Goal: Task Accomplishment & Management: Use online tool/utility

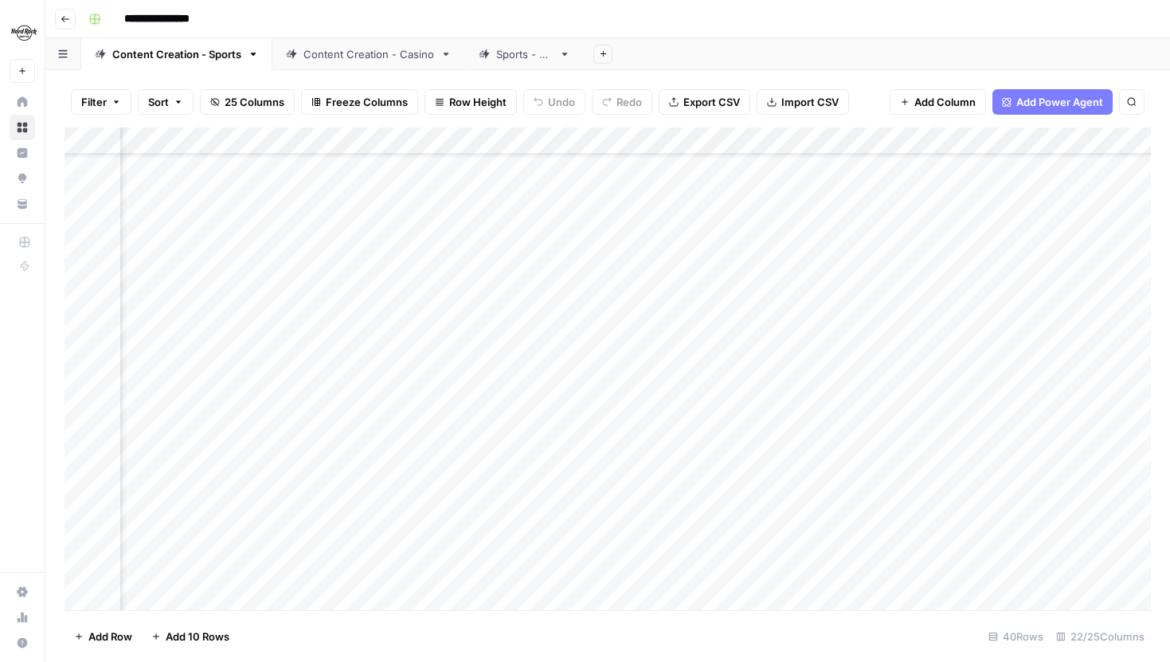
scroll to position [75, 2456]
click at [654, 140] on div "Add Column" at bounding box center [608, 368] width 1086 height 483
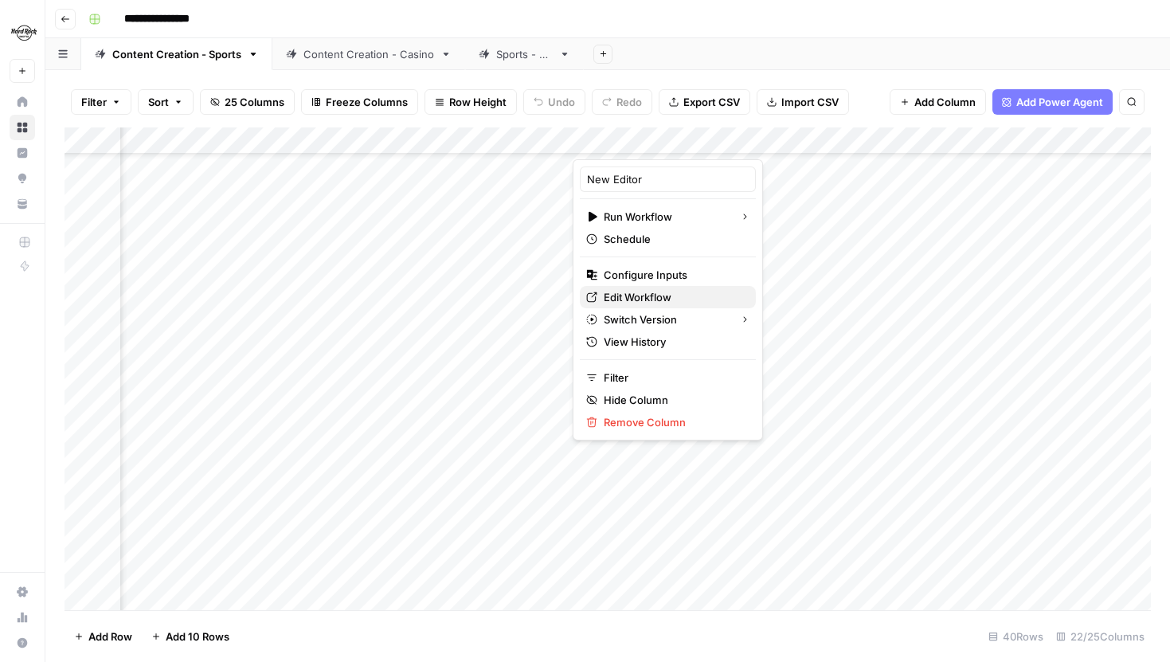
click at [636, 295] on span "Edit Workflow" at bounding box center [673, 297] width 139 height 16
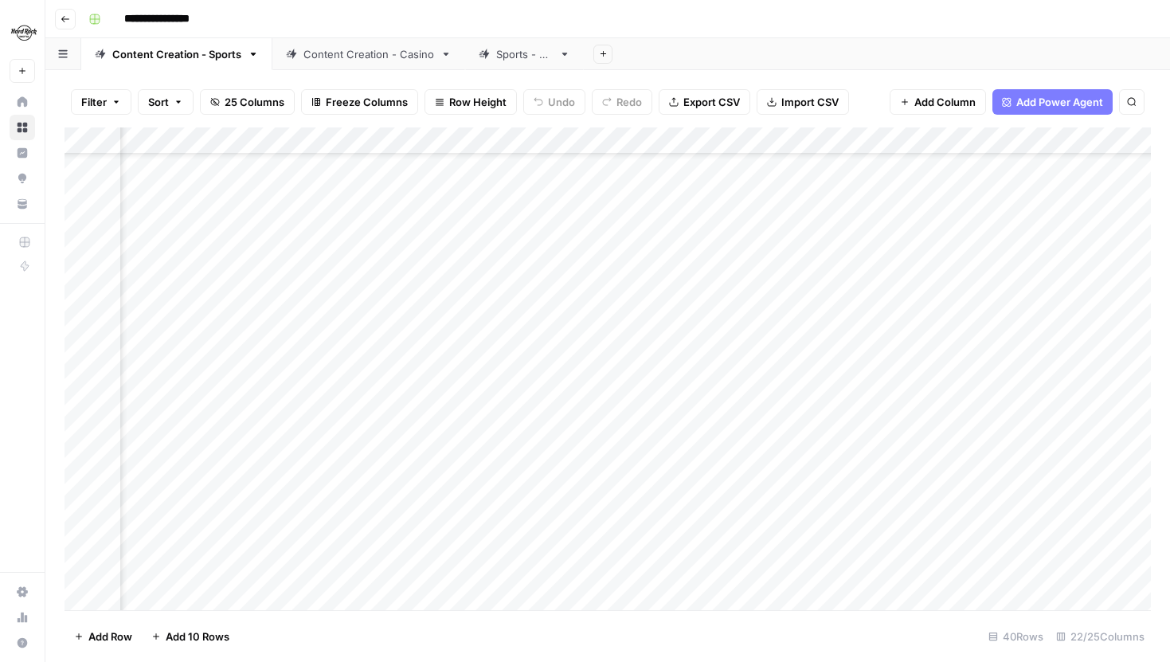
scroll to position [75, 1972]
click at [526, 338] on div "Add Column" at bounding box center [608, 368] width 1086 height 483
click at [753, 290] on div "Add Column" at bounding box center [608, 368] width 1086 height 483
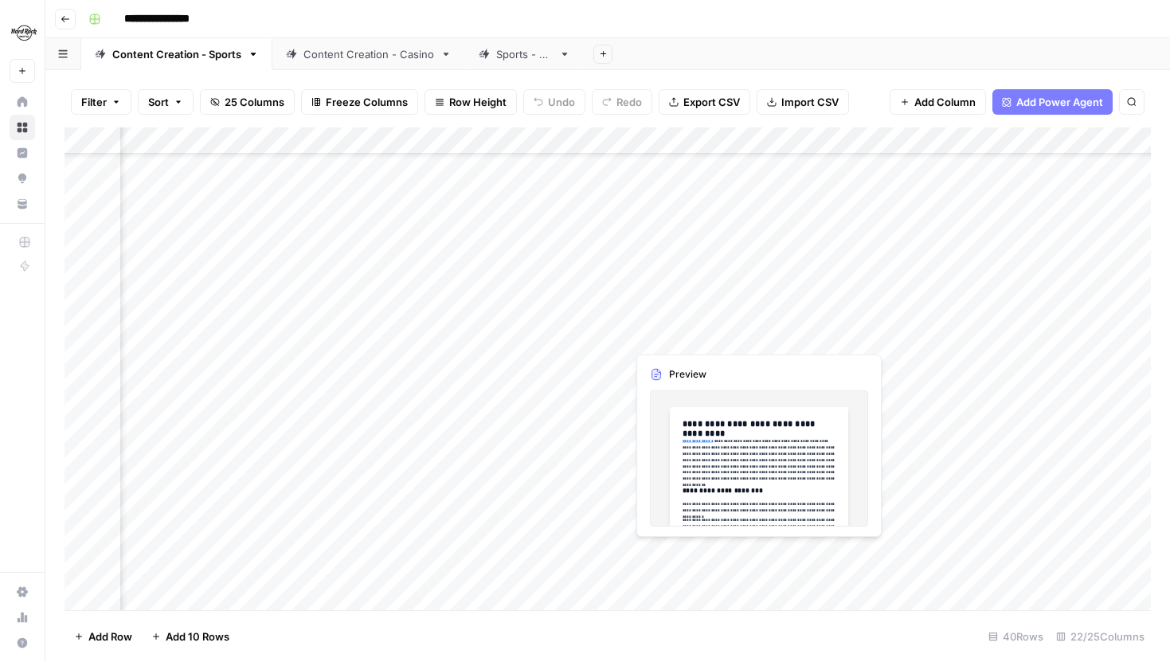
click at [733, 335] on div "Add Column" at bounding box center [608, 368] width 1086 height 483
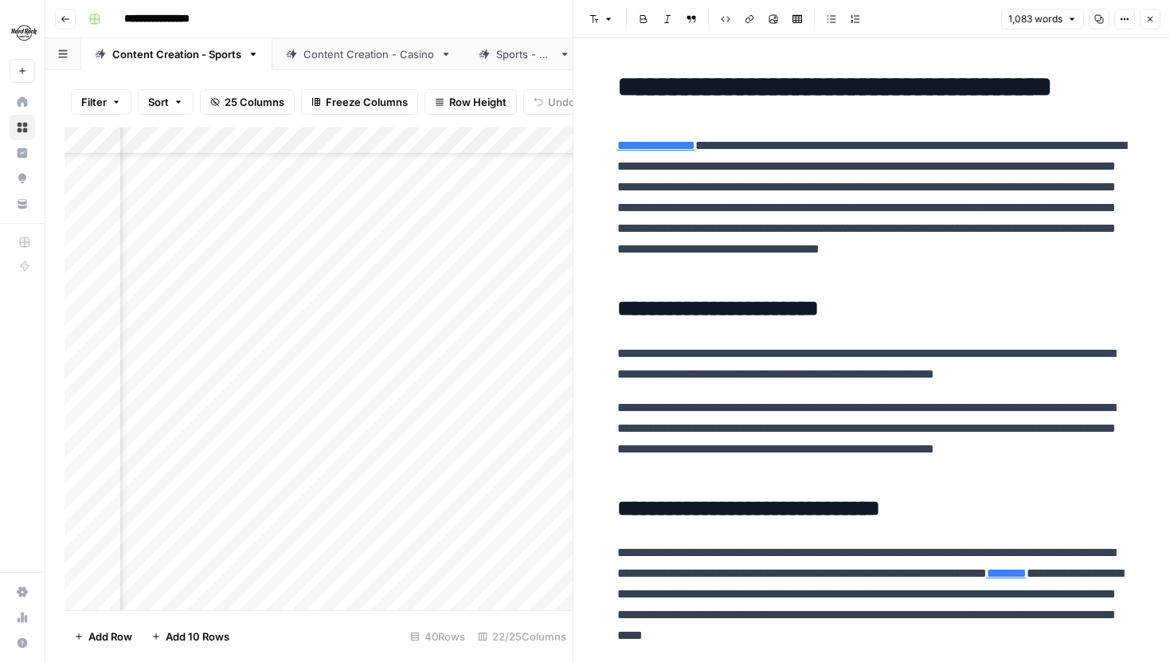
click at [1153, 20] on icon "button" at bounding box center [1150, 19] width 10 height 10
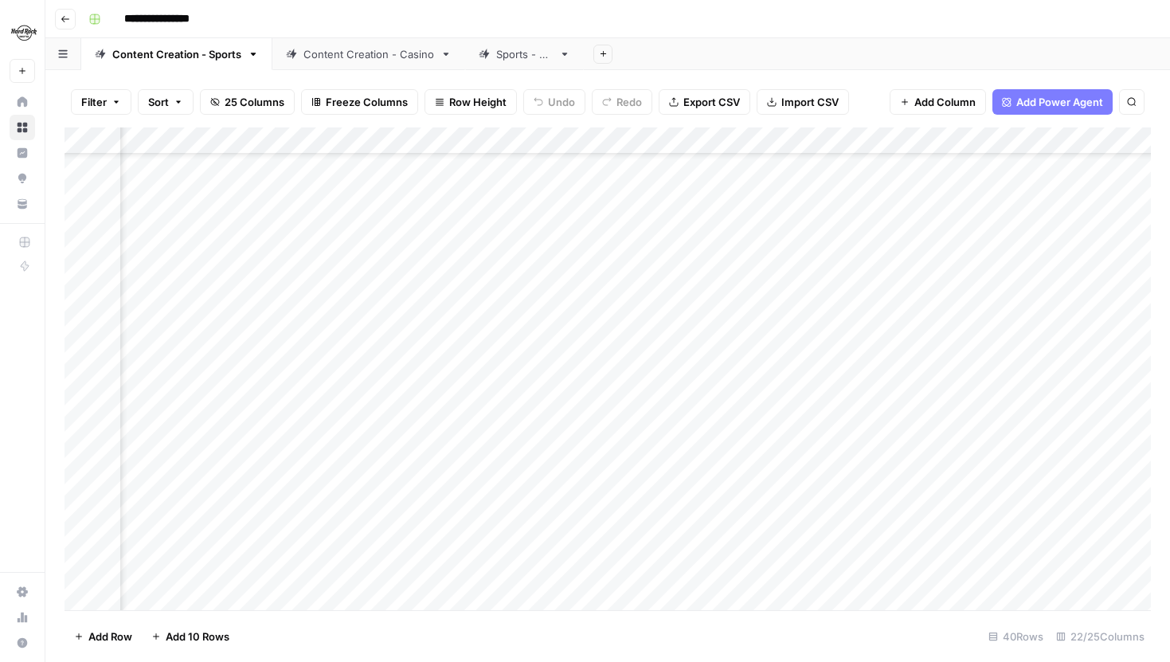
click at [737, 335] on div "Add Column" at bounding box center [608, 368] width 1086 height 483
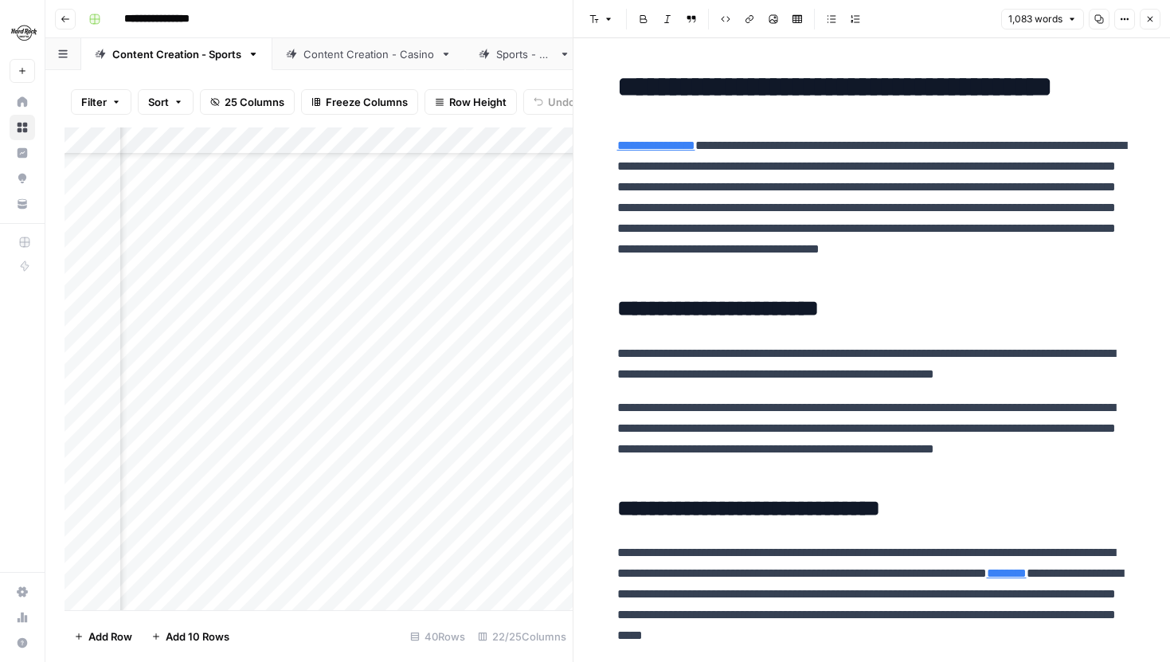
click at [1149, 13] on button "Close" at bounding box center [1150, 19] width 21 height 21
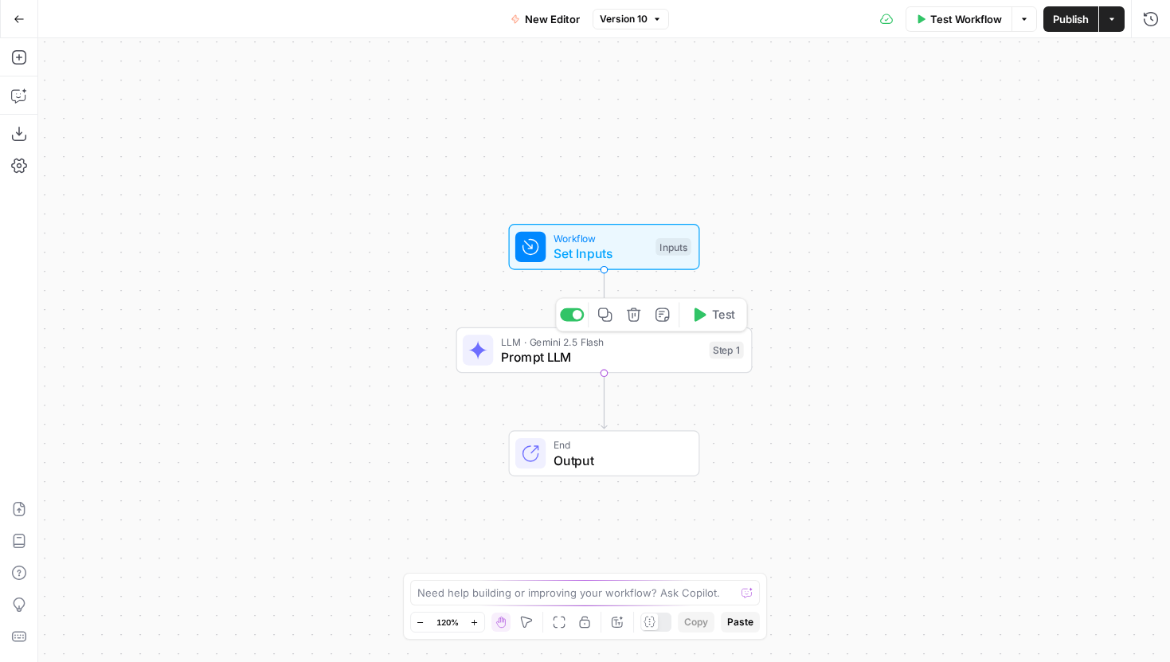
click at [565, 357] on span "Prompt LLM" at bounding box center [601, 356] width 201 height 19
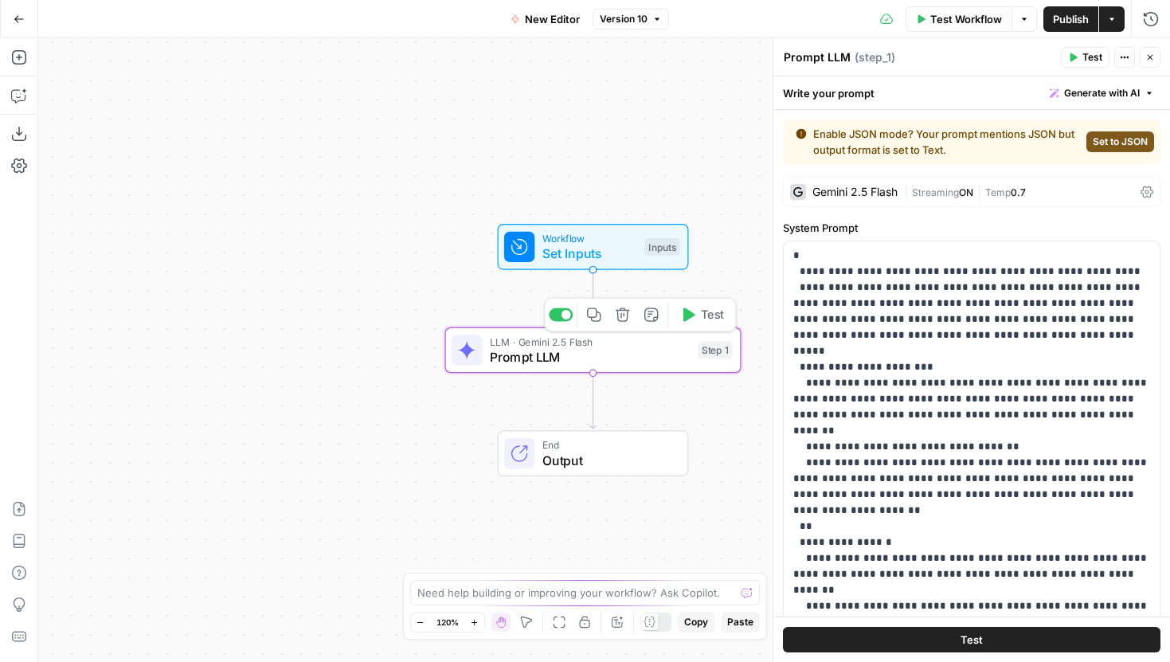
drag, startPoint x: 397, startPoint y: 397, endPoint x: 241, endPoint y: 357, distance: 161.9
click at [241, 357] on div "Workflow Set Inputs Inputs LLM · Gemini 2.5 Flash Prompt LLM Step 1 Copy step D…" at bounding box center [604, 350] width 1132 height 624
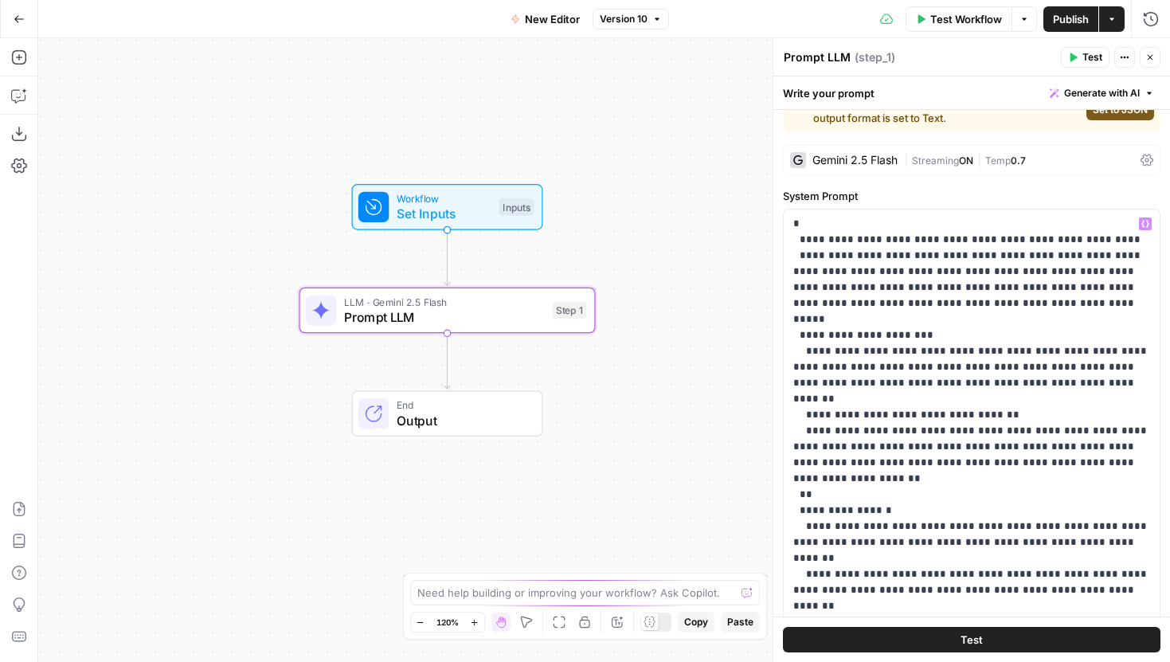
scroll to position [27, 0]
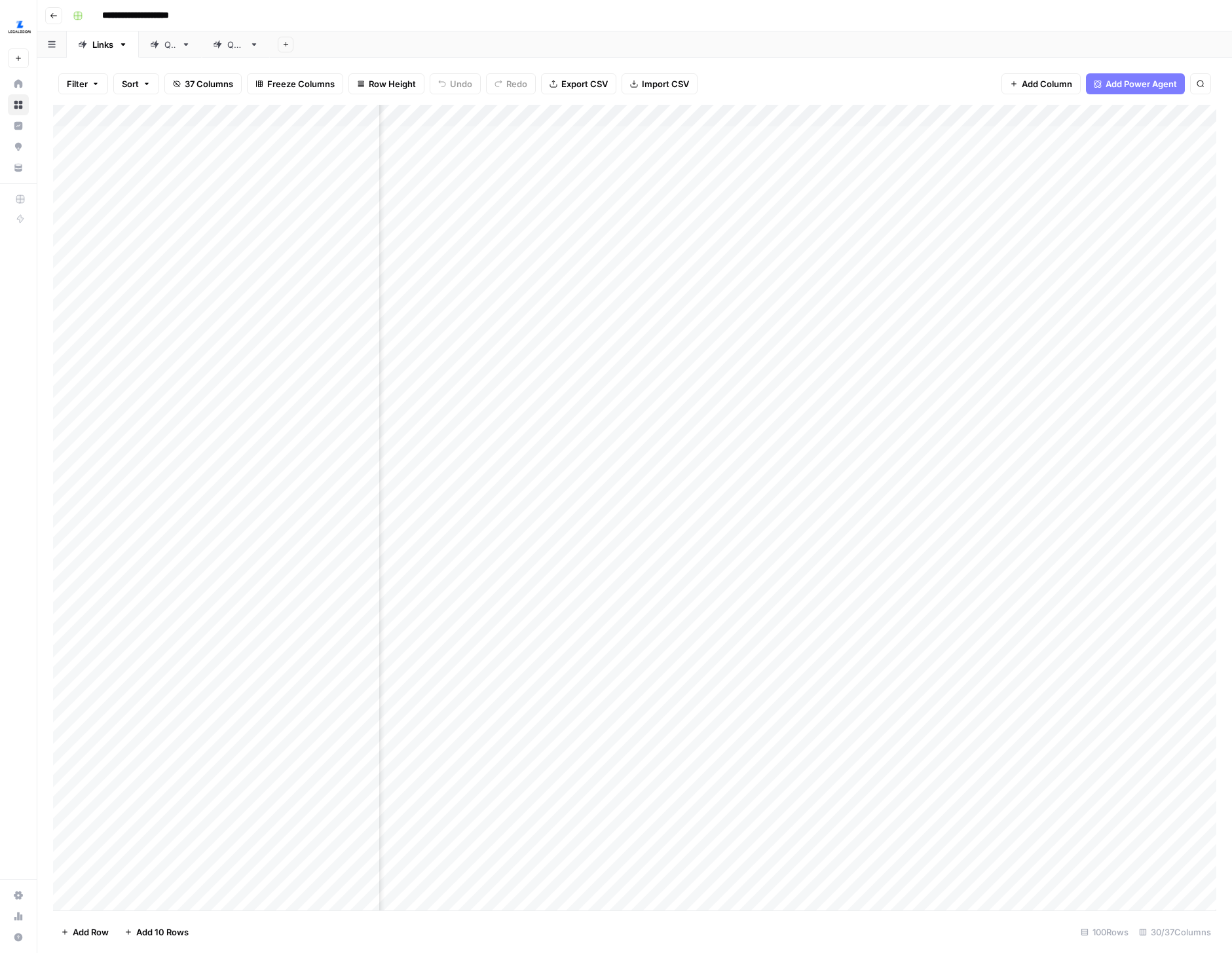
scroll to position [0, 2271]
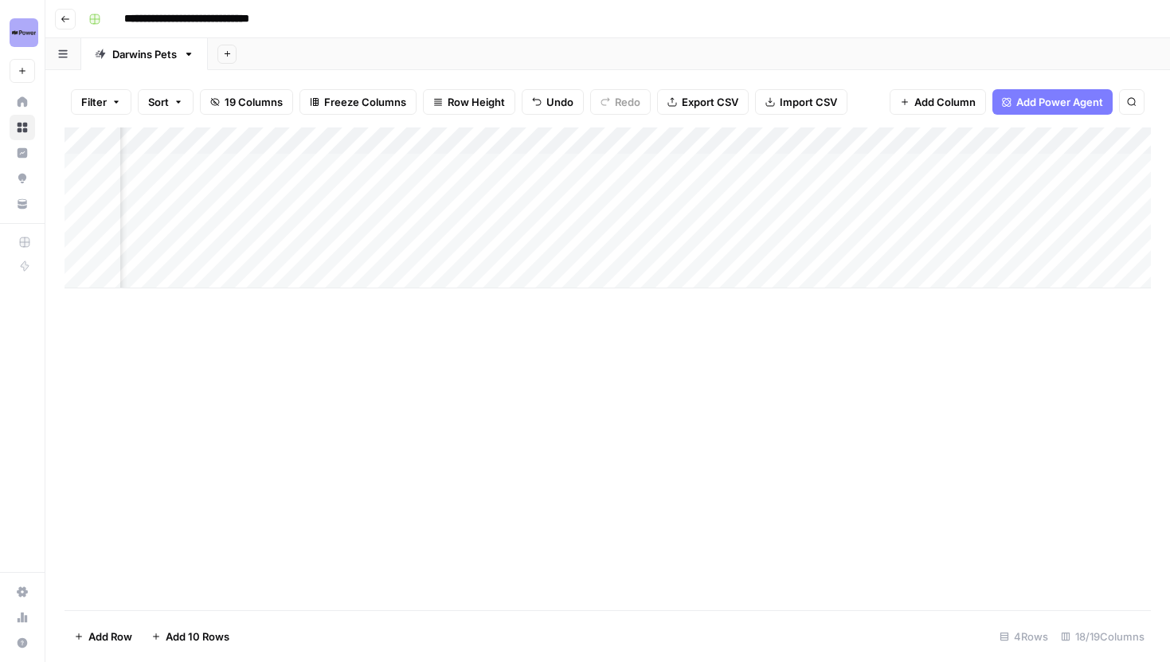
scroll to position [0, 1895]
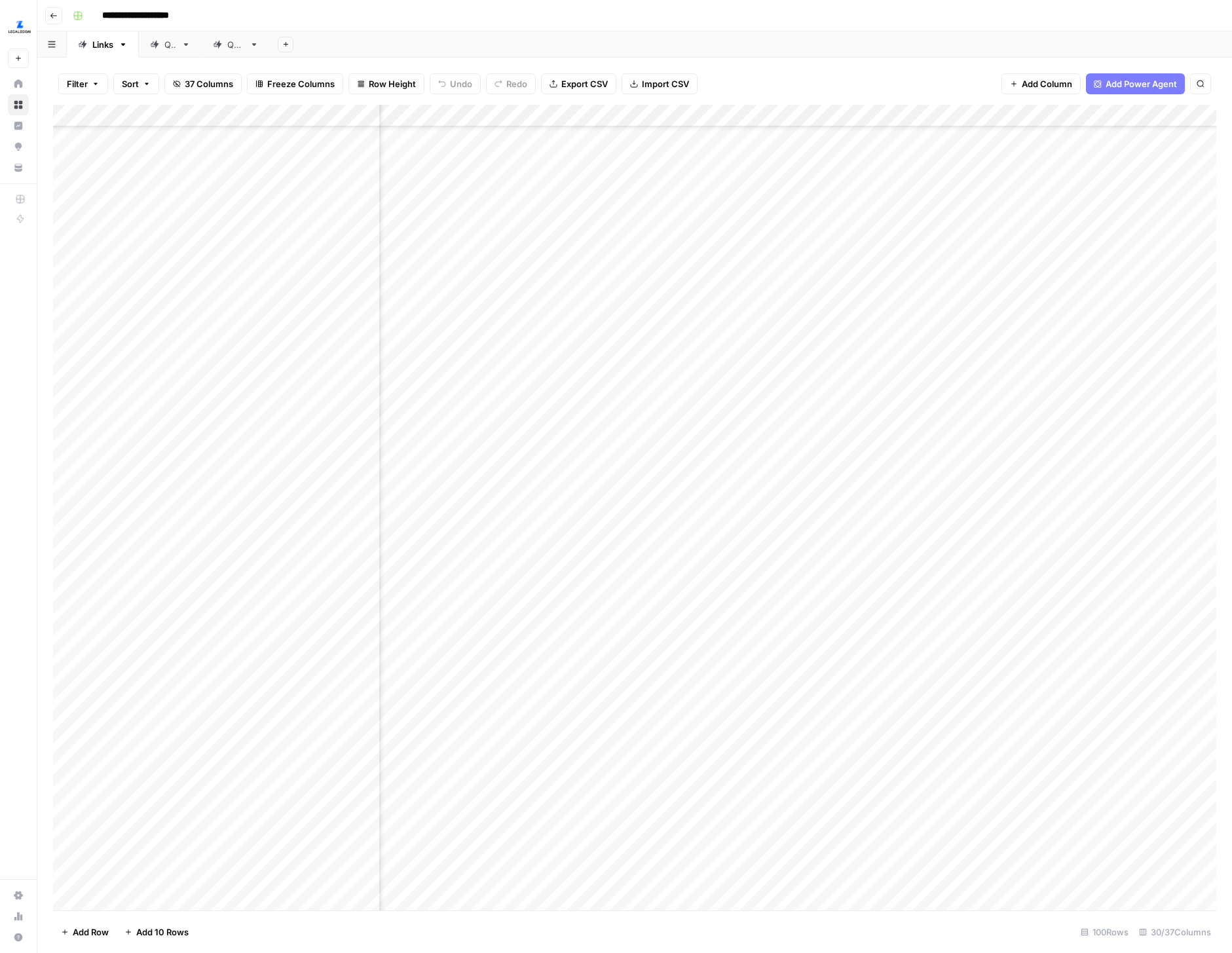
scroll to position [225, 2711]
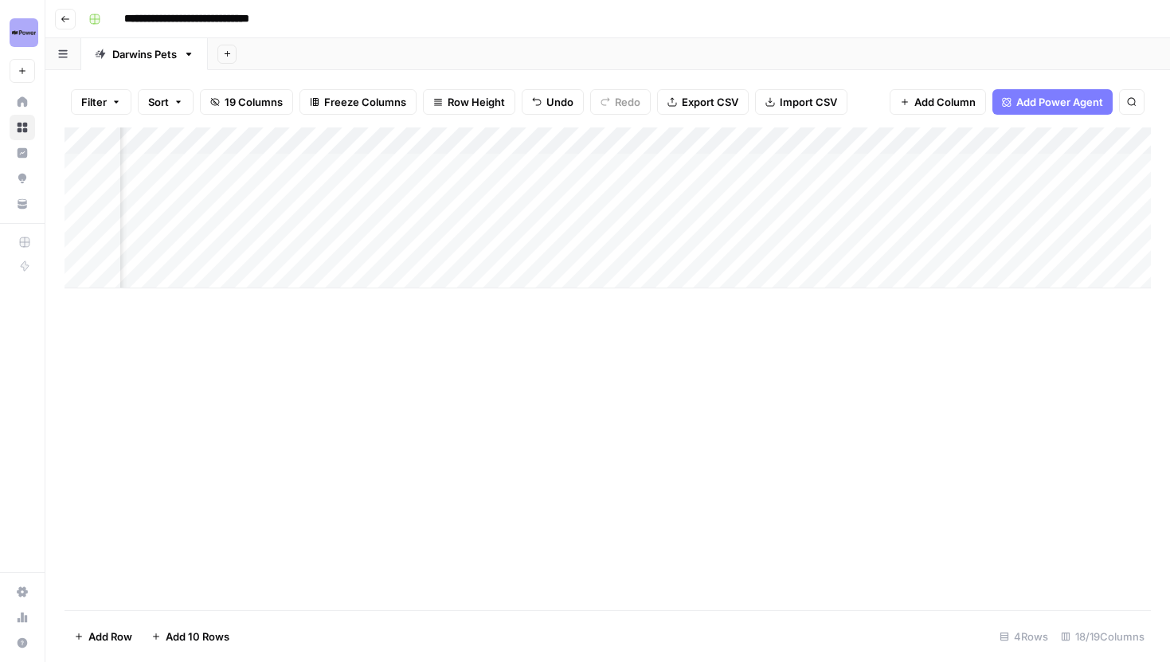
scroll to position [0, 1895]
click at [779, 170] on div "Add Column" at bounding box center [608, 207] width 1086 height 161
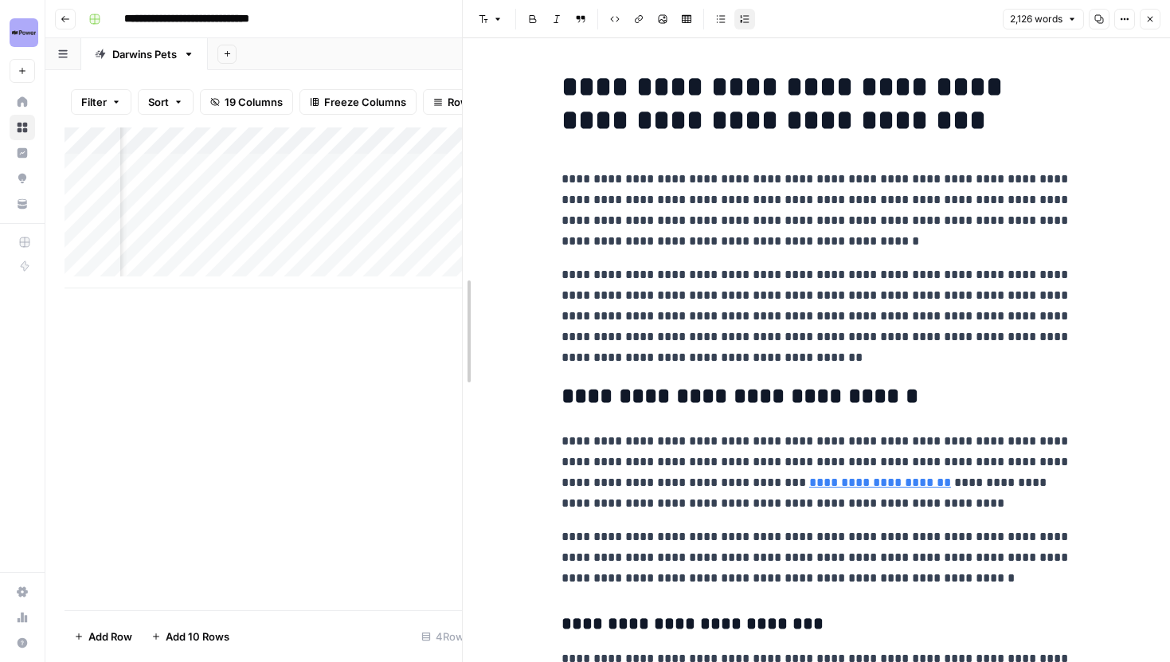
drag, startPoint x: 575, startPoint y: 327, endPoint x: 465, endPoint y: 329, distance: 109.9
click at [951, 461] on icon at bounding box center [953, 459] width 10 height 10
click at [721, 569] on p "**********" at bounding box center [817, 557] width 510 height 62
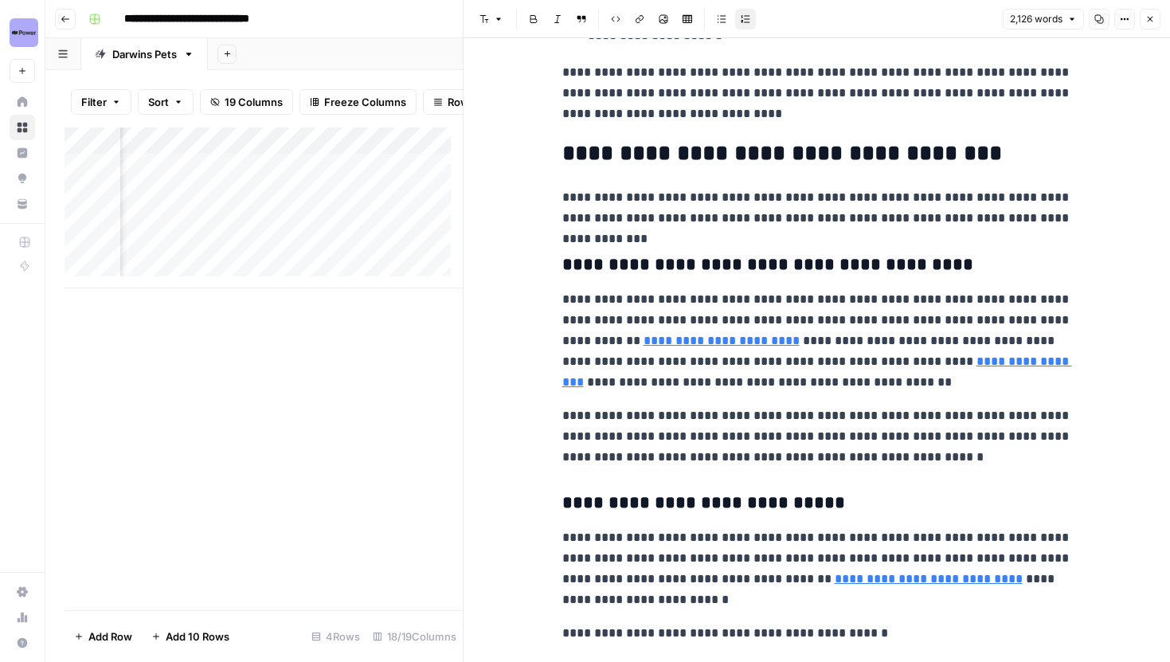
scroll to position [0, 1858]
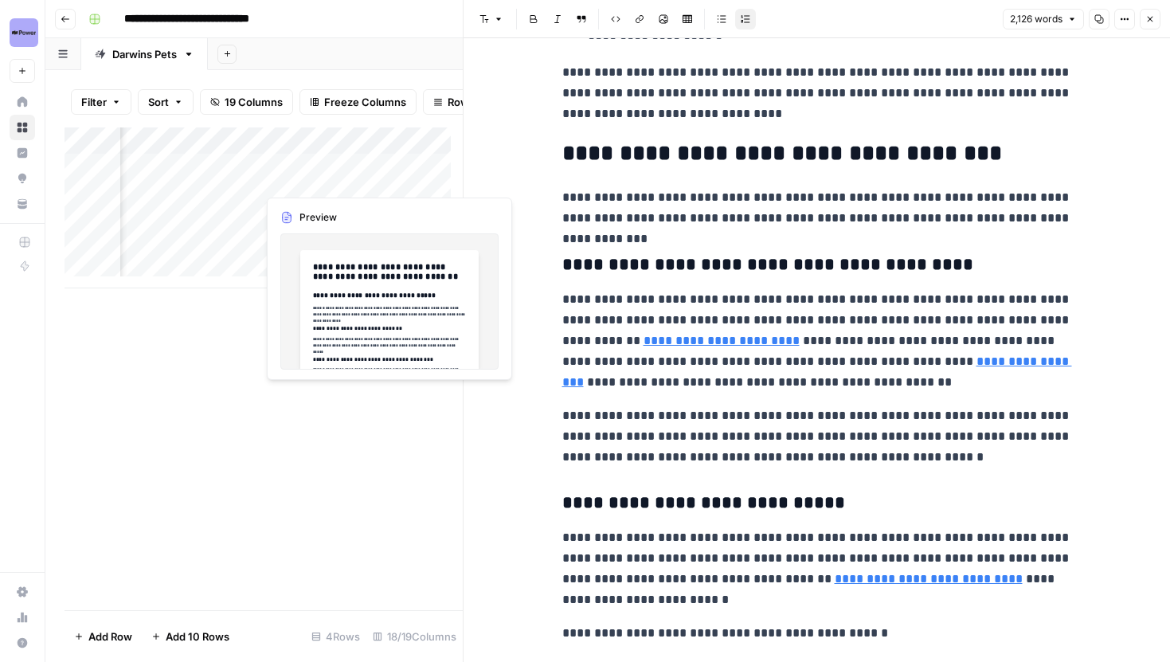
click at [385, 178] on div "Add Column" at bounding box center [264, 207] width 398 height 161
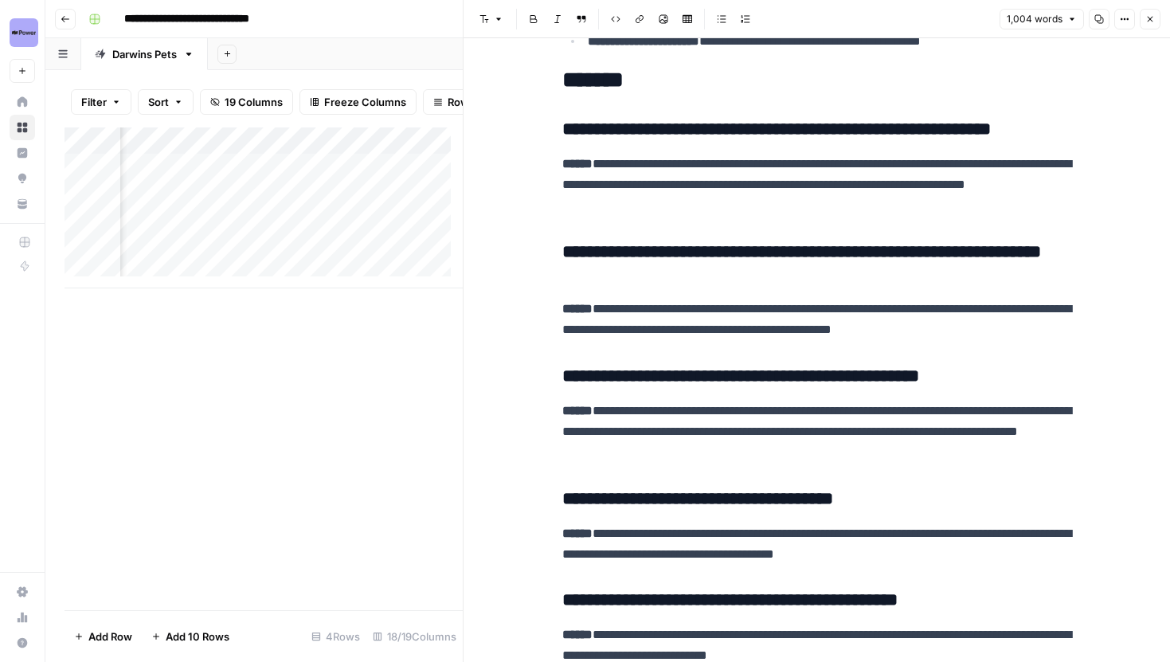
scroll to position [0, 1075]
click at [269, 158] on div "Add Column" at bounding box center [264, 207] width 398 height 161
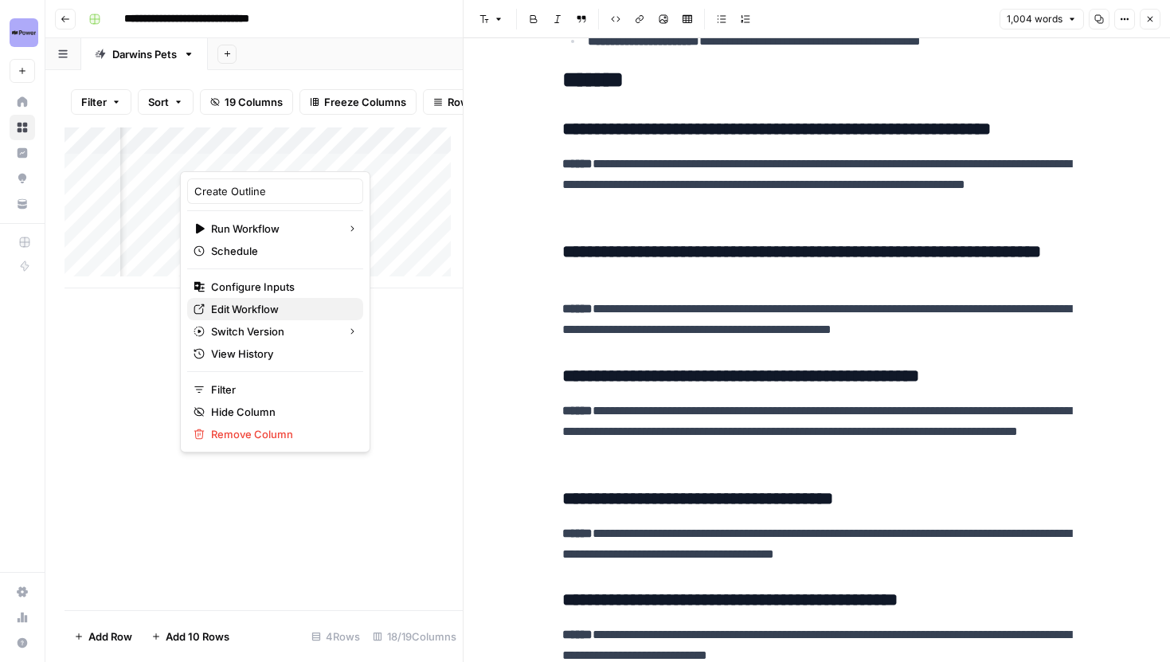
click at [247, 304] on span "Edit Workflow" at bounding box center [280, 309] width 139 height 16
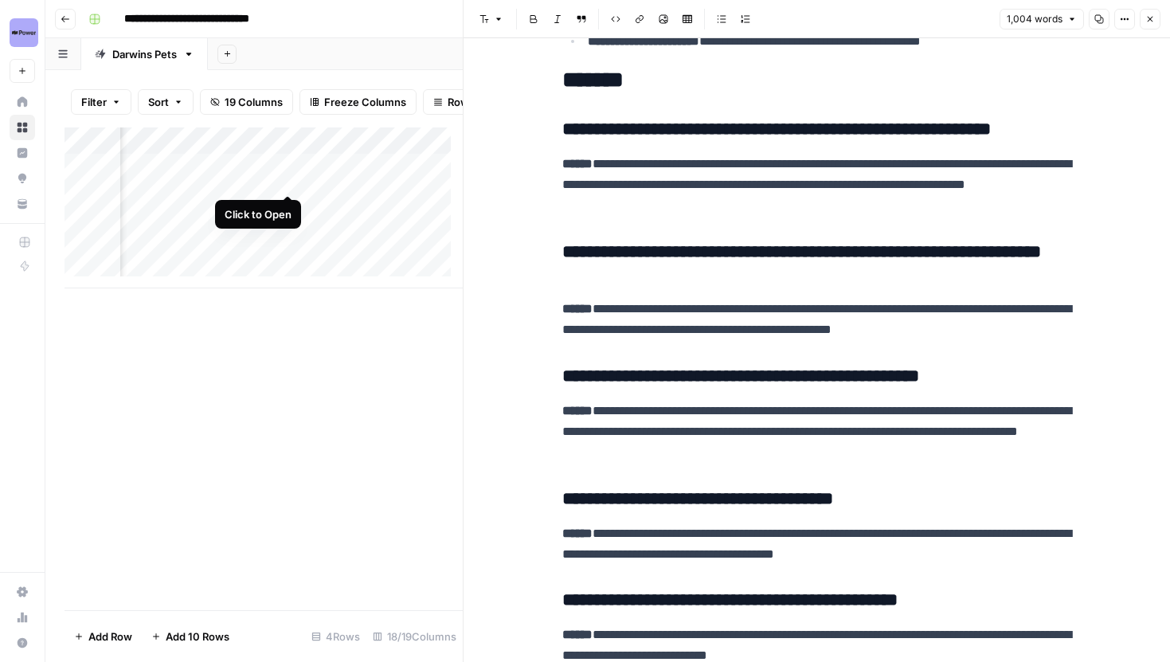
click at [288, 179] on div "Add Column" at bounding box center [264, 207] width 398 height 161
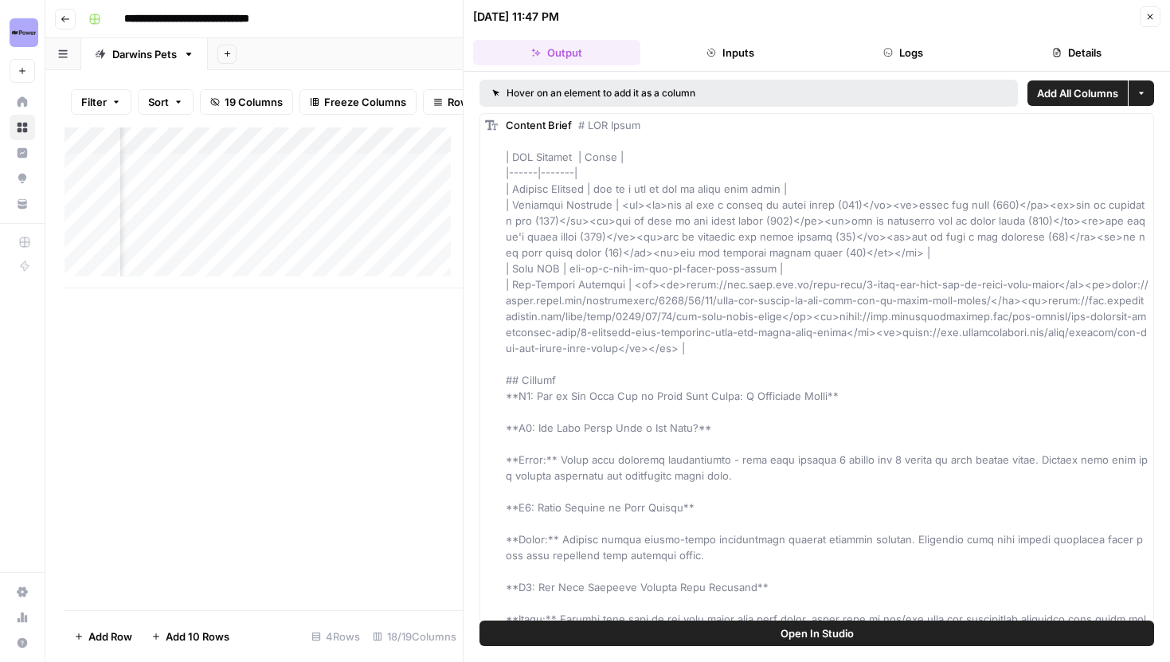
click at [931, 57] on button "Logs" at bounding box center [903, 52] width 167 height 25
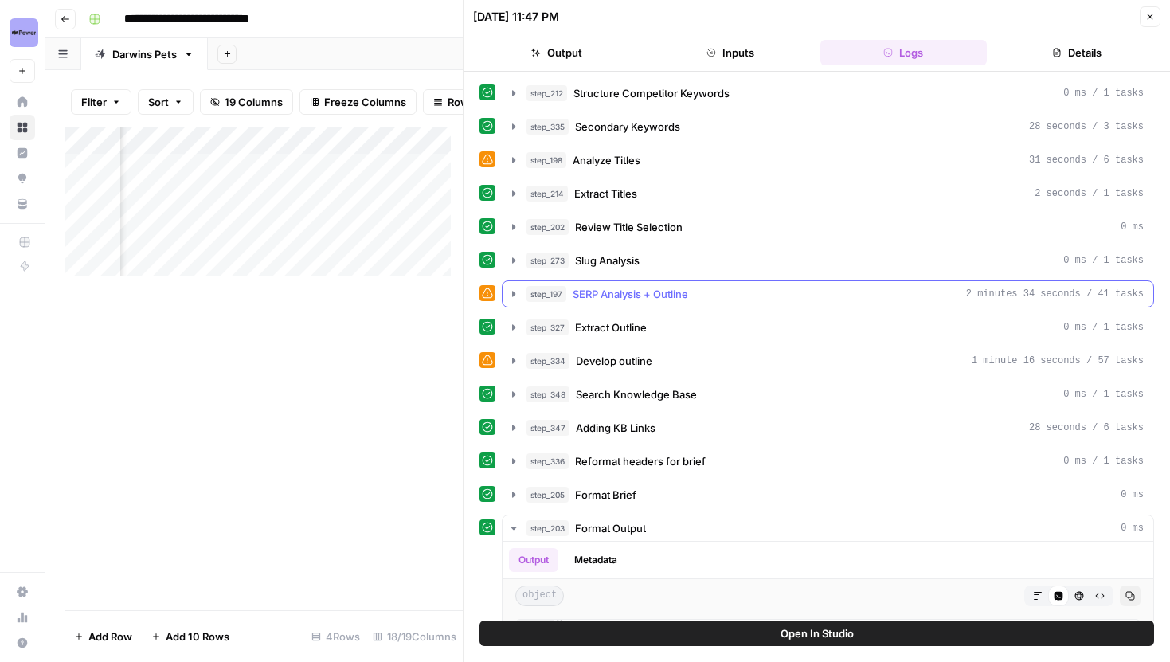
click at [507, 298] on icon "button" at bounding box center [513, 294] width 13 height 13
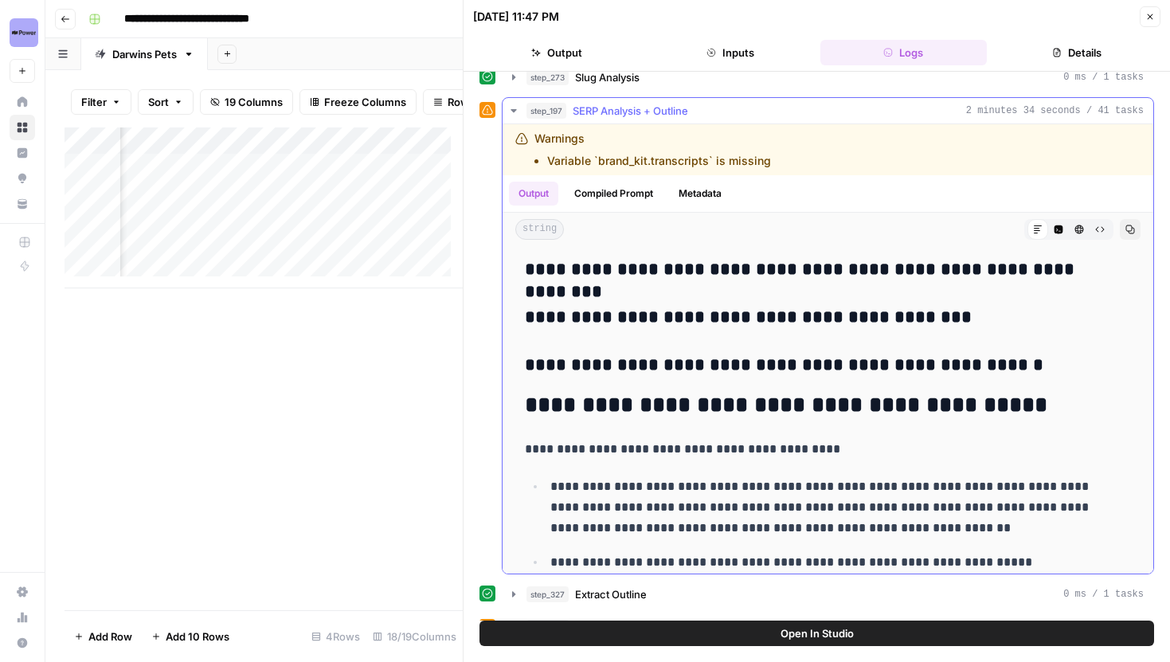
scroll to position [9573, 0]
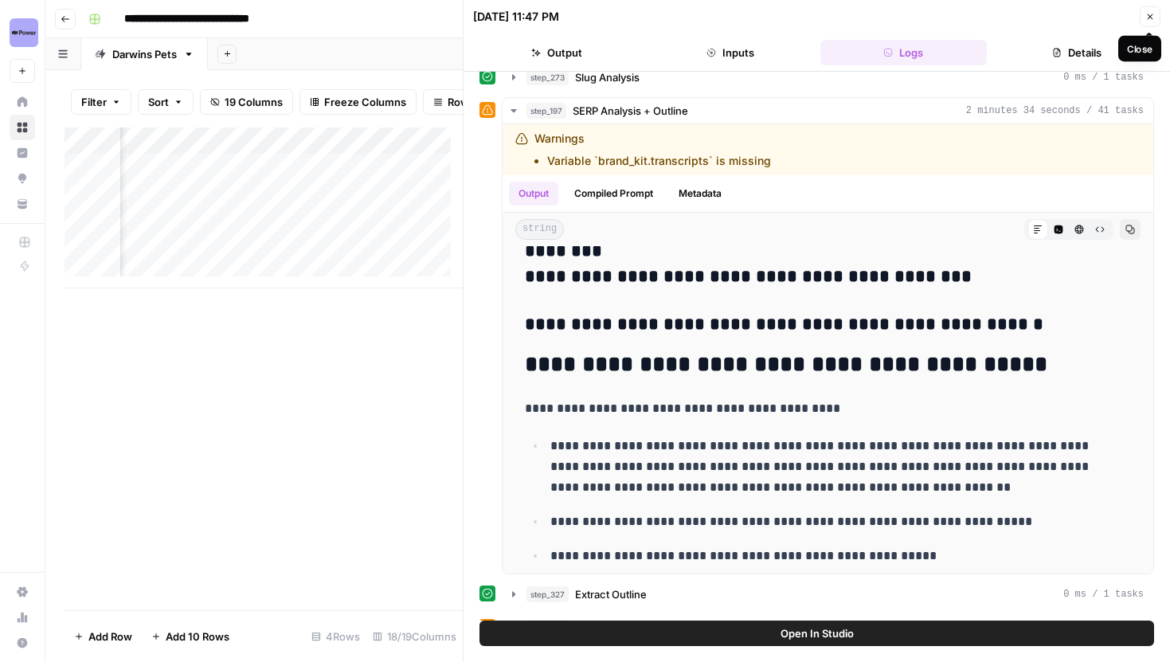
click at [1148, 14] on icon "button" at bounding box center [1150, 17] width 10 height 10
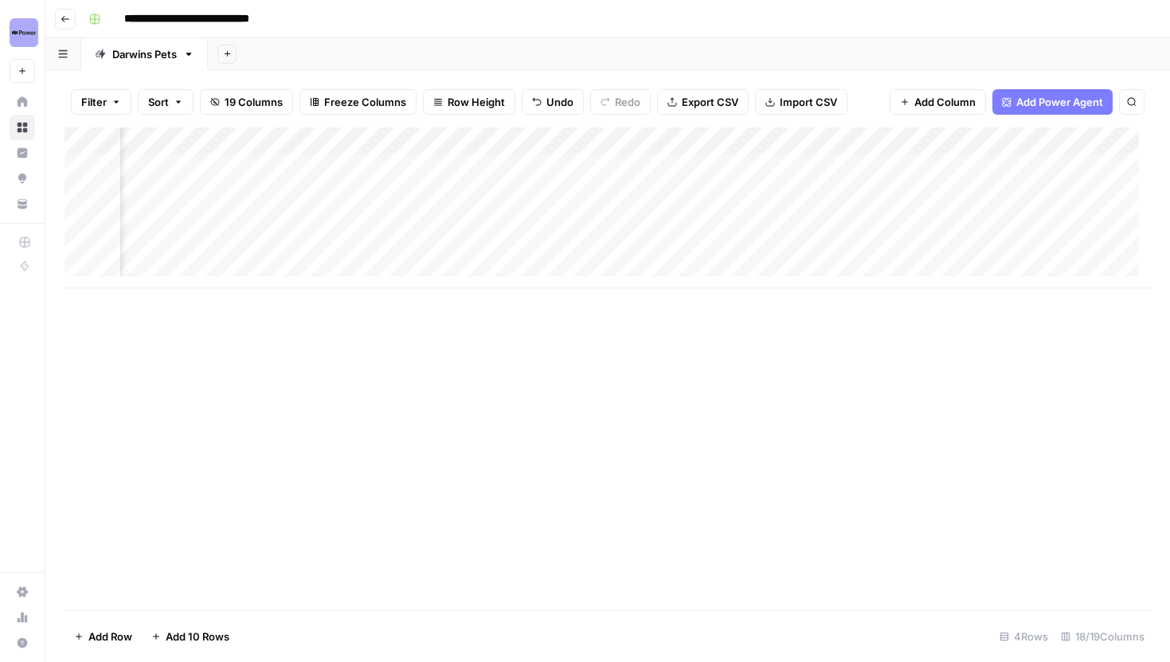
scroll to position [0, 1739]
click at [929, 164] on div "Add Column" at bounding box center [608, 207] width 1086 height 161
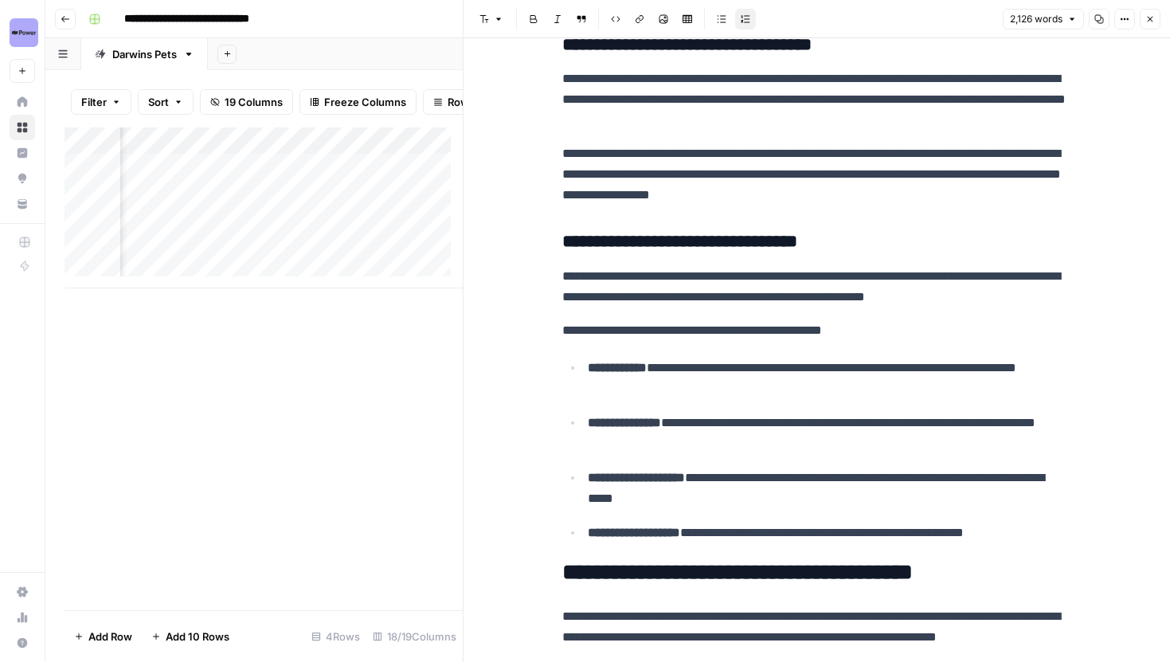
scroll to position [1133, 0]
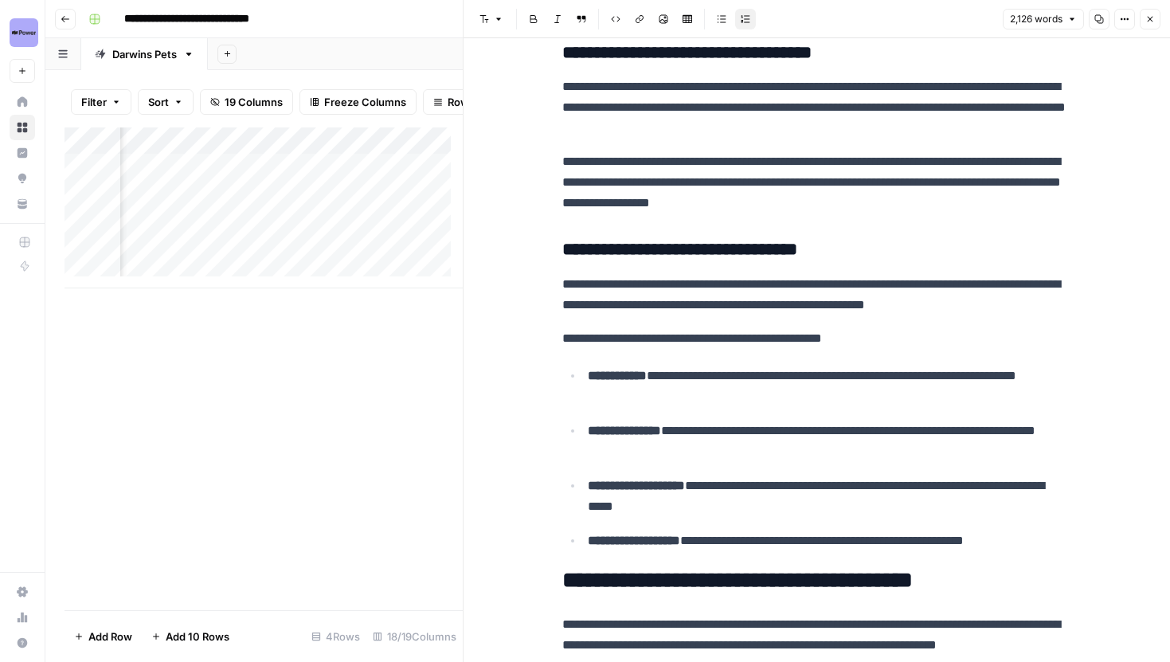
click at [1145, 23] on icon "button" at bounding box center [1150, 19] width 10 height 10
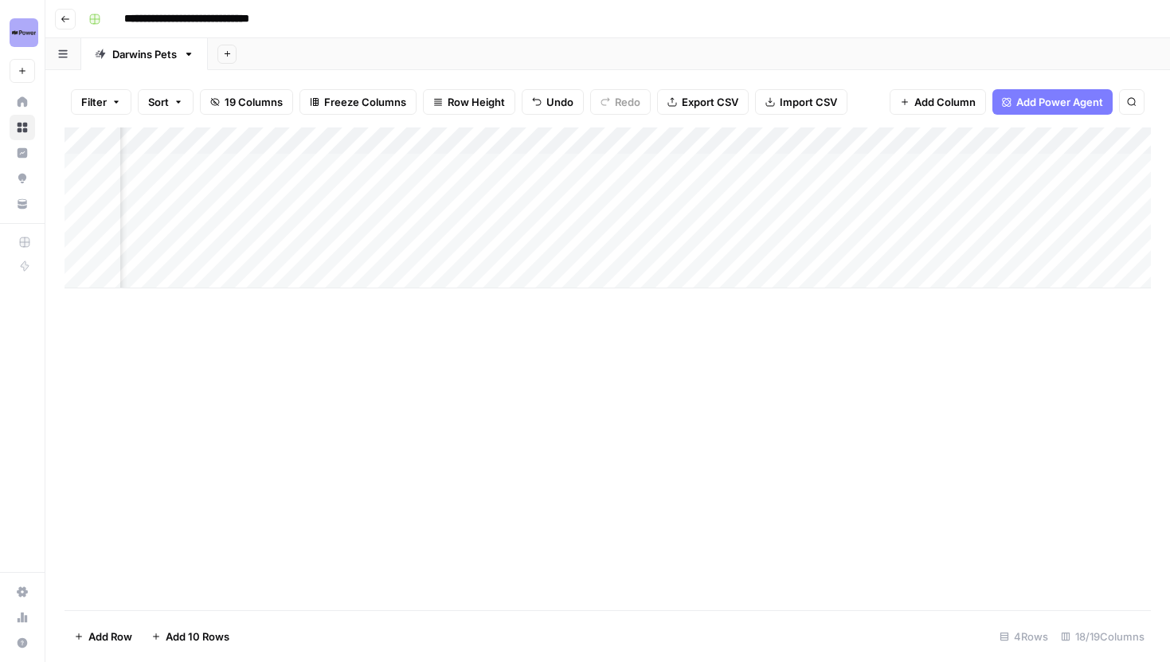
scroll to position [0, 1708]
click at [658, 166] on div "Add Column" at bounding box center [608, 207] width 1086 height 161
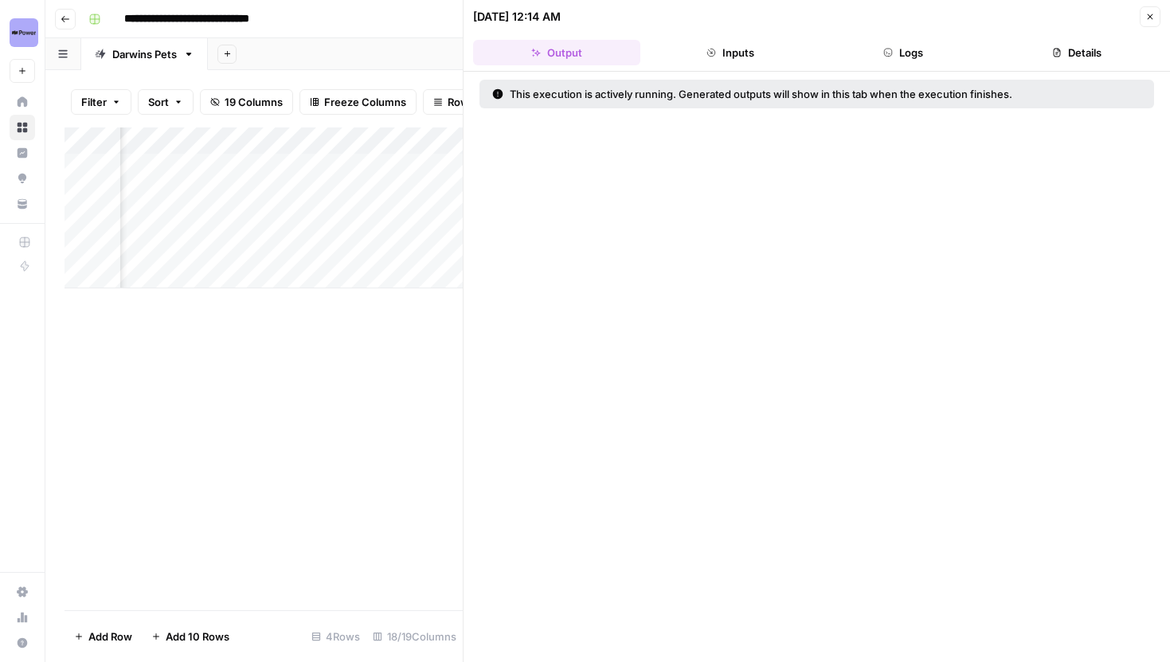
click at [943, 52] on button "Logs" at bounding box center [903, 52] width 167 height 25
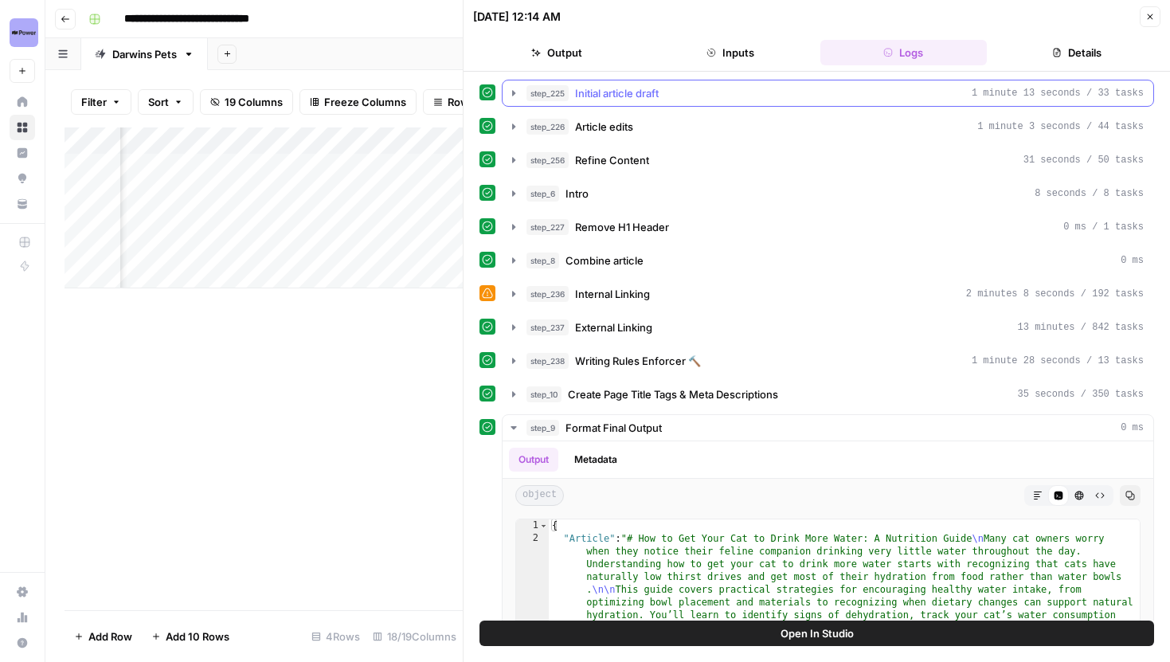
click at [507, 97] on icon "button" at bounding box center [513, 93] width 13 height 13
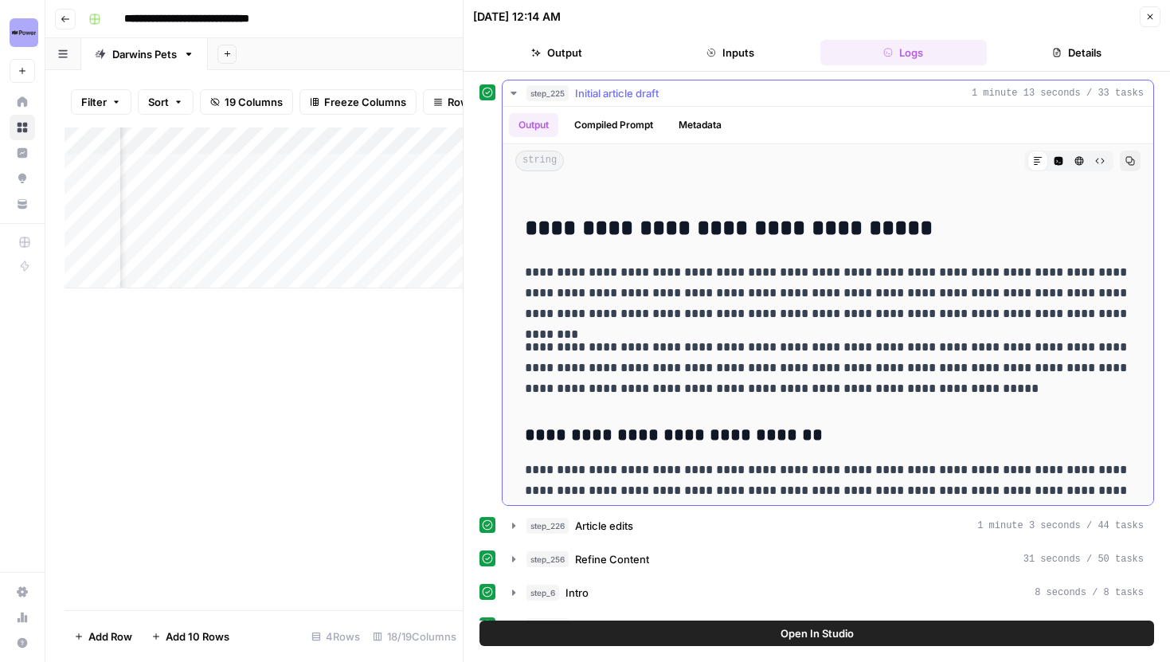
scroll to position [75, 0]
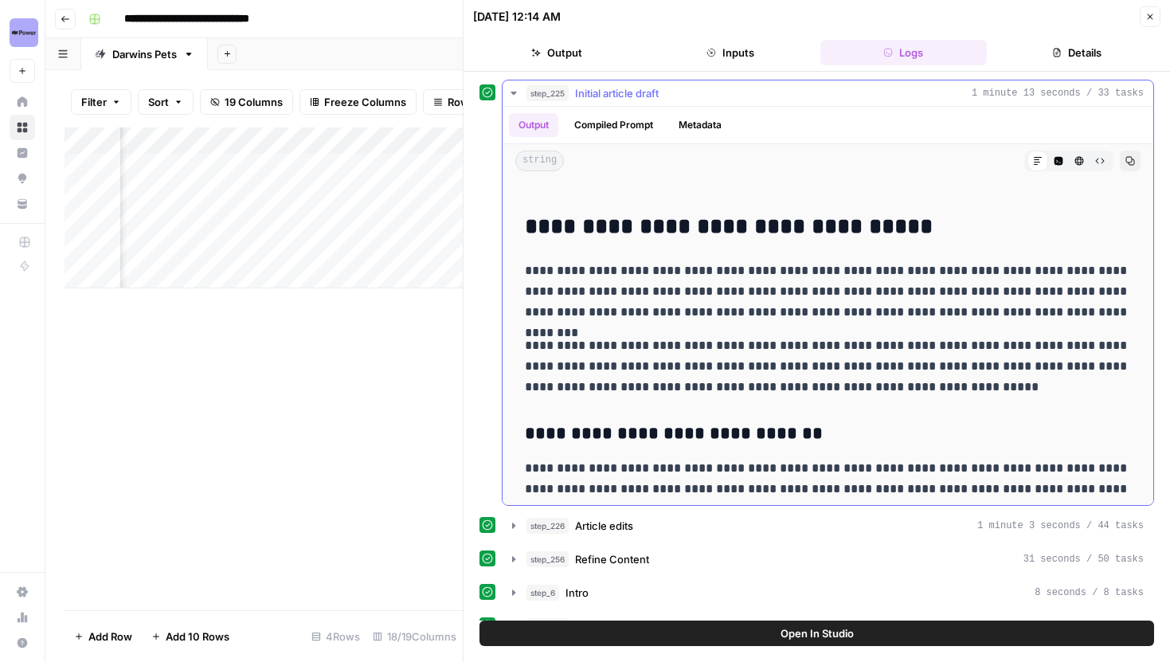
click at [844, 344] on p "**********" at bounding box center [828, 366] width 606 height 62
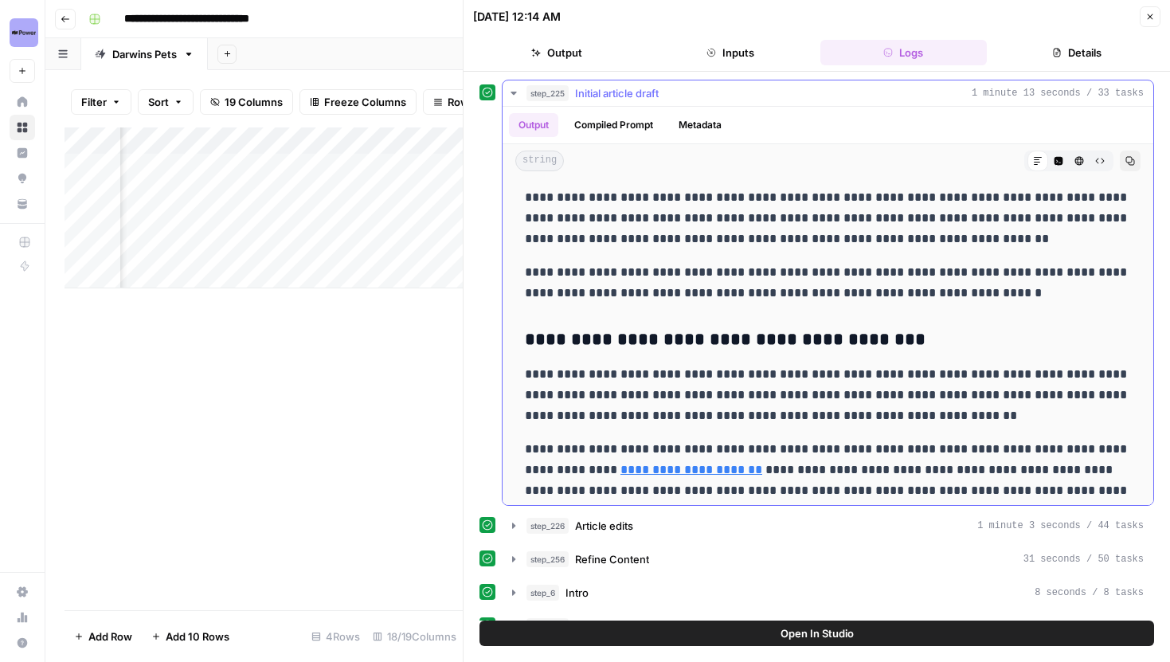
scroll to position [360, 0]
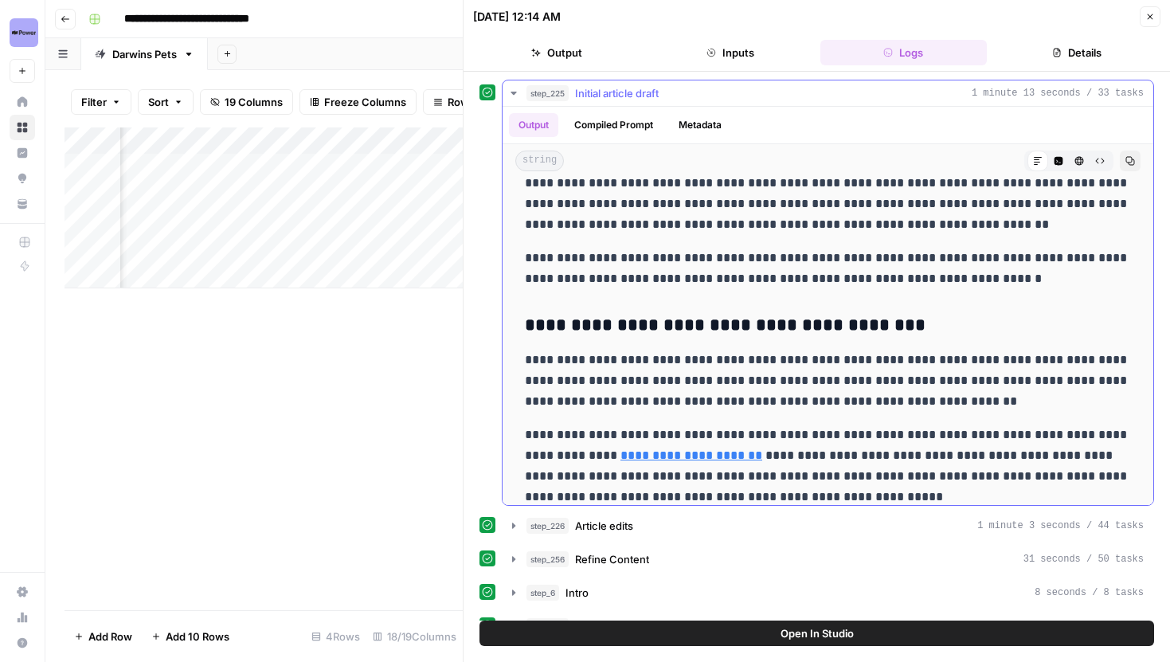
drag, startPoint x: 529, startPoint y: 357, endPoint x: 706, endPoint y: 393, distance: 181.2
click at [706, 393] on p "**********" at bounding box center [828, 381] width 606 height 62
drag, startPoint x: 640, startPoint y: 380, endPoint x: 735, endPoint y: 379, distance: 94.8
click at [735, 379] on p "**********" at bounding box center [828, 381] width 606 height 62
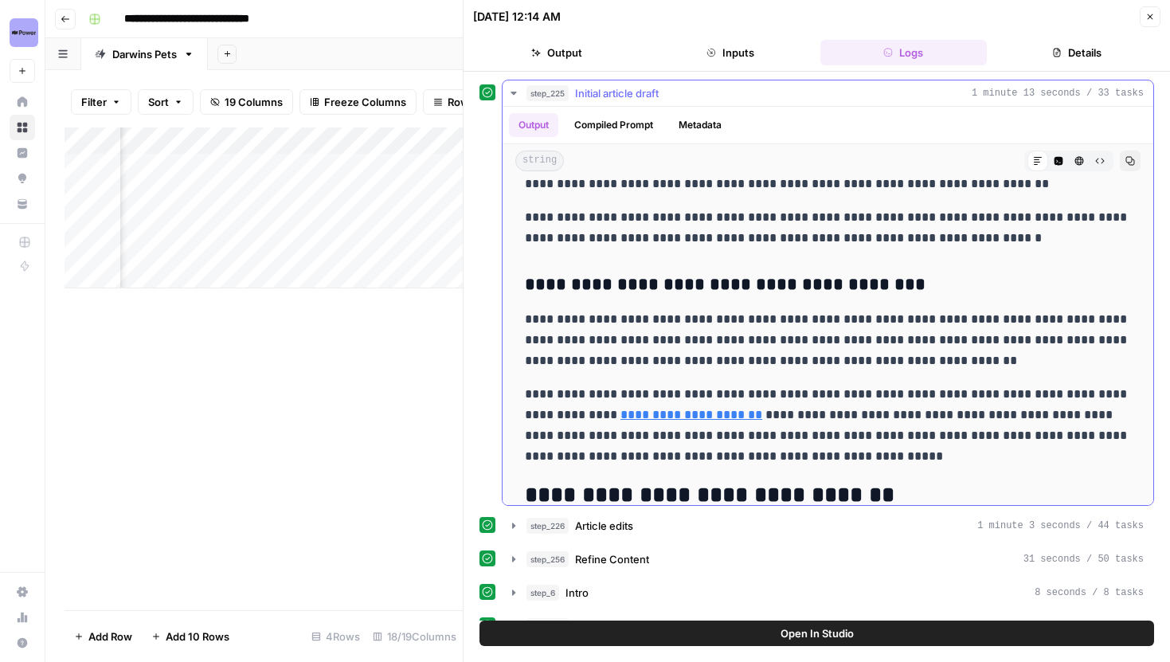
scroll to position [457, 0]
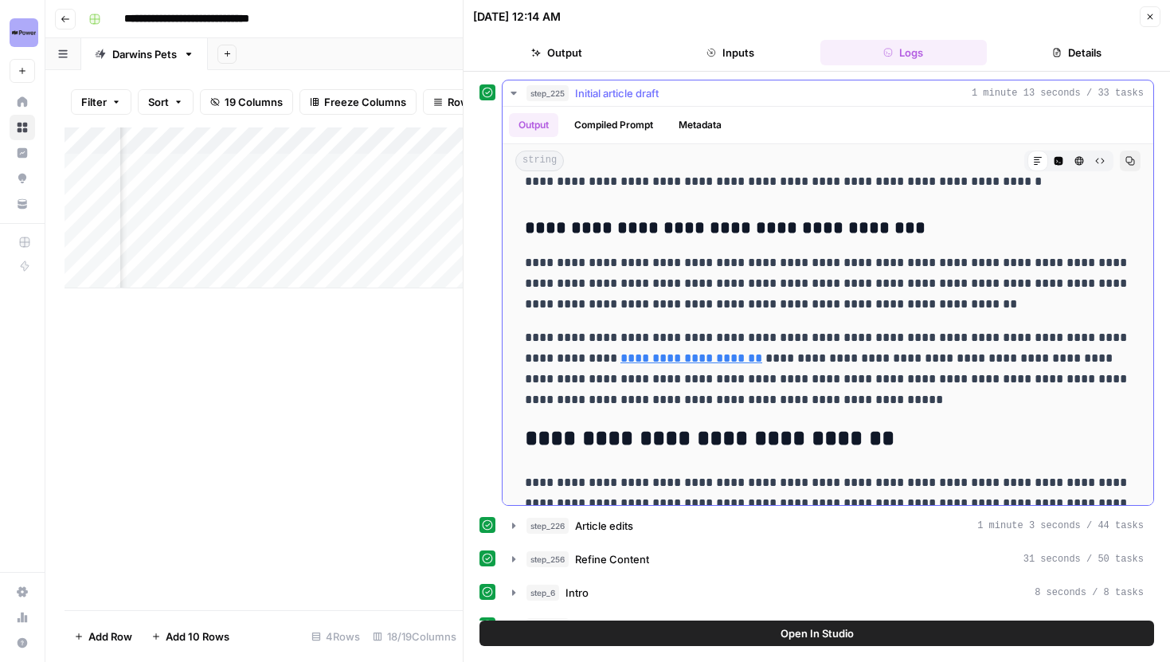
drag, startPoint x: 641, startPoint y: 382, endPoint x: 722, endPoint y: 382, distance: 80.4
click at [722, 382] on p "**********" at bounding box center [828, 368] width 606 height 83
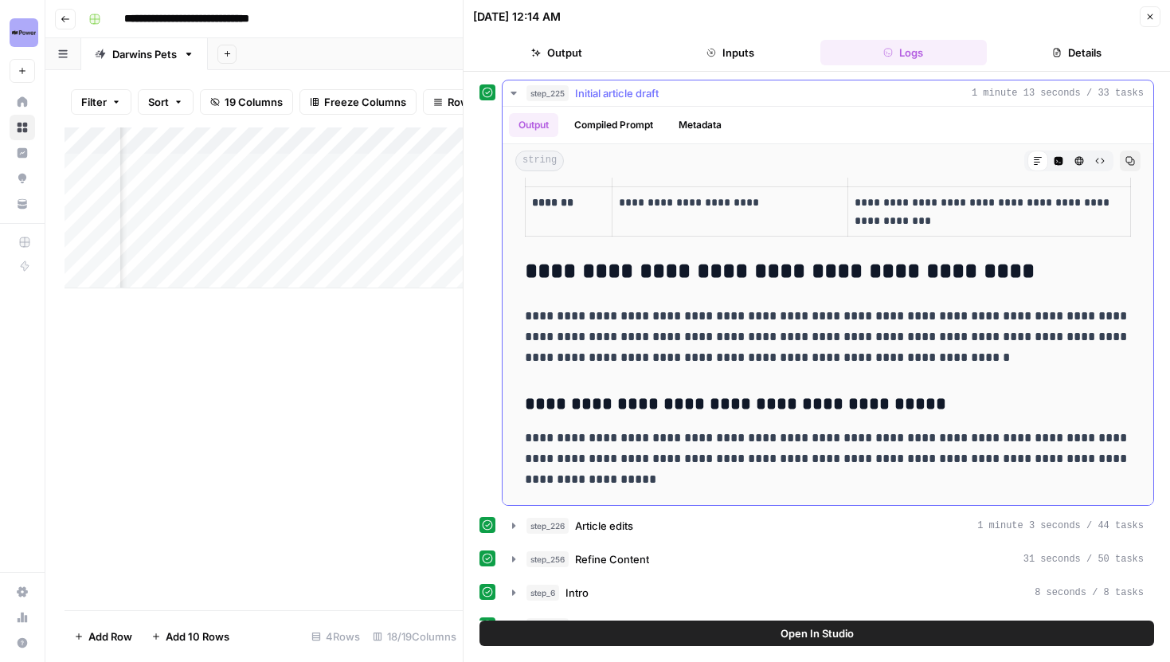
scroll to position [1660, 0]
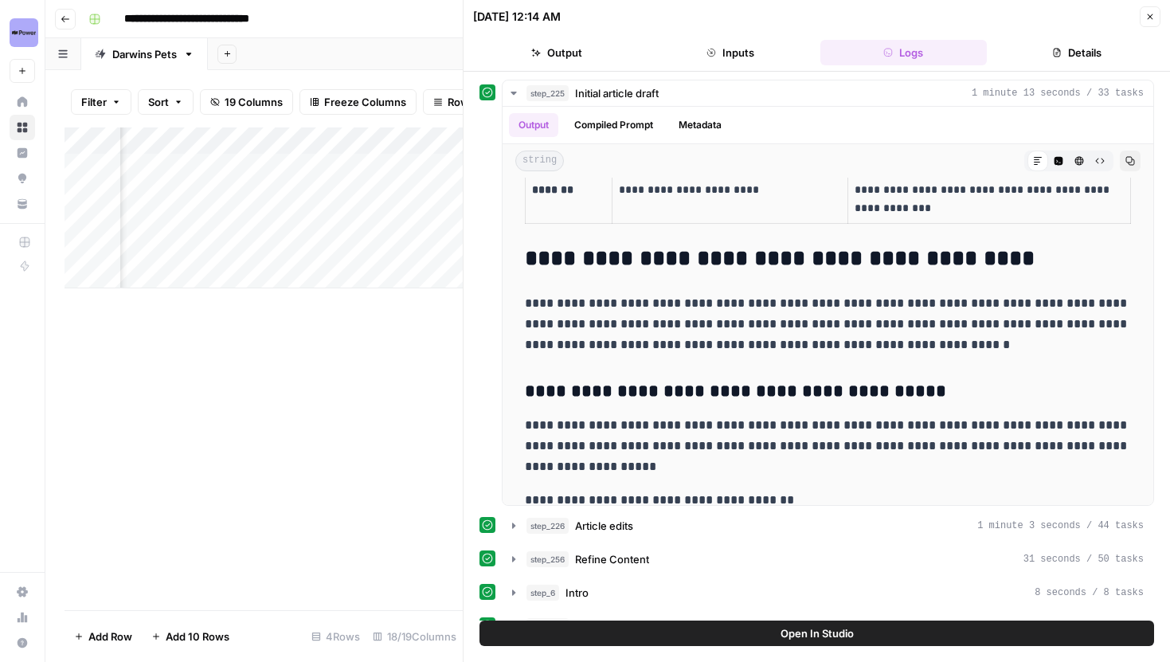
click at [1152, 19] on icon "button" at bounding box center [1150, 17] width 10 height 10
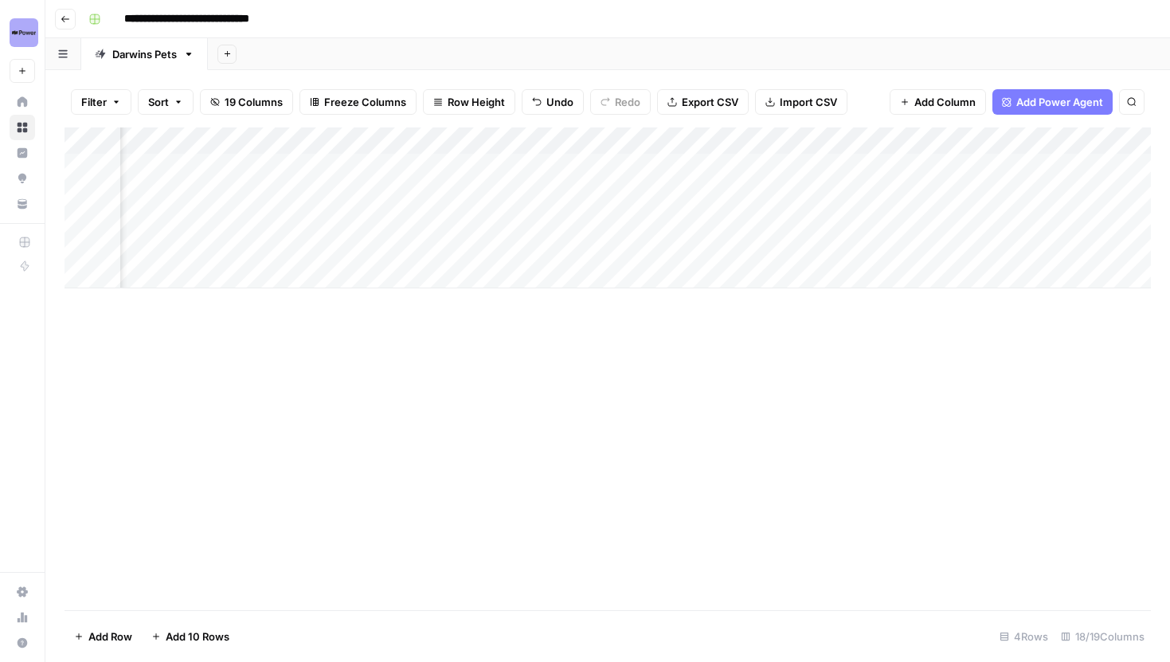
scroll to position [0, 1071]
click at [292, 166] on div "Add Column" at bounding box center [608, 207] width 1086 height 161
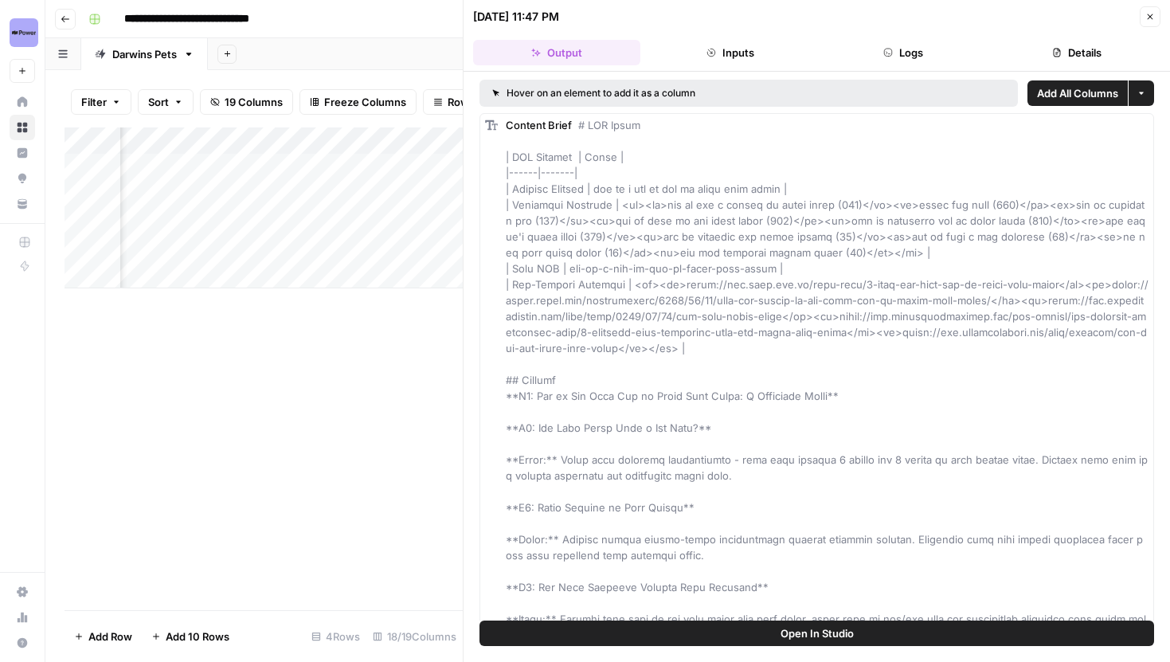
click at [1149, 15] on icon "button" at bounding box center [1150, 17] width 10 height 10
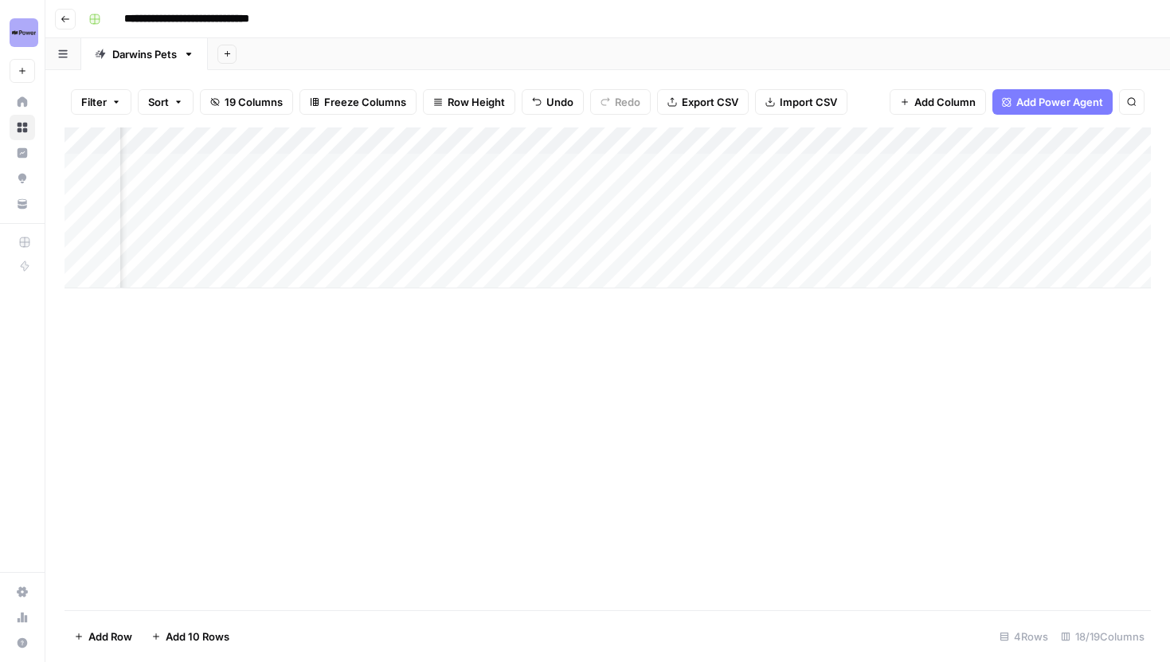
click at [242, 138] on div "Add Column" at bounding box center [608, 207] width 1086 height 161
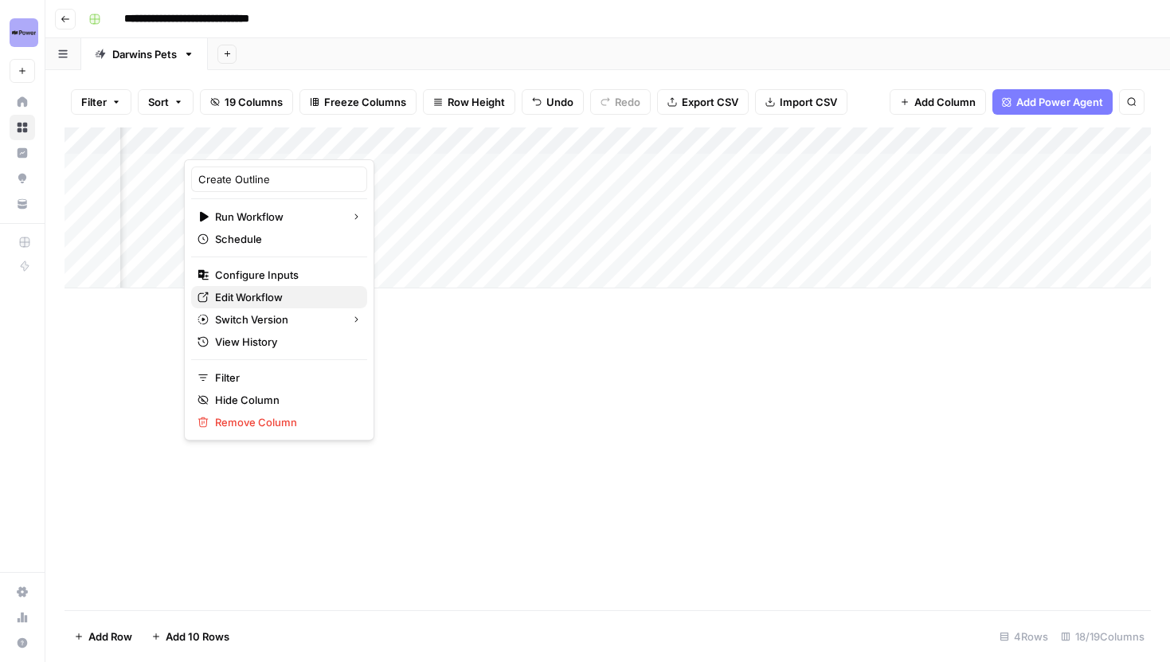
click at [248, 294] on span "Edit Workflow" at bounding box center [284, 297] width 139 height 16
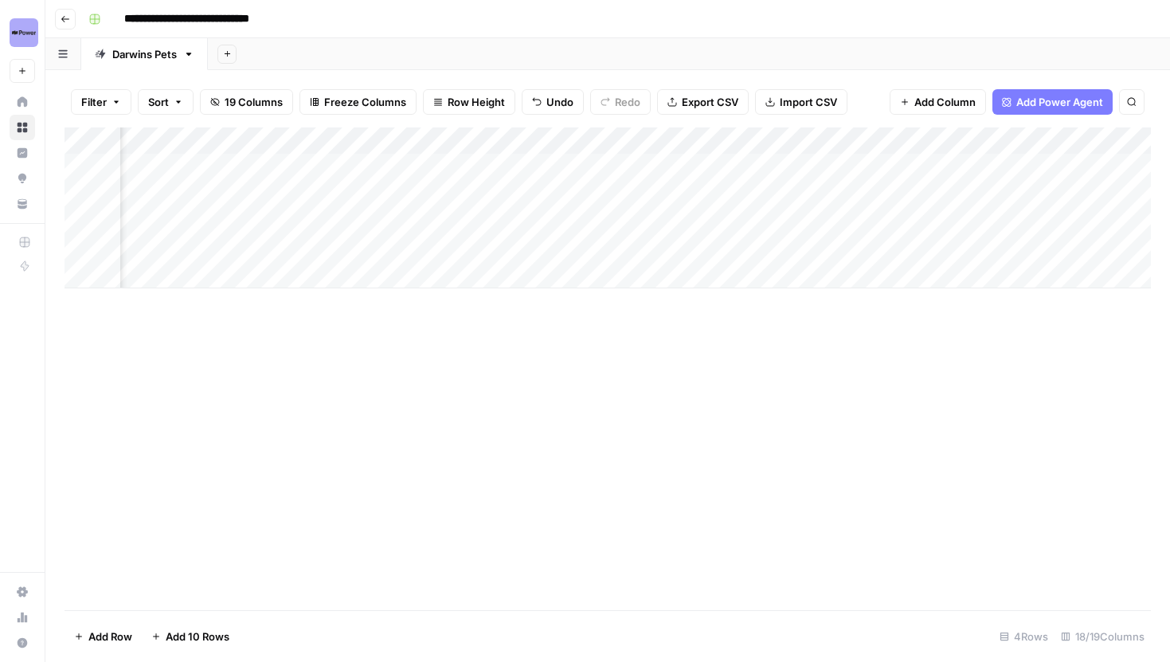
scroll to position [0, 758]
click at [621, 168] on div "Add Column" at bounding box center [608, 207] width 1086 height 161
click at [625, 195] on div "Add Column" at bounding box center [608, 207] width 1086 height 161
click at [511, 146] on div "Add Column" at bounding box center [608, 207] width 1086 height 161
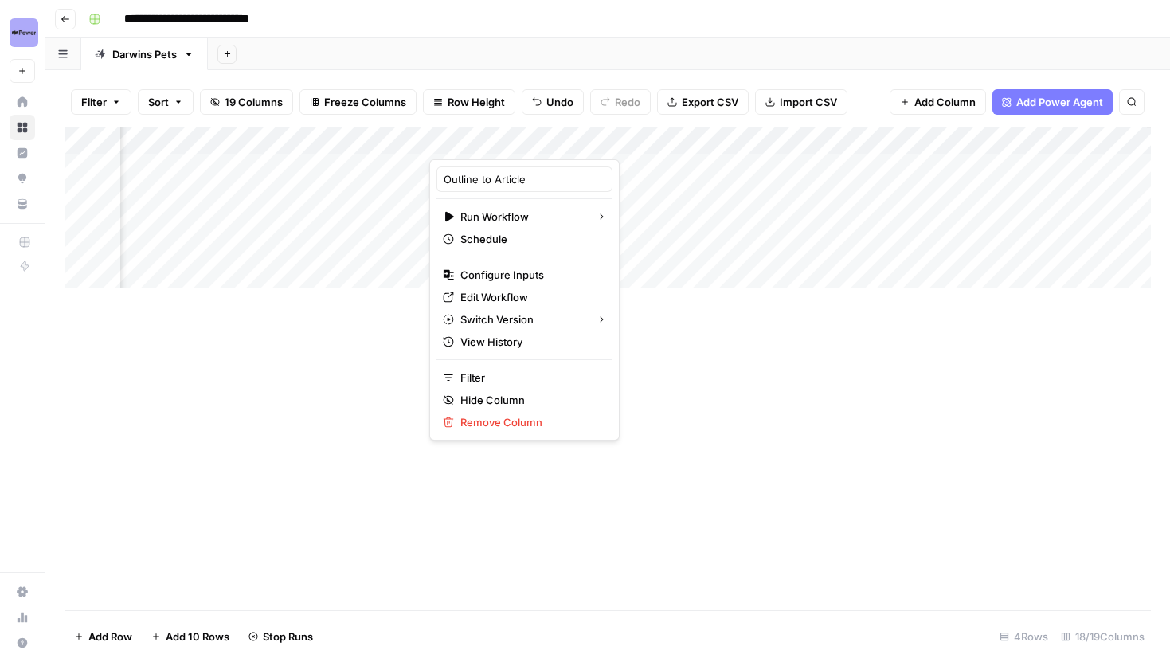
click at [757, 376] on div "Add Column" at bounding box center [608, 368] width 1086 height 483
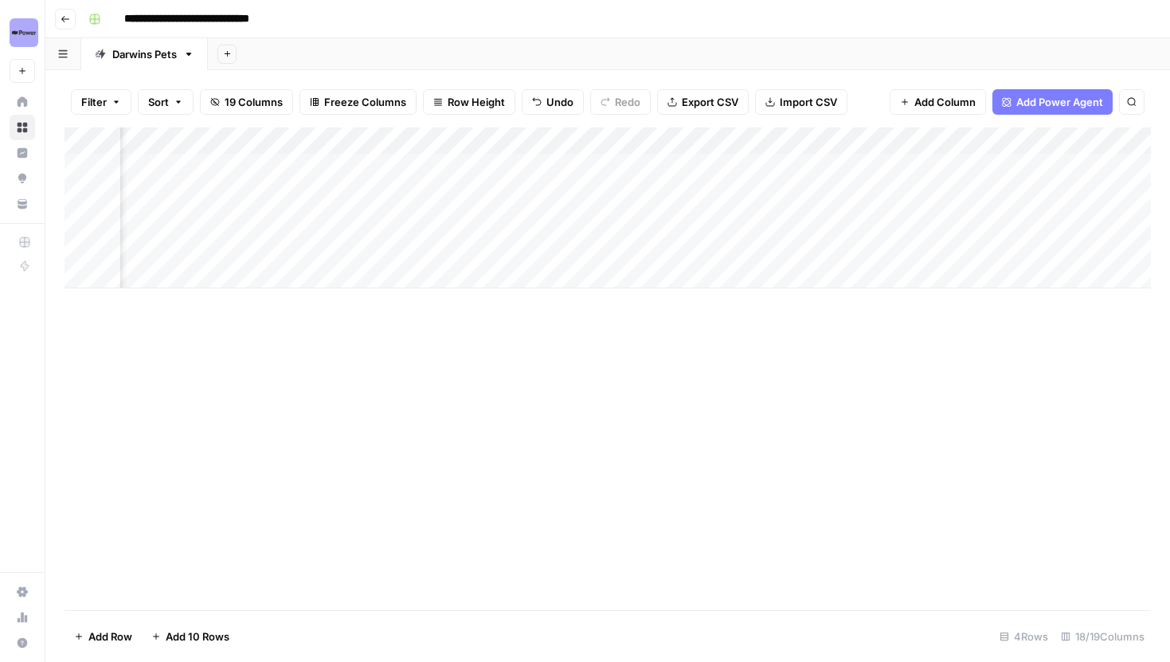
scroll to position [0, 1002]
click at [382, 166] on div "Add Column" at bounding box center [608, 207] width 1086 height 161
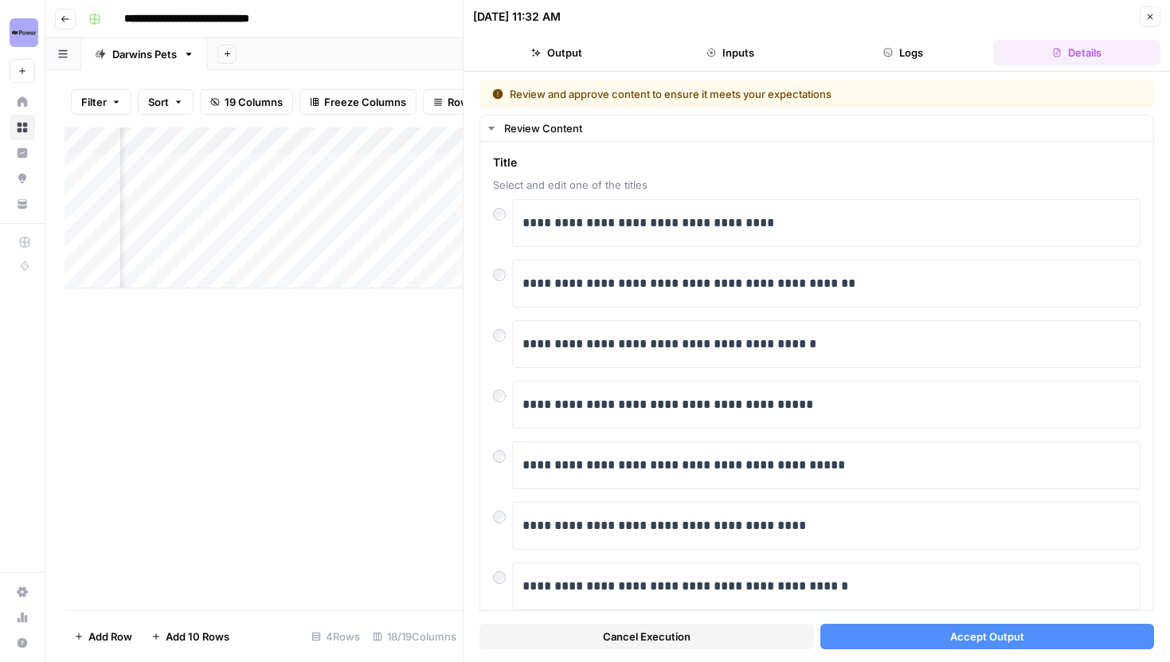
click at [917, 637] on button "Accept Output" at bounding box center [987, 636] width 335 height 25
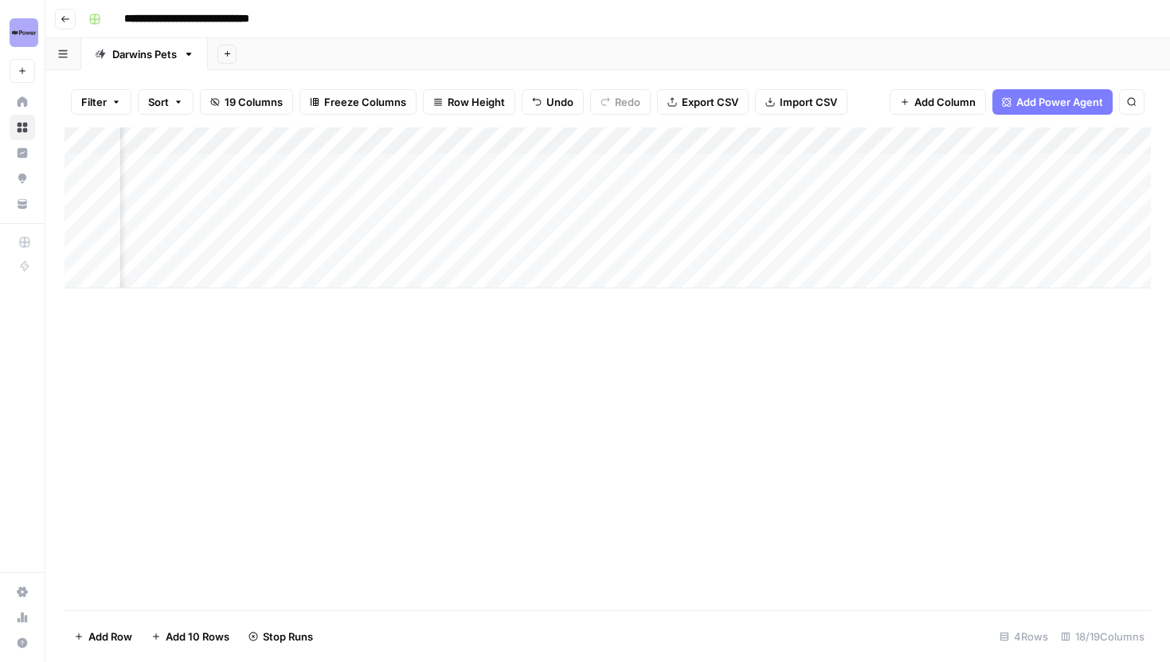
click at [383, 196] on div "Add Column" at bounding box center [608, 207] width 1086 height 161
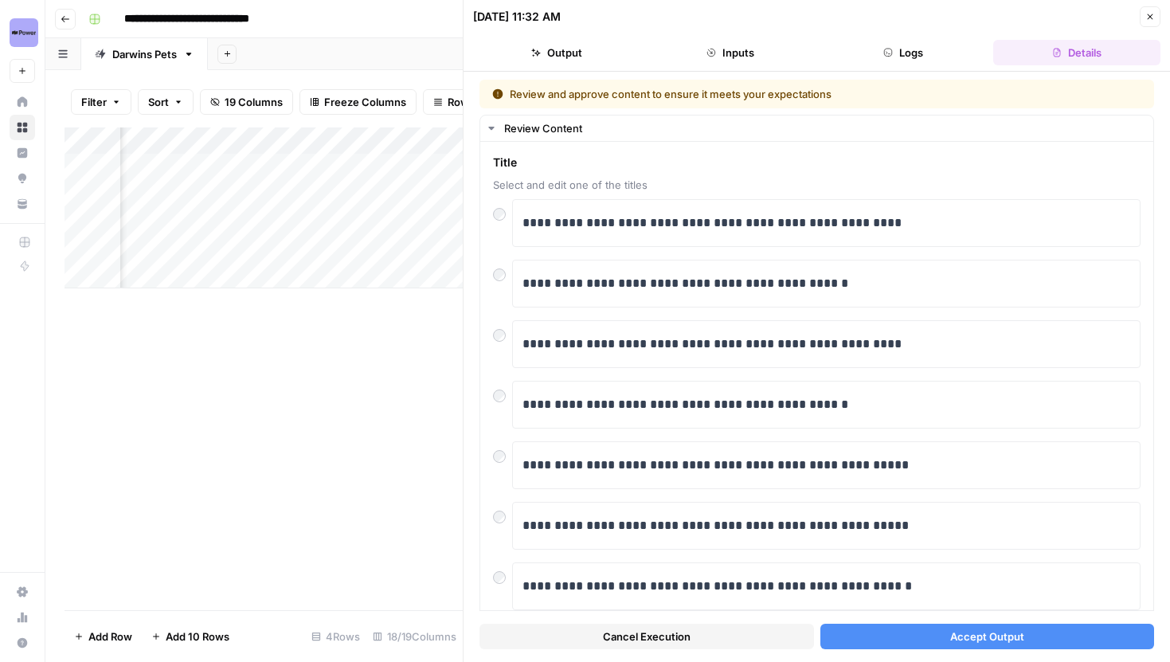
click at [939, 628] on button "Accept Output" at bounding box center [987, 636] width 335 height 25
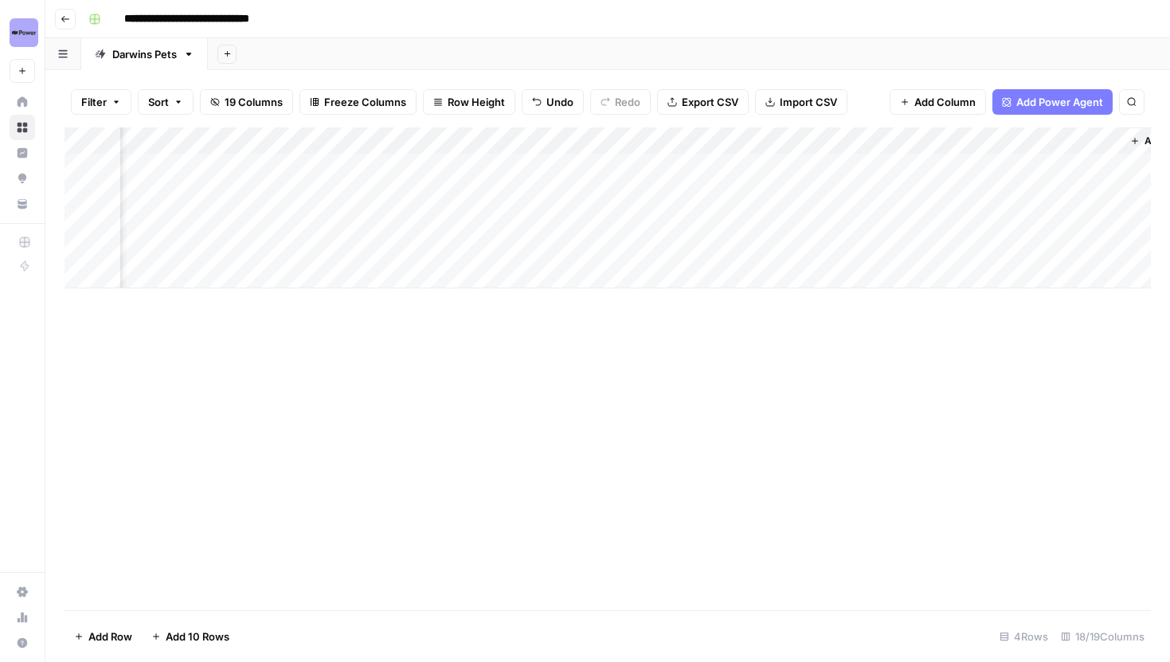
scroll to position [0, 1857]
click at [448, 135] on div "Add Column" at bounding box center [608, 207] width 1086 height 161
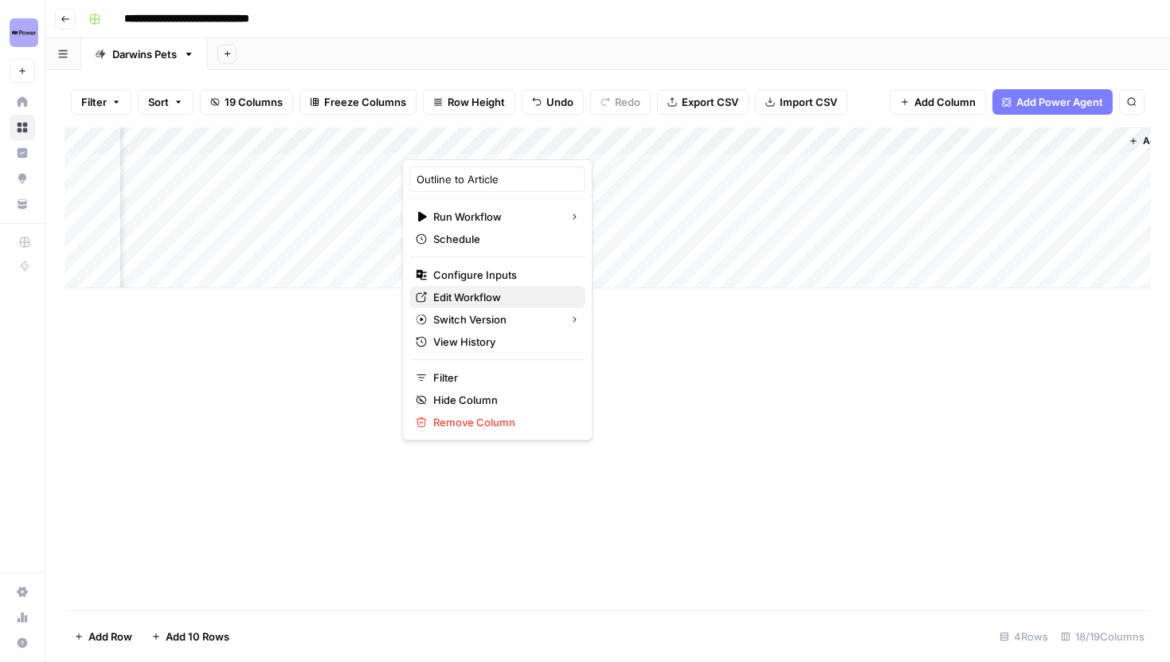
click at [464, 295] on span "Edit Workflow" at bounding box center [502, 297] width 139 height 16
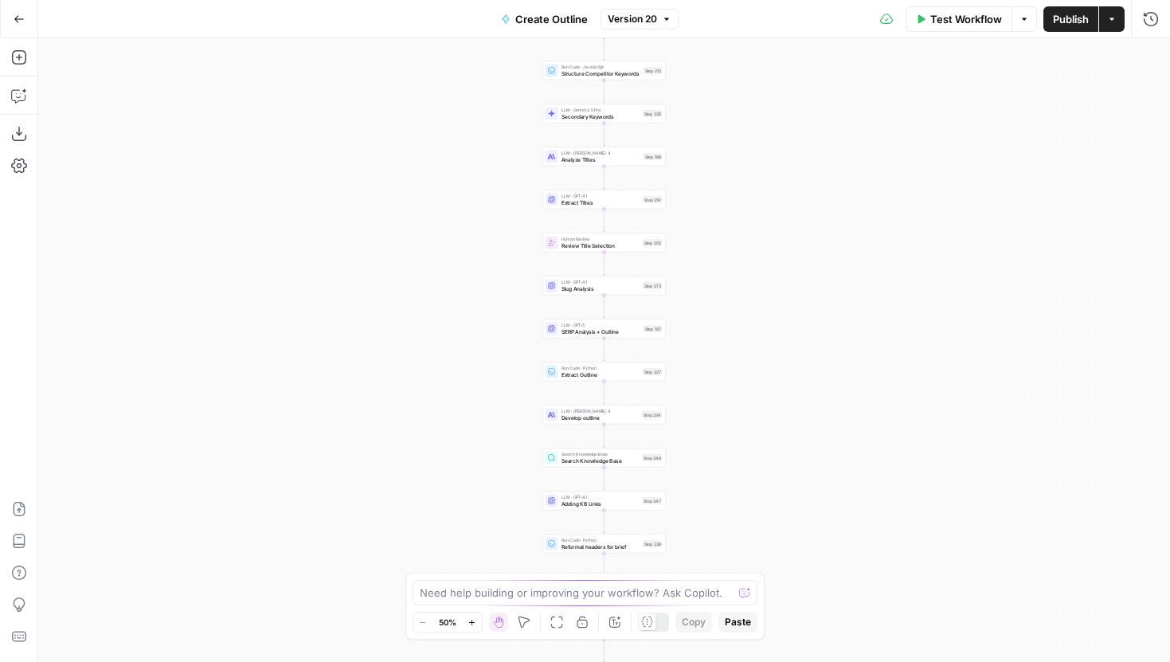
click at [473, 628] on button "Zoom In" at bounding box center [472, 621] width 19 height 19
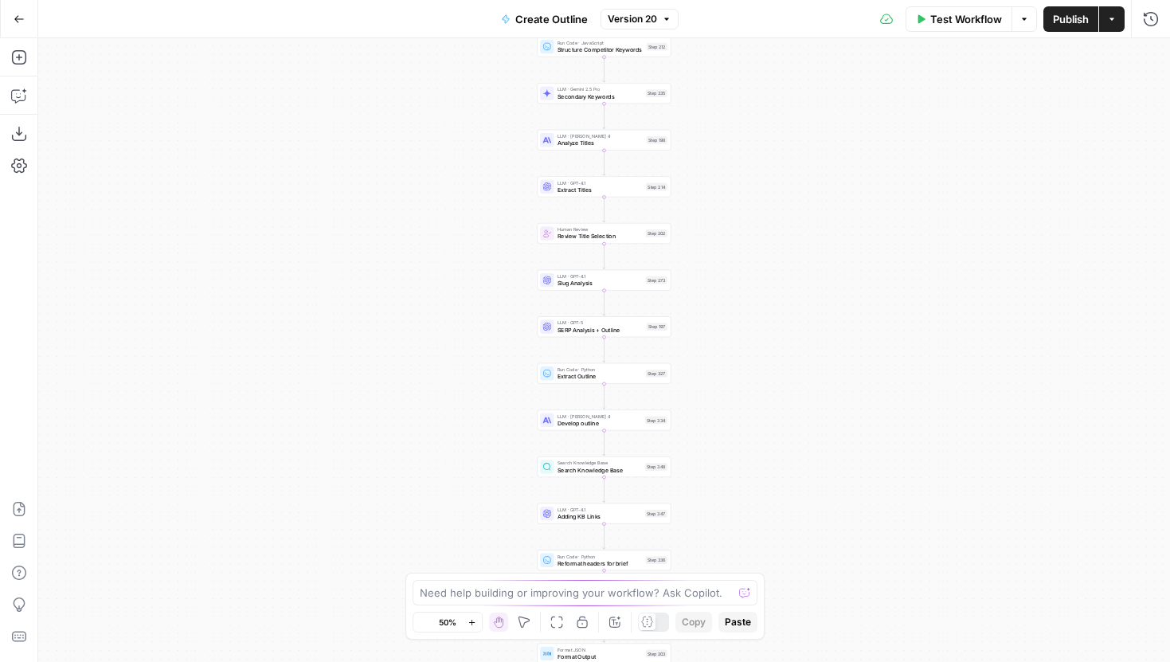
click at [473, 628] on button "Zoom In" at bounding box center [472, 621] width 19 height 19
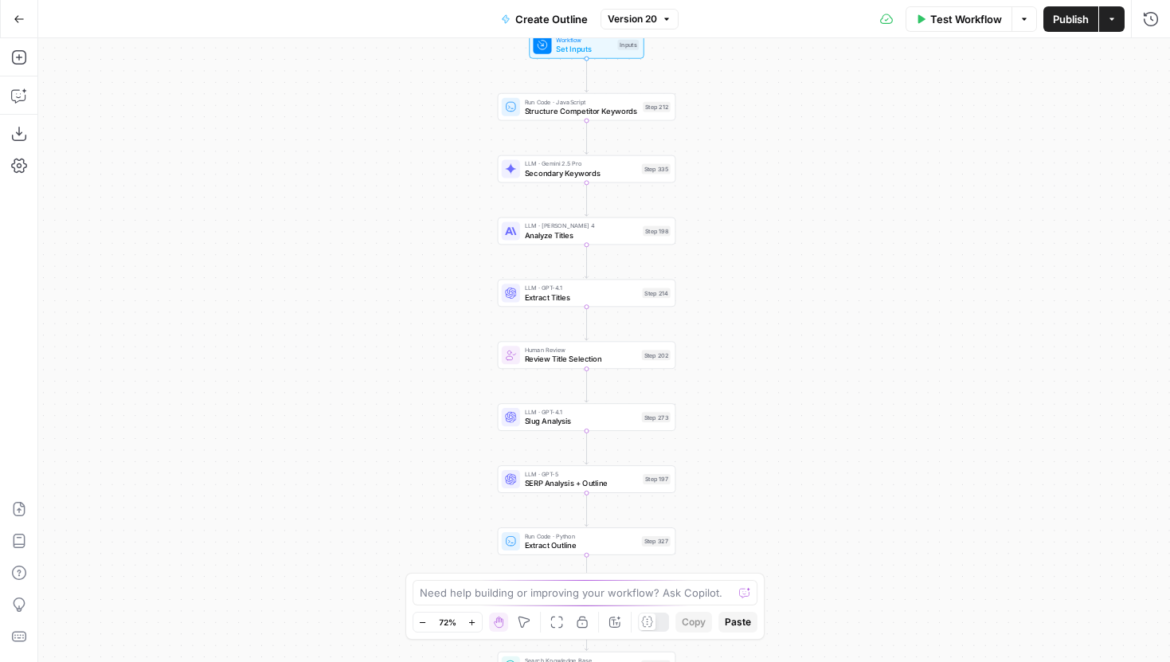
drag, startPoint x: 865, startPoint y: 260, endPoint x: 847, endPoint y: 397, distance: 138.9
click at [847, 397] on div "Workflow Set Inputs Inputs Run Code · JavaScript Structure Competitor Keywords …" at bounding box center [604, 350] width 1132 height 624
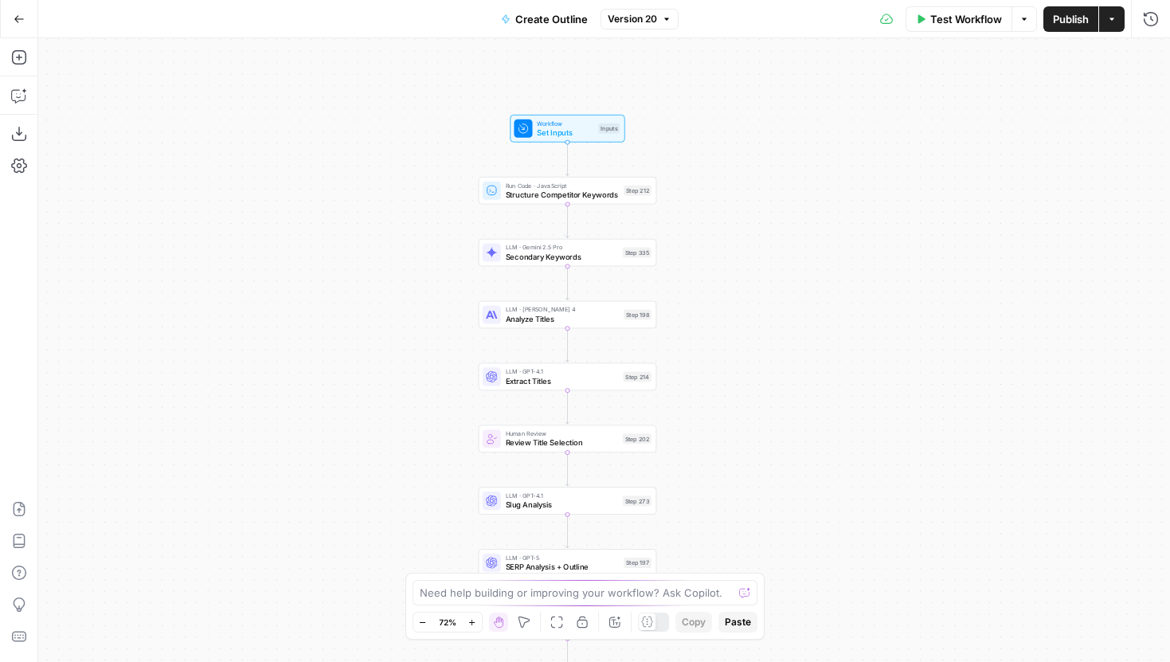
drag, startPoint x: 767, startPoint y: 286, endPoint x: 754, endPoint y: 325, distance: 41.1
click at [754, 325] on div "Workflow Set Inputs Inputs Run Code · JavaScript Structure Competitor Keywords …" at bounding box center [604, 350] width 1132 height 624
drag, startPoint x: 689, startPoint y: 414, endPoint x: 689, endPoint y: 311, distance: 103.5
click at [689, 311] on div "Workflow Set Inputs Inputs Run Code · JavaScript Structure Competitor Keywords …" at bounding box center [604, 350] width 1132 height 624
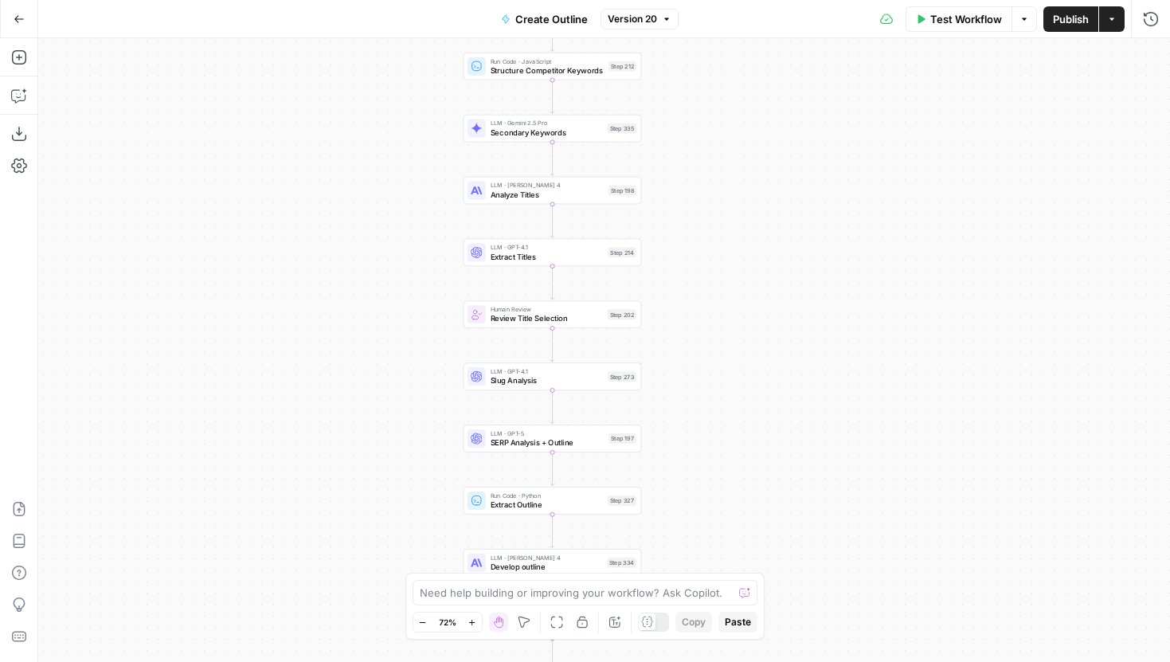
drag, startPoint x: 703, startPoint y: 475, endPoint x: 697, endPoint y: 426, distance: 49.0
click at [697, 426] on div "Workflow Set Inputs Inputs Run Code · JavaScript Structure Competitor Keywords …" at bounding box center [604, 350] width 1132 height 624
drag, startPoint x: 691, startPoint y: 449, endPoint x: 690, endPoint y: 434, distance: 15.2
click at [690, 434] on div "Workflow Set Inputs Inputs Run Code · JavaScript Structure Competitor Keywords …" at bounding box center [604, 350] width 1132 height 624
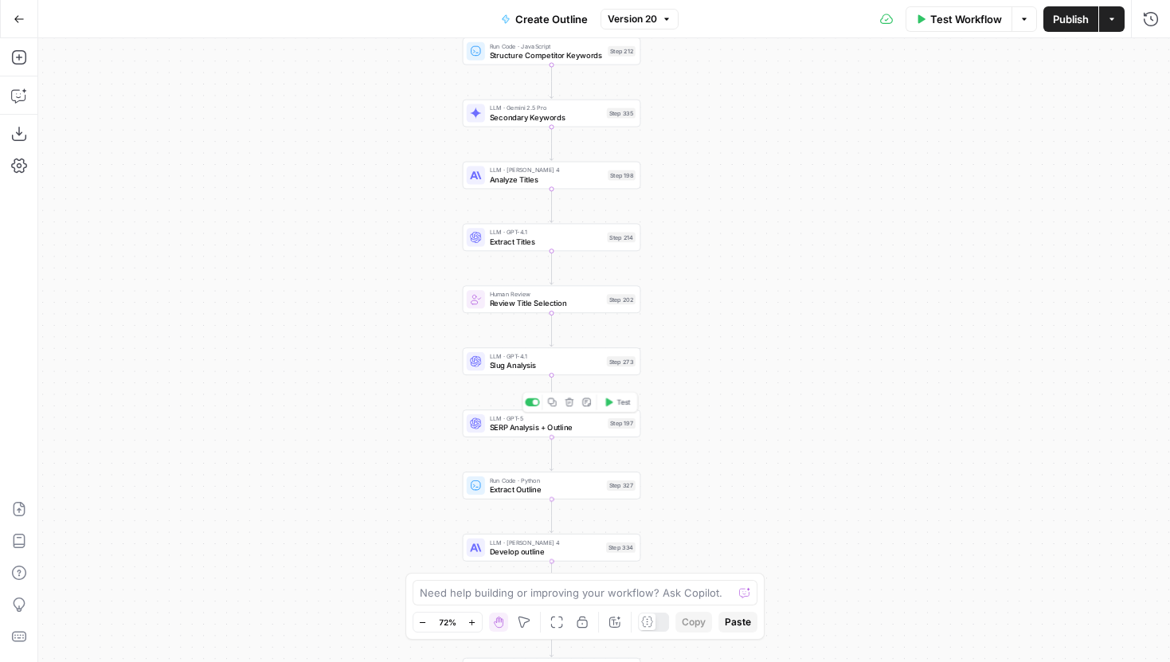
click at [605, 433] on div "LLM · GPT-5 SERP Analysis + Outline Step 197 Copy step Delete step Edit Note Te…" at bounding box center [552, 423] width 178 height 28
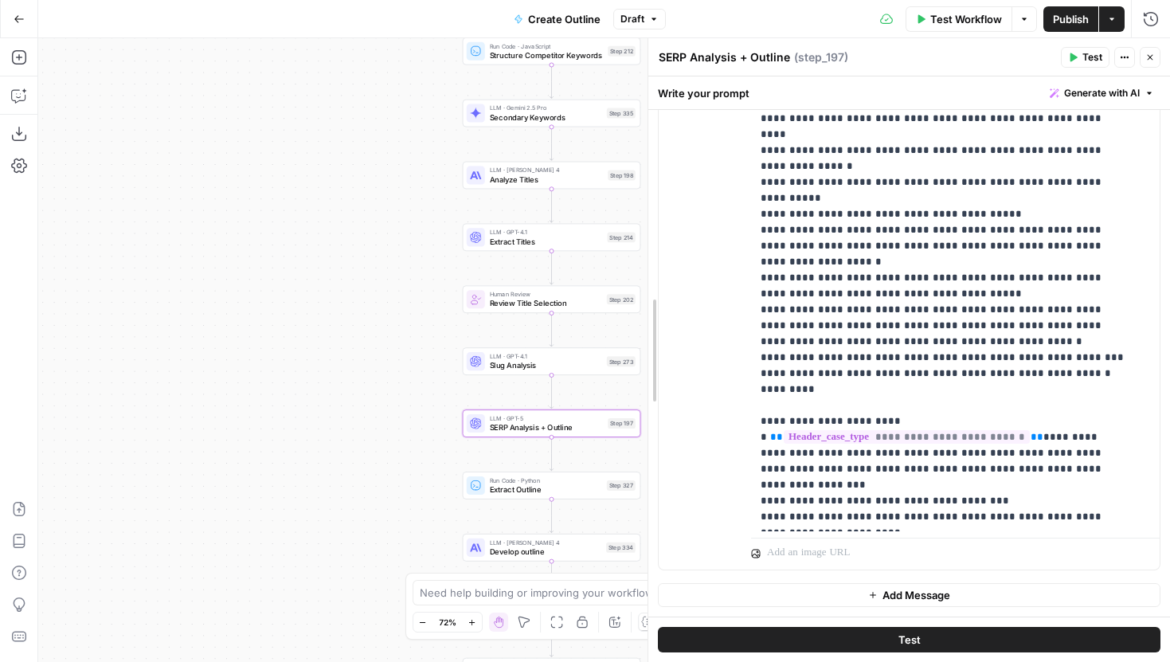
scroll to position [2597, 0]
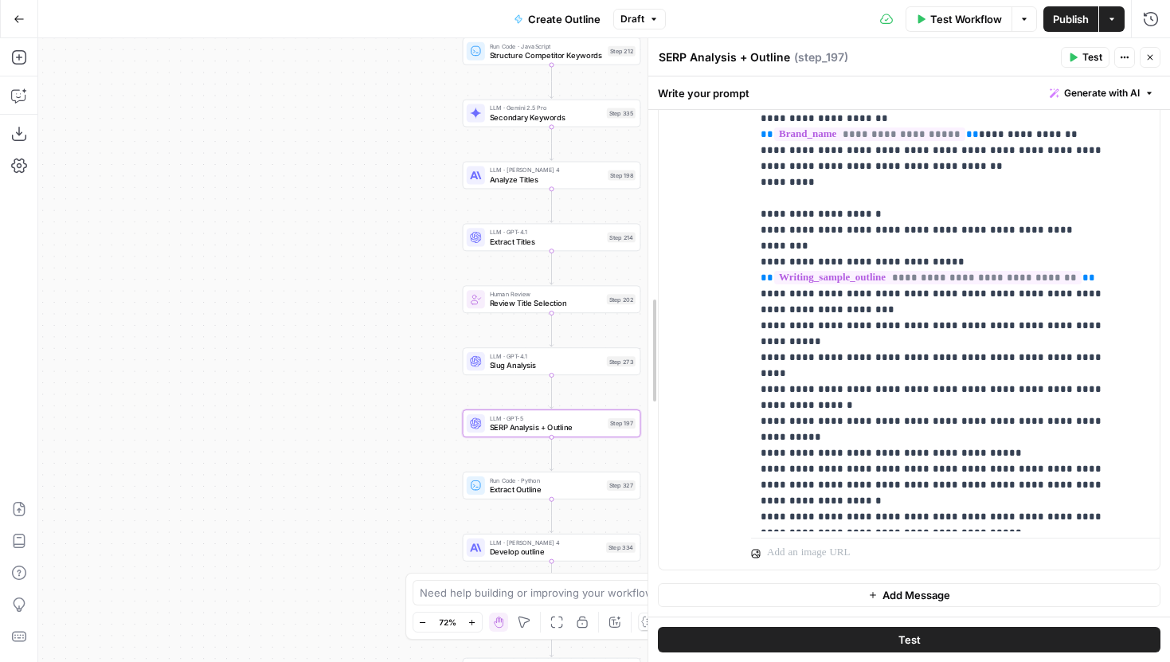
drag, startPoint x: 775, startPoint y: 326, endPoint x: 648, endPoint y: 326, distance: 127.4
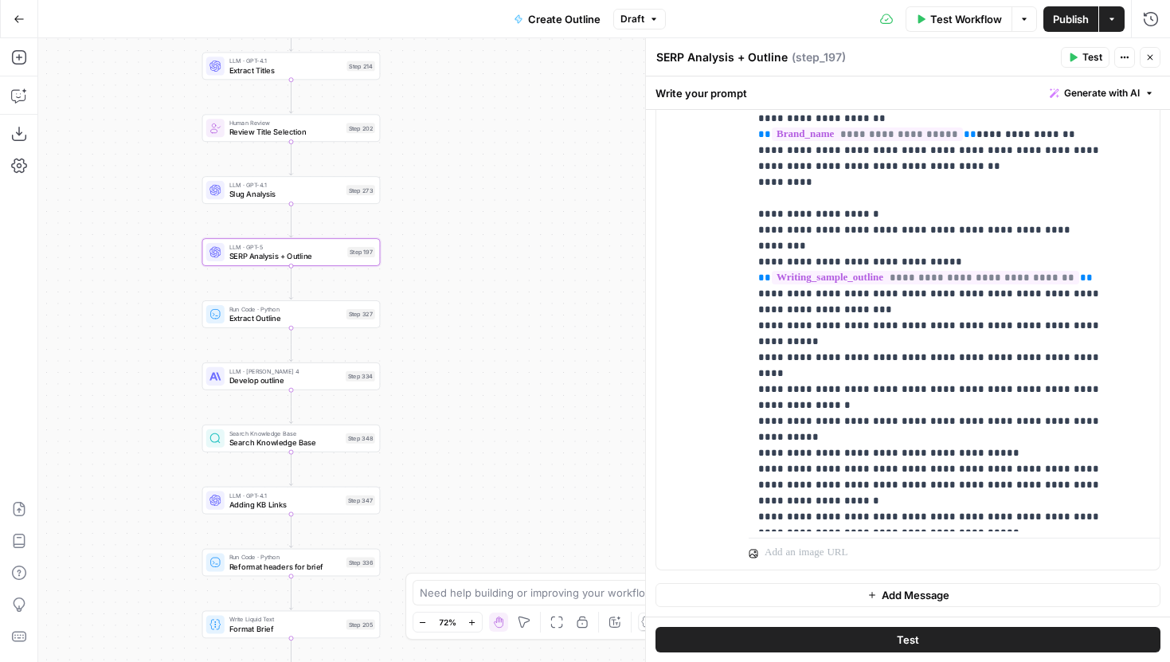
drag, startPoint x: 340, startPoint y: 366, endPoint x: 74, endPoint y: 190, distance: 319.0
click at [74, 190] on div "Workflow Set Inputs Inputs Run Code · JavaScript Structure Competitor Keywords …" at bounding box center [604, 350] width 1132 height 624
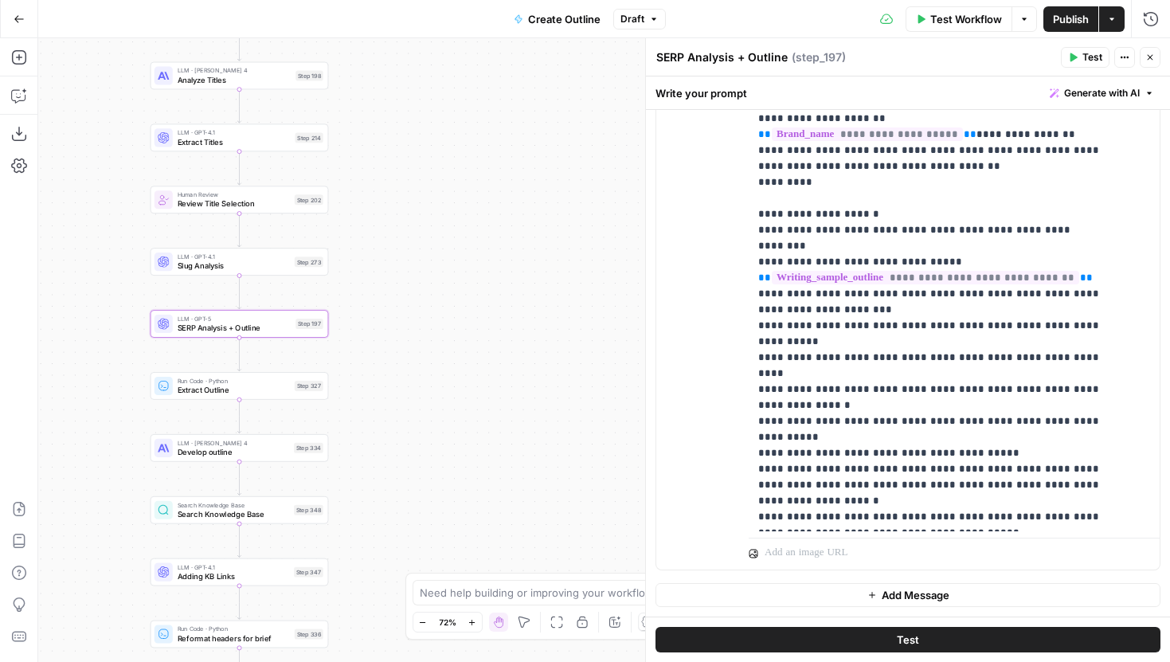
drag, startPoint x: 136, startPoint y: 385, endPoint x: 90, endPoint y: 462, distance: 89.3
click at [90, 462] on div "Workflow Set Inputs Inputs Run Code · JavaScript Structure Competitor Keywords …" at bounding box center [604, 350] width 1132 height 624
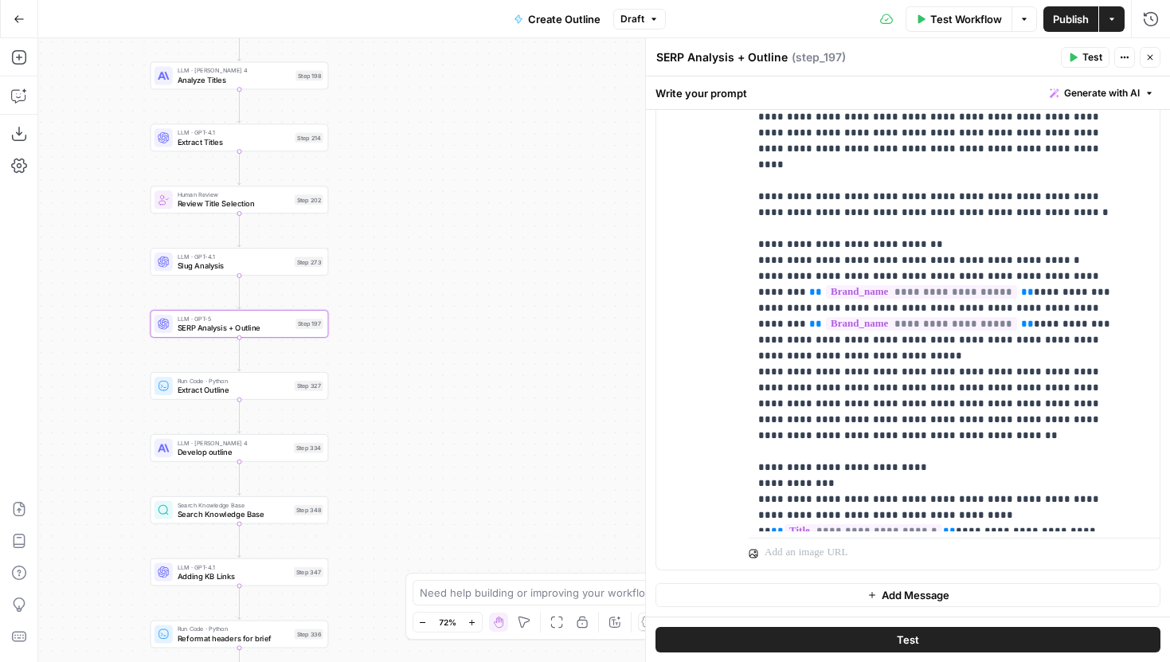
scroll to position [1724, 0]
drag, startPoint x: 888, startPoint y: 368, endPoint x: 851, endPoint y: 374, distance: 37.8
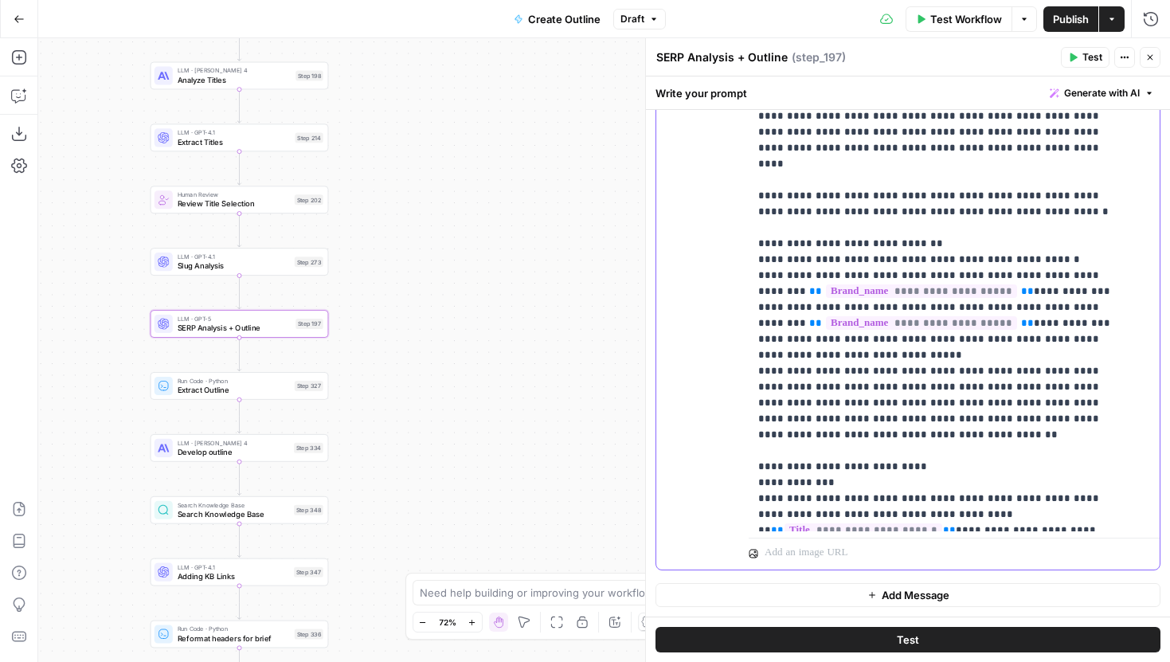
click at [897, 643] on span "Test" at bounding box center [908, 640] width 22 height 16
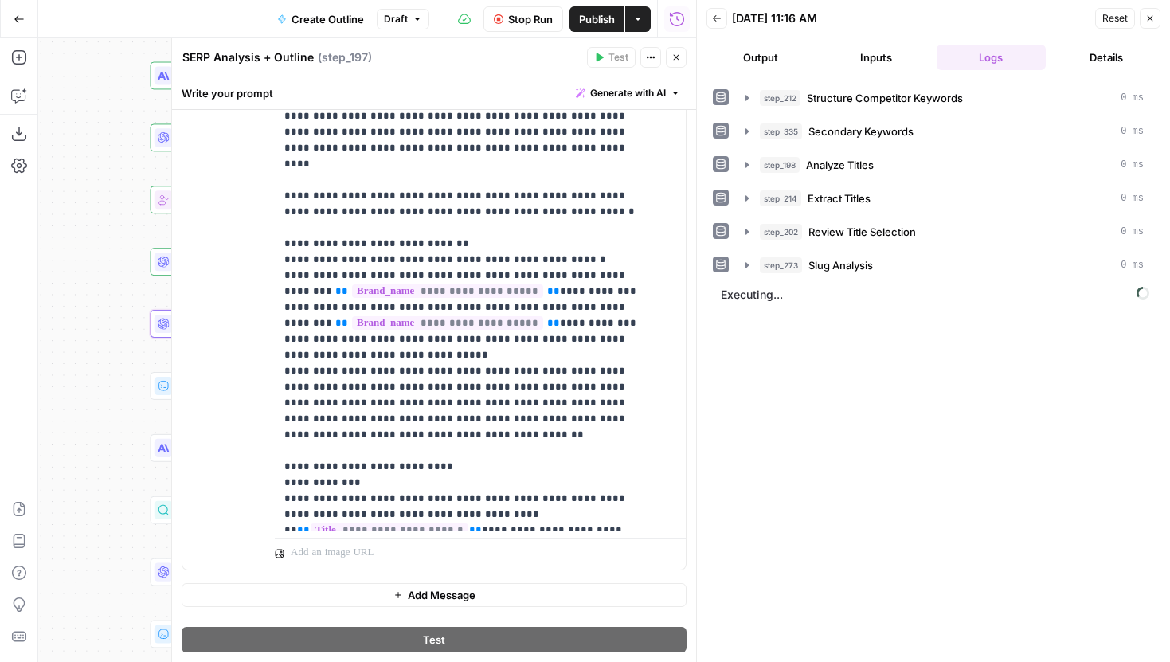
scroll to position [1660, 0]
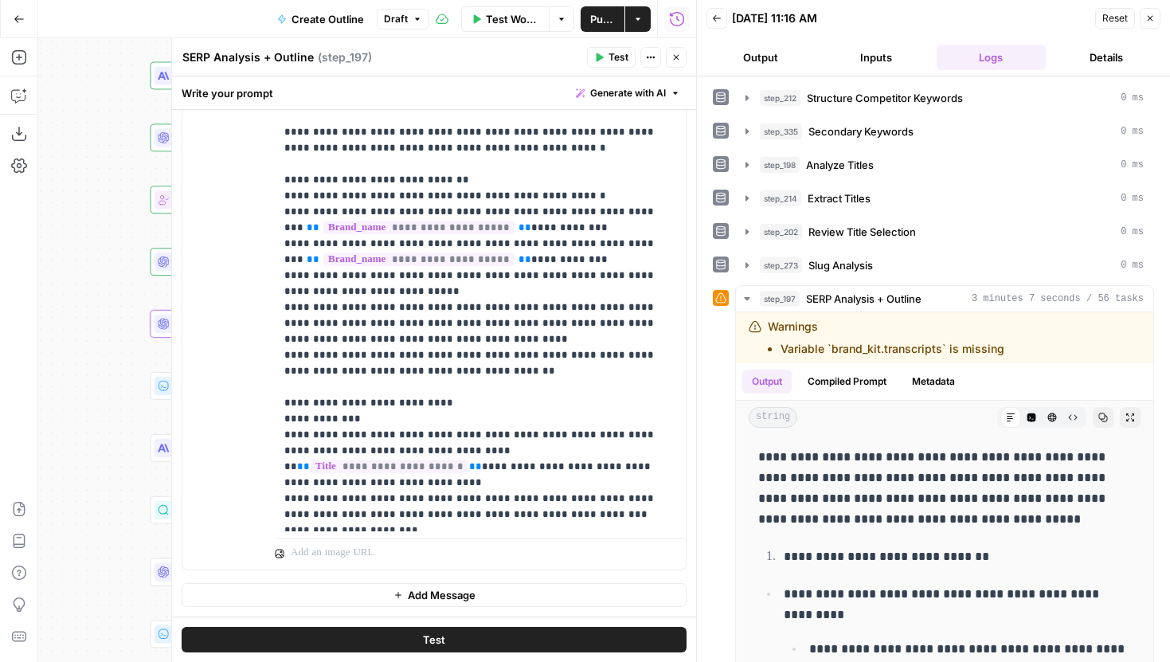
click at [682, 58] on button "Close" at bounding box center [676, 57] width 21 height 21
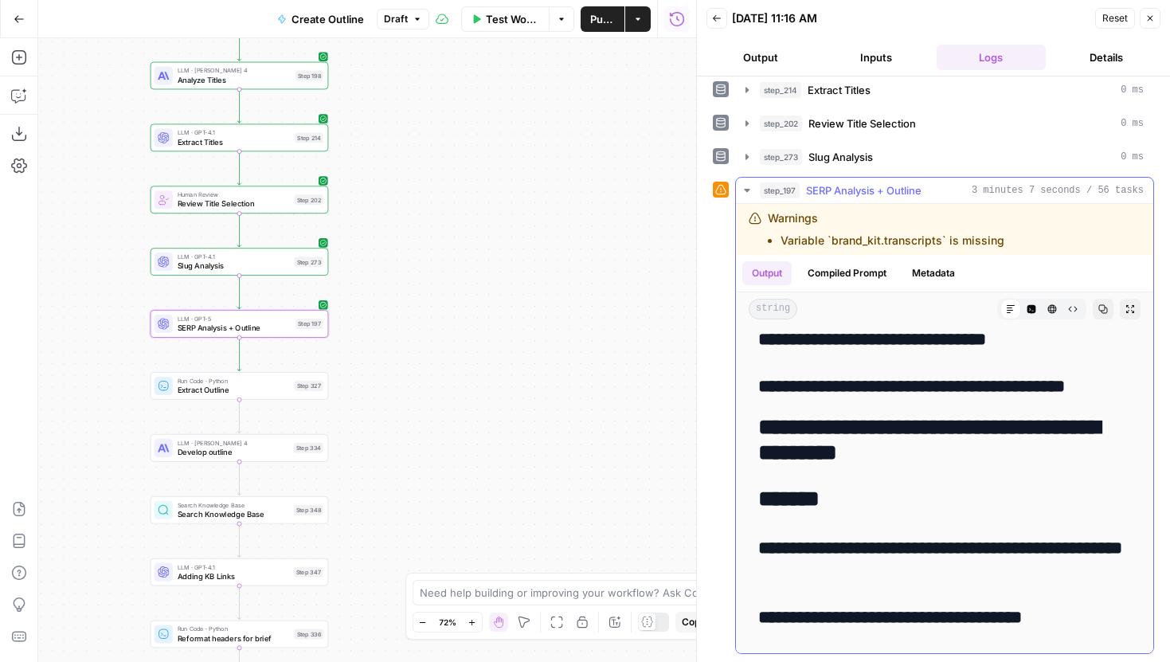
scroll to position [13559, 0]
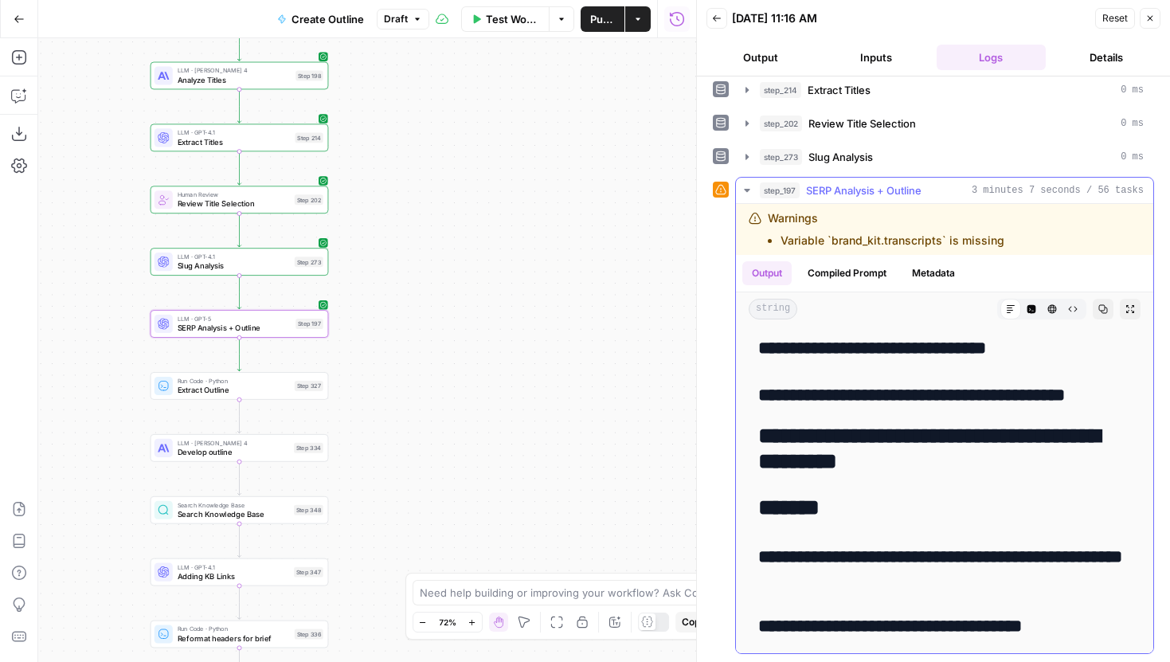
drag, startPoint x: 926, startPoint y: 467, endPoint x: 745, endPoint y: 437, distance: 183.2
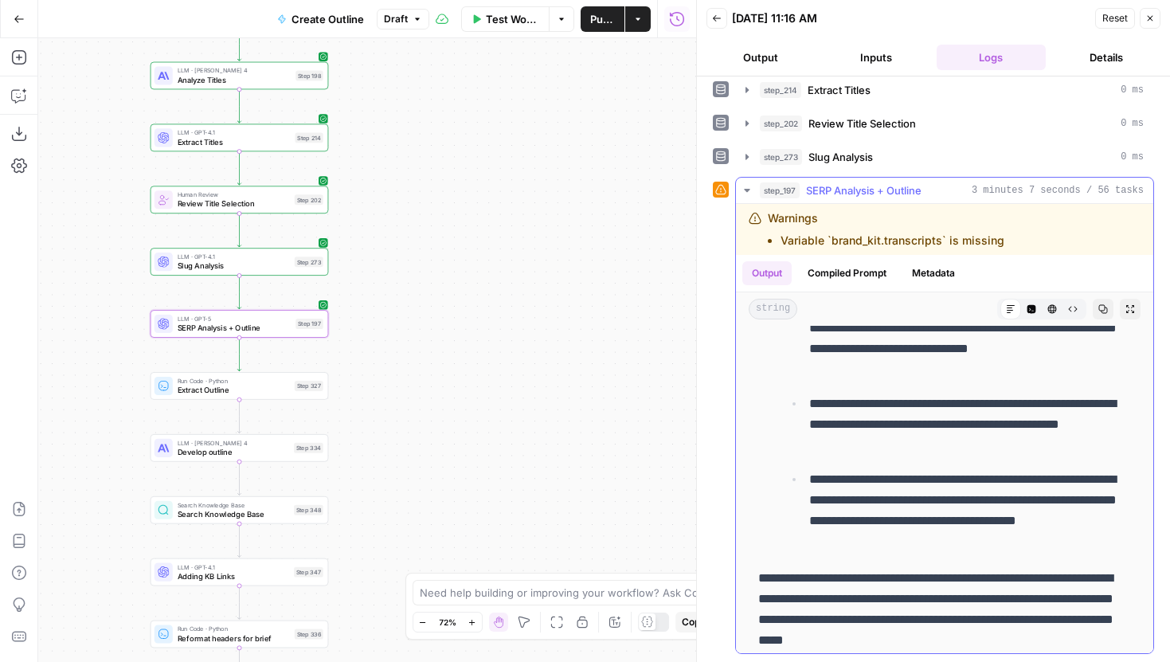
scroll to position [15116, 0]
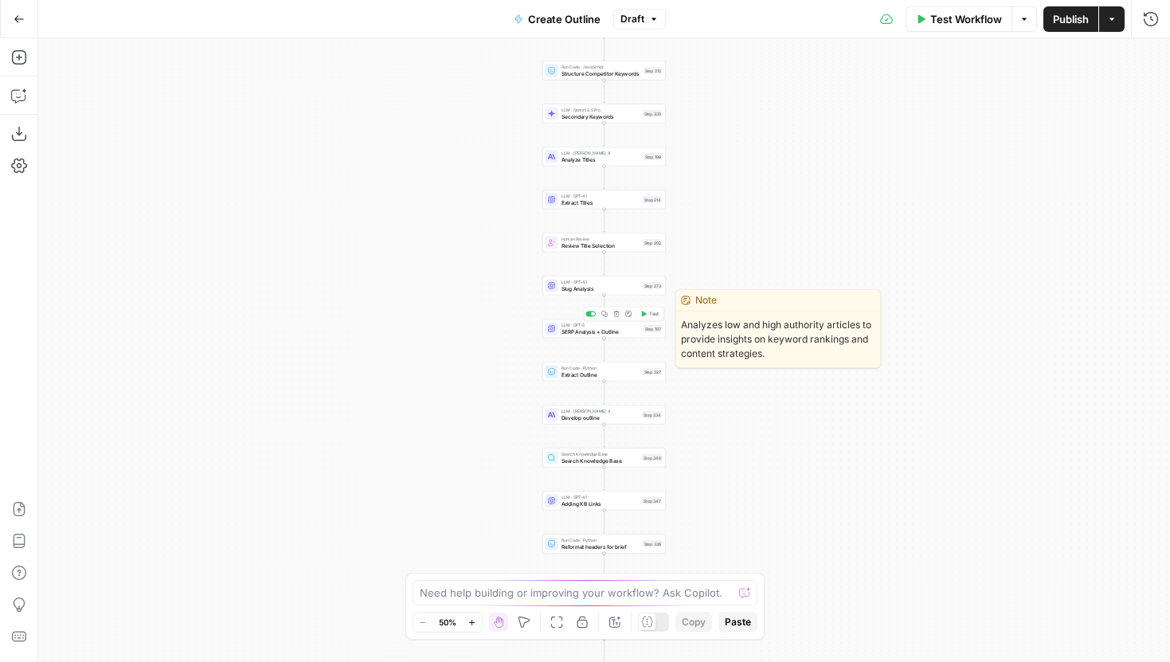
click at [580, 331] on span "SERP Analysis + Outline" at bounding box center [601, 331] width 79 height 8
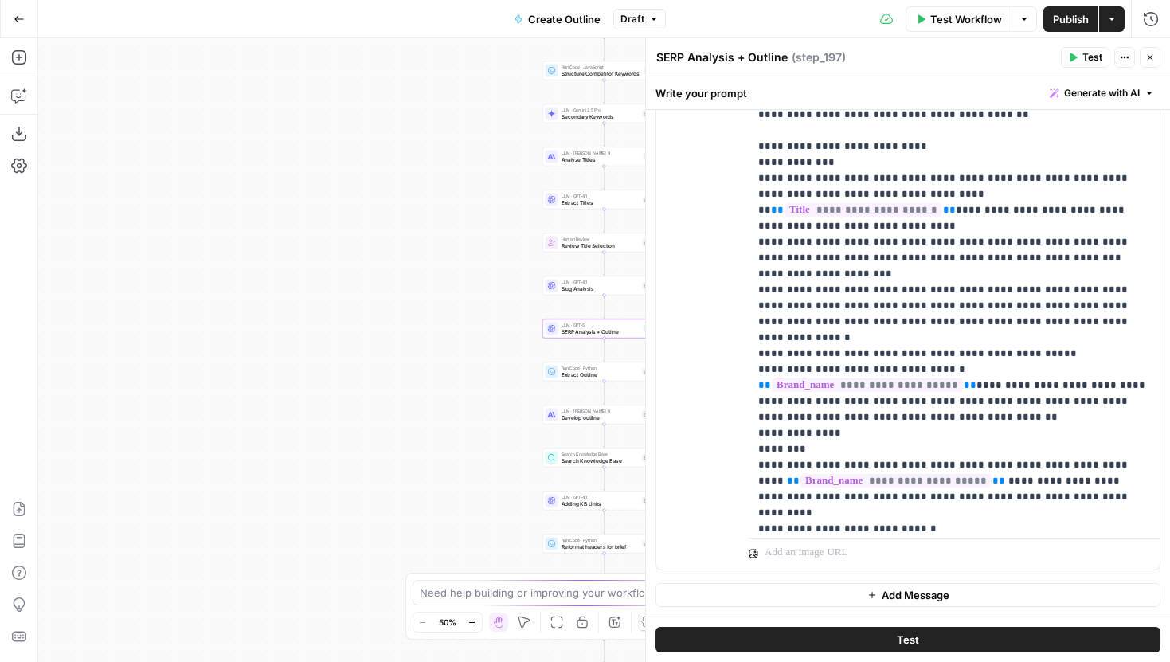
scroll to position [1962, 0]
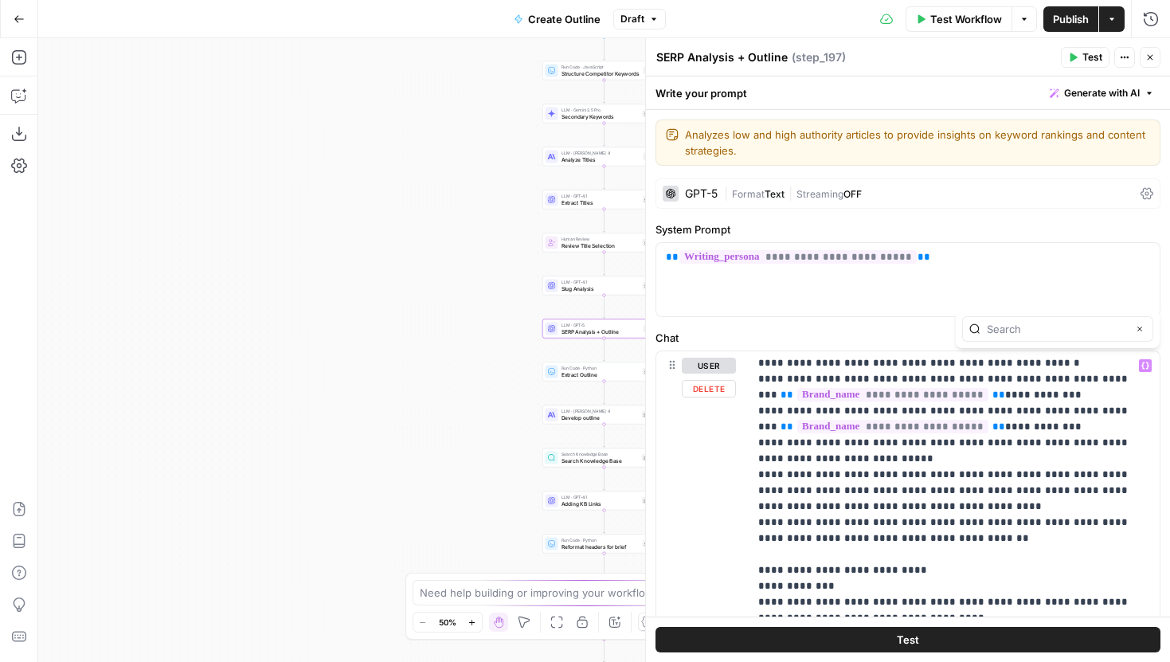
type input "f"
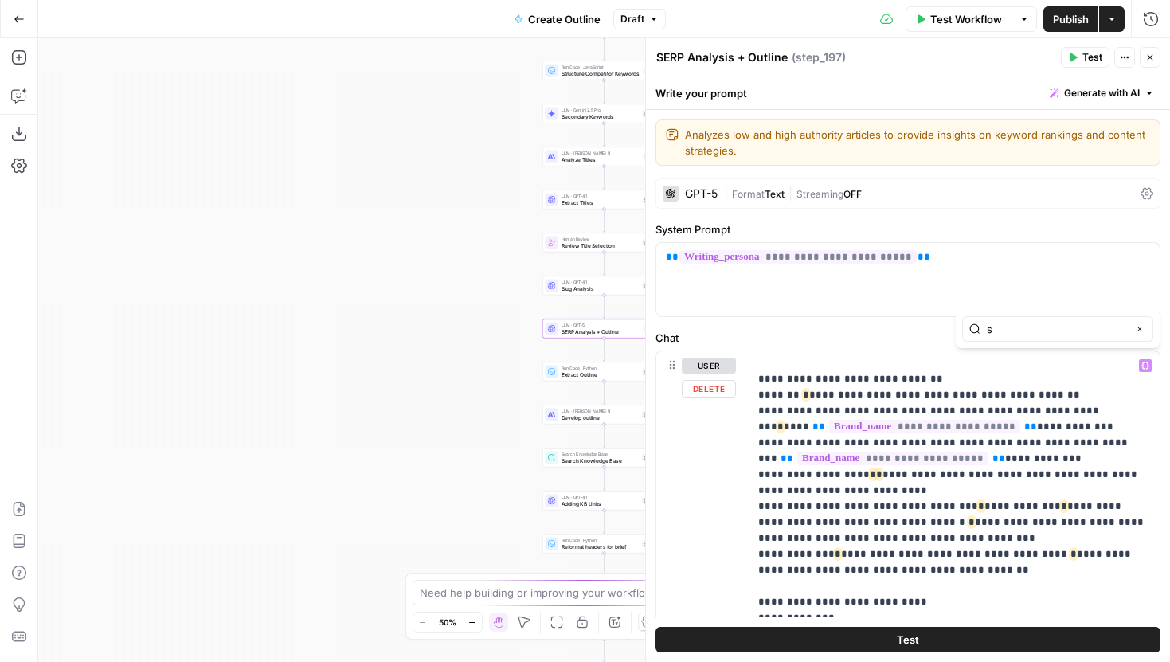
scroll to position [2518, 0]
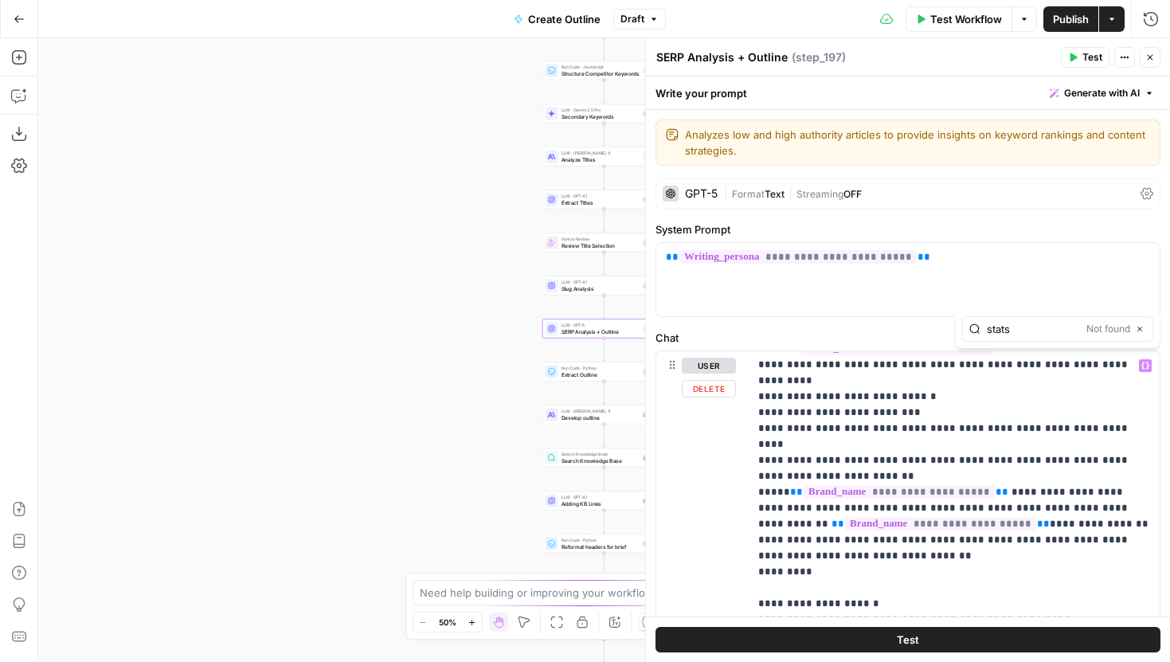
type input "stats"
click at [1141, 330] on icon "button" at bounding box center [1140, 329] width 8 height 8
type input "data"
click at [1107, 333] on button "Next Match" at bounding box center [1108, 329] width 13 height 13
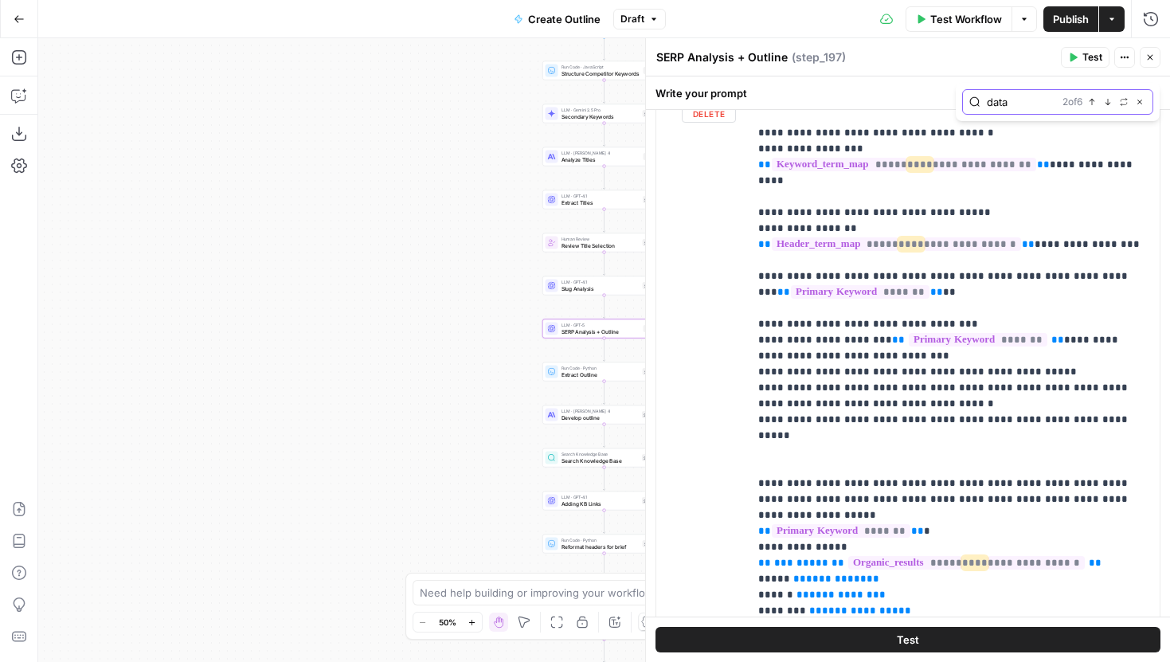
scroll to position [436, 0]
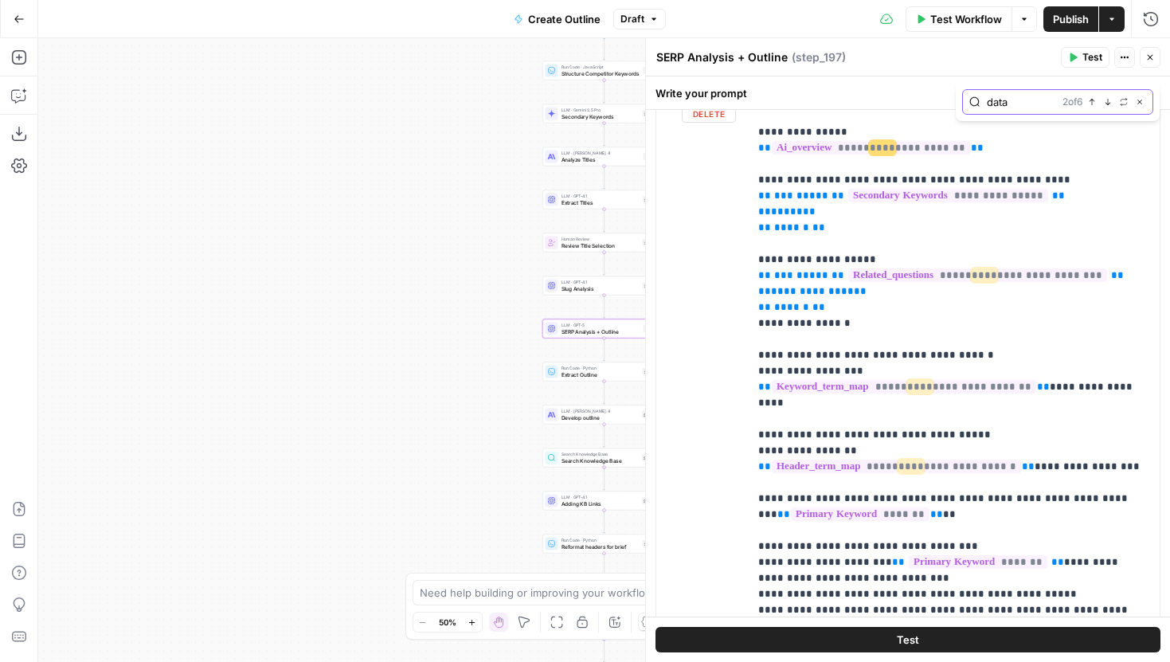
click at [1105, 102] on icon "button" at bounding box center [1108, 102] width 8 height 8
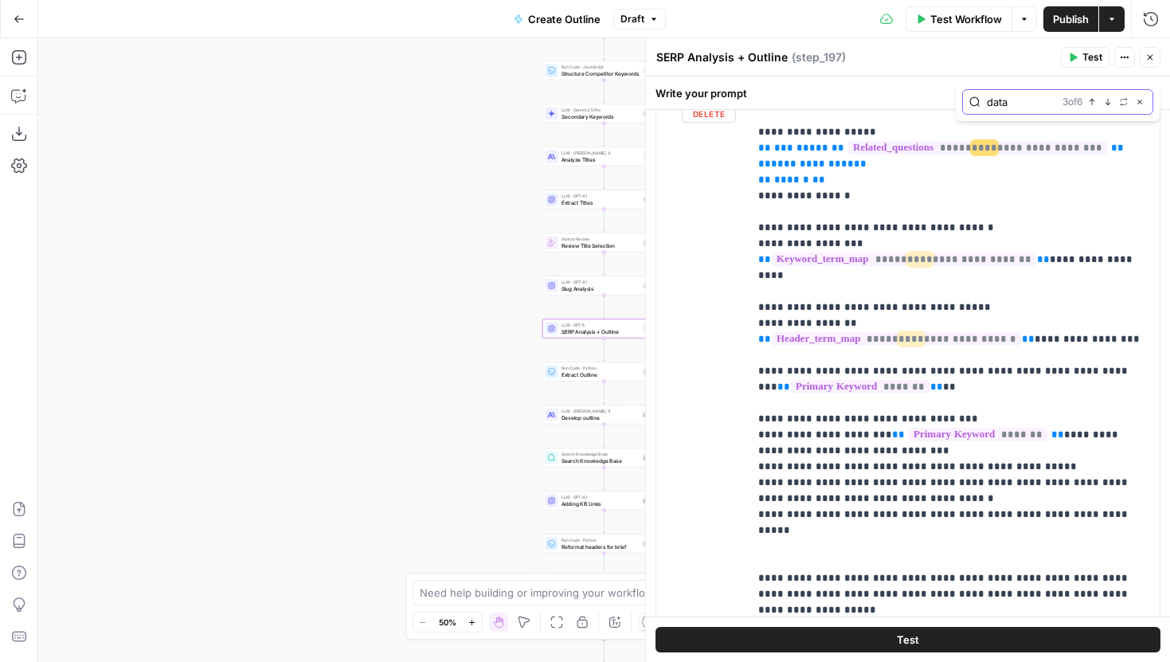
click at [1106, 101] on icon "button" at bounding box center [1108, 102] width 8 height 8
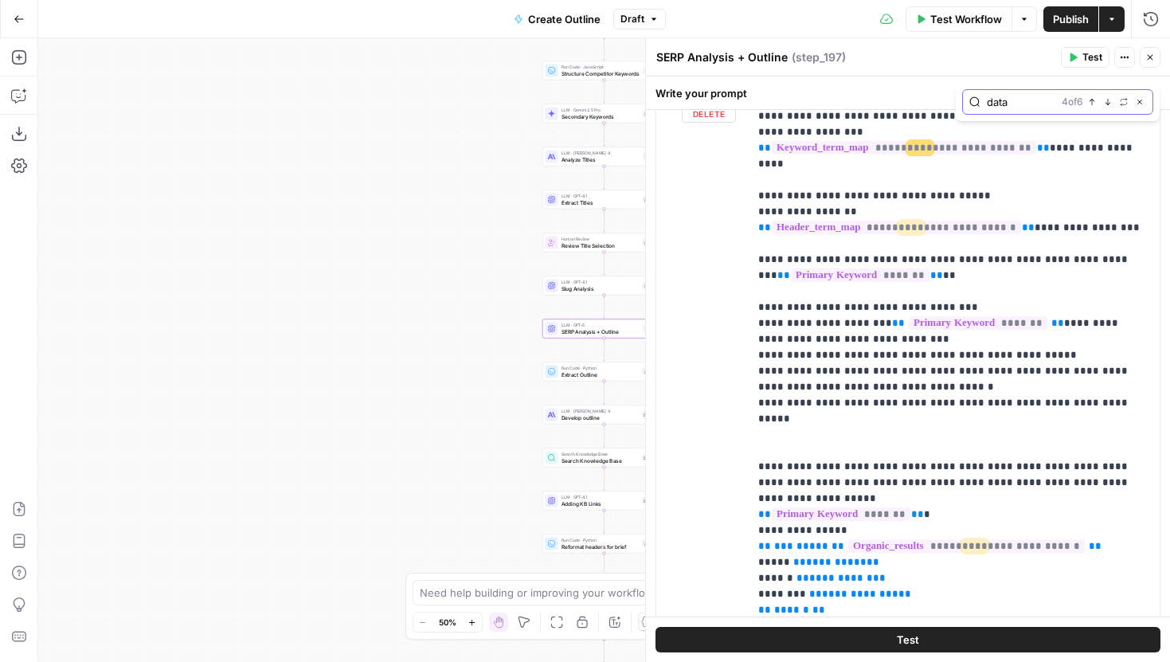
click at [1106, 101] on icon "button" at bounding box center [1108, 102] width 8 height 8
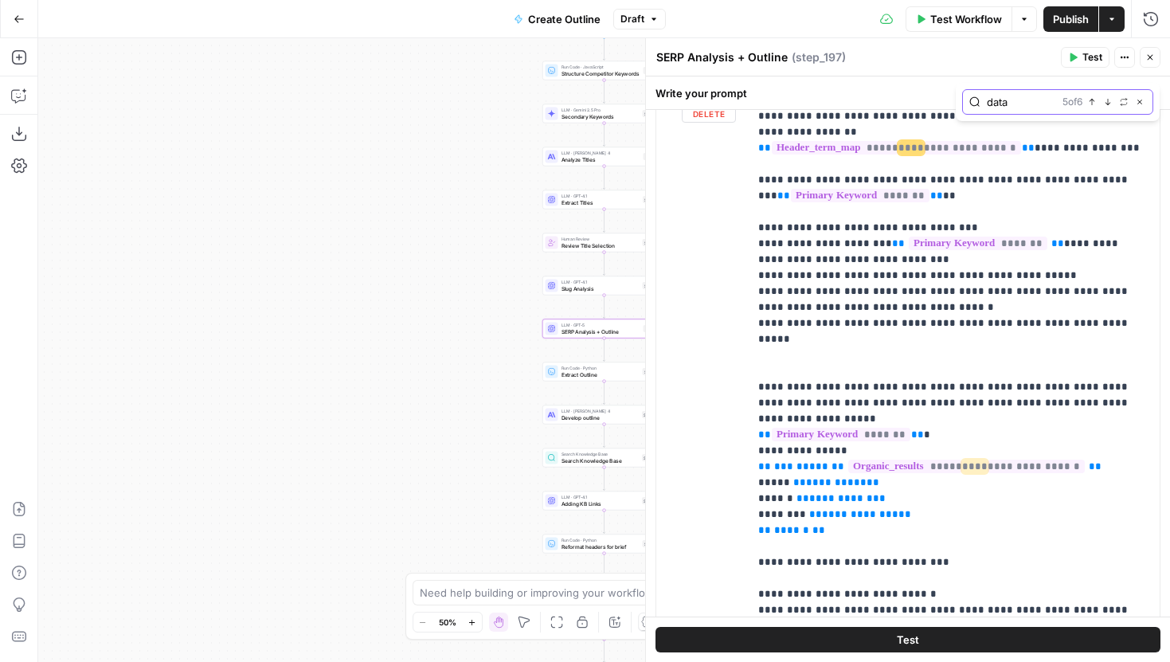
click at [1106, 101] on icon "button" at bounding box center [1108, 102] width 8 height 8
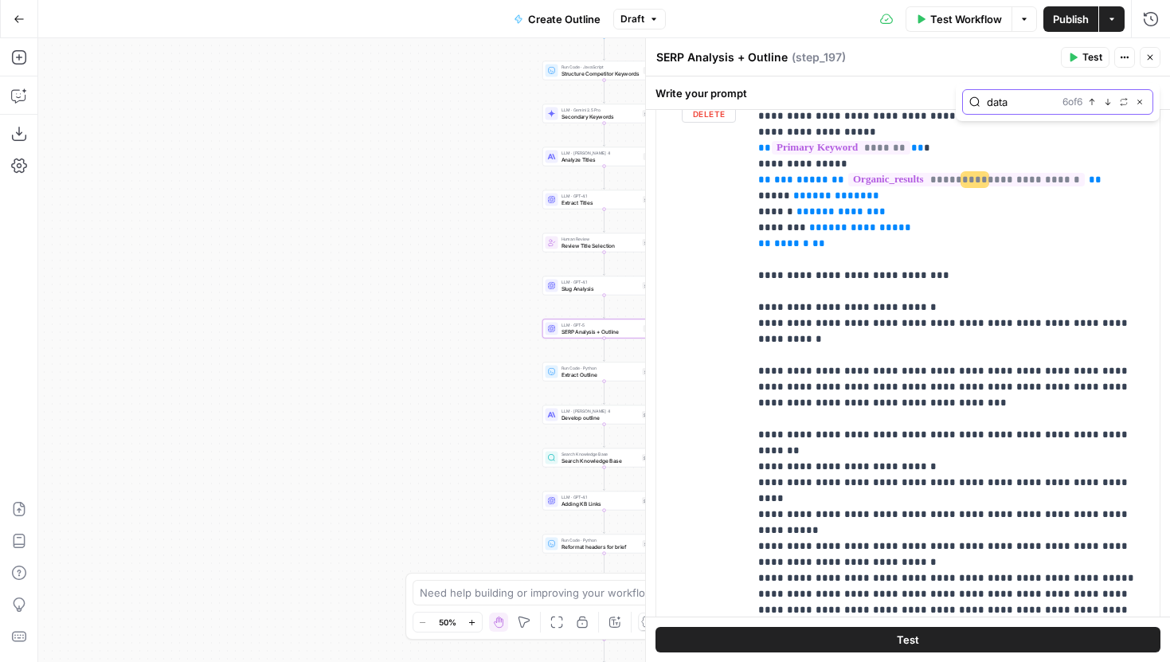
click at [1106, 101] on icon "button" at bounding box center [1108, 102] width 8 height 8
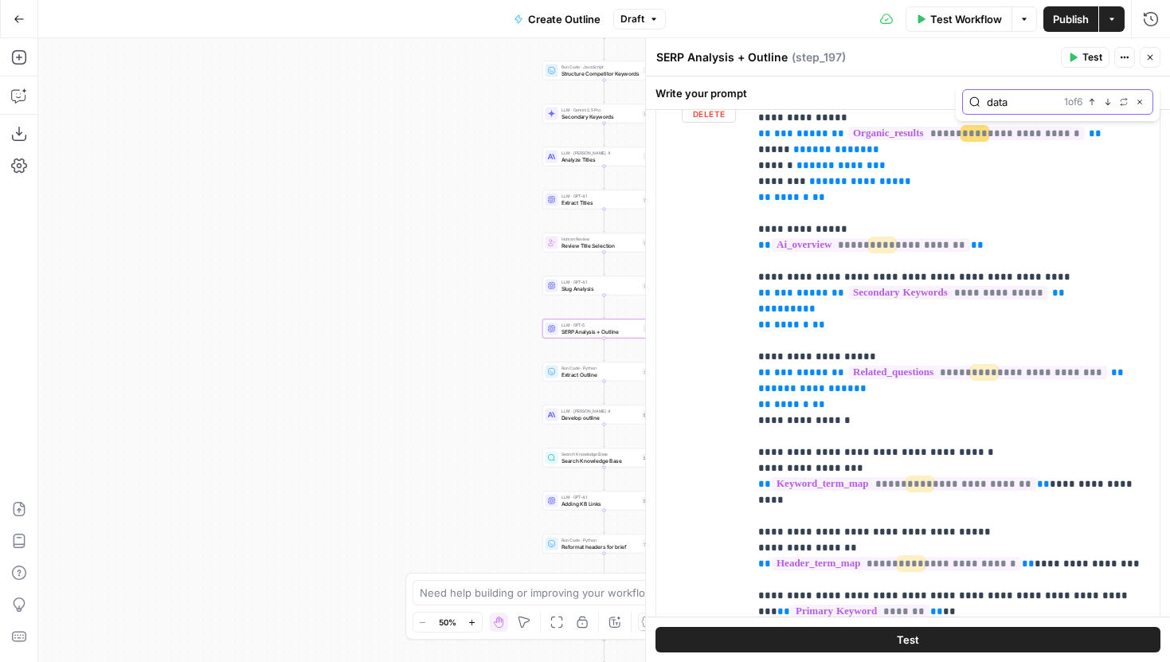
scroll to position [325, 0]
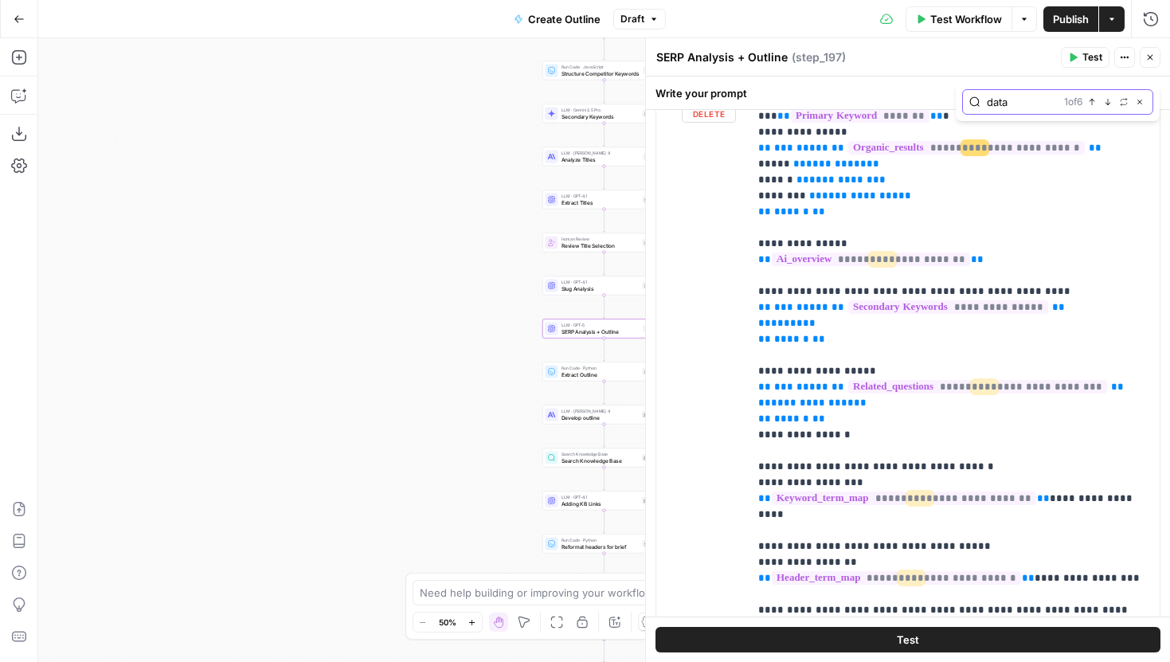
click at [1141, 104] on icon "button" at bounding box center [1140, 102] width 8 height 8
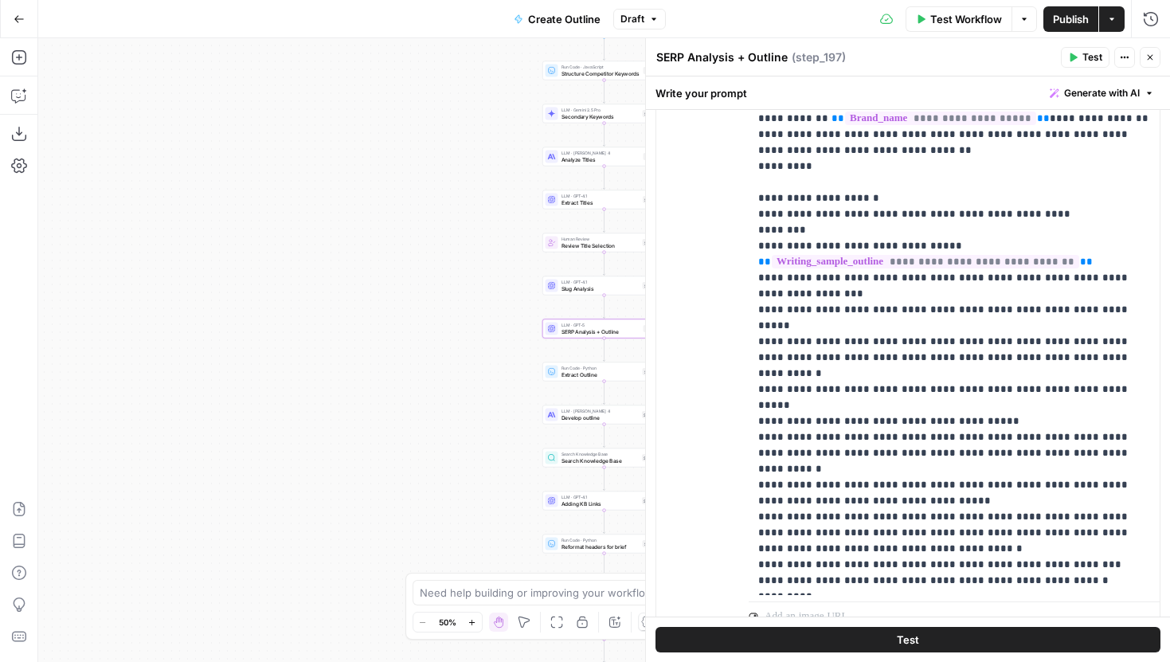
scroll to position [469, 0]
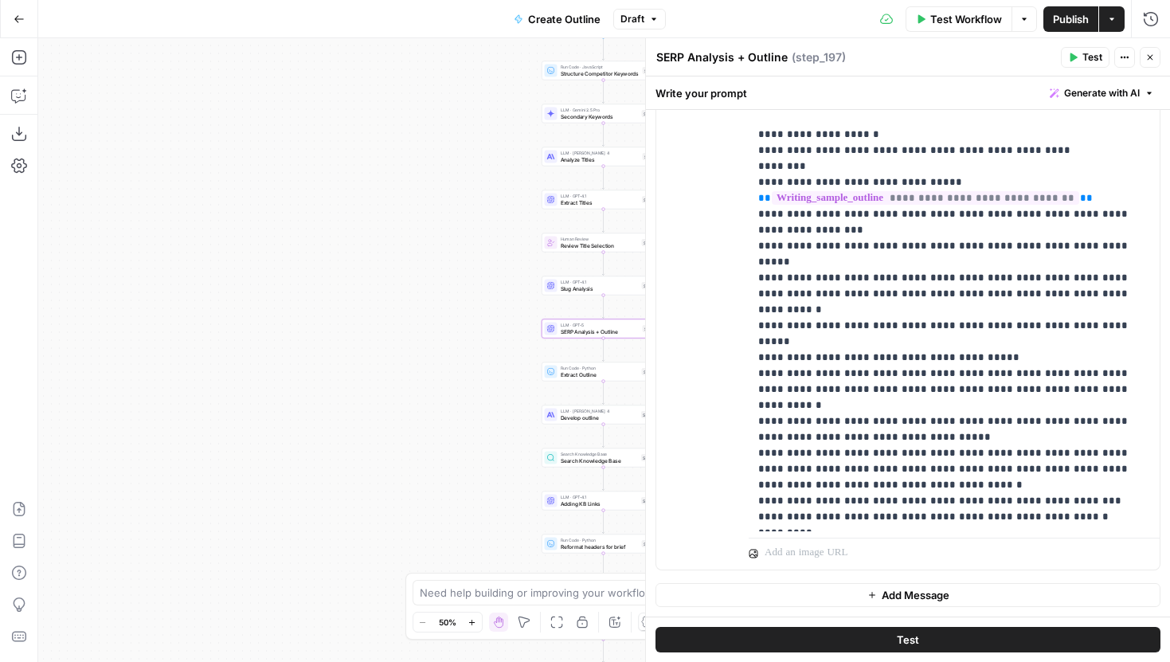
drag, startPoint x: 444, startPoint y: 350, endPoint x: 277, endPoint y: 264, distance: 187.0
click at [277, 264] on div "Workflow Set Inputs Inputs Run Code · JavaScript Structure Competitor Keywords …" at bounding box center [604, 350] width 1132 height 624
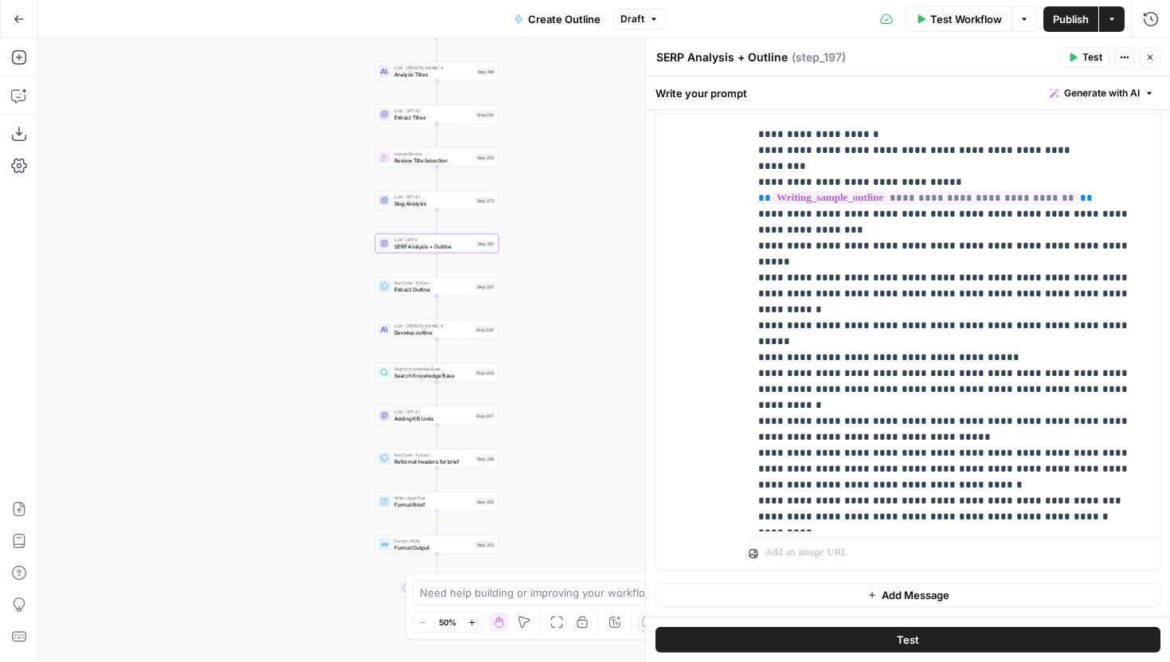
click at [413, 334] on span "Develop outline" at bounding box center [433, 332] width 78 height 8
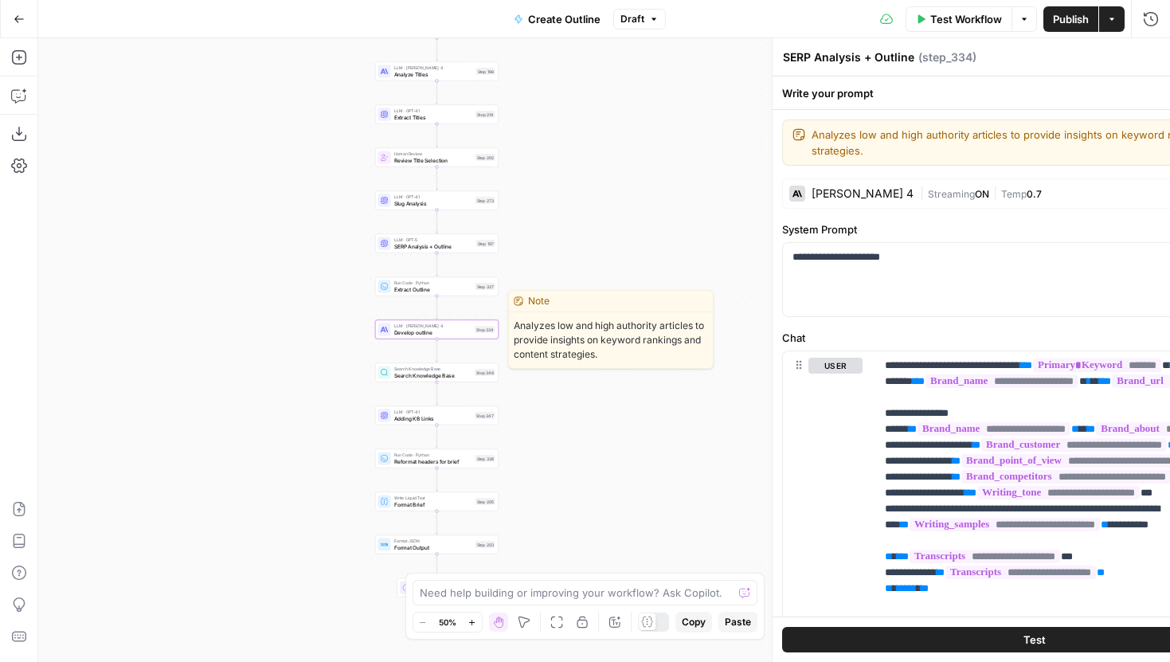
type textarea "Develop outline"
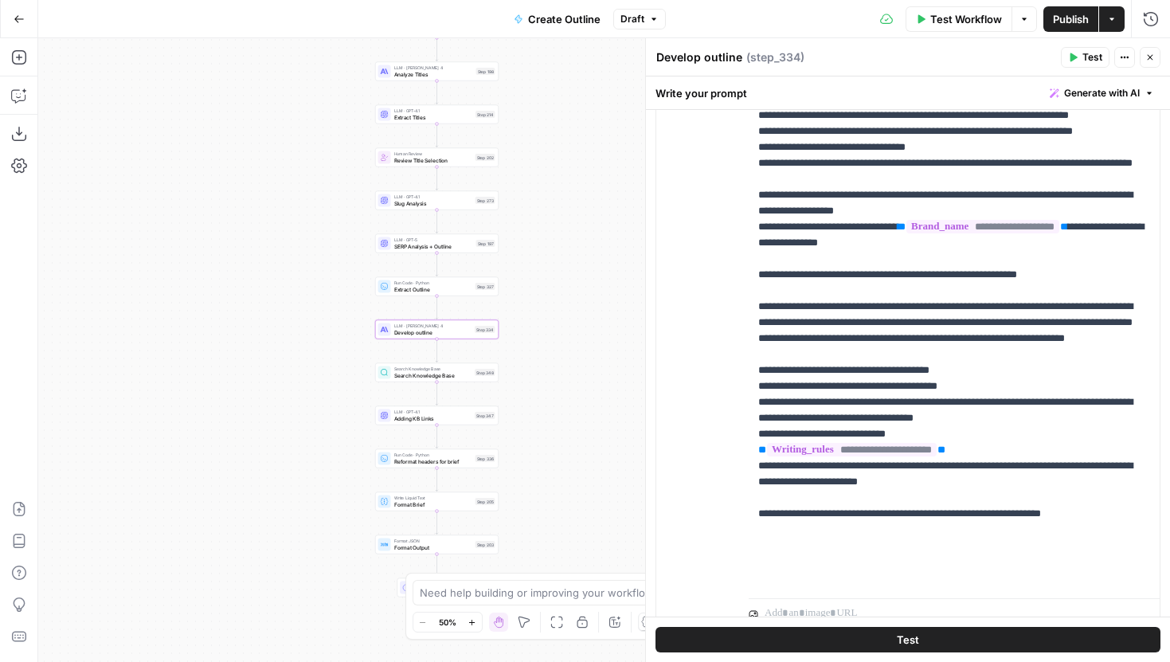
scroll to position [1233, 0]
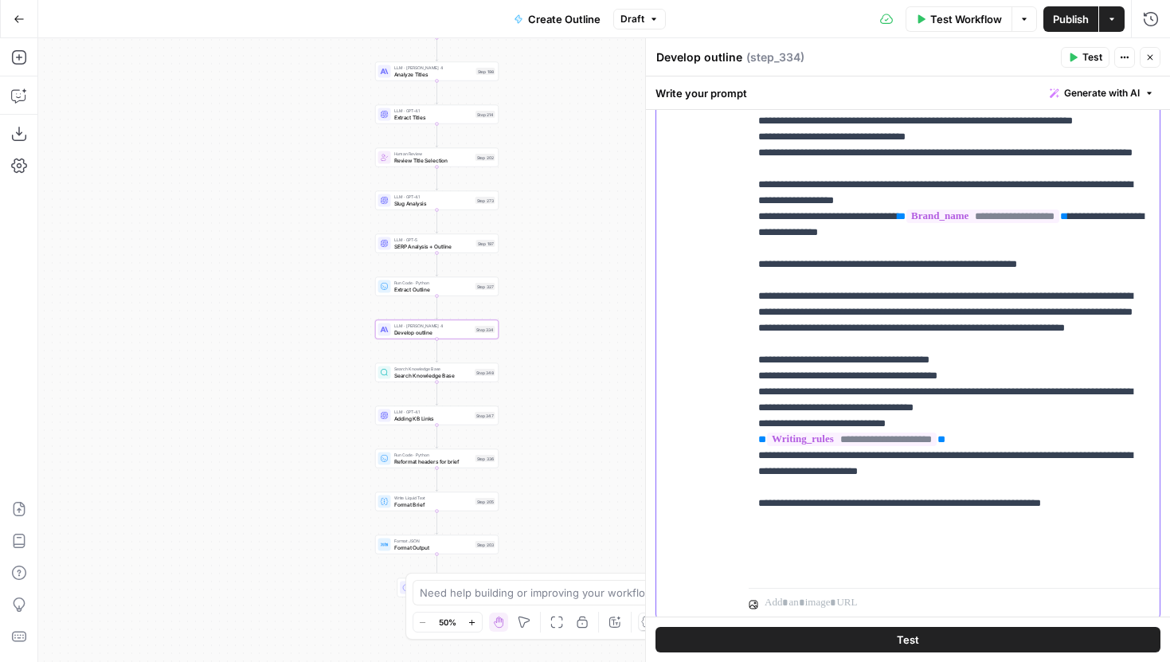
drag, startPoint x: 1020, startPoint y: 472, endPoint x: 737, endPoint y: 456, distance: 284.0
click at [737, 456] on div "**********" at bounding box center [907, 291] width 503 height 656
copy p "**********"
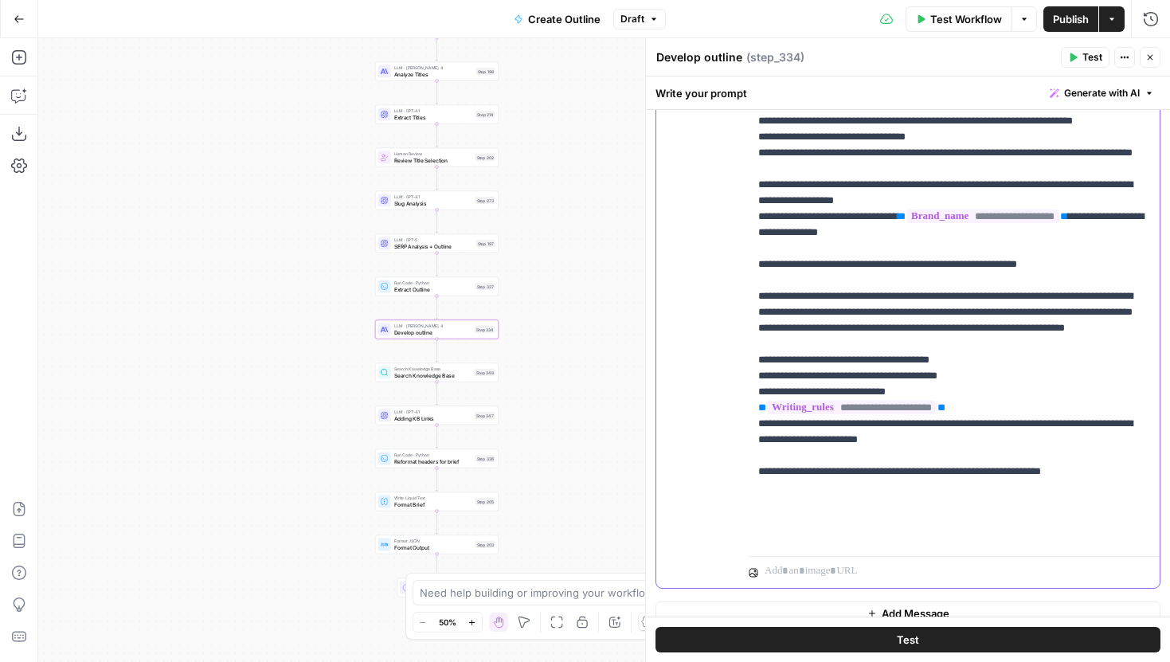
click at [988, 504] on p "**********" at bounding box center [954, 256] width 392 height 573
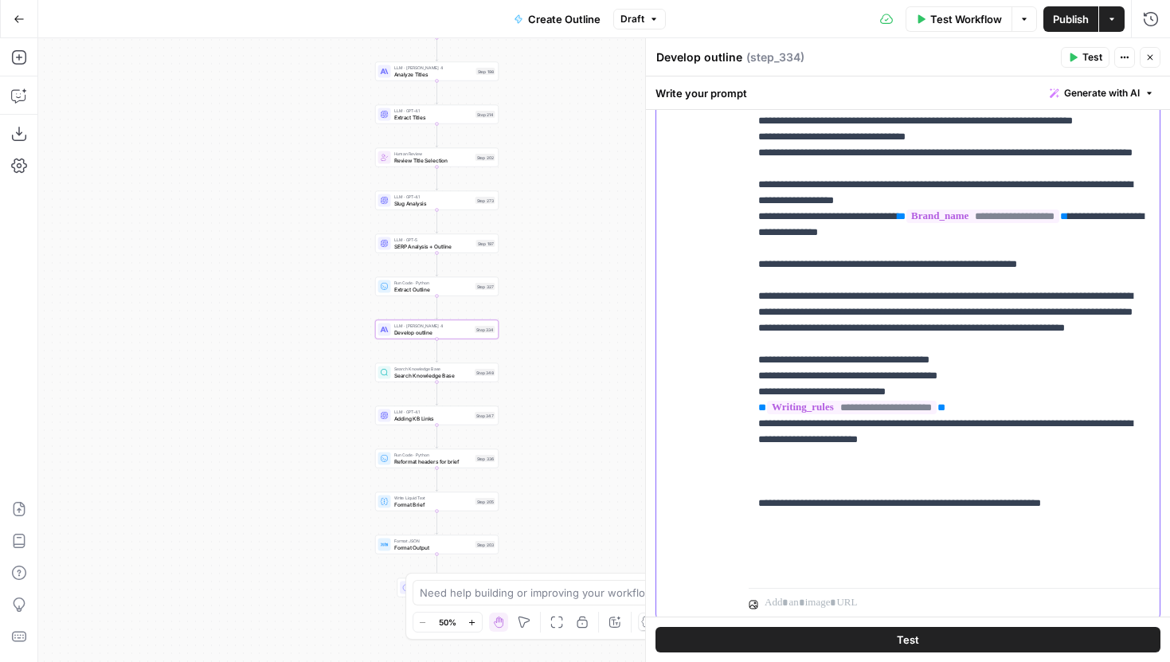
paste div
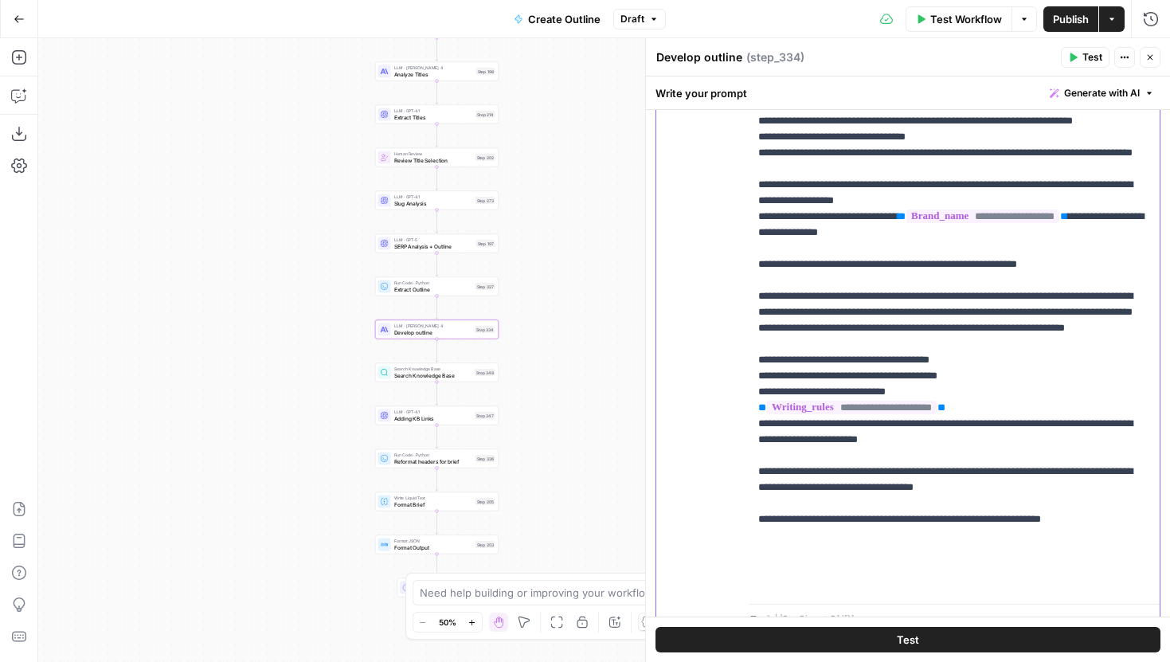
drag, startPoint x: 796, startPoint y: 538, endPoint x: 736, endPoint y: 537, distance: 60.5
click at [736, 537] on div "**********" at bounding box center [907, 299] width 503 height 672
click at [969, 547] on p "**********" at bounding box center [954, 280] width 392 height 621
click at [1043, 549] on p "**********" at bounding box center [954, 280] width 392 height 621
drag, startPoint x: 1069, startPoint y: 549, endPoint x: 855, endPoint y: 549, distance: 213.5
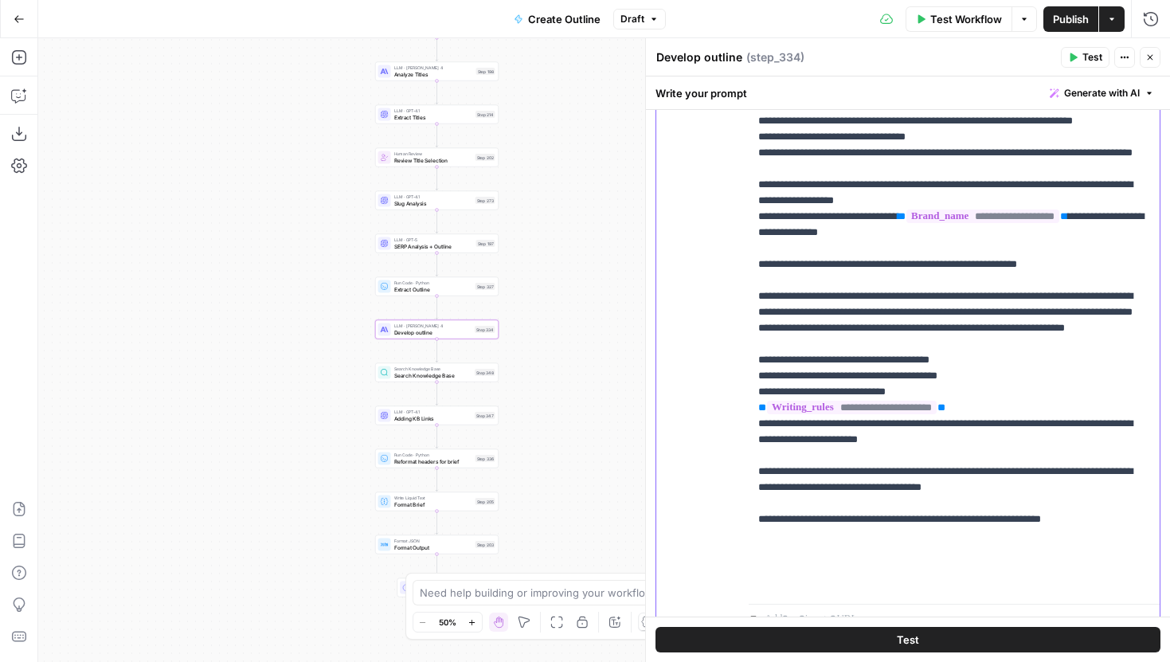
click at [855, 549] on p "**********" at bounding box center [954, 280] width 392 height 621
click at [902, 636] on span "Test" at bounding box center [908, 640] width 22 height 16
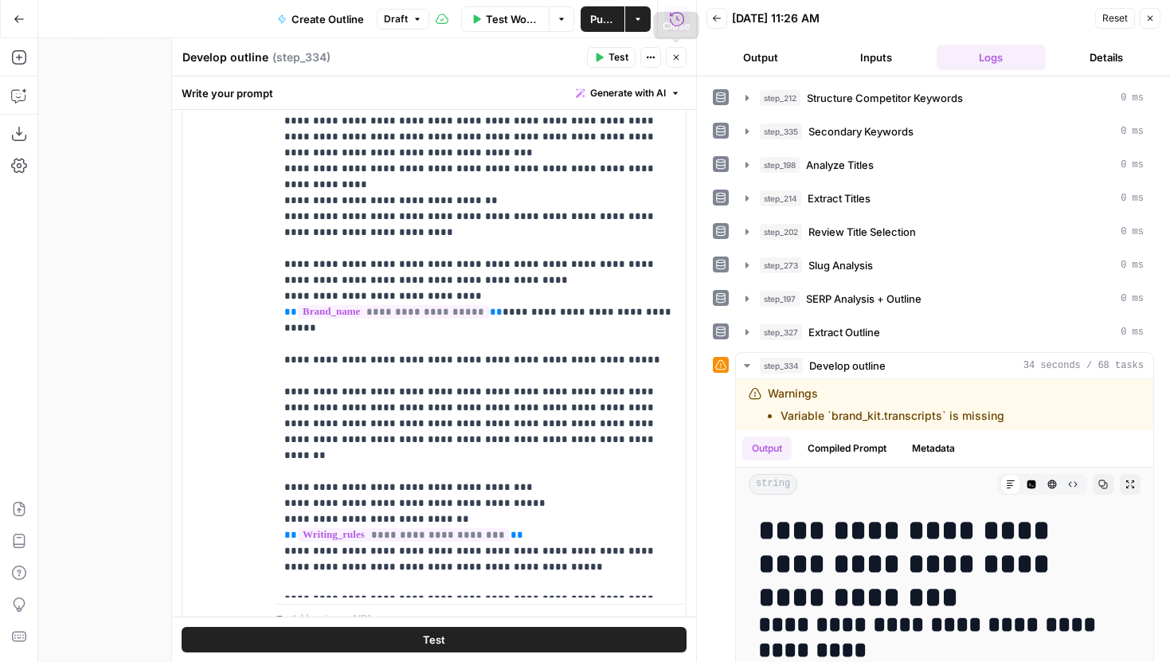
click at [675, 55] on icon "button" at bounding box center [676, 58] width 10 height 10
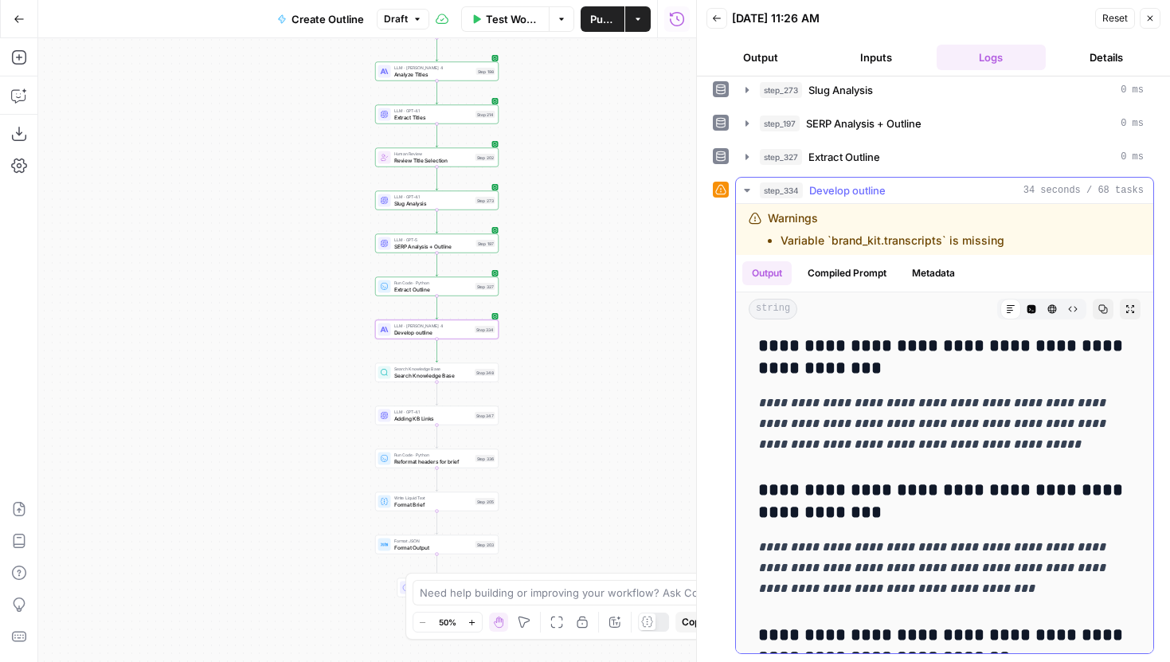
scroll to position [2997, 0]
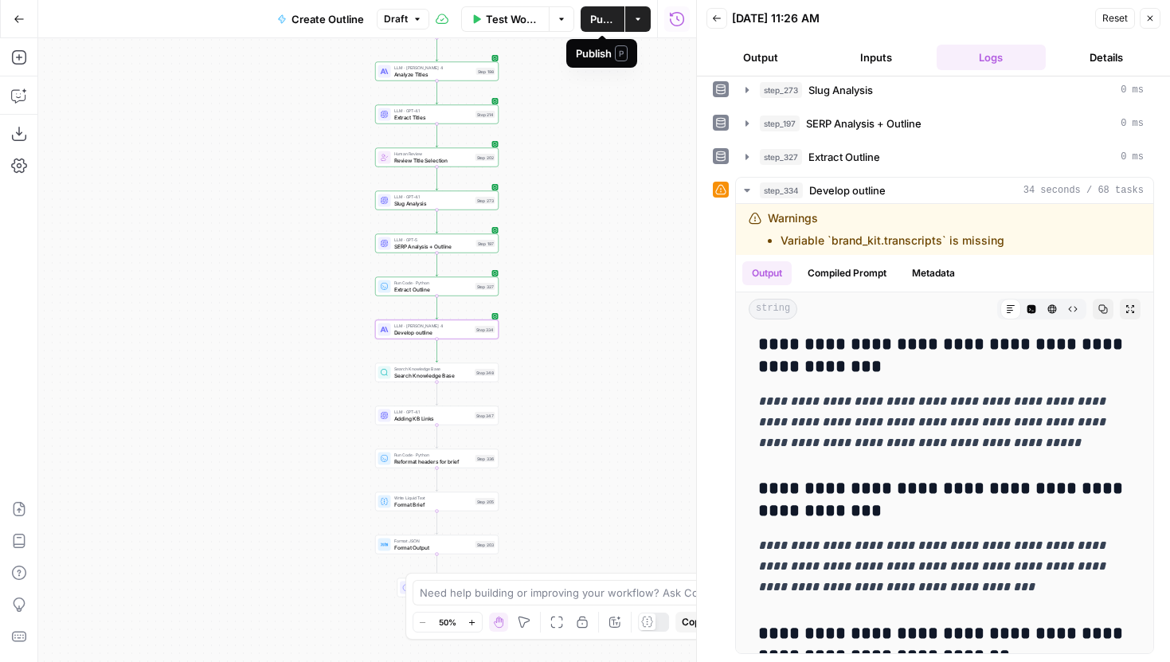
click at [597, 21] on span "Publish" at bounding box center [602, 19] width 25 height 16
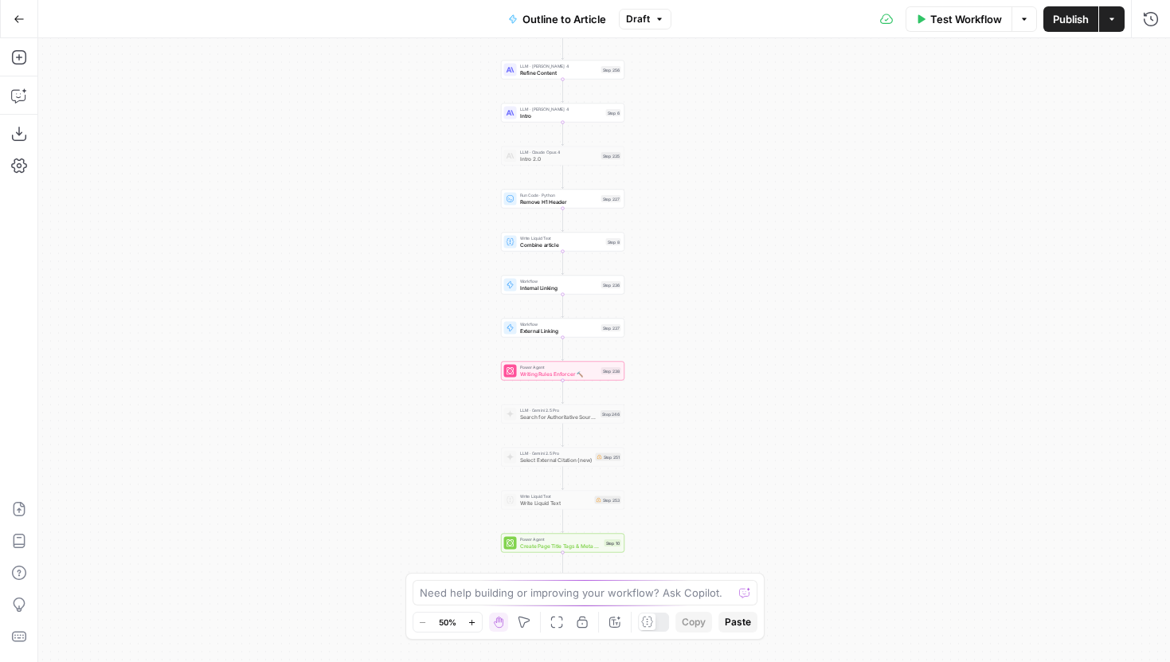
drag, startPoint x: 524, startPoint y: 454, endPoint x: 419, endPoint y: 330, distance: 162.8
click at [419, 330] on div "Workflow Set Inputs Inputs LLM · Gemini 2.5 Pro Initial article draft Step 225 …" at bounding box center [604, 350] width 1132 height 624
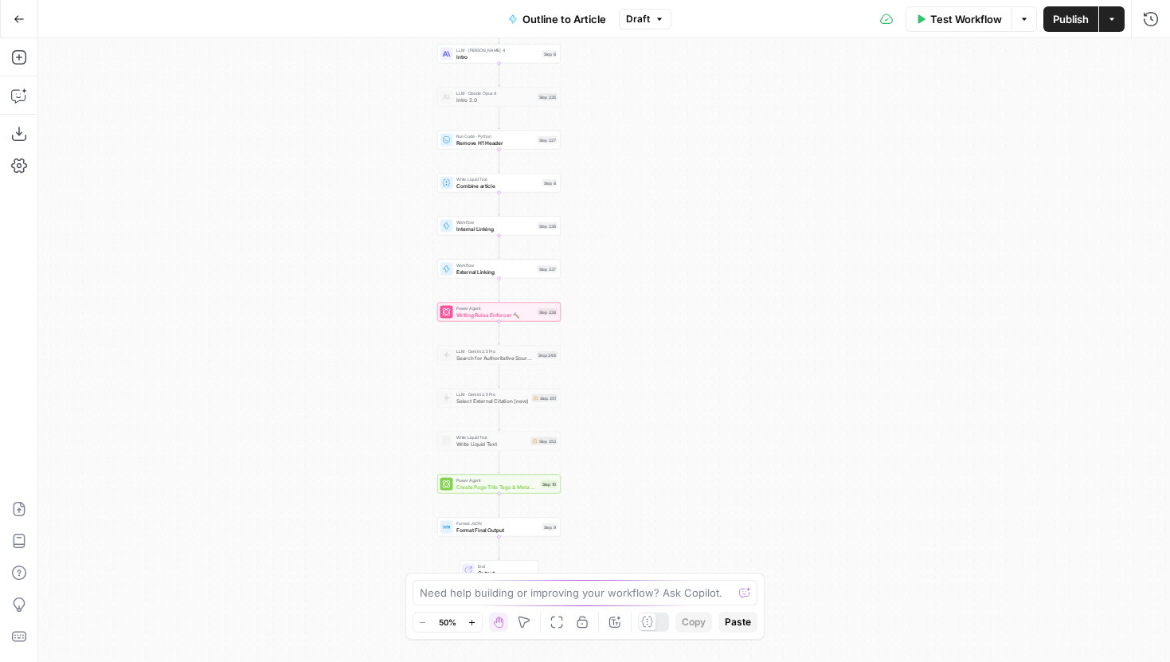
click at [471, 618] on icon "button" at bounding box center [472, 622] width 9 height 9
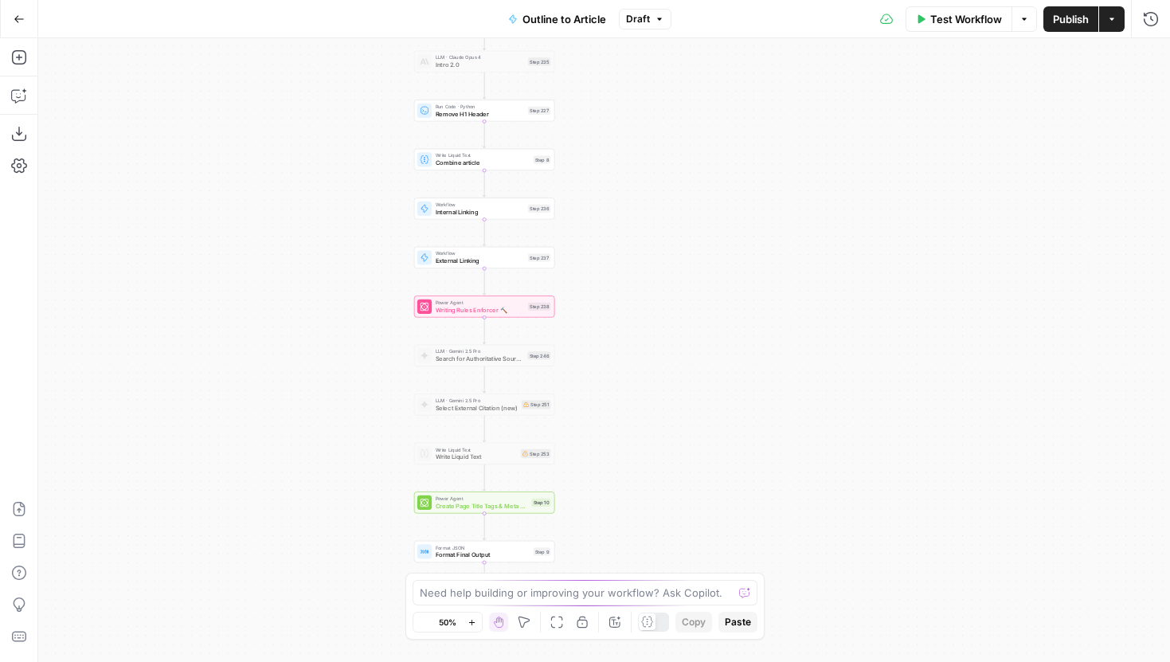
click at [471, 618] on icon "button" at bounding box center [472, 622] width 9 height 9
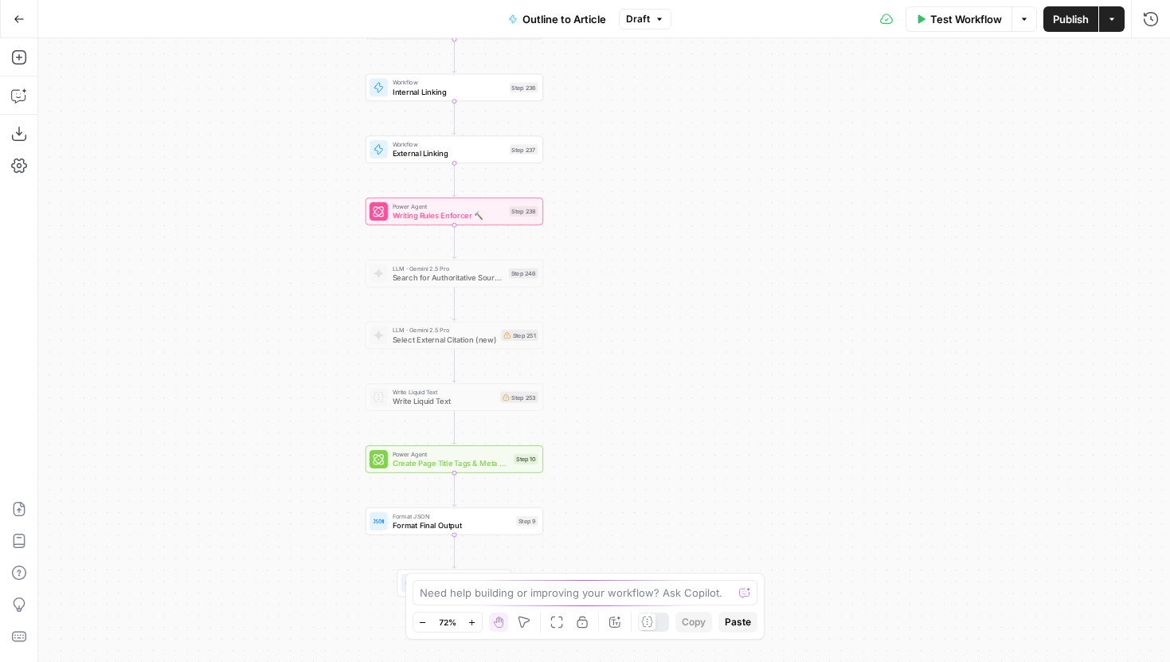
drag, startPoint x: 325, startPoint y: 624, endPoint x: 327, endPoint y: 541, distance: 82.8
click at [327, 541] on div "Workflow Set Inputs Inputs LLM · Gemini 2.5 Pro Initial article draft Step 225 …" at bounding box center [604, 350] width 1132 height 624
click at [408, 213] on span "Writing Rules Enforcer 🔨" at bounding box center [449, 215] width 112 height 11
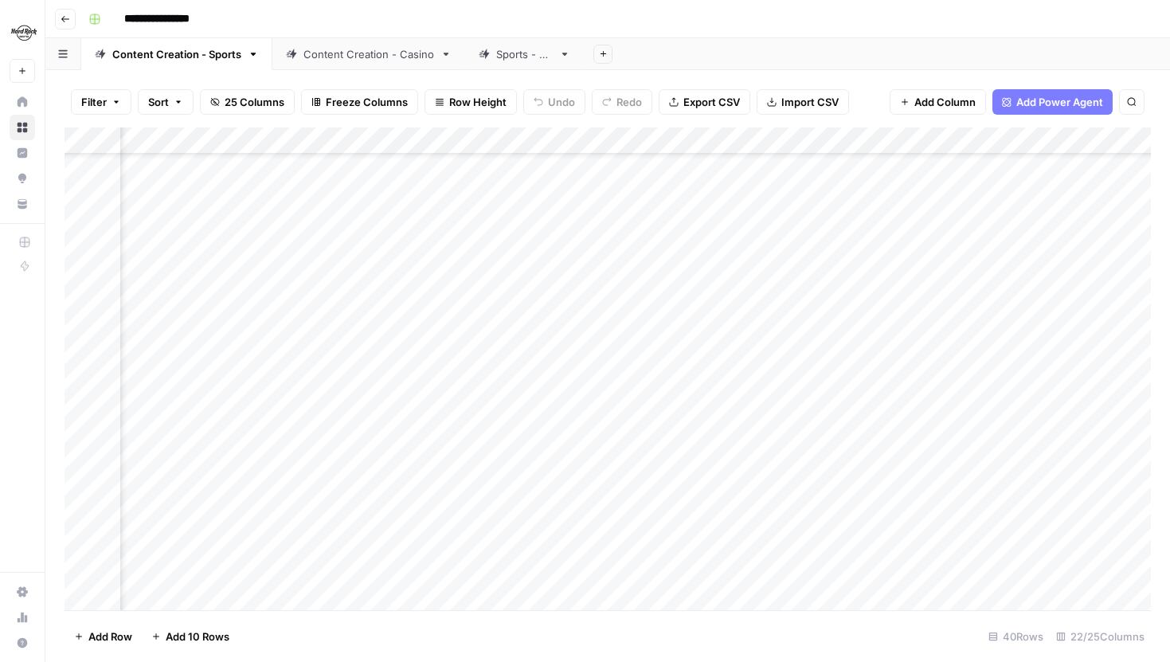
scroll to position [75, 2122]
click at [227, 136] on div "Add Column" at bounding box center [608, 368] width 1086 height 483
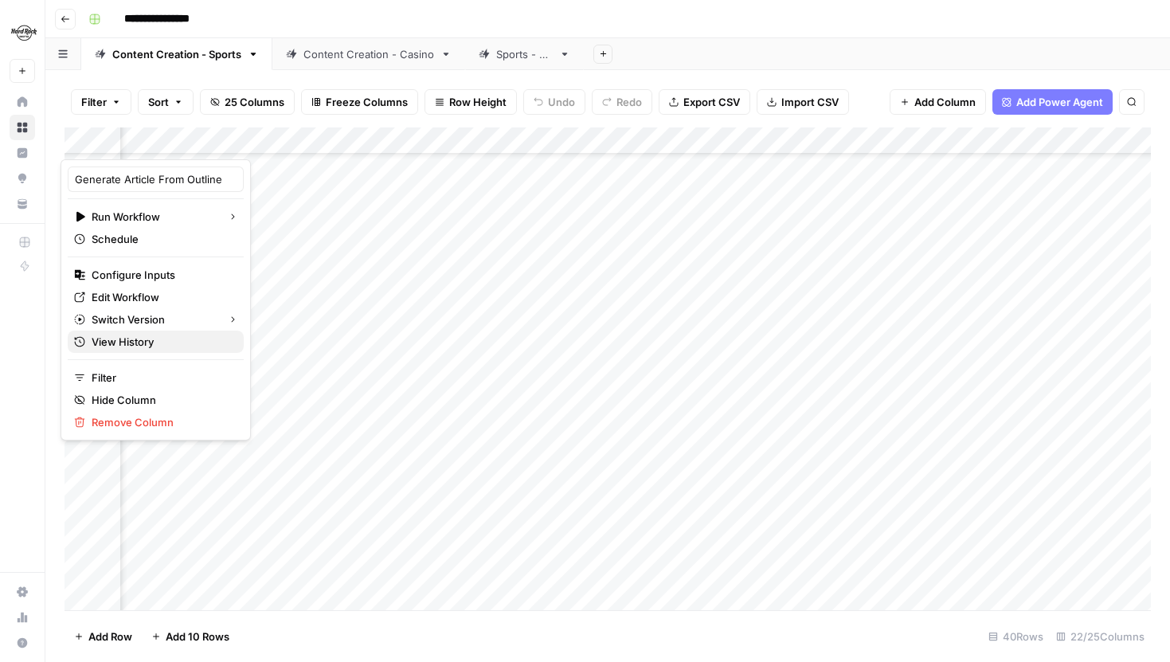
click at [142, 338] on span "View History" at bounding box center [161, 342] width 139 height 16
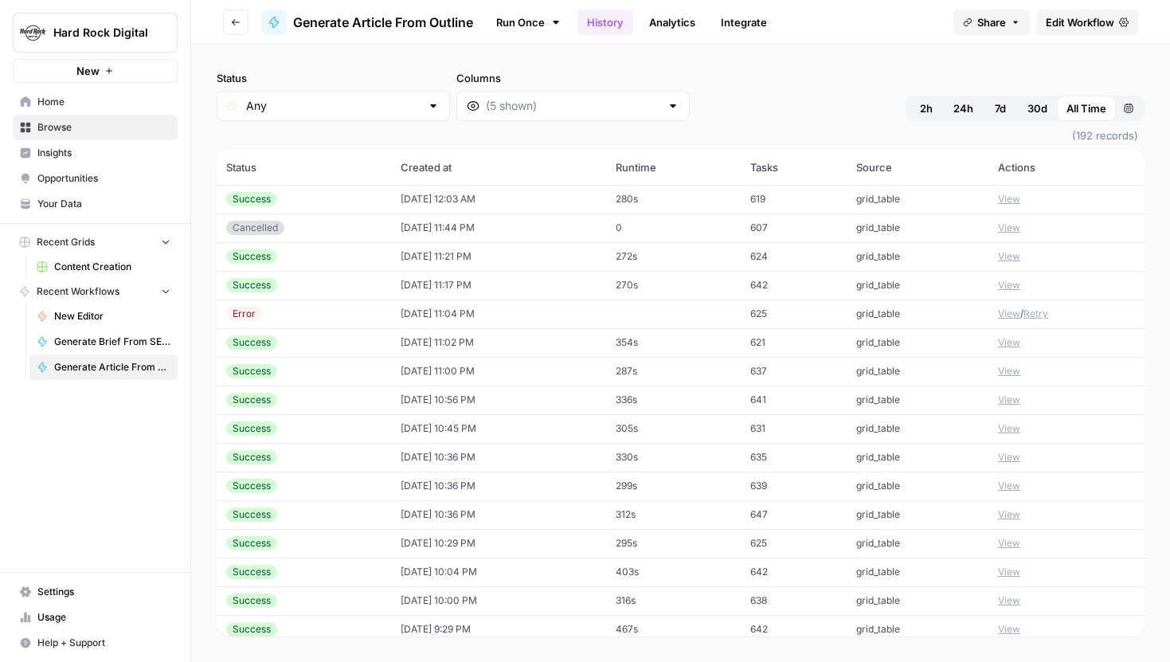
click at [1004, 342] on button "View" at bounding box center [1009, 342] width 22 height 14
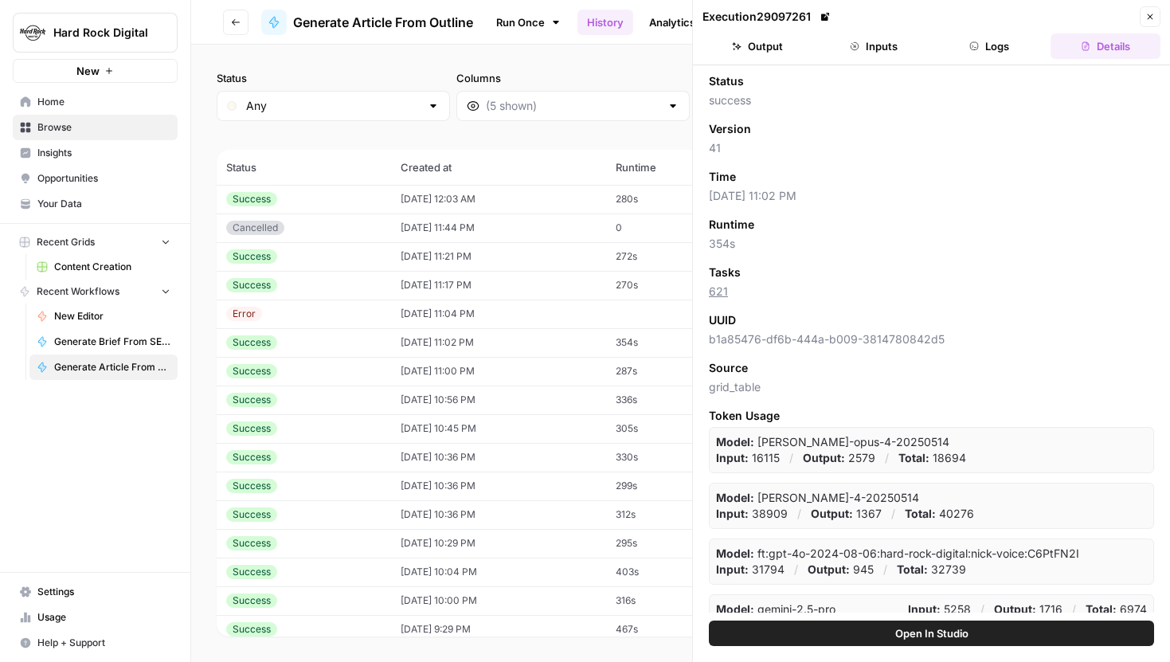
click at [968, 43] on button "Logs" at bounding box center [990, 45] width 110 height 25
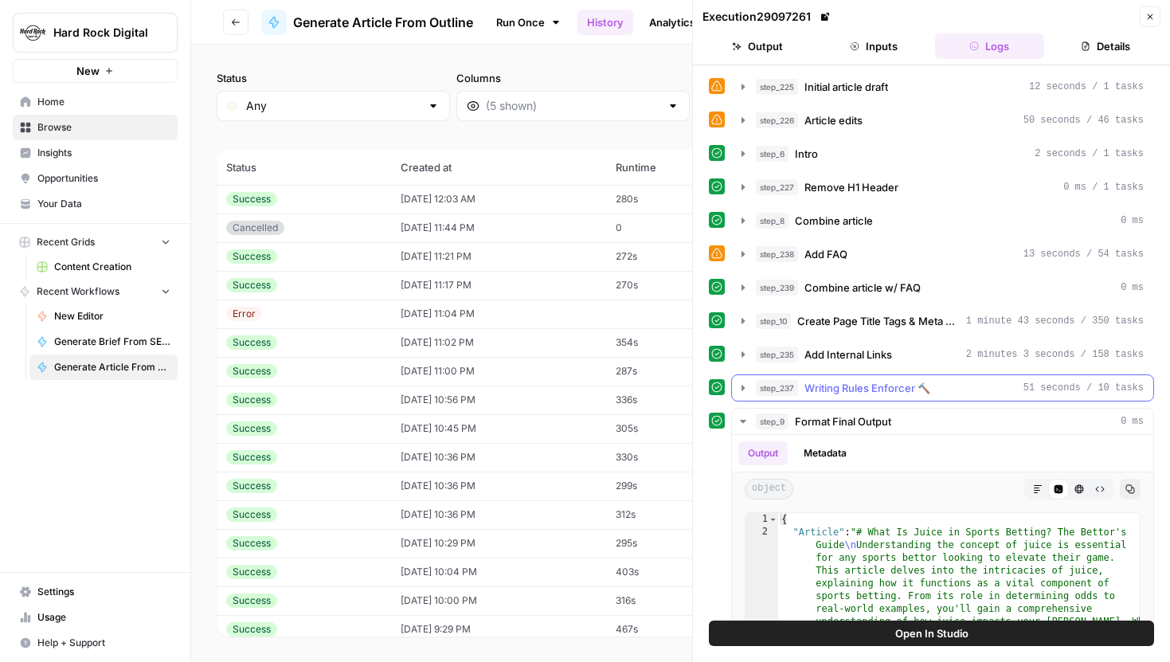
click at [744, 388] on icon "button" at bounding box center [743, 388] width 3 height 6
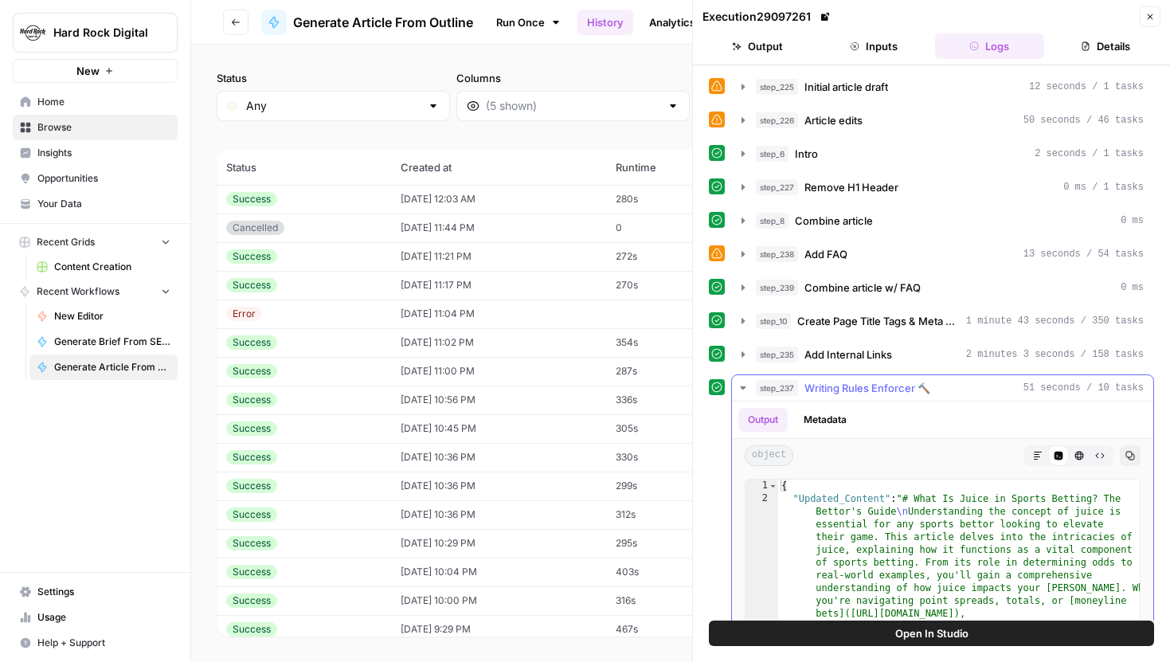
scroll to position [185, 0]
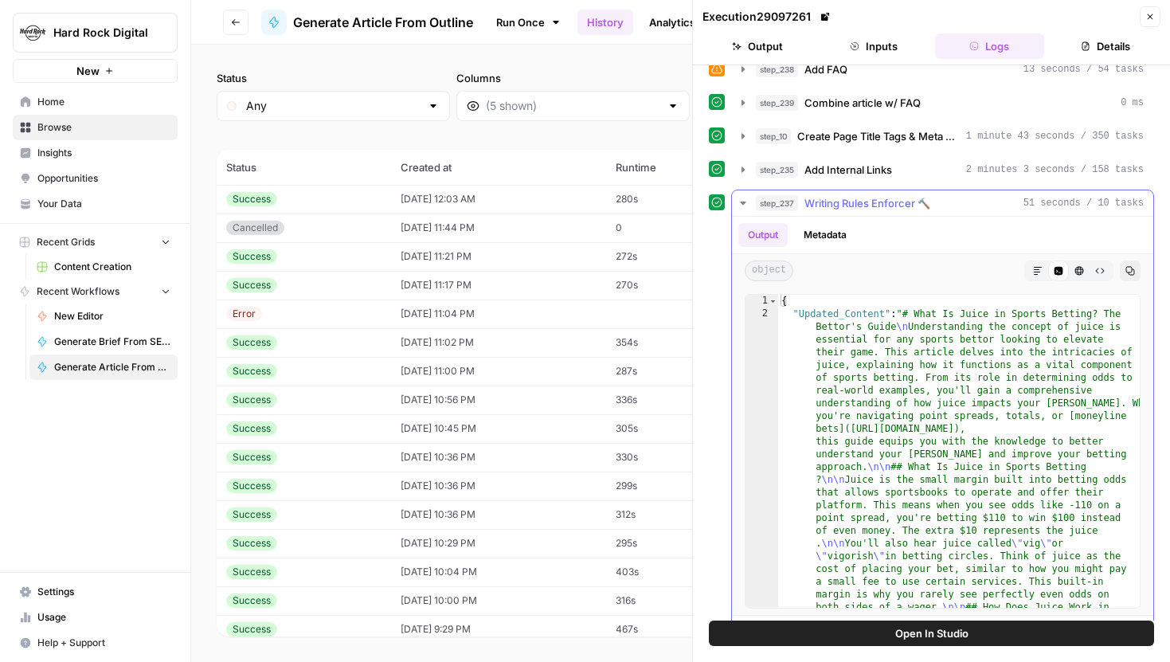
click at [1039, 270] on icon "button" at bounding box center [1038, 271] width 10 height 10
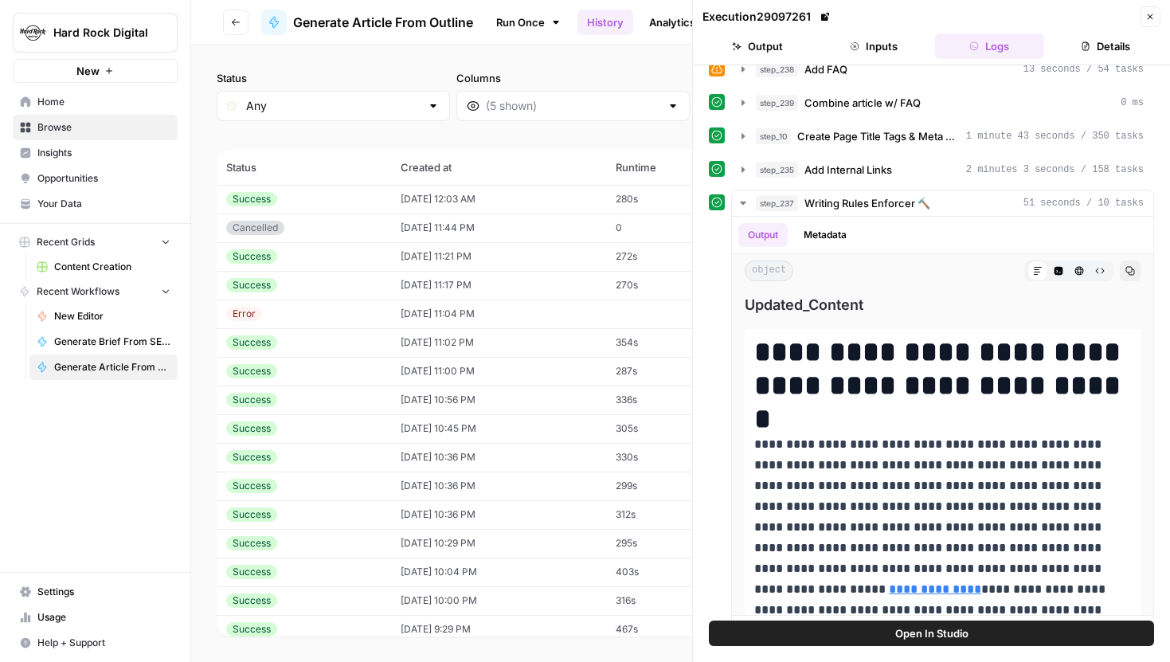
click at [1144, 25] on button "Close" at bounding box center [1150, 16] width 21 height 21
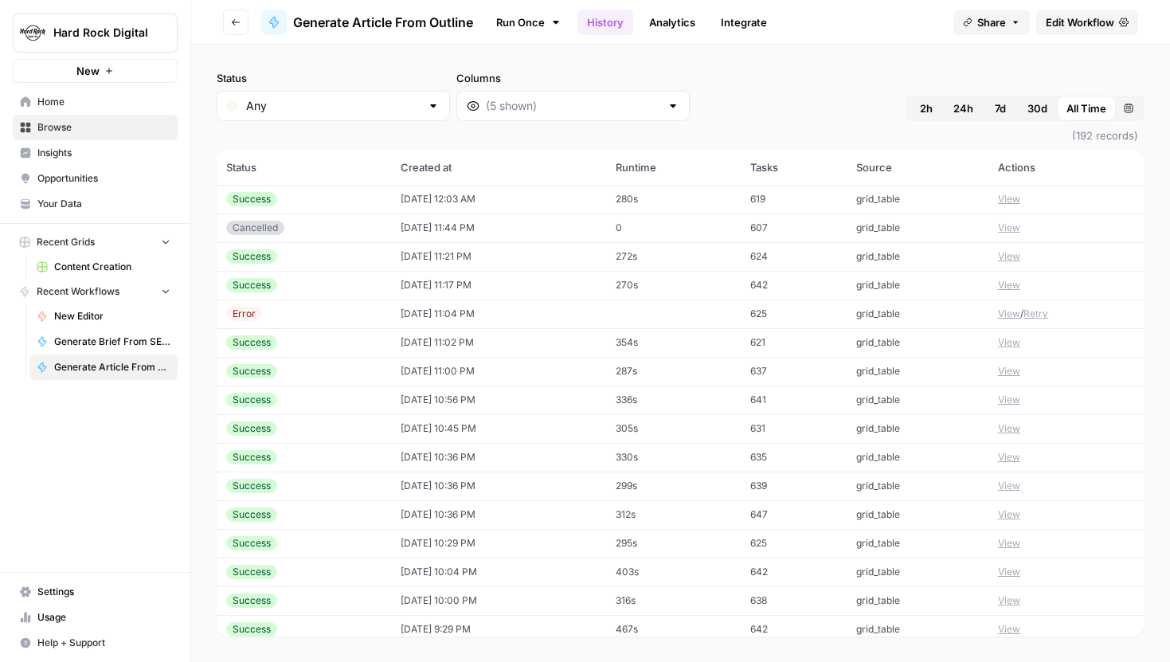
scroll to position [44, 0]
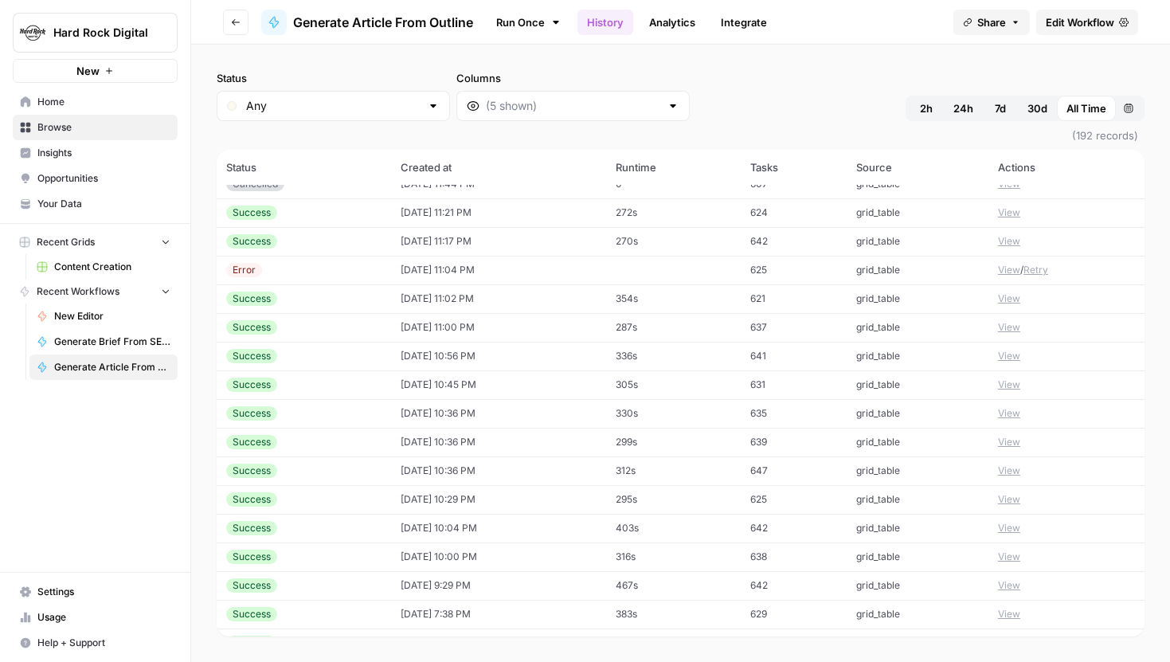
click at [1017, 421] on td "View" at bounding box center [1066, 413] width 156 height 29
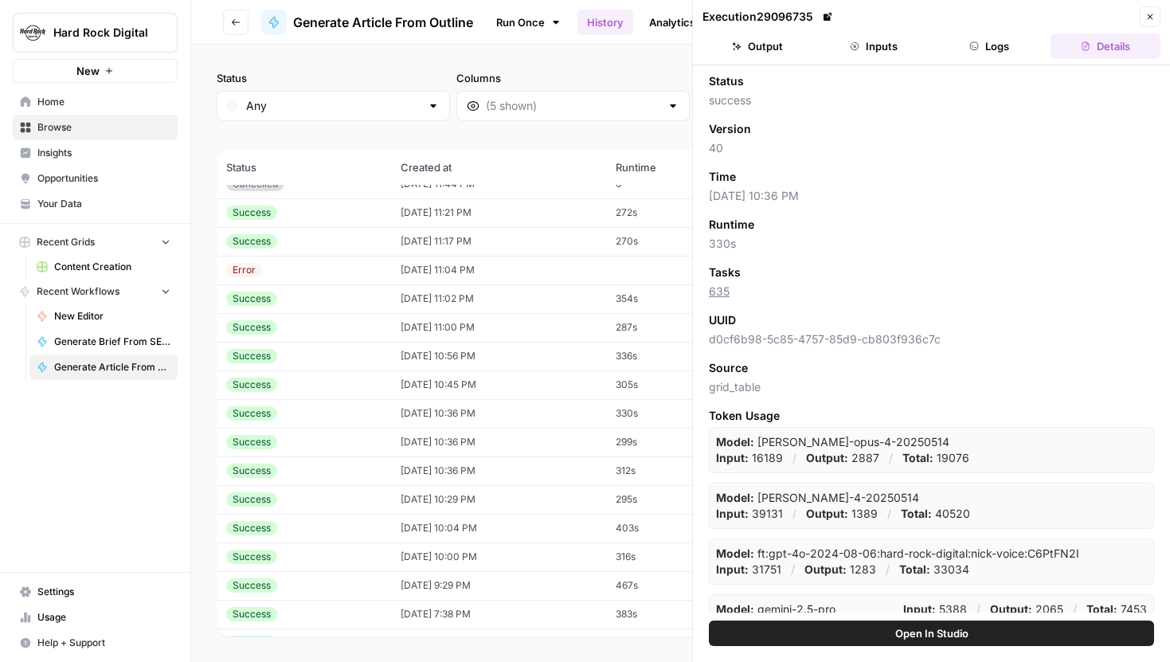
click at [954, 37] on button "Logs" at bounding box center [990, 45] width 110 height 25
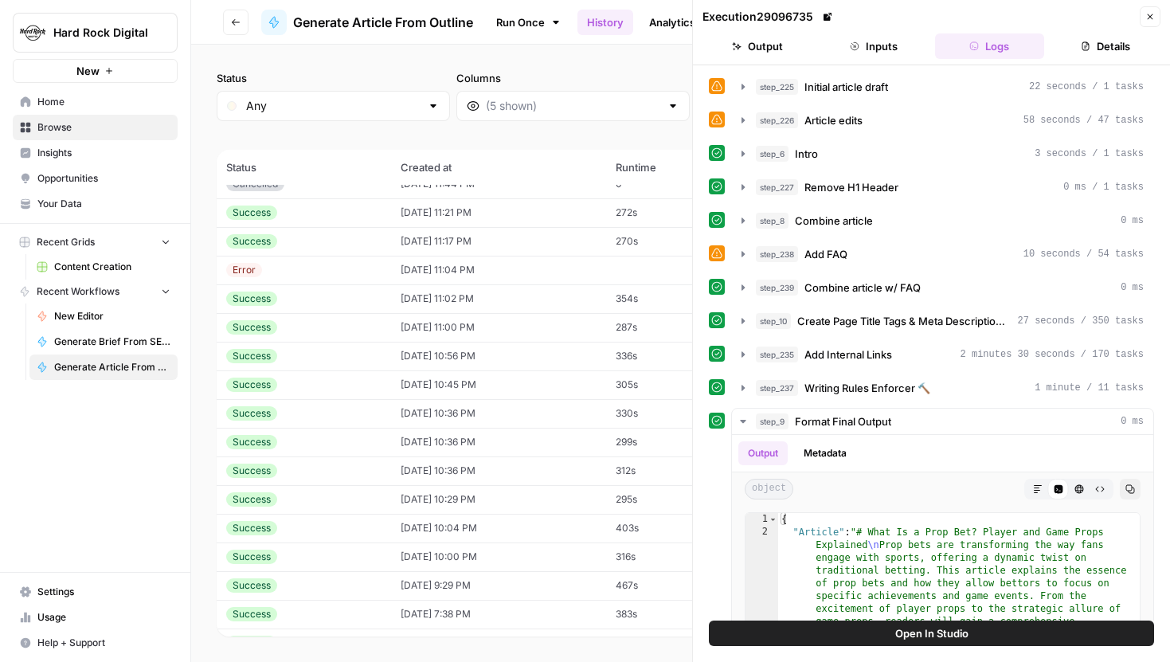
click at [901, 37] on button "Inputs" at bounding box center [874, 45] width 110 height 25
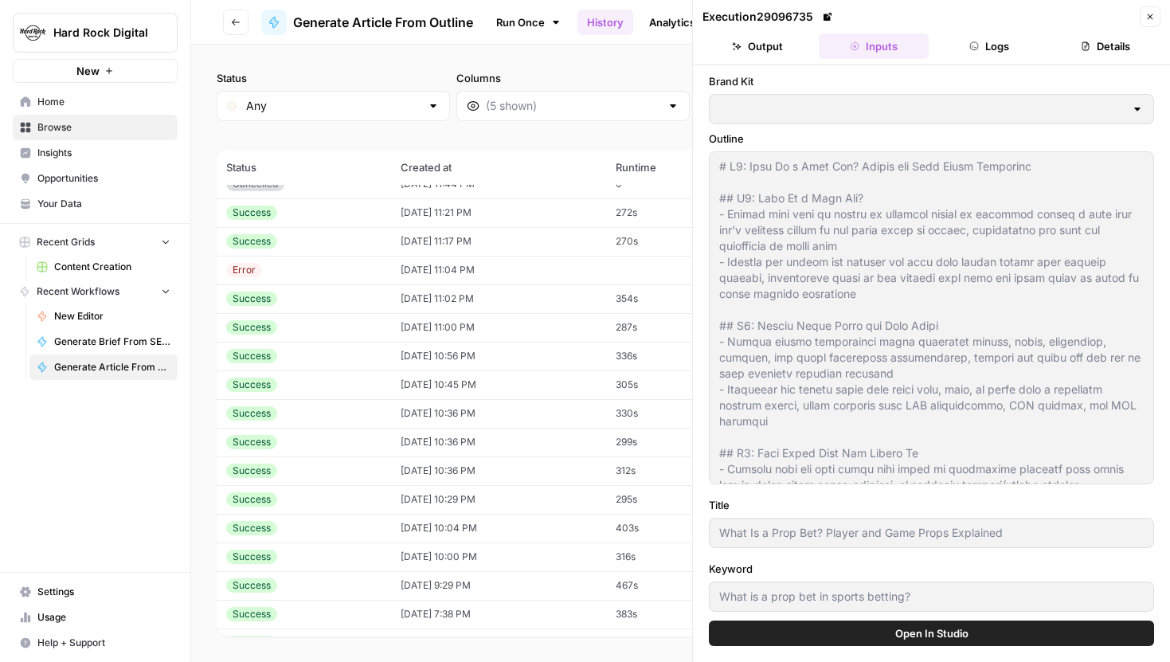
click at [946, 38] on button "Logs" at bounding box center [990, 45] width 110 height 25
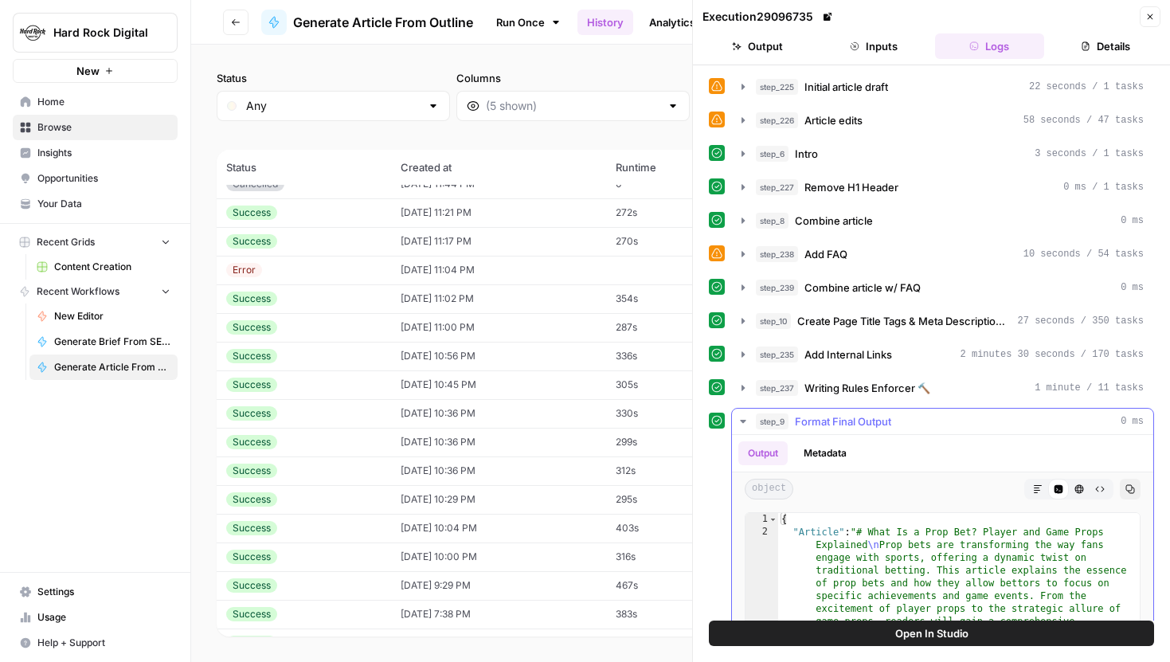
scroll to position [221, 0]
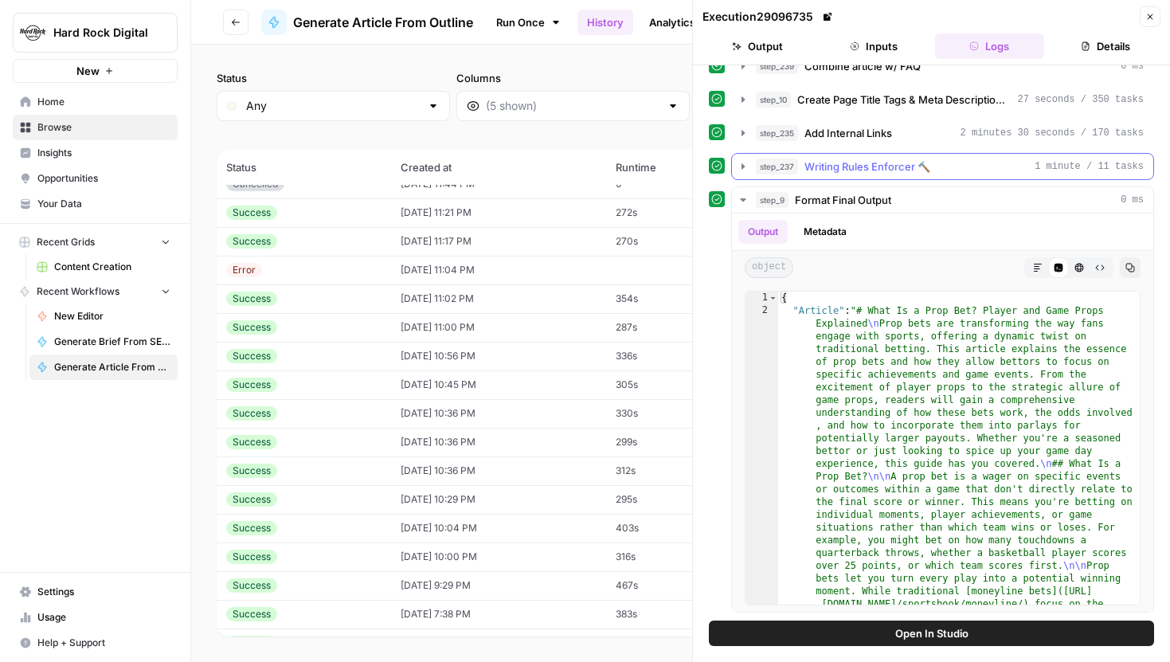
click at [744, 163] on icon "button" at bounding box center [743, 166] width 13 height 13
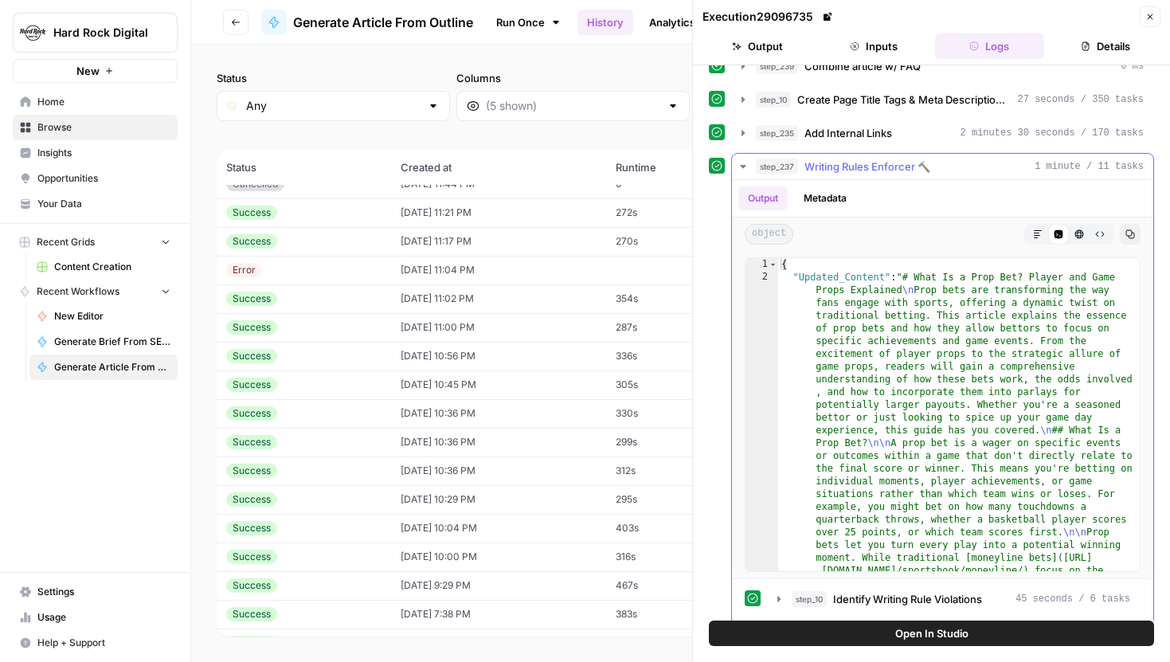
click at [1036, 238] on icon "button" at bounding box center [1038, 234] width 10 height 10
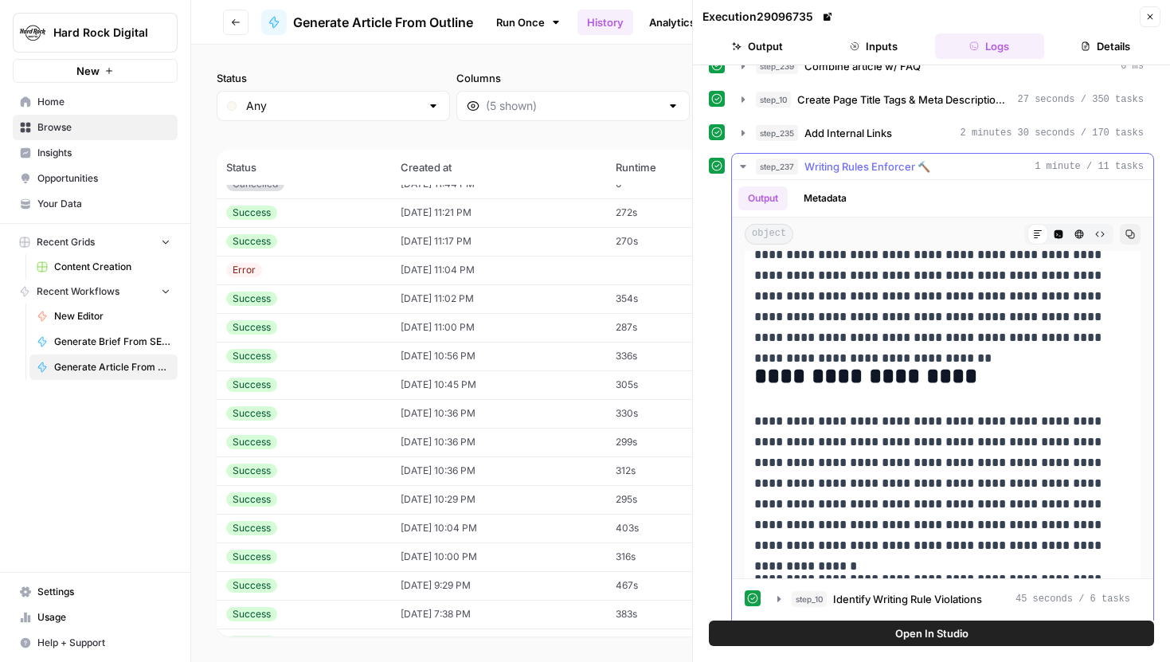
scroll to position [276, 0]
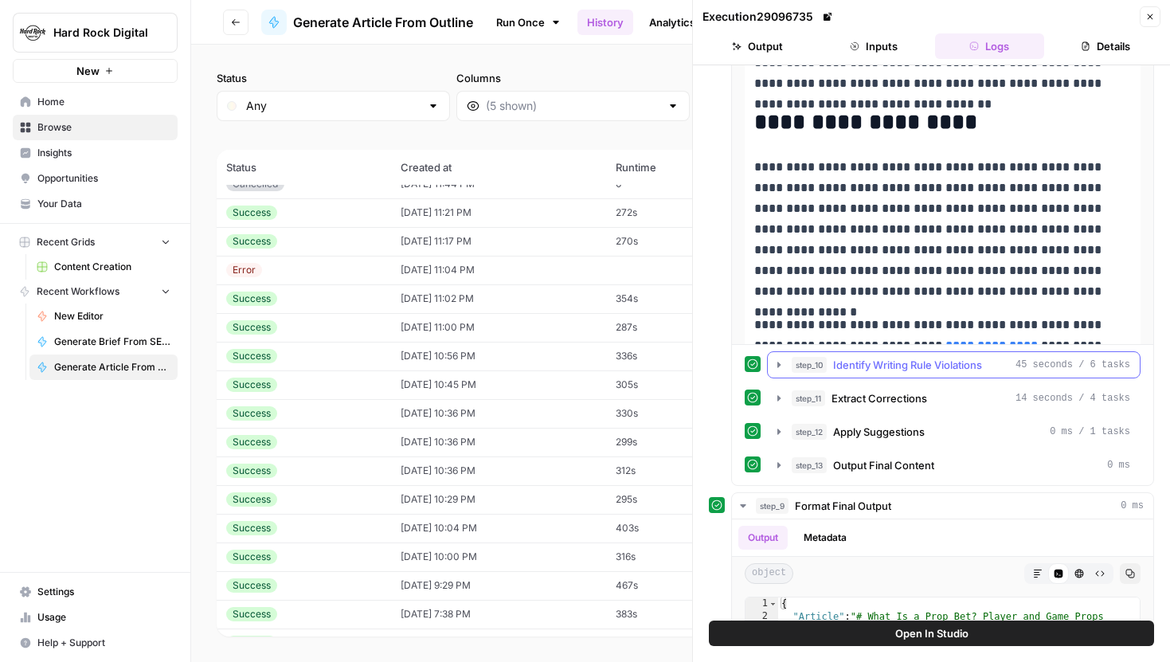
click at [773, 365] on icon "button" at bounding box center [779, 364] width 13 height 13
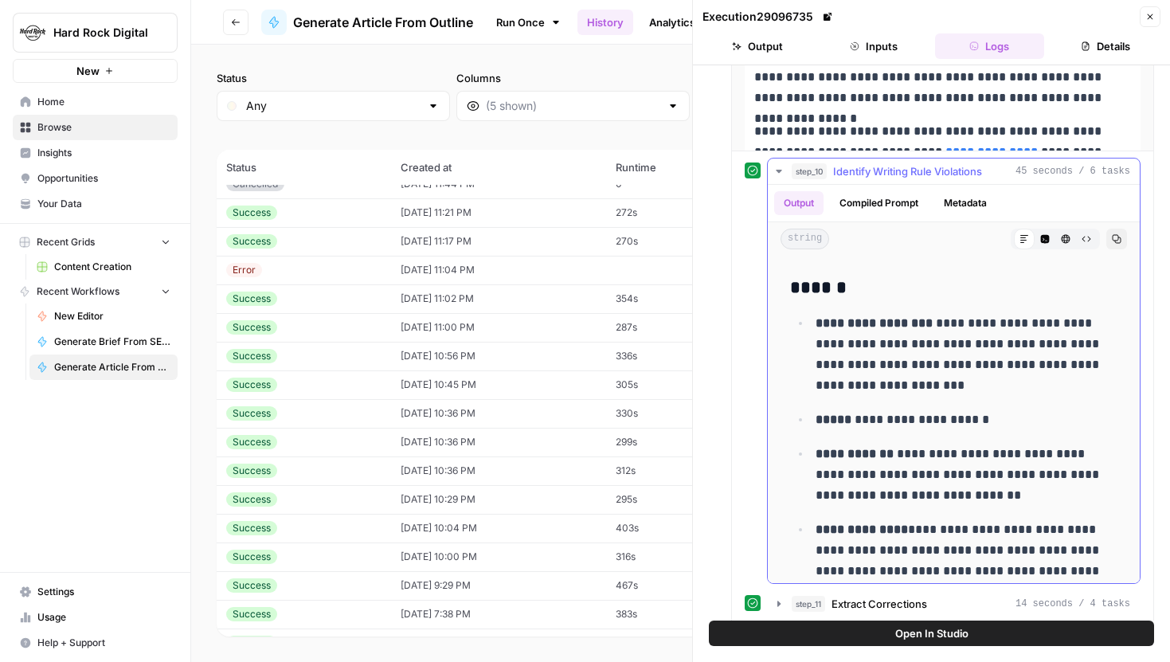
scroll to position [2666, 0]
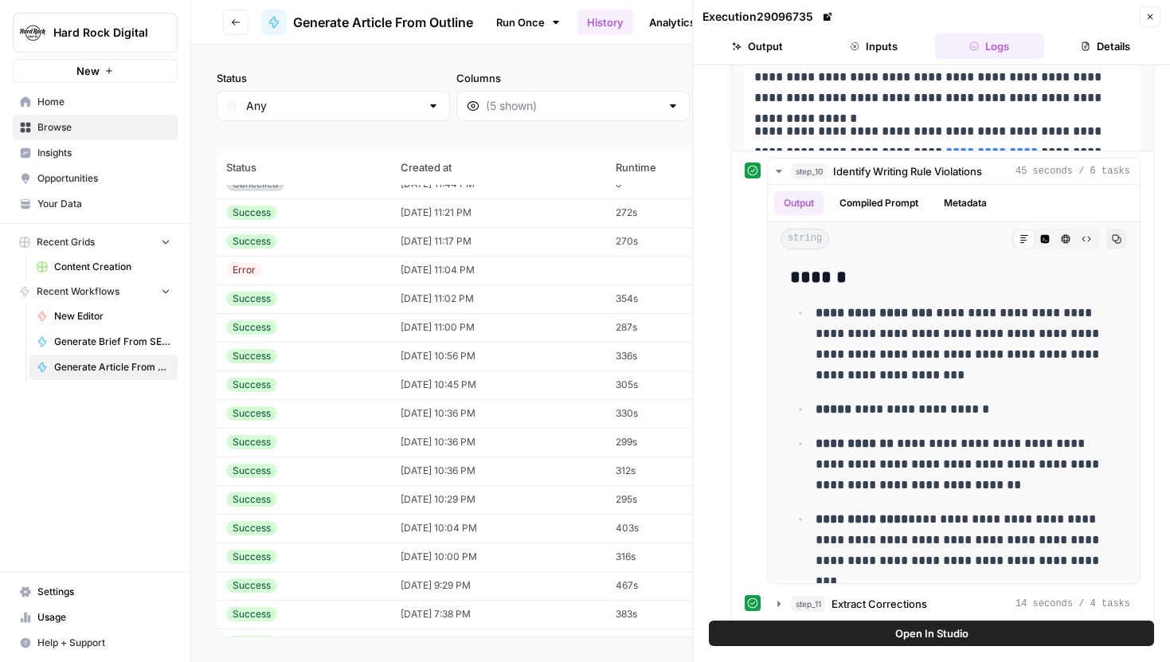
click at [1145, 17] on icon "button" at bounding box center [1150, 17] width 10 height 10
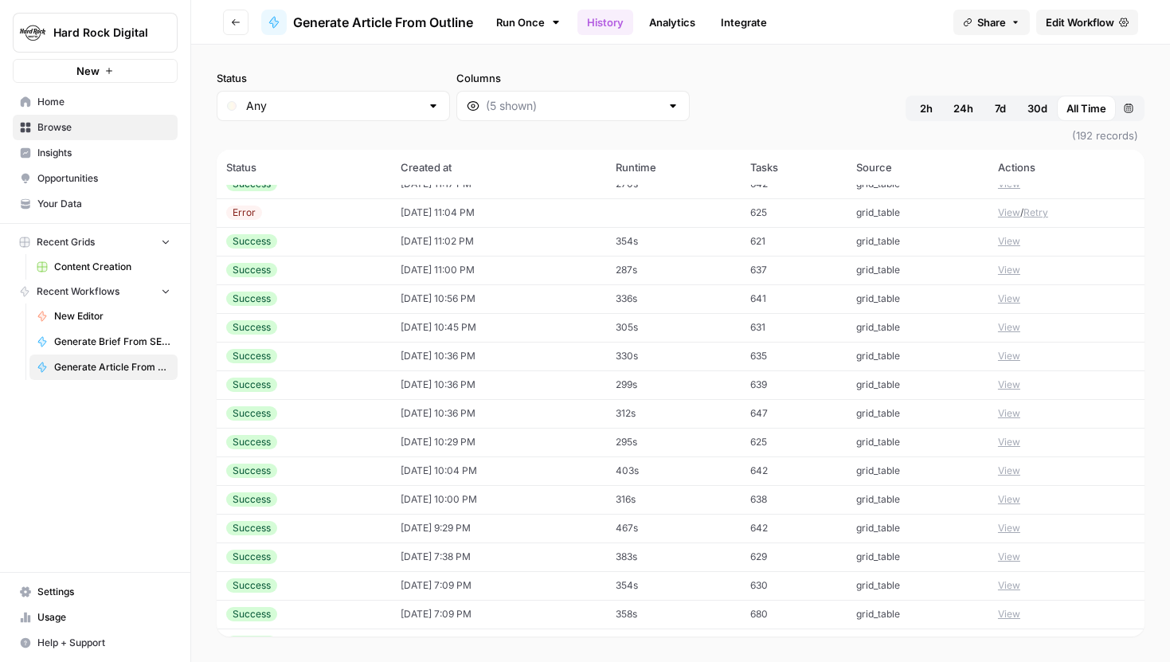
scroll to position [114, 0]
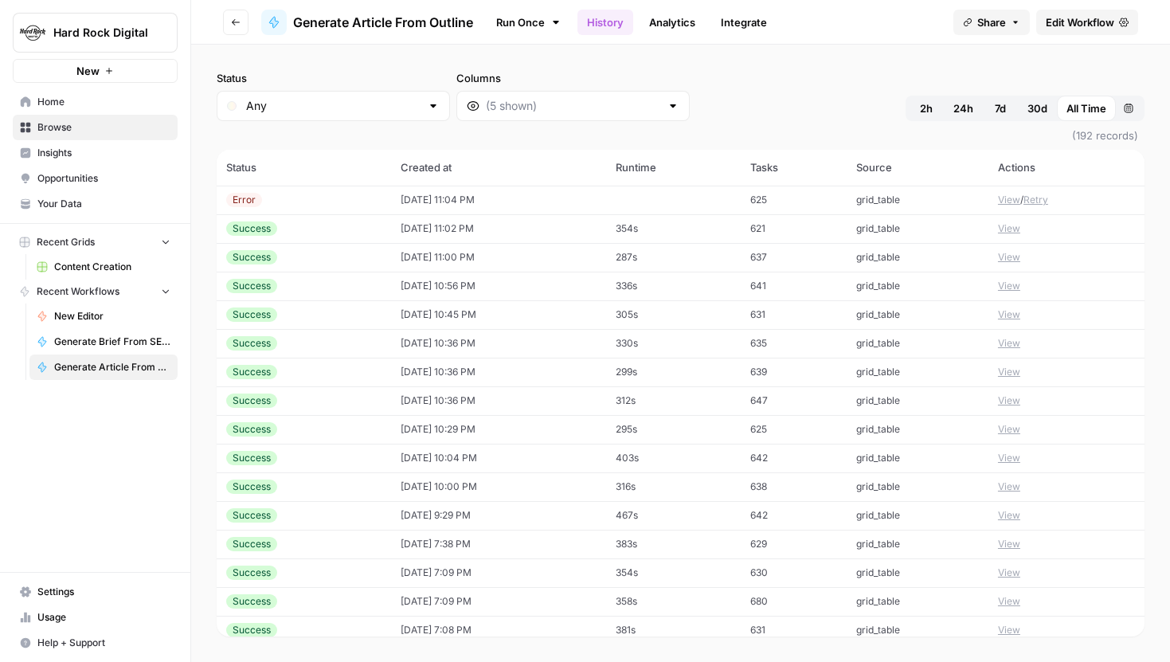
click at [1014, 456] on button "View" at bounding box center [1009, 458] width 22 height 14
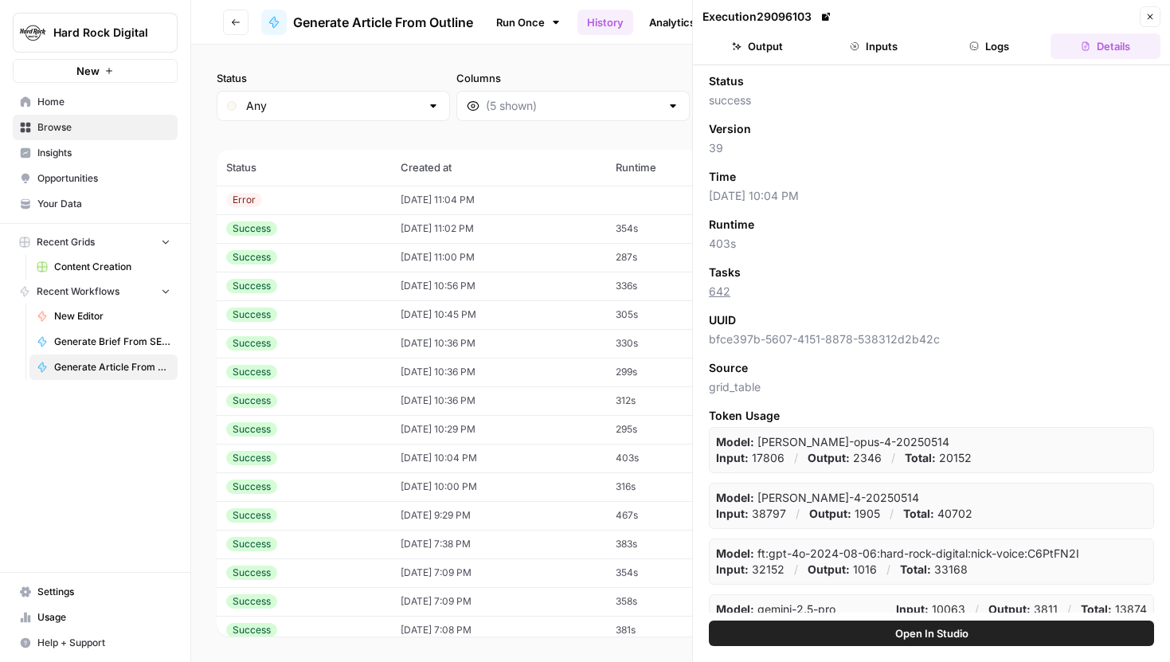
click at [974, 45] on icon "button" at bounding box center [974, 46] width 10 height 10
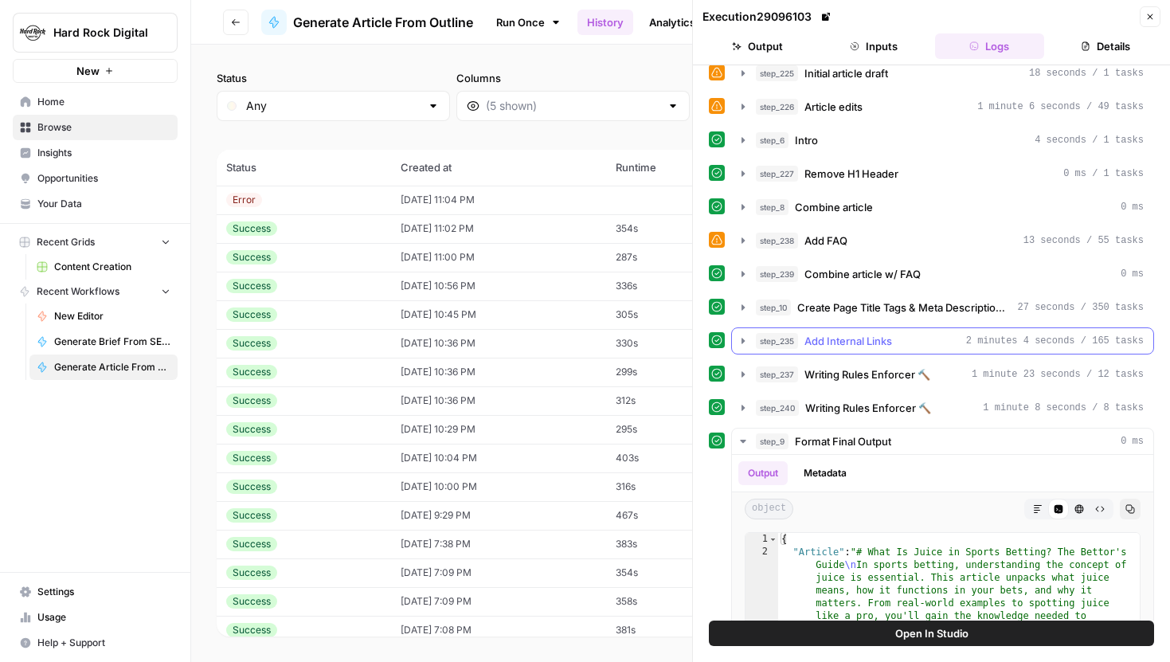
scroll to position [15, 0]
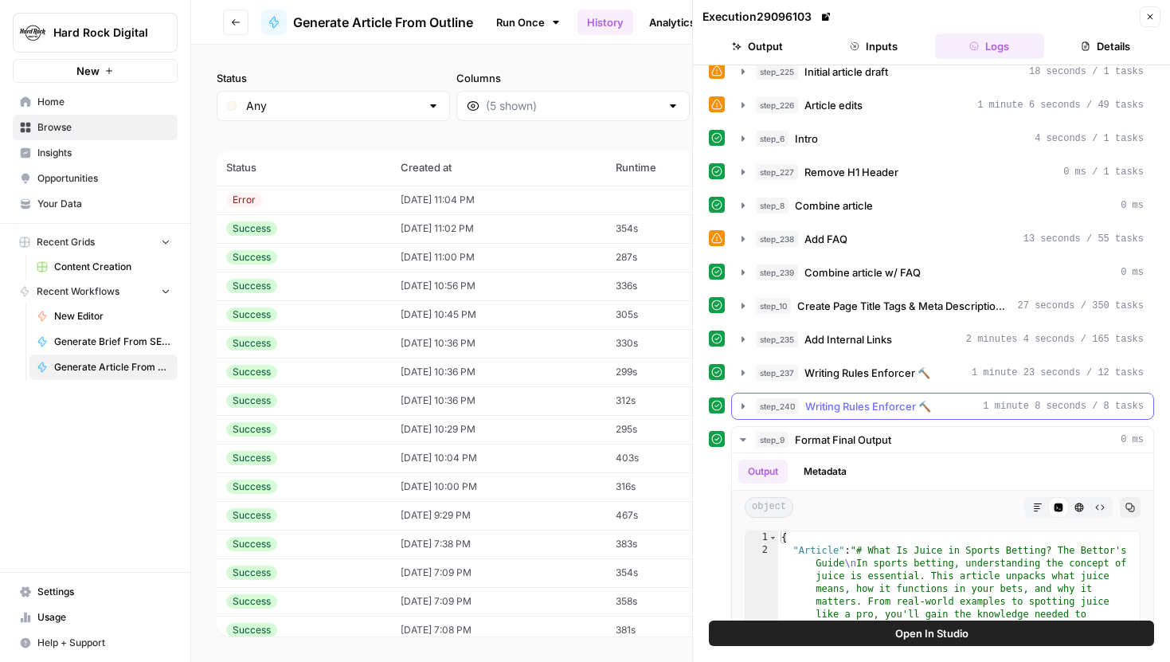
click at [741, 406] on icon "button" at bounding box center [743, 406] width 13 height 13
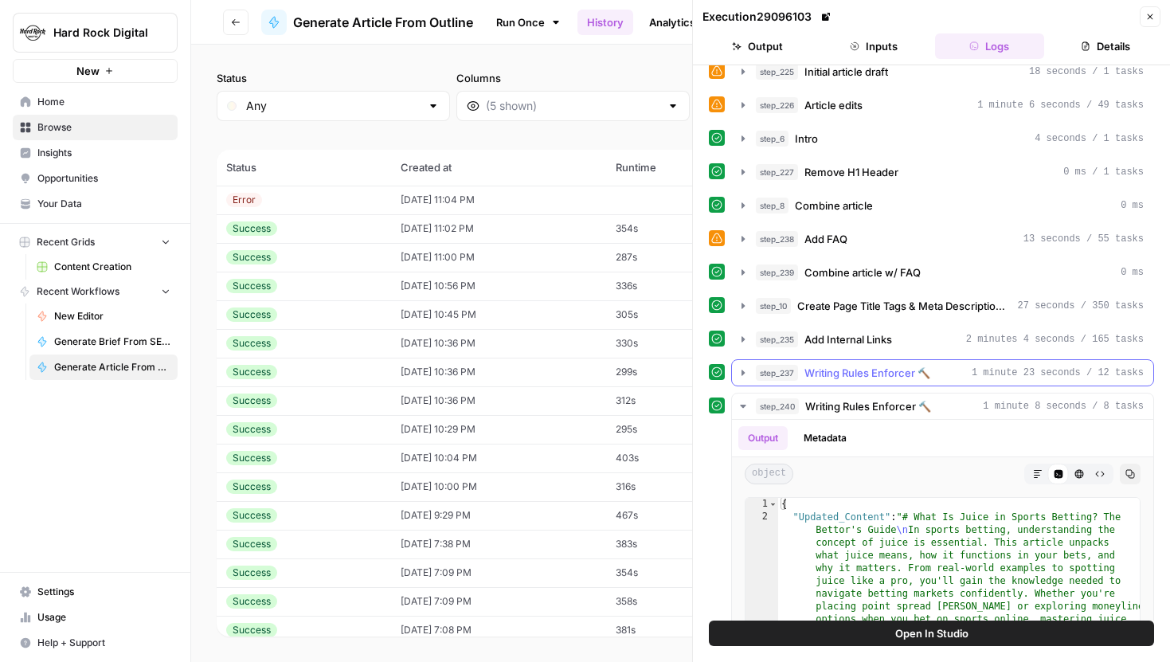
scroll to position [141, 0]
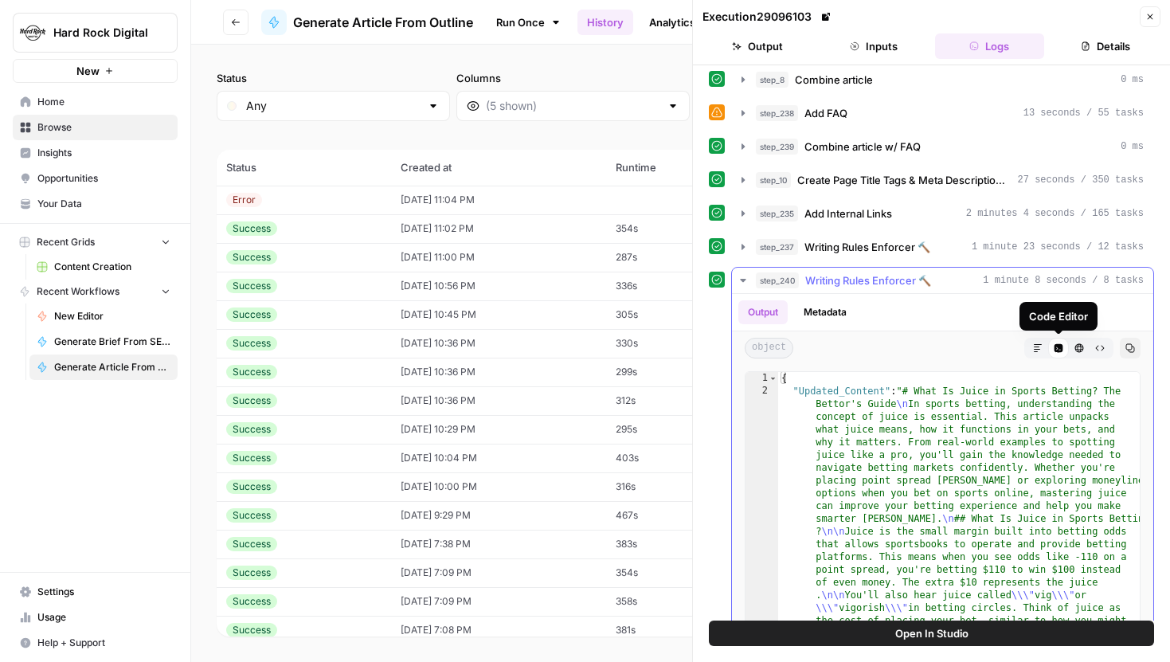
click at [1041, 346] on icon "button" at bounding box center [1038, 348] width 10 height 10
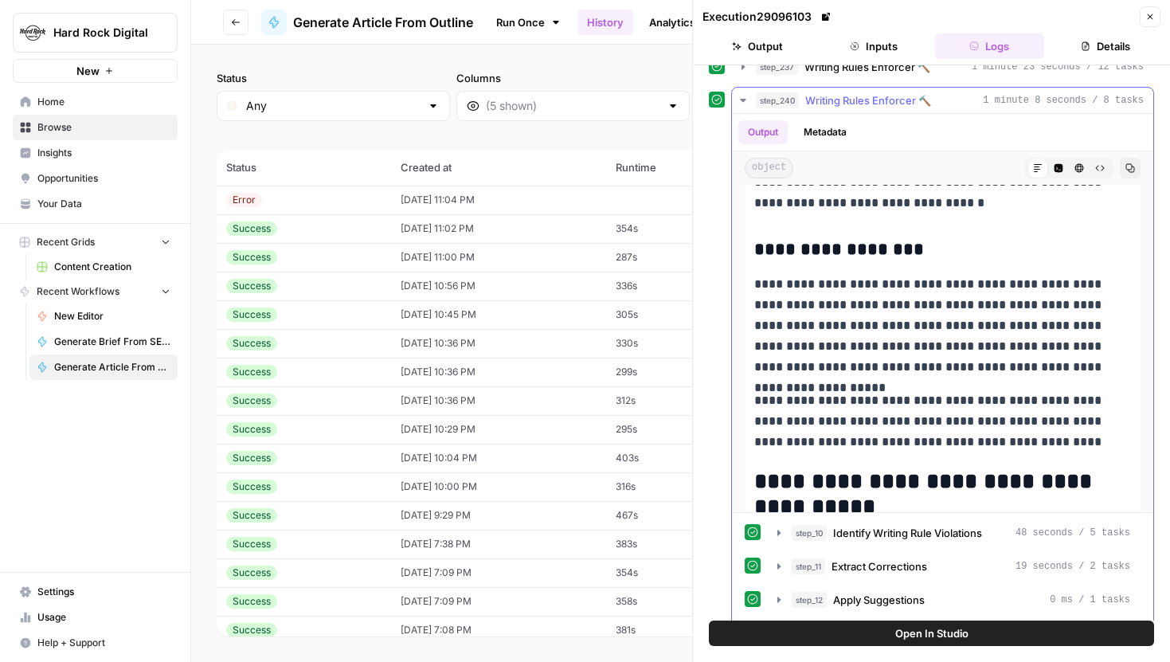
scroll to position [1528, 0]
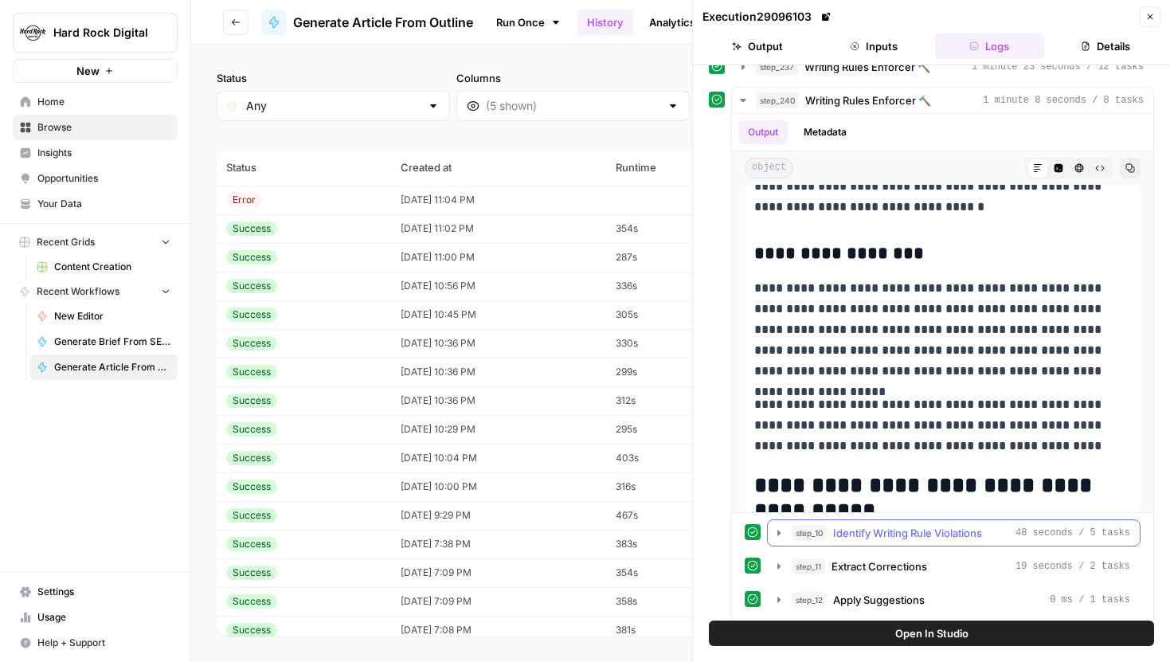
click at [770, 528] on button "step_10 Identify Writing Rule Violations 48 seconds / 5 tasks" at bounding box center [954, 532] width 372 height 25
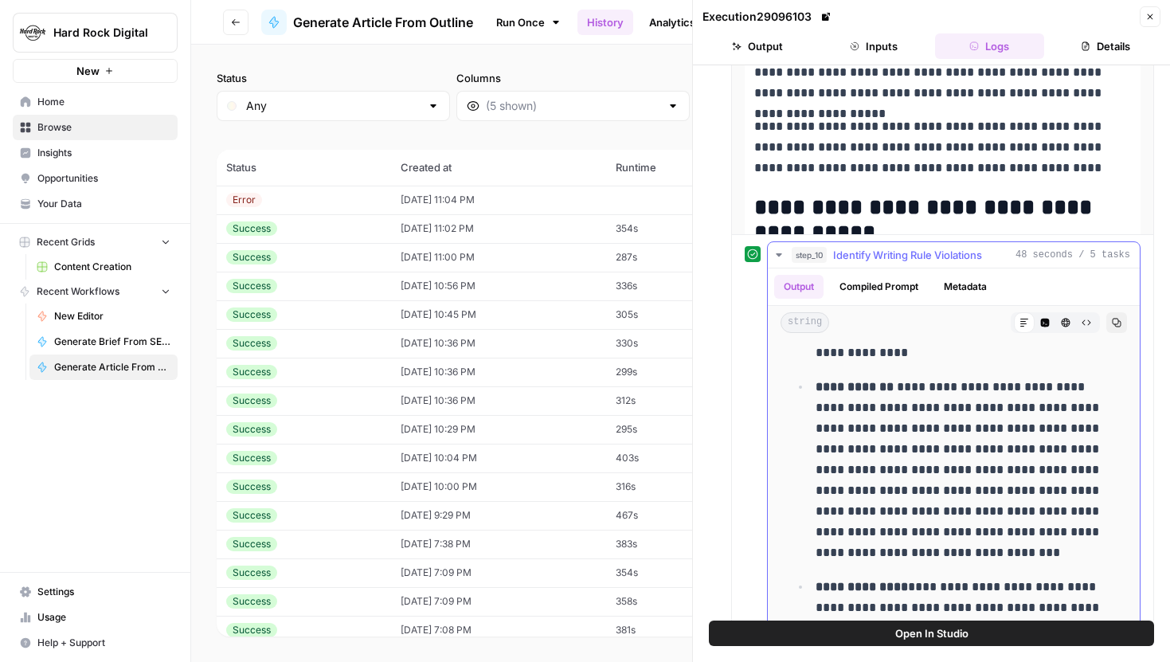
scroll to position [278, 0]
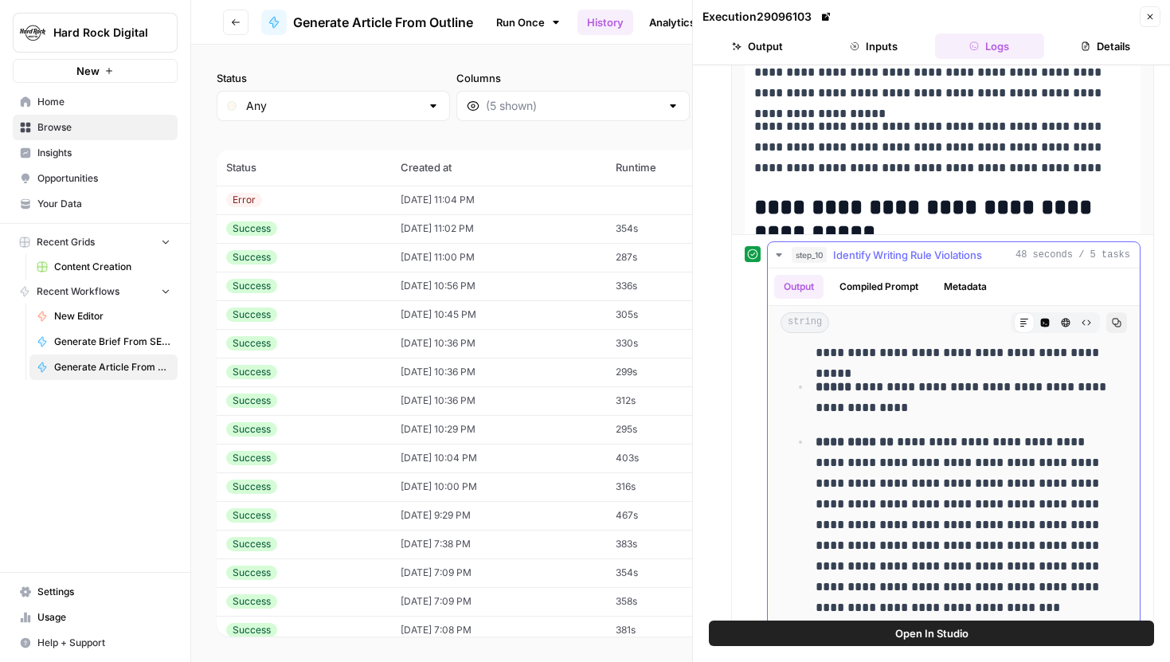
drag, startPoint x: 968, startPoint y: 399, endPoint x: 843, endPoint y: 387, distance: 124.8
click at [843, 387] on p "**********" at bounding box center [967, 397] width 302 height 41
click at [869, 387] on p "**********" at bounding box center [967, 397] width 302 height 41
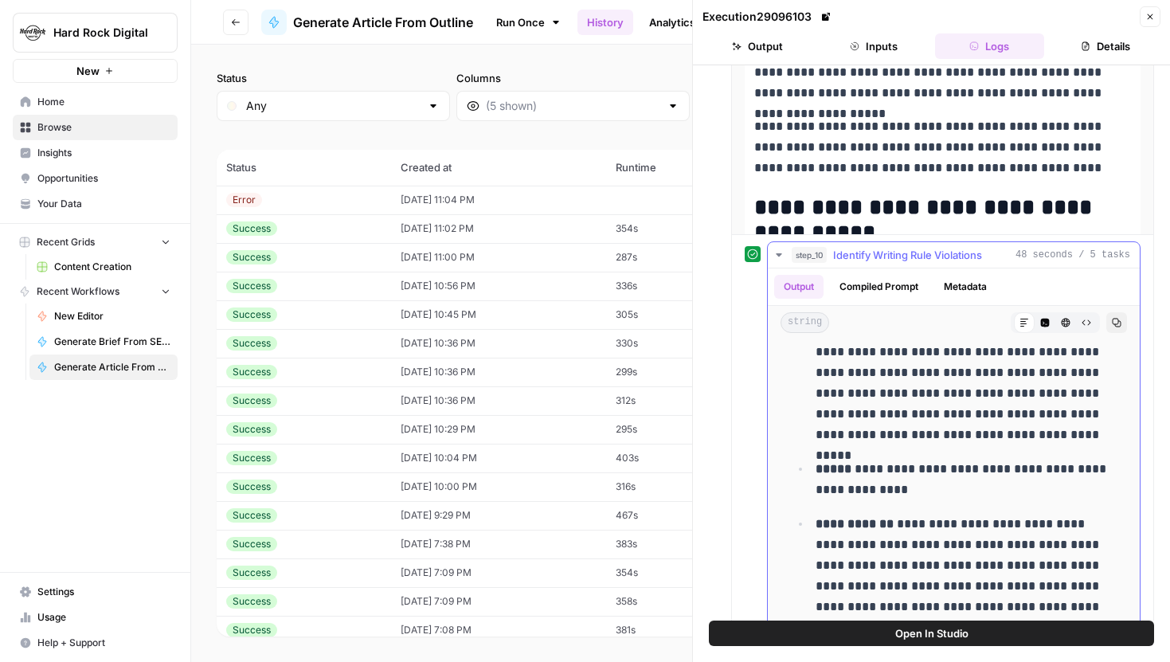
scroll to position [198, 0]
drag, startPoint x: 850, startPoint y: 469, endPoint x: 931, endPoint y: 485, distance: 82.8
click at [931, 485] on p "**********" at bounding box center [967, 477] width 302 height 41
drag, startPoint x: 924, startPoint y: 467, endPoint x: 971, endPoint y: 468, distance: 47.0
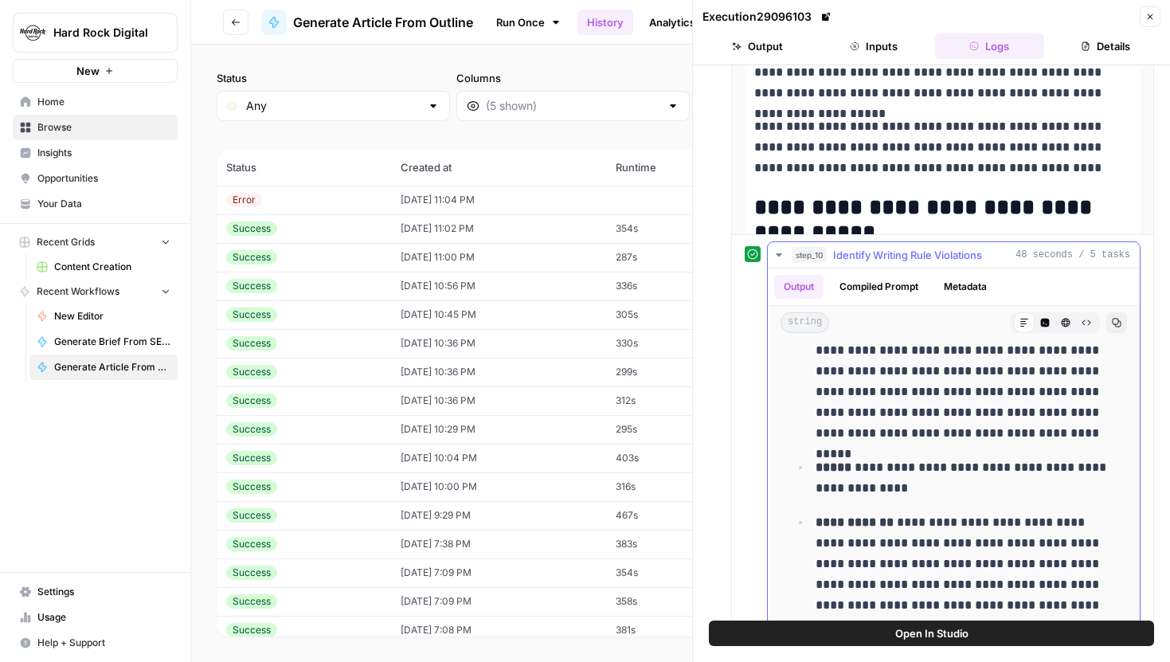
click at [968, 467] on p "**********" at bounding box center [967, 477] width 302 height 41
click at [910, 479] on p "**********" at bounding box center [967, 477] width 302 height 41
drag, startPoint x: 839, startPoint y: 485, endPoint x: 992, endPoint y: 486, distance: 152.9
click at [992, 486] on p "**********" at bounding box center [967, 477] width 302 height 41
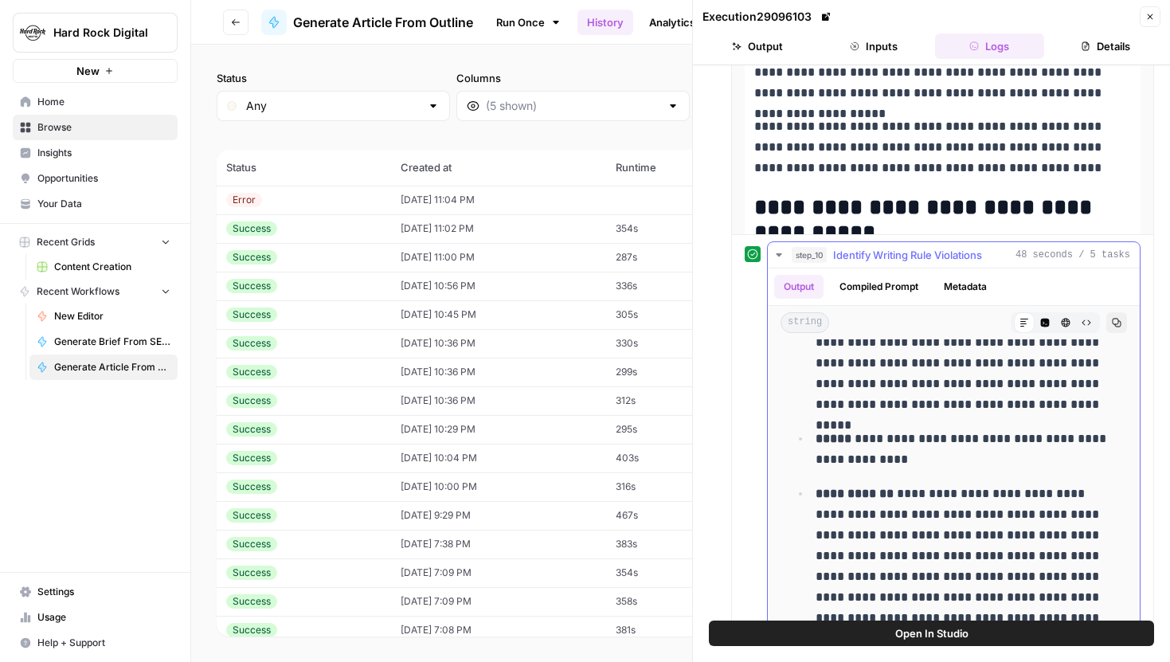
scroll to position [225, 0]
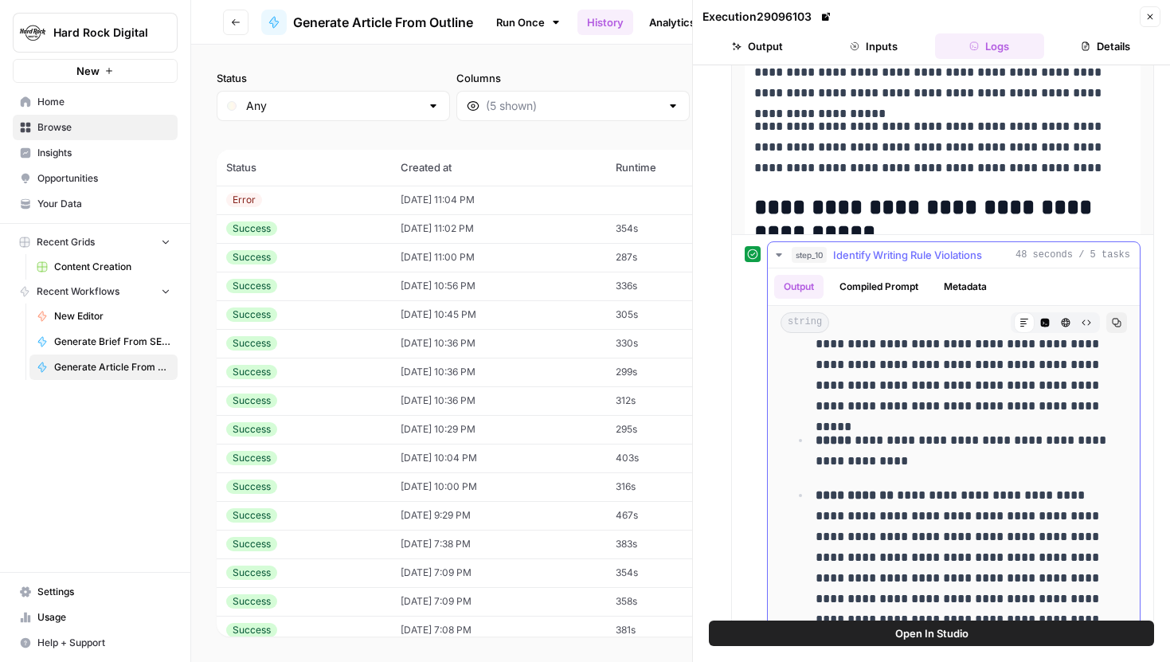
drag, startPoint x: 850, startPoint y: 440, endPoint x: 957, endPoint y: 472, distance: 111.9
click at [957, 472] on ul "**********" at bounding box center [953, 561] width 327 height 580
drag, startPoint x: 947, startPoint y: 462, endPoint x: 850, endPoint y: 440, distance: 99.5
click at [850, 440] on p "**********" at bounding box center [967, 450] width 302 height 41
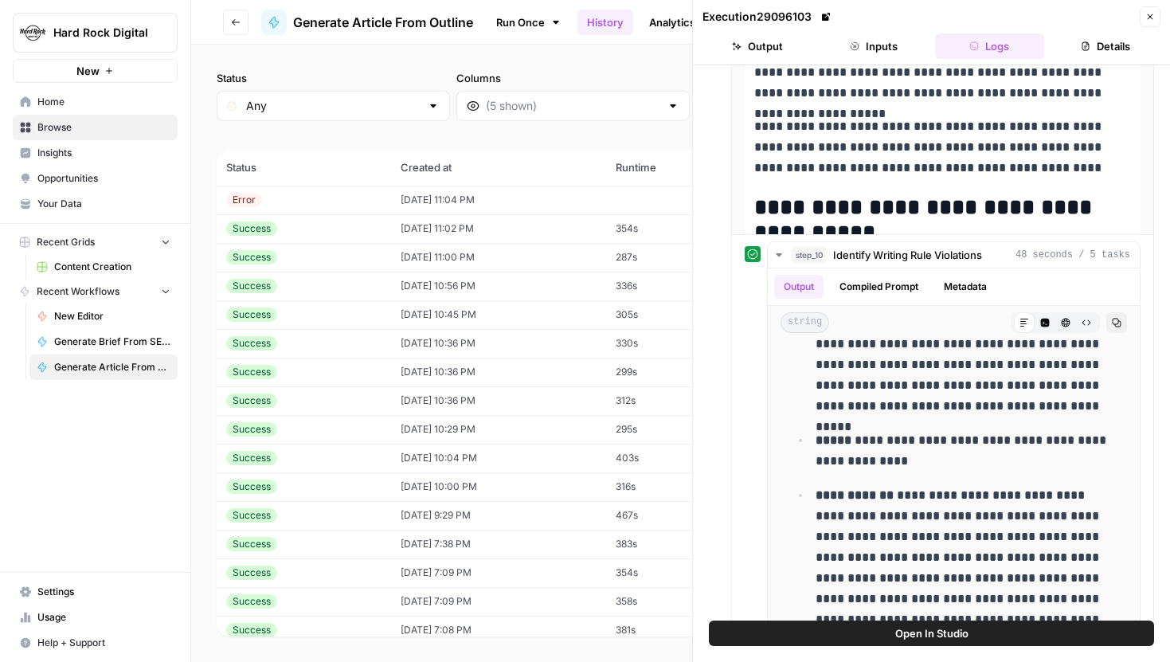
click at [76, 202] on span "Your Data" at bounding box center [103, 204] width 133 height 14
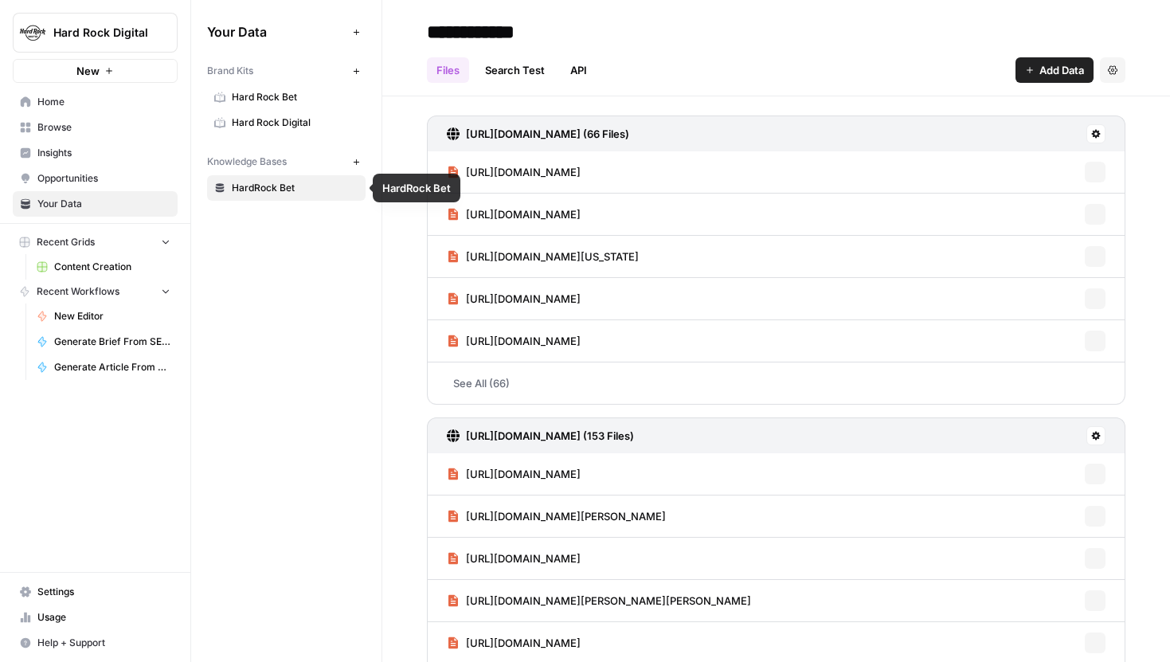
click at [270, 122] on span "Hard Rock Digital" at bounding box center [295, 122] width 127 height 14
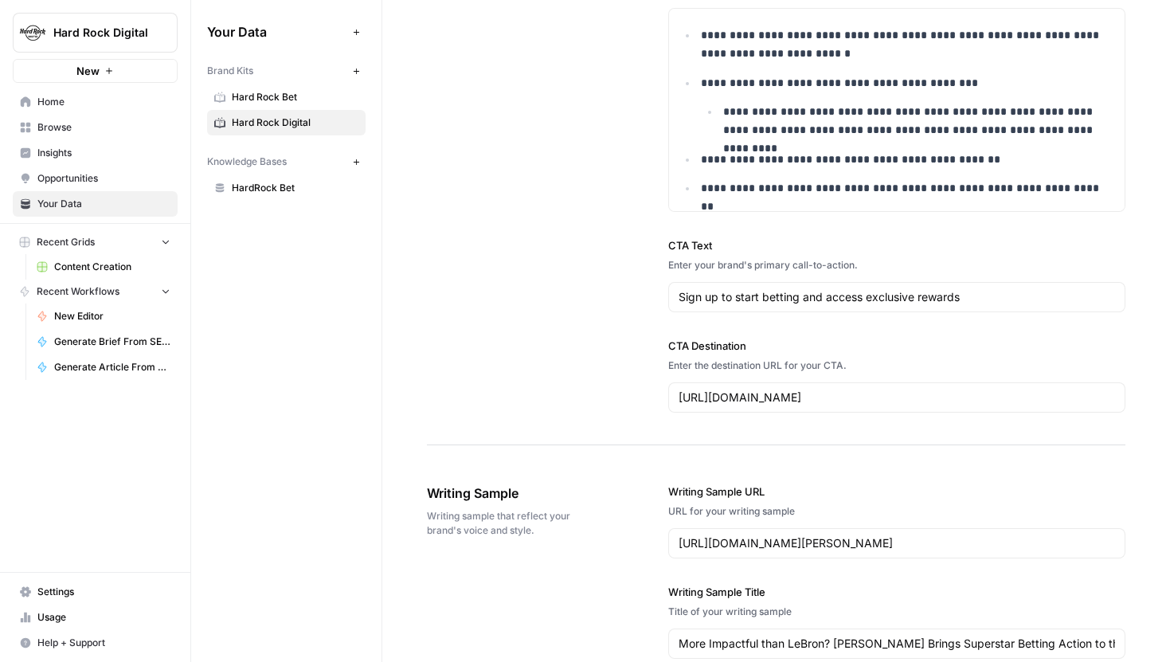
scroll to position [1835, 0]
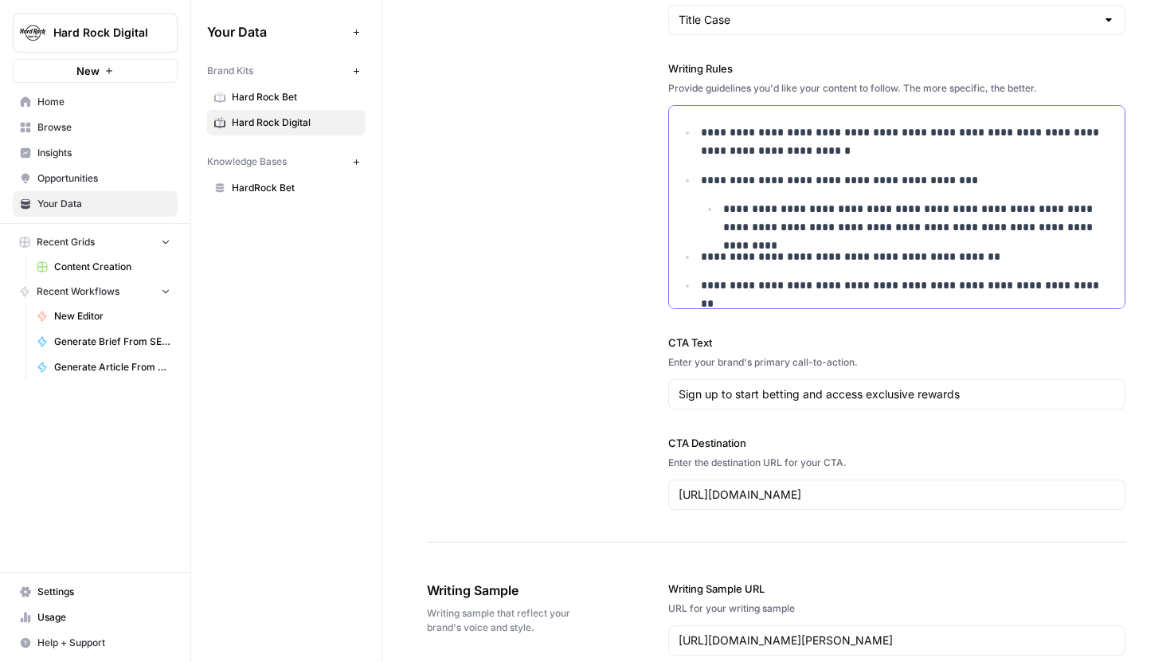
drag, startPoint x: 698, startPoint y: 182, endPoint x: 742, endPoint y: 211, distance: 52.4
click at [742, 212] on li "**********" at bounding box center [906, 203] width 418 height 65
click at [742, 211] on p "**********" at bounding box center [919, 218] width 392 height 37
click at [728, 211] on p "**********" at bounding box center [919, 218] width 392 height 37
drag, startPoint x: 700, startPoint y: 181, endPoint x: 1035, endPoint y: 236, distance: 339.8
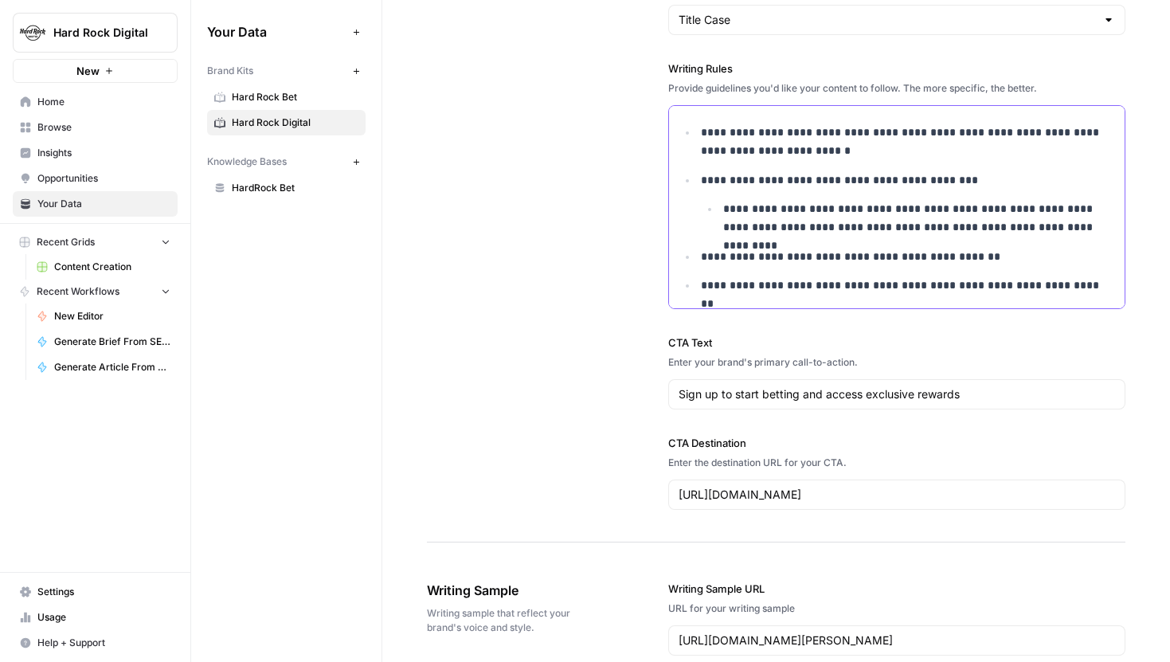
click at [1088, 223] on p "**********" at bounding box center [919, 218] width 392 height 37
drag, startPoint x: 1105, startPoint y: 228, endPoint x: 693, endPoint y: 180, distance: 415.3
click at [731, 193] on li "**********" at bounding box center [906, 203] width 418 height 65
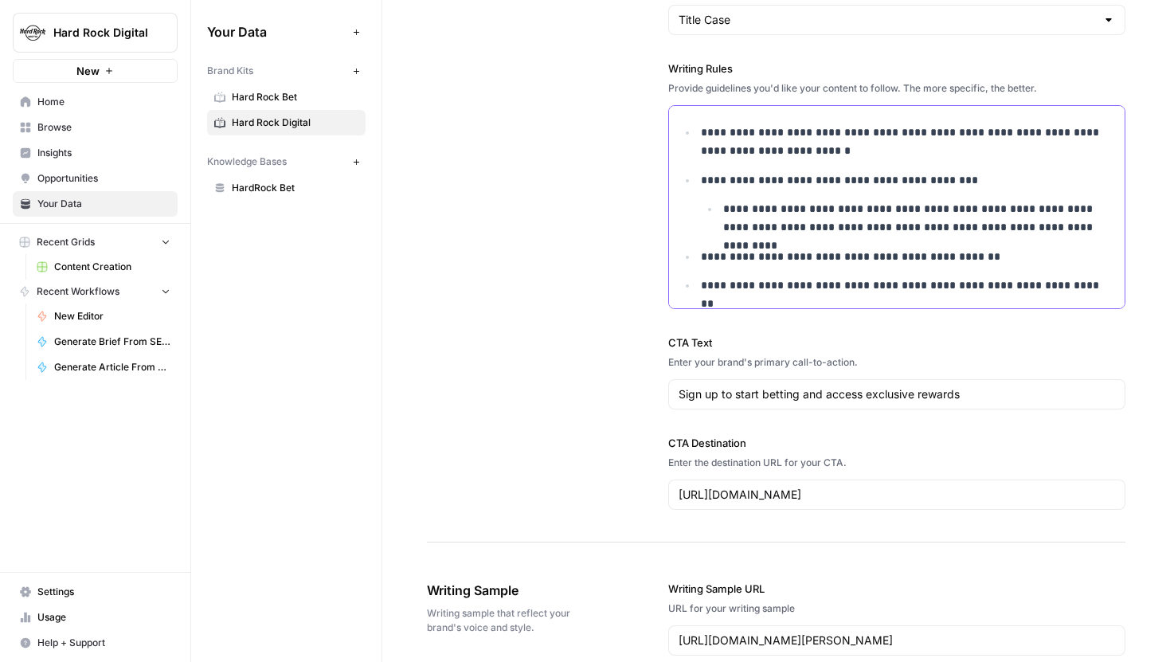
drag, startPoint x: 691, startPoint y: 173, endPoint x: 1041, endPoint y: 174, distance: 349.7
drag, startPoint x: 719, startPoint y: 211, endPoint x: 1106, endPoint y: 225, distance: 387.3
click at [1106, 225] on li "**********" at bounding box center [917, 218] width 396 height 37
click at [1106, 225] on p "**********" at bounding box center [919, 218] width 392 height 37
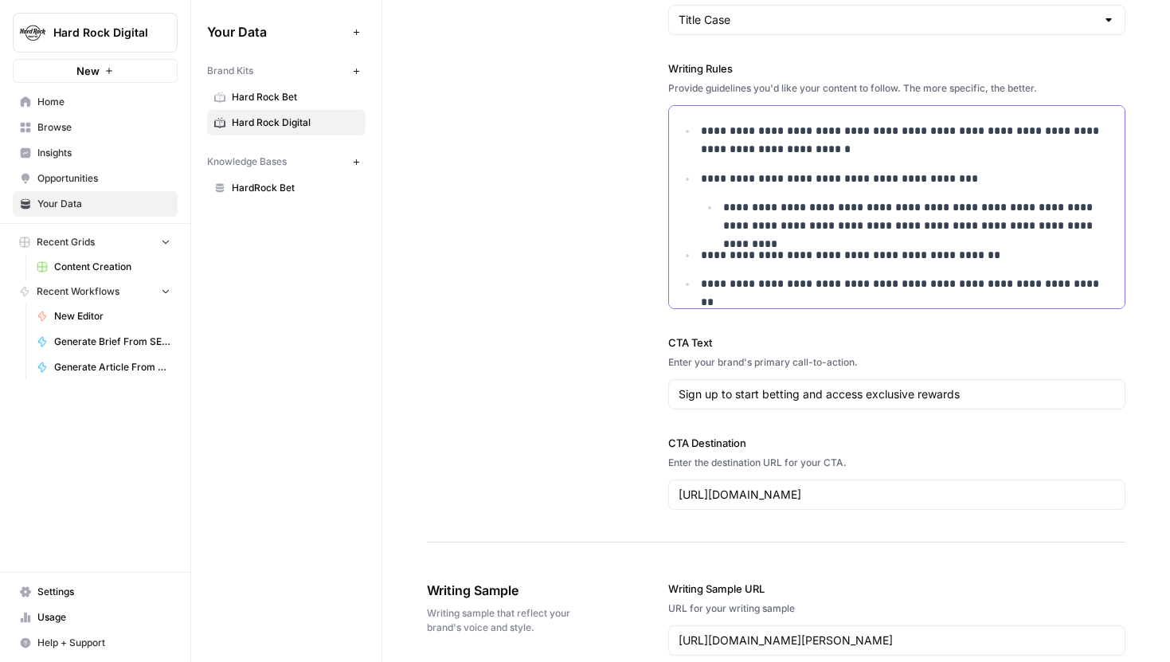
scroll to position [0, 0]
click at [984, 179] on p "**********" at bounding box center [908, 180] width 414 height 18
click at [723, 209] on p "**********" at bounding box center [919, 218] width 392 height 37
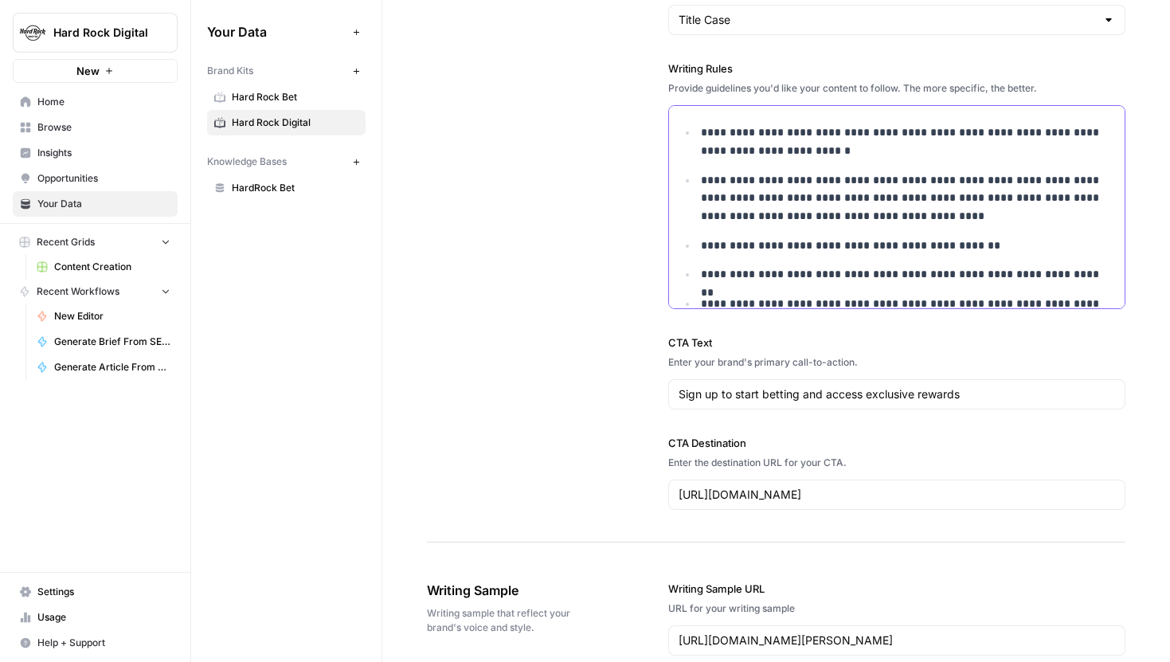
click at [782, 180] on p "**********" at bounding box center [908, 198] width 414 height 54
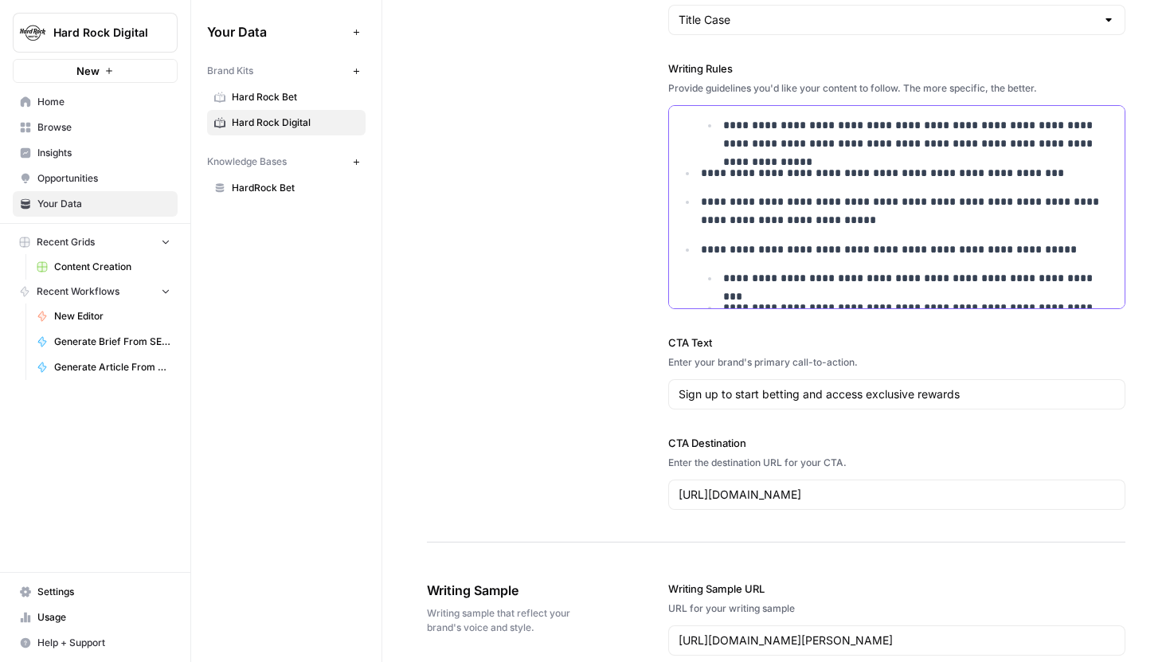
scroll to position [275, 0]
click at [80, 275] on link "Content Creation" at bounding box center [103, 266] width 148 height 25
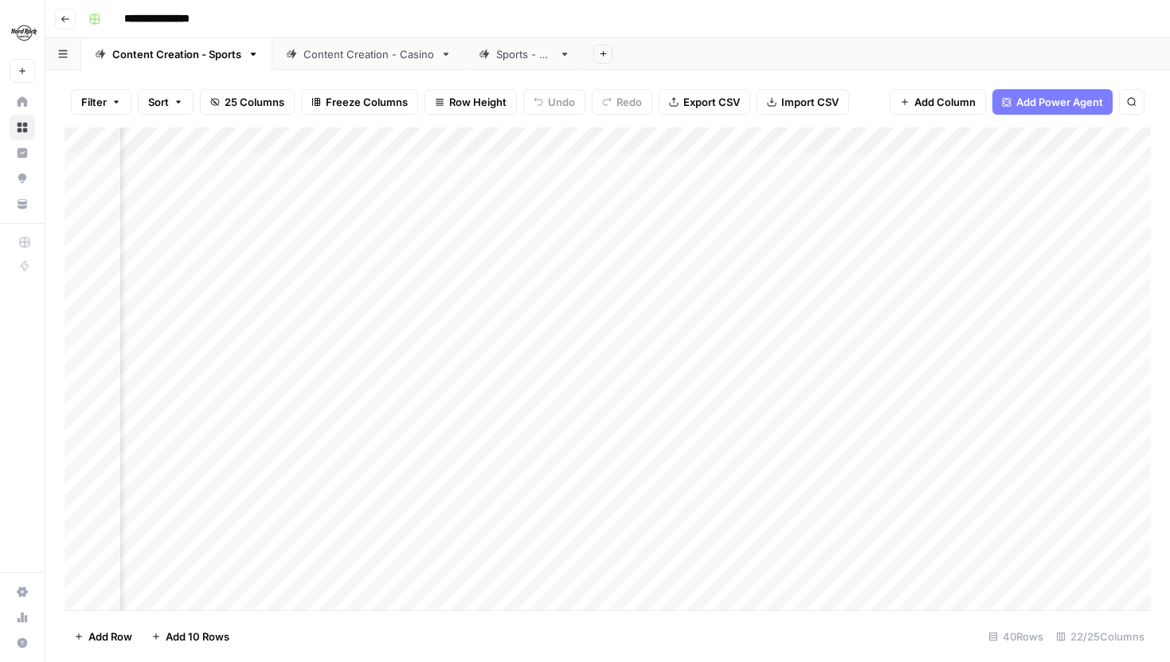
scroll to position [0, 1832]
click at [483, 135] on div "Add Column" at bounding box center [608, 368] width 1086 height 483
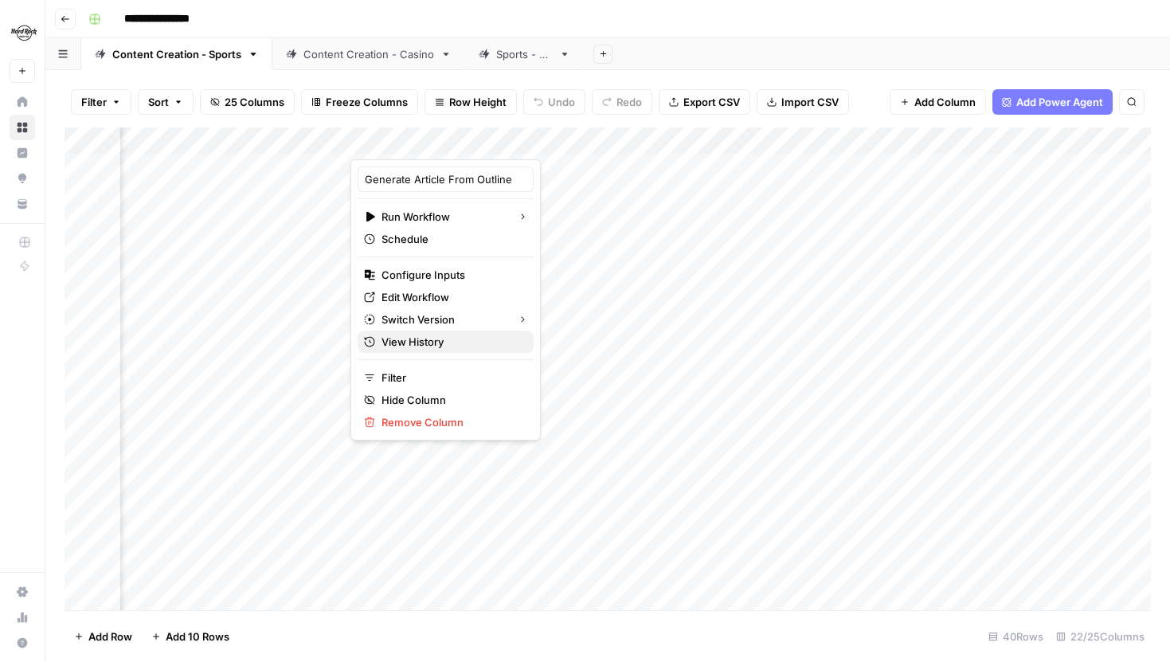
click at [425, 342] on span "View History" at bounding box center [451, 342] width 139 height 16
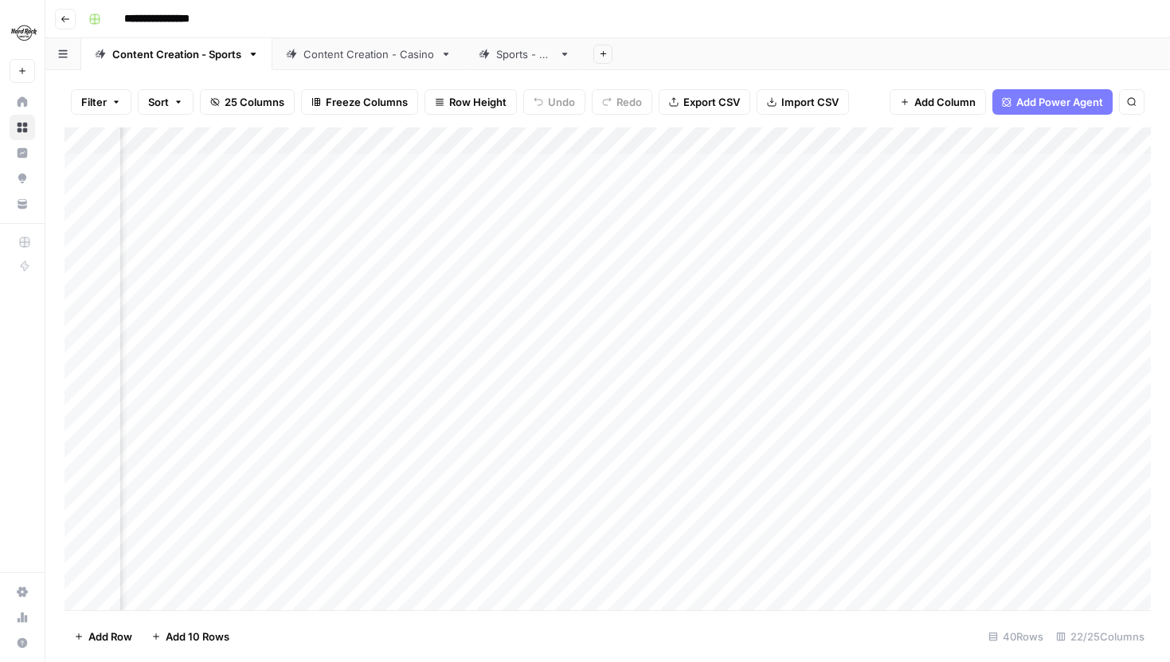
click at [477, 140] on div "Add Column" at bounding box center [608, 368] width 1086 height 483
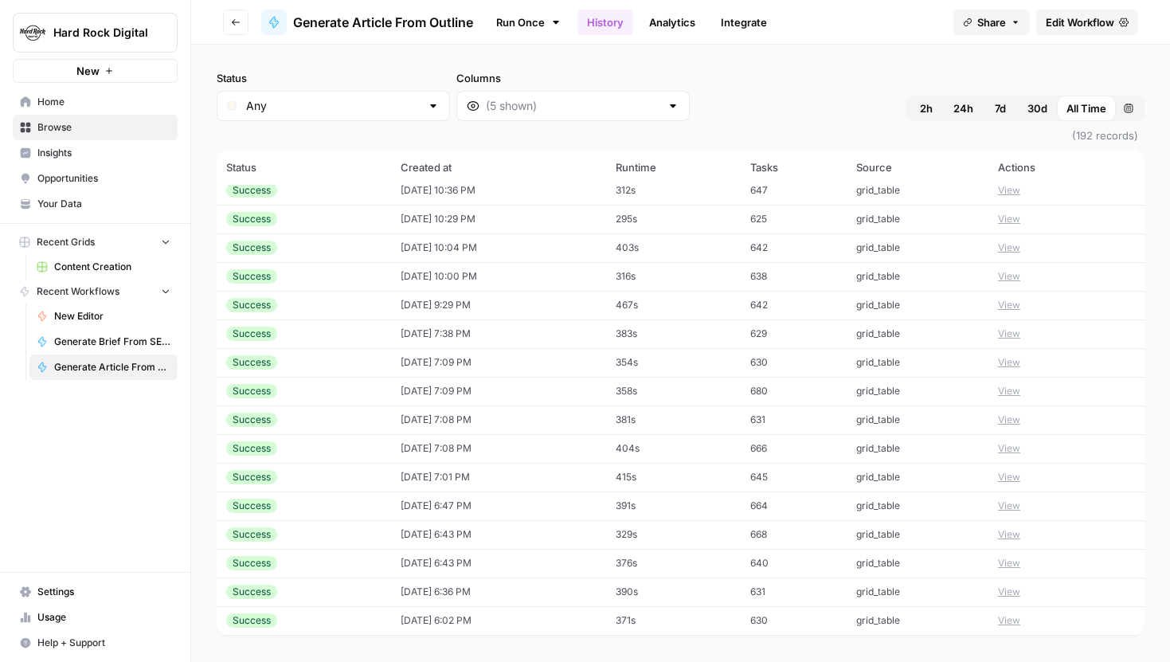
scroll to position [323, 0]
click at [1012, 272] on button "View" at bounding box center [1009, 278] width 22 height 14
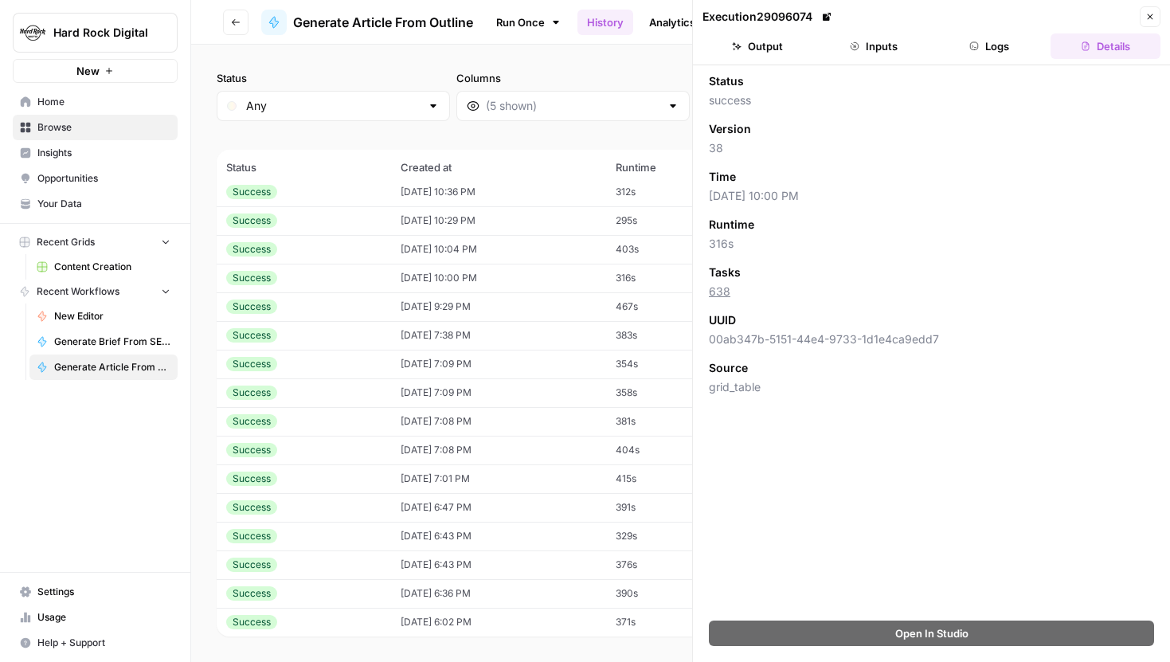
click at [984, 41] on button "Logs" at bounding box center [990, 45] width 110 height 25
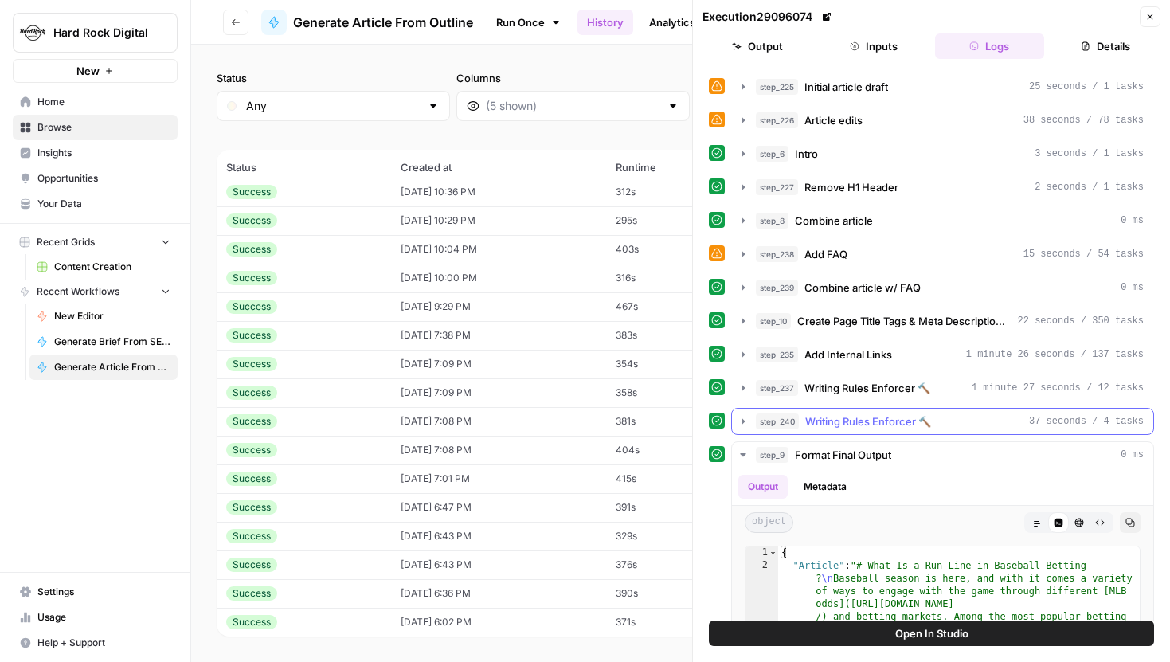
click at [738, 417] on icon "button" at bounding box center [743, 421] width 13 height 13
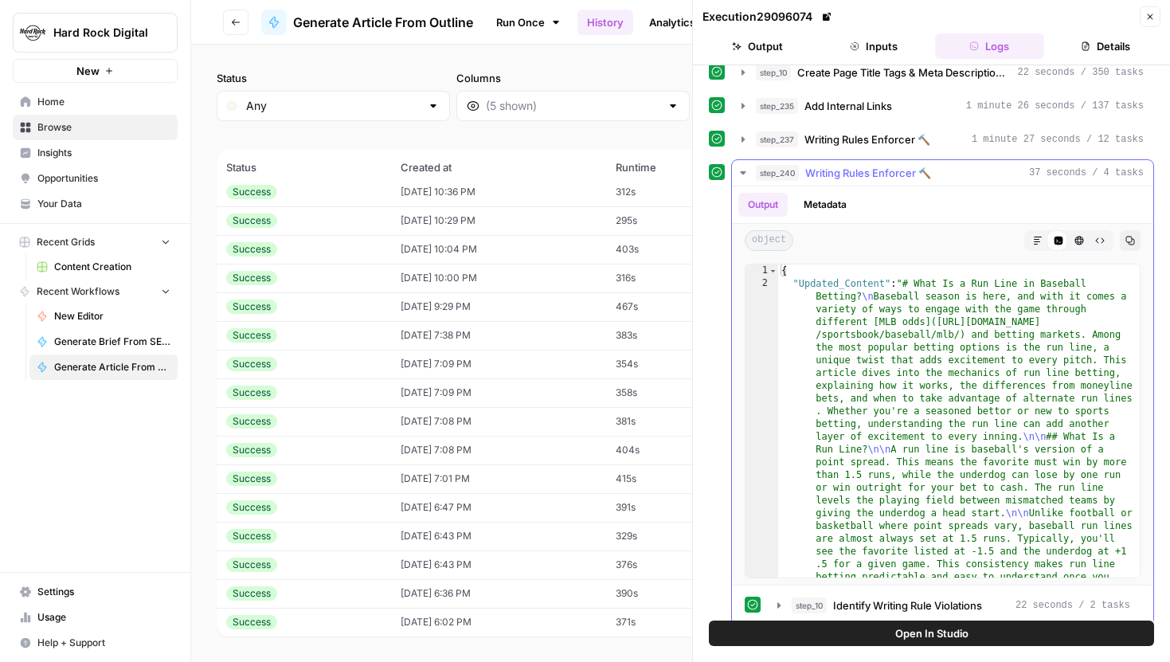
scroll to position [269, 0]
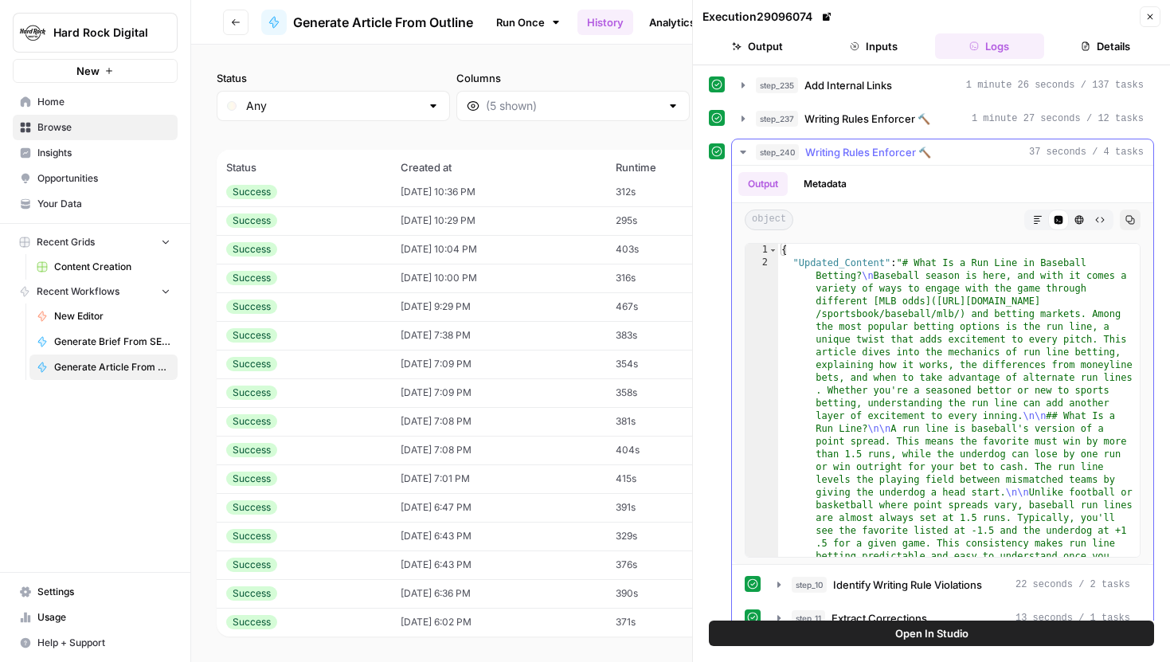
click at [1036, 217] on icon "button" at bounding box center [1038, 220] width 10 height 10
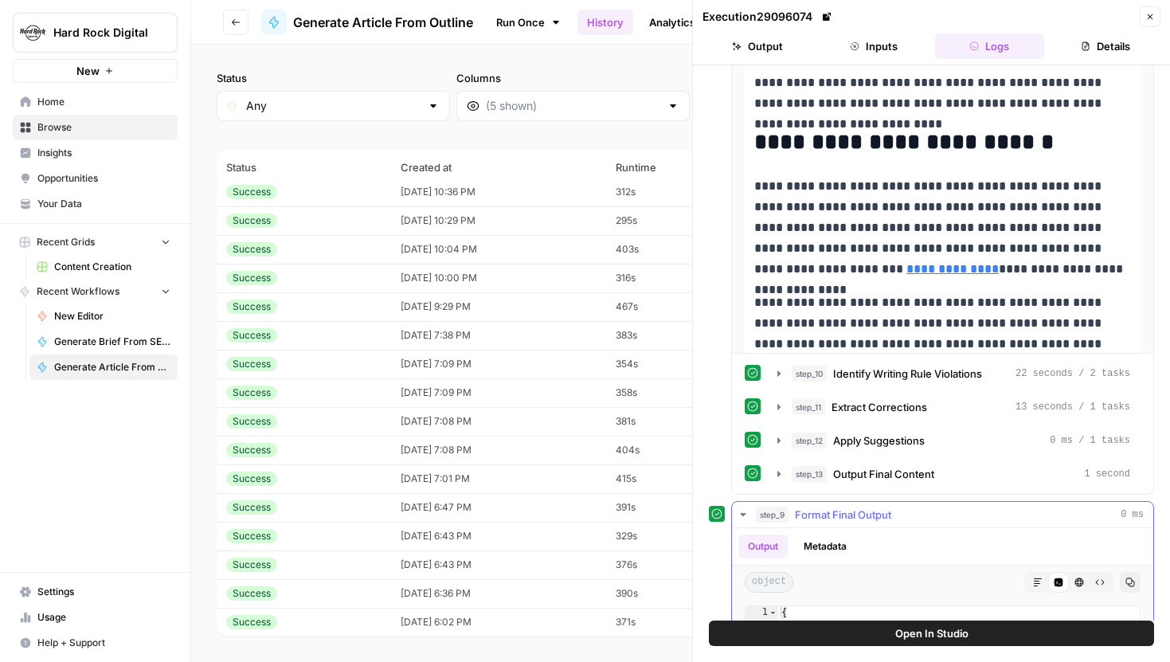
scroll to position [486, 0]
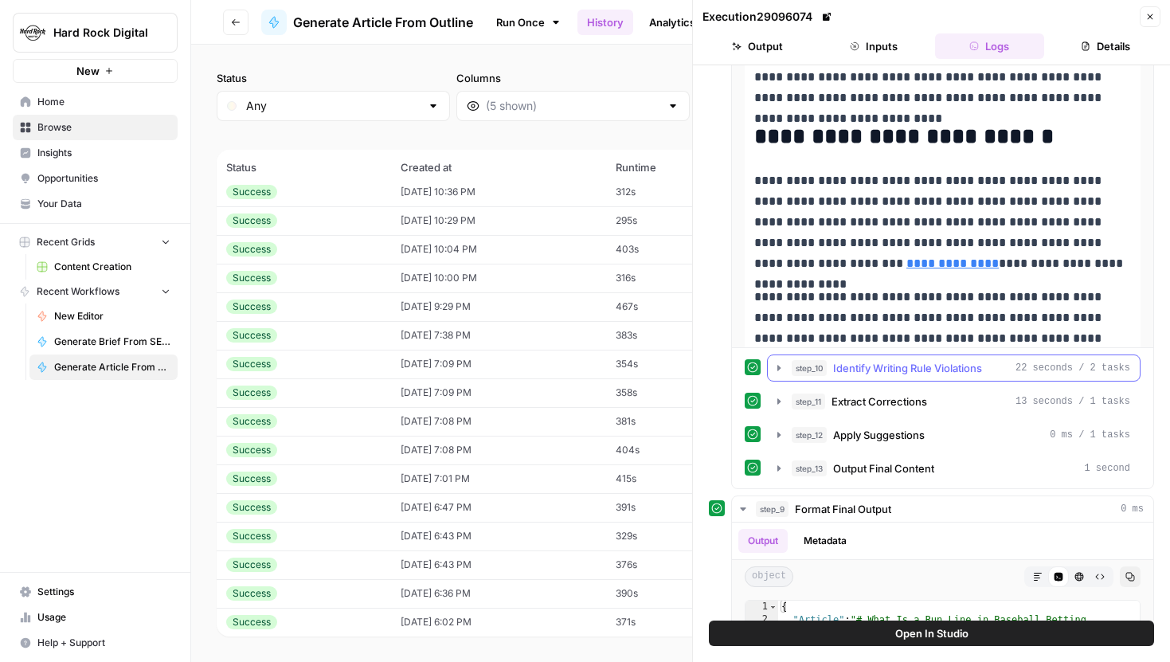
click at [774, 370] on icon "button" at bounding box center [779, 368] width 13 height 13
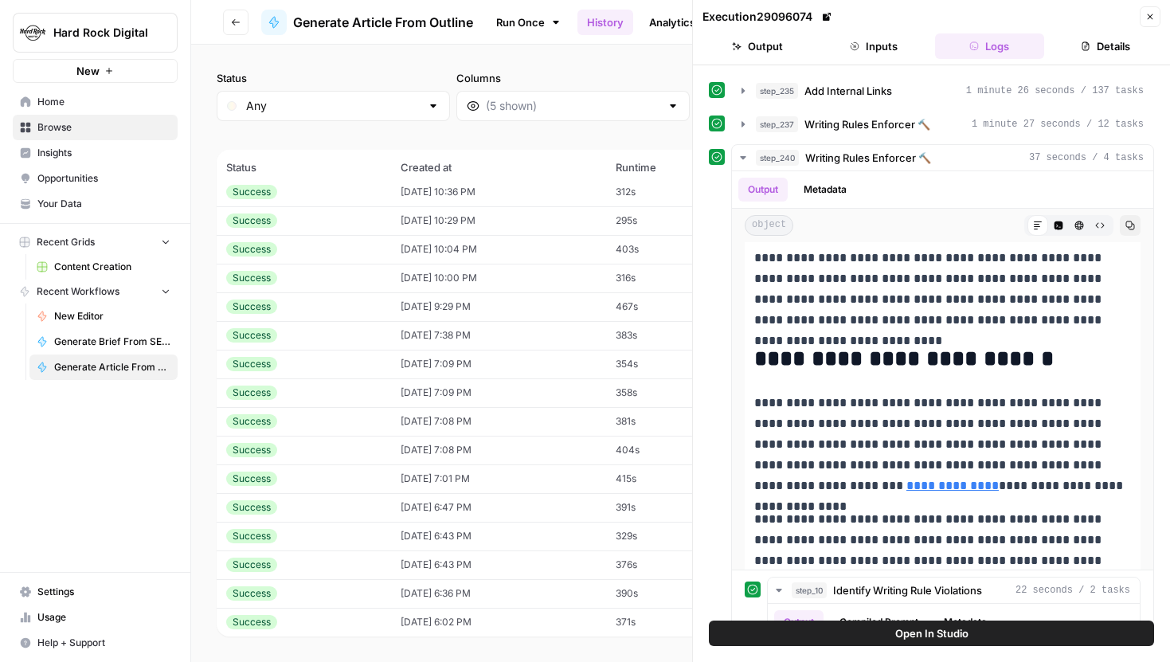
scroll to position [241, 0]
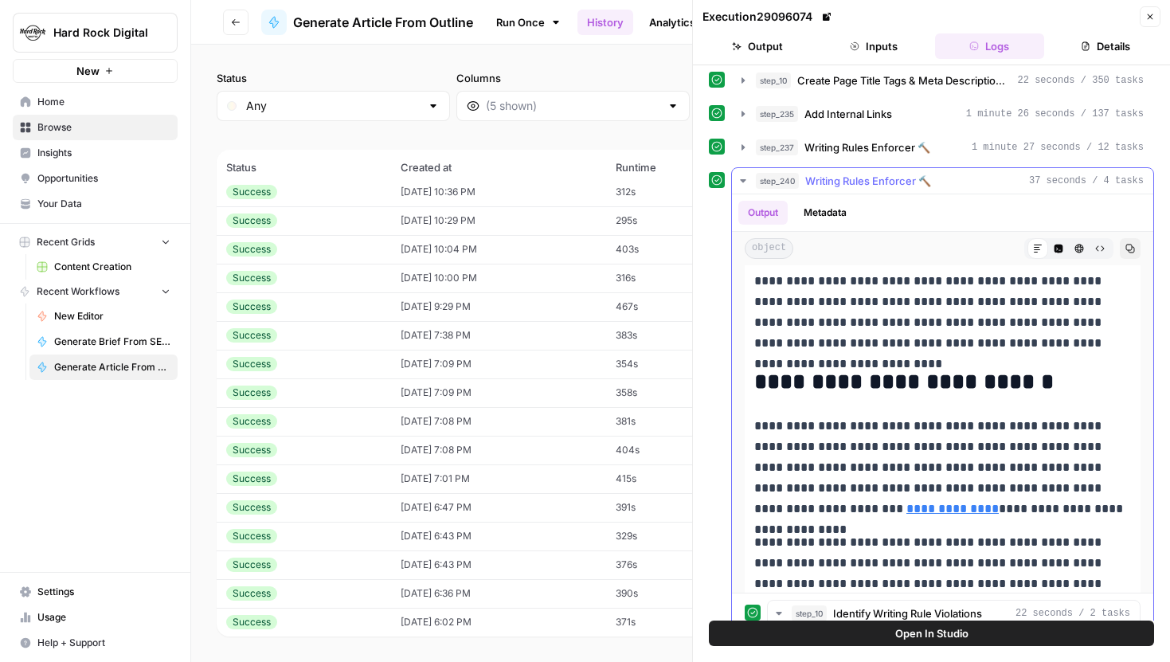
click at [748, 179] on icon "button" at bounding box center [743, 180] width 13 height 13
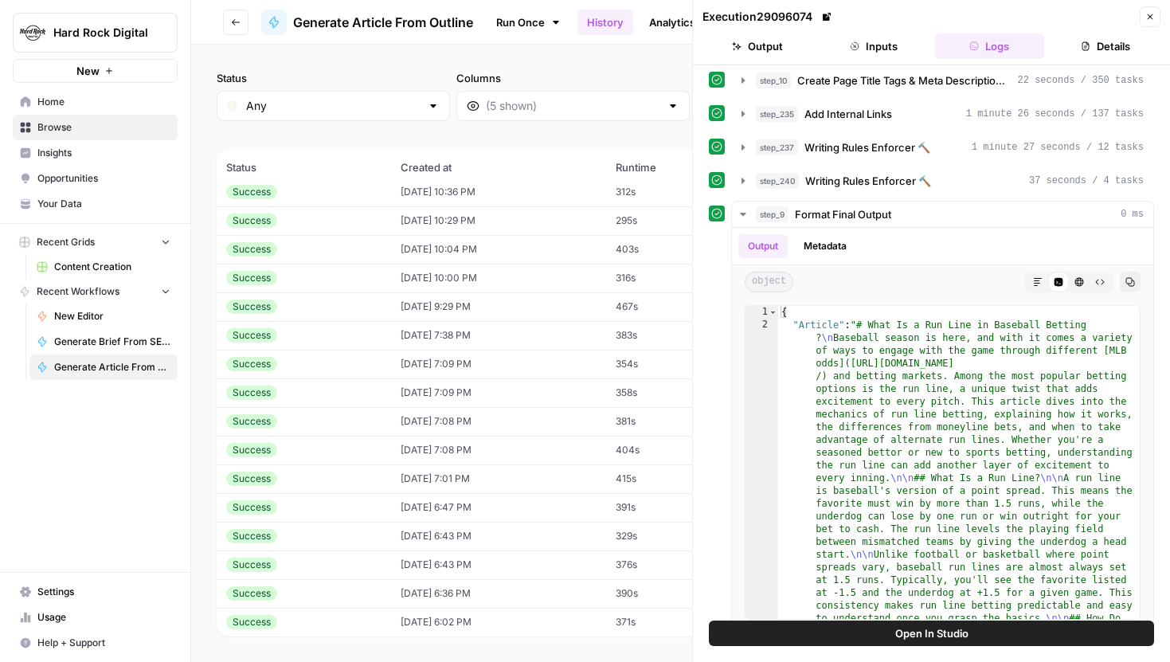
click at [1143, 14] on button "Close" at bounding box center [1150, 16] width 21 height 21
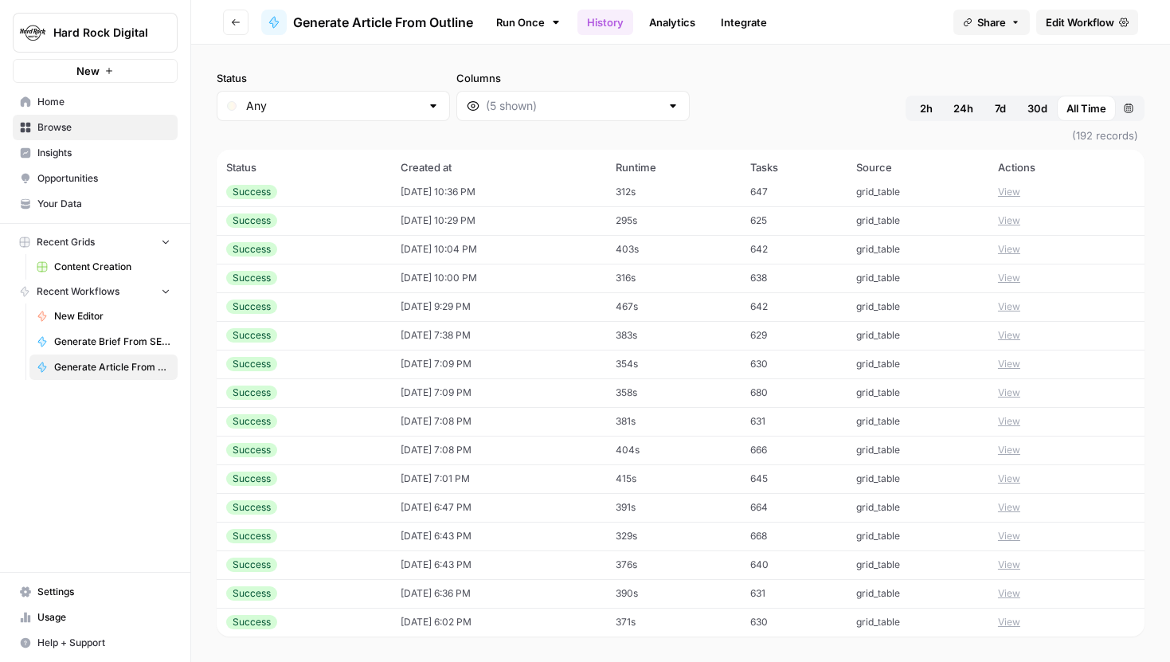
click at [234, 16] on button "Go back" at bounding box center [235, 22] width 25 height 25
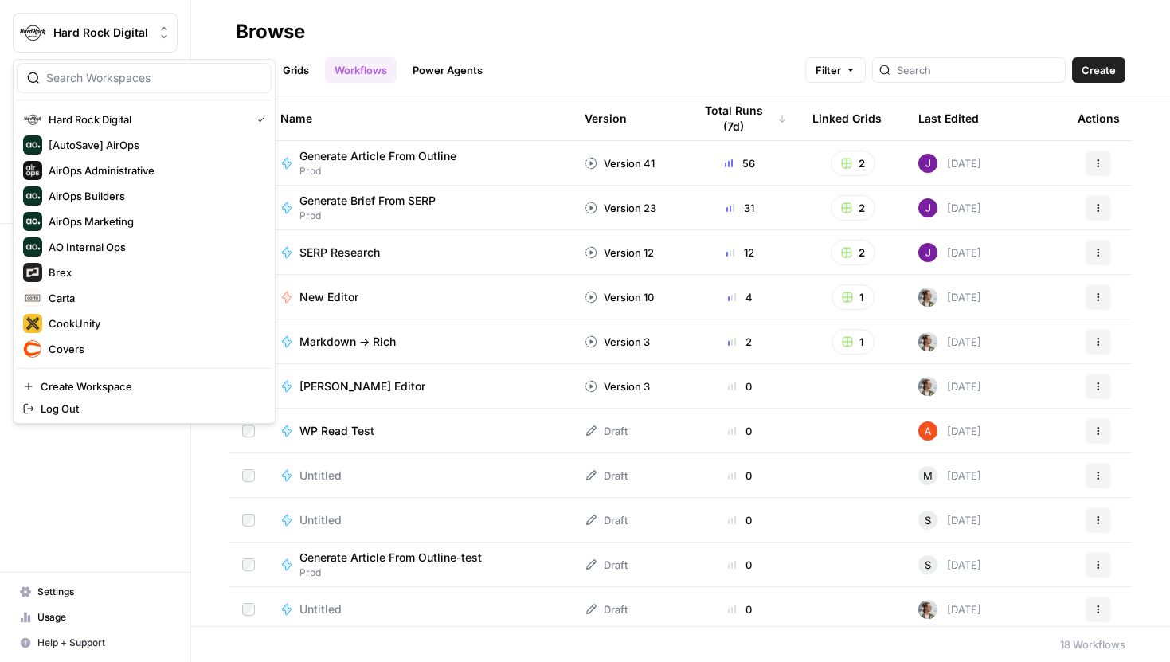
click at [133, 41] on button "Hard Rock Digital" at bounding box center [95, 33] width 165 height 40
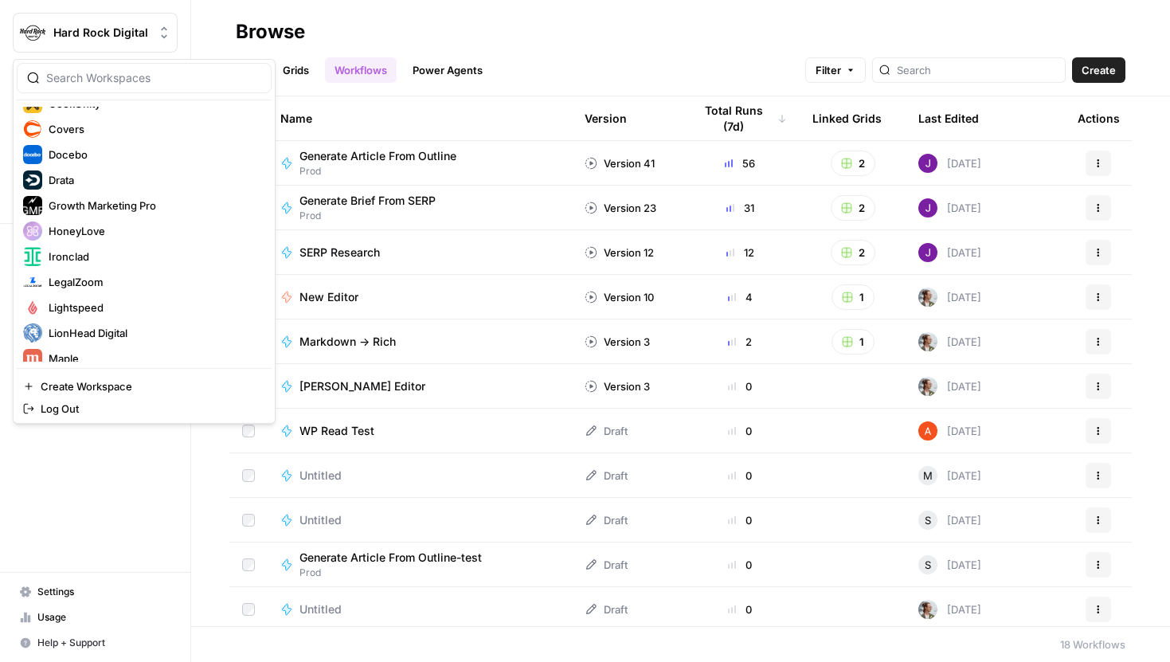
scroll to position [221, 0]
click at [77, 284] on span "LegalZoom" at bounding box center [154, 281] width 210 height 16
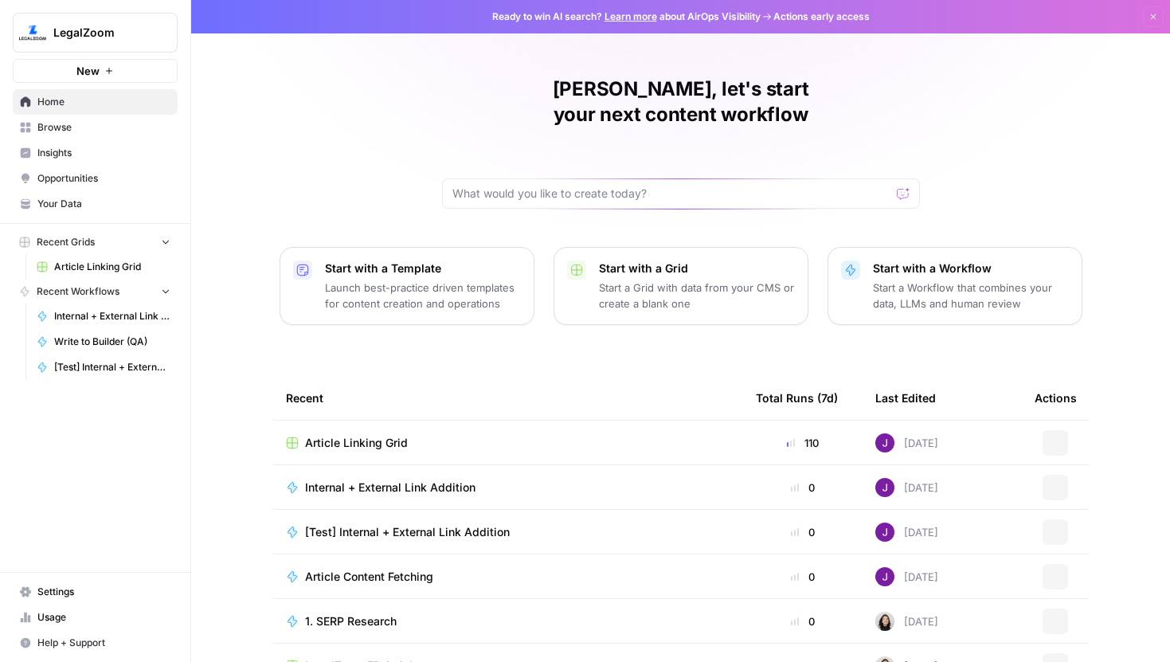
click at [103, 276] on link "Article Linking Grid" at bounding box center [103, 266] width 148 height 25
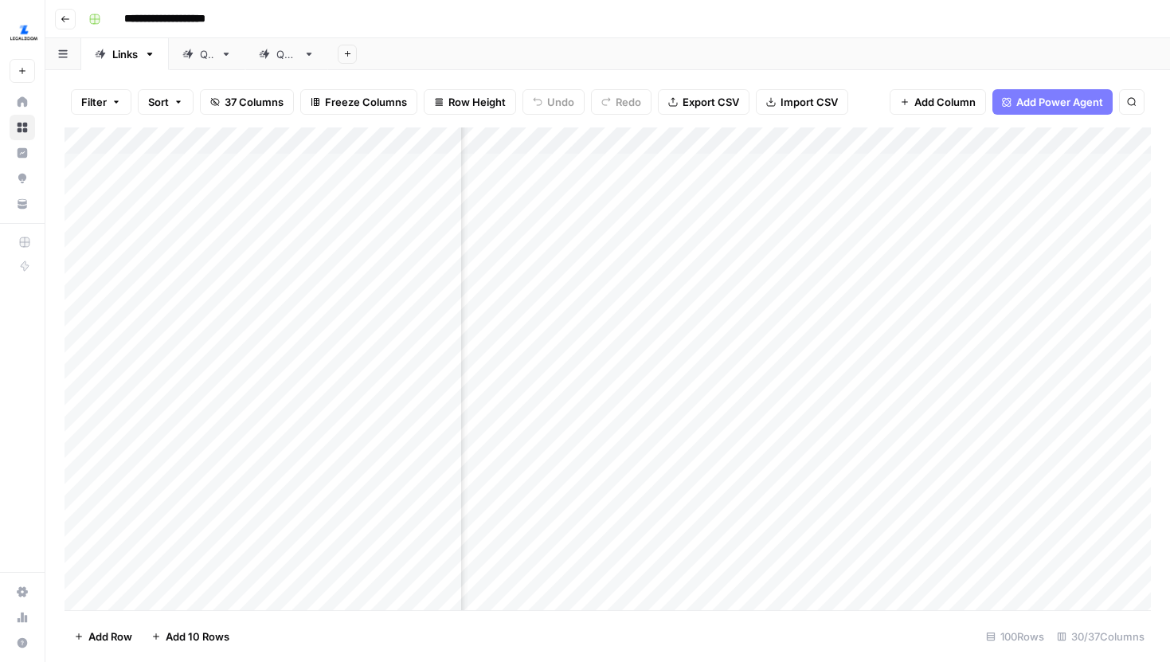
scroll to position [0, 839]
click at [608, 142] on div "Add Column" at bounding box center [608, 368] width 1086 height 483
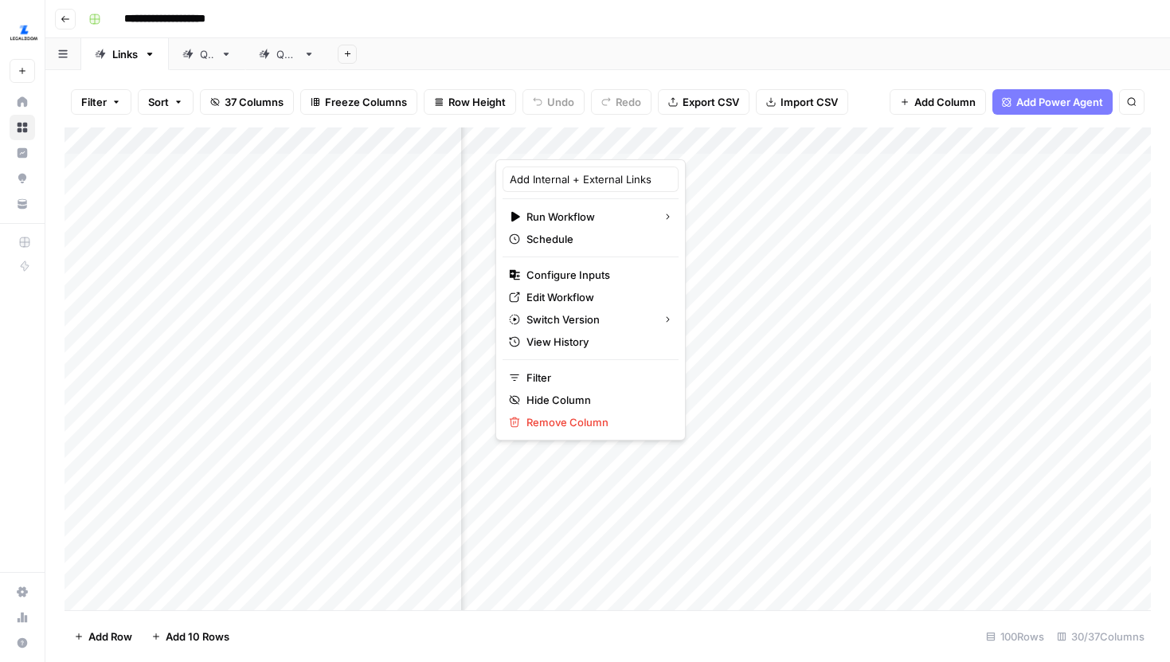
click at [877, 88] on div "Filter Sort 37 Columns Freeze Columns Row Height Undo Redo Export CSV Import CS…" at bounding box center [608, 101] width 1086 height 51
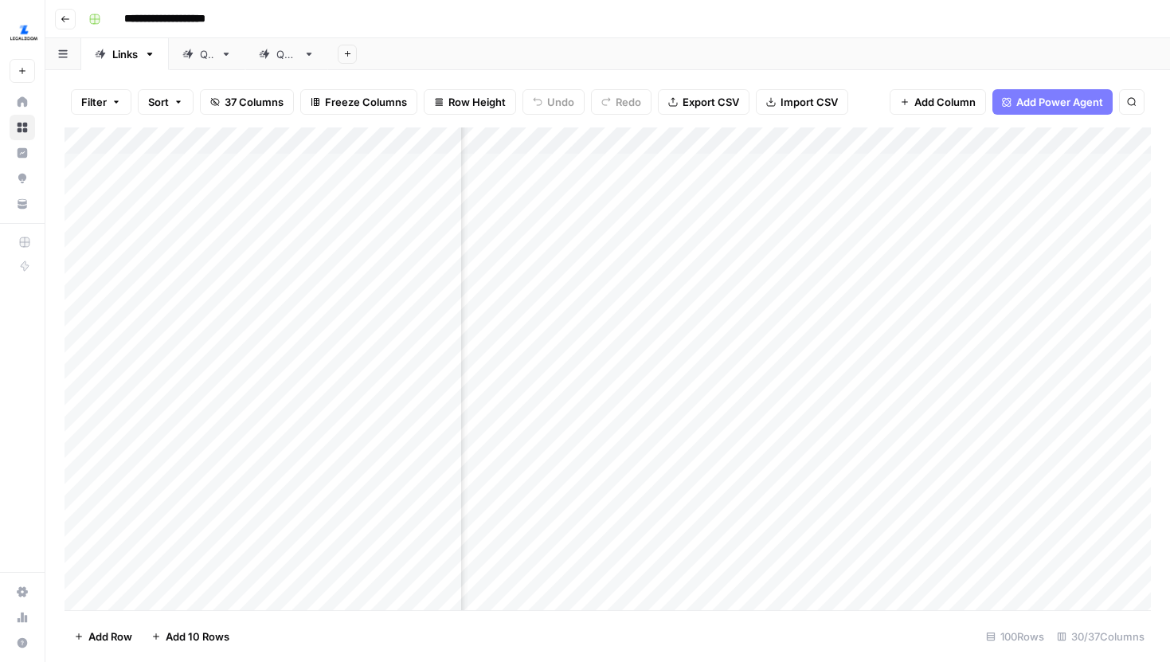
scroll to position [0, 868]
click at [645, 169] on div "Add Column" at bounding box center [608, 368] width 1086 height 483
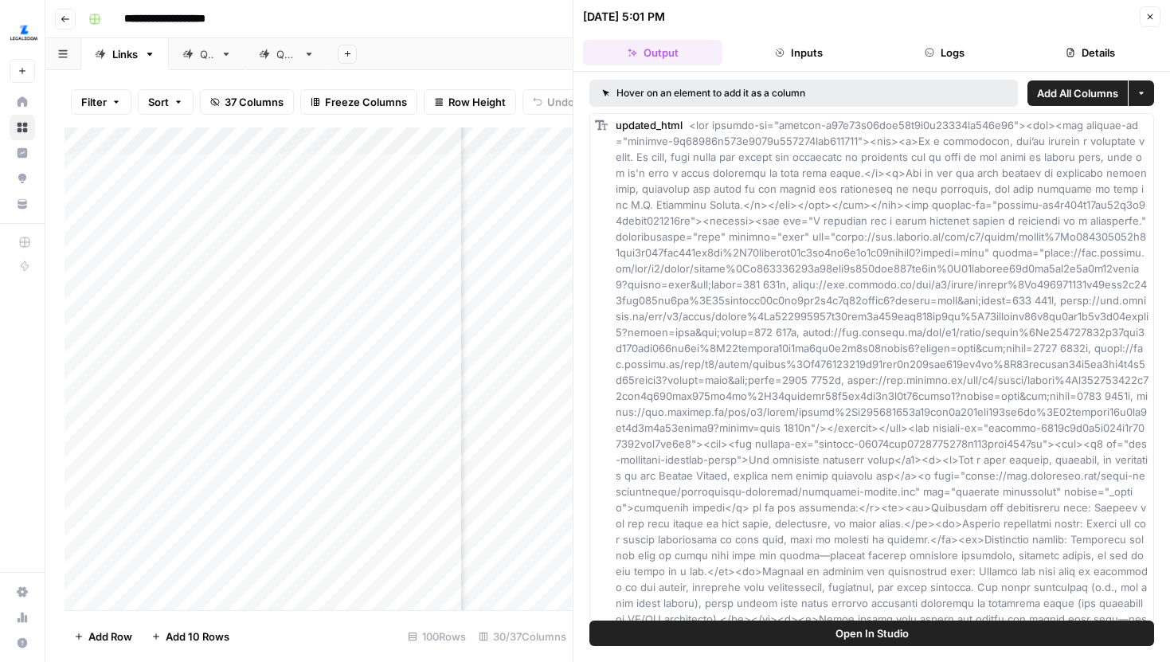
click at [1071, 45] on button "Details" at bounding box center [1090, 52] width 139 height 25
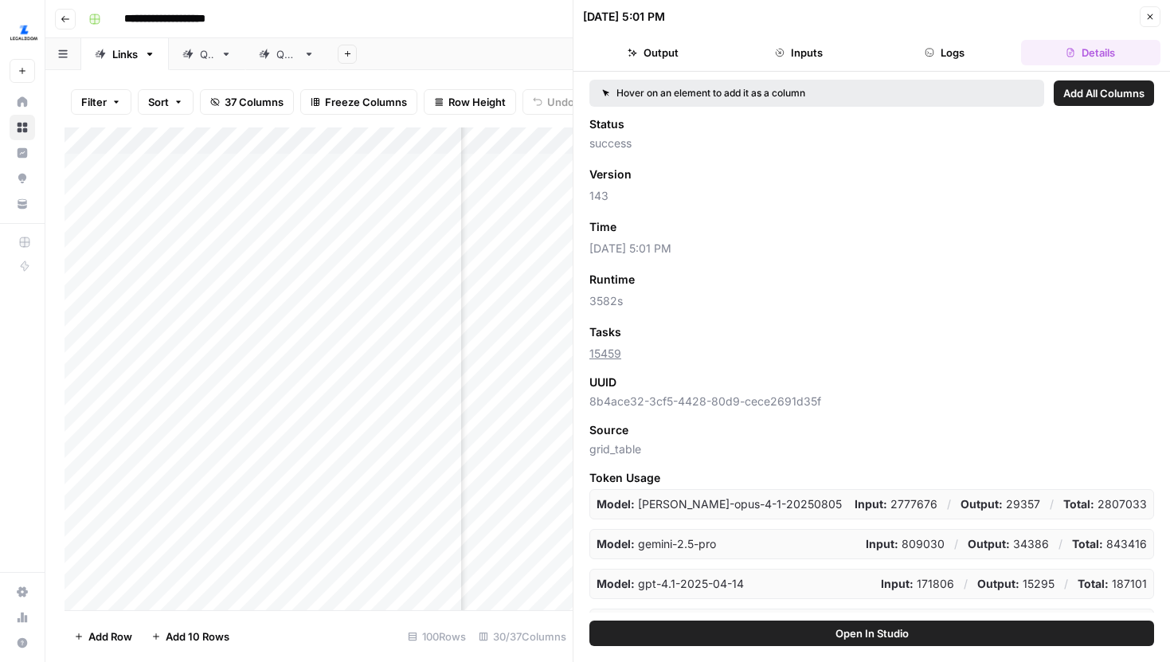
drag, startPoint x: 624, startPoint y: 351, endPoint x: 588, endPoint y: 351, distance: 36.6
click at [588, 351] on div "Hover on an element to add it as a column Add All Columns Status success Versio…" at bounding box center [871, 346] width 597 height 549
click at [1152, 14] on icon "button" at bounding box center [1150, 17] width 10 height 10
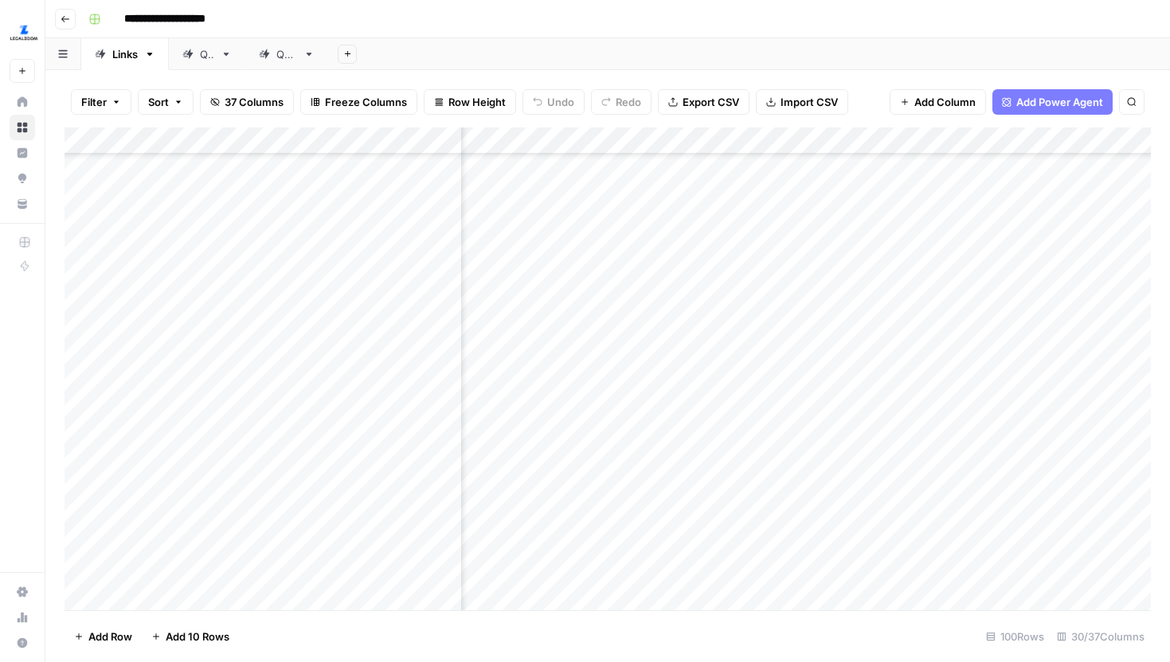
scroll to position [6, 868]
click at [593, 139] on div "Add Column" at bounding box center [608, 368] width 1086 height 483
click at [780, 307] on div "Add Column" at bounding box center [608, 368] width 1086 height 483
click at [644, 239] on div "Add Column" at bounding box center [608, 368] width 1086 height 483
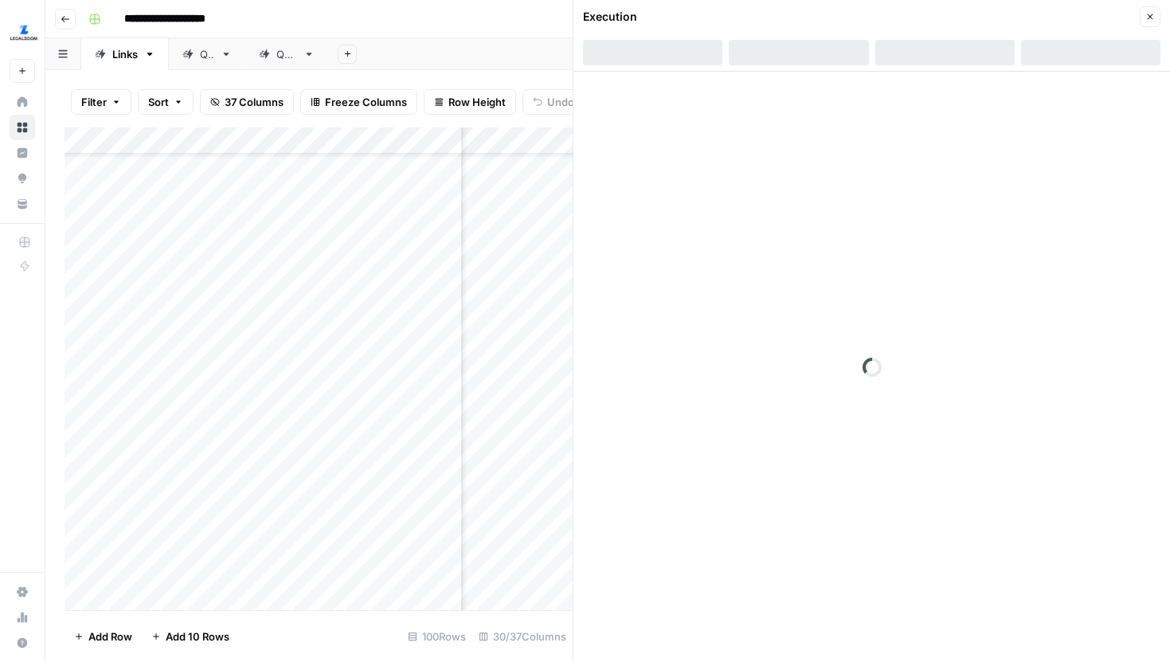
click at [1075, 61] on div at bounding box center [1090, 52] width 139 height 25
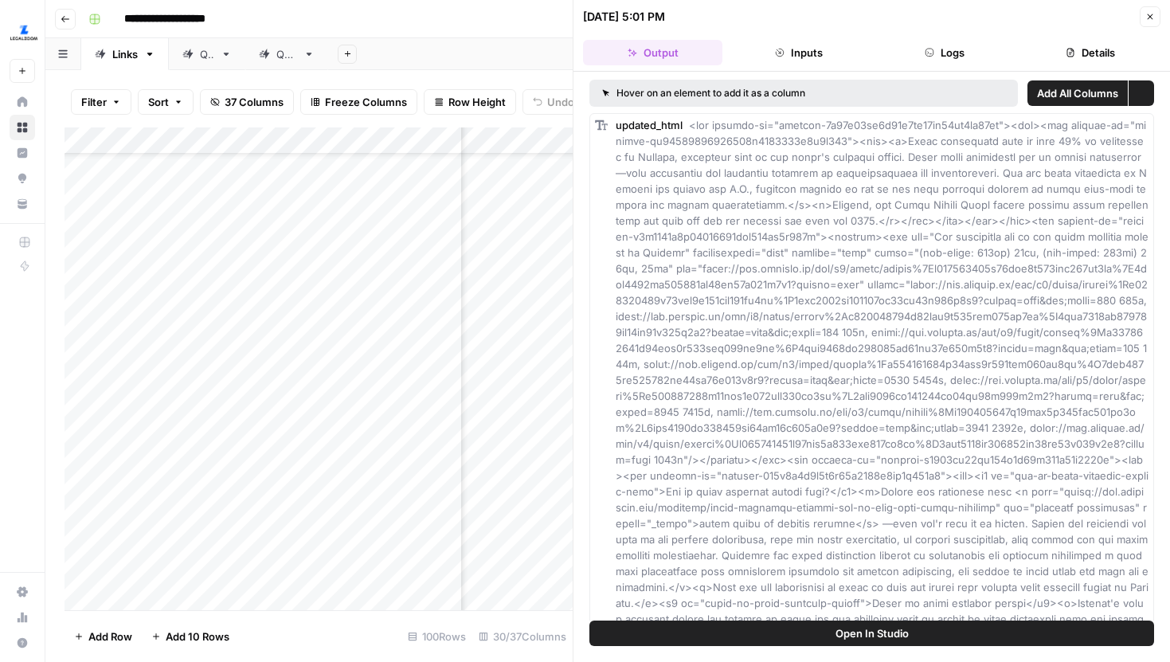
click at [1081, 51] on button "Details" at bounding box center [1090, 52] width 139 height 25
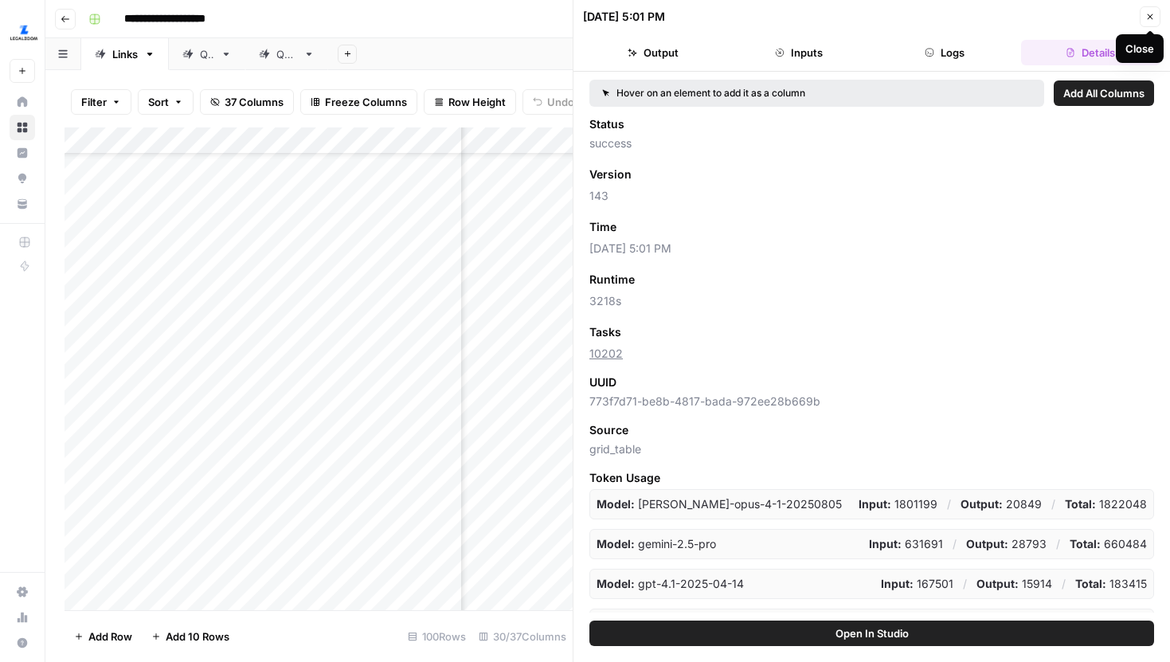
click at [1145, 17] on icon "button" at bounding box center [1150, 17] width 10 height 10
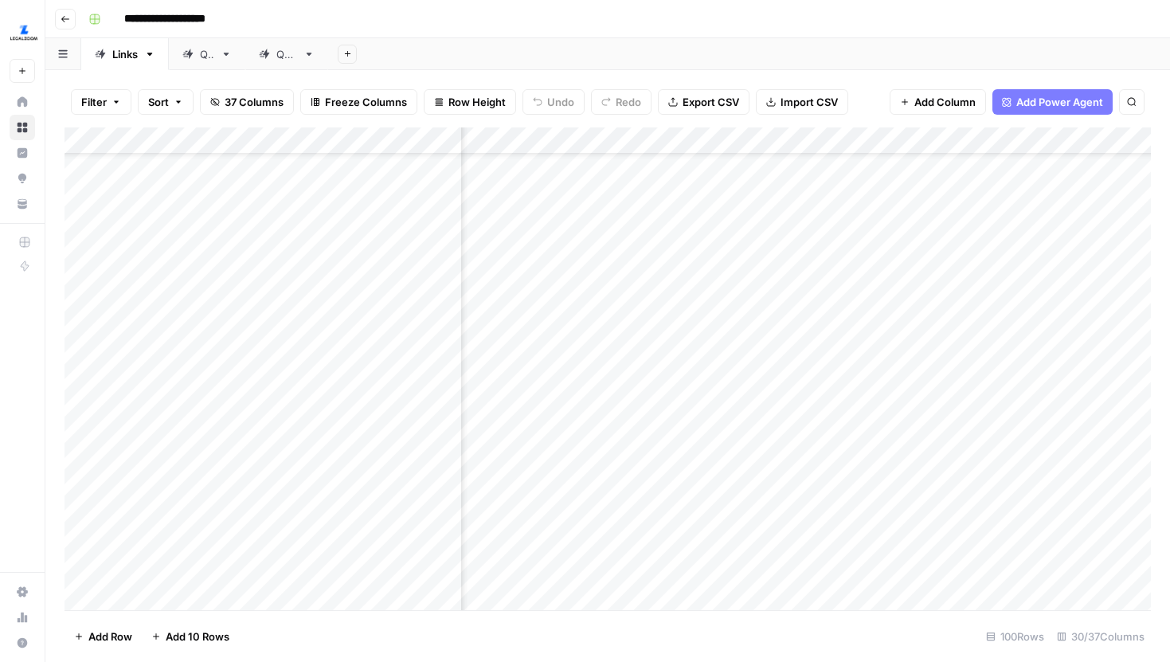
click at [645, 234] on div "Add Column" at bounding box center [608, 368] width 1086 height 483
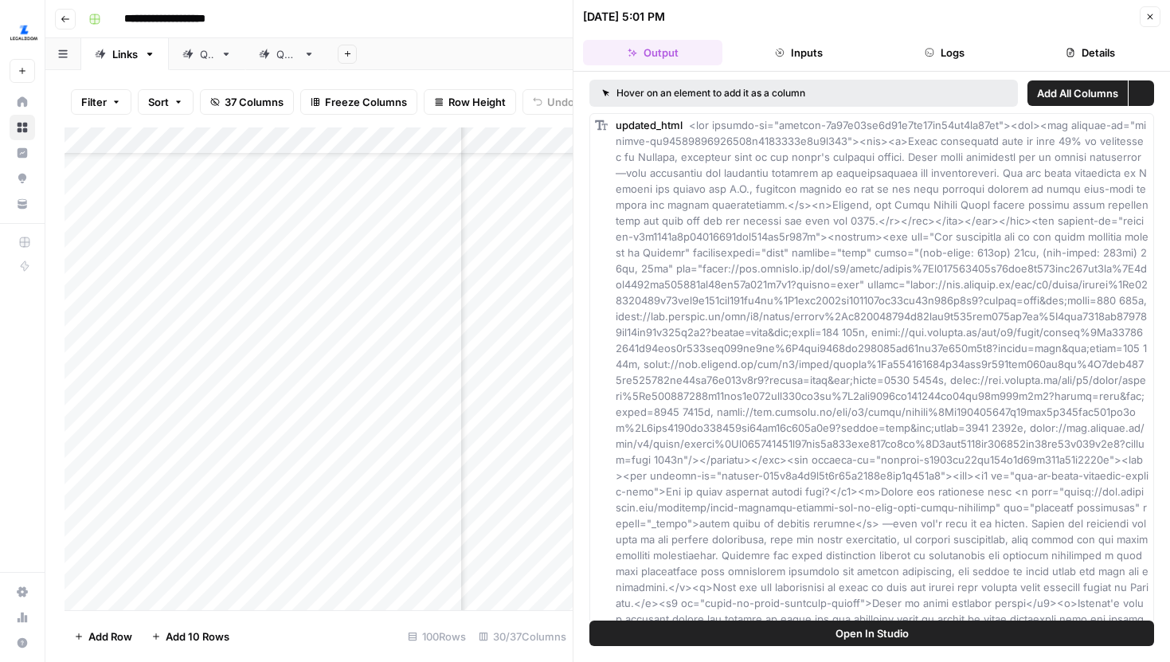
click at [973, 59] on button "Logs" at bounding box center [944, 52] width 139 height 25
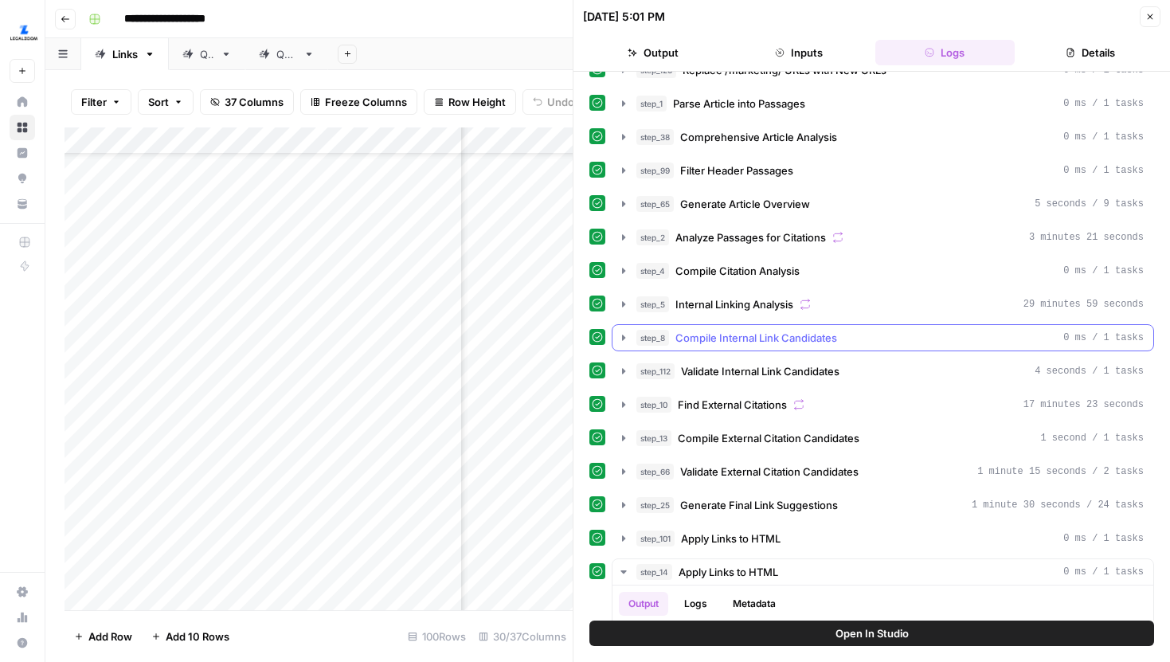
scroll to position [462, 0]
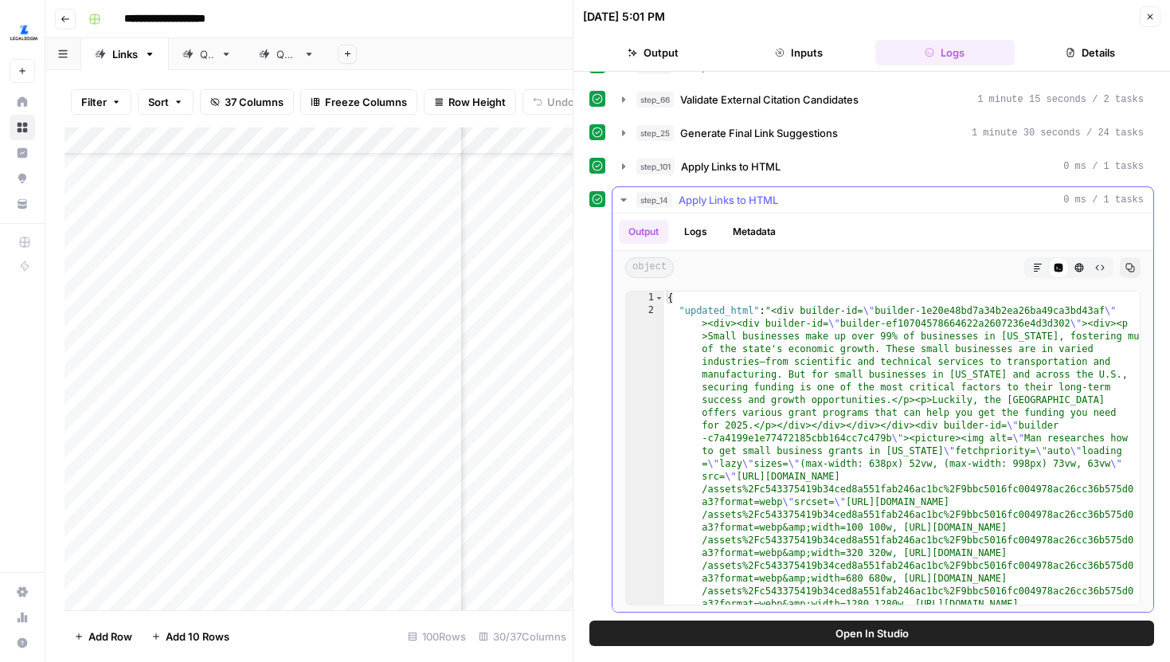
click at [624, 200] on icon "button" at bounding box center [623, 199] width 6 height 3
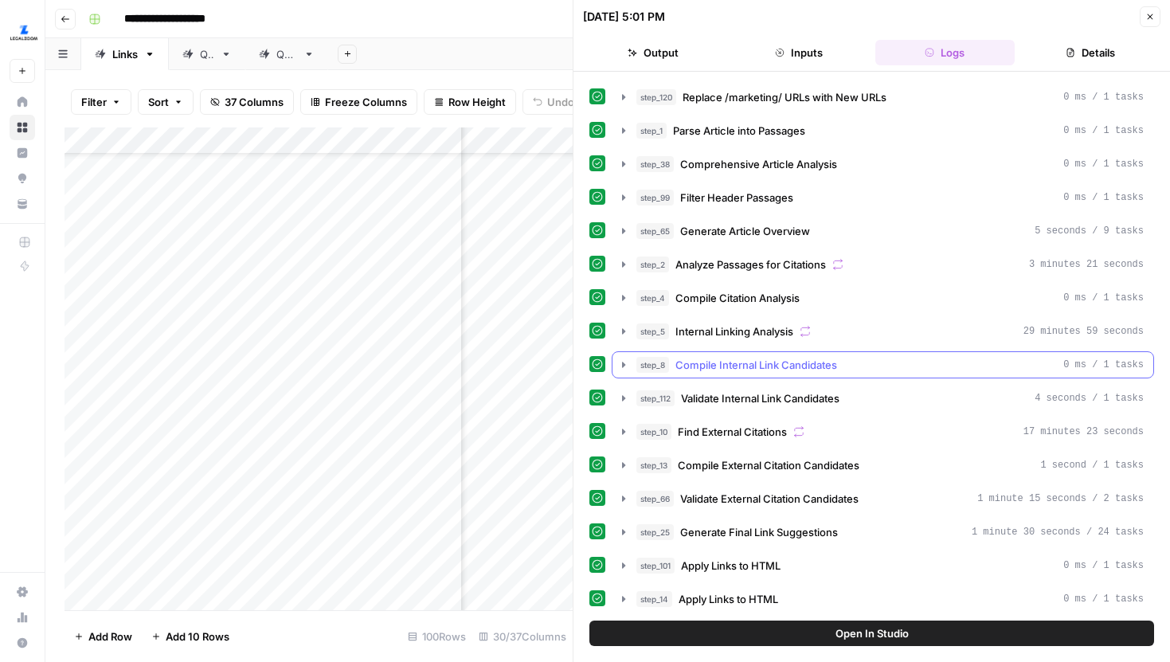
scroll to position [0, 0]
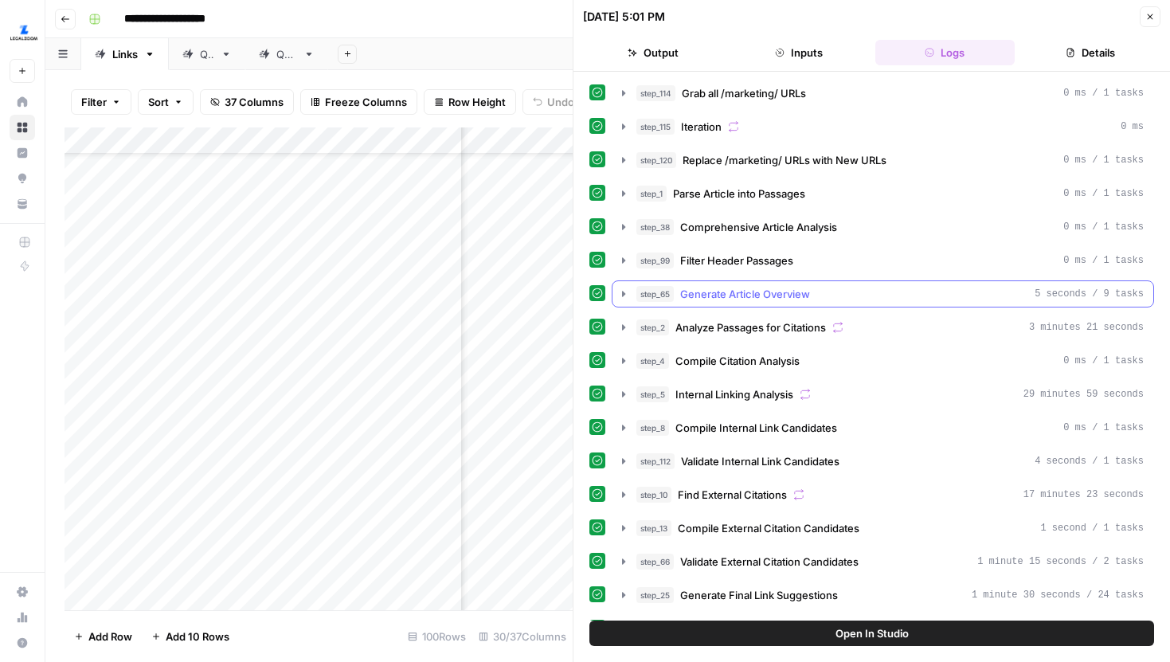
click at [622, 291] on icon "button" at bounding box center [623, 294] width 13 height 13
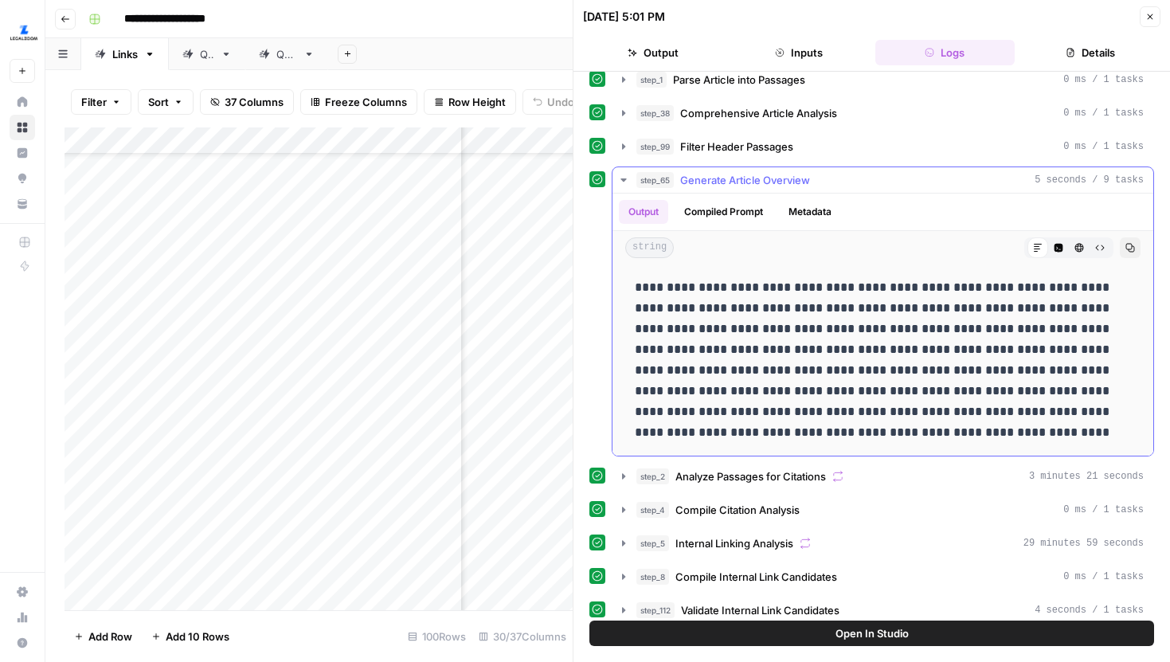
click at [620, 180] on icon "button" at bounding box center [623, 180] width 13 height 13
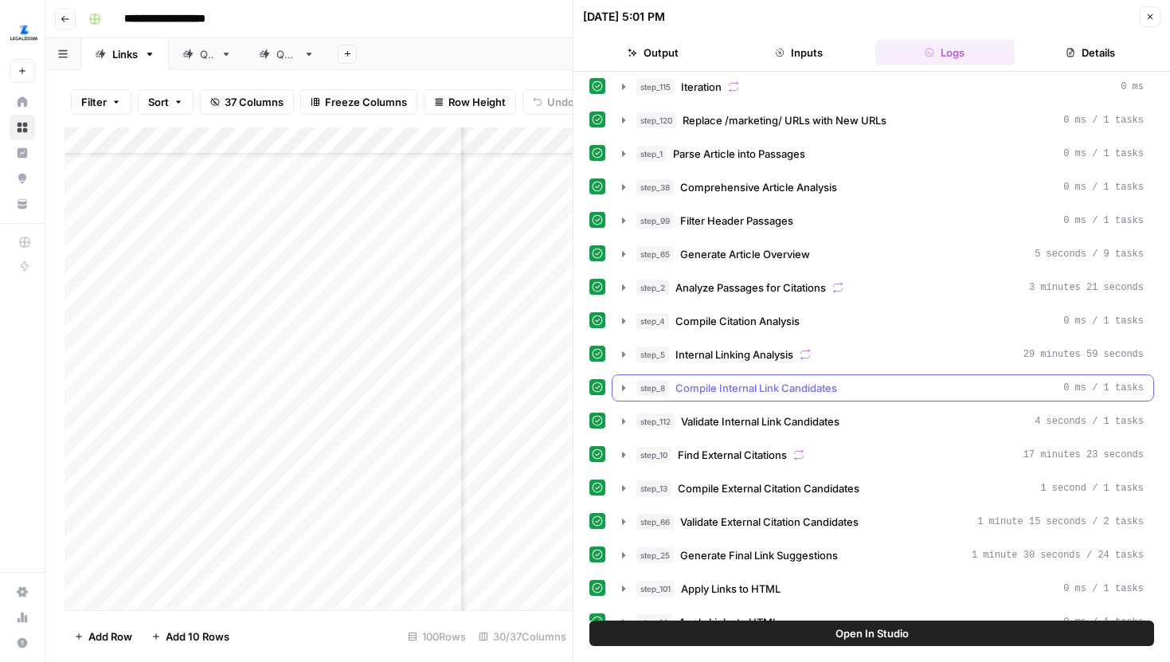
scroll to position [63, 0]
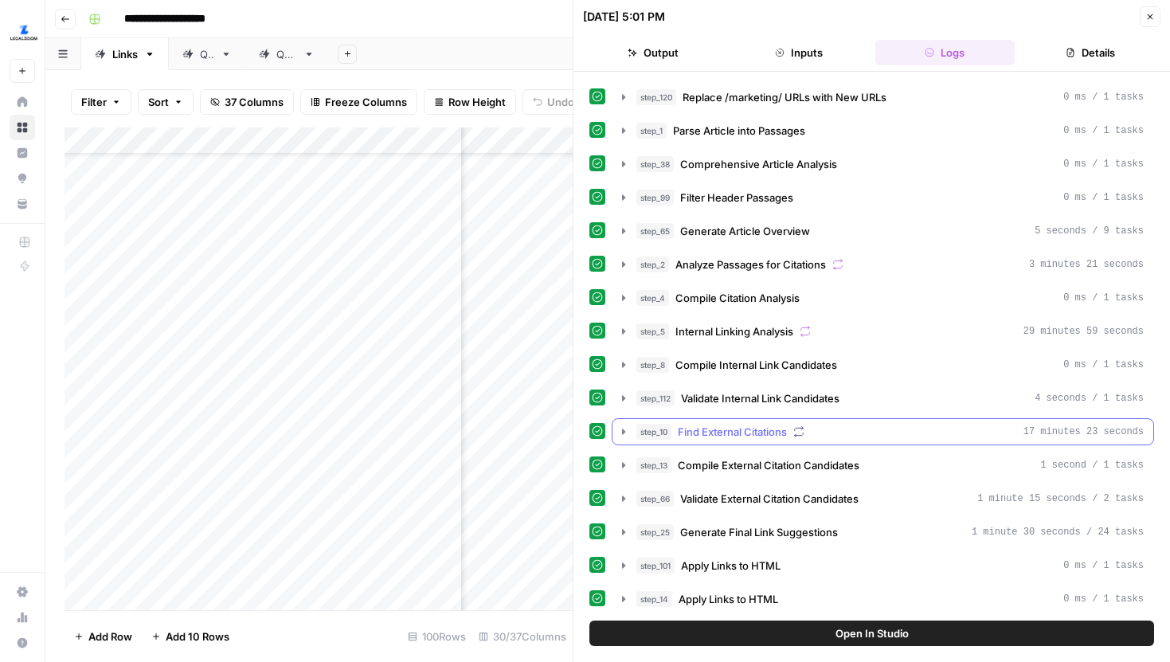
click at [622, 429] on icon "button" at bounding box center [623, 431] width 3 height 6
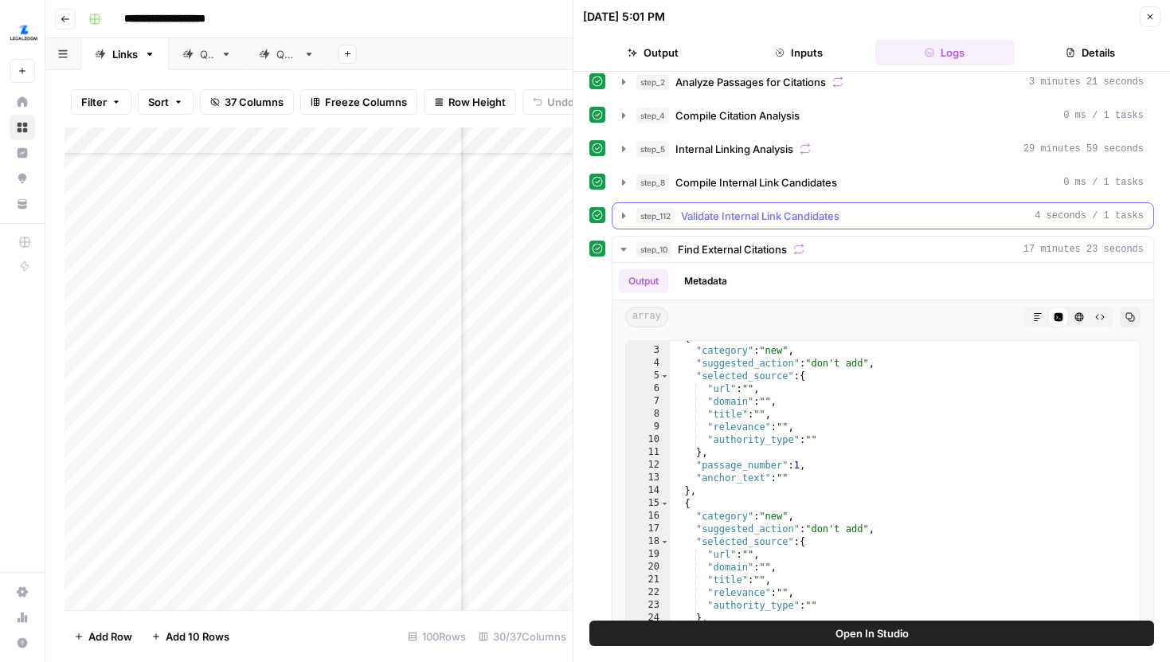
scroll to position [237, 0]
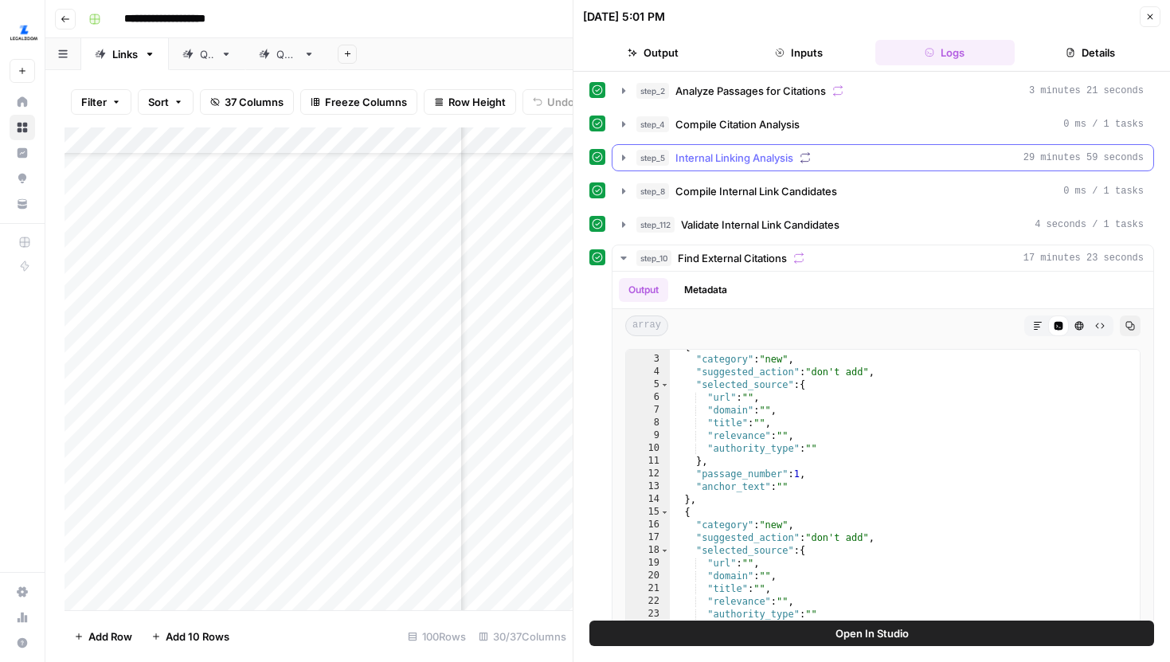
click at [620, 155] on icon "button" at bounding box center [623, 157] width 13 height 13
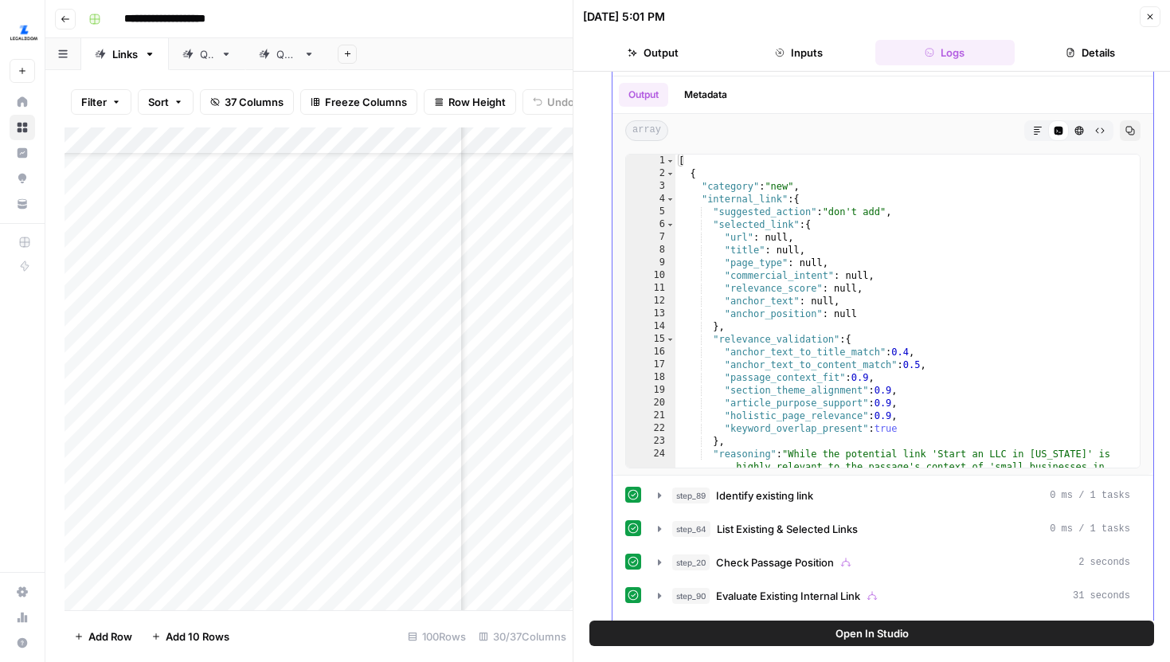
scroll to position [224, 0]
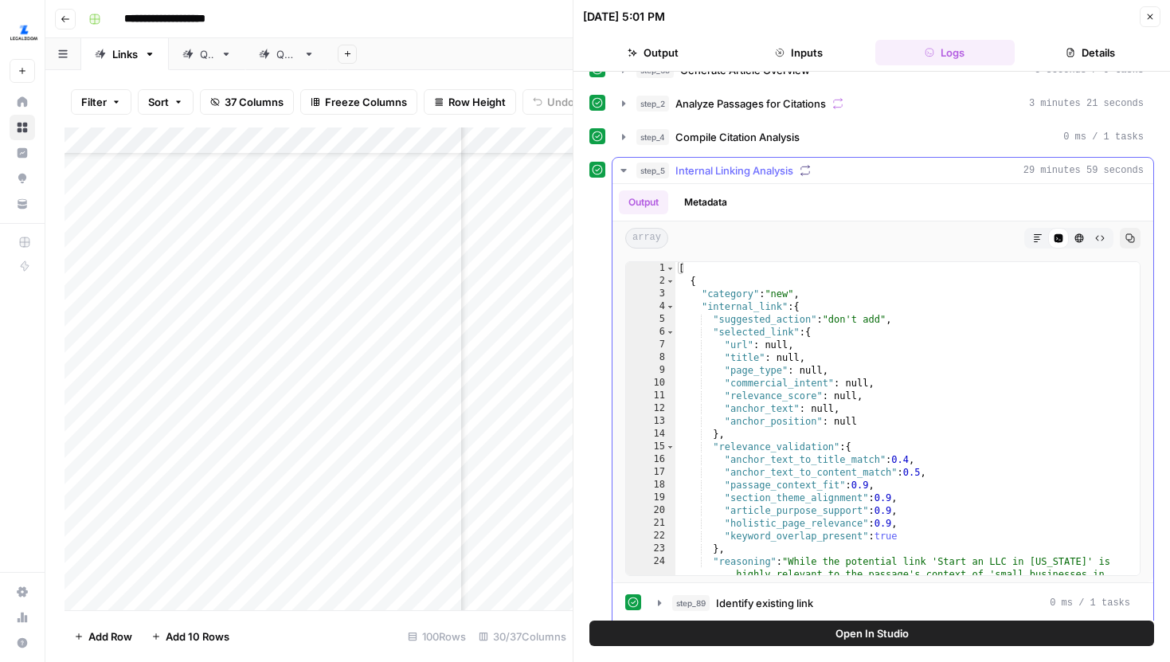
click at [714, 196] on button "Metadata" at bounding box center [706, 202] width 62 height 24
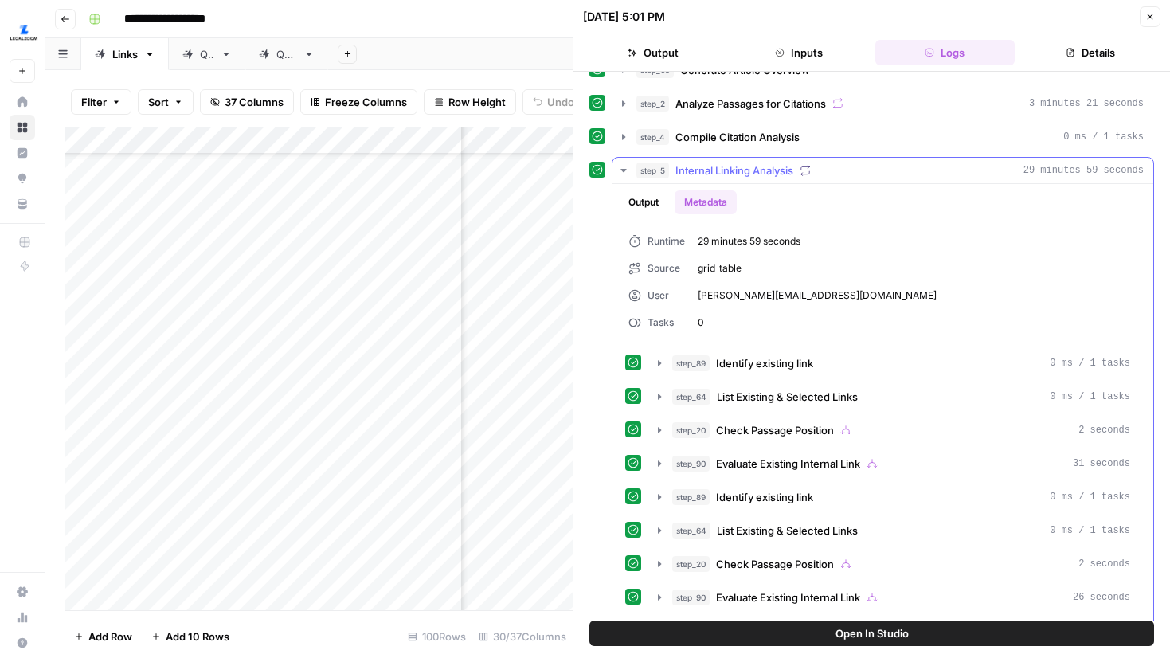
click at [638, 194] on button "Output" at bounding box center [643, 202] width 49 height 24
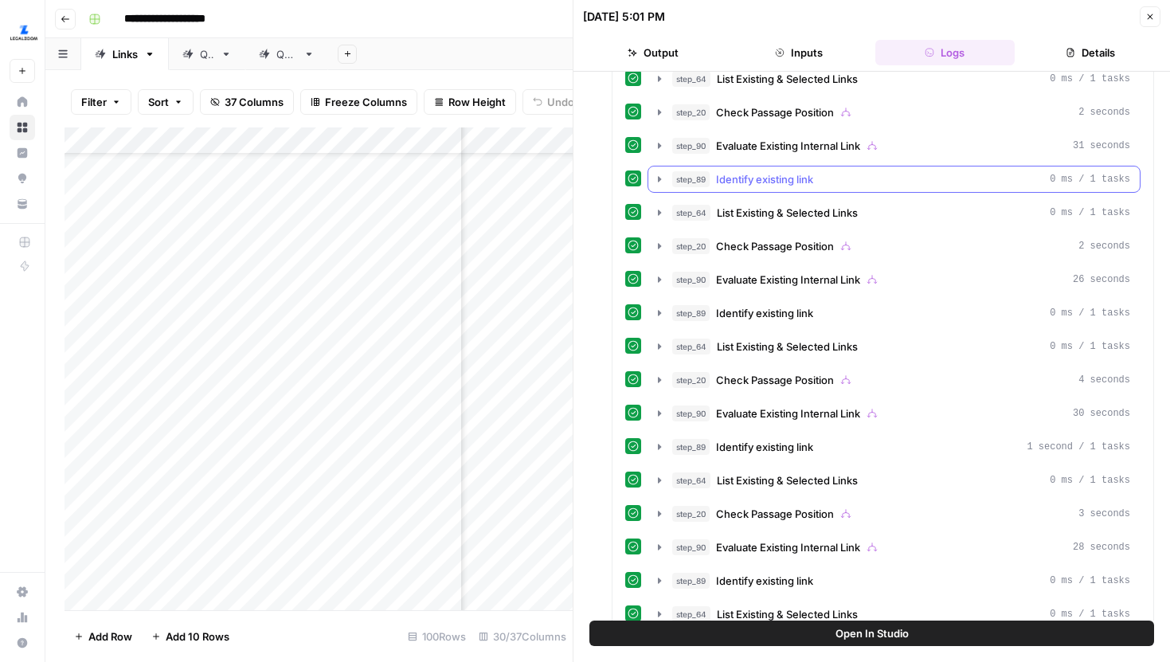
scroll to position [799, 0]
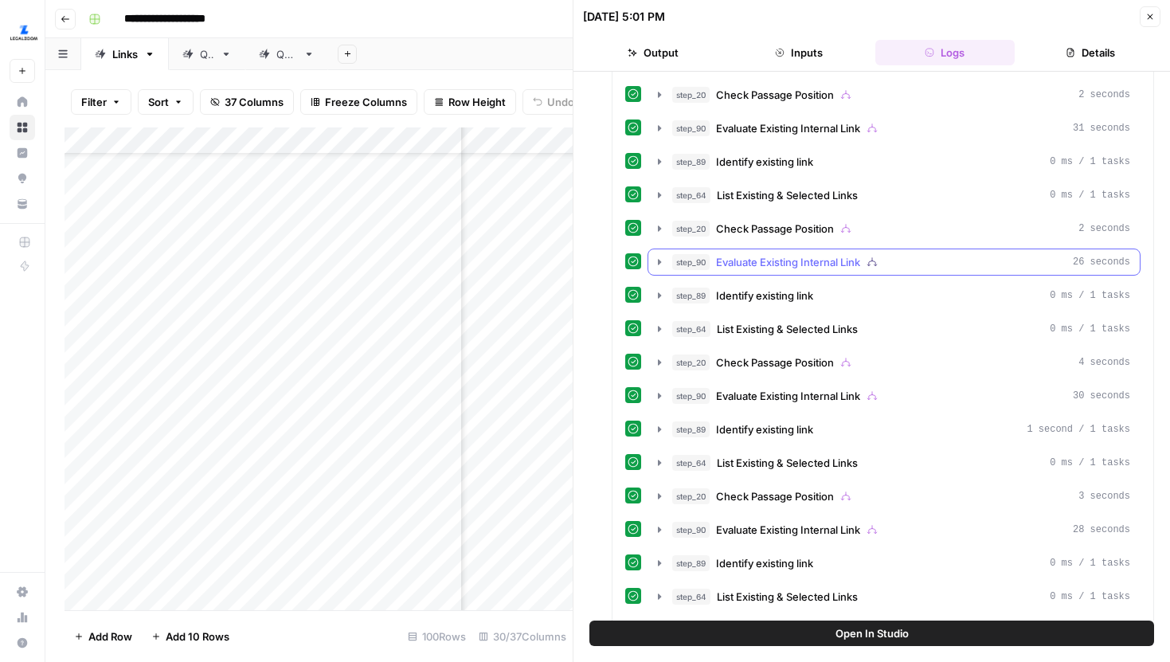
click at [660, 261] on icon "button" at bounding box center [659, 262] width 3 height 6
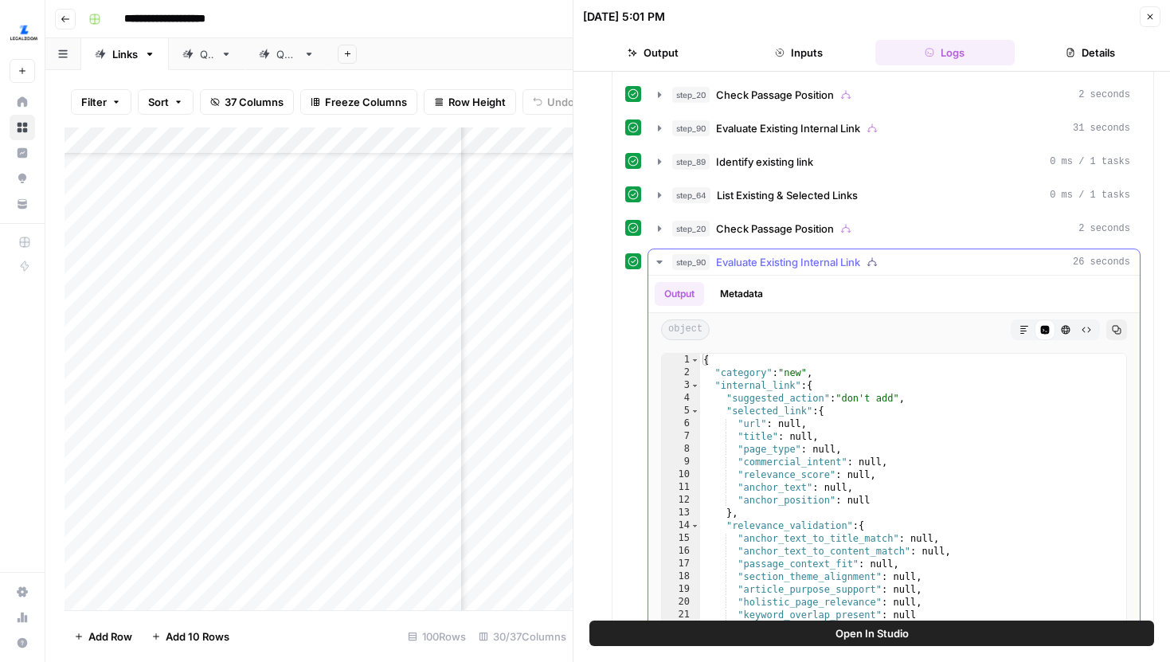
click at [745, 292] on button "Metadata" at bounding box center [741, 294] width 62 height 24
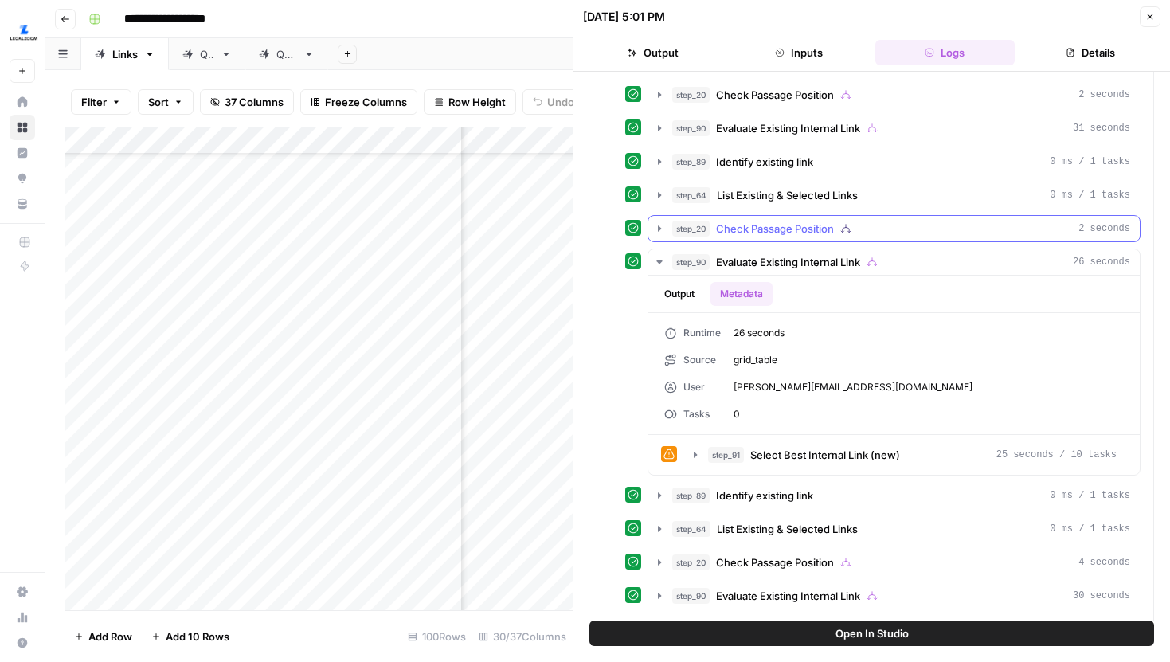
click at [652, 236] on button "step_20 Check Passage Position 2 seconds" at bounding box center [893, 228] width 491 height 25
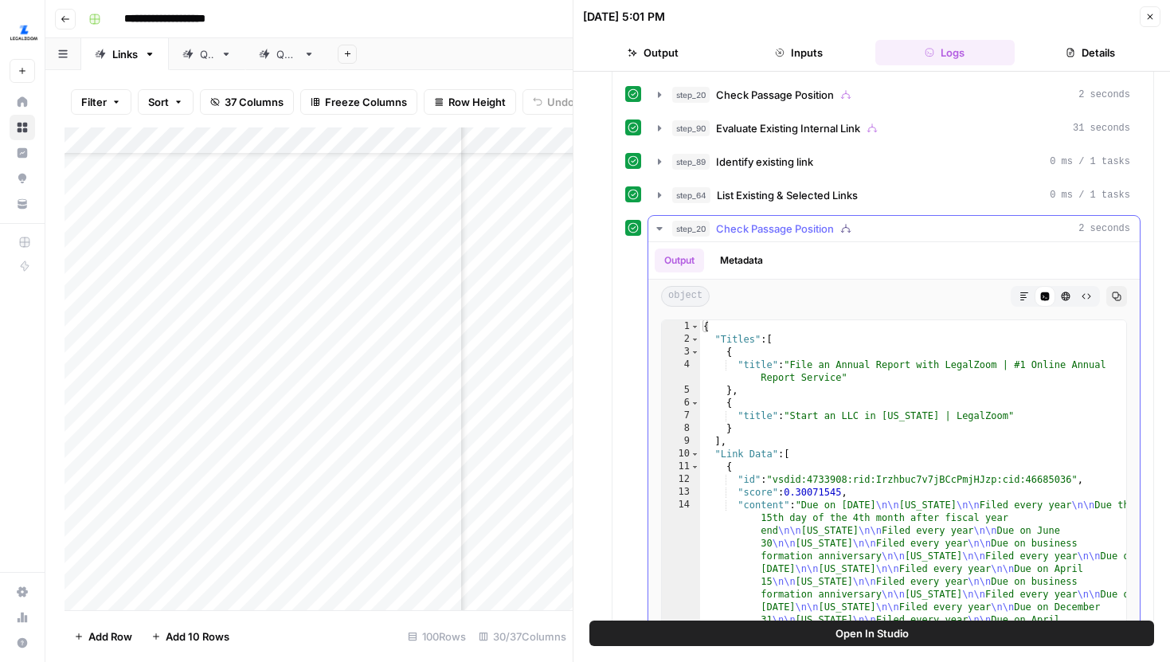
click at [753, 266] on button "Metadata" at bounding box center [741, 260] width 62 height 24
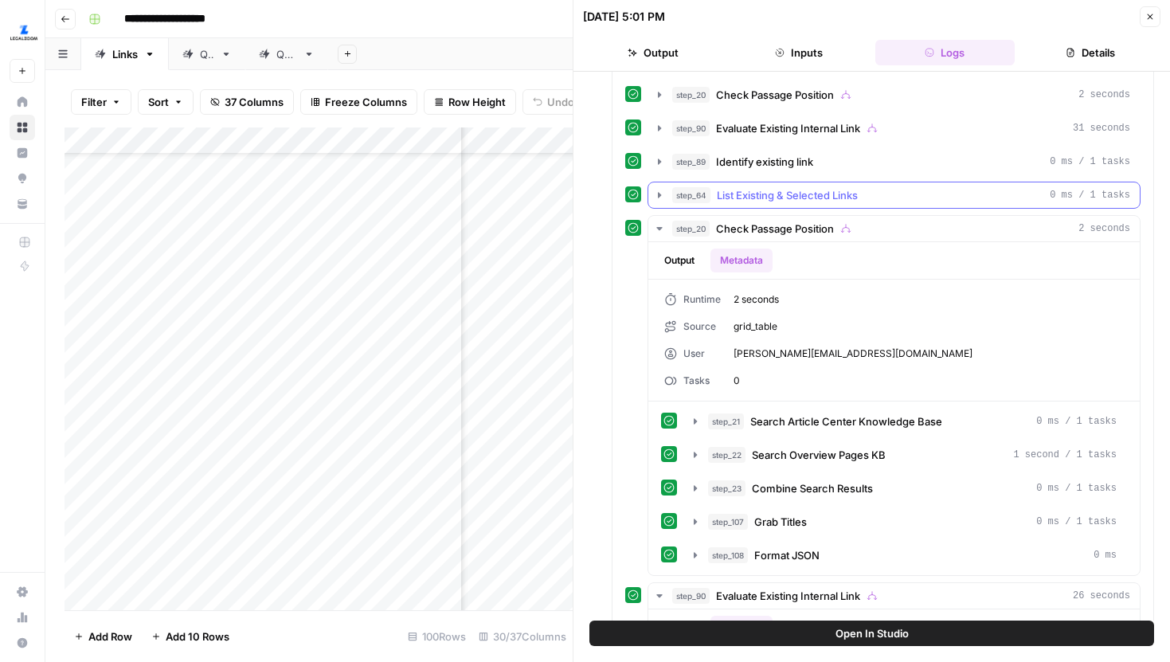
click at [661, 194] on icon "button" at bounding box center [659, 195] width 13 height 13
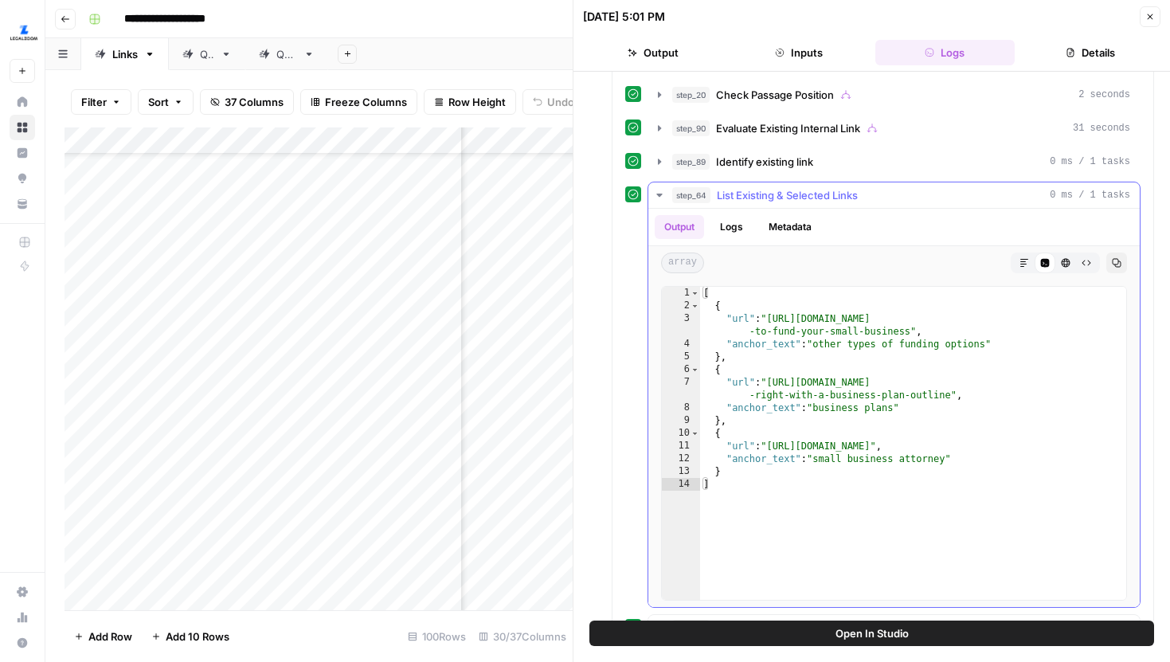
click at [776, 232] on button "Metadata" at bounding box center [790, 227] width 62 height 24
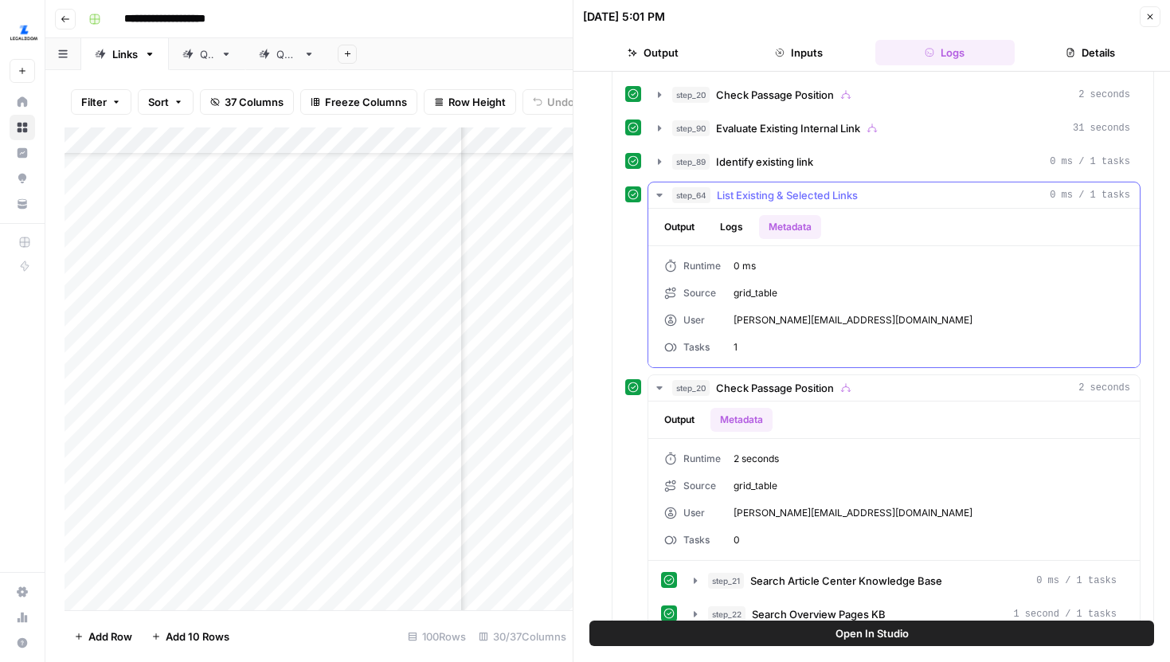
click at [652, 190] on button "step_64 List Existing & Selected Links 0 ms / 1 tasks" at bounding box center [893, 194] width 491 height 25
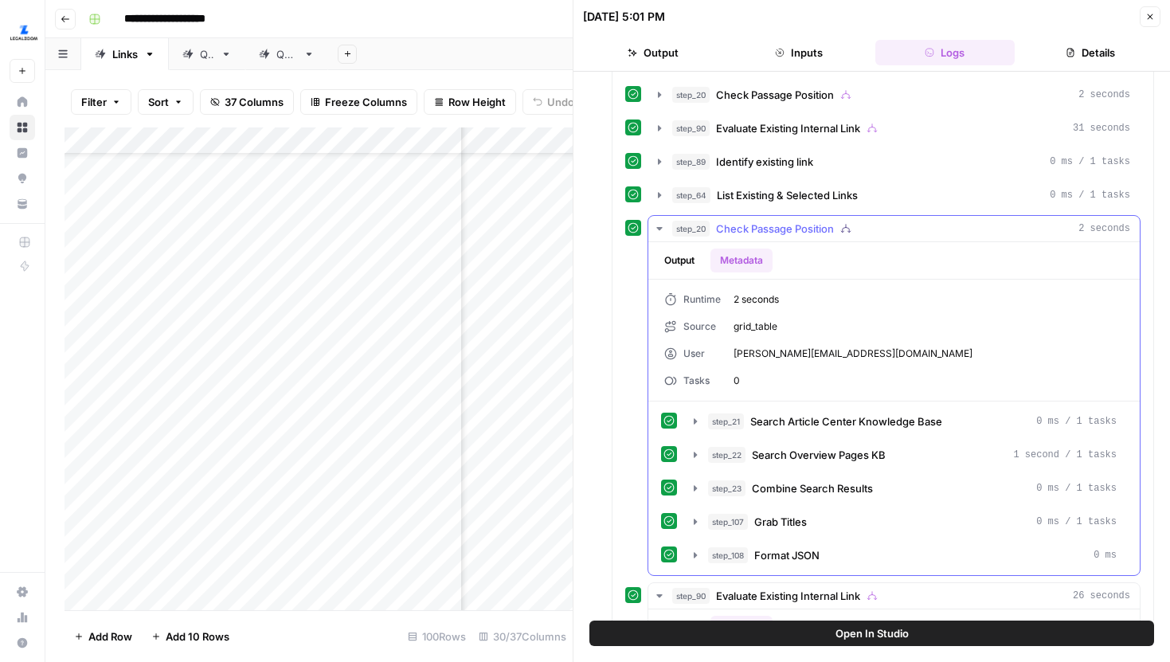
click at [659, 221] on button "step_20 Check Passage Position 2 seconds" at bounding box center [893, 228] width 491 height 25
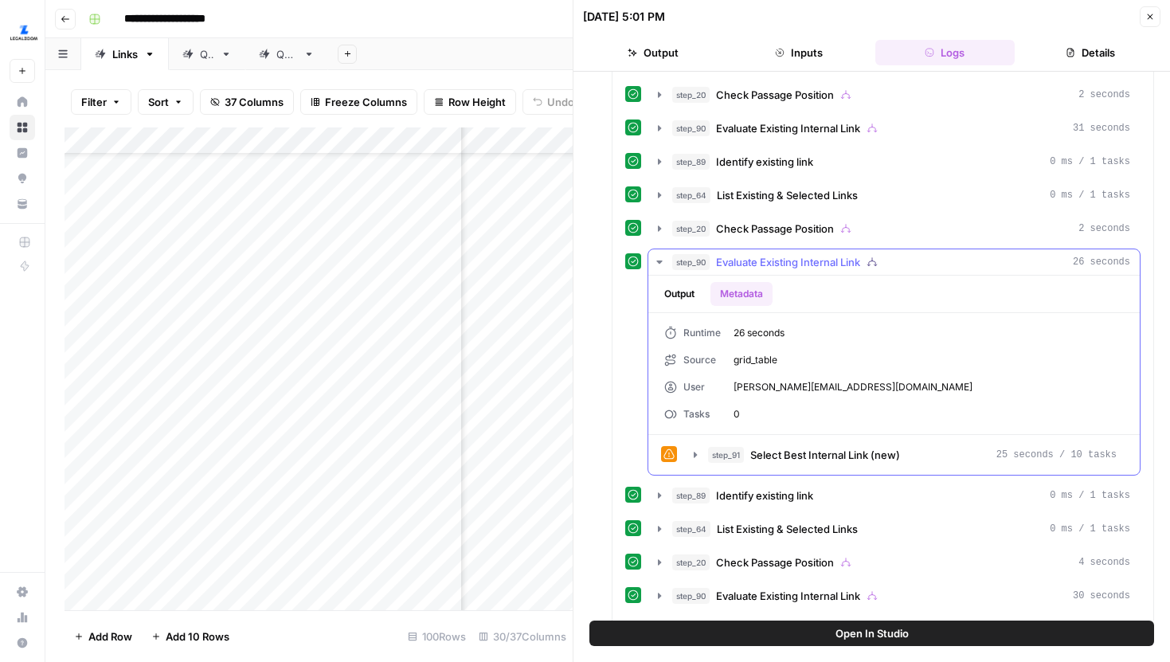
click at [659, 256] on icon "button" at bounding box center [659, 262] width 13 height 13
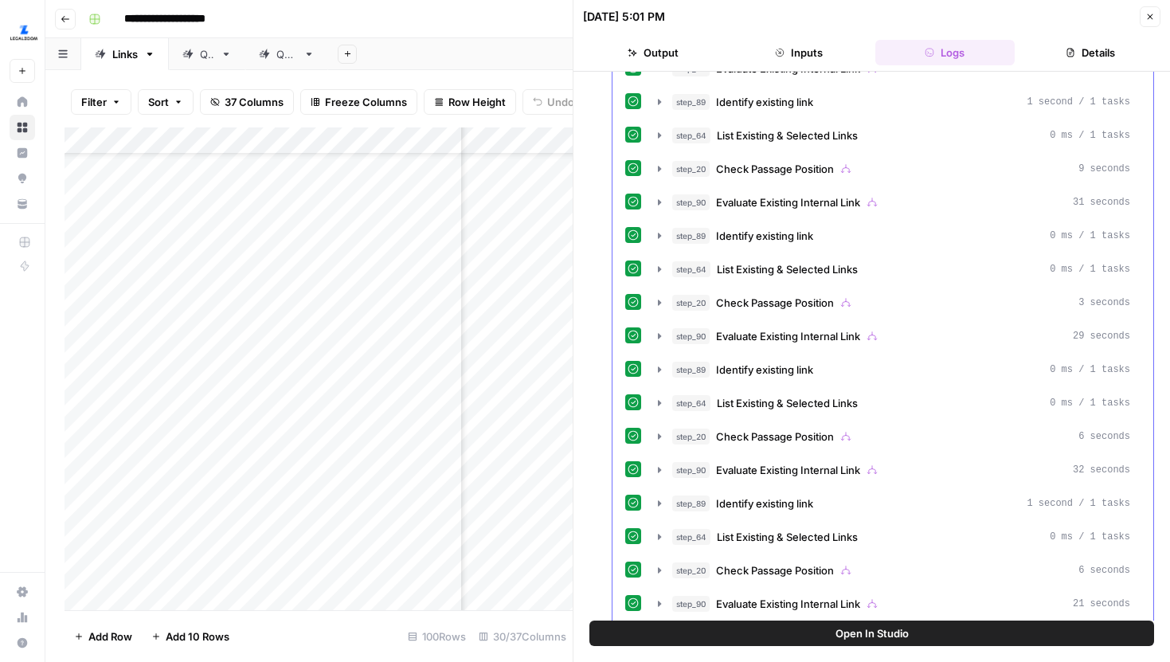
scroll to position [4453, 0]
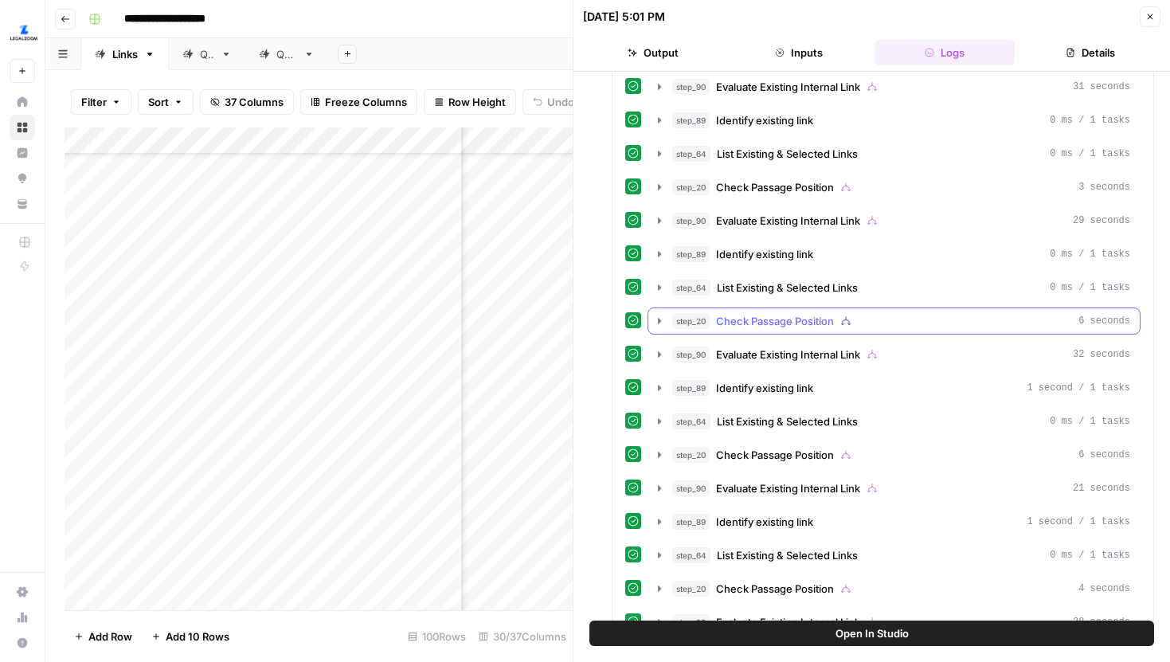
click at [664, 330] on button "step_20 Check Passage Position 6 seconds" at bounding box center [893, 320] width 491 height 25
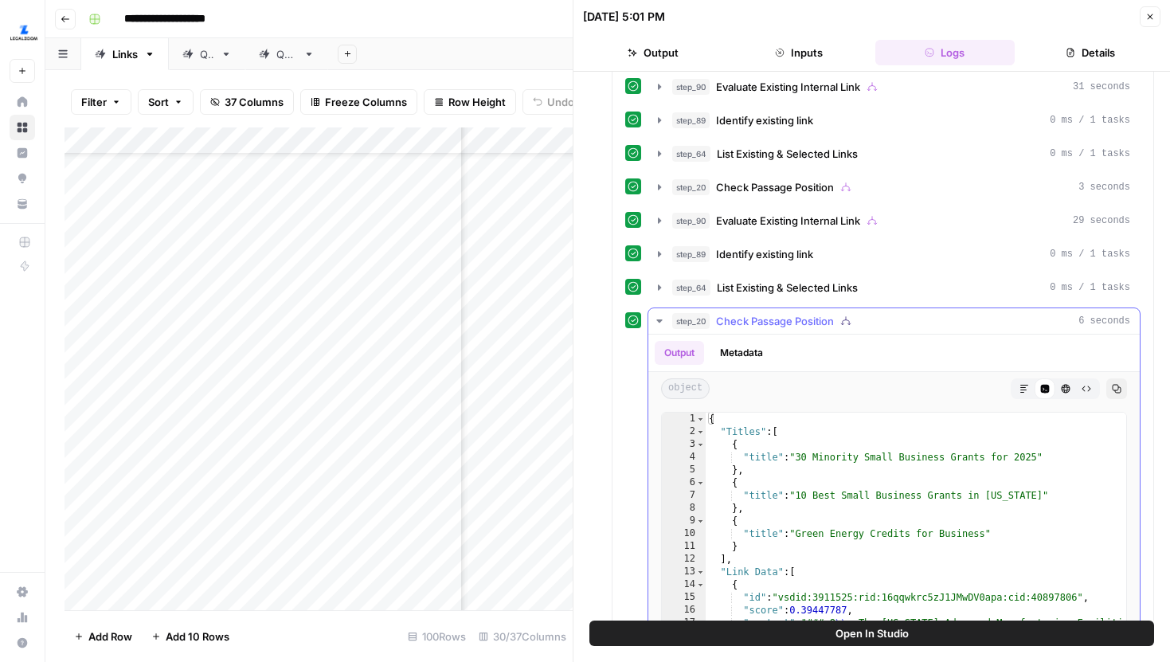
click at [755, 351] on button "Metadata" at bounding box center [741, 353] width 62 height 24
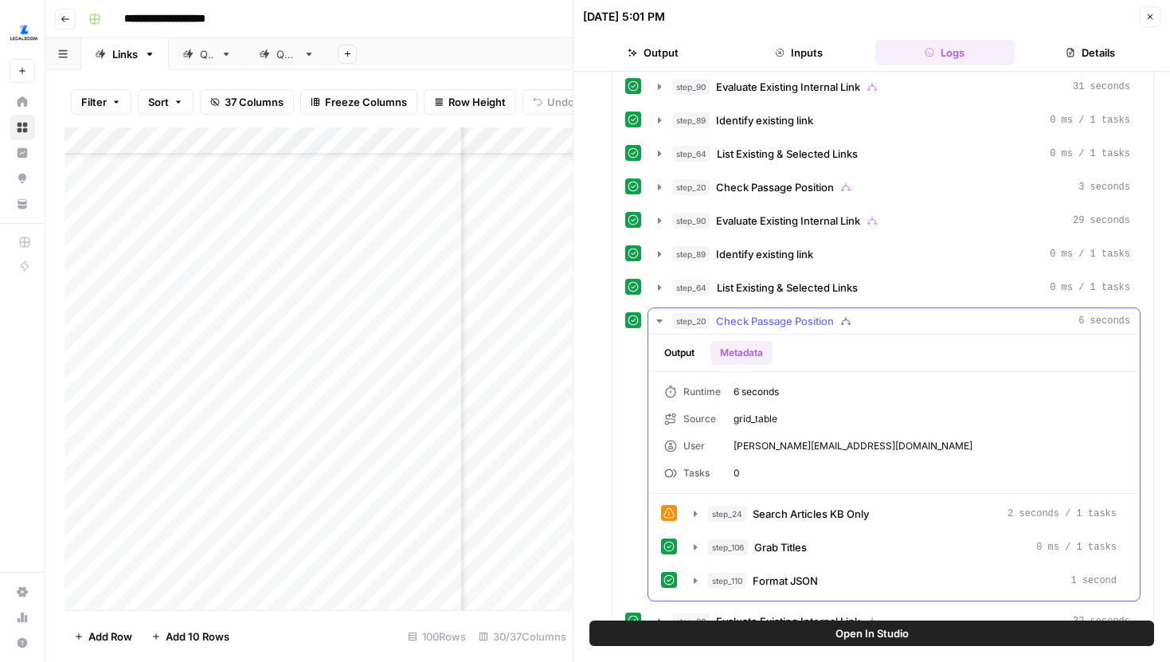
click at [663, 320] on icon "button" at bounding box center [659, 321] width 13 height 13
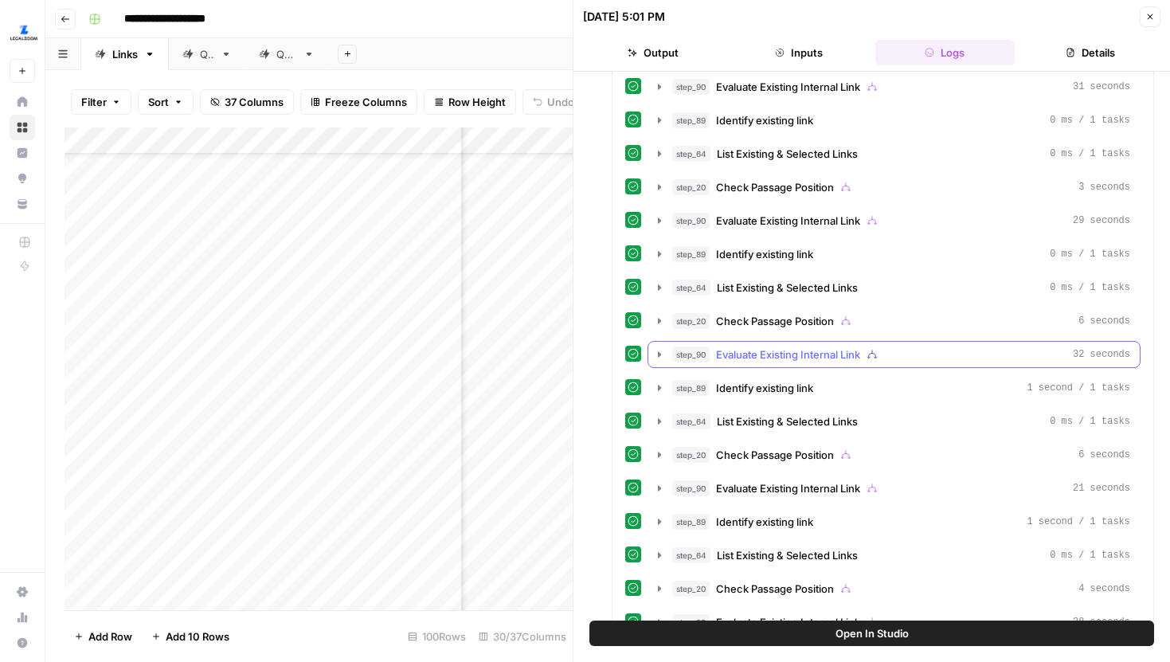
click at [663, 354] on icon "button" at bounding box center [659, 354] width 13 height 13
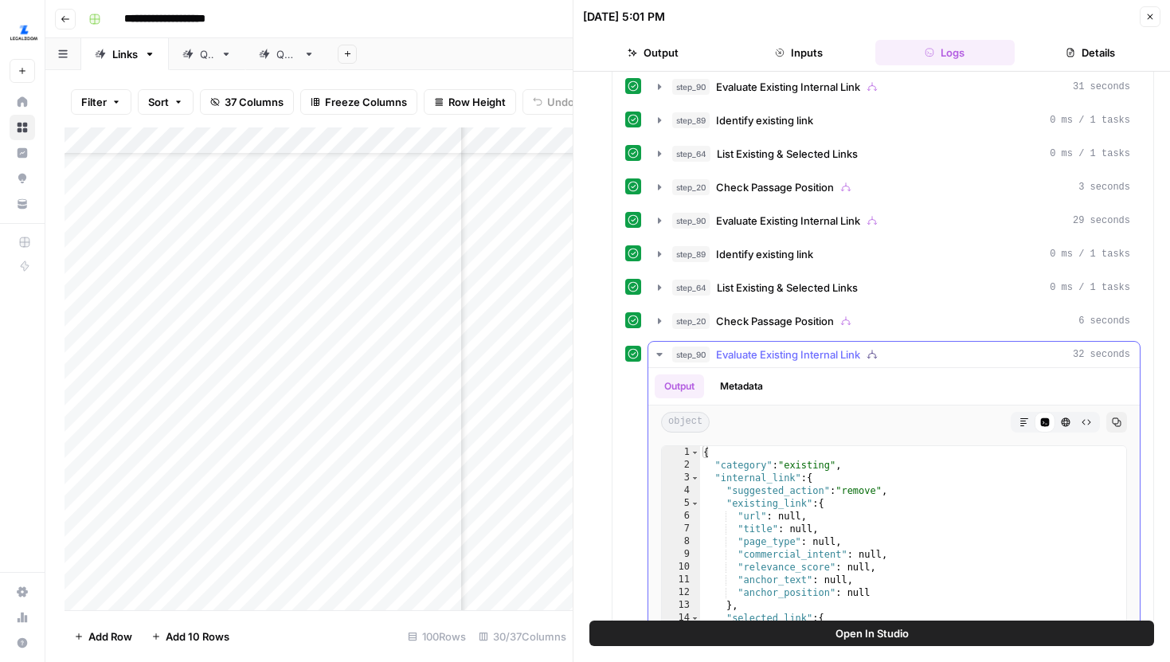
click at [753, 389] on button "Metadata" at bounding box center [741, 386] width 62 height 24
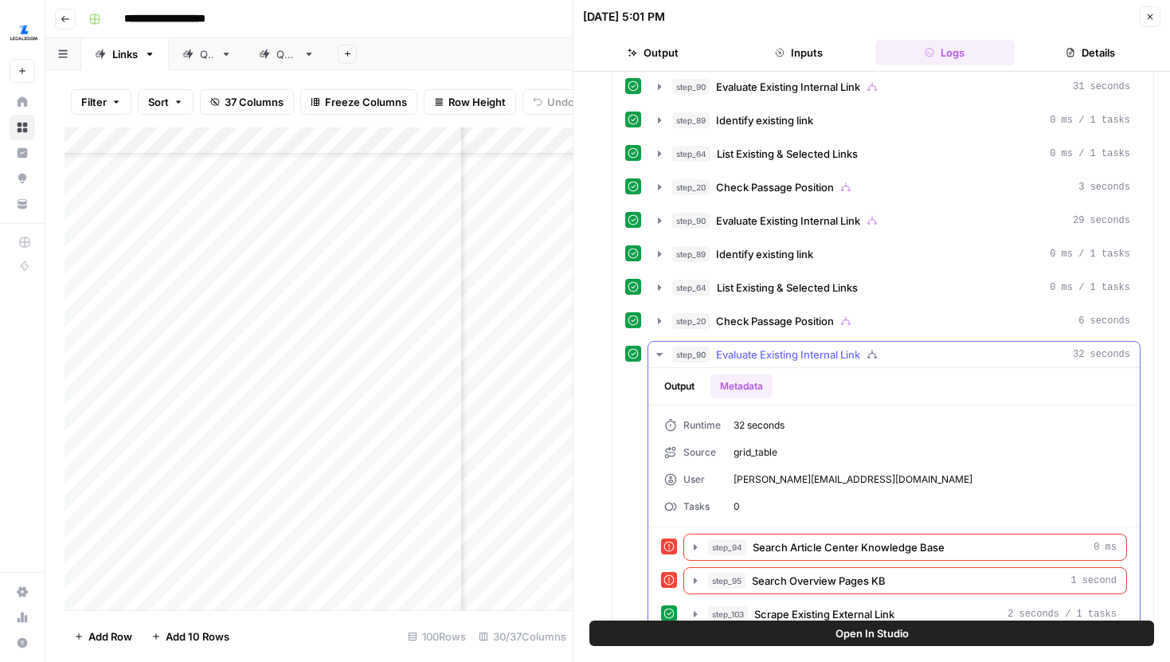
click at [657, 353] on icon "button" at bounding box center [659, 354] width 6 height 3
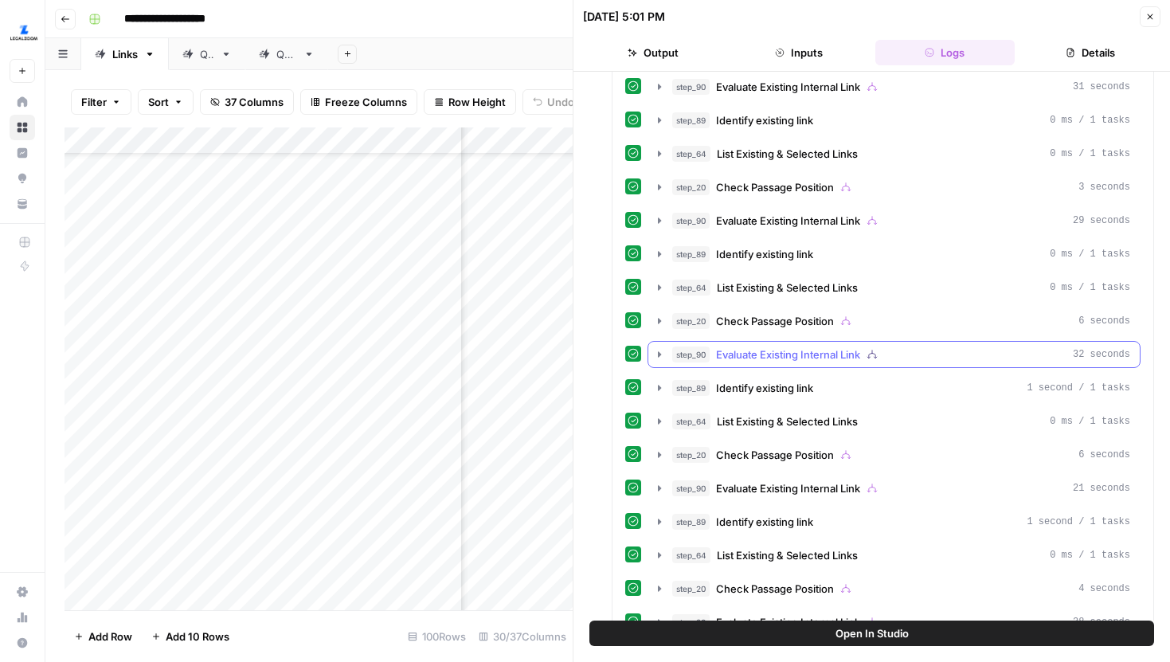
scroll to position [4615, 0]
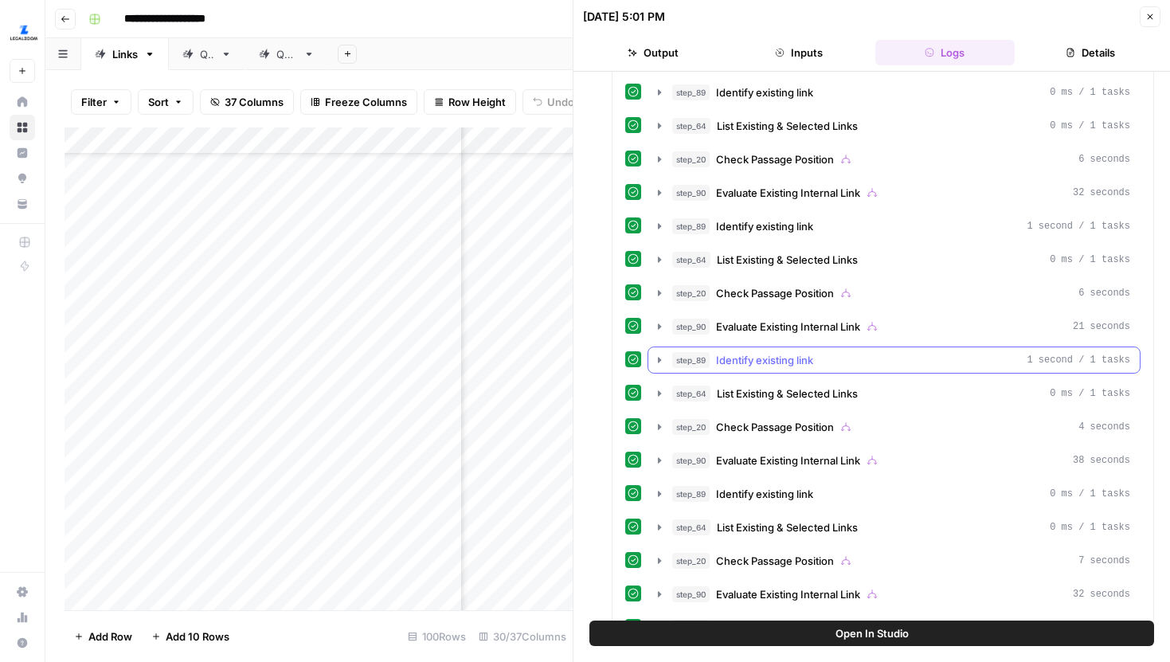
click at [657, 354] on icon "button" at bounding box center [659, 360] width 13 height 13
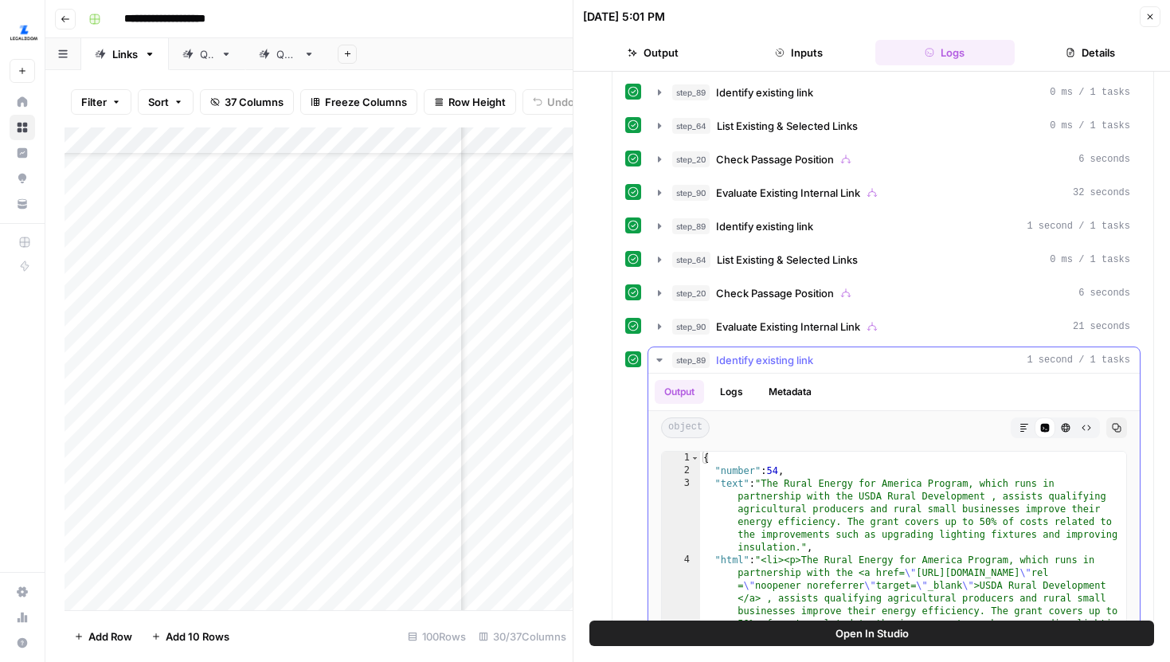
click at [781, 389] on button "Metadata" at bounding box center [790, 392] width 62 height 24
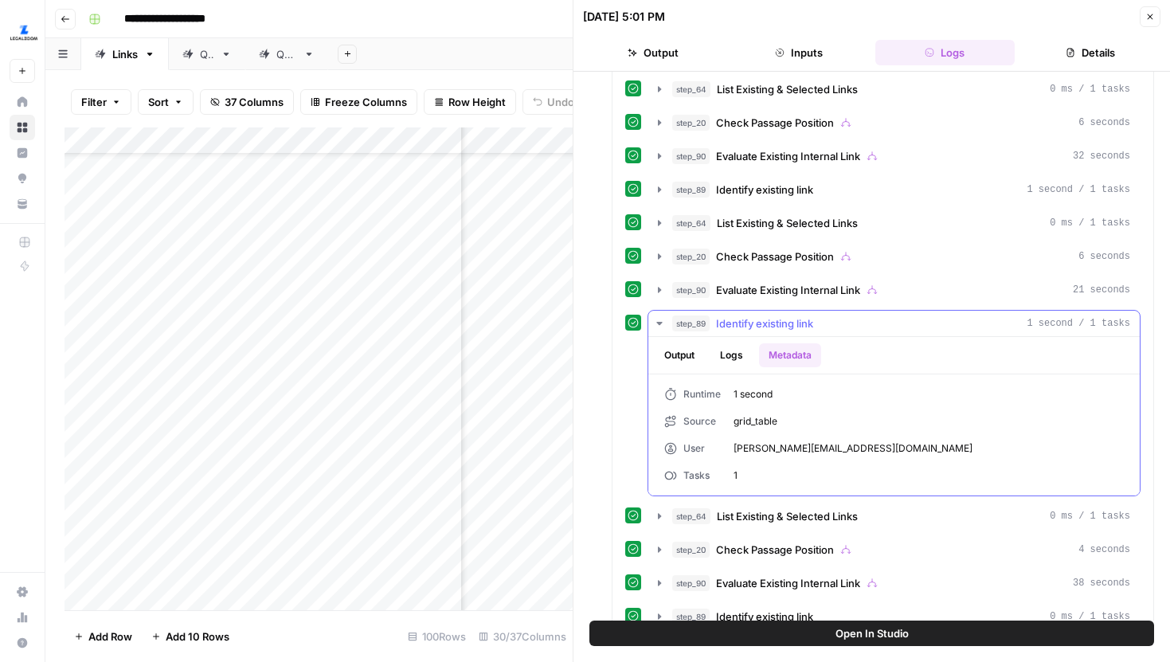
click at [656, 319] on icon "button" at bounding box center [659, 323] width 13 height 13
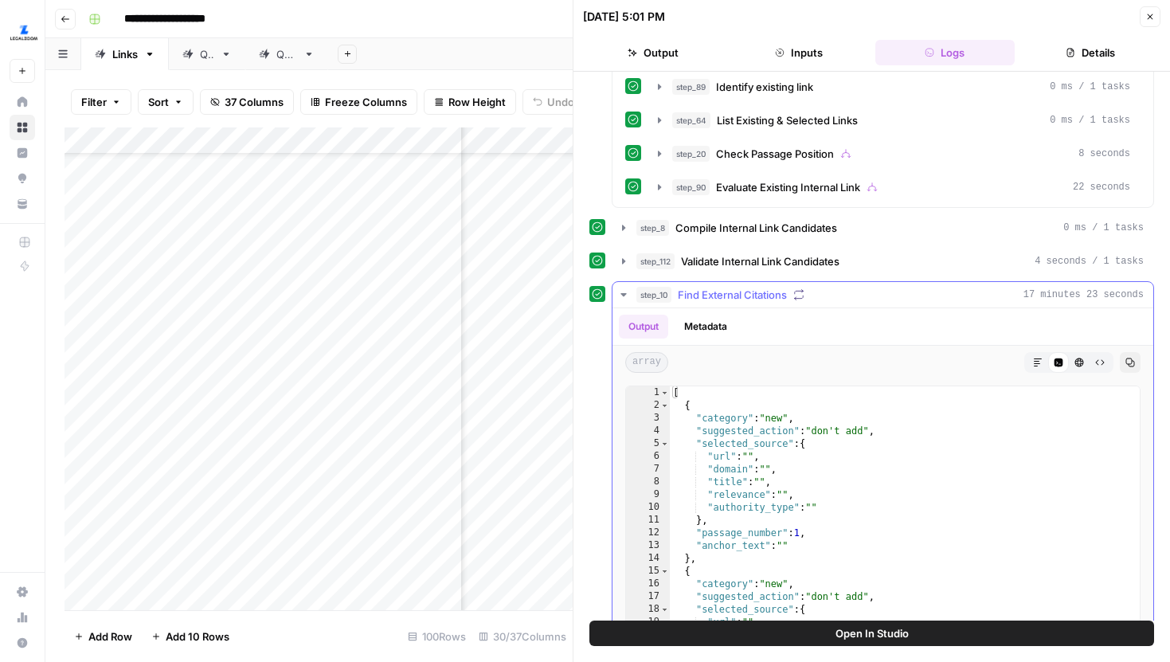
scroll to position [7261, 0]
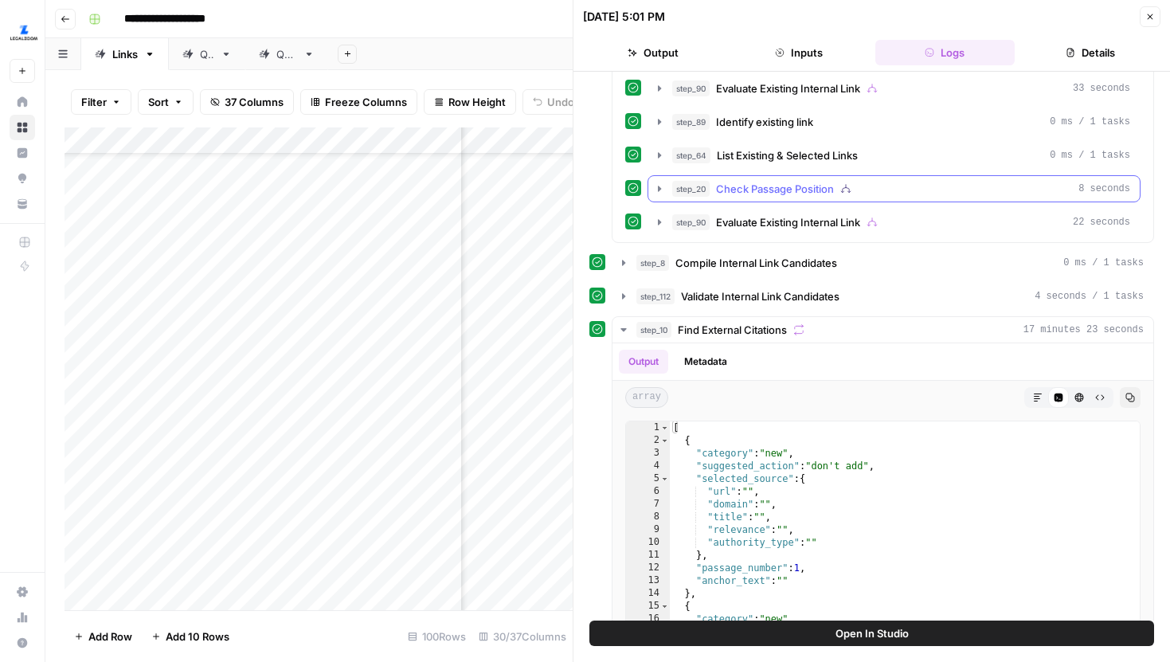
click at [659, 194] on icon "button" at bounding box center [659, 188] width 13 height 13
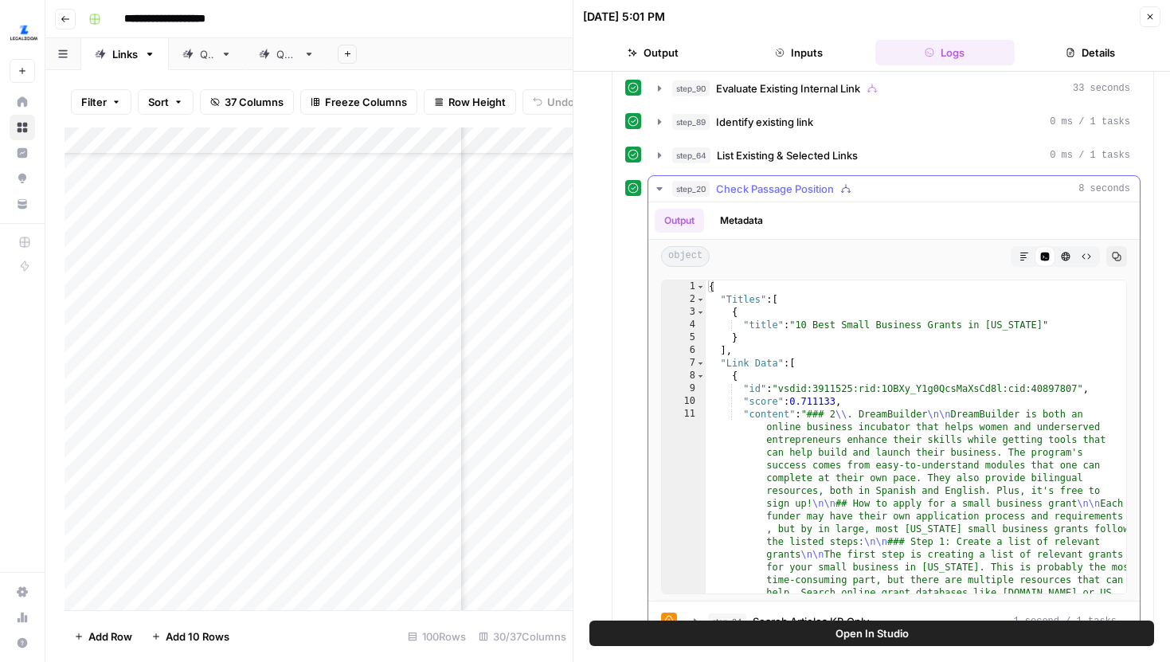
click at [742, 222] on button "Metadata" at bounding box center [741, 221] width 62 height 24
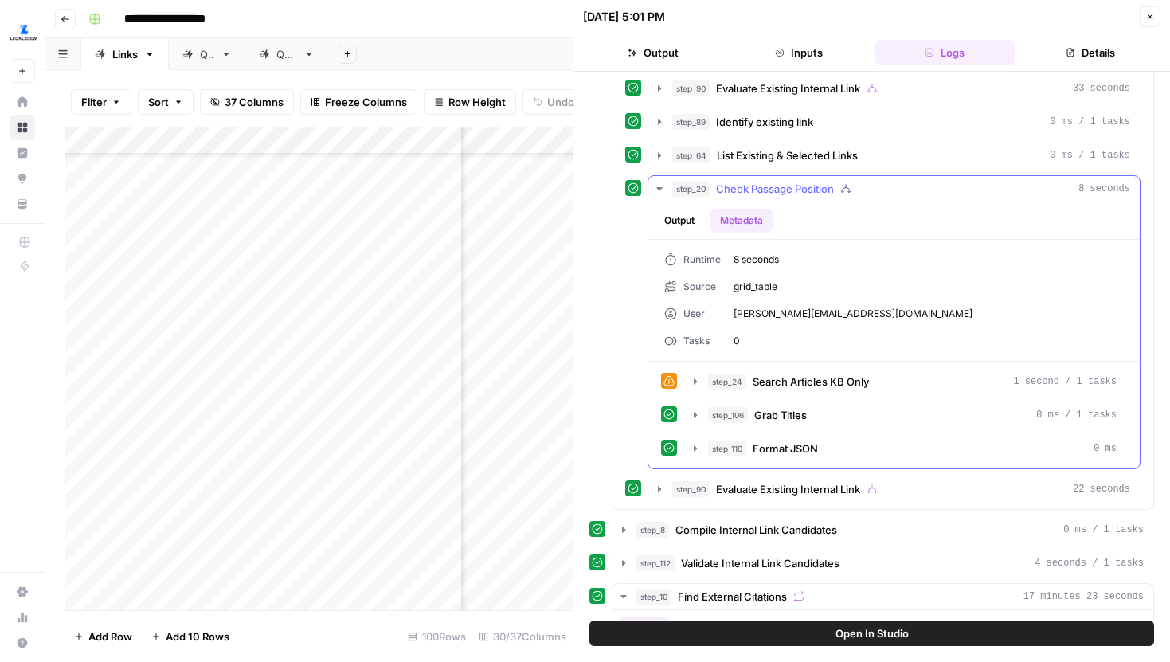
click at [659, 189] on icon "button" at bounding box center [659, 188] width 6 height 3
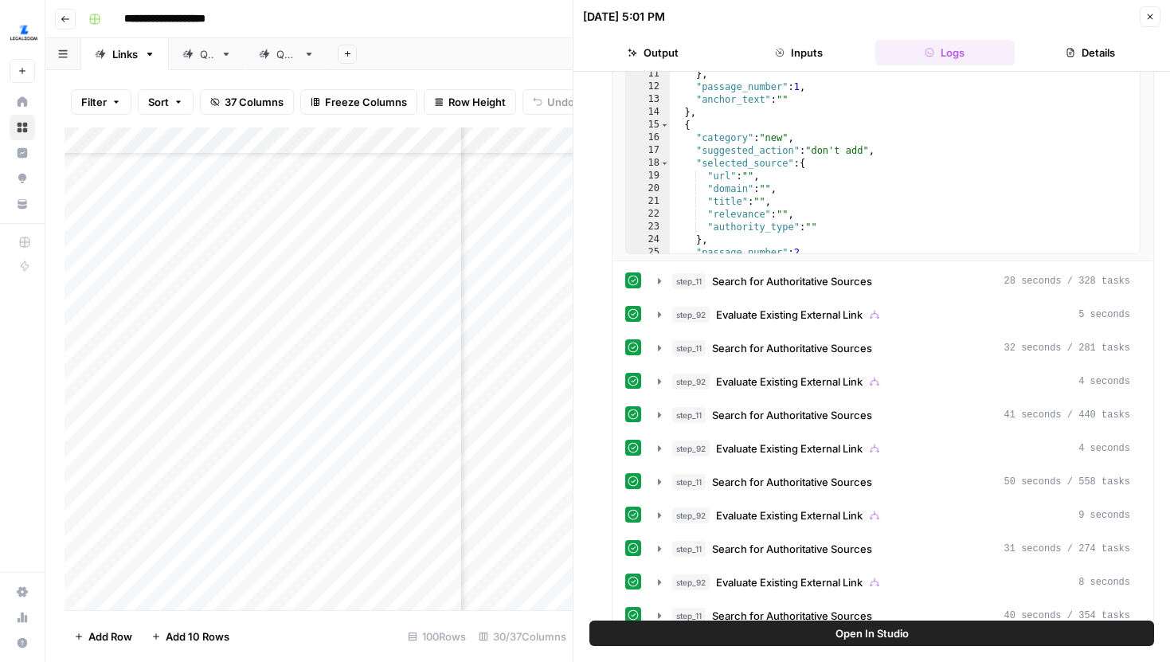
scroll to position [7773, 0]
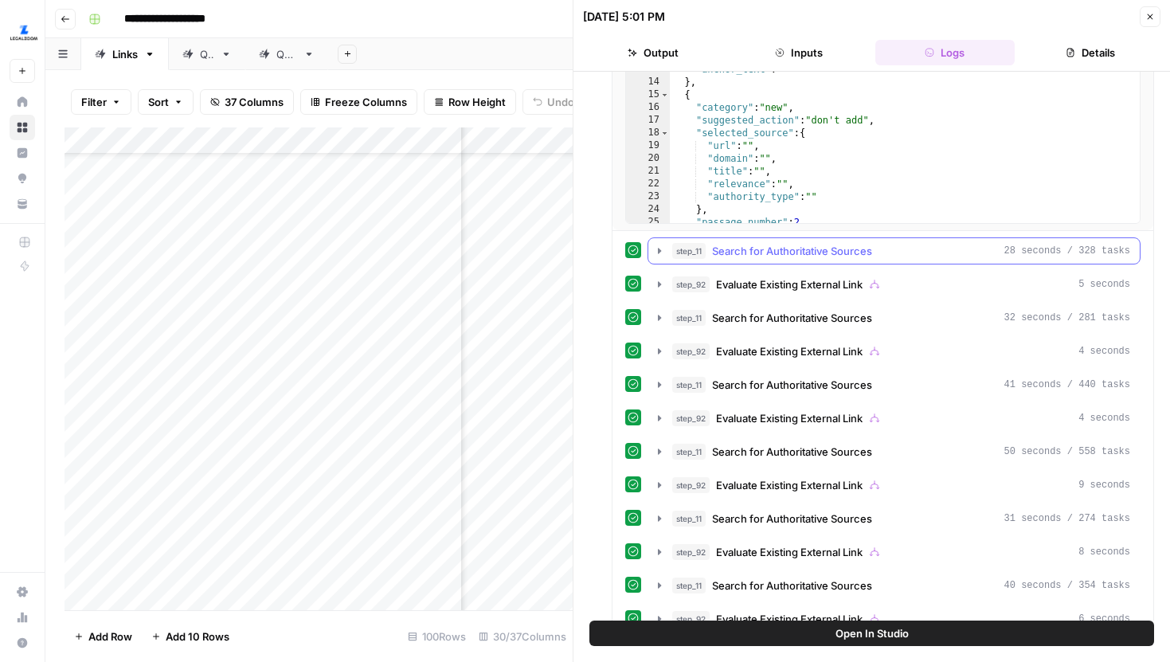
click at [659, 252] on icon "button" at bounding box center [659, 251] width 13 height 13
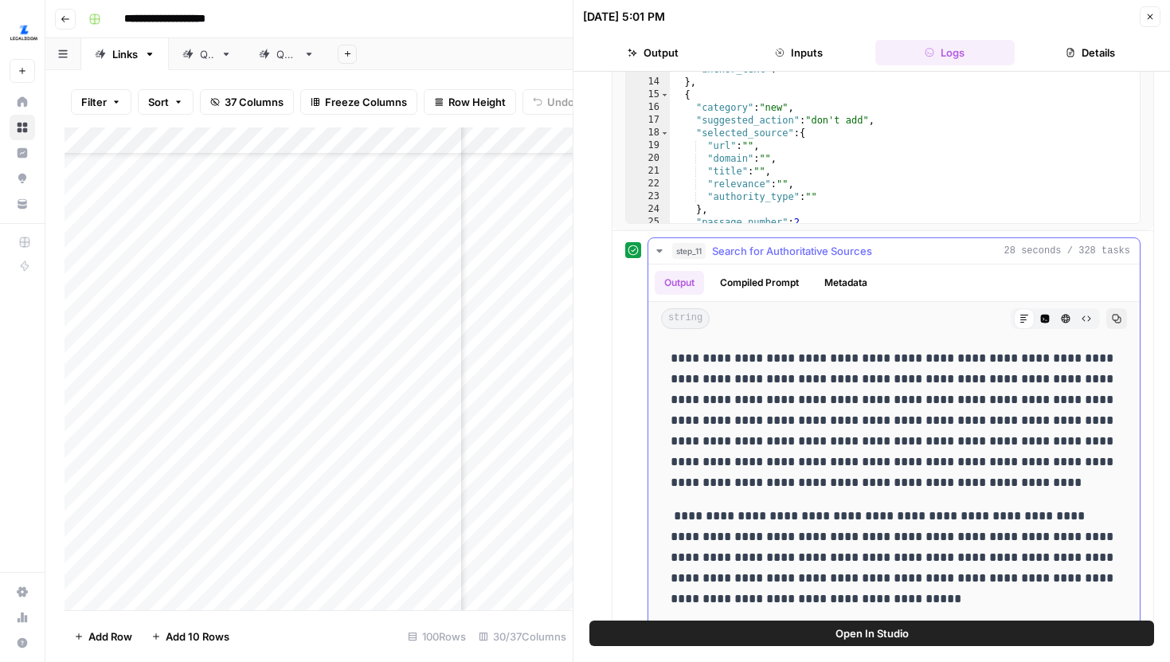
click at [834, 292] on button "Metadata" at bounding box center [846, 283] width 62 height 24
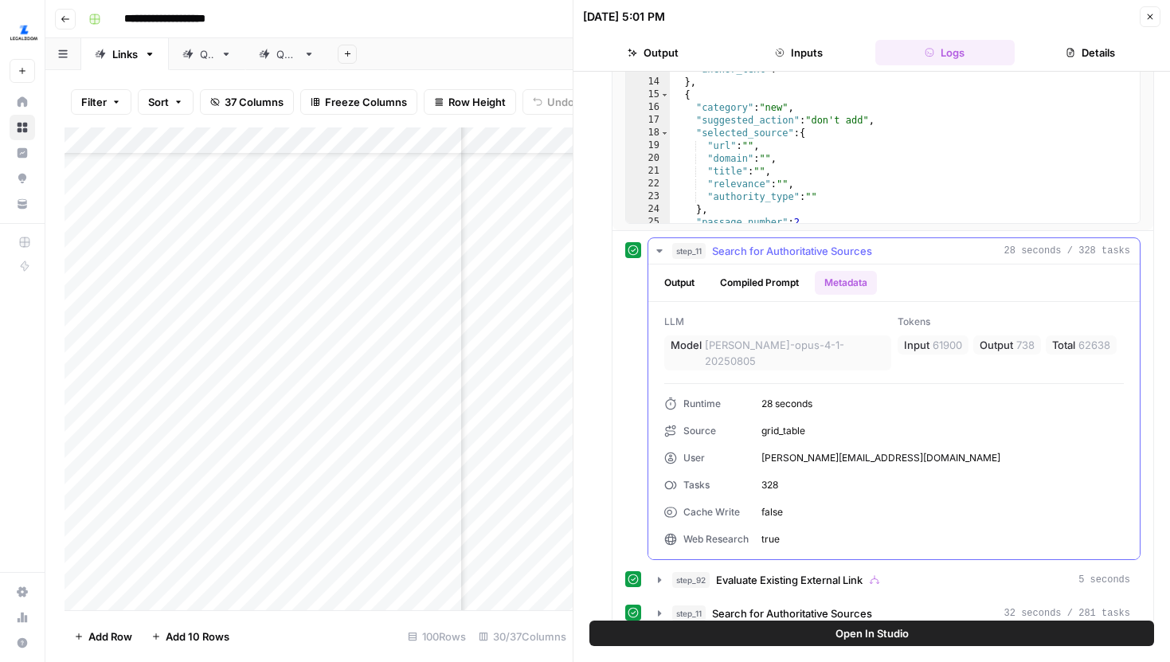
click at [655, 250] on icon "button" at bounding box center [659, 251] width 13 height 13
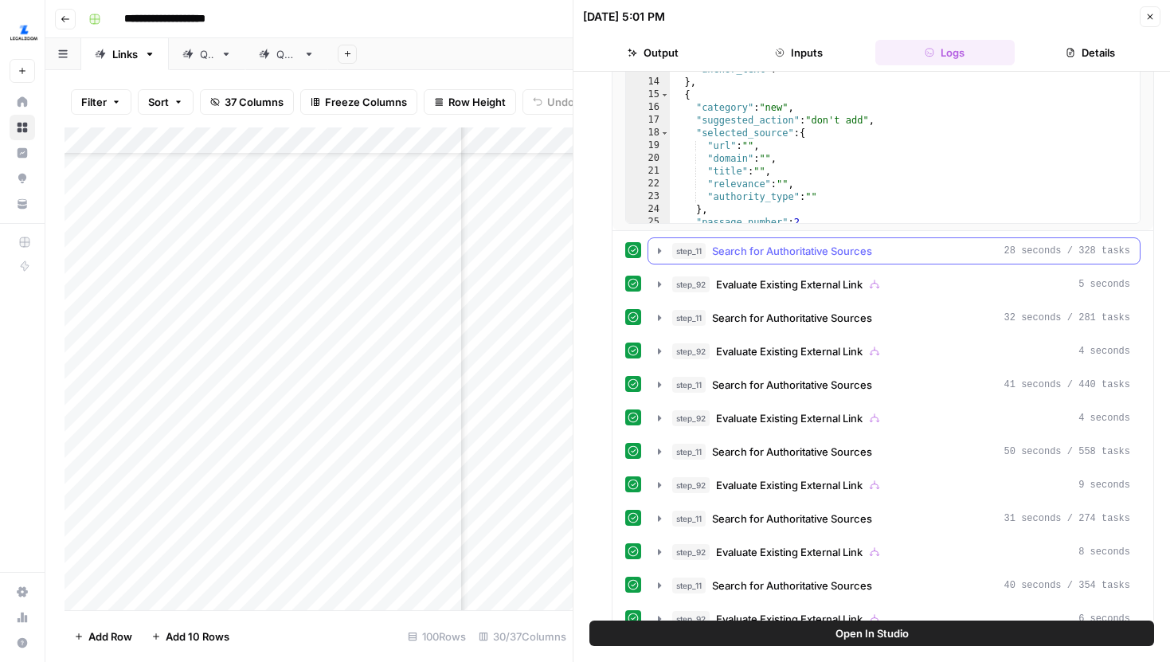
click at [661, 250] on icon "button" at bounding box center [659, 251] width 13 height 13
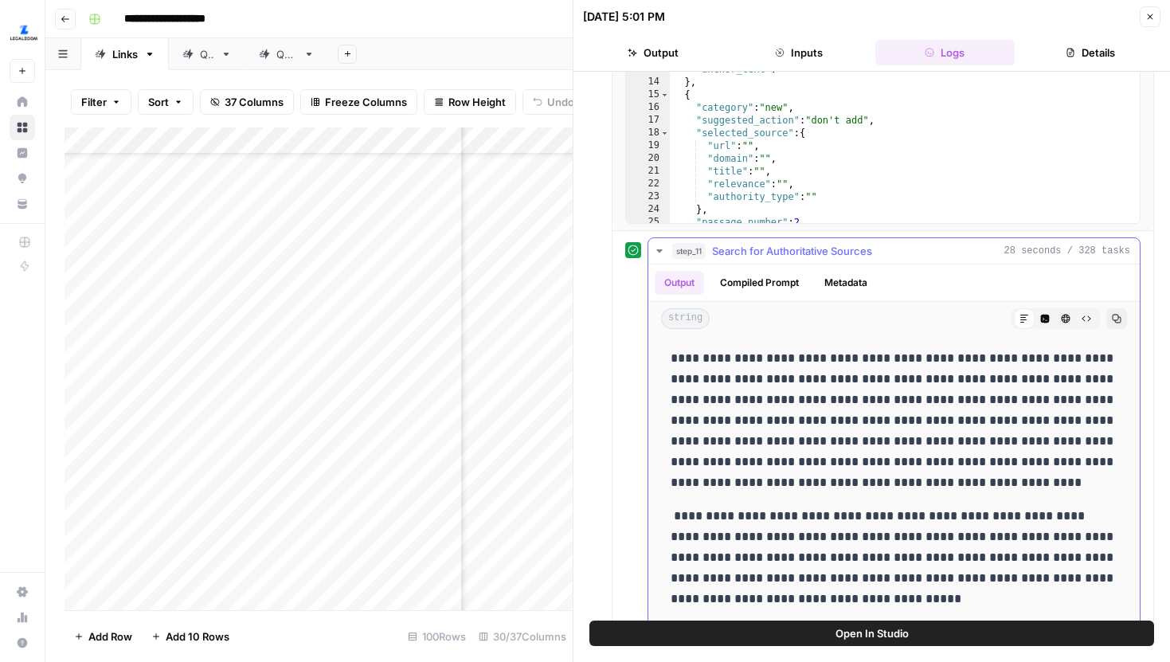
click at [855, 279] on button "Metadata" at bounding box center [846, 283] width 62 height 24
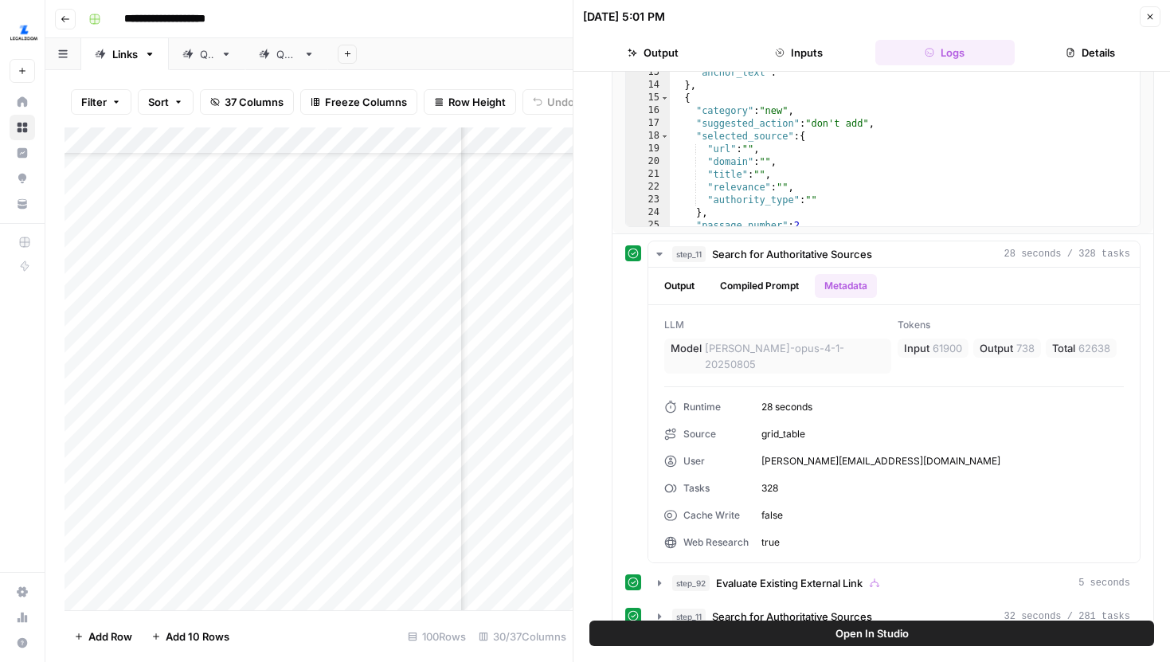
scroll to position [7781, 0]
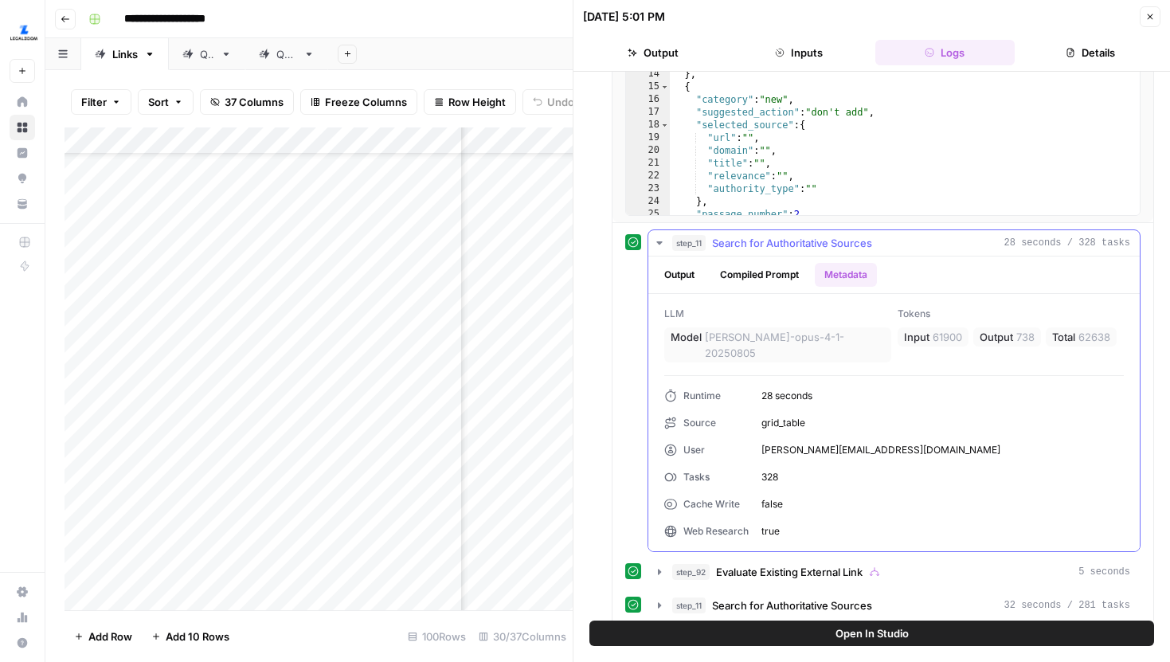
drag, startPoint x: 760, startPoint y: 457, endPoint x: 802, endPoint y: 457, distance: 42.2
click at [802, 457] on div "Runtime 28 seconds Source grid_table User joel@airops.com Tasks 328 Cache Write…" at bounding box center [894, 464] width 460 height 150
click at [660, 242] on icon "button" at bounding box center [659, 242] width 6 height 3
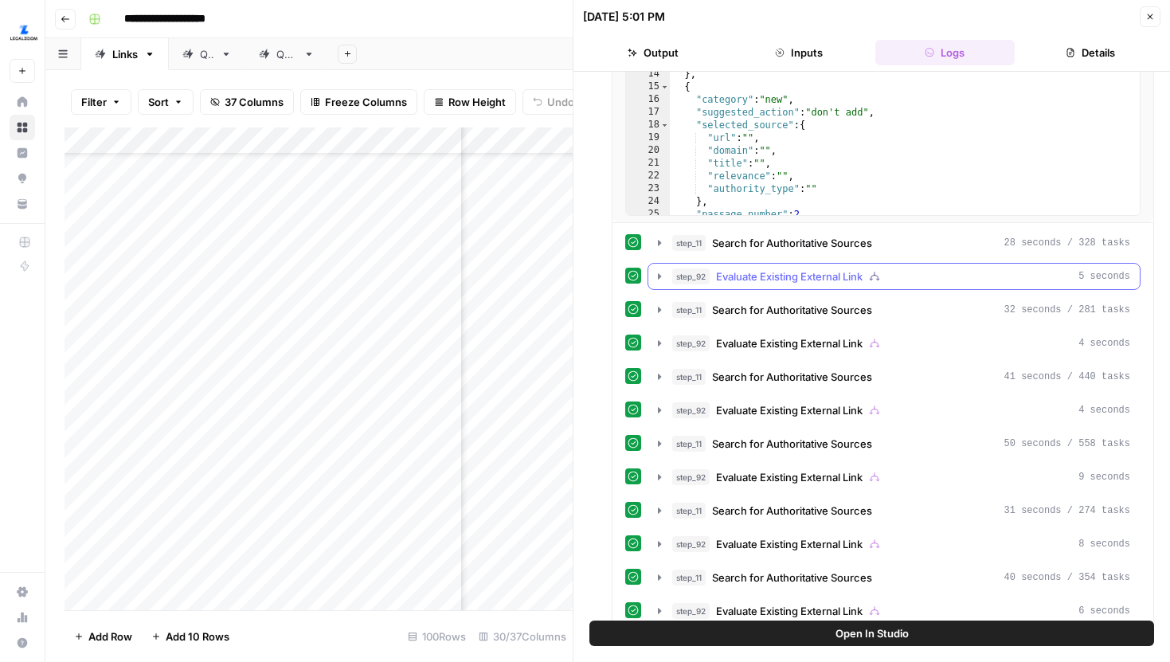
click at [659, 273] on icon "button" at bounding box center [659, 276] width 13 height 13
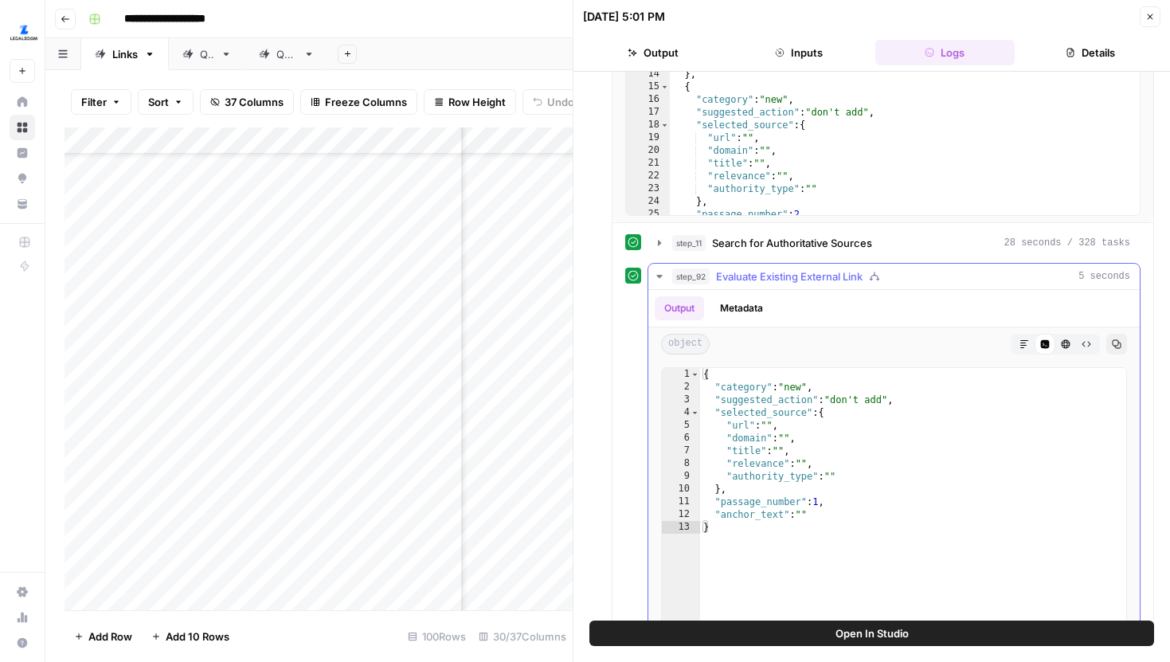
click at [749, 303] on button "Metadata" at bounding box center [741, 308] width 62 height 24
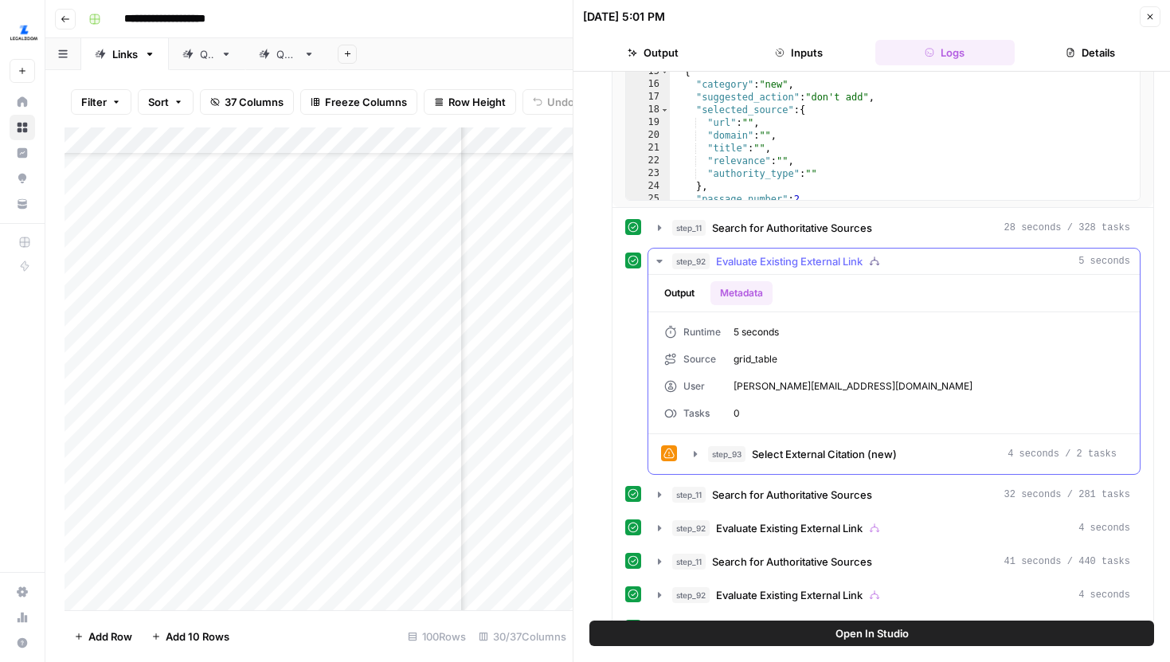
scroll to position [7797, 0]
click at [663, 261] on icon "button" at bounding box center [659, 259] width 13 height 13
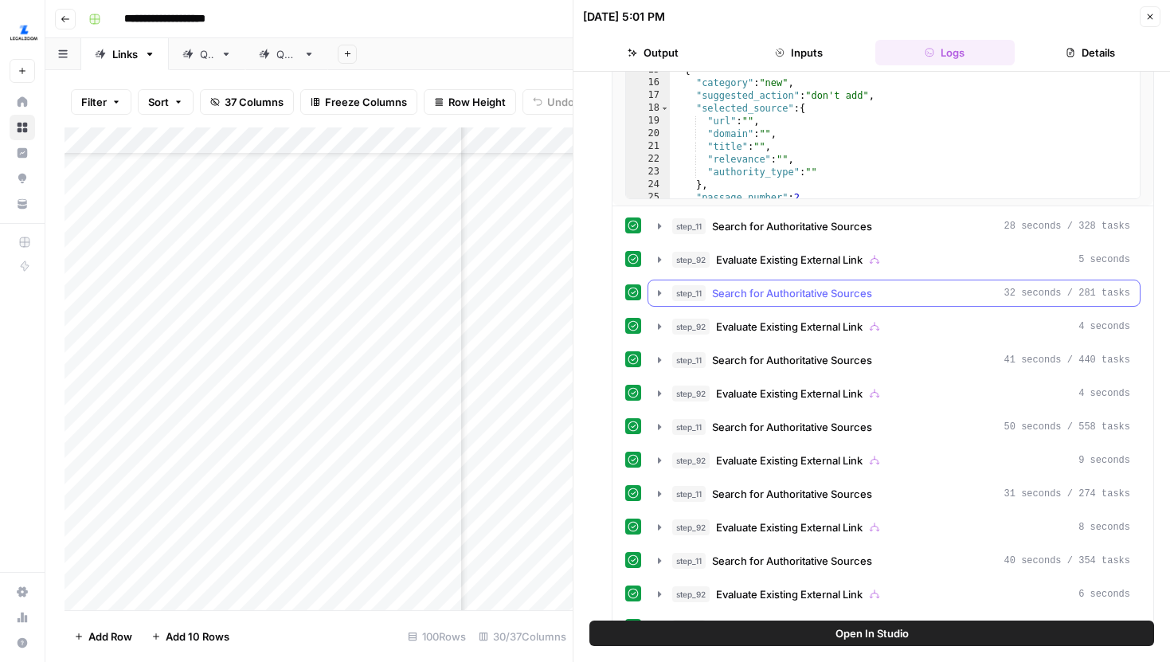
click at [662, 288] on icon "button" at bounding box center [659, 293] width 13 height 13
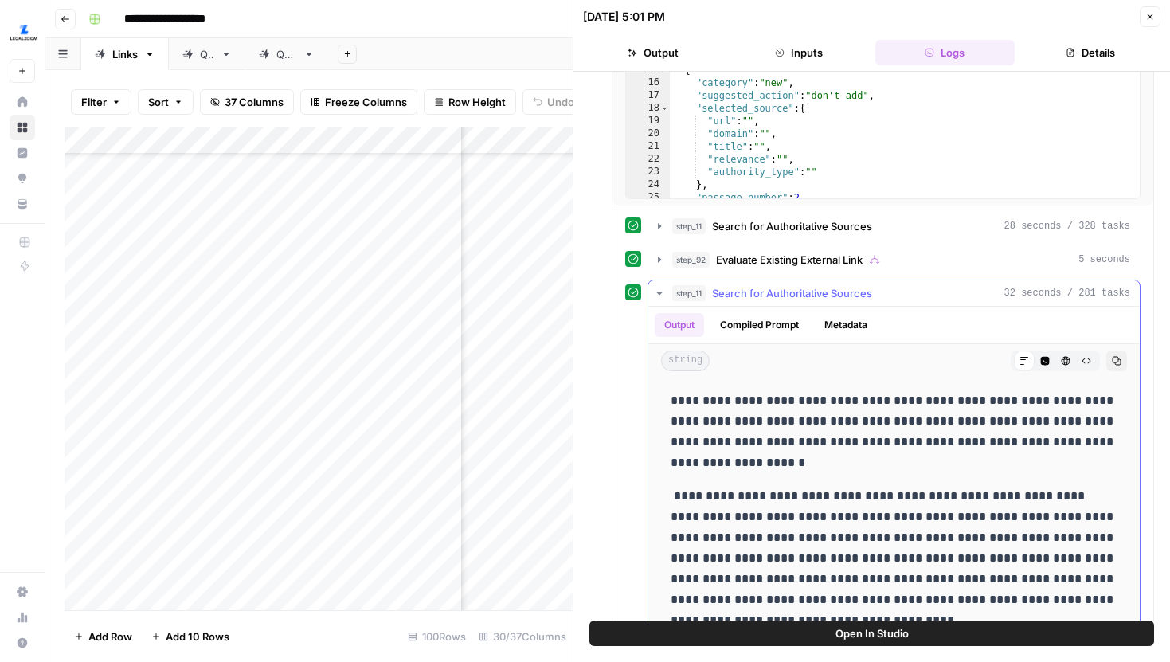
click at [662, 288] on icon "button" at bounding box center [659, 293] width 13 height 13
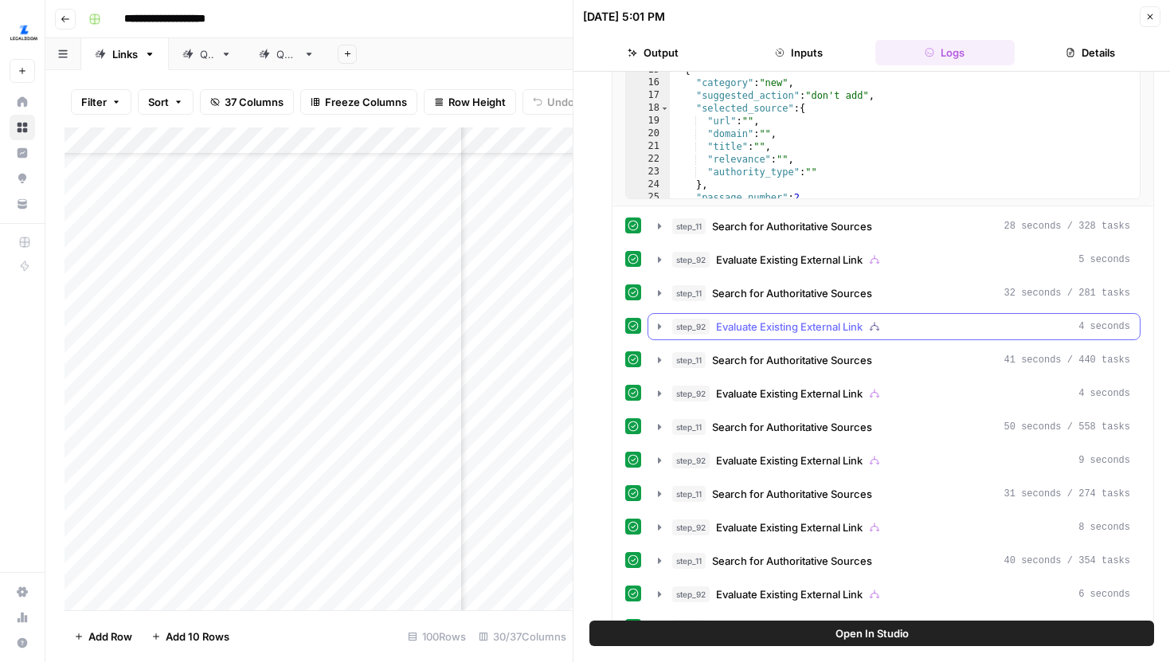
click at [661, 326] on icon "button" at bounding box center [659, 326] width 13 height 13
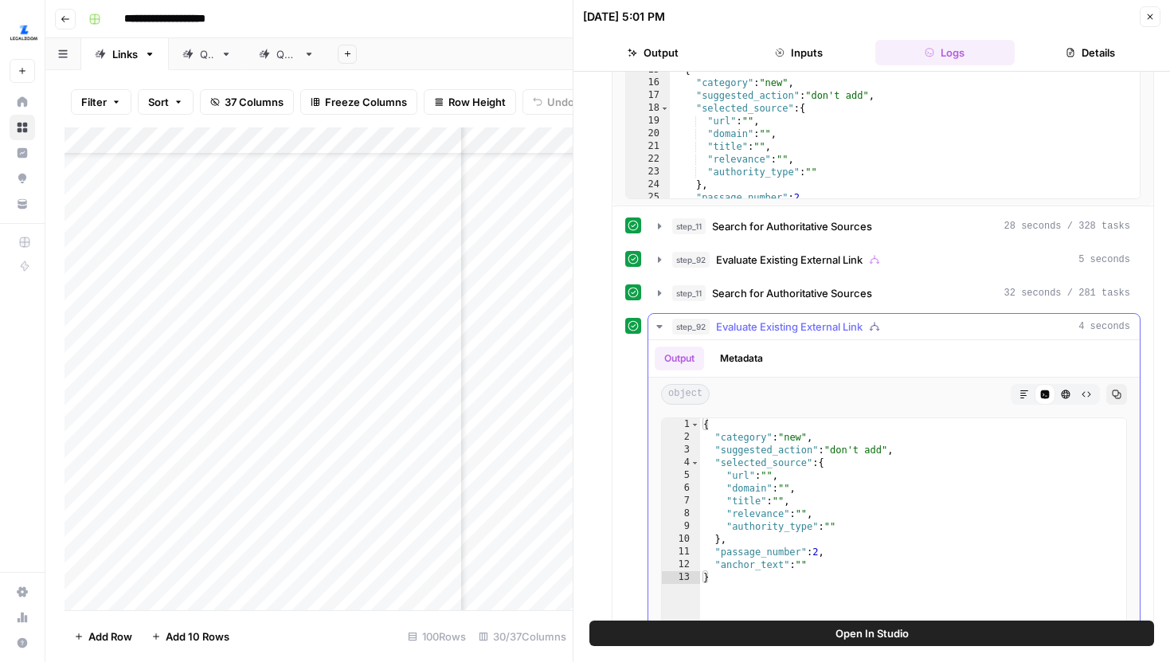
click at [757, 358] on button "Metadata" at bounding box center [741, 358] width 62 height 24
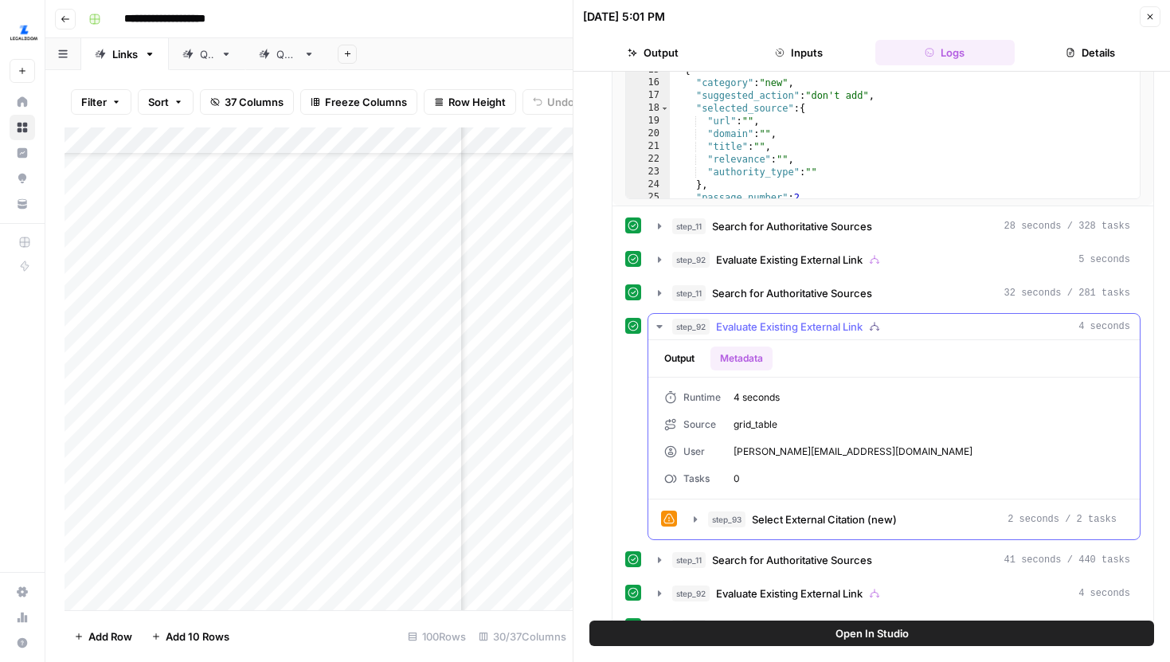
click at [656, 338] on button "step_92 Evaluate Existing External Link 4 seconds" at bounding box center [893, 326] width 491 height 25
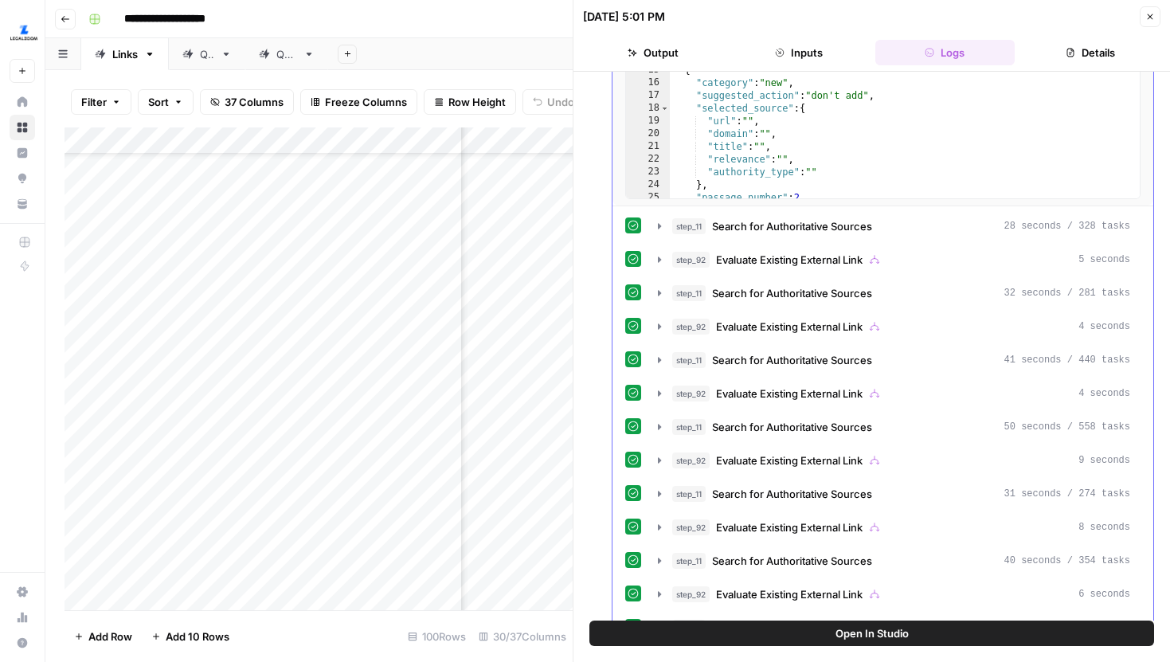
click at [659, 361] on icon "button" at bounding box center [659, 360] width 3 height 6
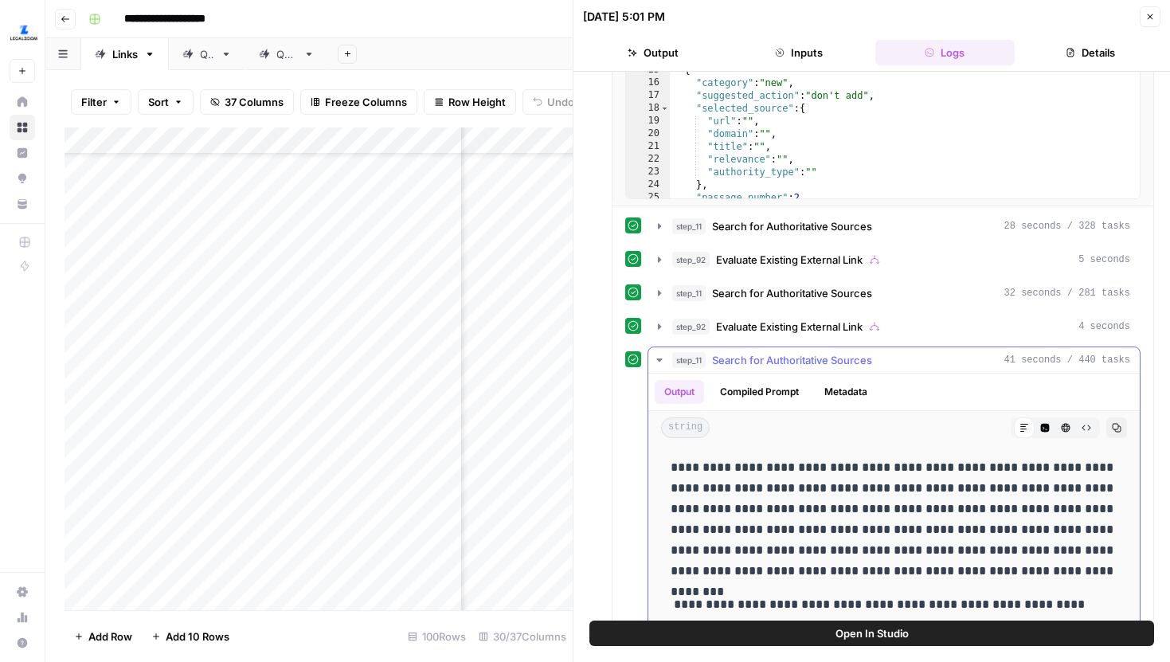
click at [846, 397] on button "Metadata" at bounding box center [846, 392] width 62 height 24
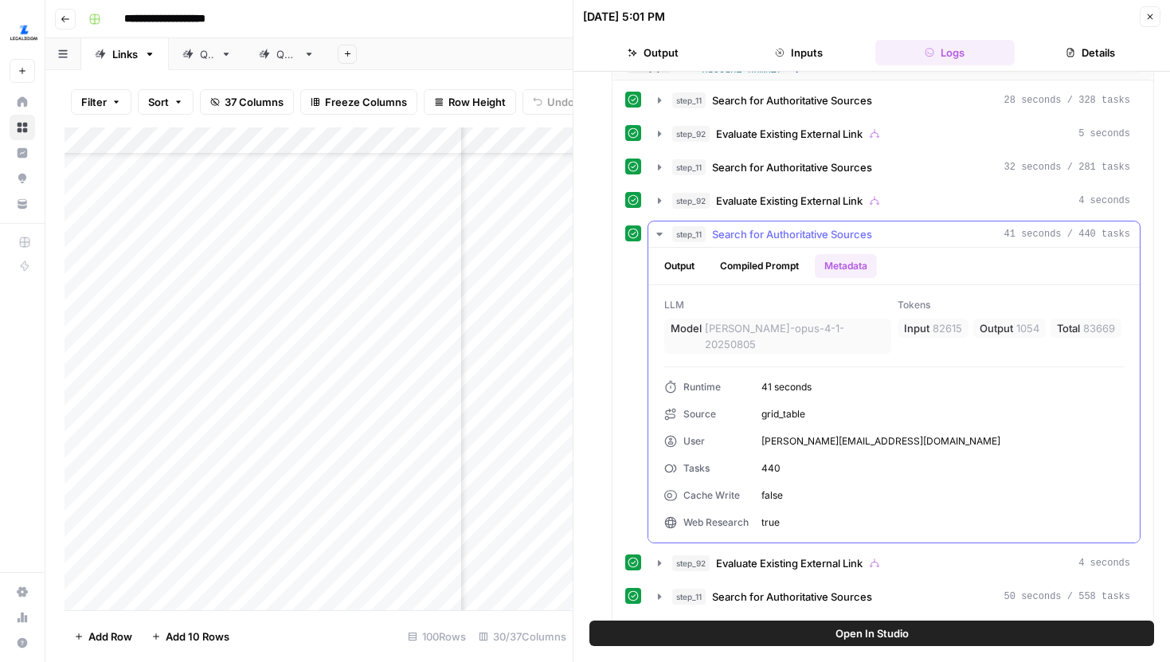
scroll to position [7924, 0]
drag, startPoint x: 798, startPoint y: 453, endPoint x: 746, endPoint y: 453, distance: 51.8
click at [746, 453] on div "Runtime 41 seconds Source grid_table User joel@airops.com Tasks 440 Cache Write…" at bounding box center [894, 454] width 460 height 150
click at [655, 227] on icon "button" at bounding box center [659, 233] width 13 height 13
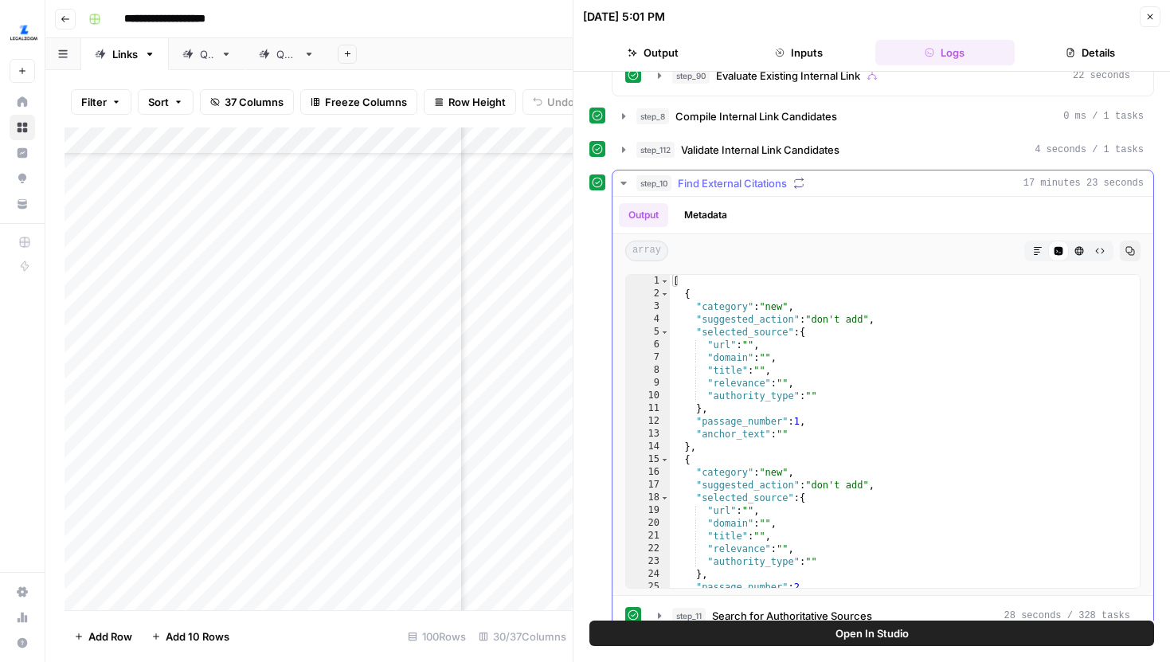
scroll to position [7377, 0]
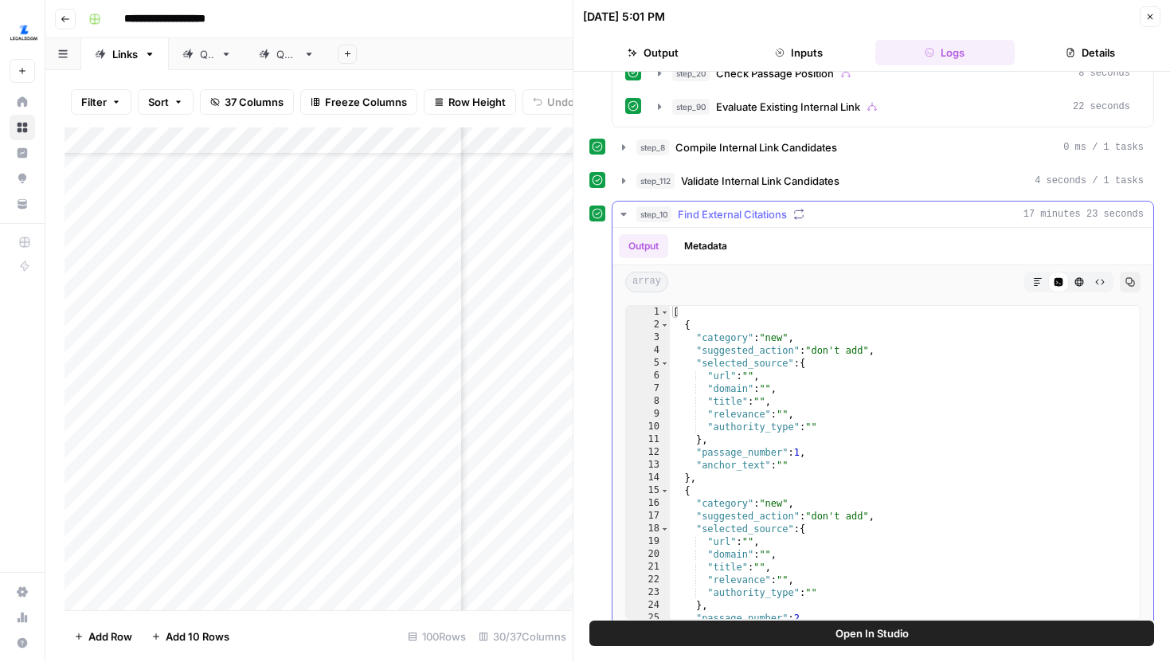
click at [624, 215] on icon "button" at bounding box center [623, 214] width 13 height 13
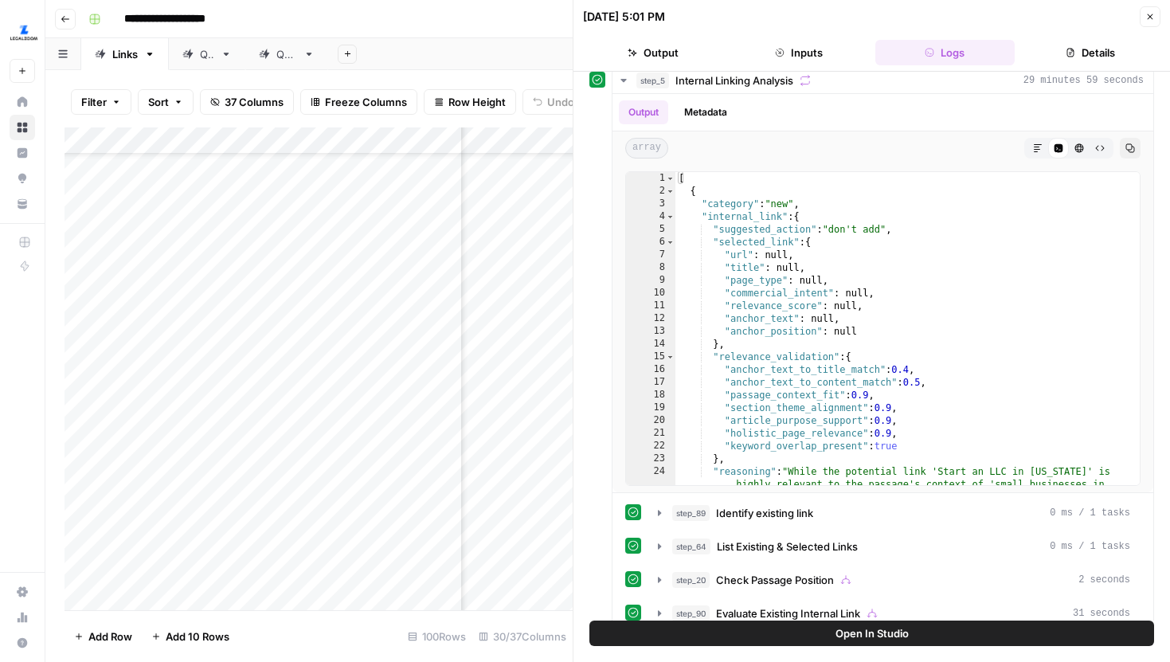
scroll to position [131, 0]
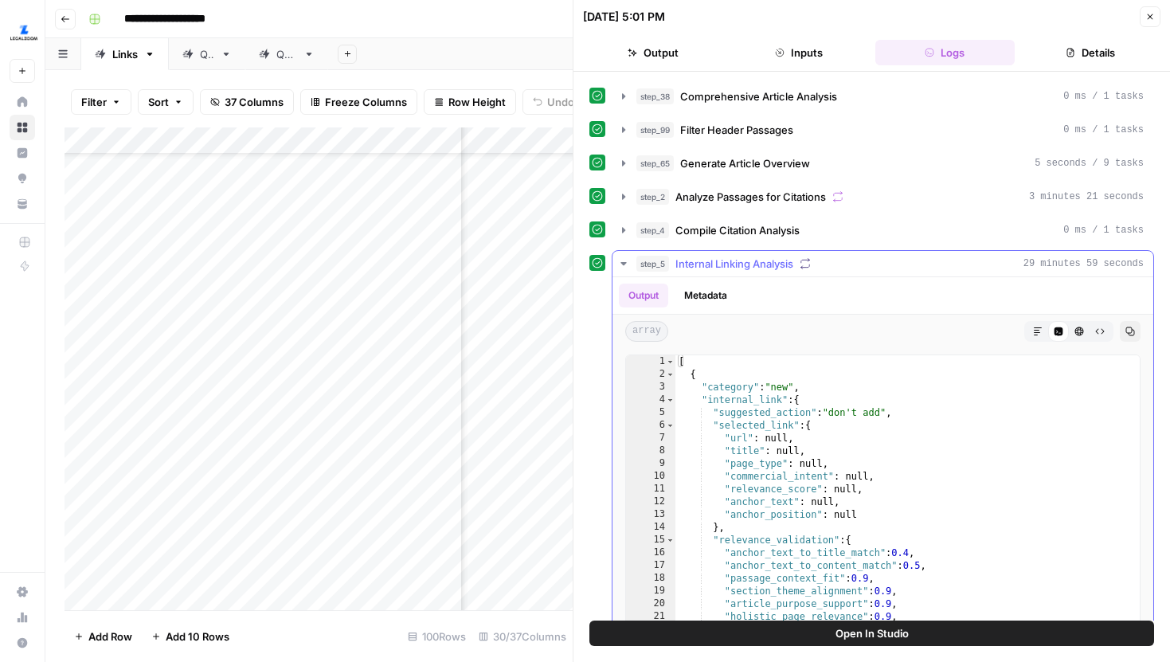
click at [624, 263] on icon "button" at bounding box center [623, 263] width 6 height 3
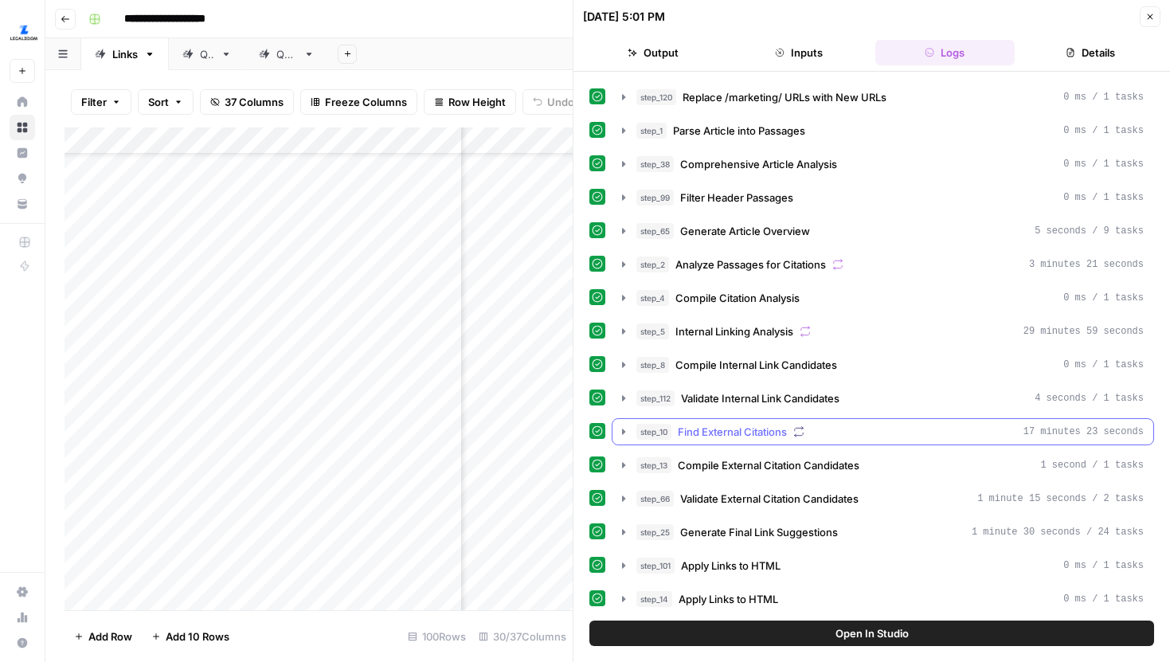
click at [624, 434] on icon "button" at bounding box center [623, 431] width 13 height 13
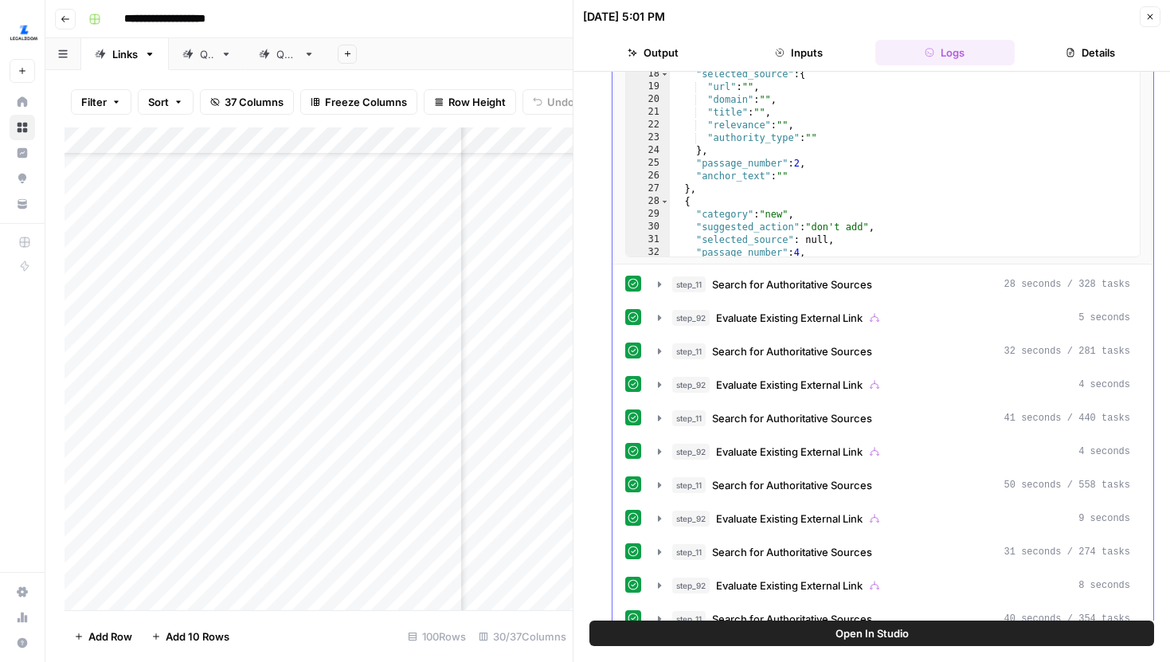
scroll to position [716, 0]
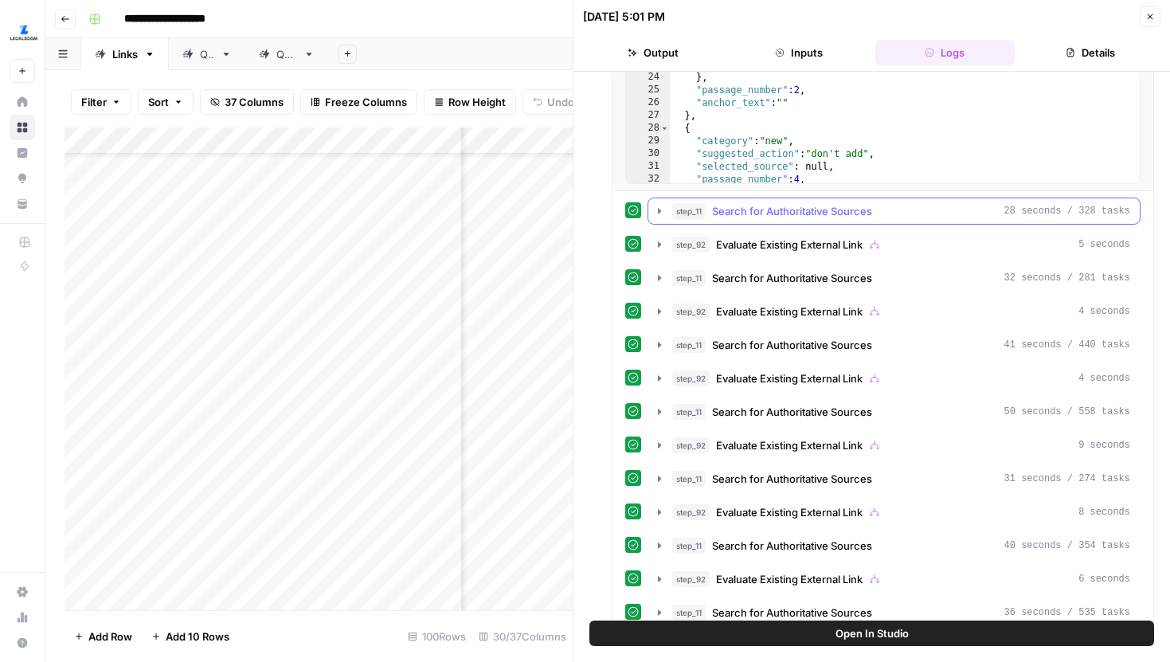
click at [655, 213] on icon "button" at bounding box center [659, 211] width 13 height 13
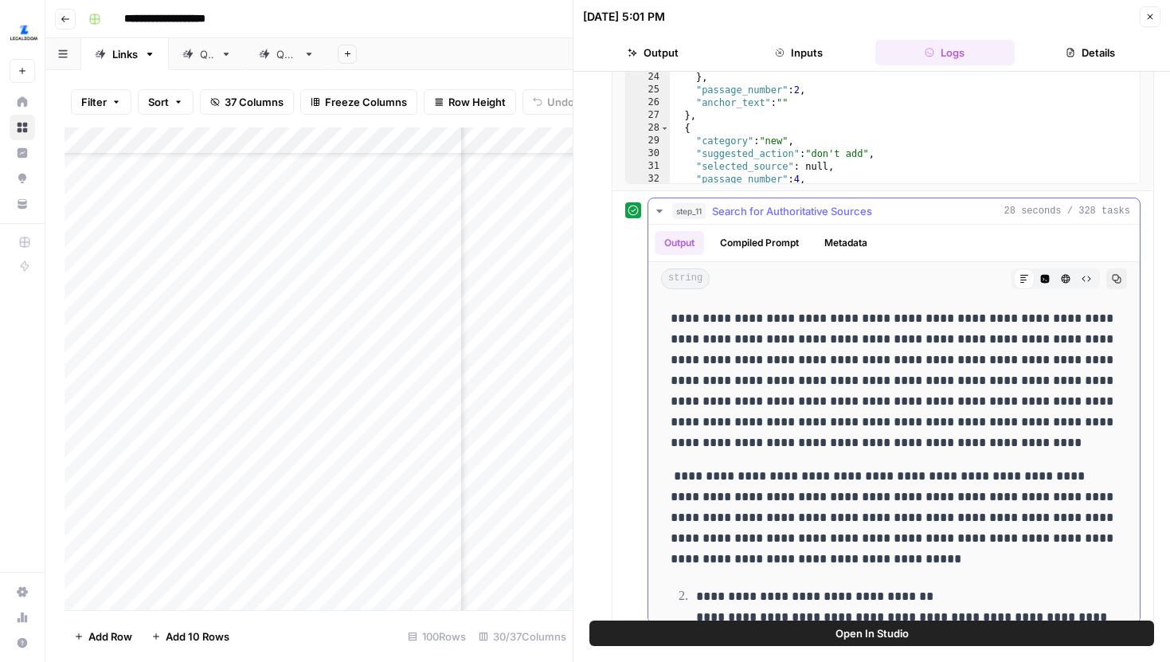
click at [808, 251] on button "Compiled Prompt" at bounding box center [759, 243] width 98 height 24
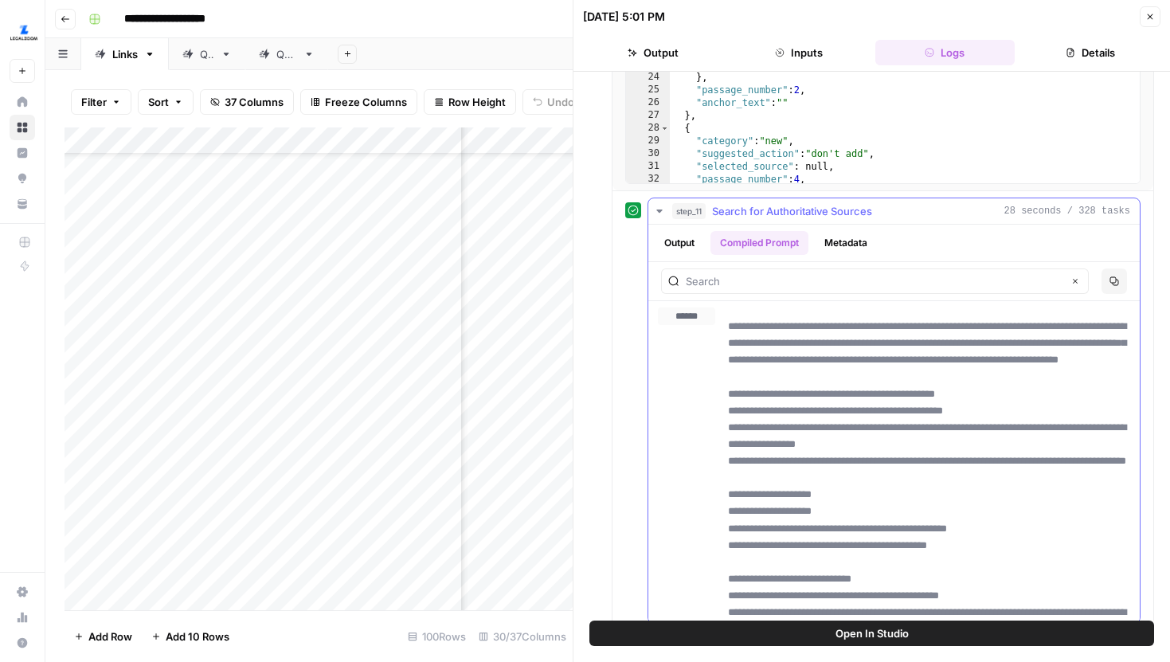
click at [836, 249] on button "Metadata" at bounding box center [846, 243] width 62 height 24
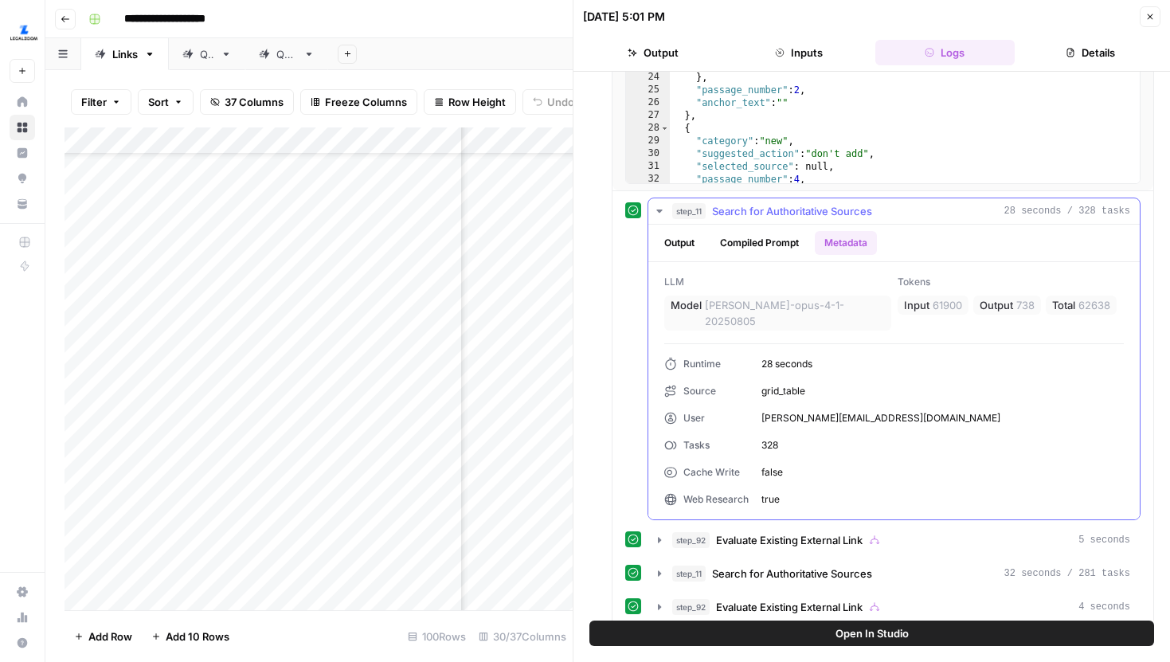
click at [664, 214] on icon "button" at bounding box center [659, 211] width 13 height 13
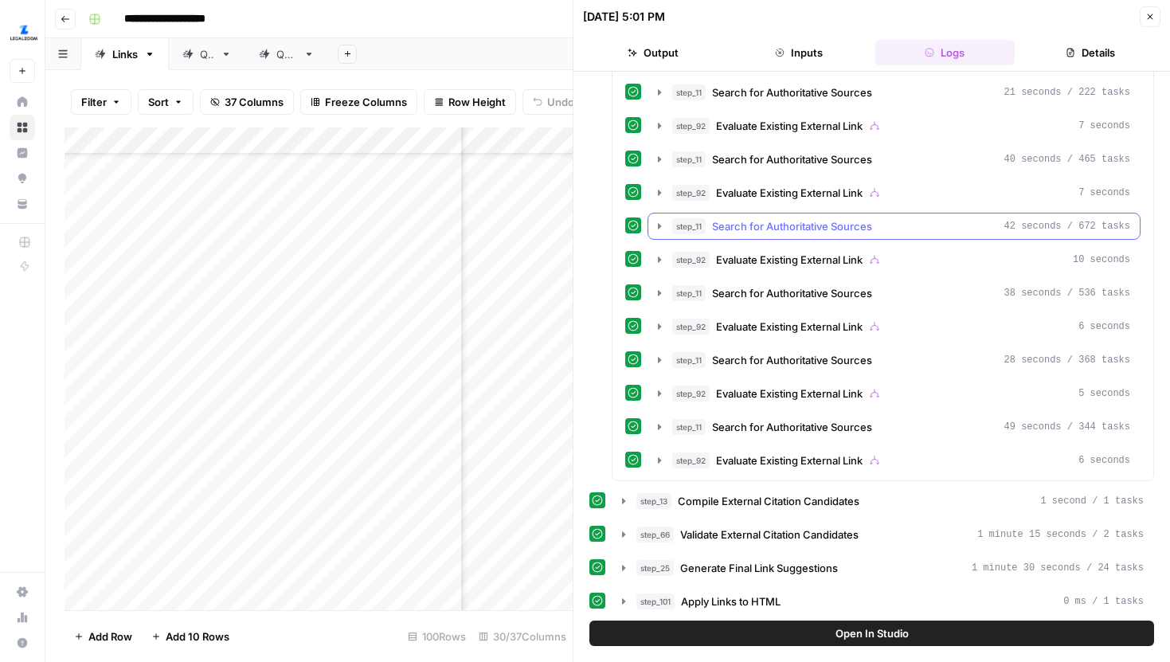
scroll to position [2142, 0]
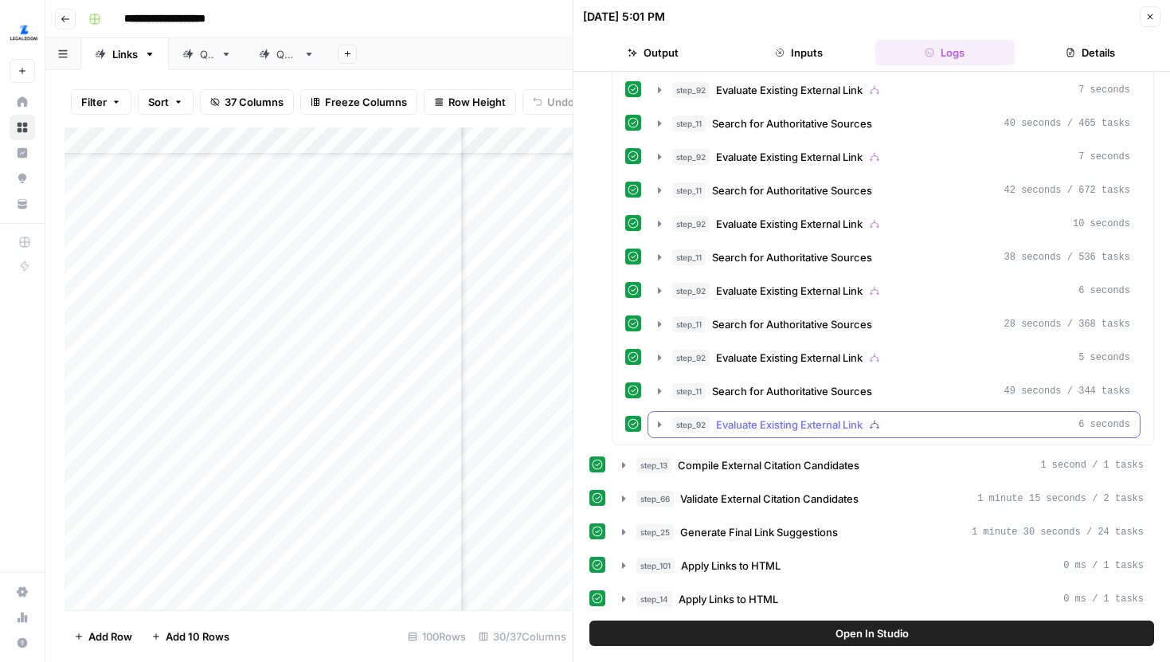
click at [660, 425] on icon "button" at bounding box center [659, 424] width 3 height 6
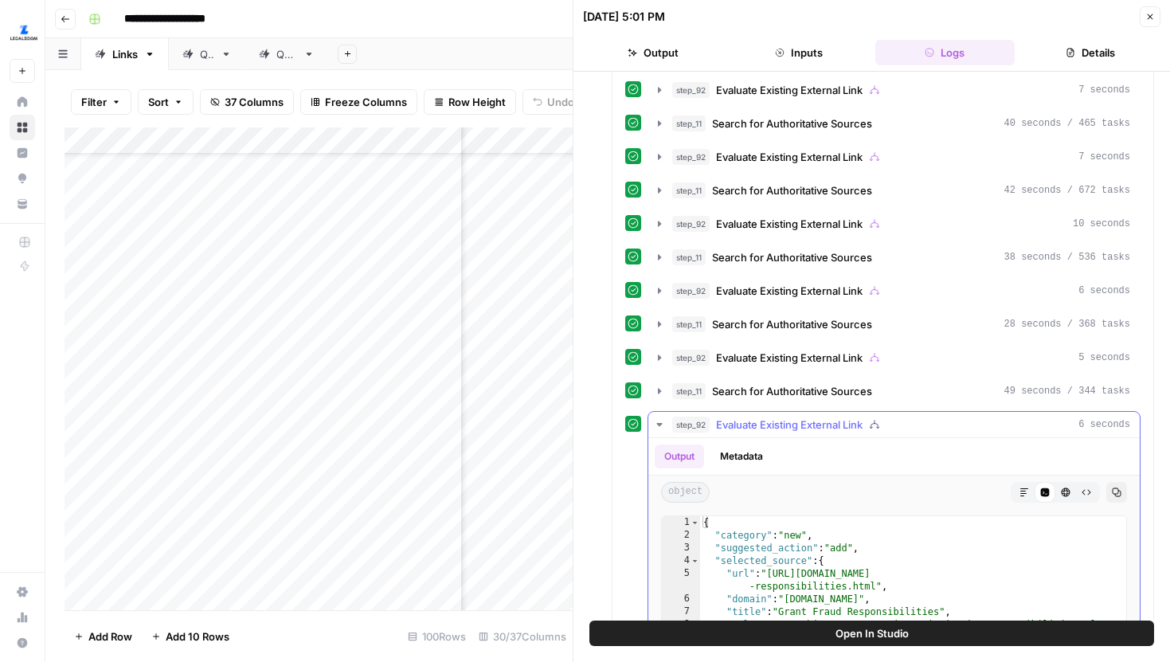
click at [738, 446] on button "Metadata" at bounding box center [741, 456] width 62 height 24
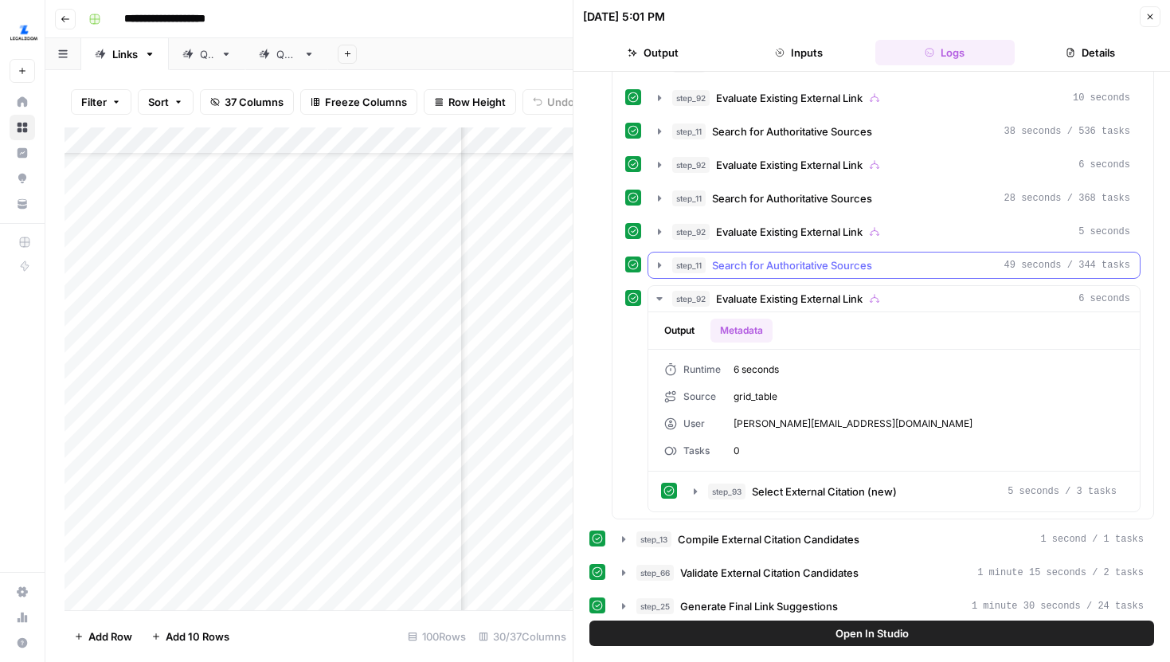
scroll to position [2268, 0]
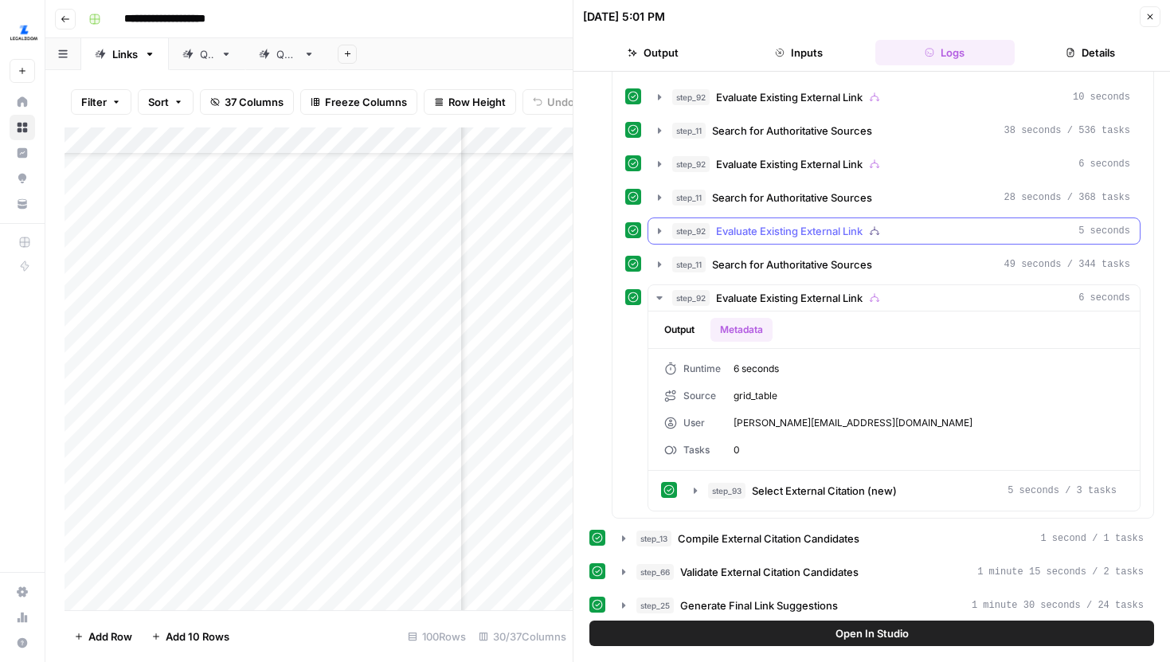
click at [659, 238] on button "step_92 Evaluate Existing External Link 5 seconds" at bounding box center [893, 230] width 491 height 25
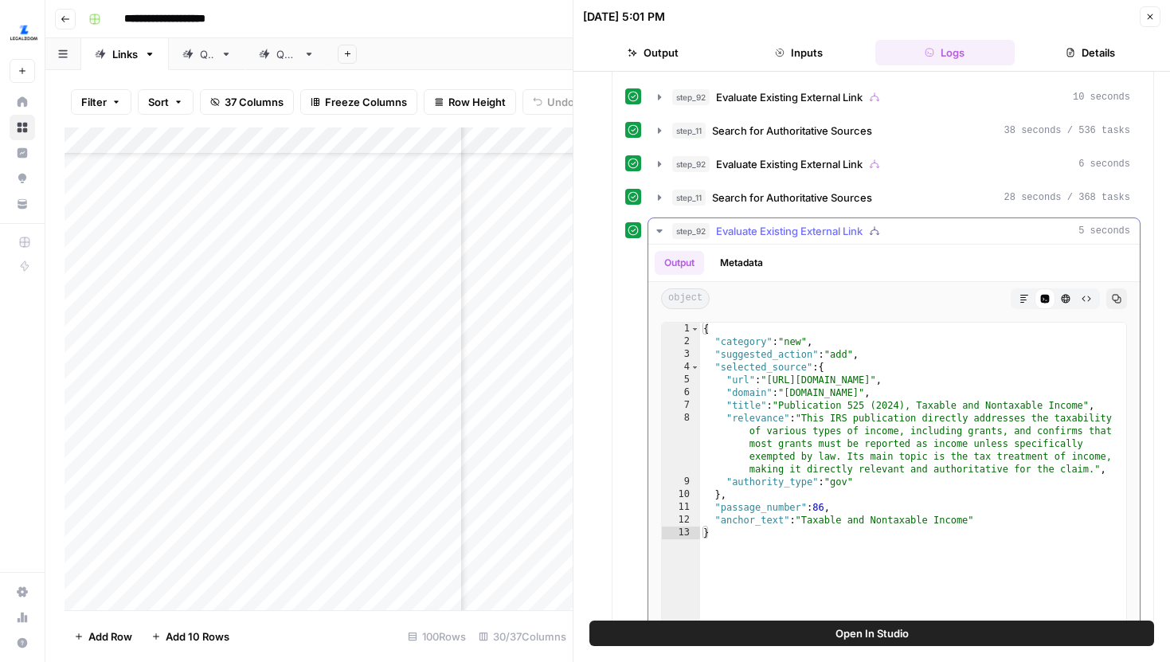
click at [734, 260] on button "Metadata" at bounding box center [741, 263] width 62 height 24
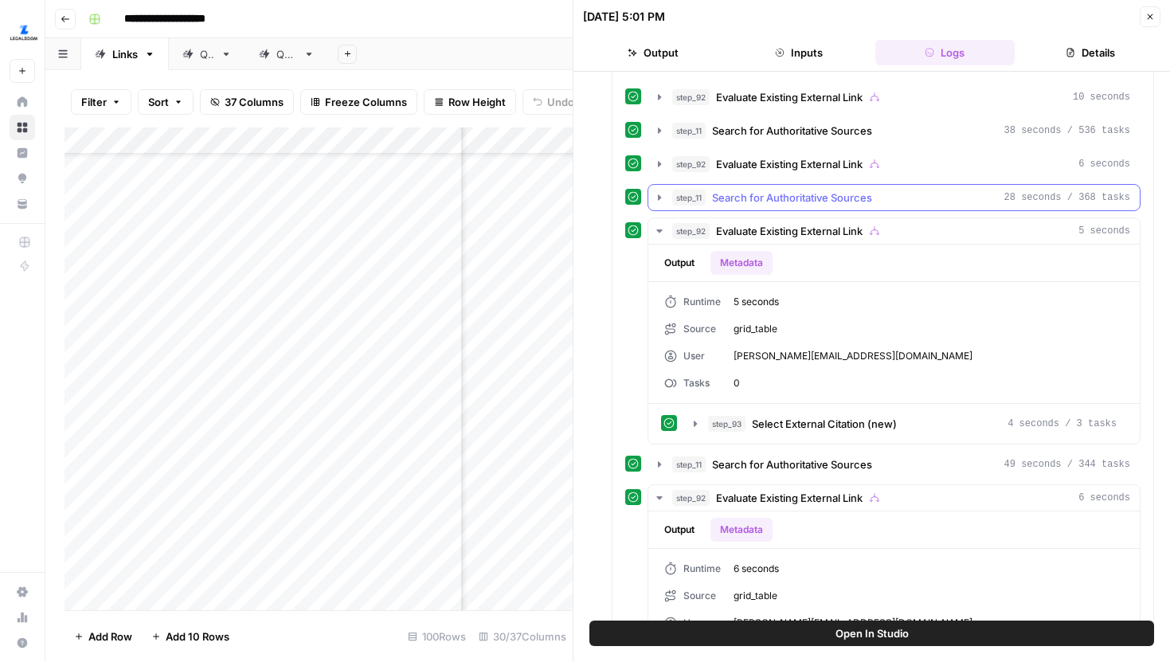
click at [653, 197] on icon "button" at bounding box center [659, 197] width 13 height 13
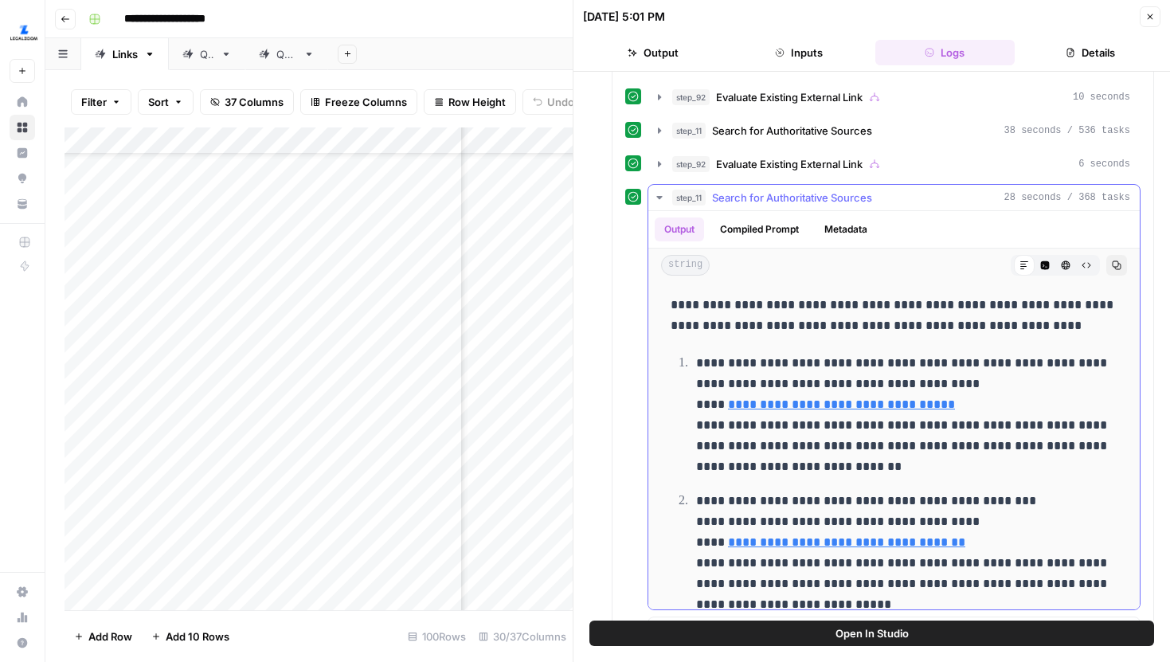
click at [839, 233] on button "Metadata" at bounding box center [846, 229] width 62 height 24
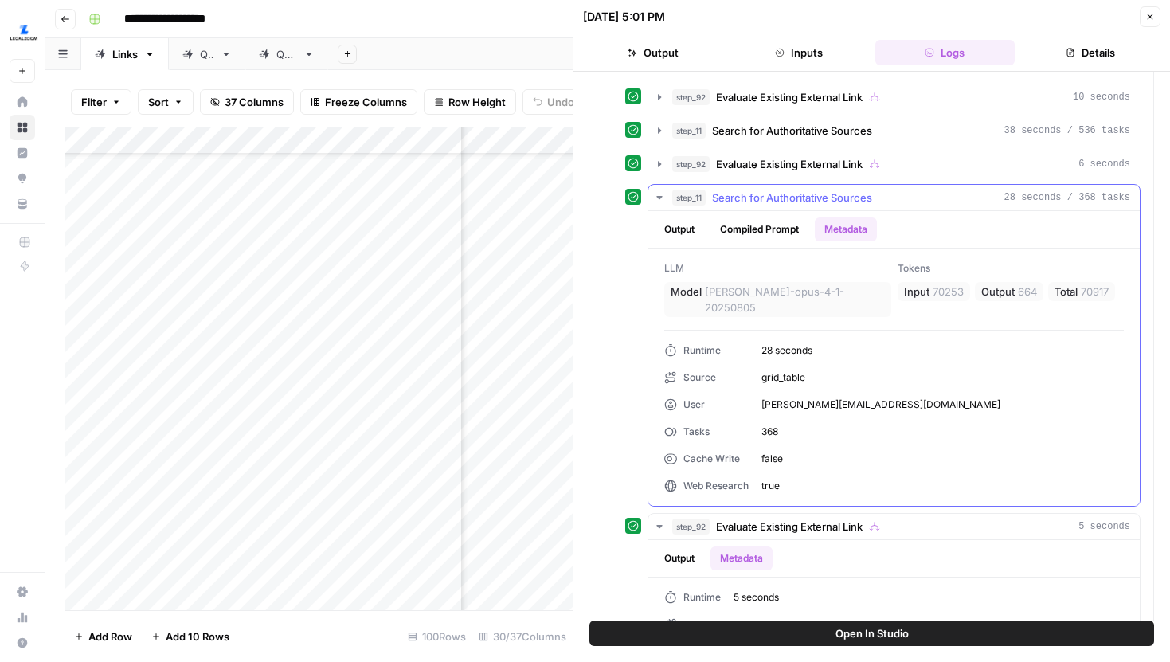
click at [665, 197] on icon "button" at bounding box center [659, 197] width 13 height 13
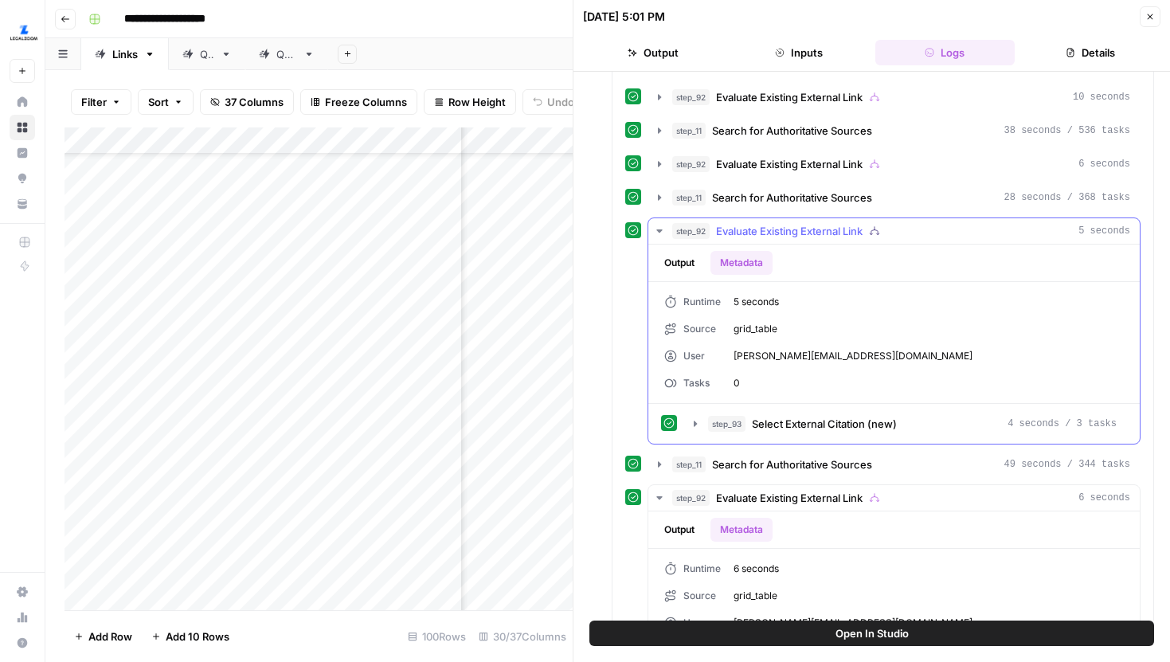
click at [662, 239] on button "step_92 Evaluate Existing External Link 5 seconds" at bounding box center [893, 230] width 491 height 25
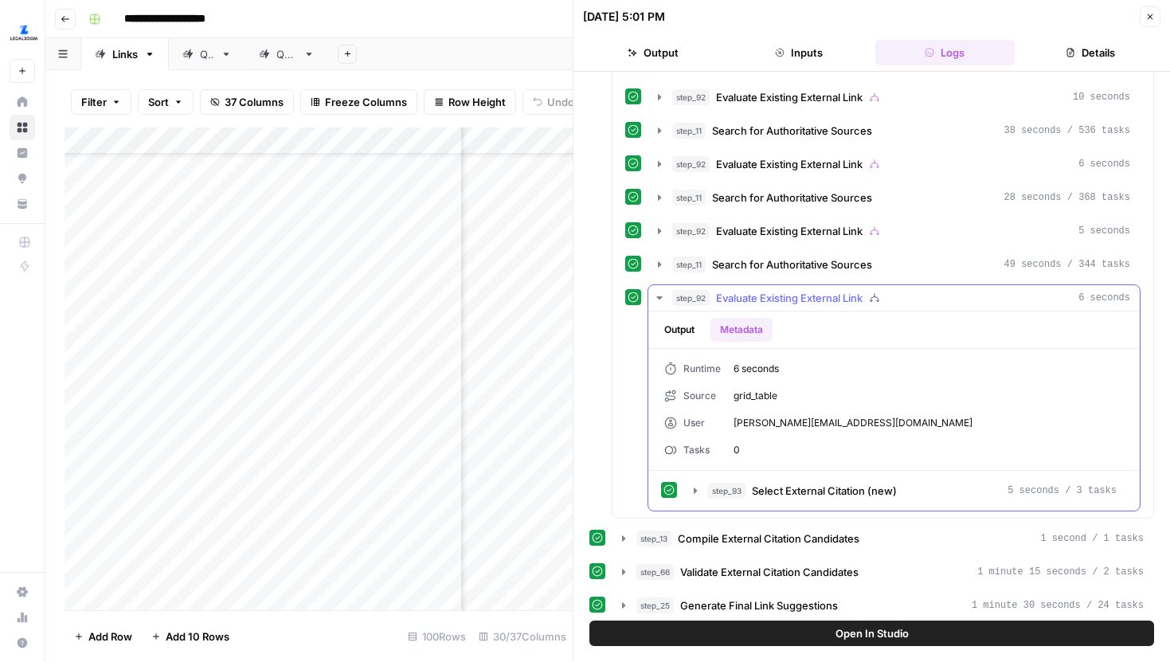
click at [659, 293] on icon "button" at bounding box center [659, 298] width 13 height 13
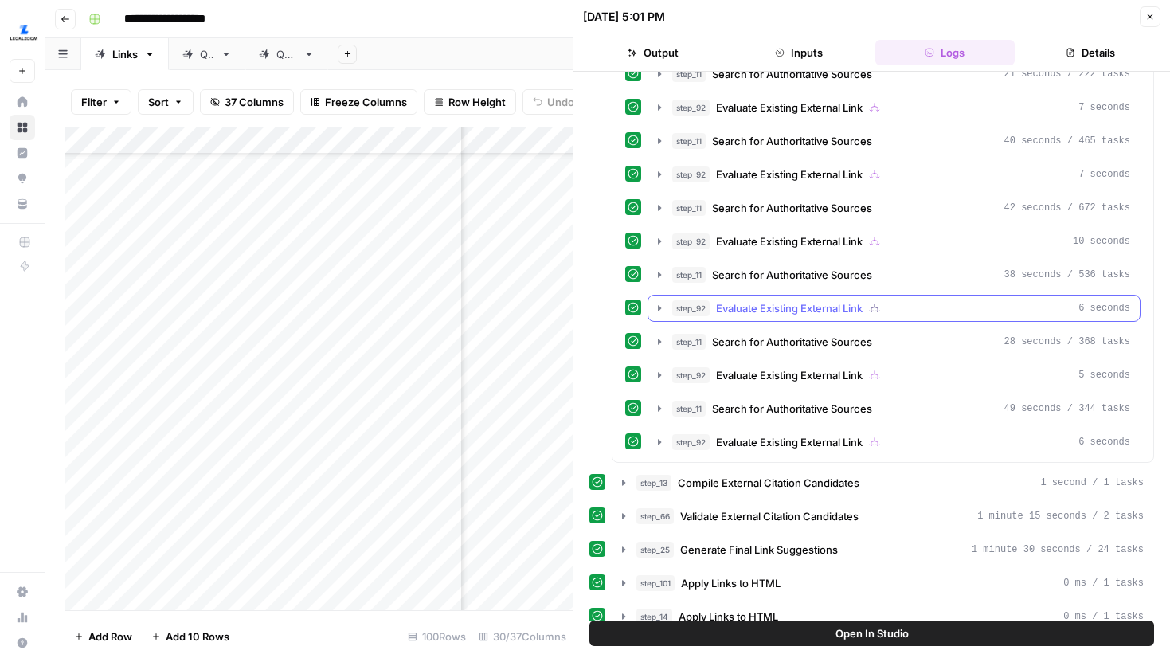
scroll to position [2123, 0]
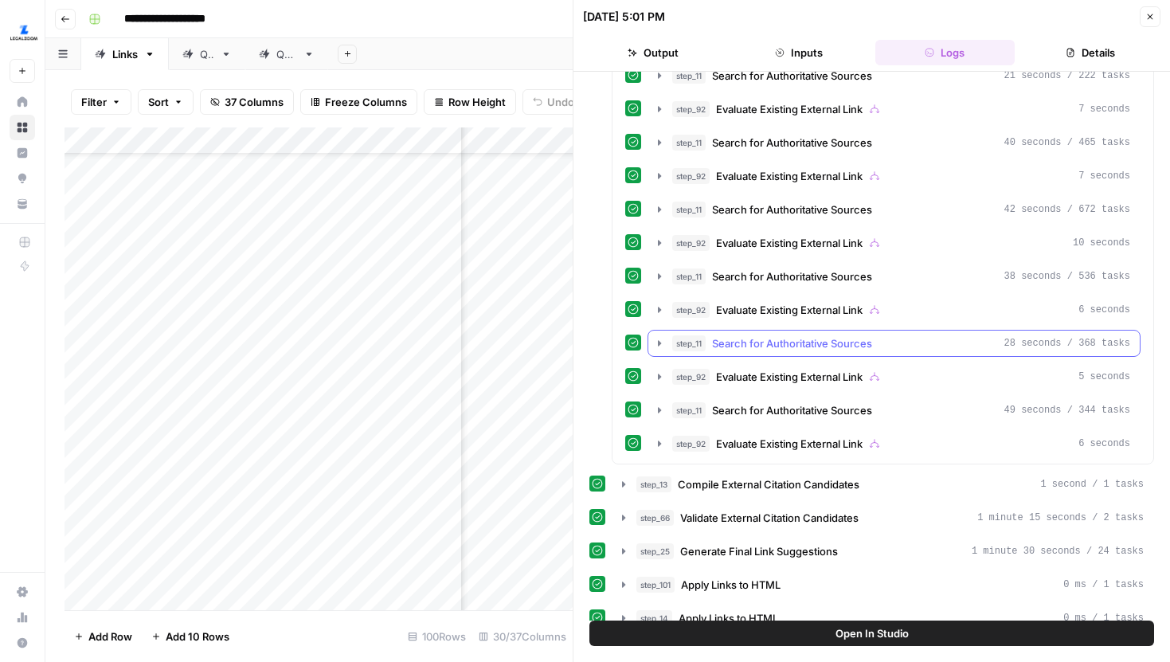
click at [661, 342] on icon "button" at bounding box center [659, 343] width 13 height 13
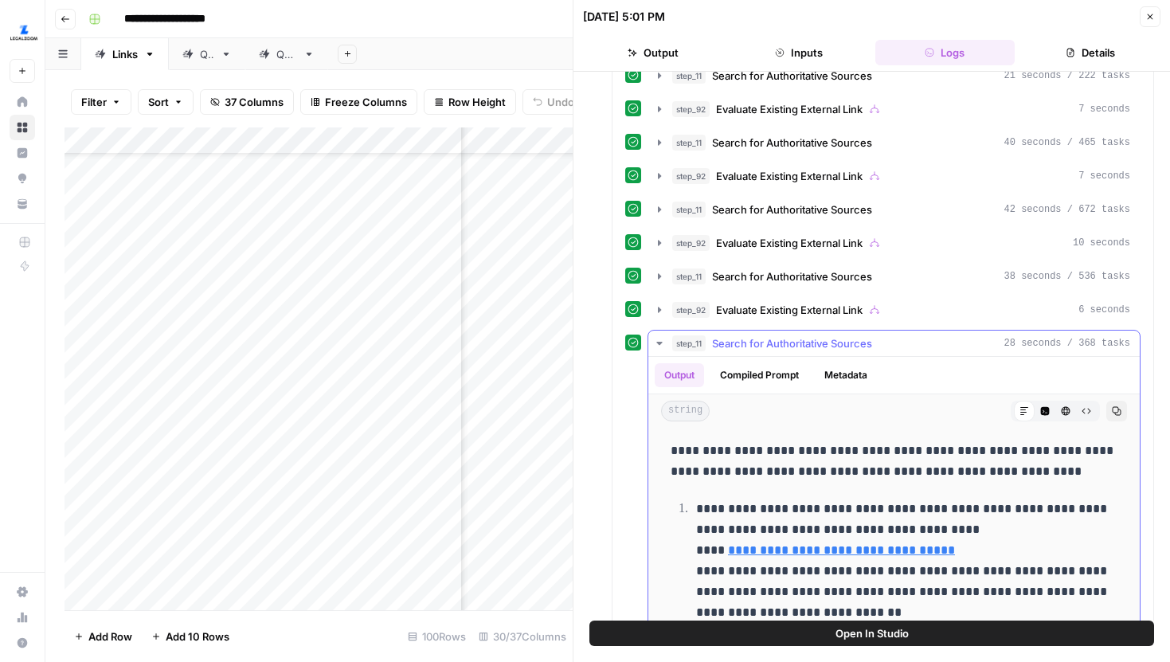
click at [856, 365] on button "Metadata" at bounding box center [846, 375] width 62 height 24
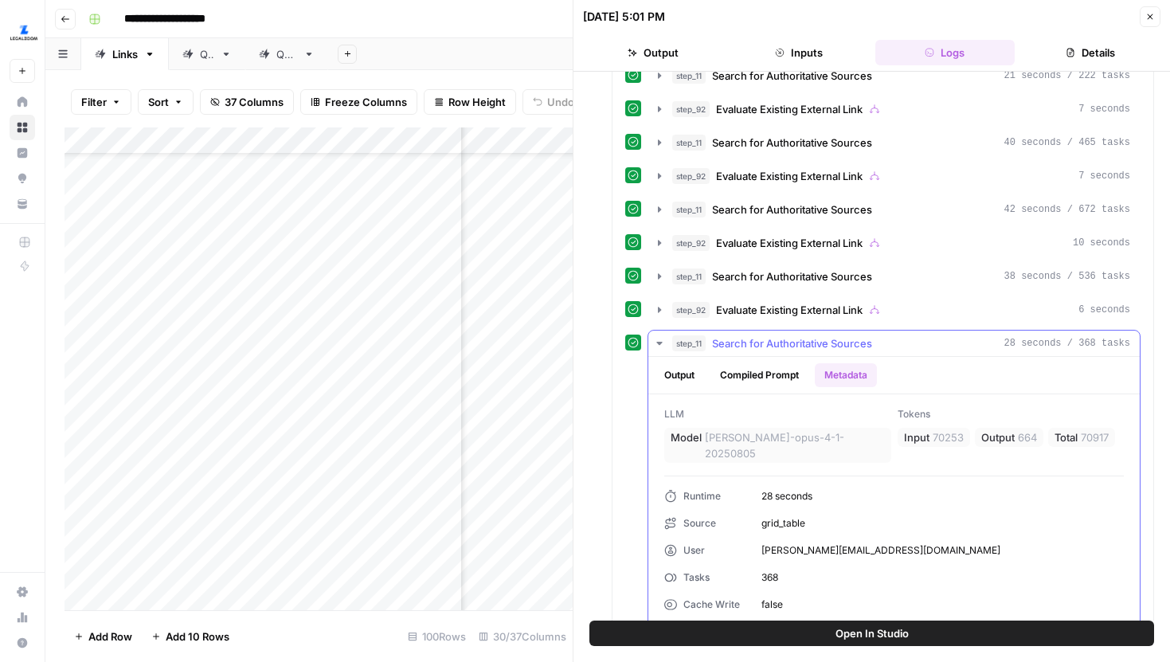
click at [660, 342] on icon "button" at bounding box center [659, 343] width 6 height 3
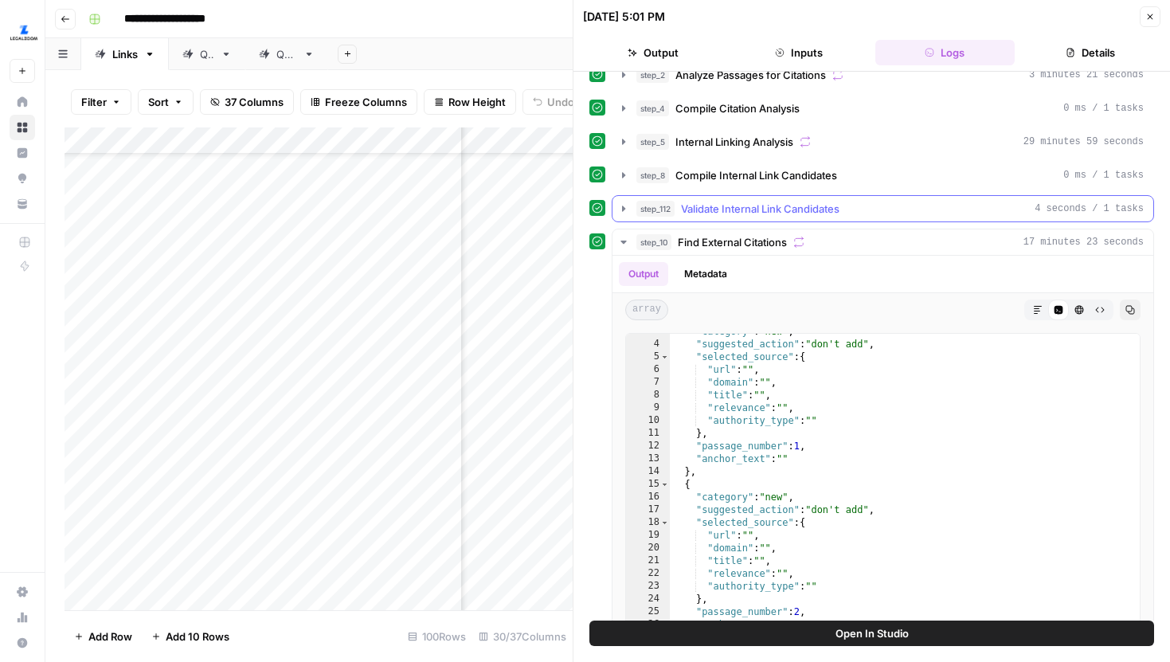
scroll to position [251, 0]
click at [1156, 22] on button "Close" at bounding box center [1150, 16] width 21 height 21
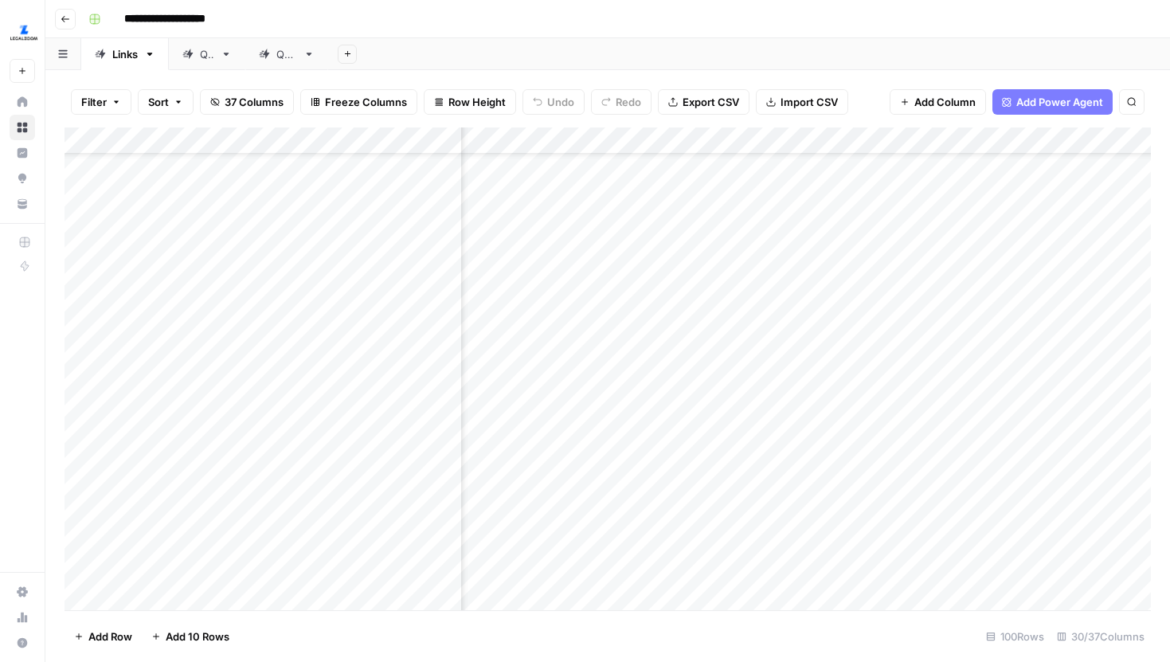
click at [595, 139] on div "Add Column" at bounding box center [608, 368] width 1086 height 483
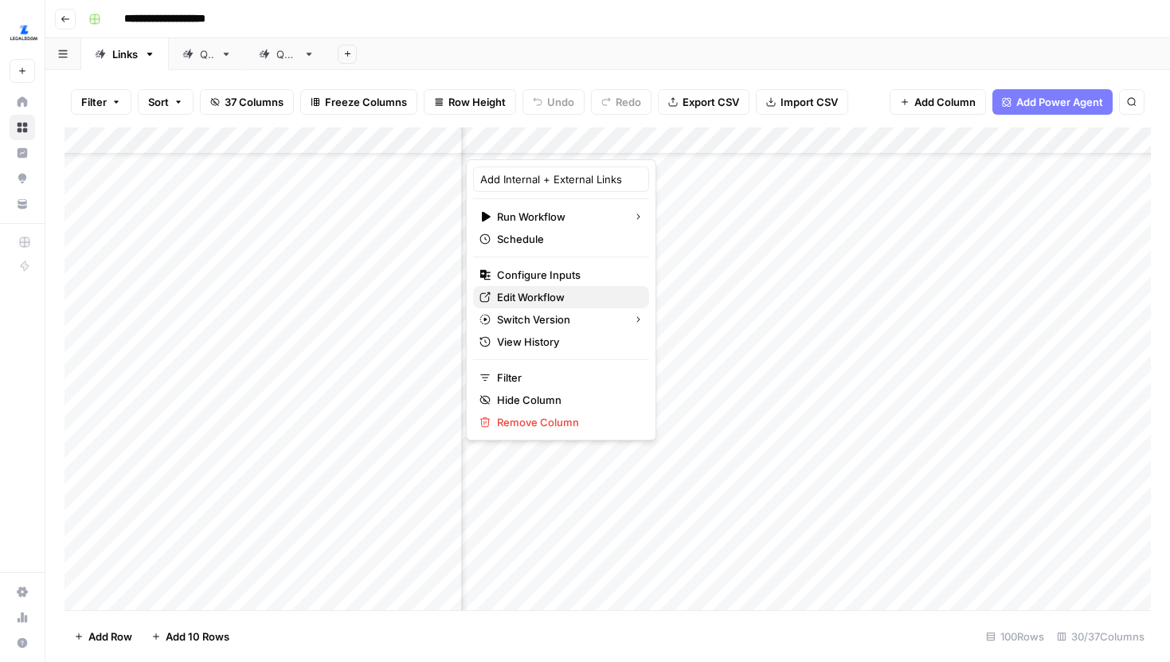
click at [549, 299] on span "Edit Workflow" at bounding box center [566, 297] width 139 height 16
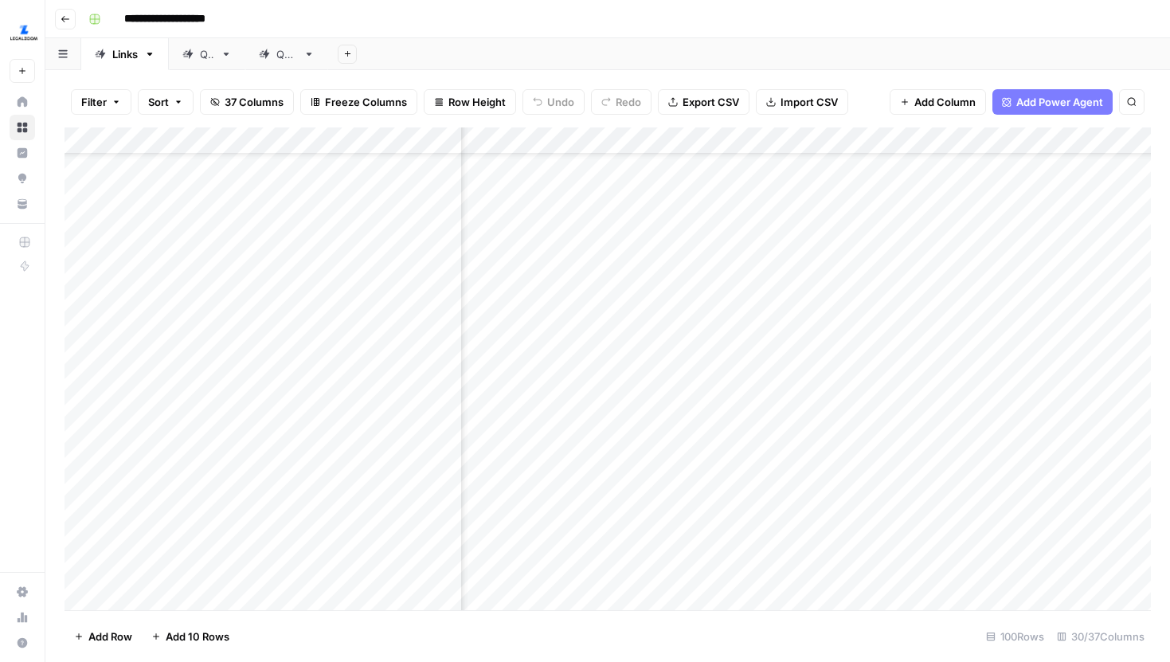
click at [569, 141] on div "Add Column" at bounding box center [608, 368] width 1086 height 483
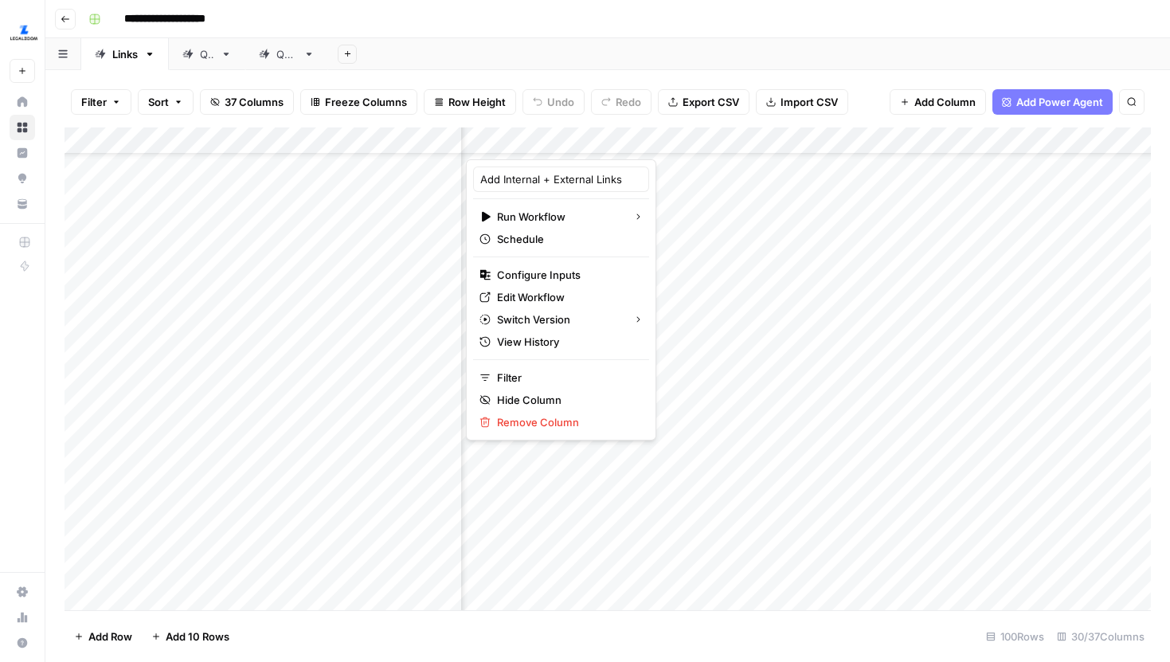
click at [839, 58] on div "Add Sheet" at bounding box center [749, 54] width 842 height 32
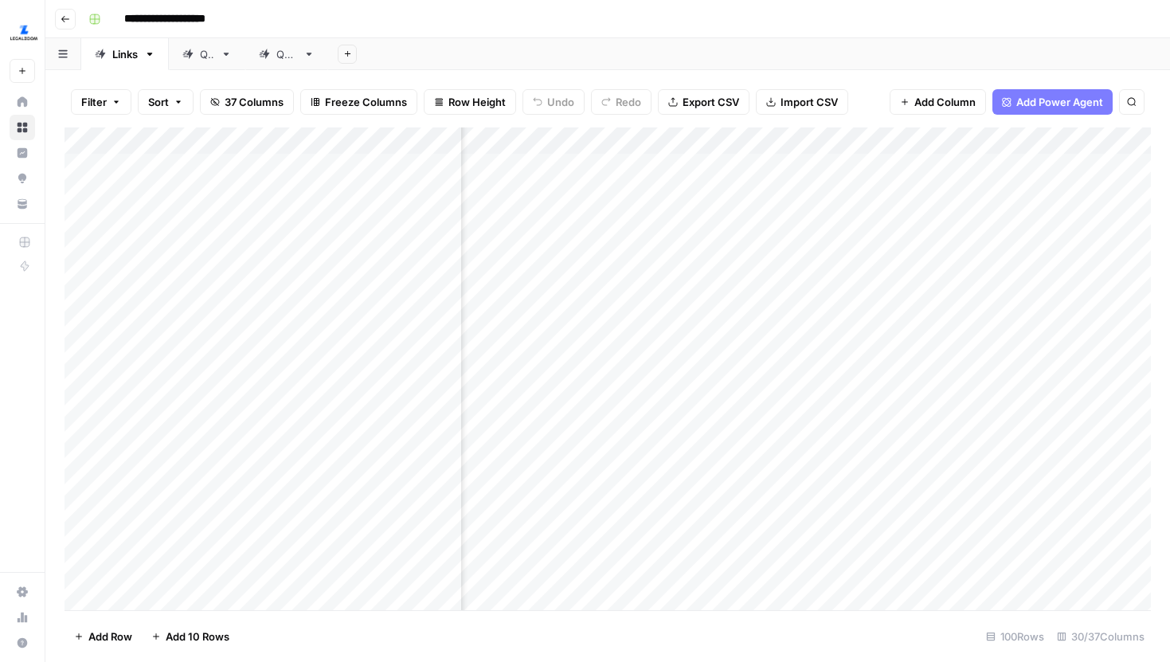
scroll to position [0, 868]
click at [644, 169] on div "Add Column" at bounding box center [608, 368] width 1086 height 483
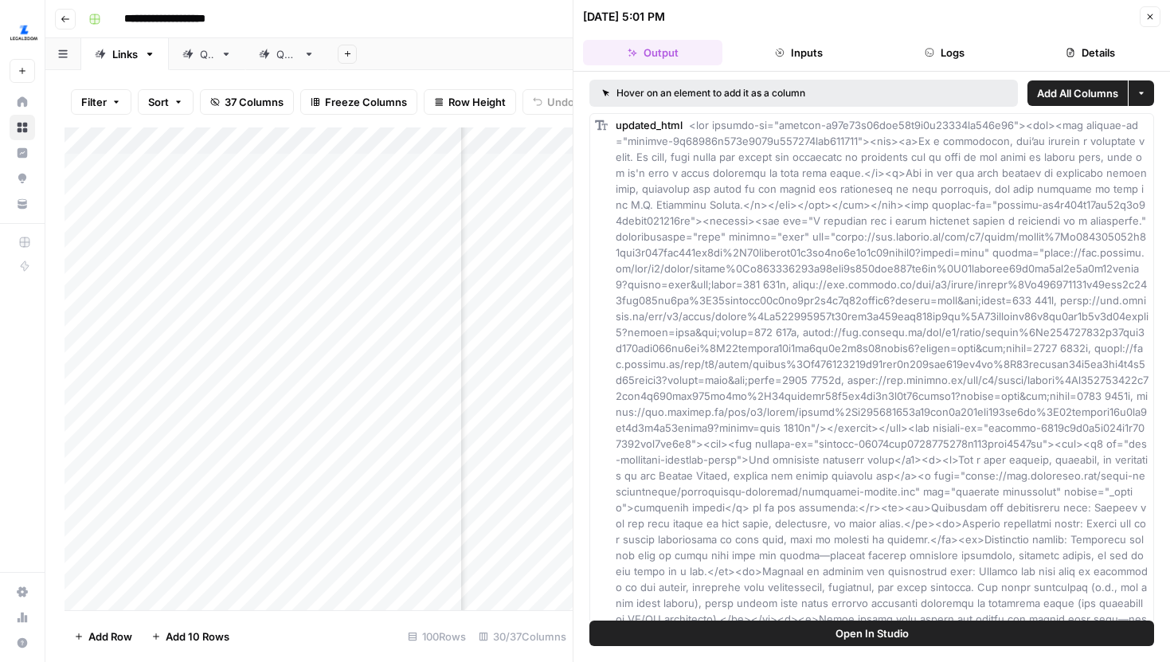
click at [959, 57] on button "Logs" at bounding box center [944, 52] width 139 height 25
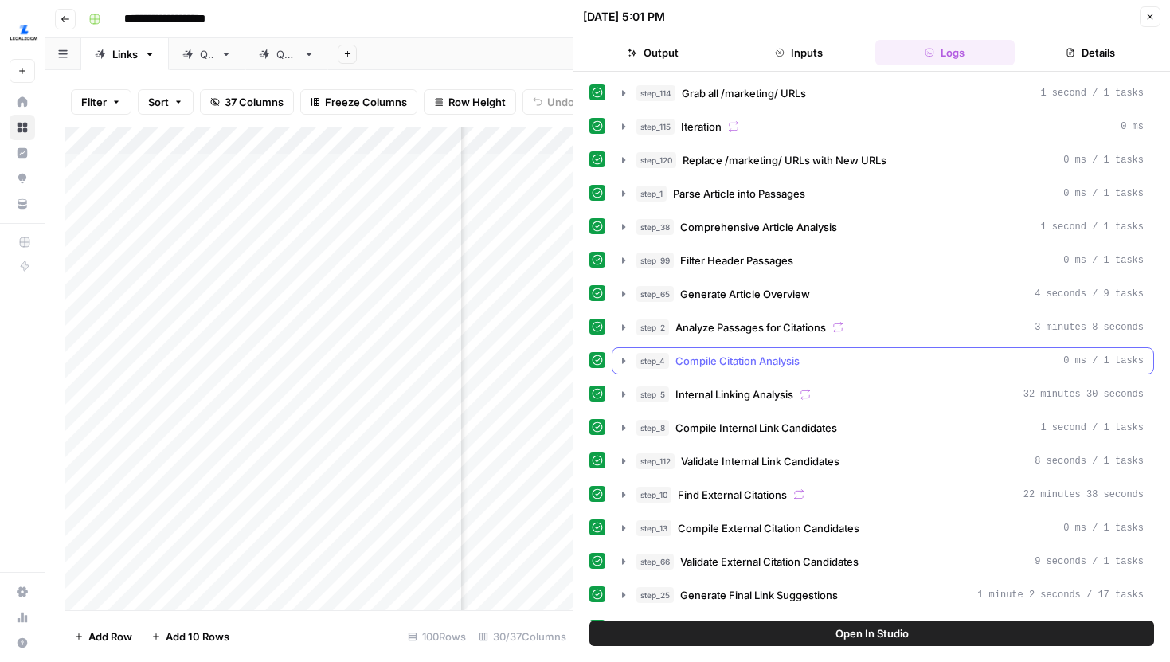
scroll to position [65, 0]
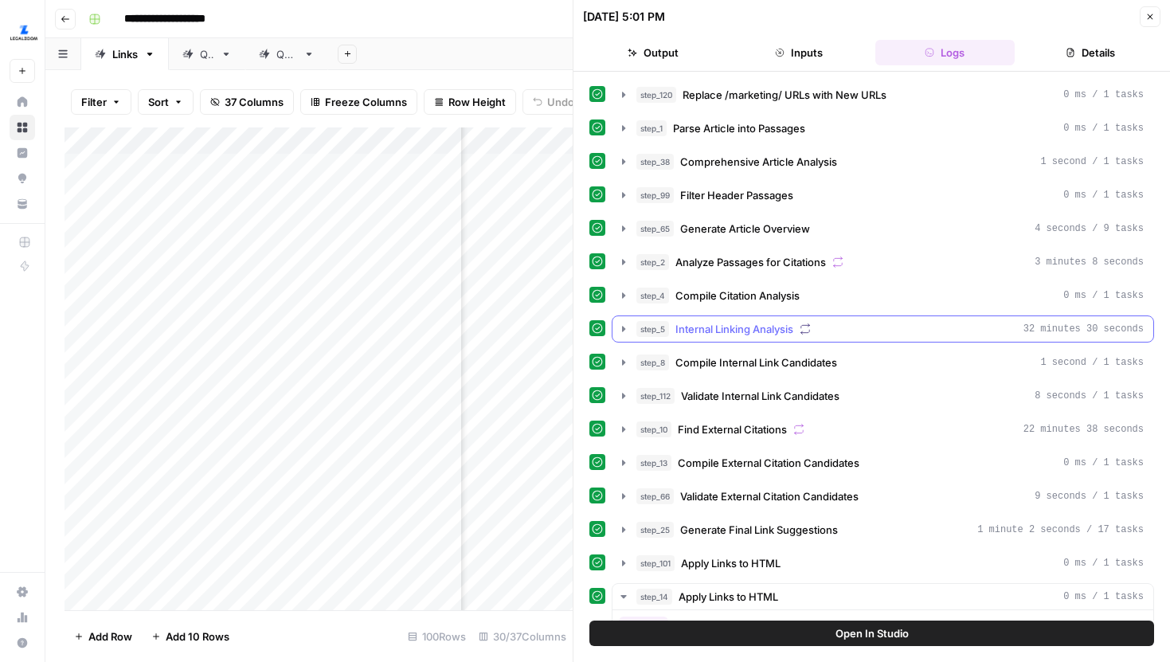
click at [623, 330] on icon "button" at bounding box center [623, 329] width 3 height 6
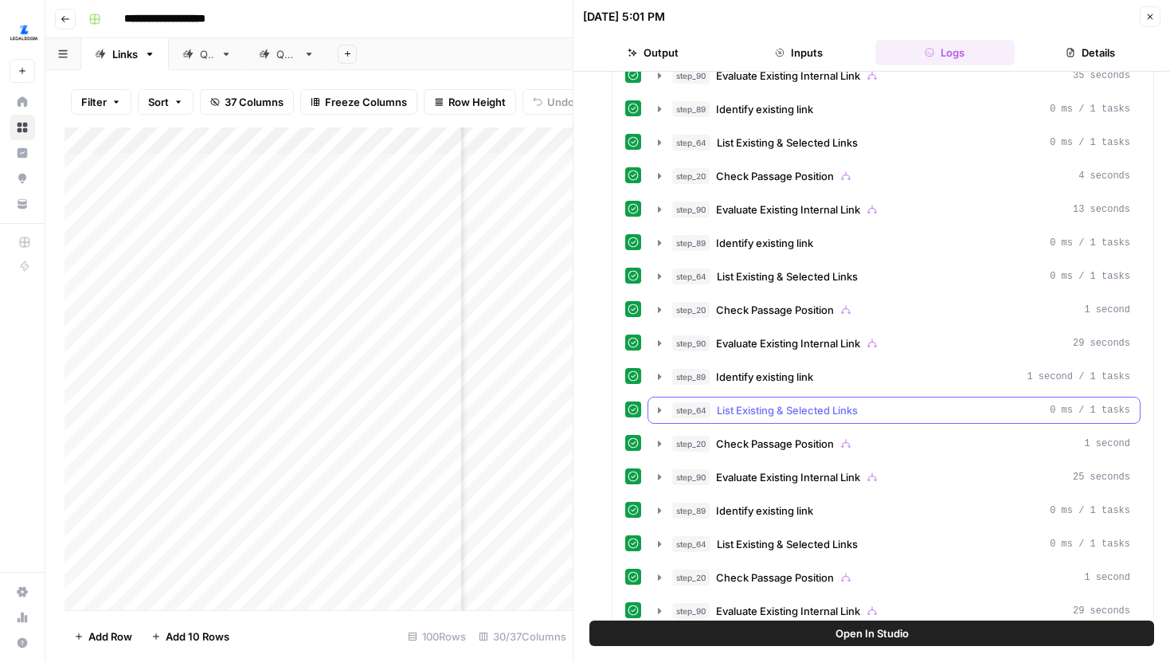
scroll to position [1121, 0]
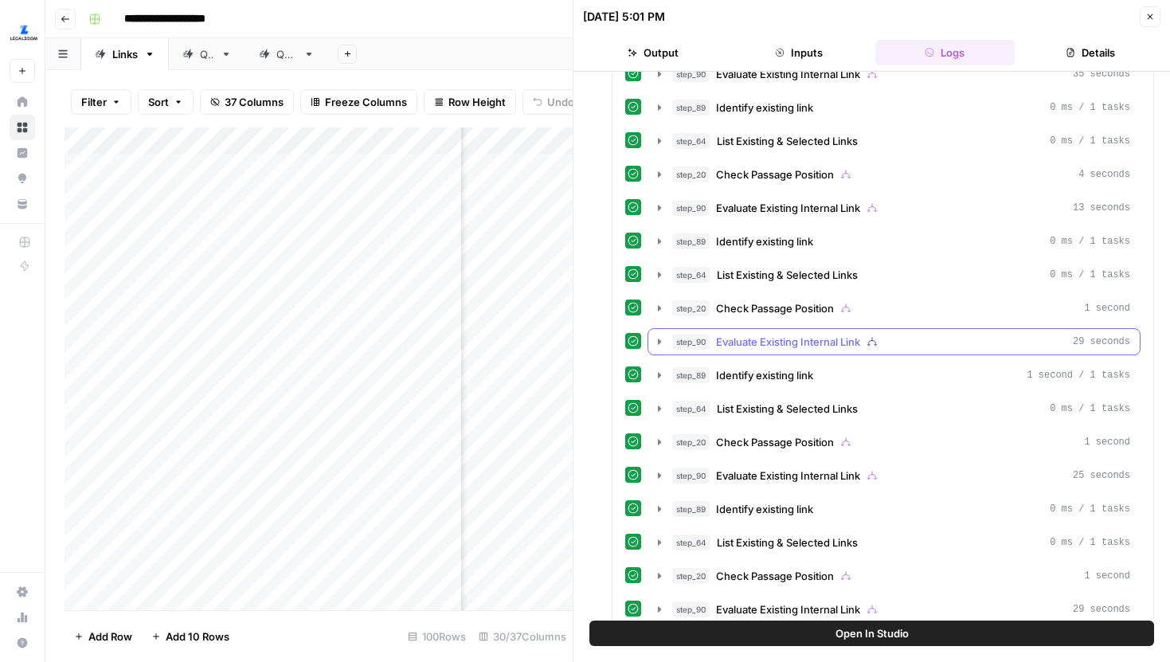
click at [655, 335] on icon "button" at bounding box center [659, 341] width 13 height 13
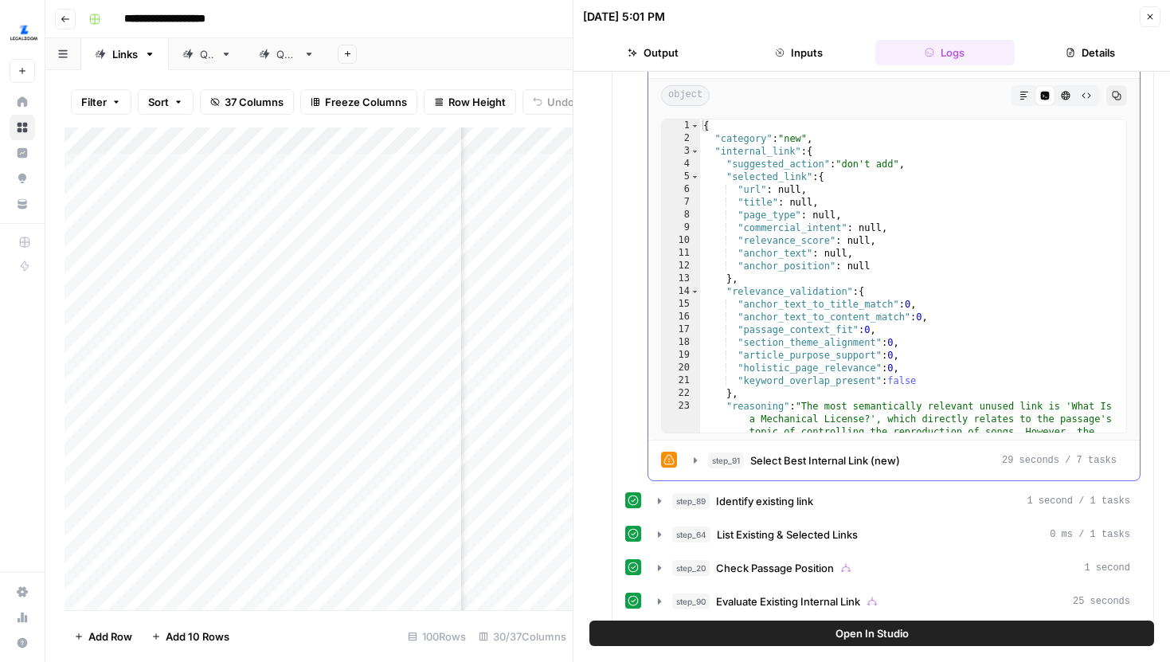
scroll to position [1437, 0]
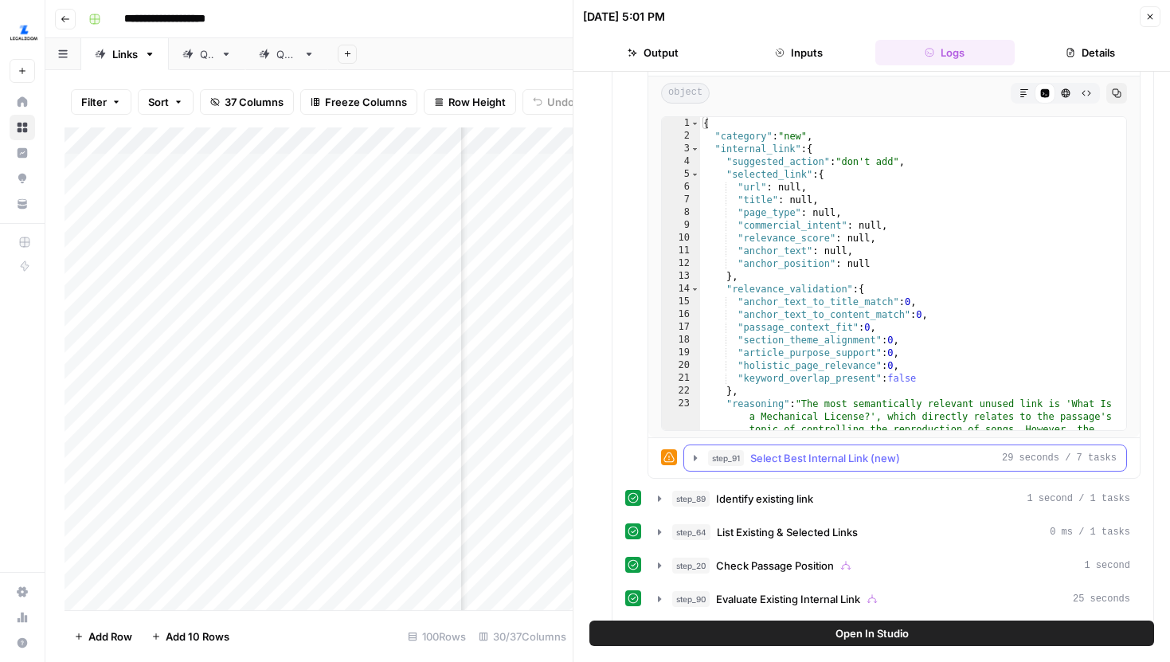
click at [698, 460] on icon "button" at bounding box center [695, 458] width 13 height 13
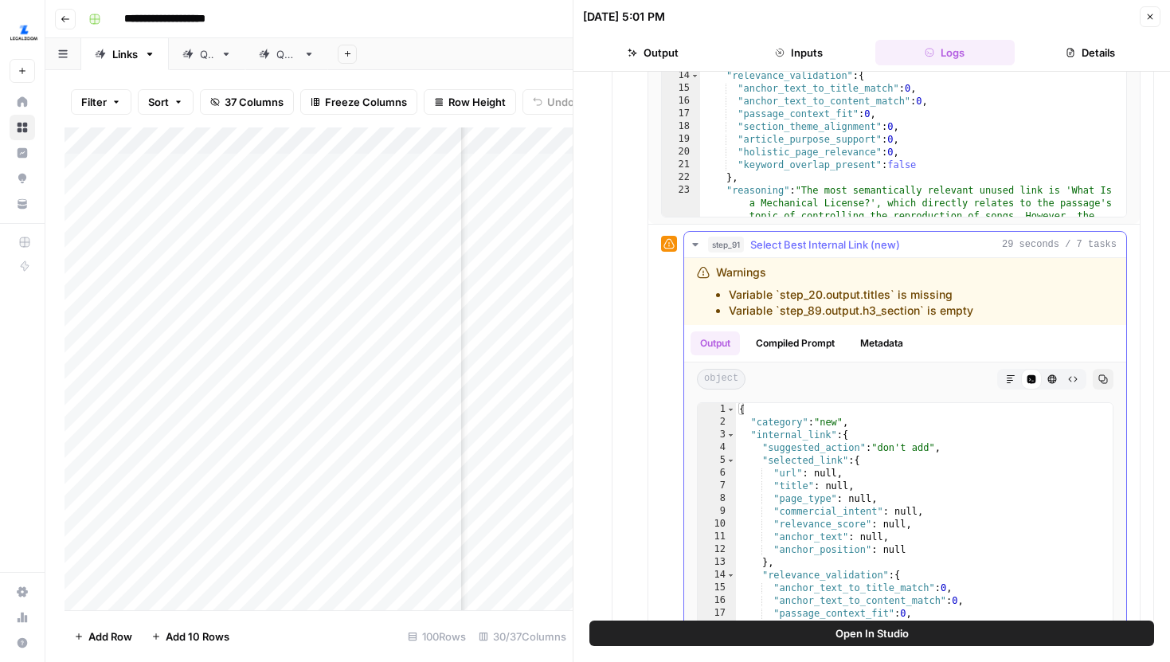
scroll to position [1687, 0]
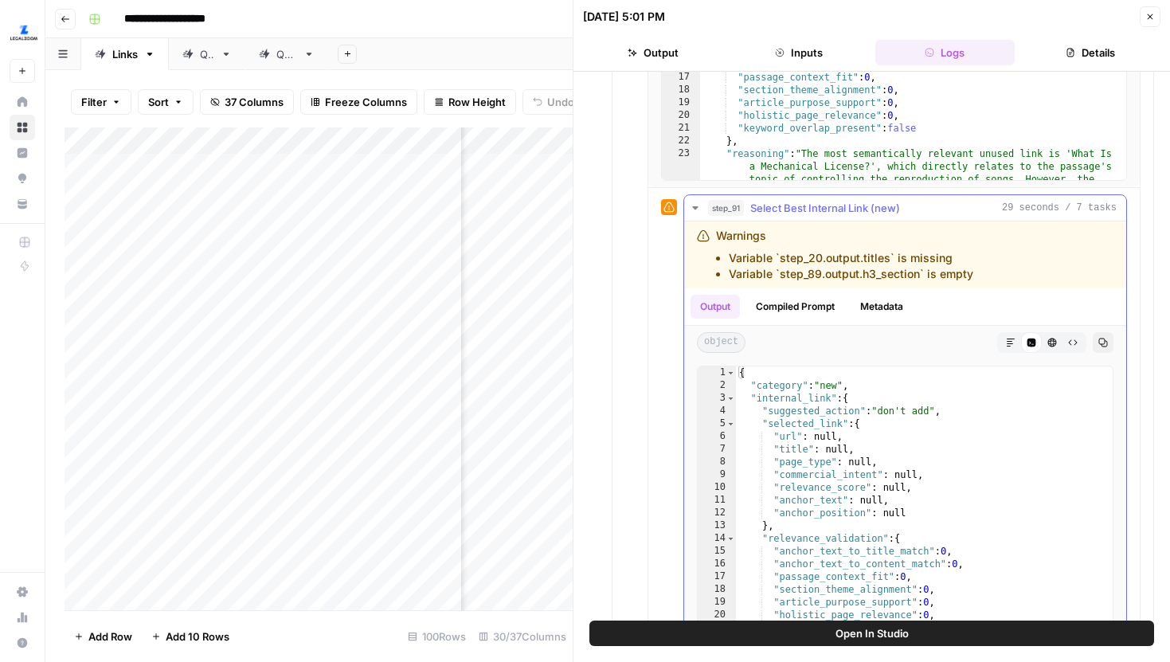
click at [906, 293] on div "Output Compiled Prompt Metadata" at bounding box center [905, 306] width 442 height 37
click at [894, 311] on button "Metadata" at bounding box center [882, 307] width 62 height 24
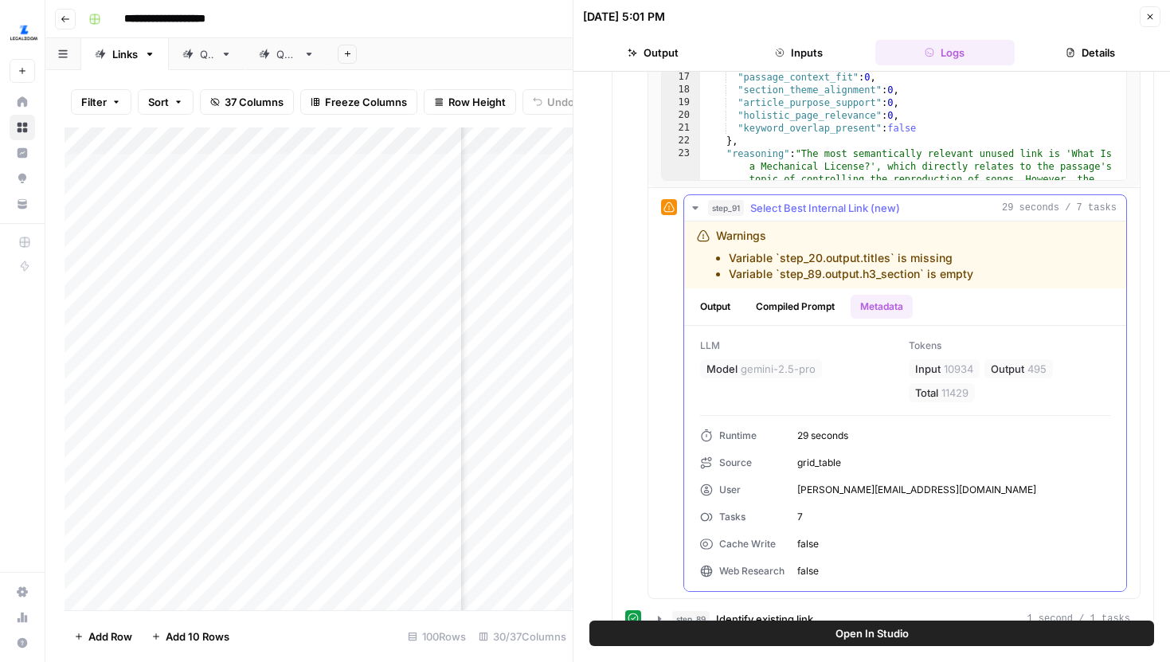
click at [697, 212] on icon "button" at bounding box center [695, 208] width 13 height 13
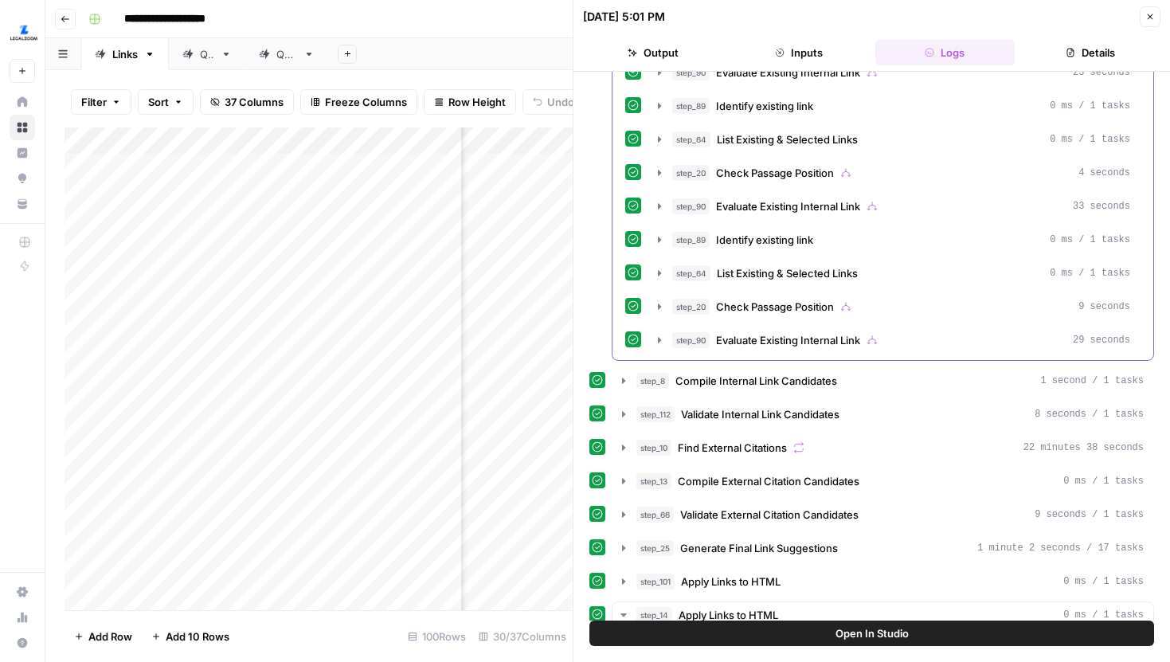
scroll to position [9561, 0]
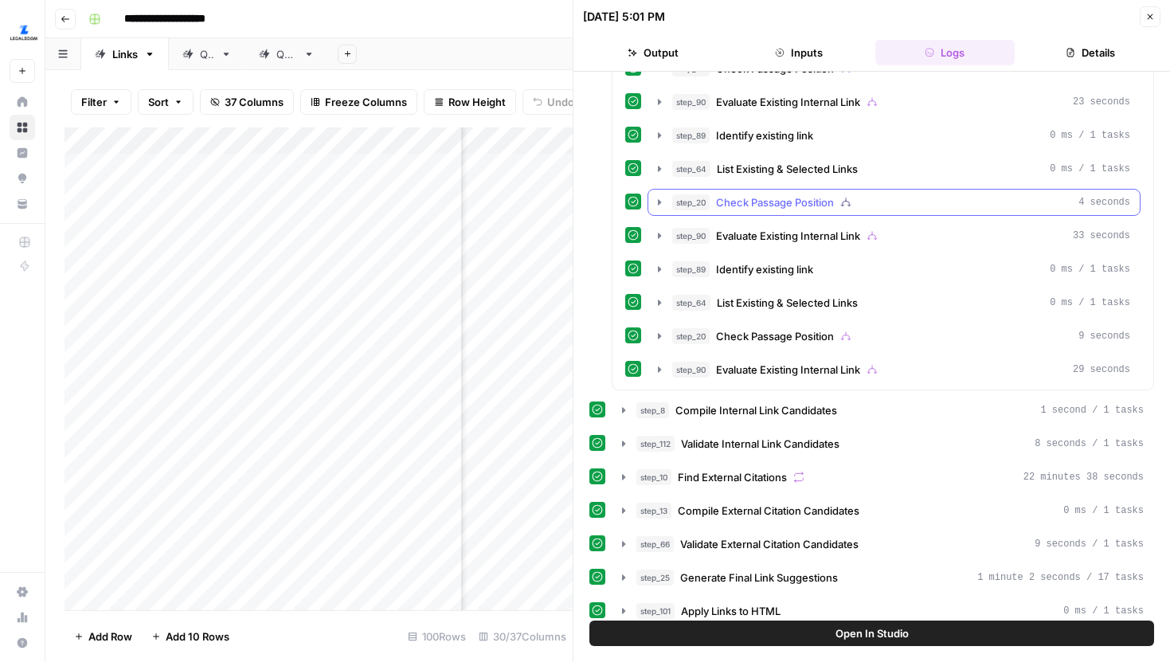
click at [657, 196] on icon "button" at bounding box center [659, 202] width 13 height 13
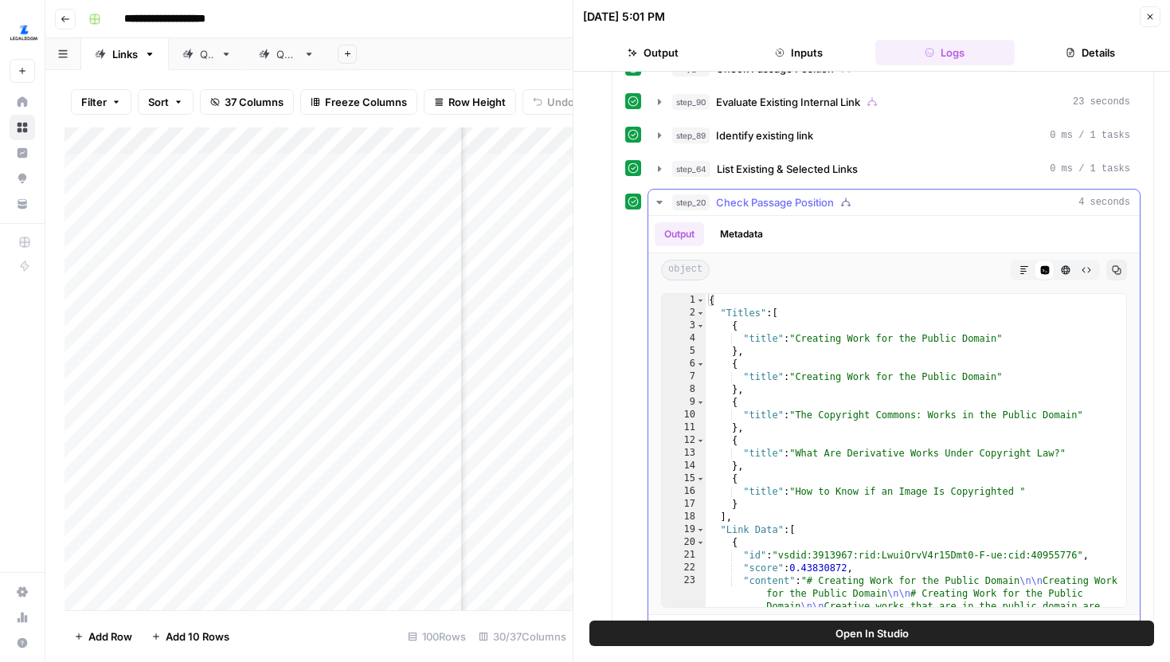
click at [657, 199] on icon "button" at bounding box center [659, 202] width 13 height 13
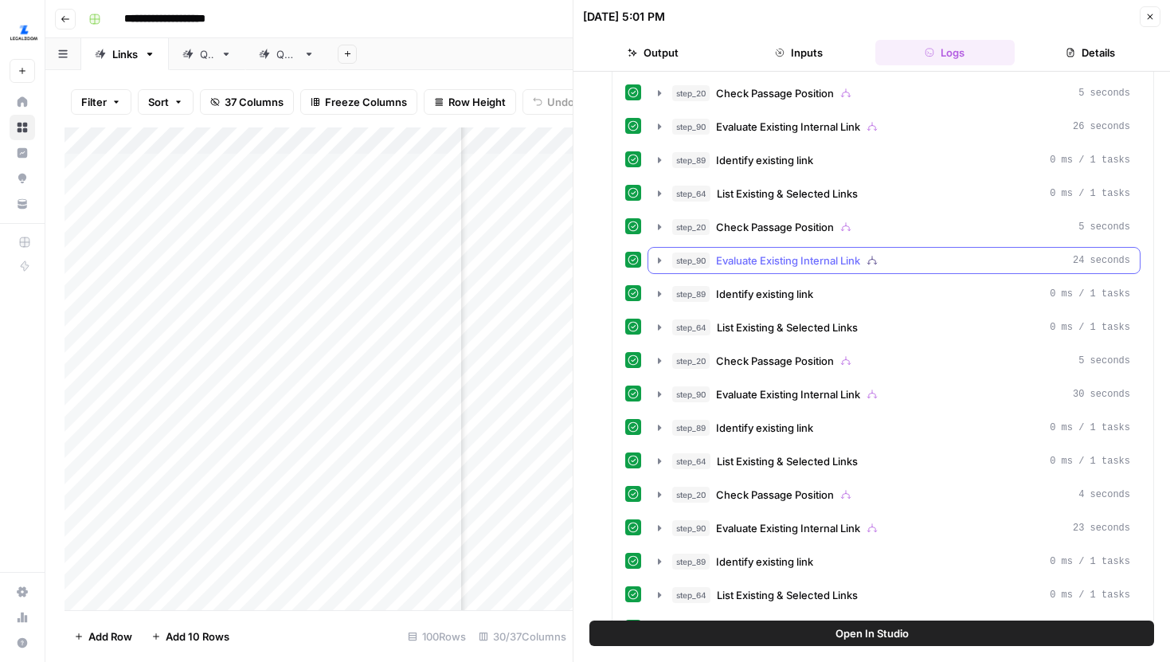
scroll to position [9106, 0]
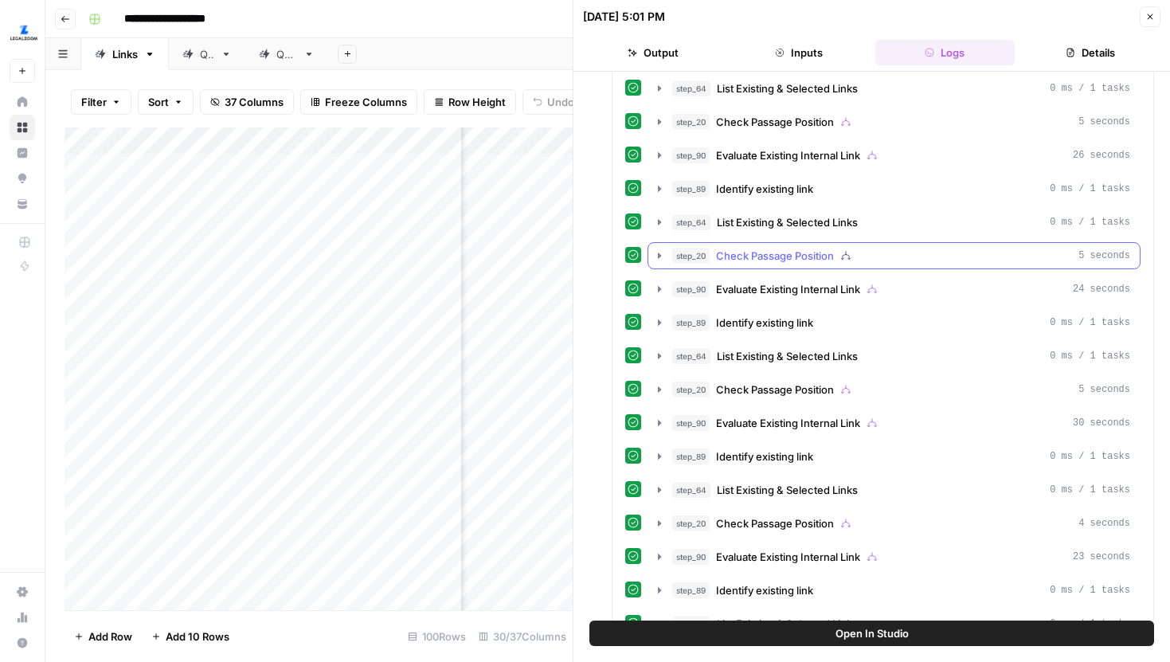
click at [659, 252] on icon "button" at bounding box center [659, 255] width 13 height 13
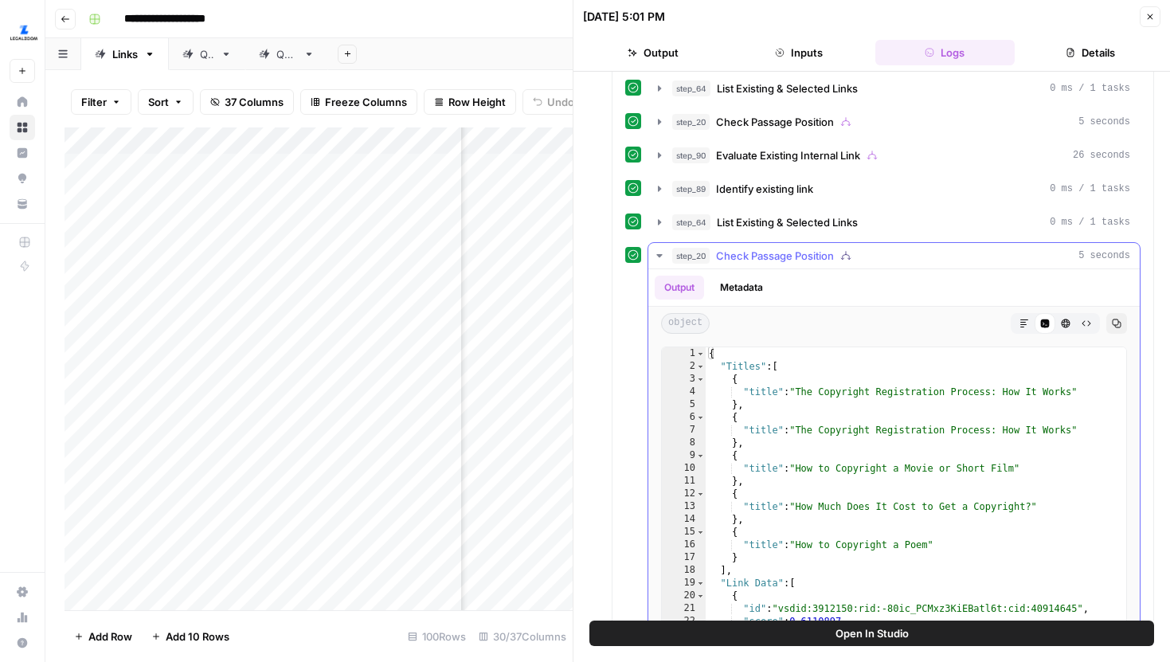
click at [659, 252] on icon "button" at bounding box center [659, 255] width 13 height 13
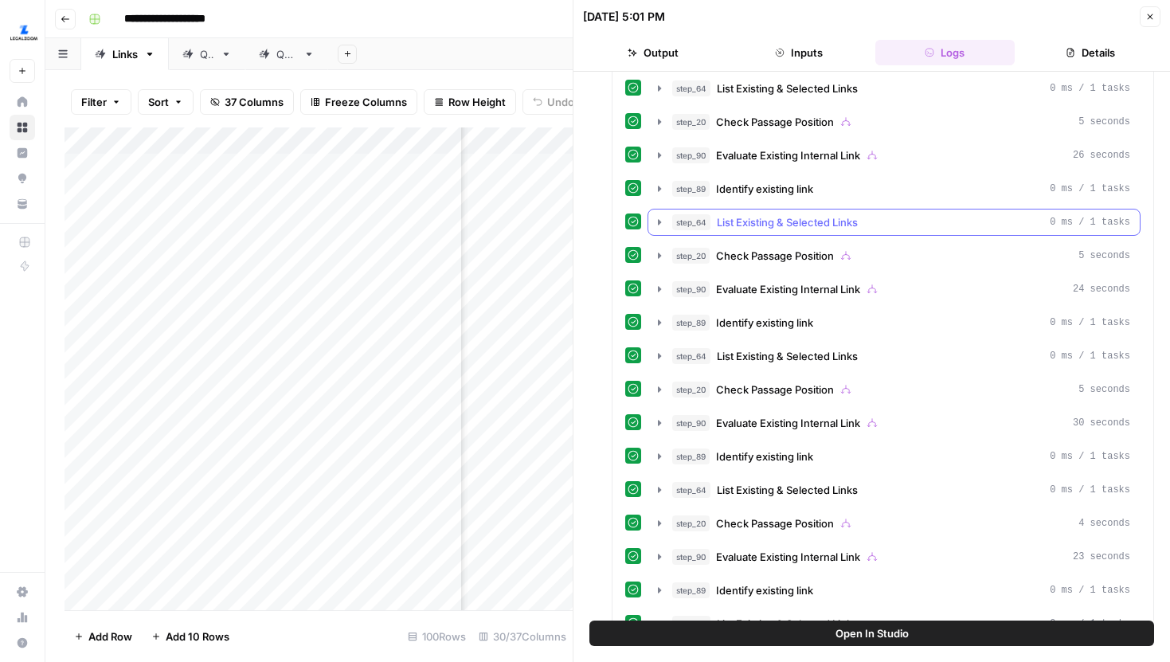
click at [659, 231] on button "step_64 List Existing & Selected Links 0 ms / 1 tasks" at bounding box center [893, 221] width 491 height 25
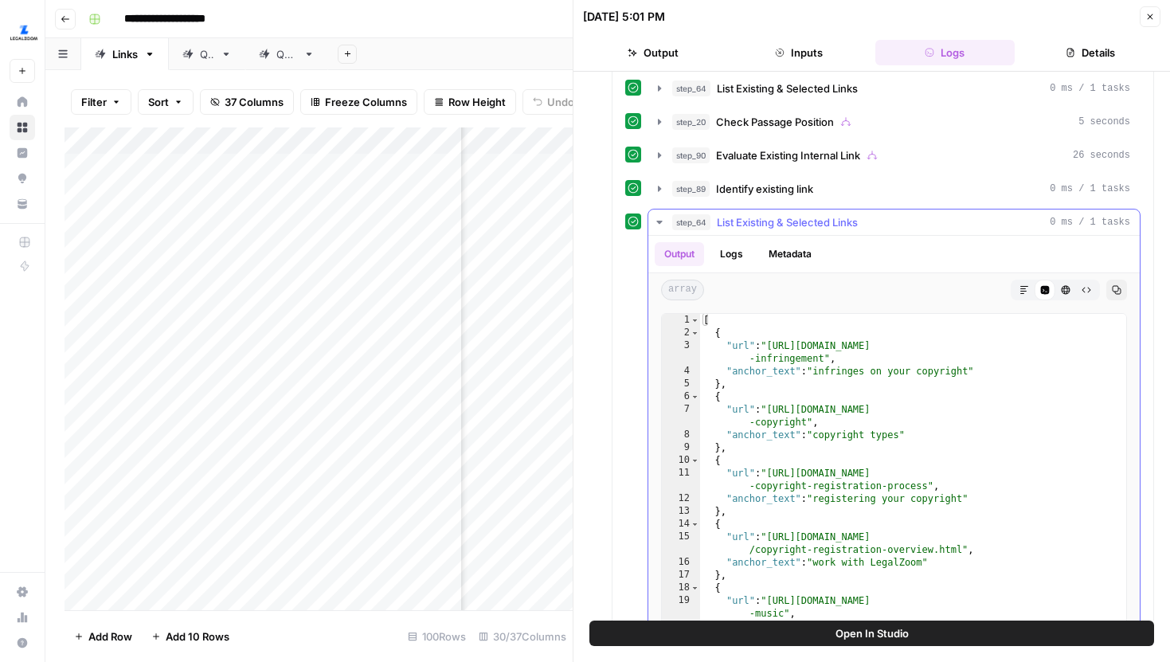
click at [659, 225] on icon "button" at bounding box center [659, 222] width 13 height 13
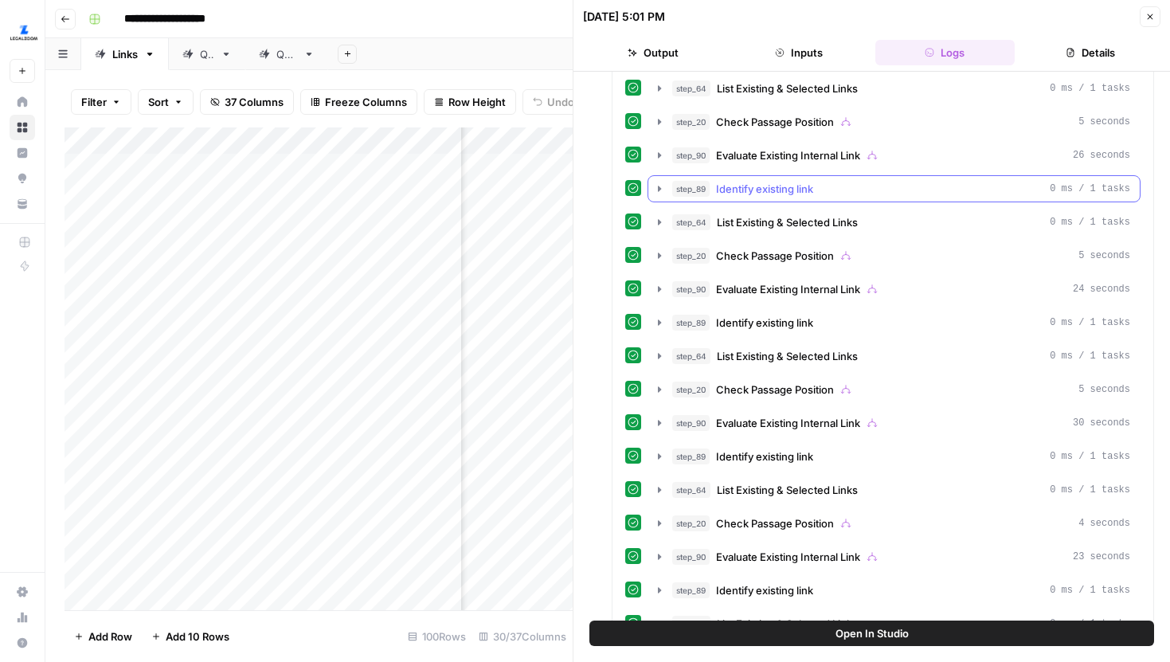
click at [659, 197] on button "step_89 Identify existing link 0 ms / 1 tasks" at bounding box center [893, 188] width 491 height 25
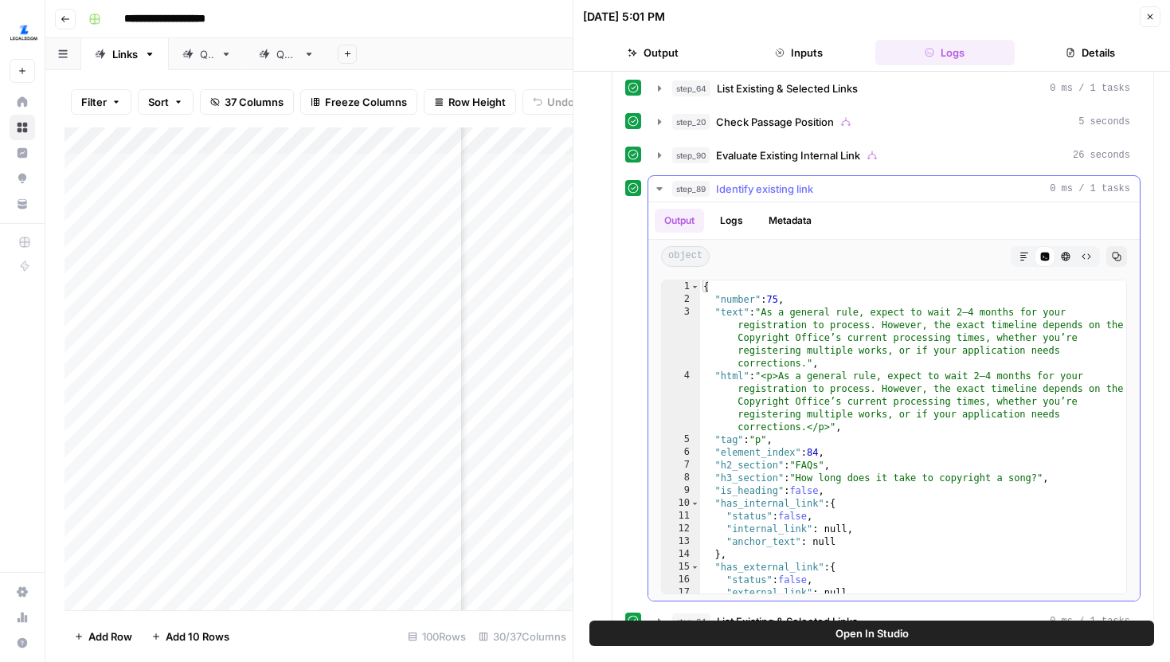
click at [658, 188] on icon "button" at bounding box center [659, 188] width 6 height 3
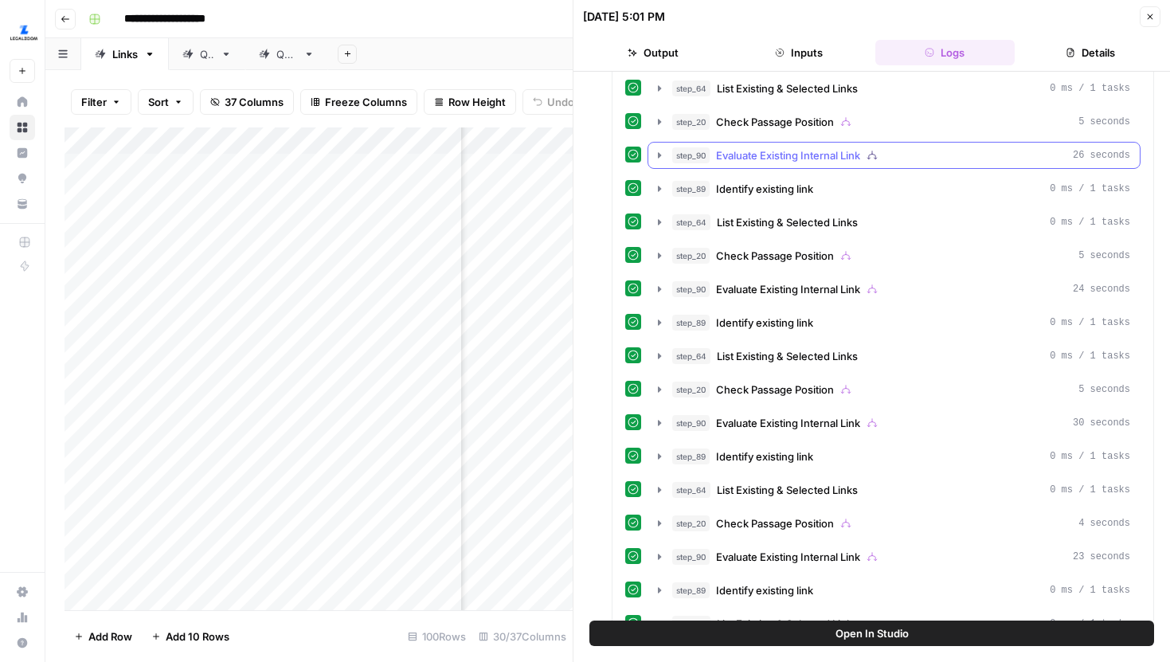
click at [654, 163] on button "step_90 Evaluate Existing Internal Link 26 seconds" at bounding box center [893, 155] width 491 height 25
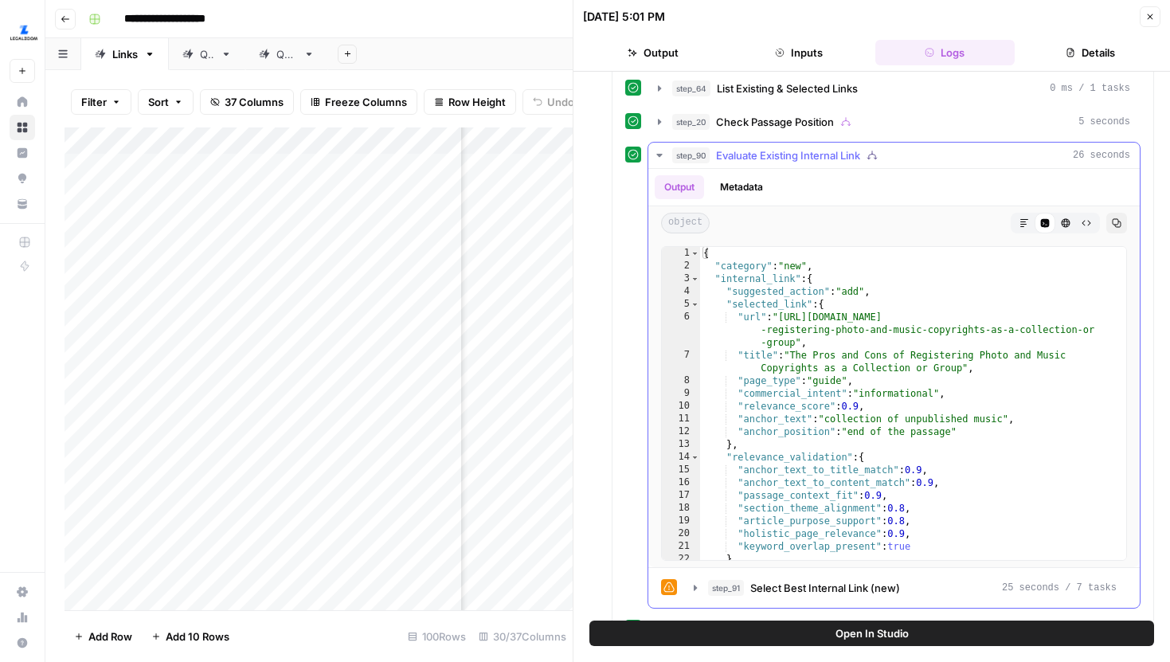
click at [740, 195] on button "Metadata" at bounding box center [741, 187] width 62 height 24
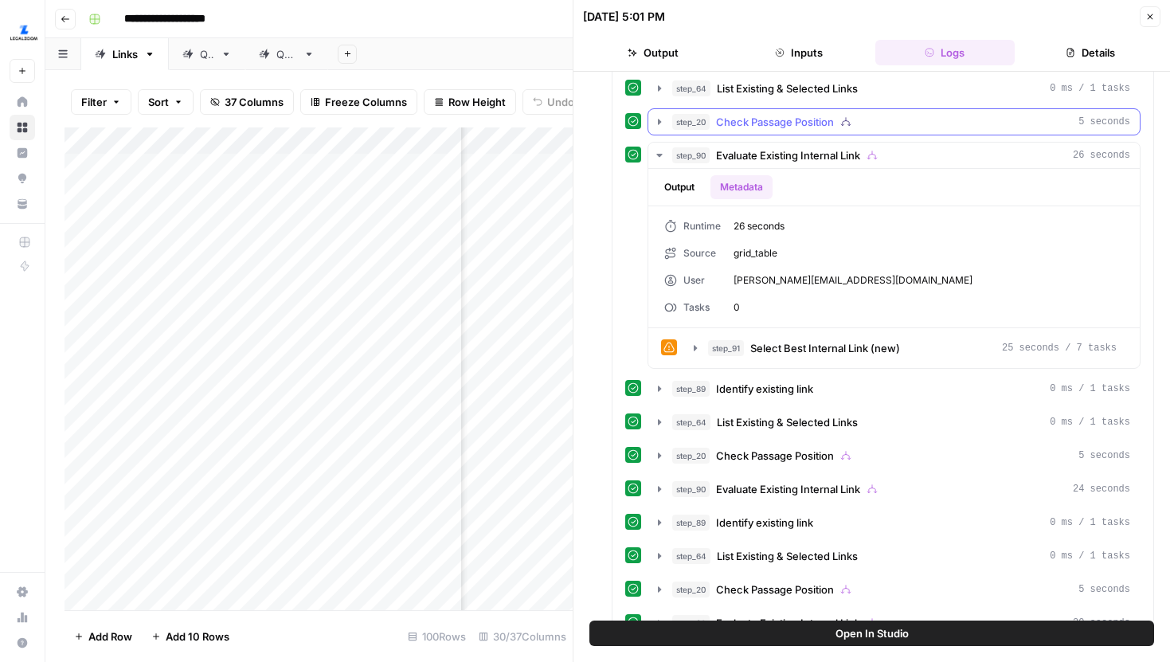
click at [655, 119] on icon "button" at bounding box center [659, 121] width 13 height 13
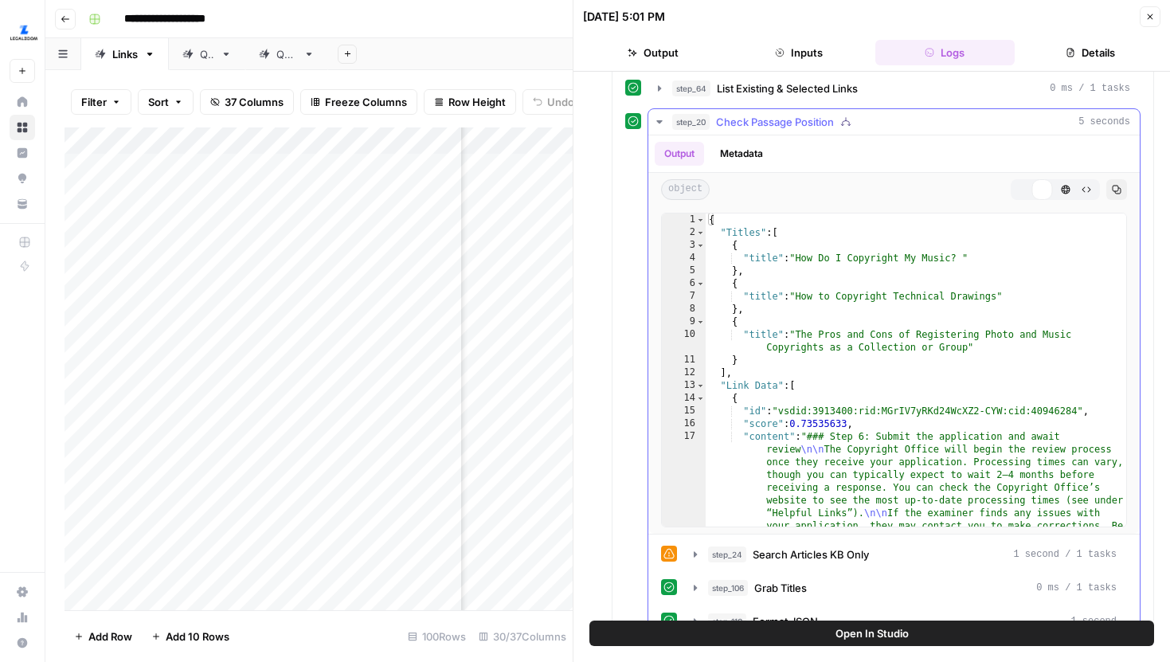
click at [754, 156] on button "Metadata" at bounding box center [741, 154] width 62 height 24
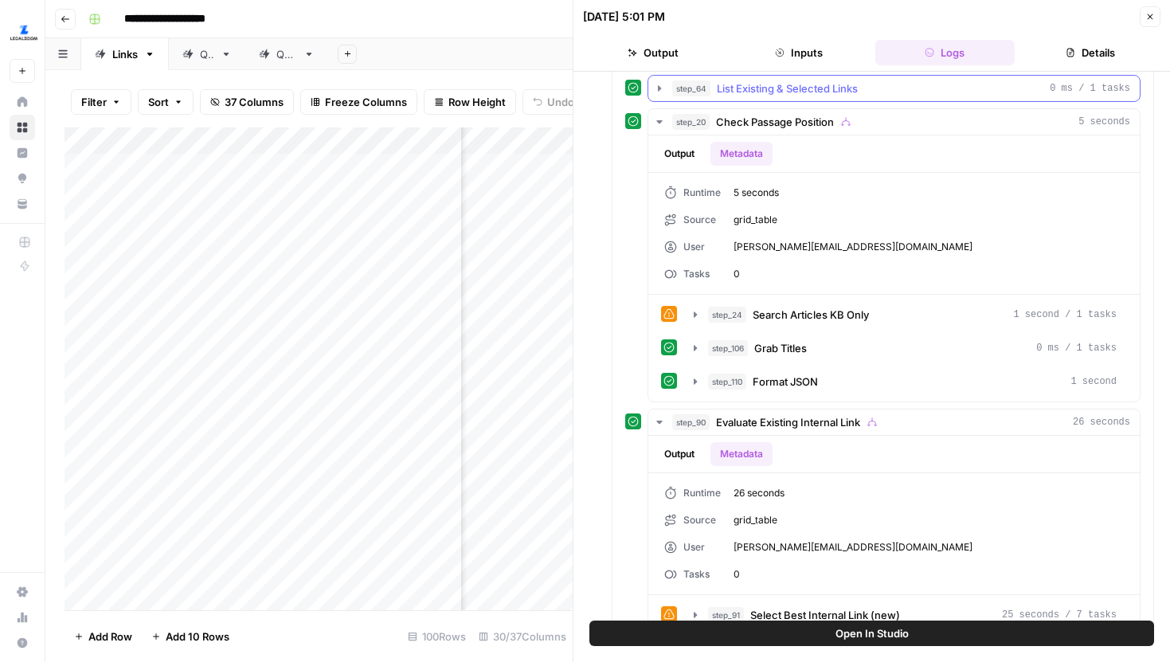
click at [651, 81] on button "step_64 List Existing & Selected Links 0 ms / 1 tasks" at bounding box center [893, 88] width 491 height 25
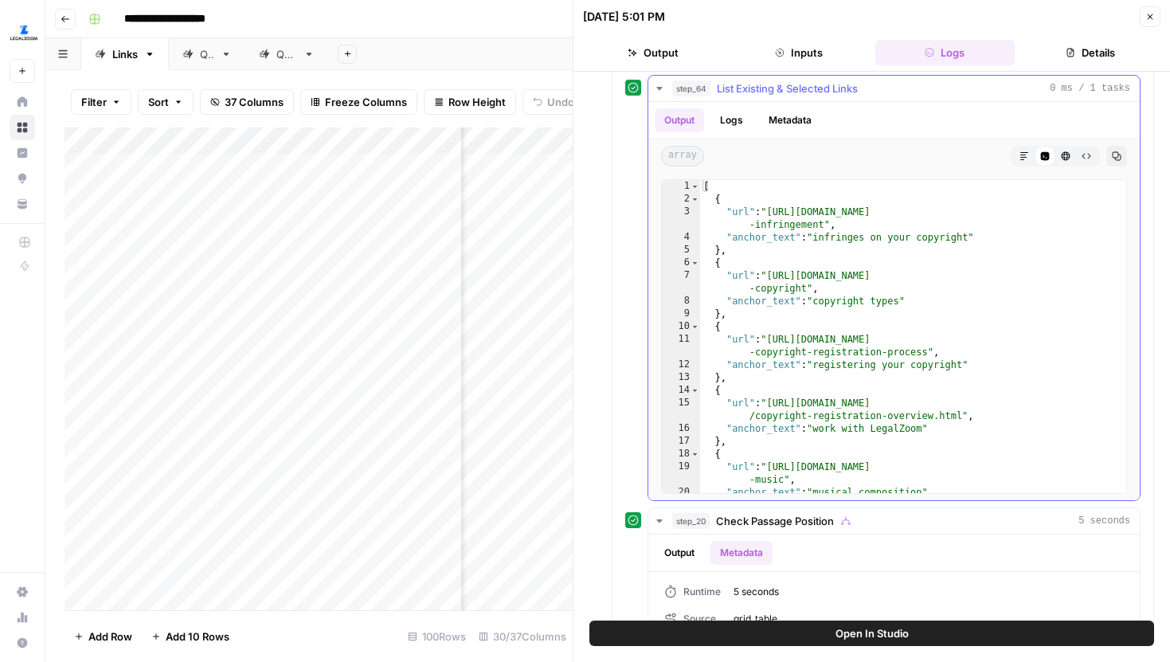
click at [785, 123] on button "Metadata" at bounding box center [790, 120] width 62 height 24
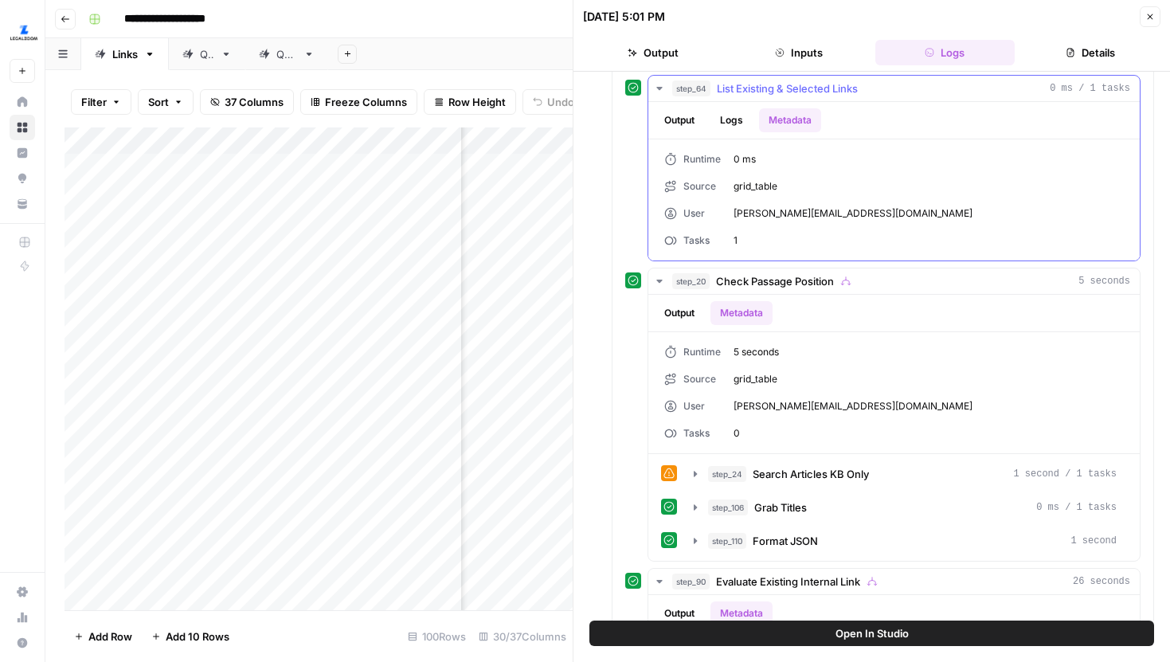
click at [655, 90] on icon "button" at bounding box center [659, 88] width 13 height 13
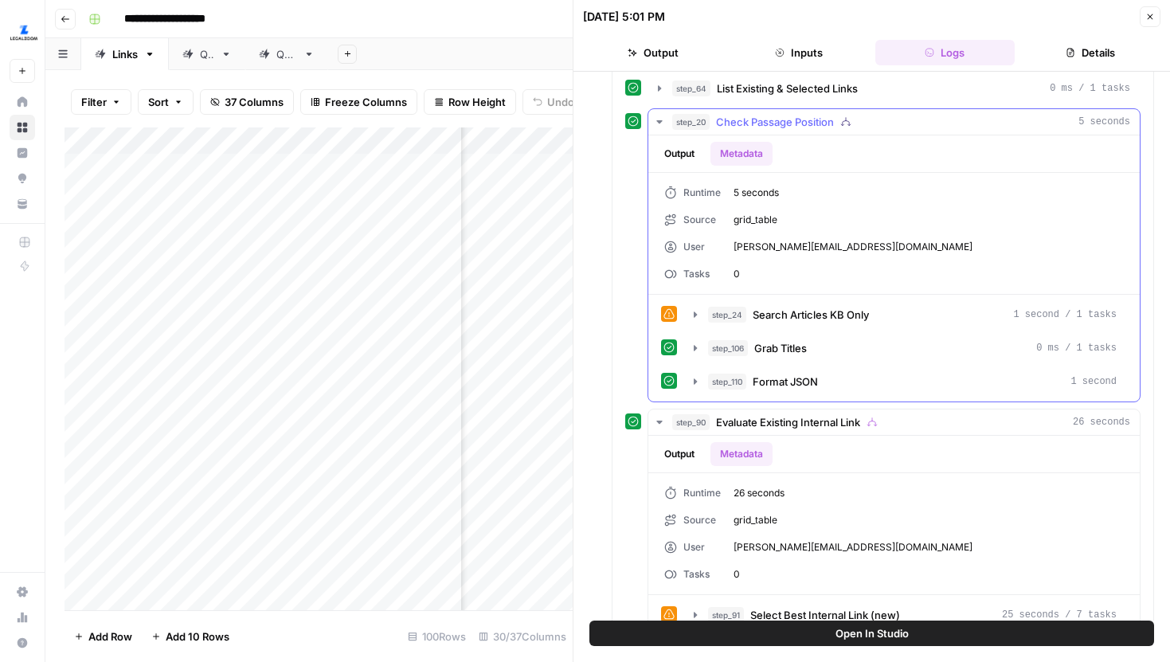
click at [655, 119] on icon "button" at bounding box center [659, 121] width 13 height 13
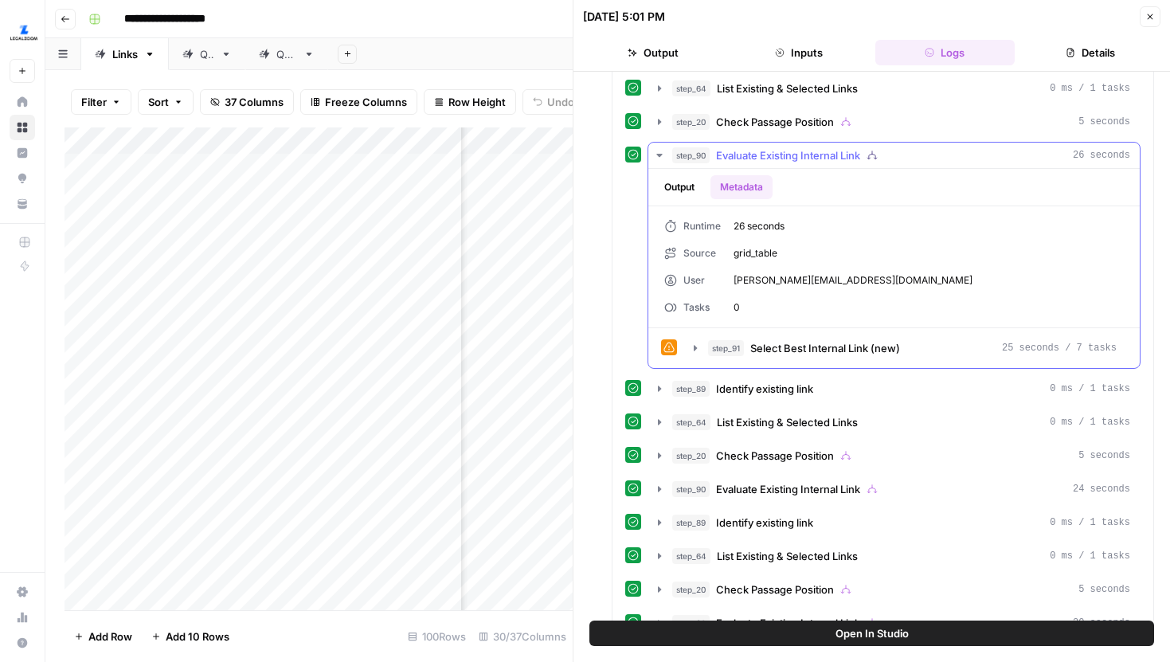
click at [659, 157] on icon "button" at bounding box center [659, 155] width 13 height 13
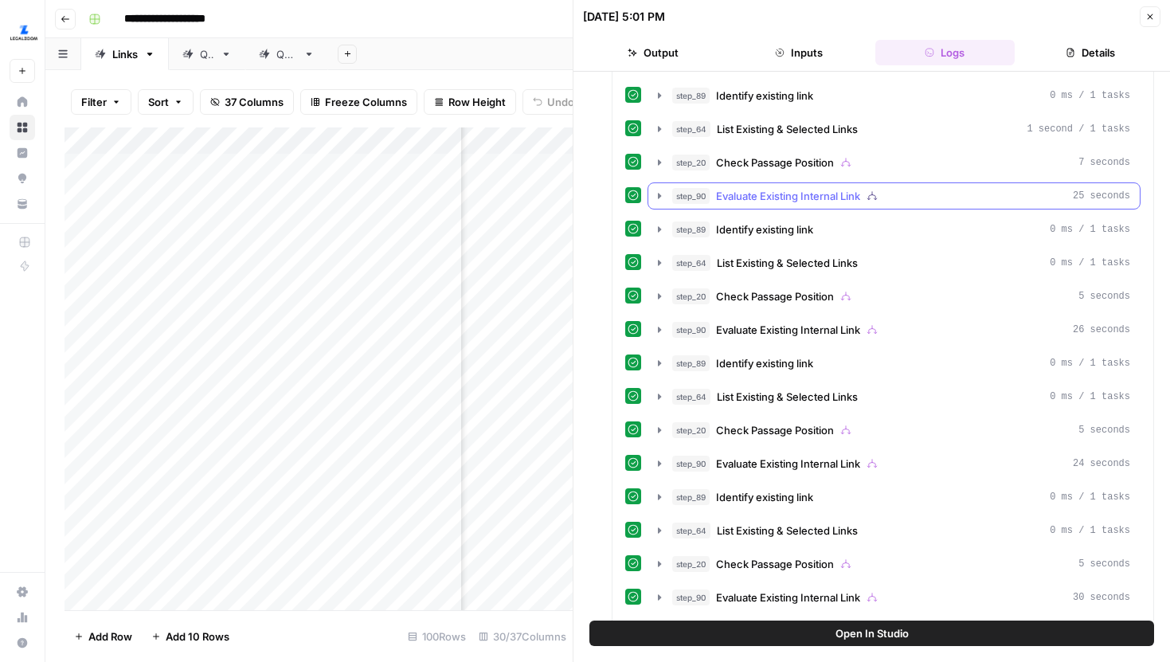
scroll to position [8915, 0]
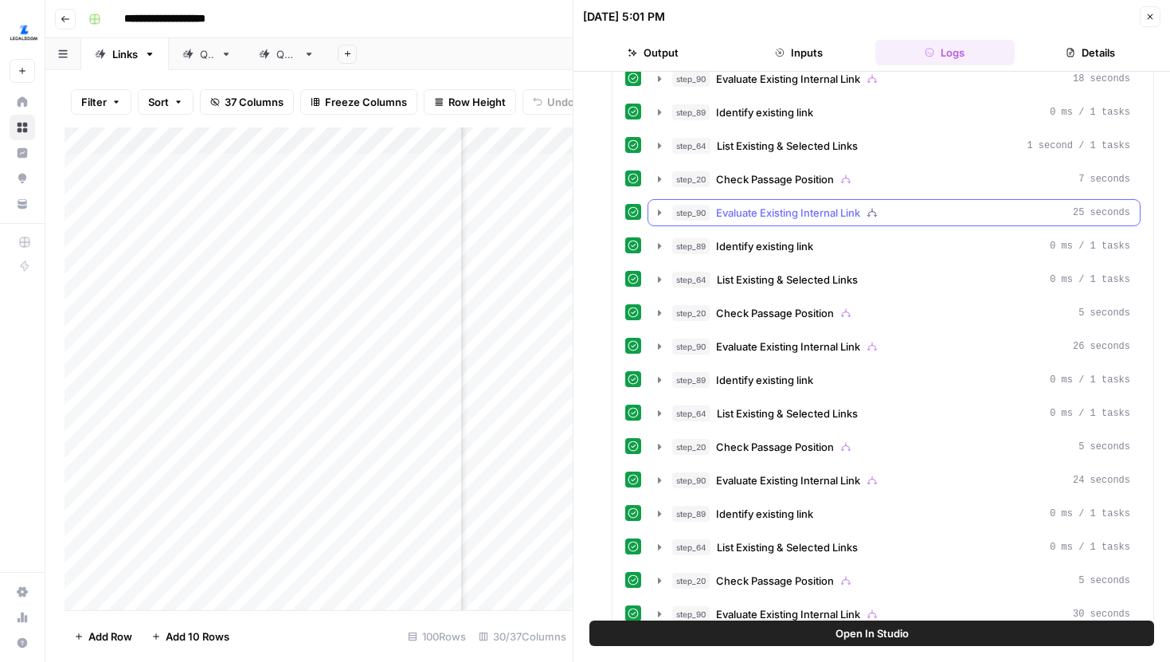
click at [659, 213] on icon "button" at bounding box center [659, 212] width 3 height 6
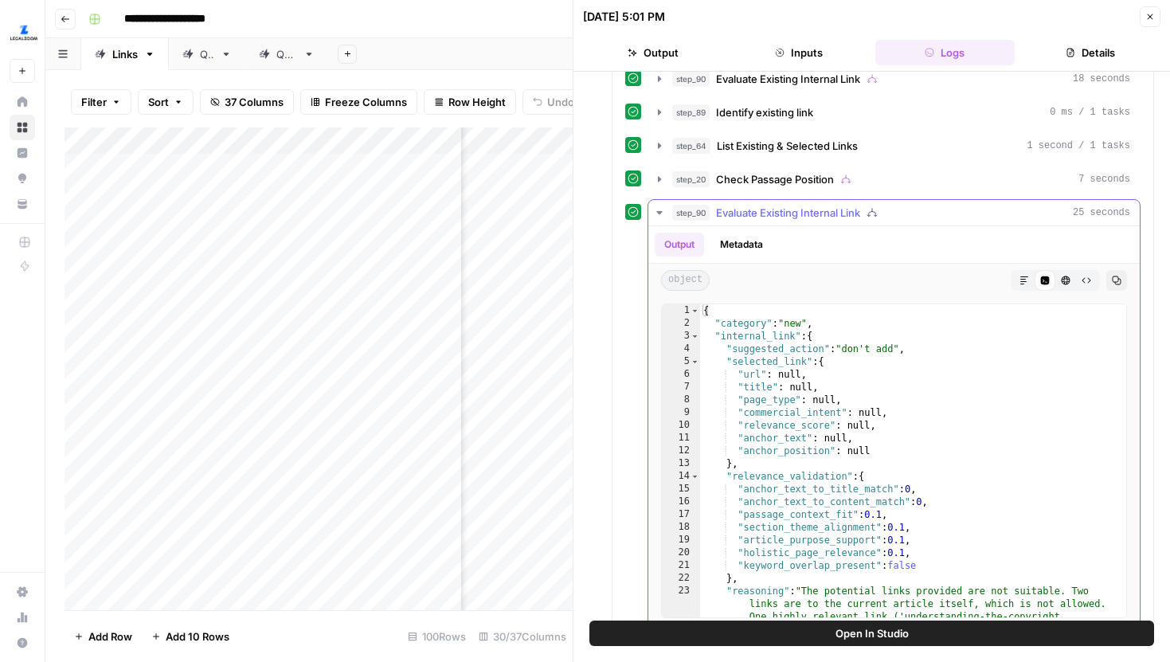
click at [773, 243] on button "Metadata" at bounding box center [741, 245] width 62 height 24
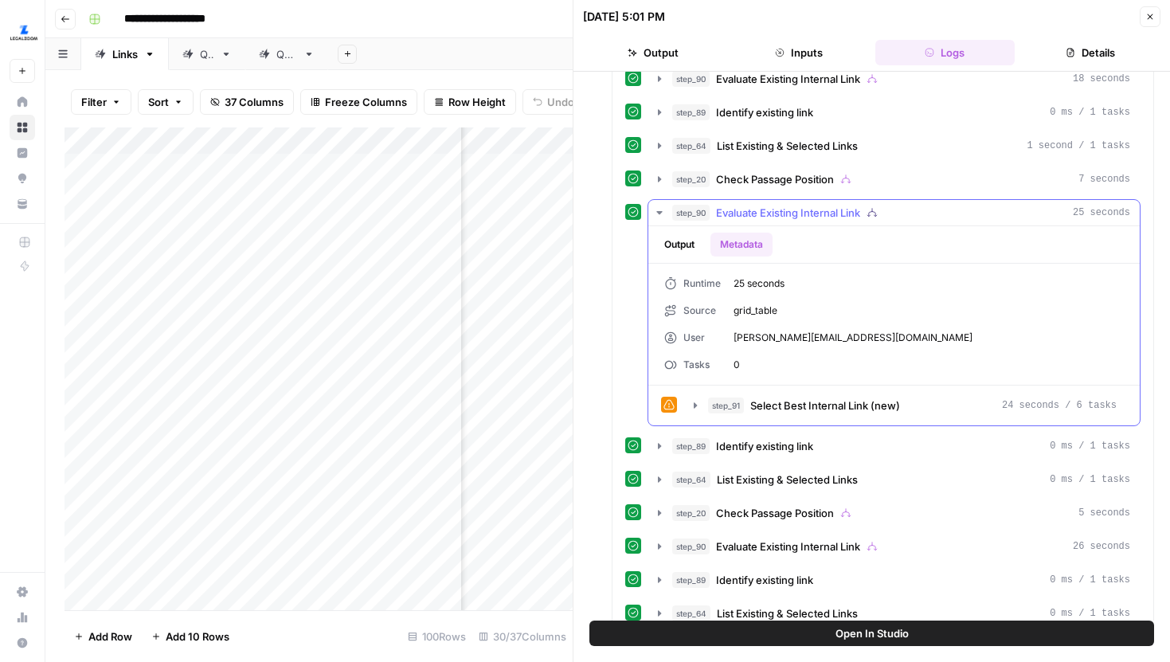
click at [661, 209] on icon "button" at bounding box center [659, 212] width 13 height 13
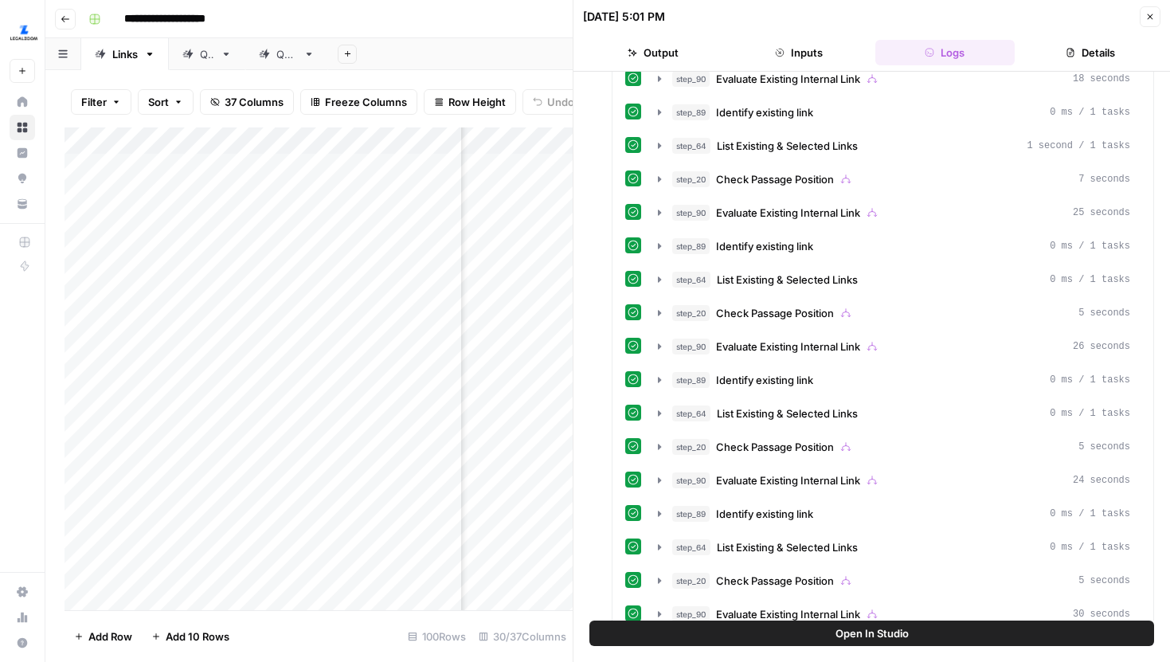
click at [197, 60] on div "QA" at bounding box center [198, 54] width 32 height 16
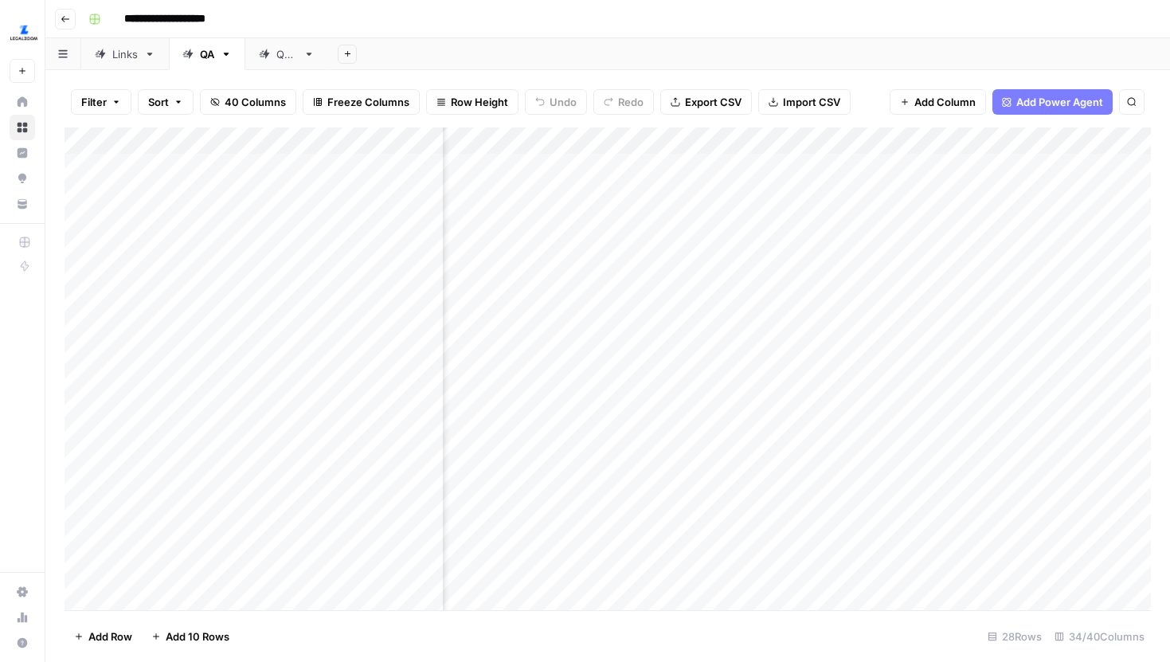
scroll to position [0, 434]
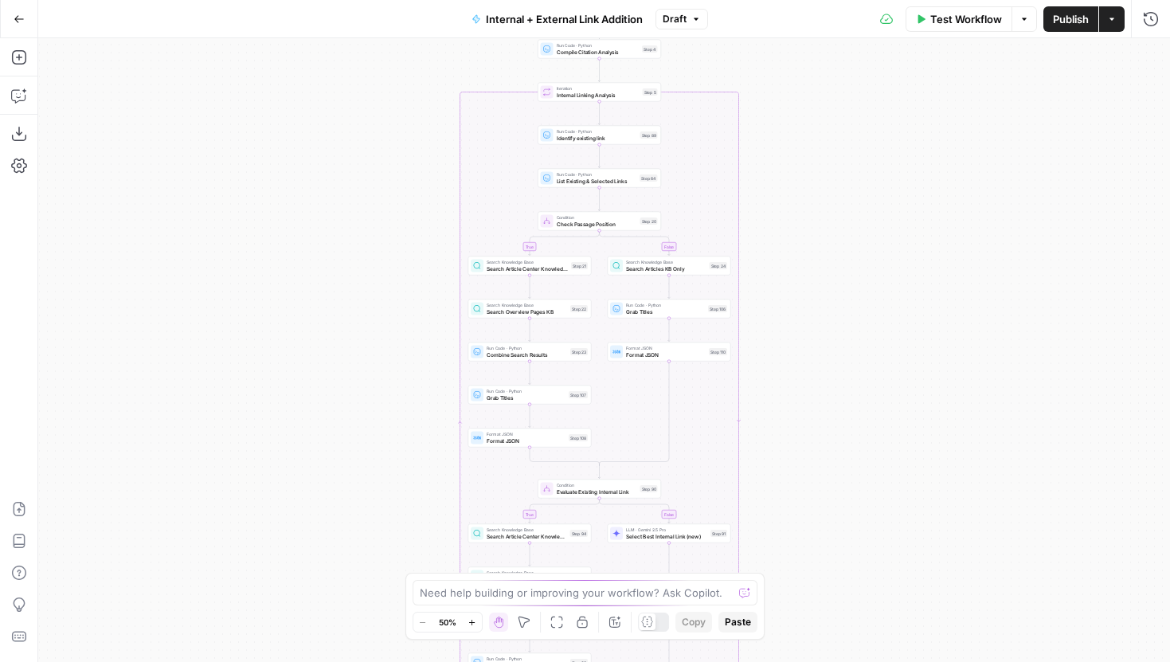
drag, startPoint x: 378, startPoint y: 364, endPoint x: 374, endPoint y: 448, distance: 84.6
click at [374, 448] on div "true false true false true false Workflow Set Inputs Inputs Run Code · Python G…" at bounding box center [604, 350] width 1132 height 624
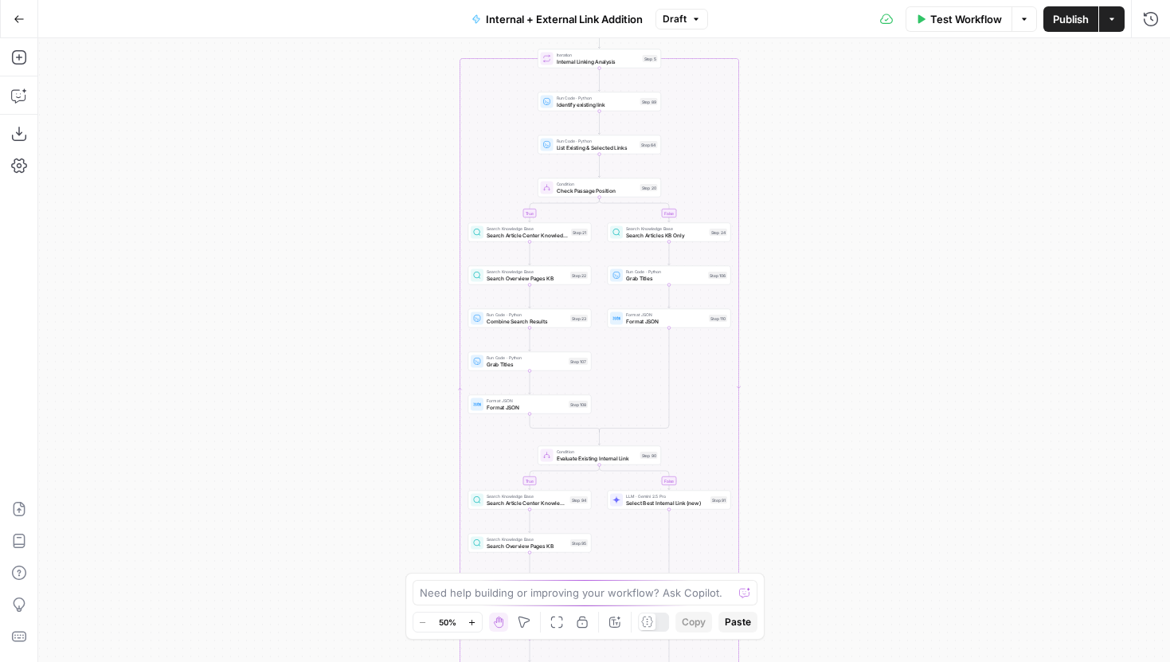
drag, startPoint x: 378, startPoint y: 369, endPoint x: 378, endPoint y: 284, distance: 85.2
click at [378, 284] on div "true false true false true false Workflow Set Inputs Inputs Run Code · Python G…" at bounding box center [604, 350] width 1132 height 624
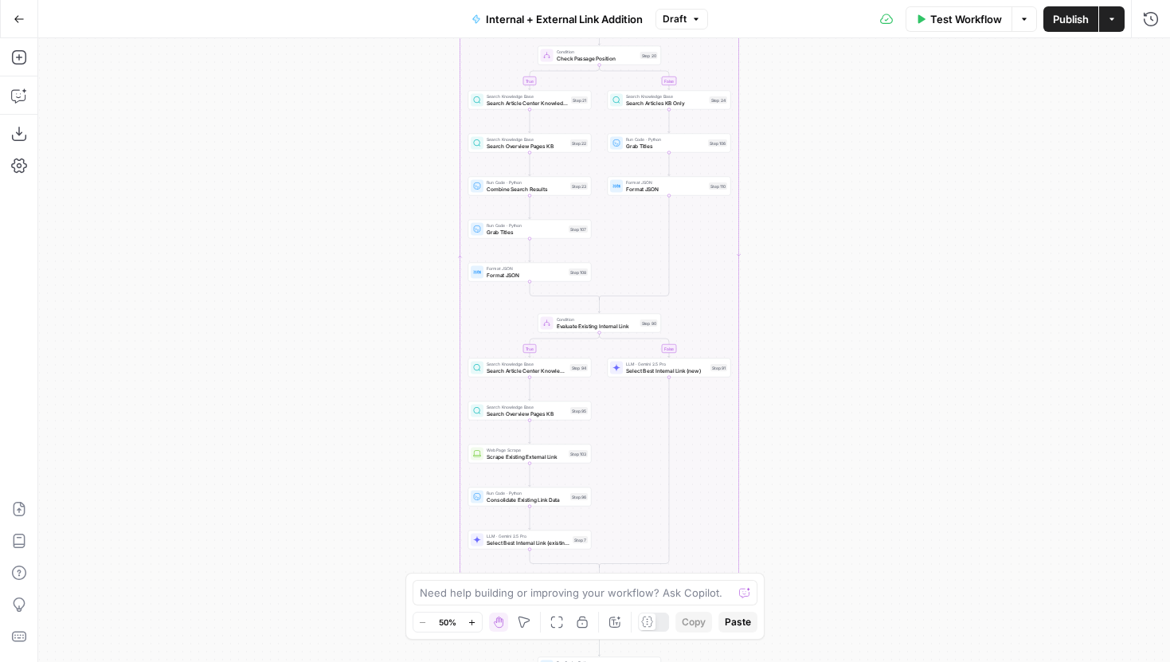
drag, startPoint x: 390, startPoint y: 378, endPoint x: 392, endPoint y: 184, distance: 194.3
click at [392, 184] on div "true false true false true false Workflow Set Inputs Inputs Run Code · Python G…" at bounding box center [604, 350] width 1132 height 624
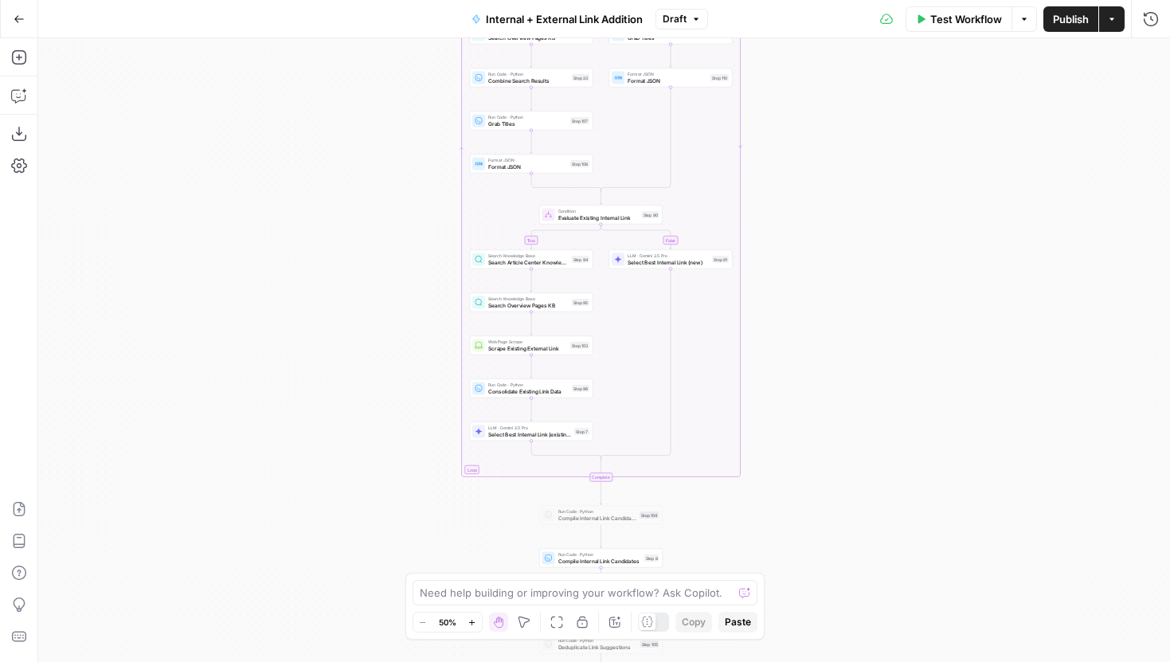
drag, startPoint x: 382, startPoint y: 408, endPoint x: 382, endPoint y: 234, distance: 173.6
click at [382, 234] on div "true false true false true false Workflow Set Inputs Inputs Run Code · Python G…" at bounding box center [604, 350] width 1132 height 624
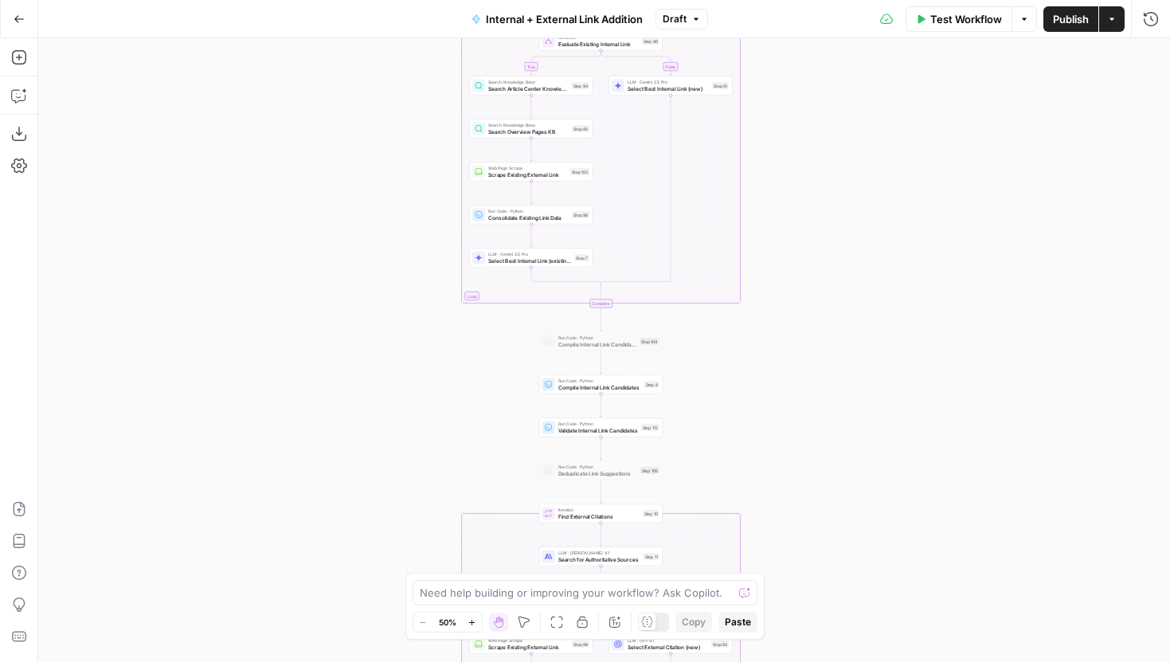
drag, startPoint x: 391, startPoint y: 485, endPoint x: 391, endPoint y: 205, distance: 280.4
click at [391, 205] on div "true false true false true false Workflow Set Inputs Inputs Run Code · Python G…" at bounding box center [604, 350] width 1132 height 624
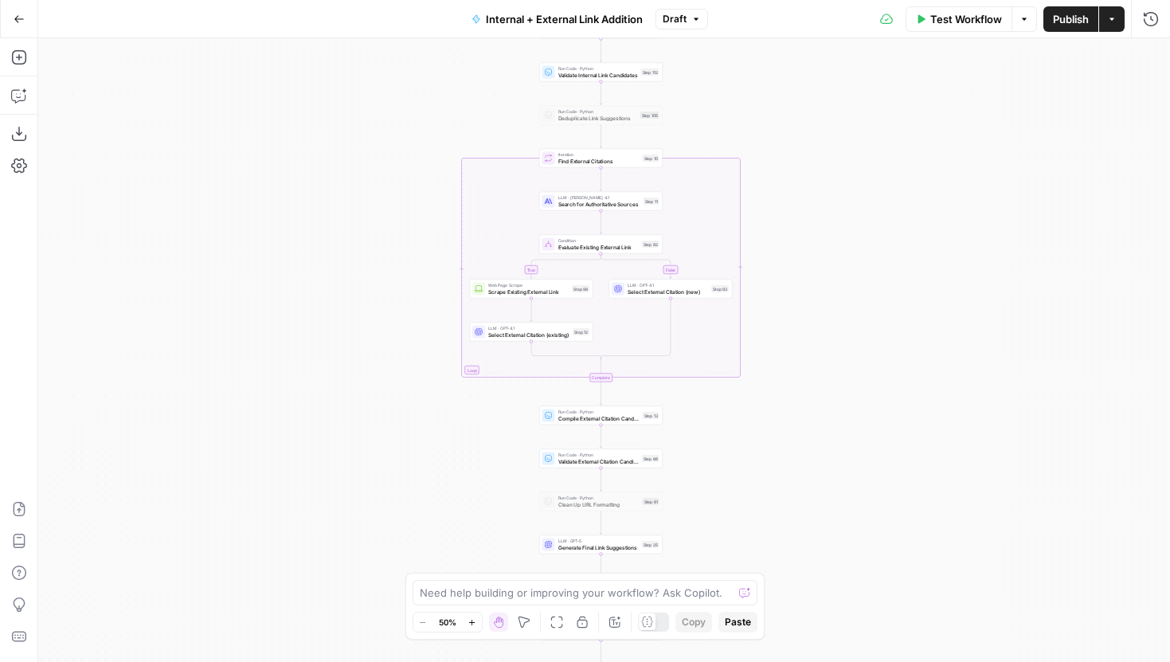
drag, startPoint x: 384, startPoint y: 353, endPoint x: 384, endPoint y: 284, distance: 68.5
click at [384, 284] on div "true false true false true false Workflow Set Inputs Inputs Run Code · Python G…" at bounding box center [604, 350] width 1132 height 624
click at [472, 624] on icon "button" at bounding box center [472, 622] width 6 height 6
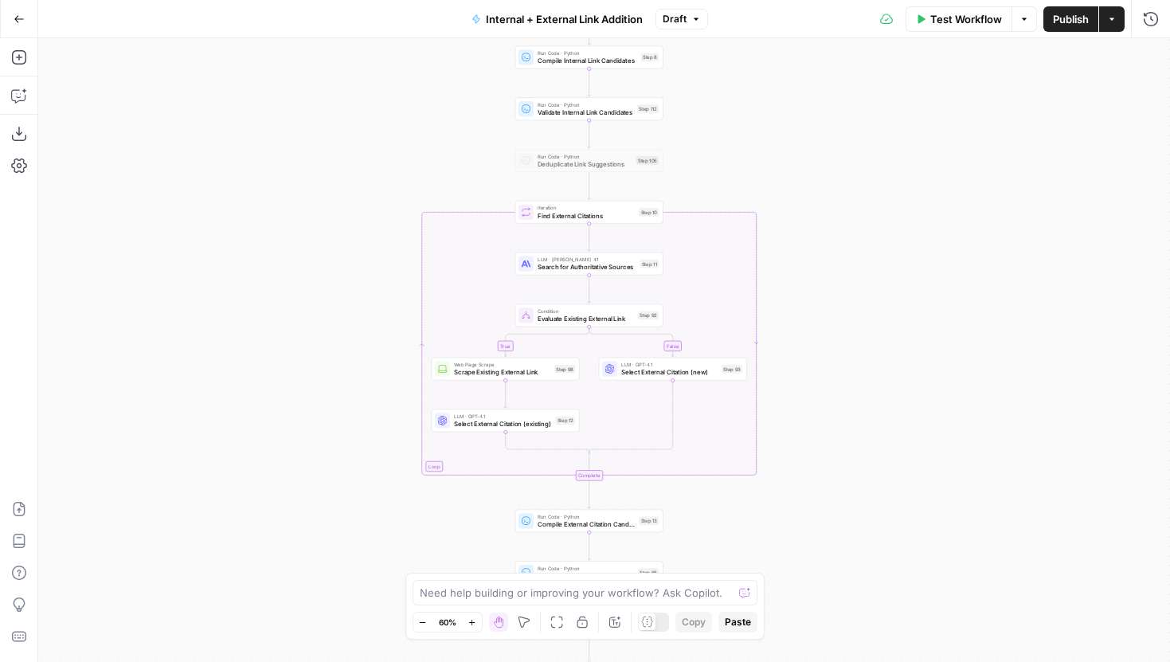
drag, startPoint x: 426, startPoint y: 316, endPoint x: 417, endPoint y: 426, distance: 110.3
click at [417, 426] on div "true false true false true false Workflow Set Inputs Inputs Run Code · Python G…" at bounding box center [604, 350] width 1132 height 624
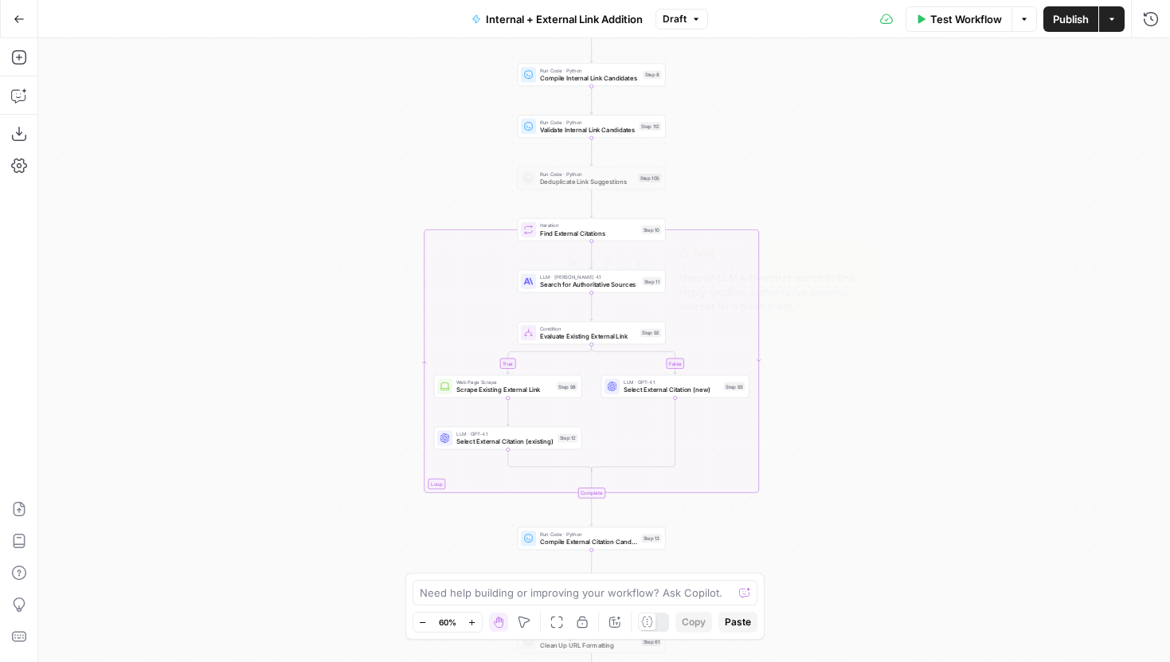
click at [576, 287] on span "Search for Authoritative Sources" at bounding box center [589, 285] width 99 height 10
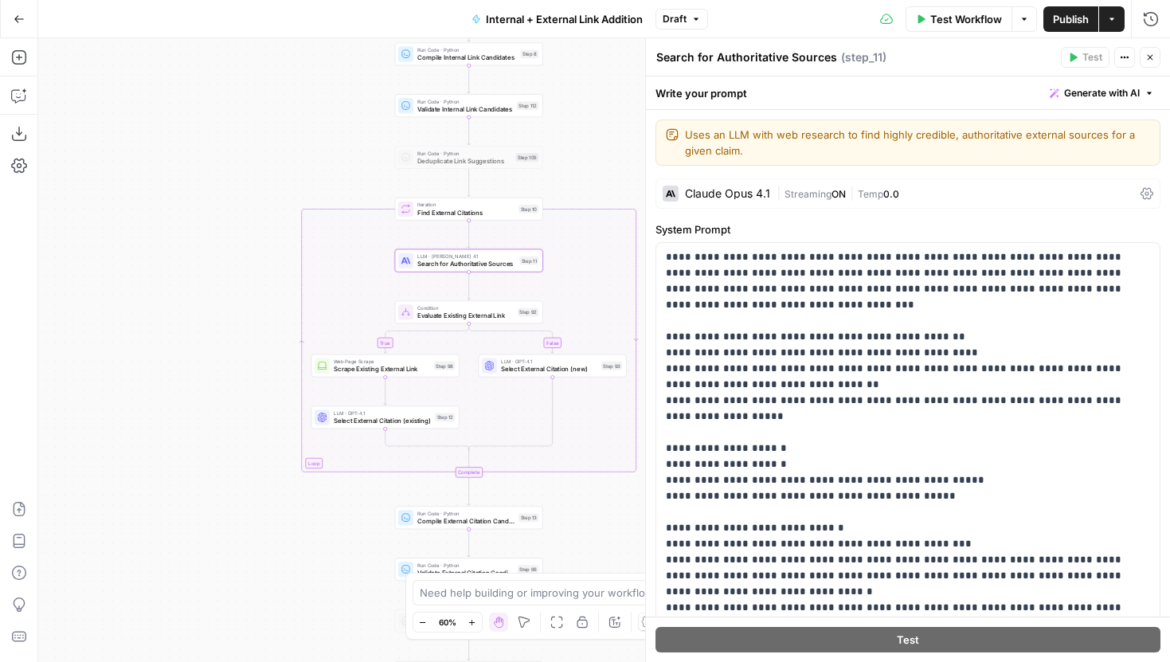
drag, startPoint x: 351, startPoint y: 385, endPoint x: 220, endPoint y: 366, distance: 132.8
click at [219, 366] on div "true false true false true false Workflow Set Inputs Inputs Run Code · Python G…" at bounding box center [604, 350] width 1132 height 624
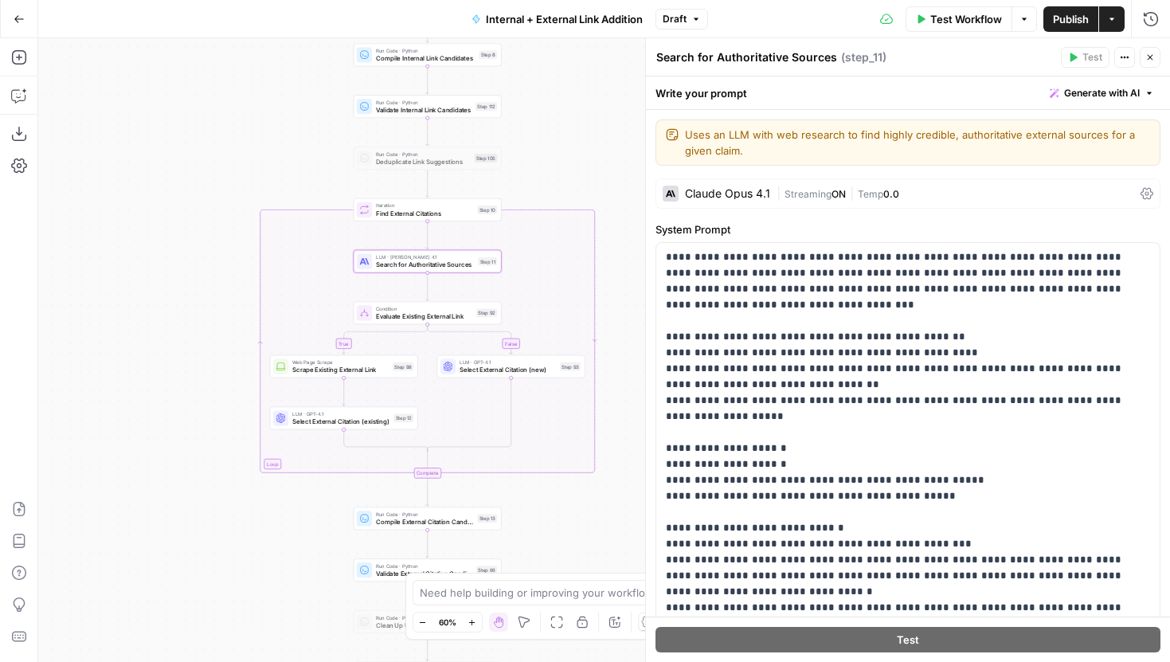
drag, startPoint x: 608, startPoint y: 141, endPoint x: 577, endPoint y: 141, distance: 31.9
click at [577, 141] on div "true false true false true false Workflow Set Inputs Inputs Run Code · Python G…" at bounding box center [604, 350] width 1132 height 624
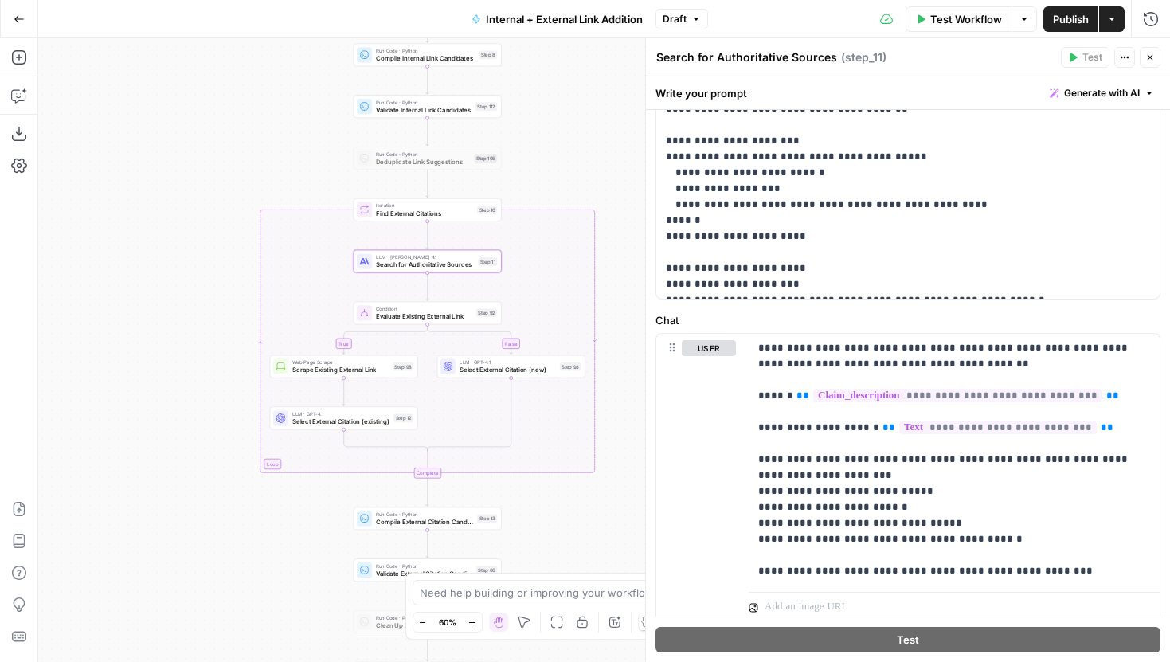
scroll to position [579, 0]
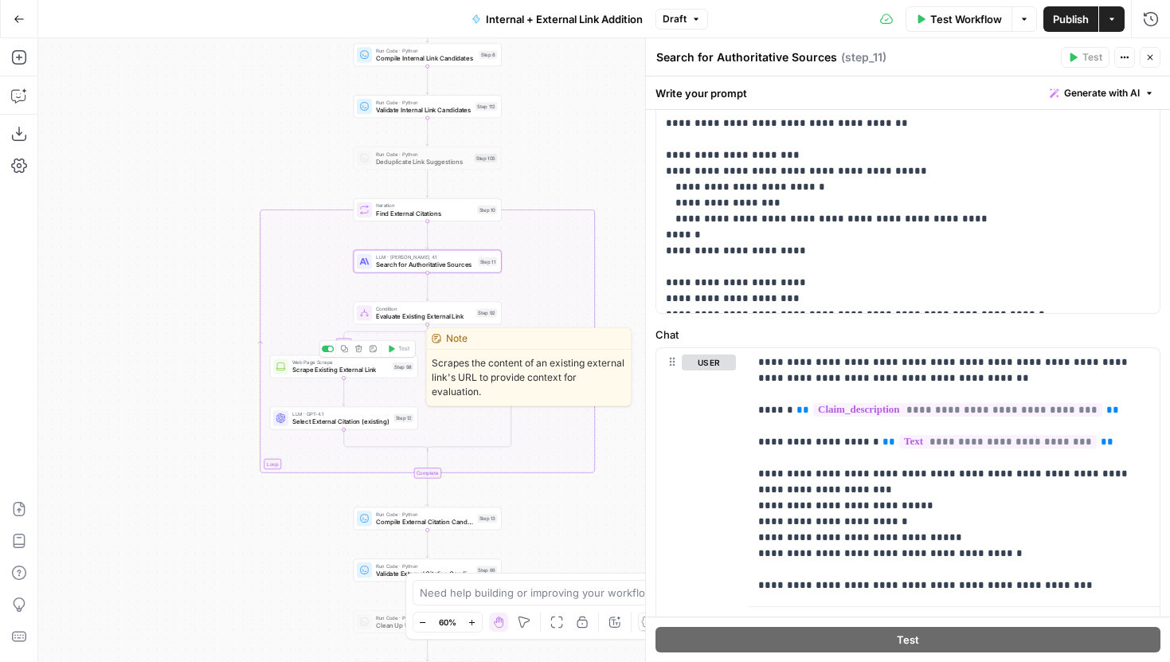
click at [381, 370] on span "Scrape Existing External Link" at bounding box center [340, 370] width 96 height 10
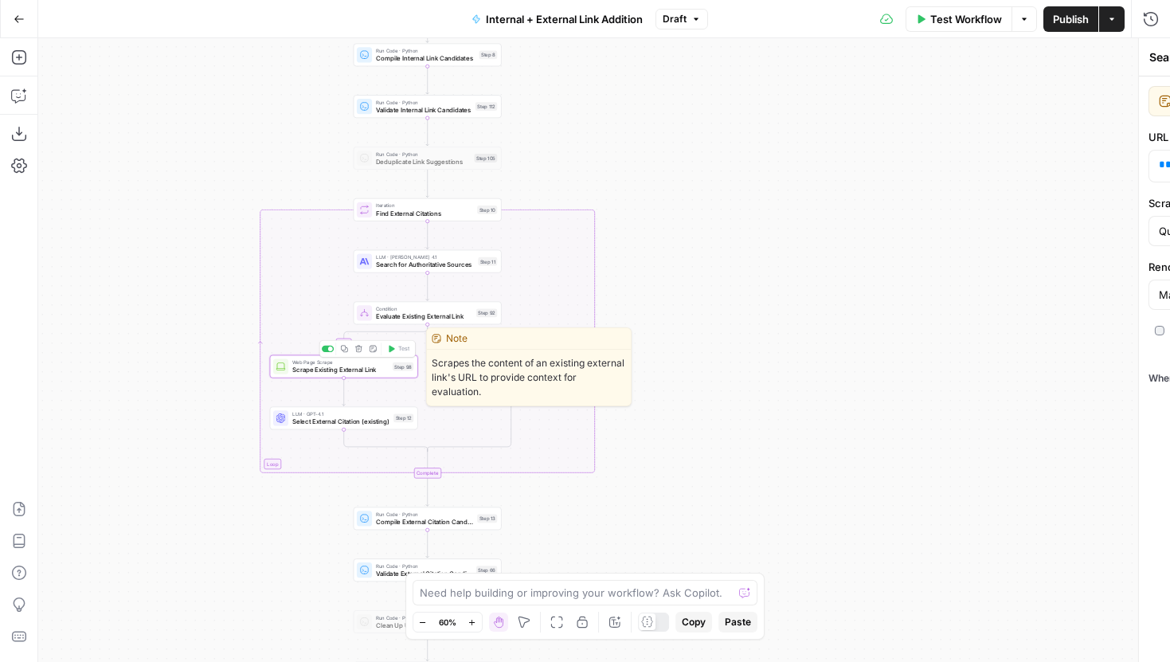
type textarea "Scrape Existing External Link"
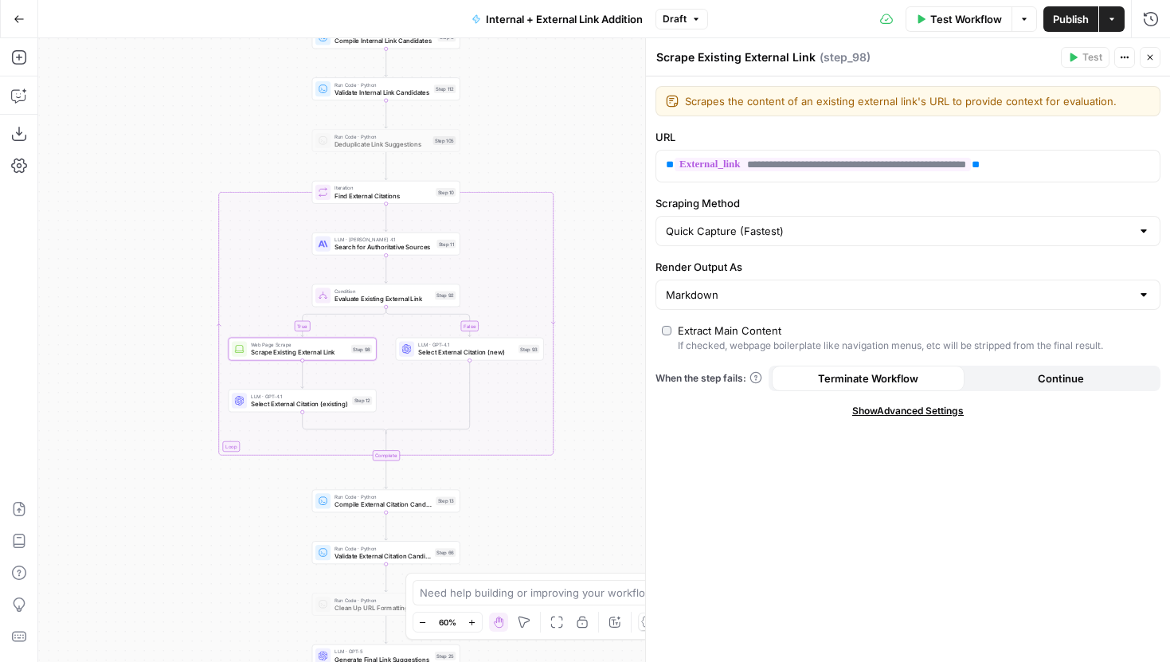
drag, startPoint x: 593, startPoint y: 175, endPoint x: 554, endPoint y: 156, distance: 43.5
click at [554, 156] on div "true false true false true false Workflow Set Inputs Inputs Run Code · Python G…" at bounding box center [604, 350] width 1132 height 624
click at [474, 620] on icon "button" at bounding box center [472, 622] width 9 height 9
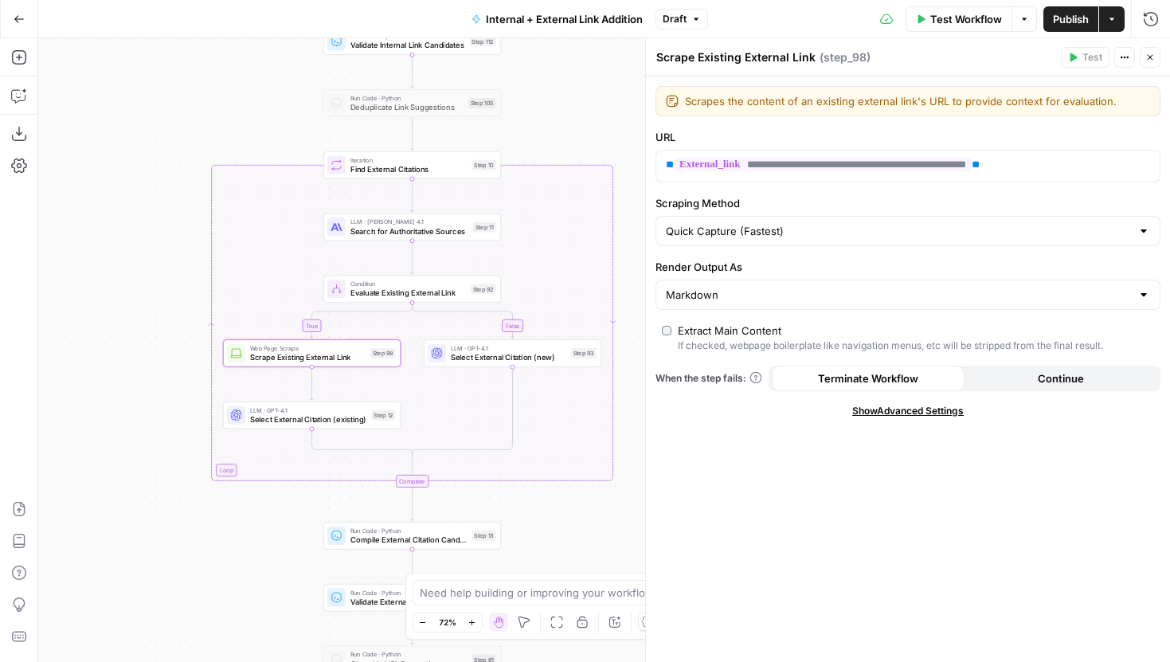
drag, startPoint x: 491, startPoint y: 539, endPoint x: 558, endPoint y: 546, distance: 67.2
click at [558, 546] on div "true false true false true false Workflow Set Inputs Inputs Run Code · Python G…" at bounding box center [604, 350] width 1132 height 624
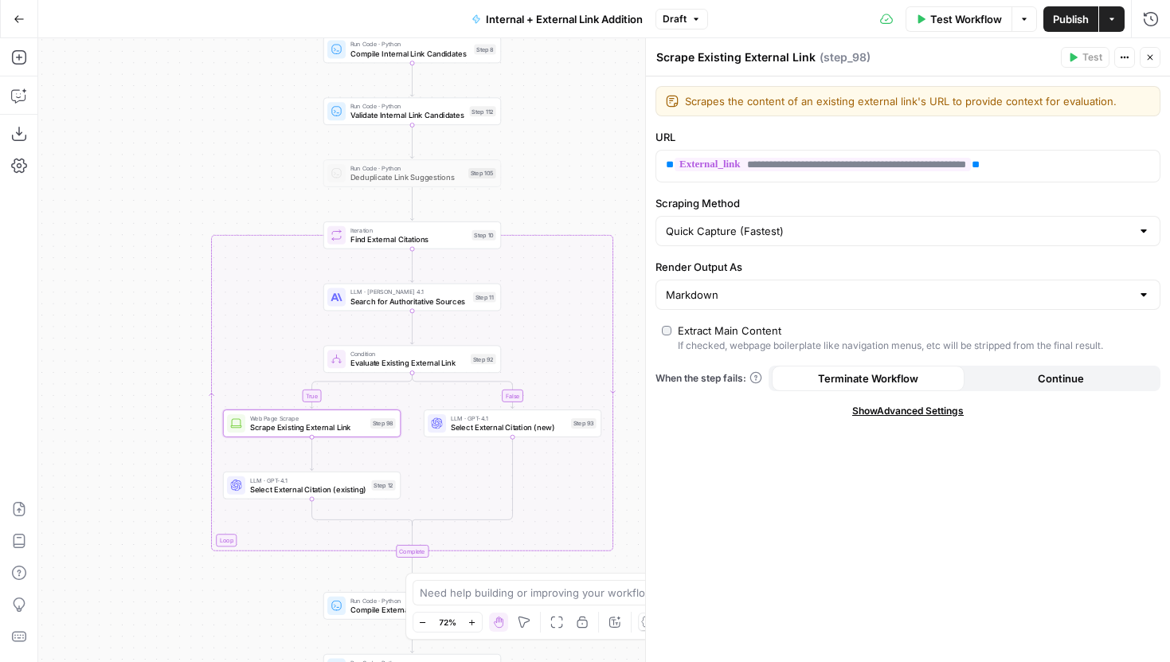
drag, startPoint x: 280, startPoint y: 143, endPoint x: 280, endPoint y: 315, distance: 172.0
click at [280, 315] on div "true false true false true false Workflow Set Inputs Inputs Run Code · Python G…" at bounding box center [604, 350] width 1132 height 624
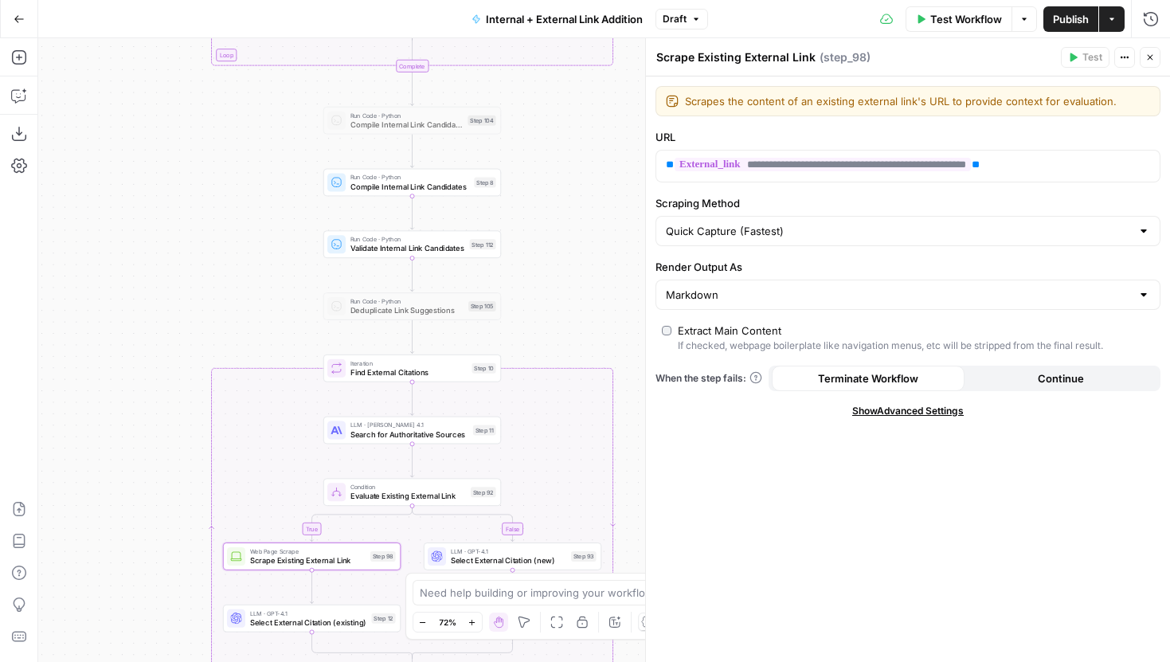
drag, startPoint x: 276, startPoint y: 178, endPoint x: 276, endPoint y: 383, distance: 204.7
click at [276, 379] on div "true false true false true false Workflow Set Inputs Inputs Run Code · Python G…" at bounding box center [604, 350] width 1132 height 624
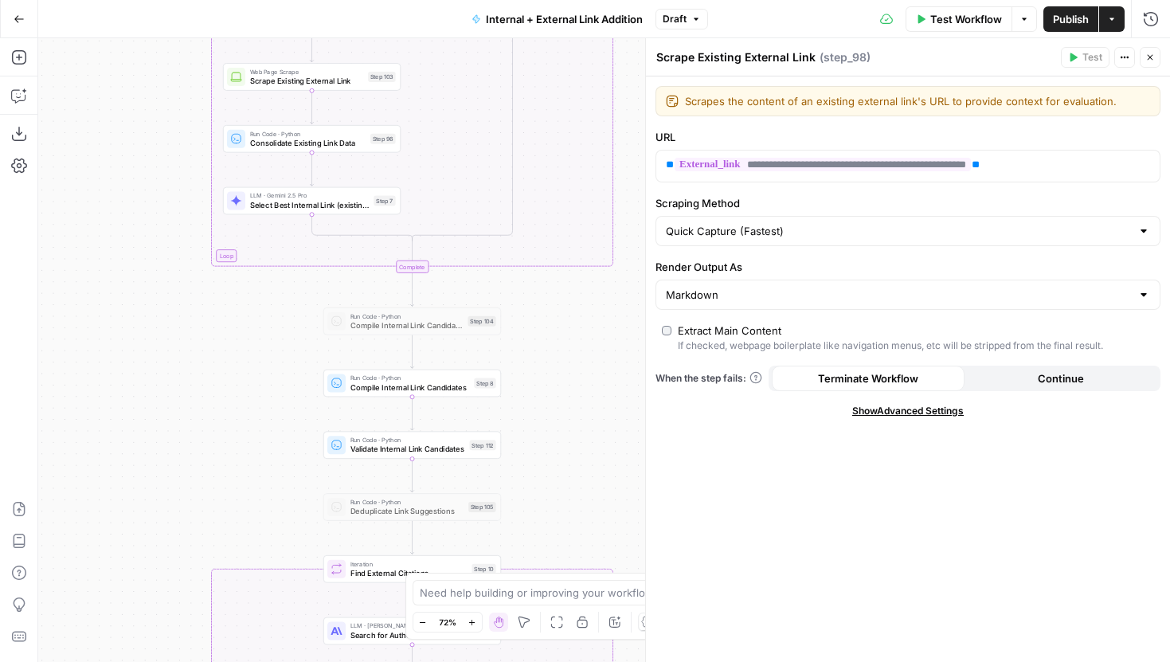
drag, startPoint x: 276, startPoint y: 294, endPoint x: 296, endPoint y: 538, distance: 245.3
click at [296, 538] on div "true false true false true false Workflow Set Inputs Inputs Run Code · Python G…" at bounding box center [604, 350] width 1132 height 624
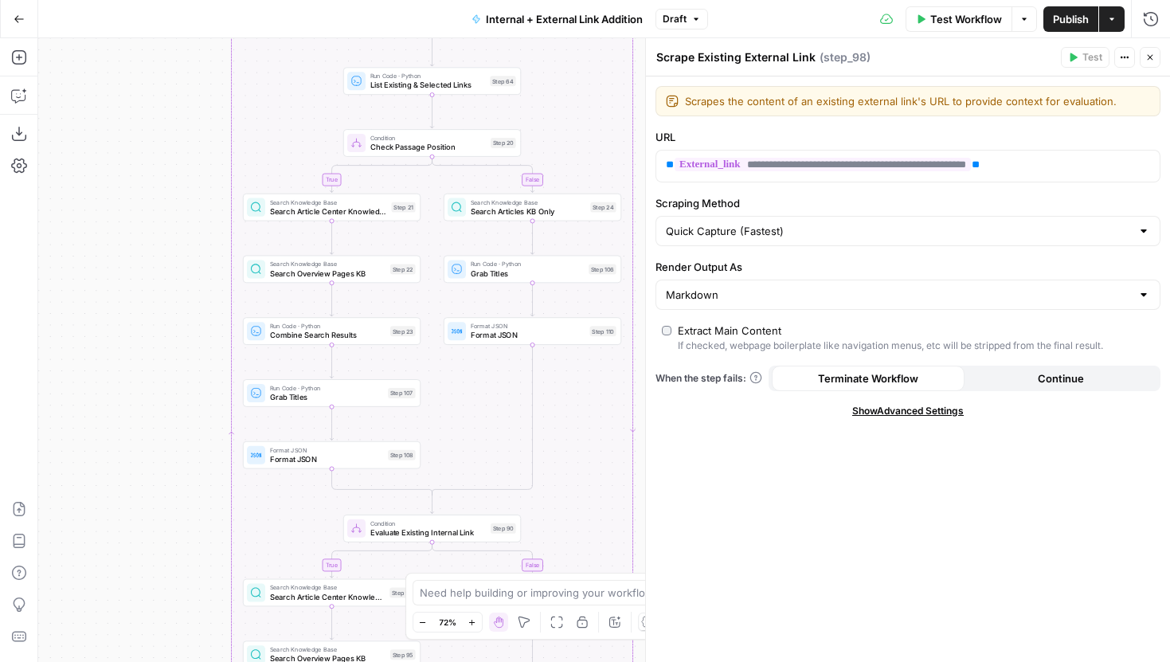
drag, startPoint x: 212, startPoint y: 97, endPoint x: 212, endPoint y: 500, distance: 403.0
click at [212, 501] on div "true false true false true false Workflow Set Inputs Inputs Run Code · Python G…" at bounding box center [604, 350] width 1132 height 624
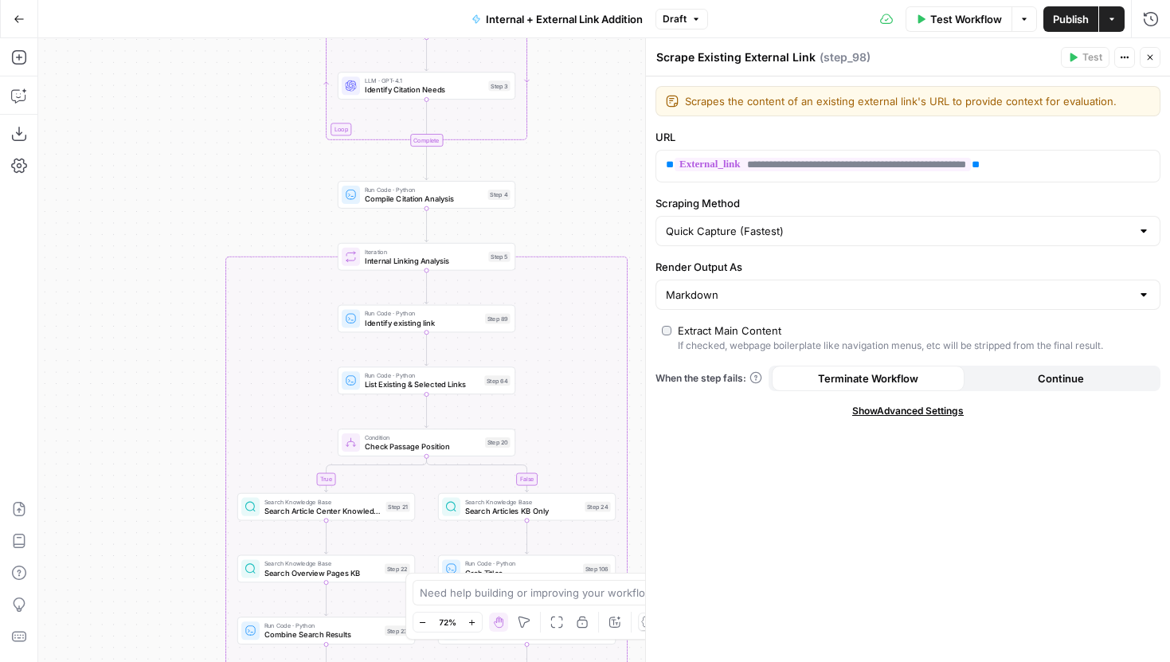
drag, startPoint x: 210, startPoint y: 162, endPoint x: 190, endPoint y: 186, distance: 31.0
click at [190, 186] on div "true false true false true false Workflow Set Inputs Inputs Run Code · Python G…" at bounding box center [604, 350] width 1132 height 624
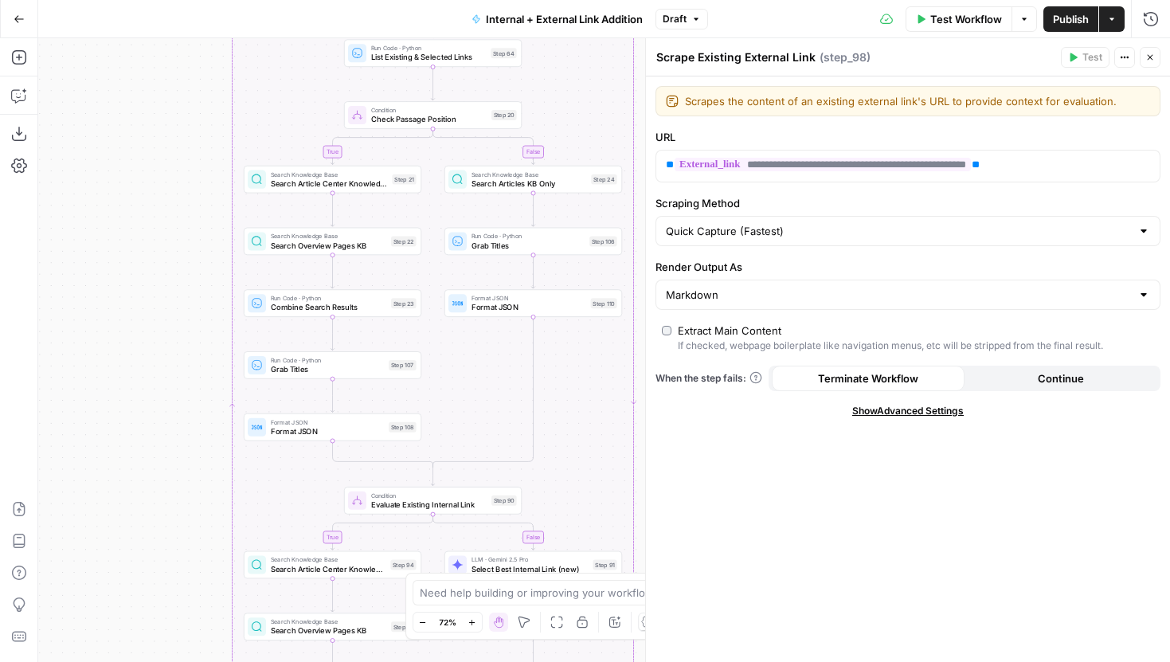
drag, startPoint x: 191, startPoint y: 125, endPoint x: 211, endPoint y: 68, distance: 60.7
click at [212, 67] on div "true false true false true false Workflow Set Inputs Inputs Run Code · Python G…" at bounding box center [604, 350] width 1132 height 624
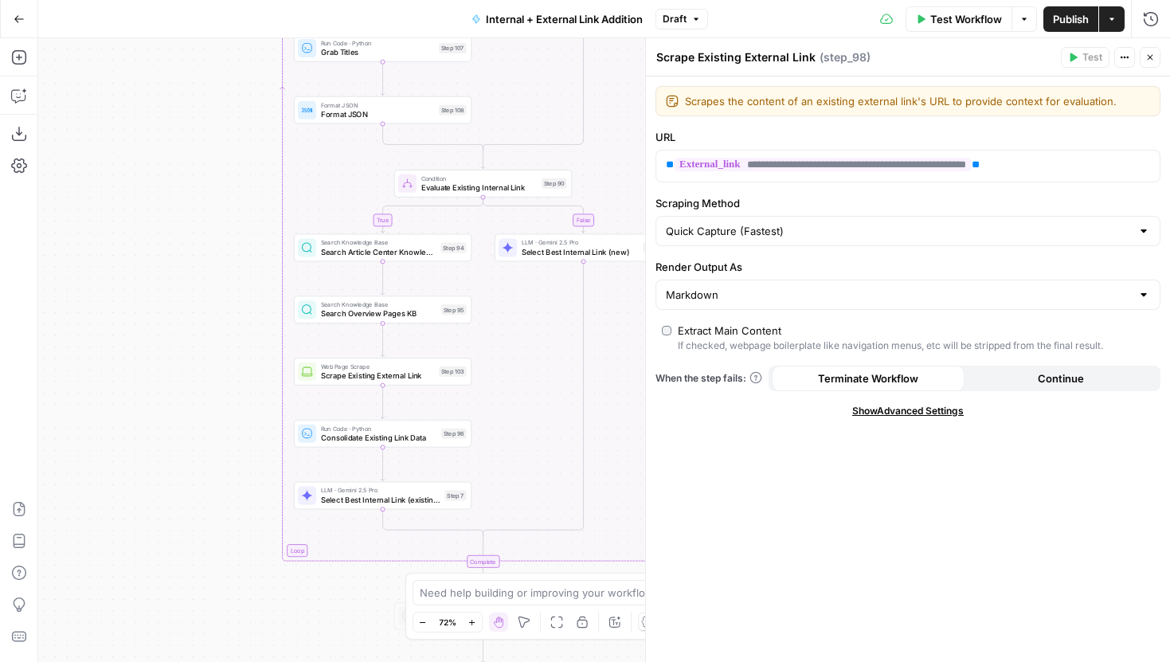
drag, startPoint x: 198, startPoint y: 200, endPoint x: 248, endPoint y: -125, distance: 328.8
click at [248, 0] on html "LegalZoom New Home Browse Insights Opportunities Your Data Recent Grids Article…" at bounding box center [585, 331] width 1170 height 662
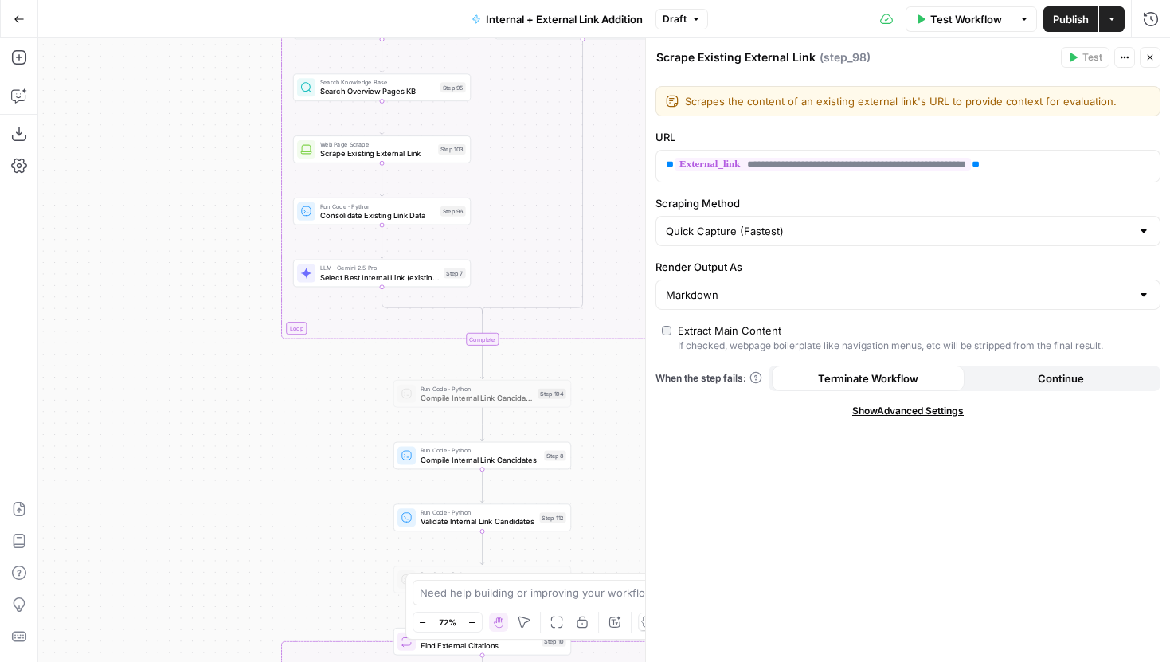
drag, startPoint x: 256, startPoint y: 303, endPoint x: 256, endPoint y: 143, distance: 159.3
click at [256, 143] on div "true false true false true false Workflow Set Inputs Inputs Run Code · Python G…" at bounding box center [604, 350] width 1132 height 624
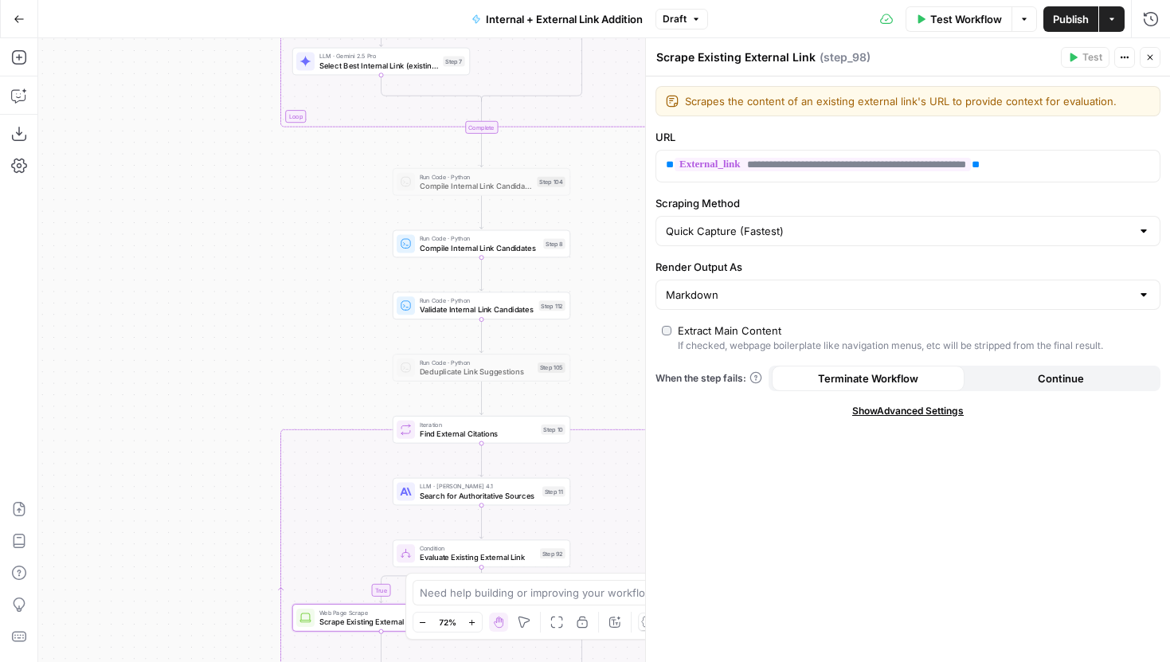
drag, startPoint x: 293, startPoint y: 328, endPoint x: 281, endPoint y: 140, distance: 188.3
click at [281, 140] on div "true false true false true false Workflow Set Inputs Inputs Run Code · Python G…" at bounding box center [604, 350] width 1132 height 624
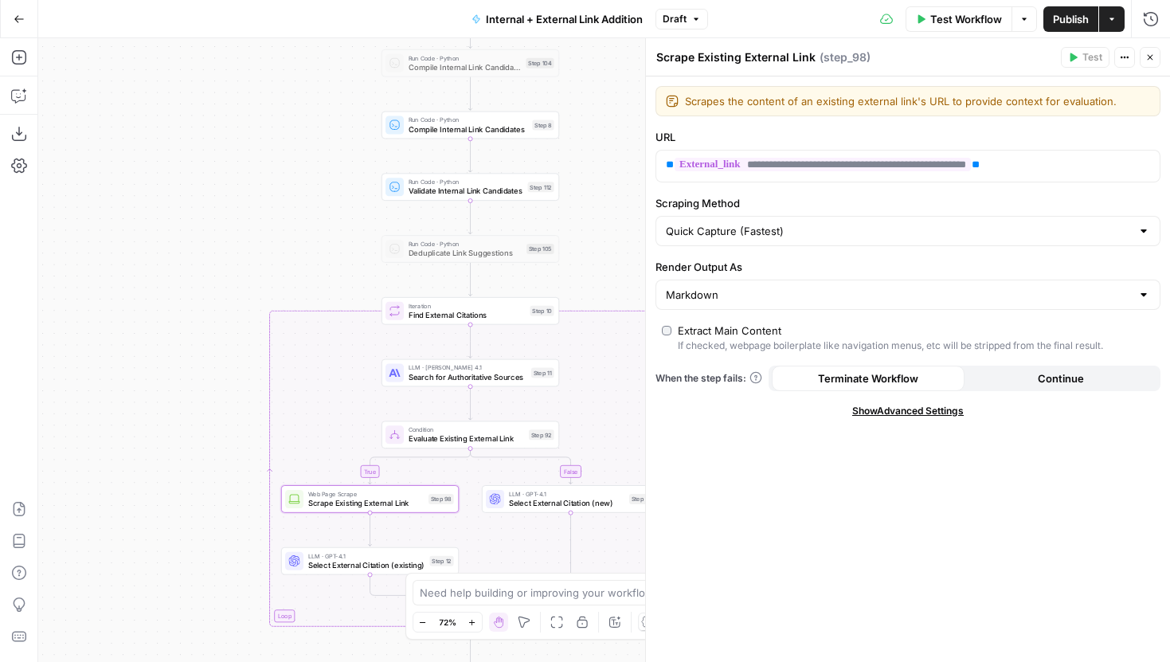
drag, startPoint x: 303, startPoint y: 266, endPoint x: 303, endPoint y: 173, distance: 93.2
click at [303, 173] on div "true false true false true false Workflow Set Inputs Inputs Run Code · Python G…" at bounding box center [604, 350] width 1132 height 624
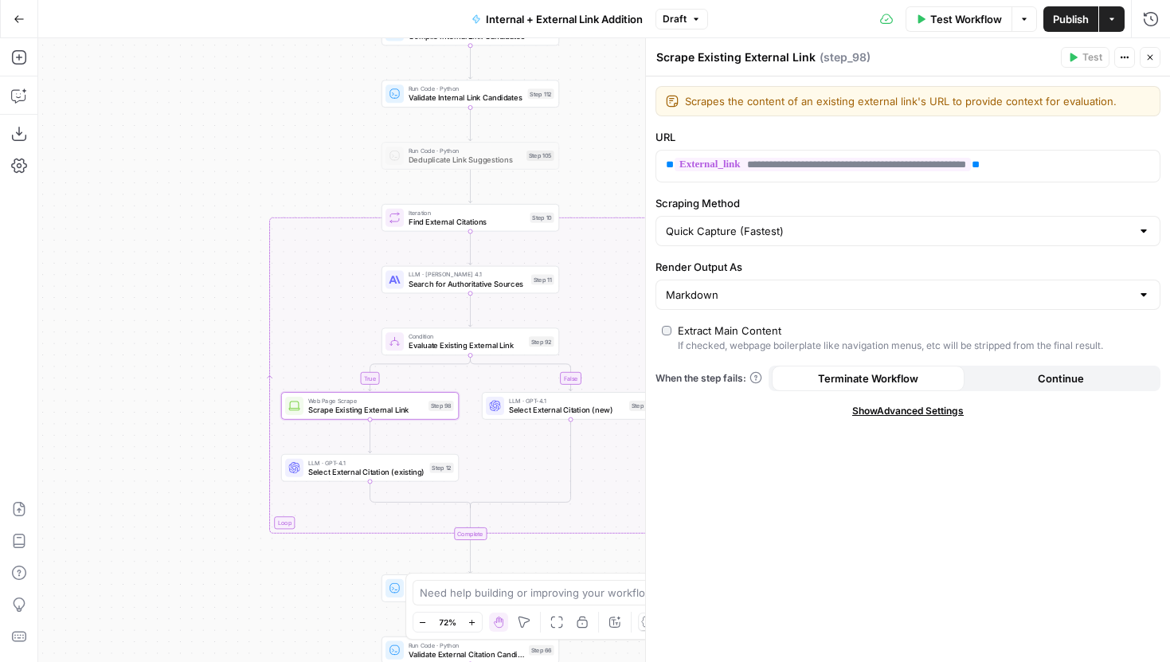
click at [1152, 49] on button "Close" at bounding box center [1150, 57] width 21 height 21
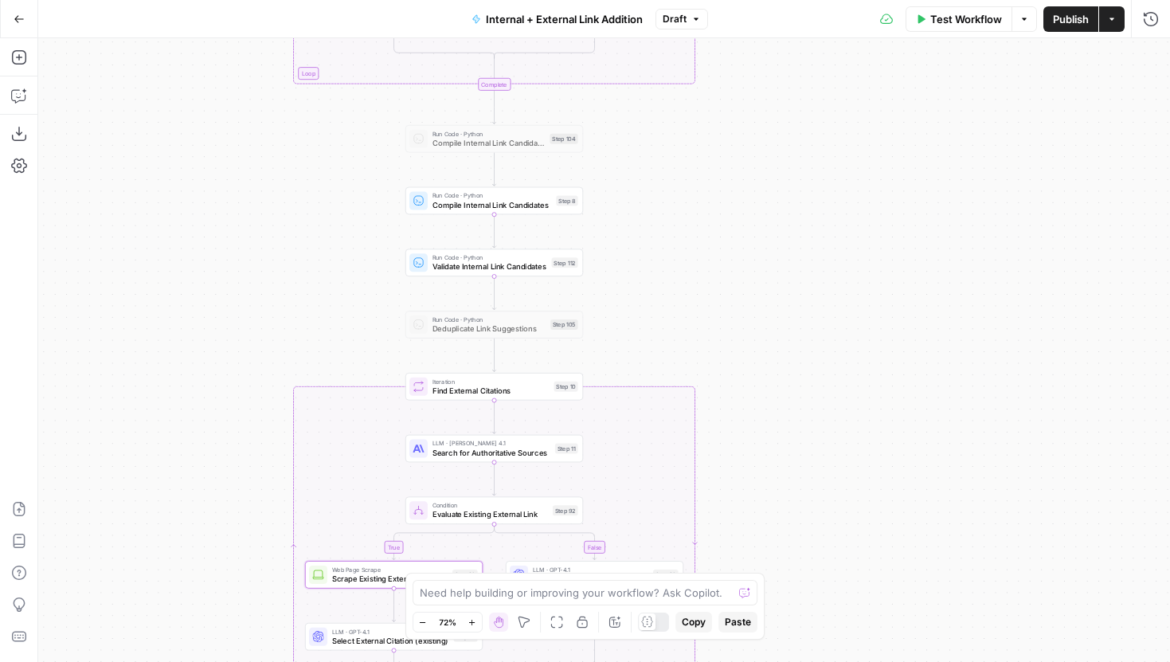
drag, startPoint x: 665, startPoint y: 92, endPoint x: 706, endPoint y: 394, distance: 305.4
click at [706, 383] on div "true false true false true false Workflow Set Inputs Inputs Run Code · Python G…" at bounding box center [604, 350] width 1132 height 624
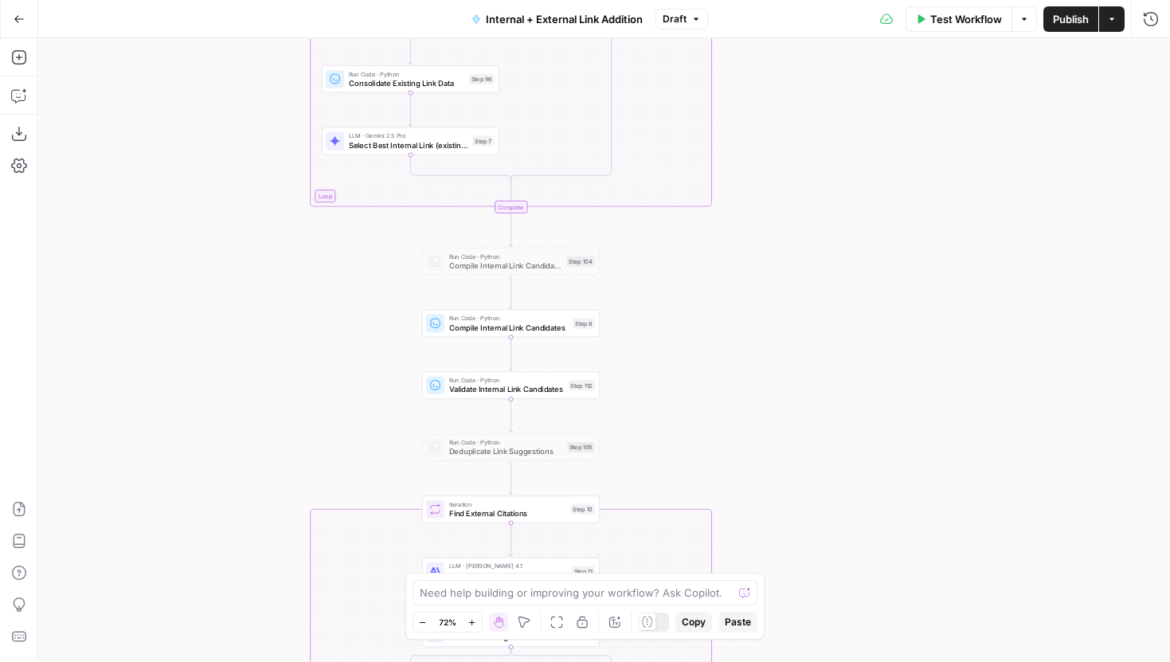
drag, startPoint x: 765, startPoint y: 192, endPoint x: 762, endPoint y: 469, distance: 277.2
click at [762, 469] on div "true false true false true false Workflow Set Inputs Inputs Run Code · Python G…" at bounding box center [604, 350] width 1132 height 624
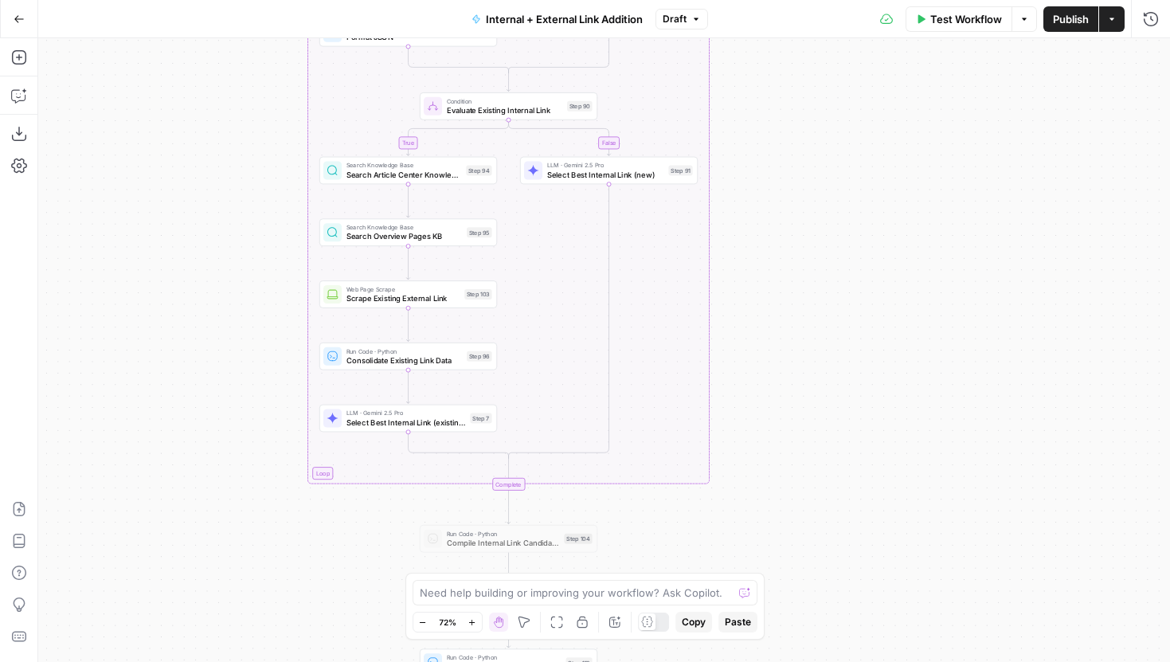
drag, startPoint x: 781, startPoint y: 216, endPoint x: 781, endPoint y: 546, distance: 330.5
click at [781, 527] on div "true false true false true false Workflow Set Inputs Inputs Run Code · Python G…" at bounding box center [604, 350] width 1132 height 624
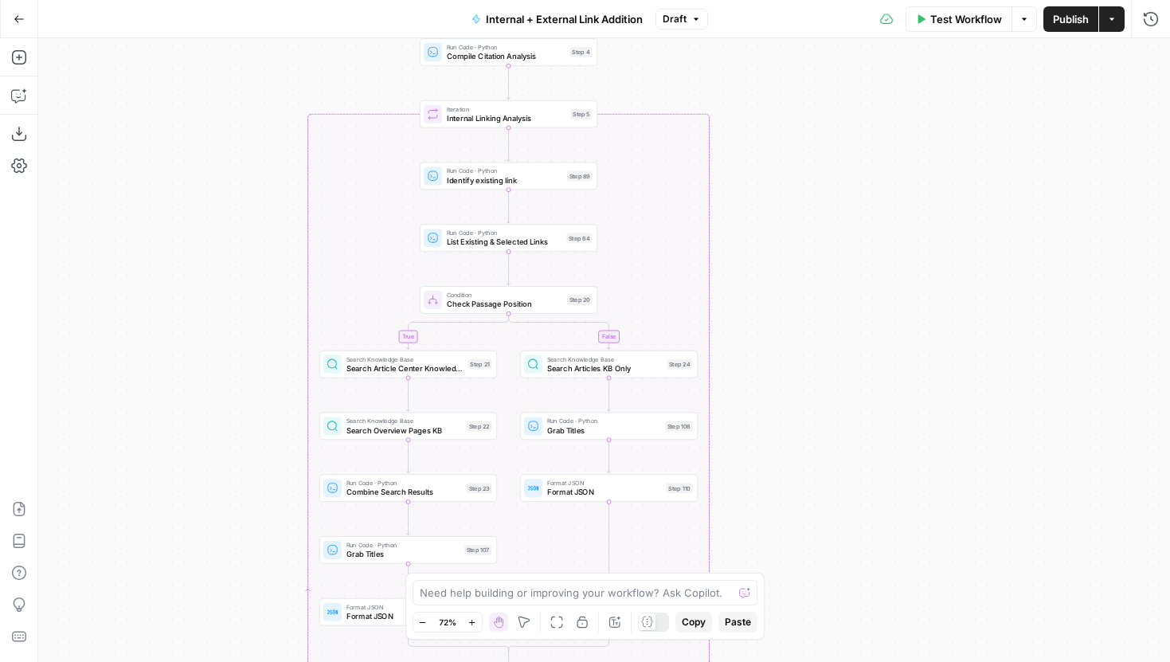
drag, startPoint x: 765, startPoint y: 124, endPoint x: 765, endPoint y: 410, distance: 285.9
click at [765, 407] on div "true false true false true false Workflow Set Inputs Inputs Run Code · Python G…" at bounding box center [604, 350] width 1132 height 624
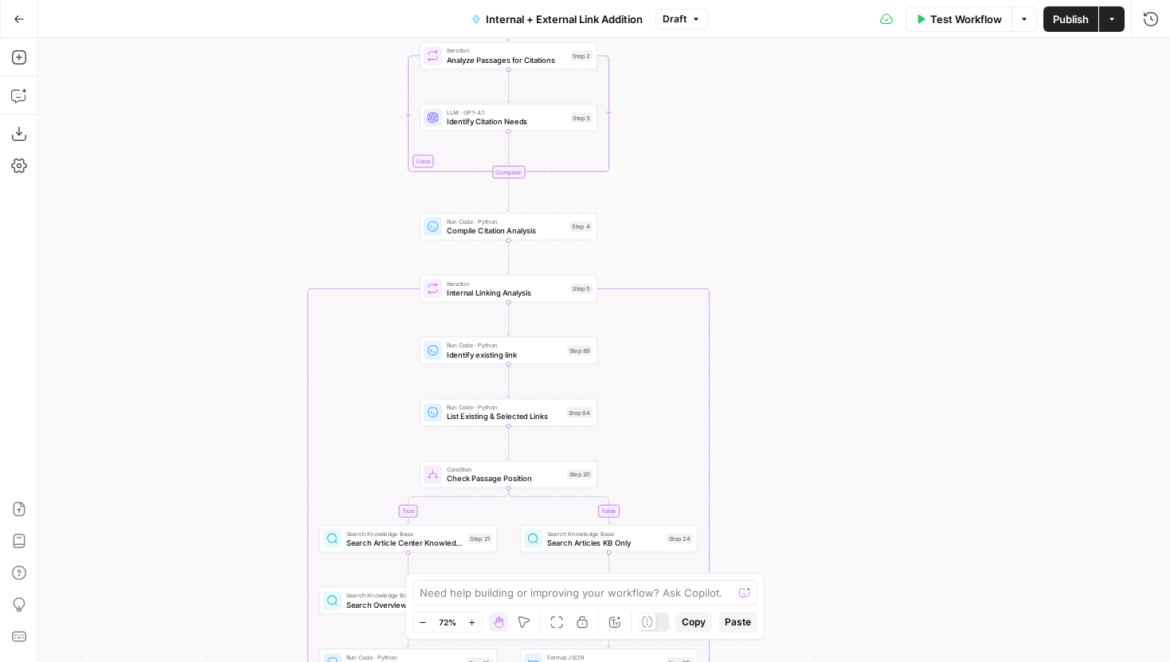
drag, startPoint x: 788, startPoint y: 201, endPoint x: 788, endPoint y: 511, distance: 310.6
click at [788, 510] on div "true false true false true false Workflow Set Inputs Inputs Run Code · Python G…" at bounding box center [604, 350] width 1132 height 624
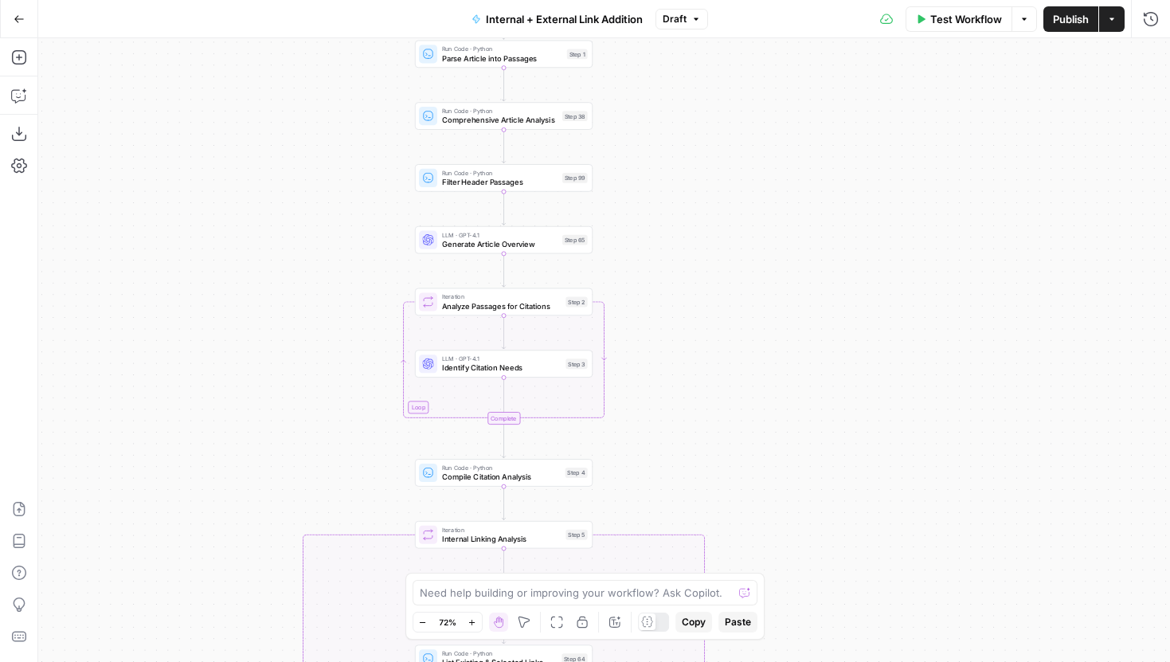
drag, startPoint x: 808, startPoint y: 288, endPoint x: 800, endPoint y: 386, distance: 99.0
click at [800, 386] on div "true false true false true false Workflow Set Inputs Inputs Run Code · Python G…" at bounding box center [604, 350] width 1132 height 624
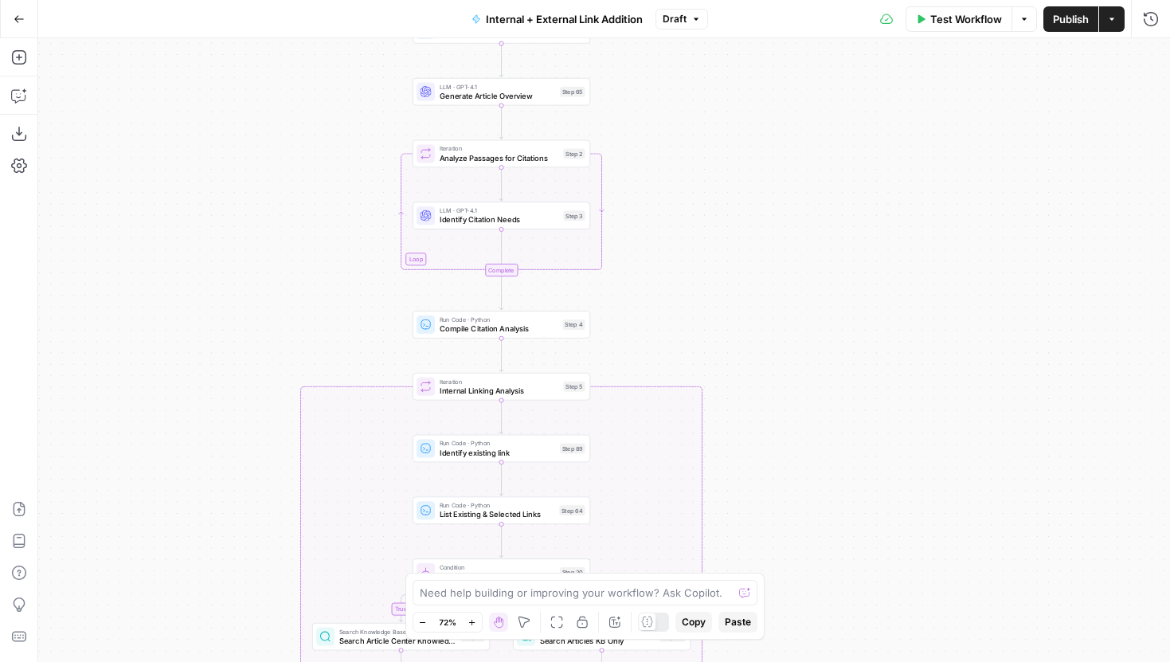
drag, startPoint x: 791, startPoint y: 432, endPoint x: 791, endPoint y: 264, distance: 168.1
click at [791, 264] on div "true false true false true false Workflow Set Inputs Inputs Run Code · Python G…" at bounding box center [604, 350] width 1132 height 624
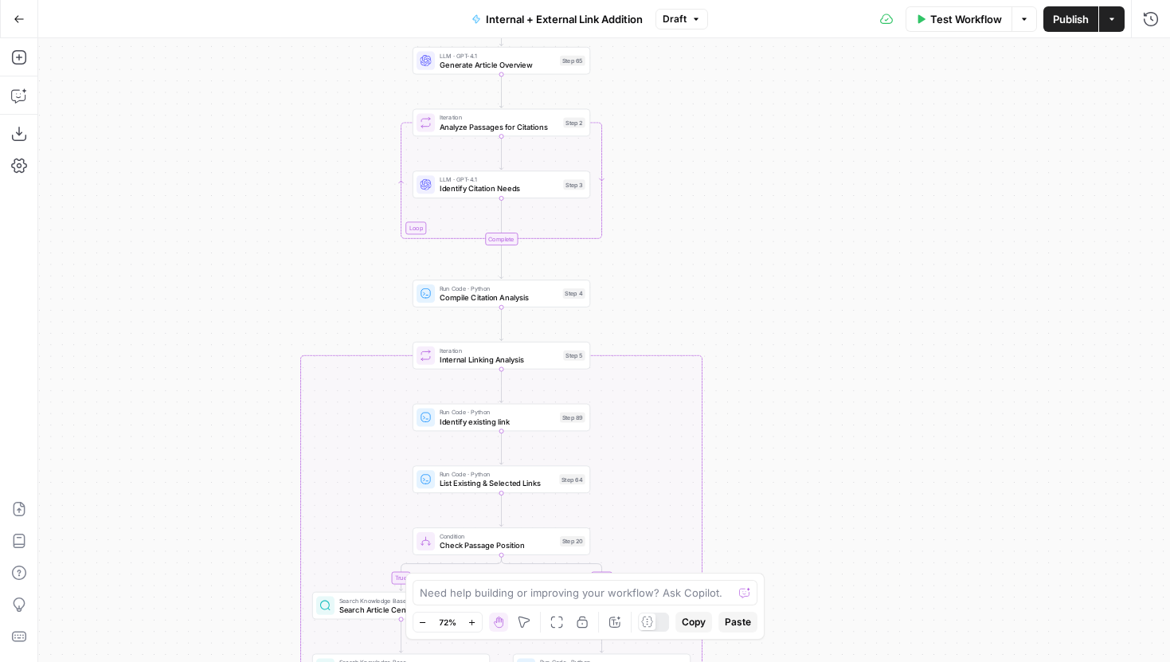
drag, startPoint x: 840, startPoint y: 449, endPoint x: 852, endPoint y: 295, distance: 155.0
click at [852, 295] on div "true false true false true false Workflow Set Inputs Inputs Run Code · Python G…" at bounding box center [604, 350] width 1132 height 624
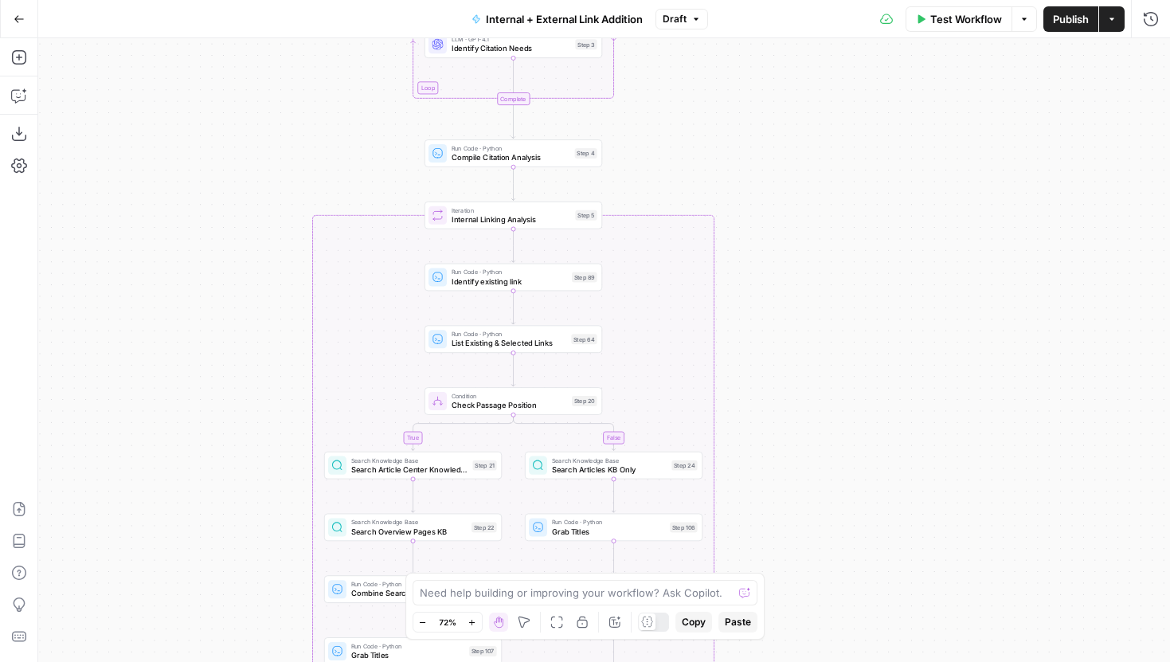
drag, startPoint x: 877, startPoint y: 408, endPoint x: 886, endPoint y: 318, distance: 90.5
click at [886, 318] on div "true false true false true false Workflow Set Inputs Inputs Run Code · Python G…" at bounding box center [604, 350] width 1132 height 624
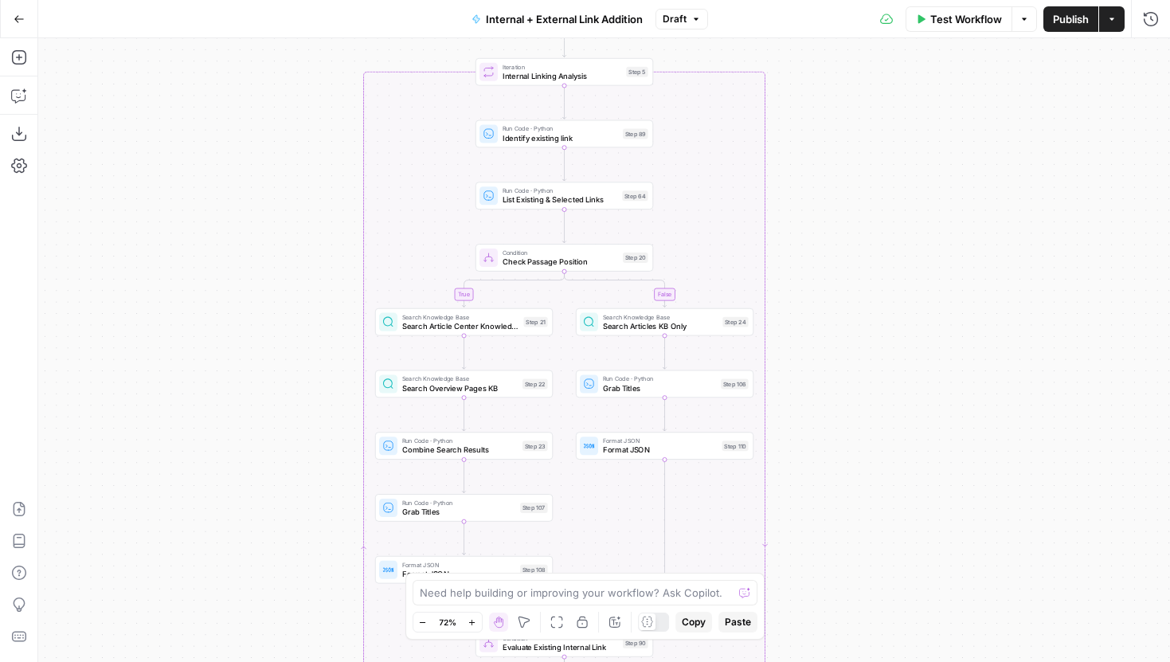
drag, startPoint x: 857, startPoint y: 406, endPoint x: 918, endPoint y: 378, distance: 67.0
click at [918, 378] on div "true false true false true false Workflow Set Inputs Inputs Run Code · Python G…" at bounding box center [604, 350] width 1132 height 624
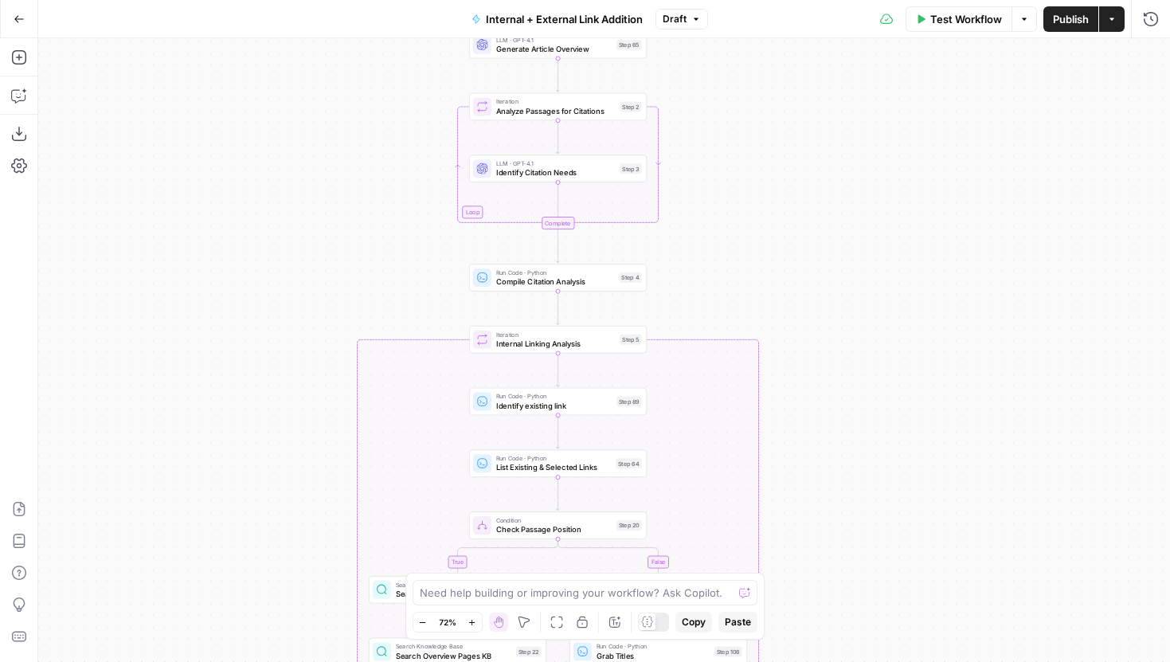
drag, startPoint x: 932, startPoint y: 267, endPoint x: 906, endPoint y: 510, distance: 244.3
click at [906, 510] on div "true false true false true false Workflow Set Inputs Inputs Run Code · Python G…" at bounding box center [604, 350] width 1132 height 624
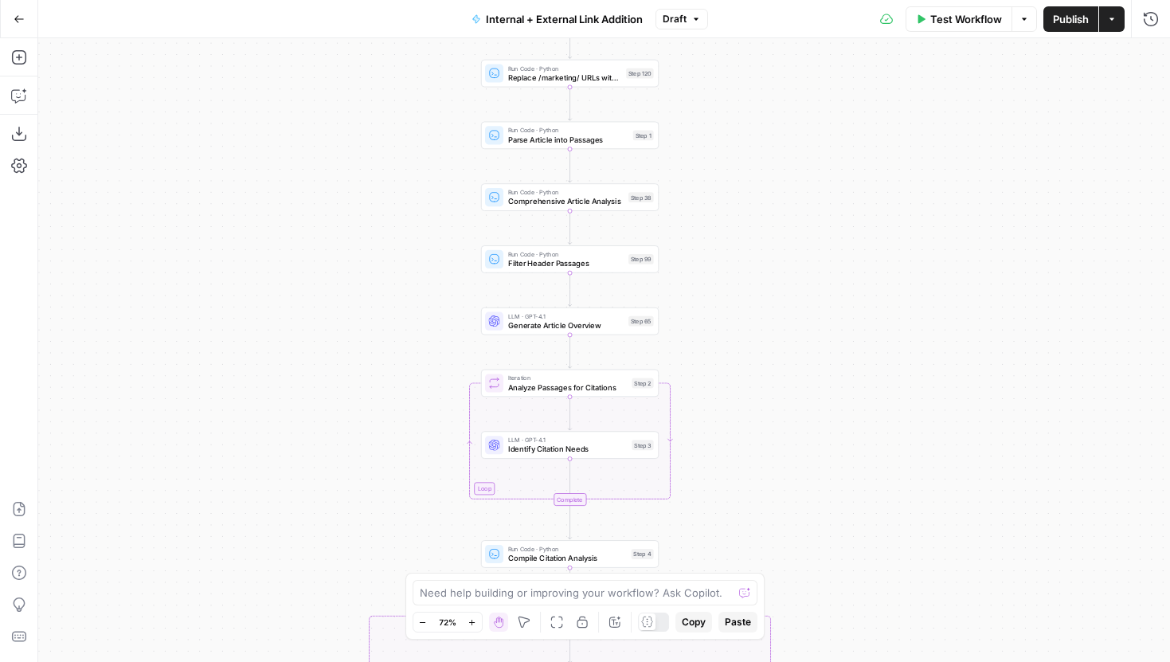
drag, startPoint x: 906, startPoint y: 272, endPoint x: 917, endPoint y: 546, distance: 274.2
click at [918, 546] on div "true false true false true false Workflow Set Inputs Inputs Run Code · Python G…" at bounding box center [604, 350] width 1132 height 624
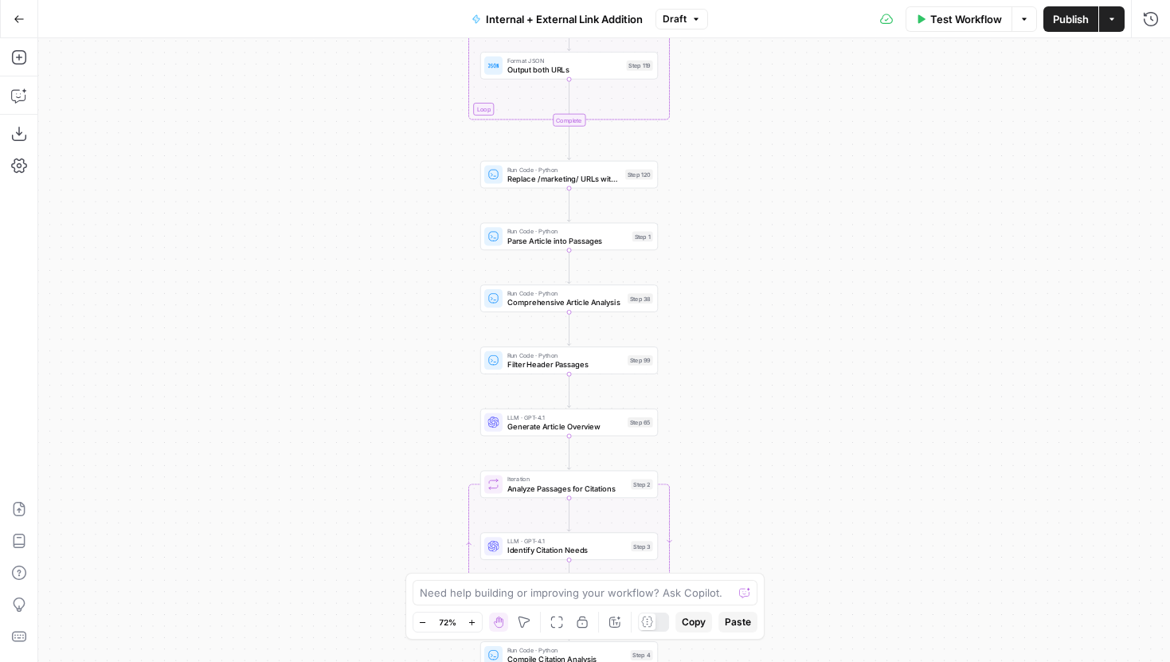
drag, startPoint x: 883, startPoint y: 385, endPoint x: 875, endPoint y: 522, distance: 138.0
click at [875, 520] on div "true false true false true false Workflow Set Inputs Inputs Run Code · Python G…" at bounding box center [604, 350] width 1132 height 624
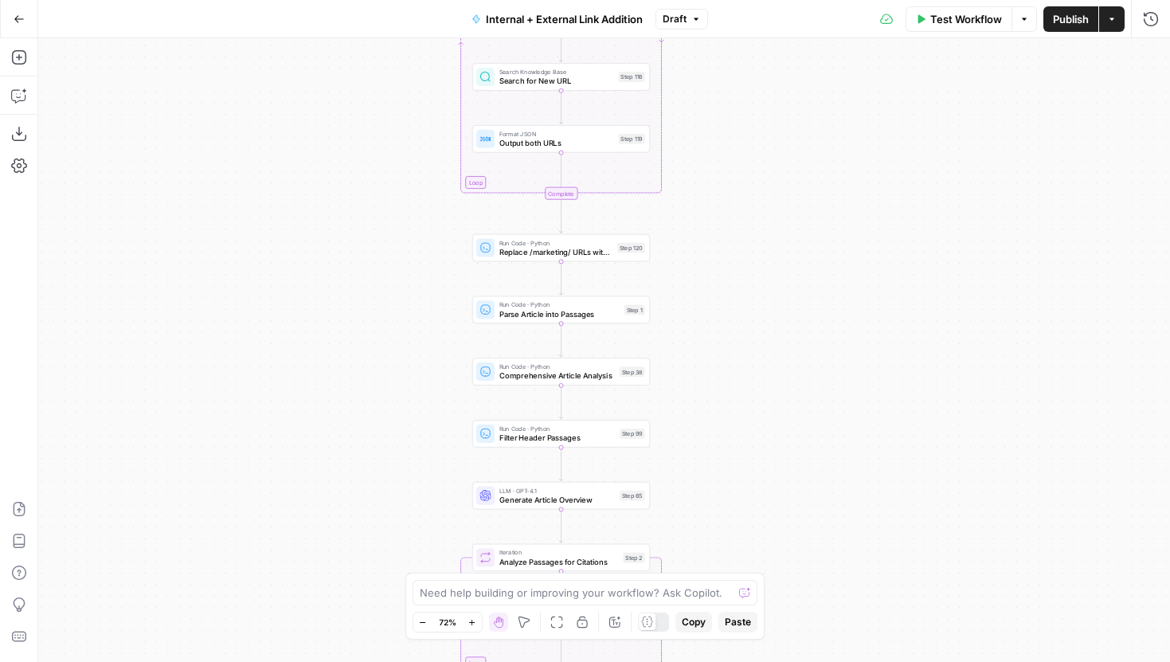
drag, startPoint x: 804, startPoint y: 260, endPoint x: 804, endPoint y: 461, distance: 200.7
click at [804, 462] on div "true false true false true false Workflow Set Inputs Inputs Run Code · Python G…" at bounding box center [604, 350] width 1132 height 624
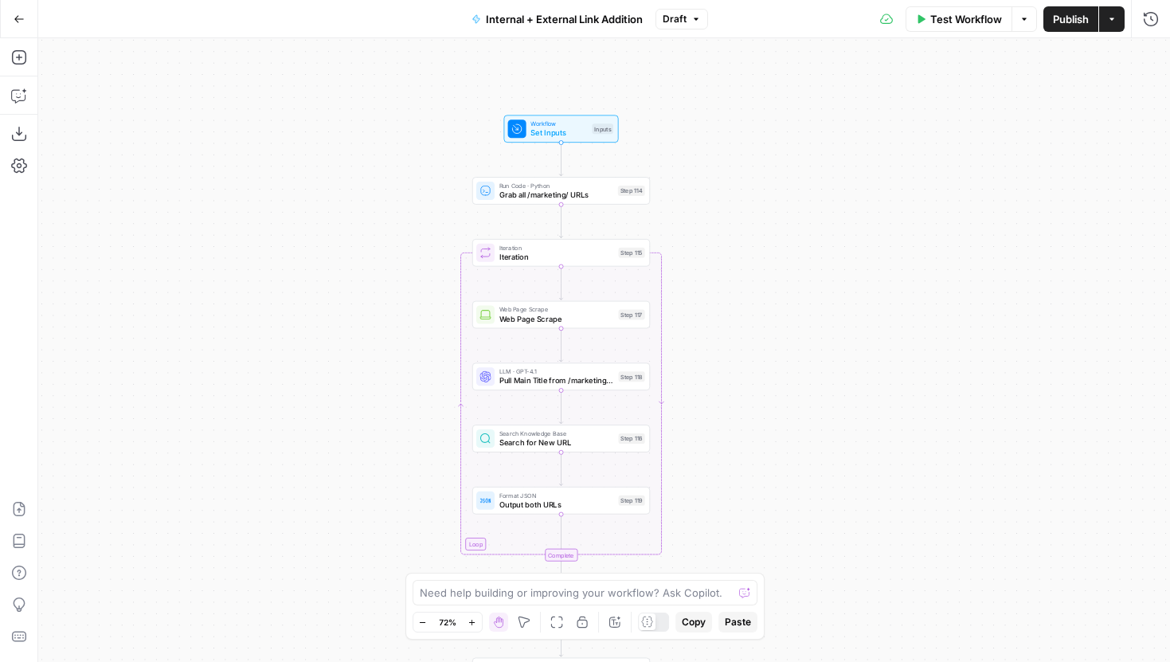
drag, startPoint x: 807, startPoint y: 279, endPoint x: 806, endPoint y: 480, distance: 201.5
click at [807, 480] on div "true false true false true false Workflow Set Inputs Inputs Run Code · Python G…" at bounding box center [604, 350] width 1132 height 624
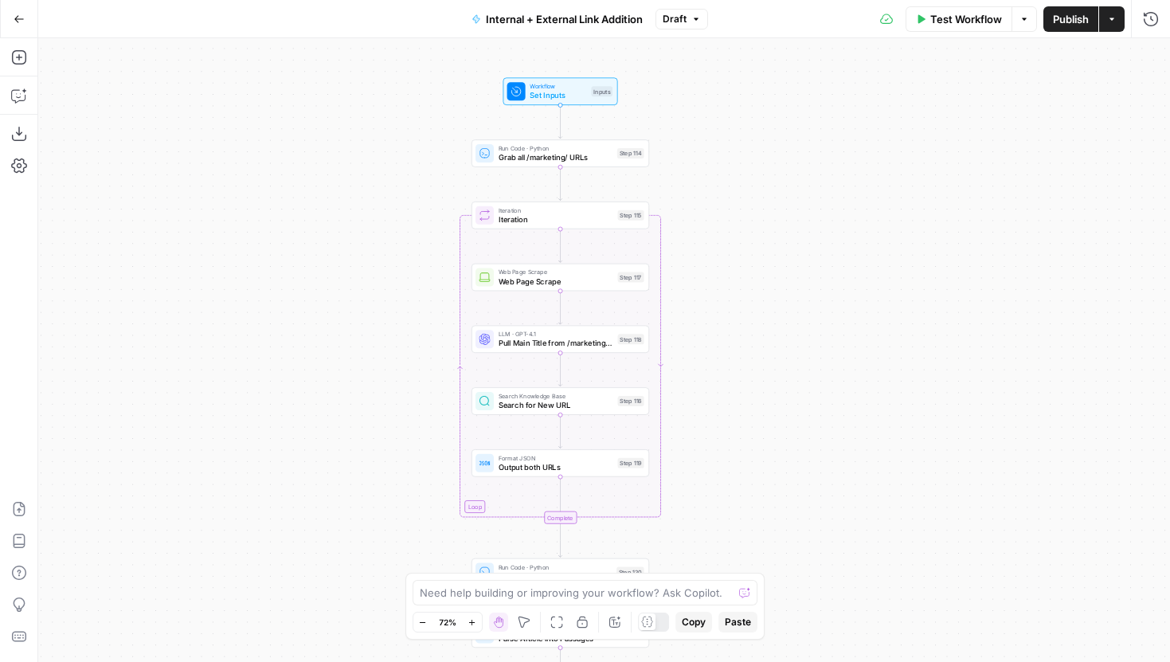
drag, startPoint x: 804, startPoint y: 472, endPoint x: 812, endPoint y: 296, distance: 175.4
click at [812, 296] on div "true false true false true false Workflow Set Inputs Inputs Run Code · Python G…" at bounding box center [604, 350] width 1132 height 624
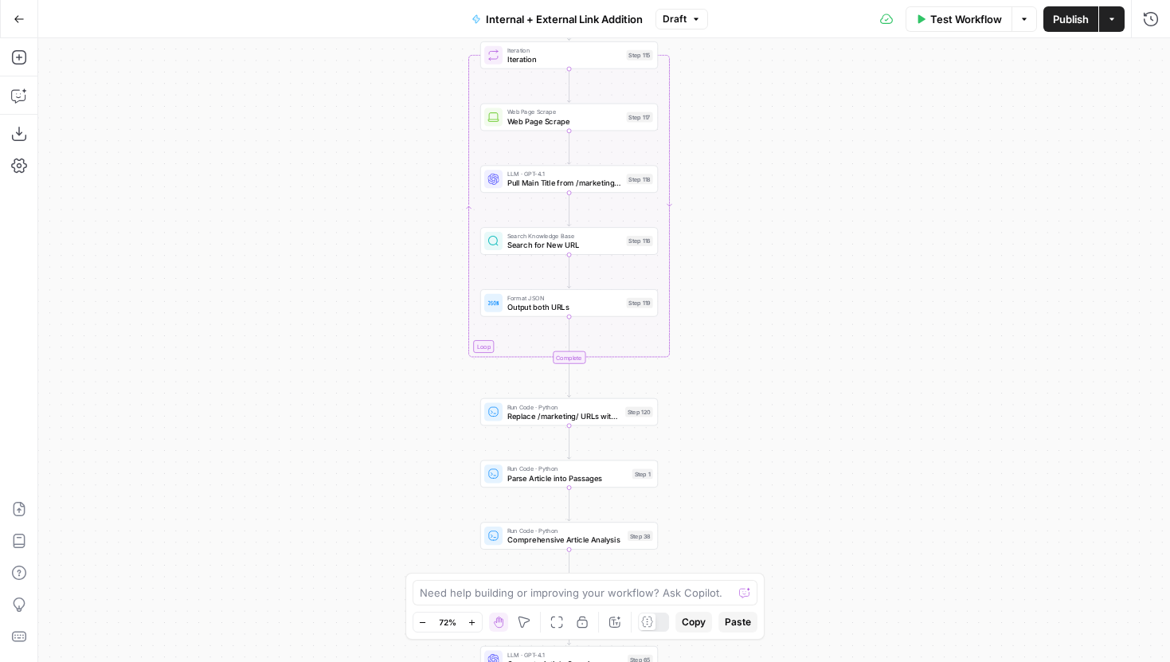
drag, startPoint x: 825, startPoint y: 477, endPoint x: 831, endPoint y: 389, distance: 87.8
click at [831, 389] on div "true false true false true false Workflow Set Inputs Inputs Run Code · Python G…" at bounding box center [604, 350] width 1132 height 624
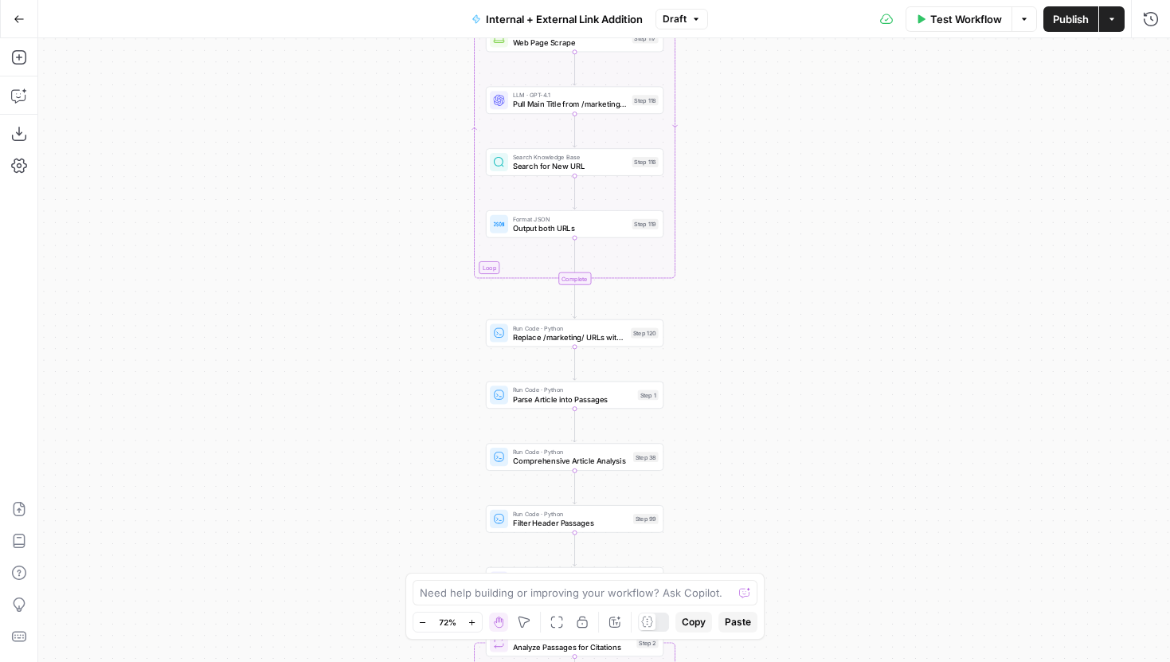
drag, startPoint x: 831, startPoint y: 438, endPoint x: 830, endPoint y: 370, distance: 68.5
click at [831, 368] on div "true false true false true false Workflow Set Inputs Inputs Run Code · Python G…" at bounding box center [604, 350] width 1132 height 624
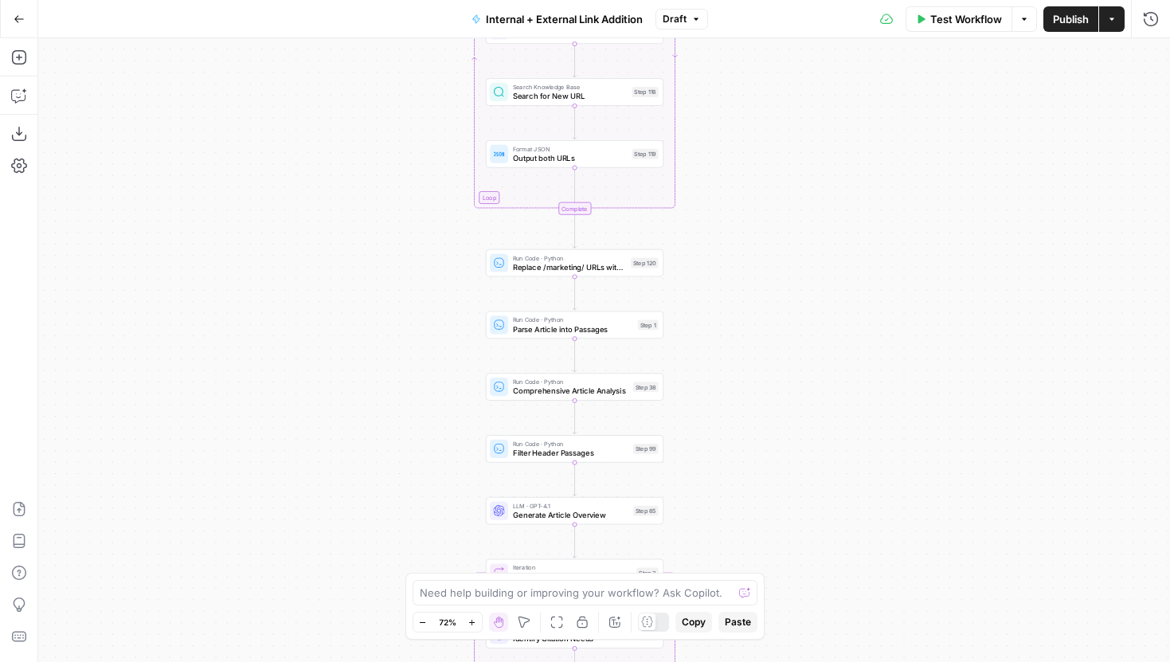
drag, startPoint x: 830, startPoint y: 370, endPoint x: 843, endPoint y: 248, distance: 122.6
click at [843, 250] on div "true false true false true false Workflow Set Inputs Inputs Run Code · Python G…" at bounding box center [604, 350] width 1132 height 624
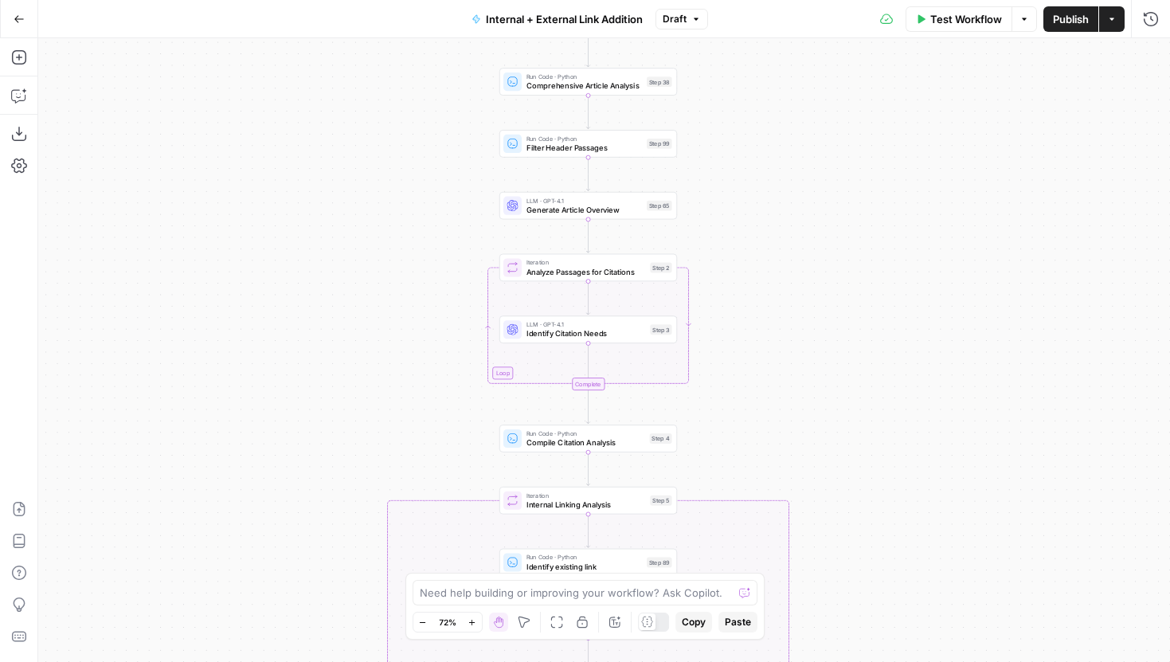
drag, startPoint x: 852, startPoint y: 322, endPoint x: 852, endPoint y: 260, distance: 62.1
click at [852, 260] on div "true false true false true false Workflow Set Inputs Inputs Run Code · Python G…" at bounding box center [604, 350] width 1132 height 624
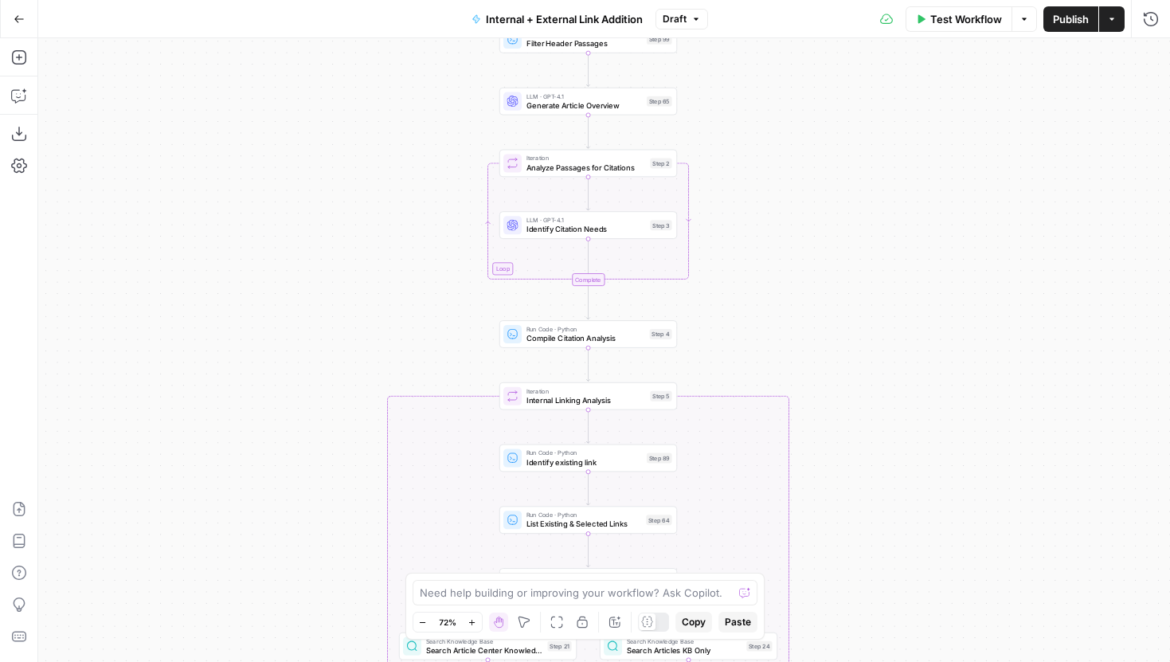
drag, startPoint x: 841, startPoint y: 404, endPoint x: 841, endPoint y: 316, distance: 87.6
click at [841, 316] on div "true false true false true false Workflow Set Inputs Inputs Run Code · Python G…" at bounding box center [604, 350] width 1132 height 624
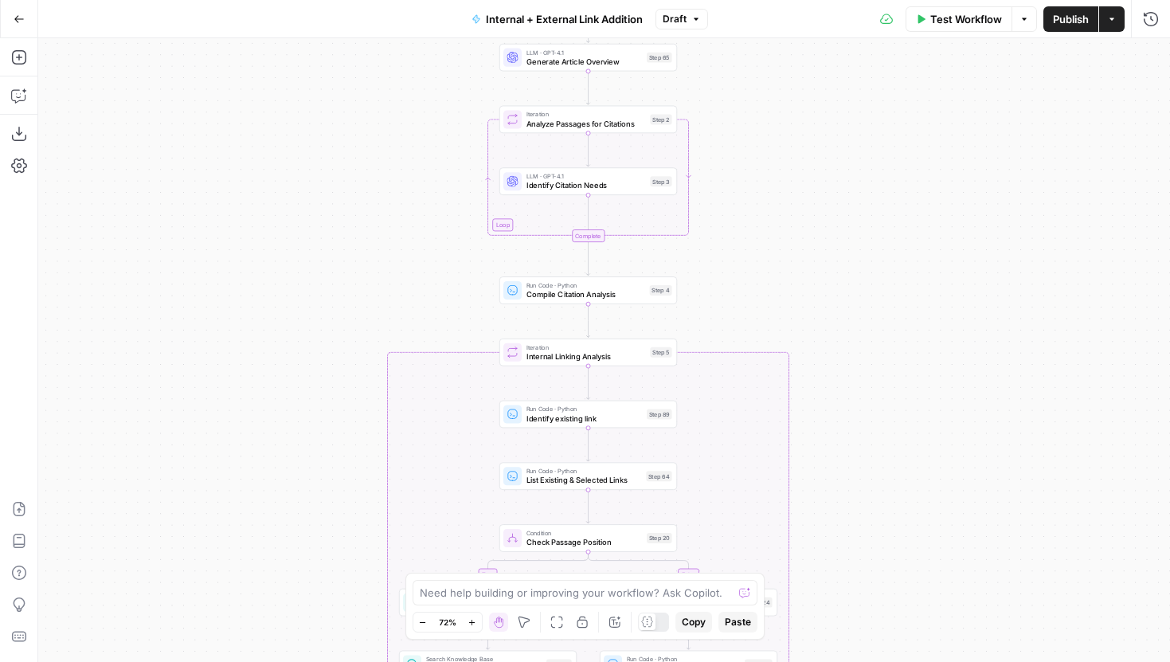
drag, startPoint x: 846, startPoint y: 486, endPoint x: 846, endPoint y: 358, distance: 128.2
click at [846, 358] on div "true false true false true false Workflow Set Inputs Inputs Run Code · Python G…" at bounding box center [604, 350] width 1132 height 624
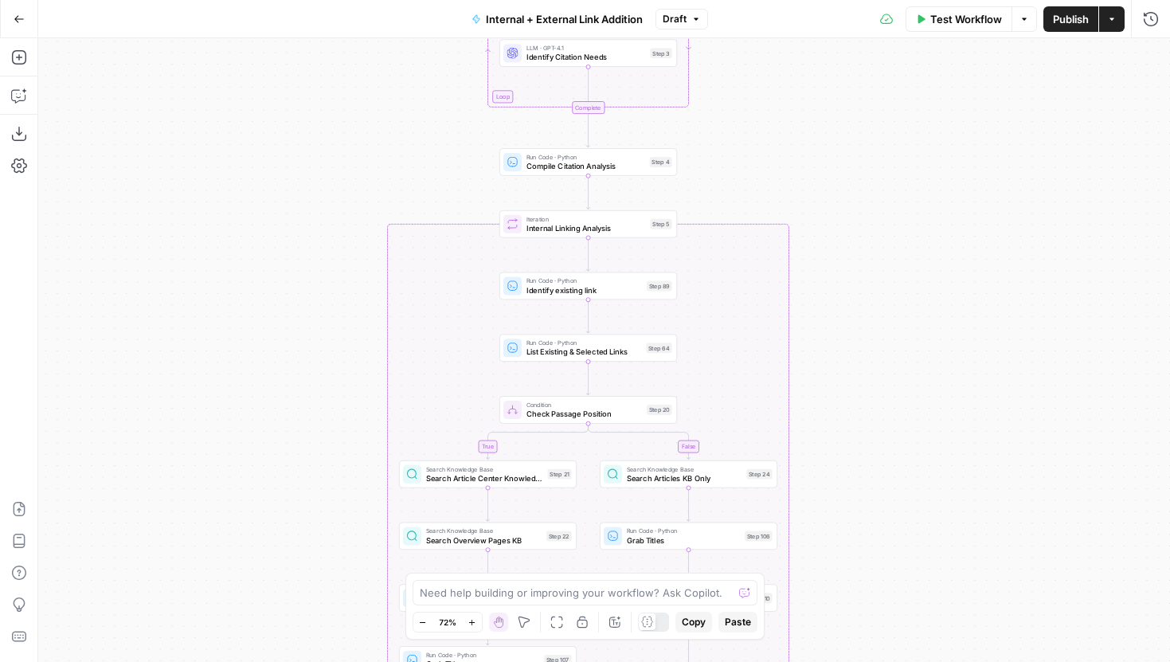
drag, startPoint x: 846, startPoint y: 446, endPoint x: 846, endPoint y: 363, distance: 82.8
click at [846, 363] on div "true false true false true false Workflow Set Inputs Inputs Run Code · Python G…" at bounding box center [604, 350] width 1132 height 624
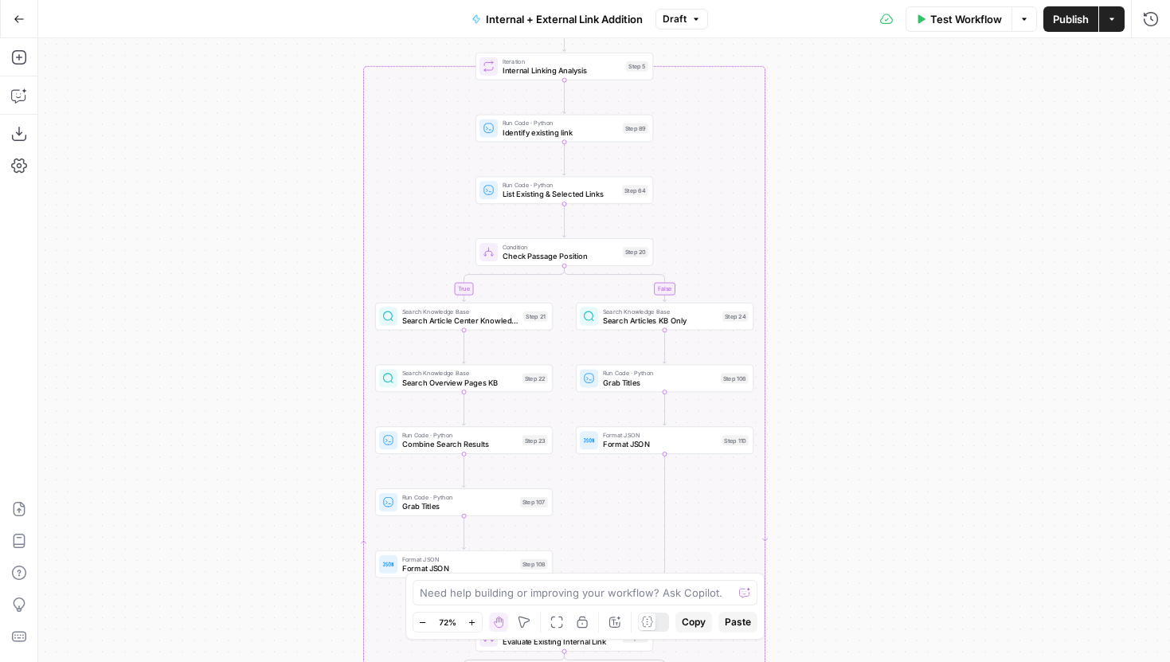
drag, startPoint x: 847, startPoint y: 94, endPoint x: 824, endPoint y: 71, distance: 33.2
click at [824, 71] on div "true false true false true false Workflow Set Inputs Inputs Run Code · Python G…" at bounding box center [604, 350] width 1132 height 624
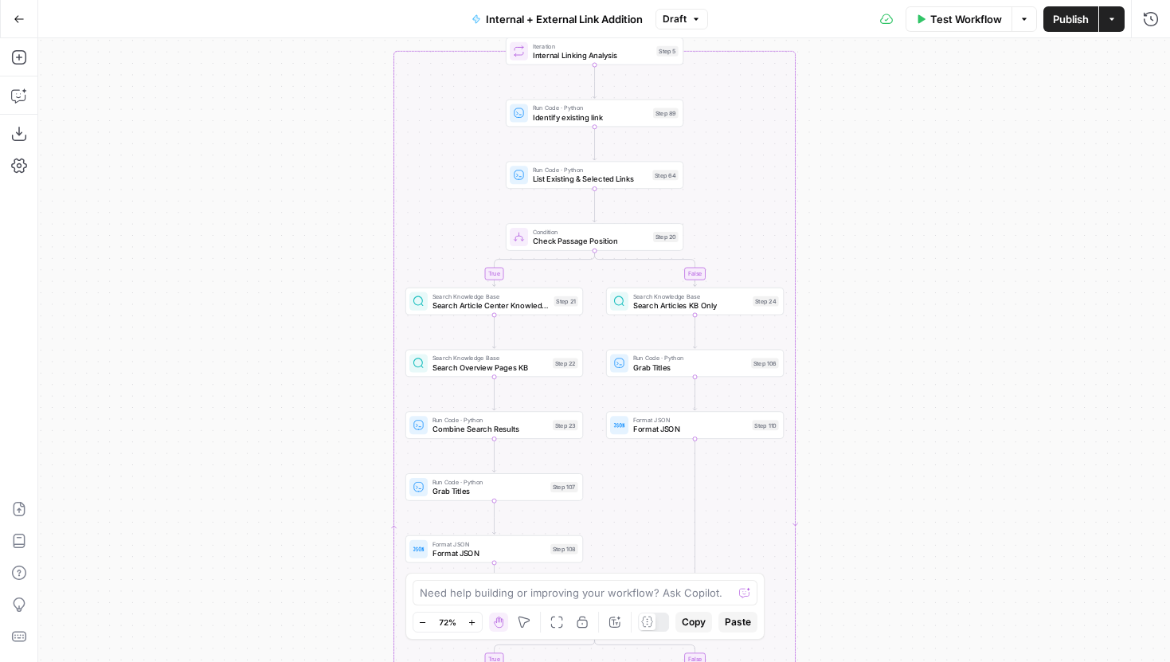
drag, startPoint x: 819, startPoint y: 213, endPoint x: 849, endPoint y: 215, distance: 30.3
click at [849, 215] on div "true false true false true false Workflow Set Inputs Inputs Run Code · Python G…" at bounding box center [604, 350] width 1132 height 624
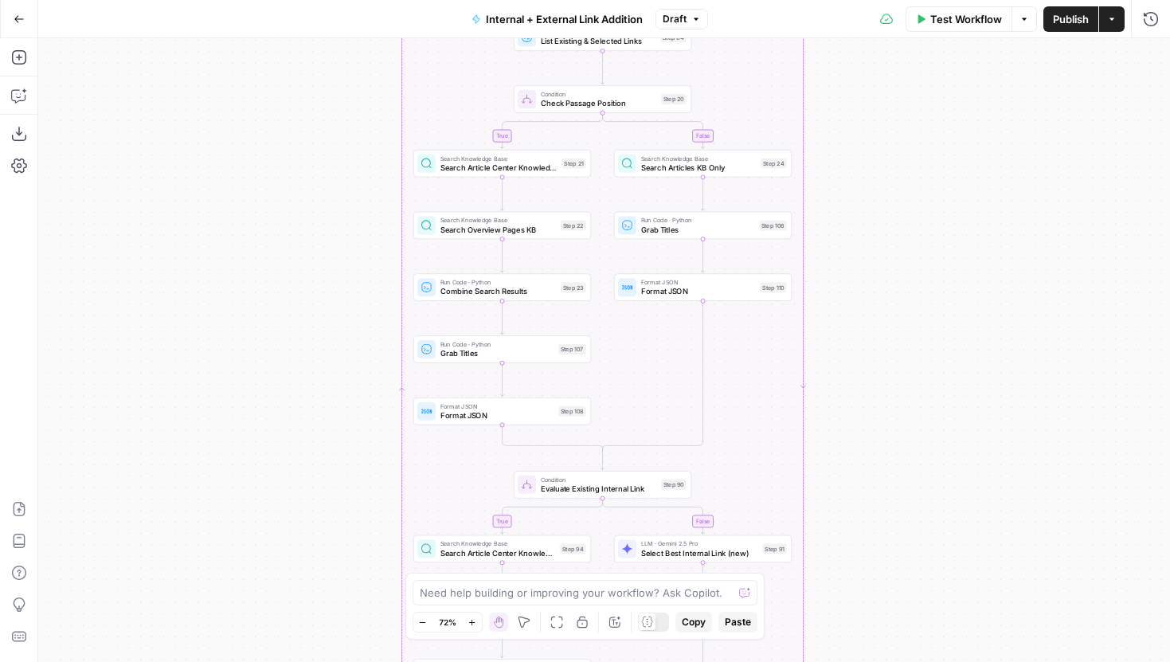
drag, startPoint x: 930, startPoint y: 485, endPoint x: 938, endPoint y: 348, distance: 137.2
click at [938, 348] on div "true false true false true false Workflow Set Inputs Inputs Run Code · Python G…" at bounding box center [604, 350] width 1132 height 624
drag, startPoint x: 922, startPoint y: 350, endPoint x: 922, endPoint y: 217, distance: 132.2
click at [922, 217] on div "true false true false true false Workflow Set Inputs Inputs Run Code · Python G…" at bounding box center [604, 350] width 1132 height 624
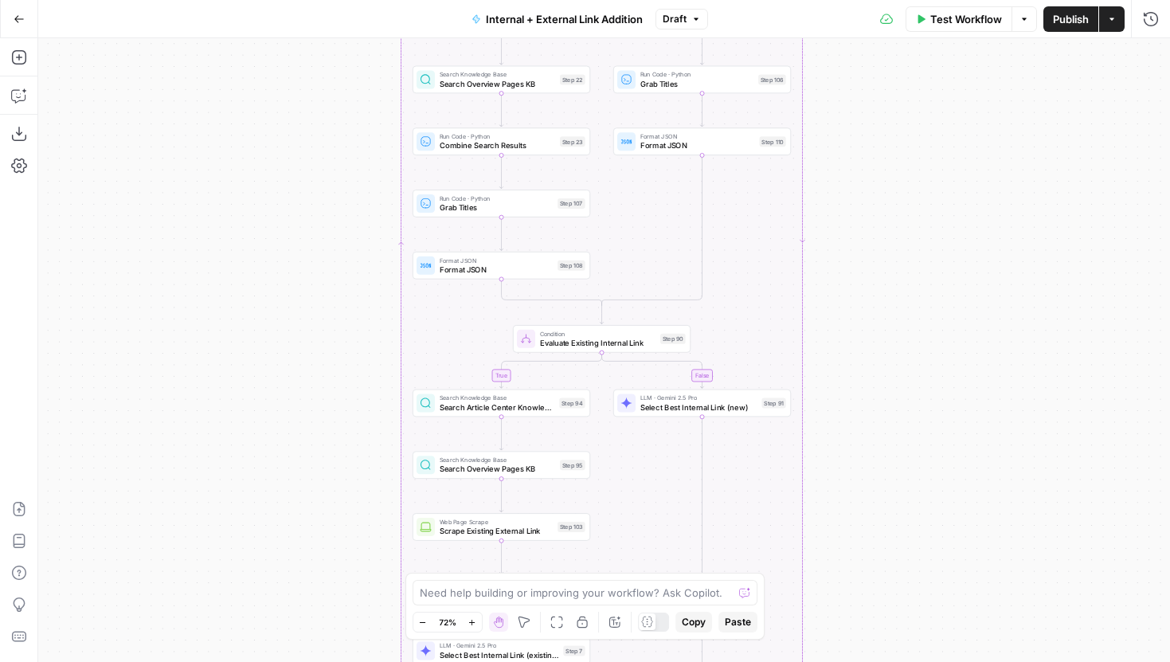
drag, startPoint x: 886, startPoint y: 319, endPoint x: 885, endPoint y: 176, distance: 143.4
click at [885, 176] on div "true false true false true false Workflow Set Inputs Inputs Run Code · Python G…" at bounding box center [604, 350] width 1132 height 624
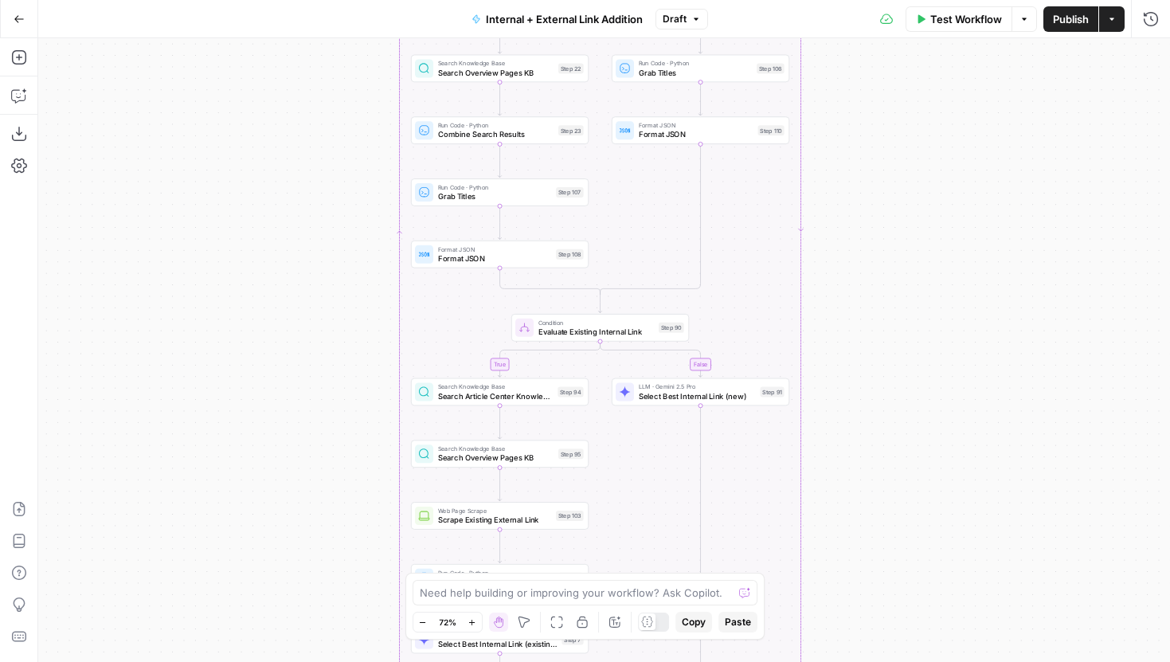
drag, startPoint x: 894, startPoint y: 88, endPoint x: 891, endPoint y: 222, distance: 134.6
click at [891, 222] on div "true false true false true false Workflow Set Inputs Inputs Run Code · Python G…" at bounding box center [604, 350] width 1132 height 624
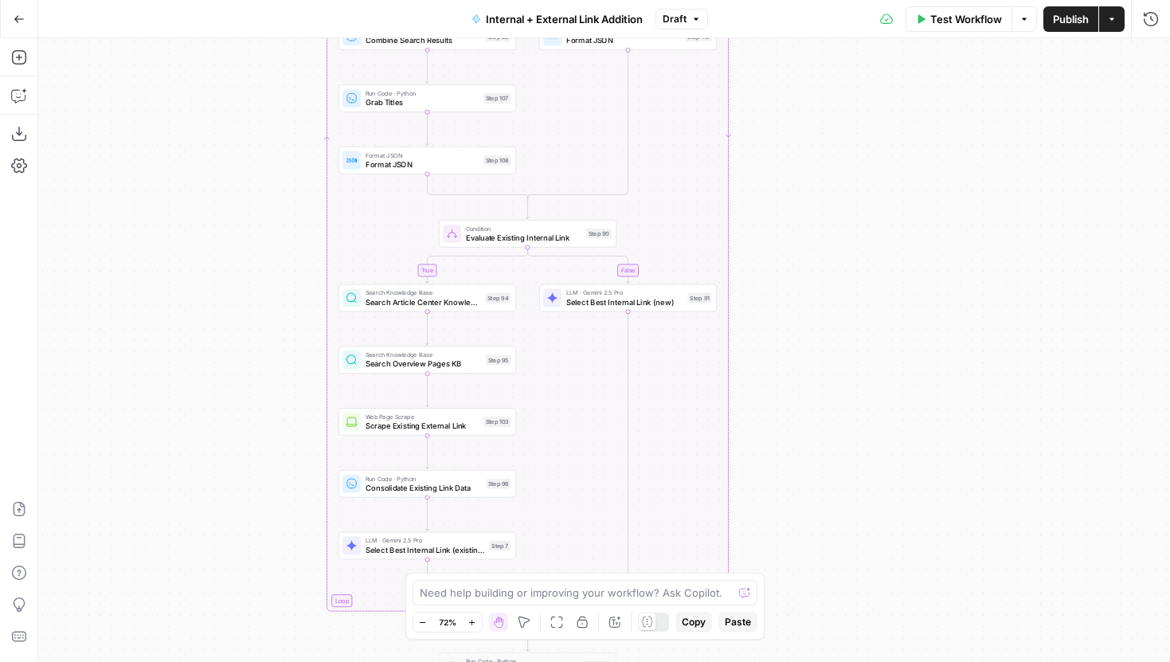
drag, startPoint x: 897, startPoint y: 235, endPoint x: 826, endPoint y: 139, distance: 119.0
click at [826, 139] on div "true false true false true false Workflow Set Inputs Inputs Run Code · Python G…" at bounding box center [604, 350] width 1132 height 624
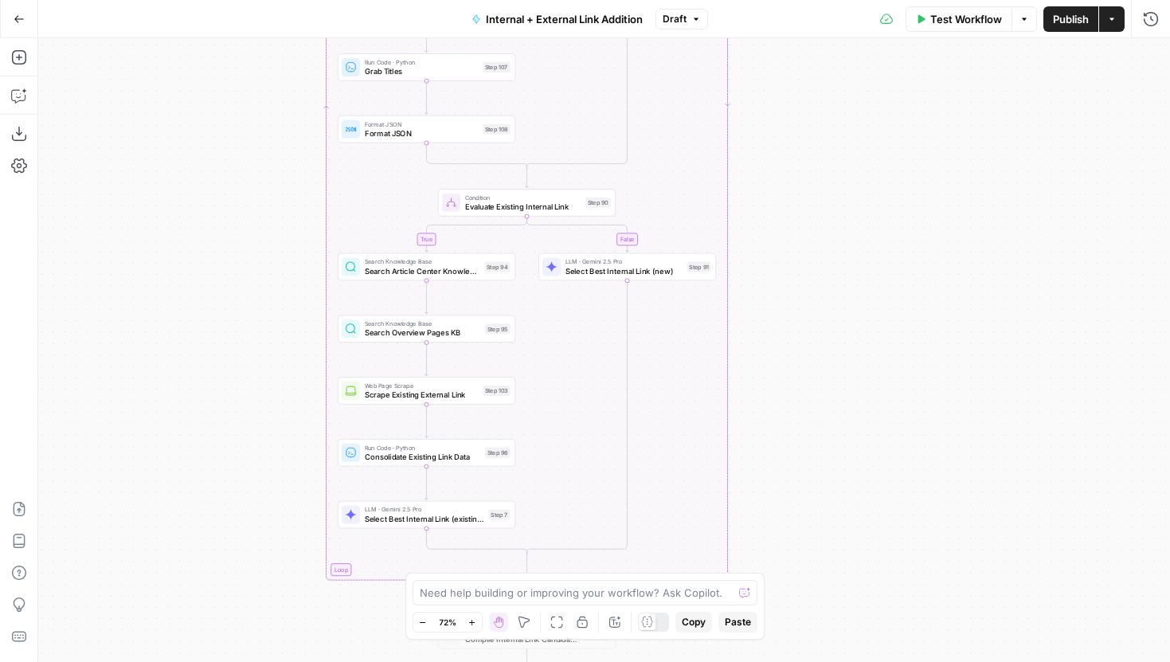
drag
click at [832, 167] on div "true false true false true false Workflow Set Inputs Inputs Run Code · Python G…" at bounding box center [604, 350] width 1132 height 624
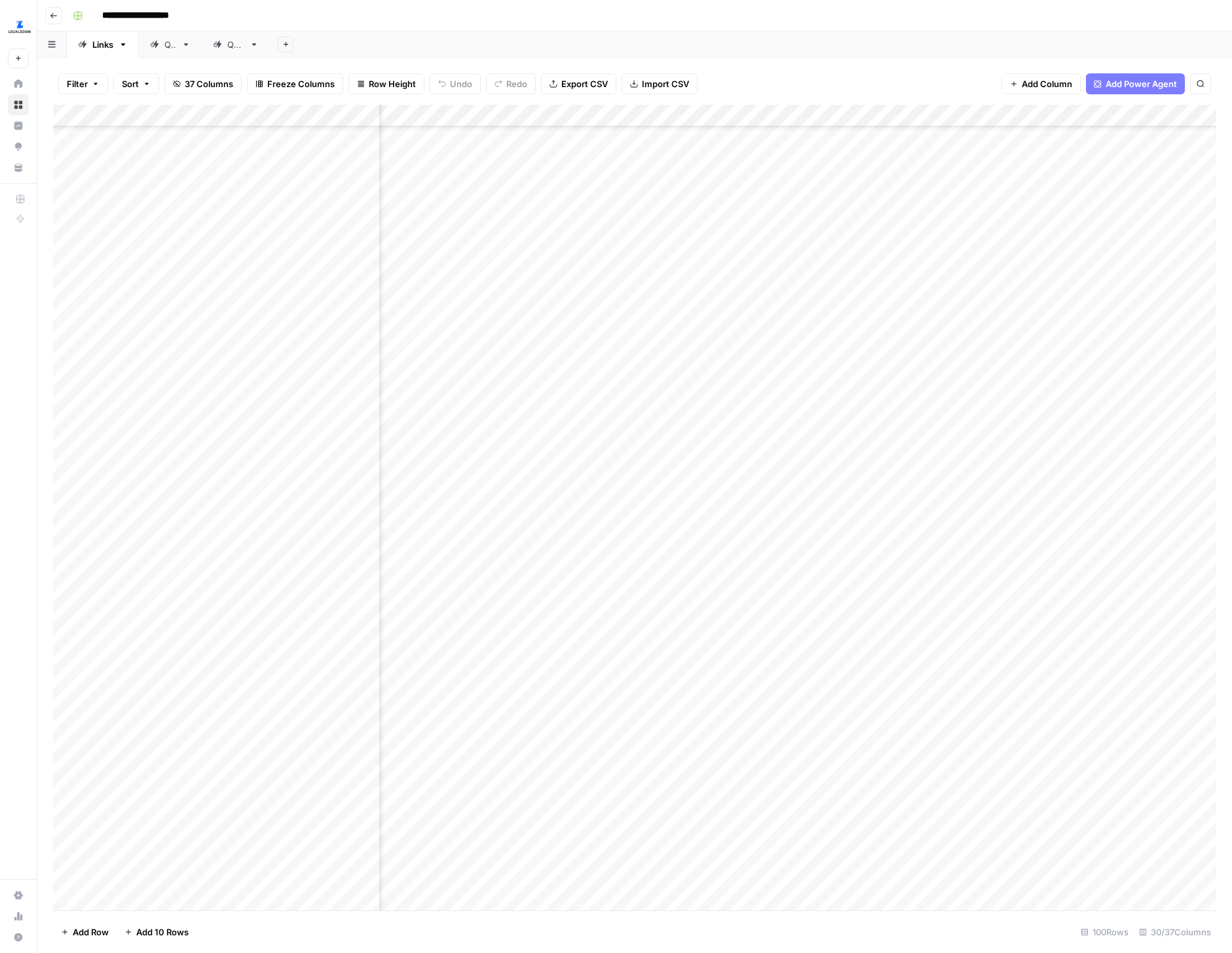
scroll to position [225, 2711]
click at [510, 105] on div "Add Column" at bounding box center [635, 507] width 1164 height 806
click at [784, 89] on div "Filter Sort 37 Columns Freeze Columns Row Height Undo Redo Export CSV Import CS…" at bounding box center [635, 83] width 1164 height 42
click at [515, 119] on div "Add Column" at bounding box center [635, 507] width 1164 height 806
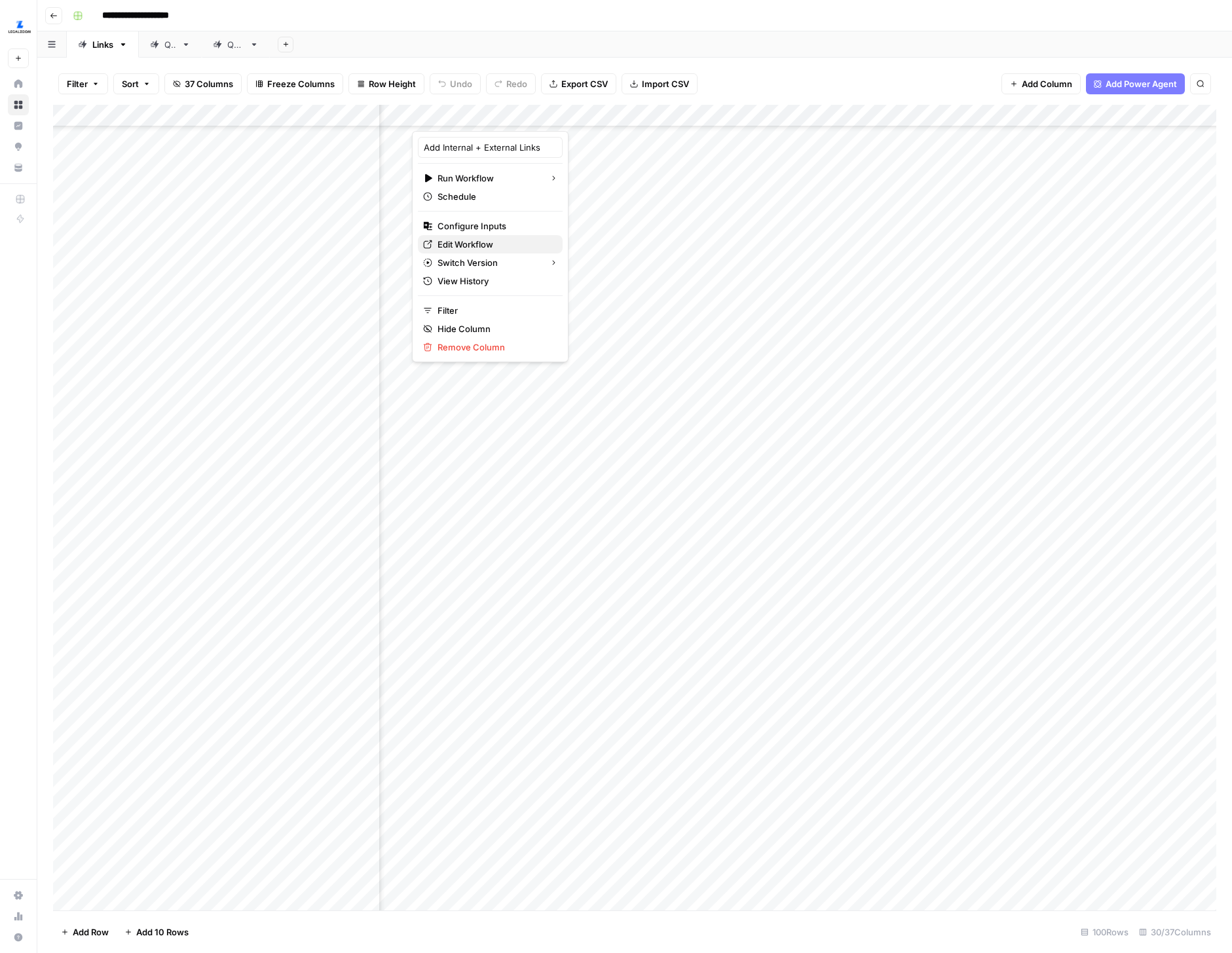
click at [471, 246] on span "Edit Workflow" at bounding box center [494, 244] width 114 height 13
click at [172, 49] on div "QA" at bounding box center [170, 44] width 12 height 13
click at [828, 108] on div "Add Column" at bounding box center [635, 437] width 1164 height 667
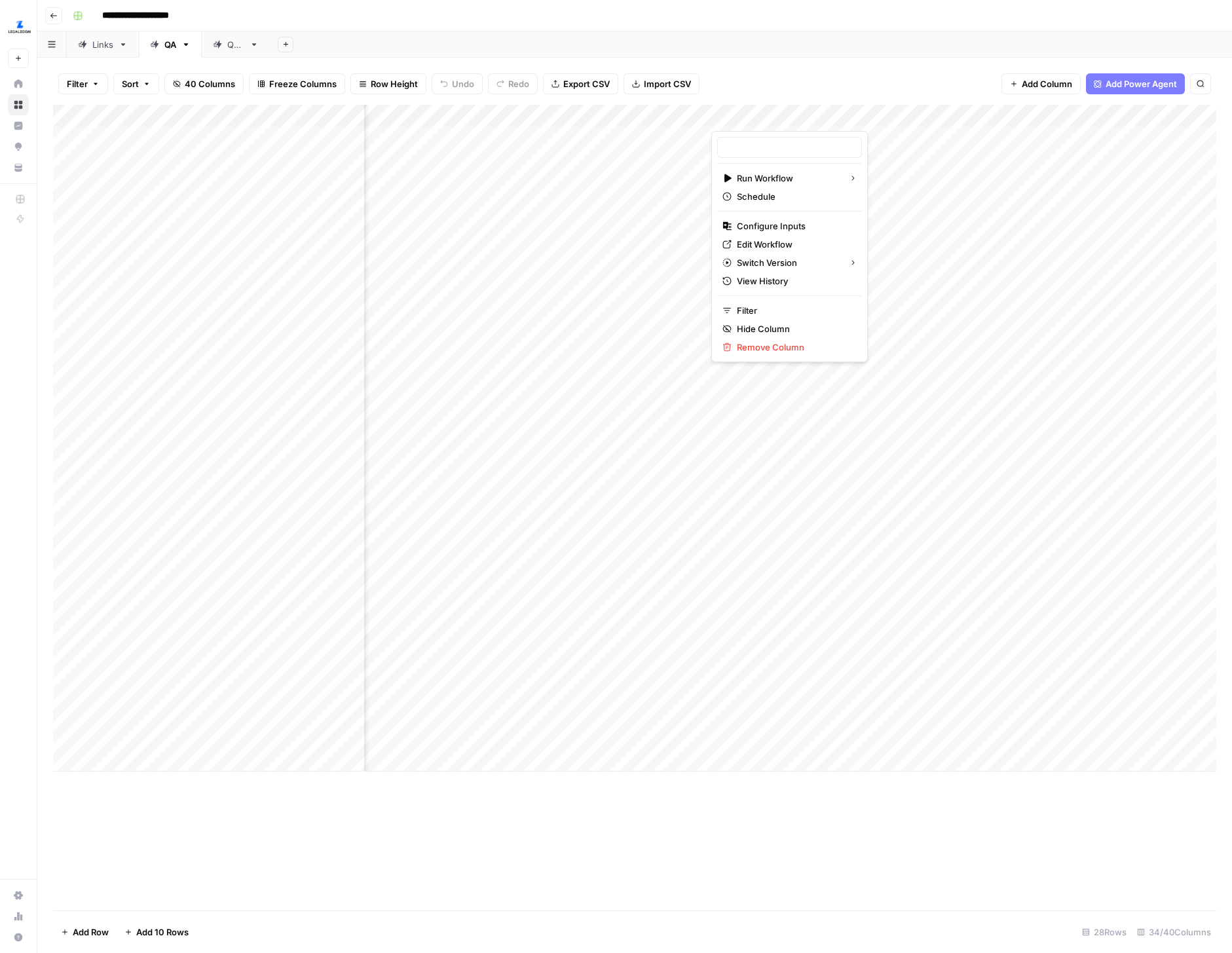
type input "[Test] Internal + External Link Addition"
click at [762, 246] on span "Edit Workflow" at bounding box center [794, 244] width 114 height 13
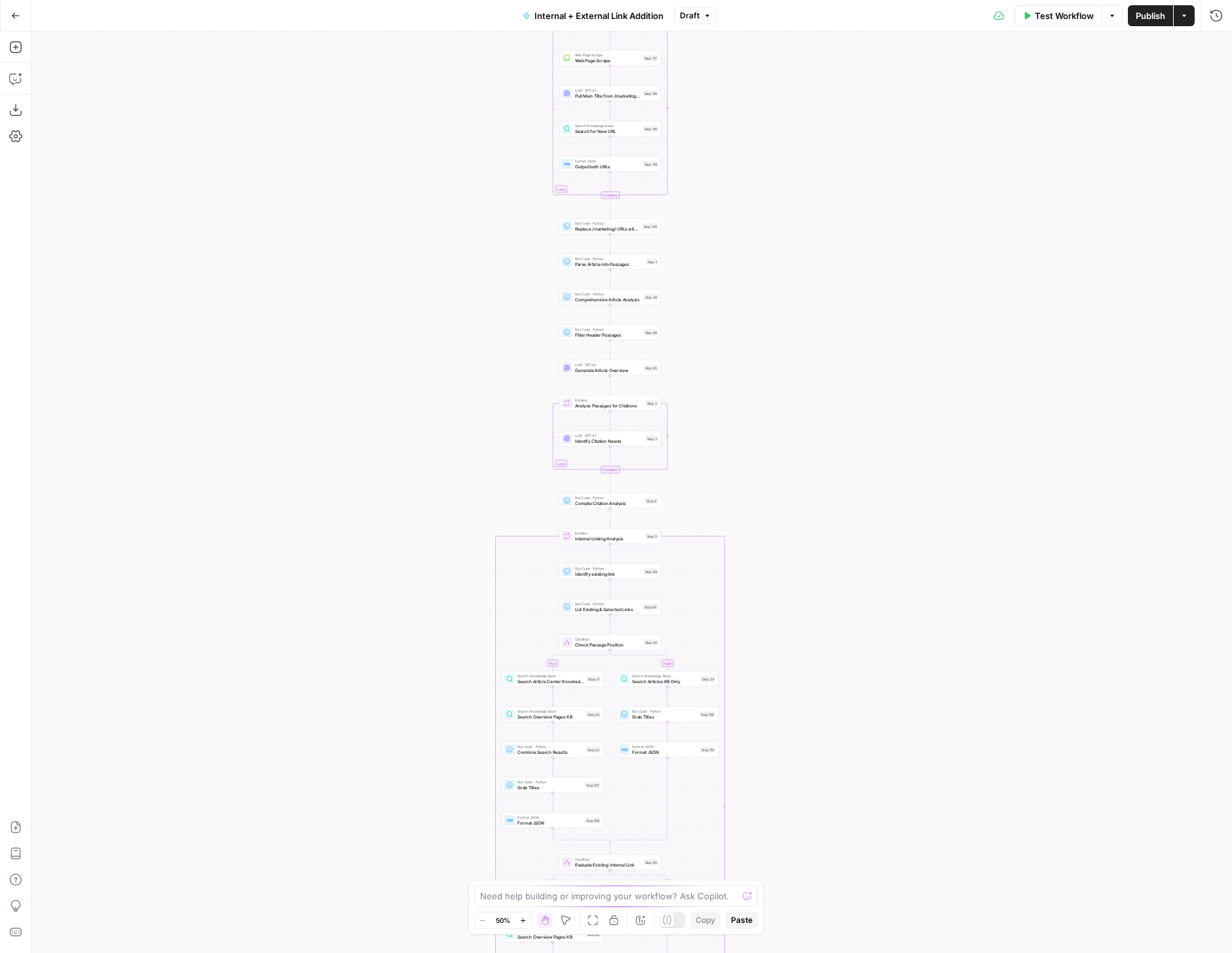
drag, startPoint x: 803, startPoint y: 148, endPoint x: 766, endPoint y: 497, distance: 351.0
click at [767, 497] on div "true false true false true false Workflow Set Inputs Inputs Run Code · Python G…" at bounding box center [632, 492] width 1201 height 922
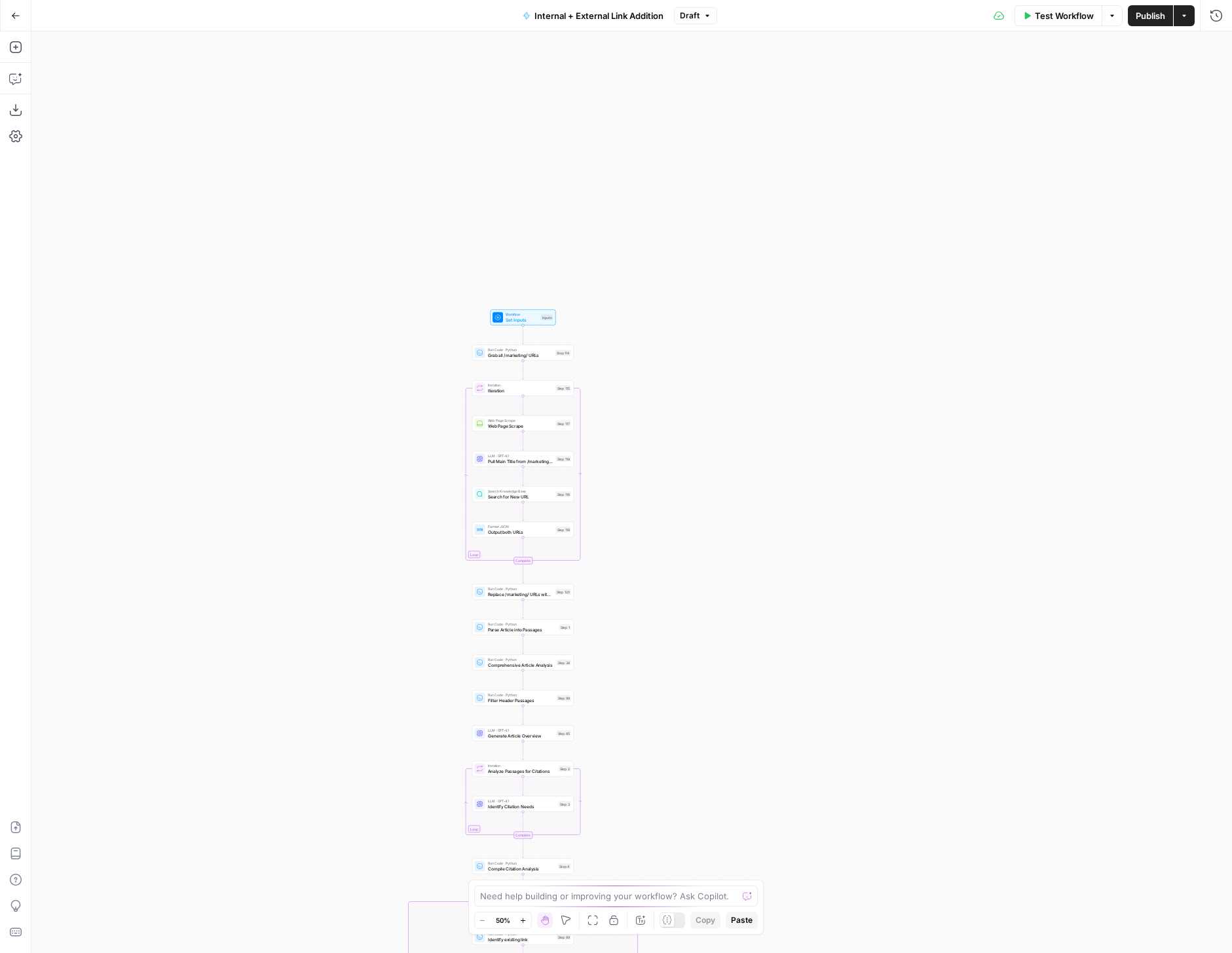
drag, startPoint x: 779, startPoint y: 317, endPoint x: 706, endPoint y: 651, distance: 341.9
click at [706, 652] on div "true false true false true false Workflow Set Inputs Inputs Run Code · Python G…" at bounding box center [632, 492] width 1201 height 922
click at [523, 915] on button "Zoom In" at bounding box center [523, 919] width 16 height 16
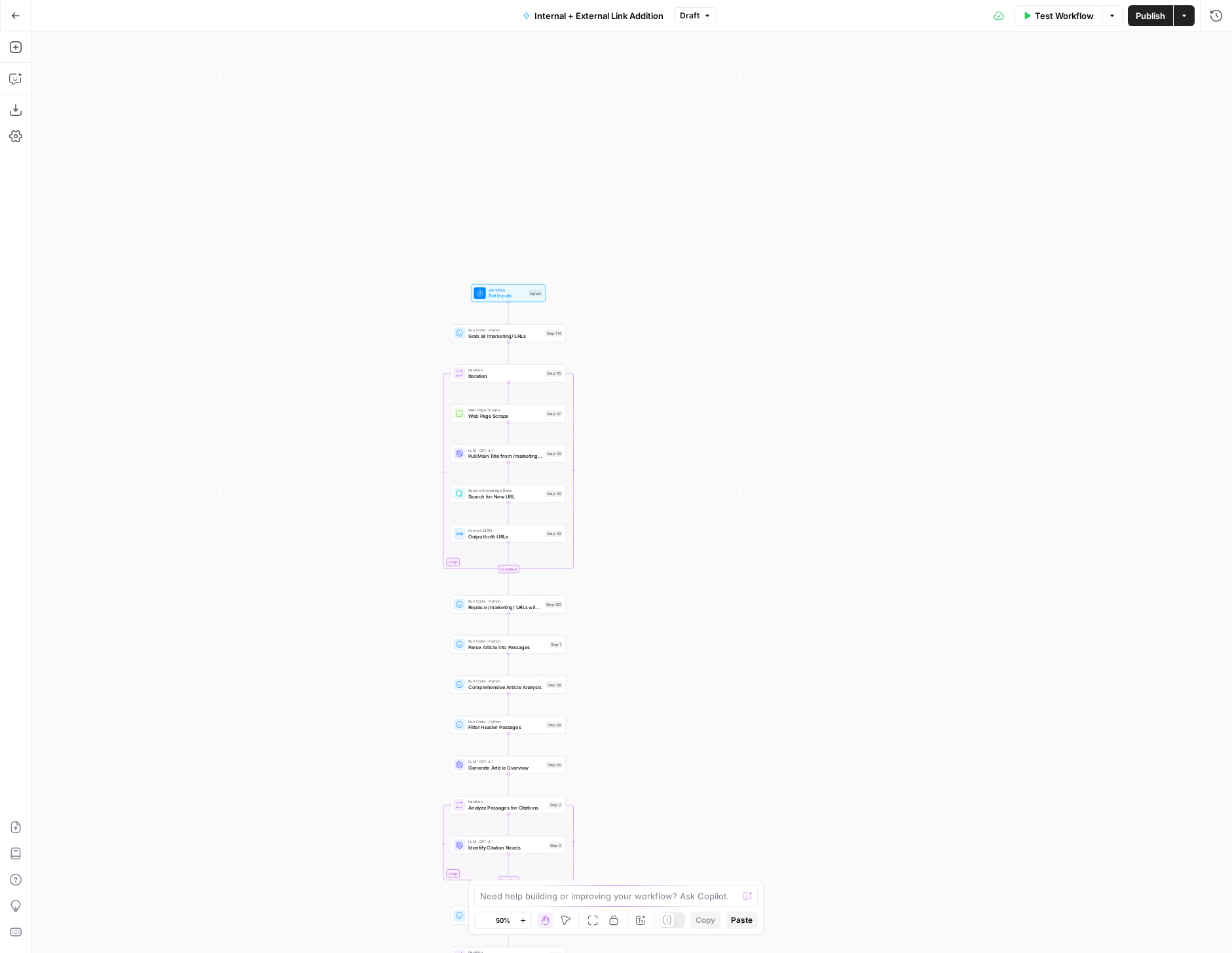
click at [523, 915] on button "Zoom In" at bounding box center [523, 919] width 16 height 16
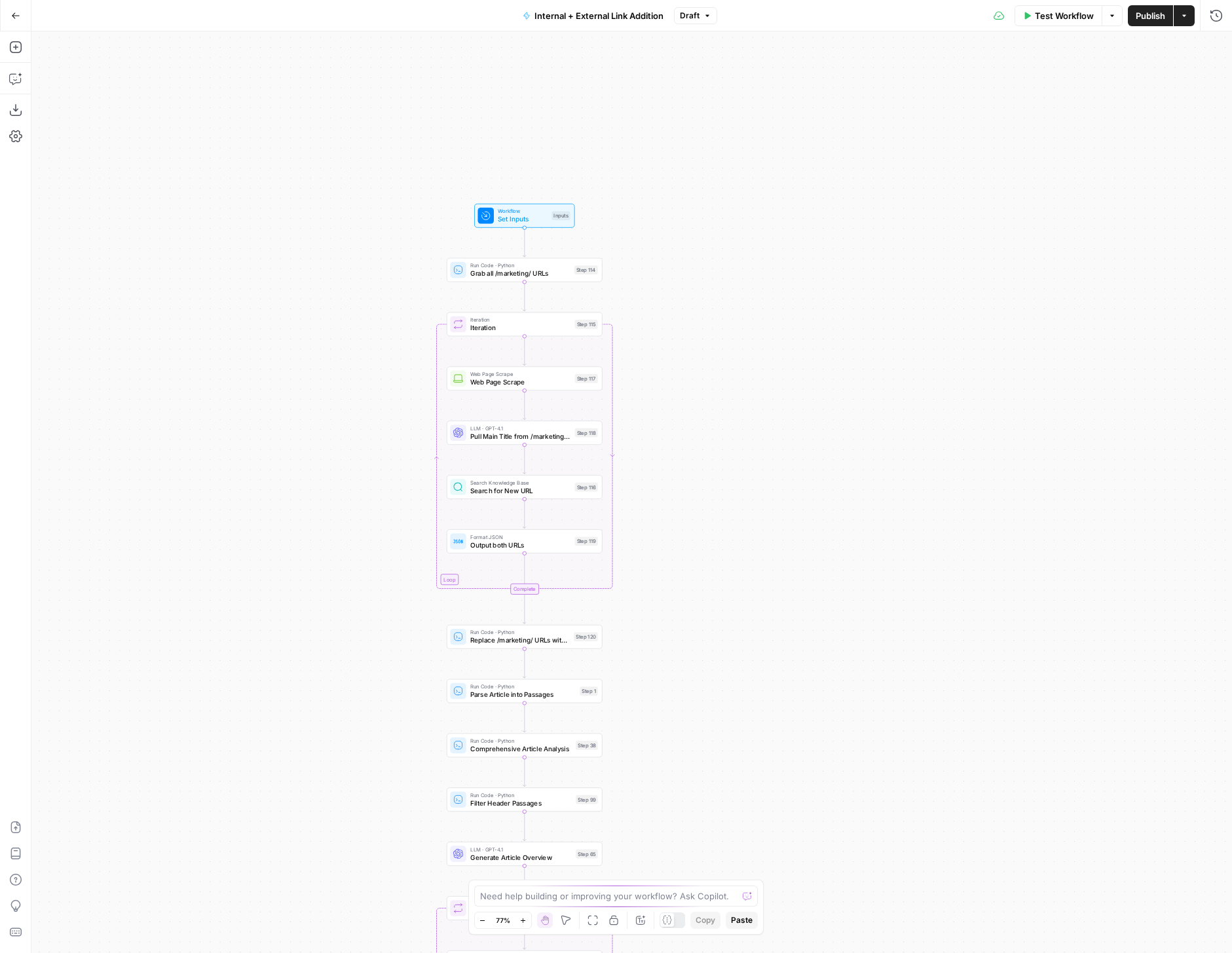
drag, startPoint x: 619, startPoint y: 607, endPoint x: 703, endPoint y: 588, distance: 86.1
click at [703, 588] on div "true false true false true false Workflow Set Inputs Inputs Run Code · Python G…" at bounding box center [632, 492] width 1201 height 922
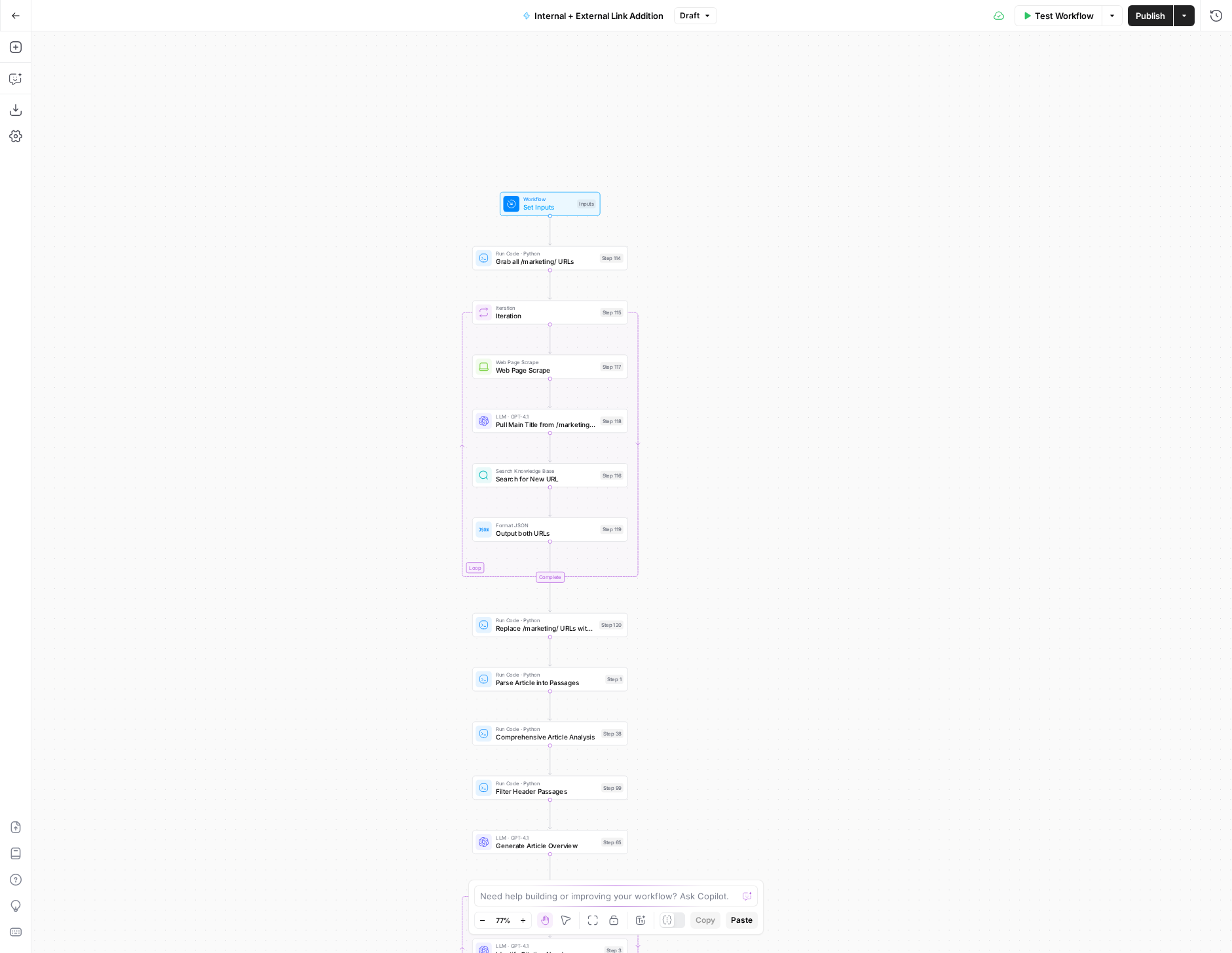
click at [526, 917] on icon "button" at bounding box center [523, 920] width 7 height 7
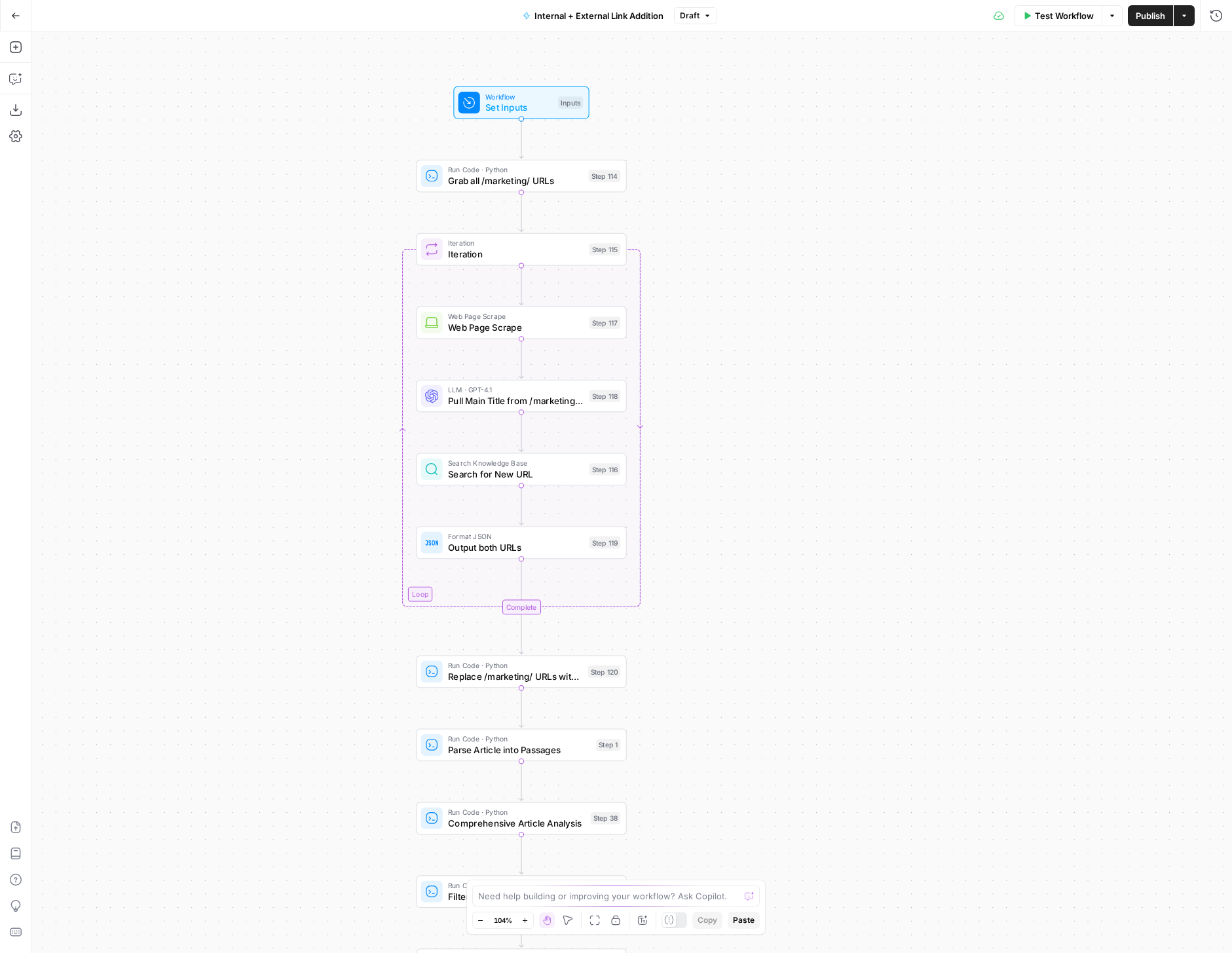
click at [573, 404] on span "Pull Main Title from /marketing/ URL" at bounding box center [516, 400] width 136 height 14
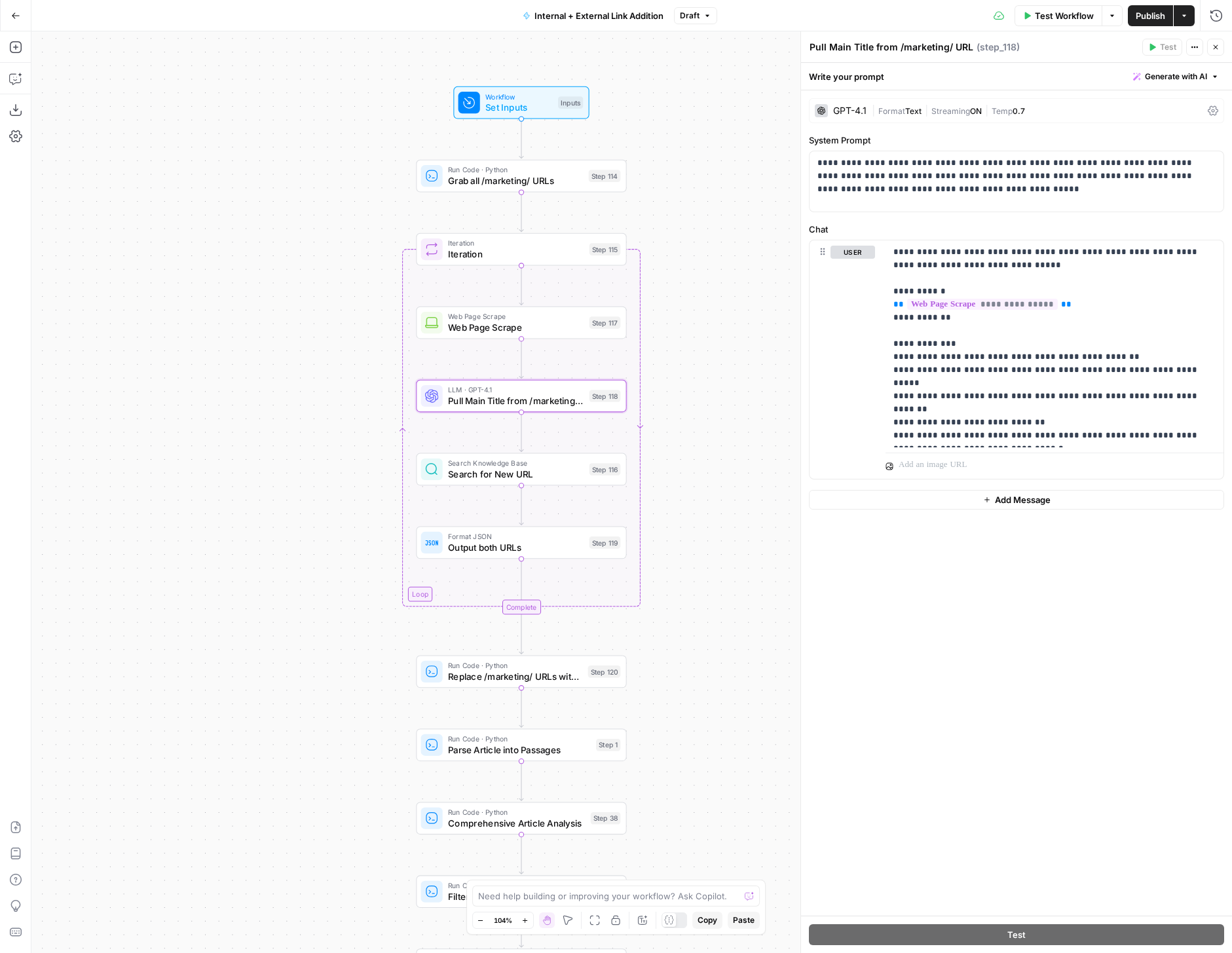
click at [919, 115] on span "Text" at bounding box center [914, 111] width 16 height 10
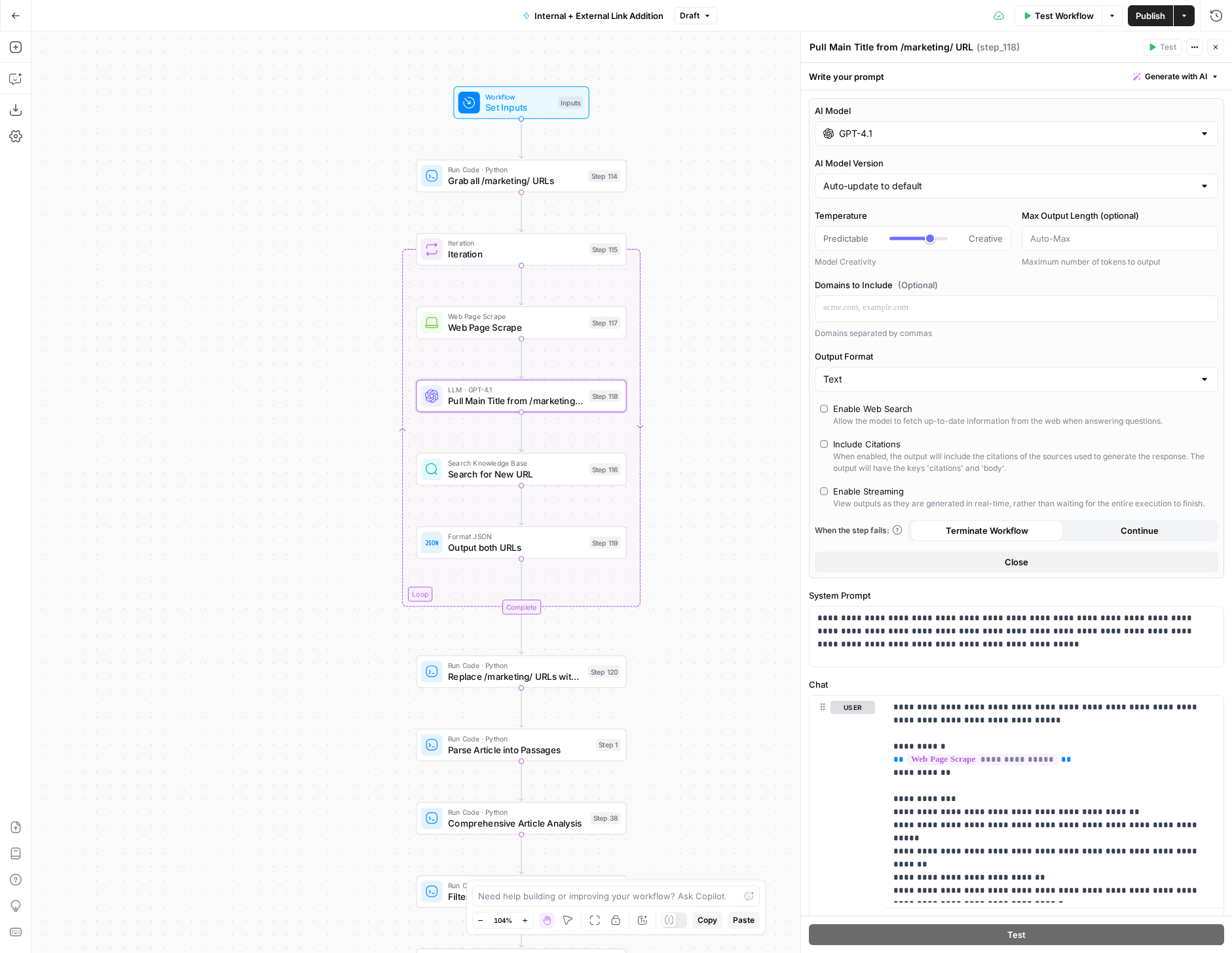
drag, startPoint x: 706, startPoint y: 412, endPoint x: 706, endPoint y: 274, distance: 138.0
click at [706, 278] on div "true false true false true false Workflow Set Inputs Inputs Run Code · Python G…" at bounding box center [632, 492] width 1201 height 922
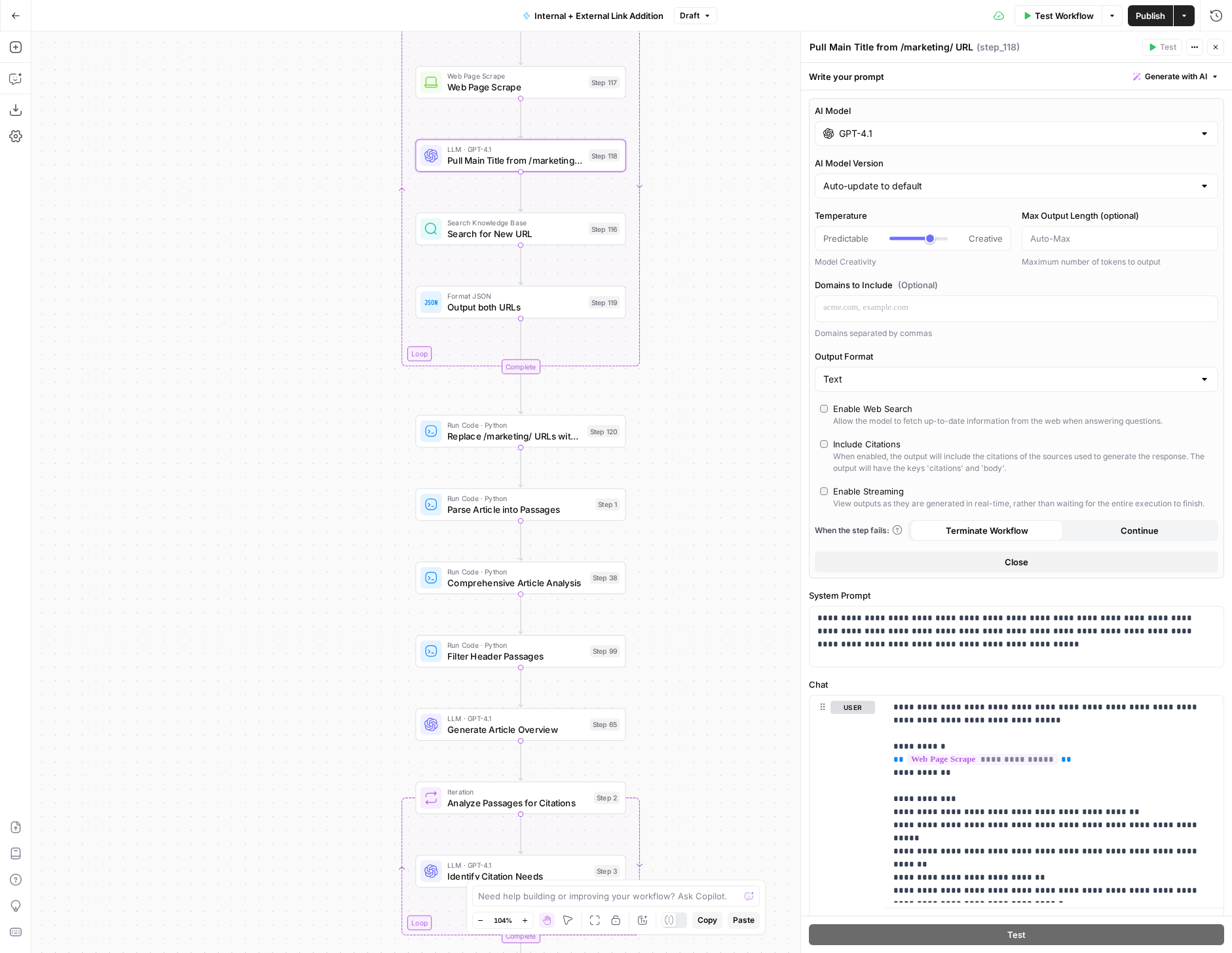
drag, startPoint x: 699, startPoint y: 373, endPoint x: 698, endPoint y: 332, distance: 41.0
click at [698, 332] on div "true false true false true false Workflow Set Inputs Inputs Run Code · Python G…" at bounding box center [632, 492] width 1201 height 922
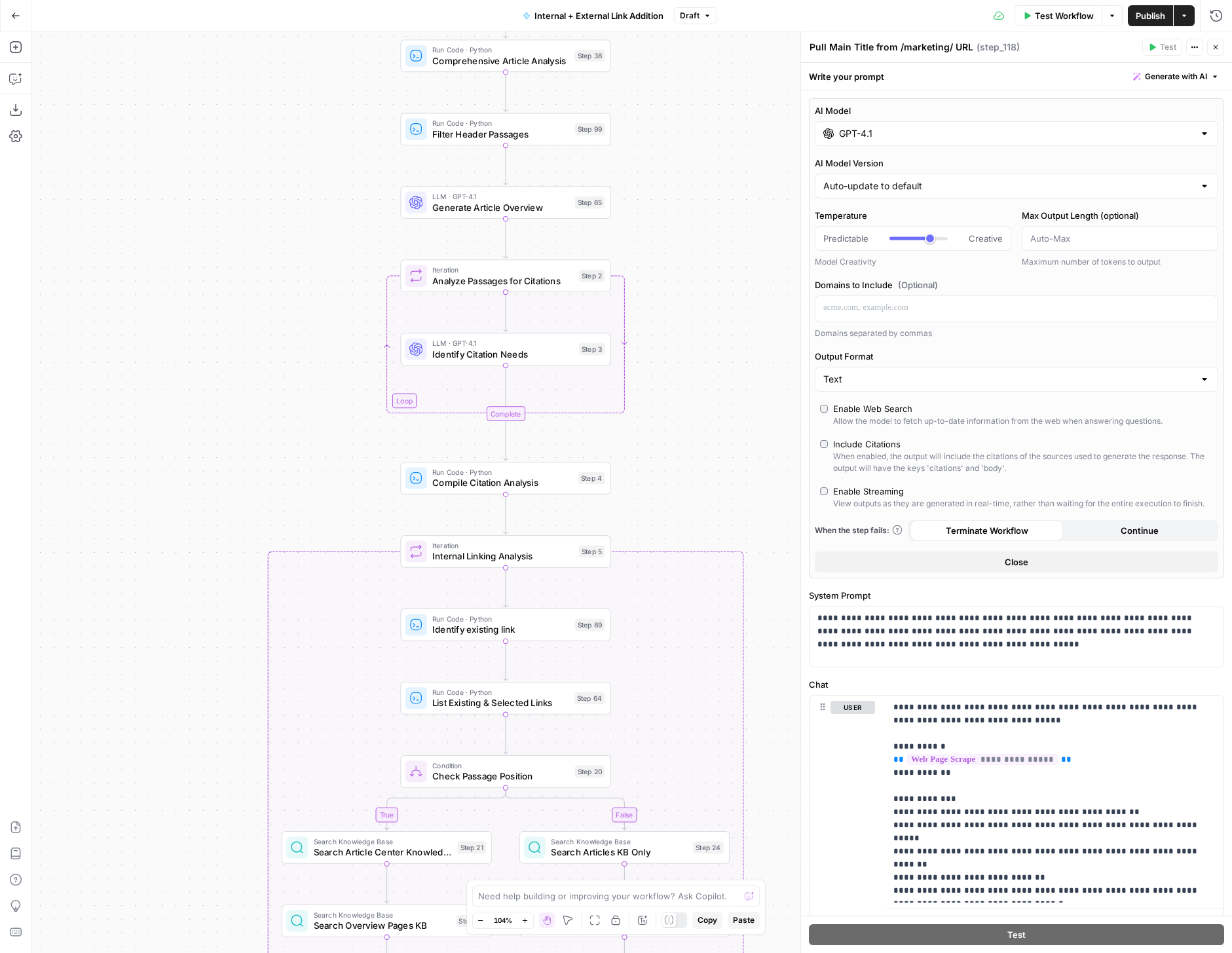
drag, startPoint x: 703, startPoint y: 657, endPoint x: 703, endPoint y: 386, distance: 271.0
click at [703, 386] on div "true false true false true false Workflow Set Inputs Inputs Run Code · Python G…" at bounding box center [632, 492] width 1201 height 922
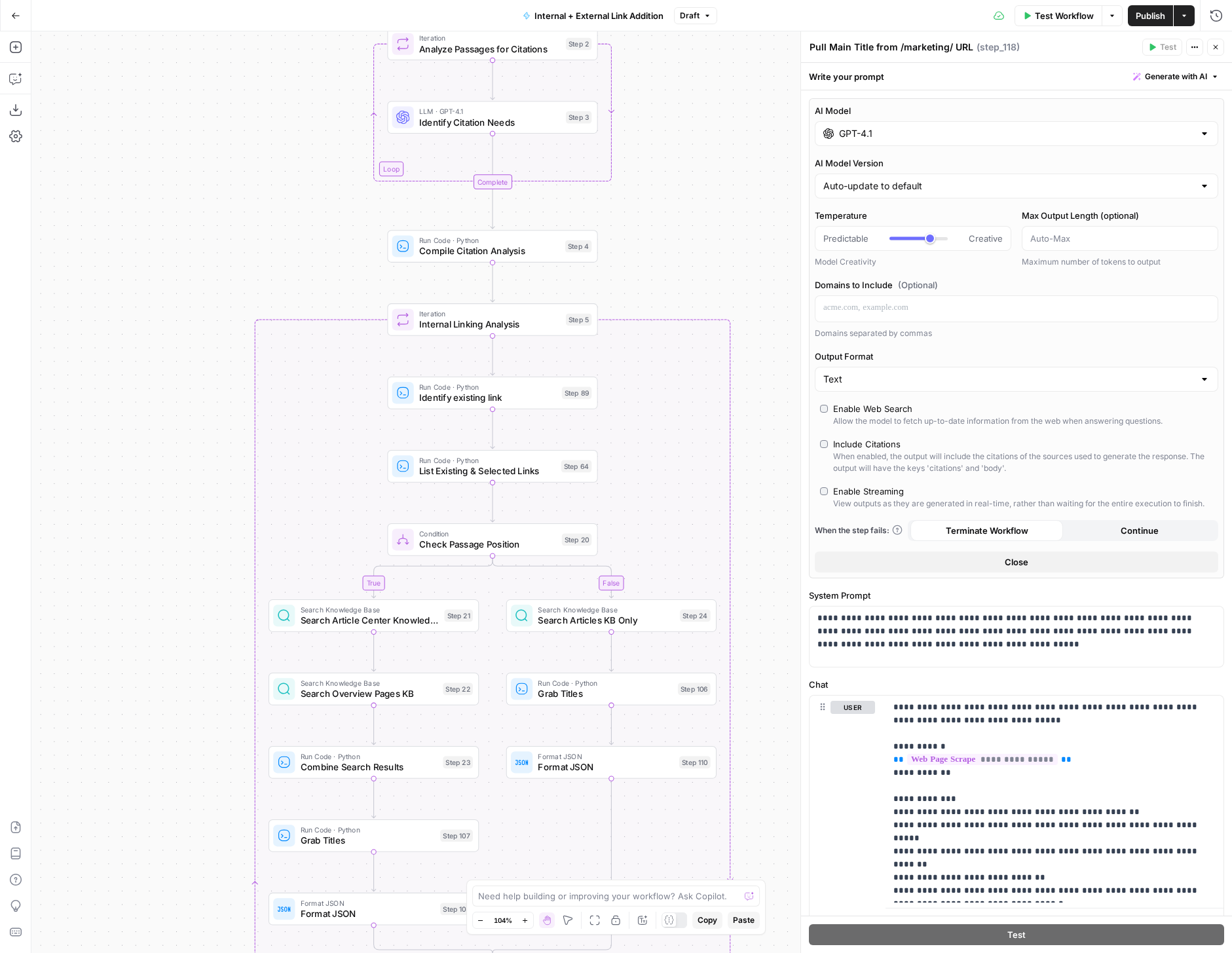
drag, startPoint x: 697, startPoint y: 470, endPoint x: 683, endPoint y: 276, distance: 194.5
click at [683, 276] on div "true false true false true false Workflow Set Inputs Inputs Run Code · Python G…" at bounding box center [632, 492] width 1201 height 922
drag, startPoint x: 699, startPoint y: 530, endPoint x: 683, endPoint y: 288, distance: 242.5
click at [683, 288] on div "true false true false true false Workflow Set Inputs Inputs Run Code · Python G…" at bounding box center [632, 492] width 1201 height 922
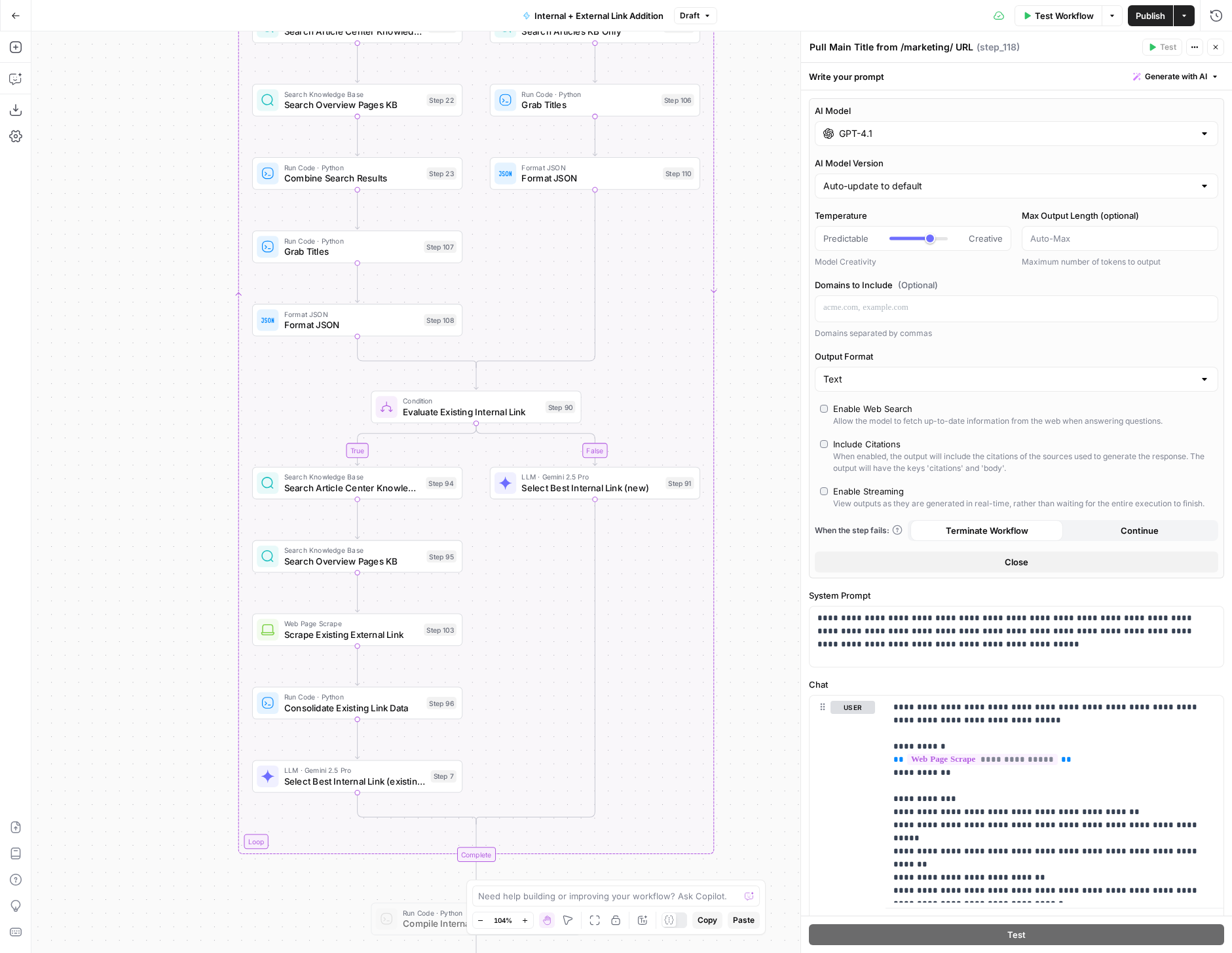
drag, startPoint x: 677, startPoint y: 648, endPoint x: 677, endPoint y: 299, distance: 349.0
click at [677, 298] on div "true false true false true false Workflow Set Inputs Inputs Run Code · Python G…" at bounding box center [632, 492] width 1201 height 922
click at [637, 493] on div "LLM · Gemini 2.5 Pro Select Best Internal Link (new) Step 91 Copy step Delete s…" at bounding box center [595, 482] width 211 height 33
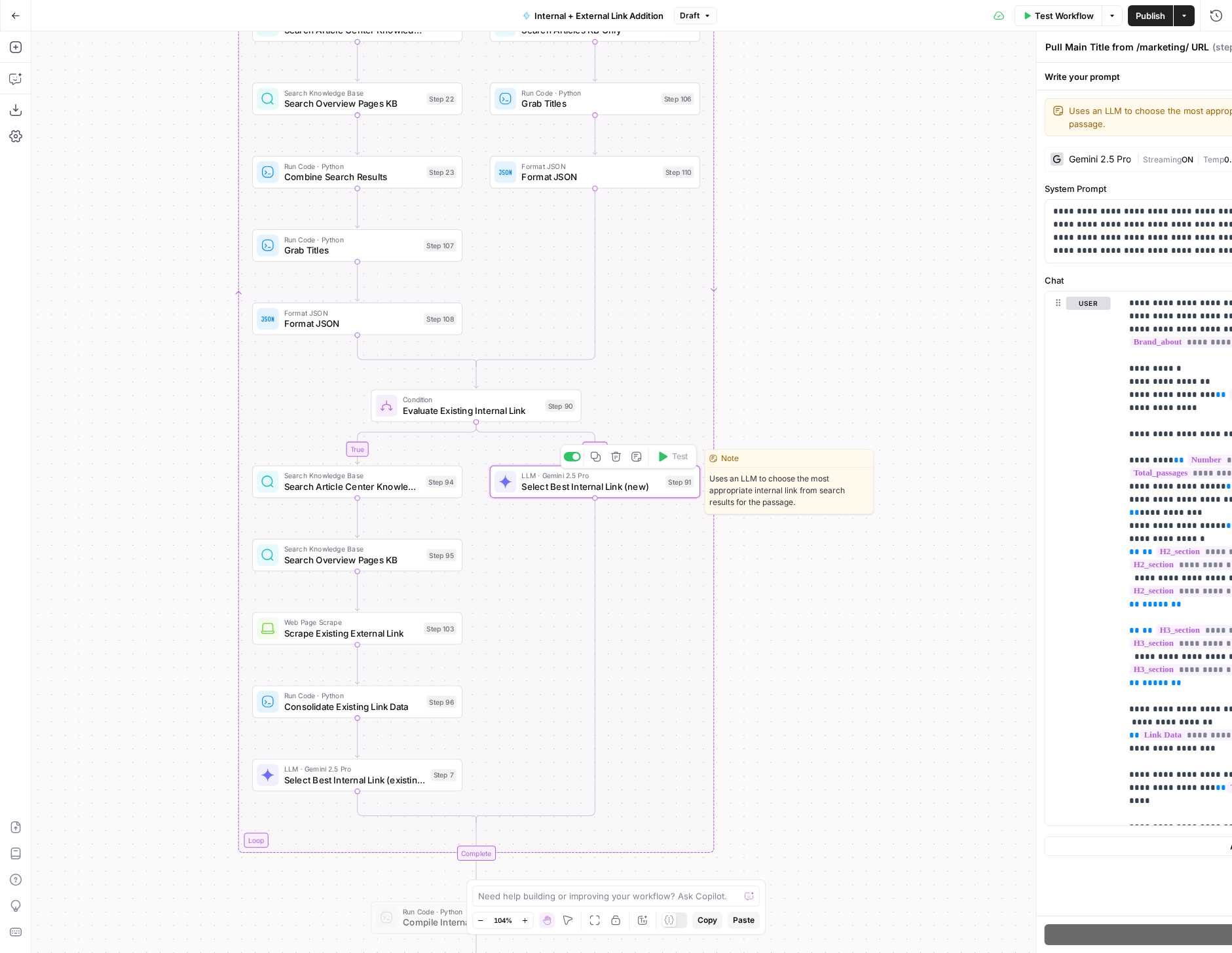
type textarea "Select Best Internal Link (new)"
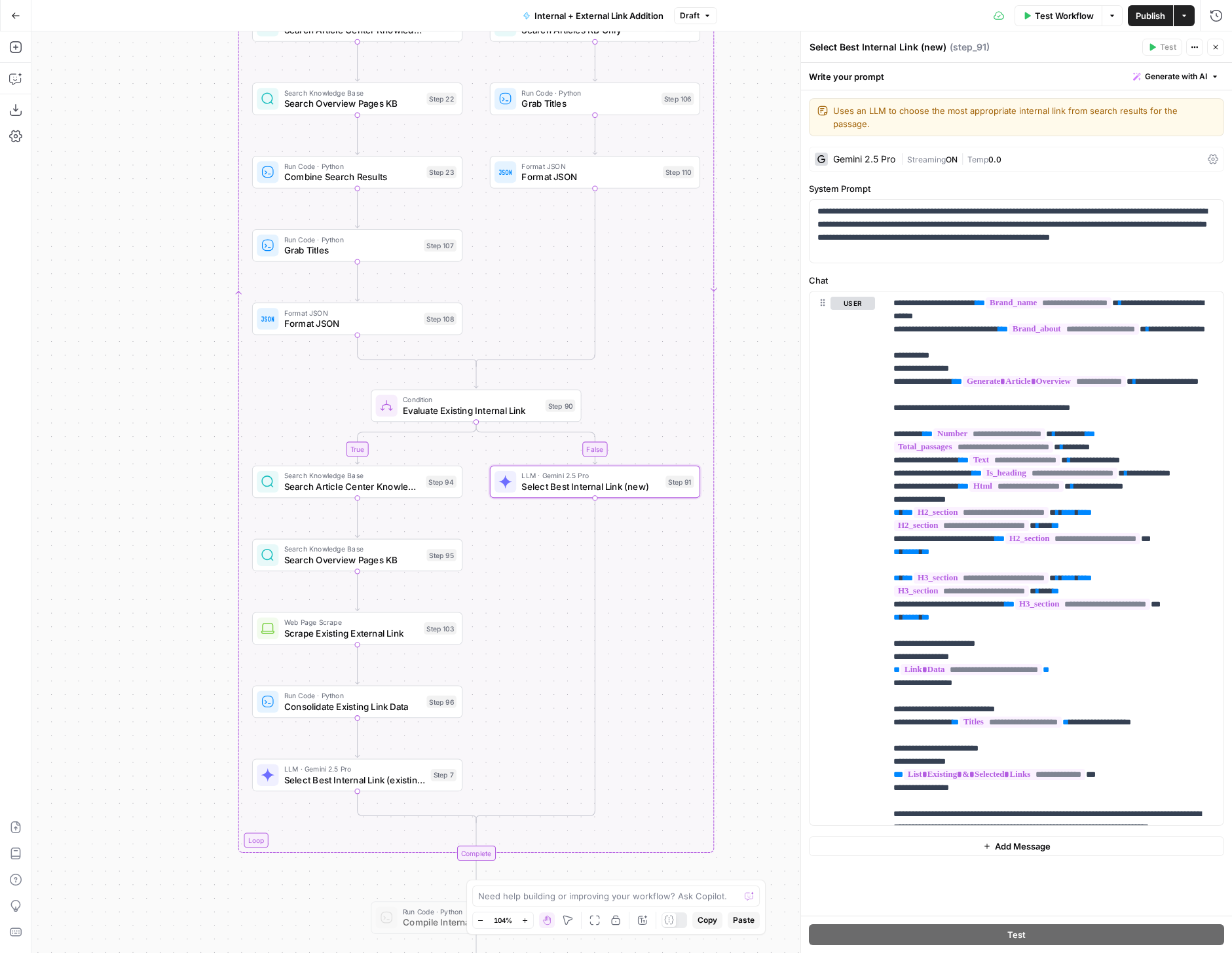
click at [931, 155] on span "Streaming" at bounding box center [926, 160] width 39 height 10
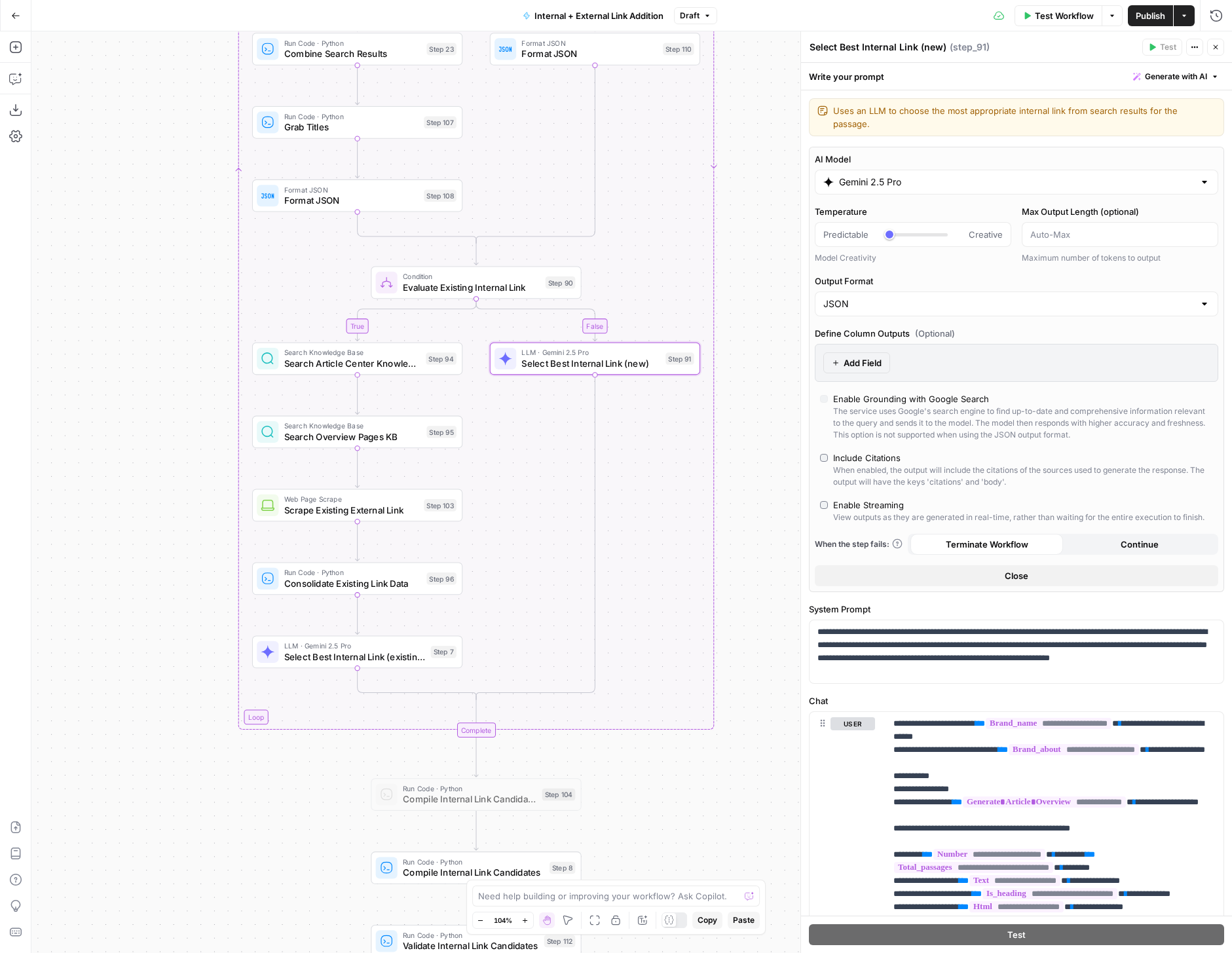
drag, startPoint x: 716, startPoint y: 395, endPoint x: 717, endPoint y: 265, distance: 130.0
click at [717, 265] on div "true false true false true false Workflow Set Inputs Inputs Run Code · Python G…" at bounding box center [632, 492] width 1201 height 922
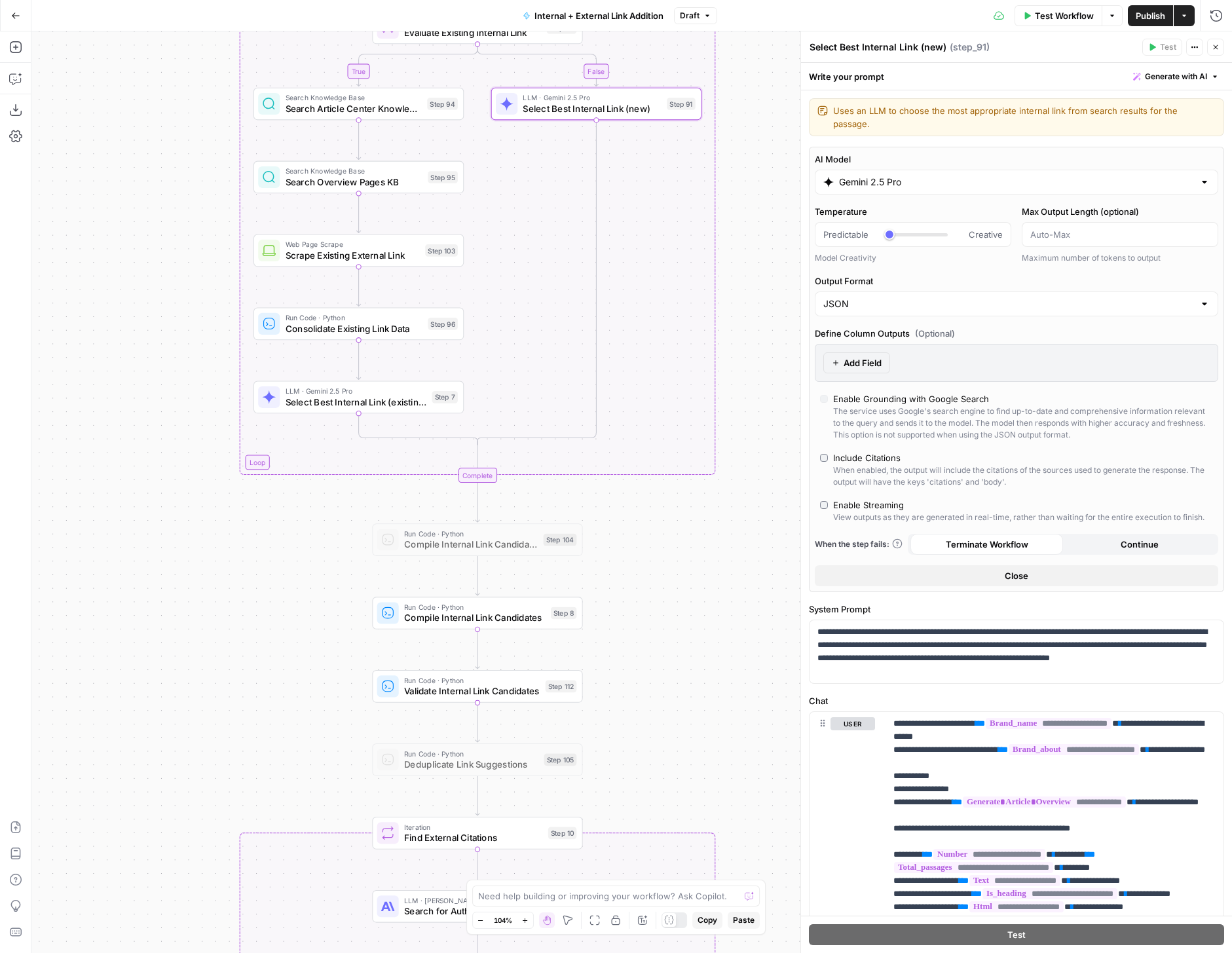
drag, startPoint x: 699, startPoint y: 529, endPoint x: 699, endPoint y: 271, distance: 258.0
click at [699, 271] on div "true false true false true false Workflow Set Inputs Inputs Run Code · Python G…" at bounding box center [632, 492] width 1201 height 922
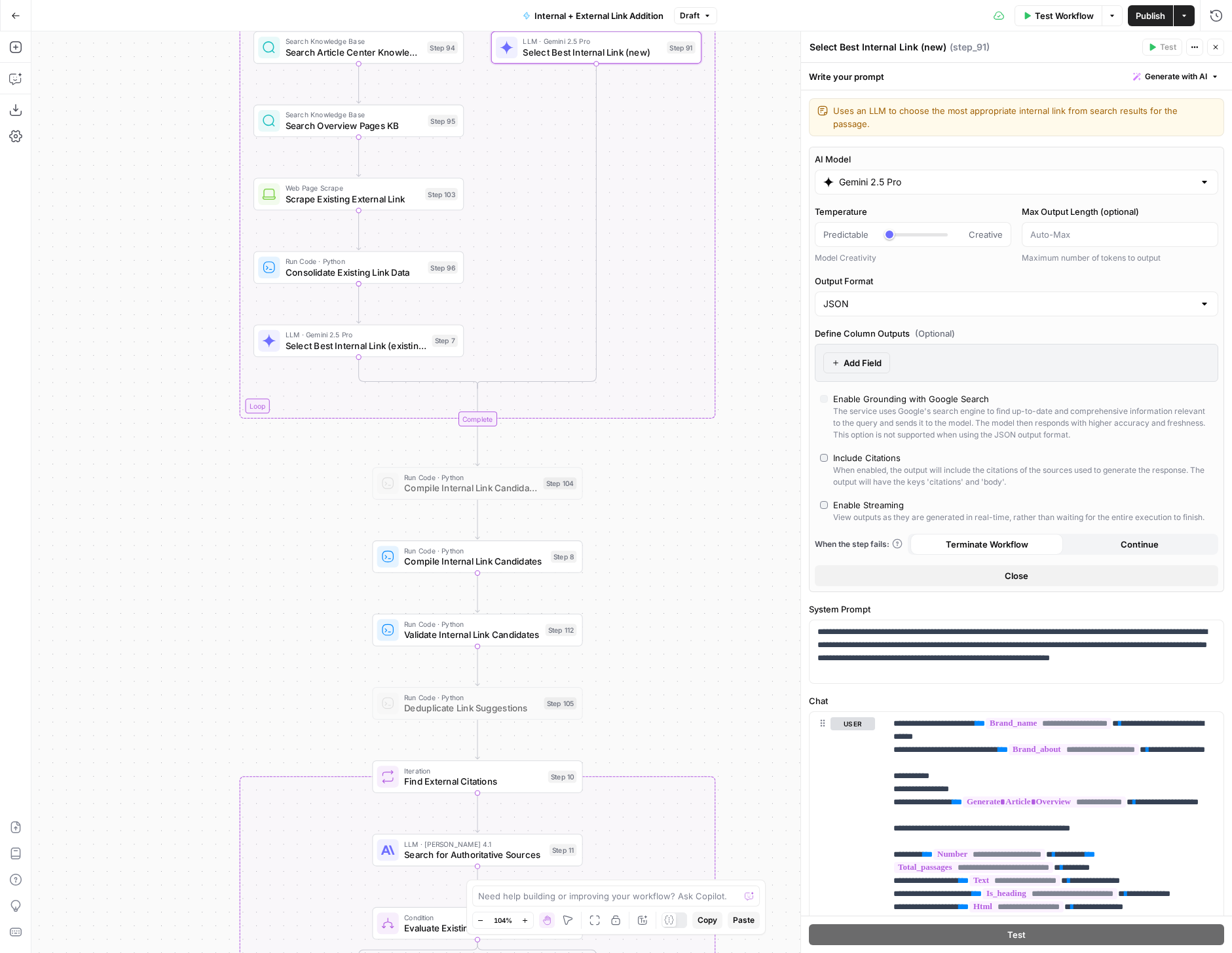
drag, startPoint x: 661, startPoint y: 590, endPoint x: 661, endPoint y: 307, distance: 283.0
click at [661, 307] on div "true false true false true false Workflow Set Inputs Inputs Run Code · Python G…" at bounding box center [632, 492] width 1201 height 922
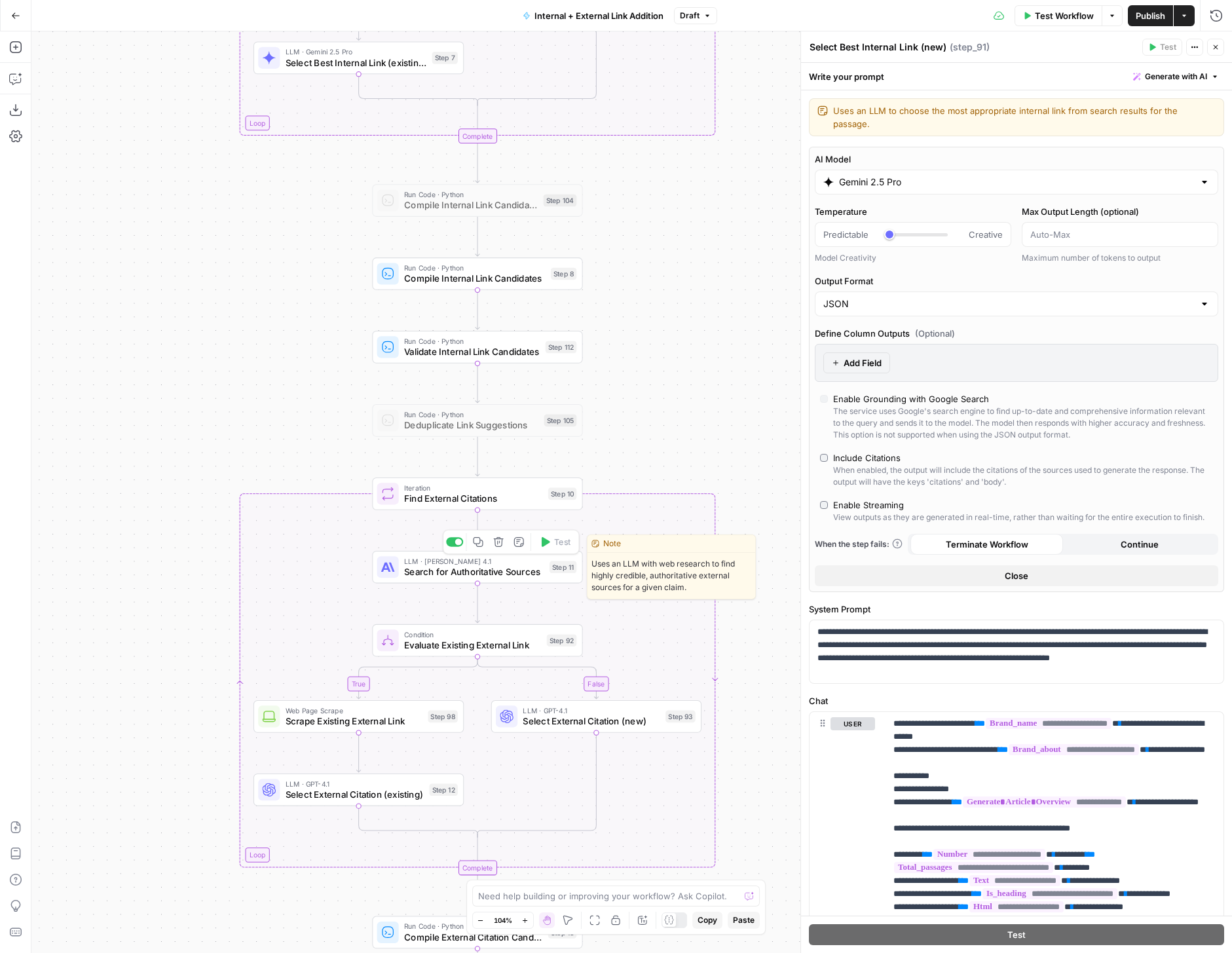
click at [540, 571] on span "Search for Authoritative Sources" at bounding box center [474, 571] width 140 height 14
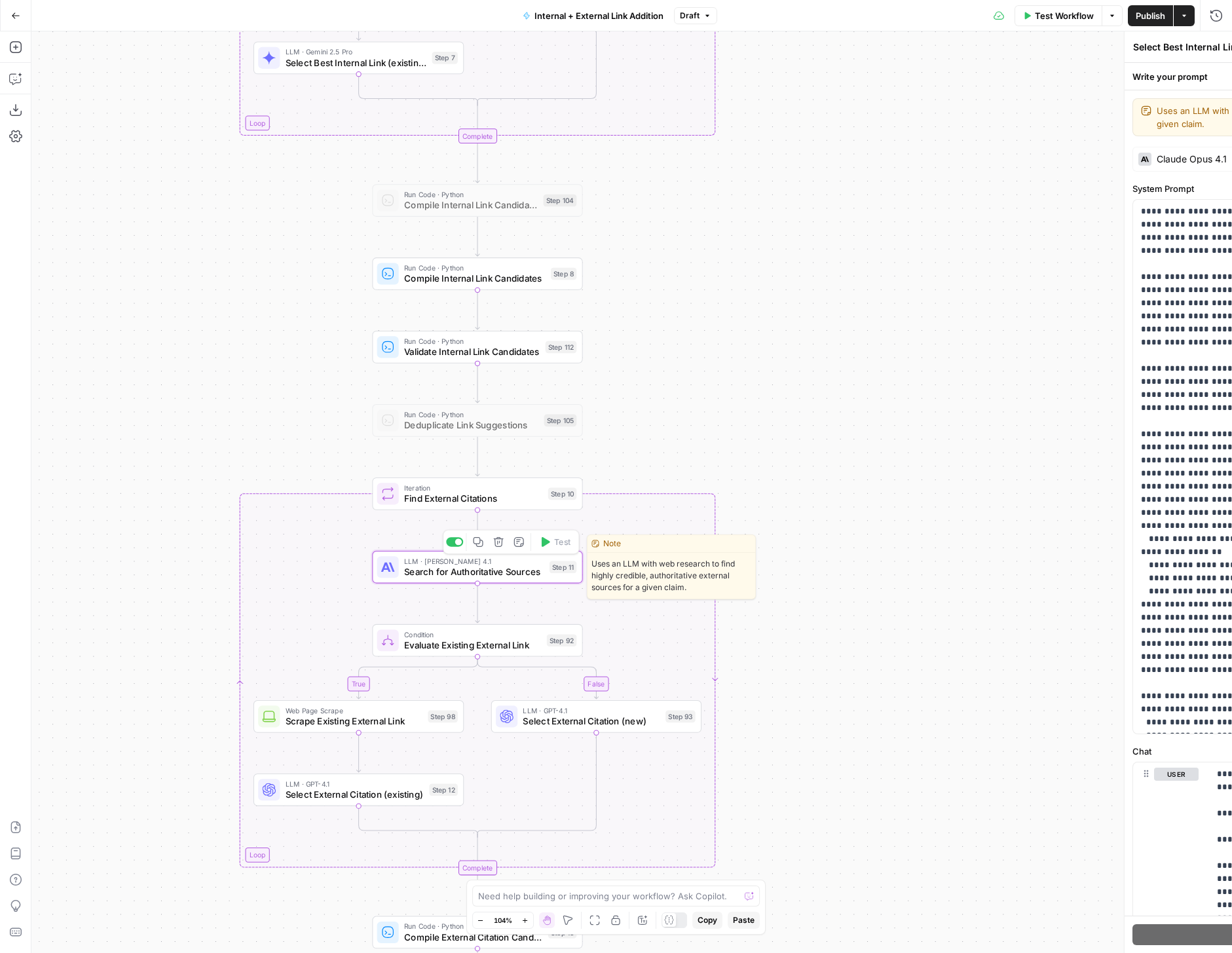
type textarea "Search for Authoritative Sources"
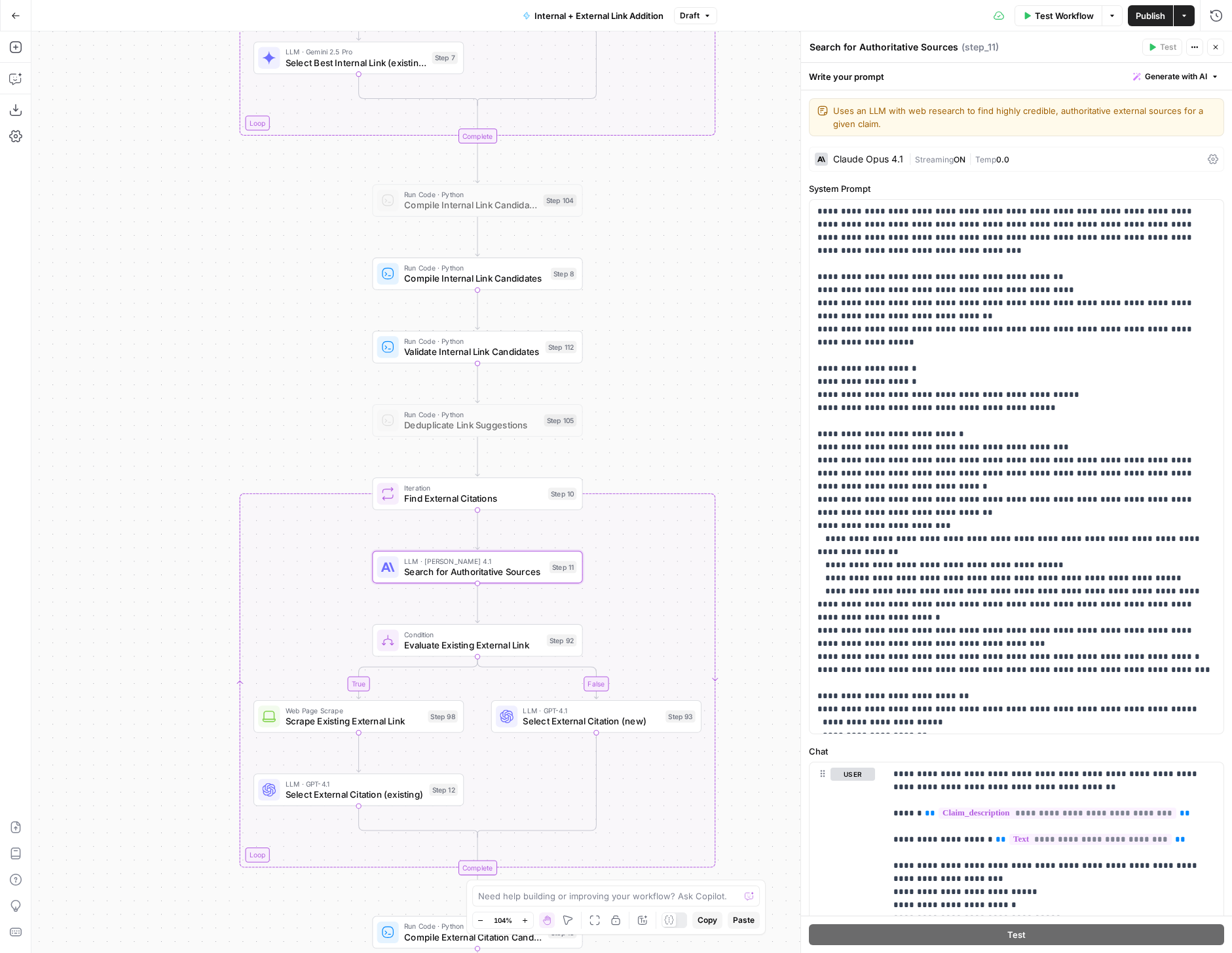
click at [978, 149] on div "Claude Opus 4.1 | Streaming ON | Temp 0.0" at bounding box center [1017, 159] width 415 height 25
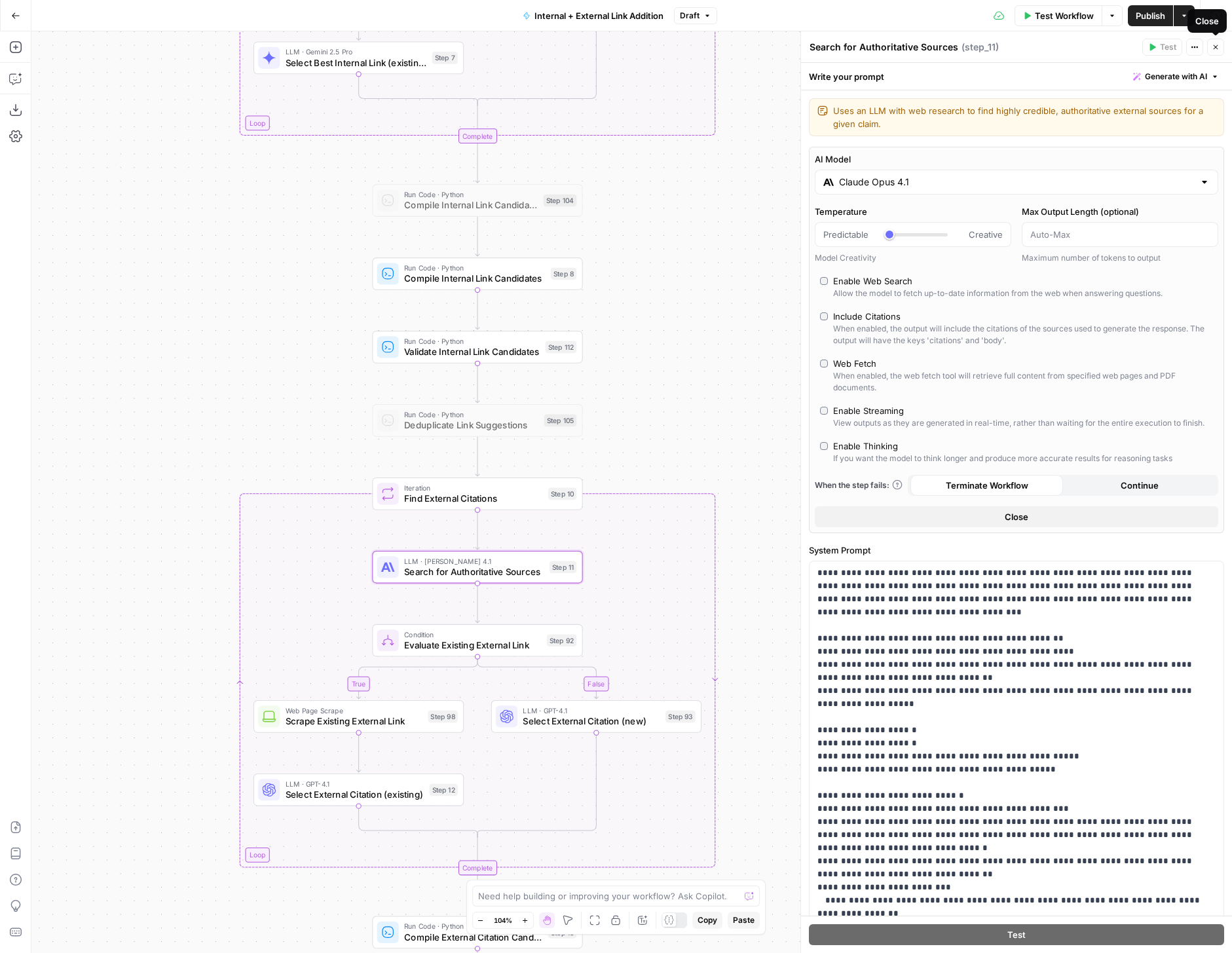
click at [1213, 47] on icon "button" at bounding box center [1216, 48] width 8 height 8
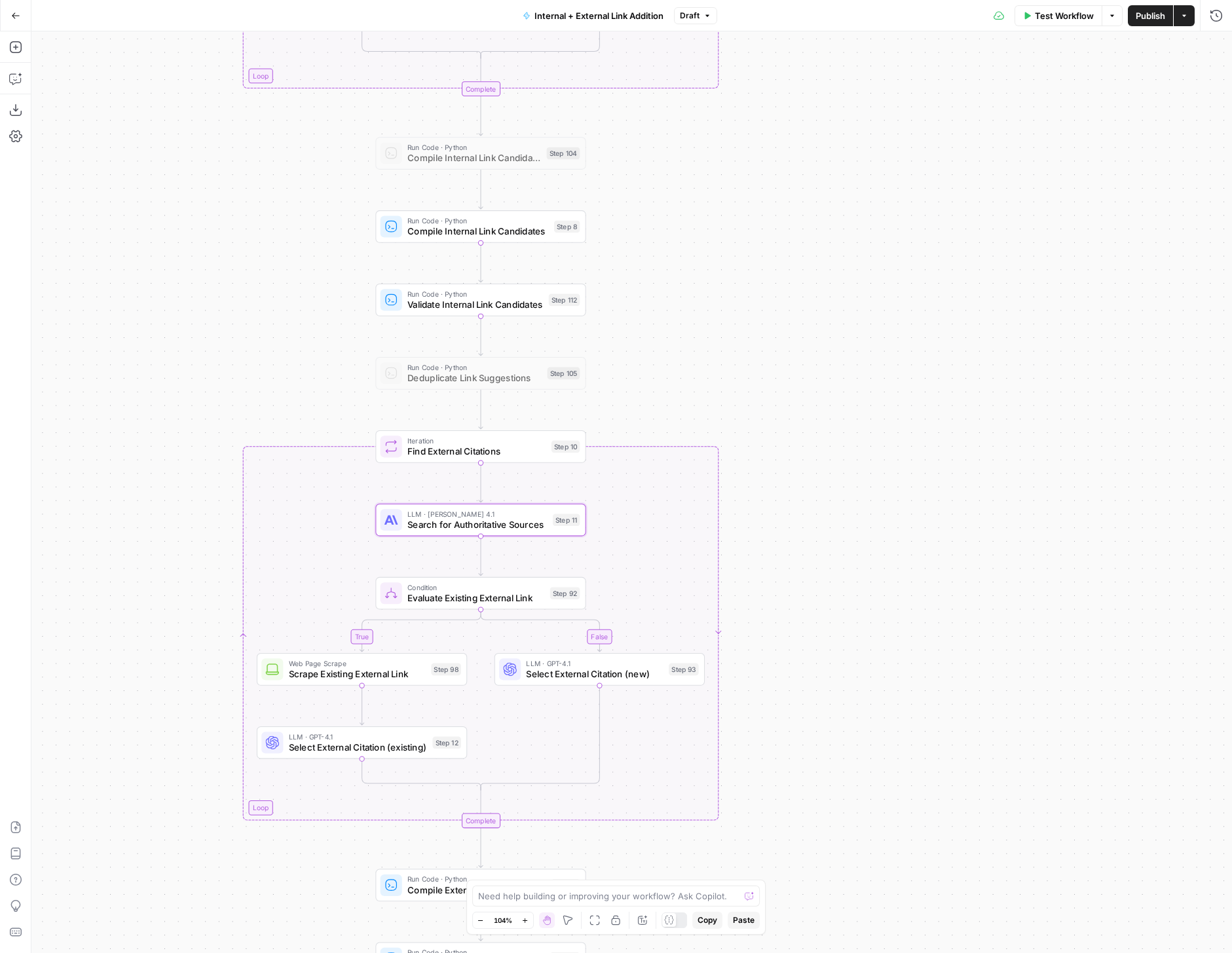
drag, startPoint x: 803, startPoint y: 679, endPoint x: 841, endPoint y: 463, distance: 219.3
click at [841, 463] on div "true false true false true false Workflow Set Inputs Inputs Run Code · Python G…" at bounding box center [632, 492] width 1201 height 922
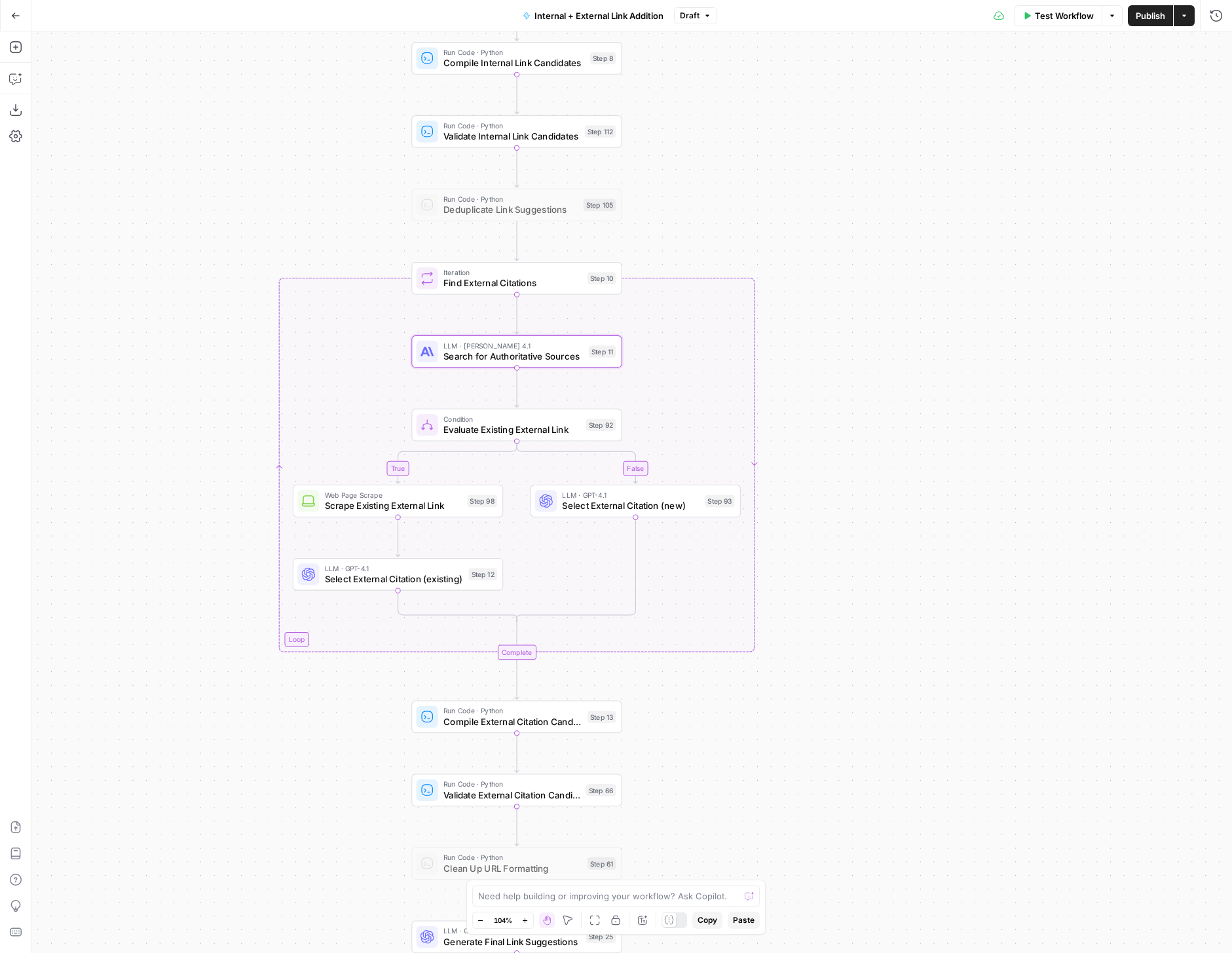
drag, startPoint x: 771, startPoint y: 759, endPoint x: 771, endPoint y: 449, distance: 310.0
click at [771, 449] on div "true false true false true false Workflow Set Inputs Inputs Run Code · Python G…" at bounding box center [632, 492] width 1201 height 922
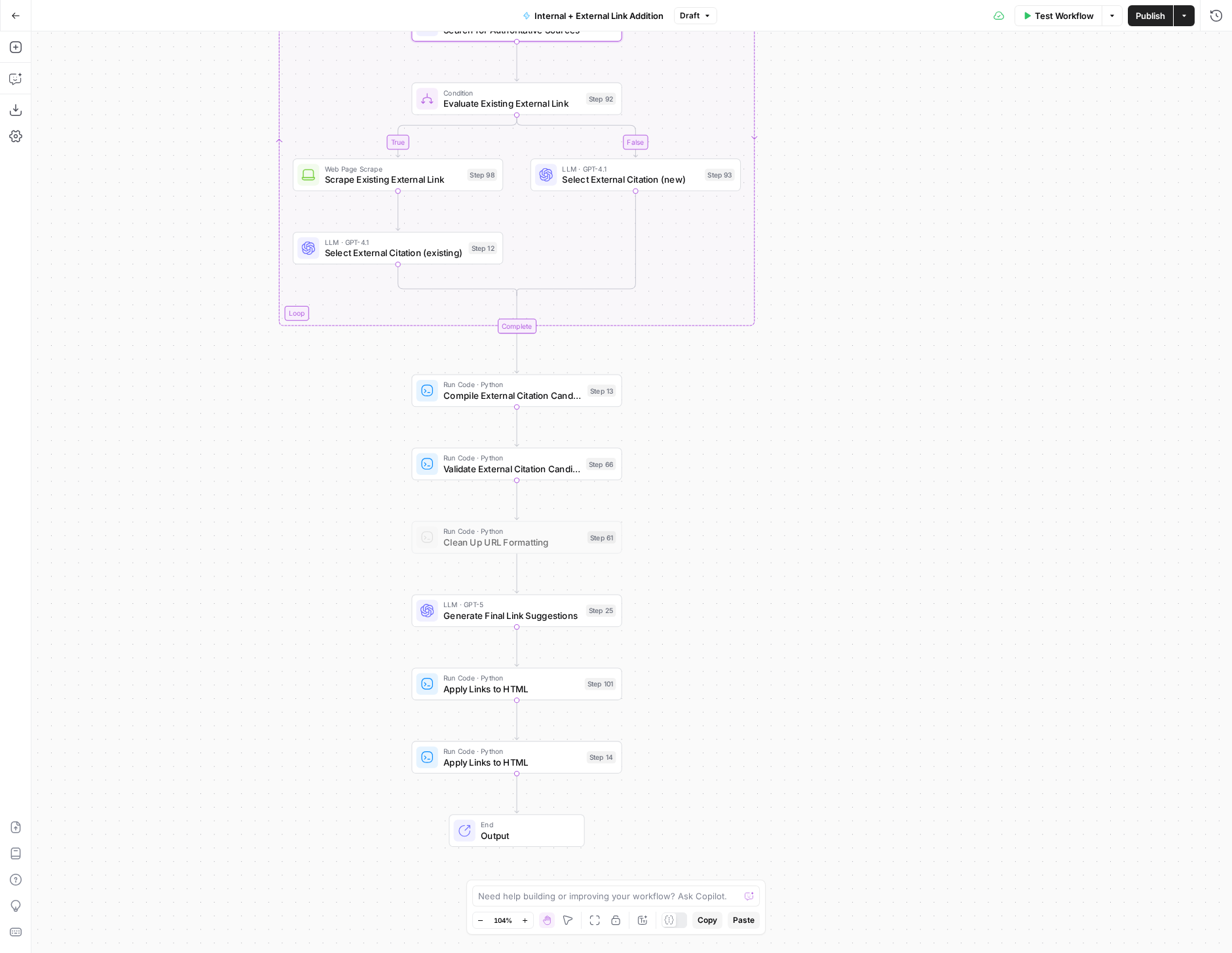
drag, startPoint x: 771, startPoint y: 629, endPoint x: 771, endPoint y: 613, distance: 16.0
click at [771, 613] on div "true false true false true false Workflow Set Inputs Inputs Run Code · Python G…" at bounding box center [632, 492] width 1201 height 922
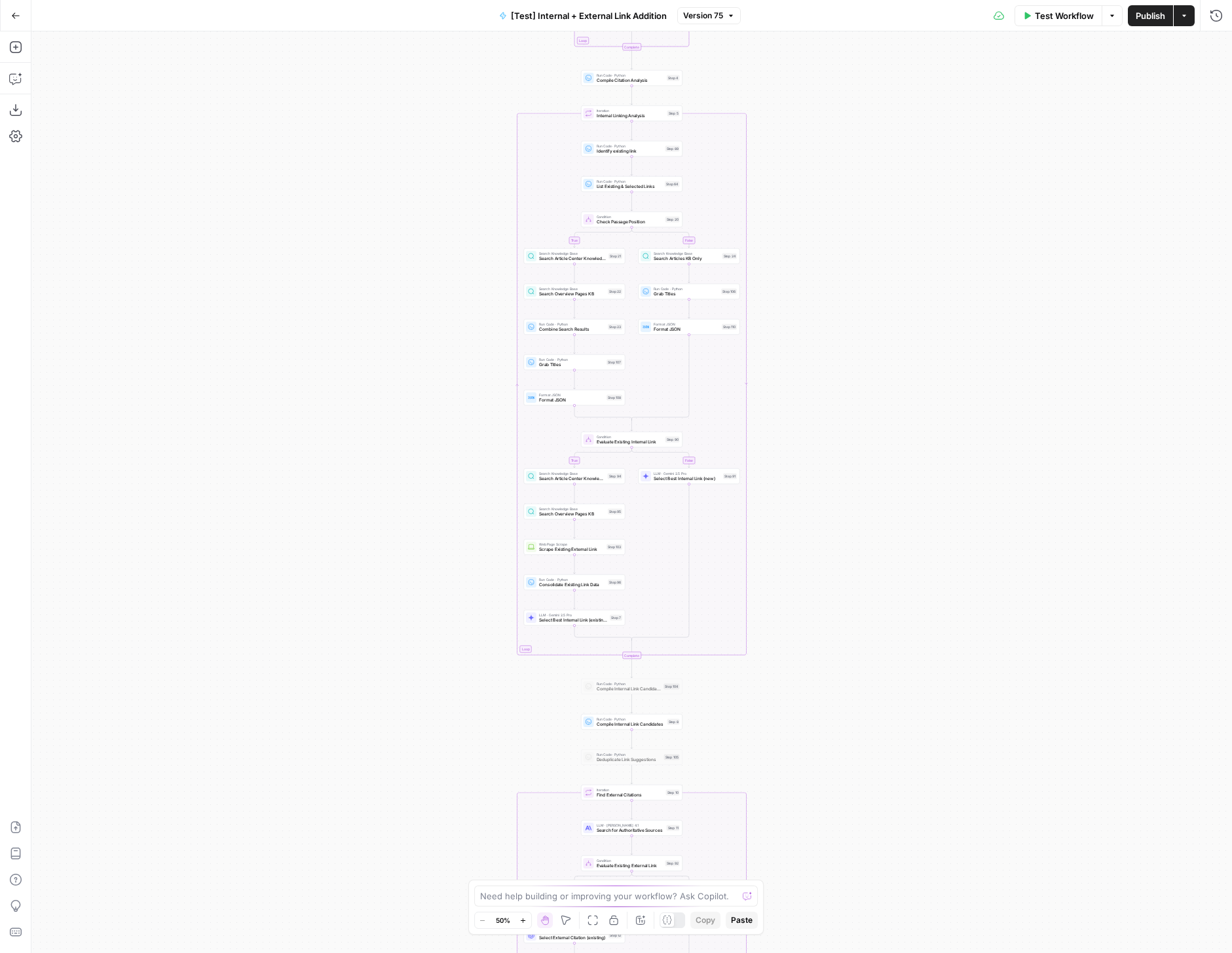
drag, startPoint x: 813, startPoint y: 276, endPoint x: 812, endPoint y: 442, distance: 166.0
click at [813, 442] on div "true false true false true false Workflow Set Inputs Inputs Run Code · Python R…" at bounding box center [632, 492] width 1201 height 922
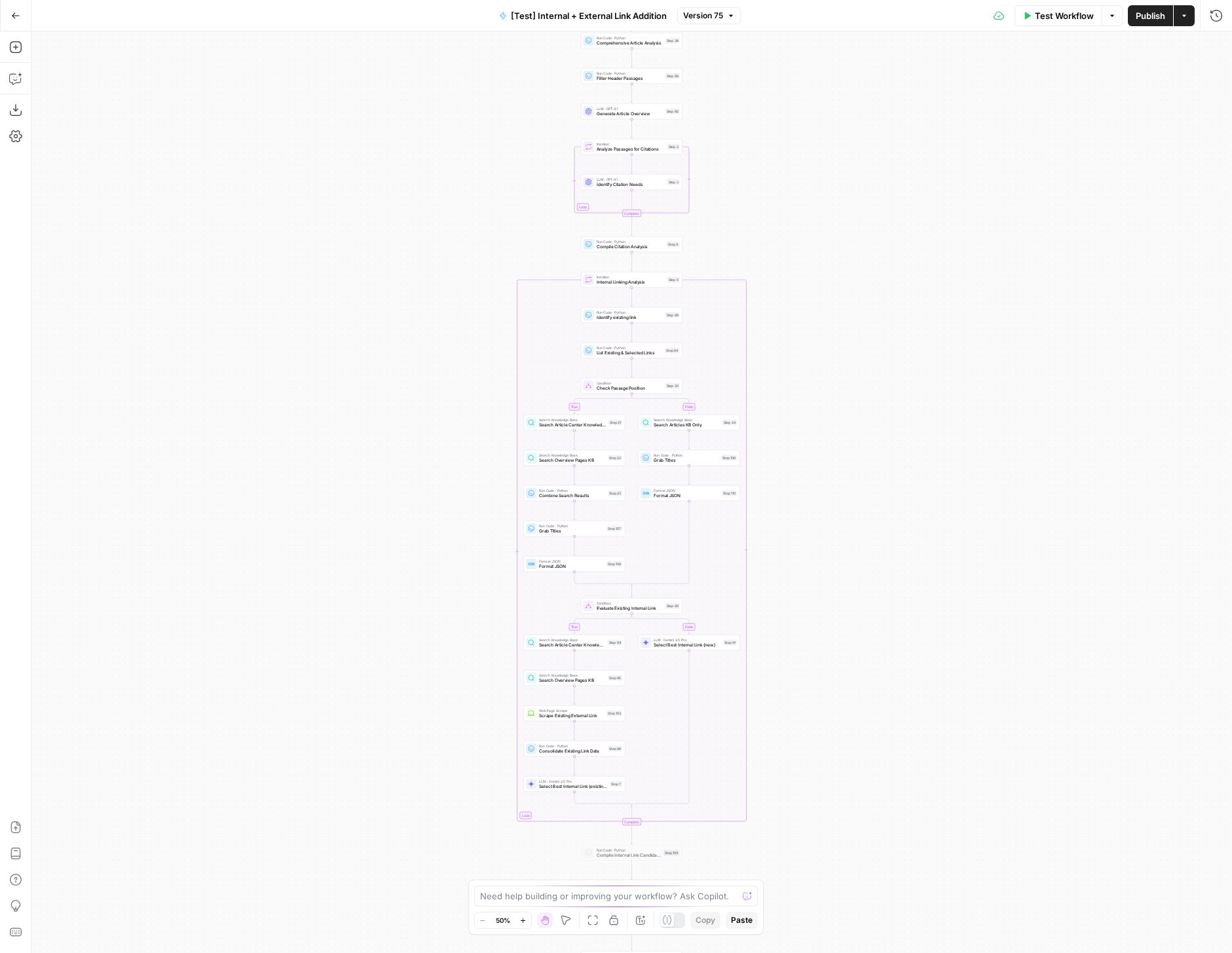
click at [520, 921] on icon "button" at bounding box center [523, 920] width 7 height 7
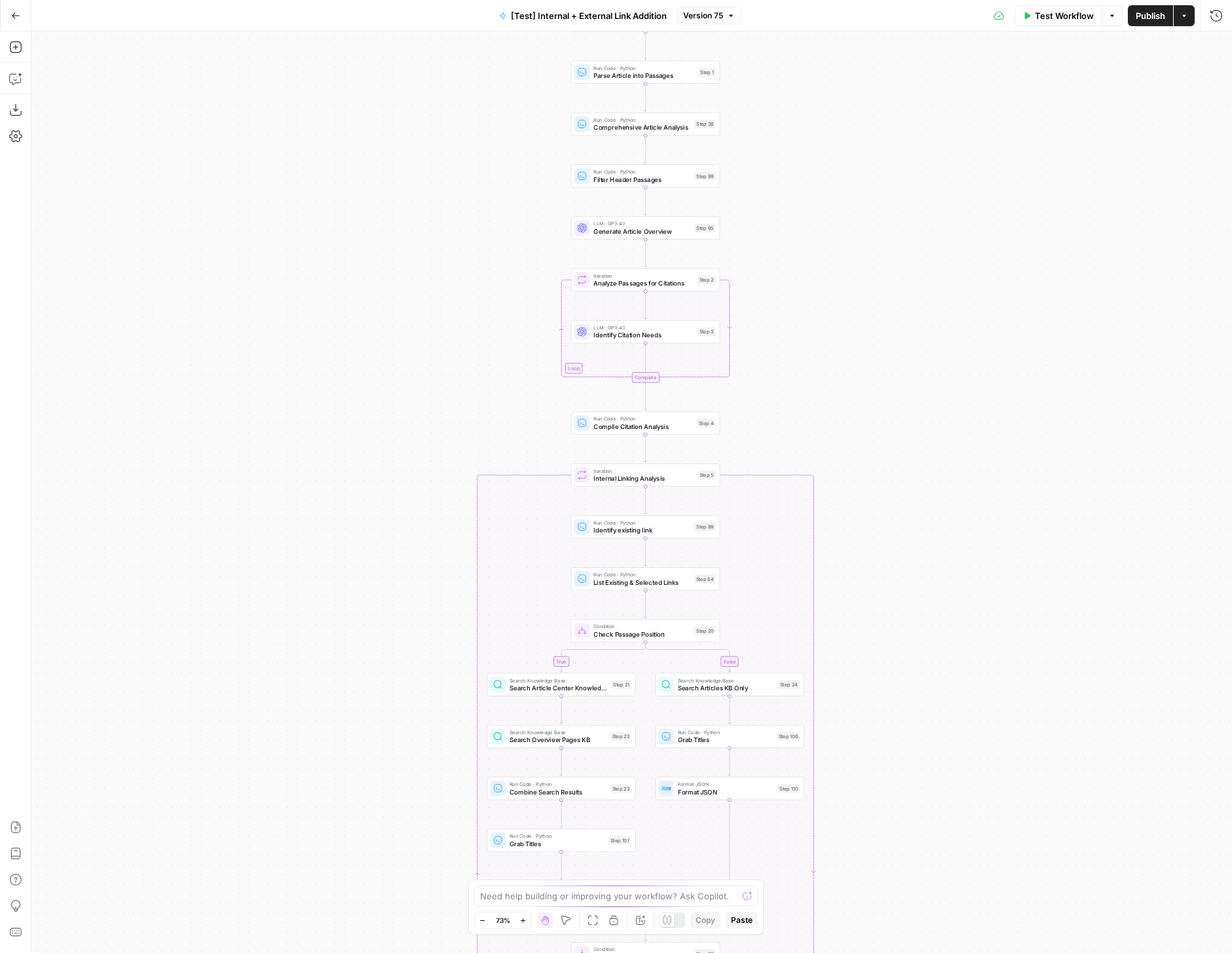
drag, startPoint x: 853, startPoint y: 400, endPoint x: 867, endPoint y: 696, distance: 296.3
click at [867, 696] on div "true false true false true false Workflow Set Inputs Inputs Run Code · Python R…" at bounding box center [632, 492] width 1201 height 922
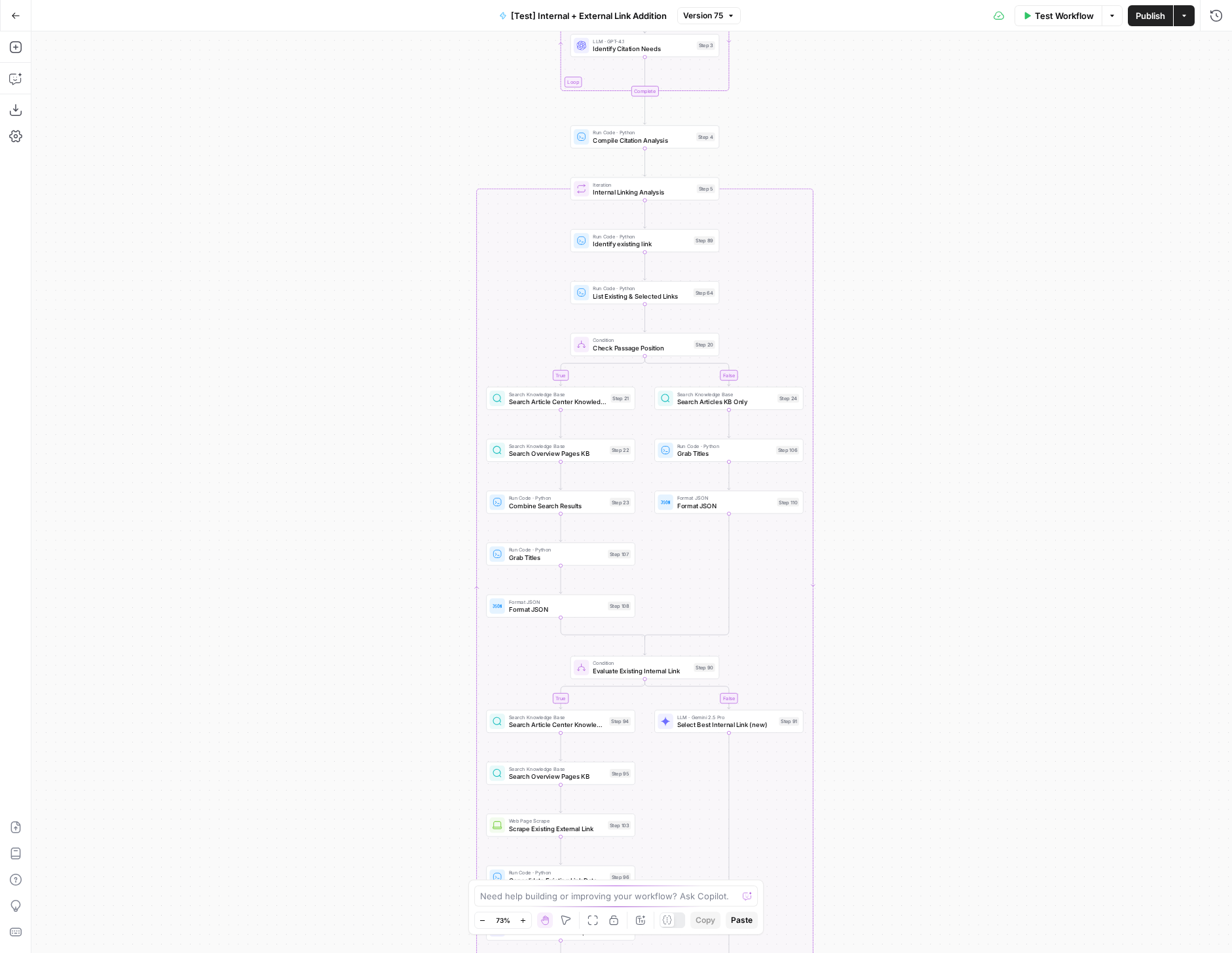
drag, startPoint x: 896, startPoint y: 803, endPoint x: 888, endPoint y: 494, distance: 309.1
click at [889, 494] on div "true false true false true false Workflow Set Inputs Inputs Run Code · Python R…" at bounding box center [632, 492] width 1201 height 922
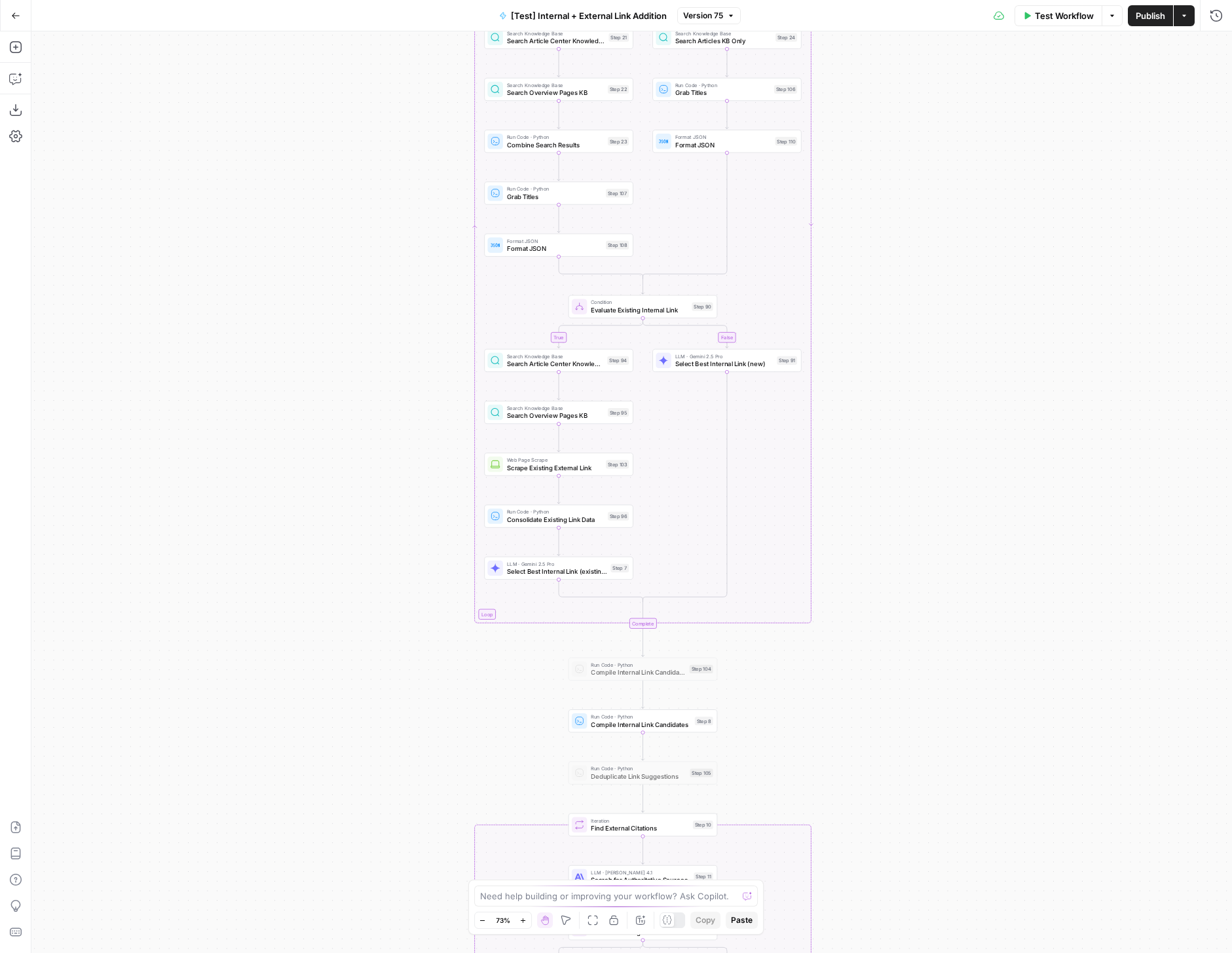
drag, startPoint x: 896, startPoint y: 726, endPoint x: 900, endPoint y: 386, distance: 340.0
click at [900, 386] on div "true false true false true false Workflow Set Inputs Inputs Run Code · Python R…" at bounding box center [632, 492] width 1201 height 922
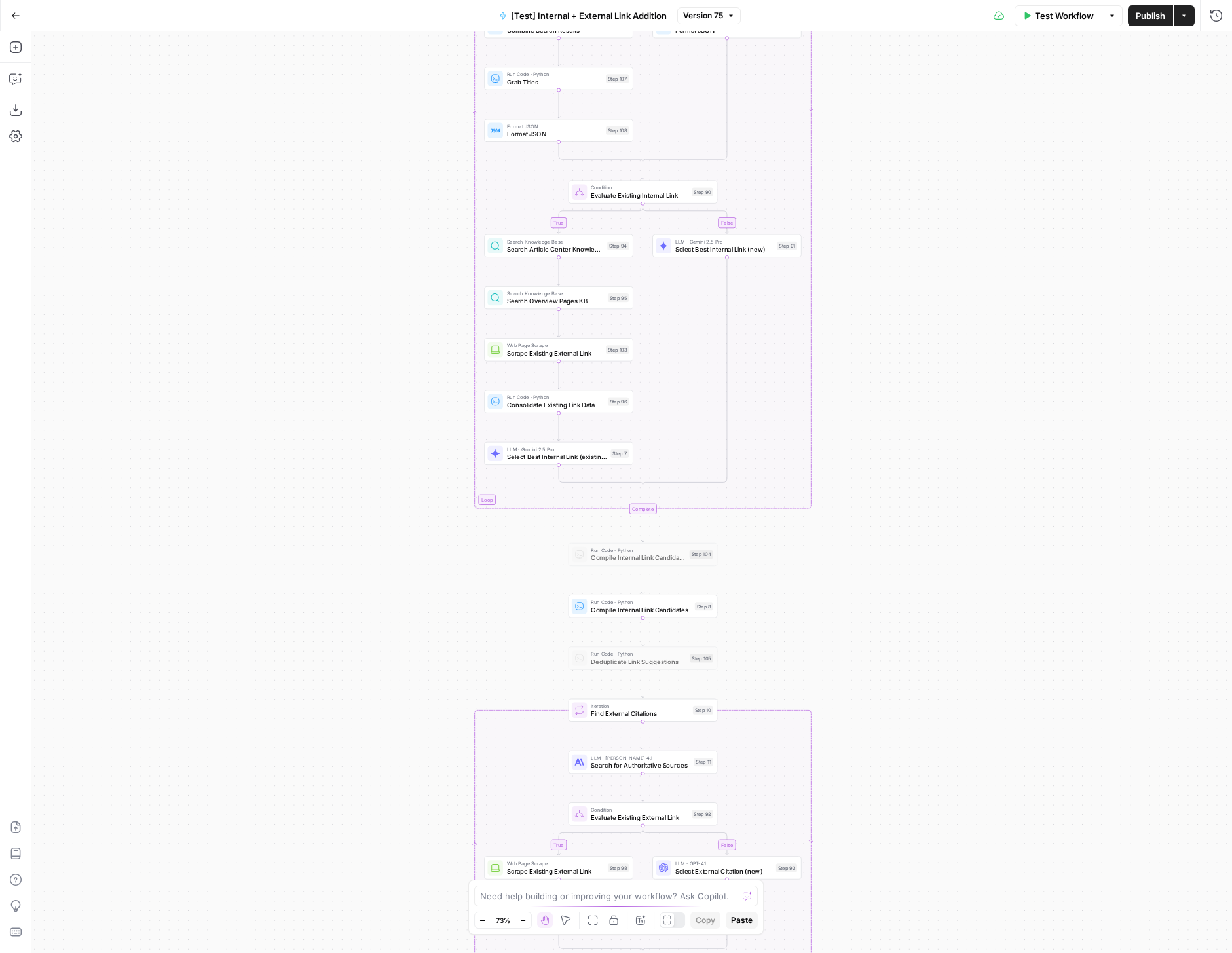
drag, startPoint x: 897, startPoint y: 623, endPoint x: 896, endPoint y: 496, distance: 127.0
click at [896, 496] on div "true false true false true false Workflow Set Inputs Inputs Run Code · Python R…" at bounding box center [632, 492] width 1201 height 922
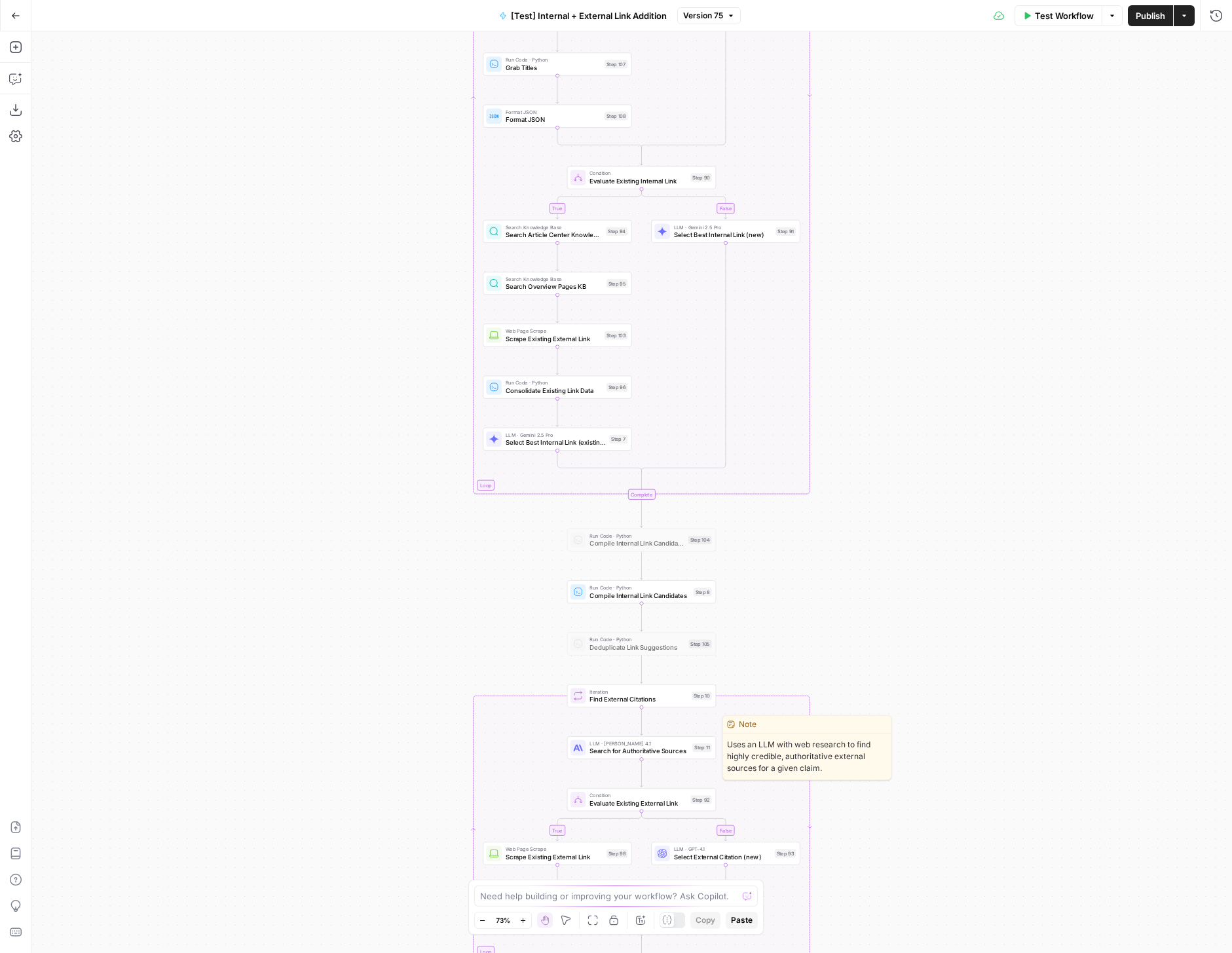
click at [684, 752] on span "Search for Authoritative Sources" at bounding box center [639, 751] width 99 height 10
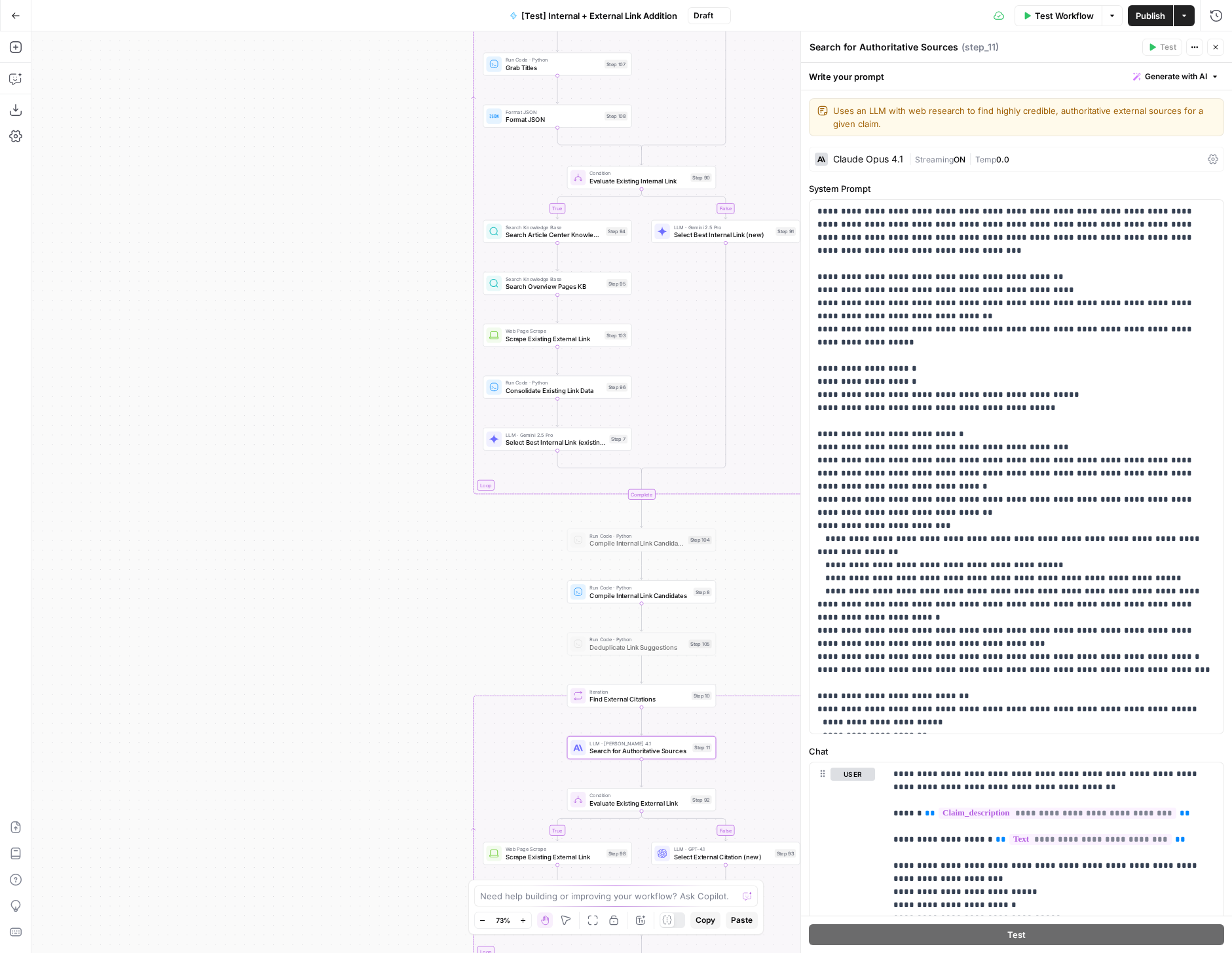
click at [881, 158] on div "Claude Opus 4.1" at bounding box center [868, 159] width 70 height 9
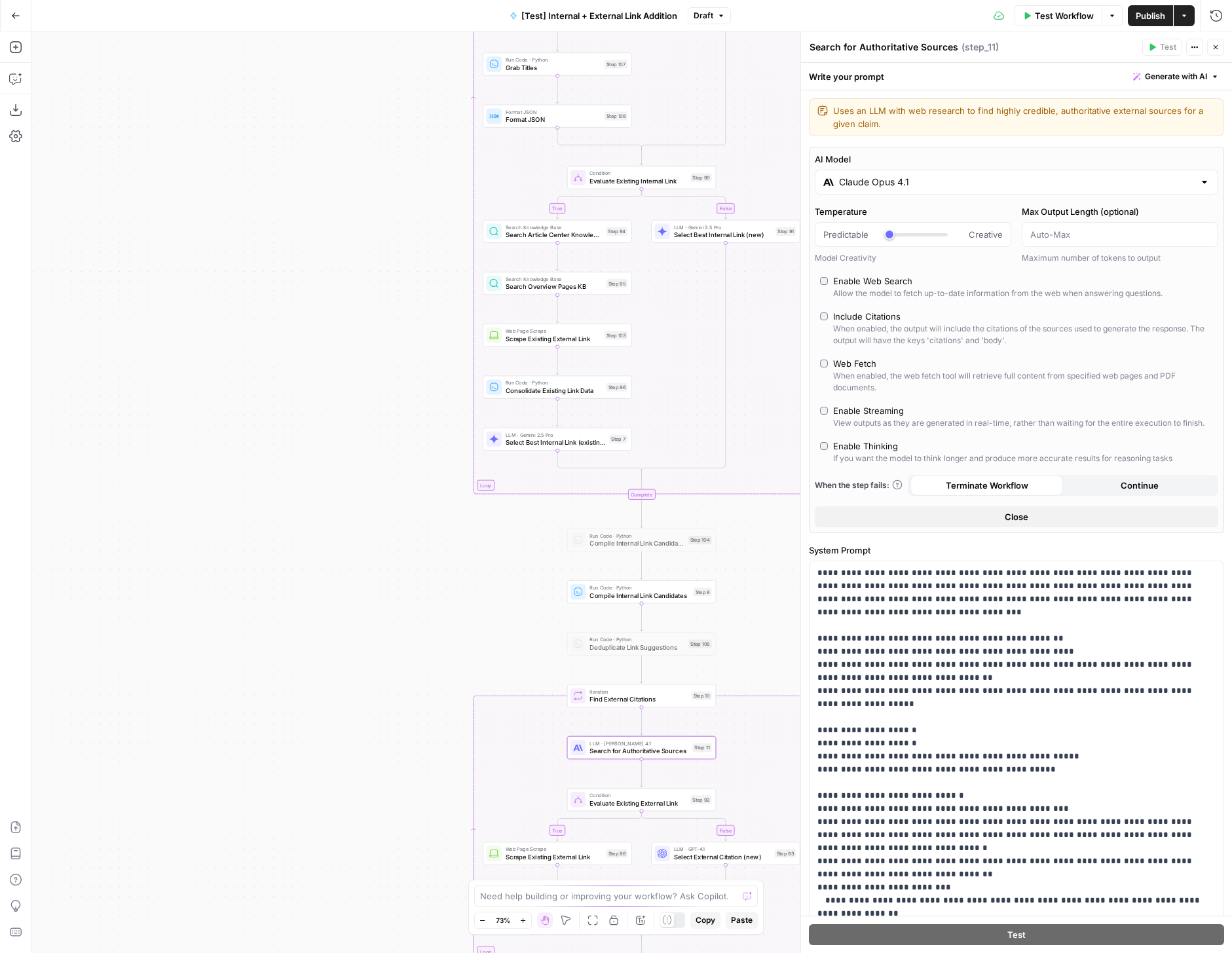
click at [872, 185] on input "Claude Opus 4.1" at bounding box center [1017, 182] width 355 height 13
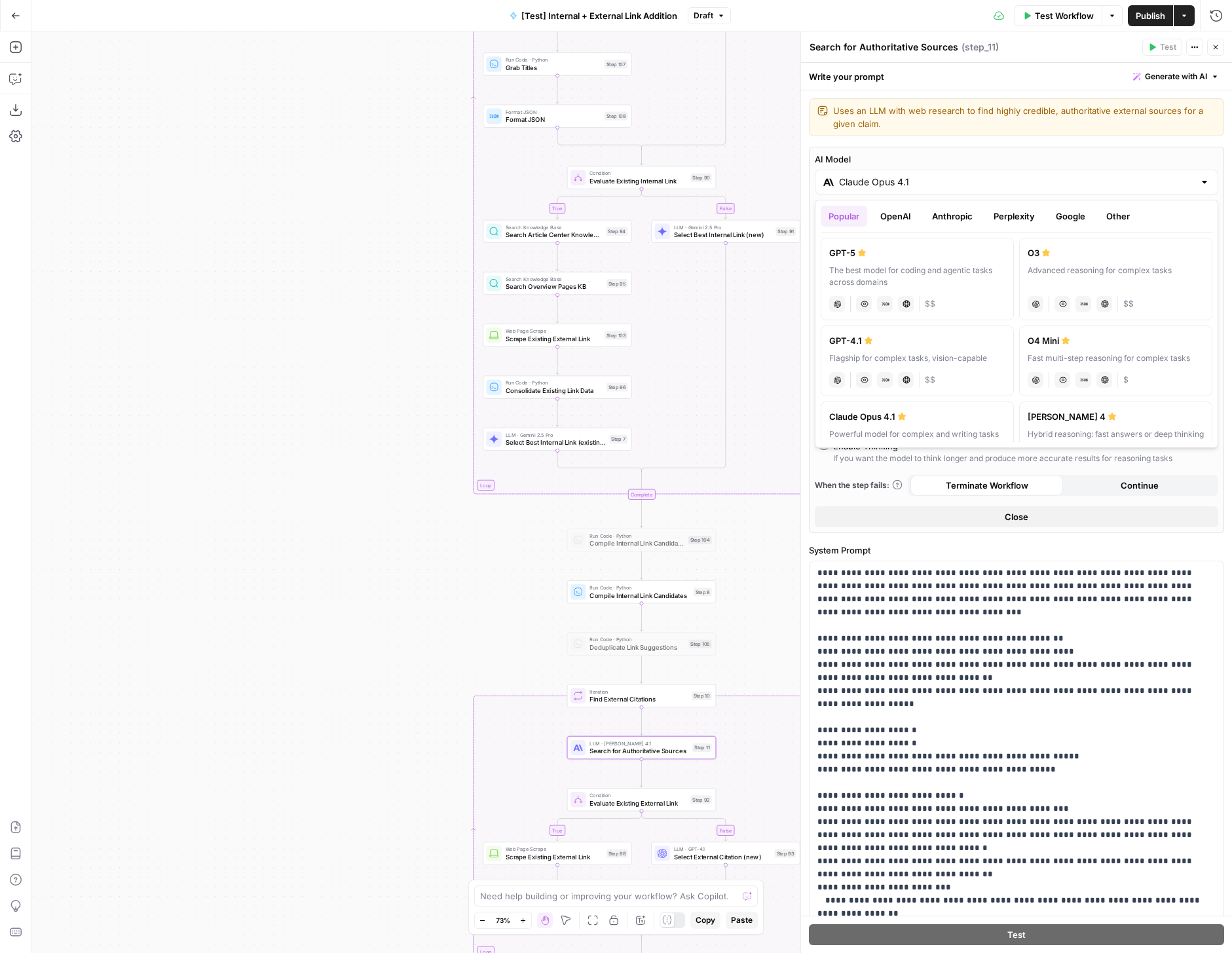
click at [909, 215] on button "OpenAI" at bounding box center [896, 215] width 47 height 21
click at [1001, 340] on div "GPT-5 Nano" at bounding box center [917, 340] width 176 height 13
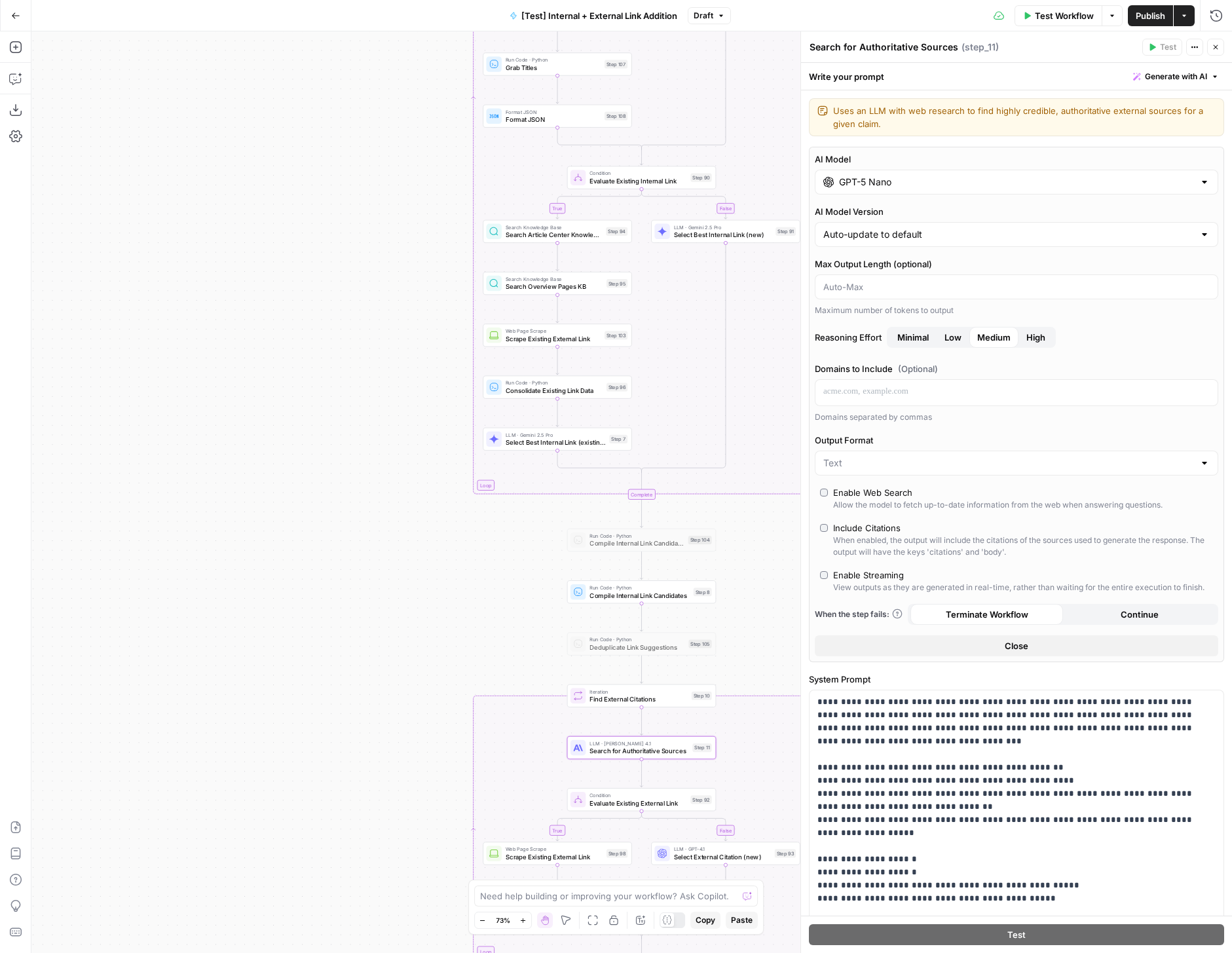
type input "GPT-5 Nano"
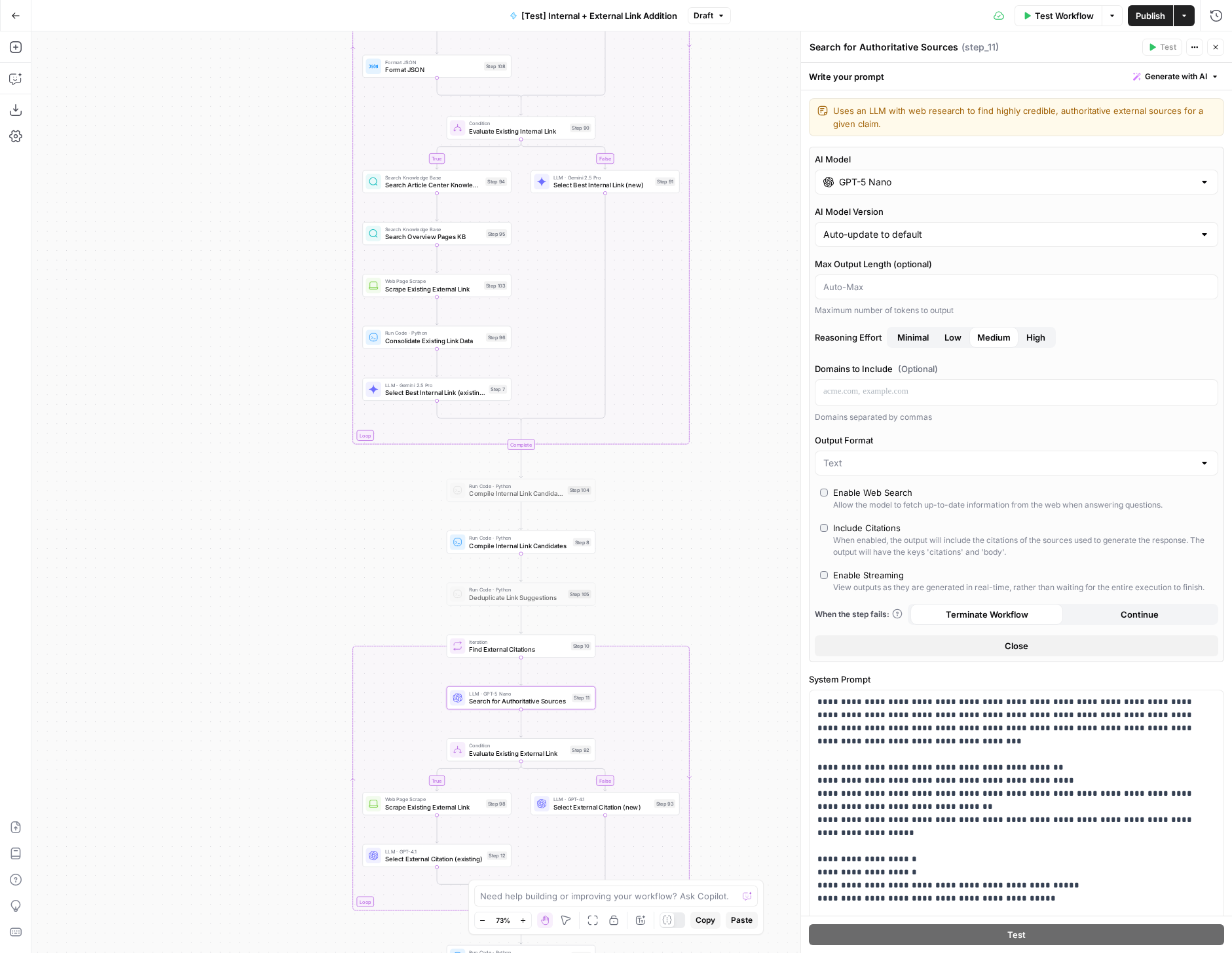
drag, startPoint x: 752, startPoint y: 581, endPoint x: 632, endPoint y: 530, distance: 130.4
click at [632, 530] on div "true false true false true false Workflow Set Inputs Inputs Run Code · Python R…" at bounding box center [632, 492] width 1201 height 922
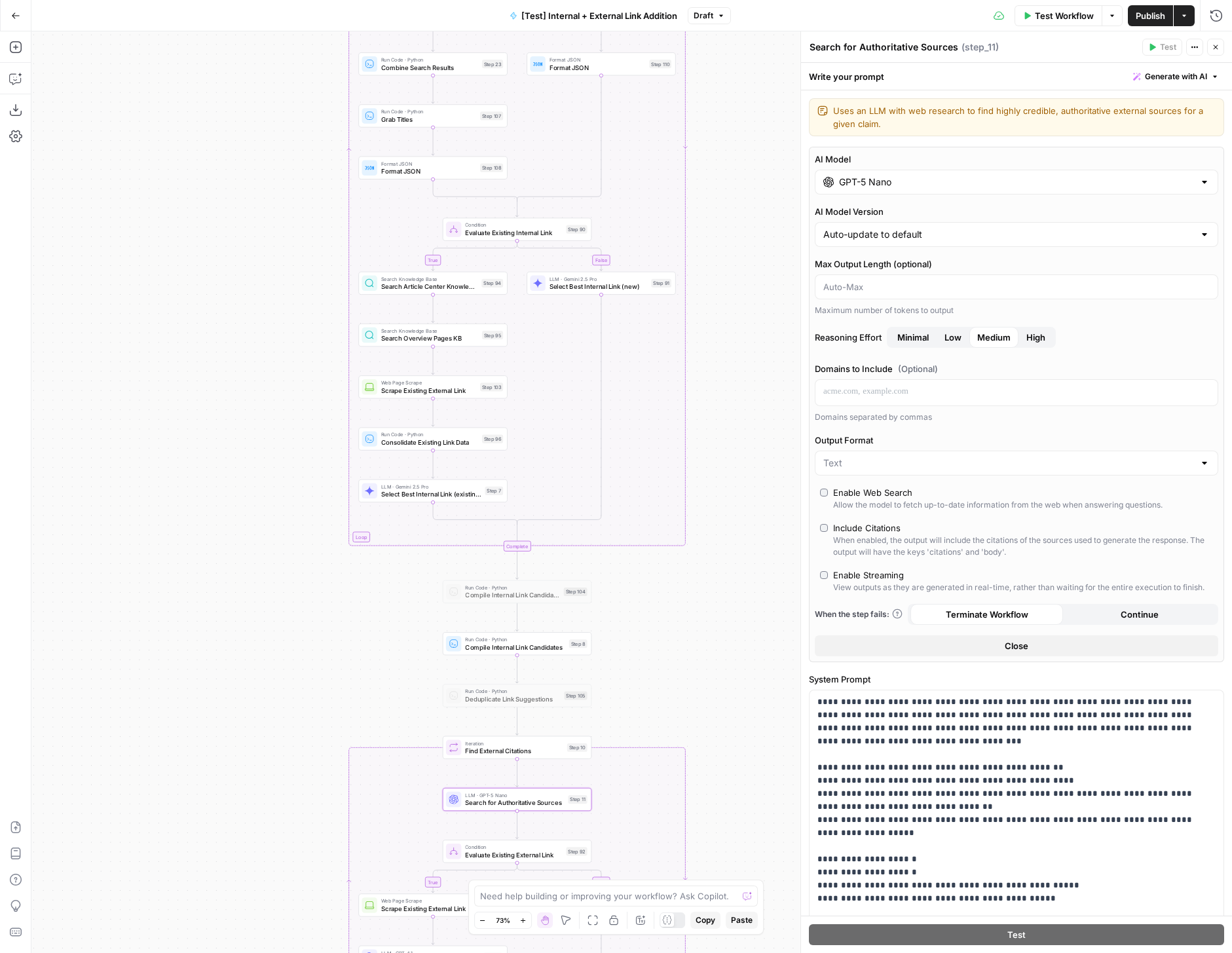
drag, startPoint x: 733, startPoint y: 248, endPoint x: 703, endPoint y: 414, distance: 168.7
click at [703, 414] on div "true false true false true false Workflow Set Inputs Inputs Run Code · Python R…" at bounding box center [632, 492] width 1201 height 922
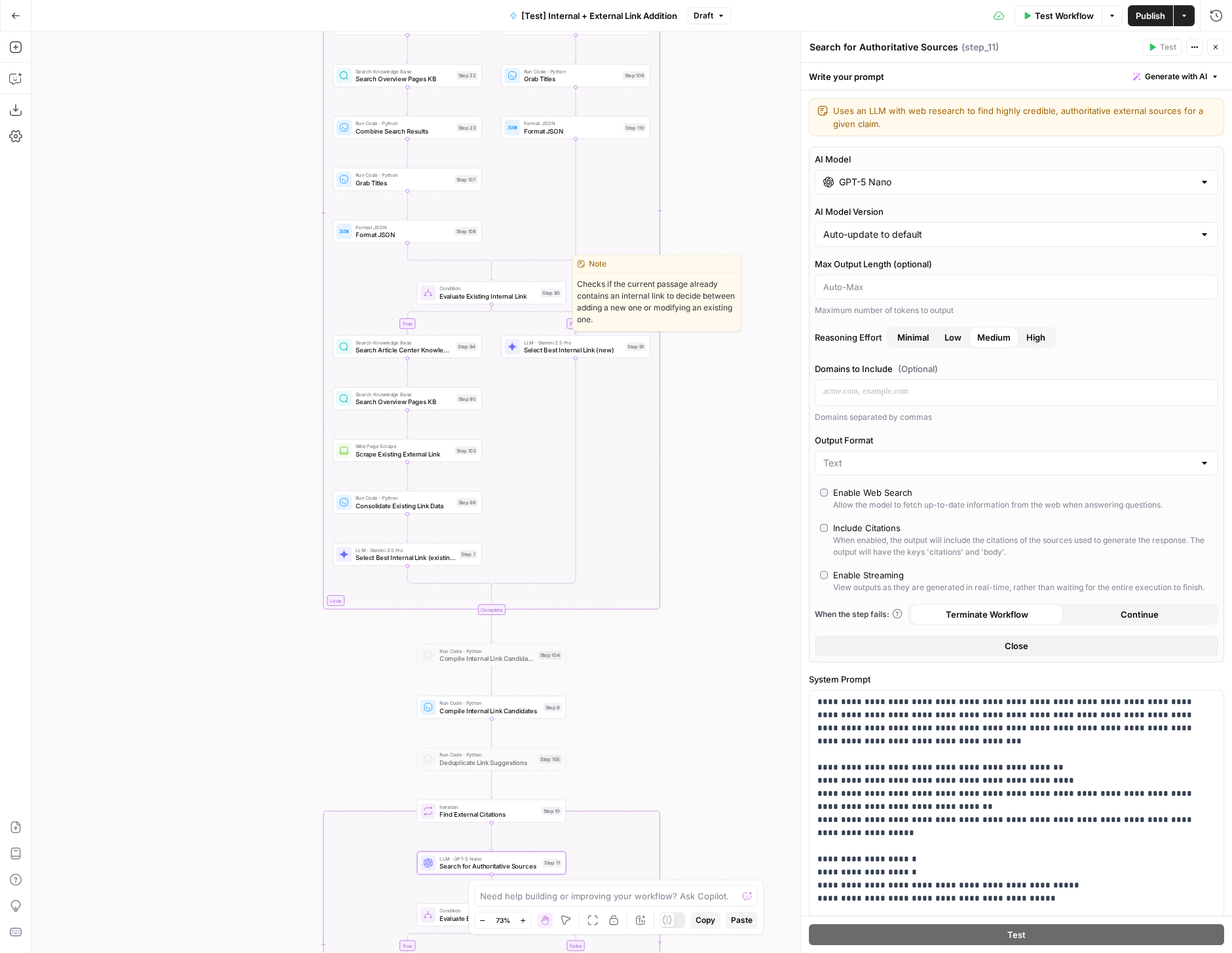
click at [533, 299] on span "Evaluate Existing Internal Link" at bounding box center [488, 296] width 97 height 10
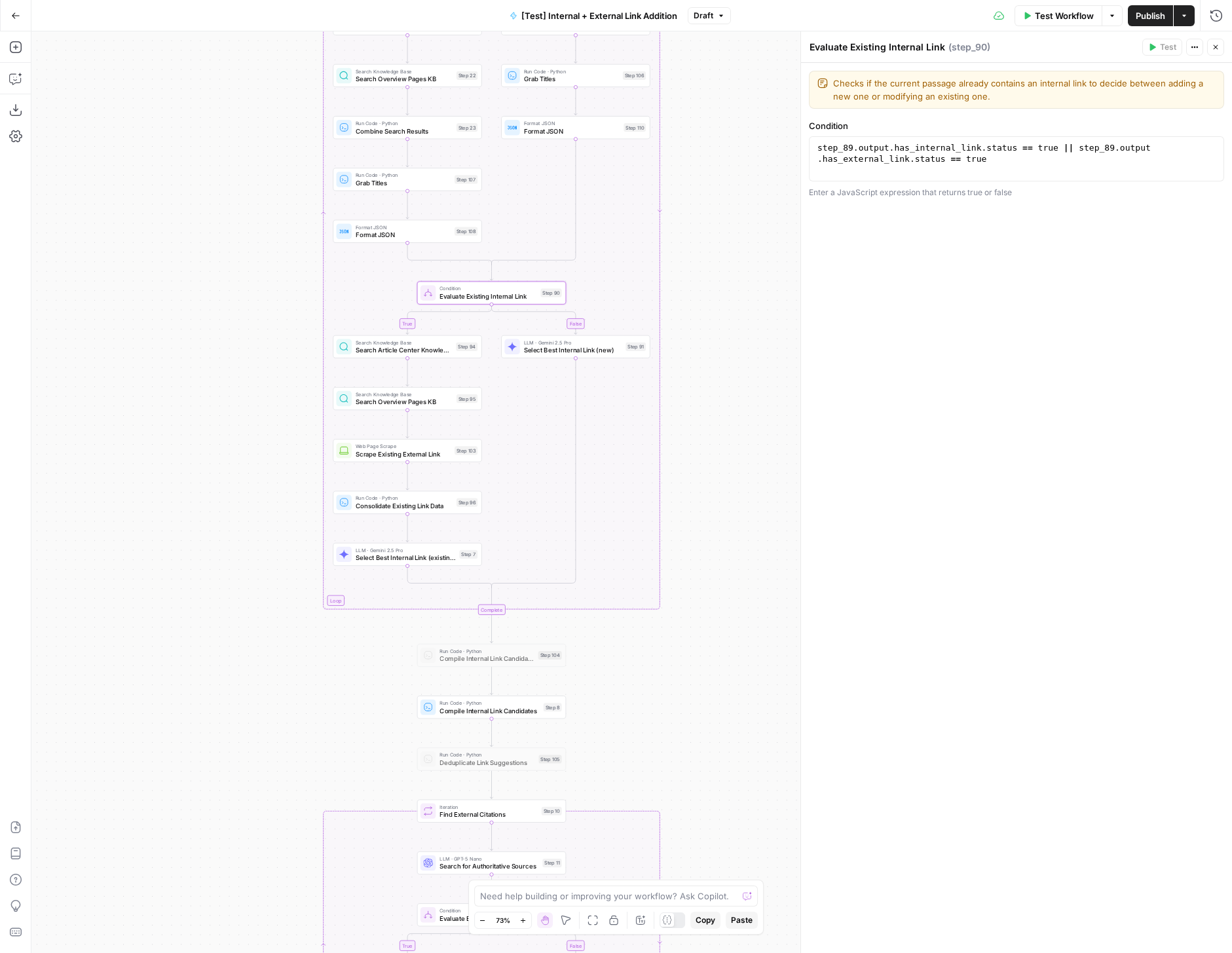
click at [1215, 39] on button "Close" at bounding box center [1216, 47] width 17 height 17
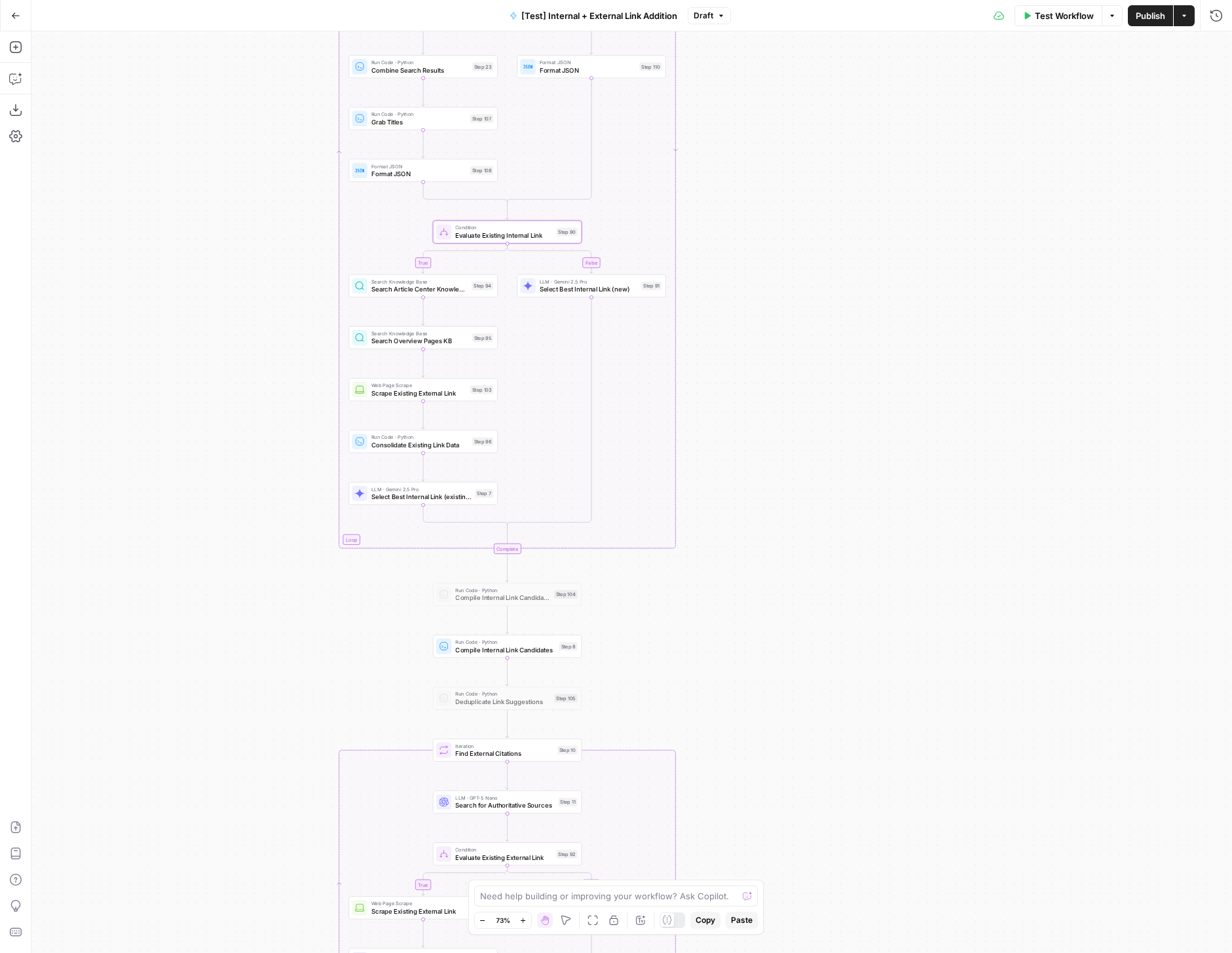
drag, startPoint x: 913, startPoint y: 191, endPoint x: 929, endPoint y: 128, distance: 65.0
click at [929, 128] on div "true false true false true false Workflow Set Inputs Inputs Run Code · Python R…" at bounding box center [632, 492] width 1201 height 922
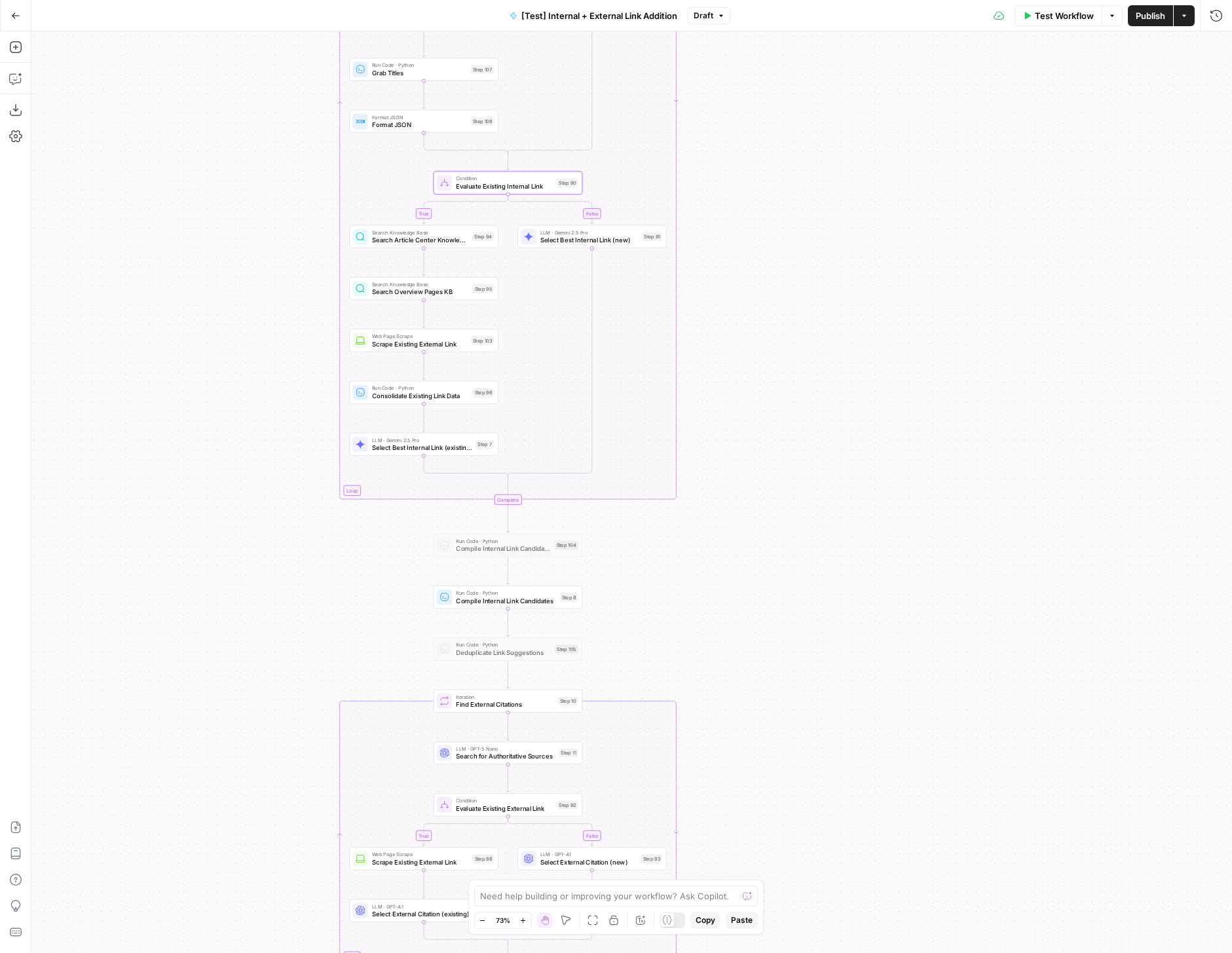
drag, startPoint x: 864, startPoint y: 447, endPoint x: 864, endPoint y: 388, distance: 59.0
click at [864, 388] on div "true false true false true false Workflow Set Inputs Inputs Run Code · Python R…" at bounding box center [632, 492] width 1201 height 922
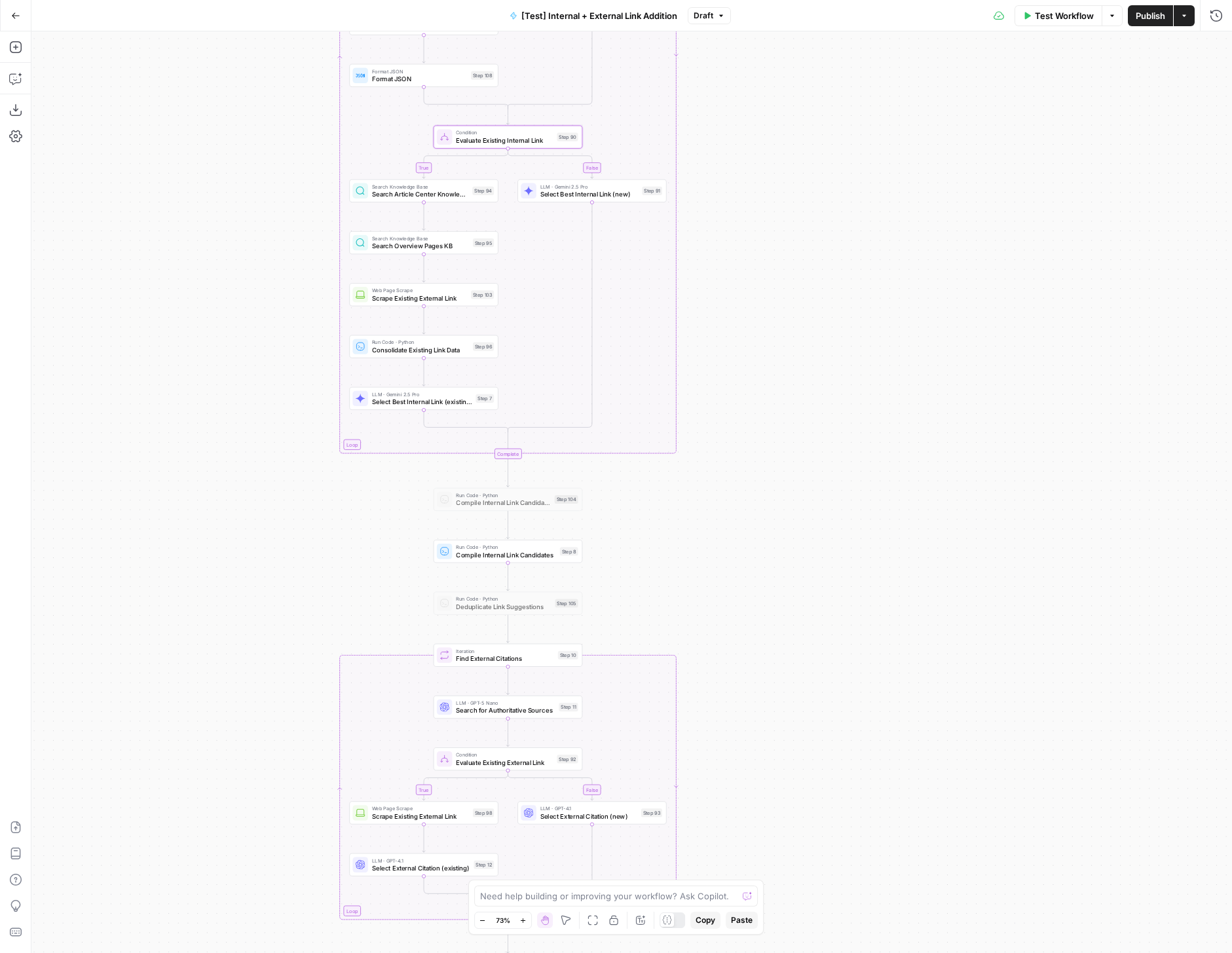
click at [549, 713] on span "Search for Authoritative Sources" at bounding box center [505, 710] width 99 height 10
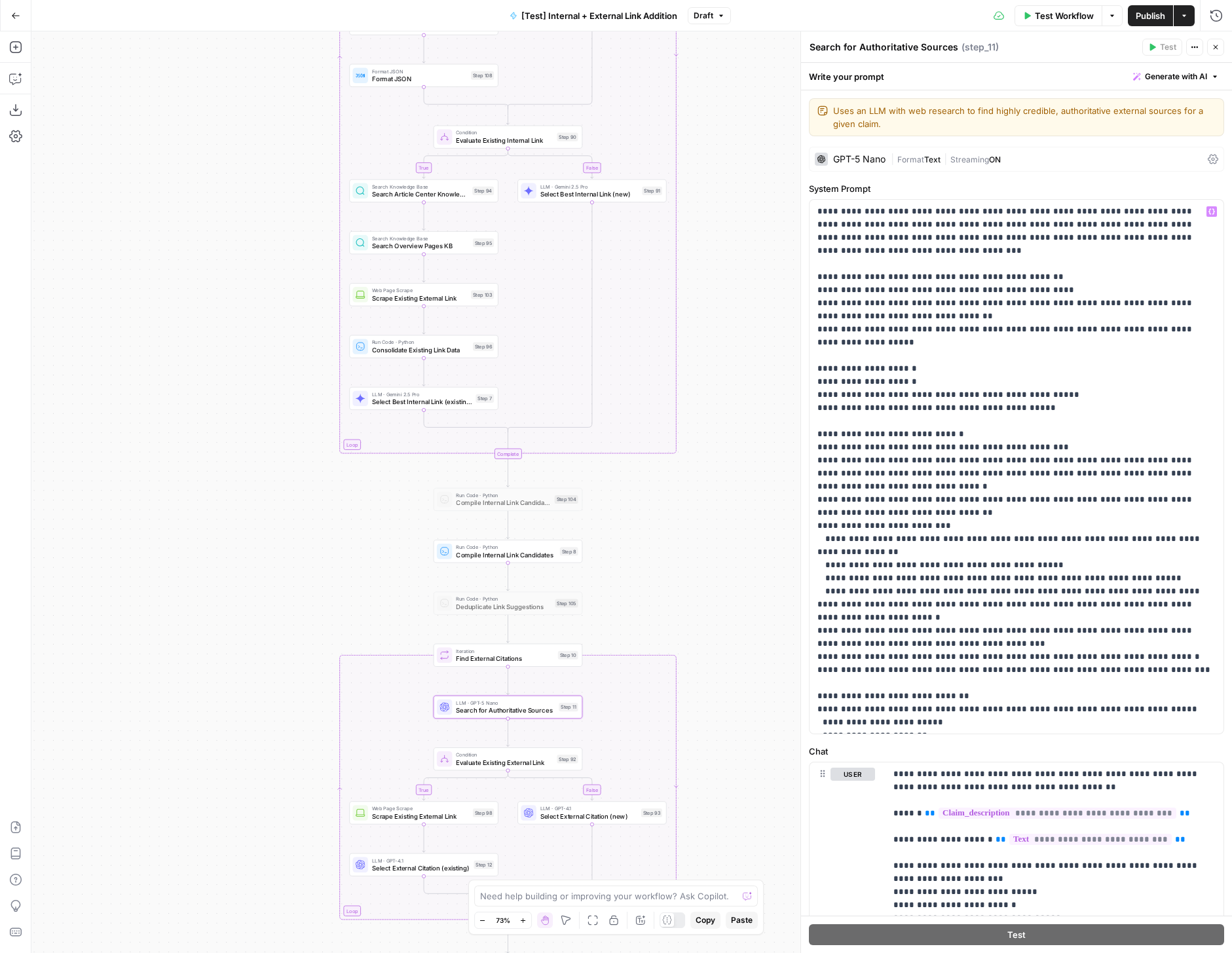
click at [880, 156] on div "GPT-5 Nano" at bounding box center [859, 159] width 53 height 9
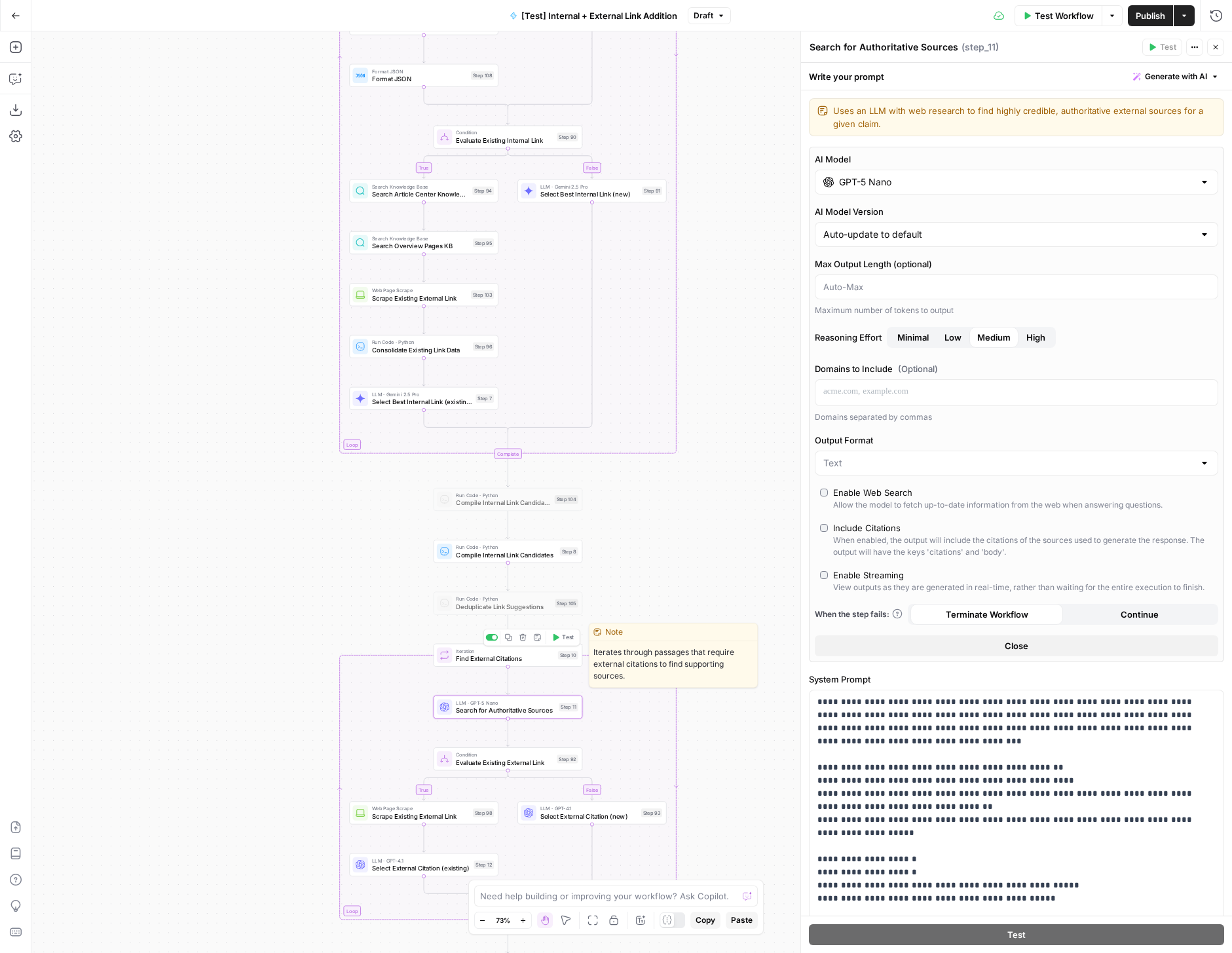
click at [558, 636] on button "Test" at bounding box center [563, 637] width 30 height 12
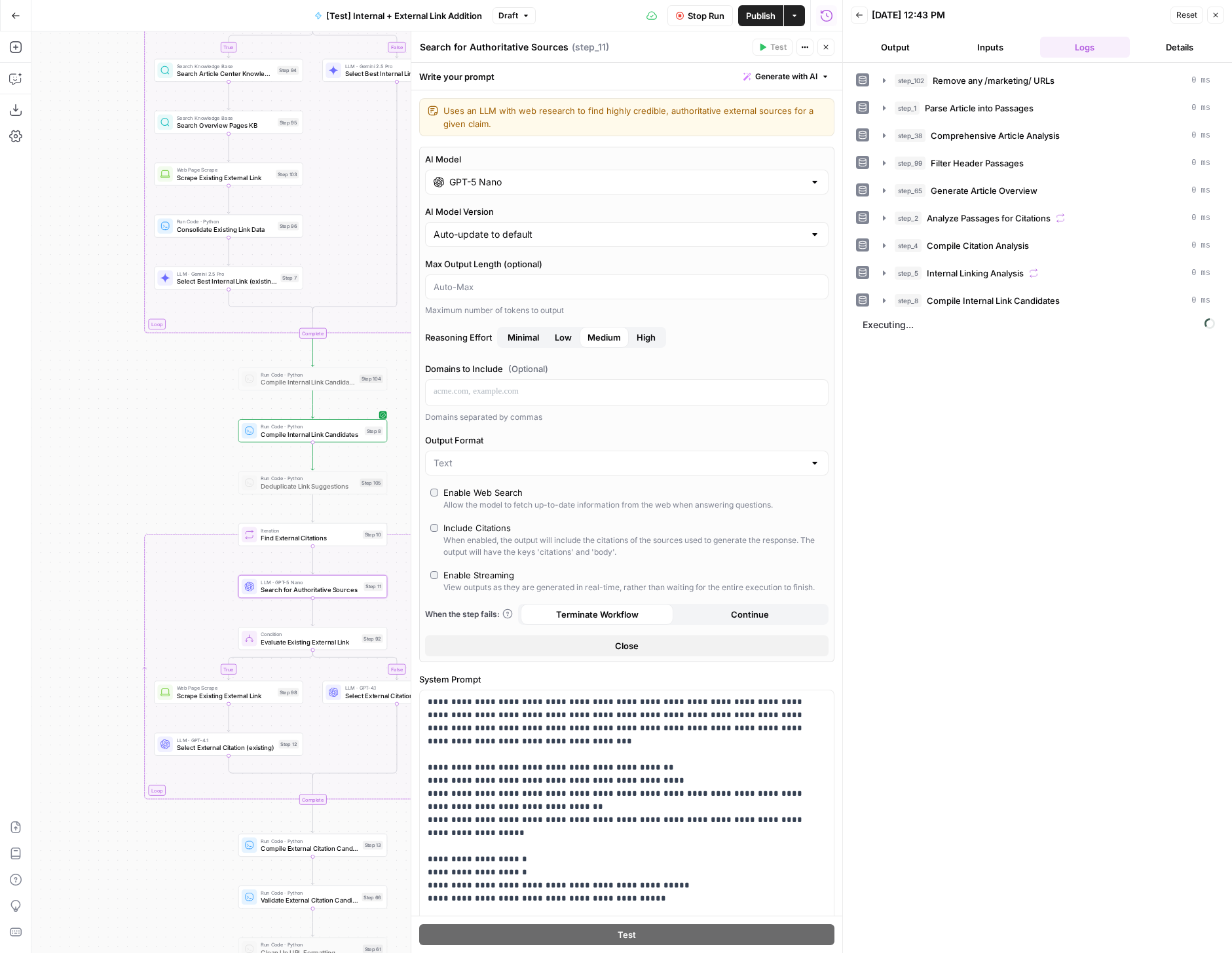
drag, startPoint x: 378, startPoint y: 594, endPoint x: 183, endPoint y: 473, distance: 229.5
click at [183, 473] on div "true false true false true false Workflow Set Inputs Inputs Run Code · Python R…" at bounding box center [437, 492] width 811 height 922
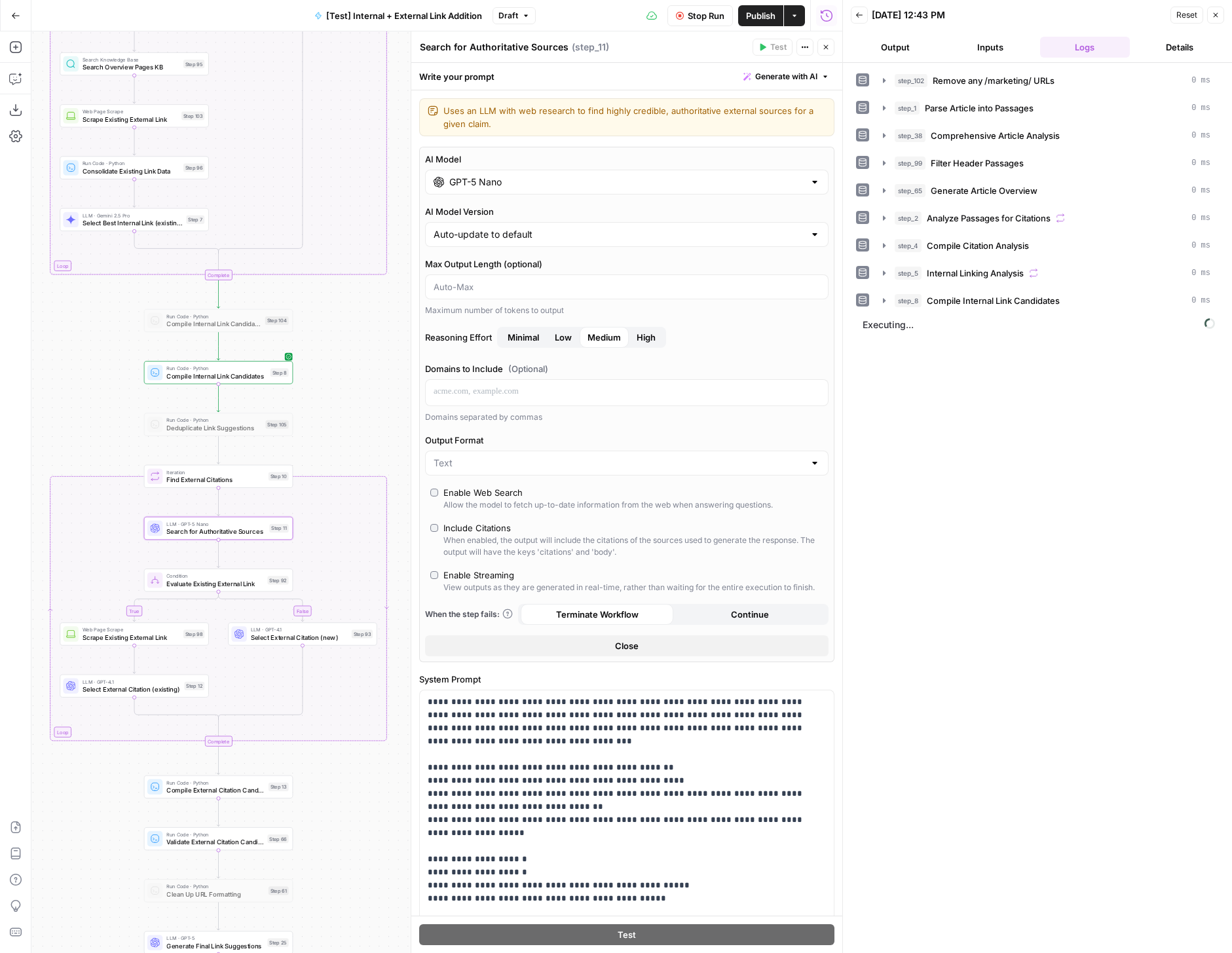
drag, startPoint x: 183, startPoint y: 473, endPoint x: 87, endPoint y: 414, distance: 112.7
click at [87, 414] on div "true false true false true false Workflow Set Inputs Inputs Run Code · Python R…" at bounding box center [437, 492] width 811 height 922
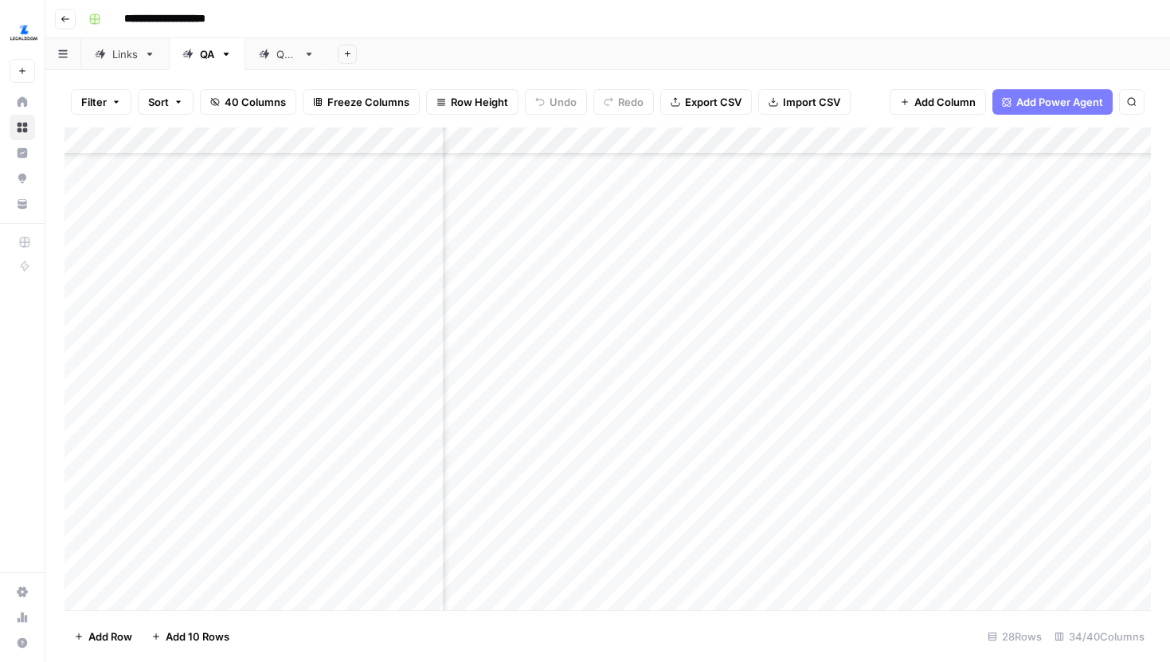
scroll to position [284, 1133]
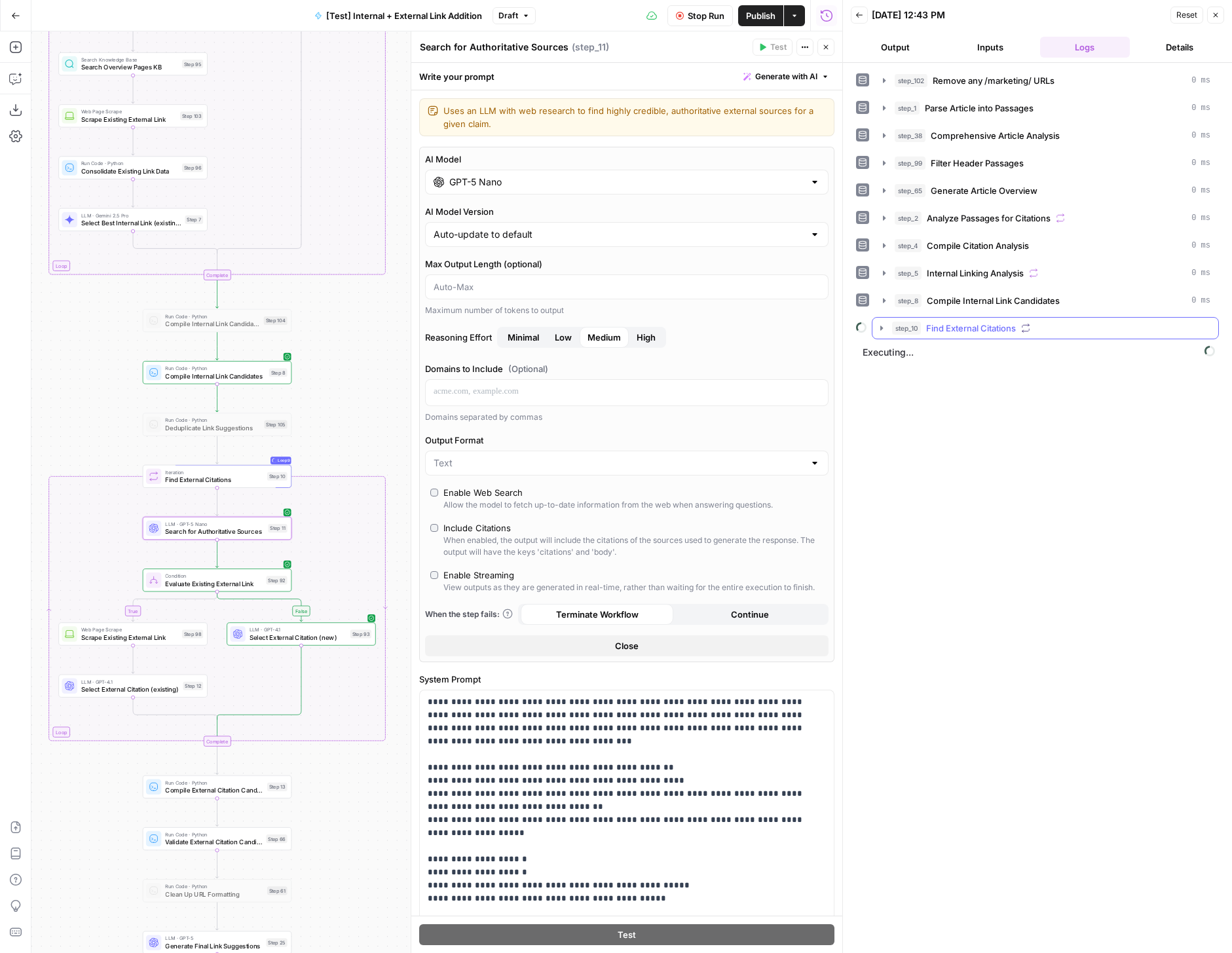
click at [887, 335] on button "step_10 Find External Citations" at bounding box center [1045, 327] width 346 height 21
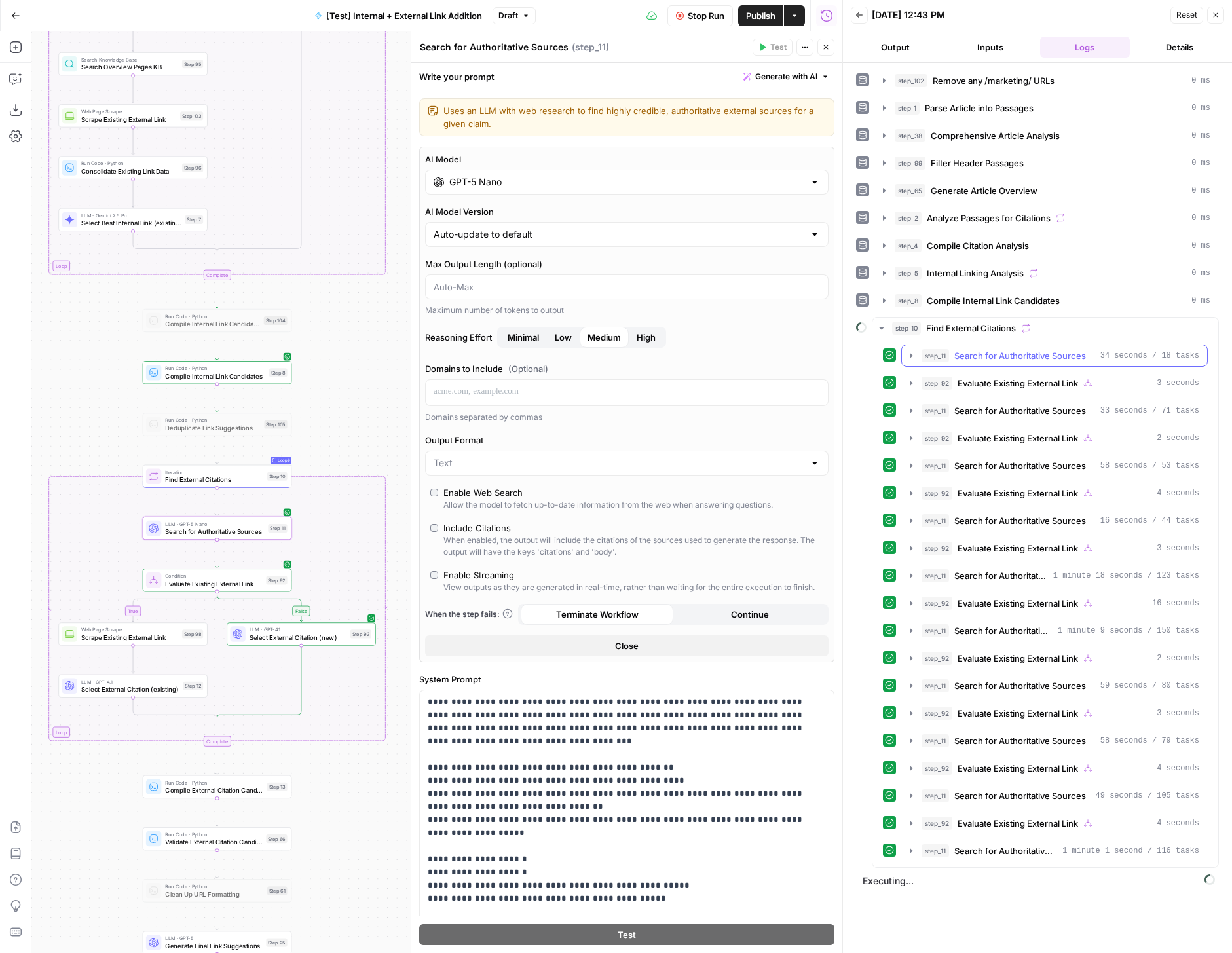
click at [909, 356] on icon "button" at bounding box center [911, 355] width 11 height 11
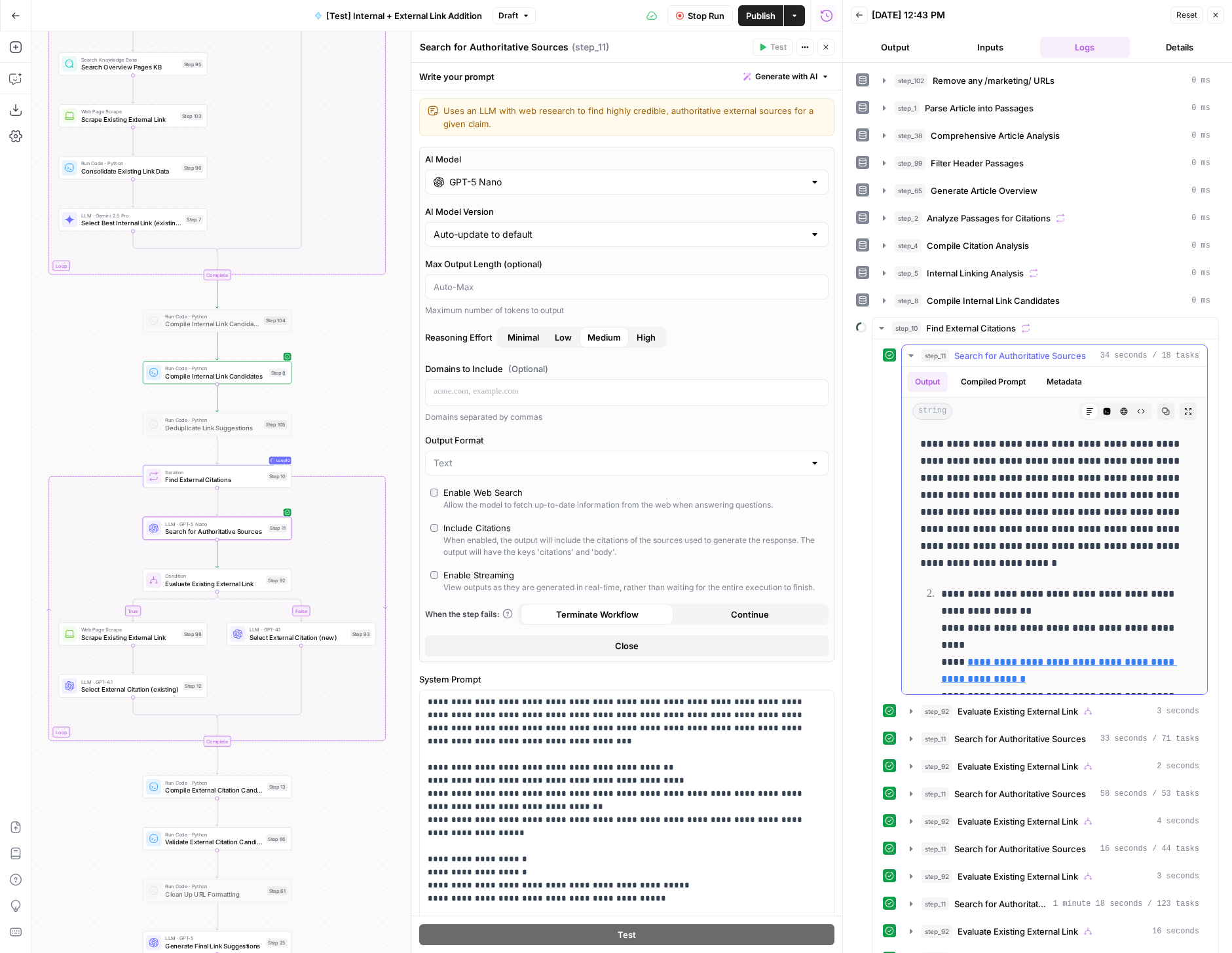
click at [1069, 377] on button "Metadata" at bounding box center [1064, 382] width 51 height 20
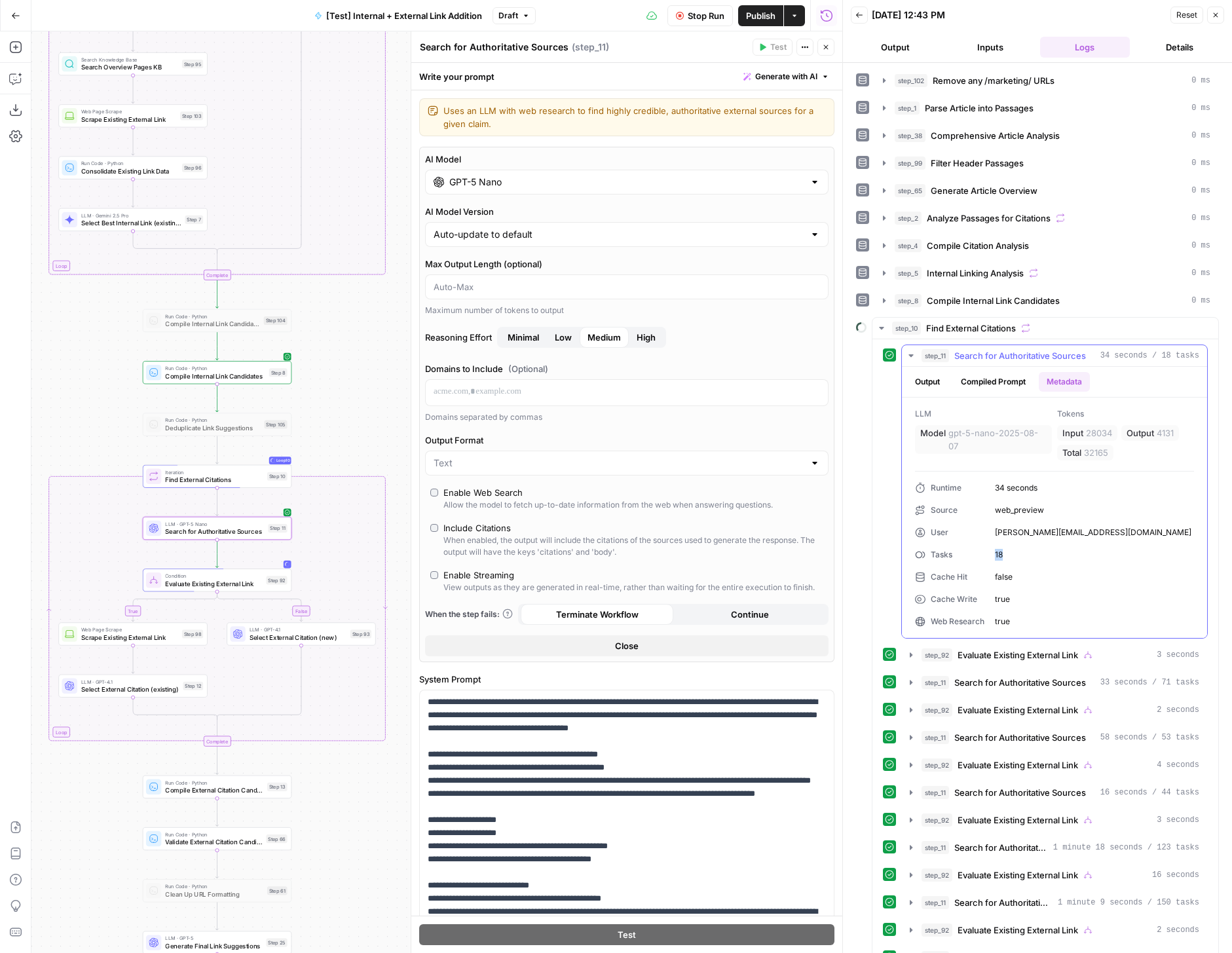
drag, startPoint x: 1006, startPoint y: 555, endPoint x: 992, endPoint y: 555, distance: 14.0
click at [992, 555] on div "Runtime 34 seconds Source web_preview User joel@airops.com Tasks 18 Cache Hit f…" at bounding box center [1054, 554] width 279 height 146
click at [910, 354] on icon "button" at bounding box center [911, 355] width 5 height 2
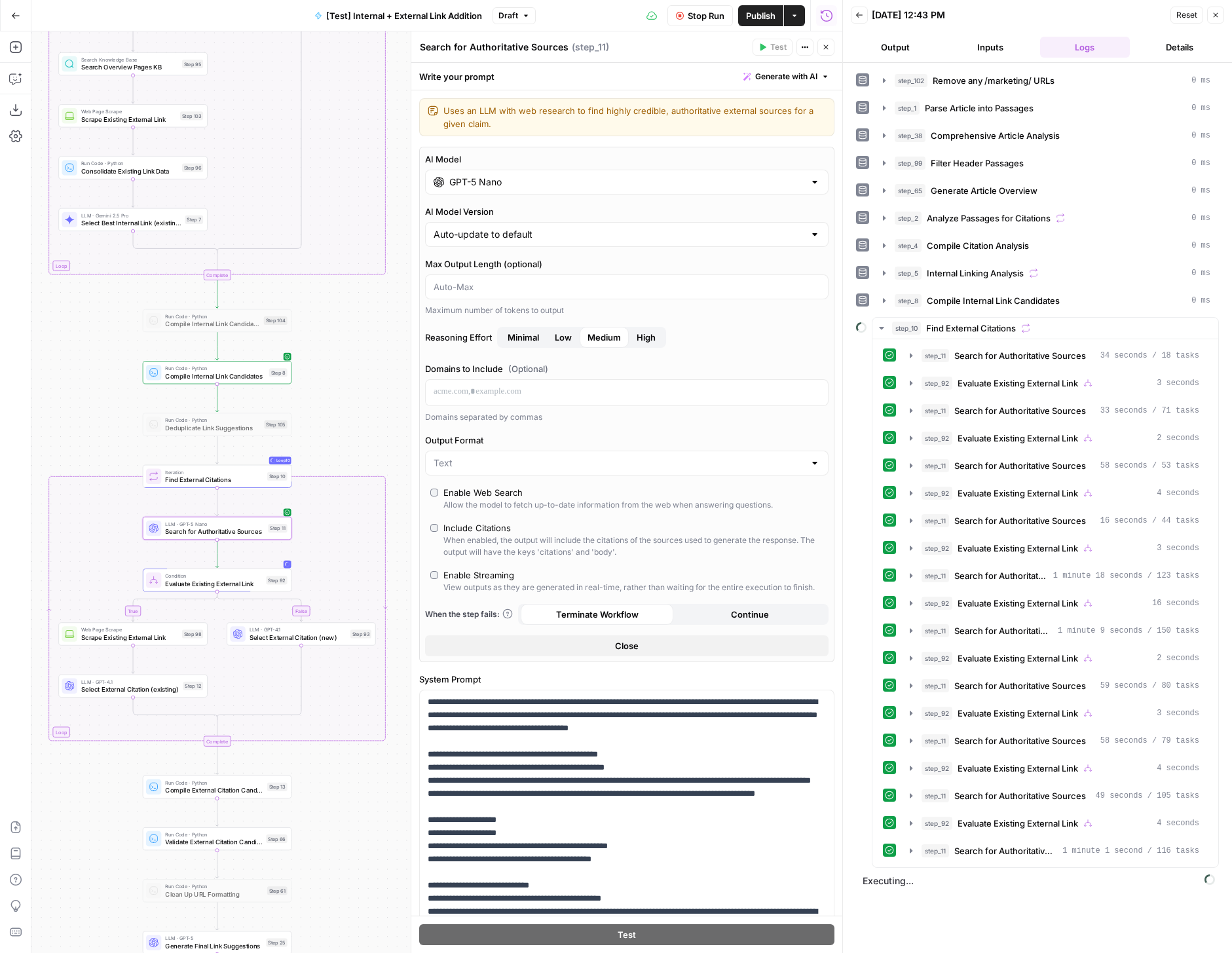
click at [827, 49] on icon "button" at bounding box center [827, 48] width 8 height 8
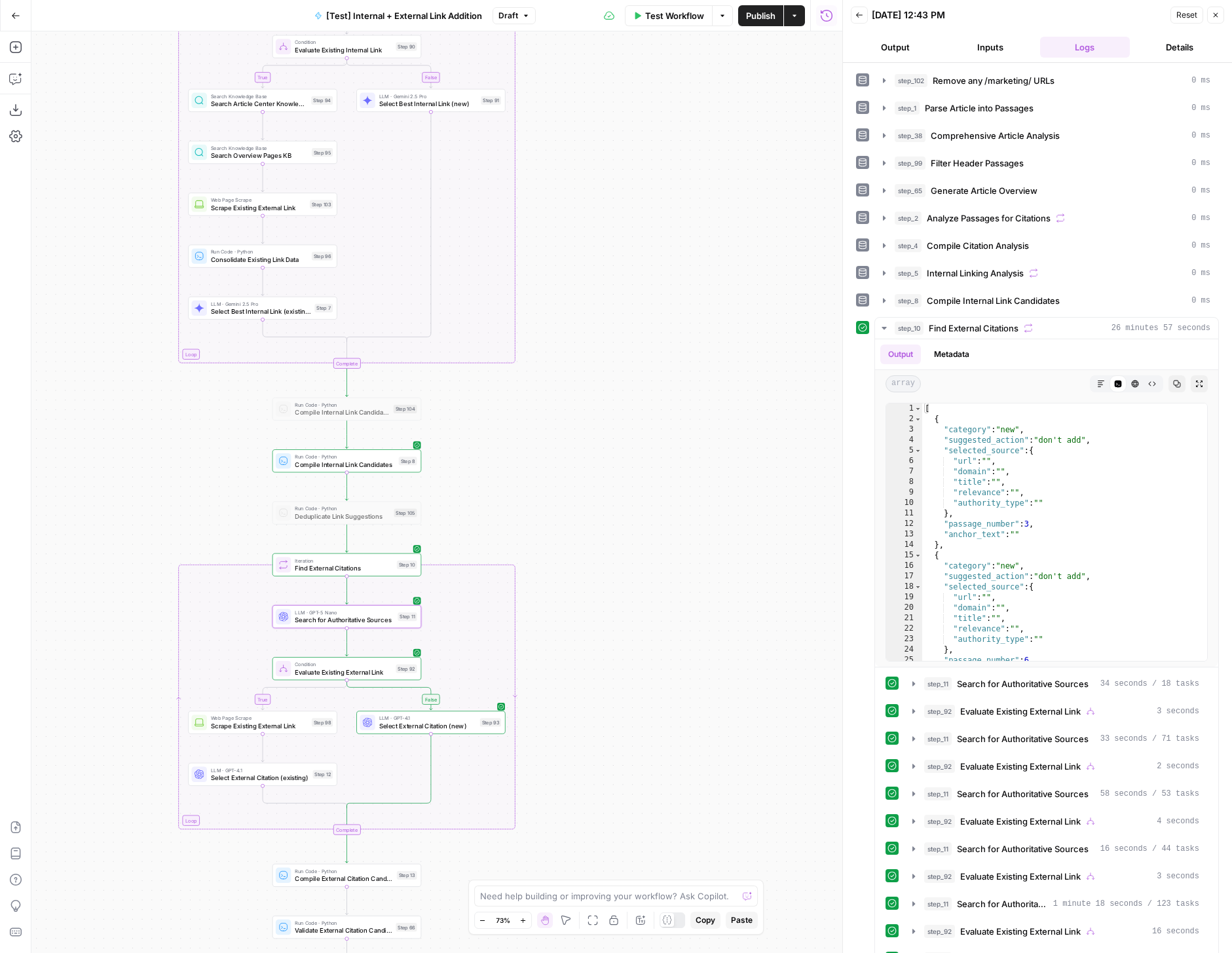
drag, startPoint x: 494, startPoint y: 498, endPoint x: 632, endPoint y: 604, distance: 174.0
click at [632, 603] on div "true false true false true false Workflow Set Inputs Inputs Run Code · Python R…" at bounding box center [437, 492] width 811 height 922
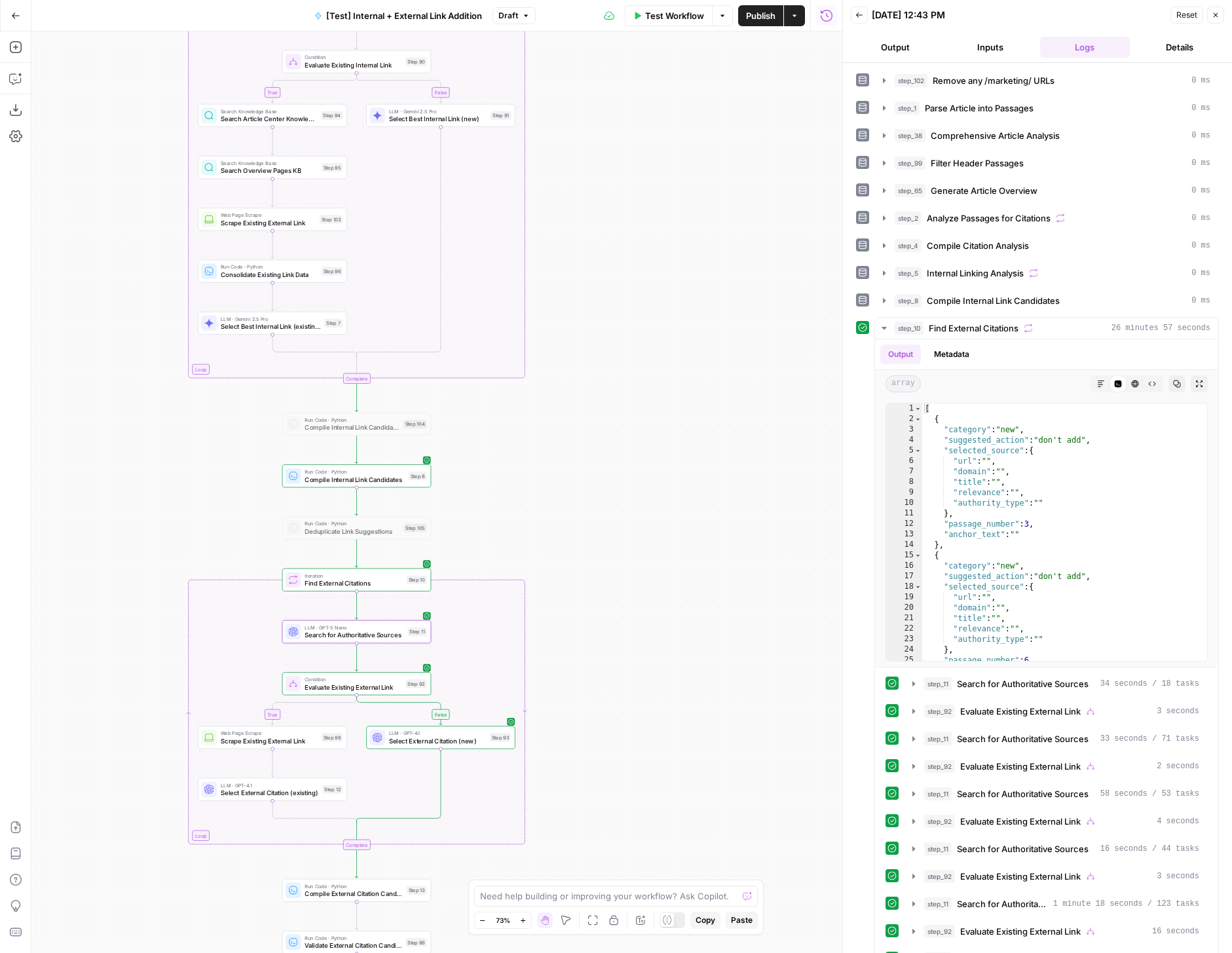
drag, startPoint x: 632, startPoint y: 603, endPoint x: 637, endPoint y: 478, distance: 125.1
click at [640, 475] on div "true false true false true false Workflow Set Inputs Inputs Run Code · Python R…" at bounding box center [437, 492] width 811 height 922
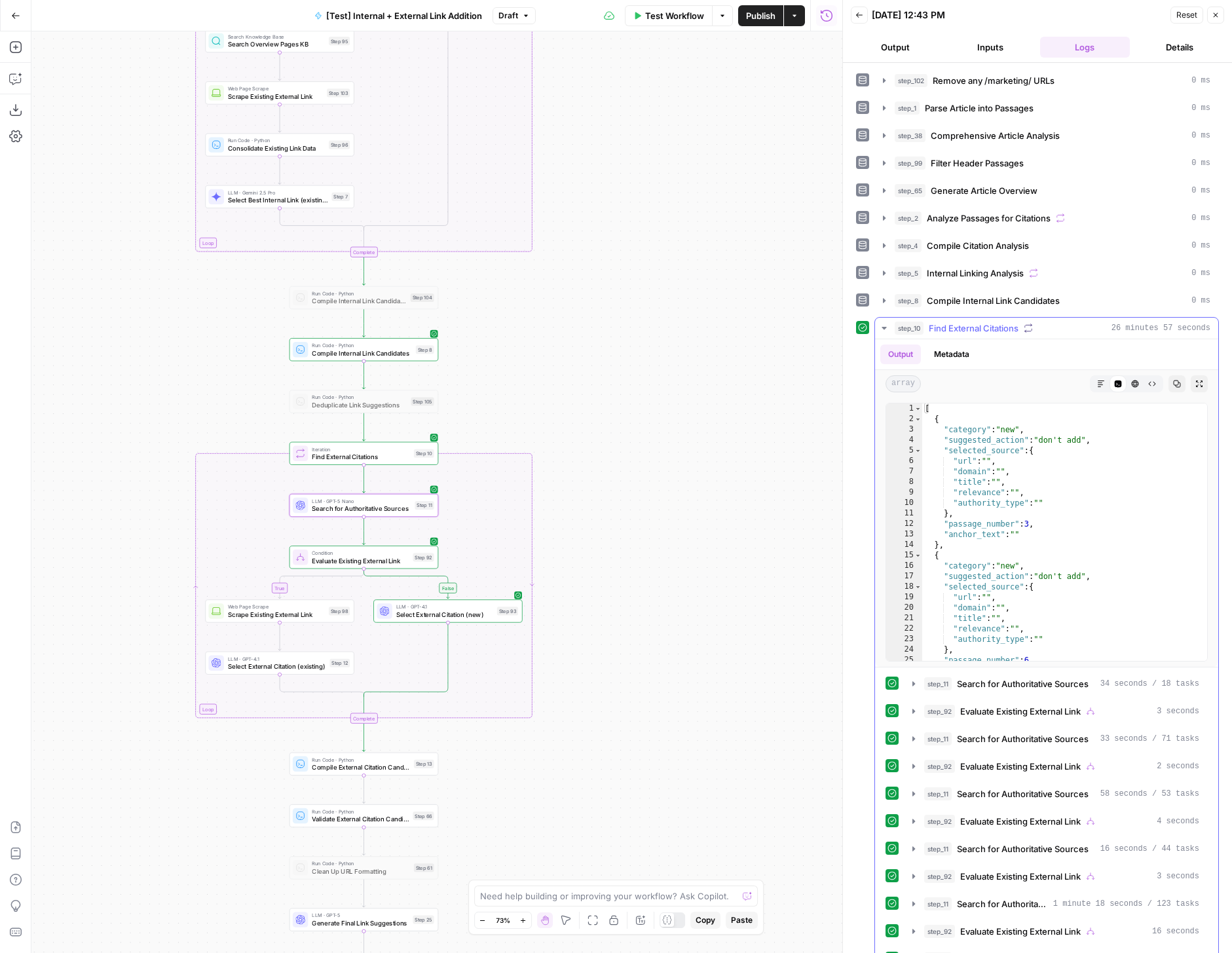
click at [964, 357] on button "Metadata" at bounding box center [952, 354] width 51 height 20
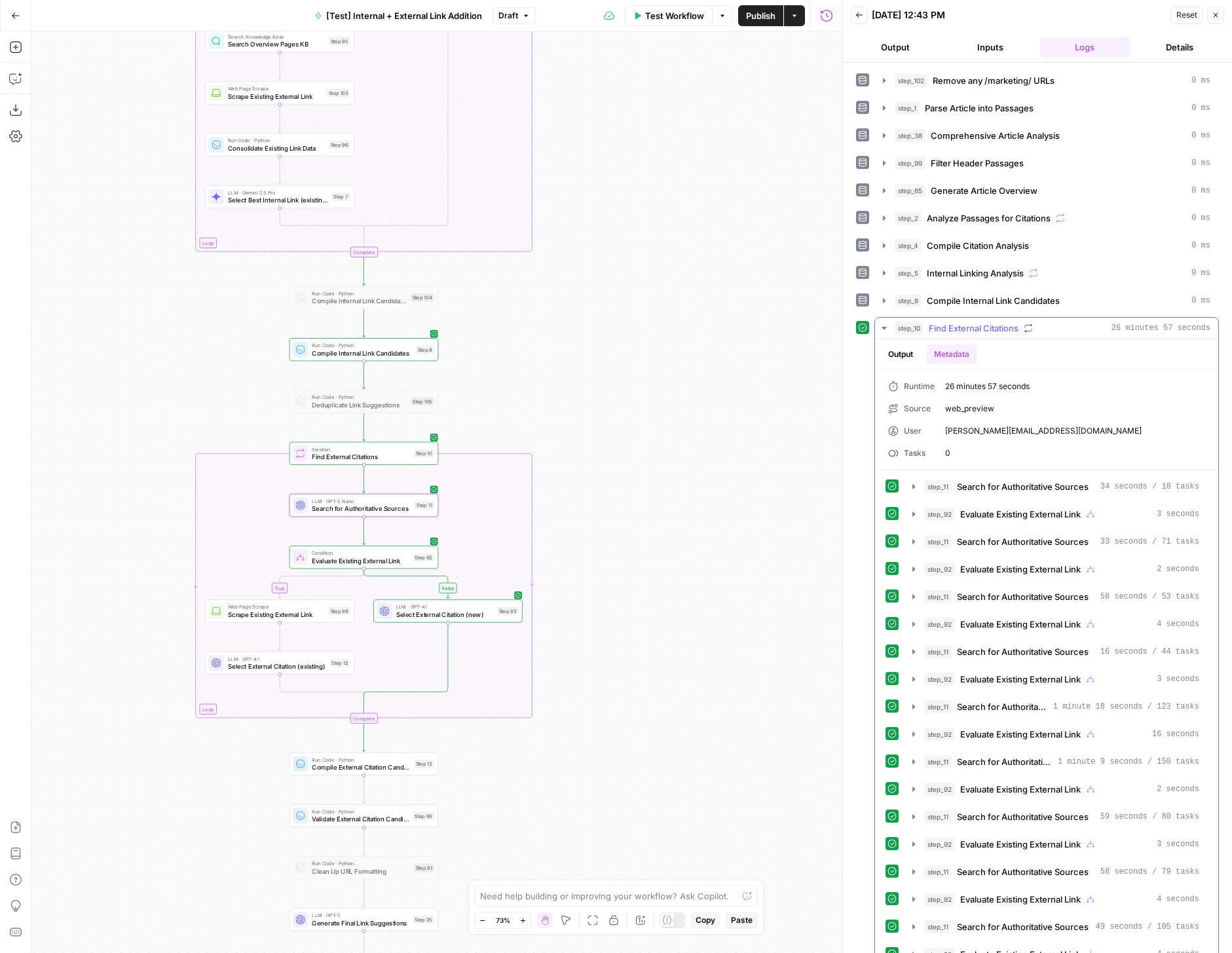
click at [906, 359] on button "Output" at bounding box center [900, 354] width 40 height 20
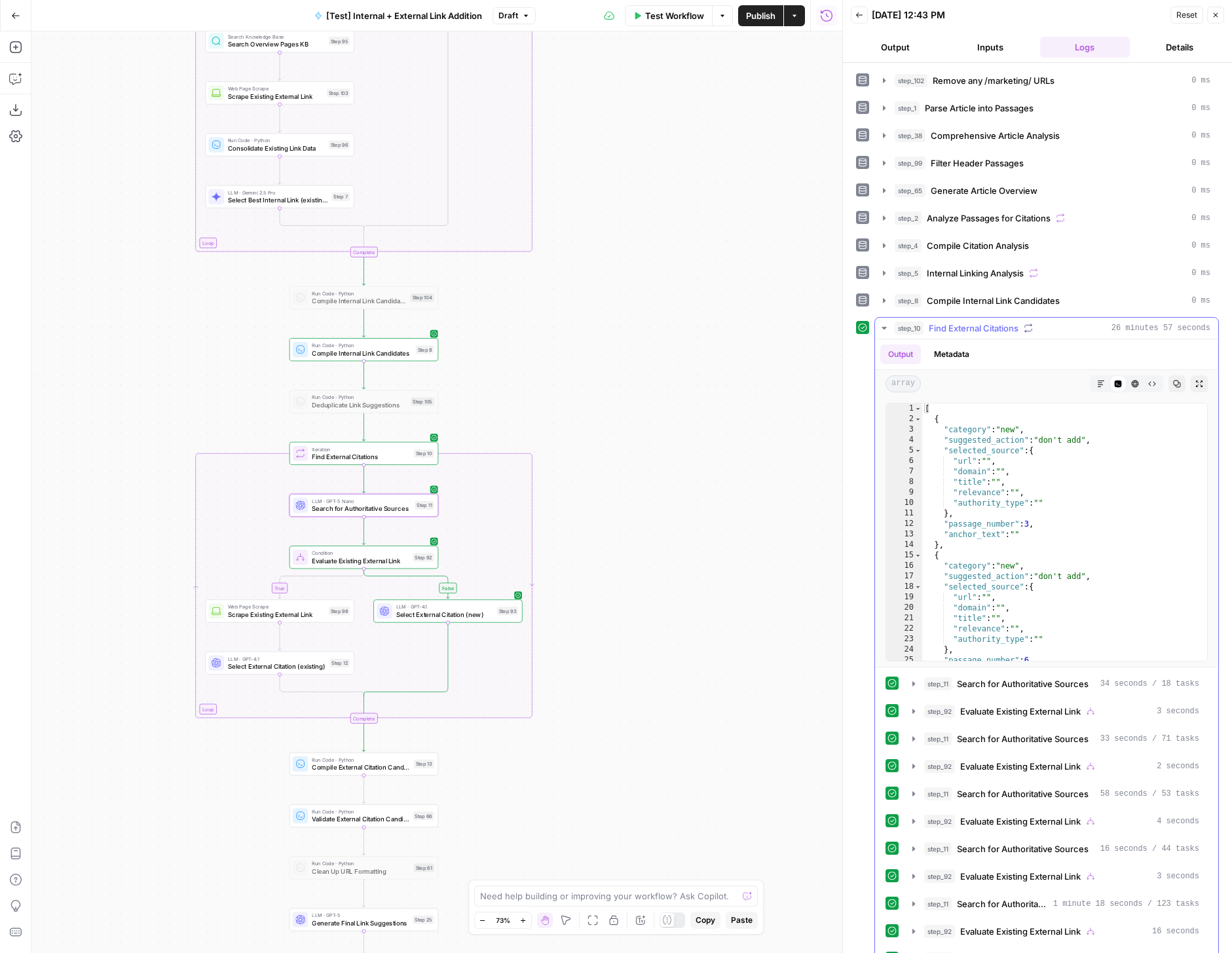
click at [888, 327] on icon "button" at bounding box center [884, 328] width 11 height 11
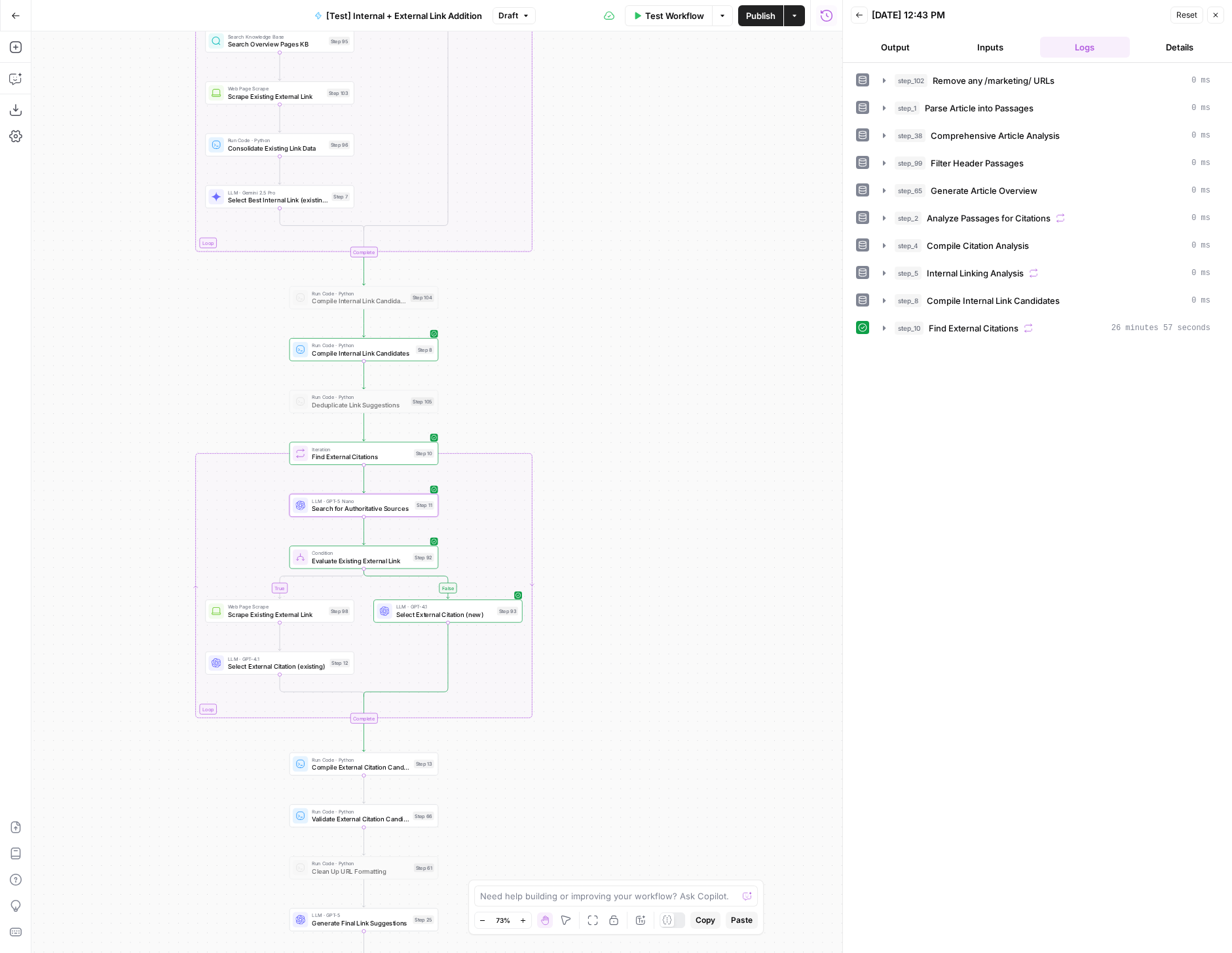
click at [754, 17] on span "Publish" at bounding box center [761, 16] width 30 height 13
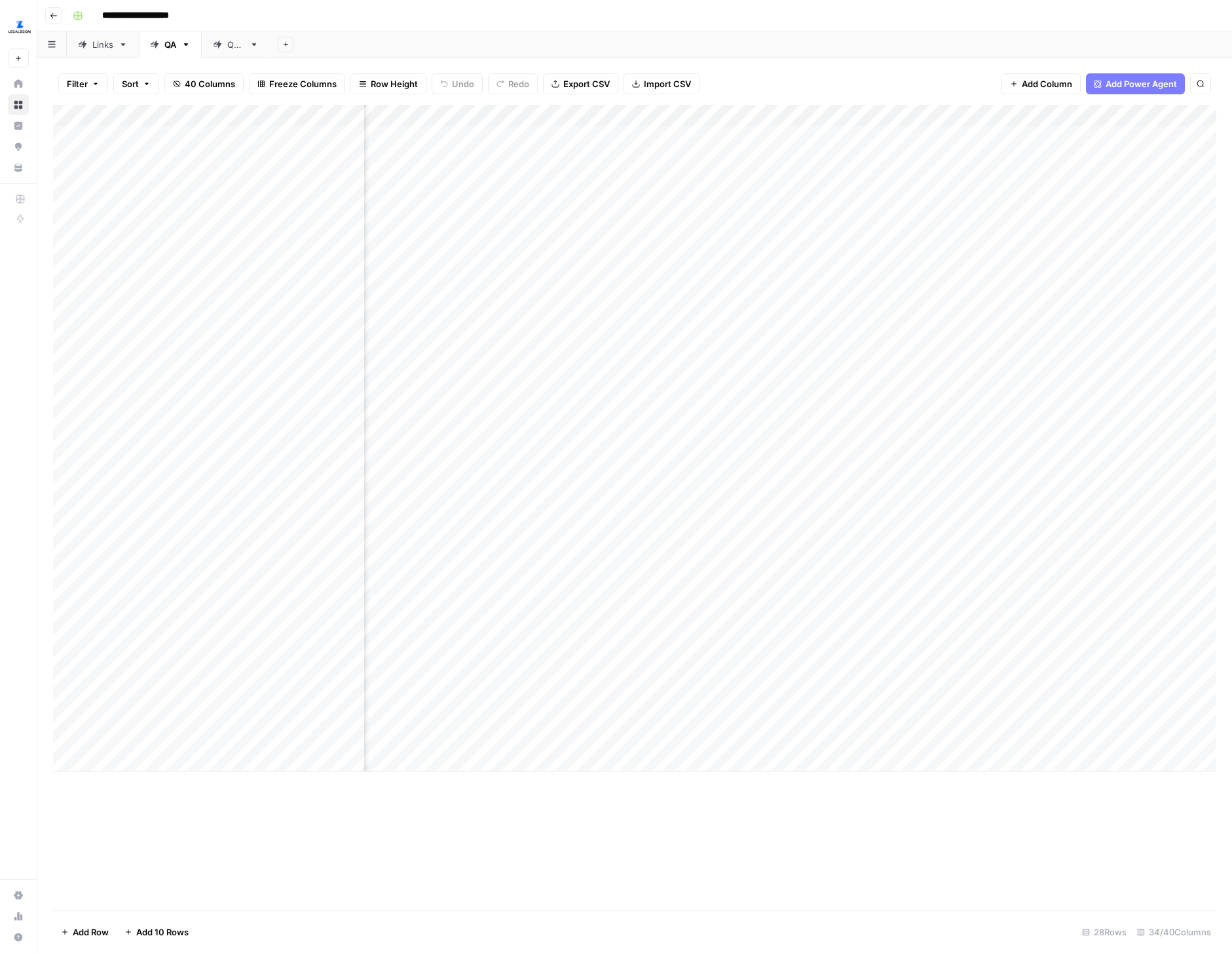
scroll to position [0, 212]
click at [120, 764] on div "Add Column" at bounding box center [635, 437] width 1164 height 667
drag, startPoint x: 58, startPoint y: 760, endPoint x: 63, endPoint y: 141, distance: 619.0
click at [63, 141] on div "Add Column" at bounding box center [635, 449] width 1164 height 689
click at [104, 46] on div "Links" at bounding box center [102, 44] width 21 height 13
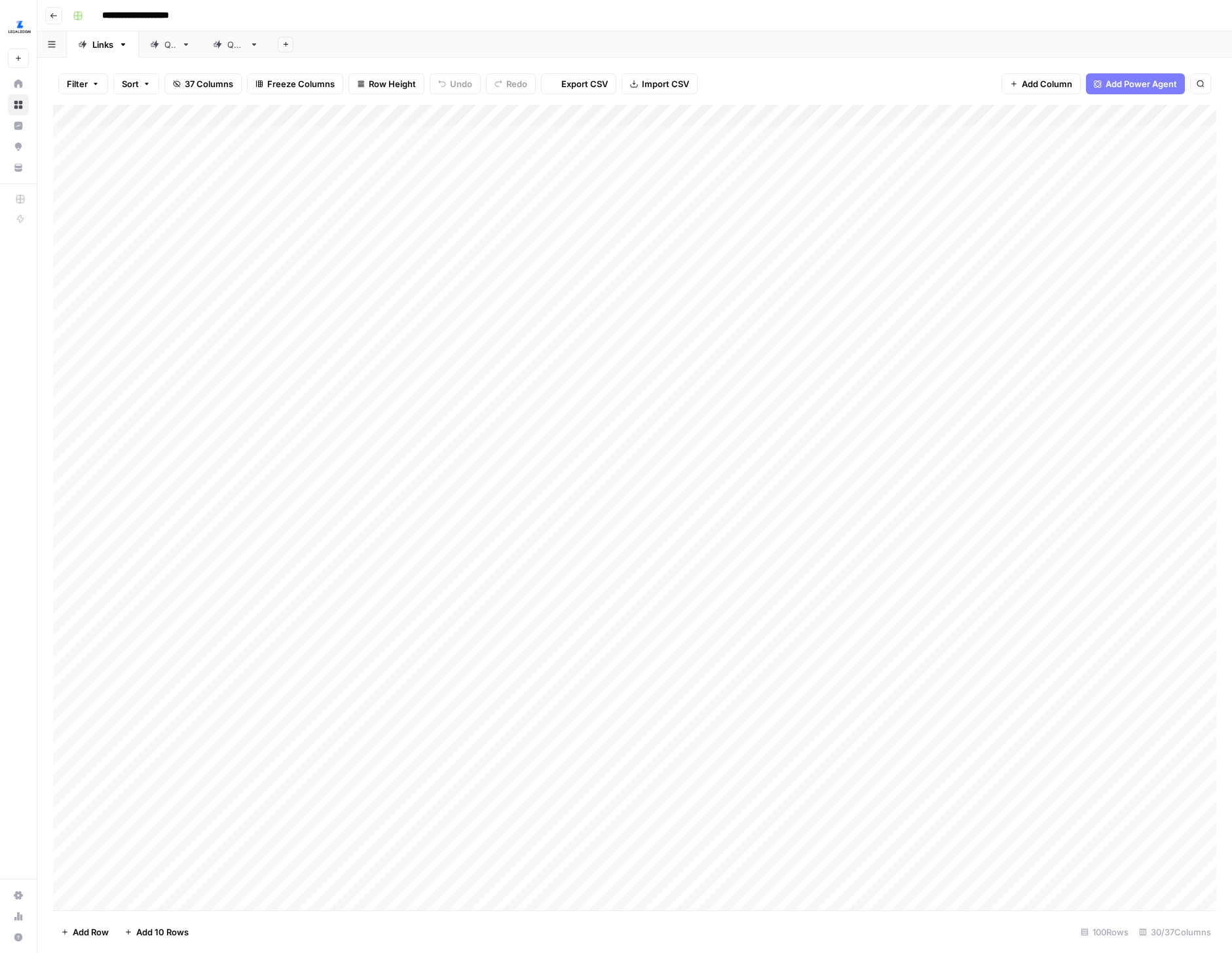
click at [165, 39] on div "QA" at bounding box center [170, 44] width 12 height 13
click at [95, 44] on div "Links" at bounding box center [102, 44] width 21 height 13
click at [336, 137] on div "Add Column" at bounding box center [635, 507] width 1164 height 806
click at [160, 39] on div "QA" at bounding box center [163, 44] width 26 height 13
click at [149, 136] on div "Add Column" at bounding box center [635, 449] width 1164 height 689
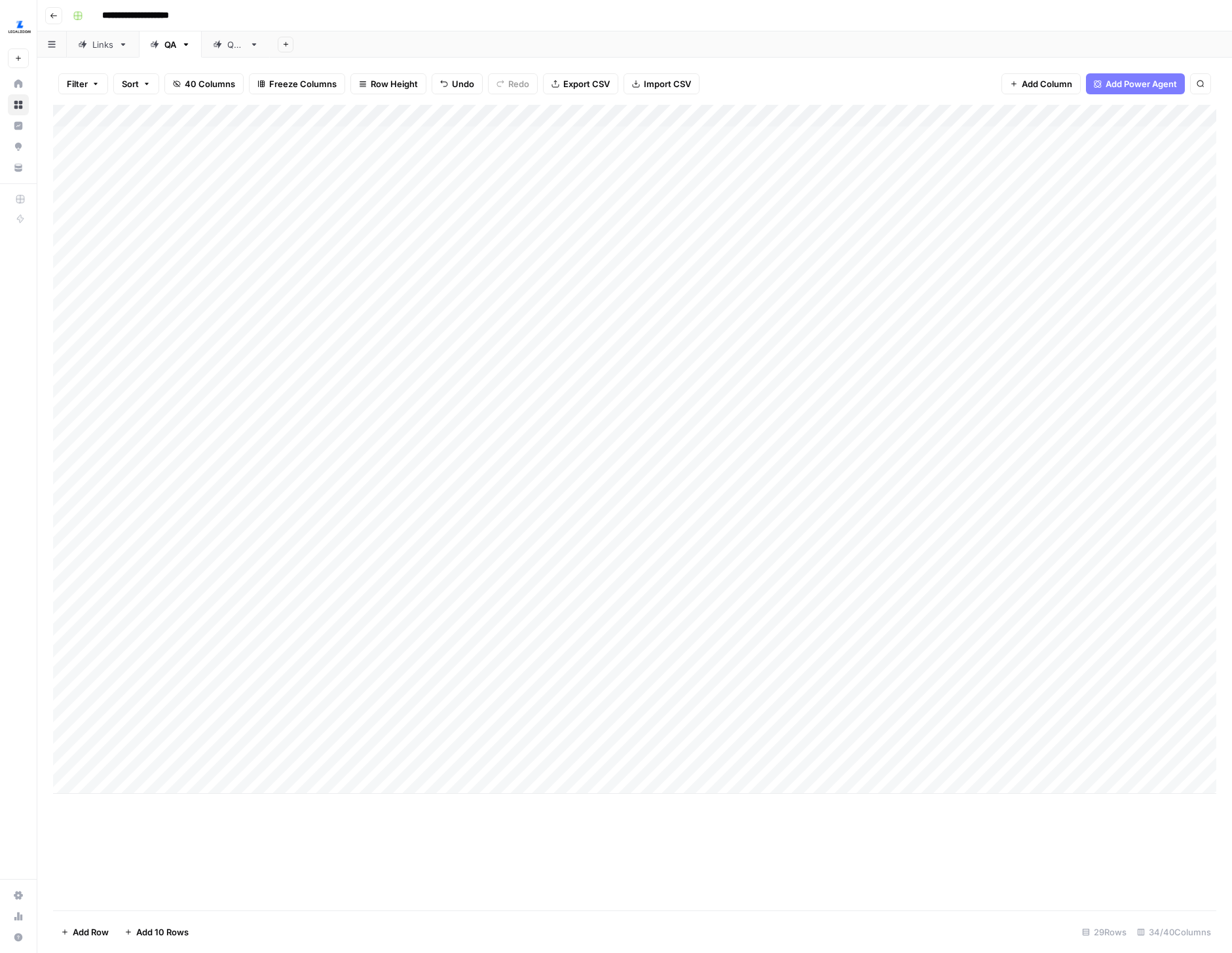
click at [308, 136] on div "Add Column" at bounding box center [635, 449] width 1164 height 689
type textarea "*****"
click at [562, 133] on div "Add Column" at bounding box center [635, 449] width 1164 height 689
click at [447, 136] on div "Add Column" at bounding box center [635, 449] width 1164 height 689
click at [100, 45] on div "Links" at bounding box center [102, 44] width 21 height 13
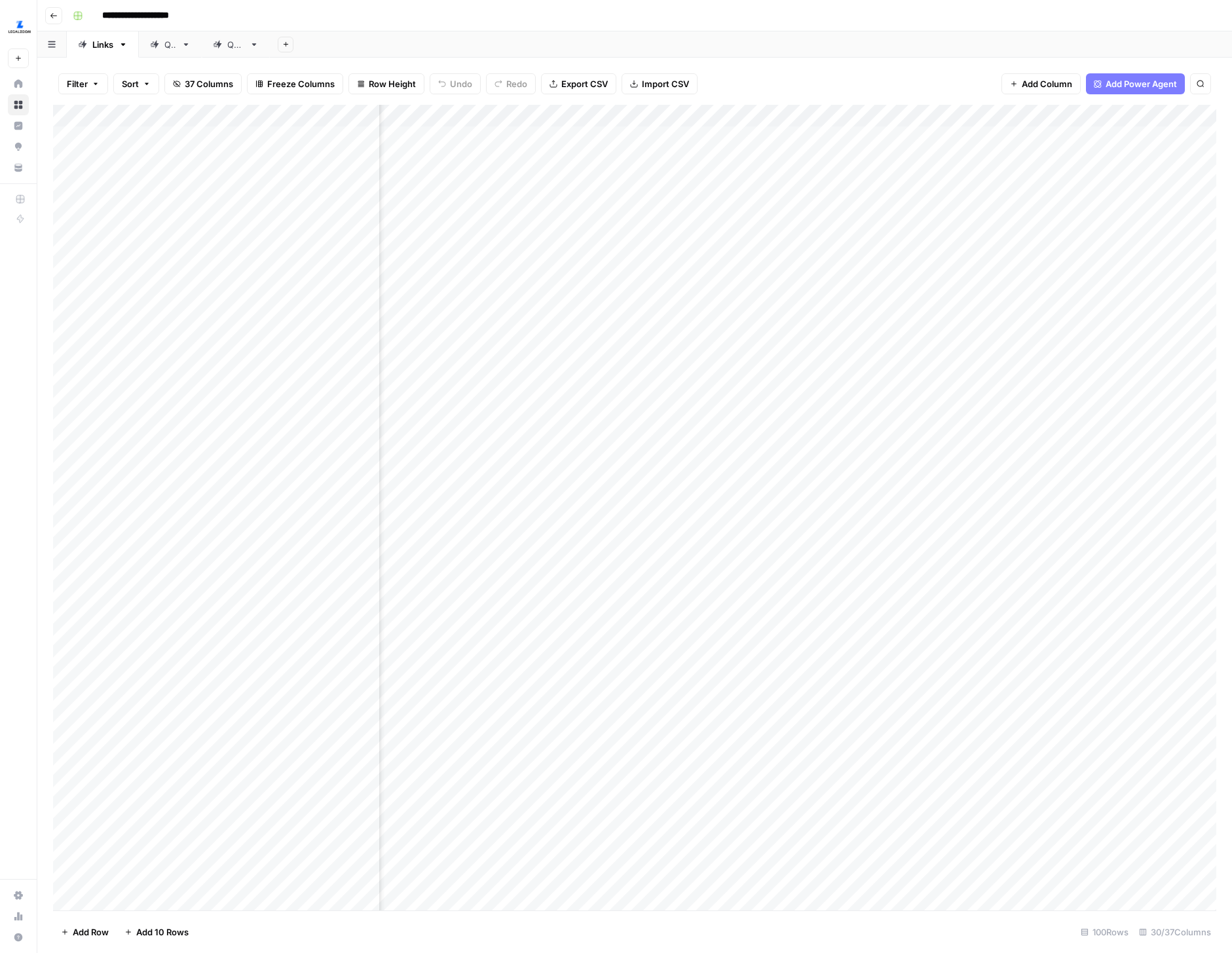
scroll to position [0, 646]
click at [597, 138] on div "Add Column" at bounding box center [635, 507] width 1164 height 806
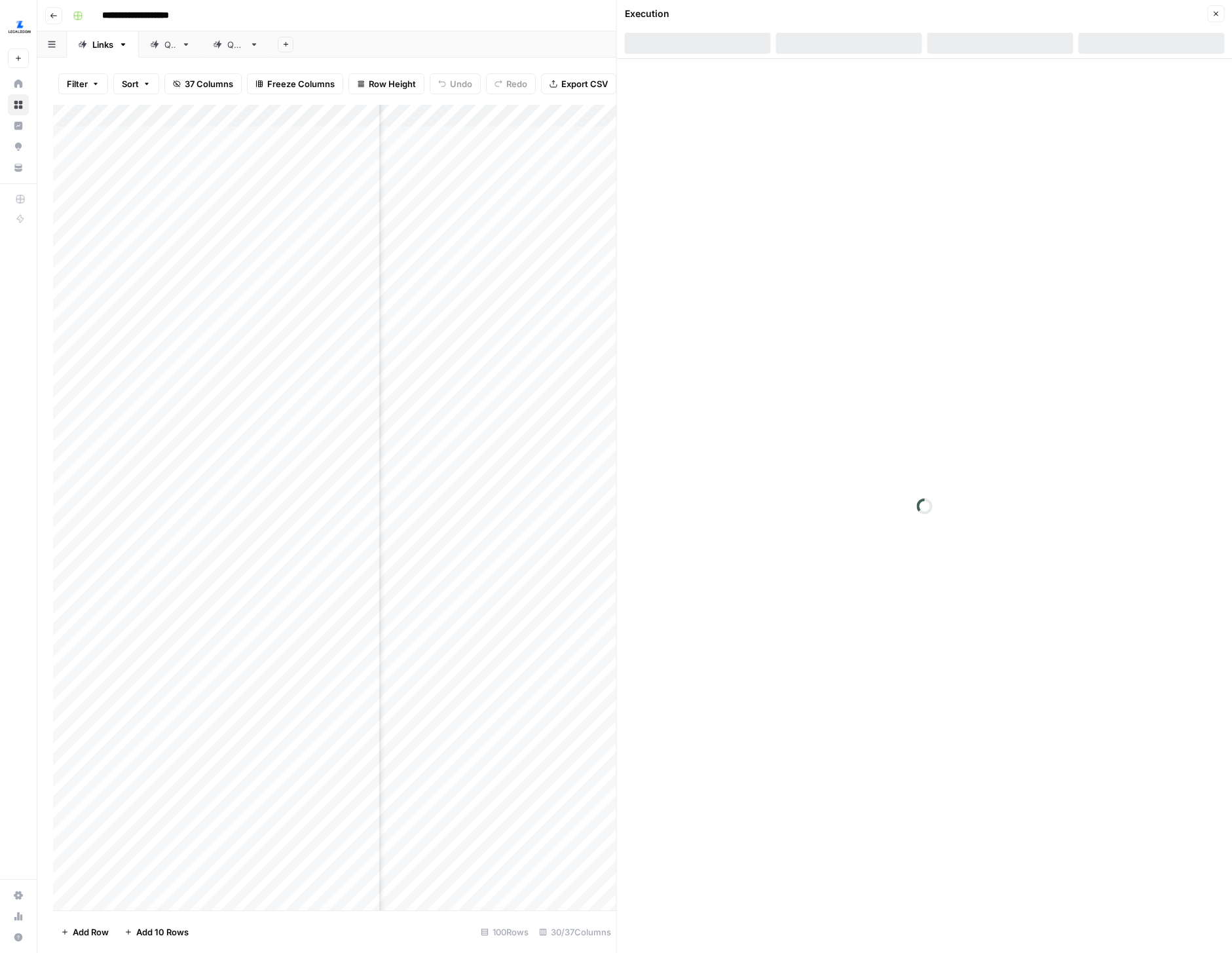
click at [1005, 47] on div at bounding box center [1000, 43] width 146 height 21
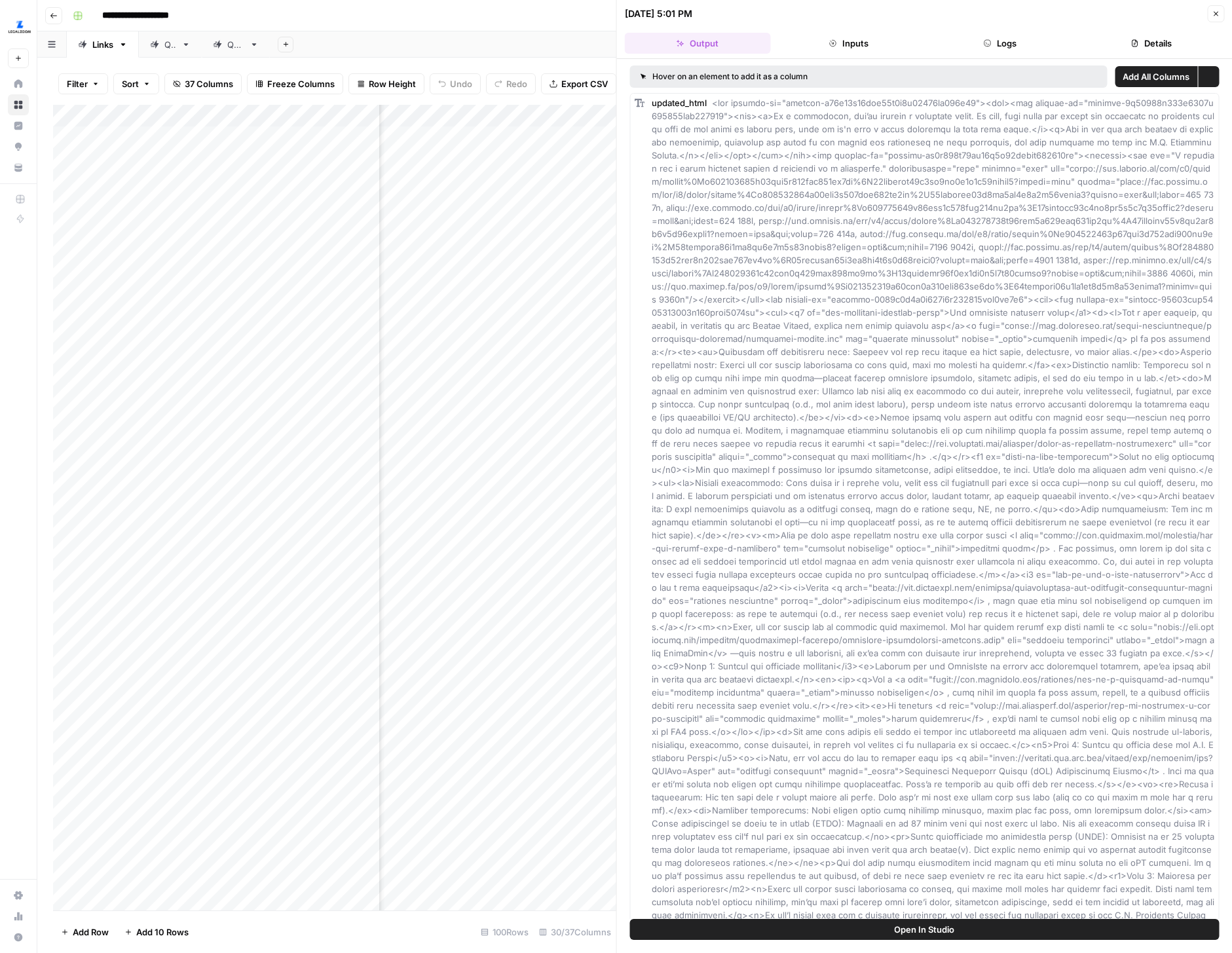
click at [1007, 49] on button "Logs" at bounding box center [1000, 43] width 146 height 21
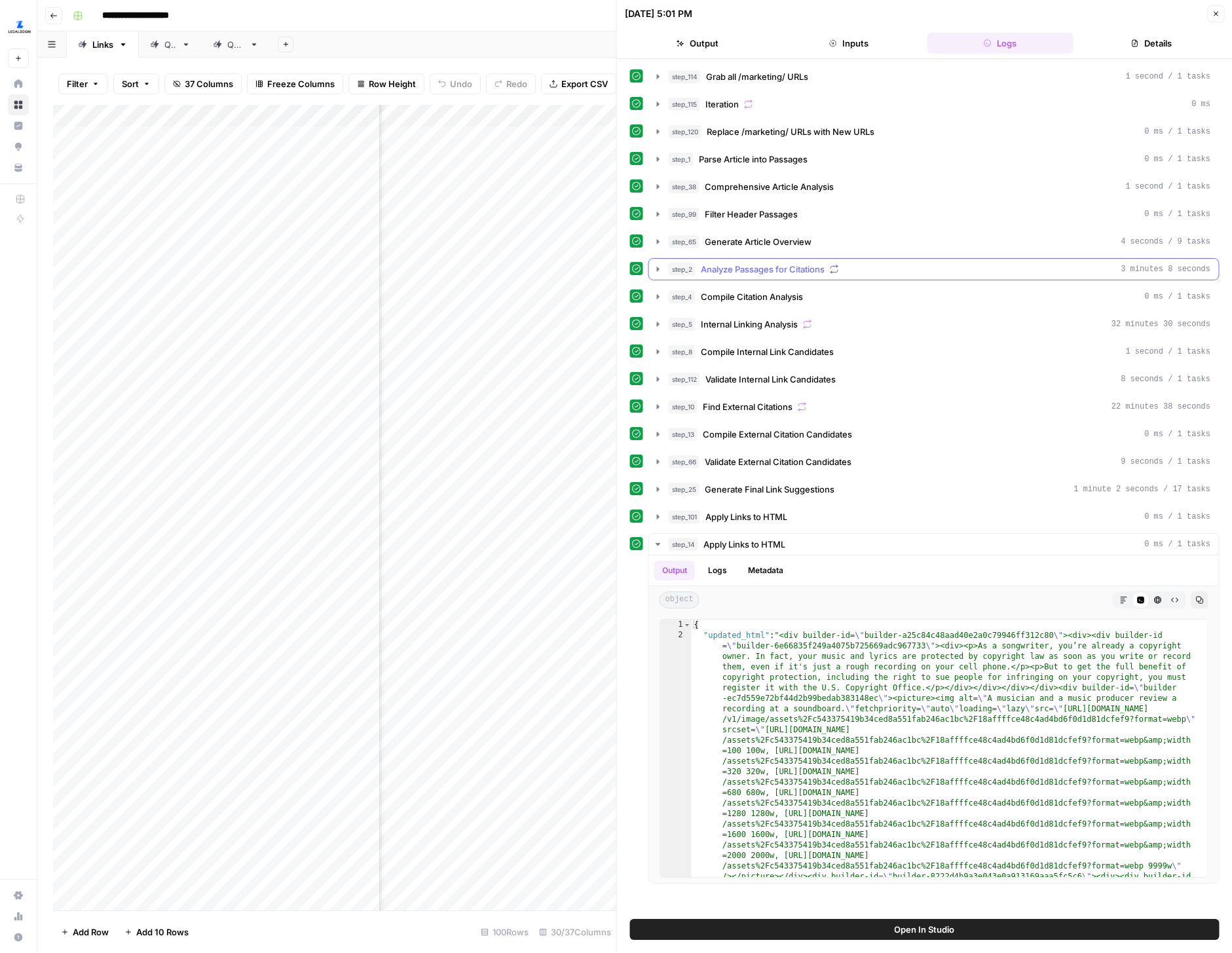
click at [654, 269] on icon "button" at bounding box center [658, 269] width 11 height 11
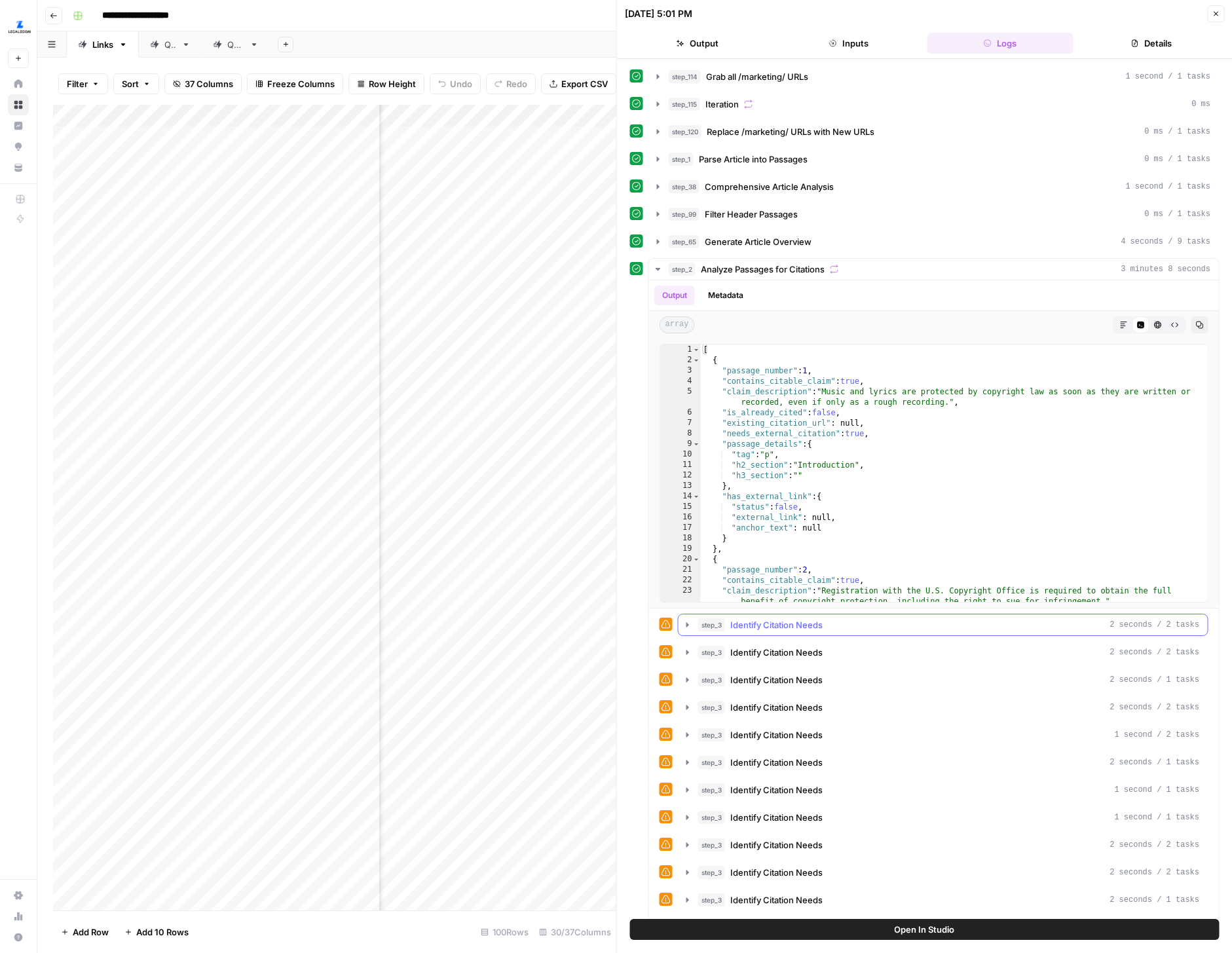
click at [692, 622] on icon "button" at bounding box center [688, 624] width 11 height 11
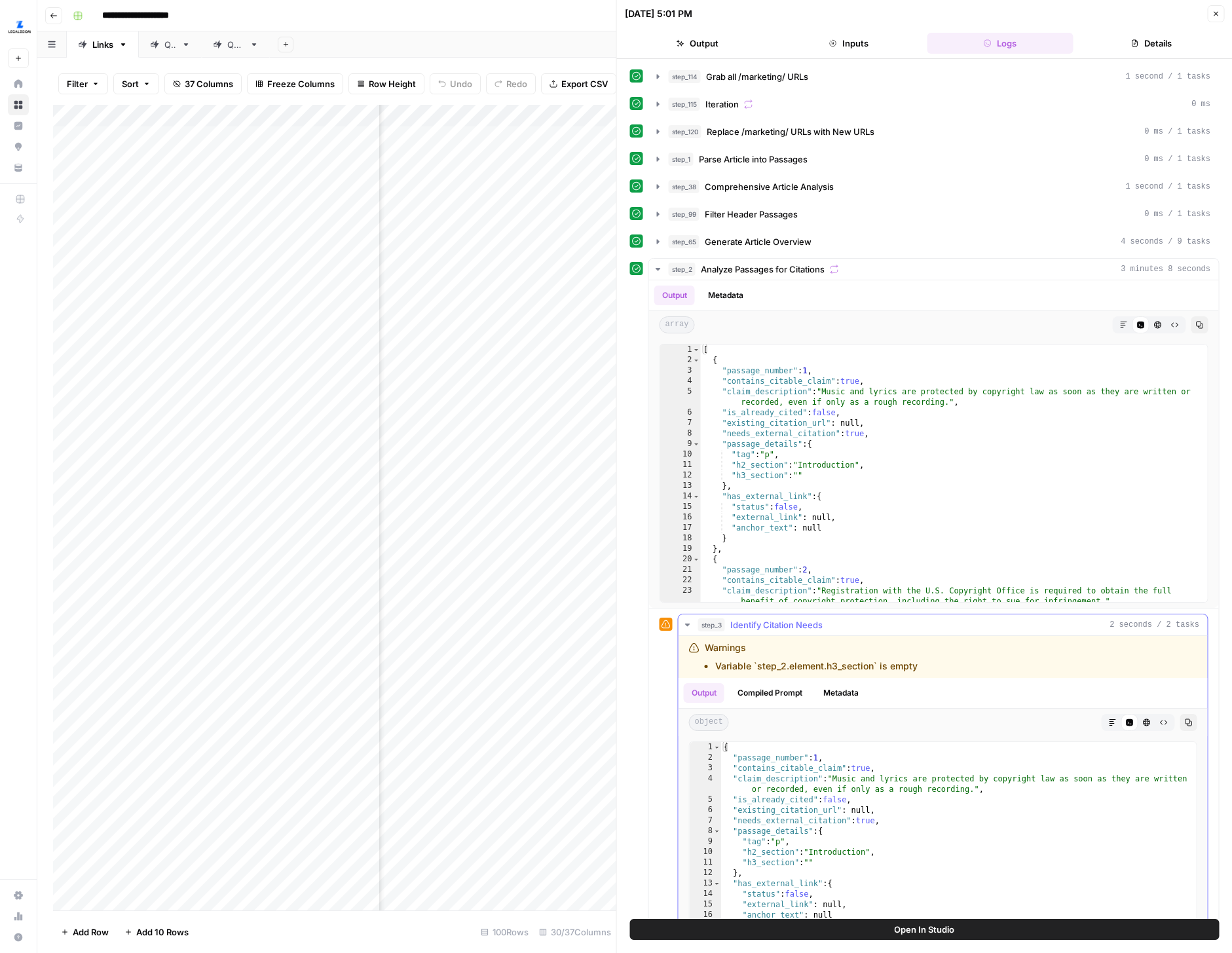
click at [826, 693] on button "Metadata" at bounding box center [841, 693] width 51 height 20
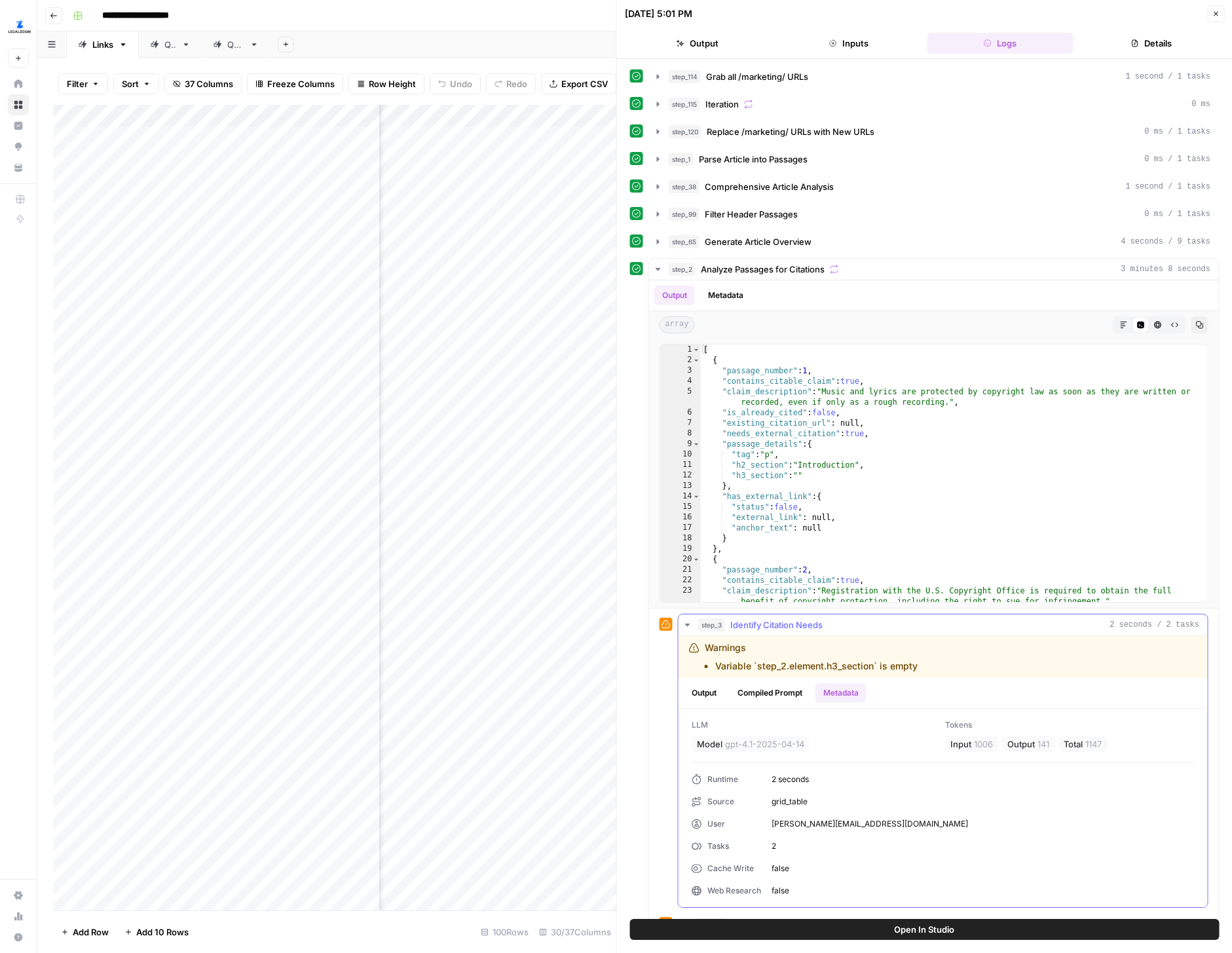
click at [684, 623] on icon "button" at bounding box center [688, 624] width 11 height 11
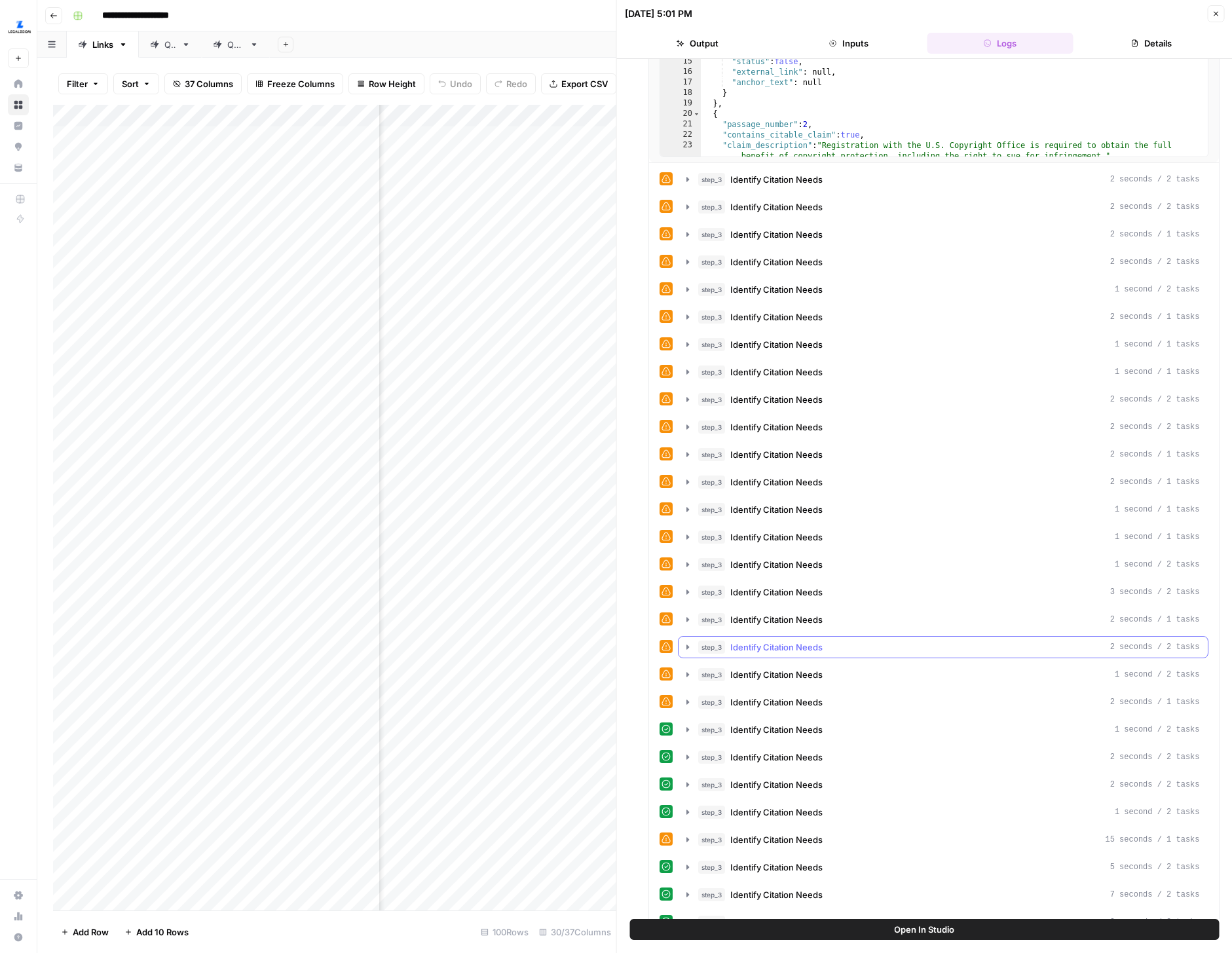
scroll to position [630, 0]
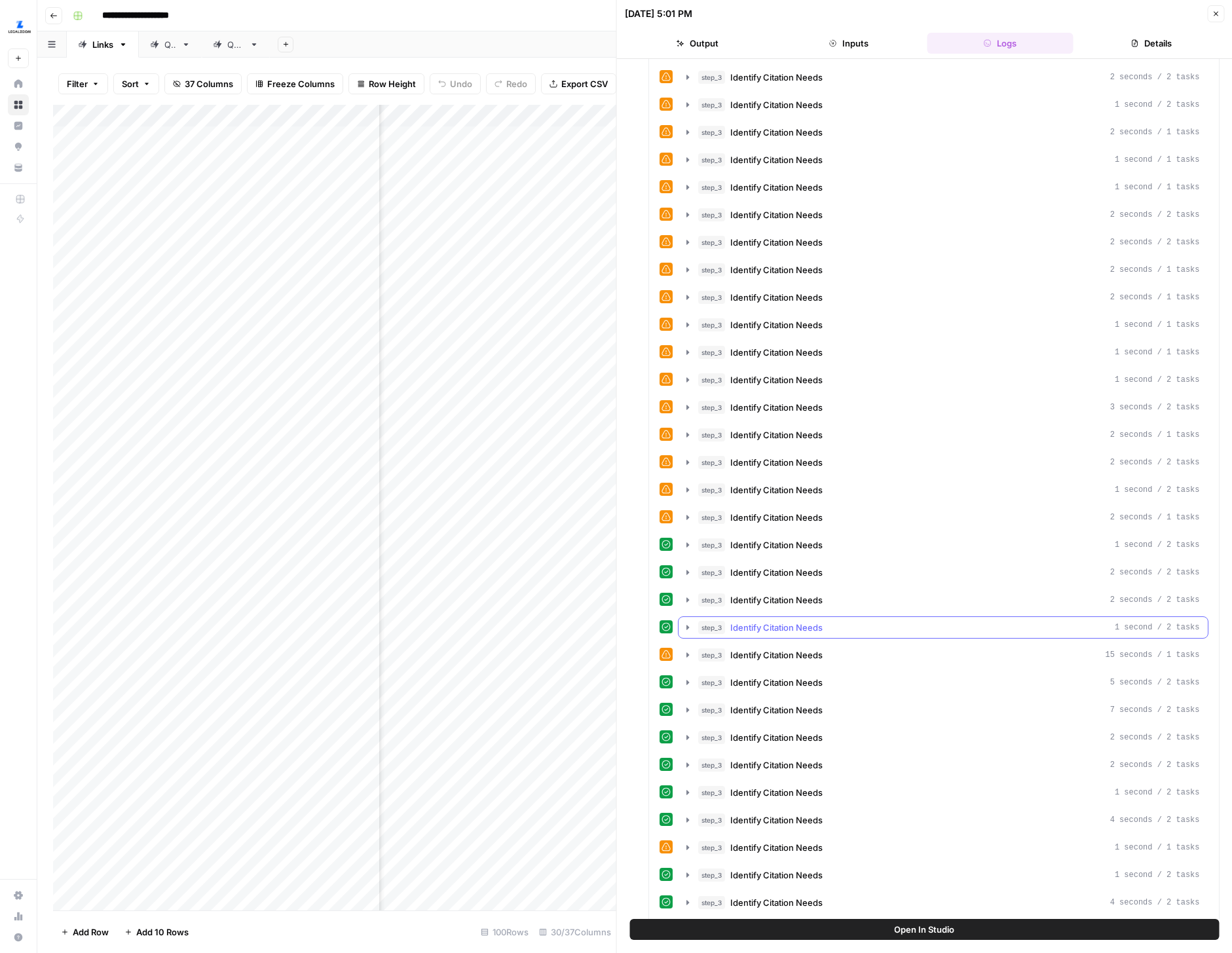
click at [688, 627] on icon "button" at bounding box center [688, 627] width 2 height 5
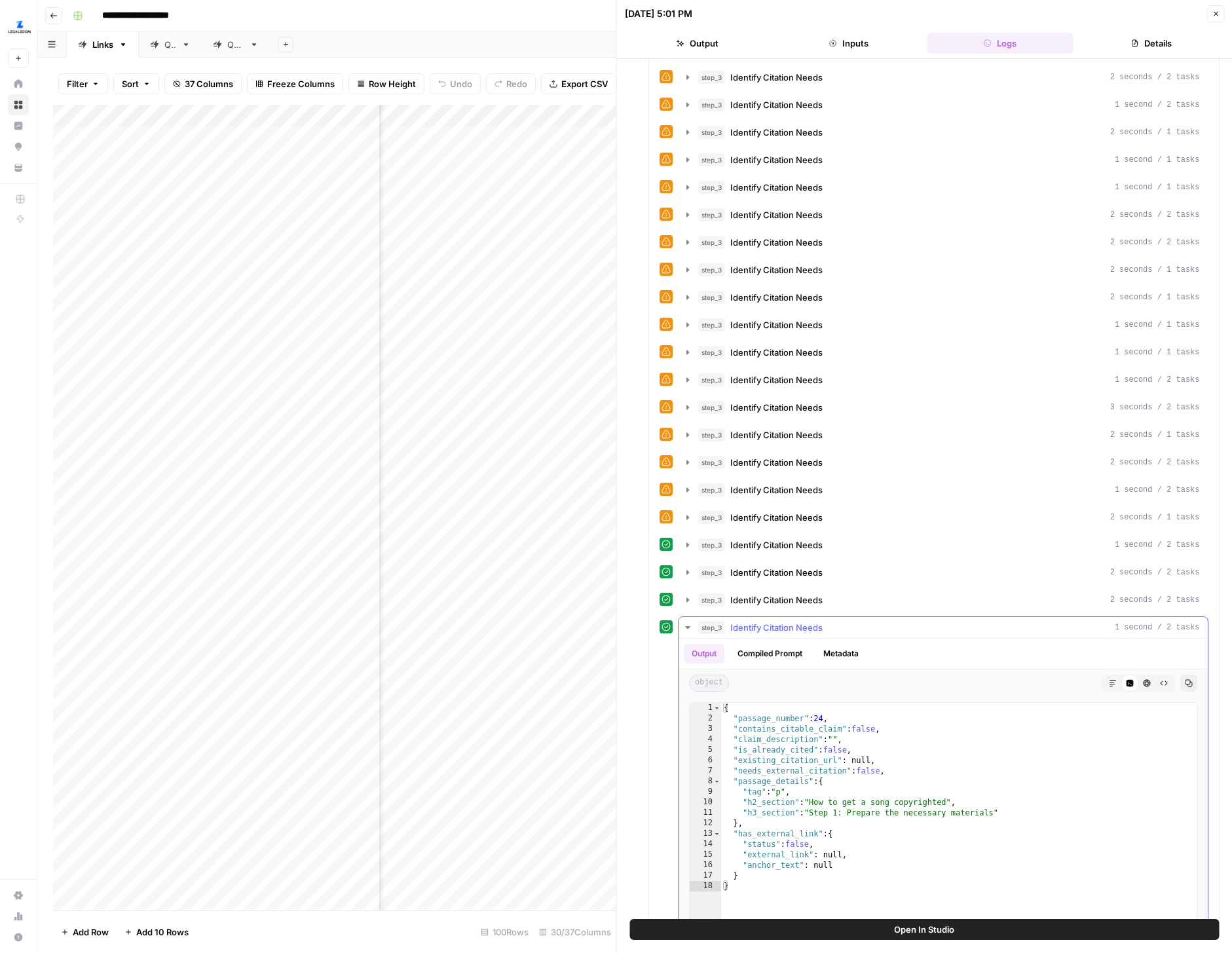
click at [839, 659] on button "Metadata" at bounding box center [841, 654] width 51 height 20
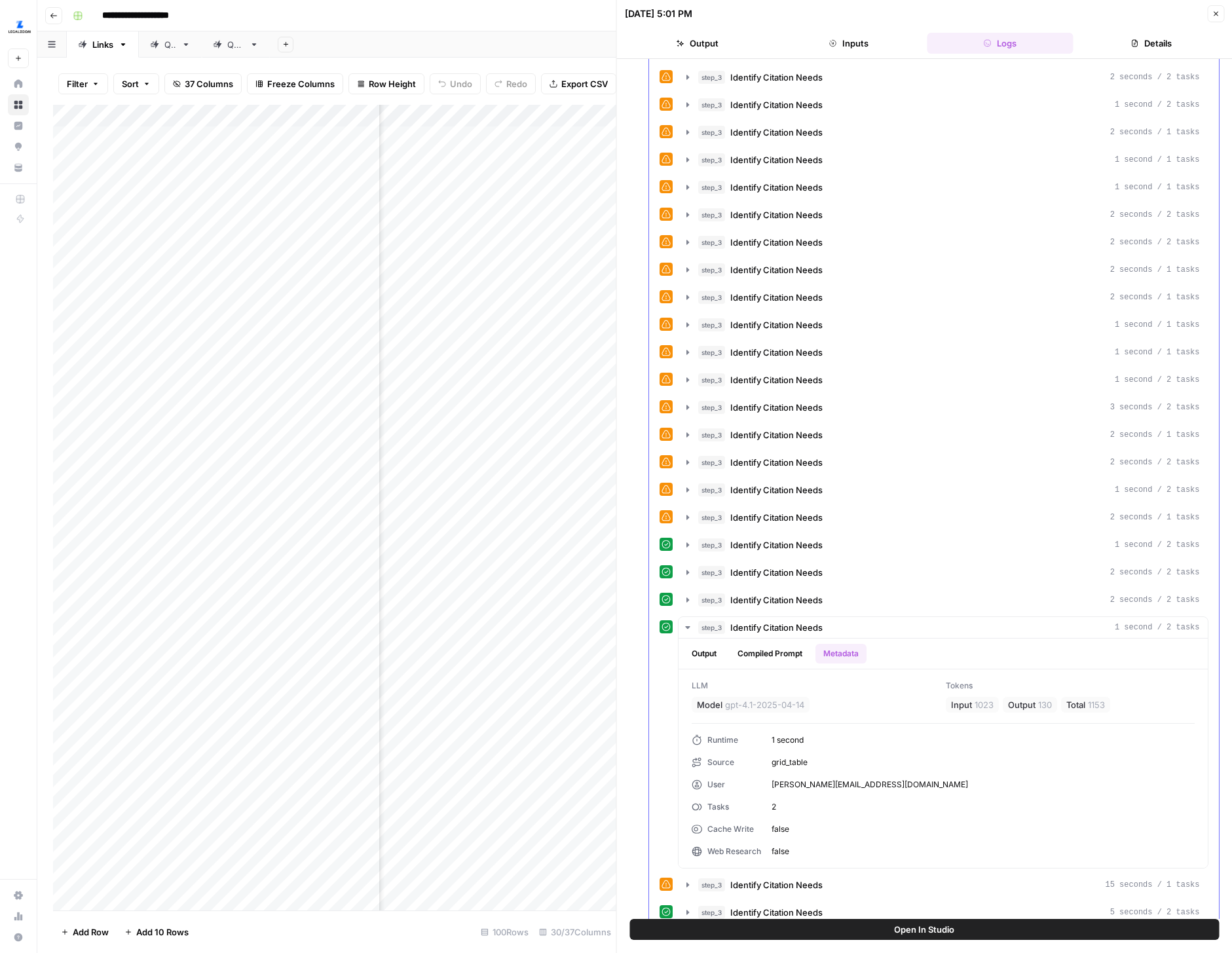
click at [686, 594] on icon "button" at bounding box center [688, 599] width 11 height 11
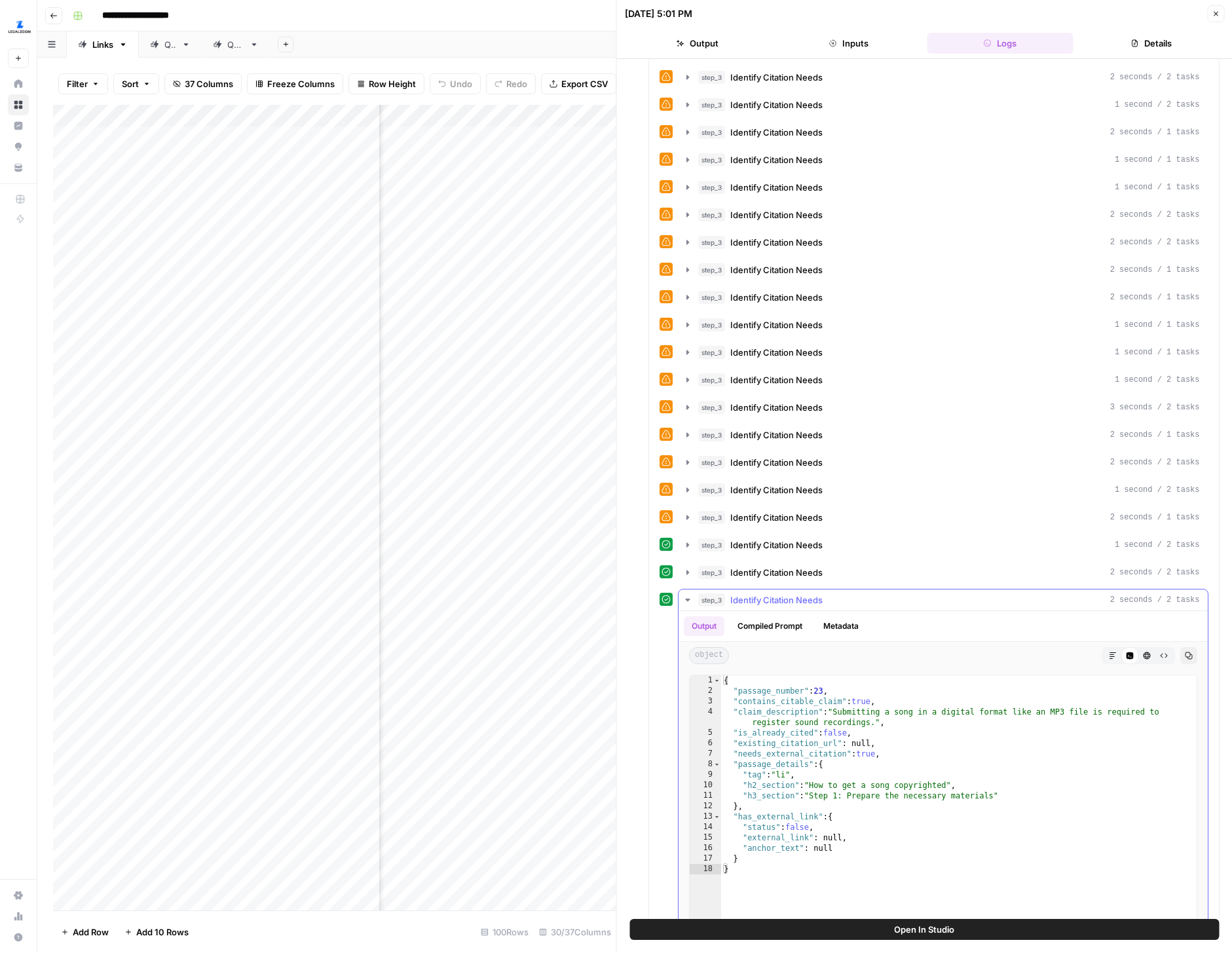
click at [852, 618] on button "Metadata" at bounding box center [841, 626] width 51 height 20
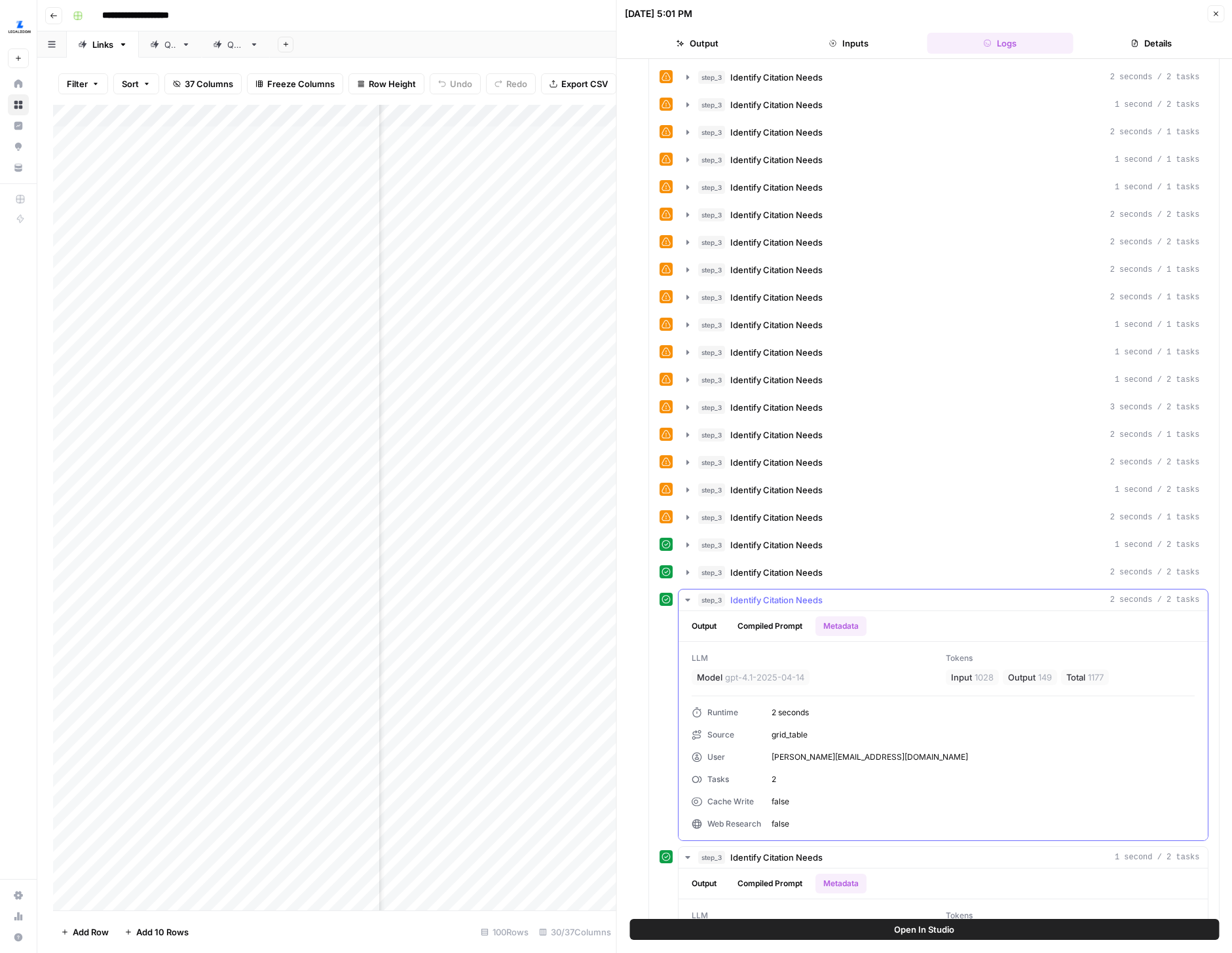
click at [684, 602] on icon "button" at bounding box center [688, 599] width 11 height 11
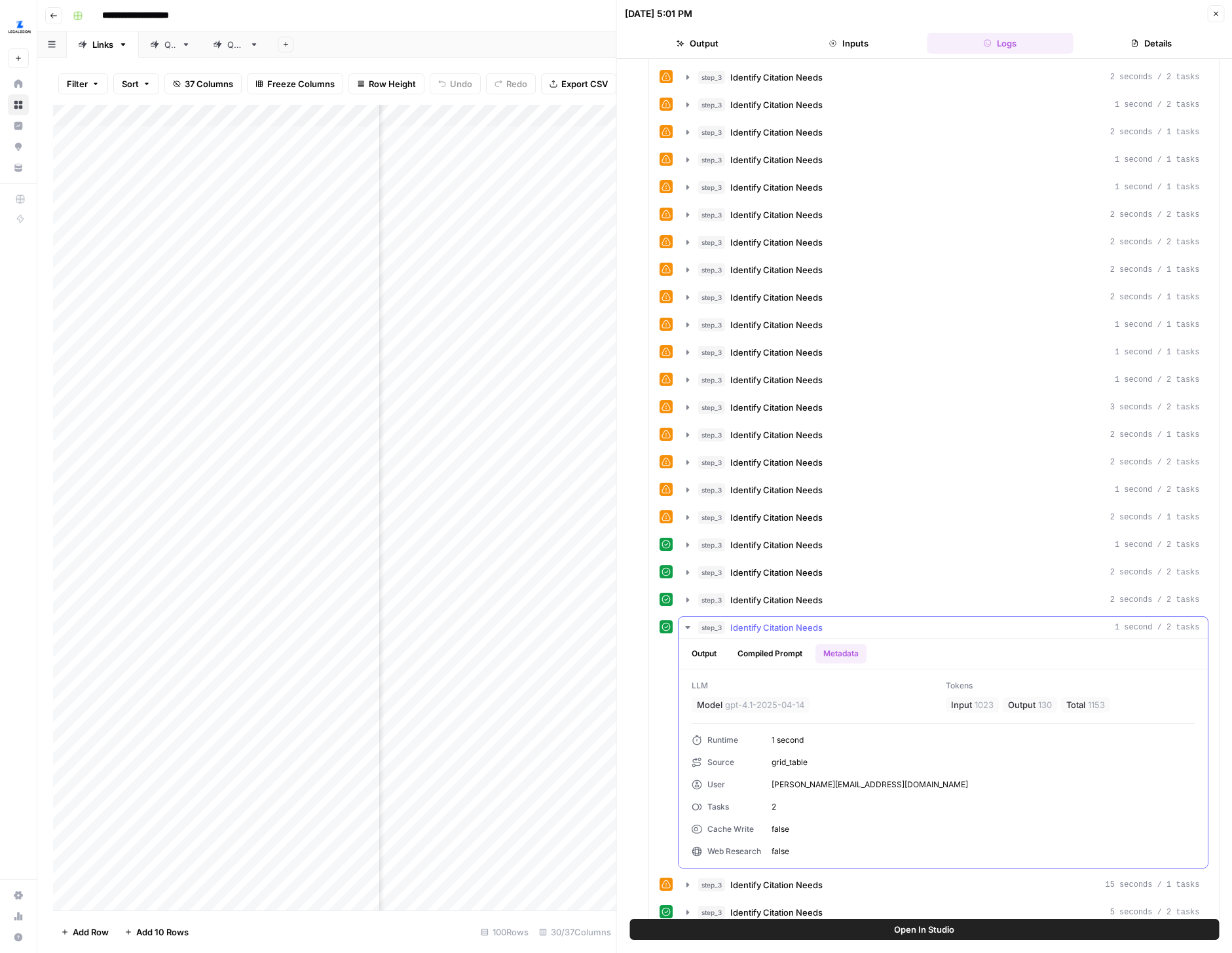
click at [690, 619] on button "step_3 Identify Citation Needs 1 second / 2 tasks" at bounding box center [943, 627] width 530 height 21
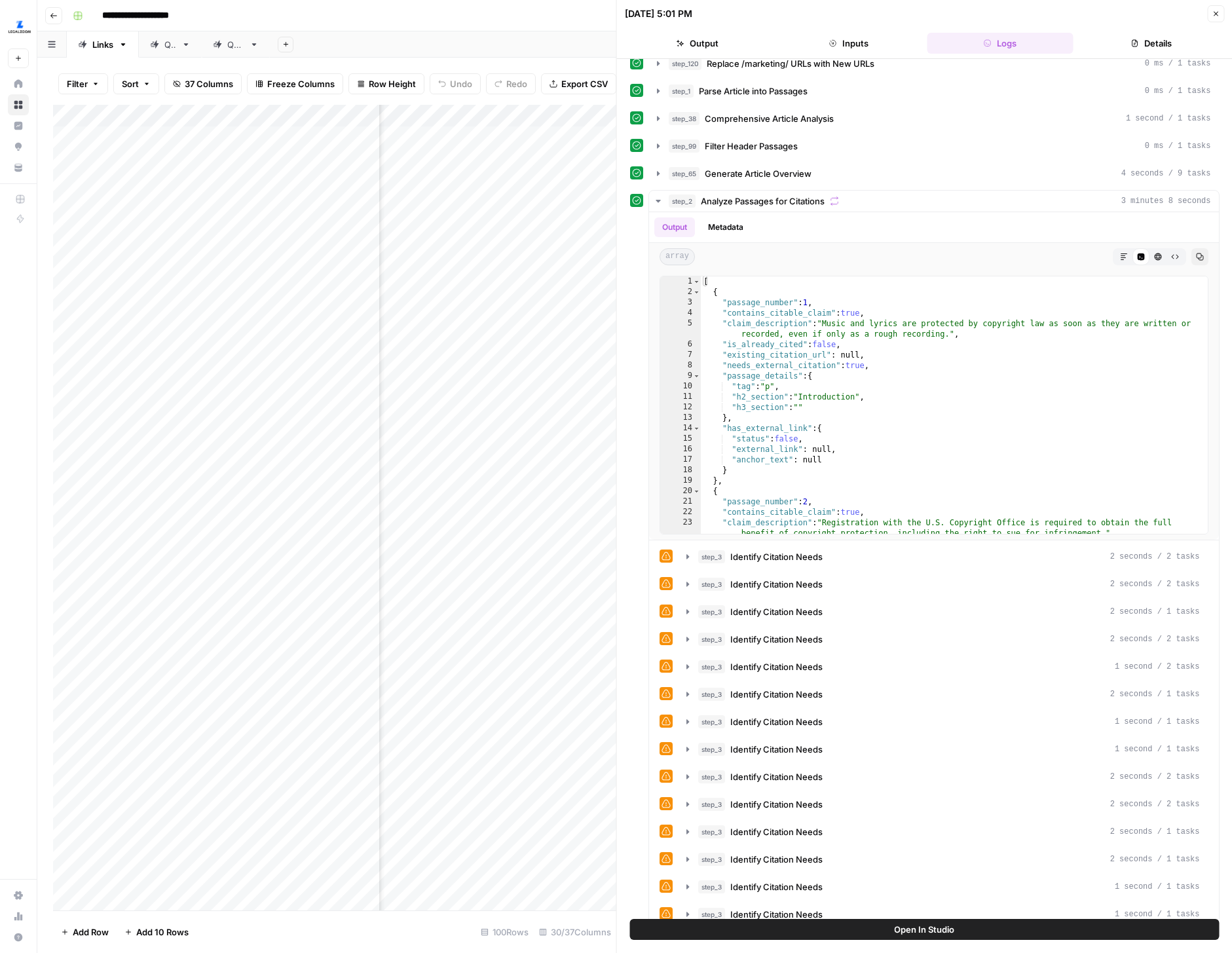
scroll to position [0, 0]
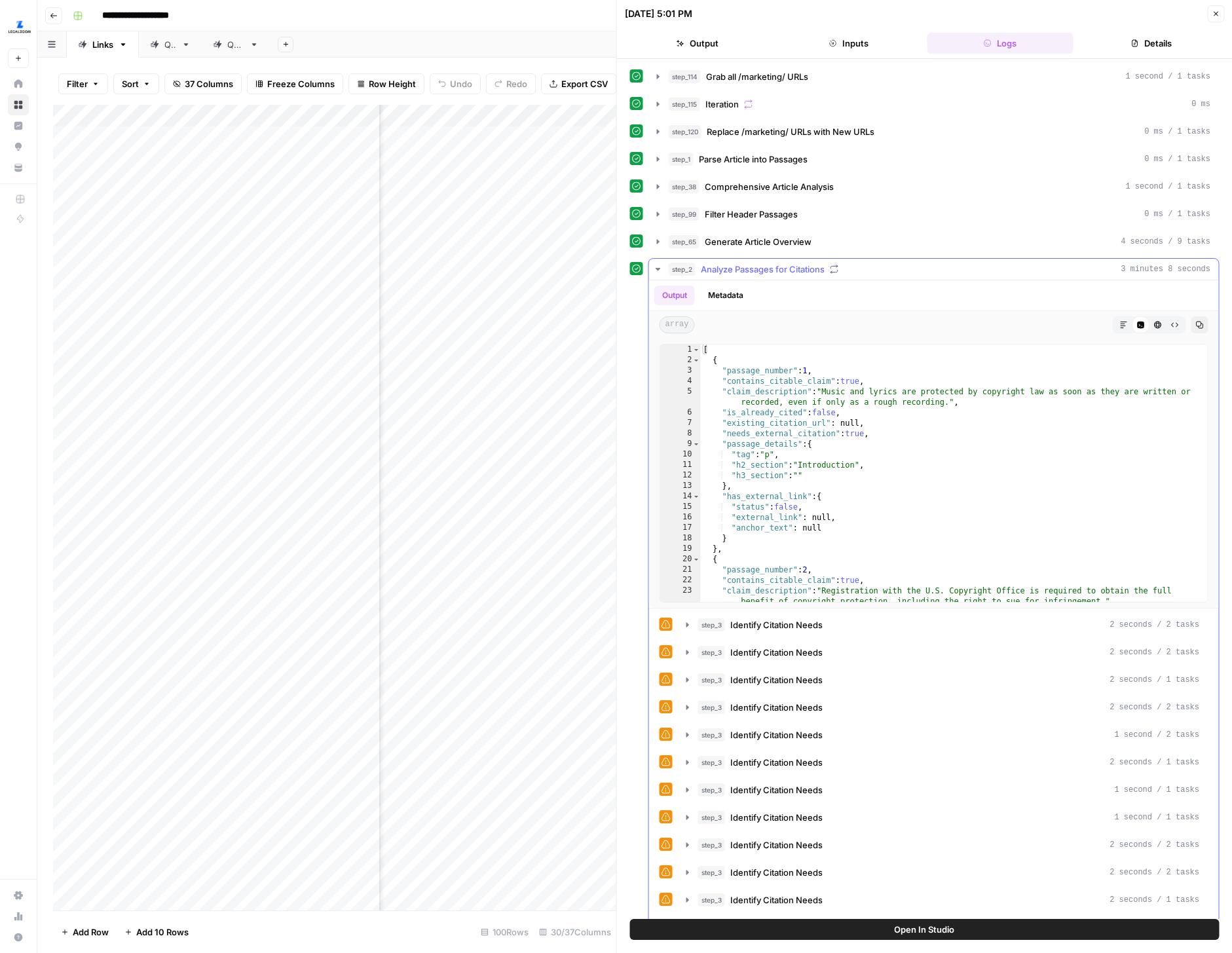
click at [658, 273] on icon "button" at bounding box center [658, 269] width 11 height 11
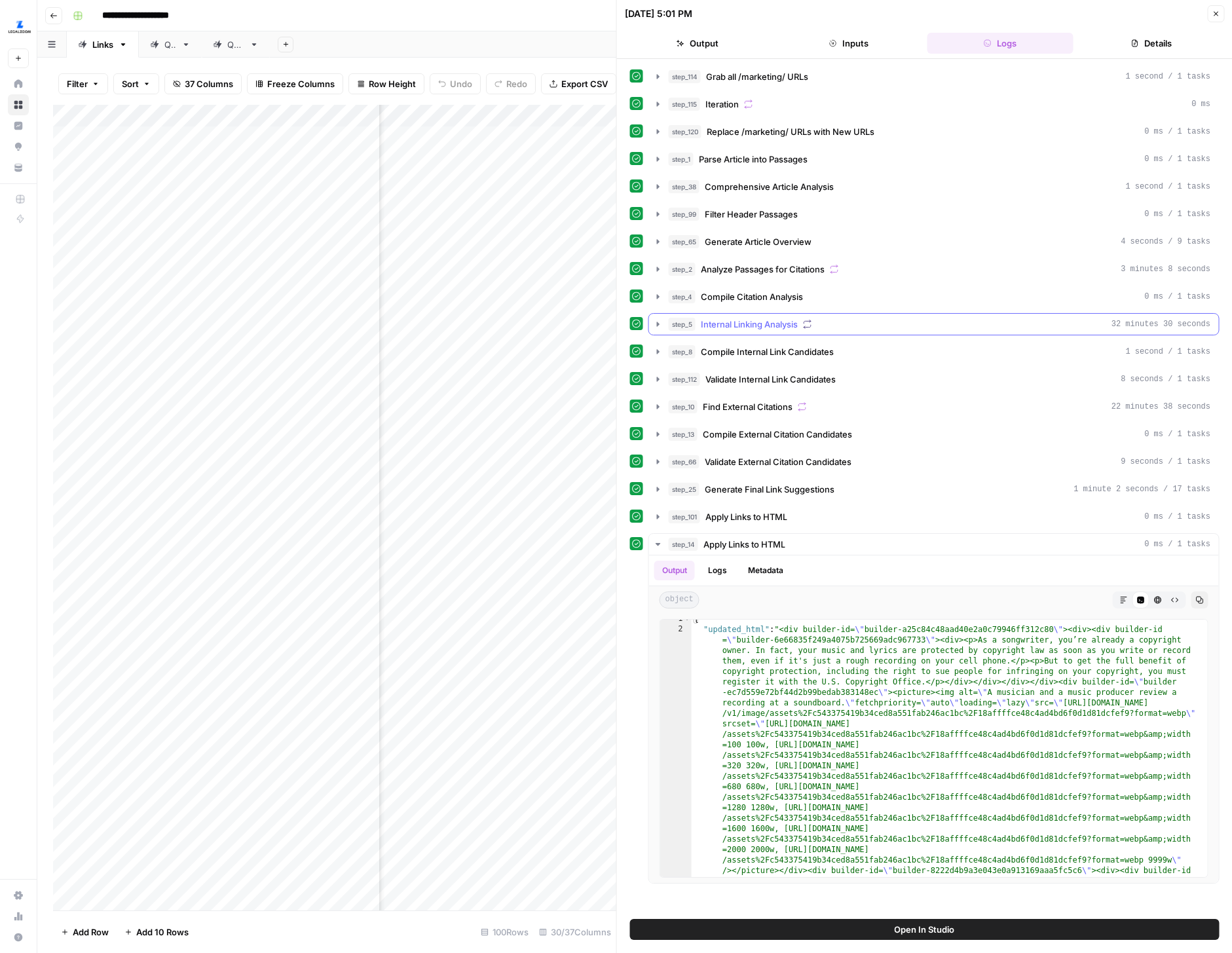
click at [666, 320] on button "step_5 Internal Linking Analysis 32 minutes 30 seconds" at bounding box center [933, 324] width 570 height 21
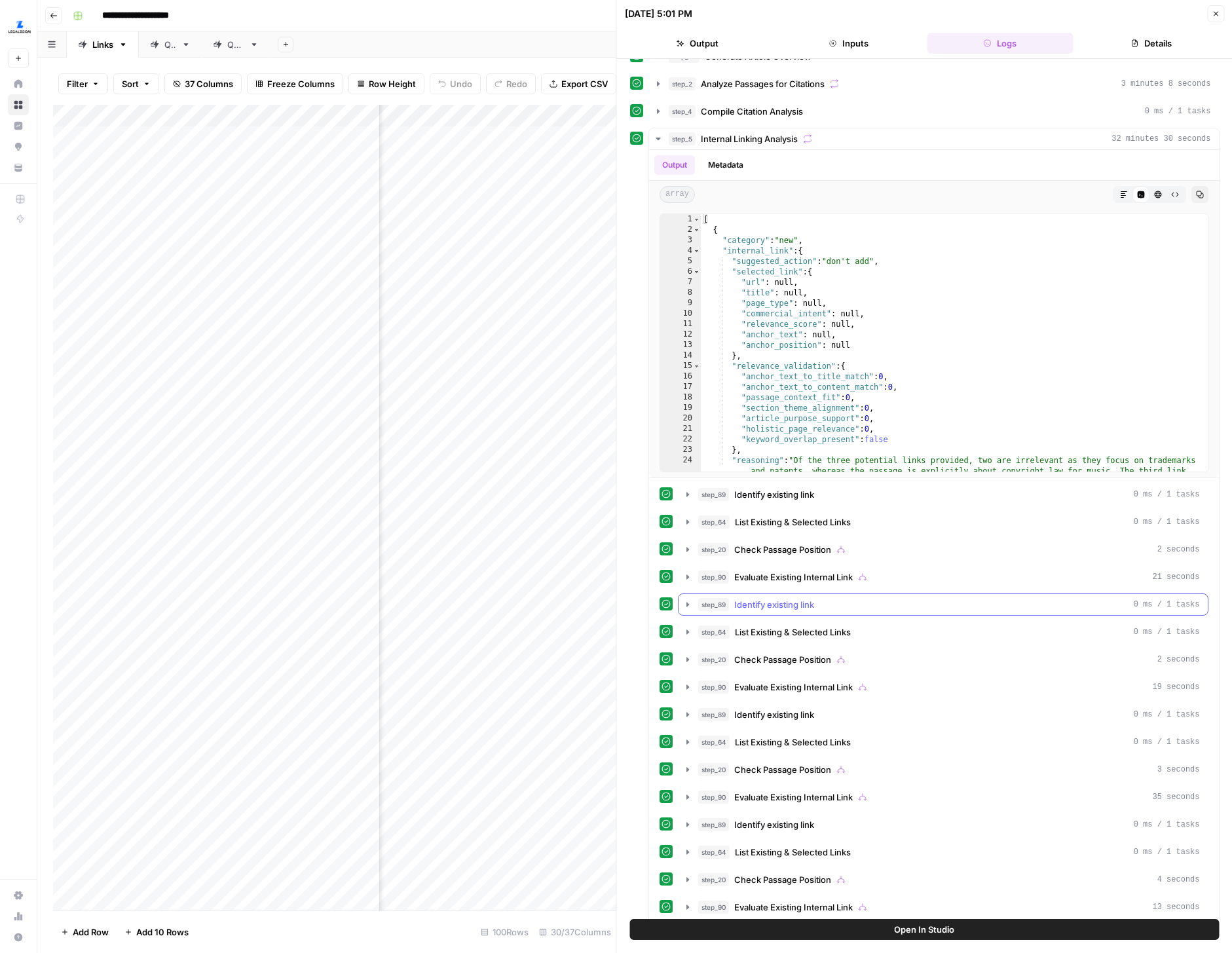
scroll to position [187, 0]
click at [685, 494] on icon "button" at bounding box center [688, 493] width 11 height 11
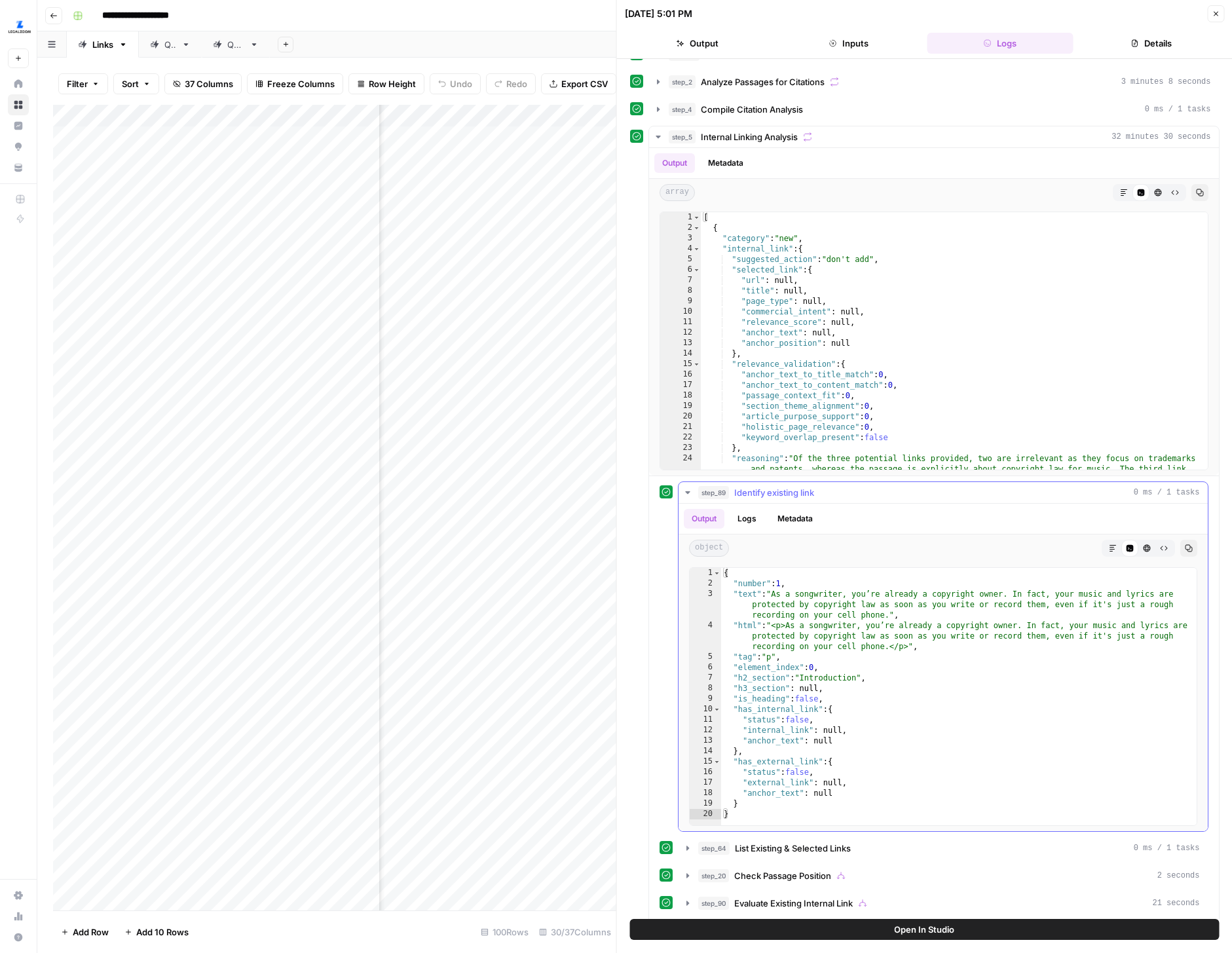
click at [791, 526] on button "Metadata" at bounding box center [795, 519] width 51 height 20
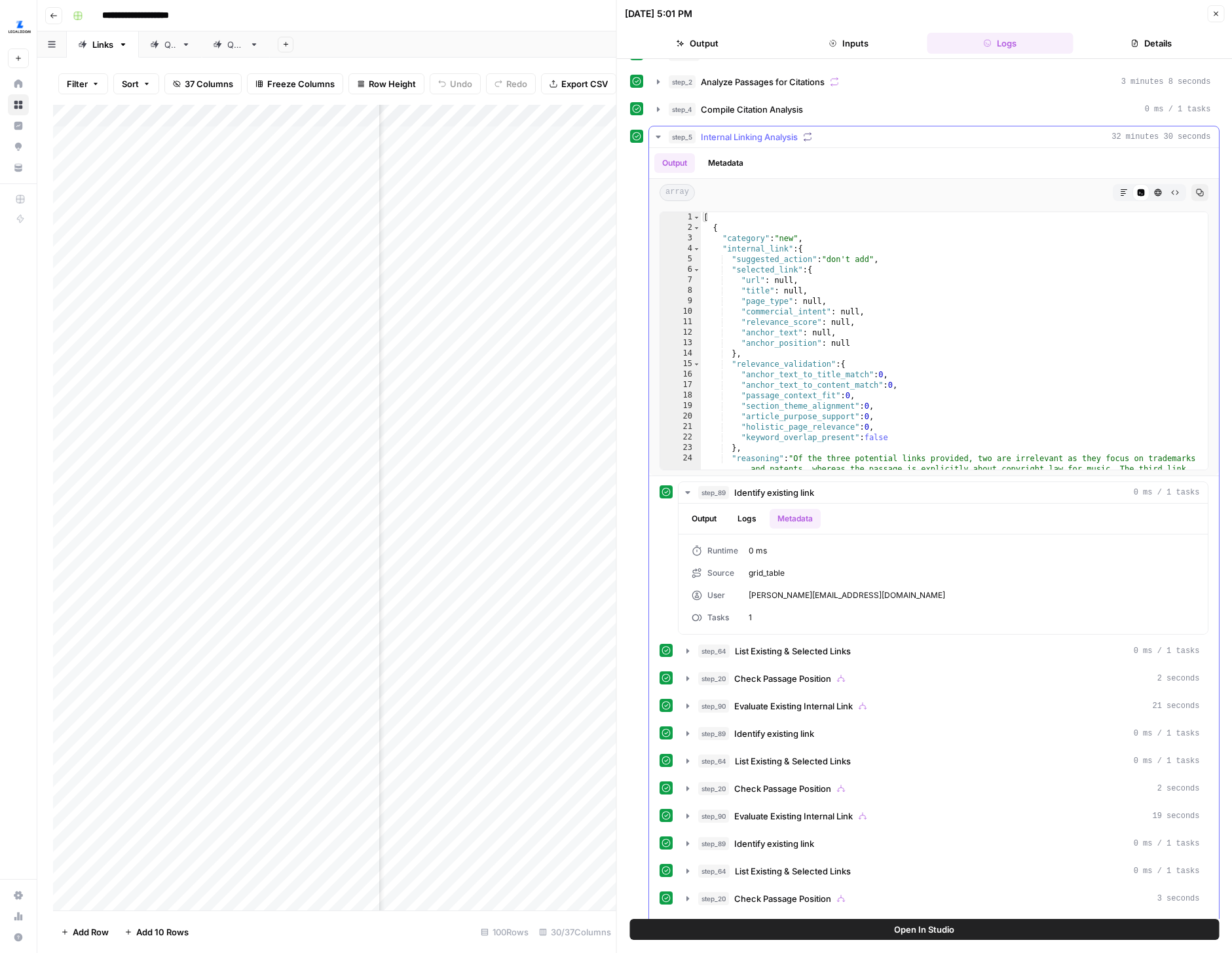
click at [673, 488] on div "step_89 Identify existing link 0 ms / 1 tasks Output Logs Metadata Runtime 0 ms…" at bounding box center [933, 557] width 549 height 153
click at [692, 493] on button "step_89 Identify existing link 0 ms / 1 tasks" at bounding box center [943, 492] width 530 height 21
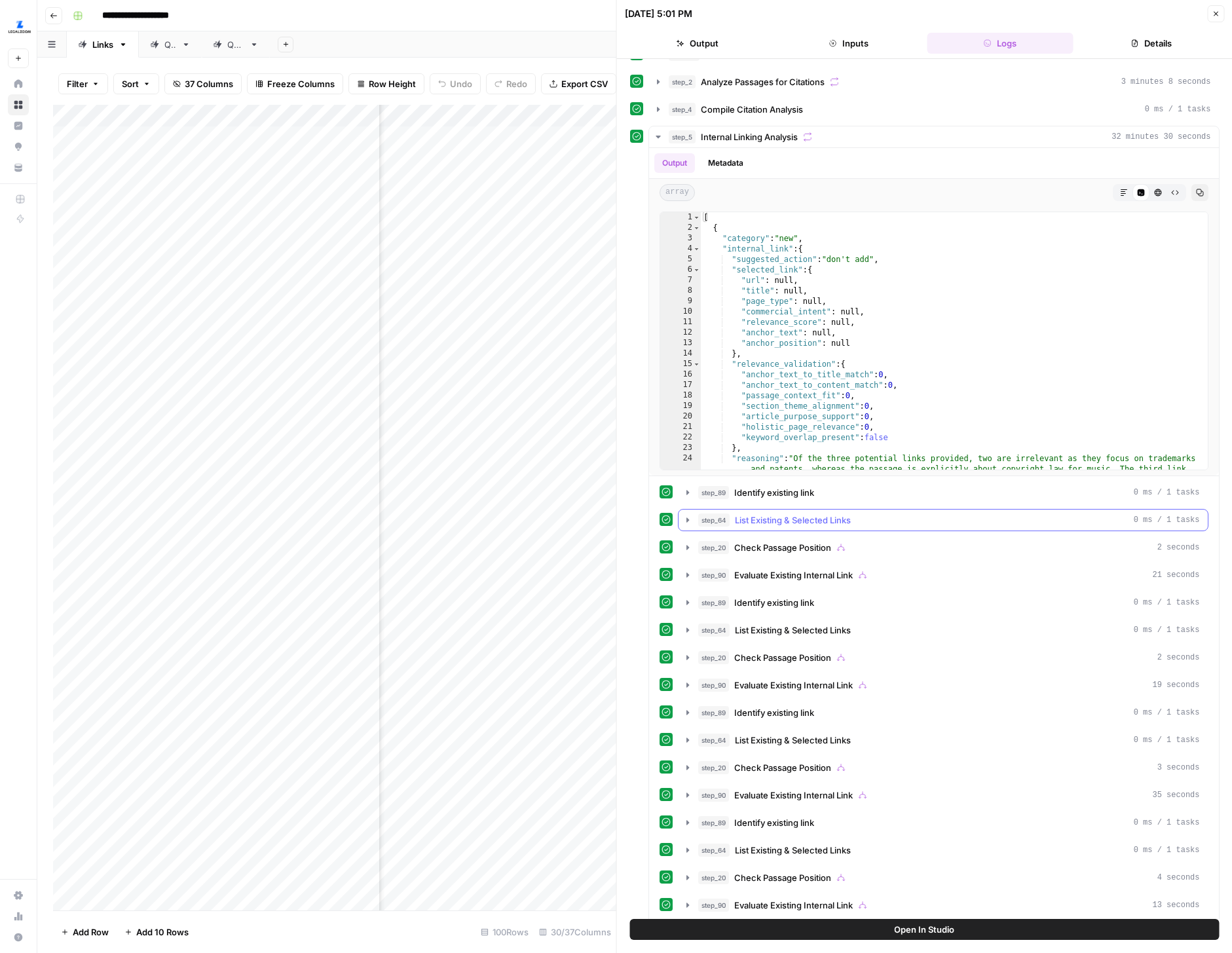
click at [692, 516] on icon "button" at bounding box center [688, 520] width 11 height 11
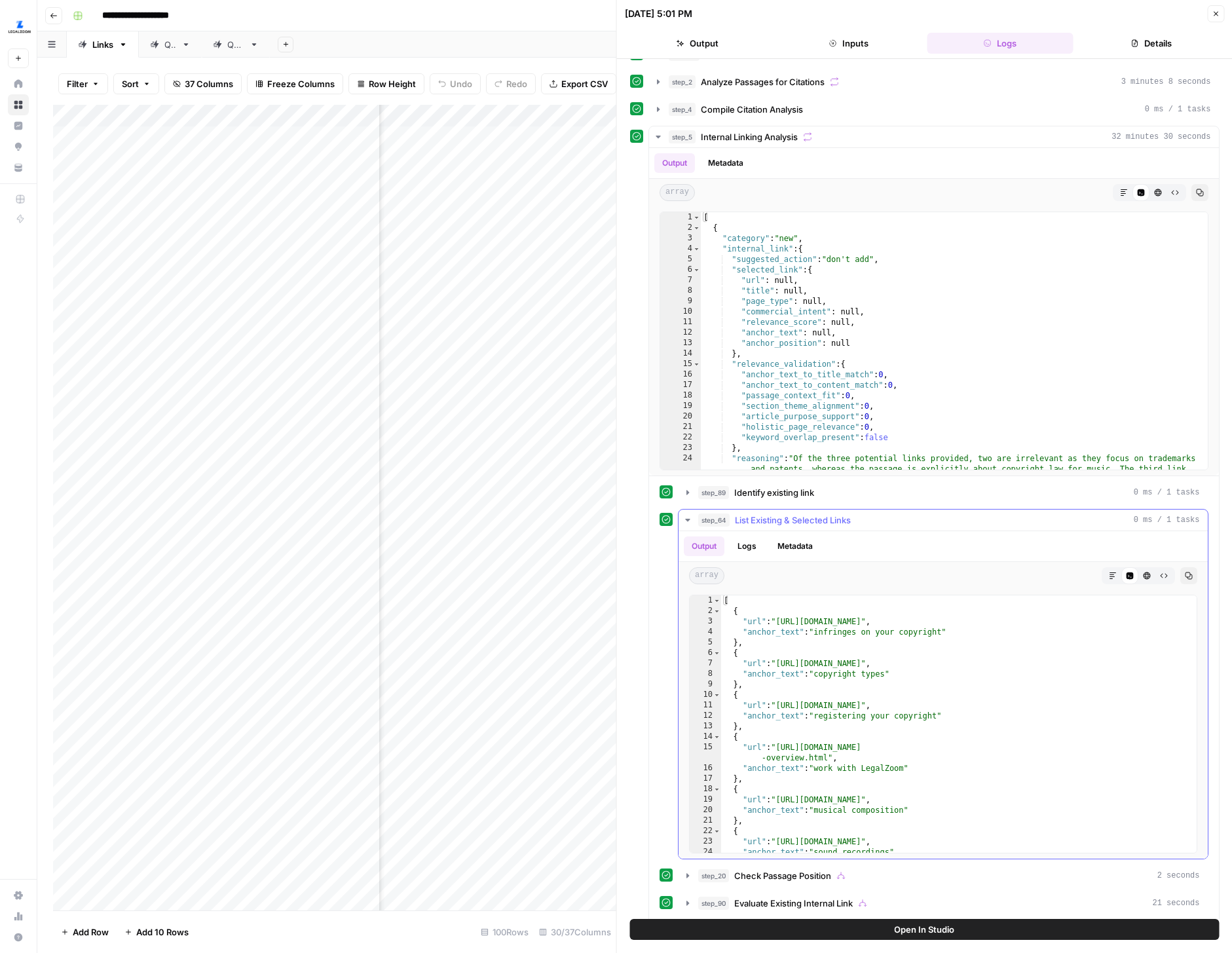
click at [806, 539] on button "Metadata" at bounding box center [795, 546] width 51 height 20
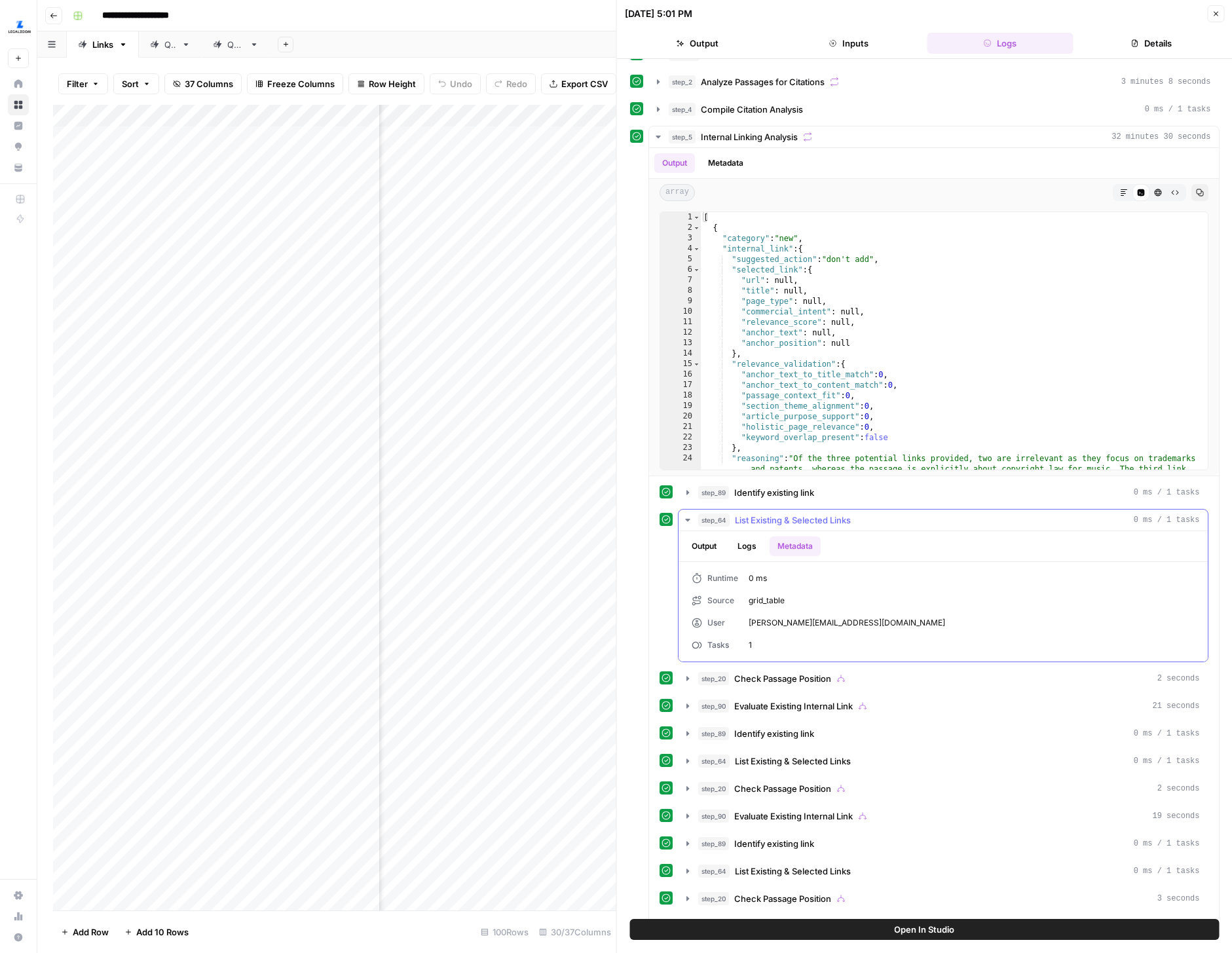
click at [683, 522] on icon "button" at bounding box center [688, 520] width 11 height 11
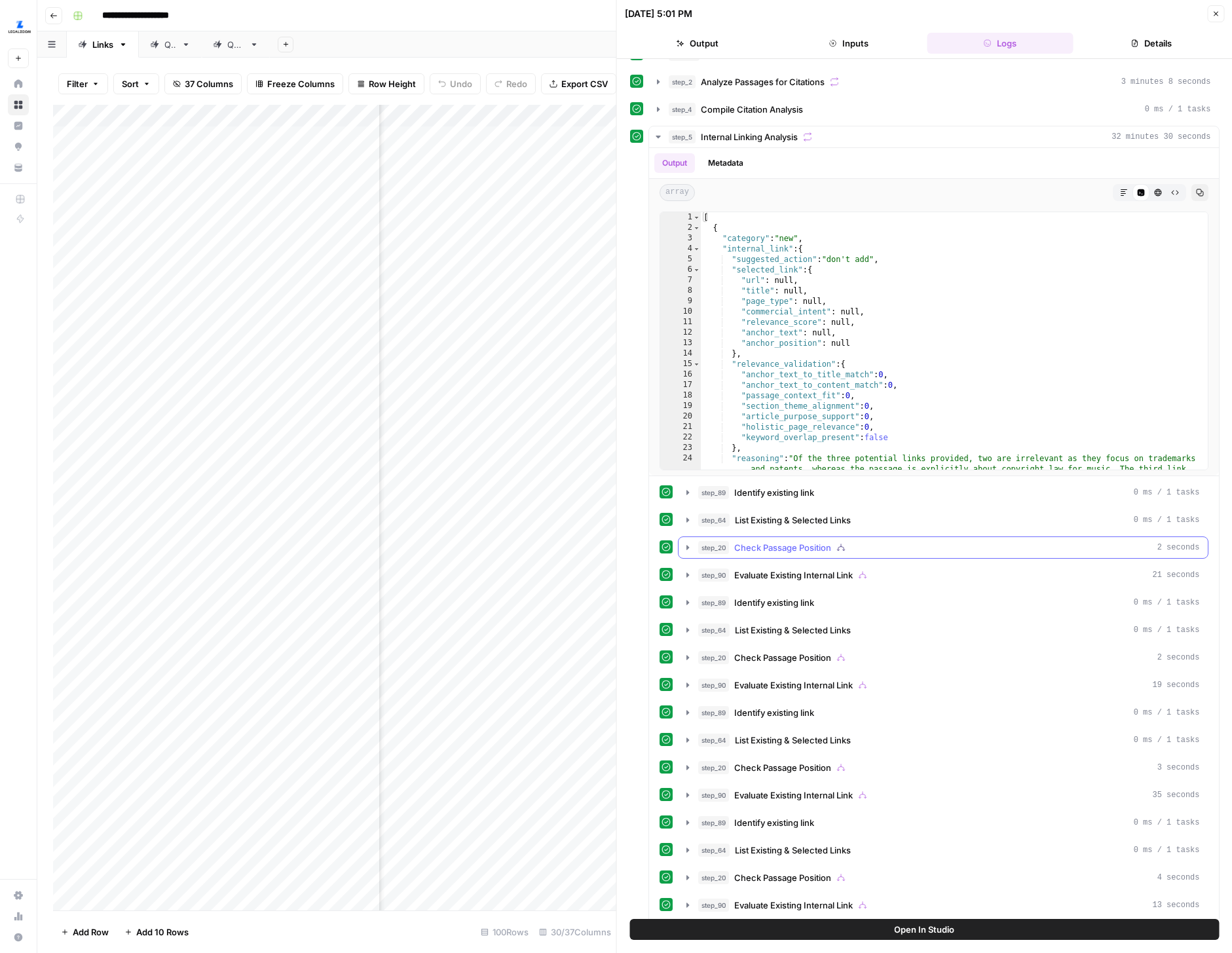
click at [690, 553] on button "step_20 Check Passage Position 2 seconds" at bounding box center [943, 547] width 530 height 21
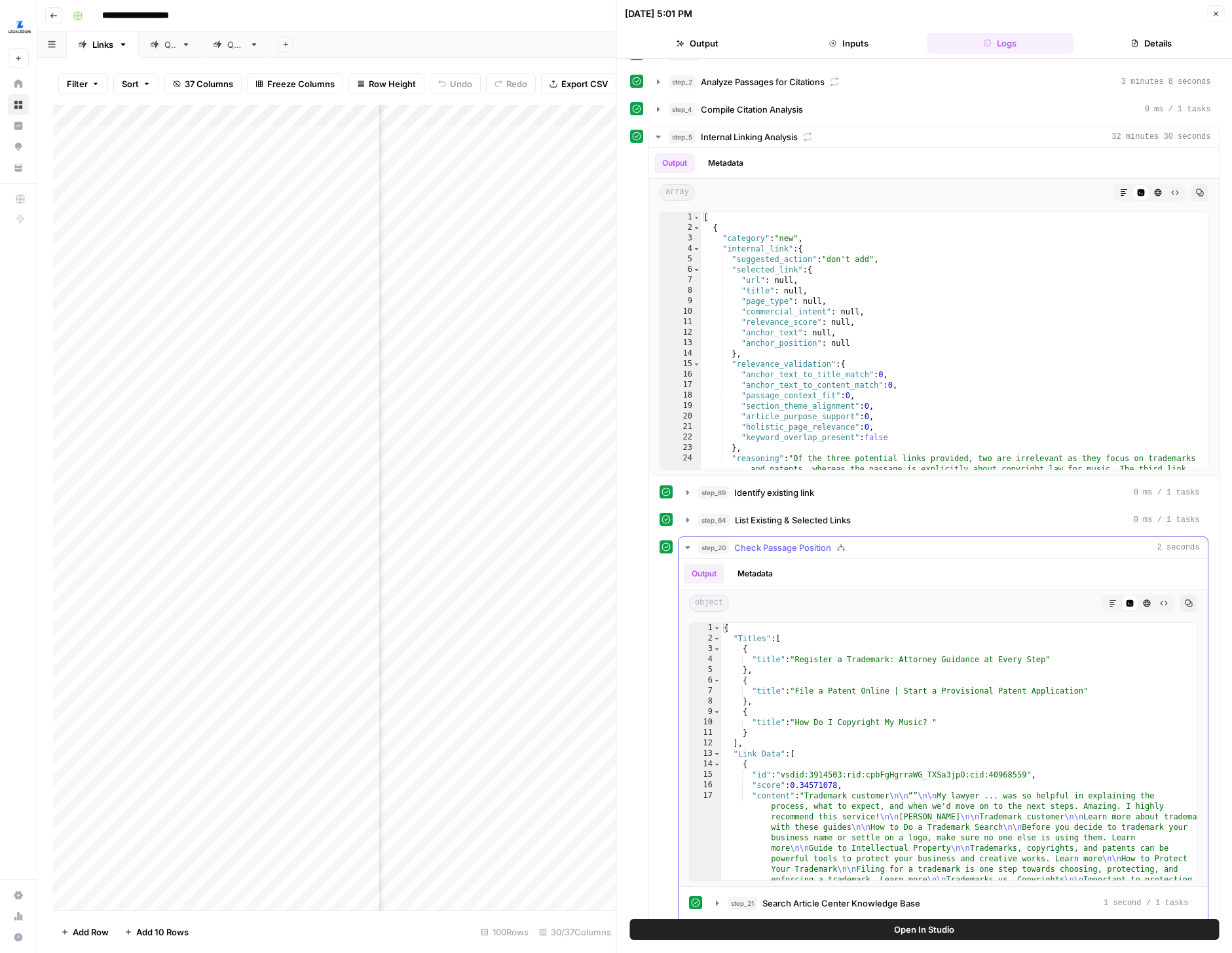
click at [764, 576] on button "Metadata" at bounding box center [755, 574] width 51 height 20
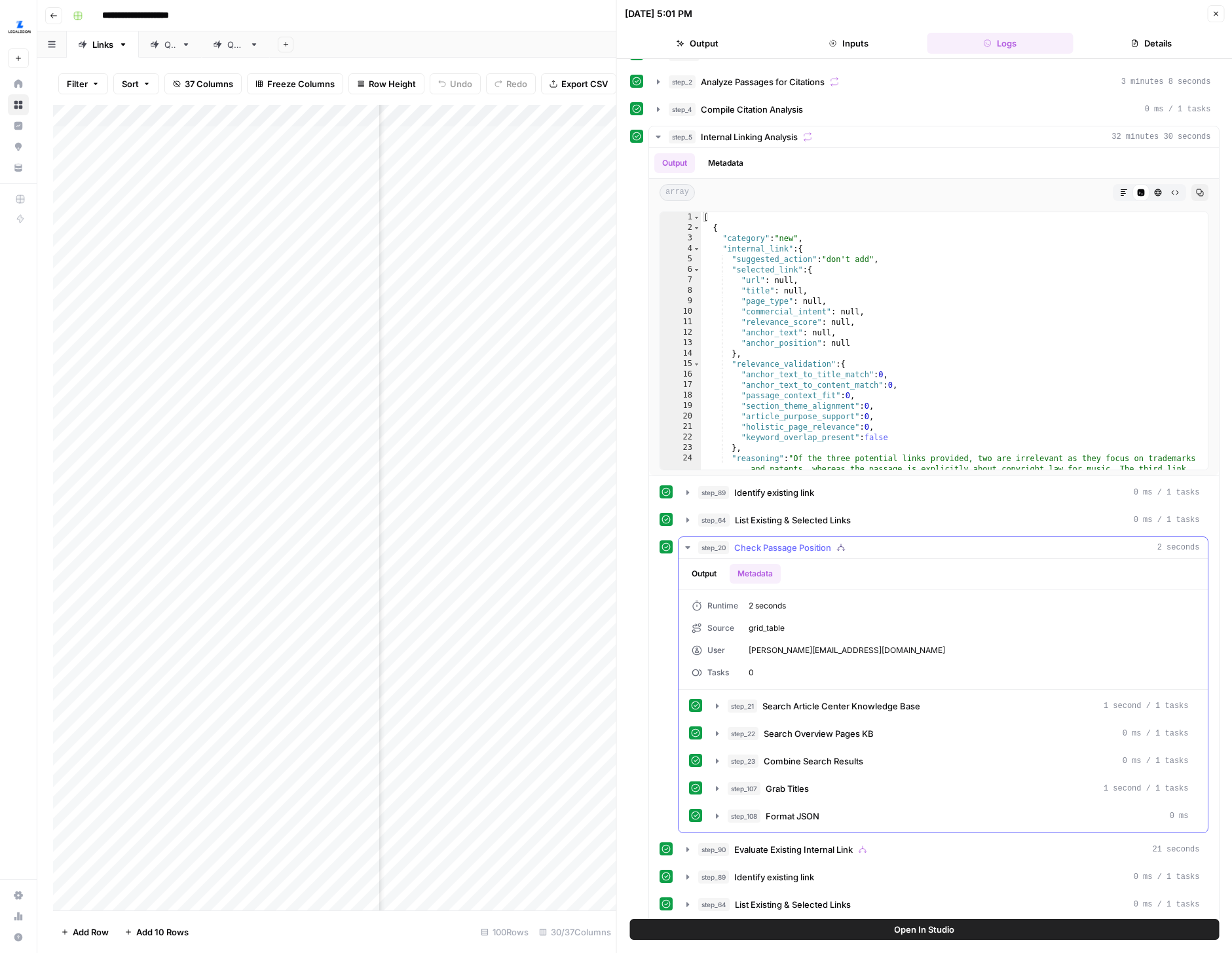
click at [687, 545] on icon "button" at bounding box center [688, 547] width 11 height 11
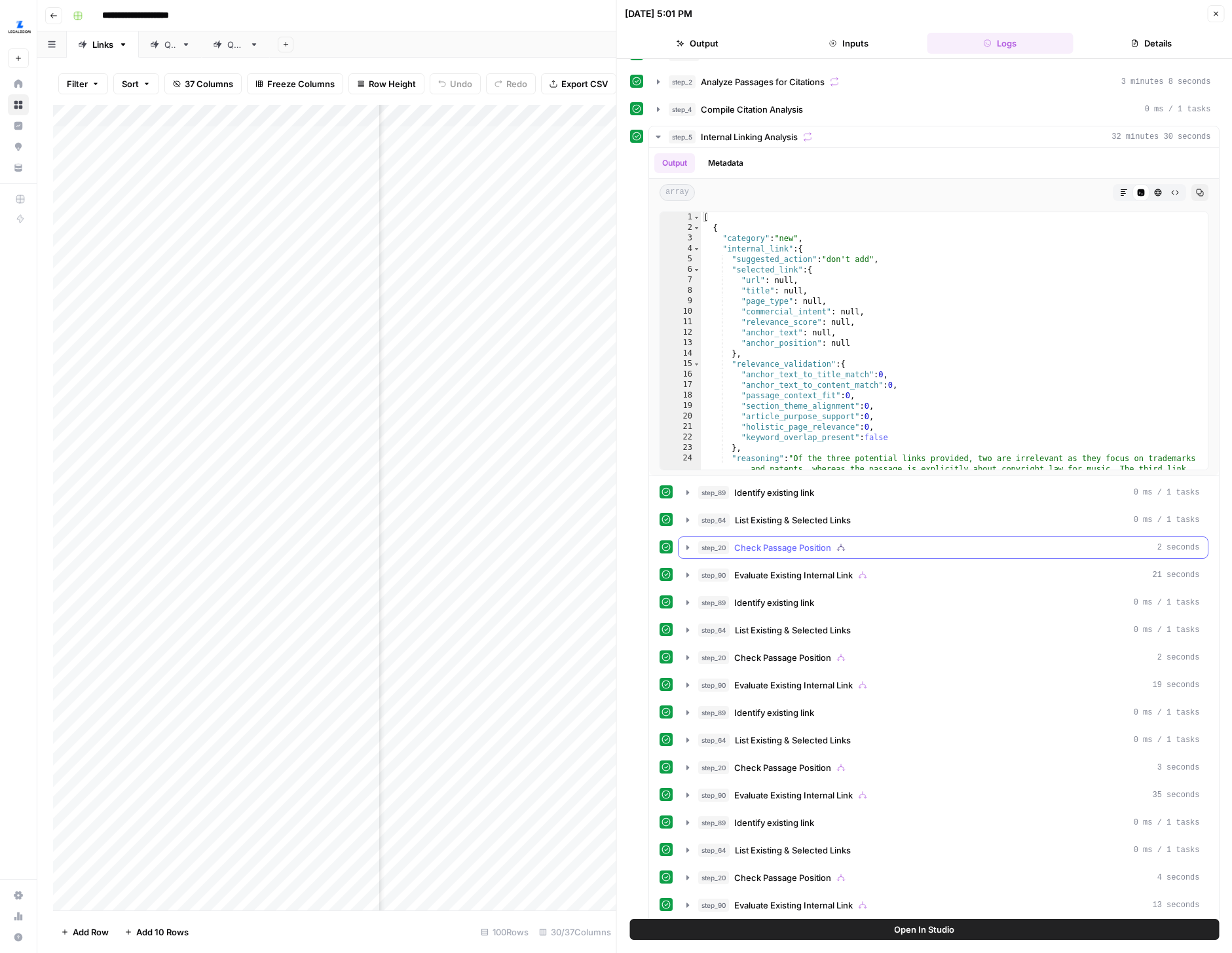
click at [687, 545] on icon "button" at bounding box center [688, 548] width 3 height 5
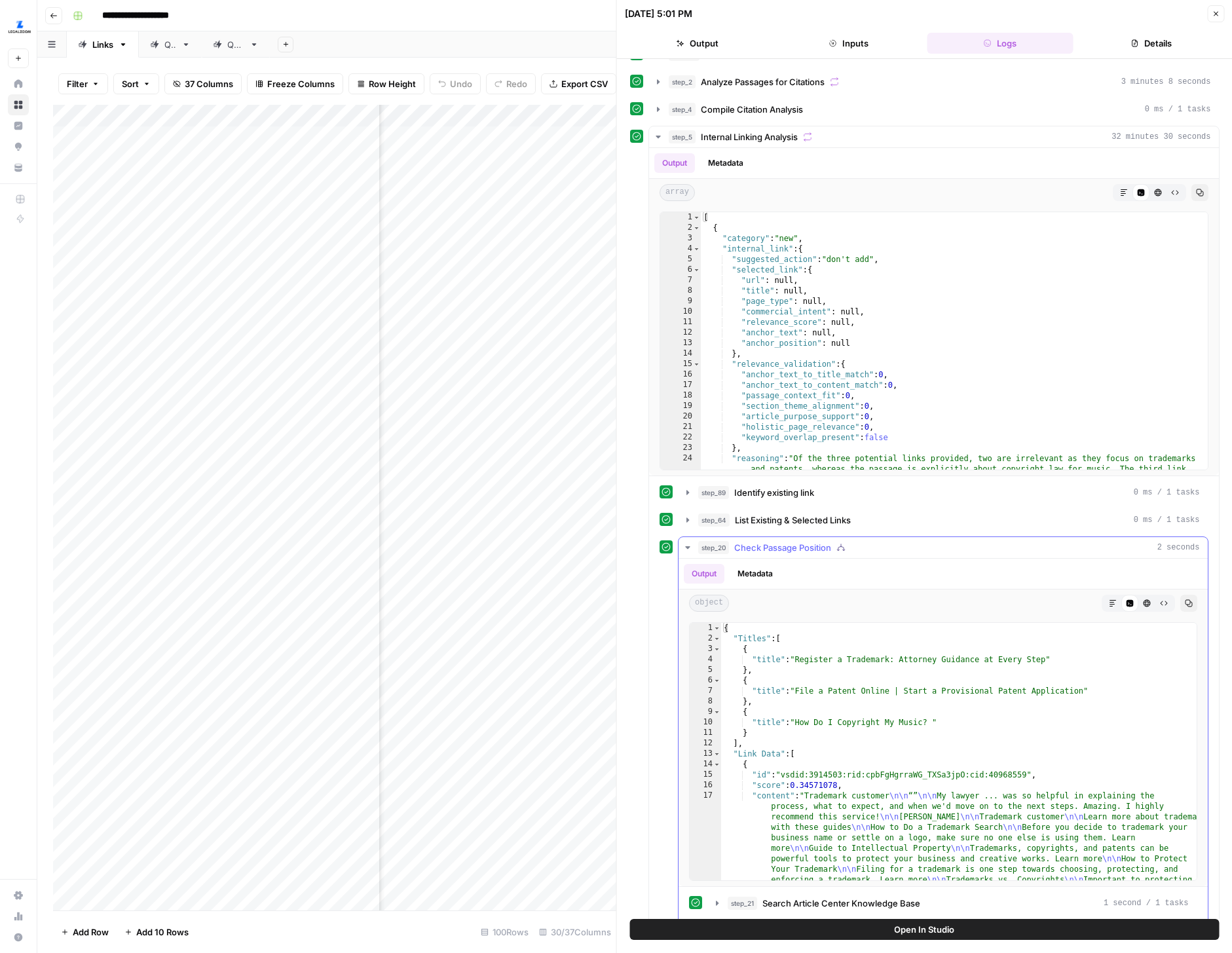
click at [763, 574] on button "Metadata" at bounding box center [755, 574] width 51 height 20
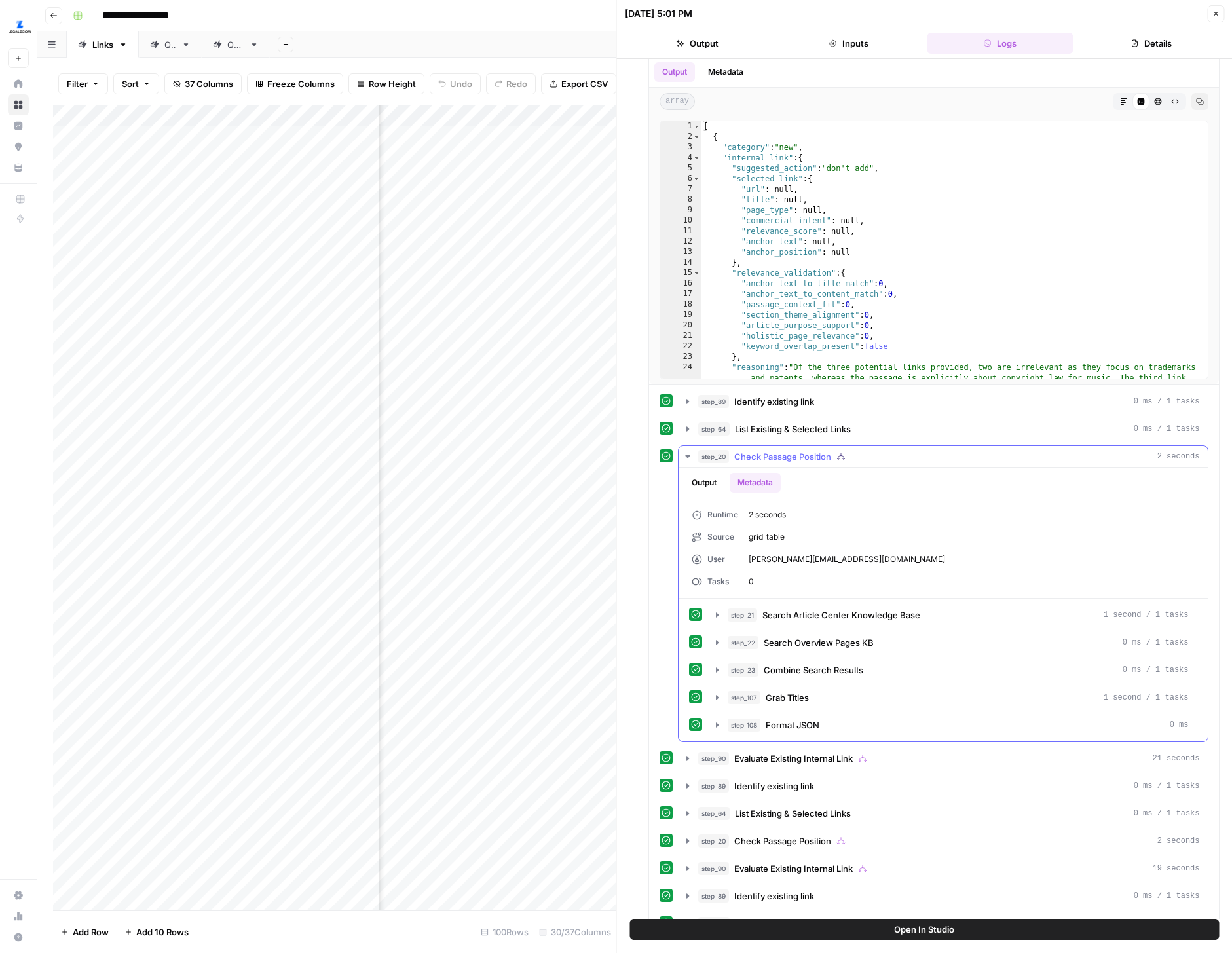
scroll to position [303, 0]
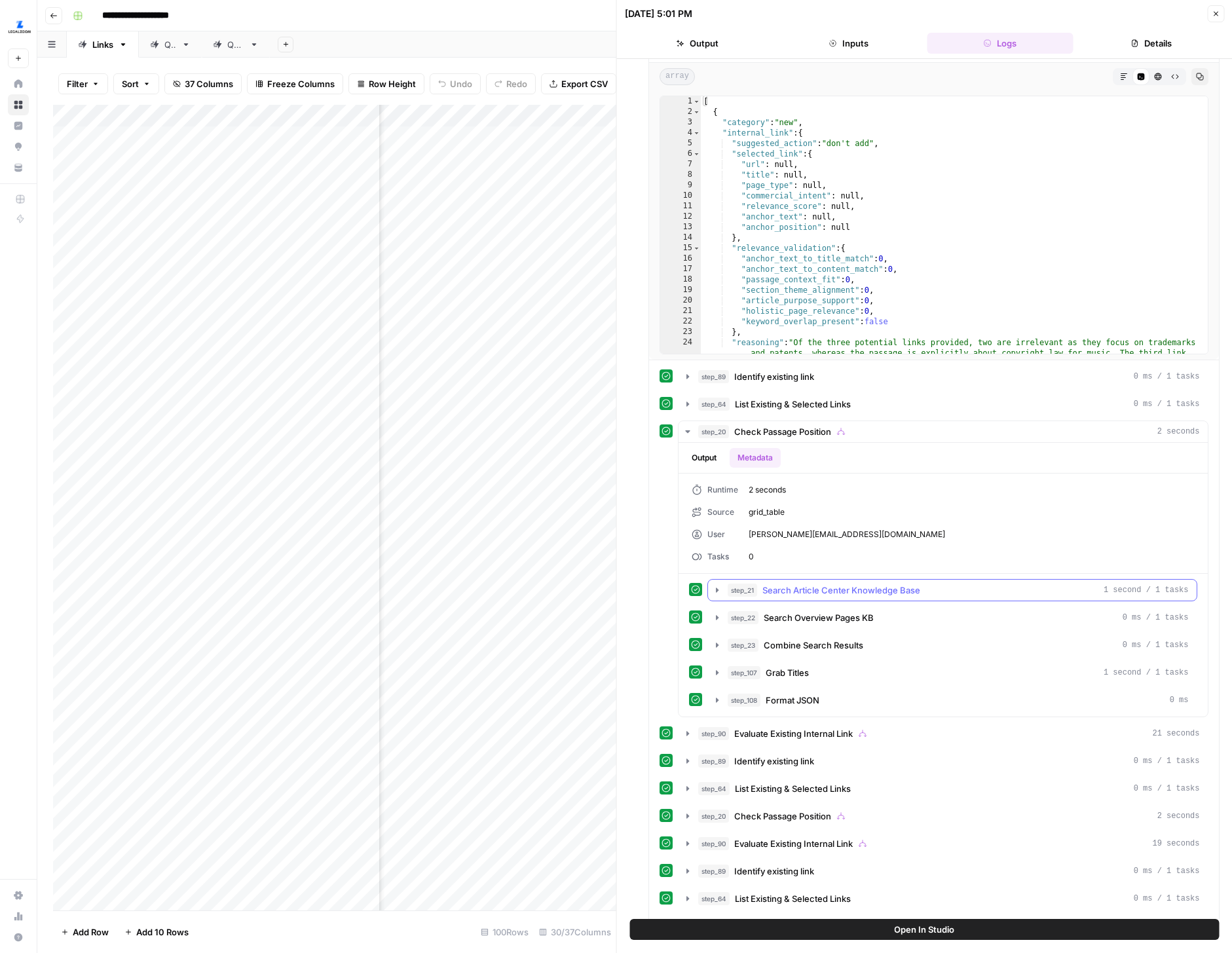
click at [712, 588] on icon "button" at bounding box center [717, 590] width 11 height 11
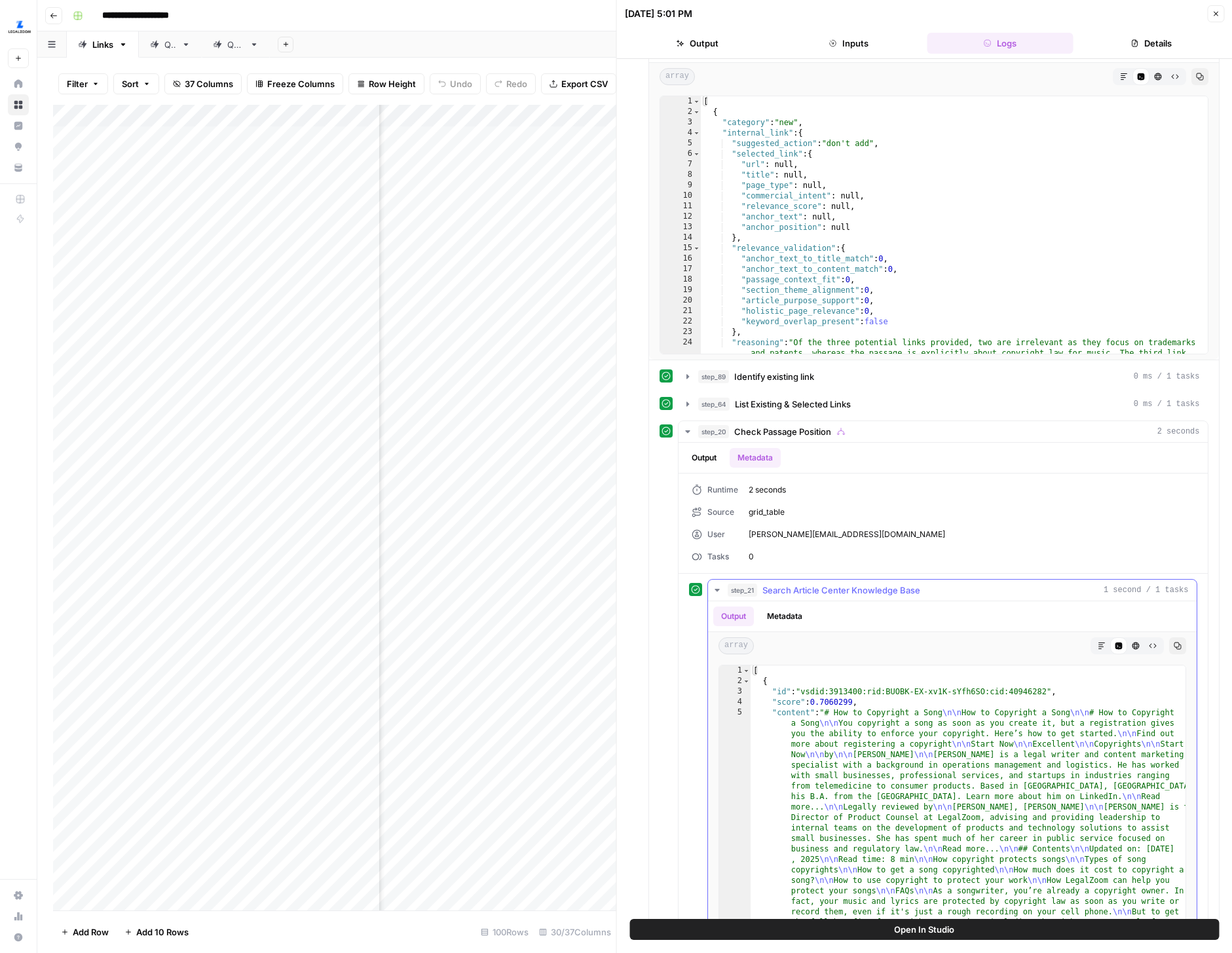
click at [794, 613] on button "Metadata" at bounding box center [785, 617] width 51 height 20
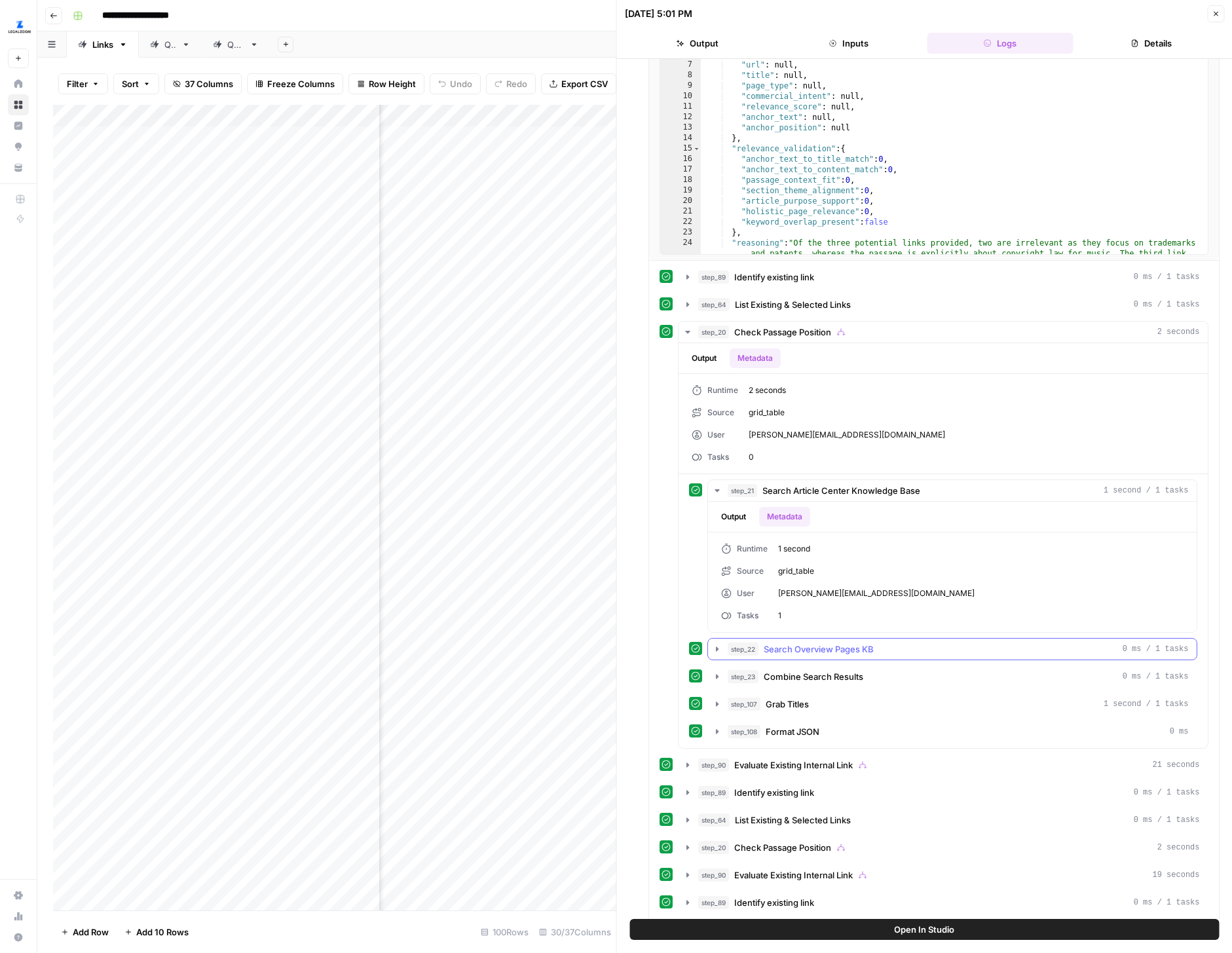
click at [722, 645] on button "step_22 Search Overview Pages KB 0 ms / 1 tasks" at bounding box center [952, 649] width 489 height 21
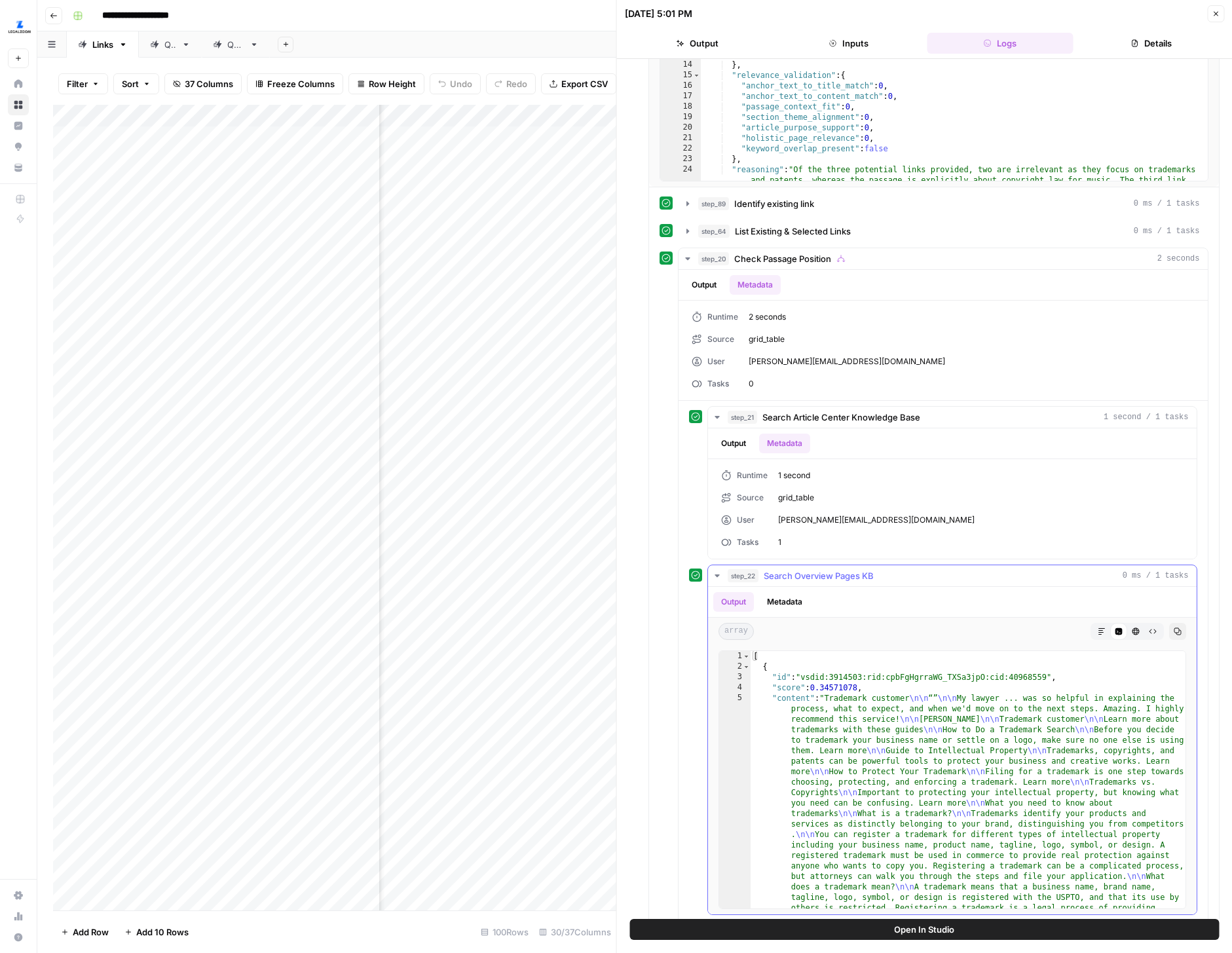
click at [798, 609] on button "Metadata" at bounding box center [785, 602] width 51 height 20
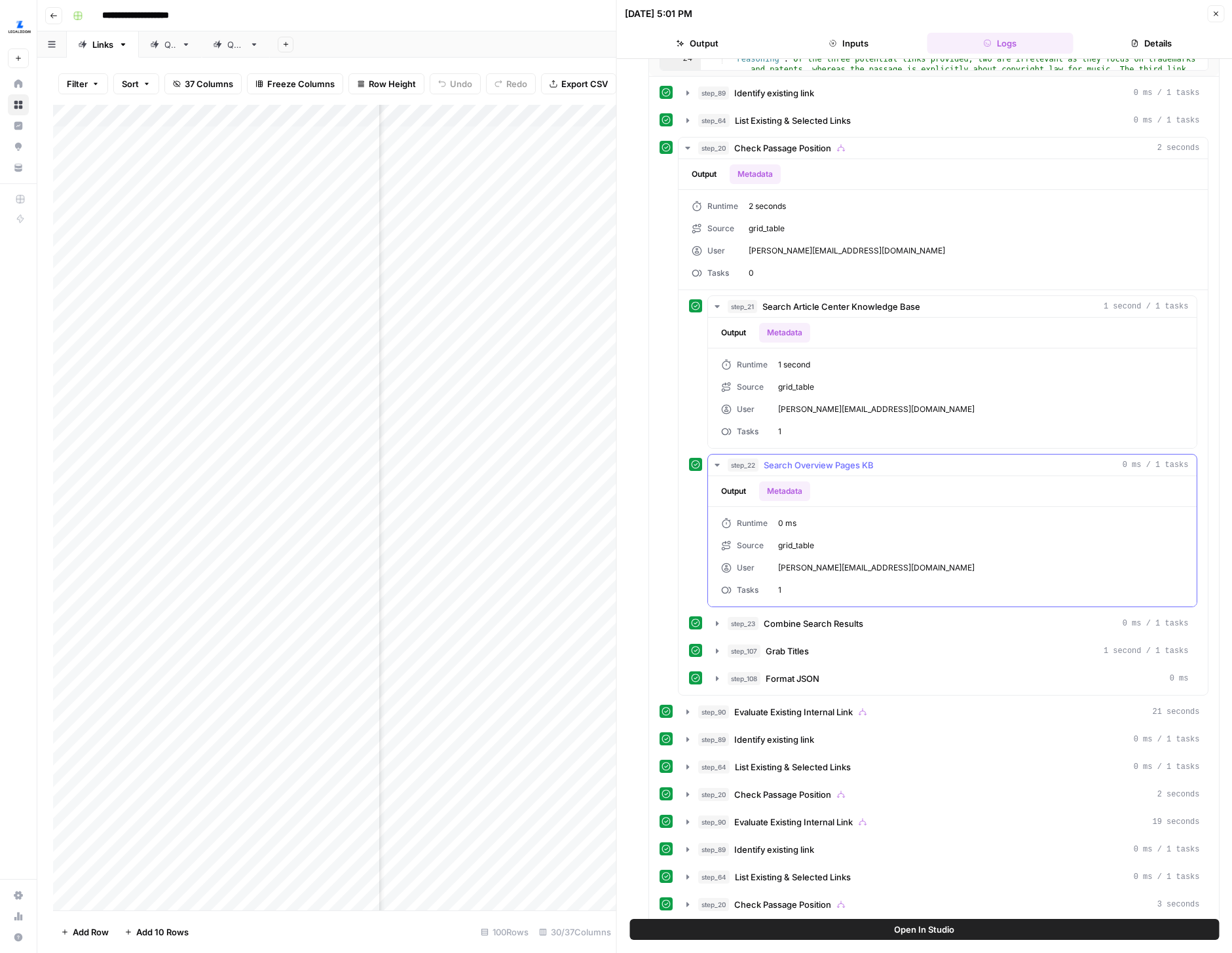
scroll to position [587, 0]
click at [753, 618] on span "step_23" at bounding box center [743, 622] width 30 height 13
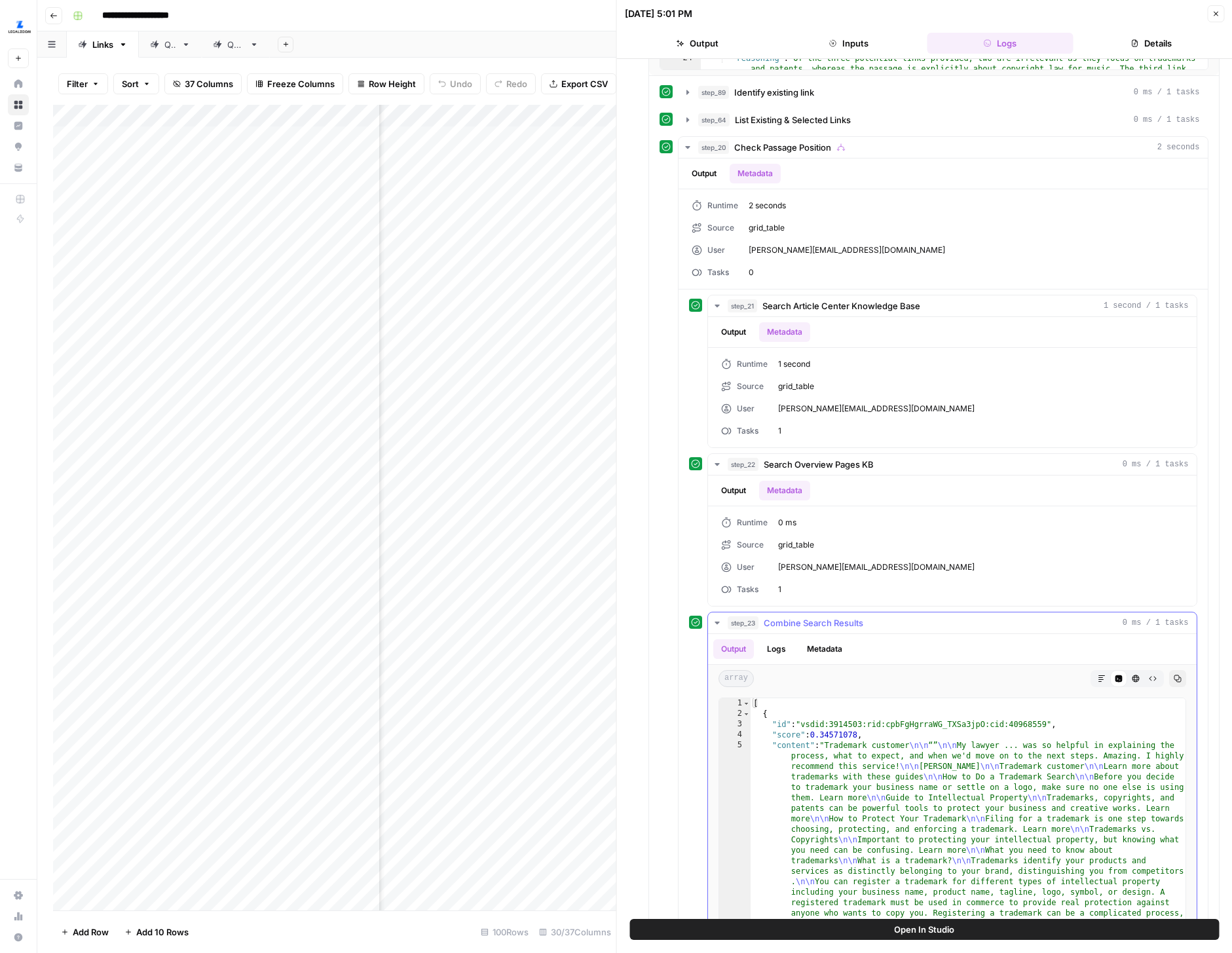
click at [821, 652] on button "Metadata" at bounding box center [825, 649] width 51 height 20
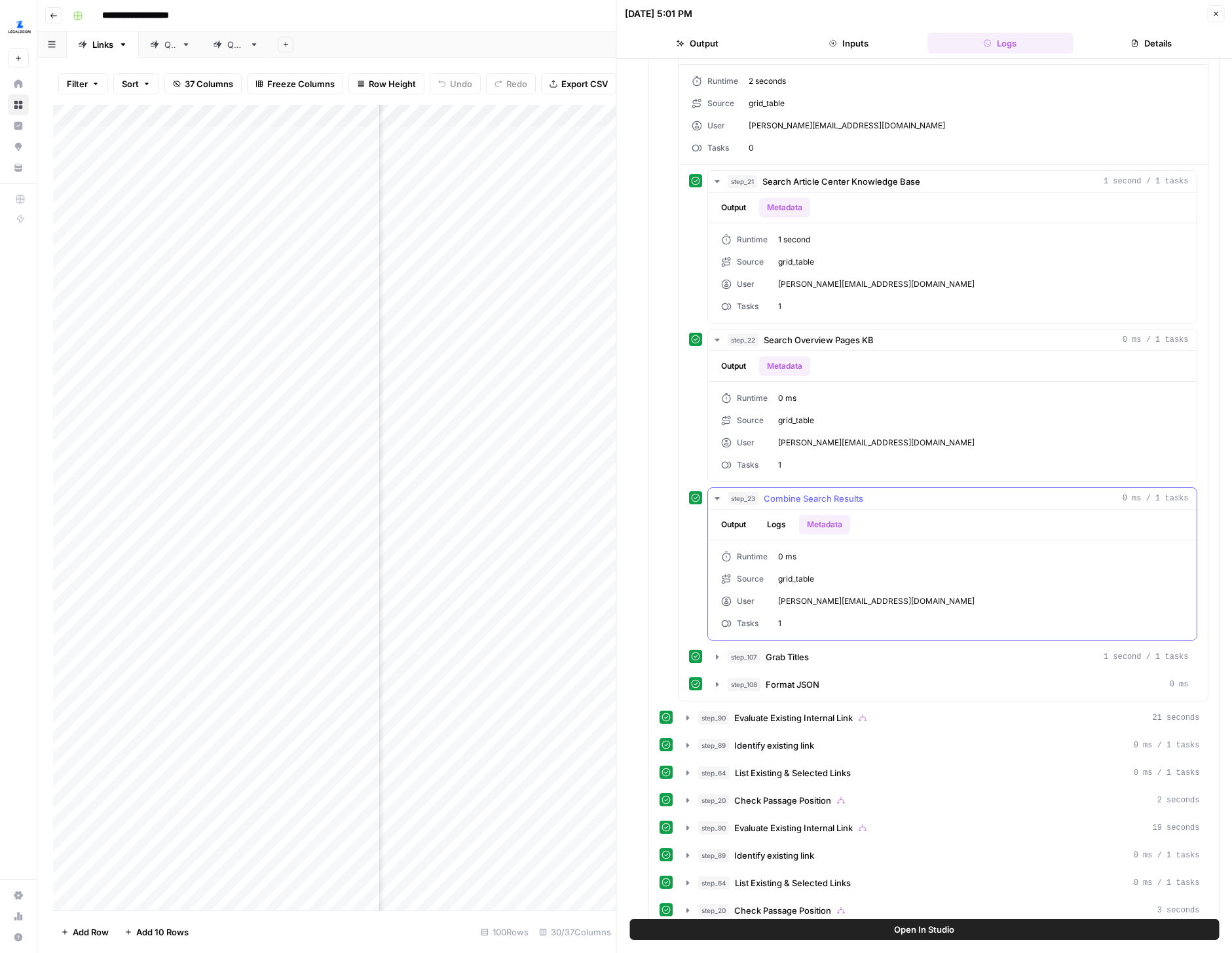
scroll to position [729, 0]
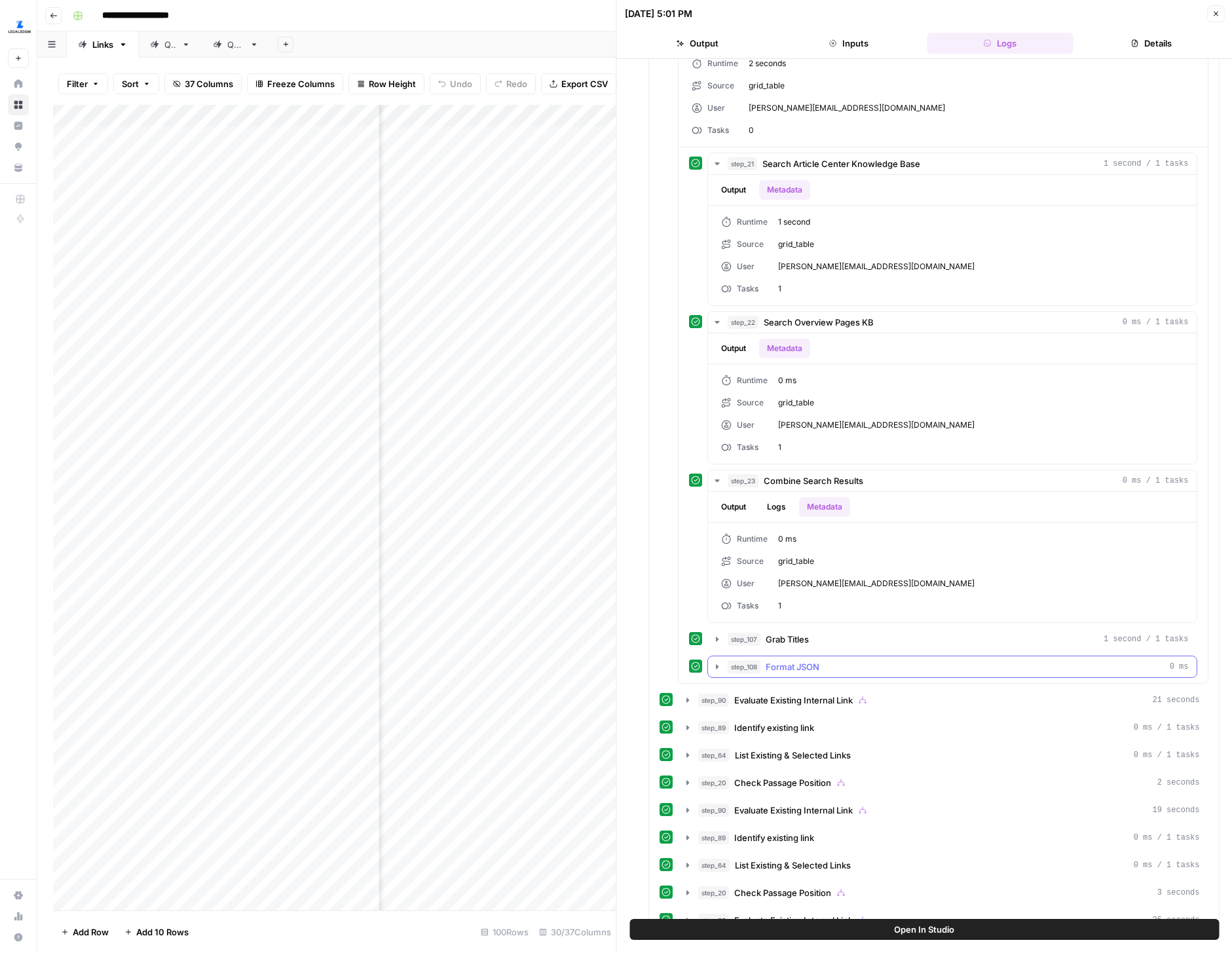
click at [781, 656] on button "step_108 Format JSON 0 ms" at bounding box center [952, 666] width 489 height 21
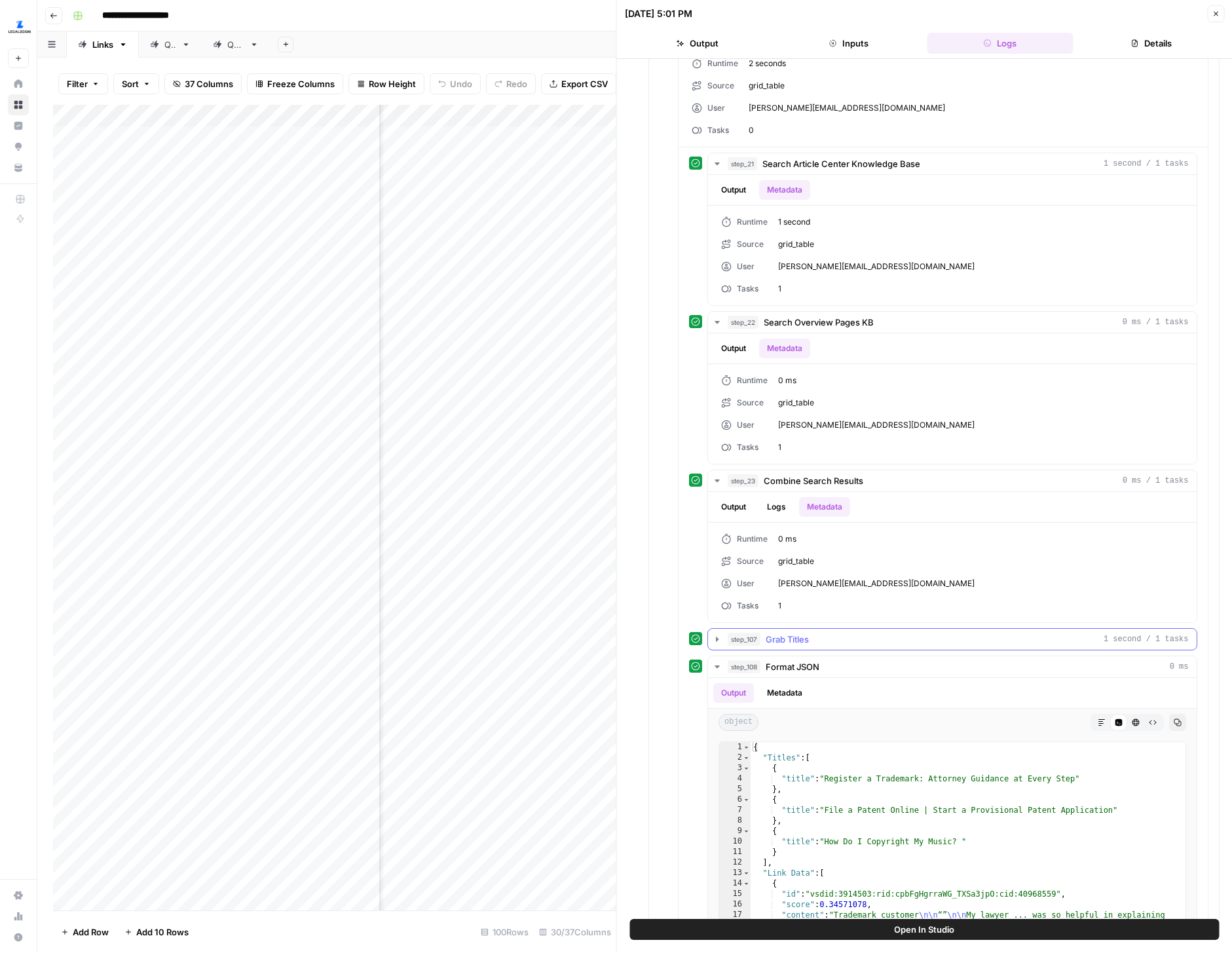
click at [782, 642] on span "Grab Titles" at bounding box center [787, 639] width 44 height 13
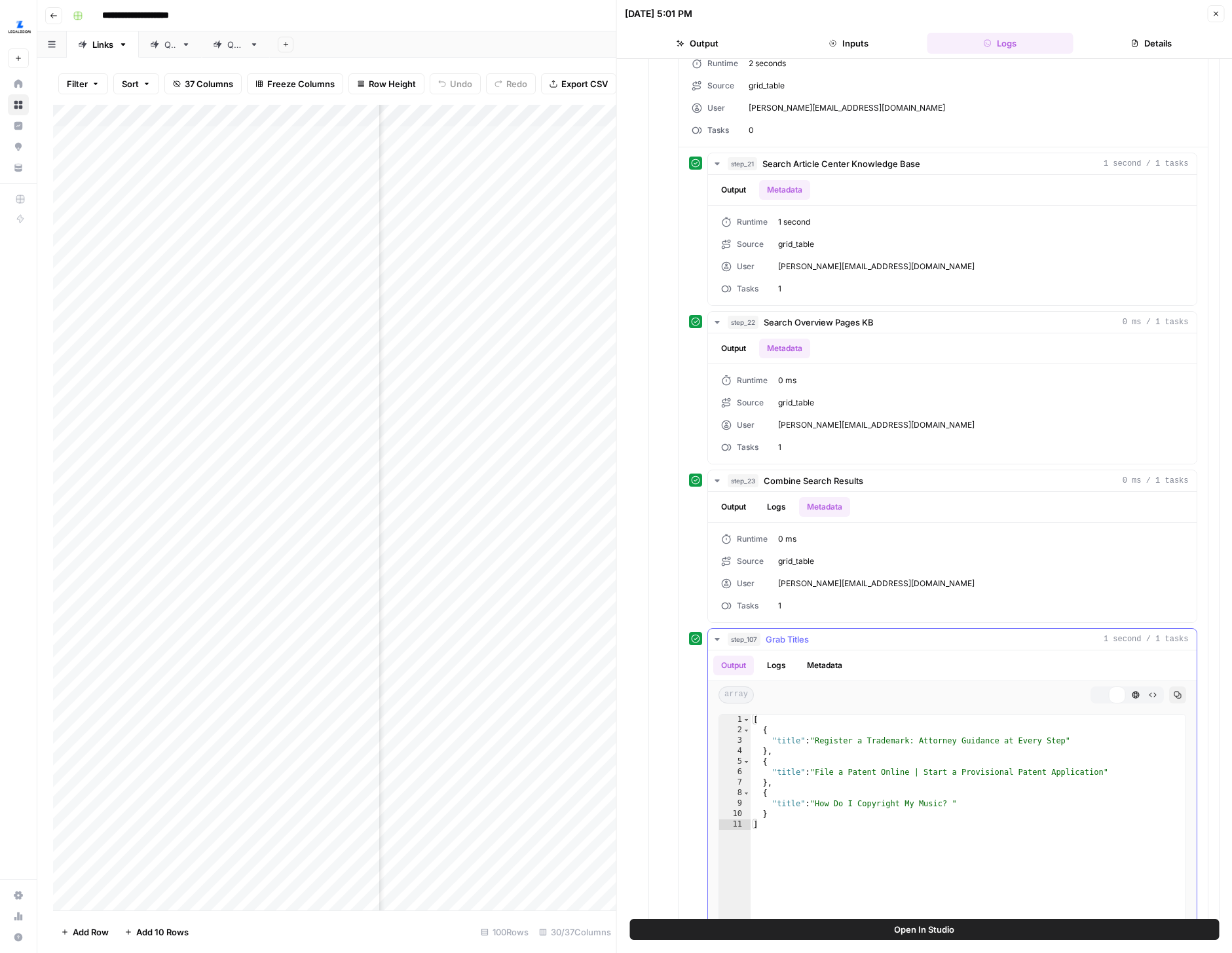
click at [822, 665] on button "Metadata" at bounding box center [825, 665] width 51 height 20
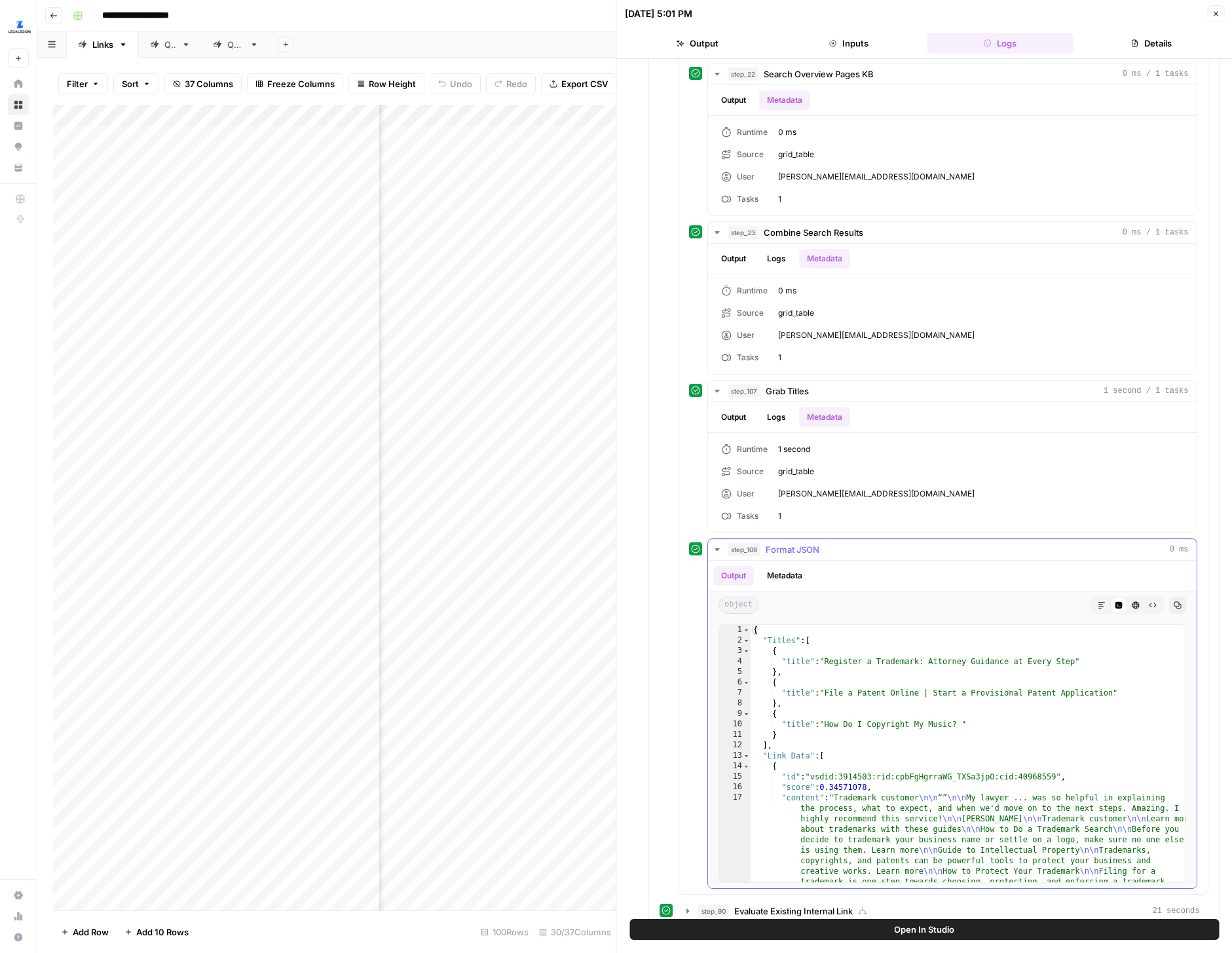
click at [789, 580] on button "Metadata" at bounding box center [785, 576] width 51 height 20
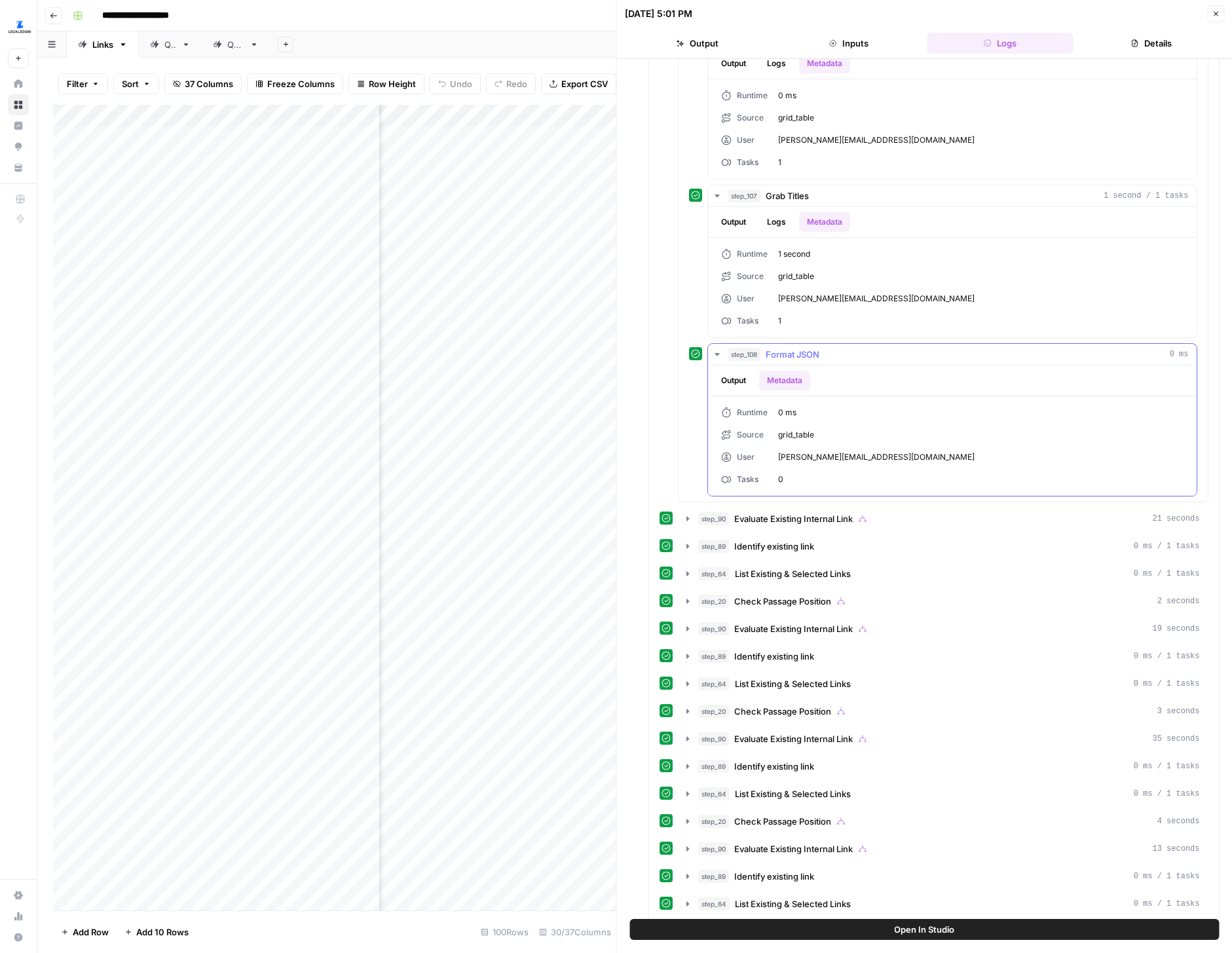
scroll to position [1174, 0]
click at [683, 514] on icon "button" at bounding box center [688, 517] width 11 height 11
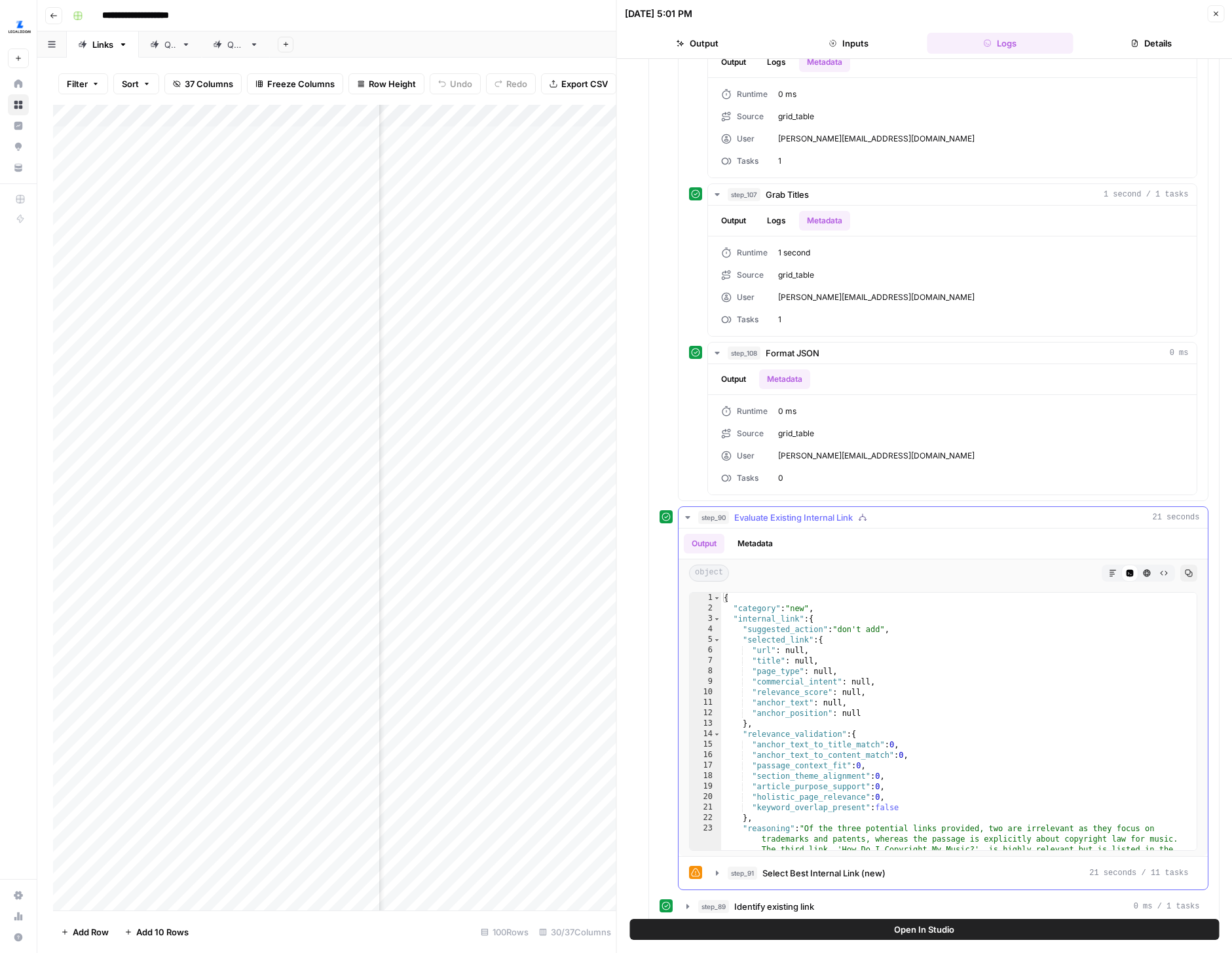
click at [770, 548] on button "Metadata" at bounding box center [755, 544] width 51 height 20
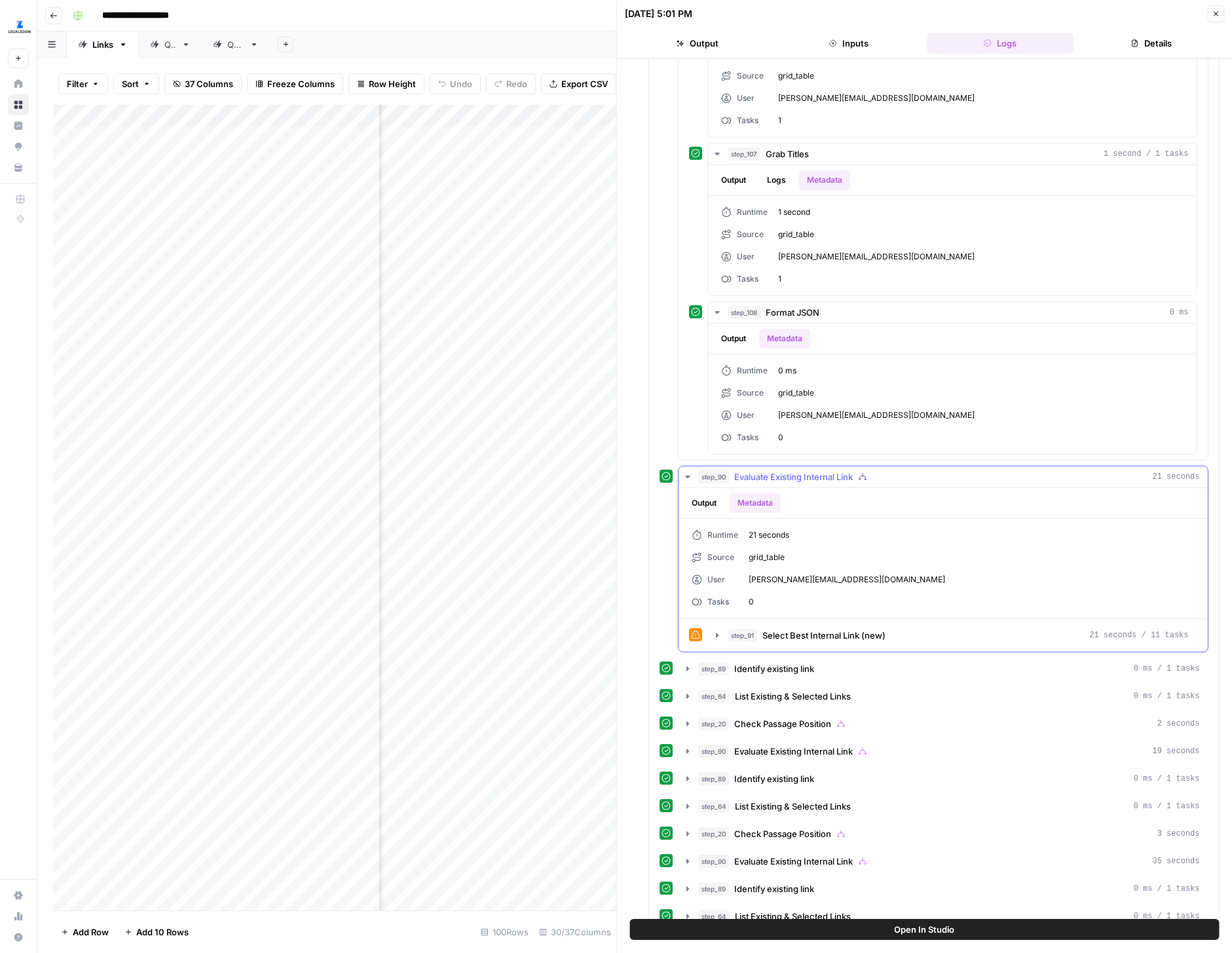
scroll to position [1216, 0]
click at [720, 631] on icon "button" at bounding box center [717, 634] width 11 height 11
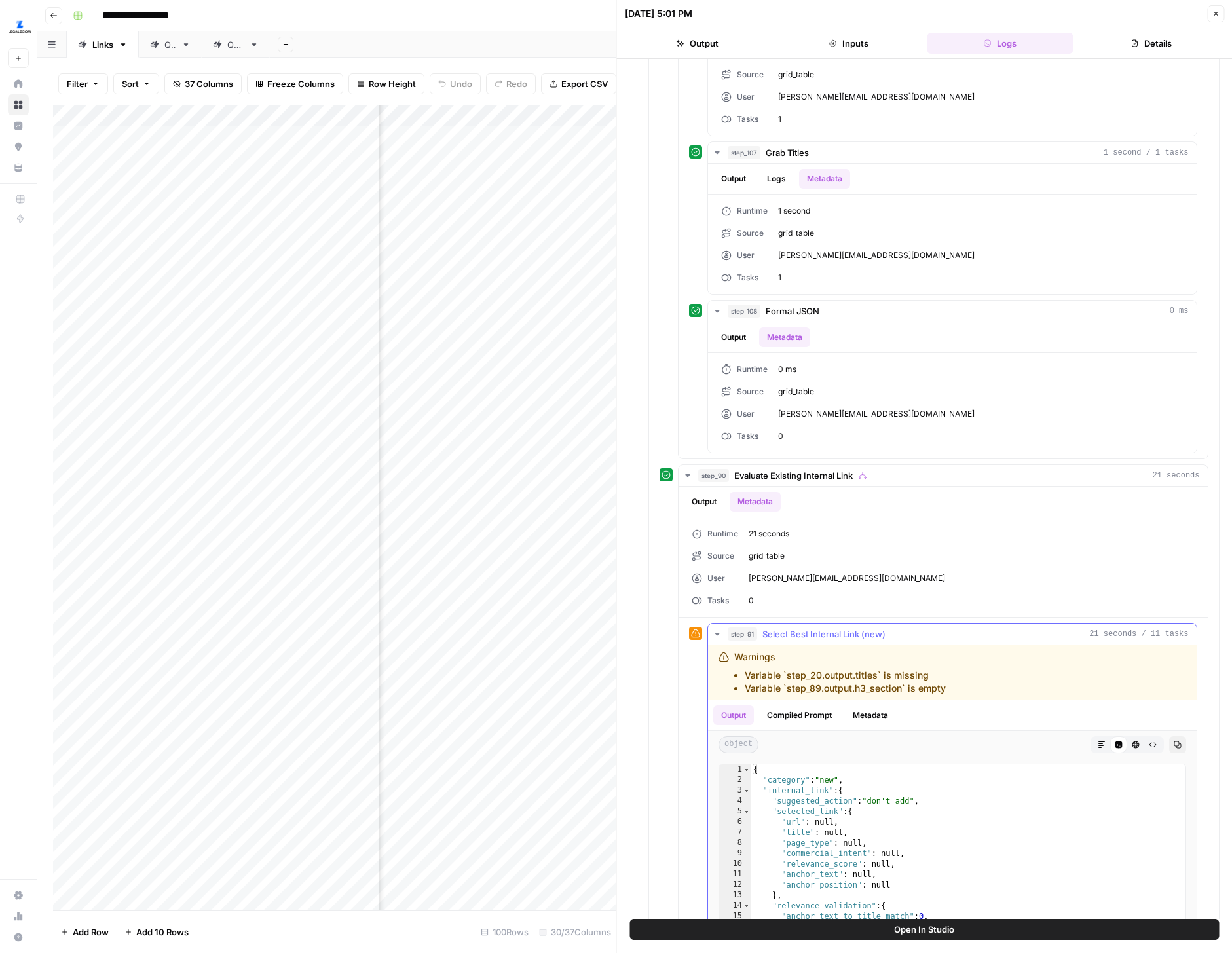
click at [873, 711] on button "Metadata" at bounding box center [870, 715] width 51 height 20
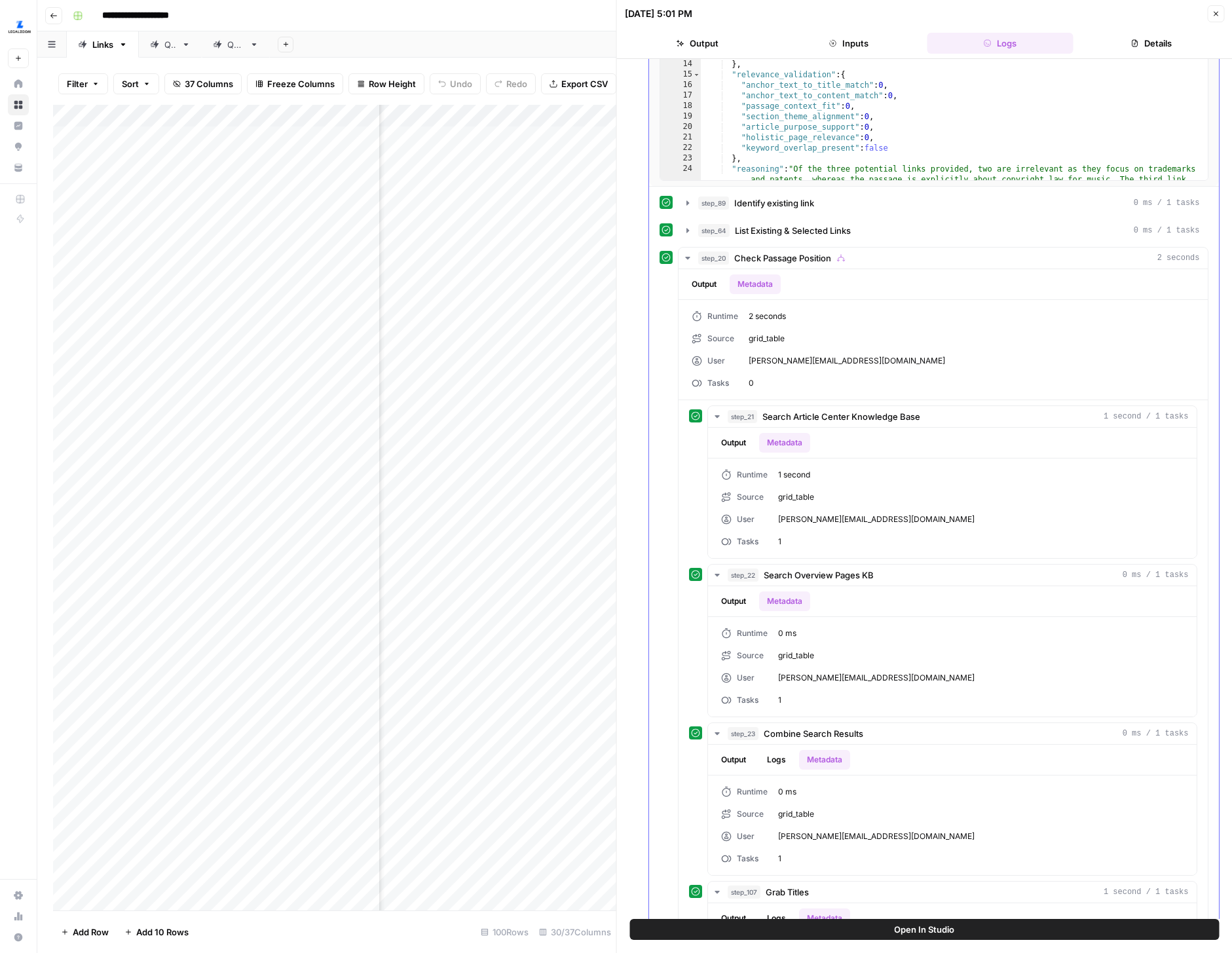
scroll to position [472, 0]
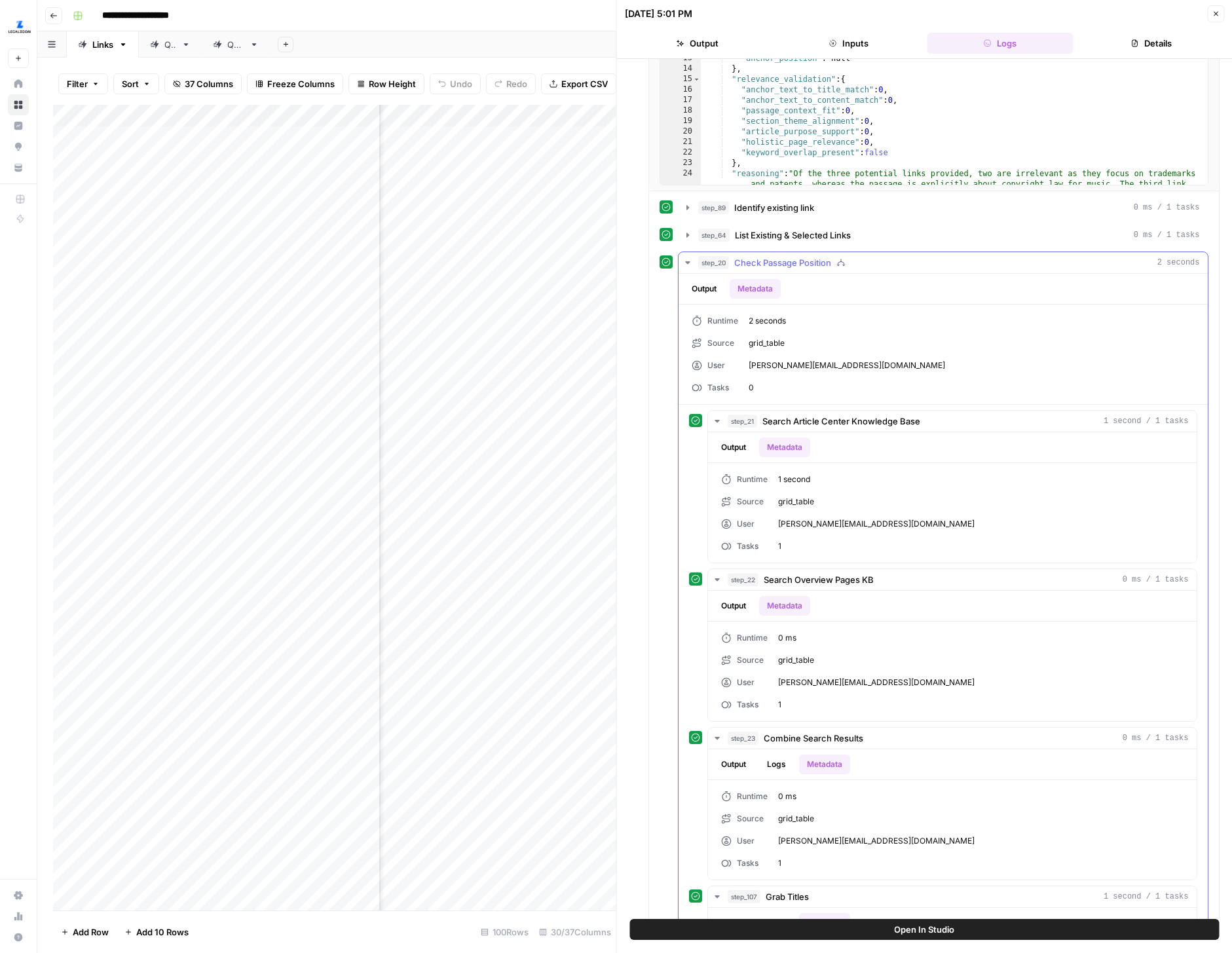
click at [692, 264] on icon "button" at bounding box center [688, 262] width 11 height 11
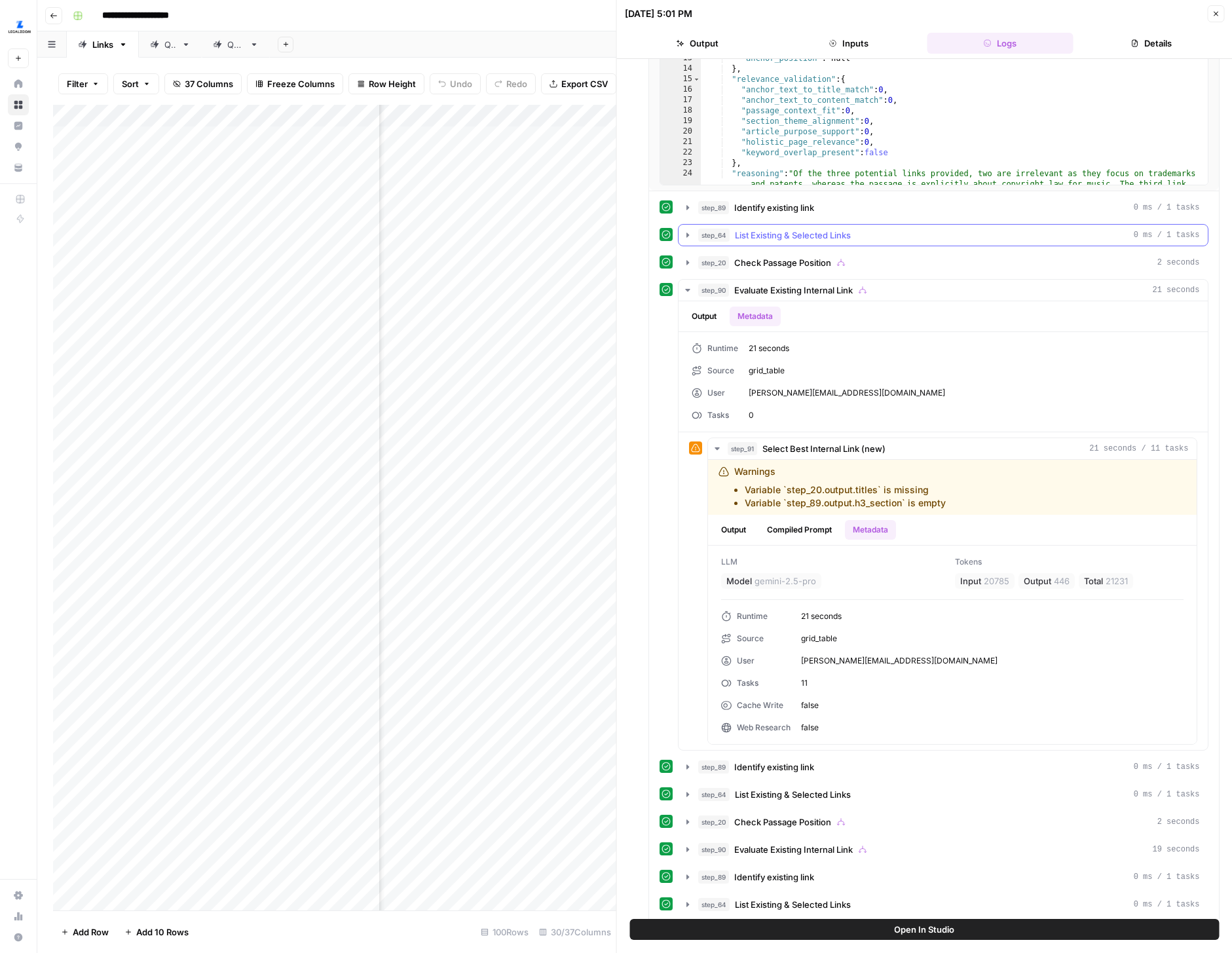
click at [688, 238] on icon "button" at bounding box center [688, 235] width 11 height 11
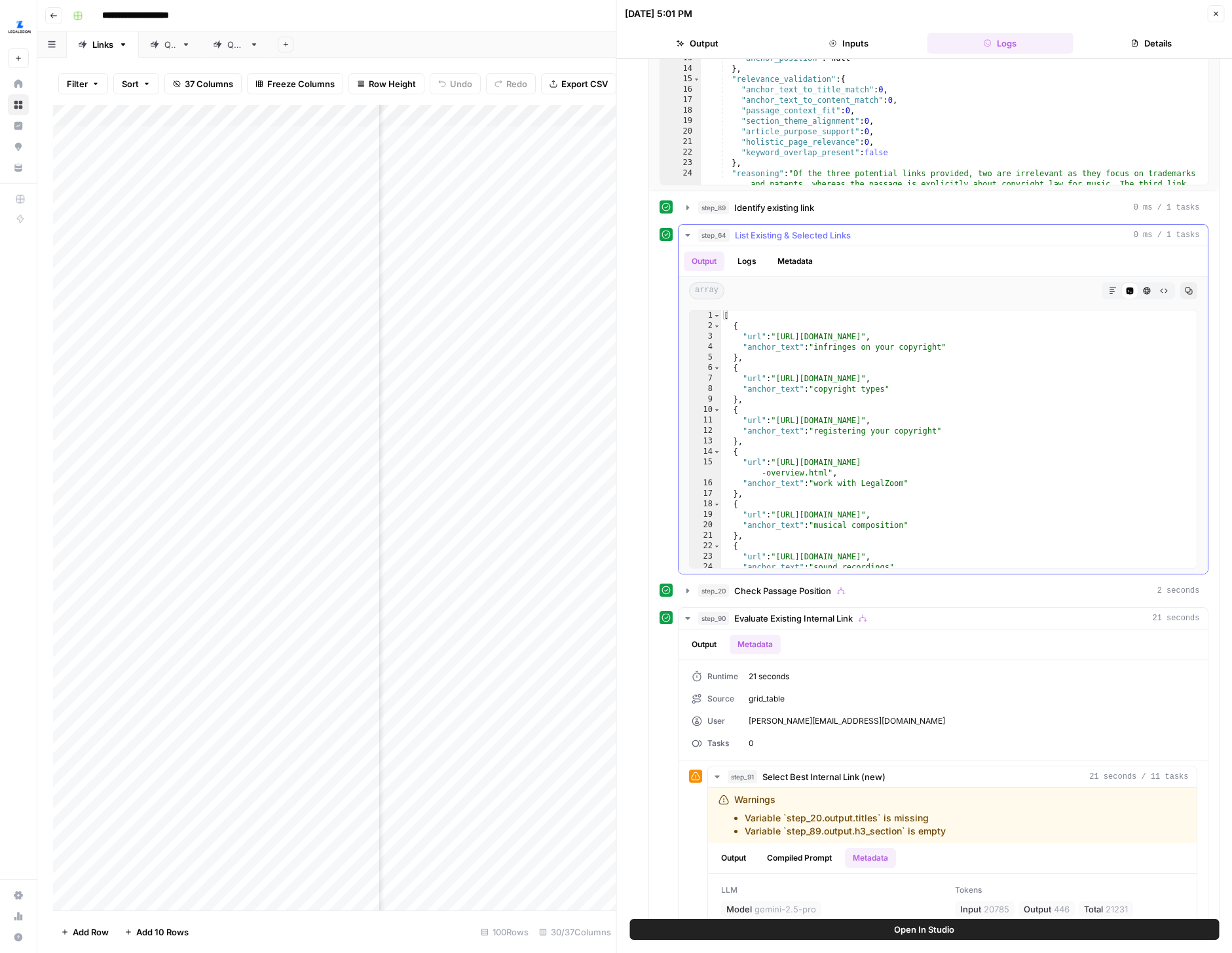
click at [776, 264] on button "Metadata" at bounding box center [795, 261] width 51 height 20
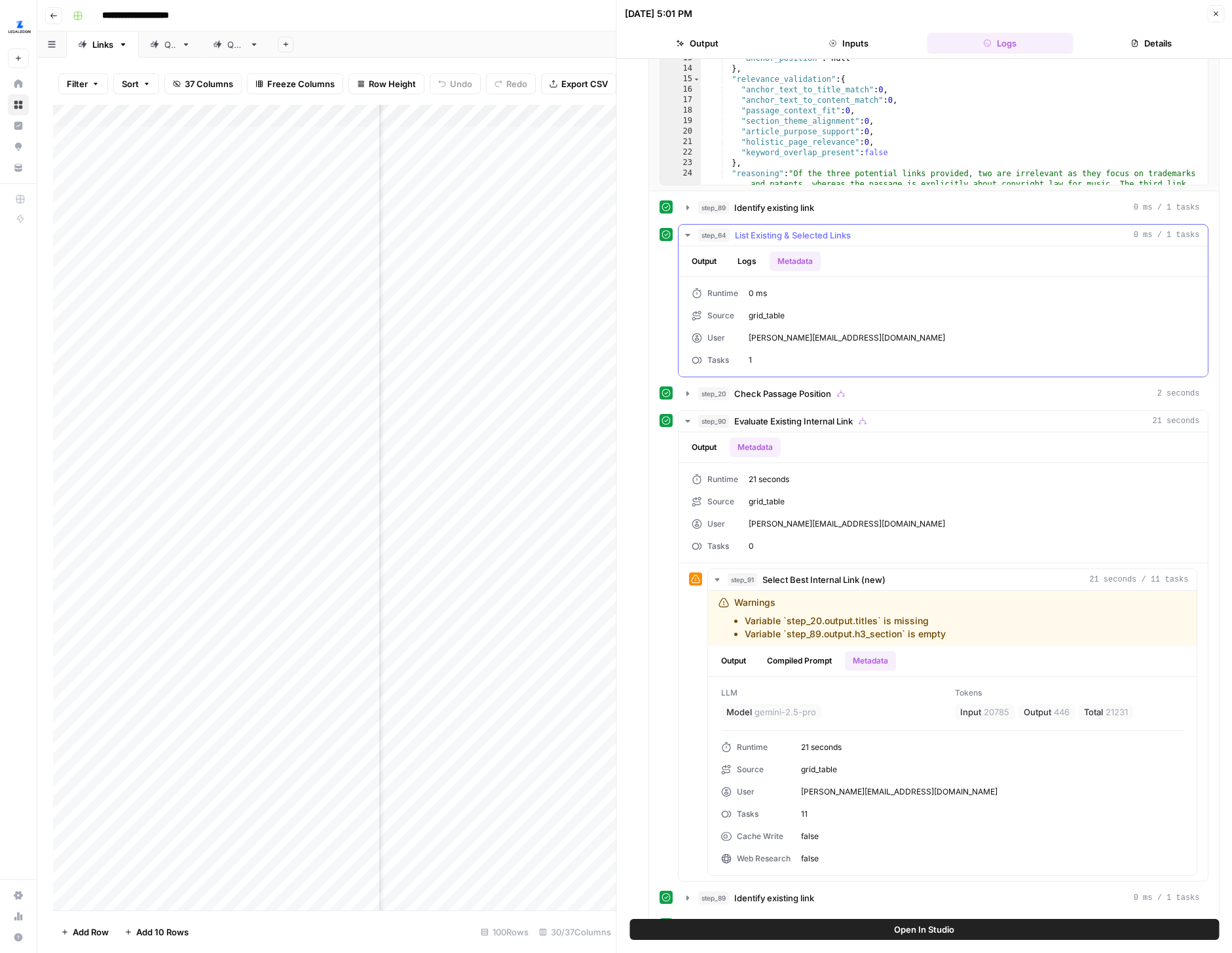
click at [687, 233] on icon "button" at bounding box center [688, 235] width 11 height 11
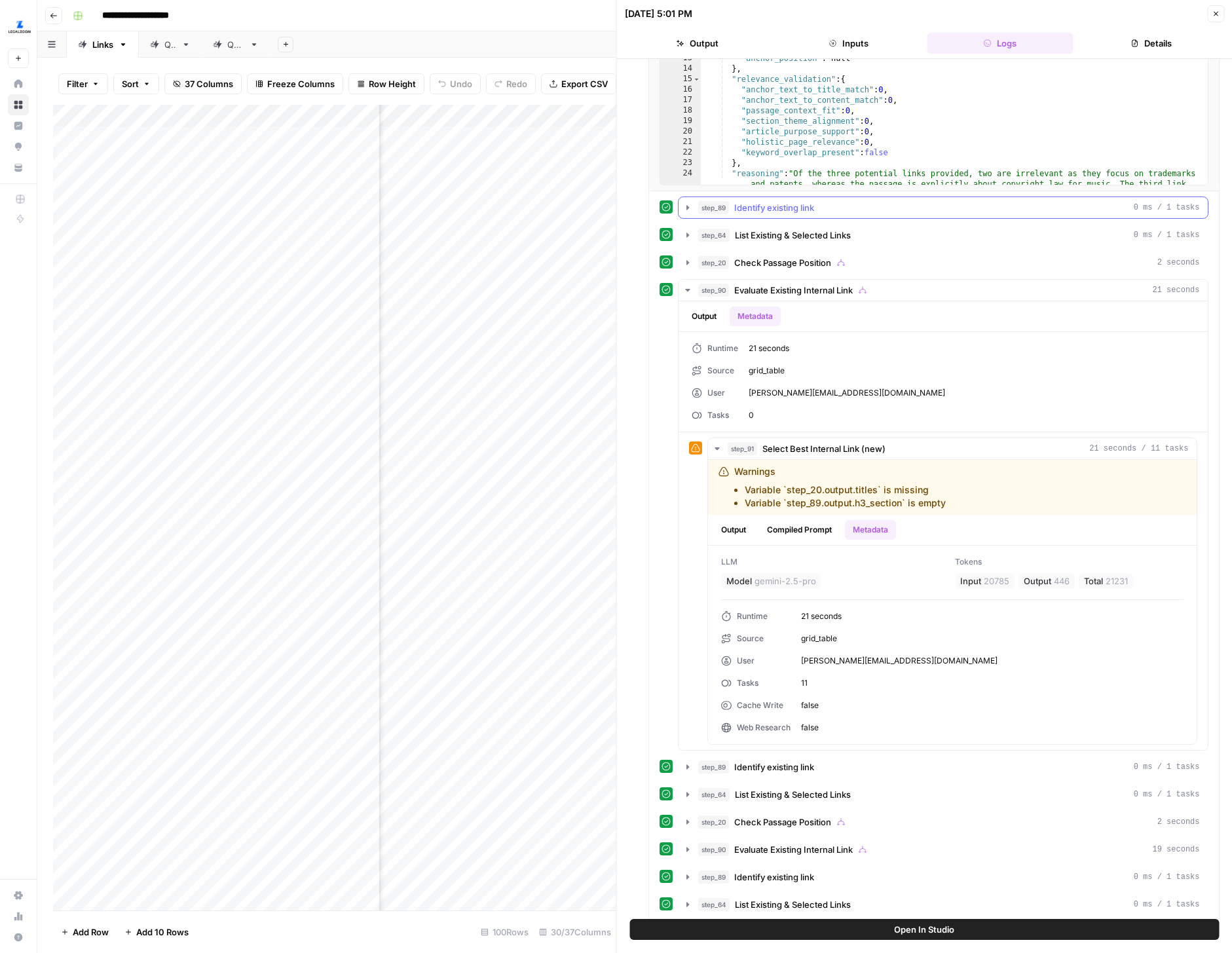
click at [687, 210] on icon "button" at bounding box center [688, 207] width 11 height 11
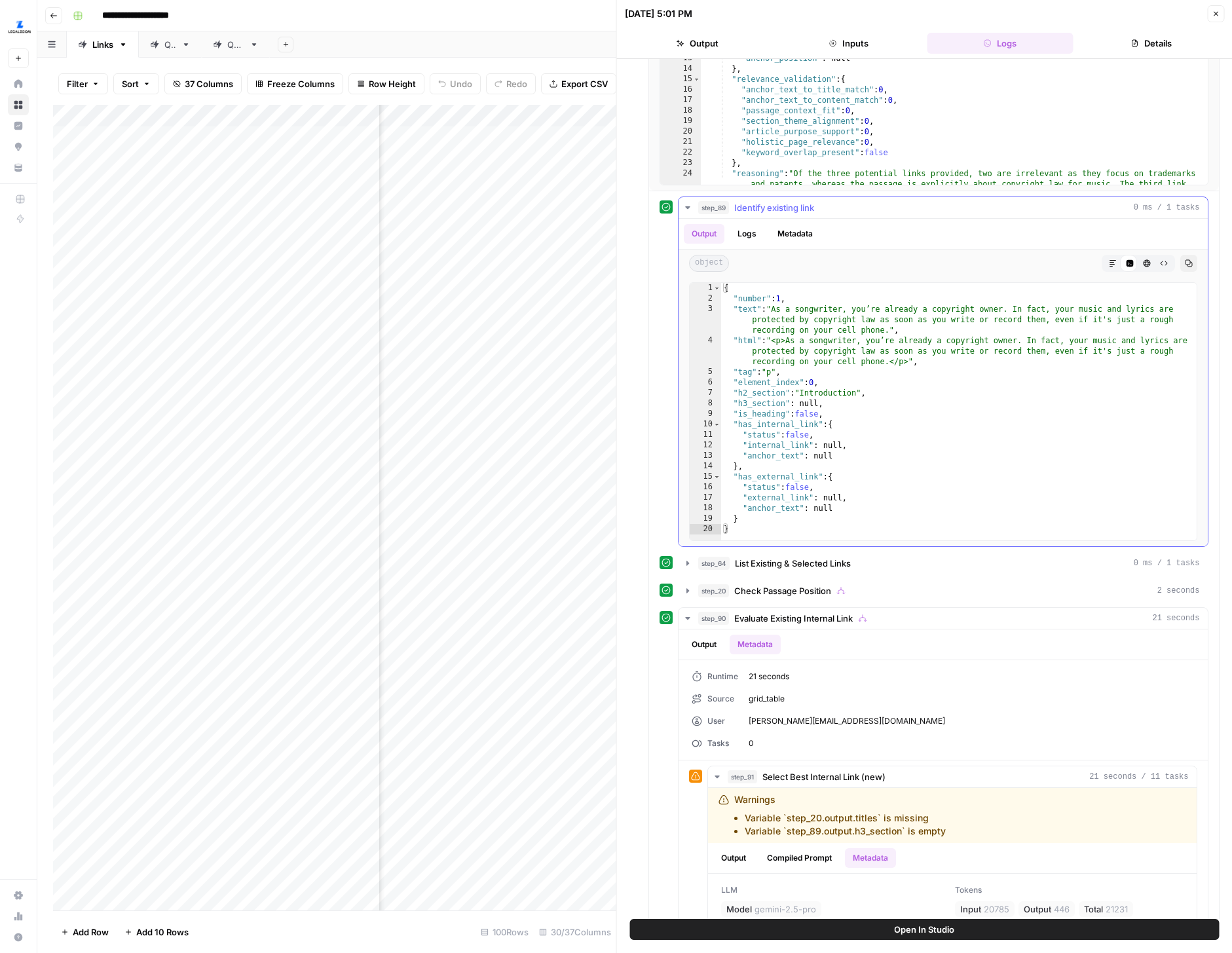
click at [794, 237] on button "Metadata" at bounding box center [795, 234] width 51 height 20
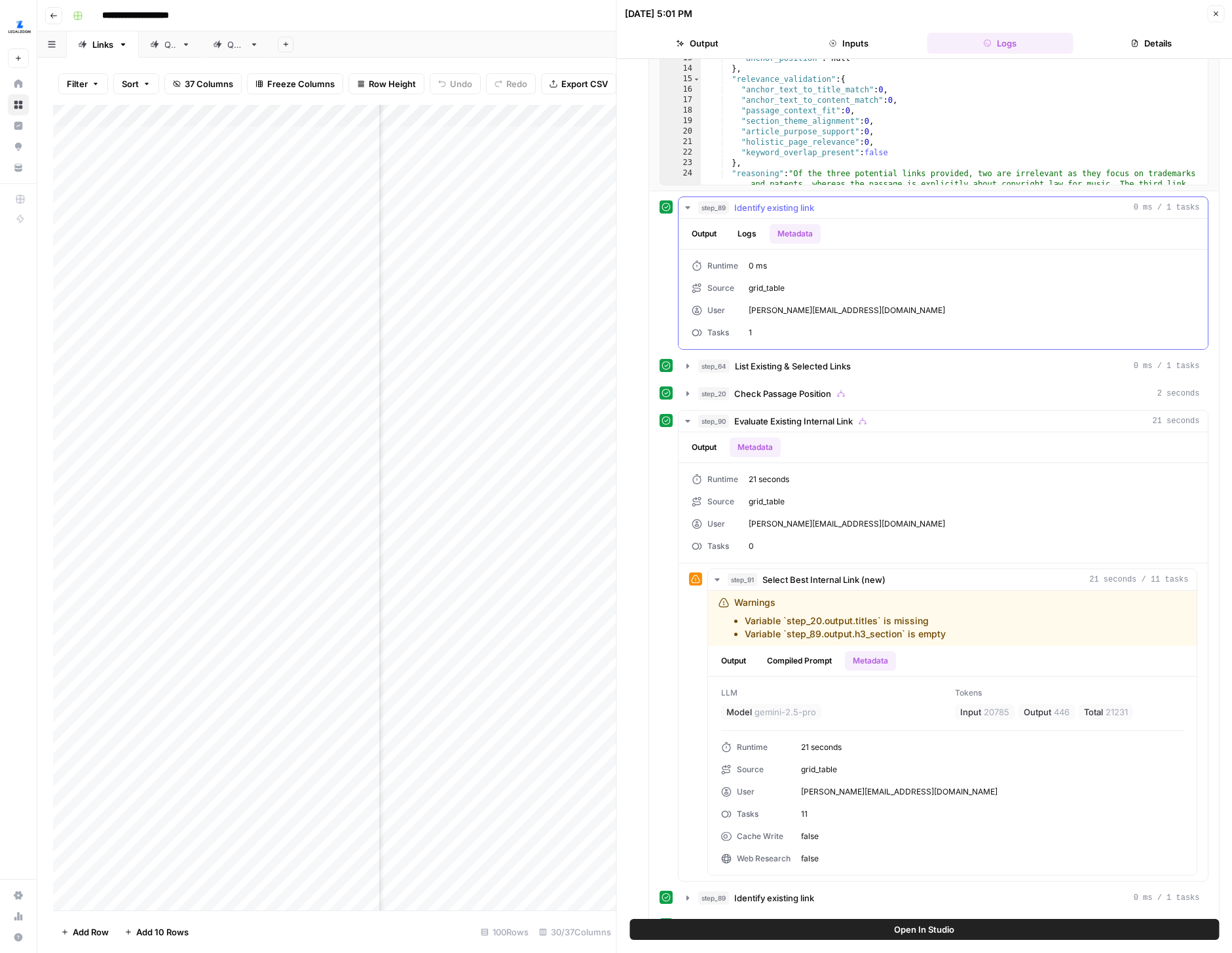
click at [684, 212] on icon "button" at bounding box center [688, 207] width 11 height 11
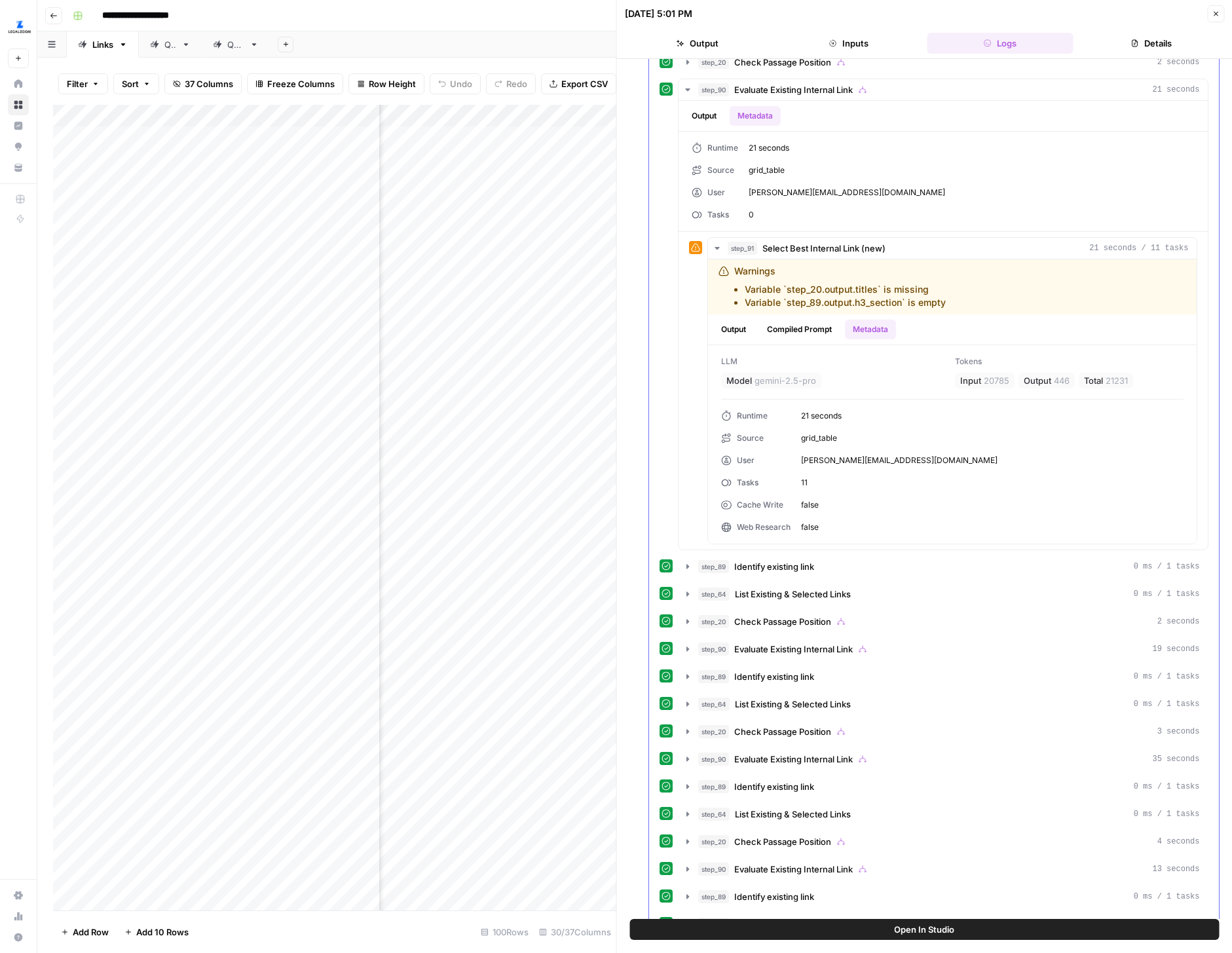
scroll to position [673, 0]
click at [690, 647] on icon "button" at bounding box center [688, 648] width 11 height 11
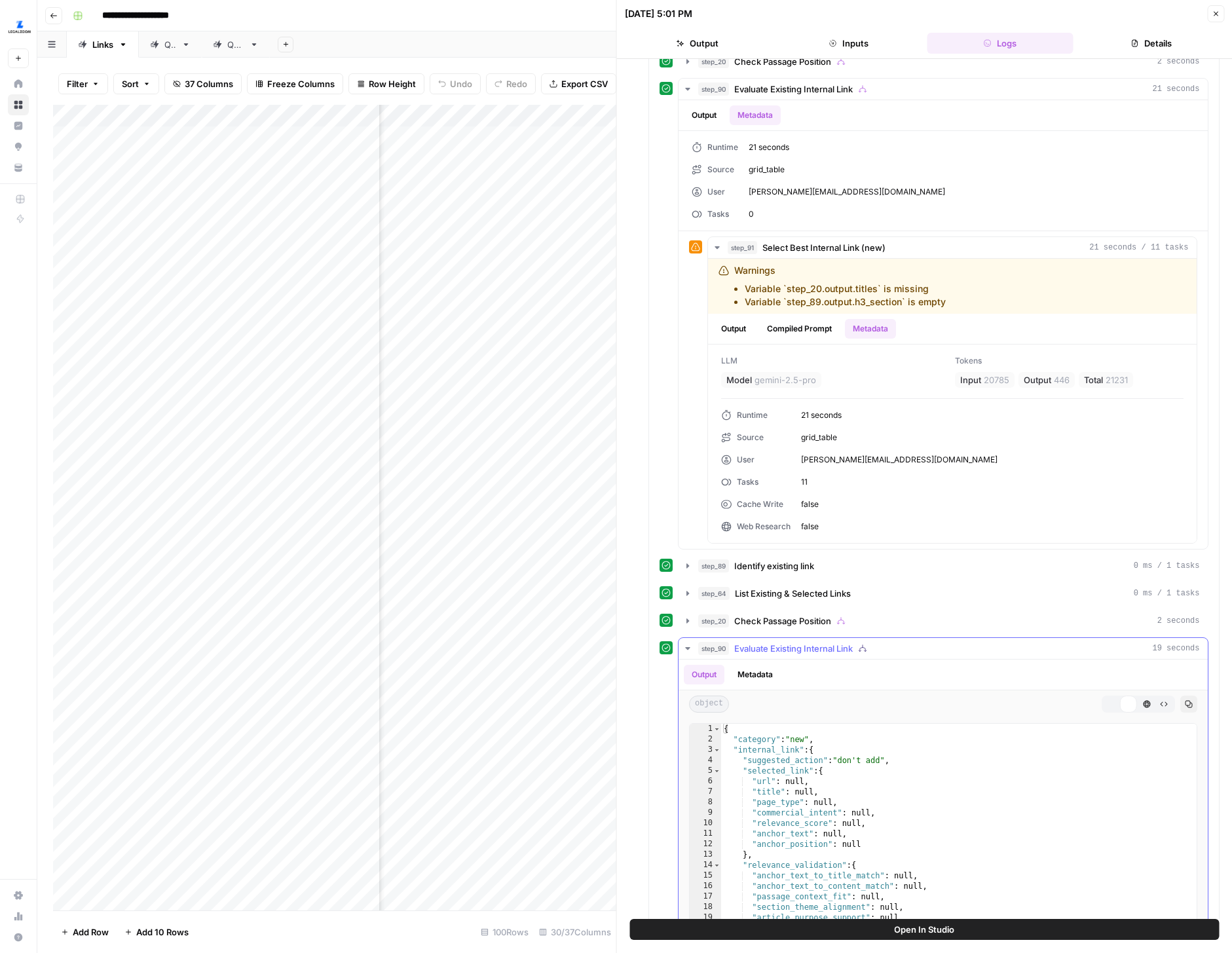
click at [776, 673] on button "Metadata" at bounding box center [755, 674] width 51 height 20
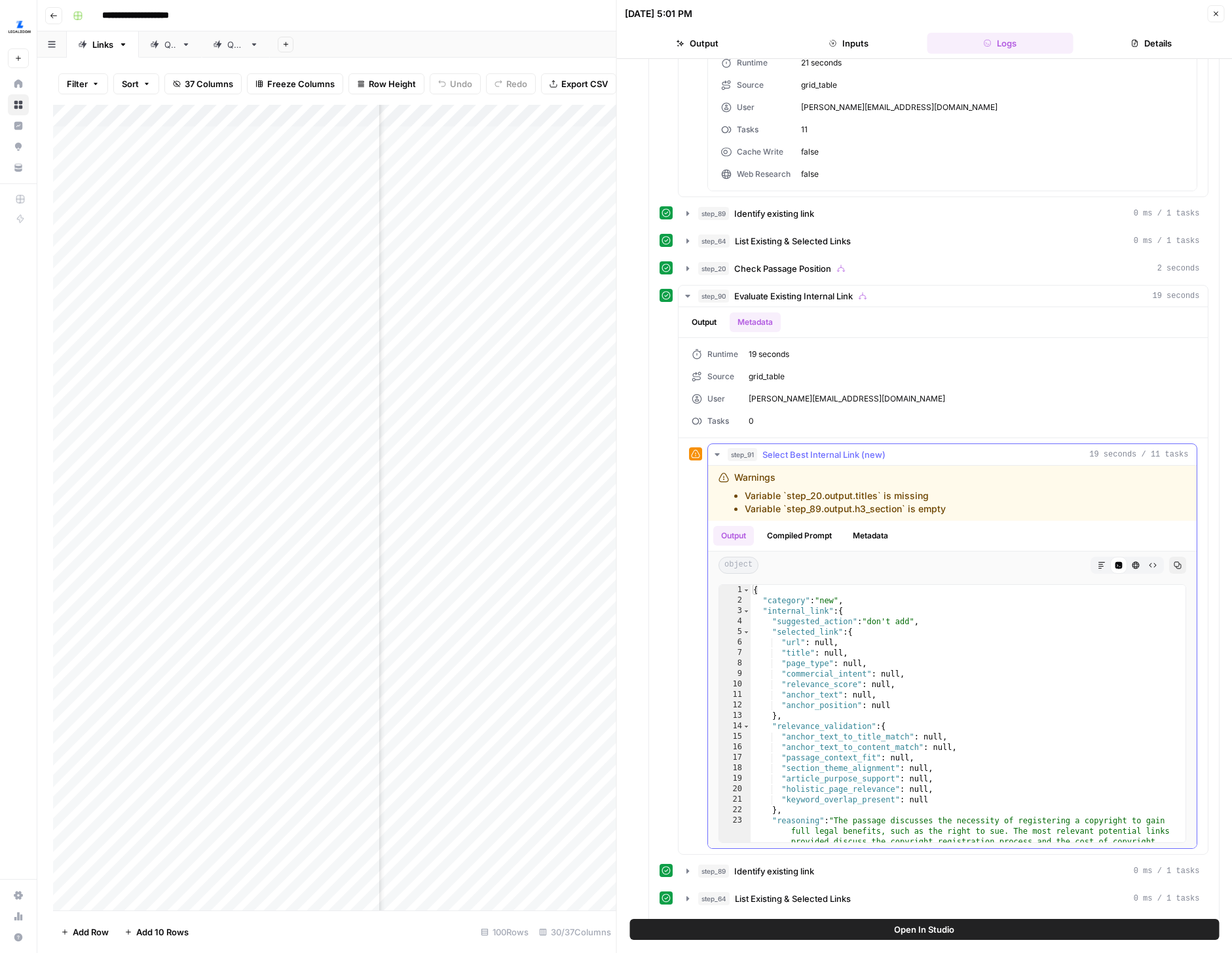
scroll to position [1018, 0]
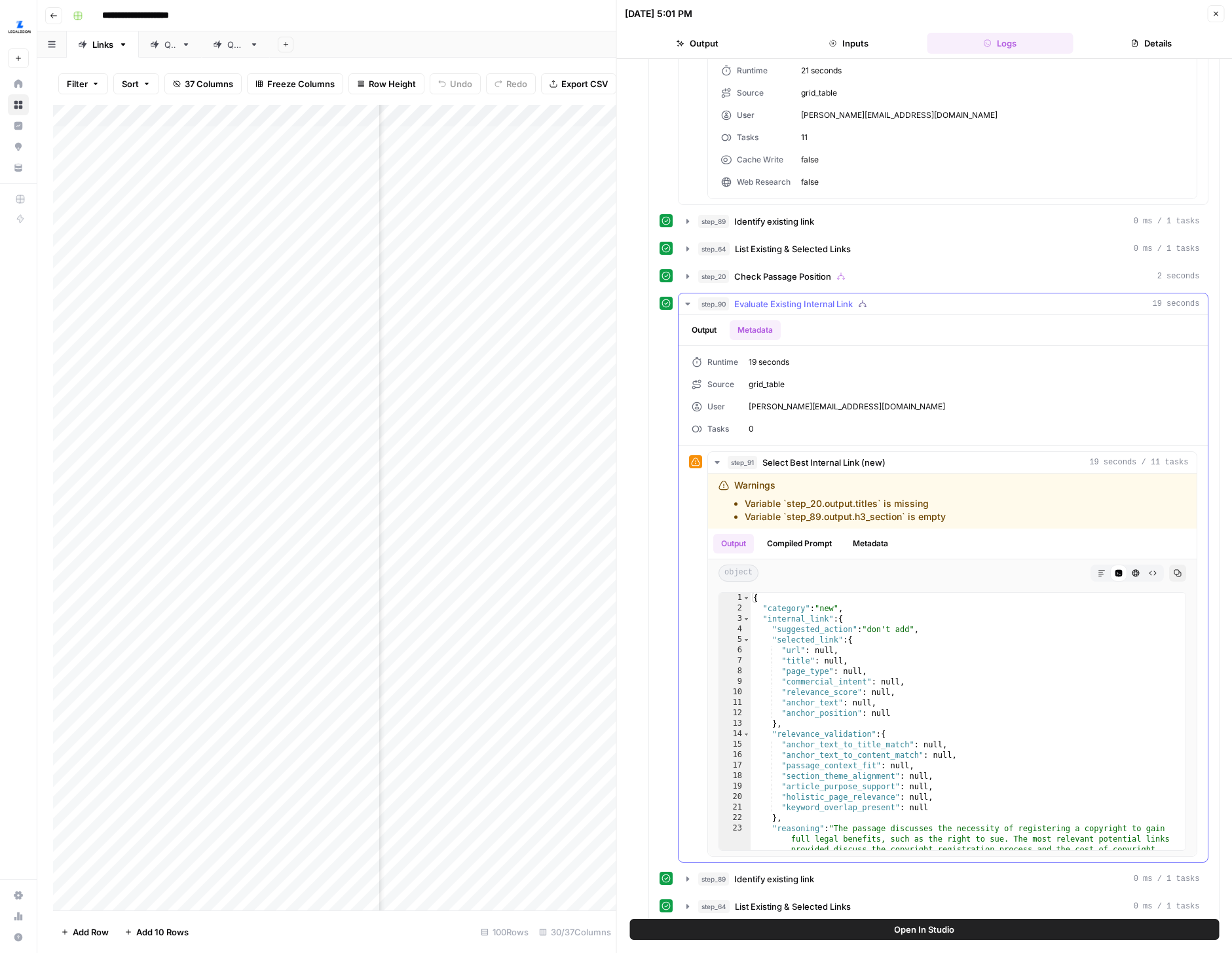
click at [701, 340] on div "Output Metadata" at bounding box center [943, 330] width 530 height 30
click at [701, 334] on button "Output" at bounding box center [704, 330] width 40 height 20
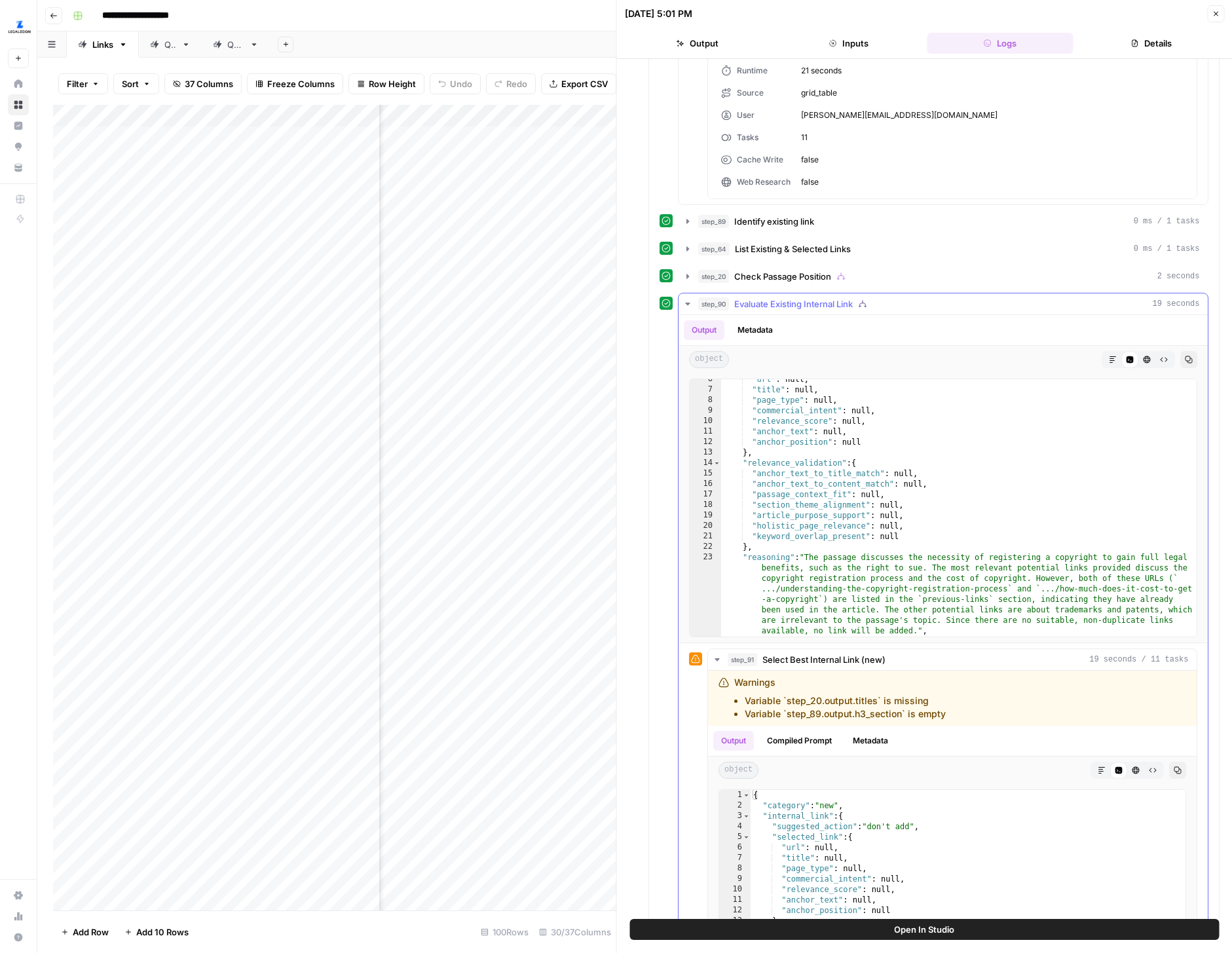
scroll to position [58, 0]
click at [877, 729] on div "Output Compiled Prompt Metadata" at bounding box center [952, 740] width 489 height 30
click at [874, 736] on button "Metadata" at bounding box center [870, 741] width 51 height 20
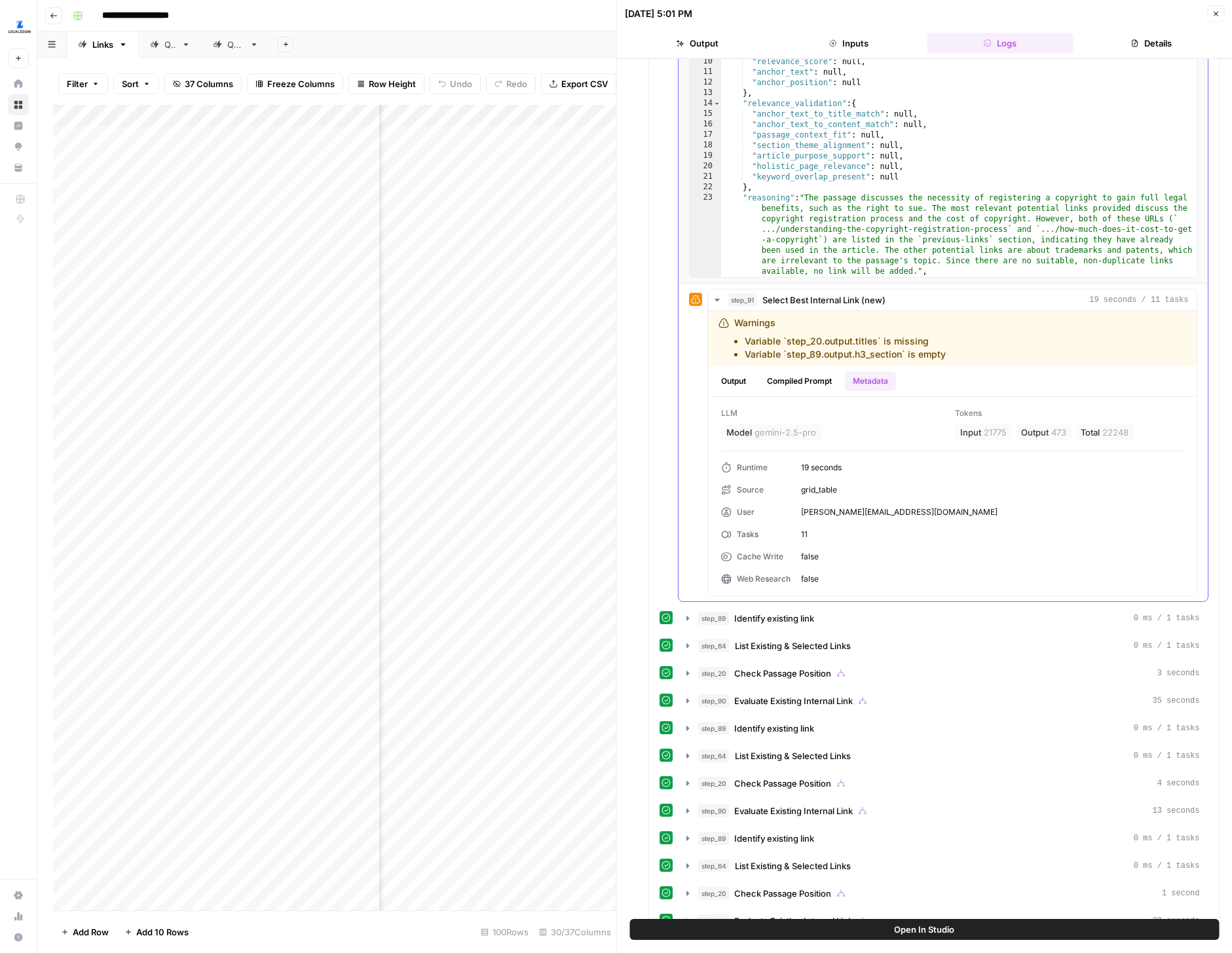
scroll to position [1378, 0]
click at [690, 696] on icon "button" at bounding box center [688, 700] width 11 height 11
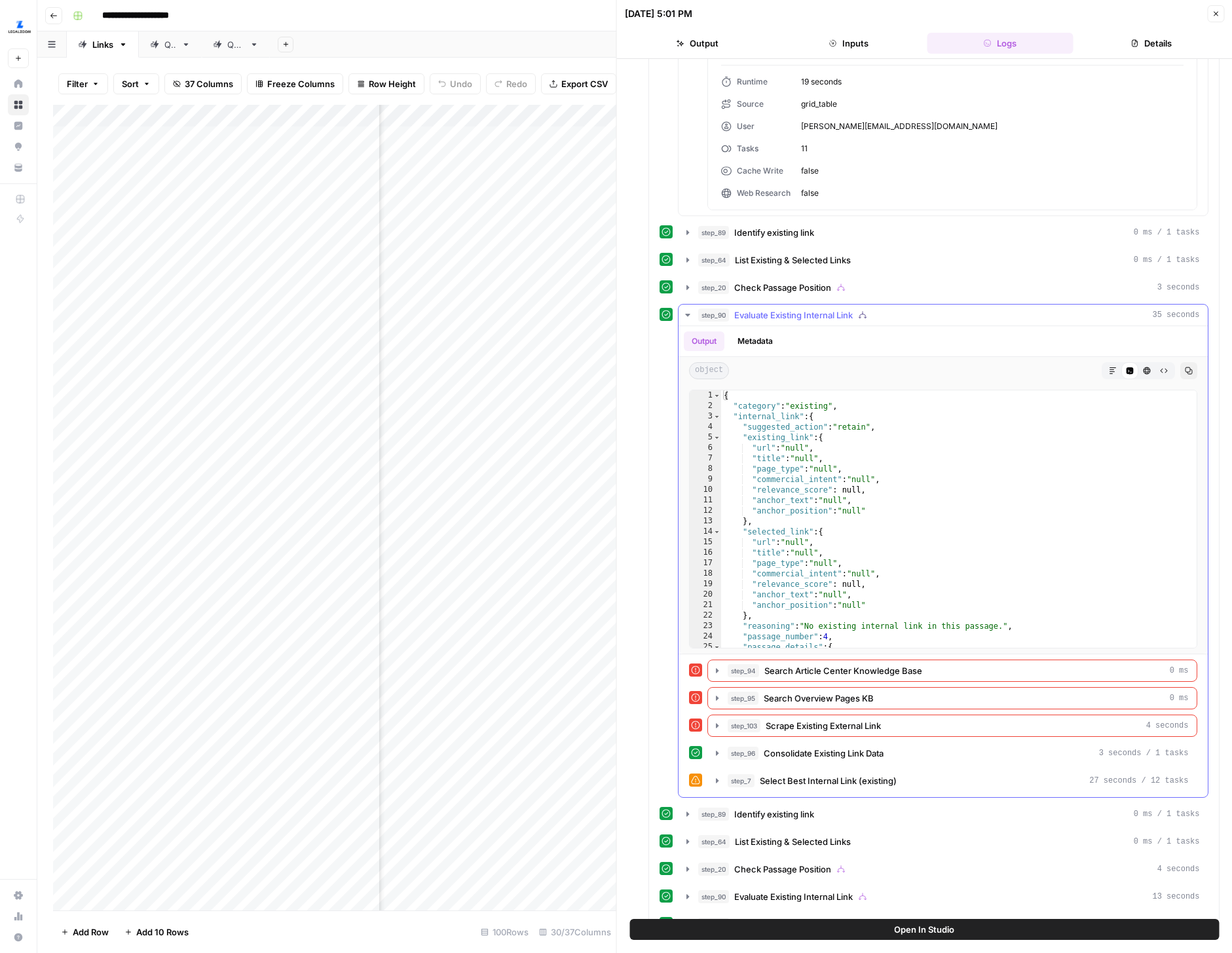
scroll to position [1765, 0]
click at [721, 783] on icon "button" at bounding box center [717, 779] width 11 height 11
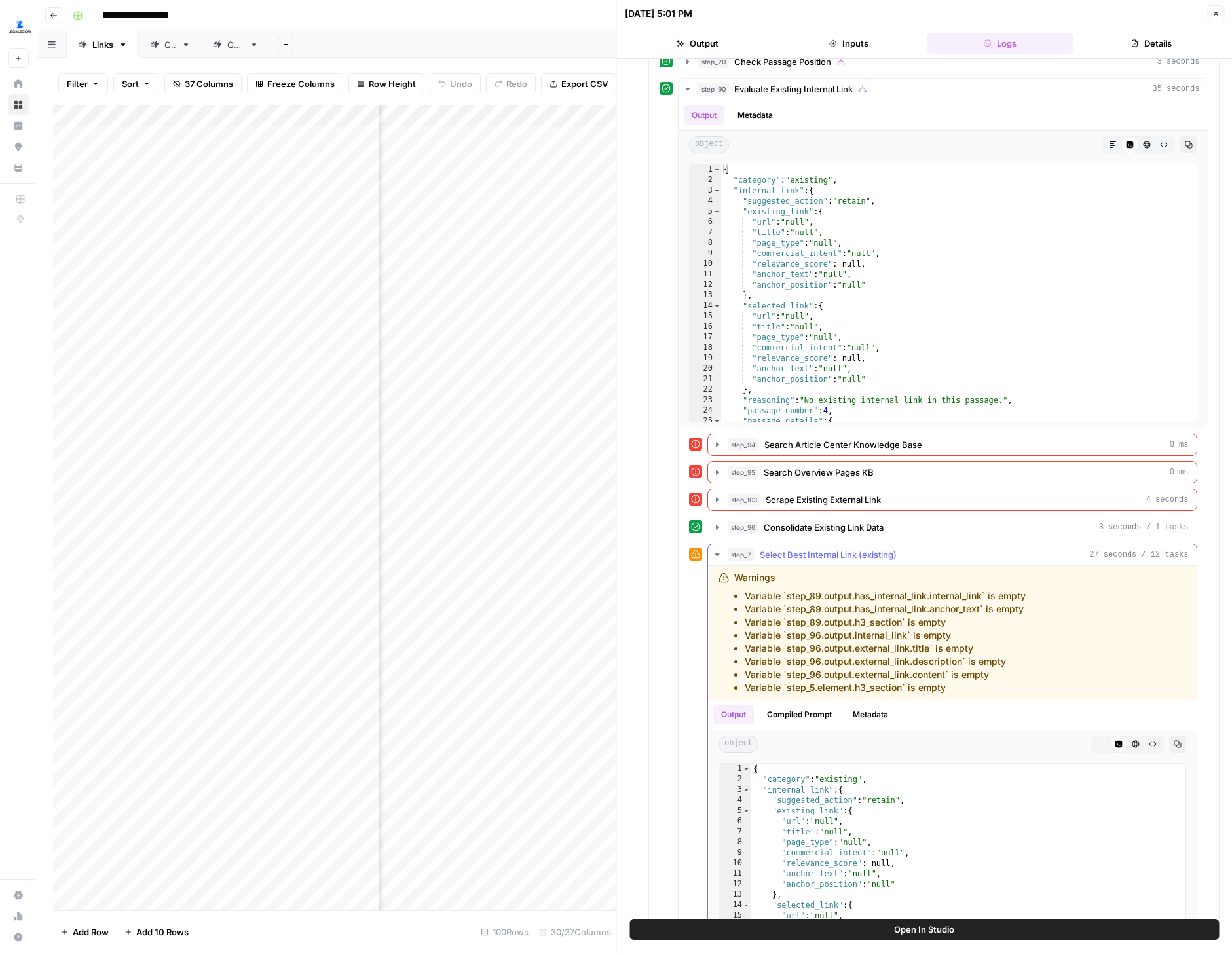
scroll to position [1991, 0]
click at [864, 717] on button "Metadata" at bounding box center [870, 713] width 51 height 20
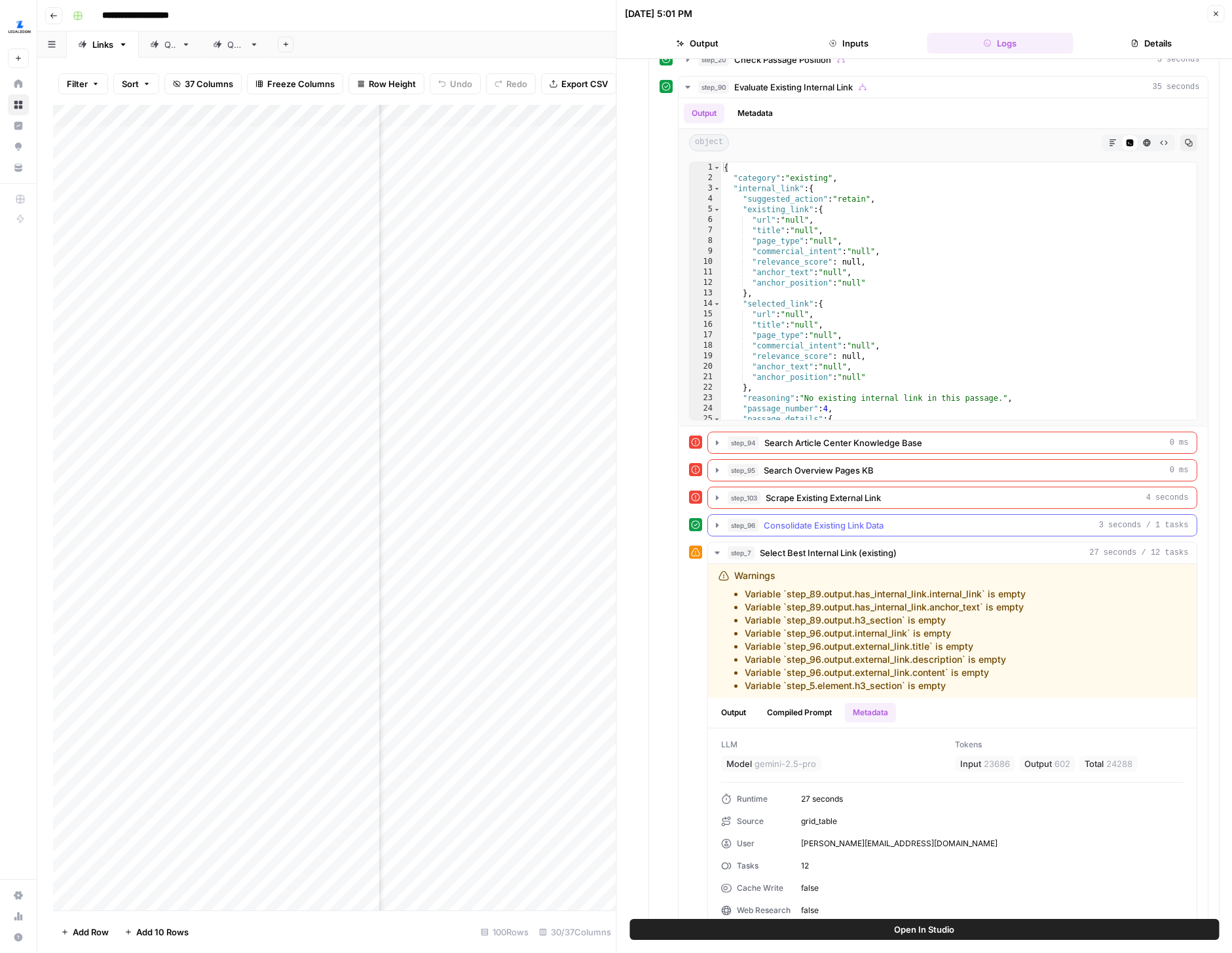
click at [718, 530] on button "step_96 Consolidate Existing Link Data 3 seconds / 1 tasks" at bounding box center [952, 525] width 489 height 21
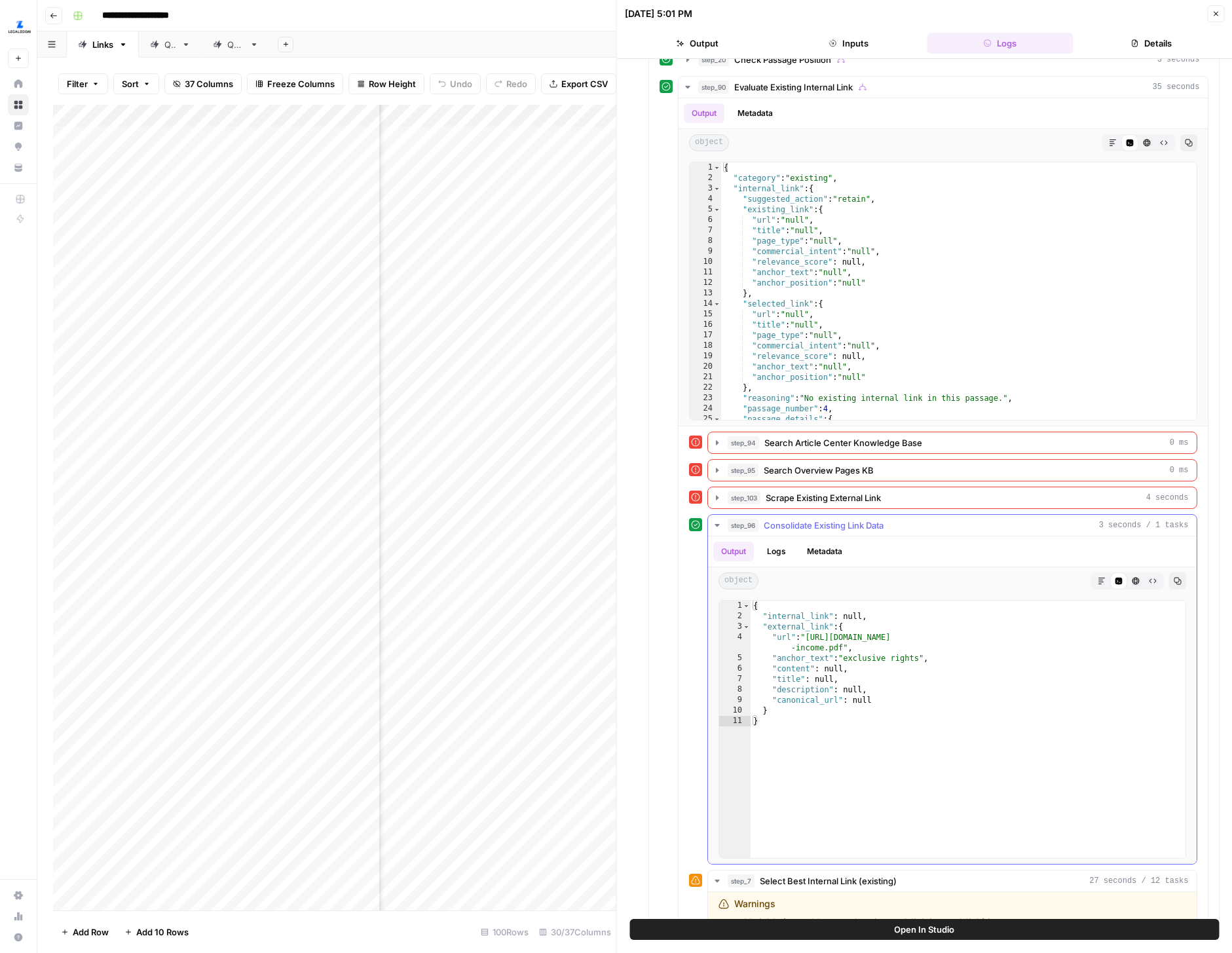
click at [829, 548] on button "Metadata" at bounding box center [825, 552] width 51 height 20
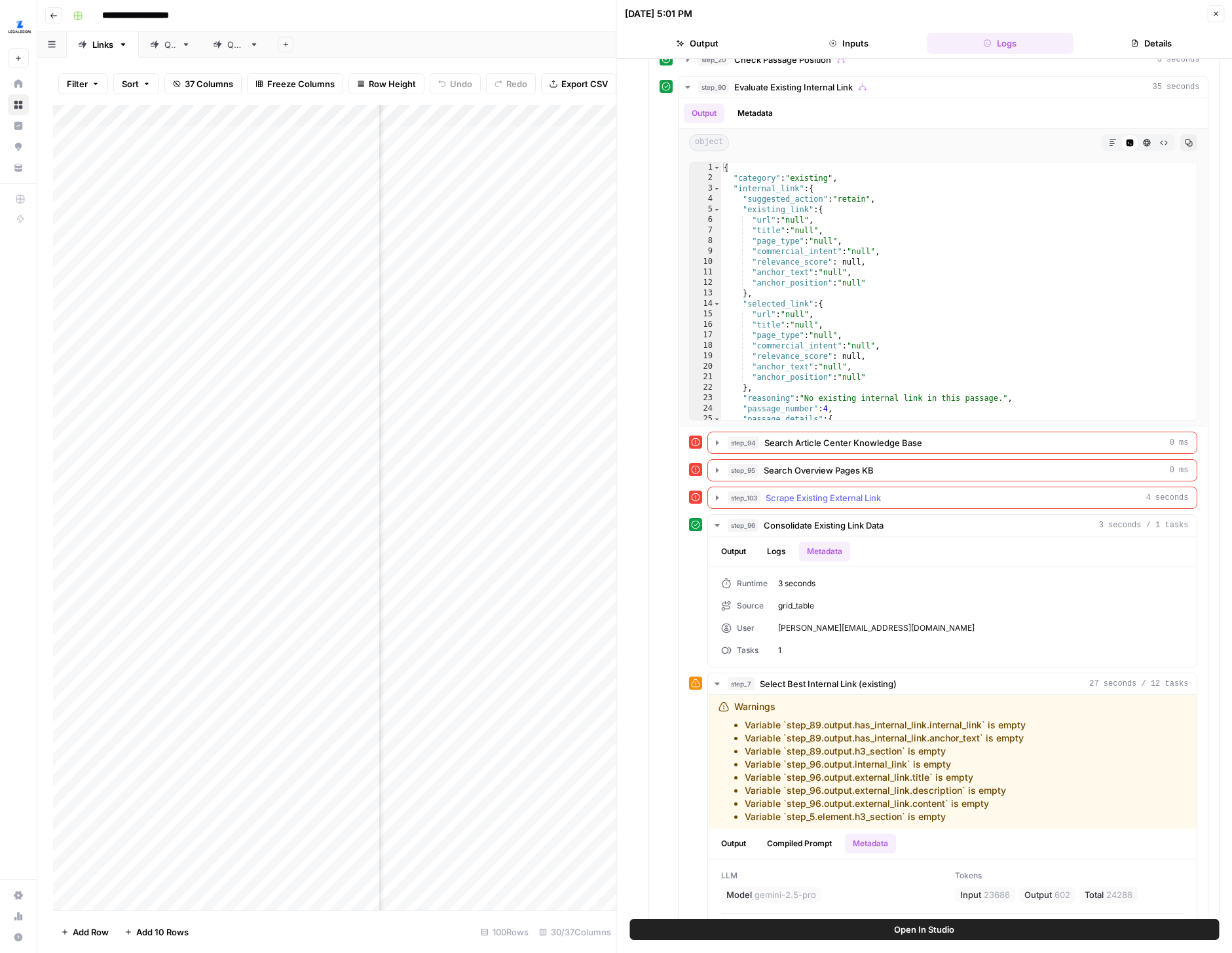
click at [716, 493] on icon "button" at bounding box center [717, 497] width 11 height 11
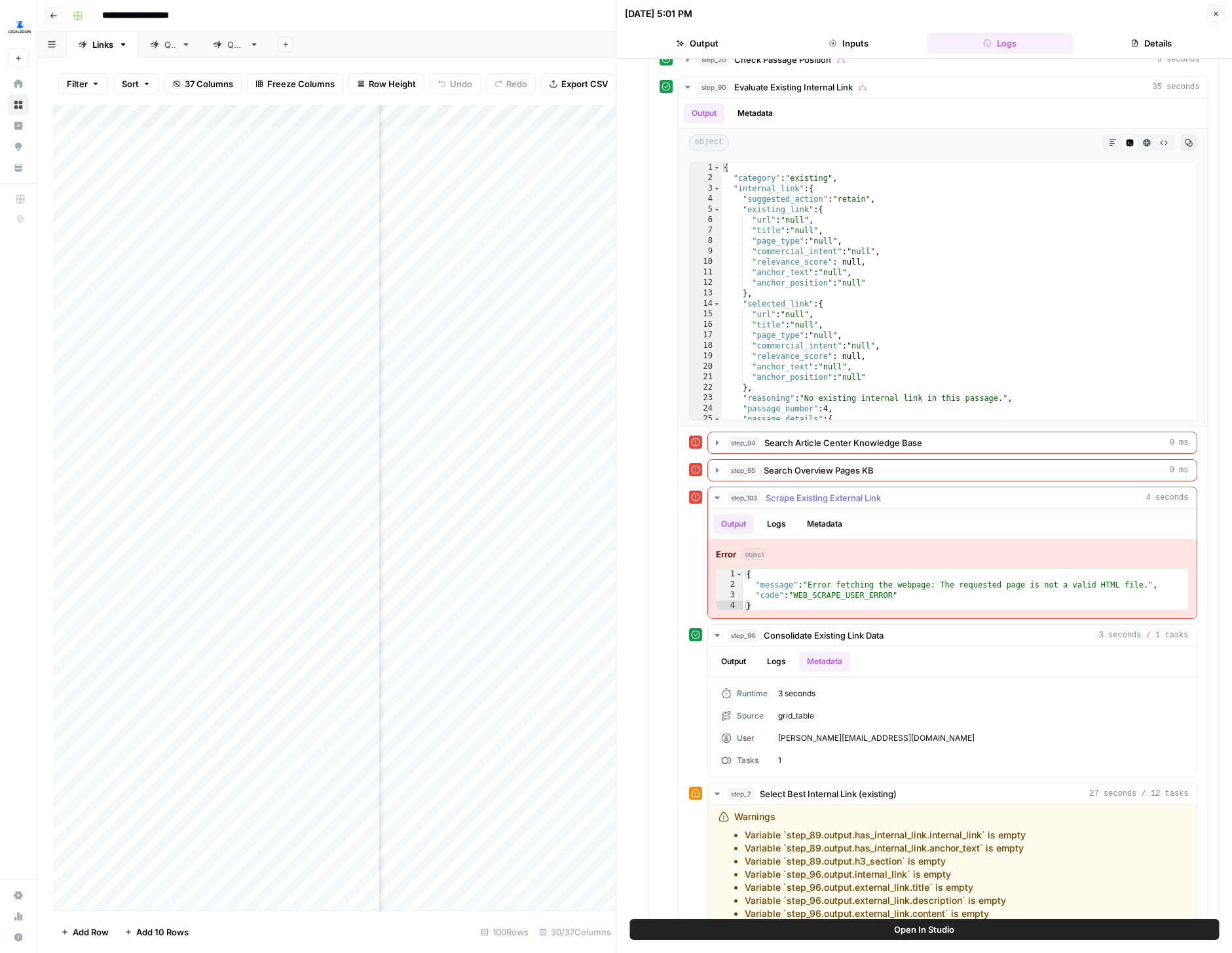
click at [831, 526] on button "Metadata" at bounding box center [825, 524] width 51 height 20
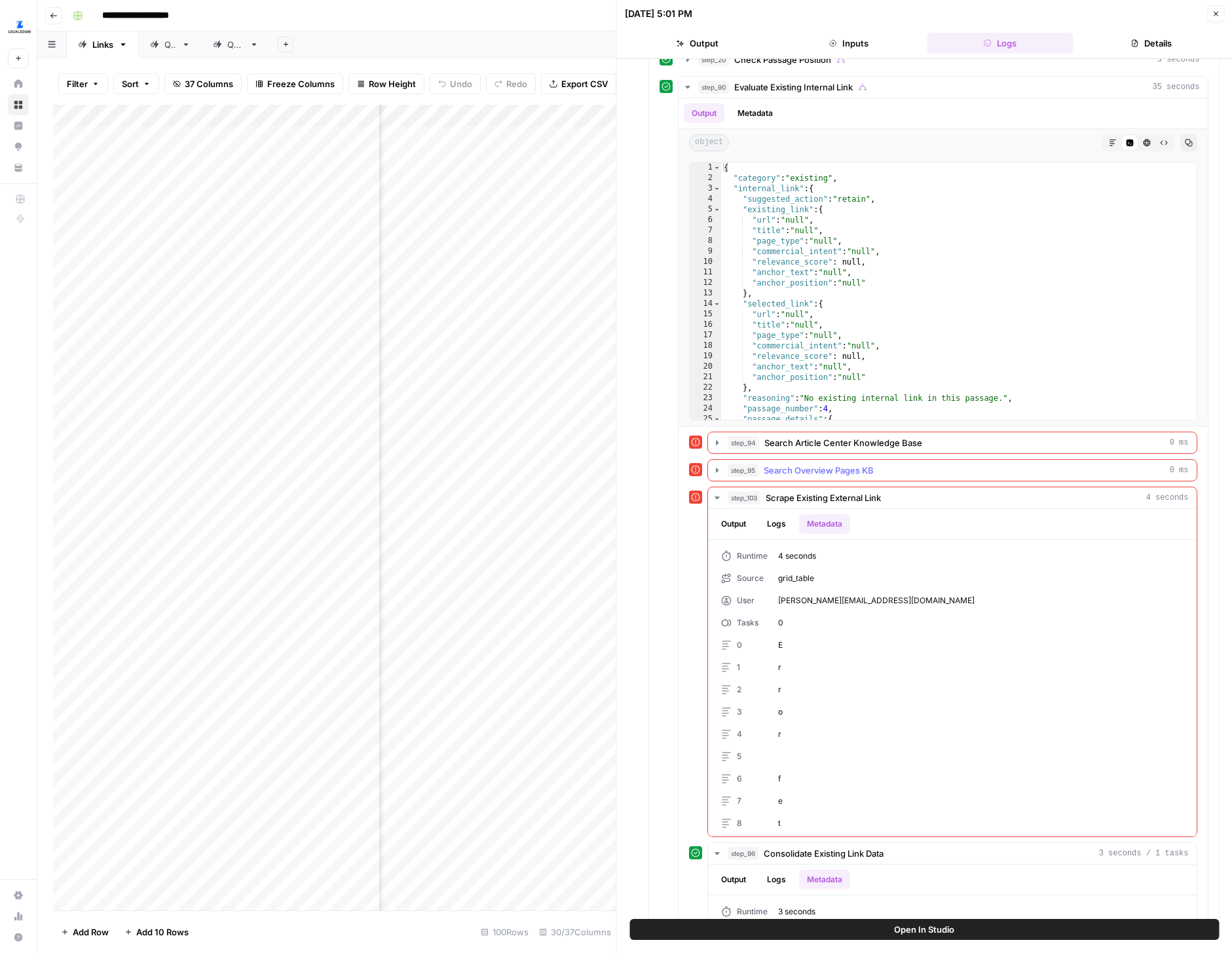
click at [716, 471] on icon "button" at bounding box center [717, 470] width 2 height 5
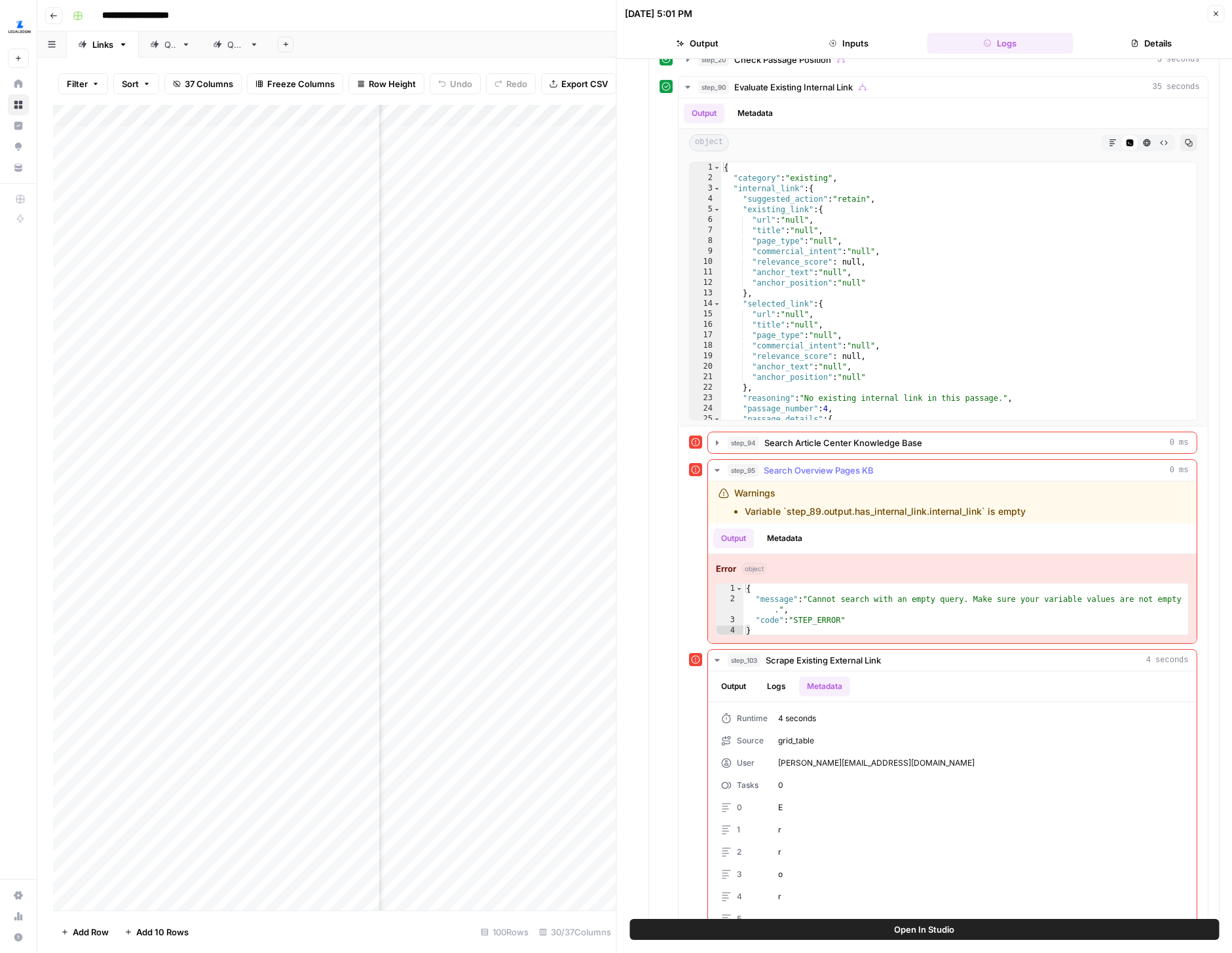
click at [800, 530] on button "Metadata" at bounding box center [785, 539] width 51 height 20
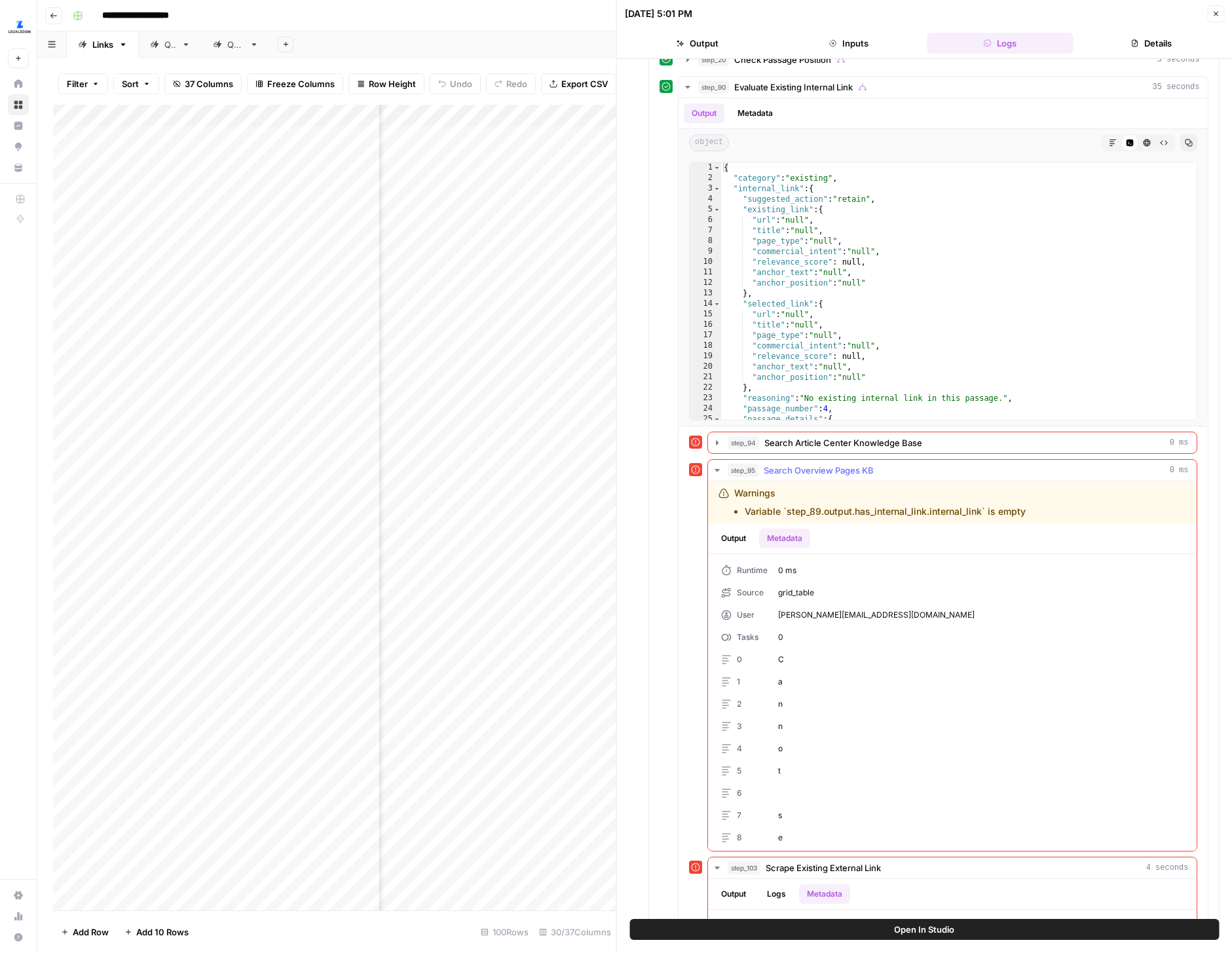
click at [729, 466] on span "step_95" at bounding box center [743, 470] width 30 height 13
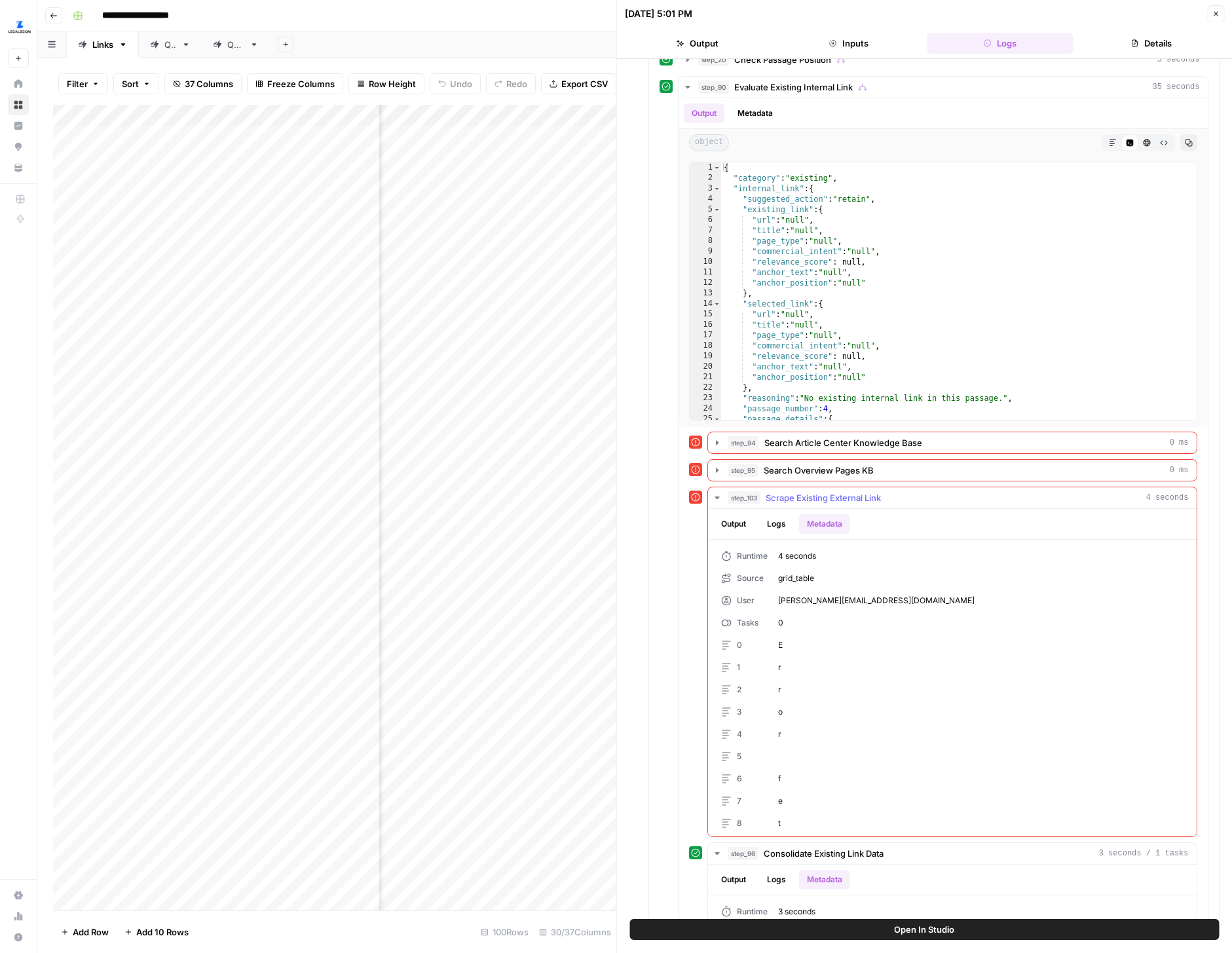
click at [719, 497] on icon "button" at bounding box center [717, 497] width 11 height 11
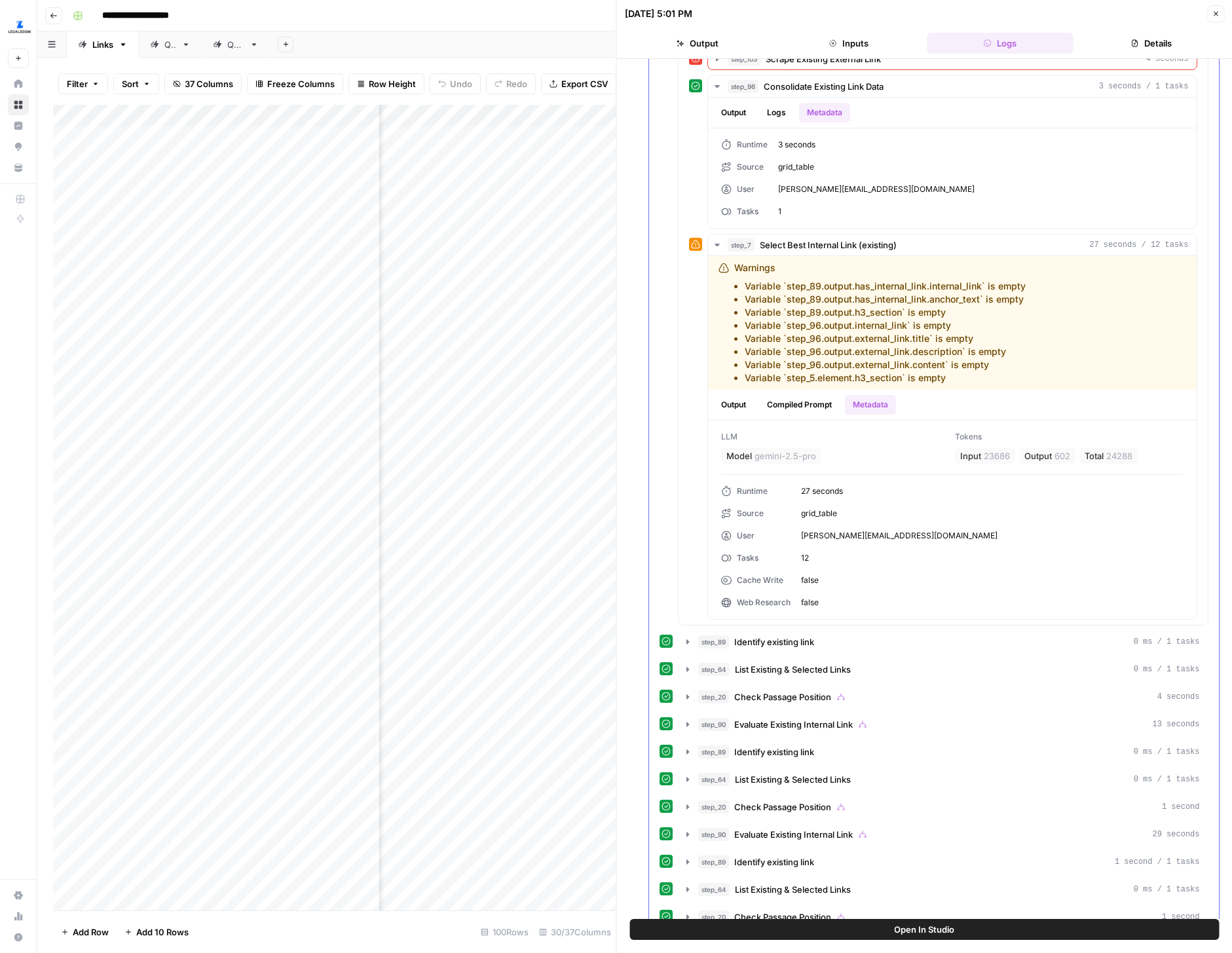
scroll to position [2585, 0]
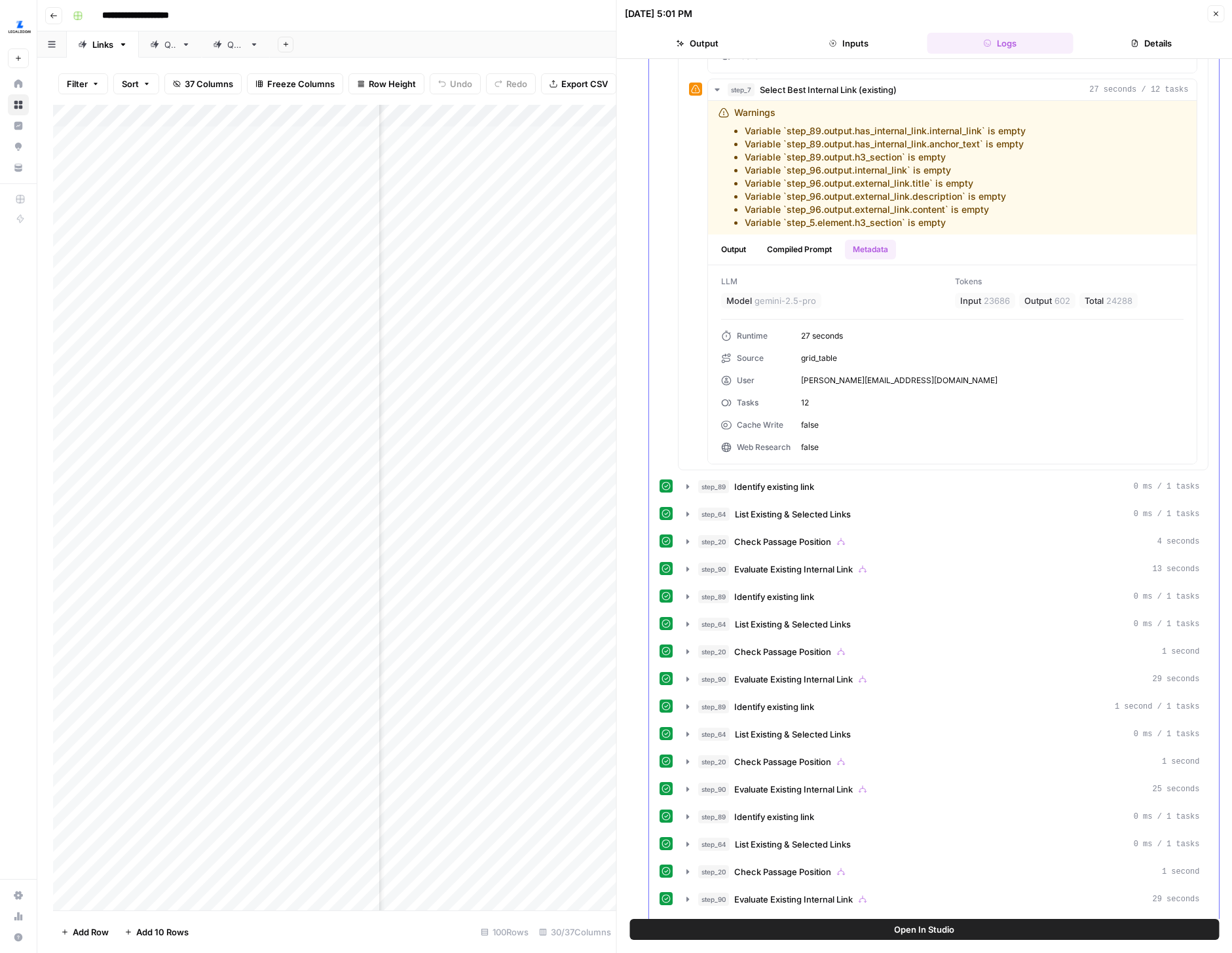
click at [689, 496] on button "step_89 Identify existing link 0 ms / 1 tasks" at bounding box center [943, 486] width 530 height 21
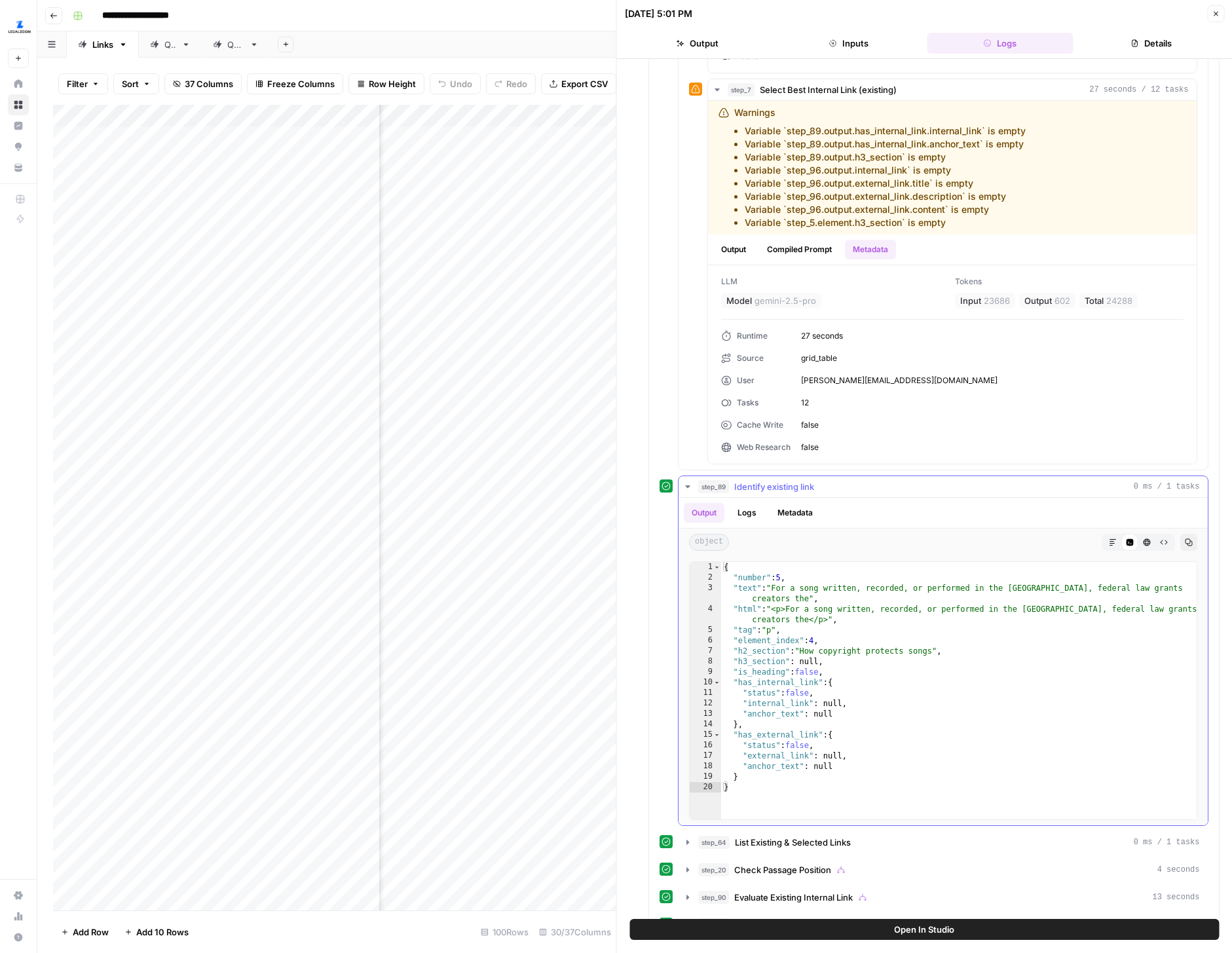
click at [794, 519] on button "Metadata" at bounding box center [795, 513] width 51 height 20
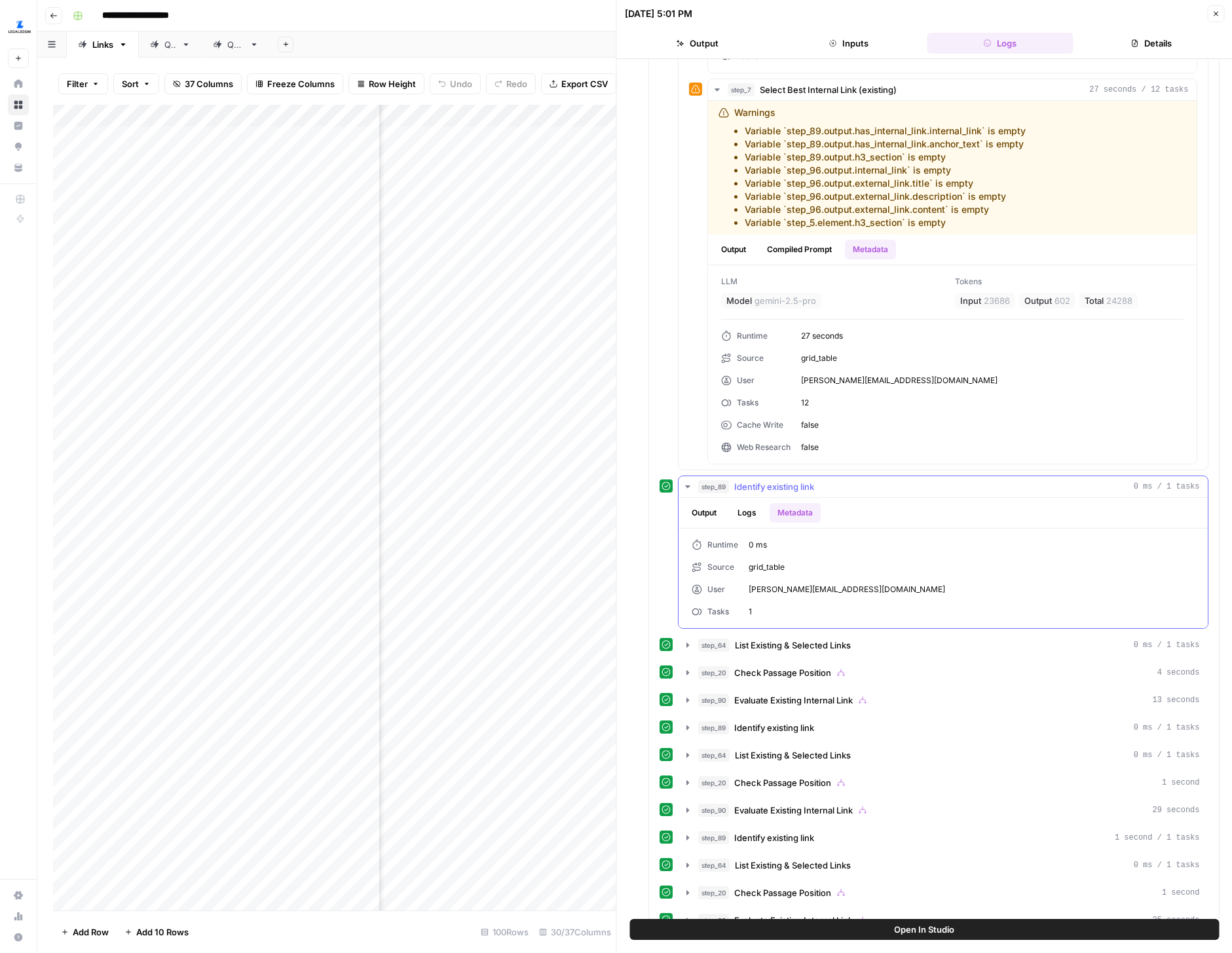
click at [698, 488] on span "step_89" at bounding box center [713, 487] width 30 height 13
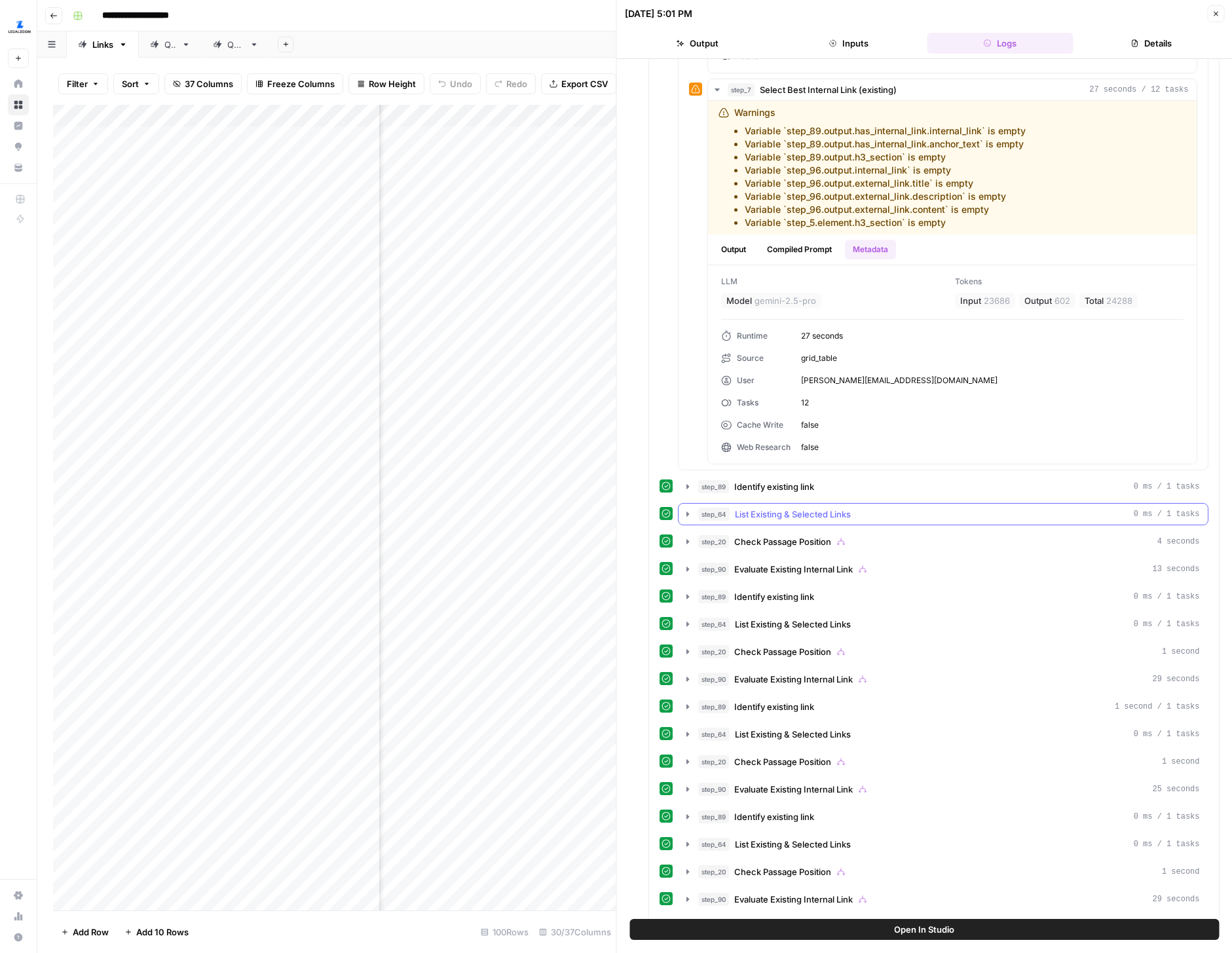
click at [695, 521] on button "step_64 List Existing & Selected Links 0 ms / 1 tasks" at bounding box center [943, 513] width 530 height 21
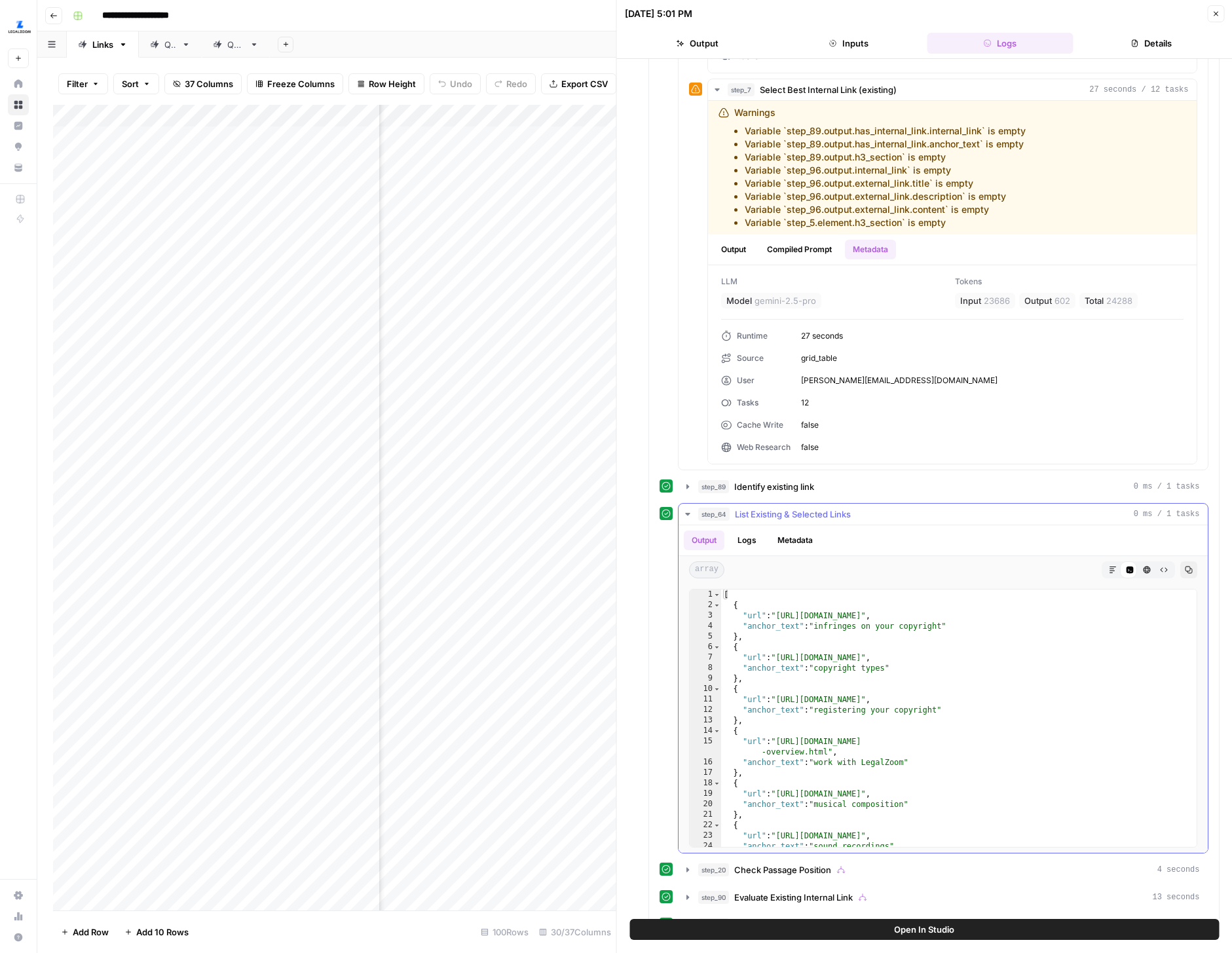
click at [783, 541] on button "Metadata" at bounding box center [795, 540] width 51 height 20
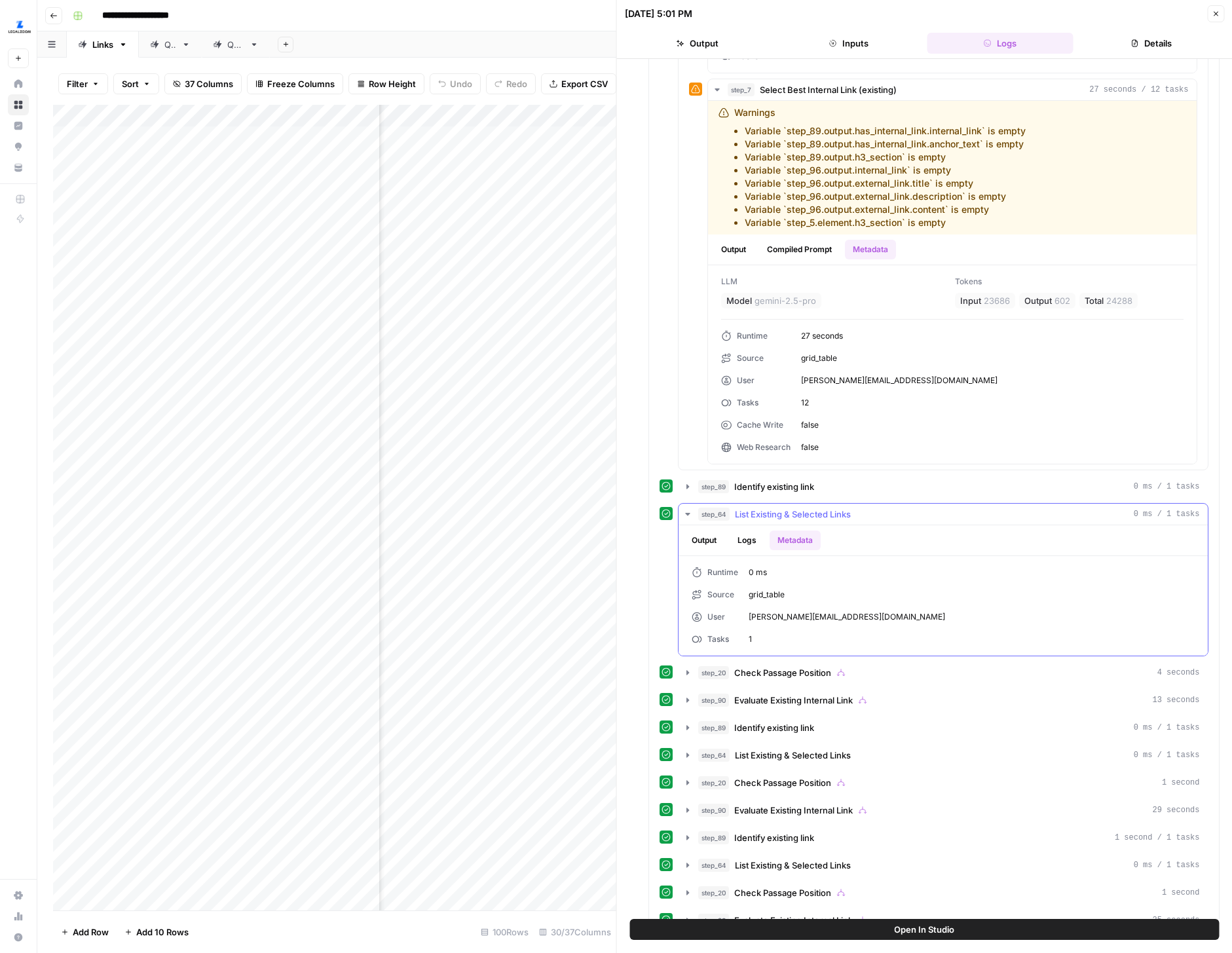
click at [688, 516] on icon "button" at bounding box center [688, 514] width 11 height 11
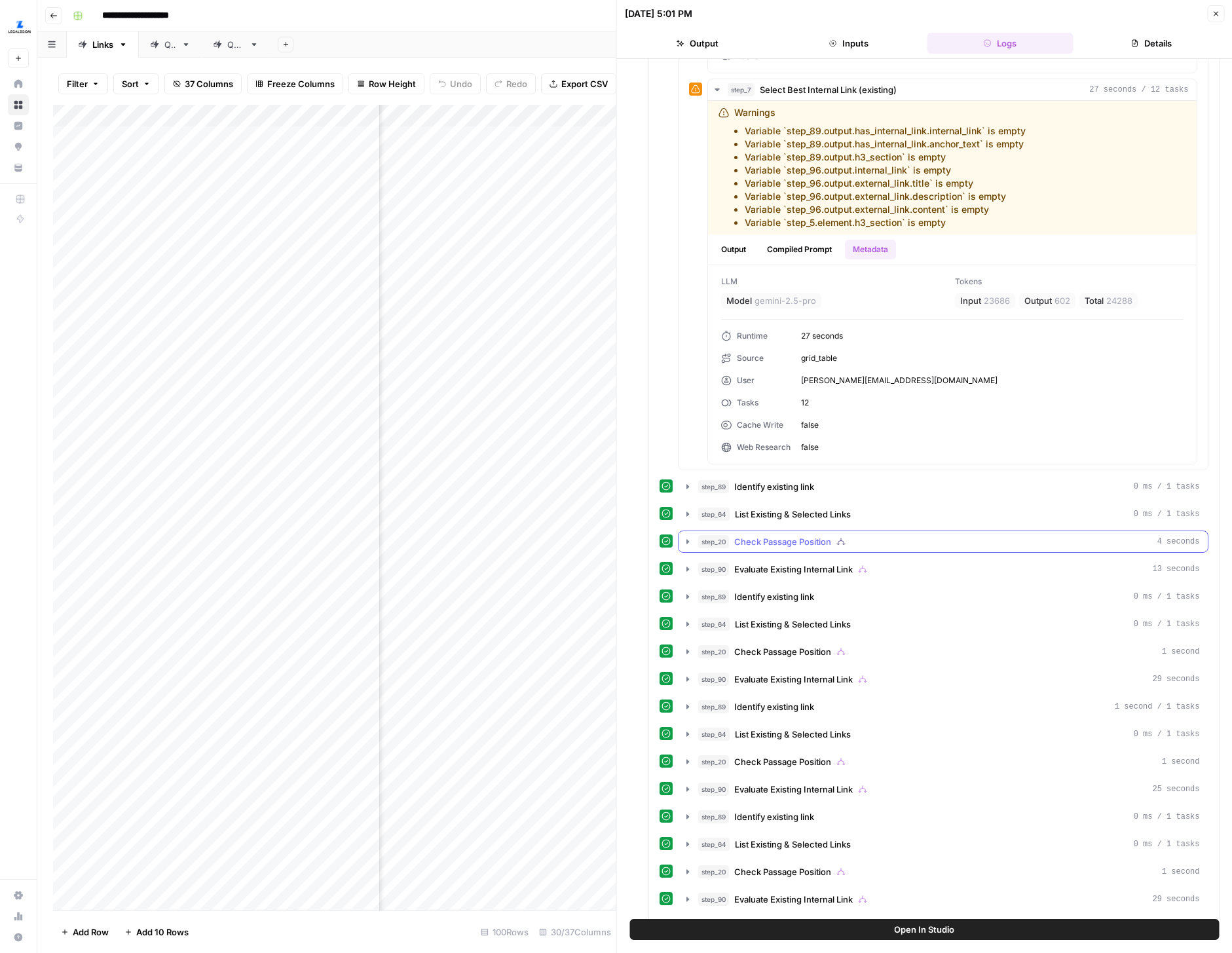
click at [692, 544] on icon "button" at bounding box center [688, 541] width 11 height 11
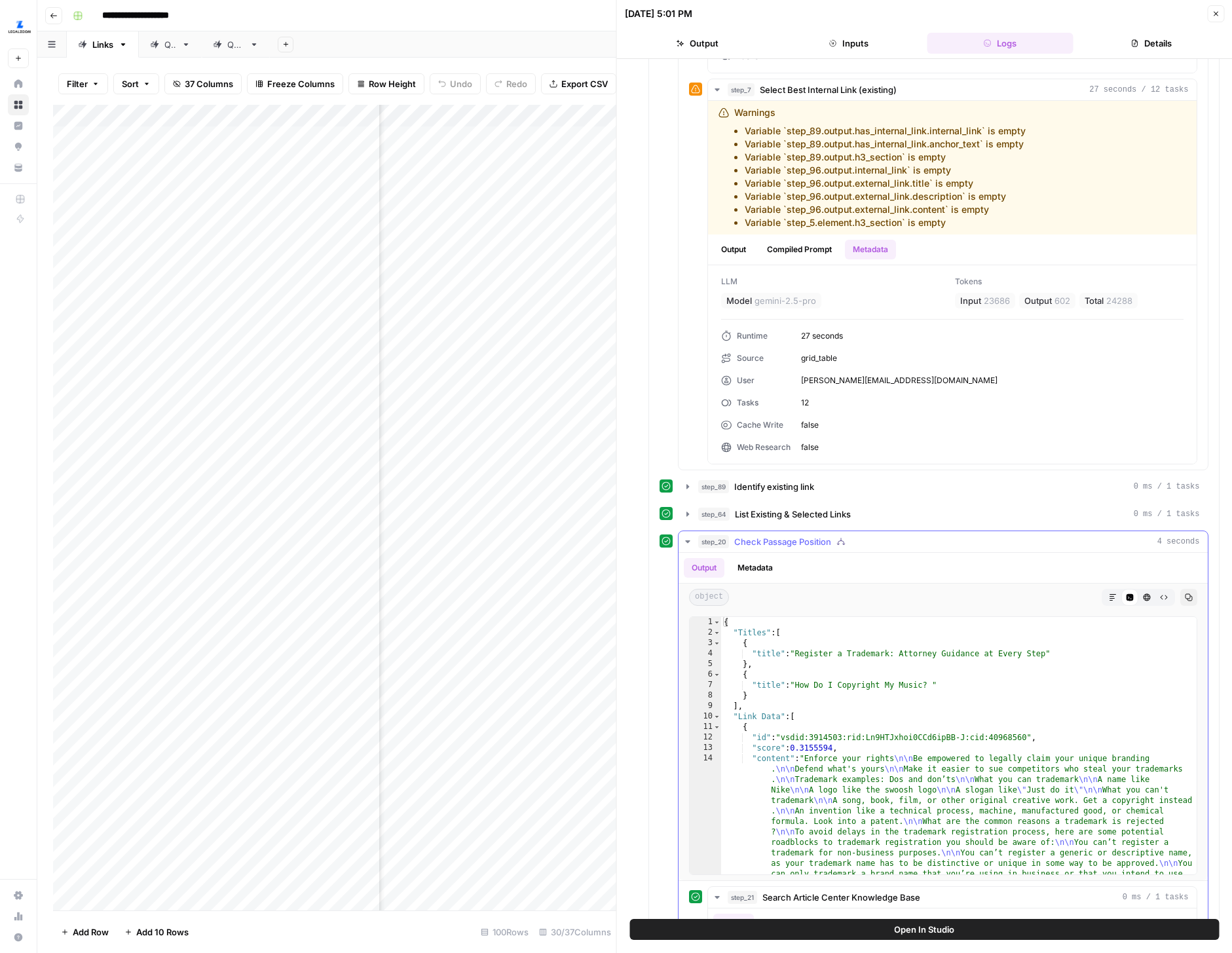
click at [769, 562] on button "Metadata" at bounding box center [755, 568] width 51 height 20
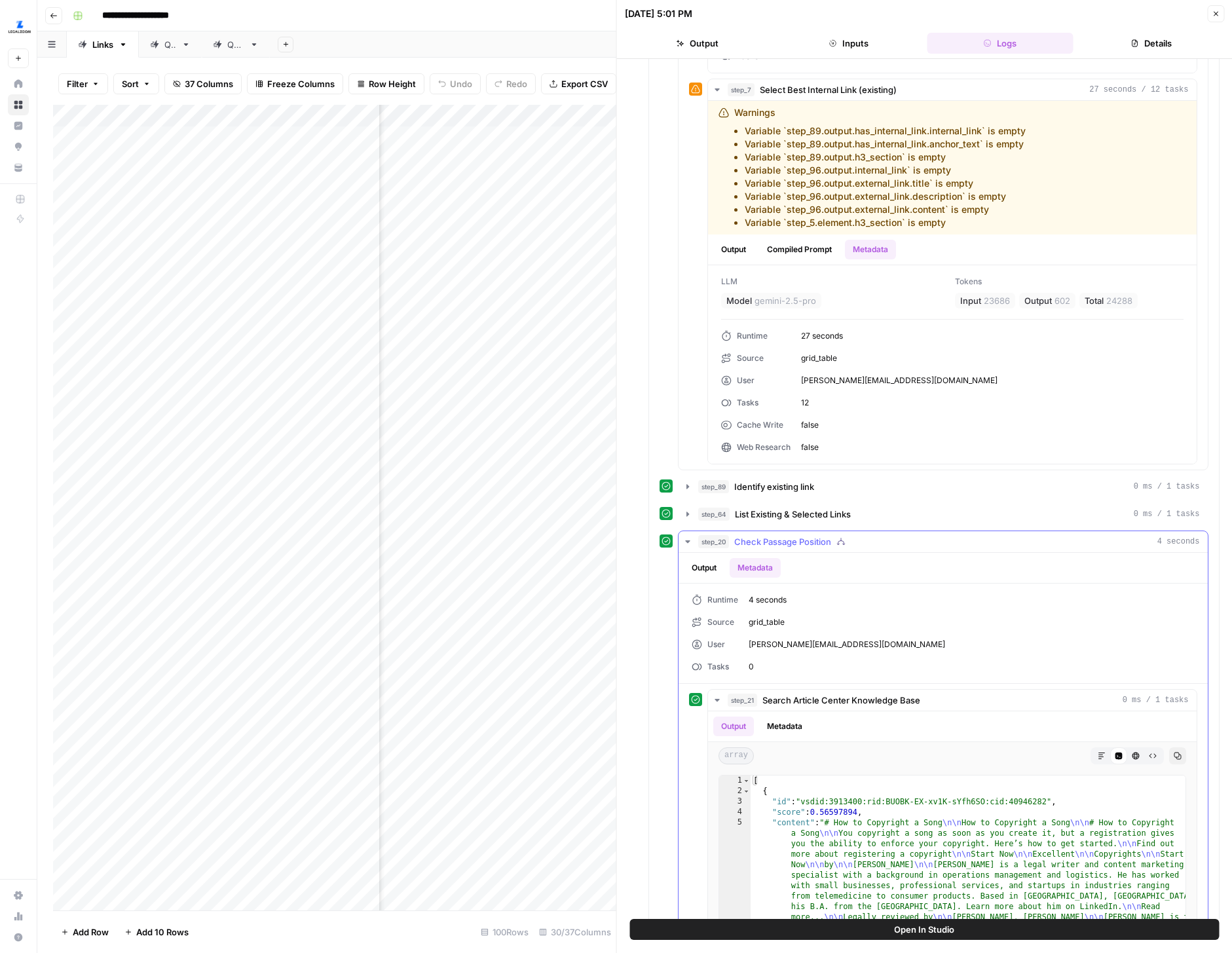
click at [695, 539] on button "step_20 Check Passage Position 4 seconds" at bounding box center [943, 541] width 530 height 21
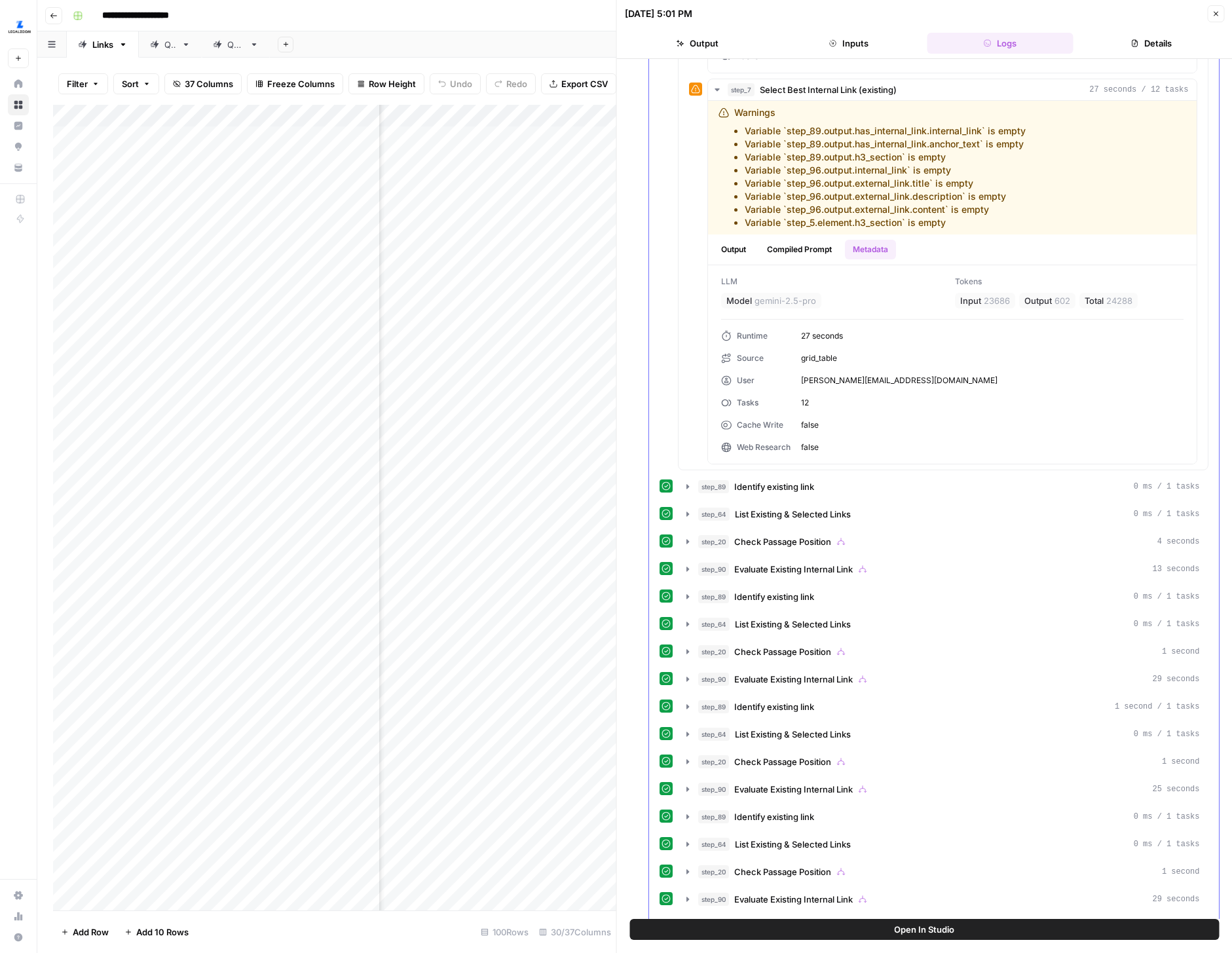
click at [693, 570] on button "step_90 Evaluate Existing Internal Link 13 seconds" at bounding box center [943, 568] width 530 height 21
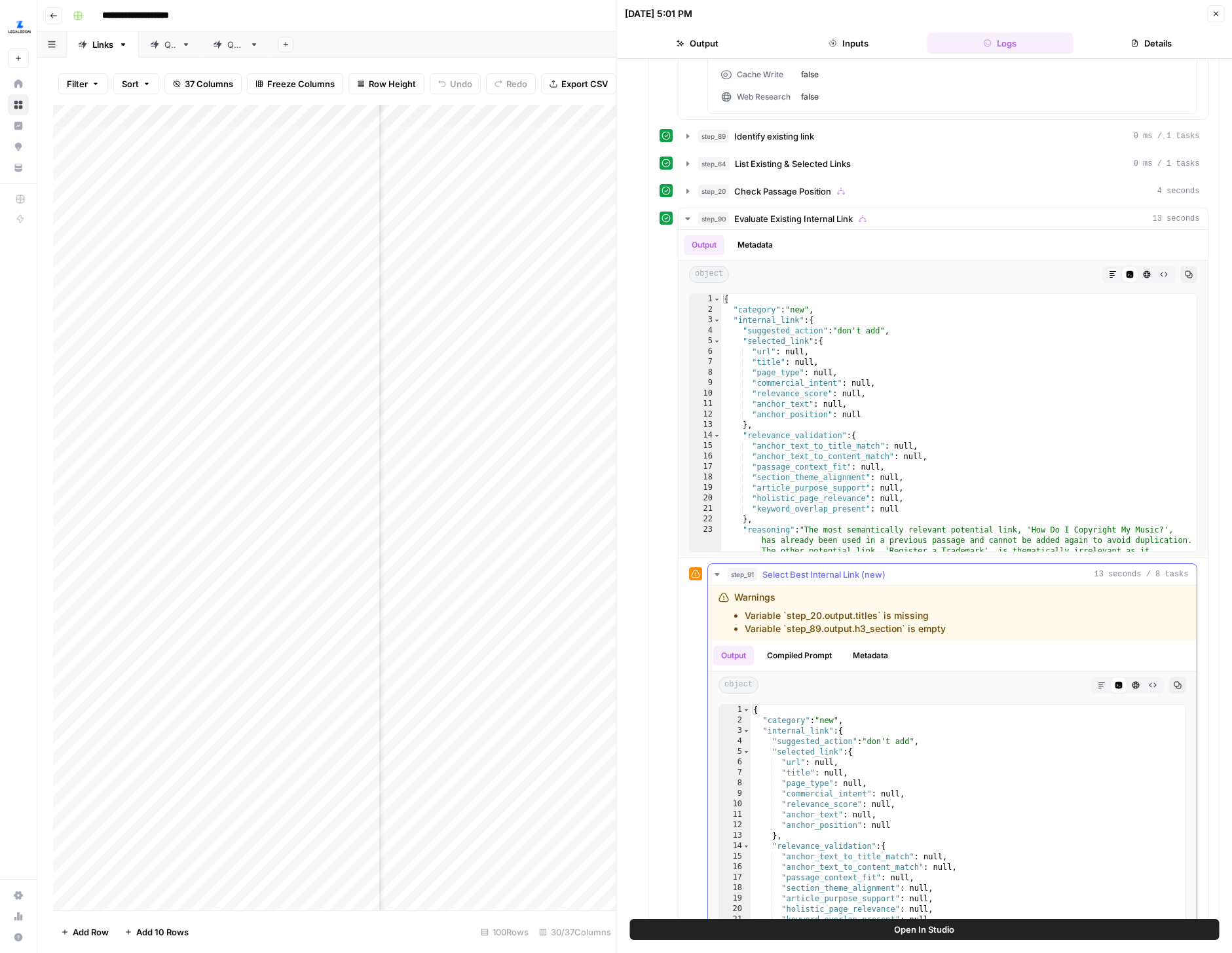
scroll to position [2963, 0]
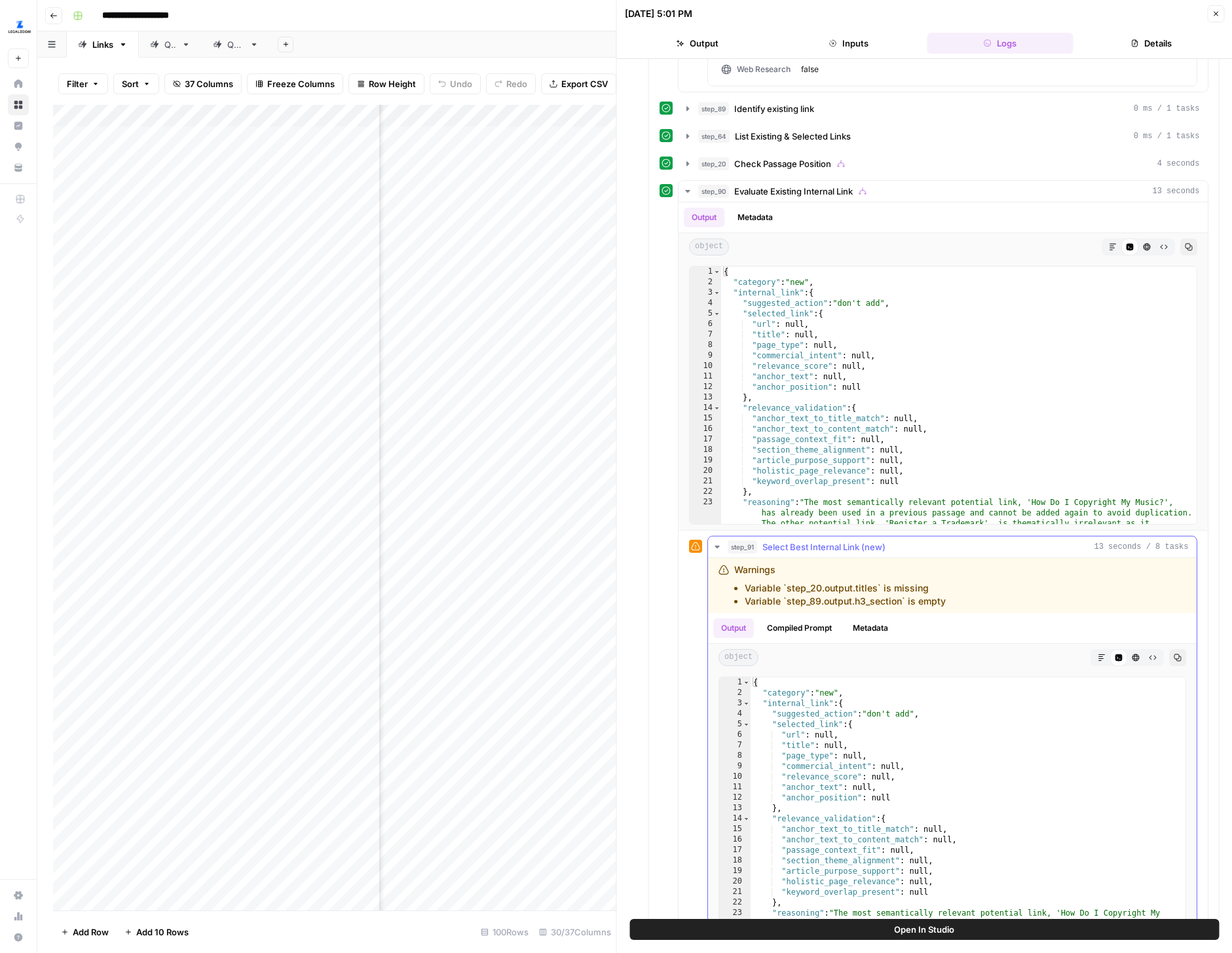
click at [878, 620] on button "Metadata" at bounding box center [870, 628] width 51 height 20
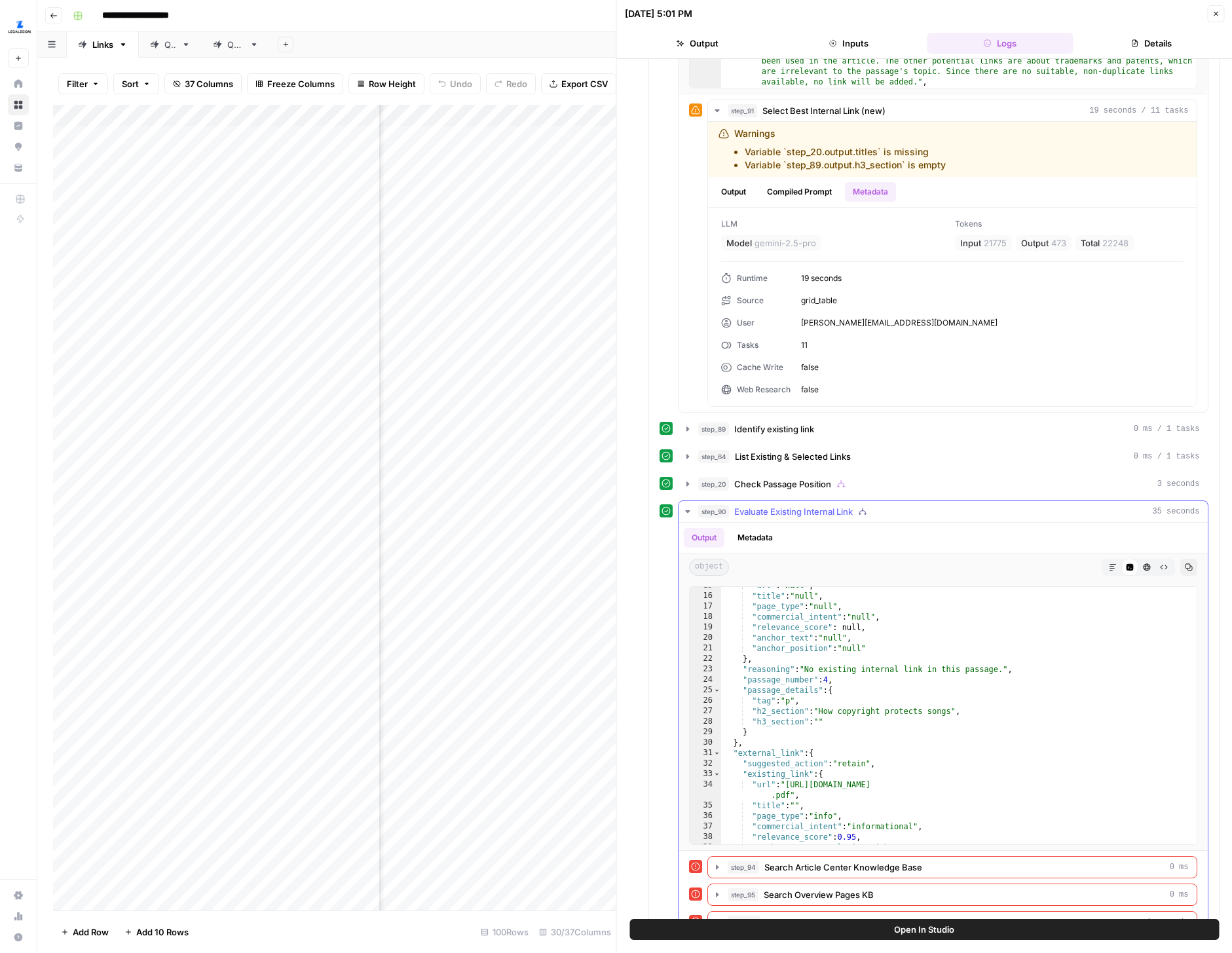
scroll to position [142, 0]
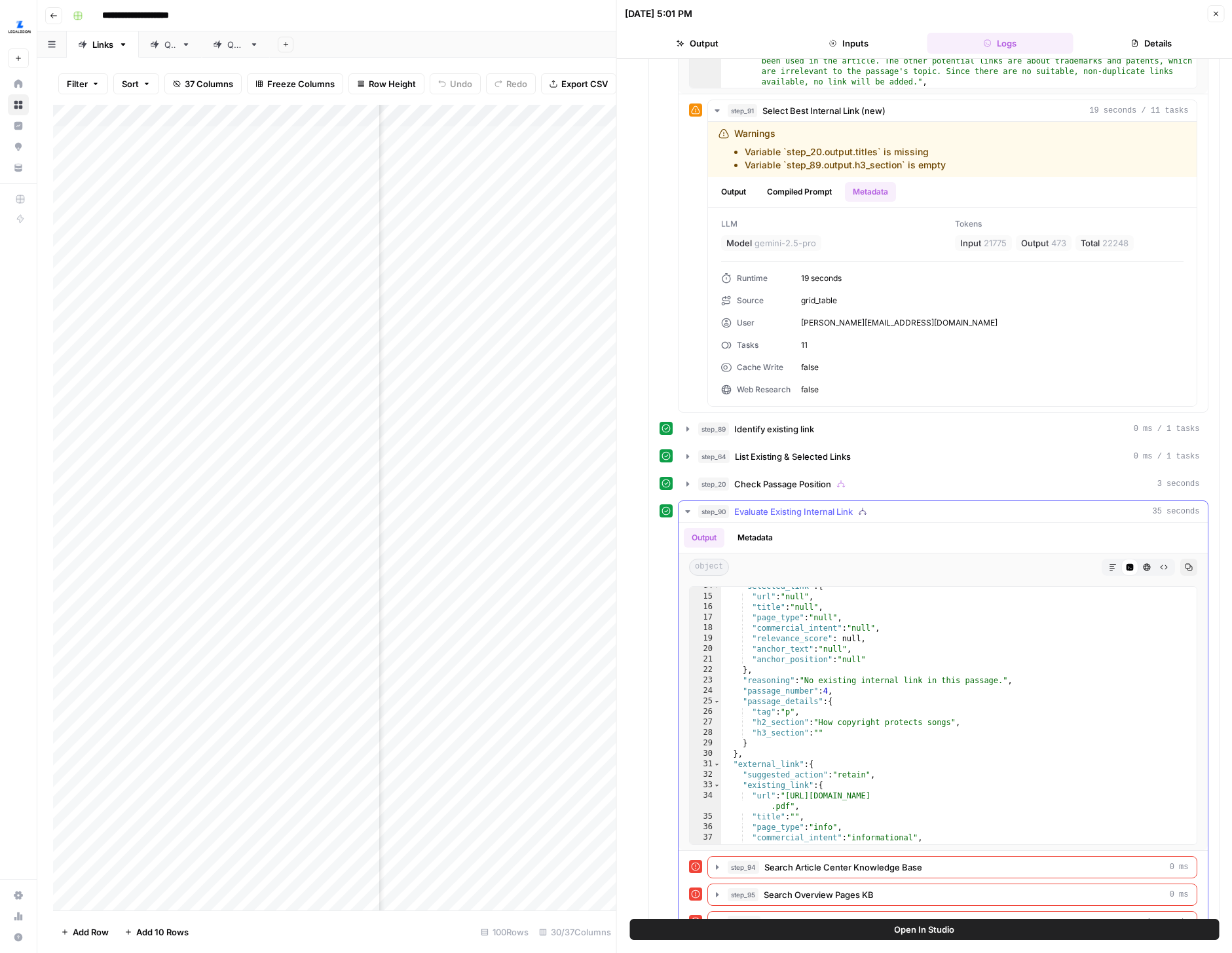
click at [695, 511] on button "step_90 Evaluate Existing Internal Link 35 seconds" at bounding box center [943, 511] width 530 height 21
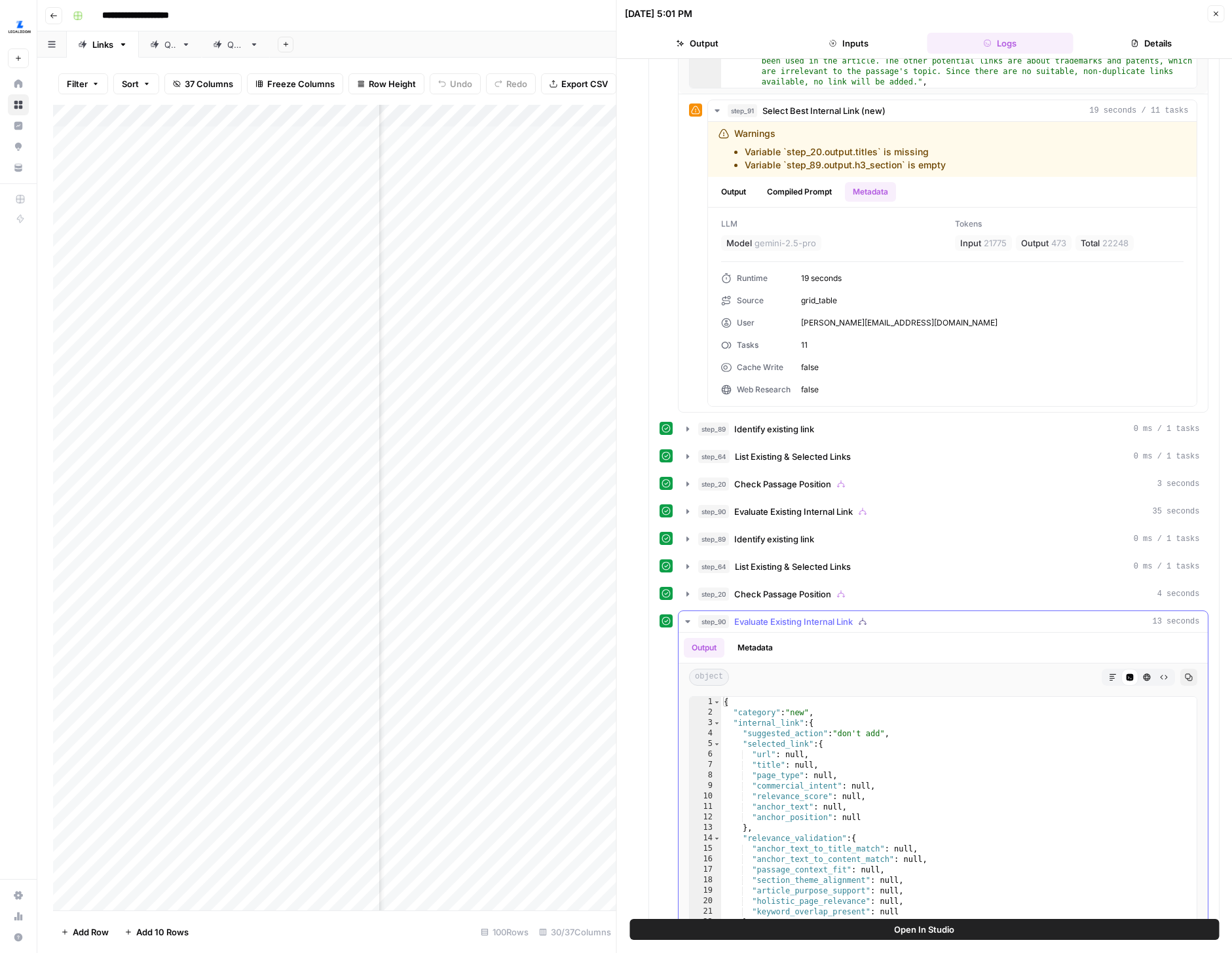
click at [689, 621] on icon "button" at bounding box center [688, 621] width 5 height 2
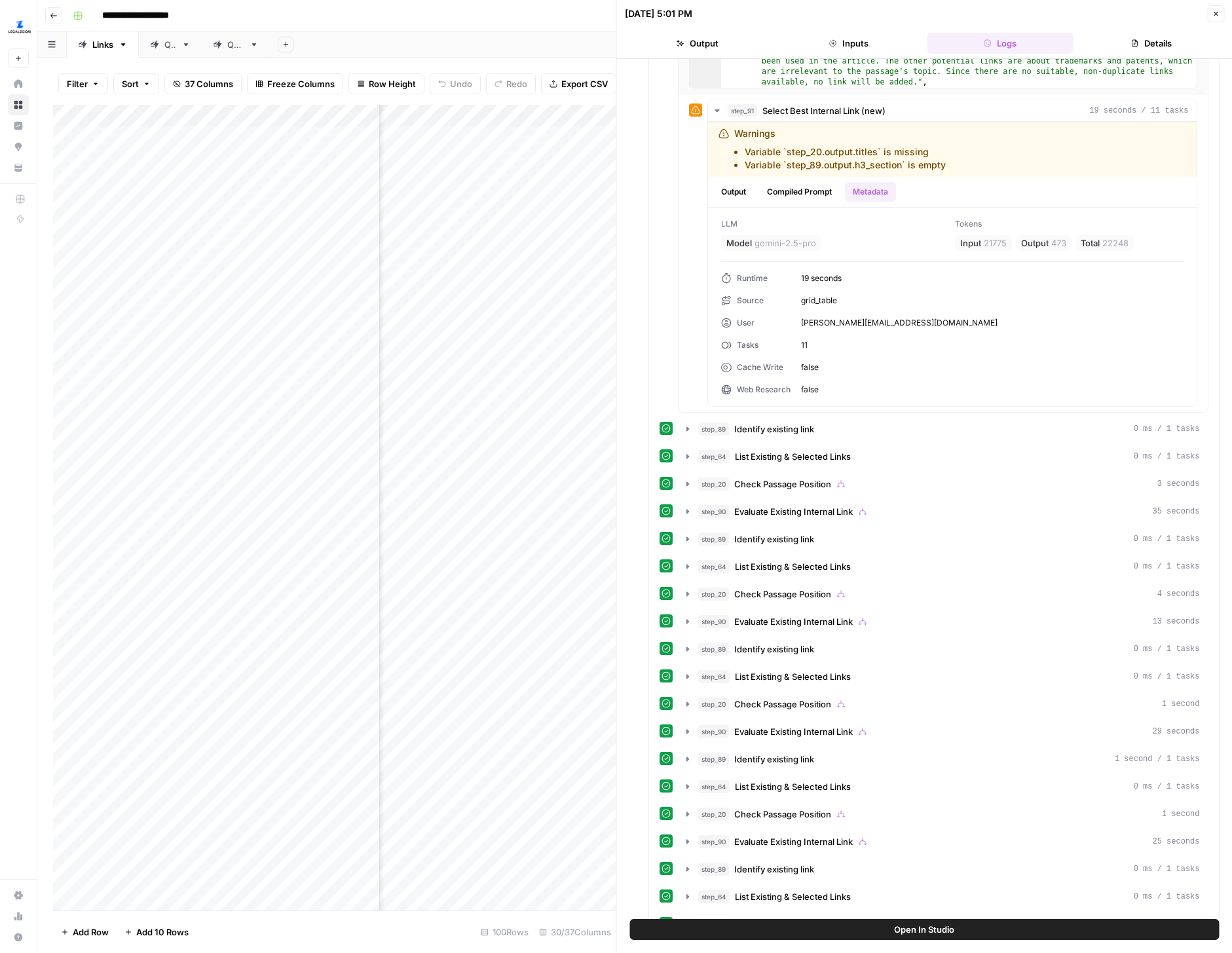
click at [165, 44] on div "QA" at bounding box center [170, 44] width 12 height 13
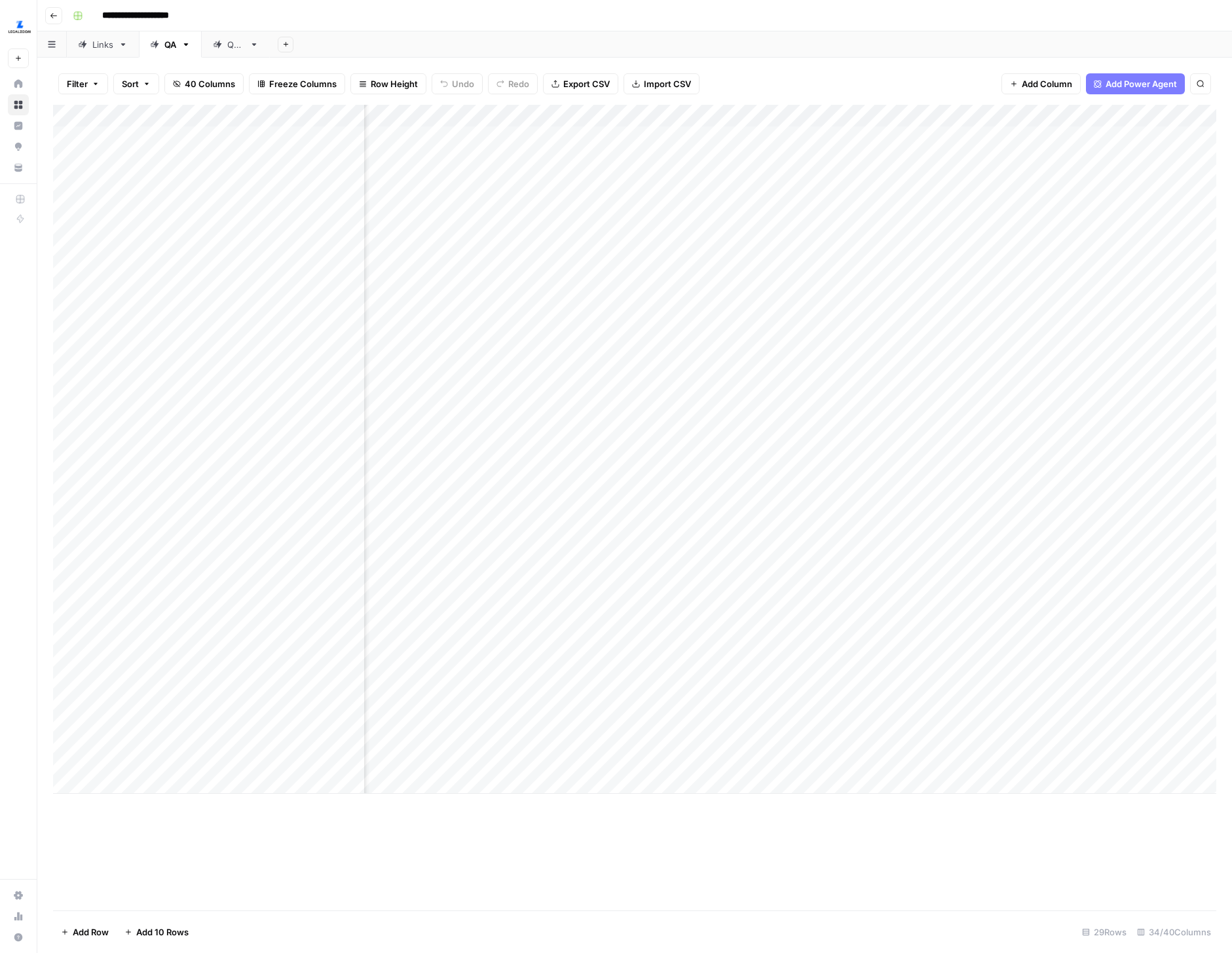
scroll to position [0, 305]
click at [832, 111] on div "Add Column" at bounding box center [635, 449] width 1164 height 689
click at [772, 237] on link "Edit Workflow" at bounding box center [785, 244] width 145 height 18
click at [99, 45] on div "Links" at bounding box center [102, 44] width 21 height 13
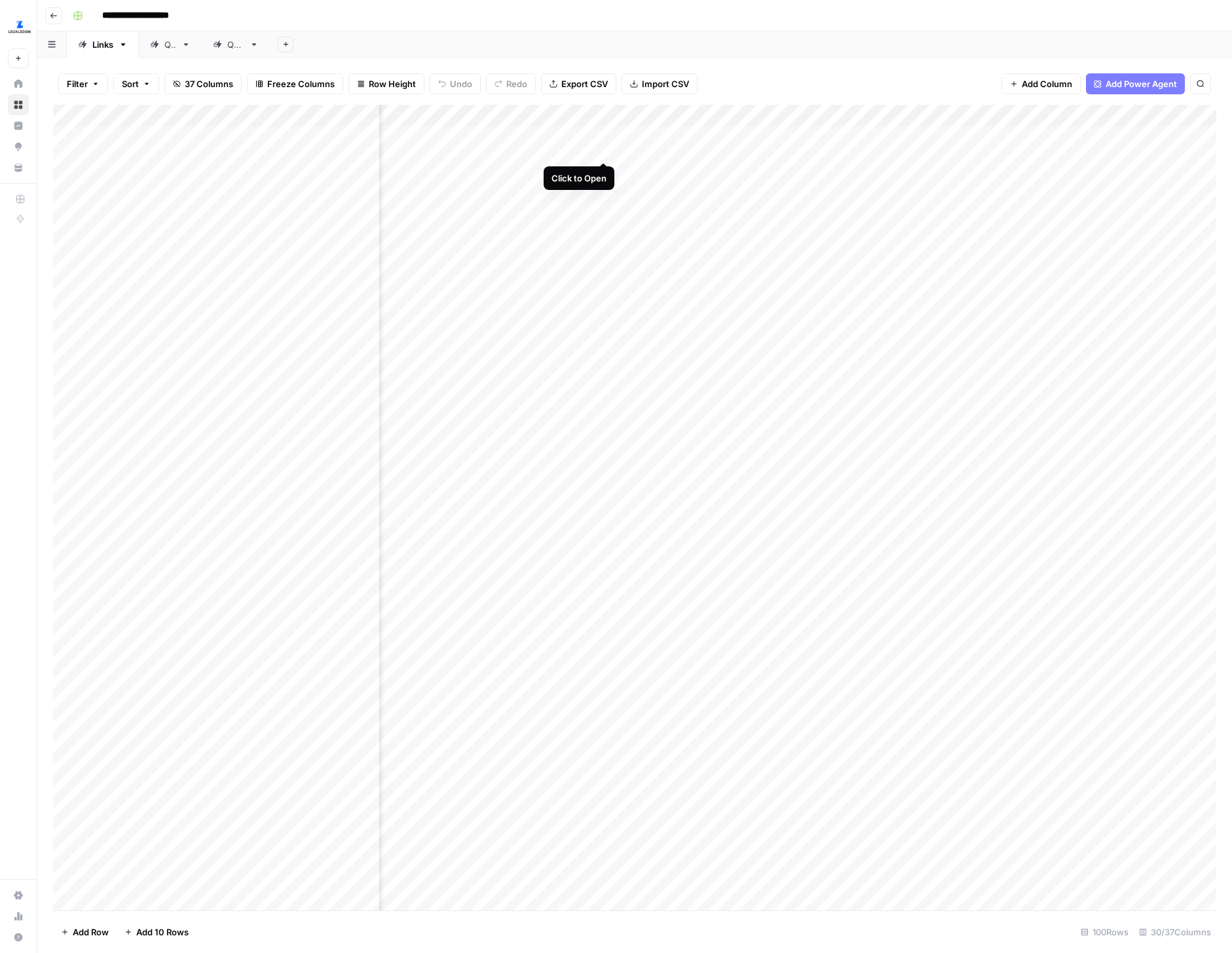
click at [604, 136] on div "Add Column" at bounding box center [635, 507] width 1164 height 806
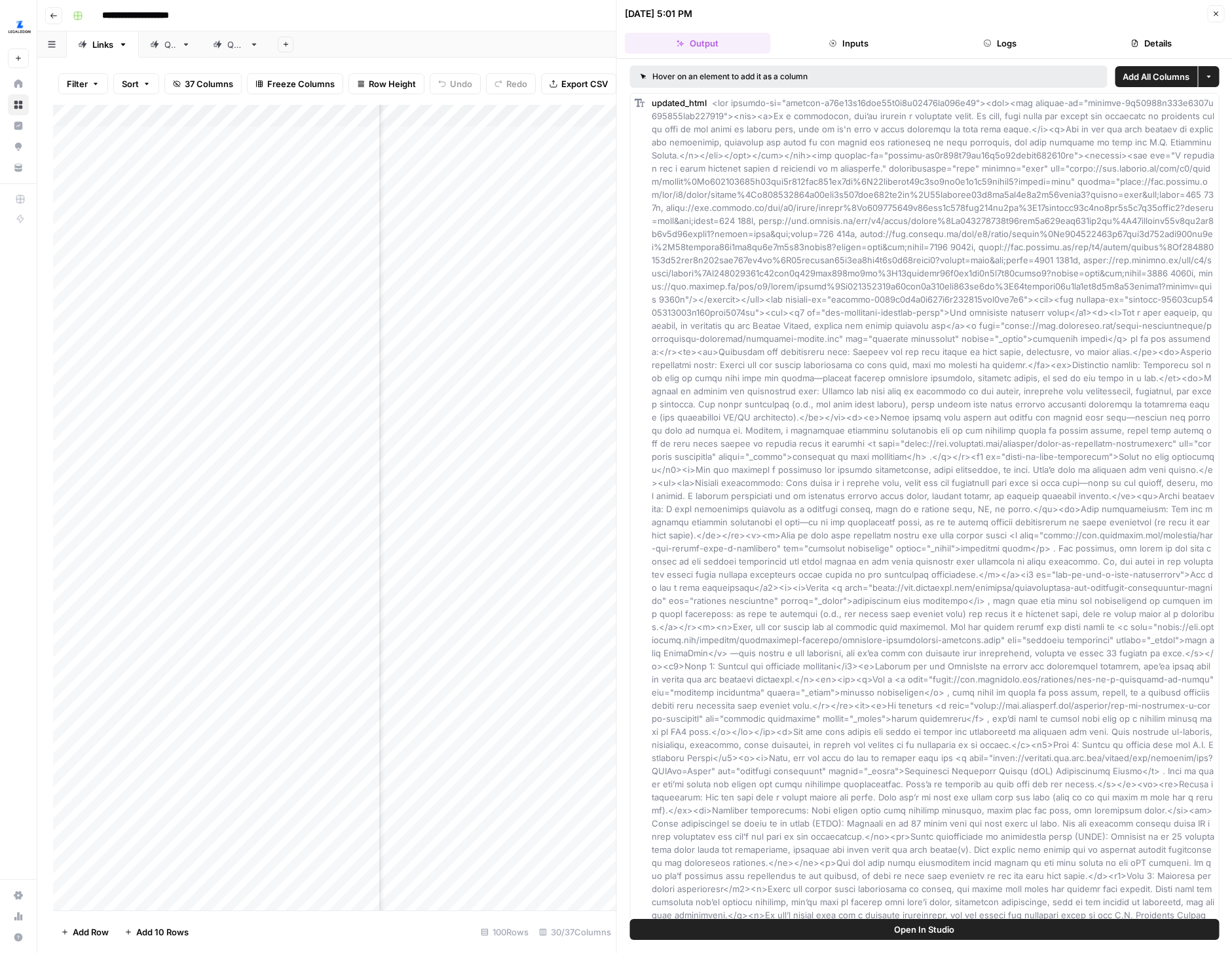
click at [1005, 50] on button "Logs" at bounding box center [1000, 43] width 146 height 21
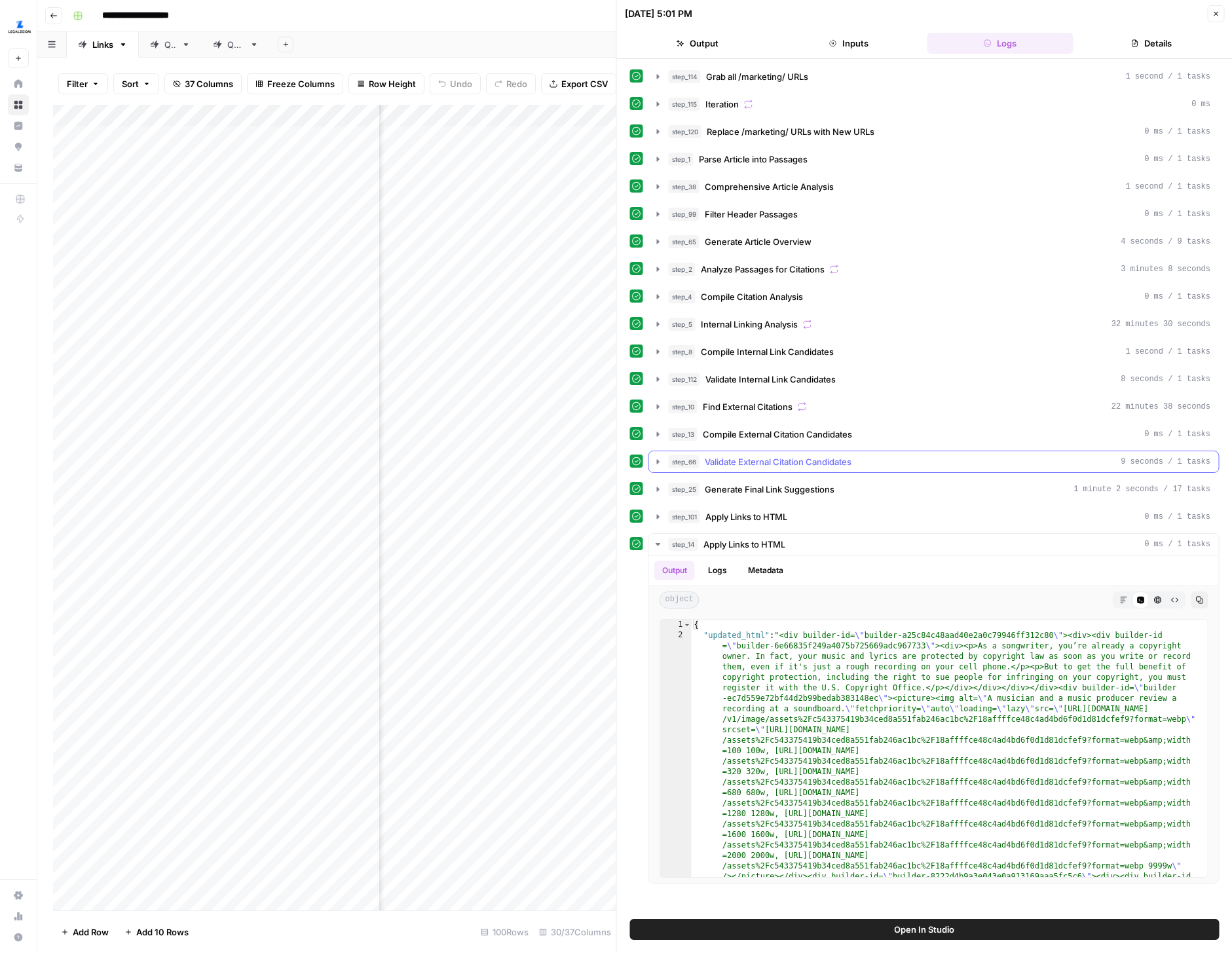
click at [657, 464] on icon "button" at bounding box center [658, 461] width 11 height 11
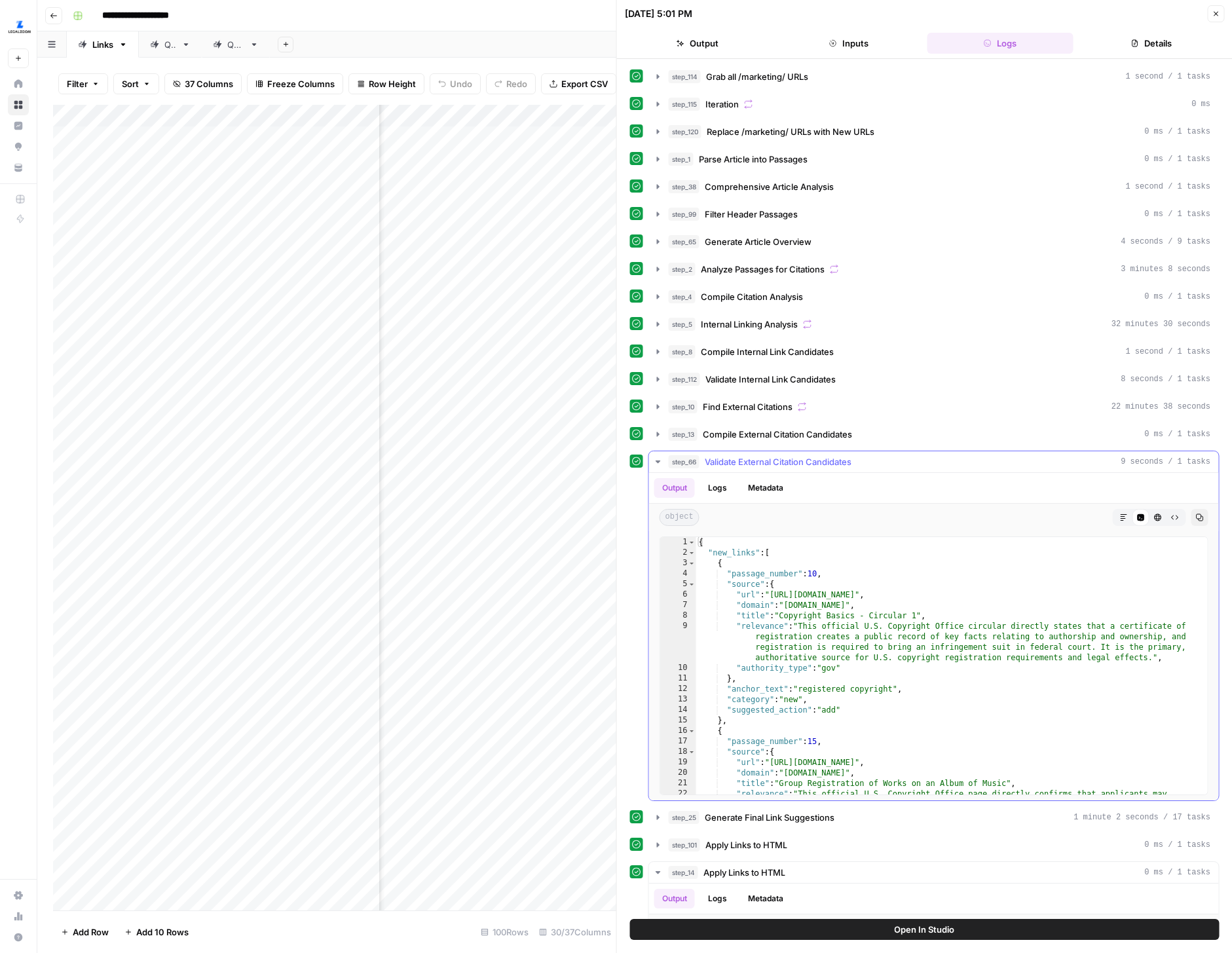
click at [653, 456] on icon "button" at bounding box center [658, 461] width 11 height 11
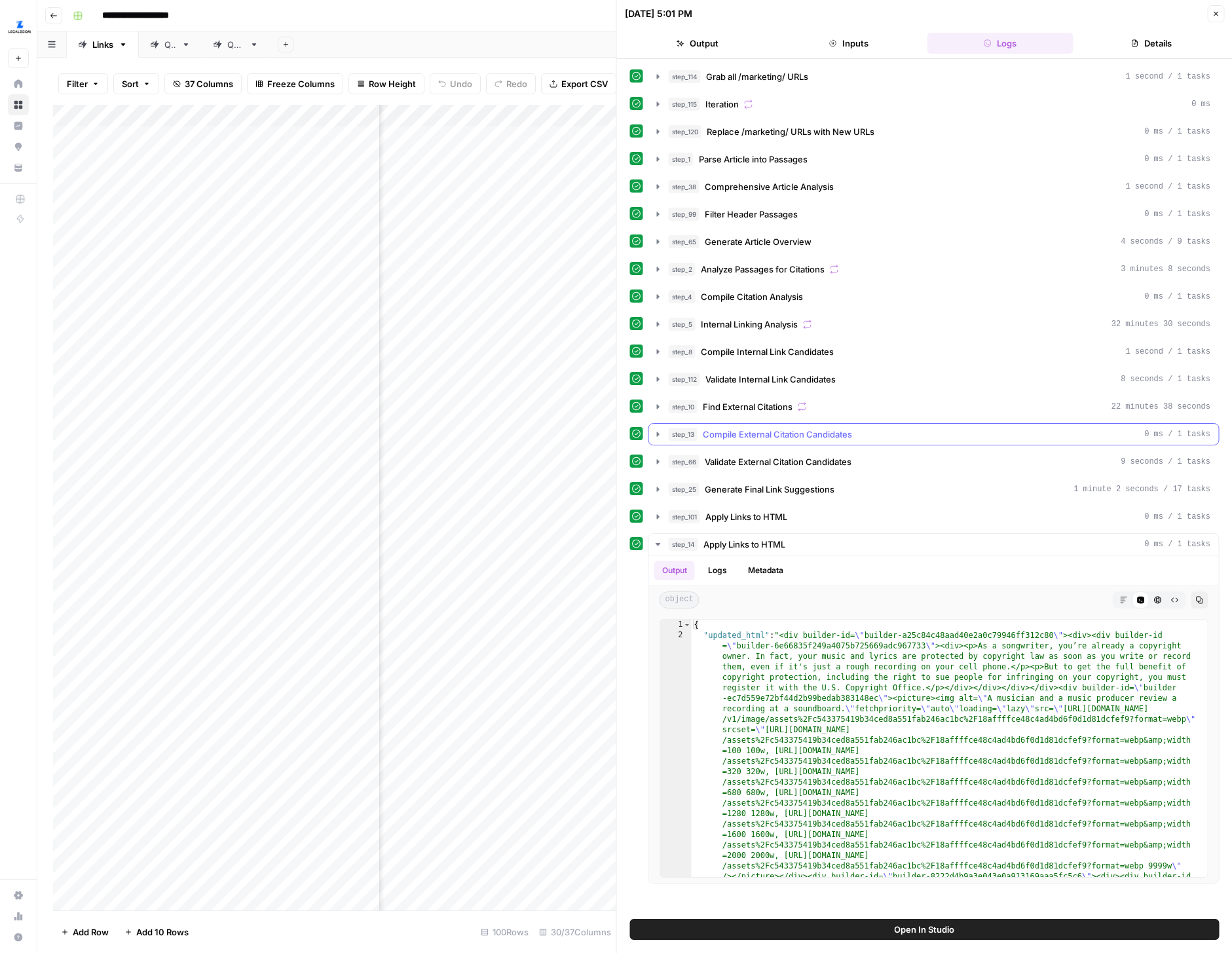
click at [655, 465] on icon "button" at bounding box center [658, 461] width 11 height 11
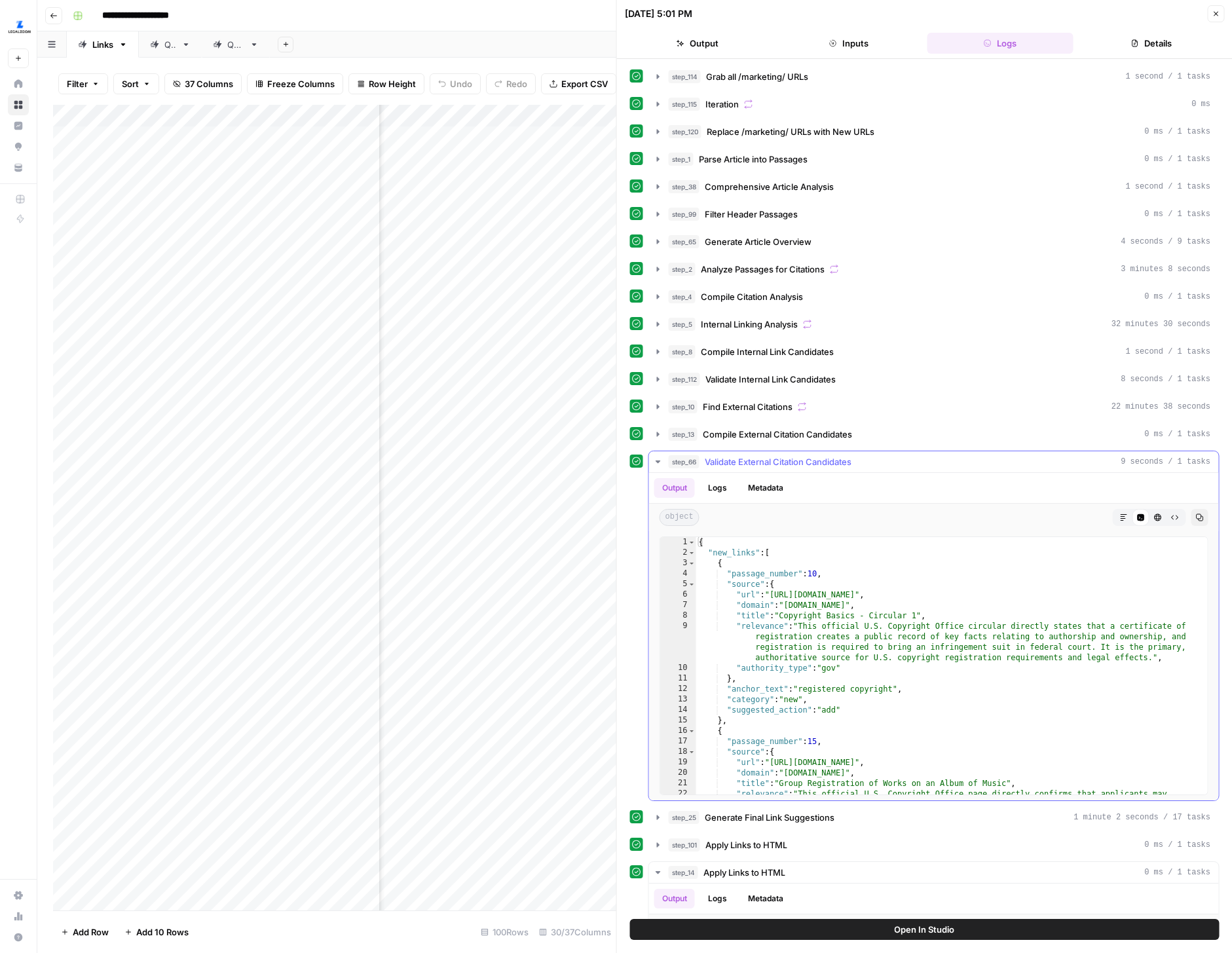
click at [773, 489] on button "Metadata" at bounding box center [766, 488] width 51 height 20
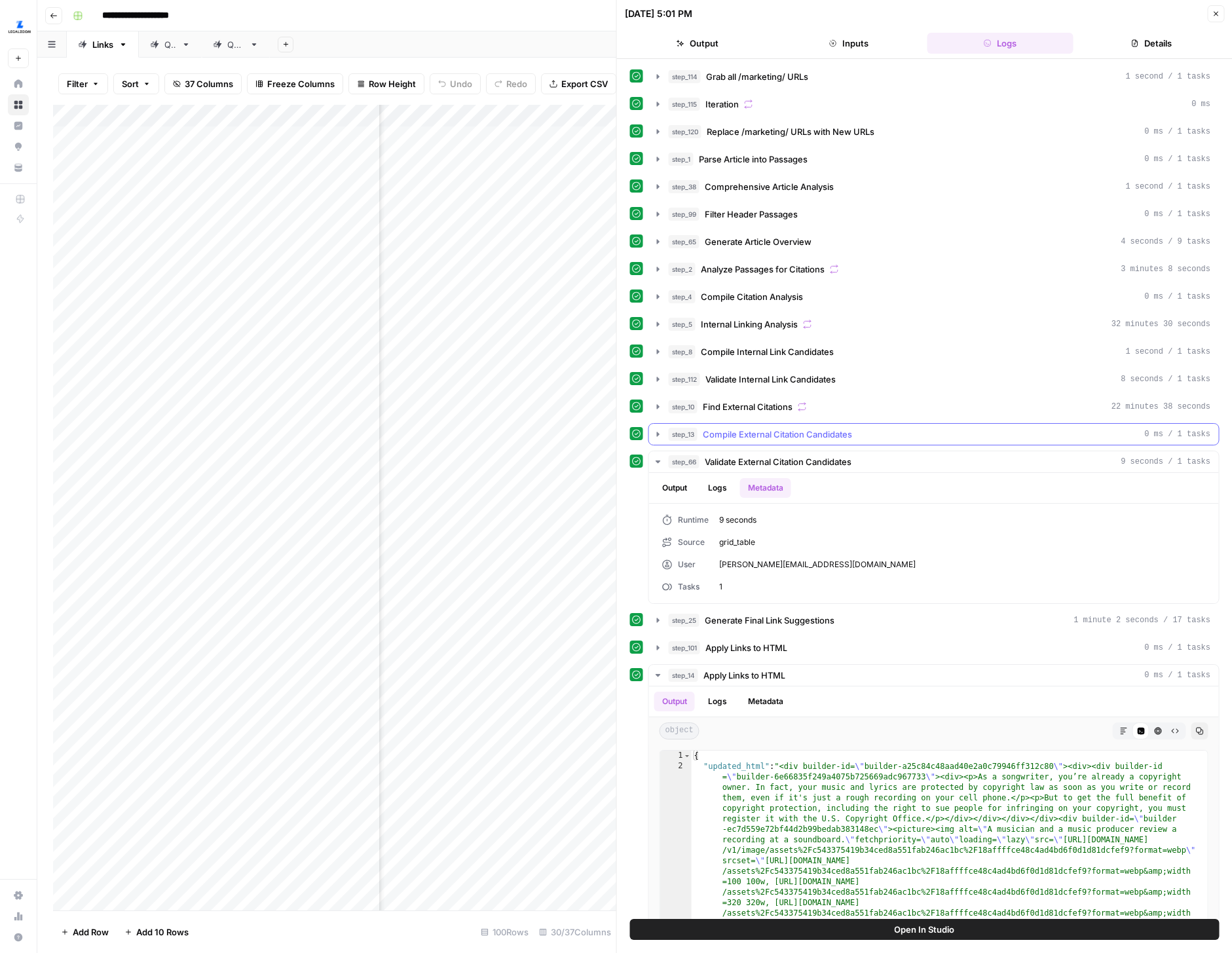
click at [657, 429] on icon "button" at bounding box center [658, 434] width 11 height 11
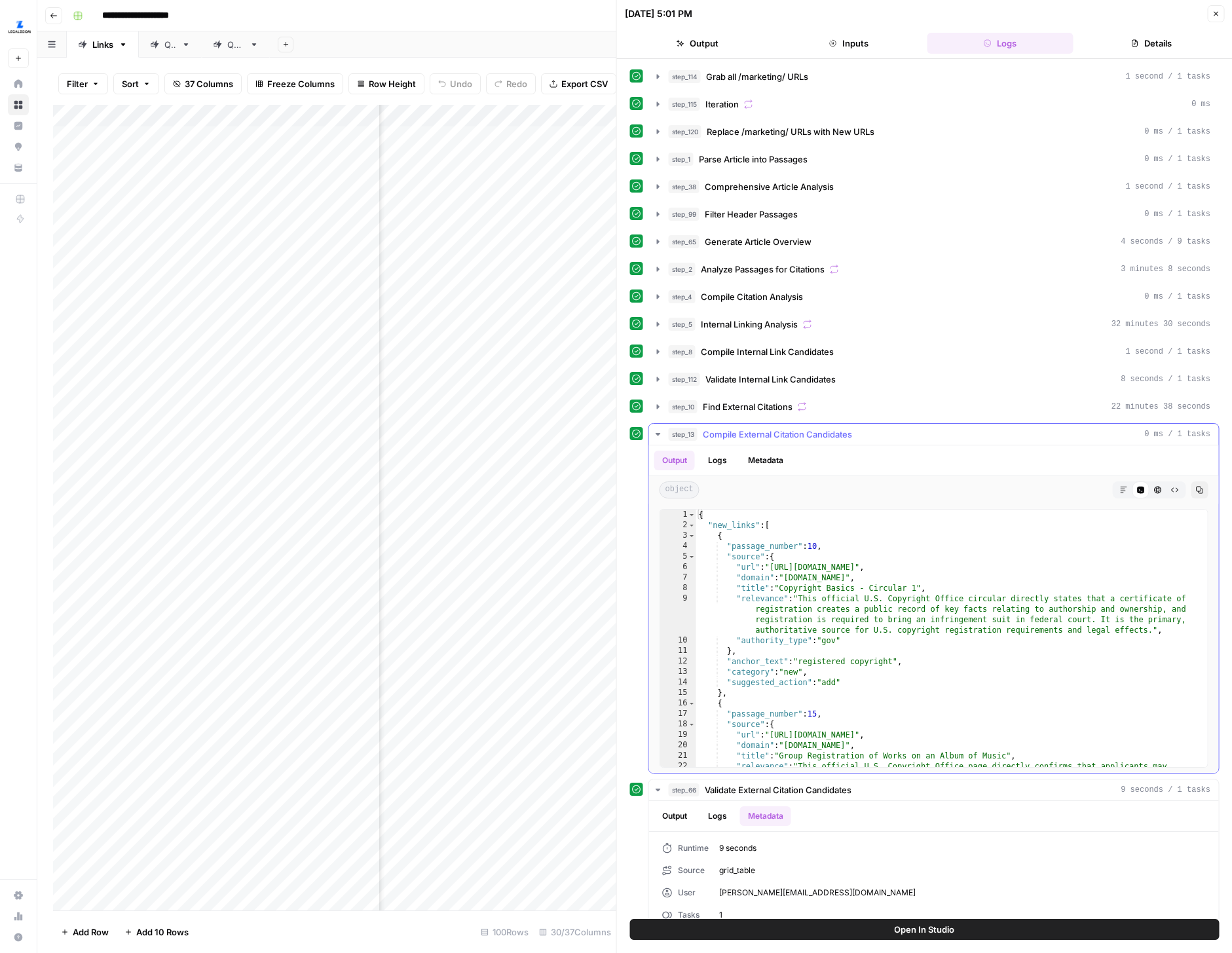
click at [756, 451] on button "Metadata" at bounding box center [766, 460] width 51 height 20
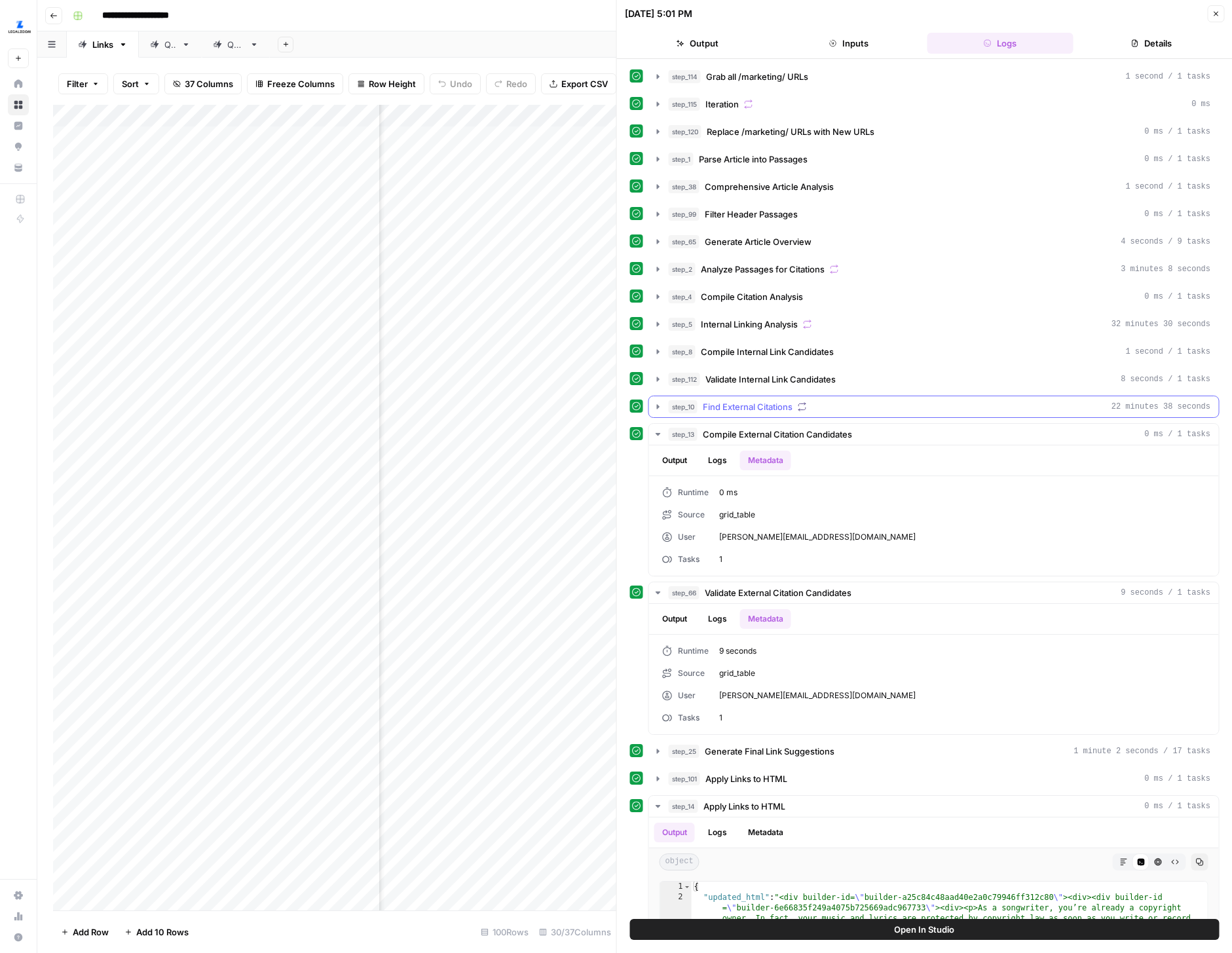
click at [661, 408] on icon "button" at bounding box center [658, 406] width 11 height 11
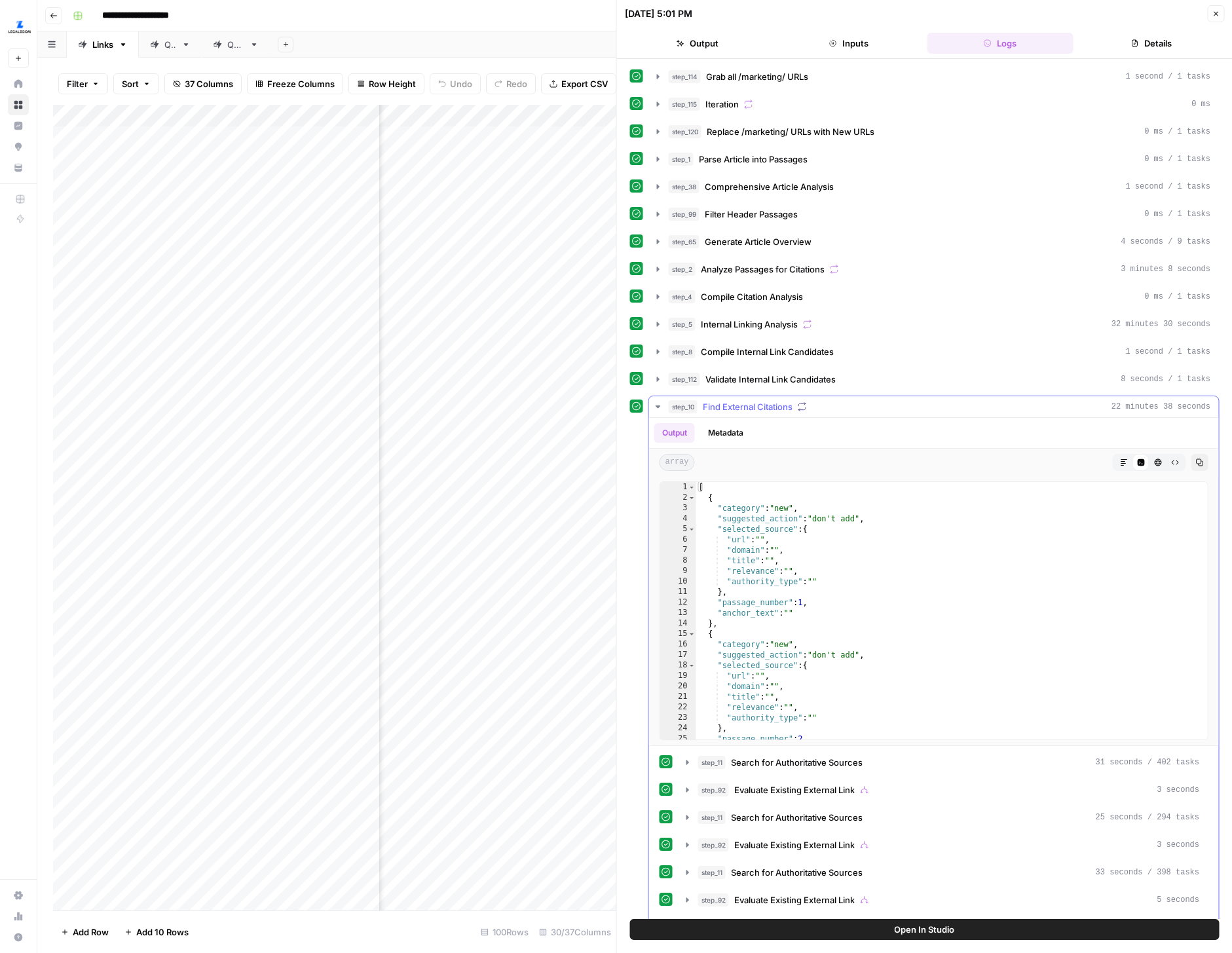
click at [745, 426] on button "Metadata" at bounding box center [725, 433] width 51 height 20
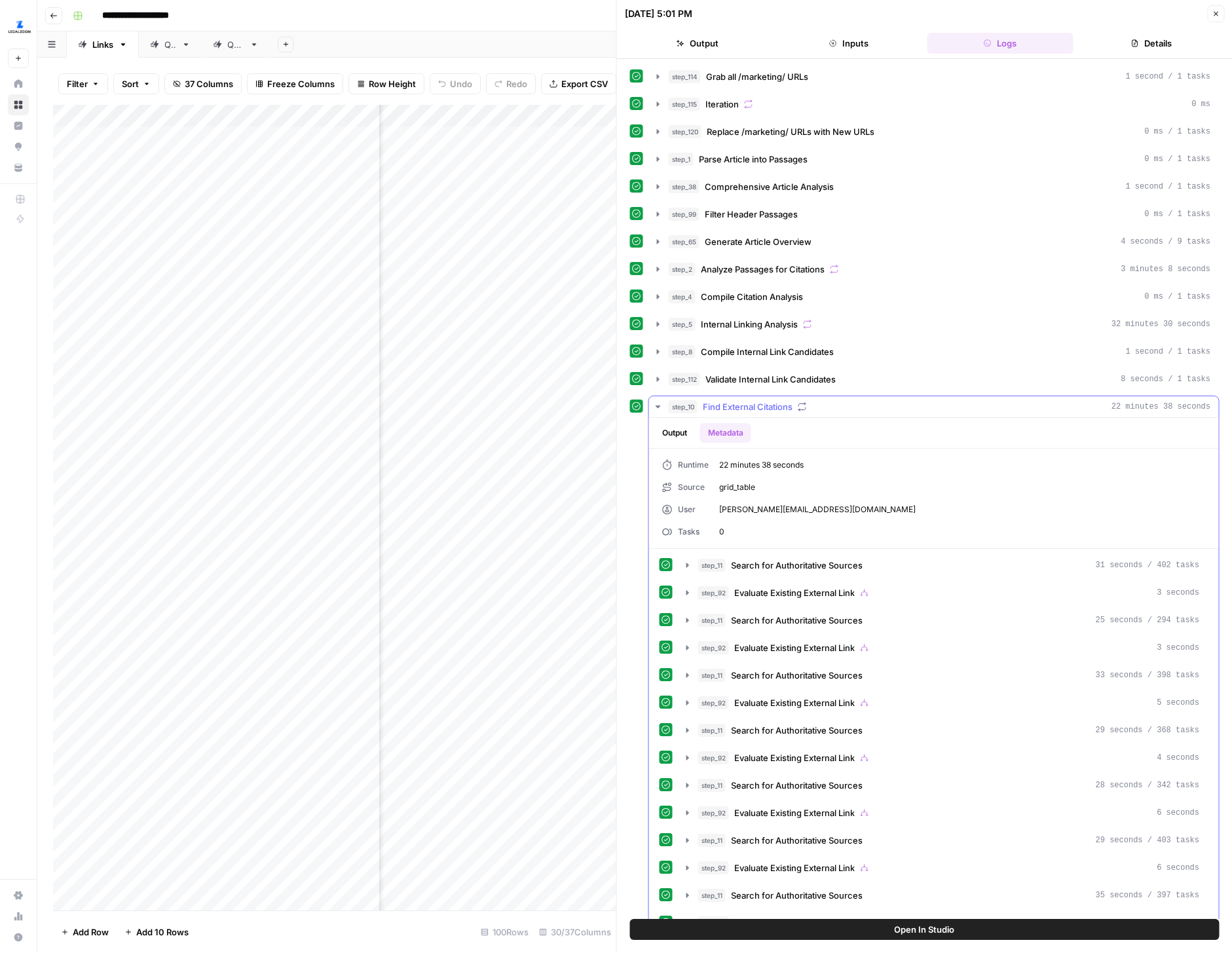
click at [744, 428] on button "Metadata" at bounding box center [725, 433] width 51 height 20
click at [688, 560] on icon "button" at bounding box center [688, 565] width 11 height 11
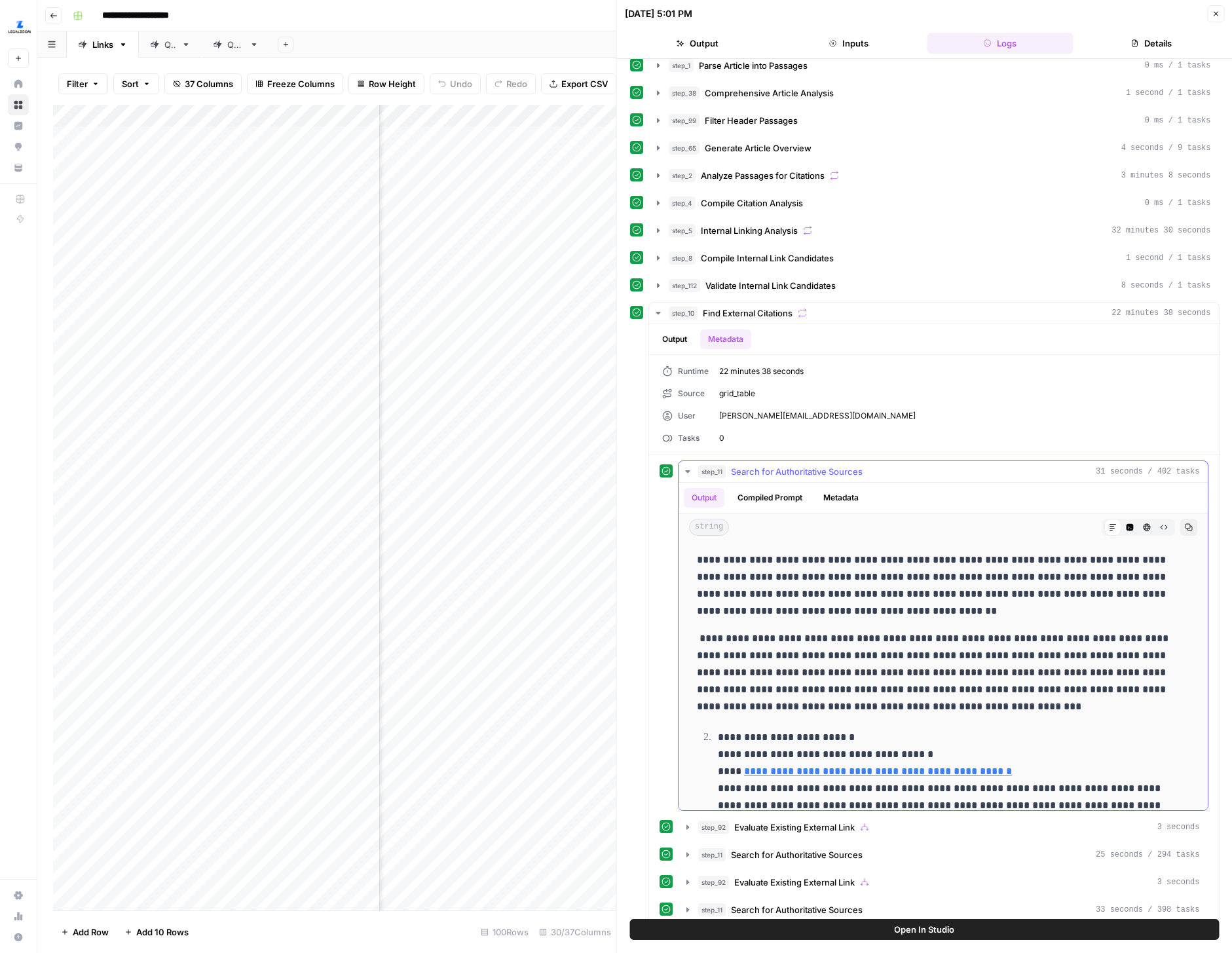
click at [850, 499] on button "Metadata" at bounding box center [841, 497] width 51 height 20
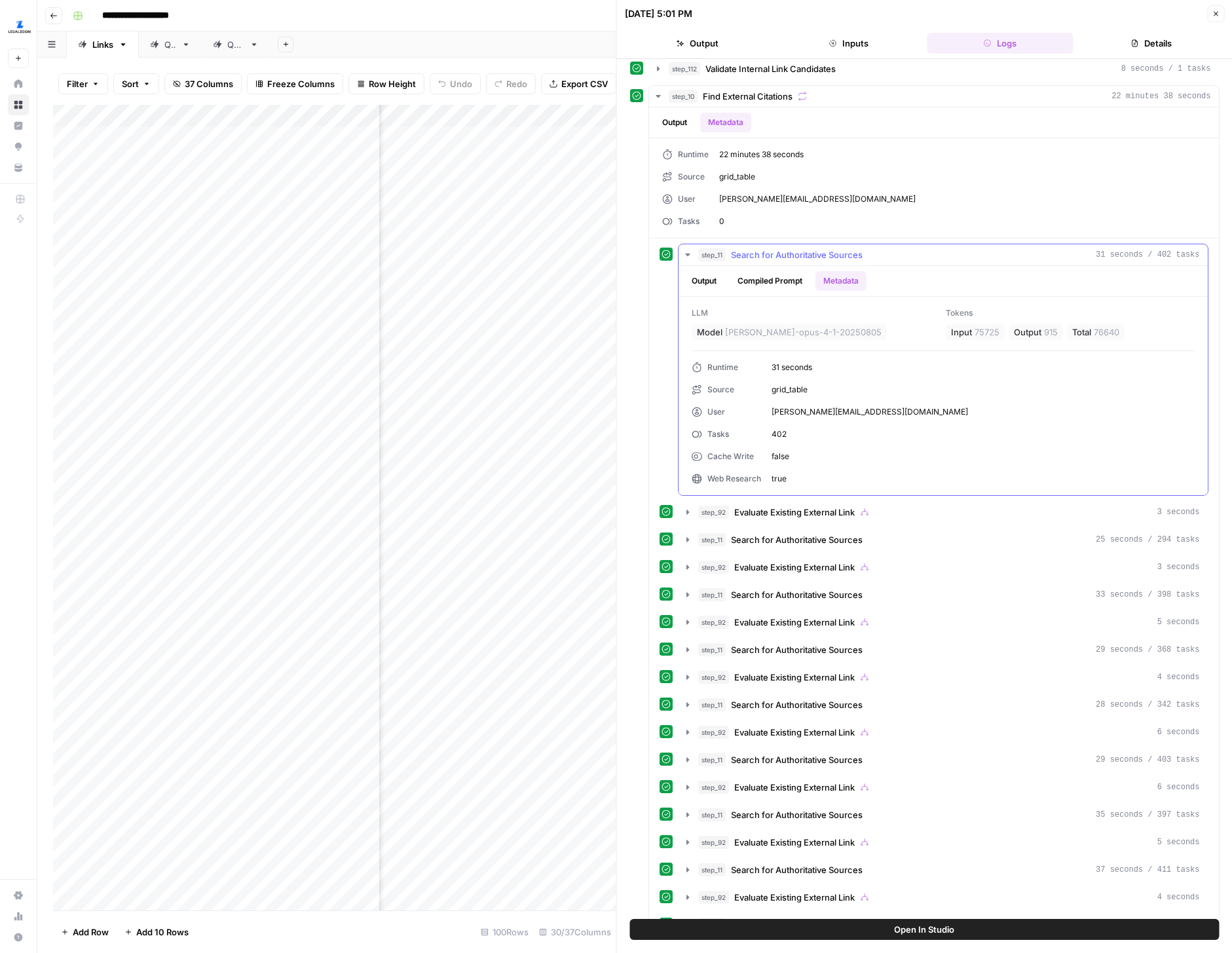
scroll to position [314, 0]
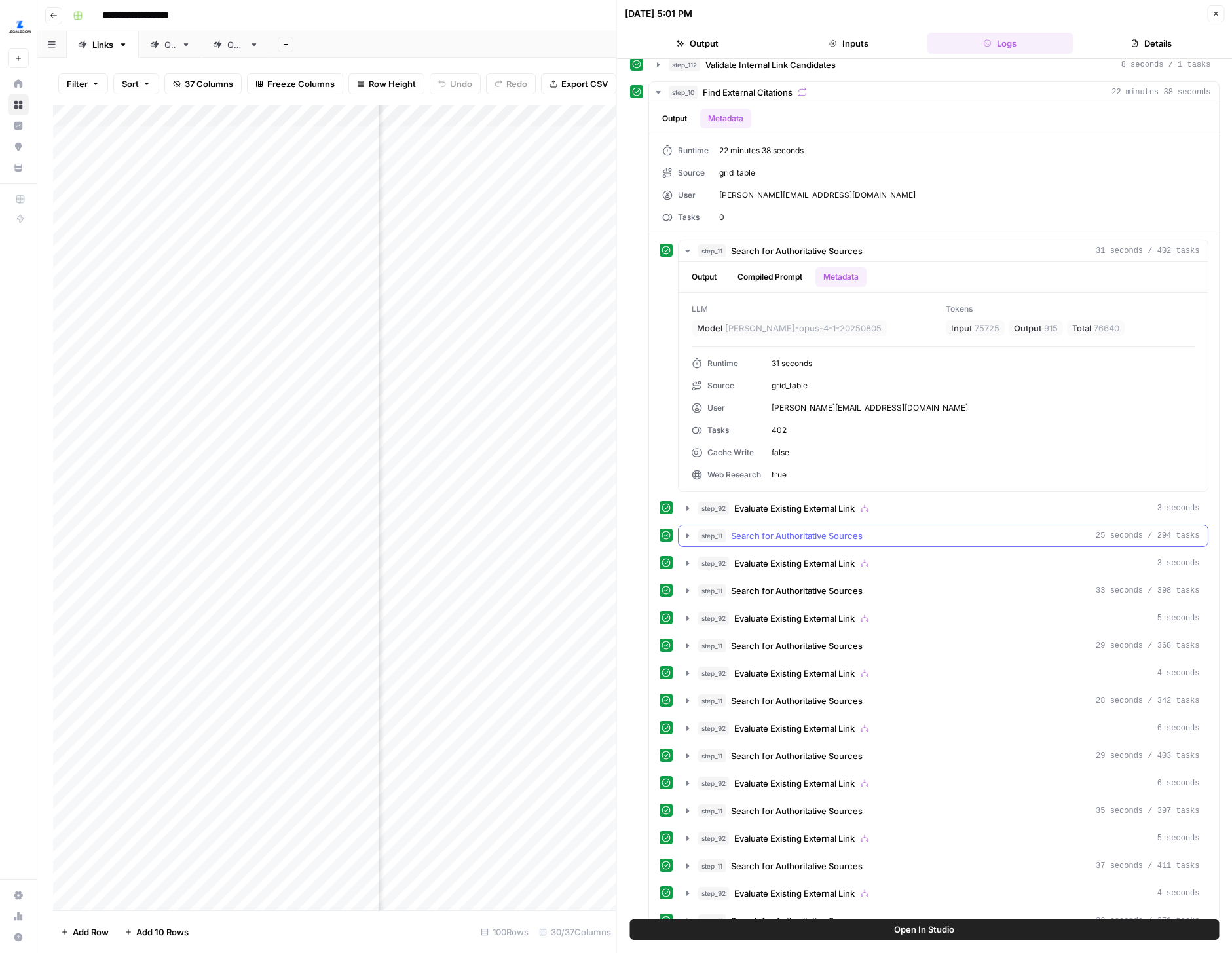
click at [687, 537] on icon "button" at bounding box center [688, 535] width 2 height 5
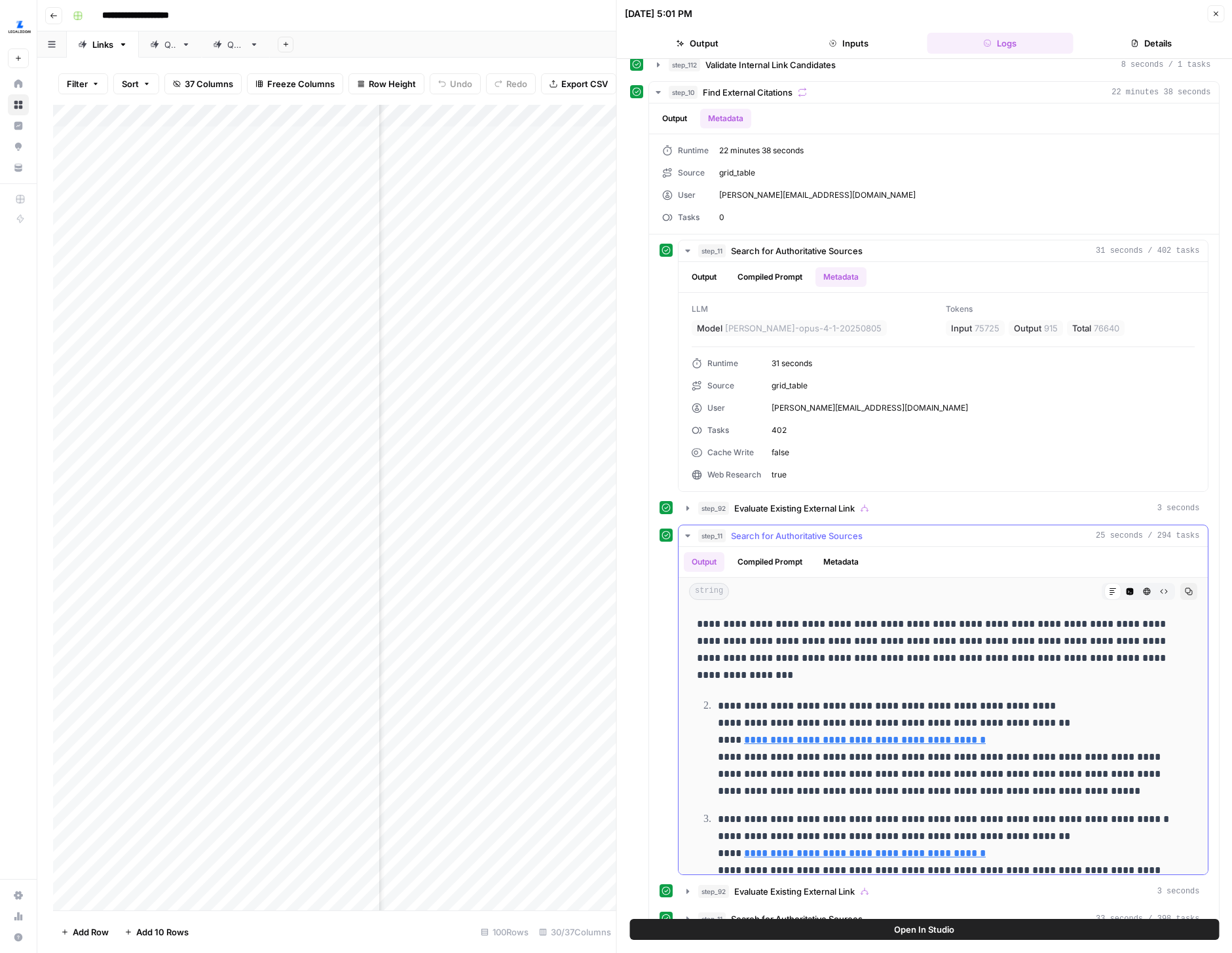
click at [826, 555] on button "Metadata" at bounding box center [841, 562] width 51 height 20
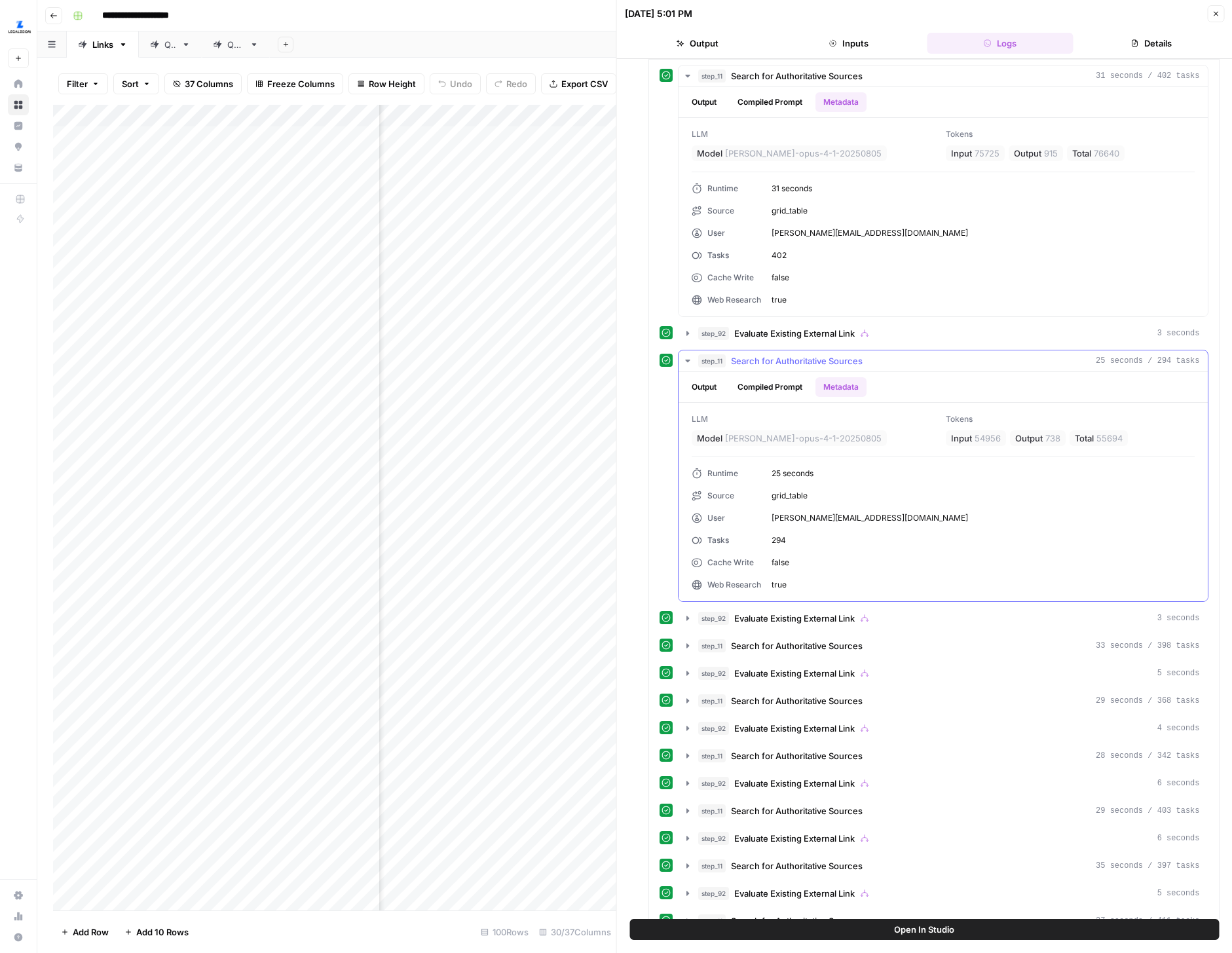
scroll to position [495, 0]
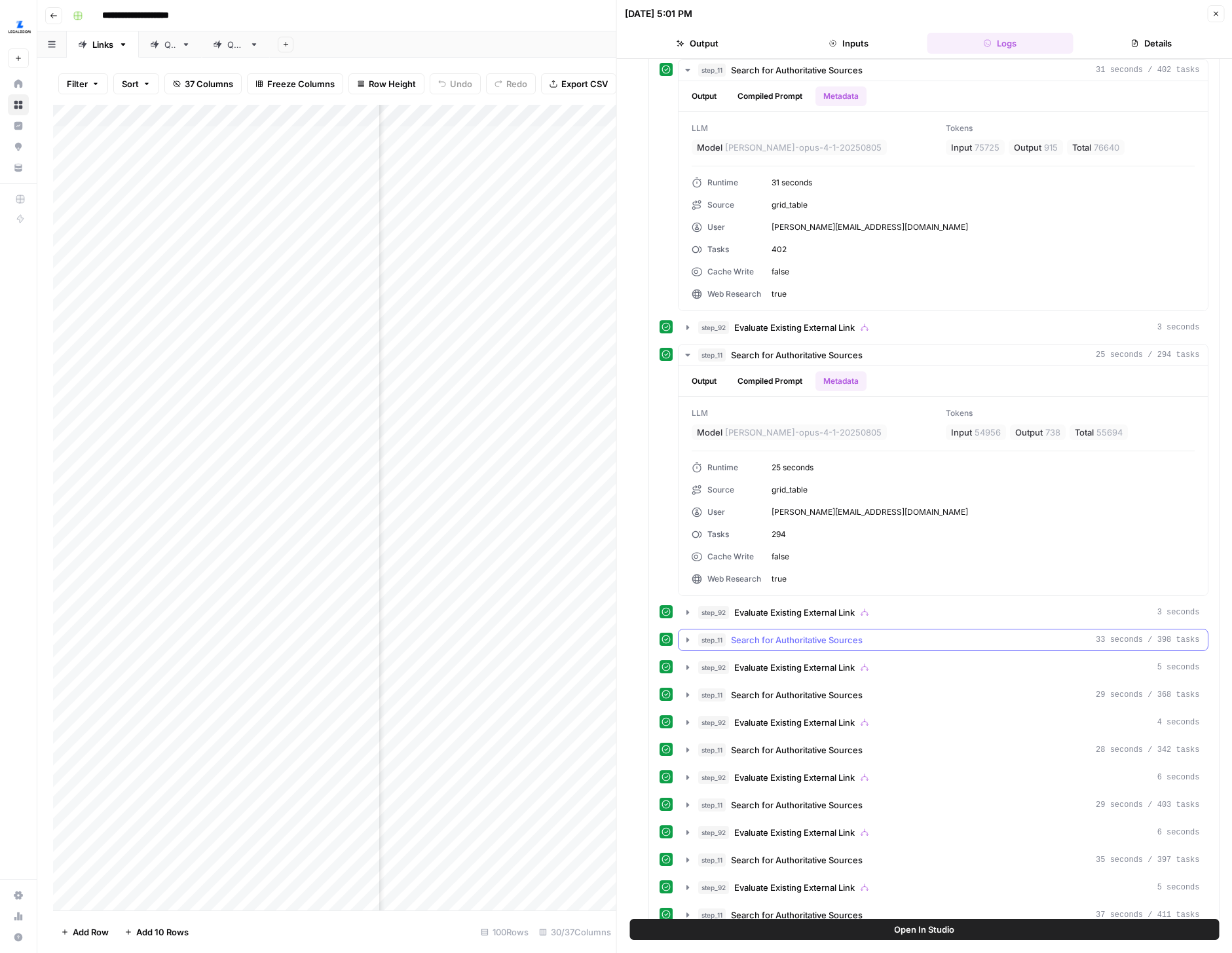
click at [688, 638] on icon "button" at bounding box center [688, 640] width 11 height 11
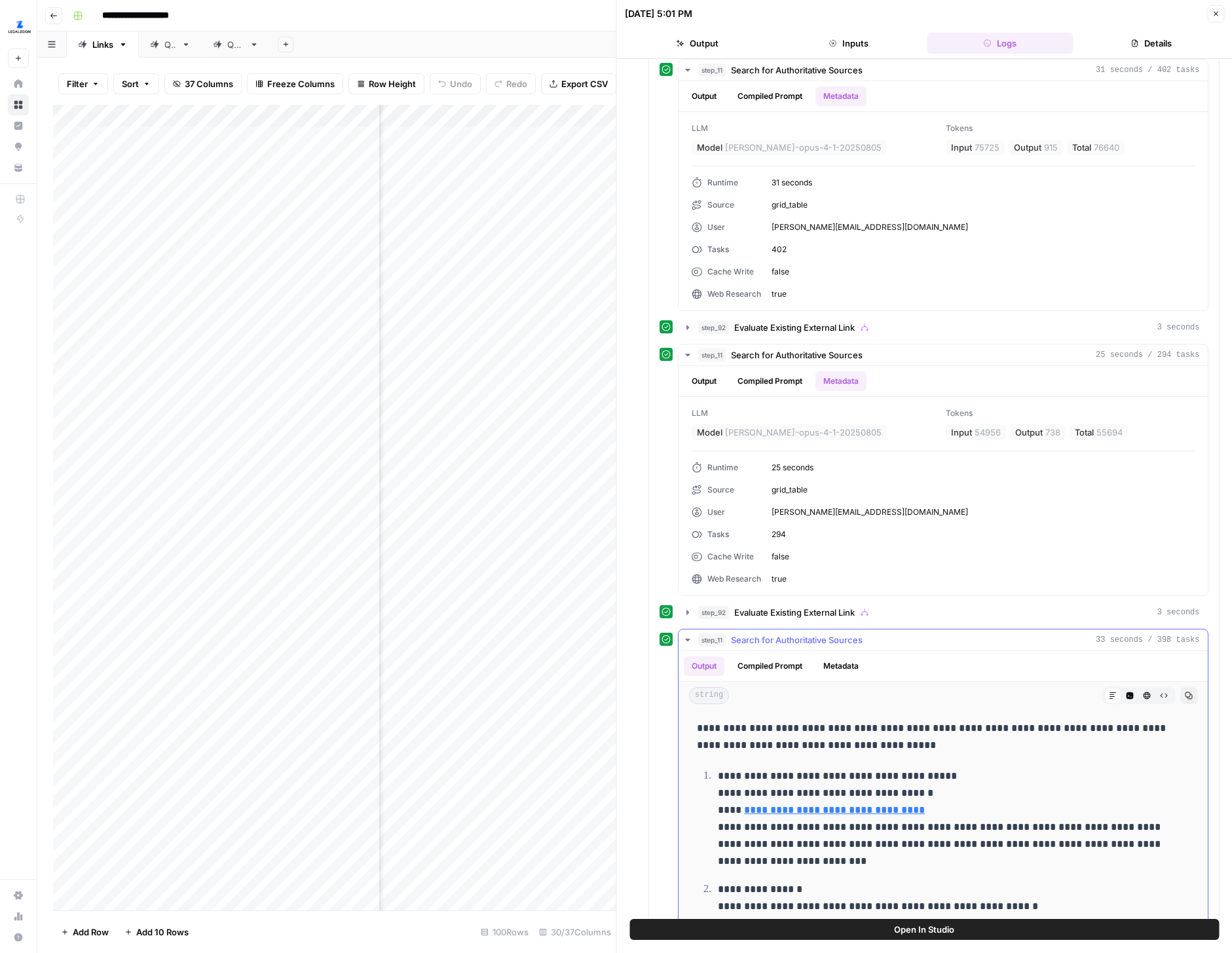
click at [822, 669] on button "Metadata" at bounding box center [841, 666] width 51 height 20
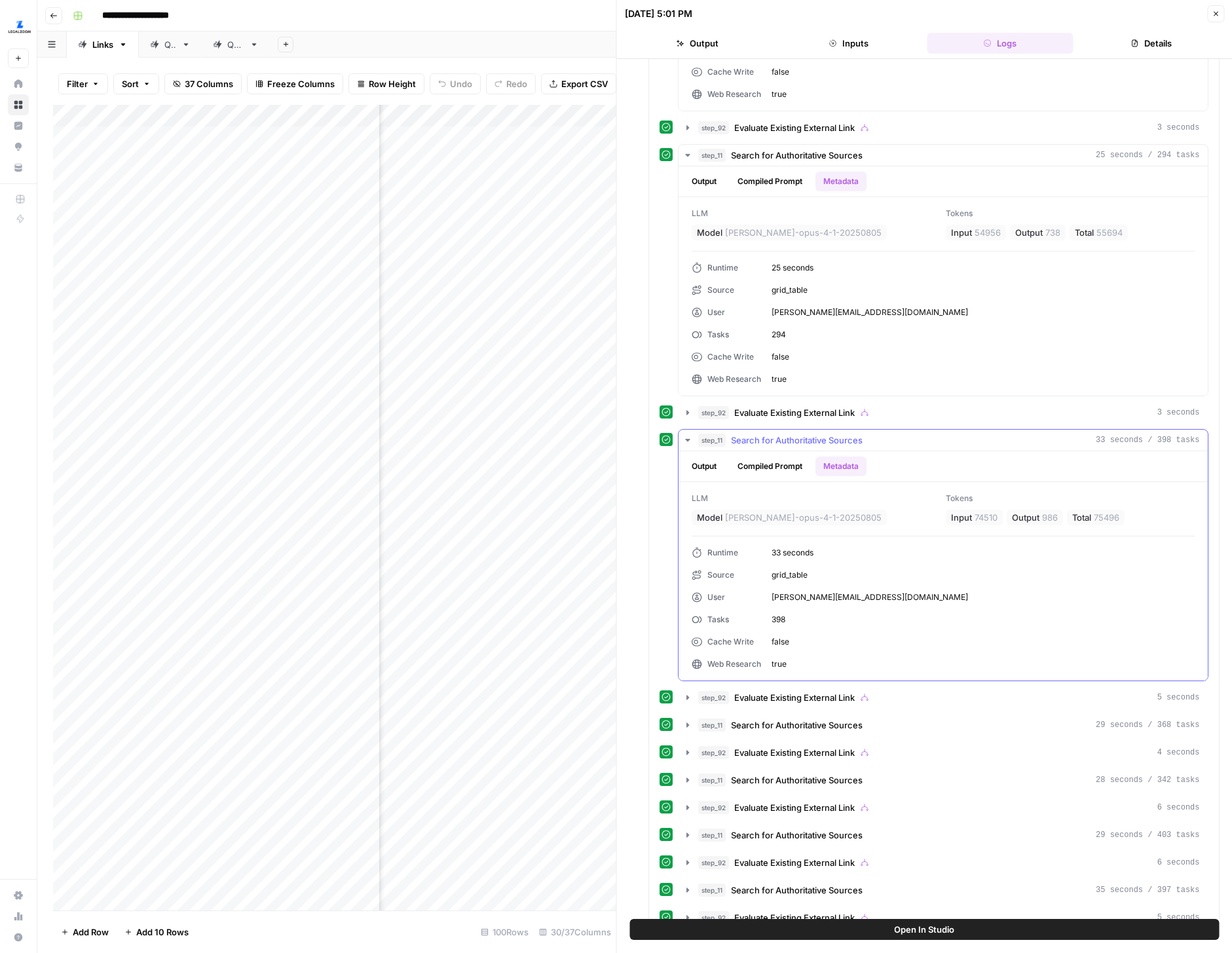
scroll to position [714, 0]
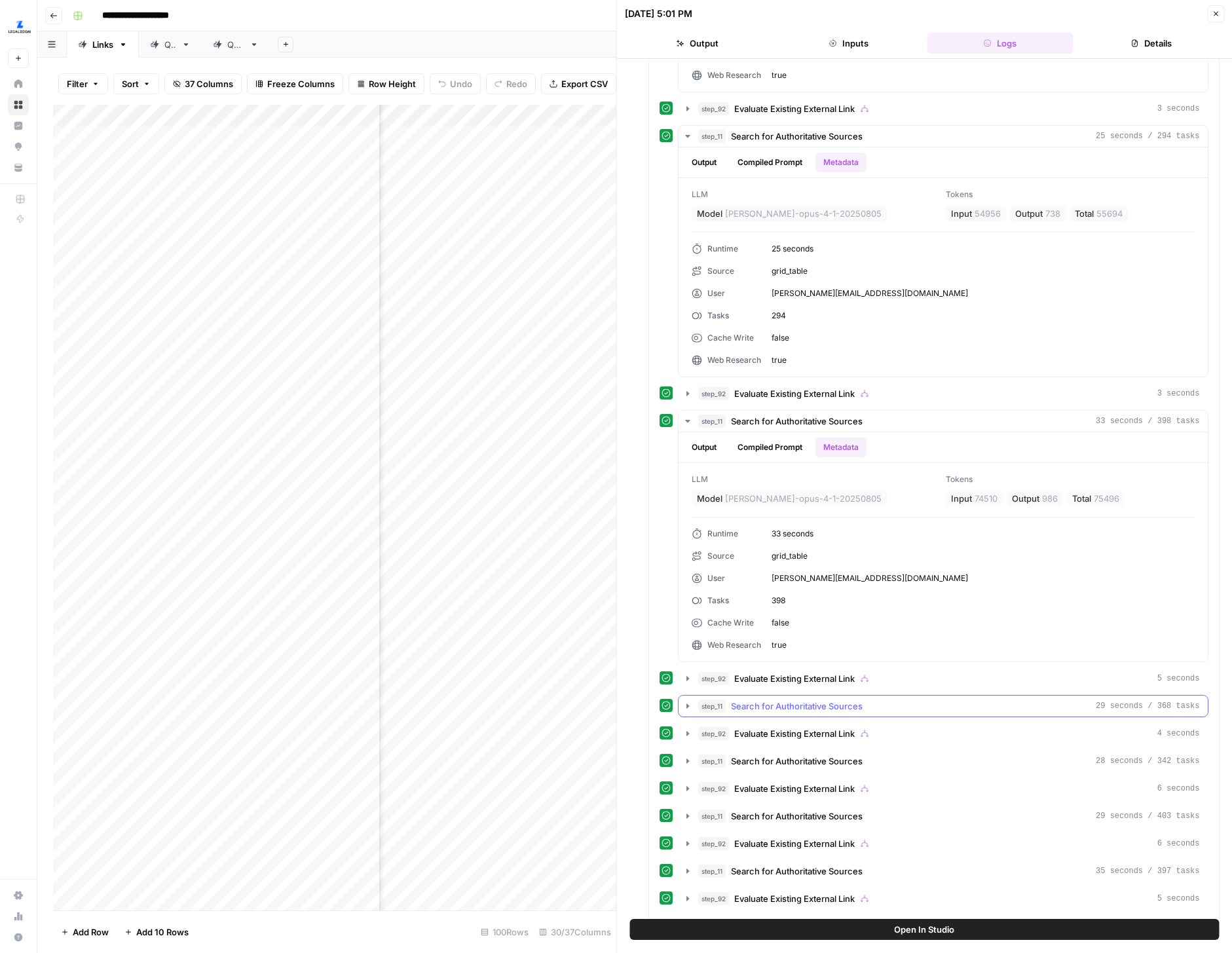
click at [681, 708] on button "step_11 Search for Authoritative Sources 29 seconds / 368 tasks" at bounding box center [943, 705] width 530 height 21
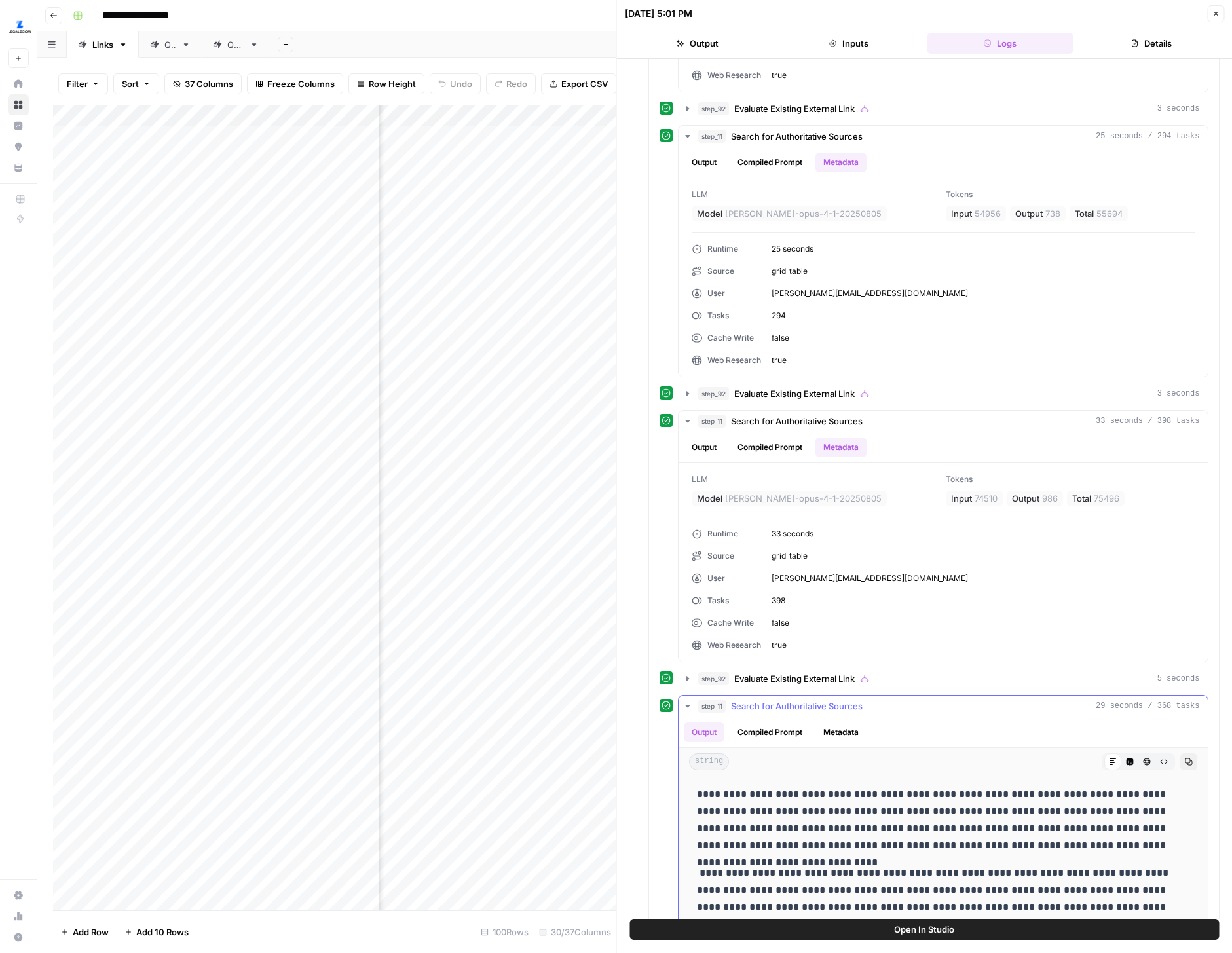
click at [841, 723] on button "Metadata" at bounding box center [841, 732] width 51 height 20
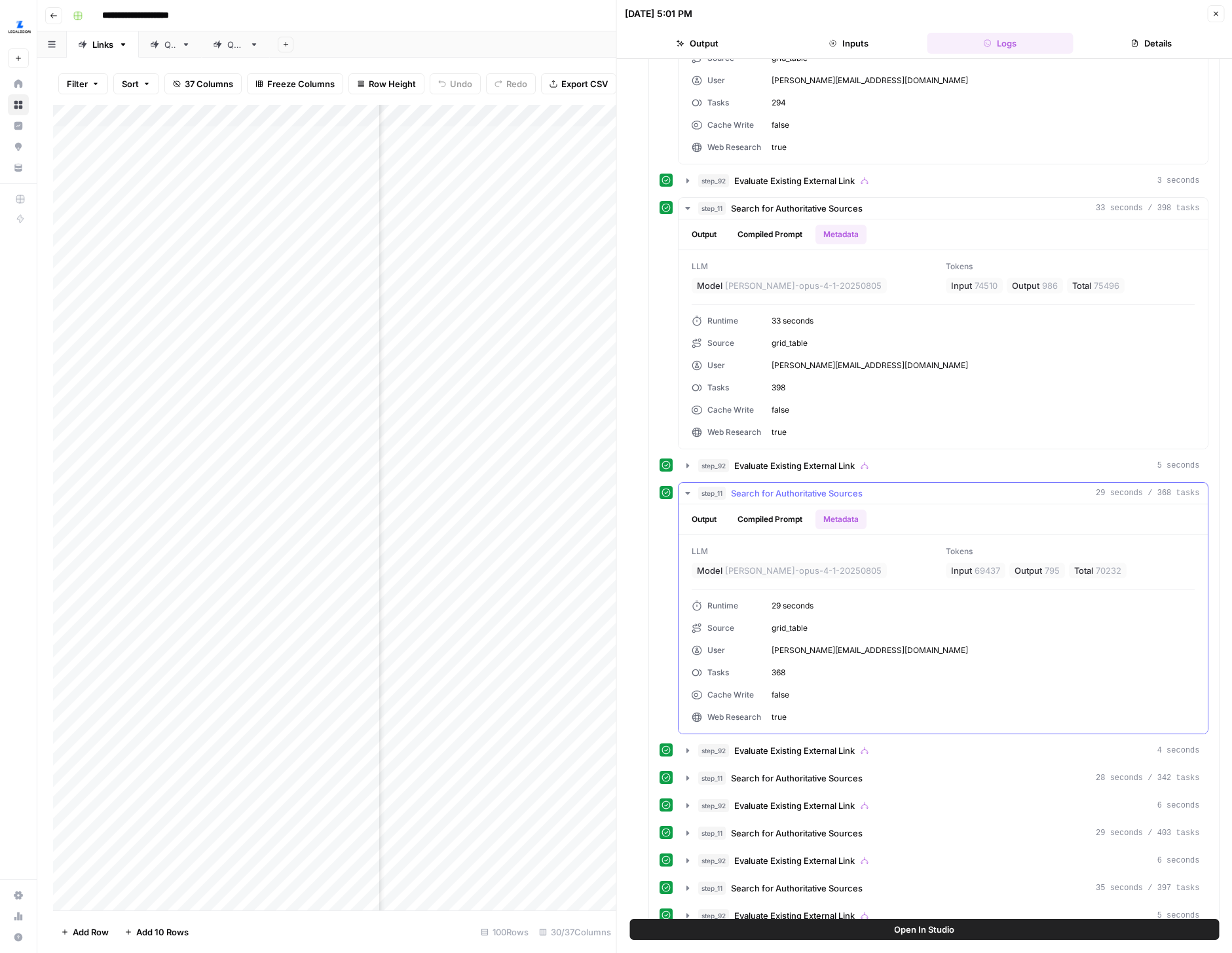
scroll to position [928, 0]
click at [690, 775] on icon "button" at bounding box center [688, 777] width 11 height 11
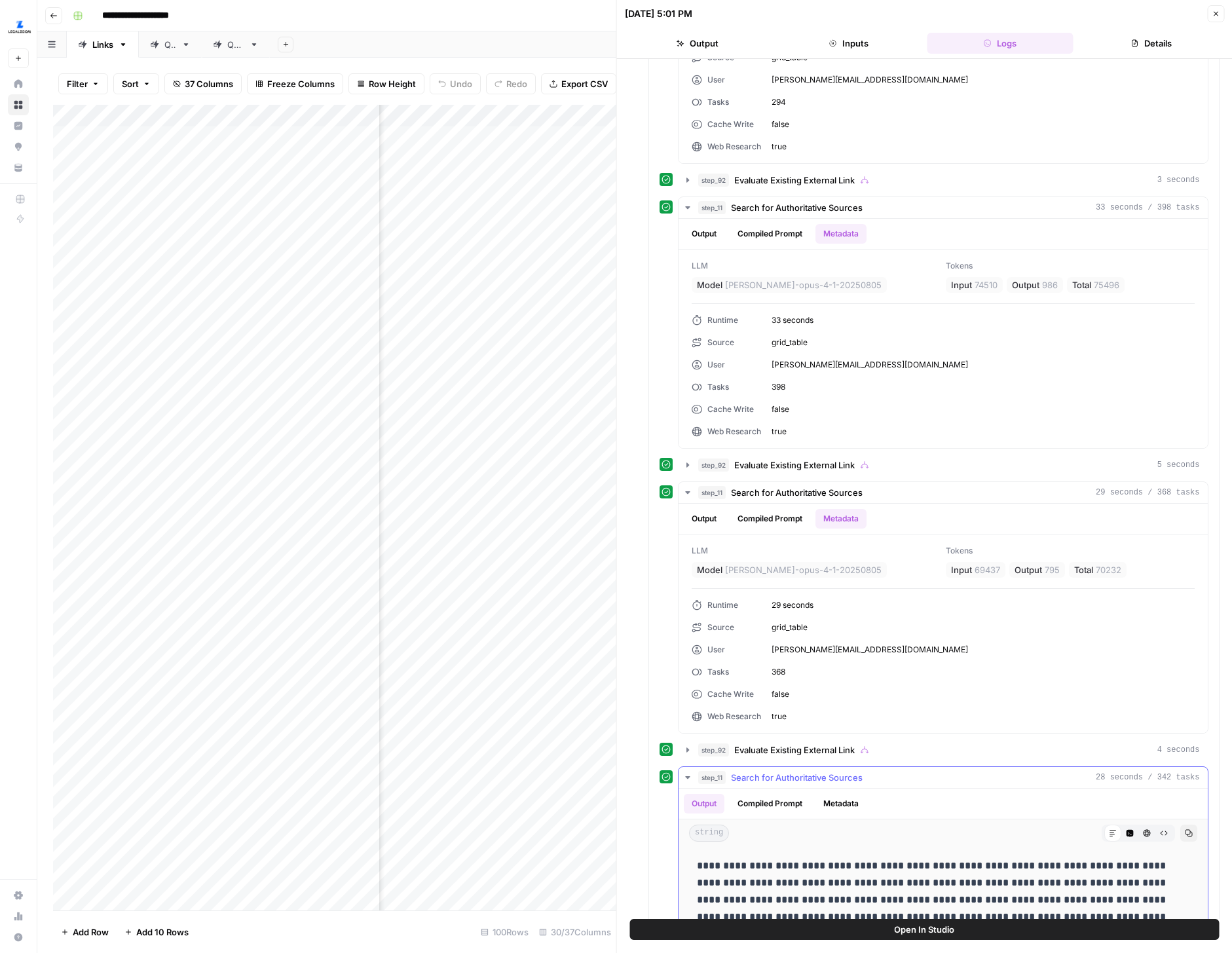
click at [818, 797] on button "Metadata" at bounding box center [841, 803] width 51 height 20
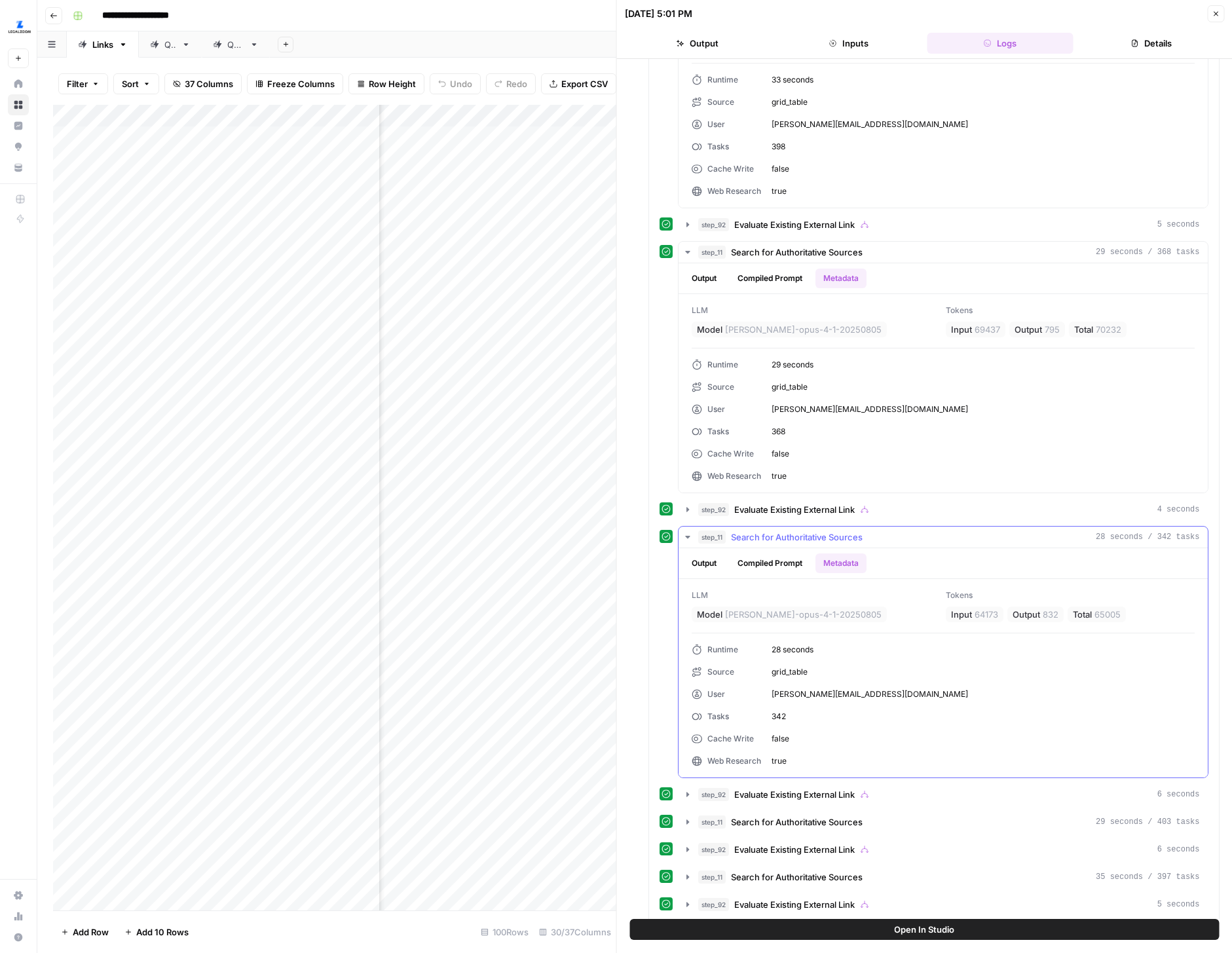
scroll to position [1170, 0]
click at [689, 819] on icon "button" at bounding box center [688, 819] width 11 height 11
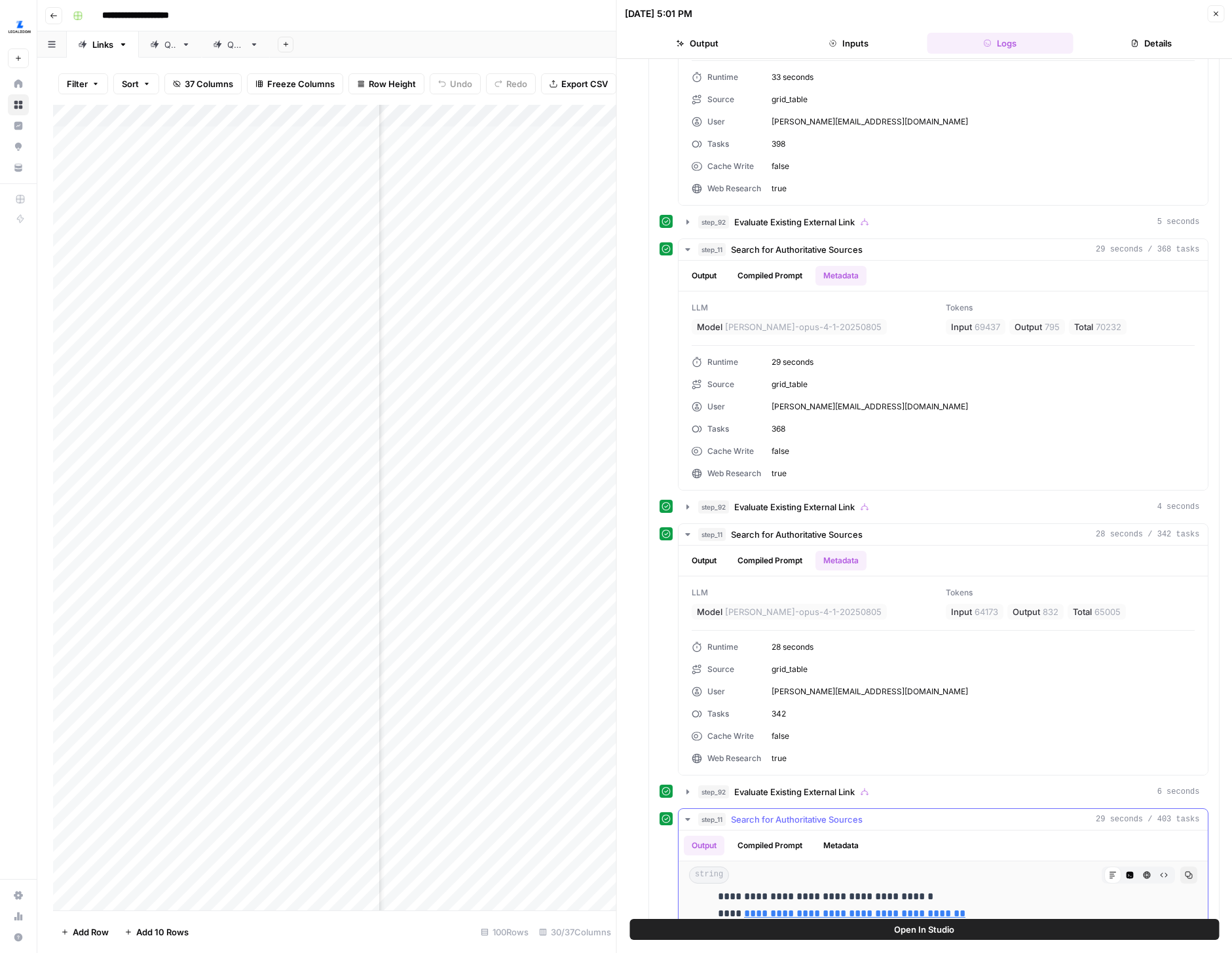
scroll to position [195, 0]
click at [860, 851] on button "Metadata" at bounding box center [841, 845] width 51 height 20
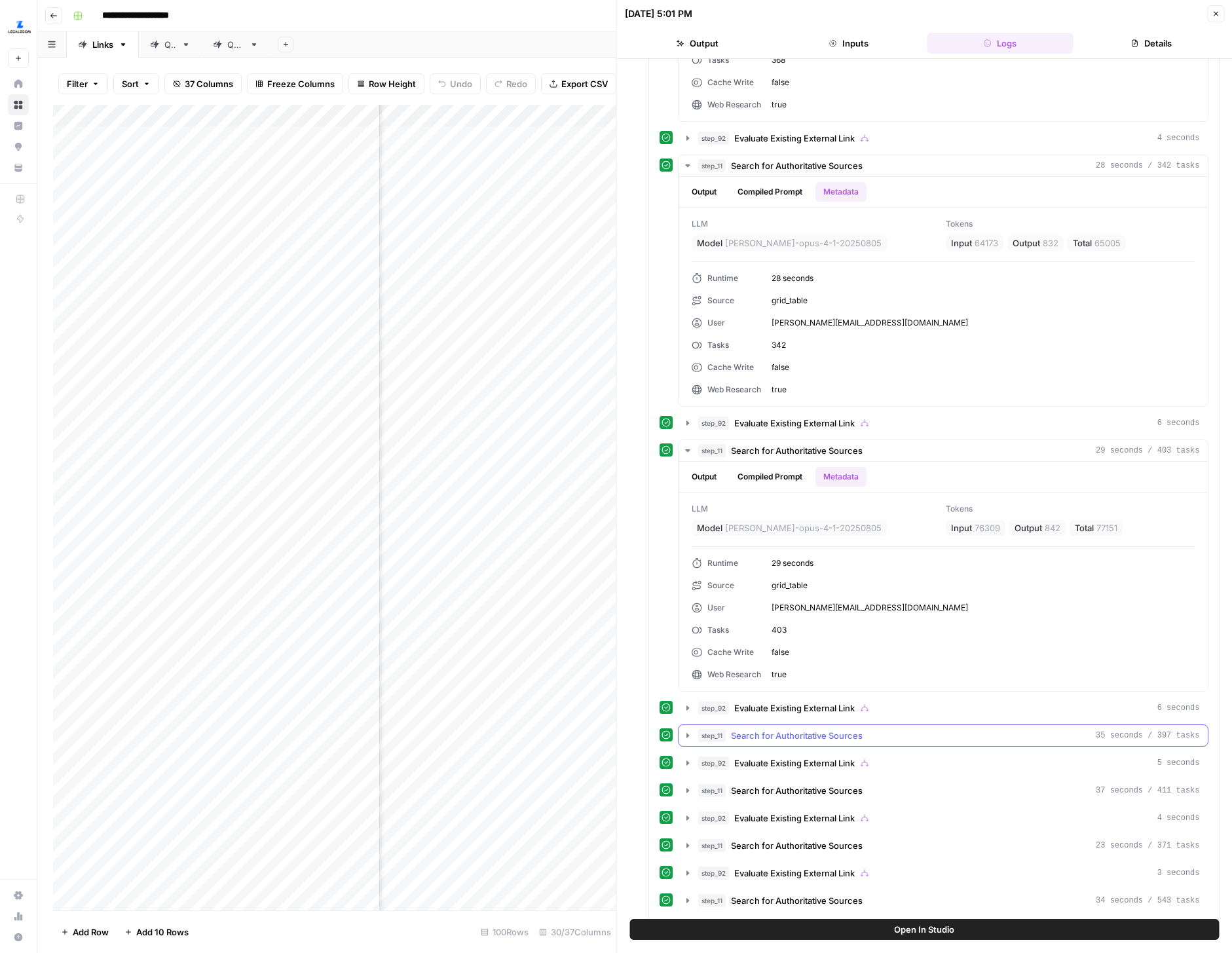
scroll to position [1560, 0]
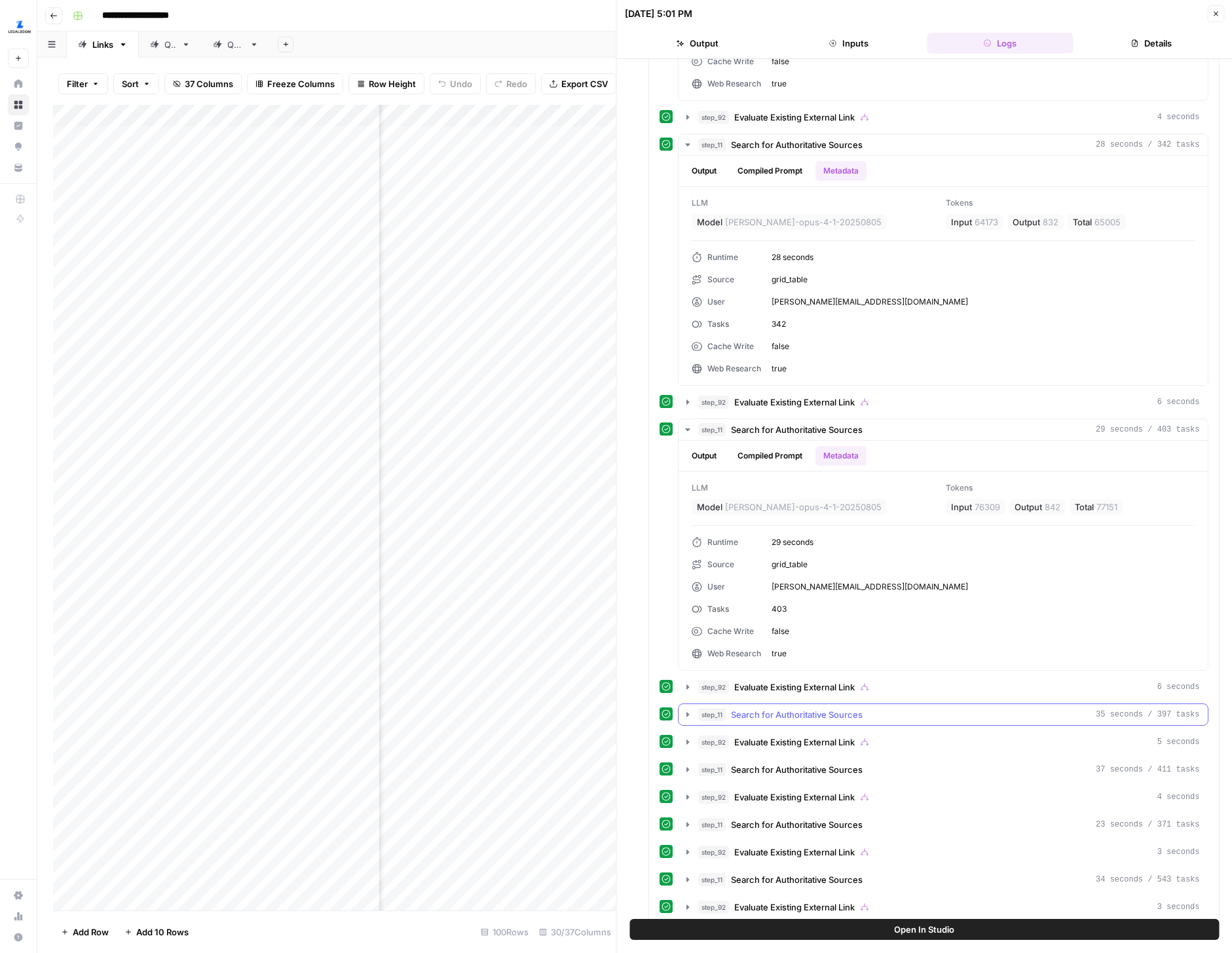
click at [685, 713] on icon "button" at bounding box center [688, 715] width 11 height 11
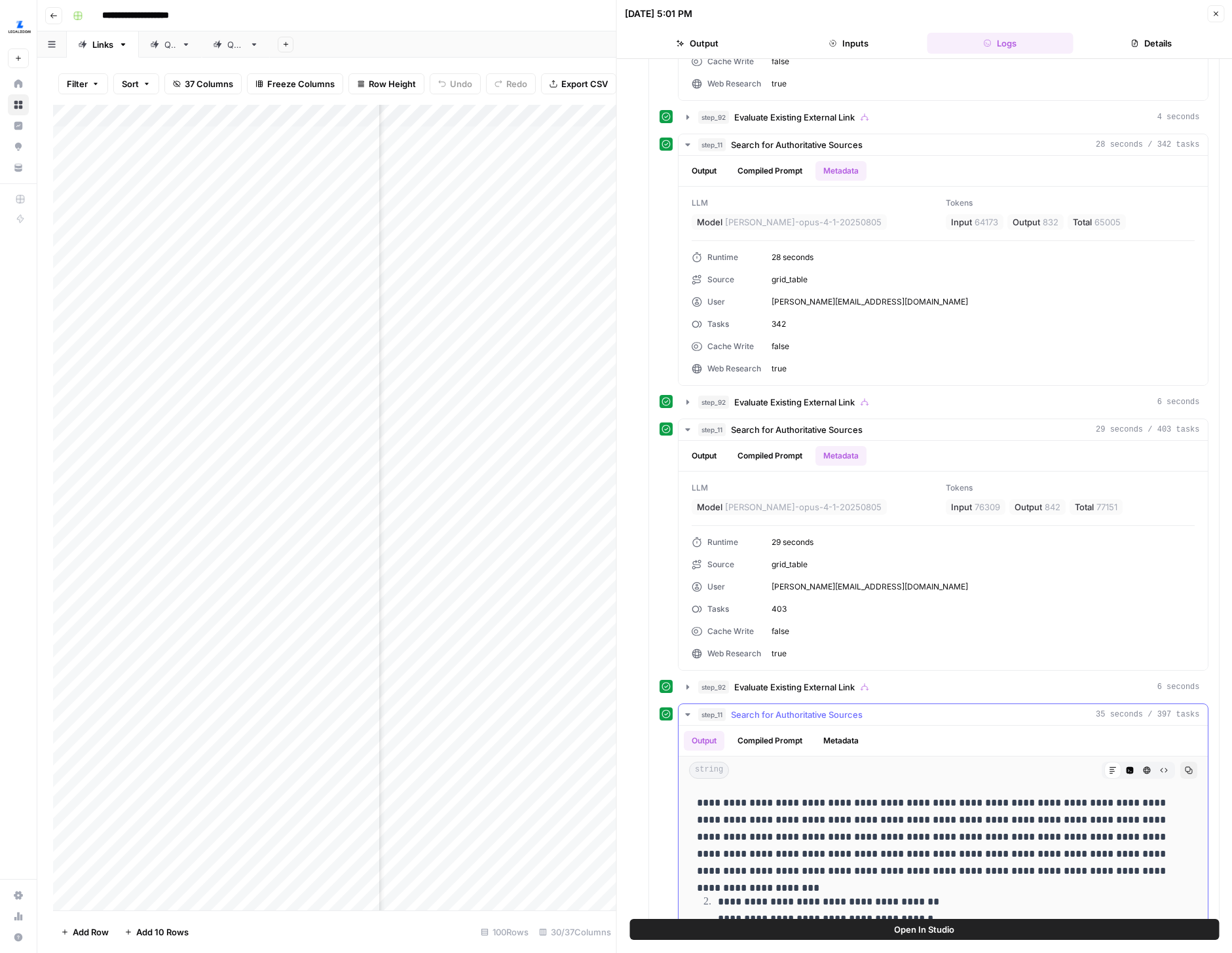
click at [836, 741] on button "Metadata" at bounding box center [841, 741] width 51 height 20
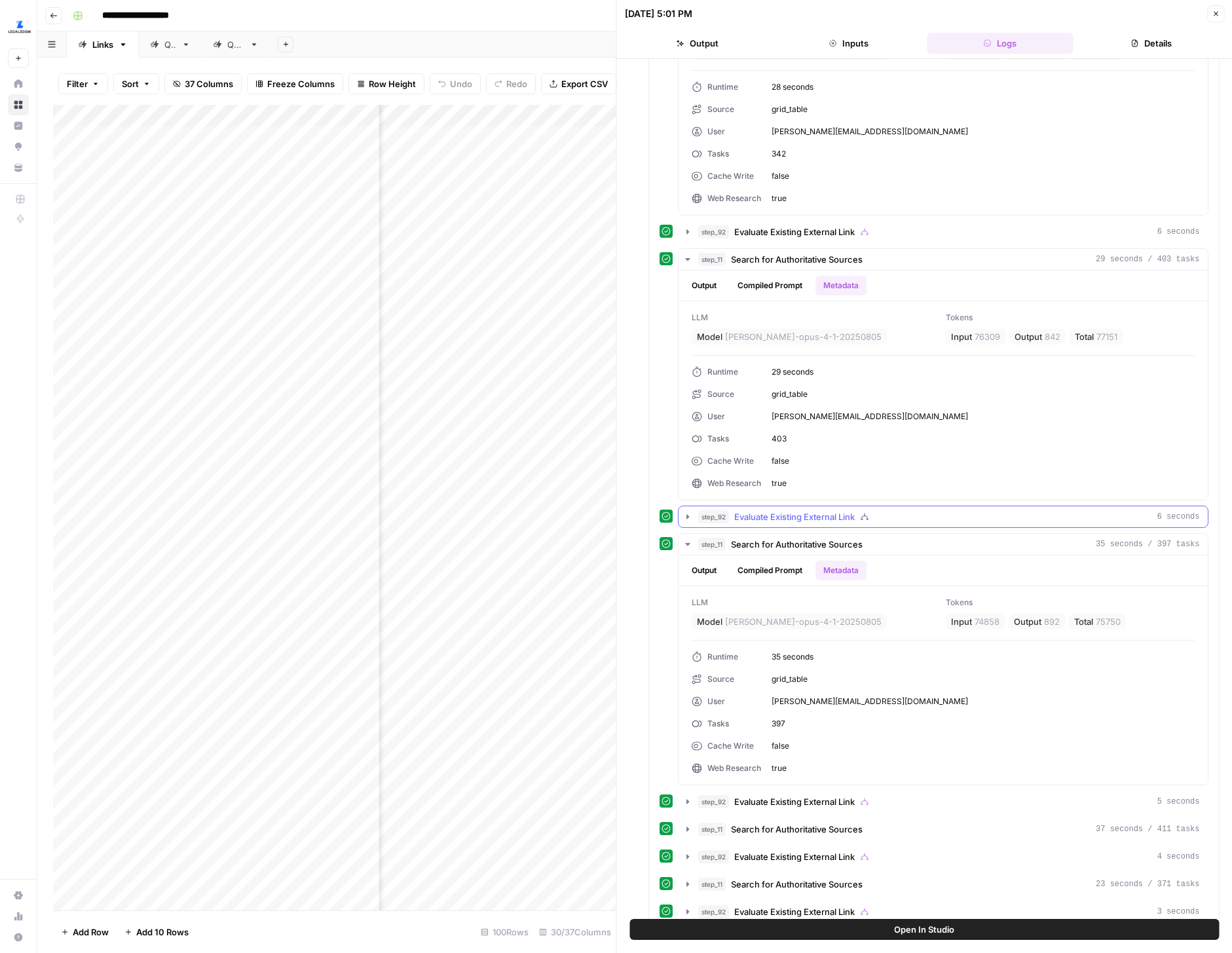
scroll to position [1753, 0]
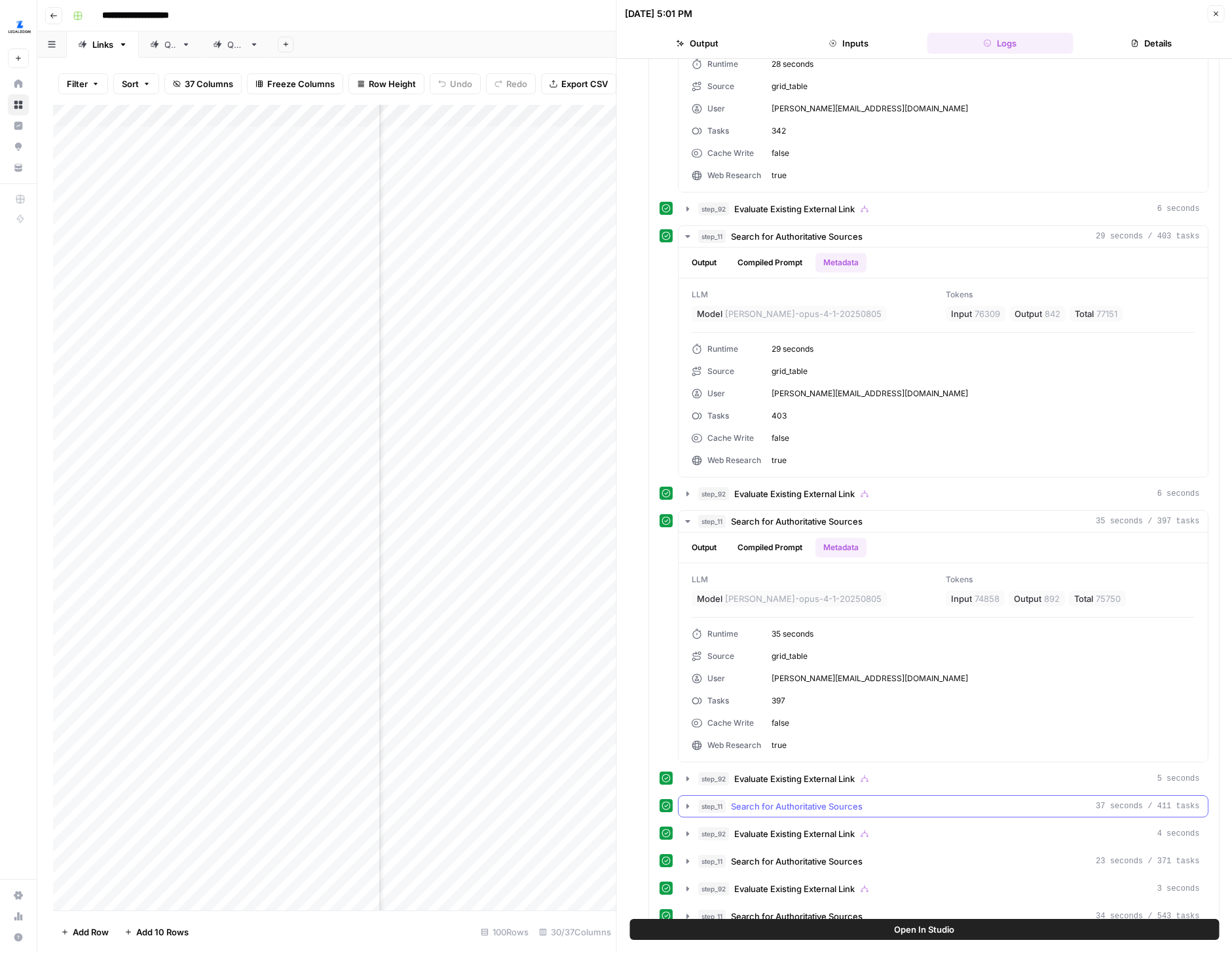
click at [684, 807] on icon "button" at bounding box center [688, 806] width 11 height 11
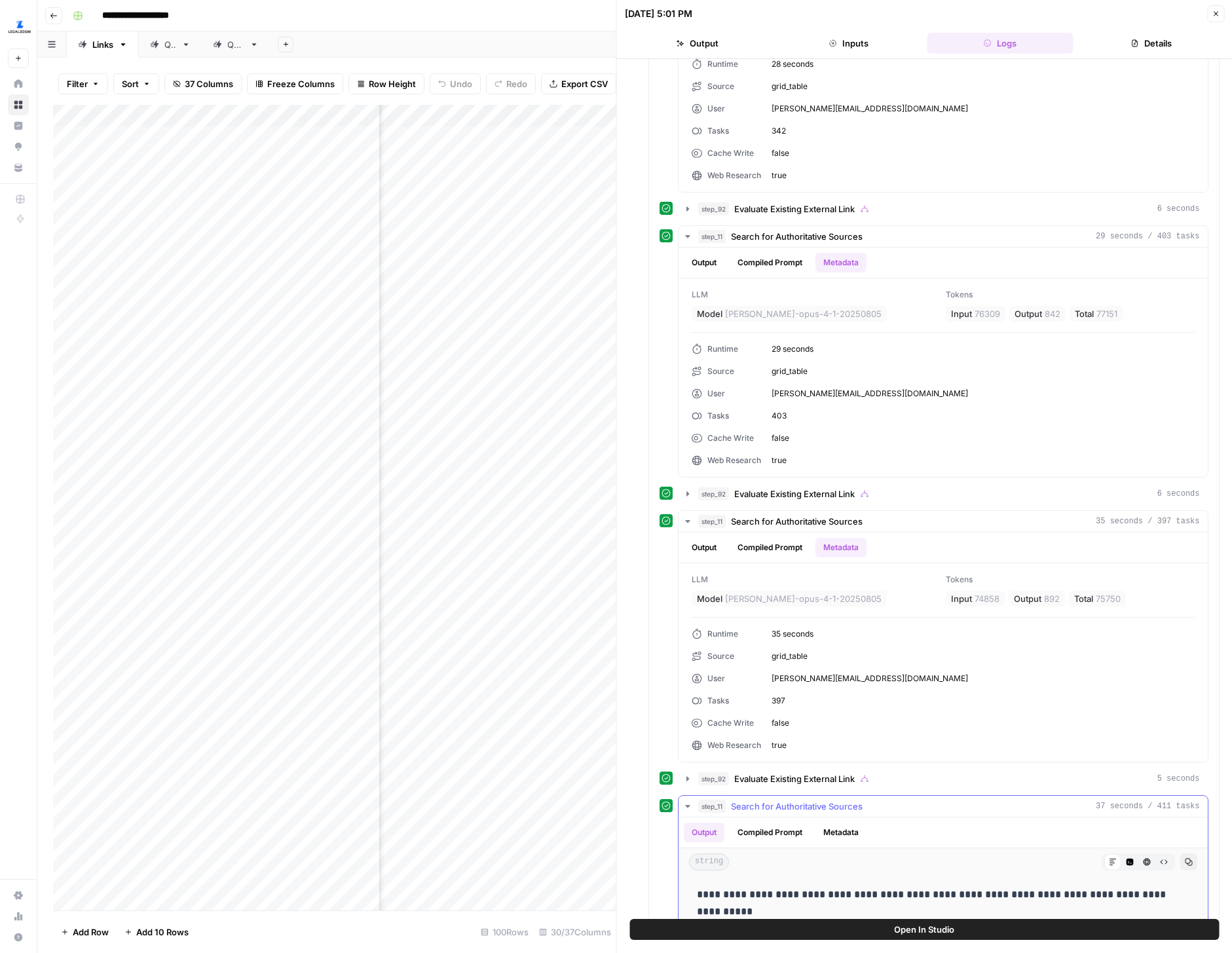
click at [829, 826] on button "Metadata" at bounding box center [841, 832] width 51 height 20
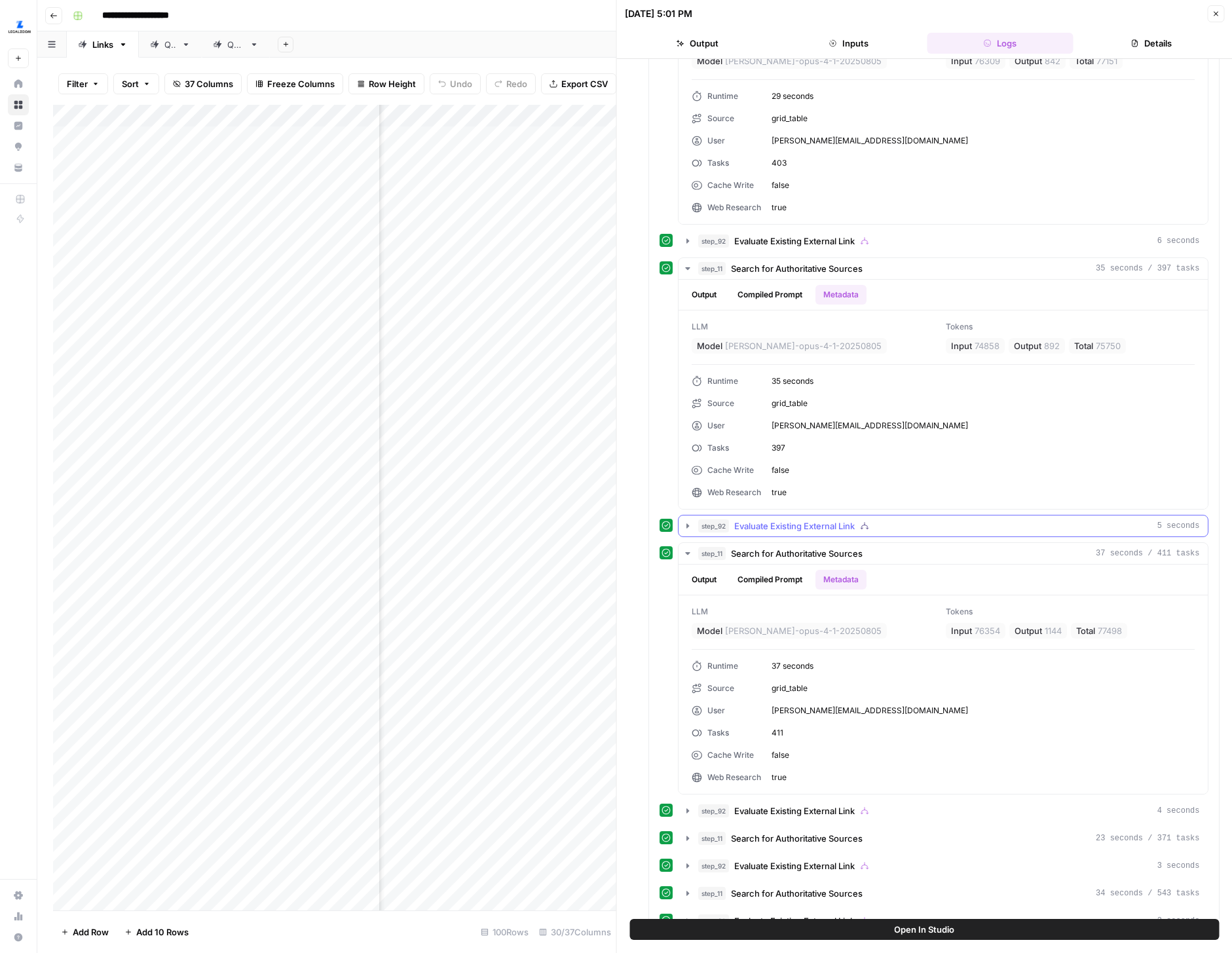
scroll to position [2010, 0]
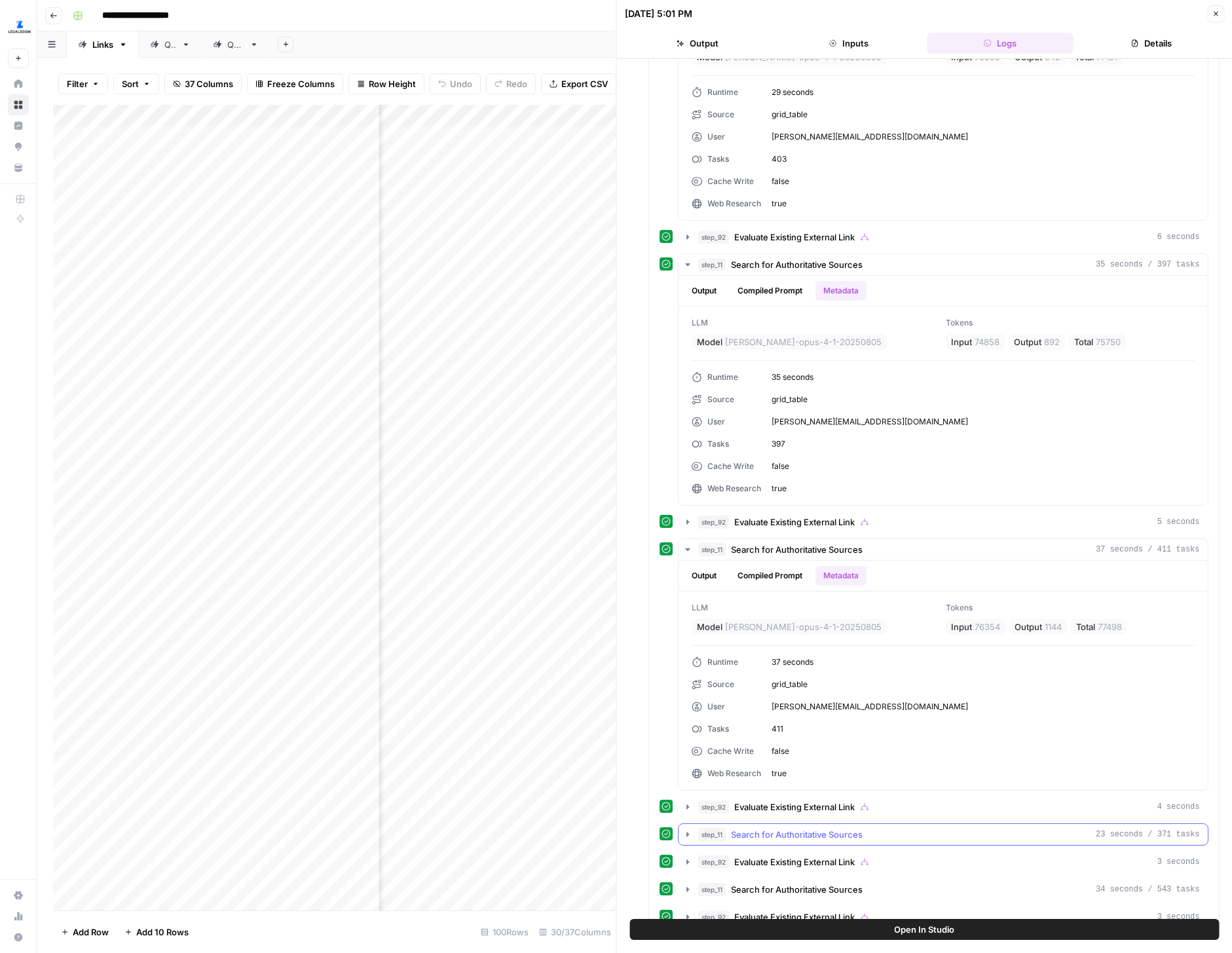
click at [687, 835] on icon "button" at bounding box center [688, 835] width 2 height 5
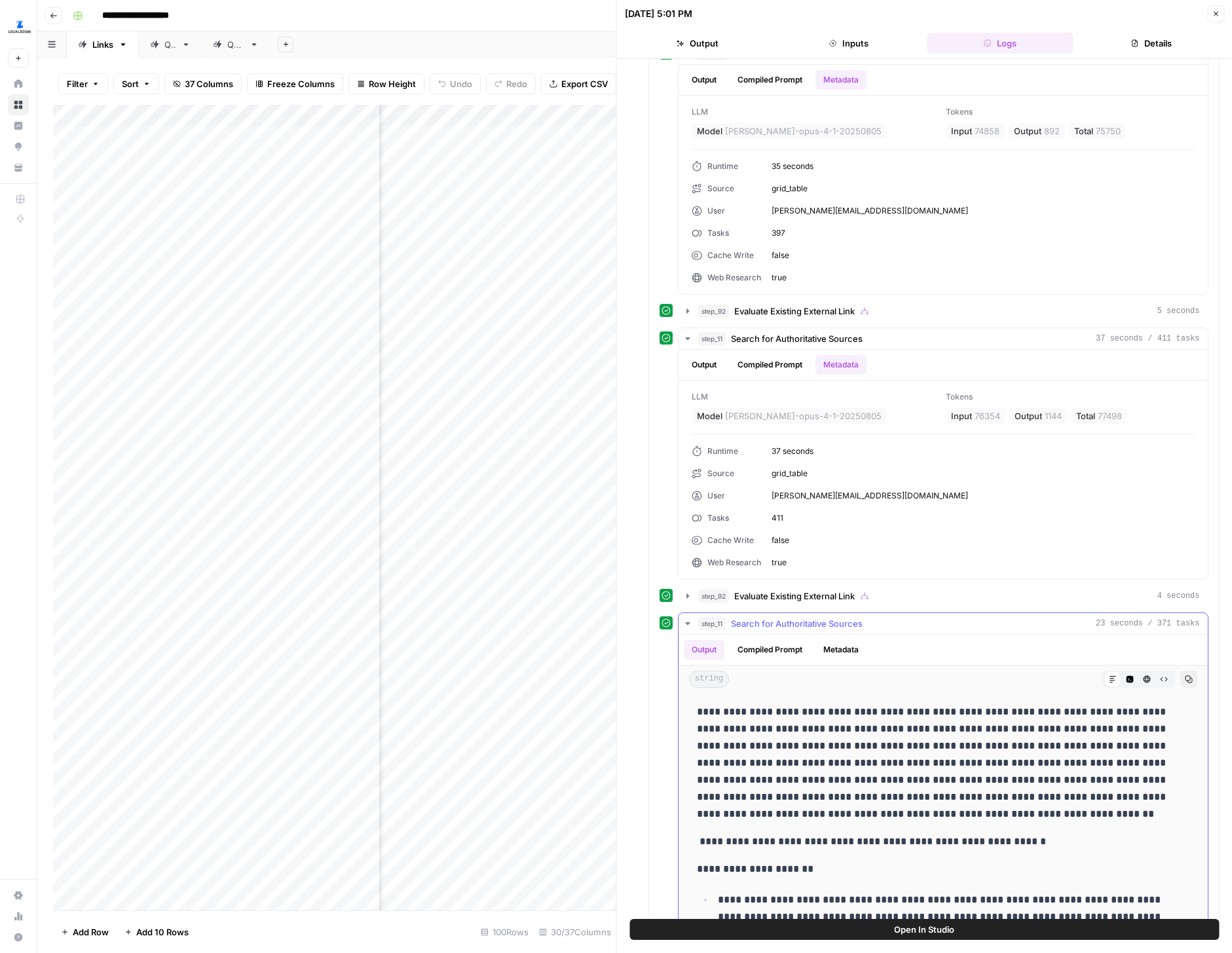
scroll to position [2223, 0]
click at [849, 654] on button "Metadata" at bounding box center [841, 648] width 51 height 20
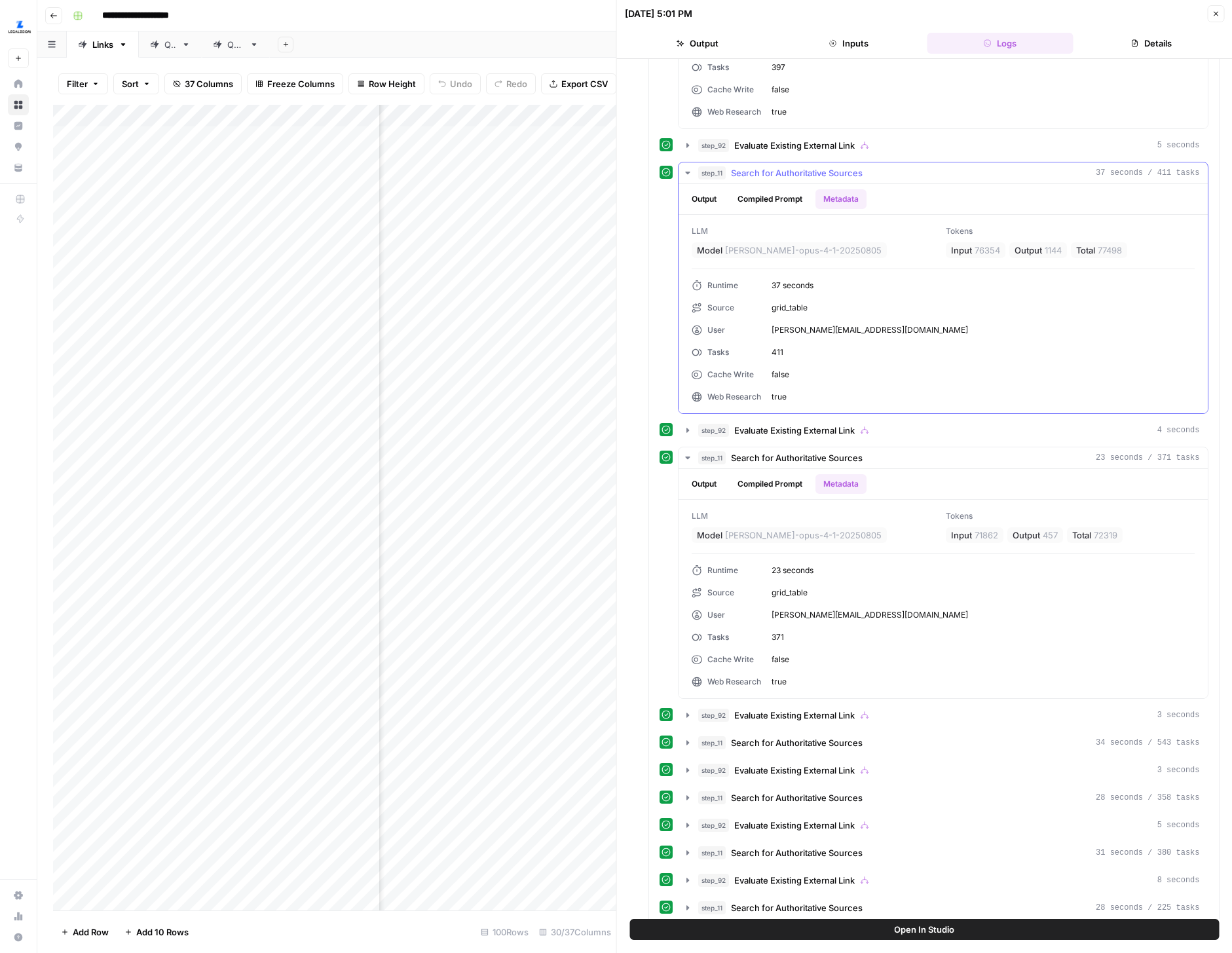
scroll to position [2399, 0]
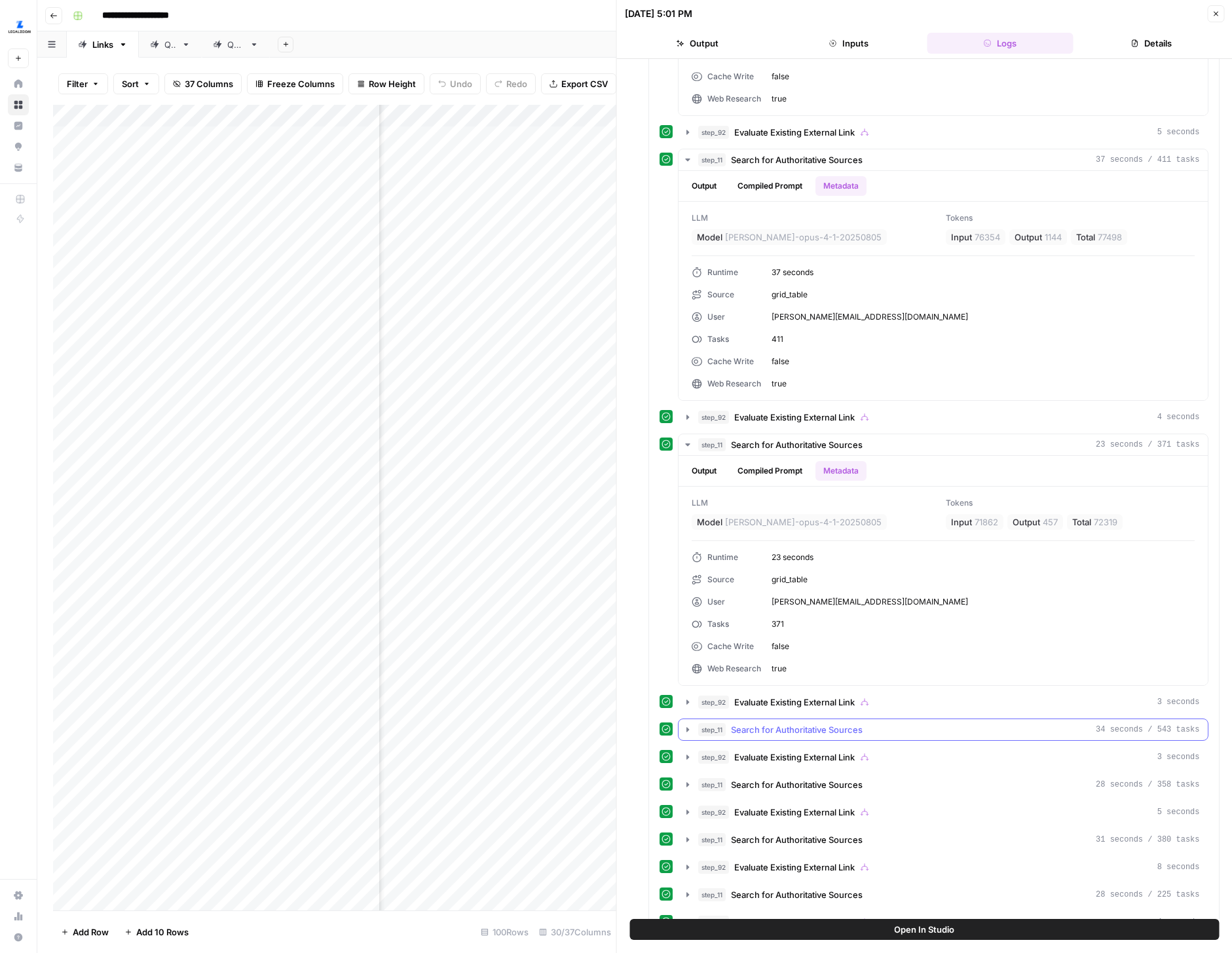
click at [684, 732] on icon "button" at bounding box center [688, 729] width 11 height 11
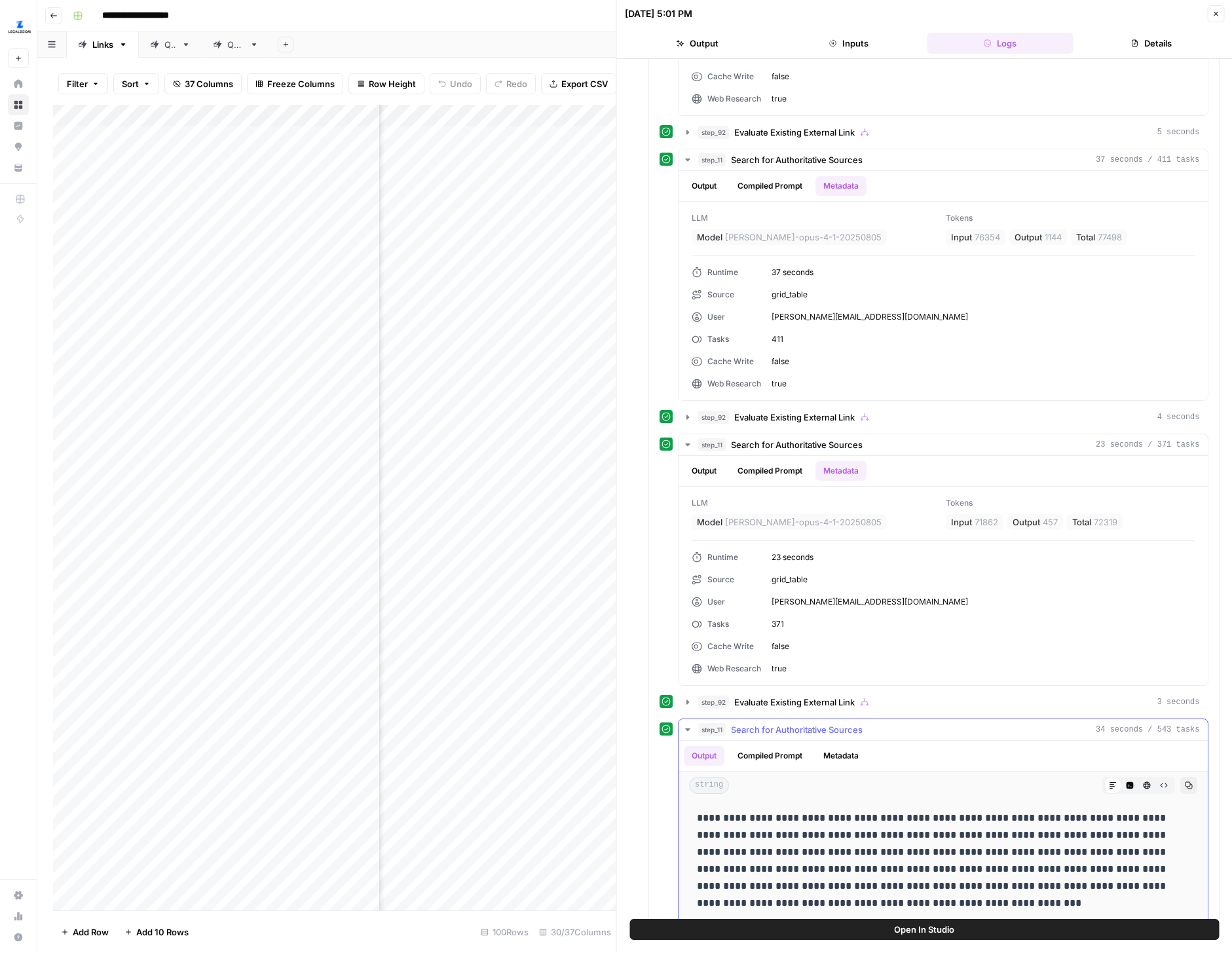
click at [824, 756] on button "Metadata" at bounding box center [841, 756] width 51 height 20
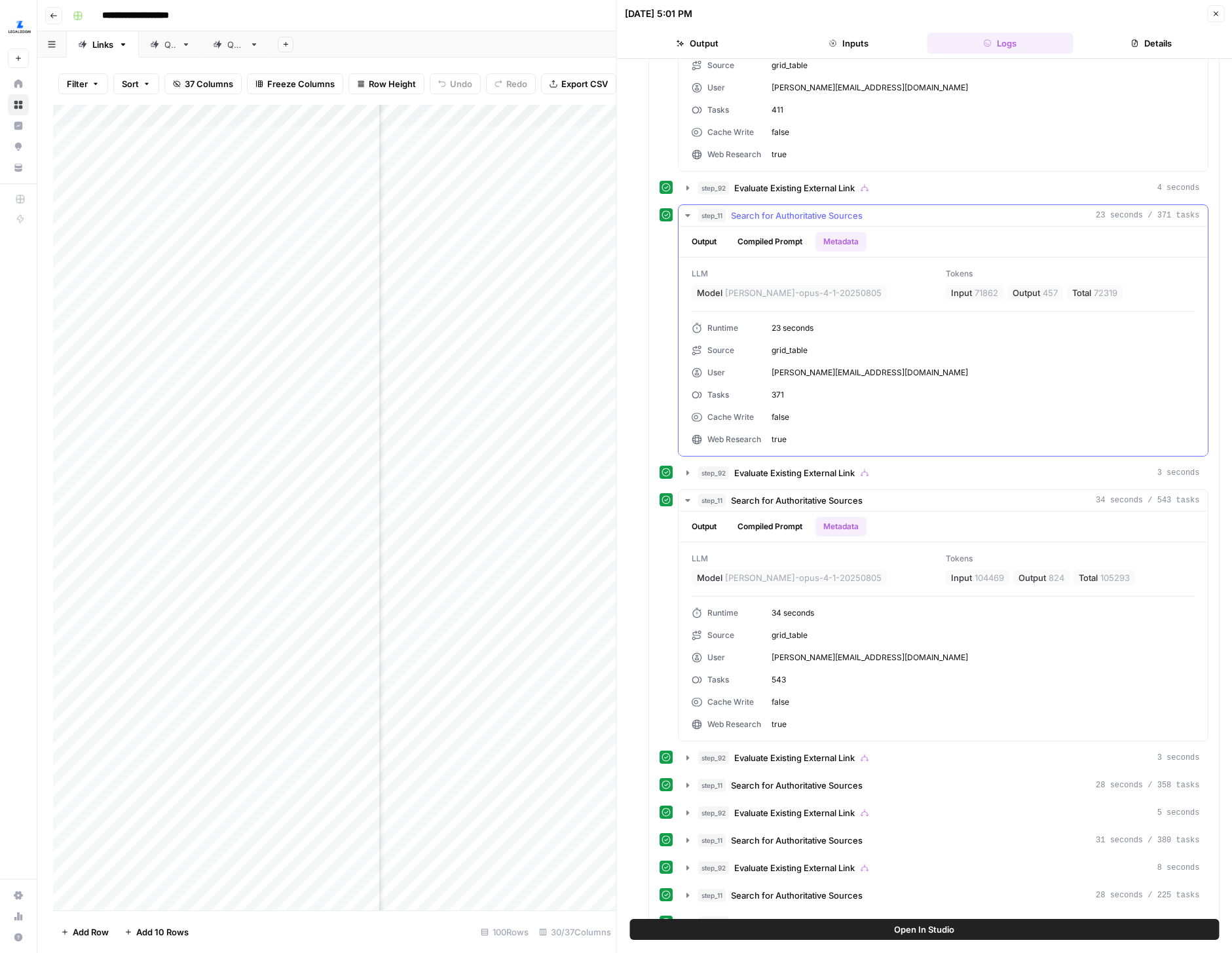
scroll to position [2635, 0]
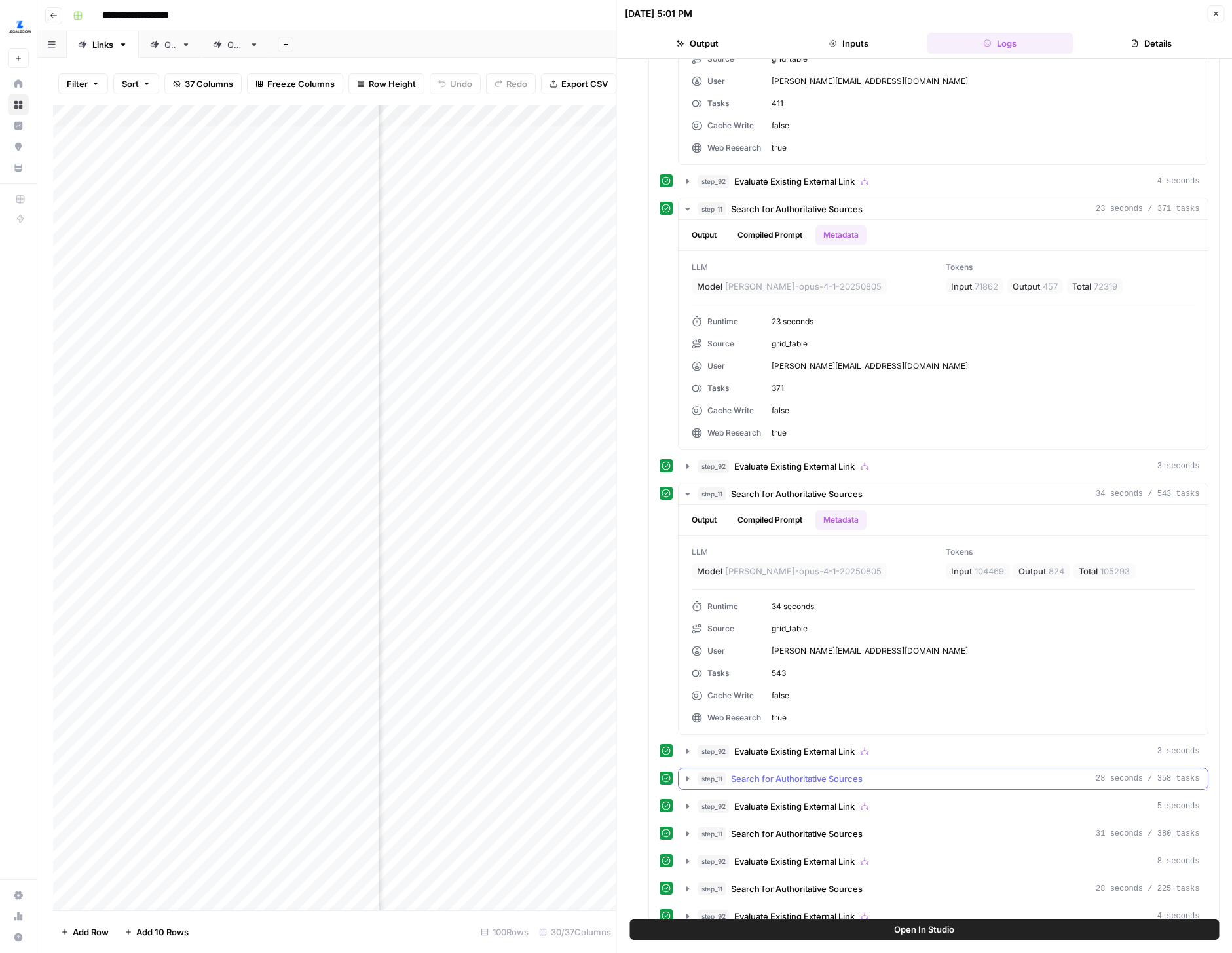
click at [687, 783] on icon "button" at bounding box center [688, 779] width 11 height 11
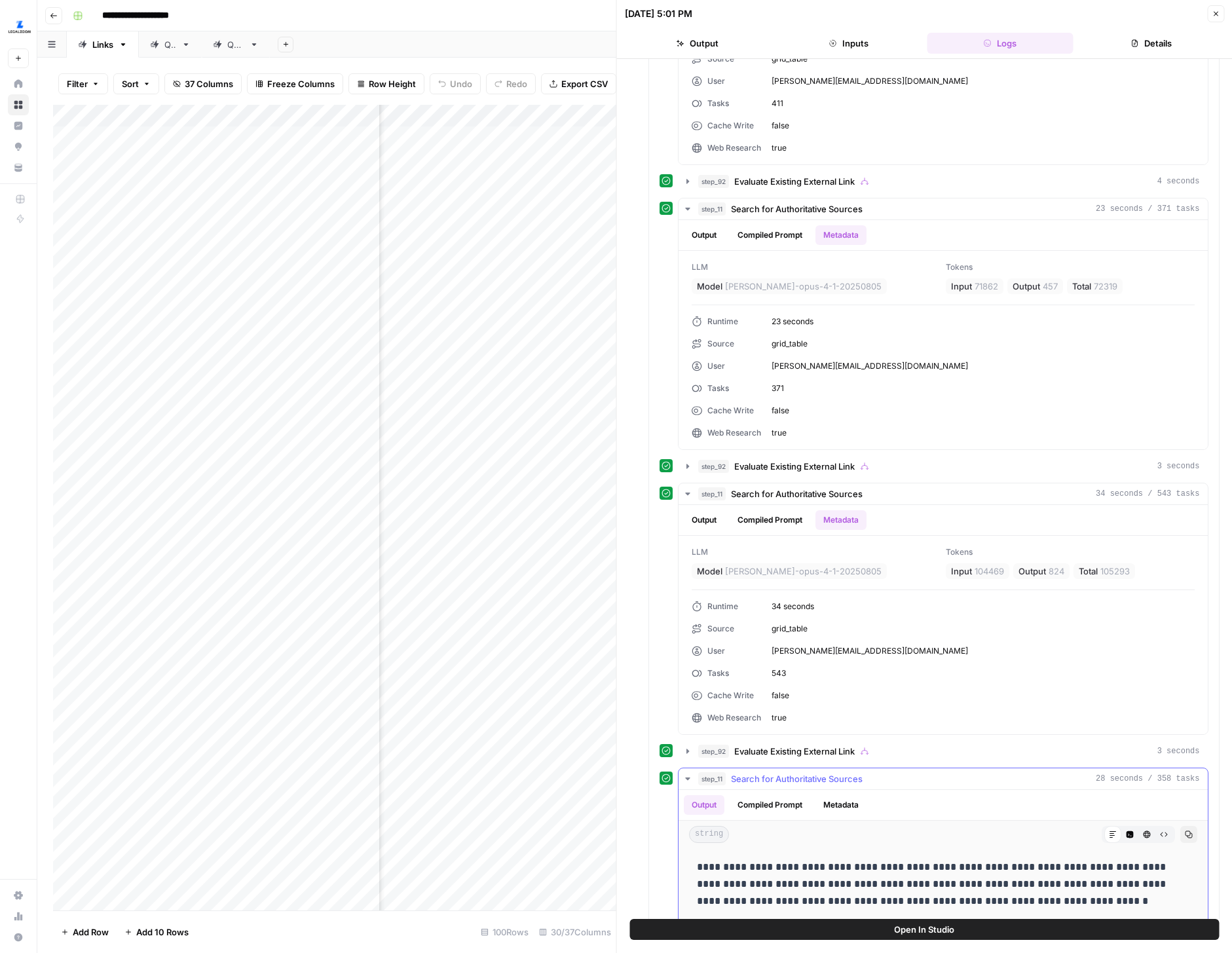
scroll to position [2791, 0]
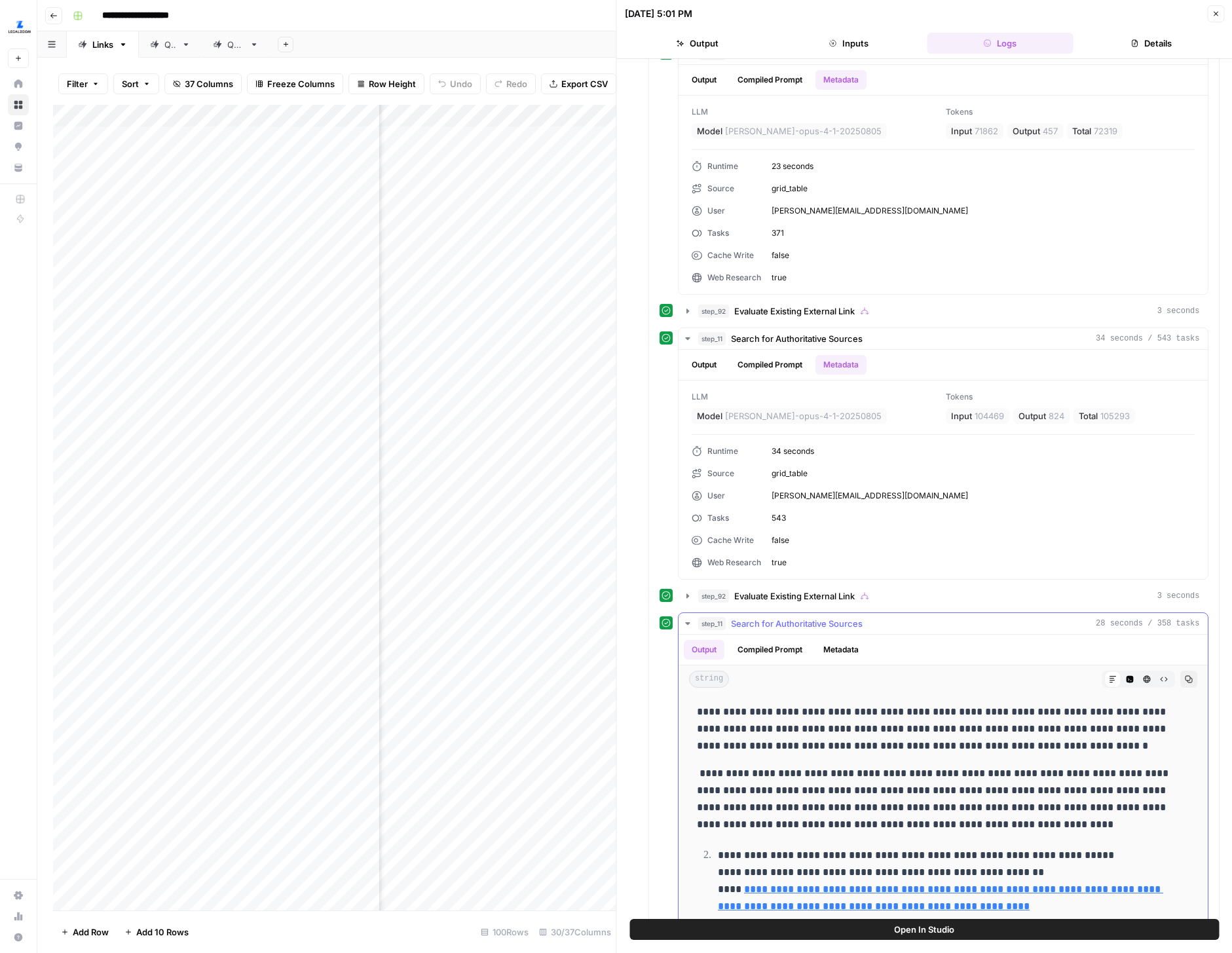
click at [853, 645] on button "Metadata" at bounding box center [841, 650] width 51 height 20
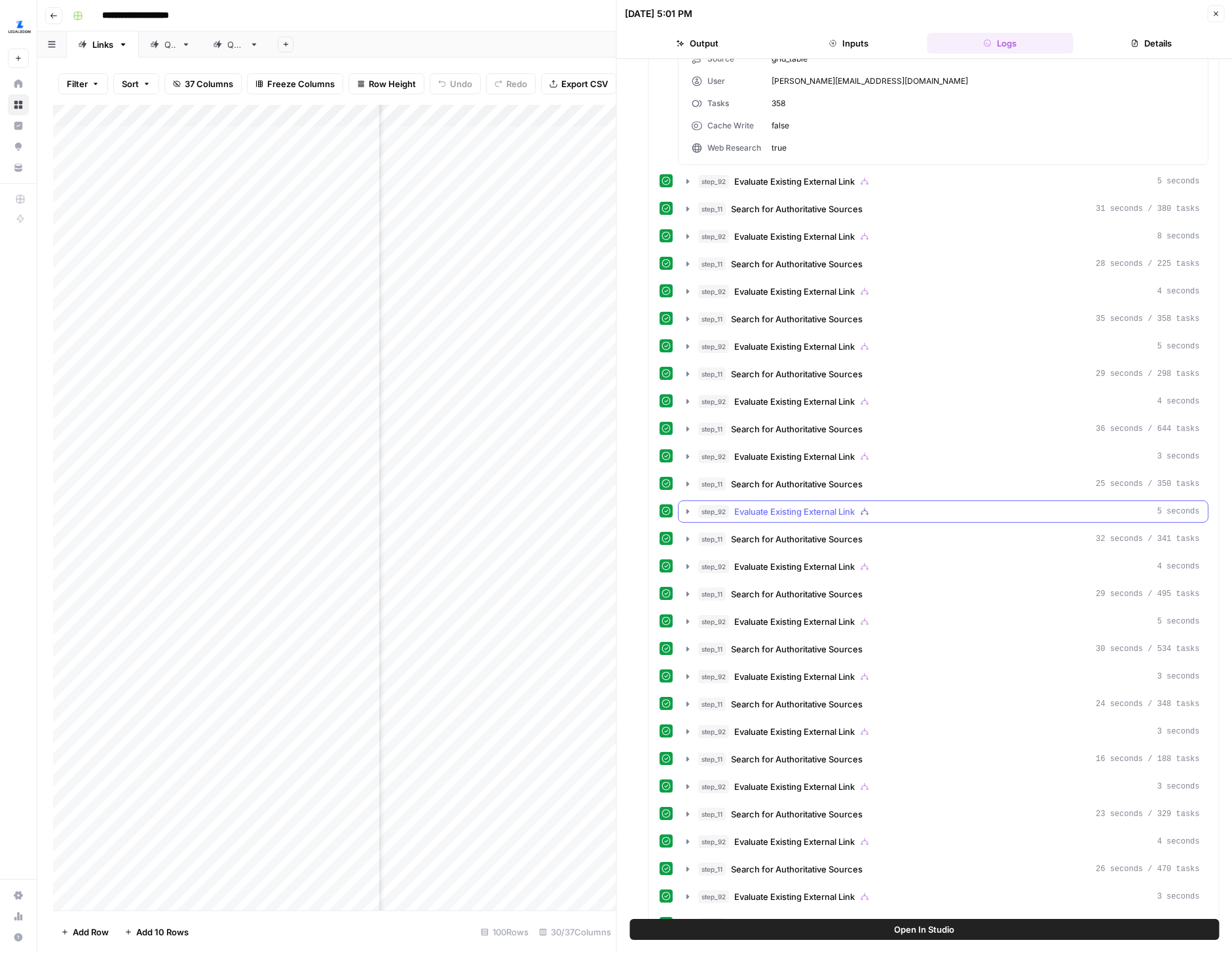
scroll to position [3490, 0]
click at [684, 761] on icon "button" at bounding box center [688, 758] width 11 height 11
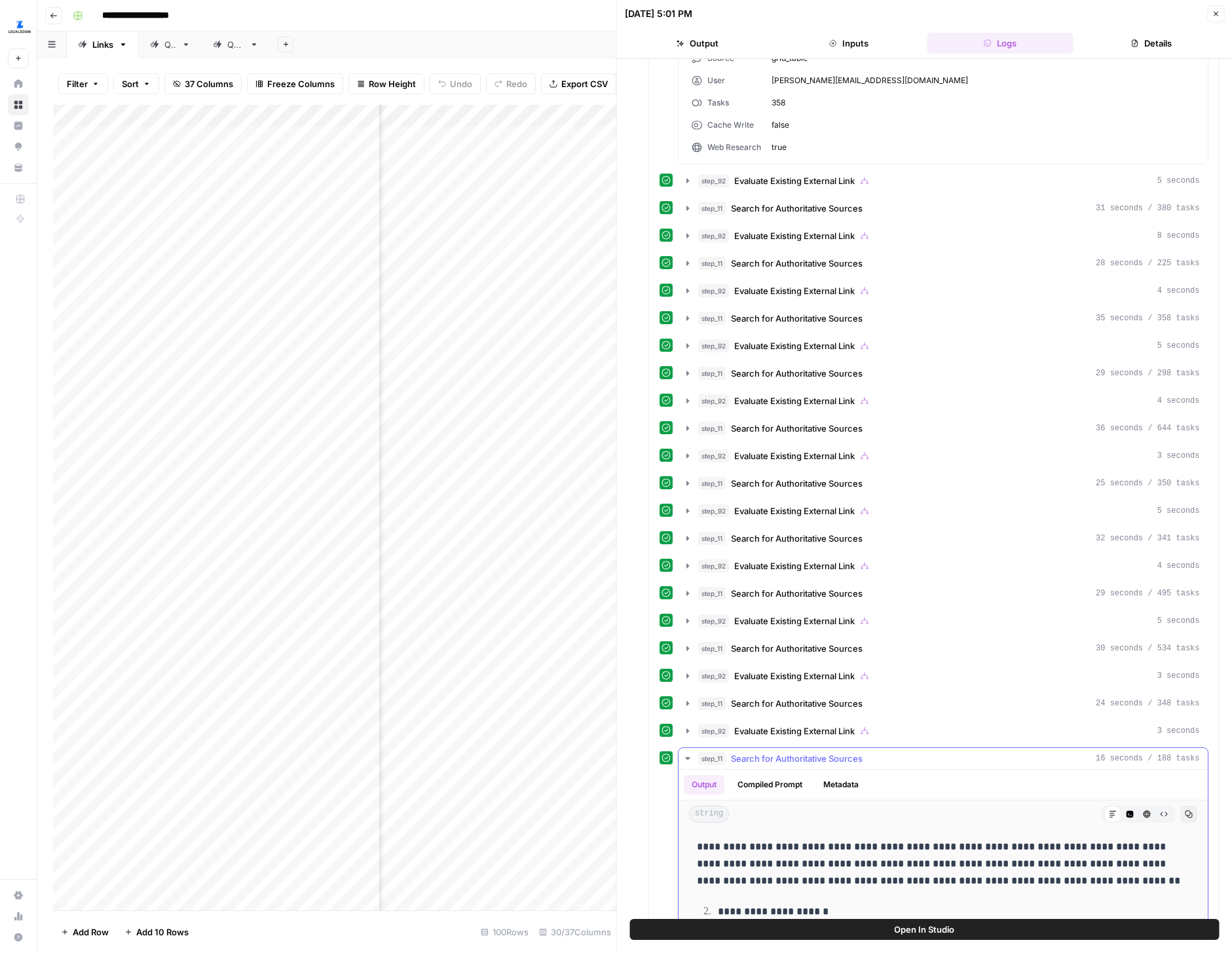
scroll to position [3532, 0]
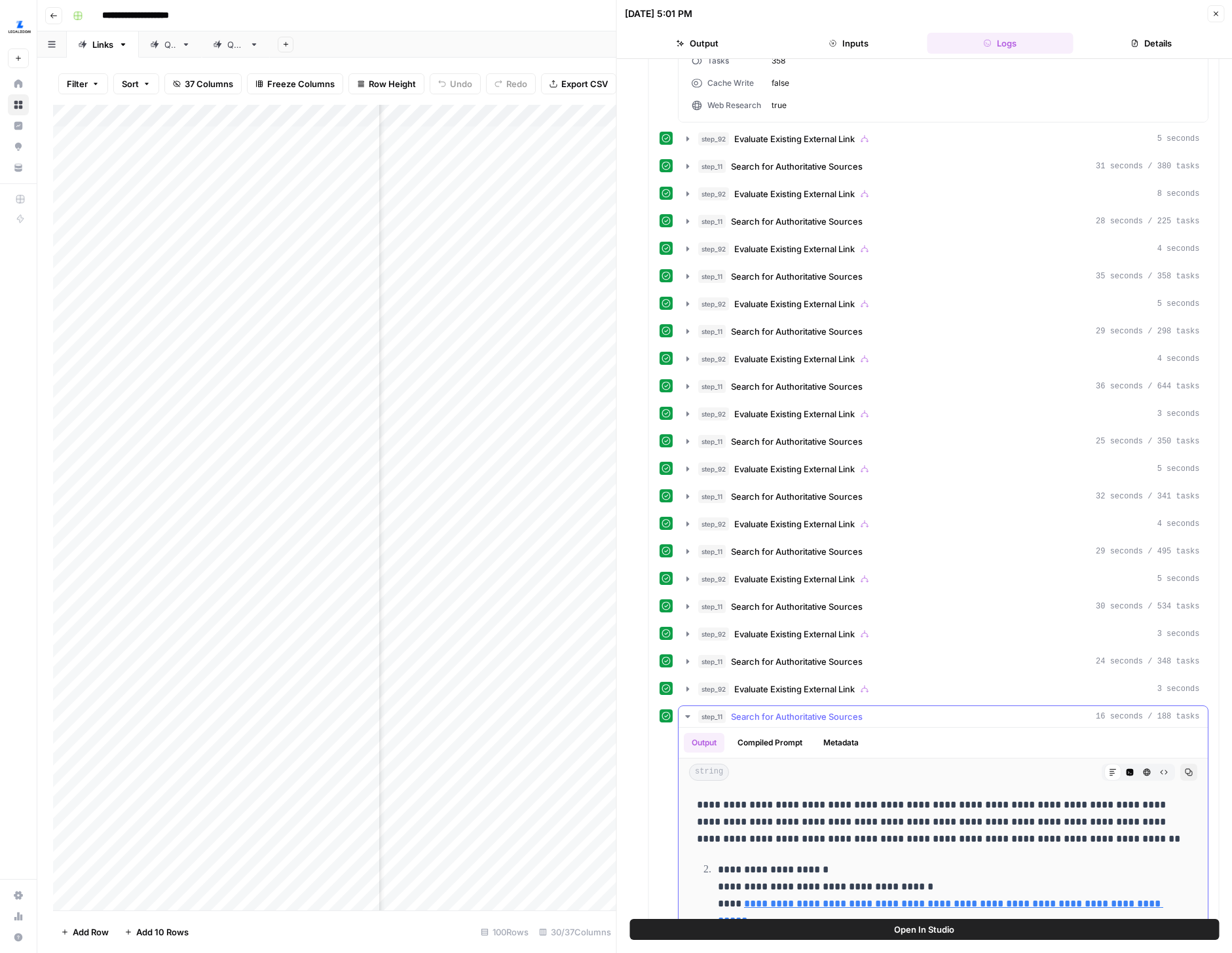
click at [842, 738] on button "Metadata" at bounding box center [841, 743] width 51 height 20
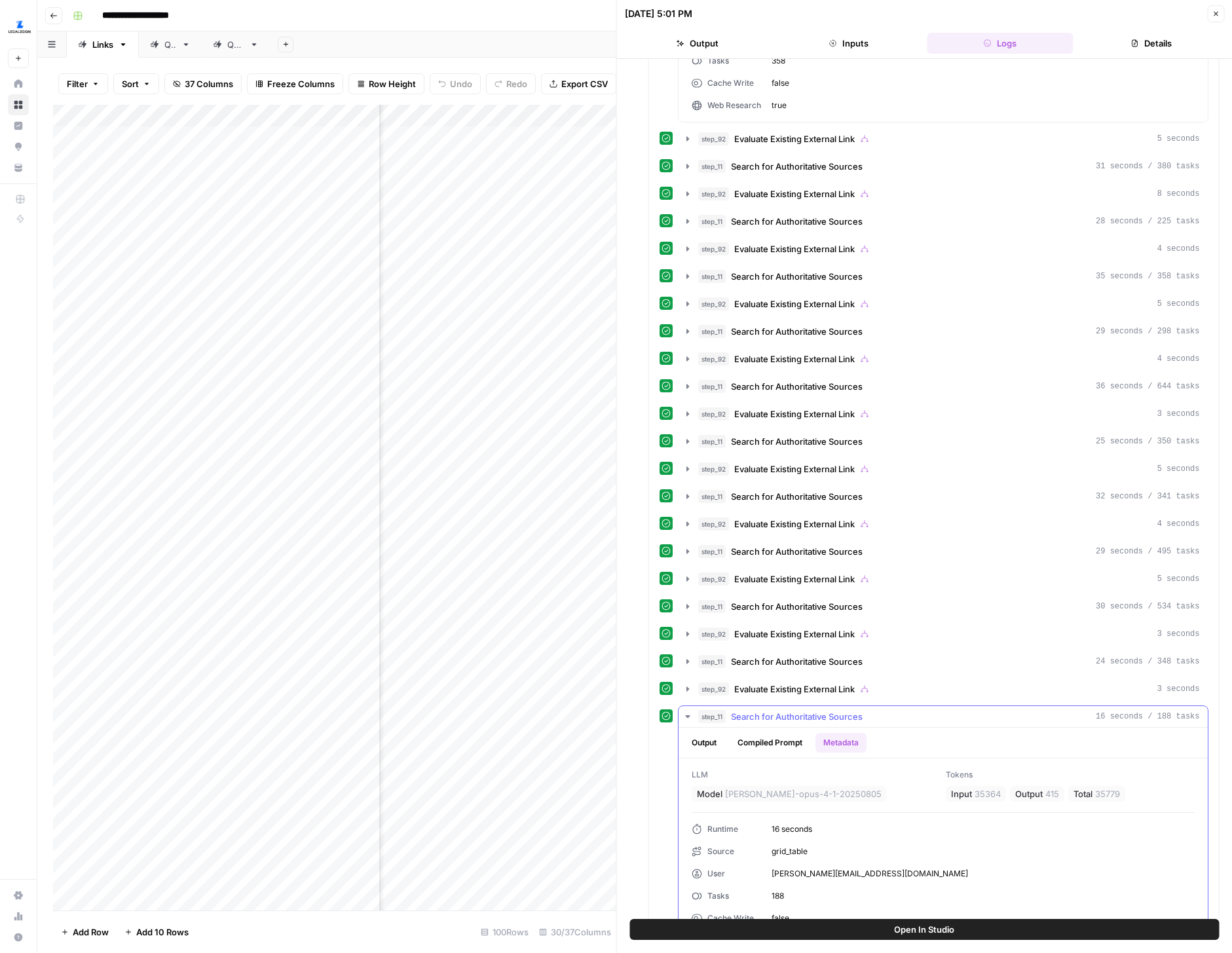
click at [687, 715] on icon "button" at bounding box center [688, 716] width 11 height 11
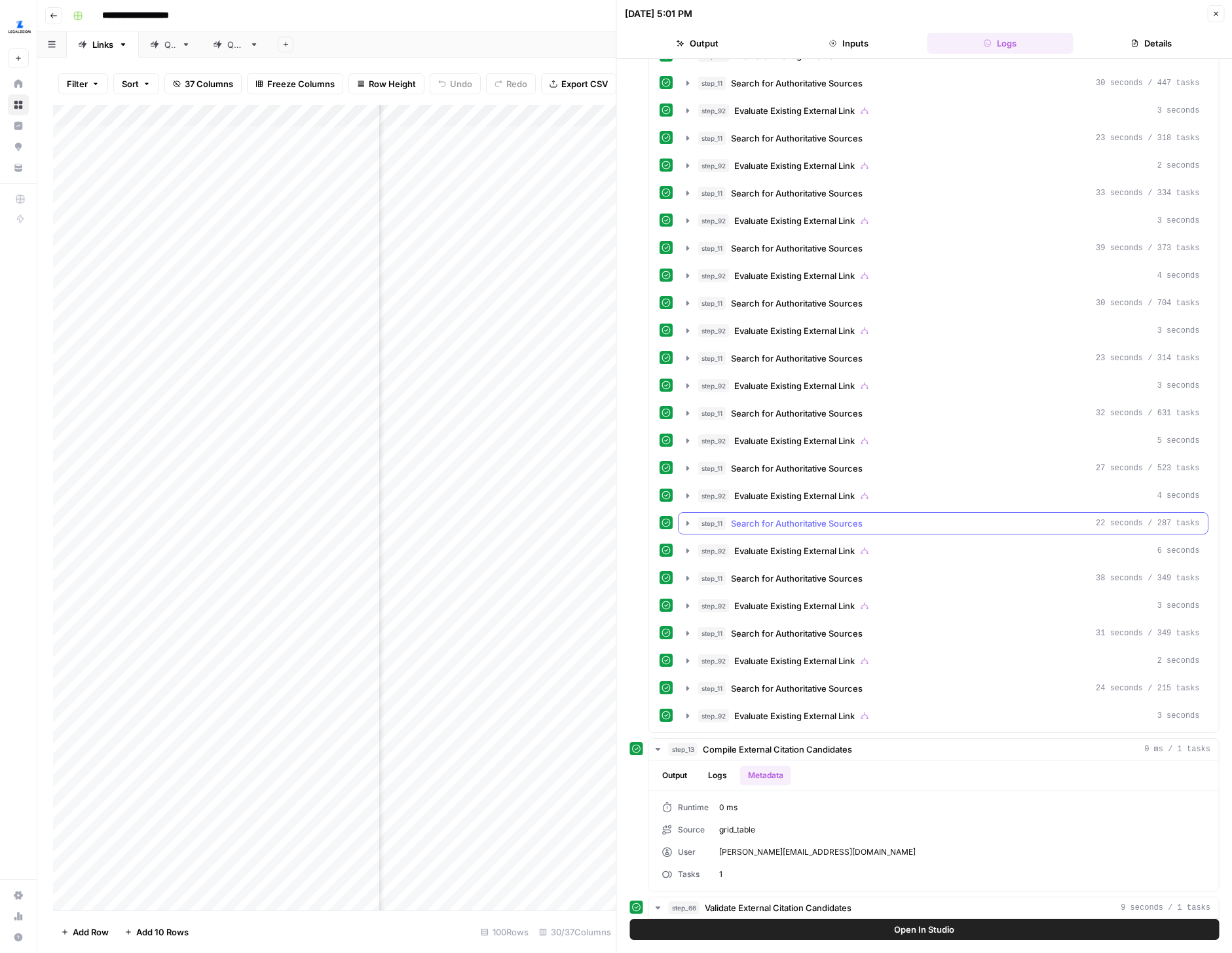
scroll to position [4458, 0]
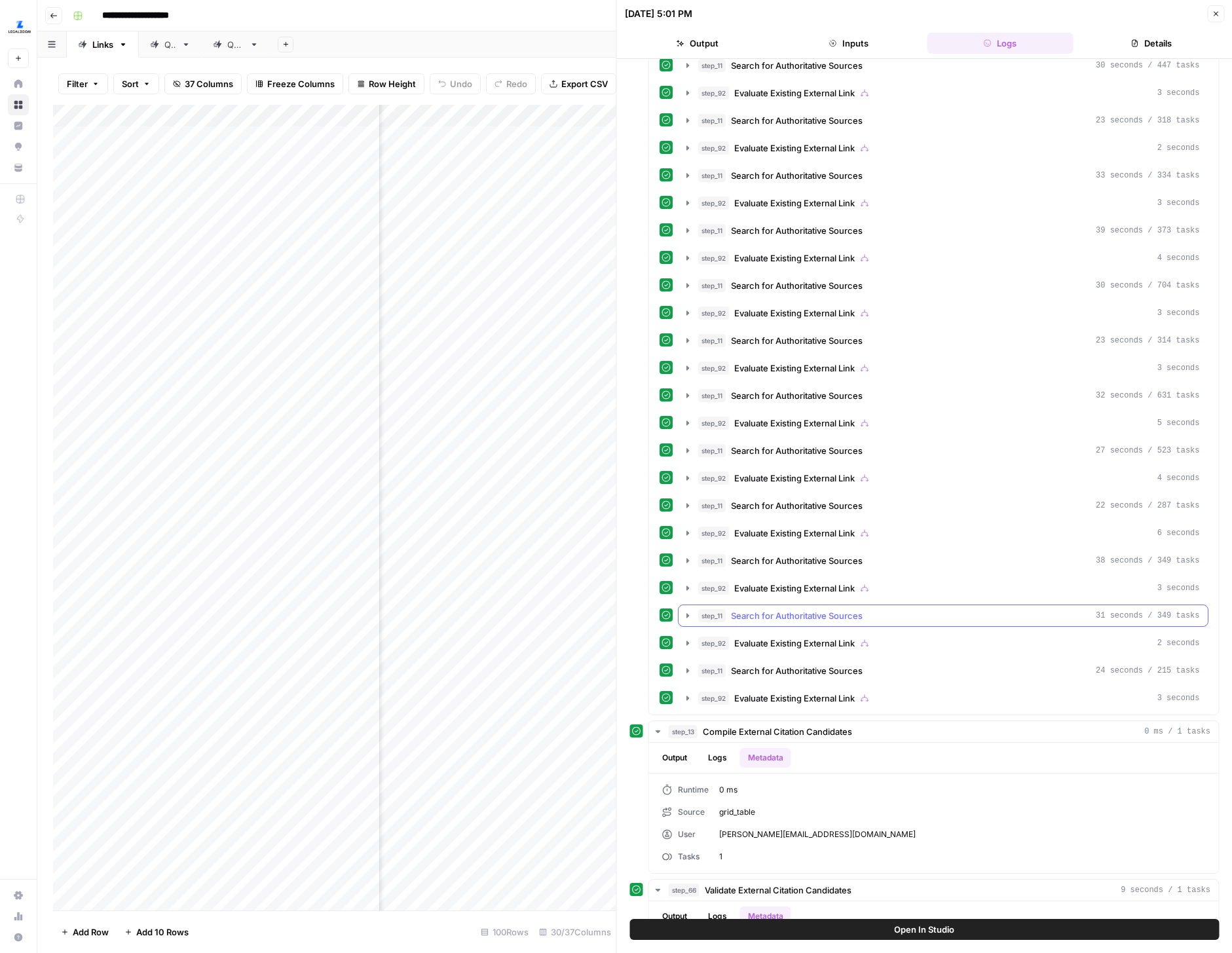
click at [688, 619] on icon "button" at bounding box center [688, 615] width 11 height 11
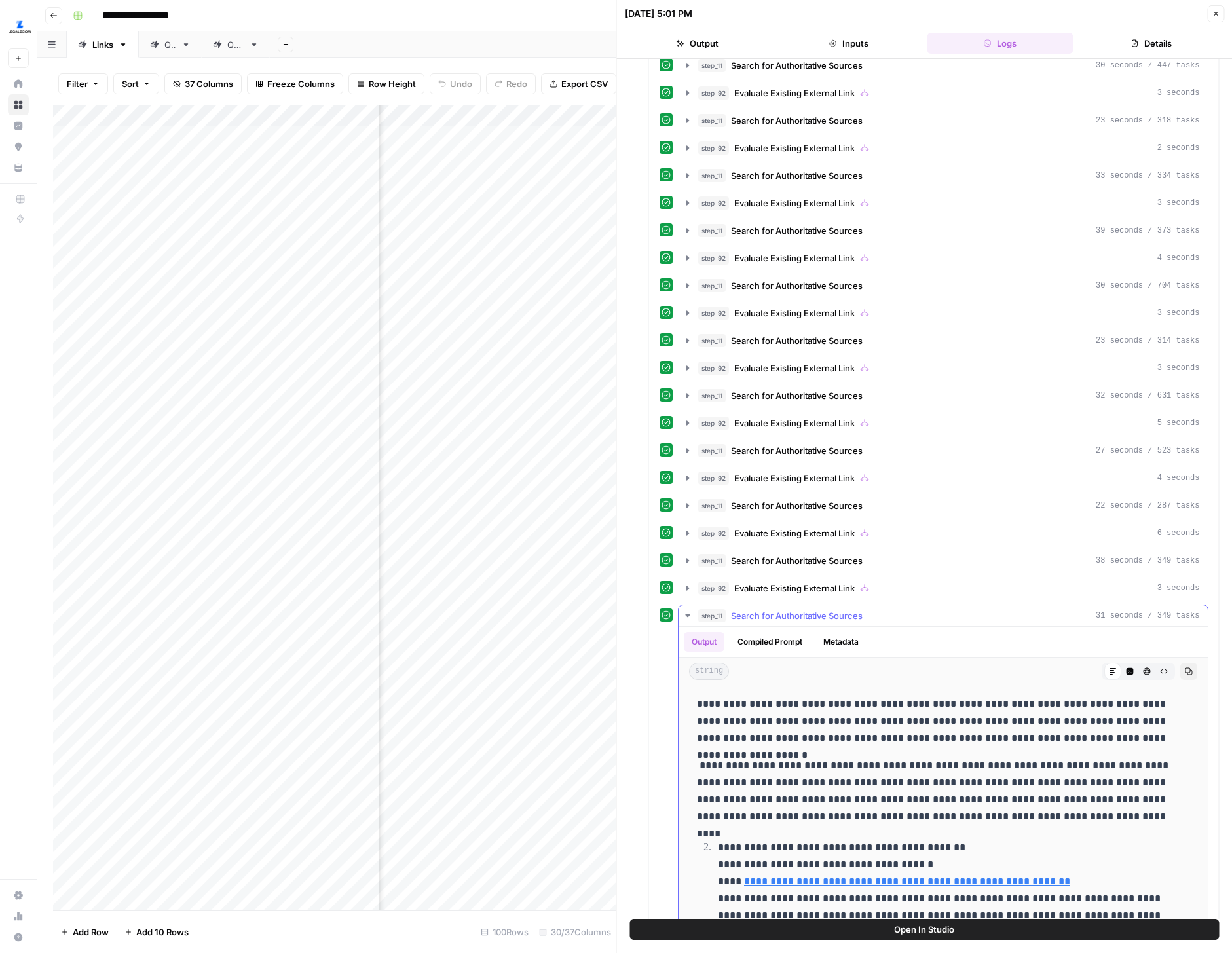
click at [813, 641] on ul "Output Compiled Prompt Metadata" at bounding box center [776, 642] width 183 height 20
click at [829, 641] on button "Metadata" at bounding box center [841, 642] width 51 height 20
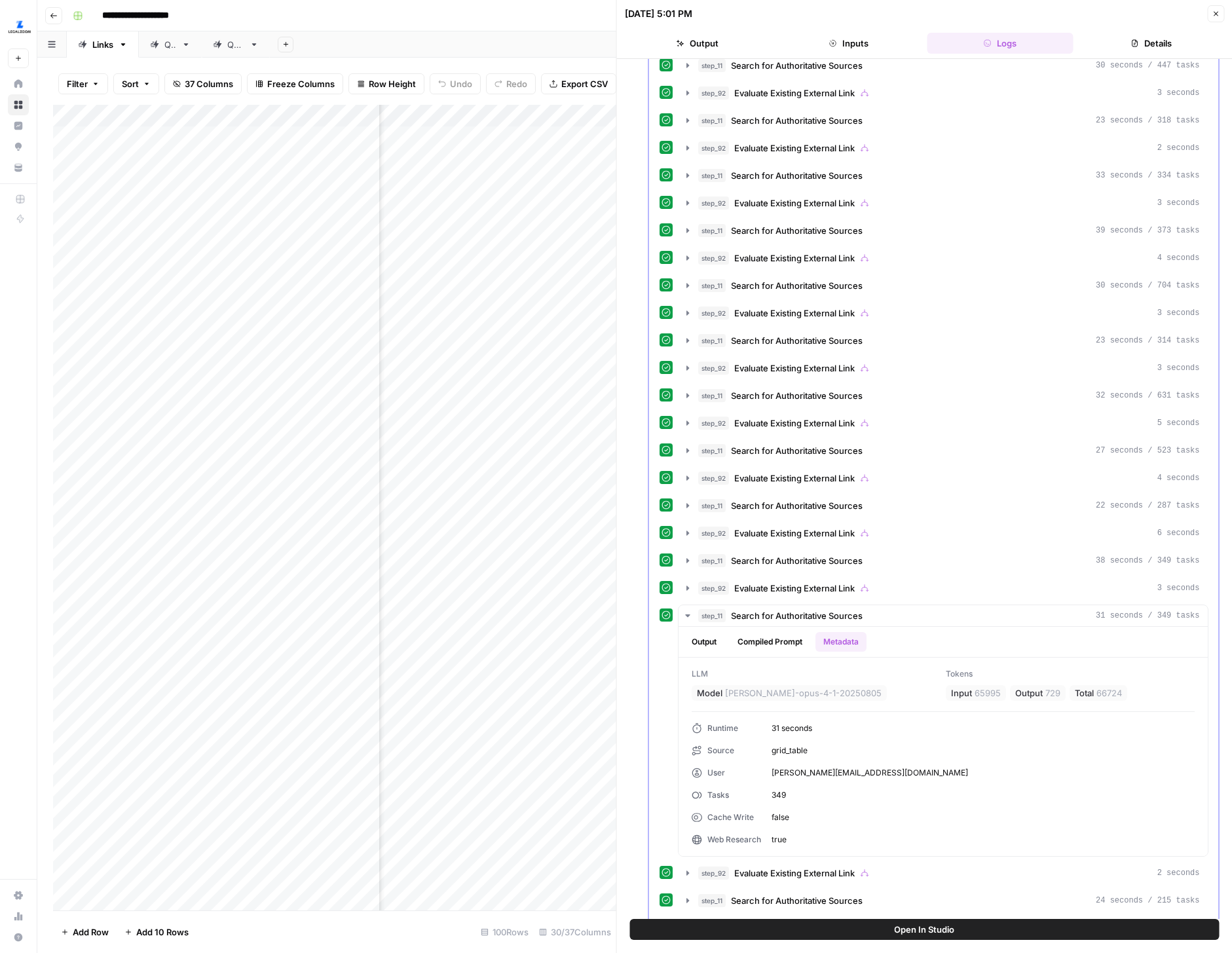
click at [661, 613] on icon at bounding box center [665, 614] width 9 height 9
click at [680, 606] on button "step_11 Search for Authoritative Sources 31 seconds / 349 tasks" at bounding box center [943, 615] width 530 height 21
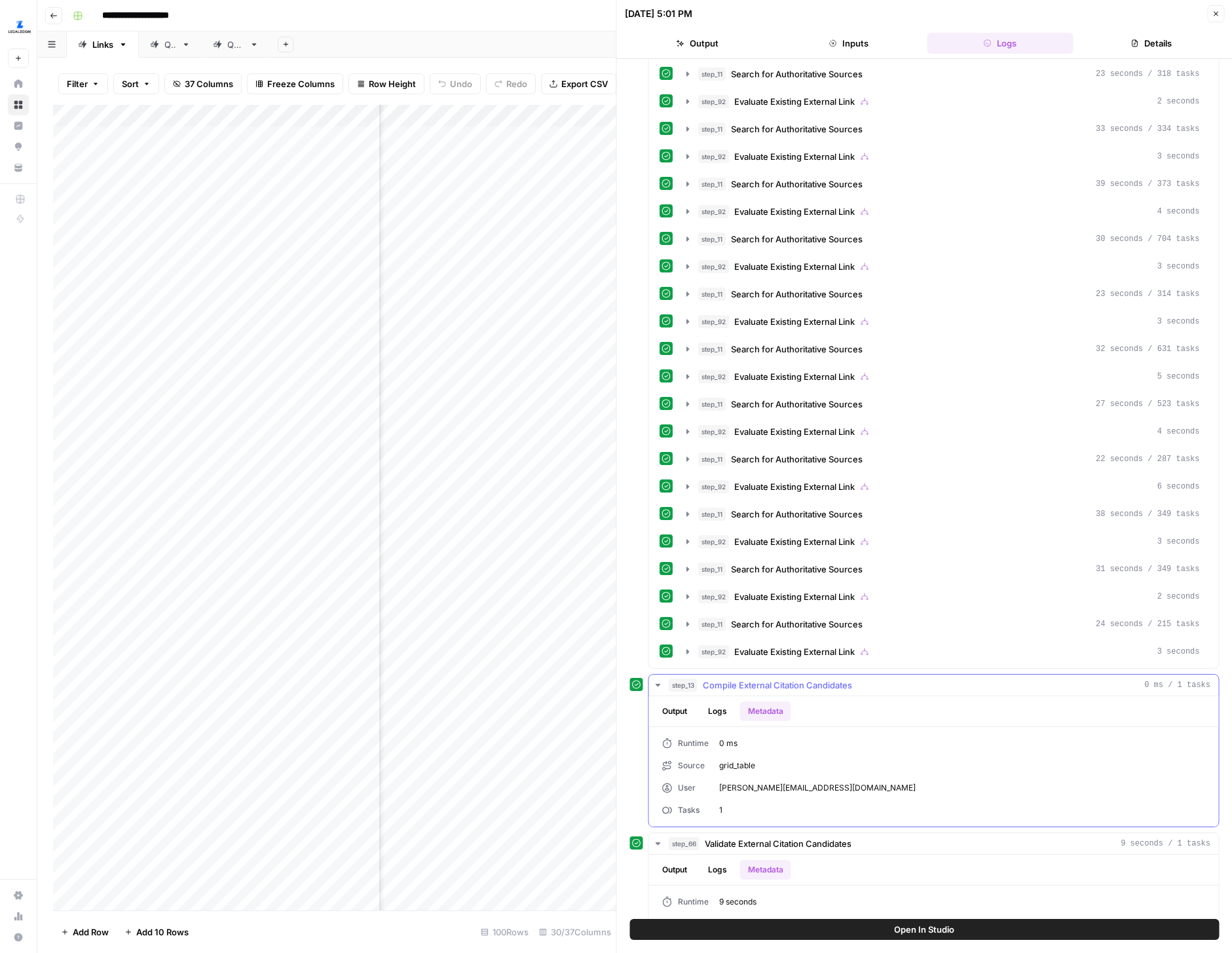
scroll to position [4571, 0]
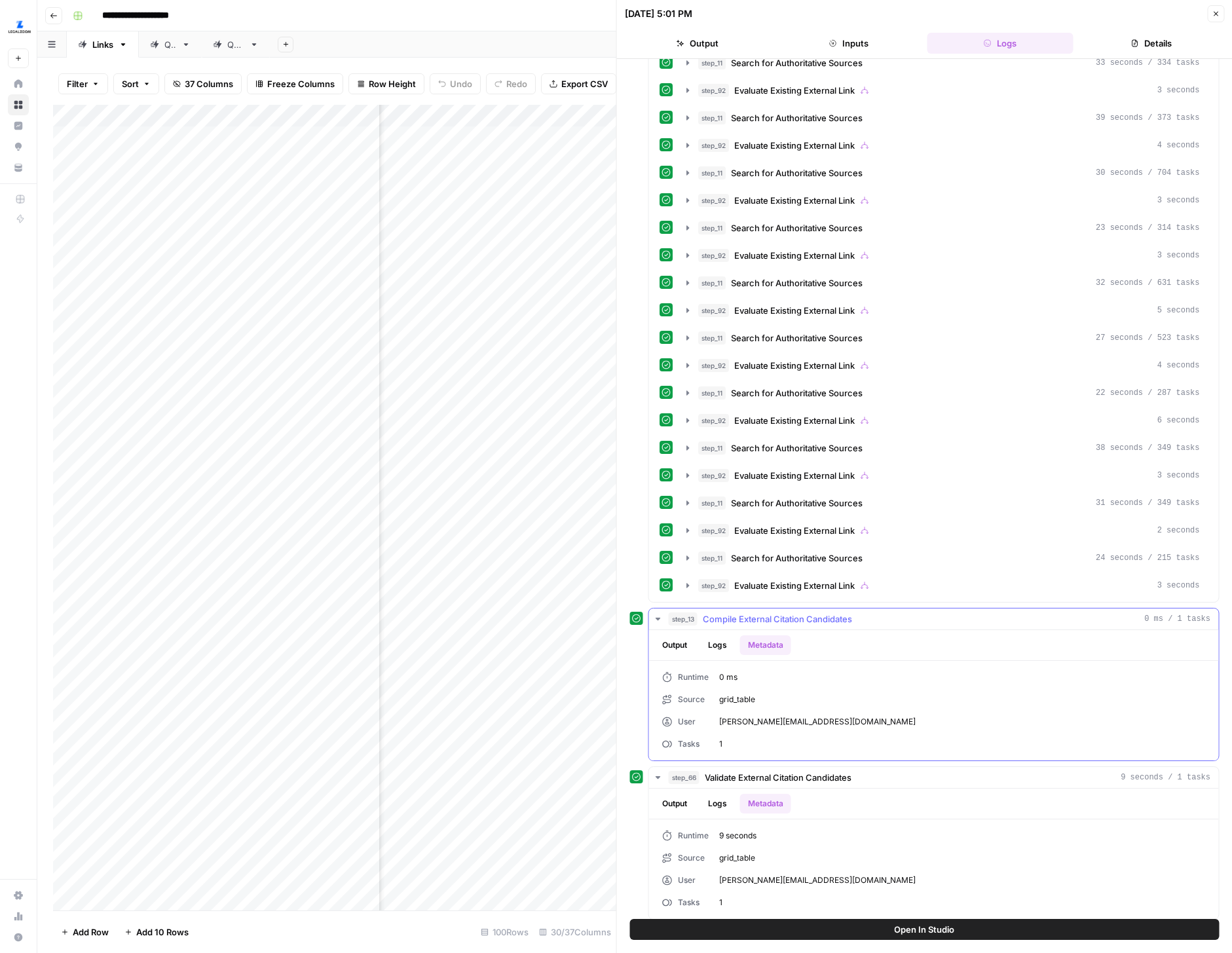
click at [655, 620] on icon "button" at bounding box center [658, 618] width 11 height 11
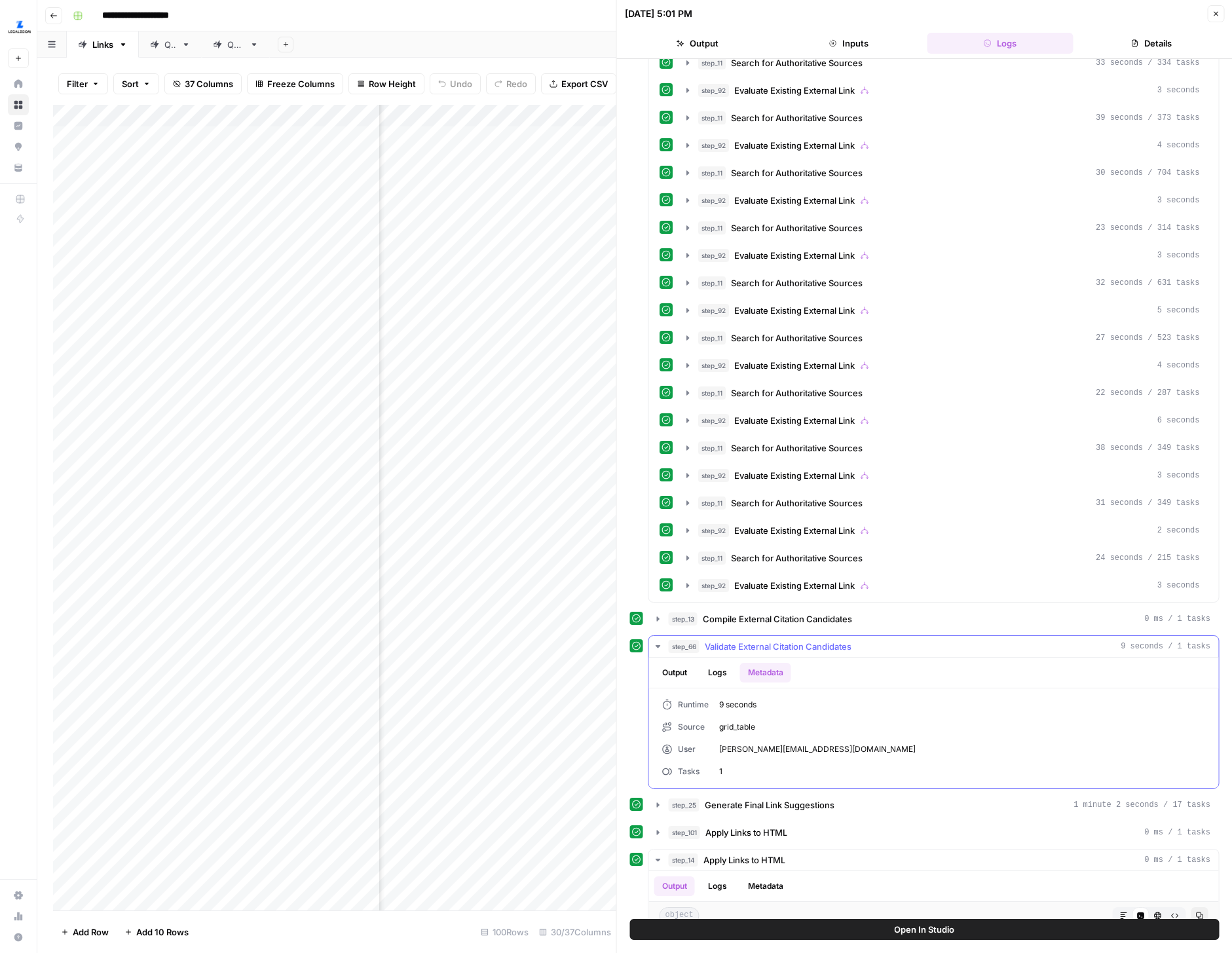
click at [660, 644] on icon "button" at bounding box center [658, 646] width 11 height 11
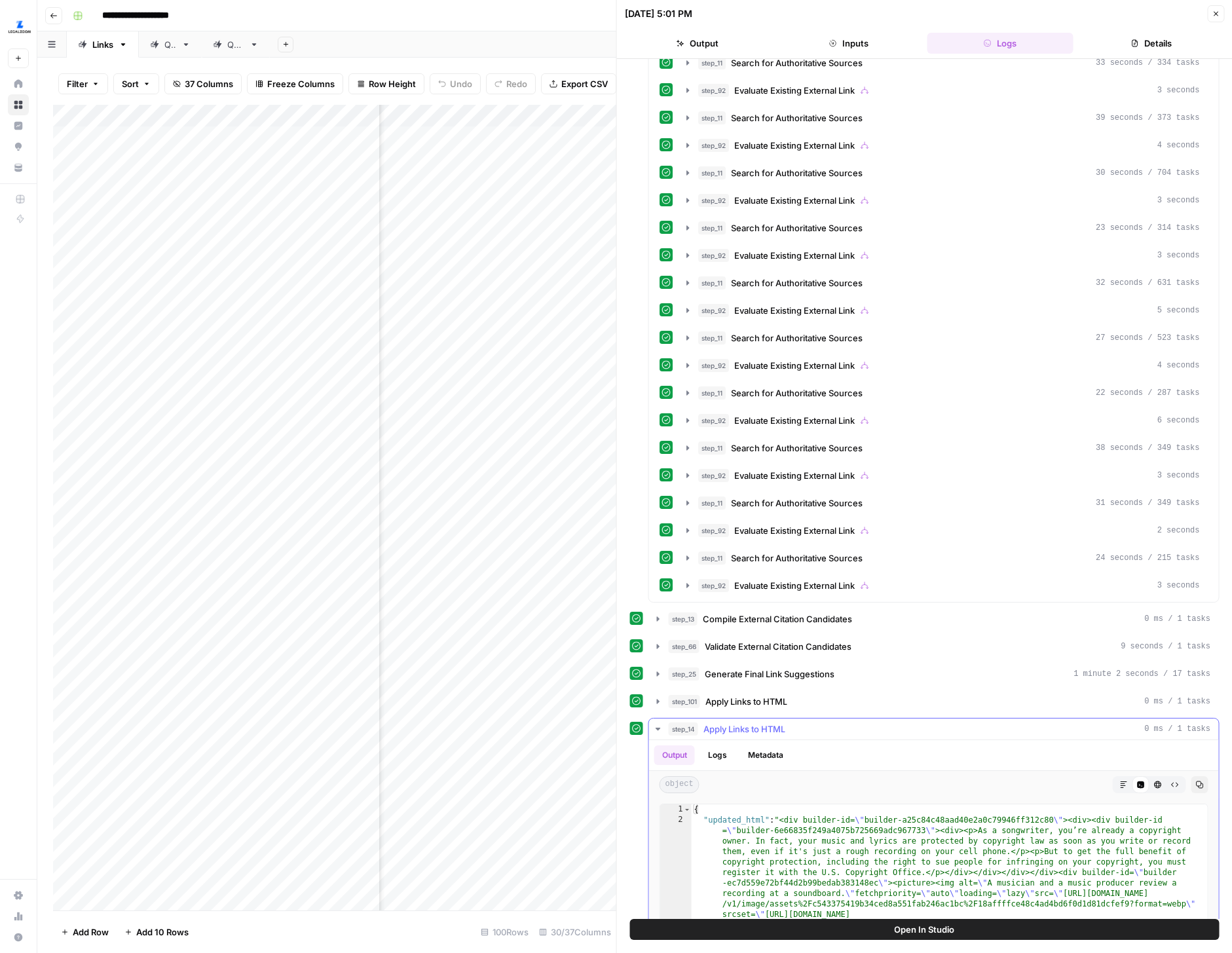
click at [663, 727] on button "step_14 Apply Links to HTML 0 ms / 1 tasks" at bounding box center [933, 729] width 570 height 21
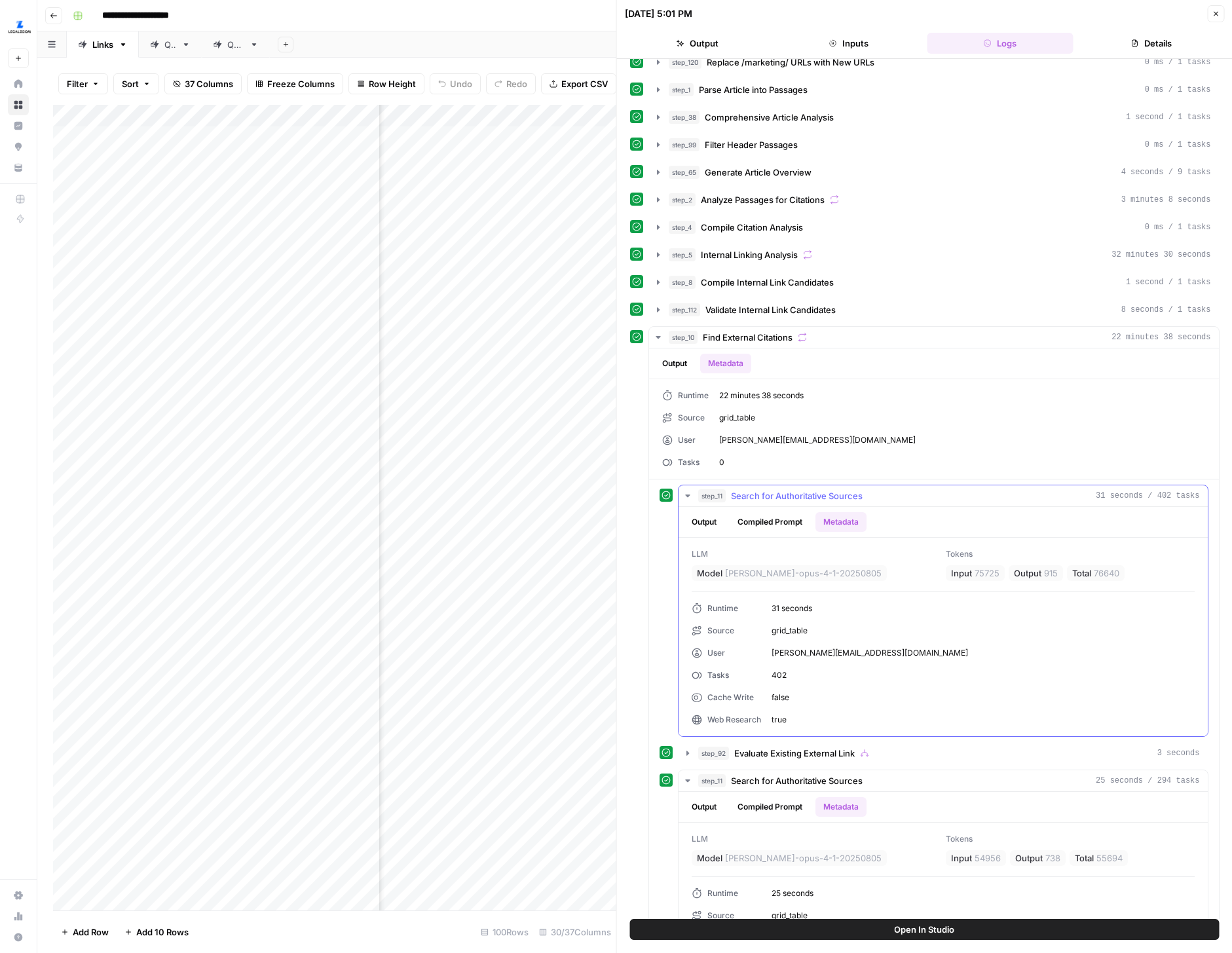
scroll to position [0, 0]
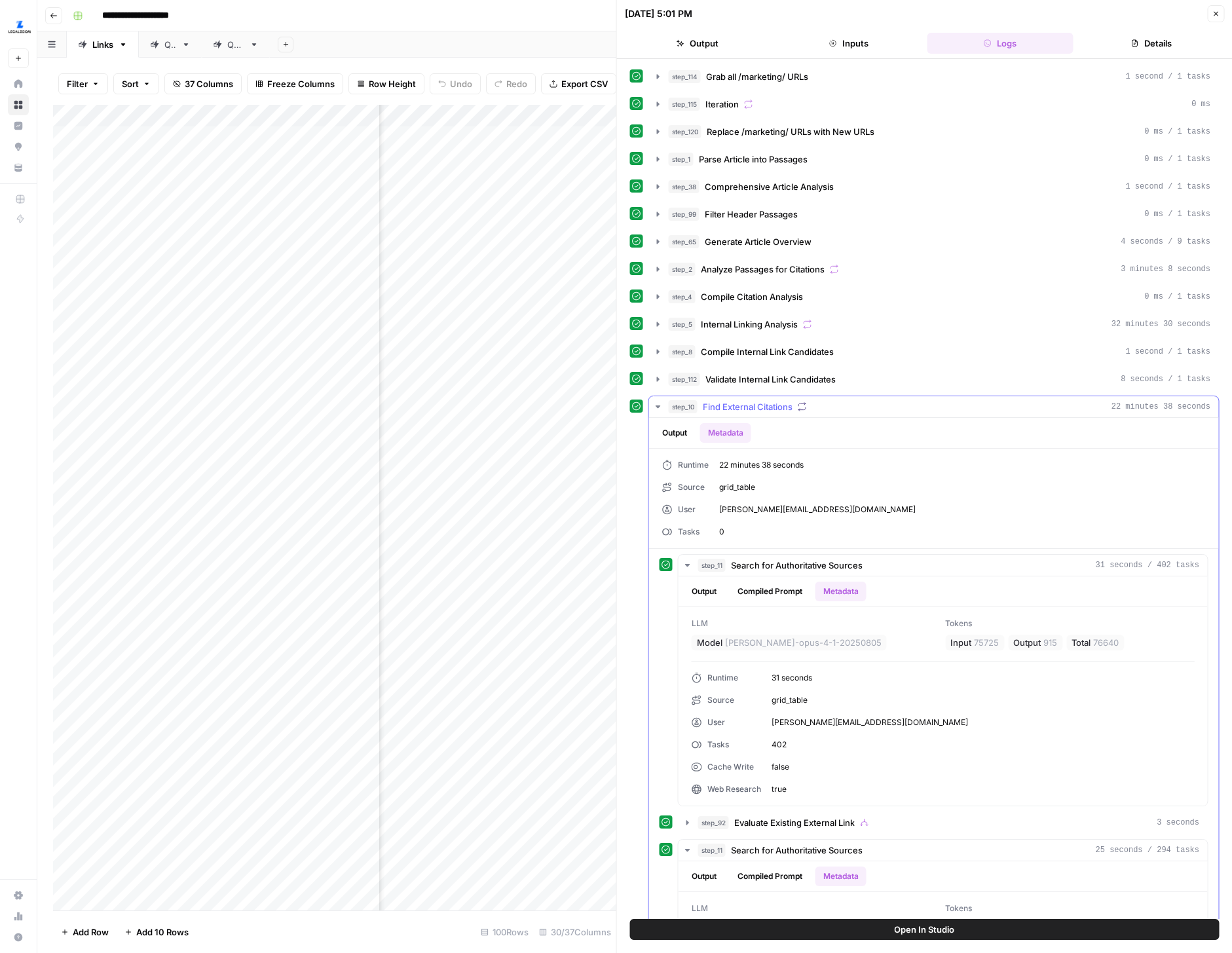
click at [661, 407] on icon "button" at bounding box center [658, 406] width 11 height 11
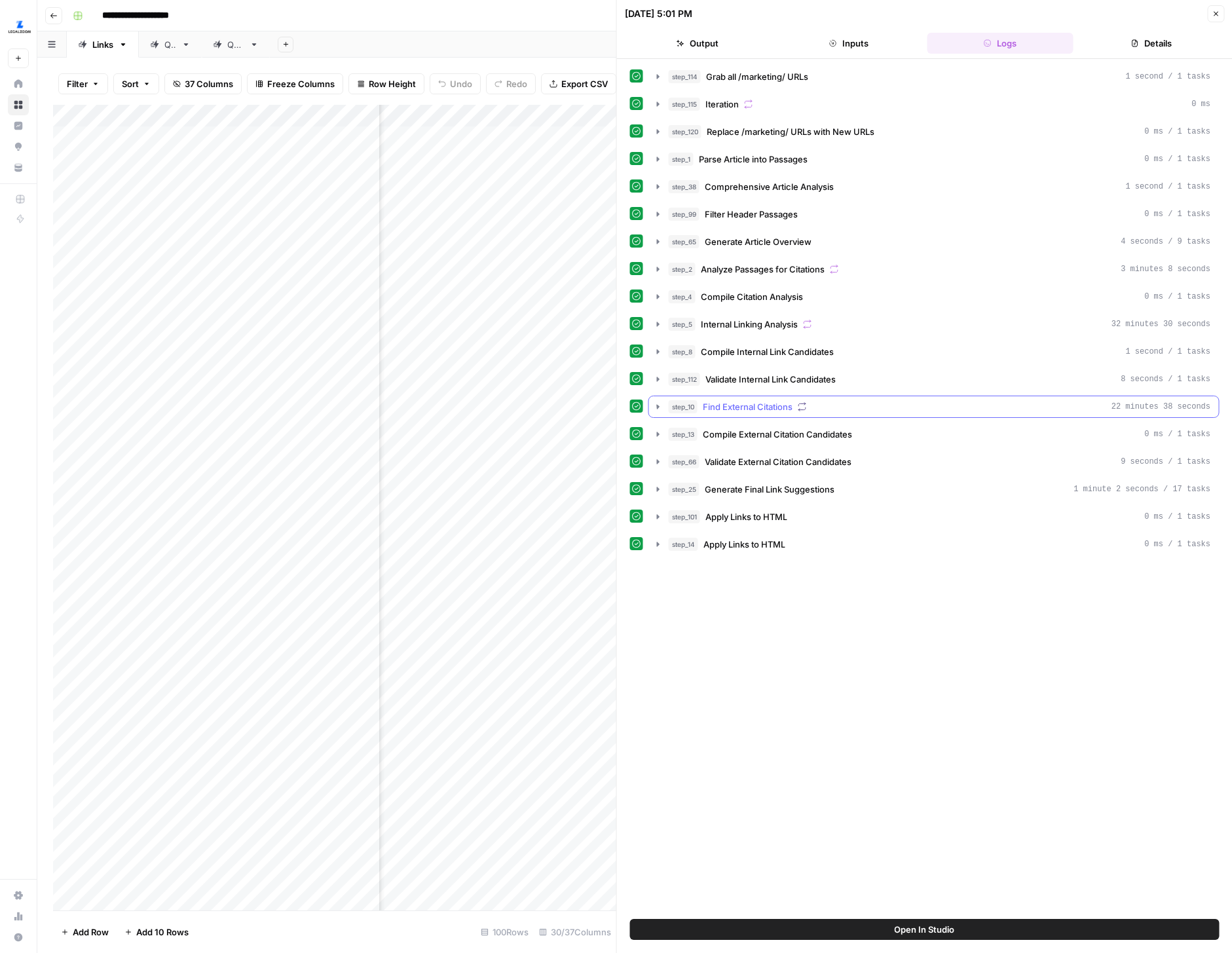
click at [661, 407] on icon "button" at bounding box center [658, 406] width 12 height 12
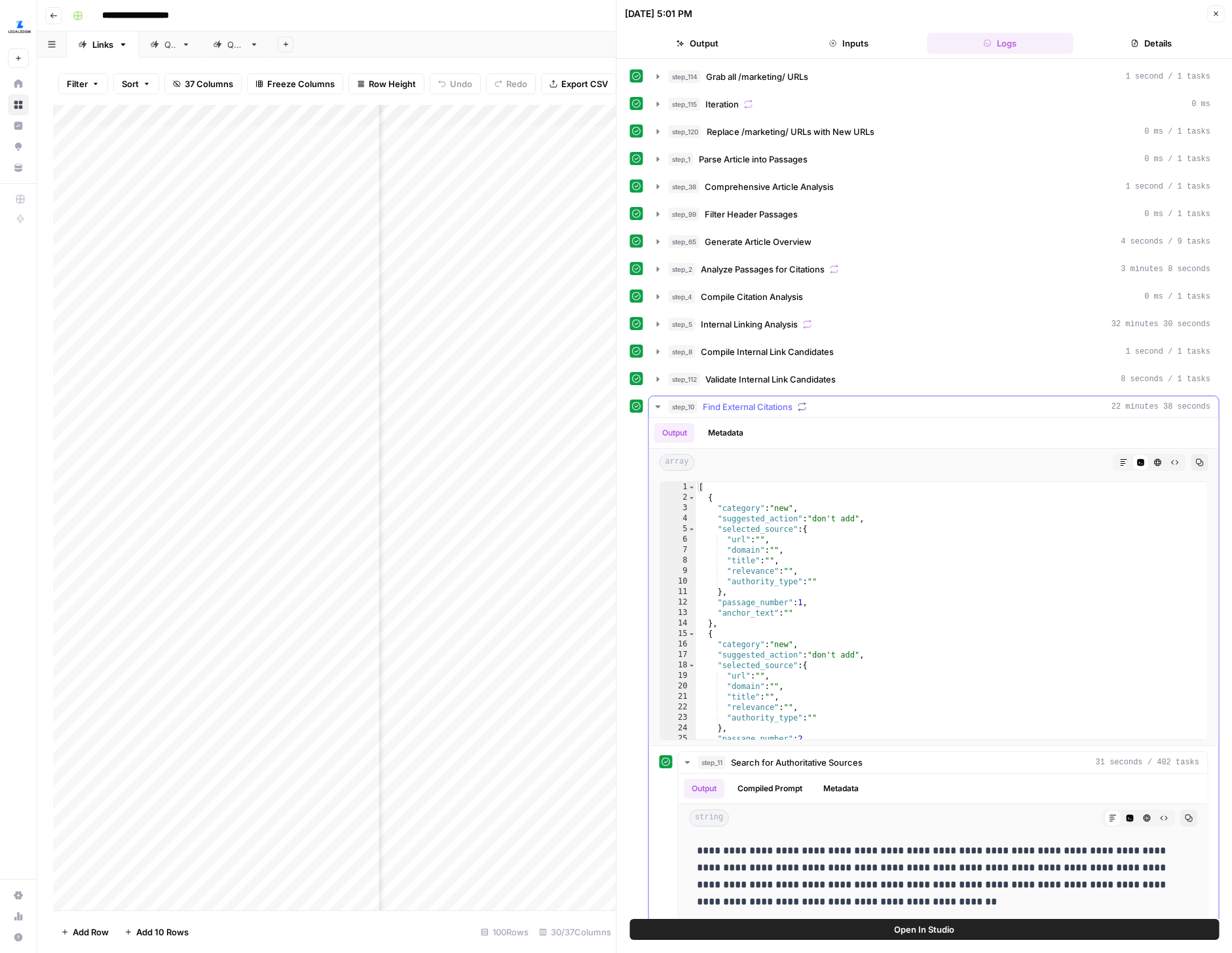
click at [658, 407] on icon "button" at bounding box center [658, 406] width 5 height 2
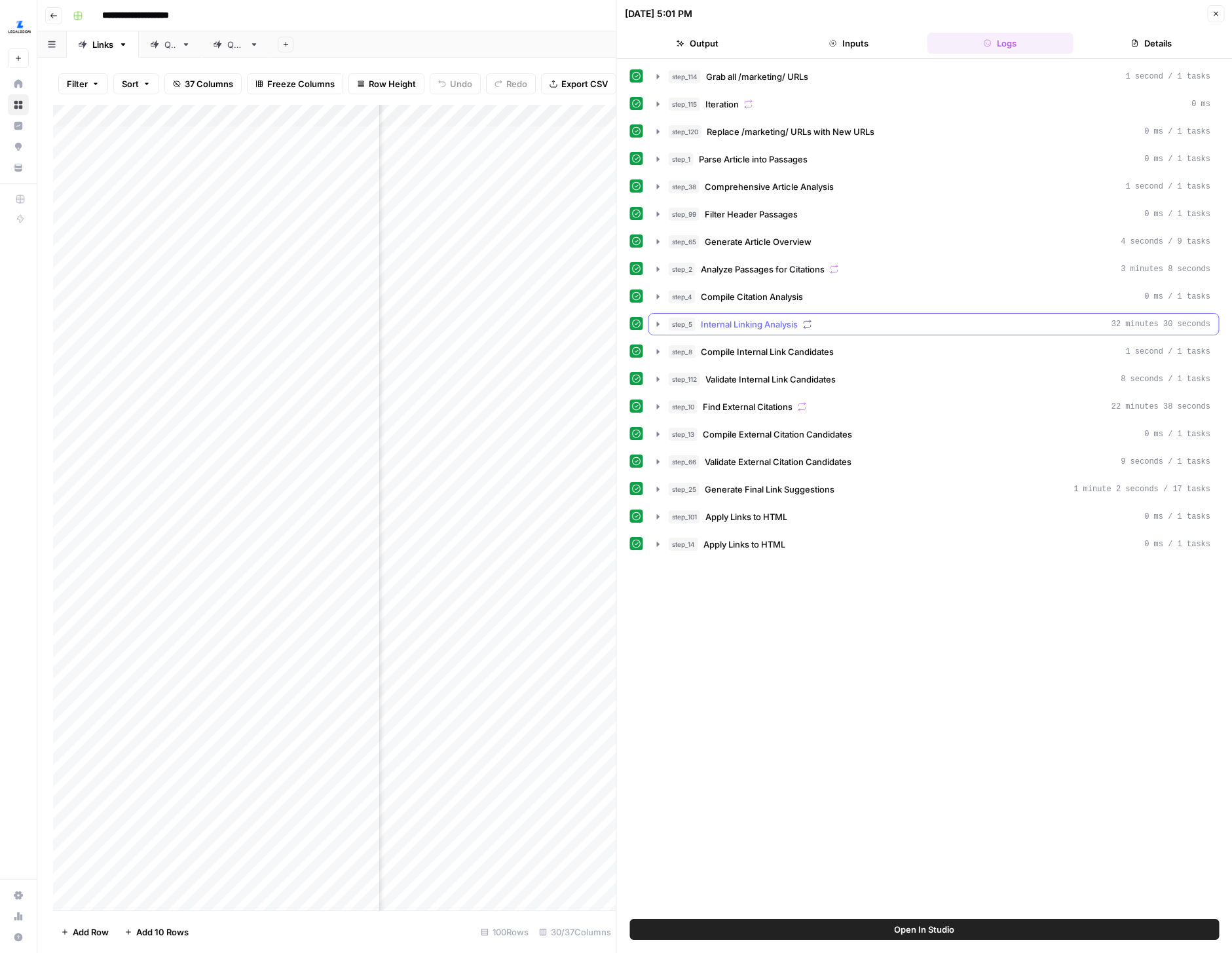
click at [659, 322] on icon "button" at bounding box center [658, 324] width 11 height 11
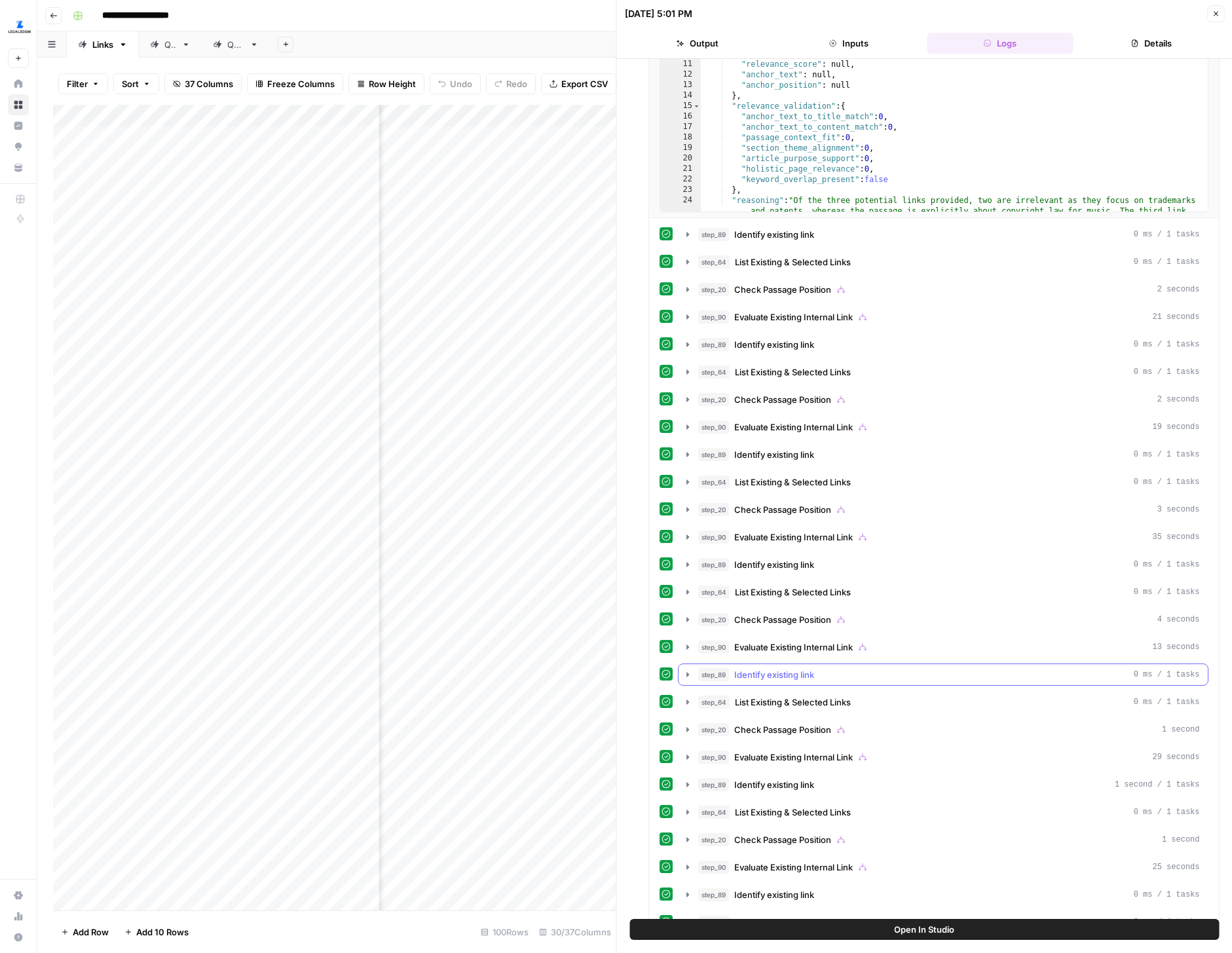
scroll to position [605, 0]
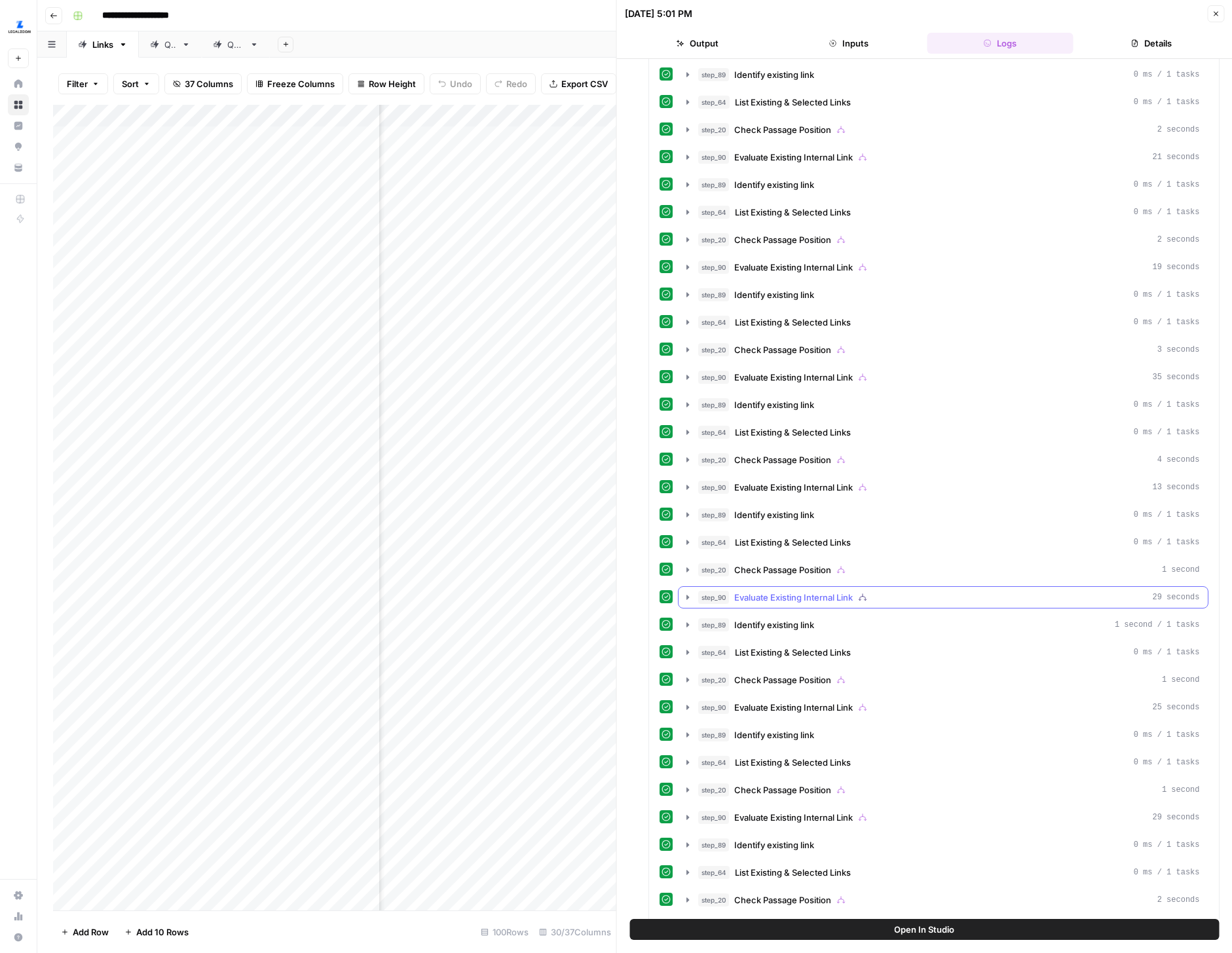
click at [691, 594] on icon "button" at bounding box center [688, 597] width 11 height 11
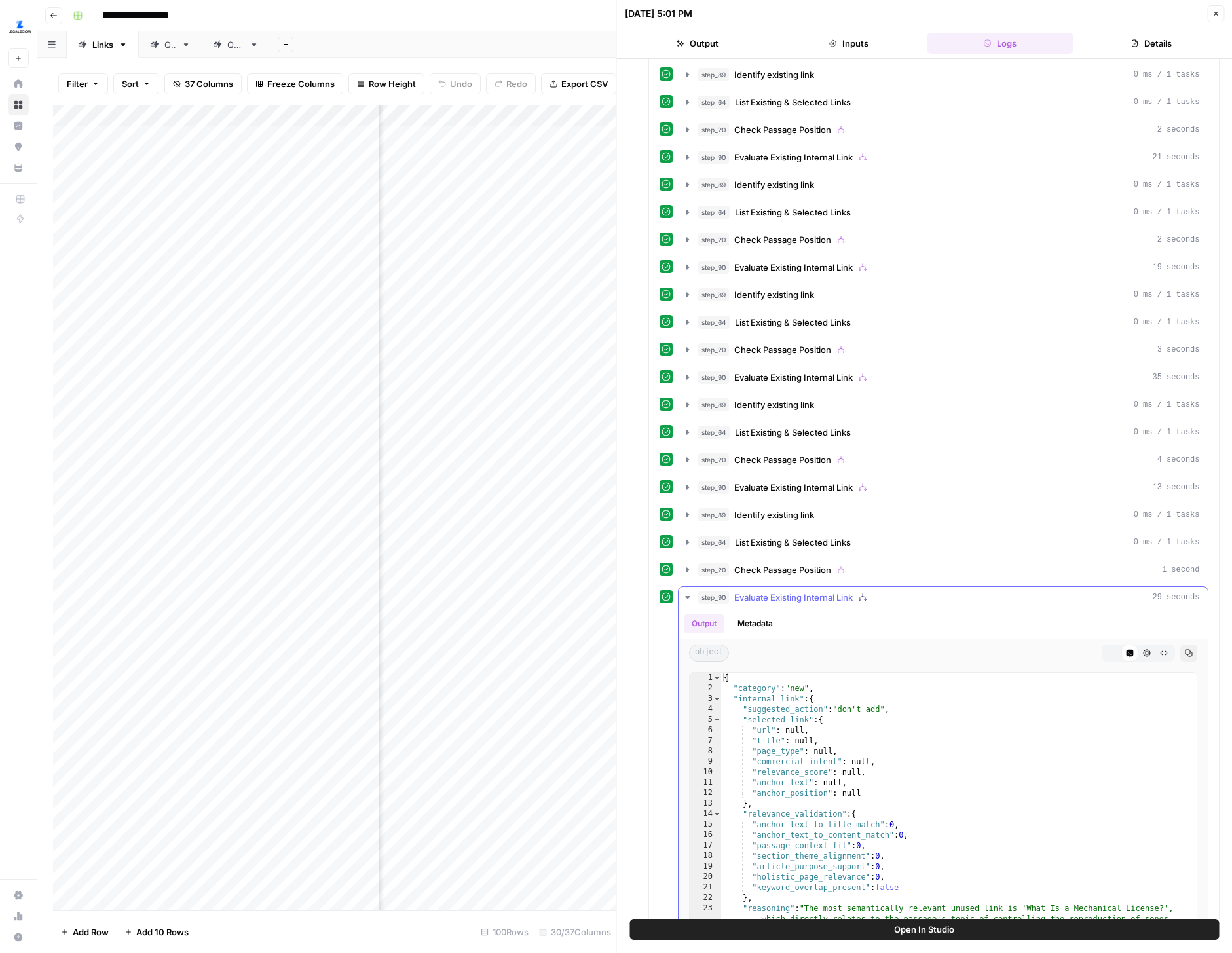
click at [771, 624] on button "Metadata" at bounding box center [755, 623] width 51 height 20
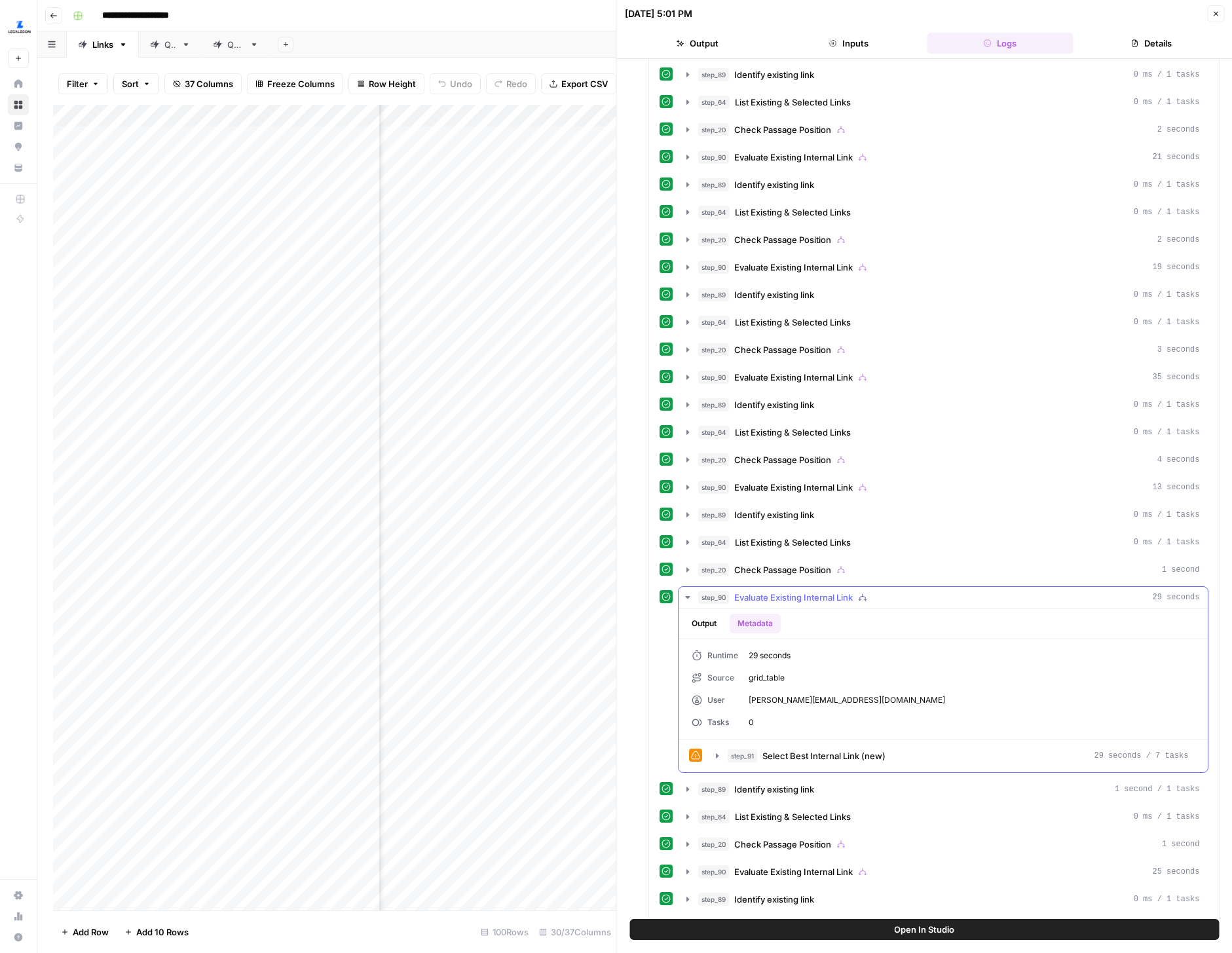
click at [690, 594] on icon "button" at bounding box center [688, 597] width 11 height 11
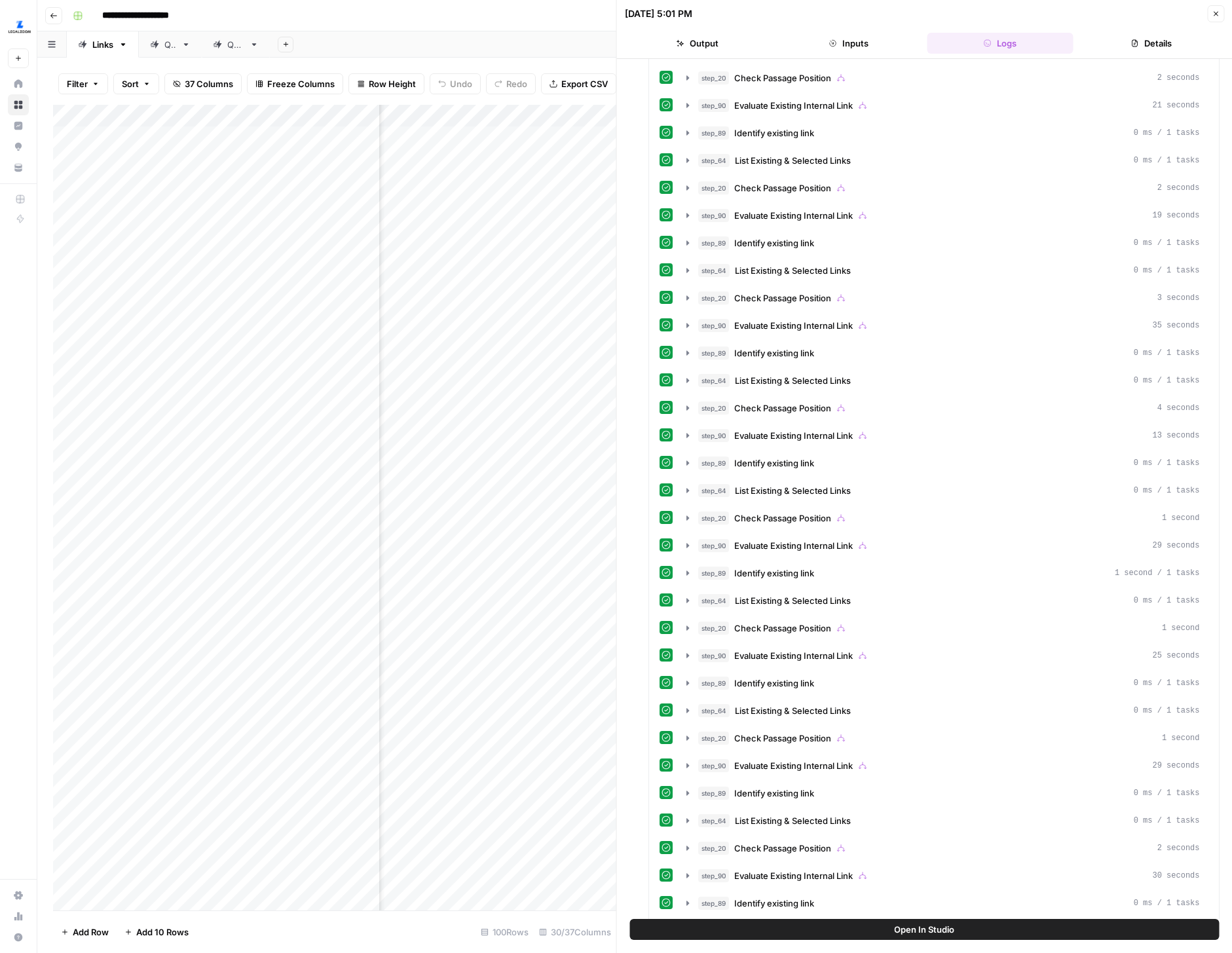
scroll to position [0, 375]
click at [1211, 18] on button "Close" at bounding box center [1216, 13] width 17 height 17
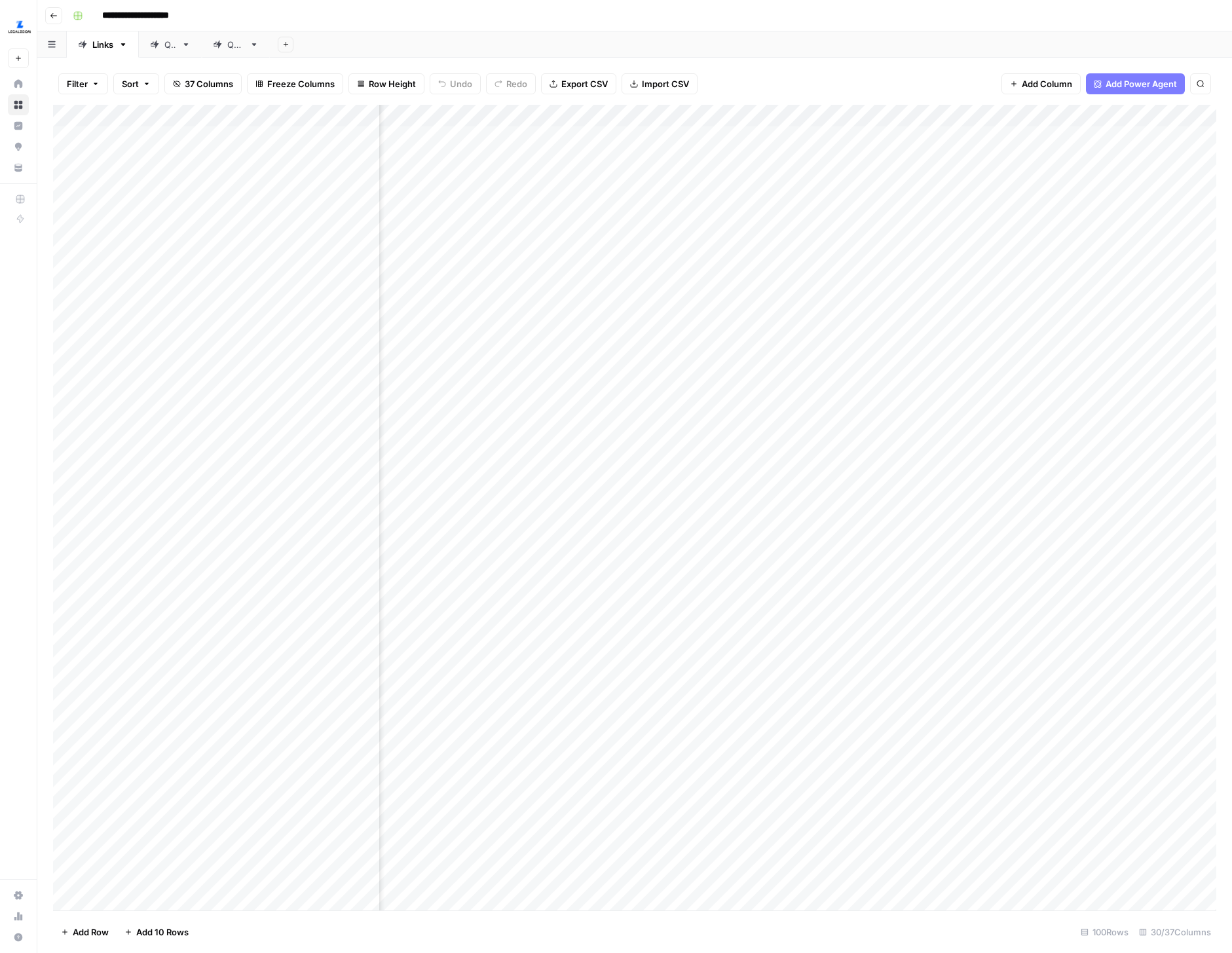
click at [709, 136] on div "Add Column" at bounding box center [635, 507] width 1164 height 806
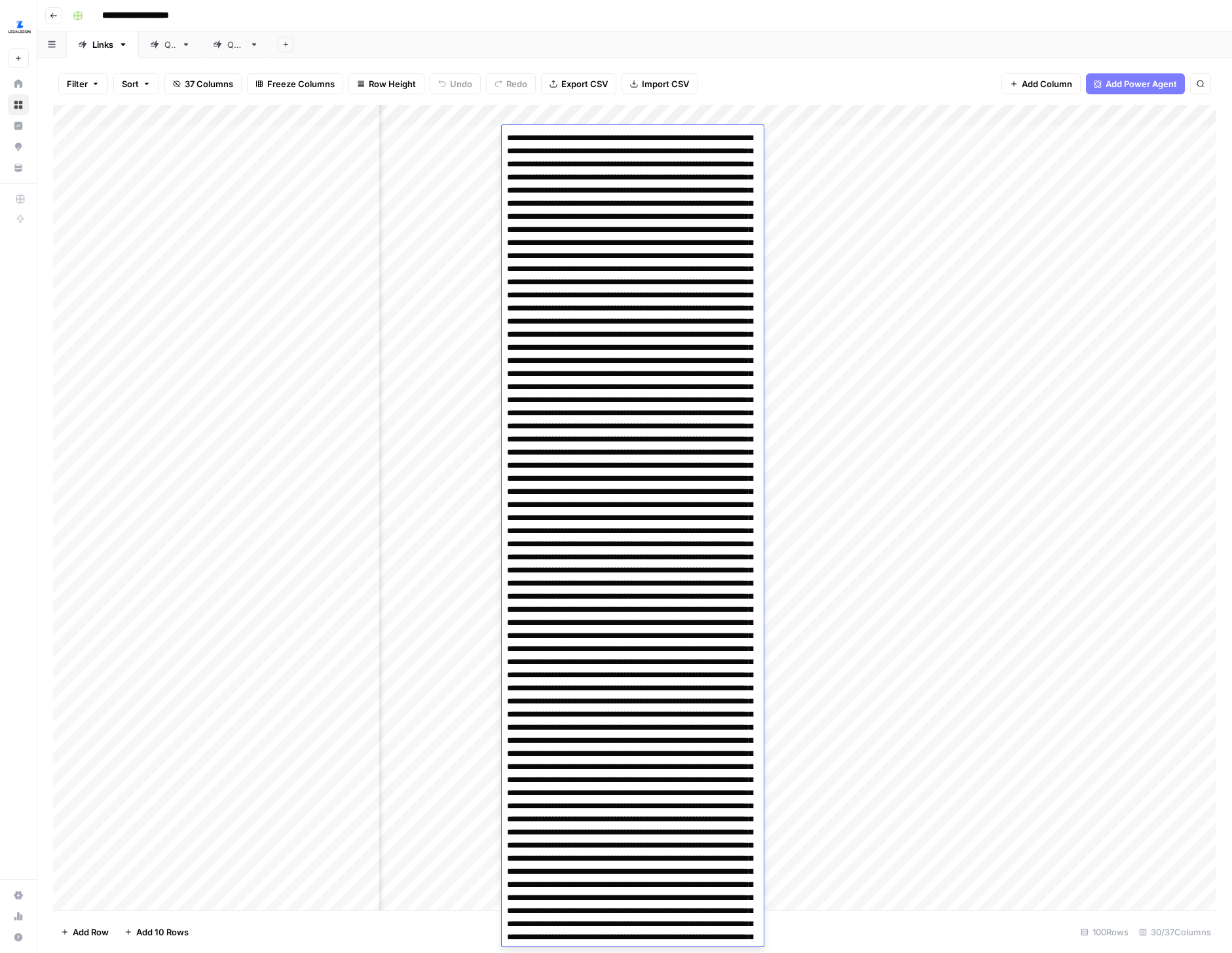
scroll to position [2986, 0]
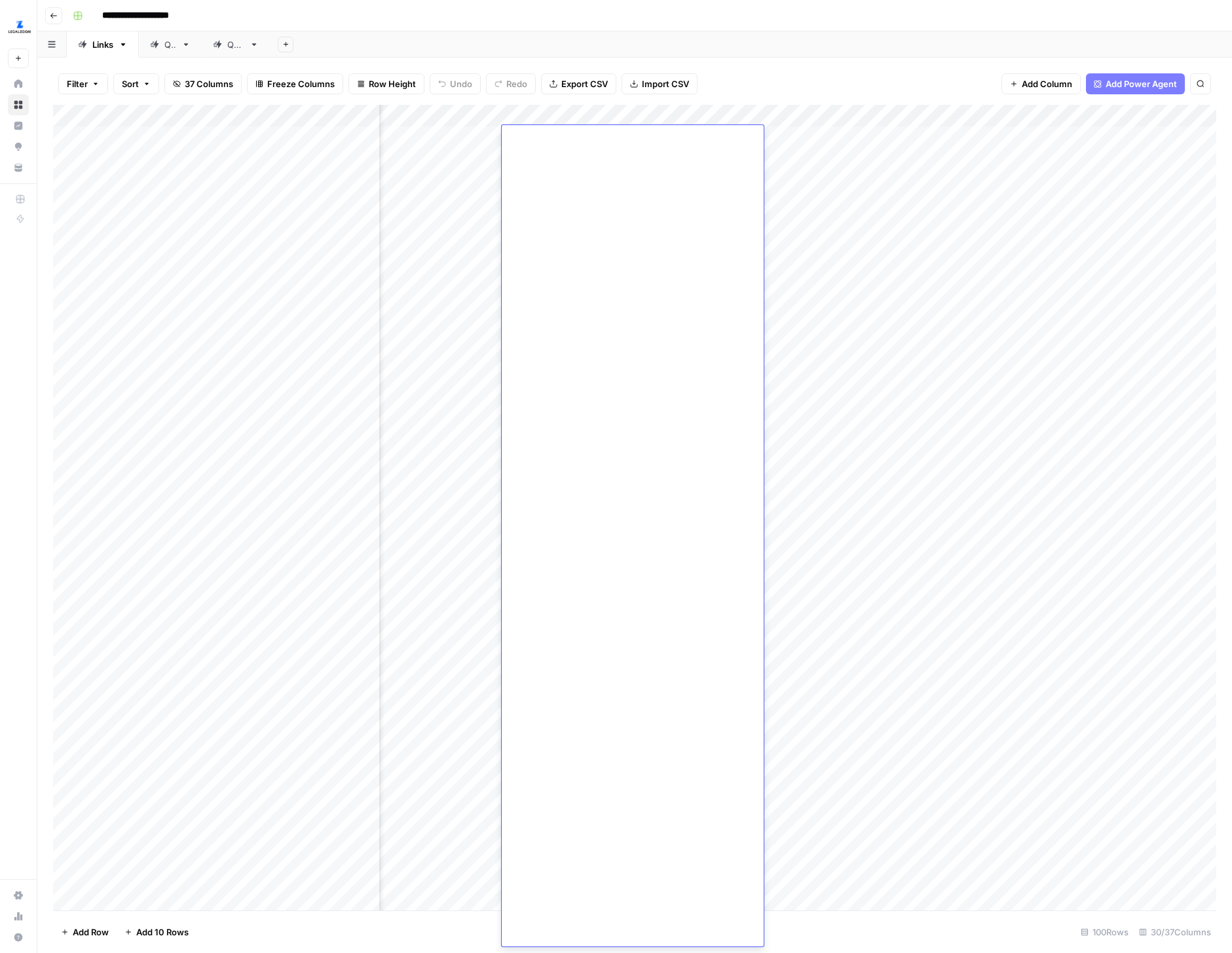
click at [317, 136] on div "Add Column" at bounding box center [635, 507] width 1164 height 806
click at [337, 99] on div "Filter Sort 37 Columns Freeze Columns Row Height Undo Redo Export CSV Import CS…" at bounding box center [635, 83] width 1164 height 42
click at [327, 141] on div "Add Column" at bounding box center [635, 507] width 1164 height 806
click at [703, 69] on div "Filter Sort 37 Columns Freeze Columns Row Height Undo Redo Export CSV Import CS…" at bounding box center [635, 83] width 1164 height 42
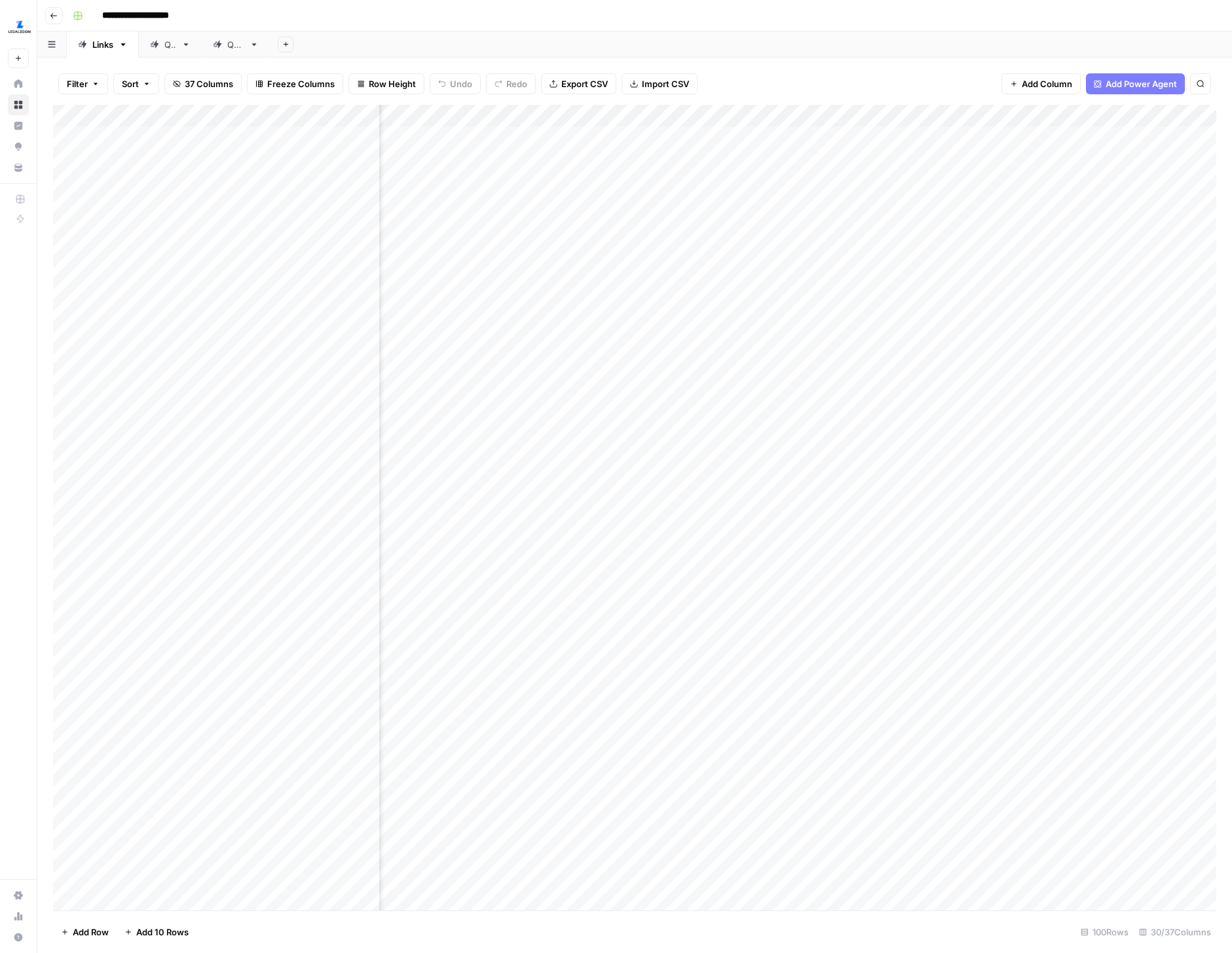
click at [723, 86] on div "Filter Sort 37 Columns Freeze Columns Row Height Undo Redo Export CSV Import CS…" at bounding box center [635, 83] width 1164 height 42
click at [632, 156] on div "Add Column" at bounding box center [635, 507] width 1164 height 806
click at [307, 123] on div "Add Column" at bounding box center [635, 507] width 1164 height 806
click at [319, 141] on div "Add Column" at bounding box center [635, 507] width 1164 height 806
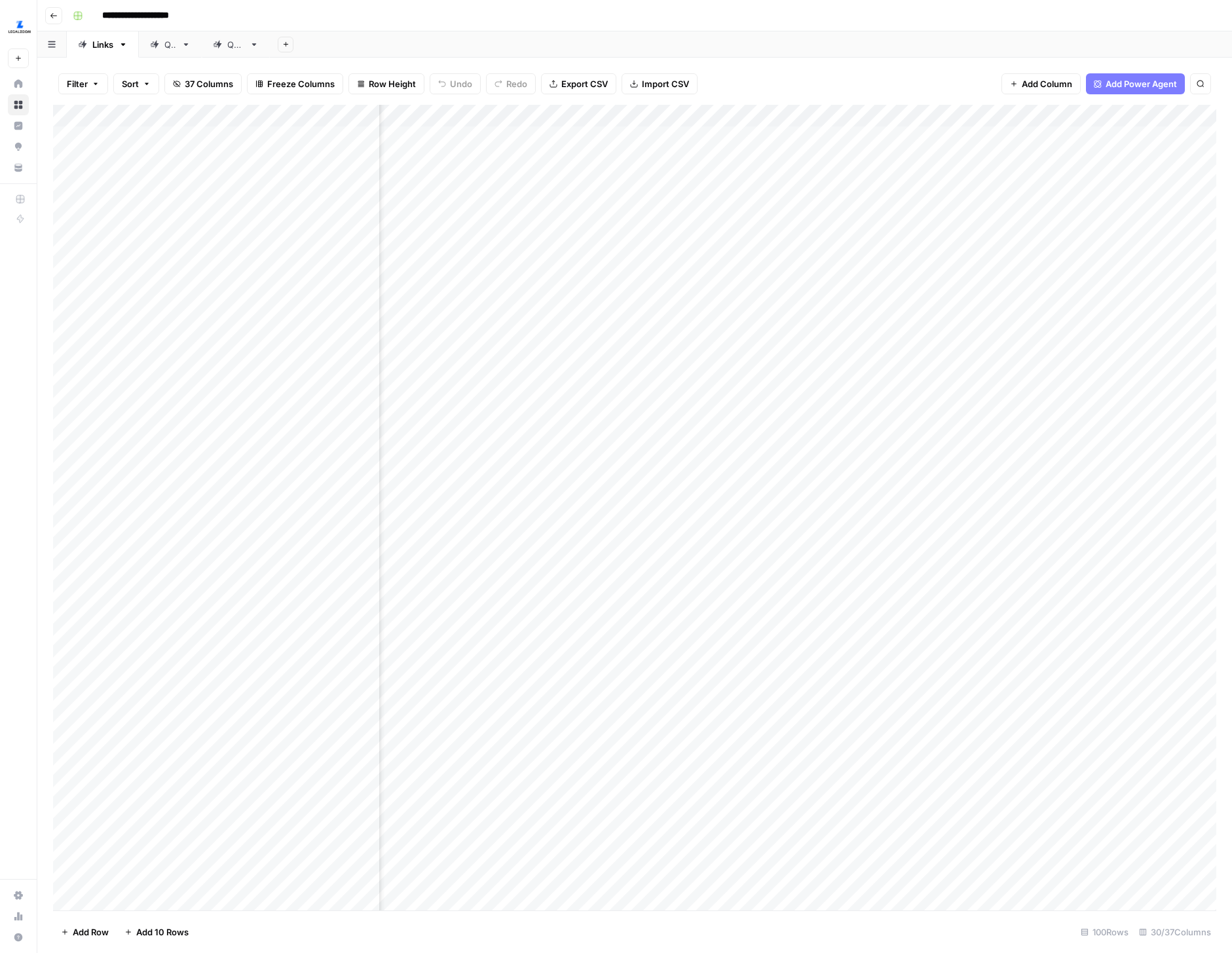
click at [576, 150] on div "Add Column" at bounding box center [635, 507] width 1164 height 806
click at [845, 70] on div "Filter Sort 37 Columns Freeze Columns Row Height Undo Redo Export CSV Import CS…" at bounding box center [635, 83] width 1164 height 42
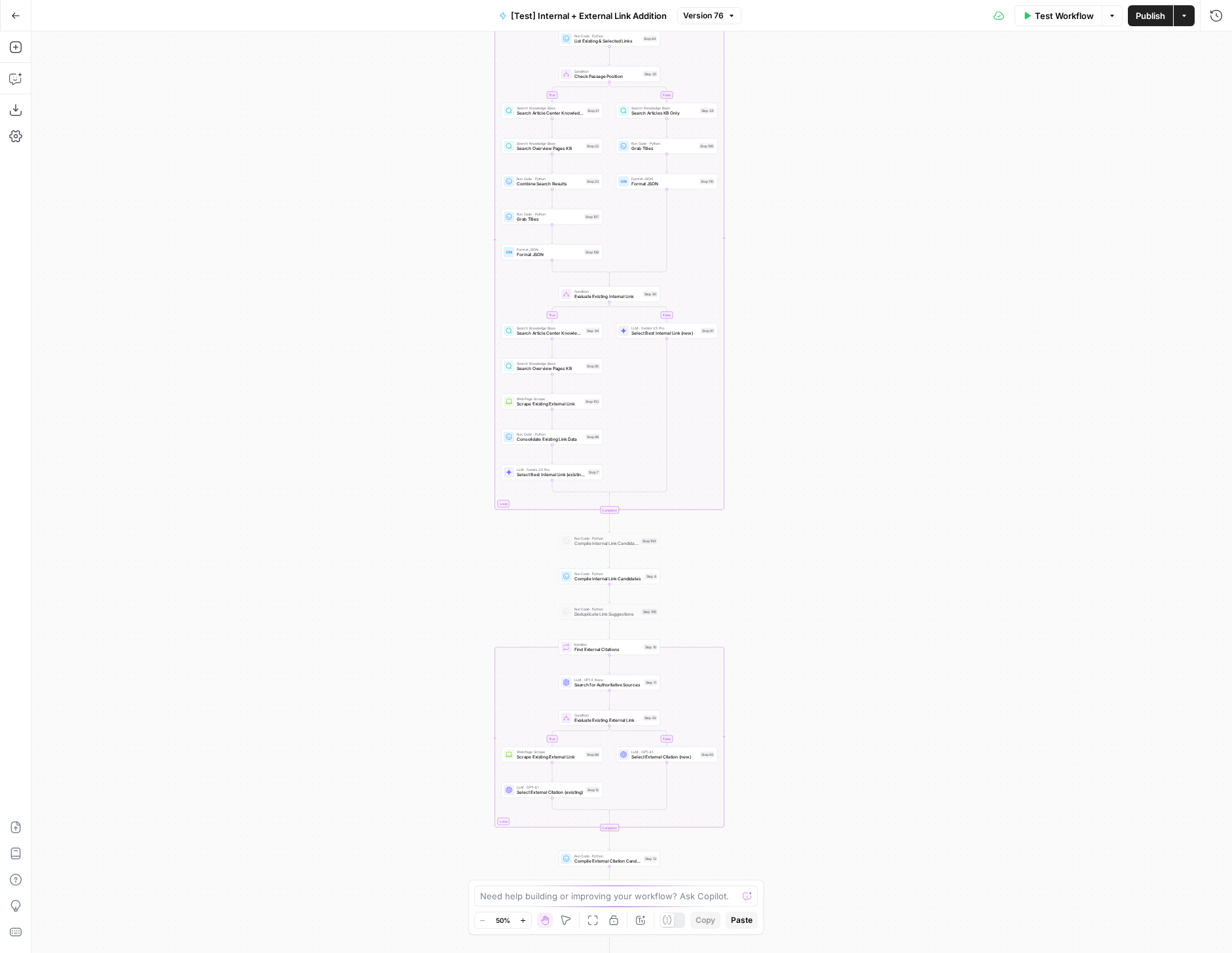
drag, startPoint x: 836, startPoint y: 636, endPoint x: 779, endPoint y: 391, distance: 251.5
click at [779, 391] on div "true false true false true false Workflow Set Inputs Inputs Run Code · Python R…" at bounding box center [632, 492] width 1201 height 922
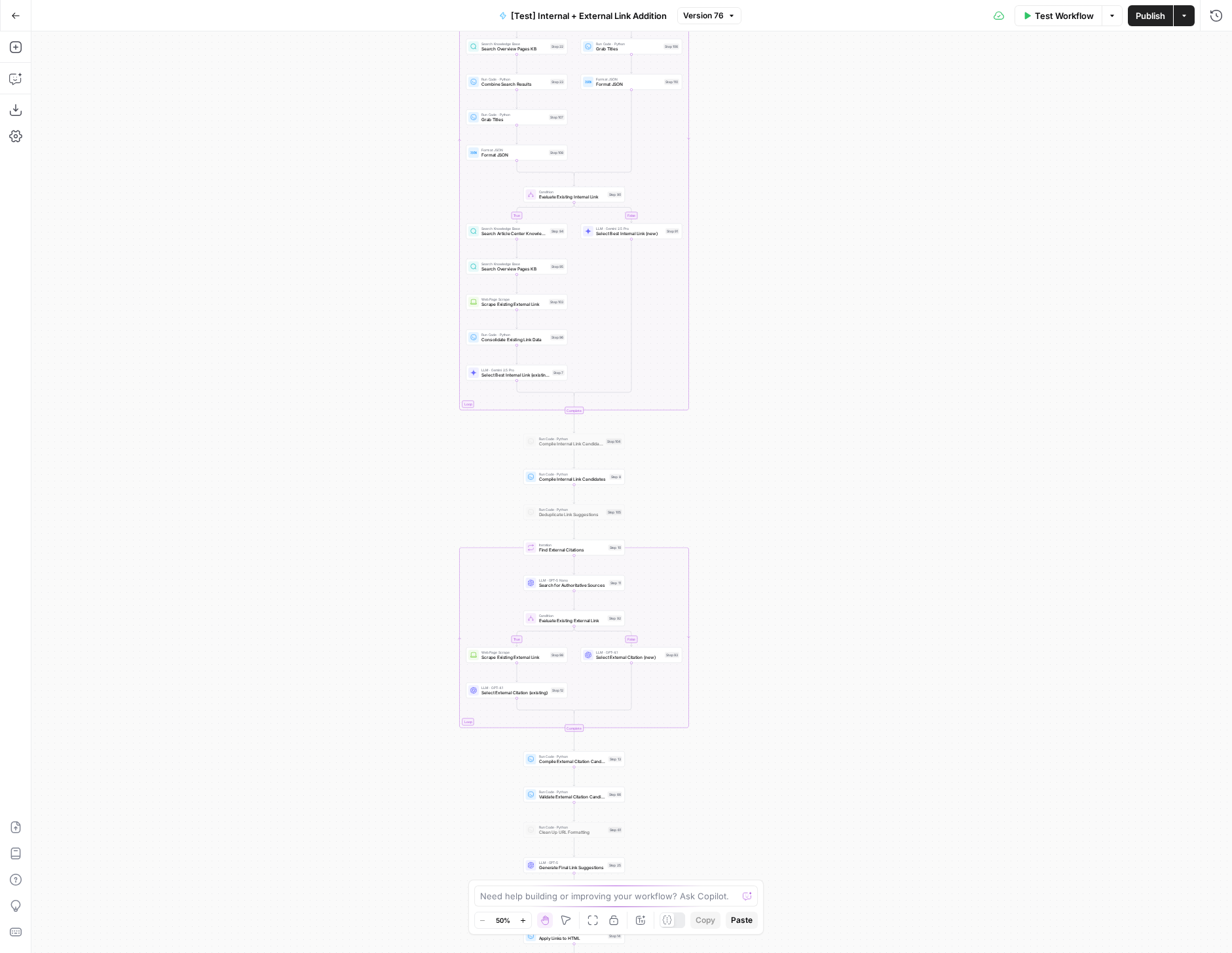
click at [521, 922] on icon "button" at bounding box center [523, 920] width 7 height 7
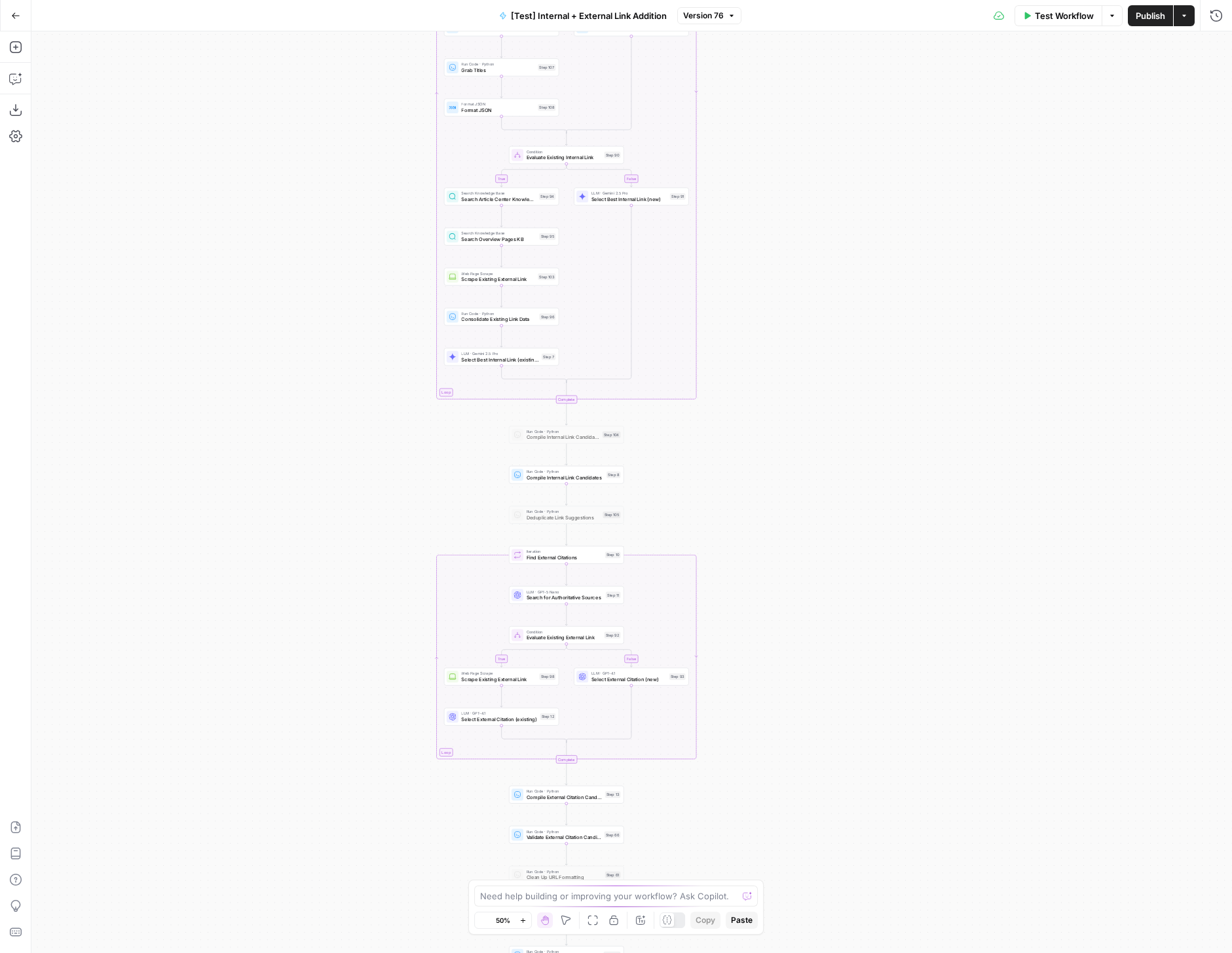
click at [521, 922] on icon "button" at bounding box center [523, 920] width 7 height 7
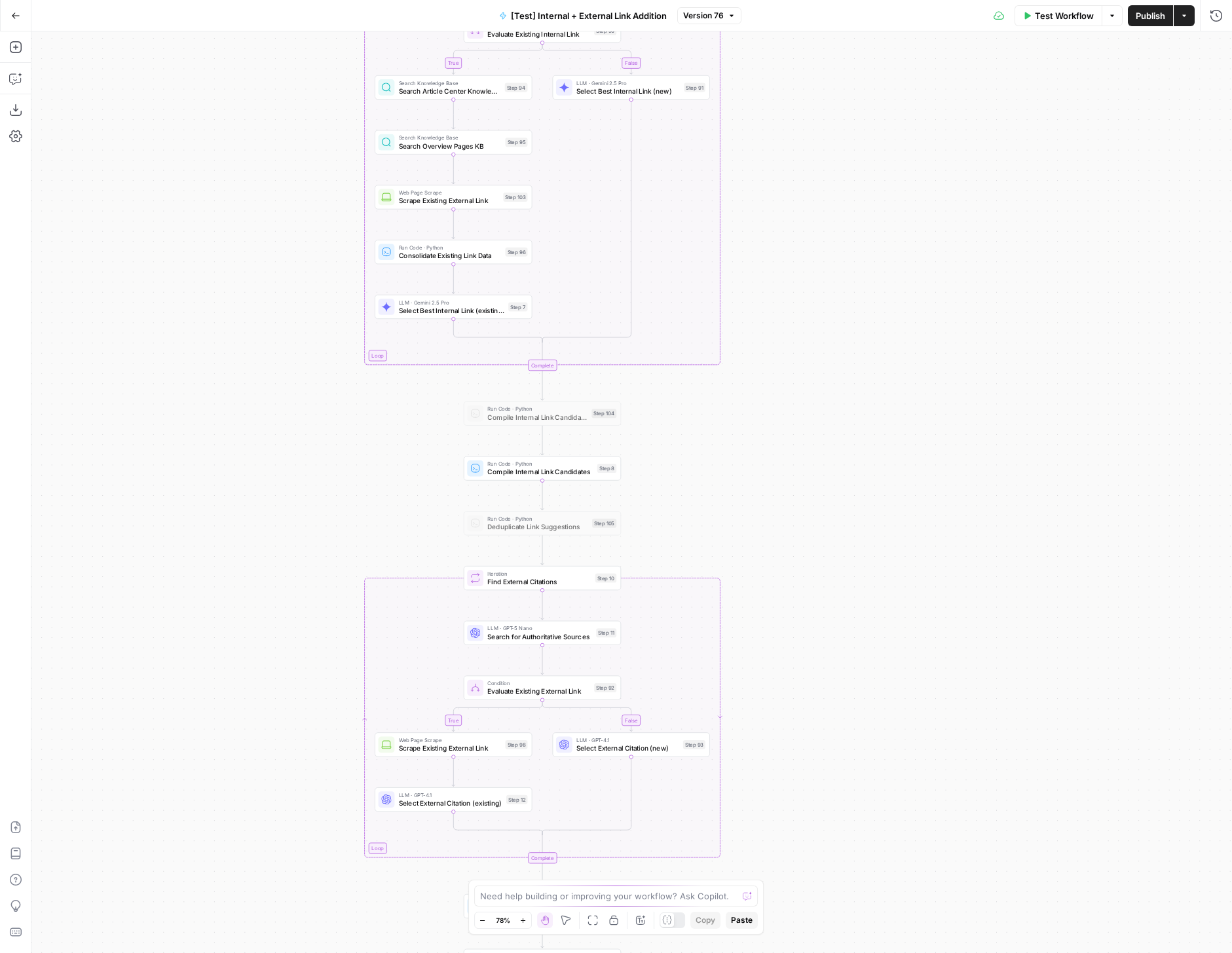
drag, startPoint x: 750, startPoint y: 803, endPoint x: 774, endPoint y: 631, distance: 173.7
click at [774, 631] on div "true false true false true false Workflow Set Inputs Inputs Run Code · Python R…" at bounding box center [632, 492] width 1201 height 922
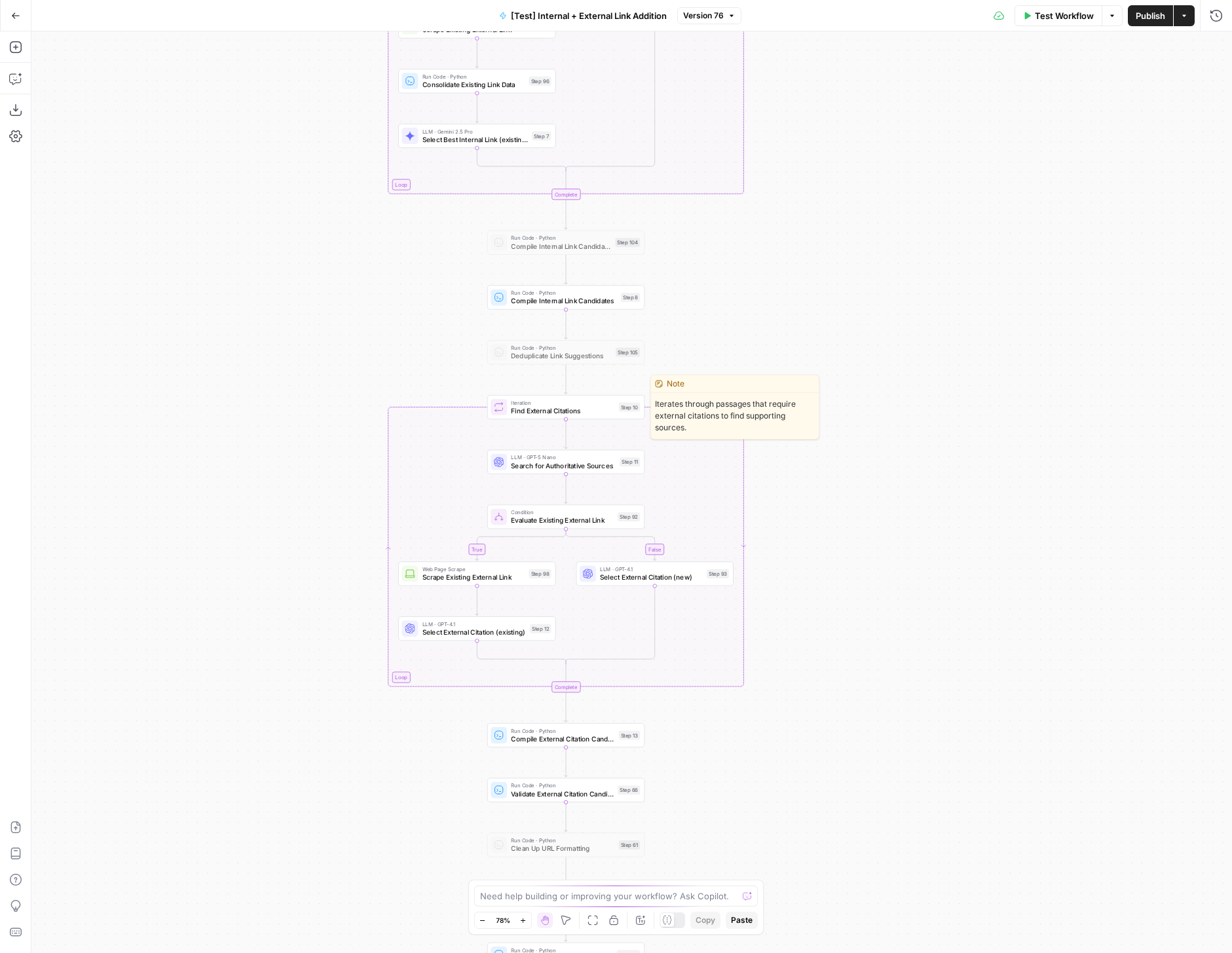
click at [593, 415] on div "Iteration Find External Citations Step 10 Copy step Delete step Edit Note Test" at bounding box center [566, 406] width 157 height 24
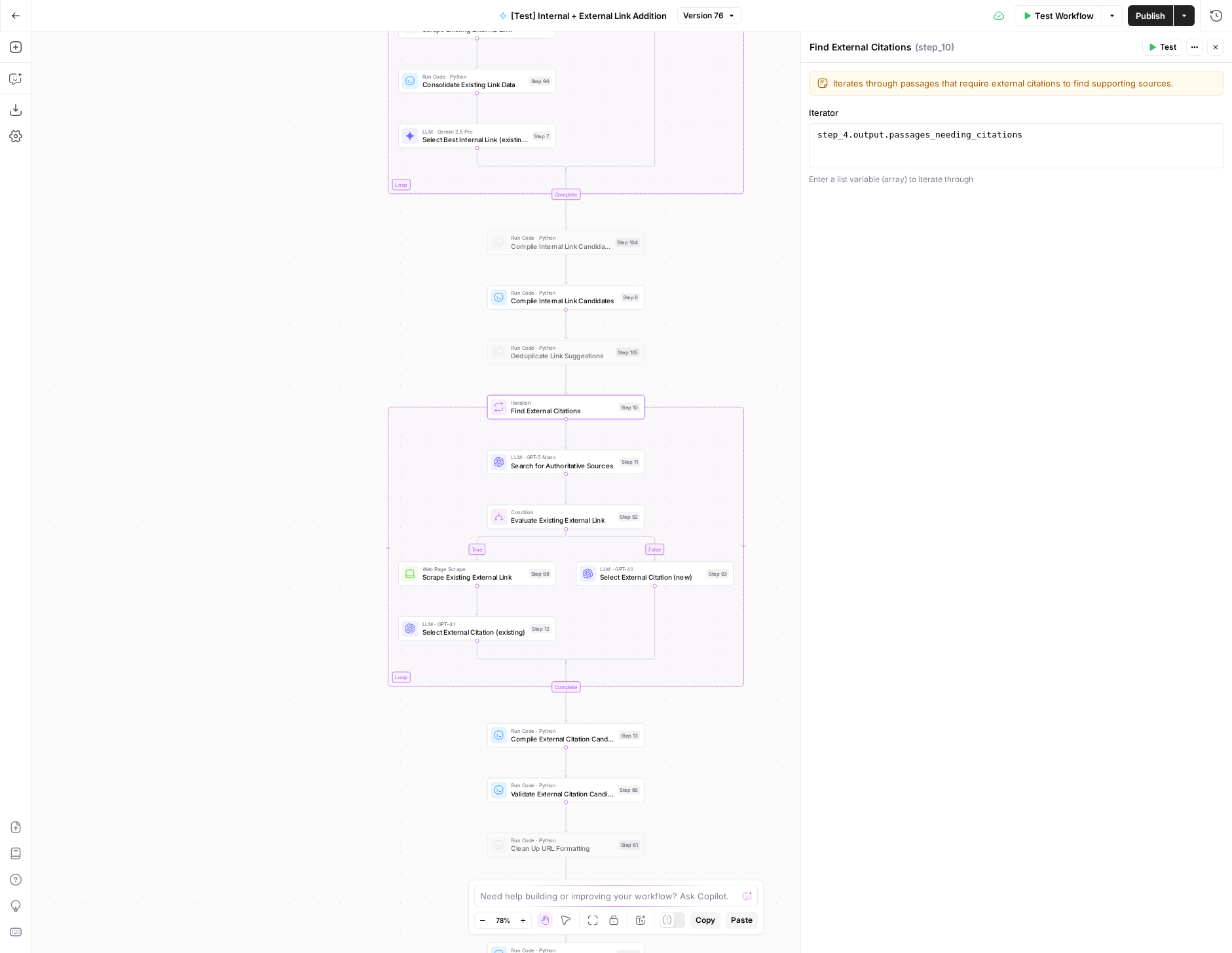
click at [1212, 49] on icon "button" at bounding box center [1216, 48] width 8 height 8
click at [1212, 5] on button "Run History" at bounding box center [1216, 15] width 21 height 21
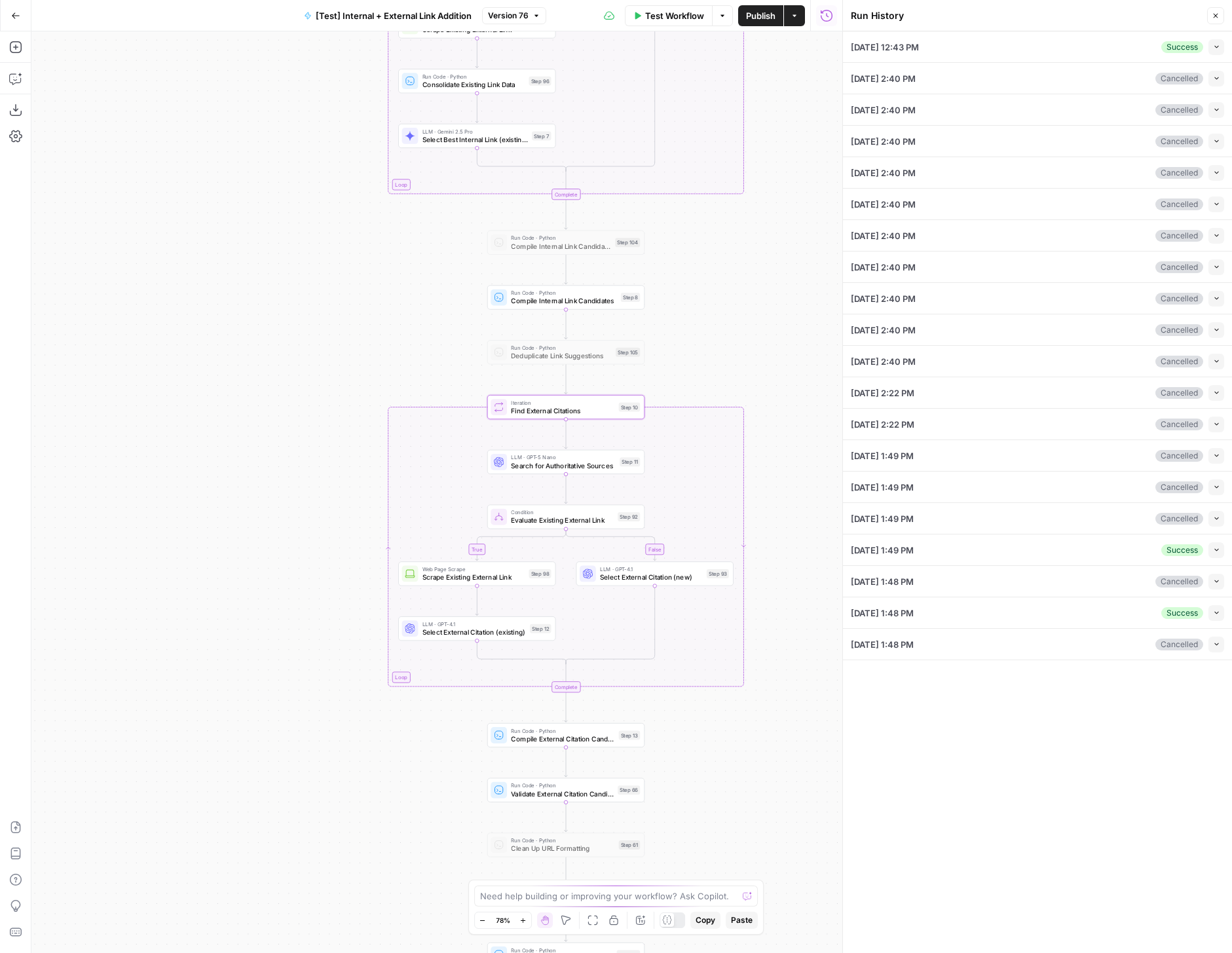
click at [1218, 50] on button "Collapse" at bounding box center [1216, 47] width 16 height 16
type input "LegalZoom - LLC"
type input "Articles Center Sitemap"
type input "Overview Pages Sitemap"
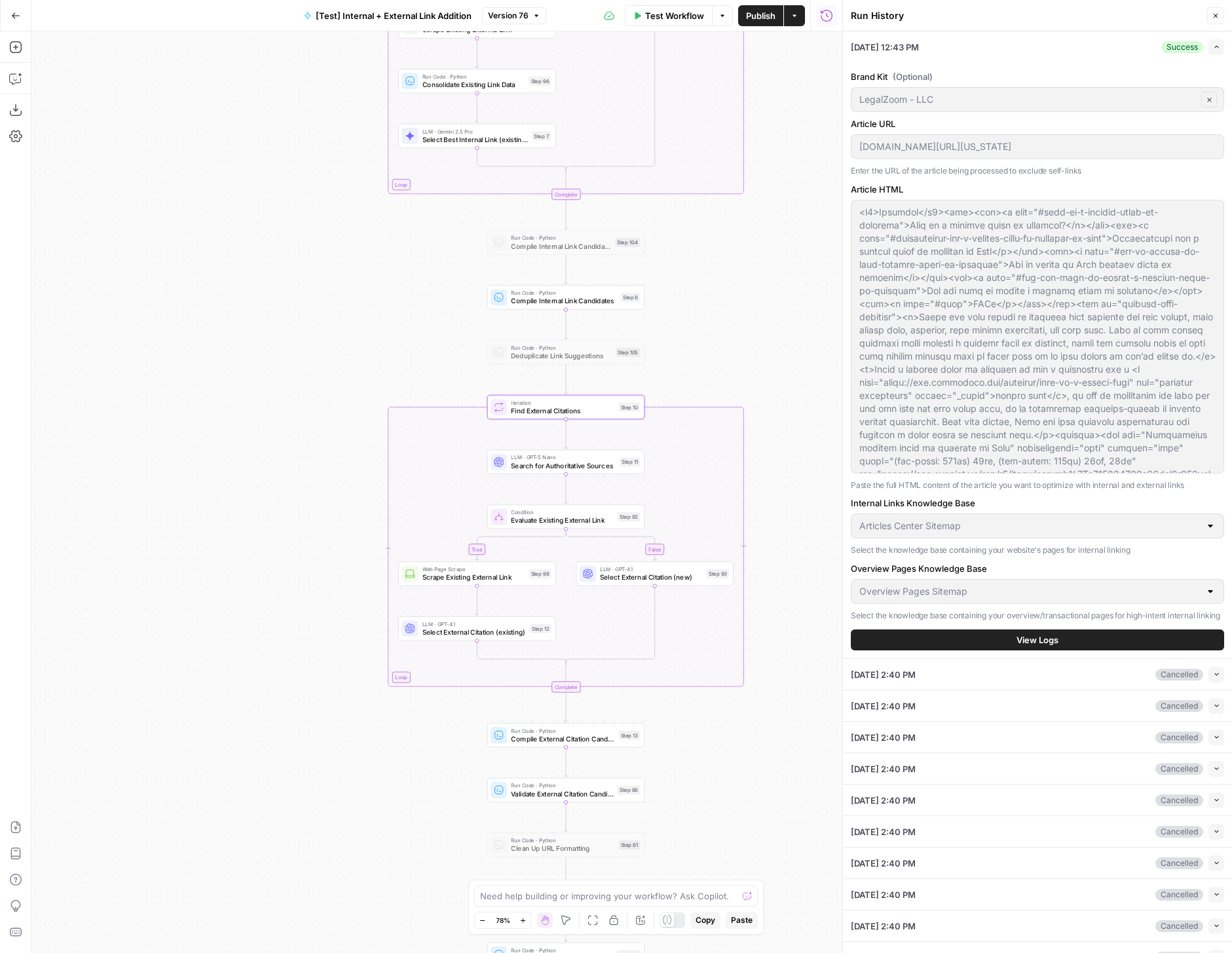
click at [993, 639] on button "View Logs" at bounding box center [1038, 639] width 373 height 21
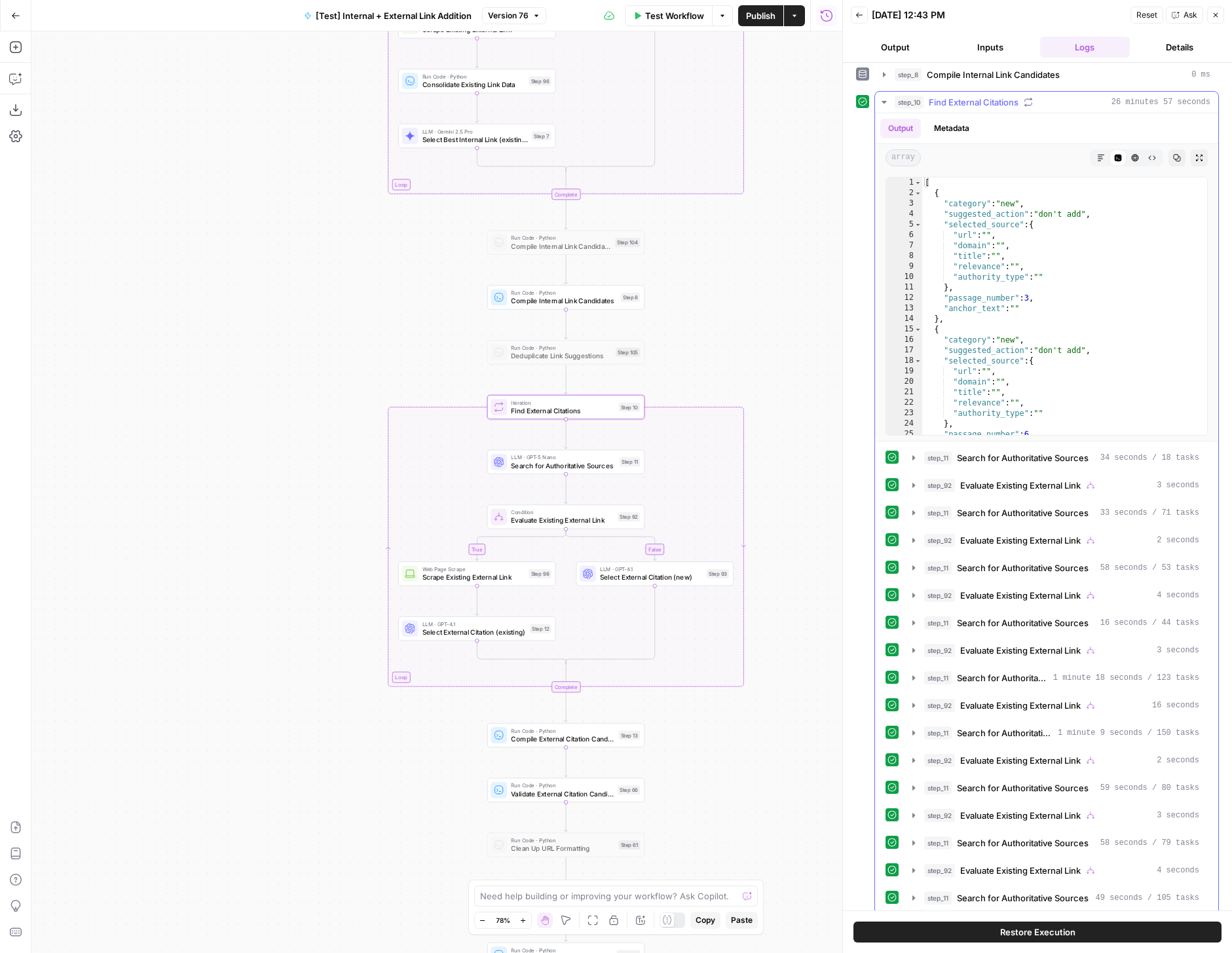
scroll to position [246, 0]
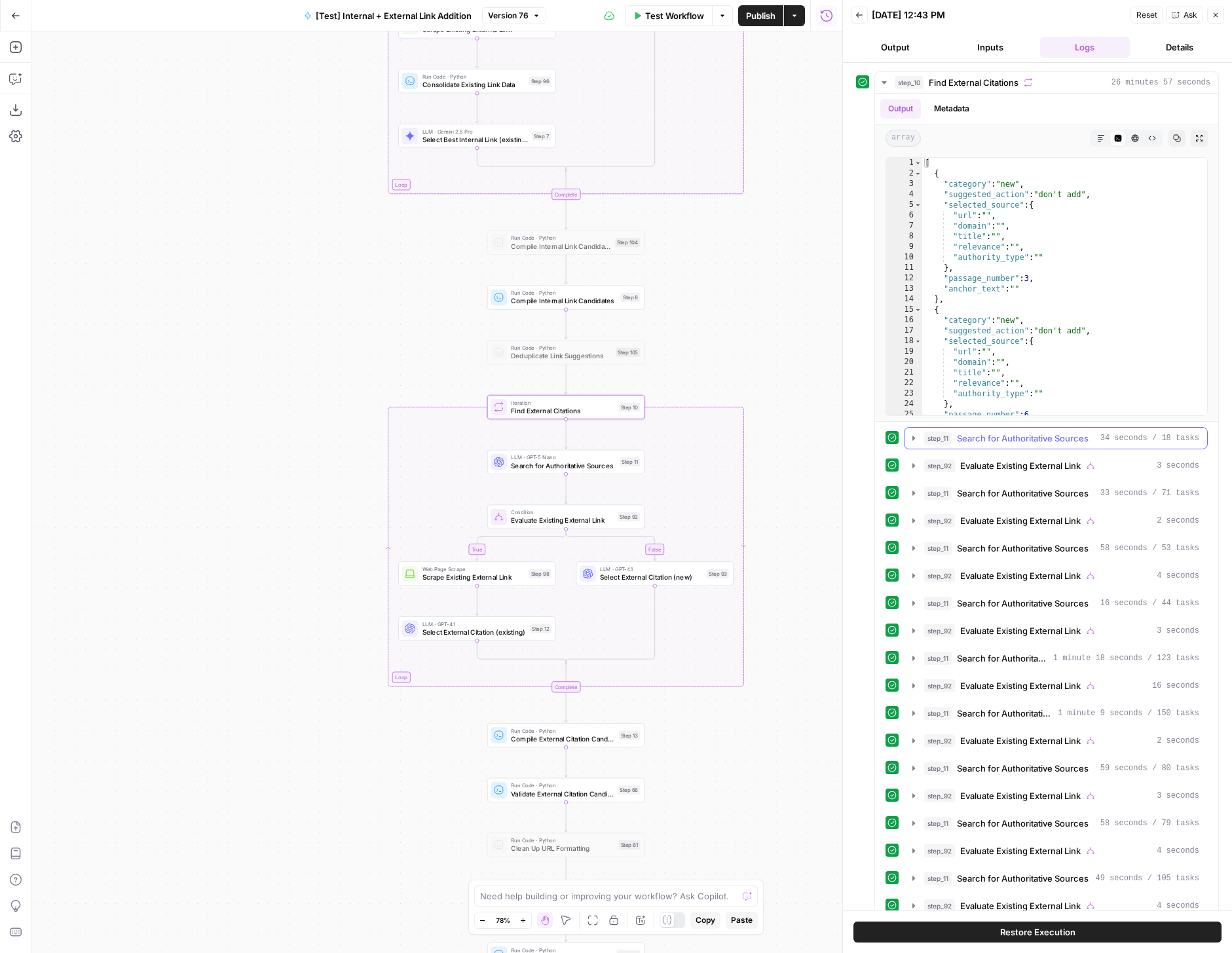
click at [911, 433] on icon "button" at bounding box center [914, 437] width 11 height 11
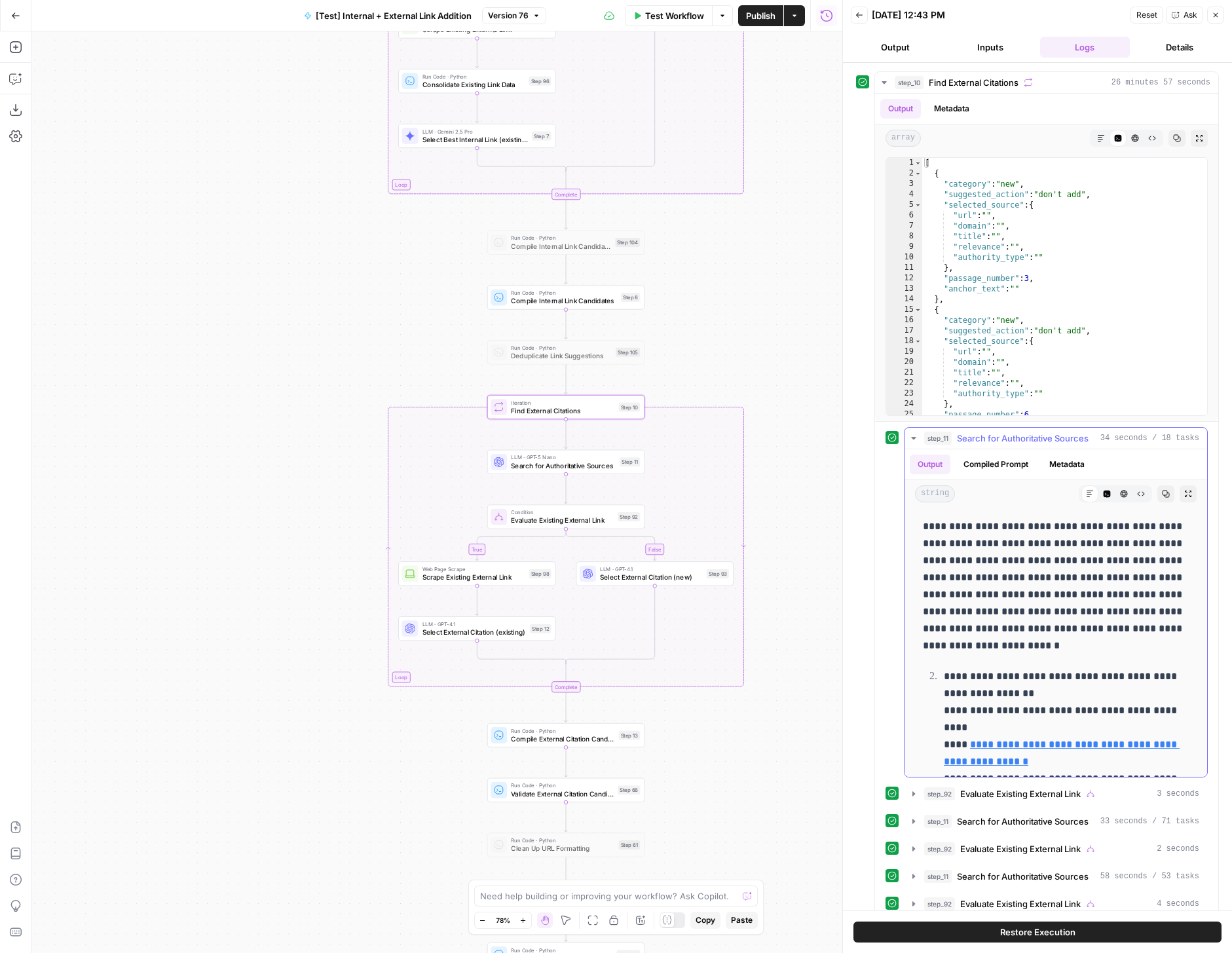
click at [1090, 465] on button "Metadata" at bounding box center [1067, 465] width 51 height 20
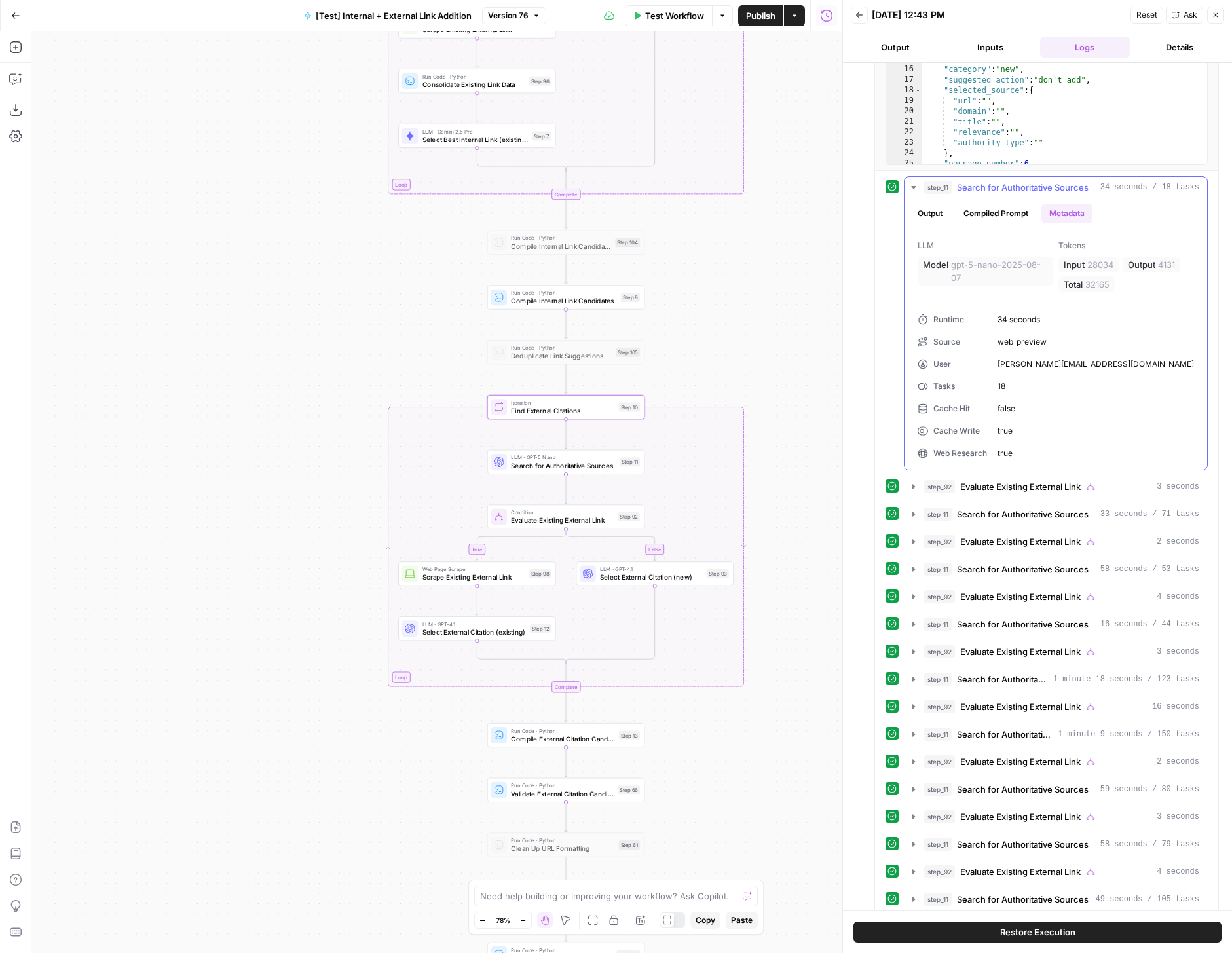
scroll to position [497, 0]
click at [918, 481] on icon "button" at bounding box center [914, 486] width 11 height 11
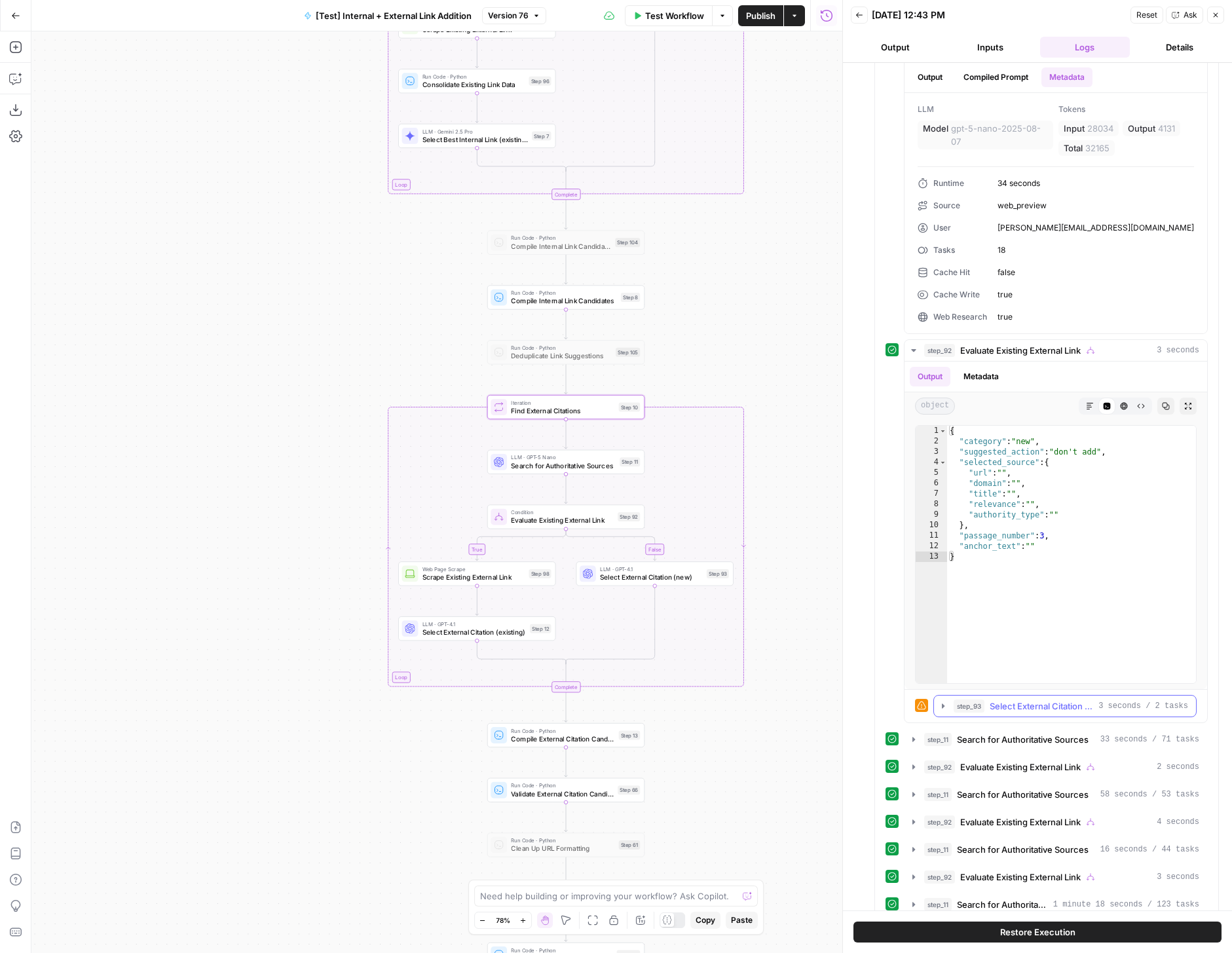
click at [944, 707] on icon "button" at bounding box center [943, 705] width 11 height 11
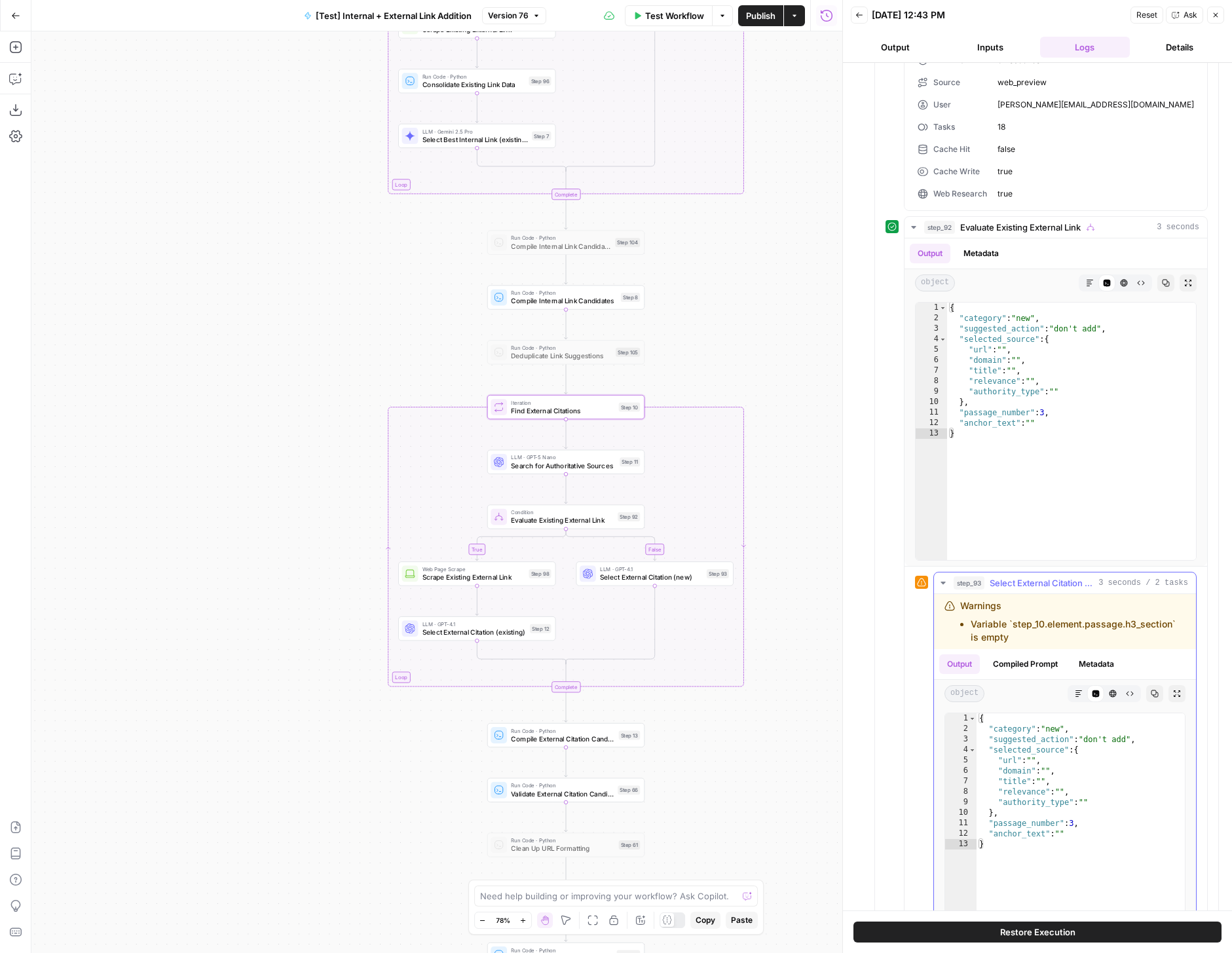
scroll to position [760, 0]
click at [1090, 668] on button "Metadata" at bounding box center [1096, 660] width 51 height 20
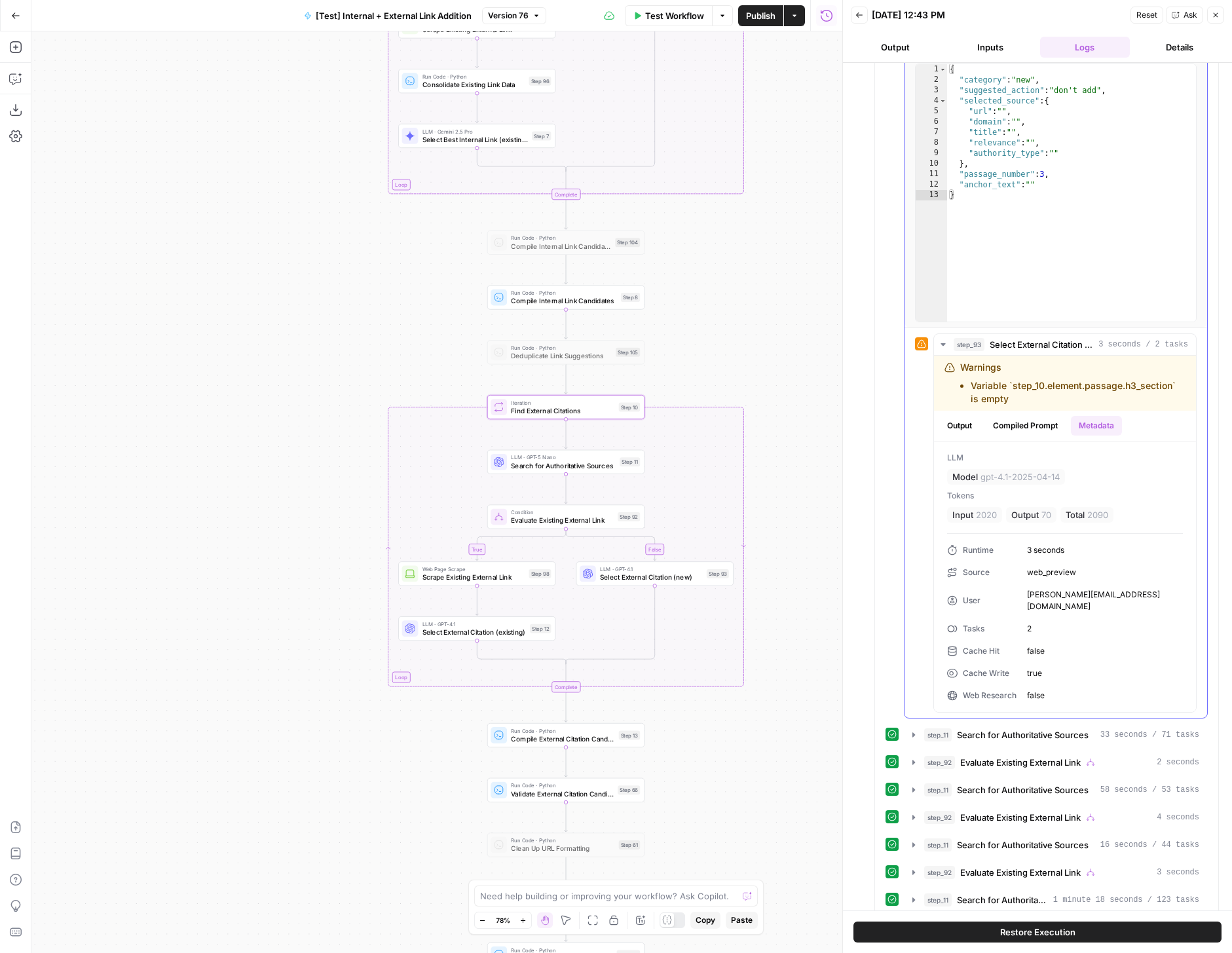
scroll to position [994, 0]
click at [910, 724] on button "step_11 Search for Authoritative Sources 33 seconds / 71 tasks" at bounding box center [1056, 734] width 303 height 21
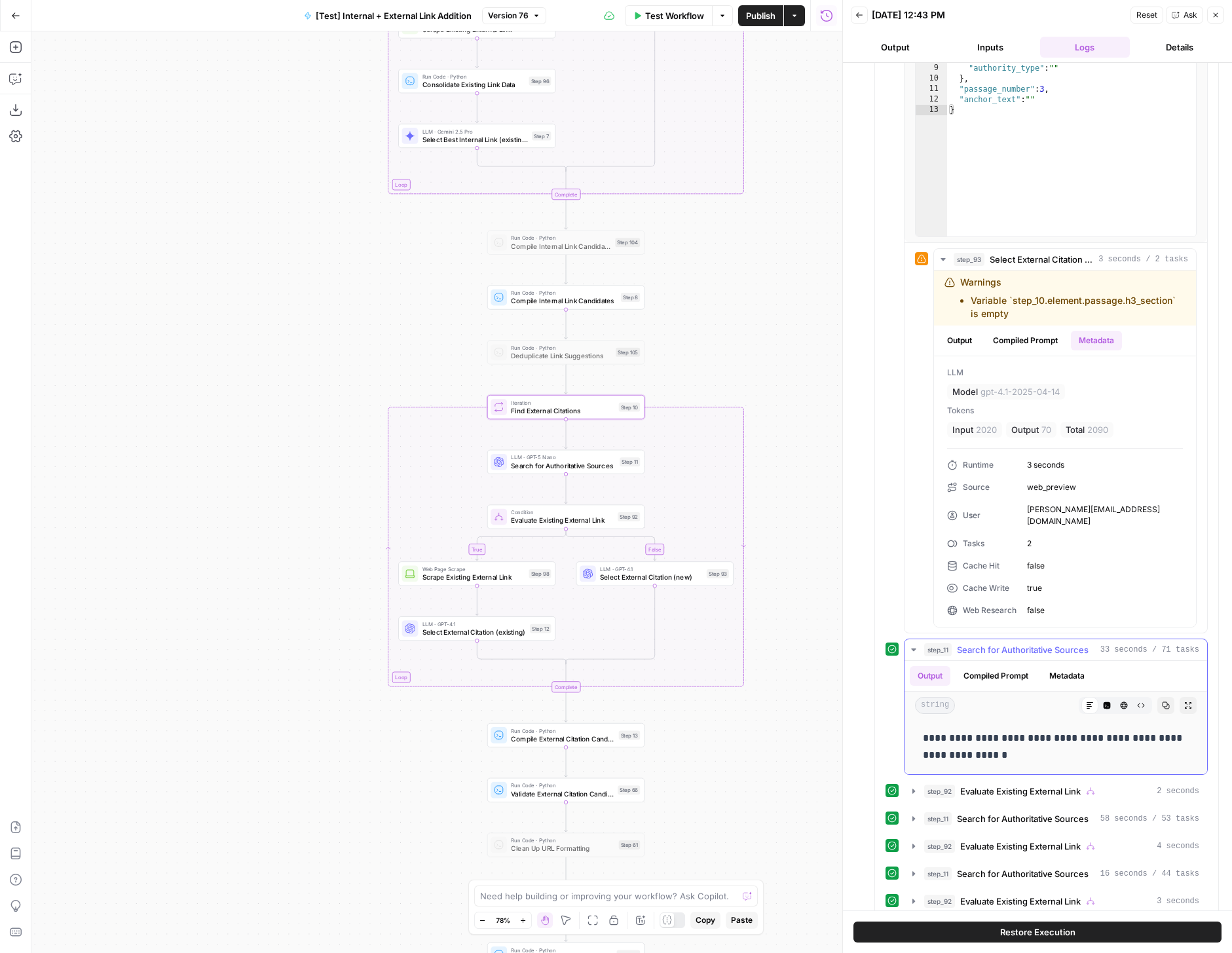
scroll to position [1105, 0]
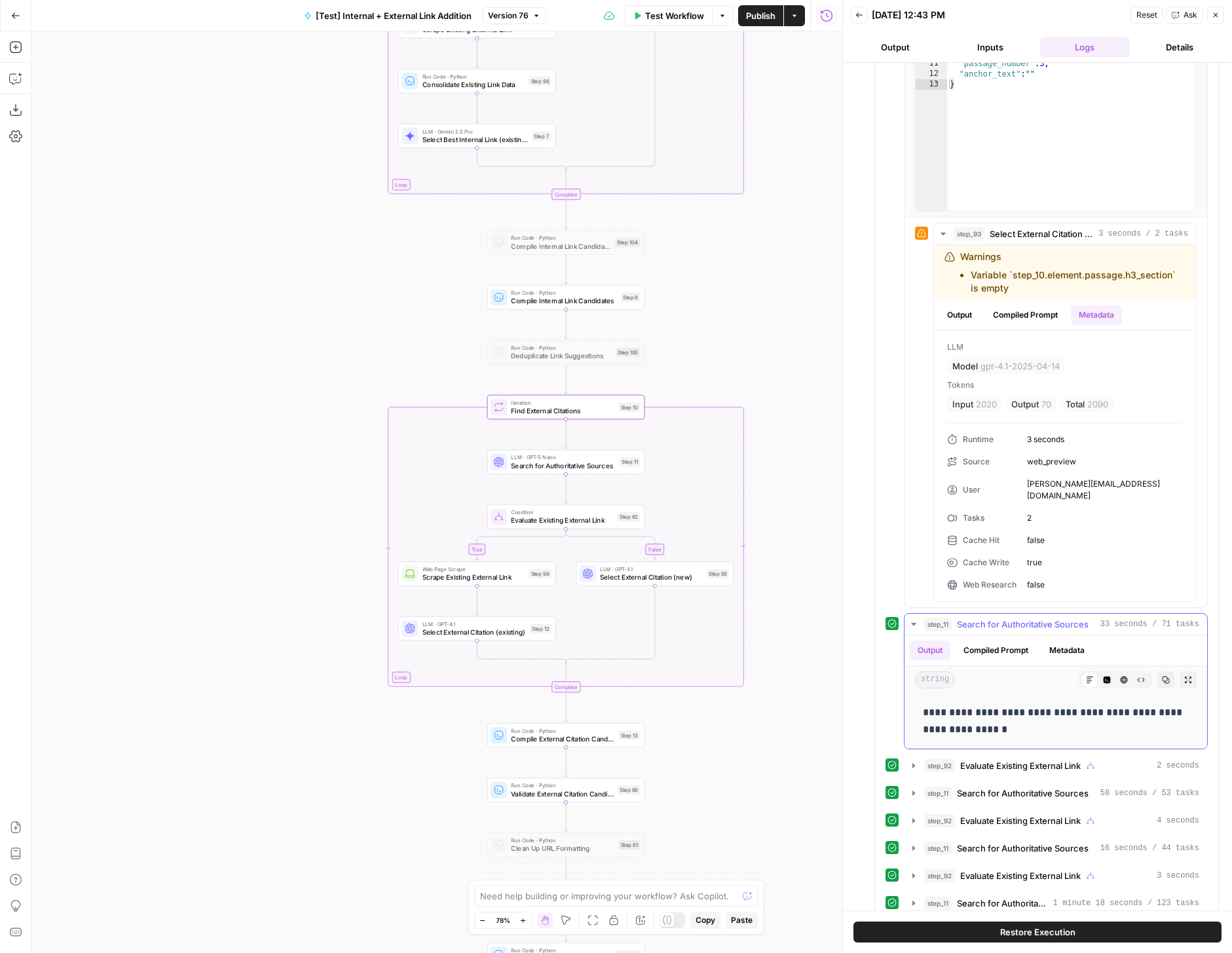
click at [1051, 641] on button "Metadata" at bounding box center [1067, 650] width 51 height 20
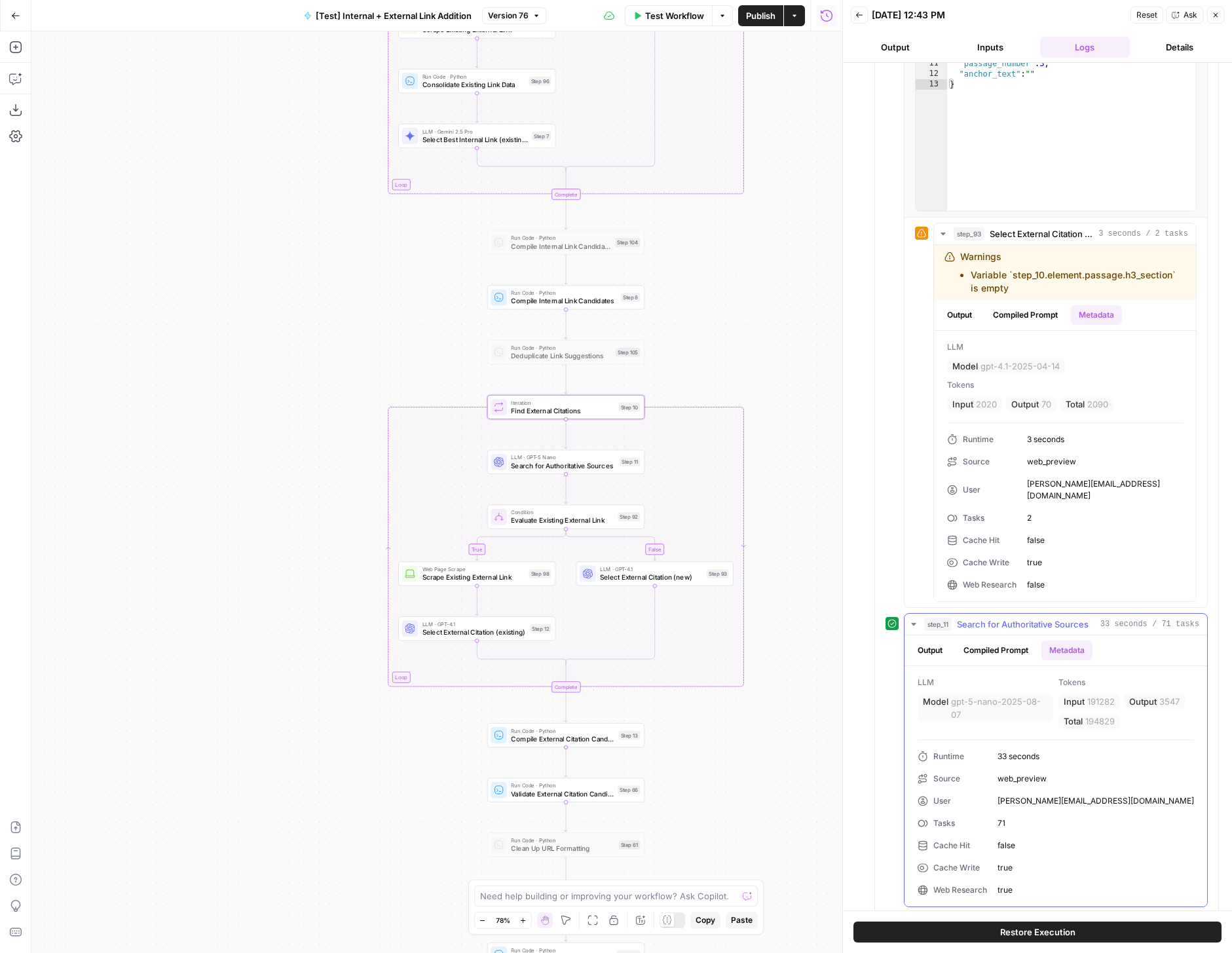
click at [944, 641] on button "Output" at bounding box center [929, 650] width 40 height 20
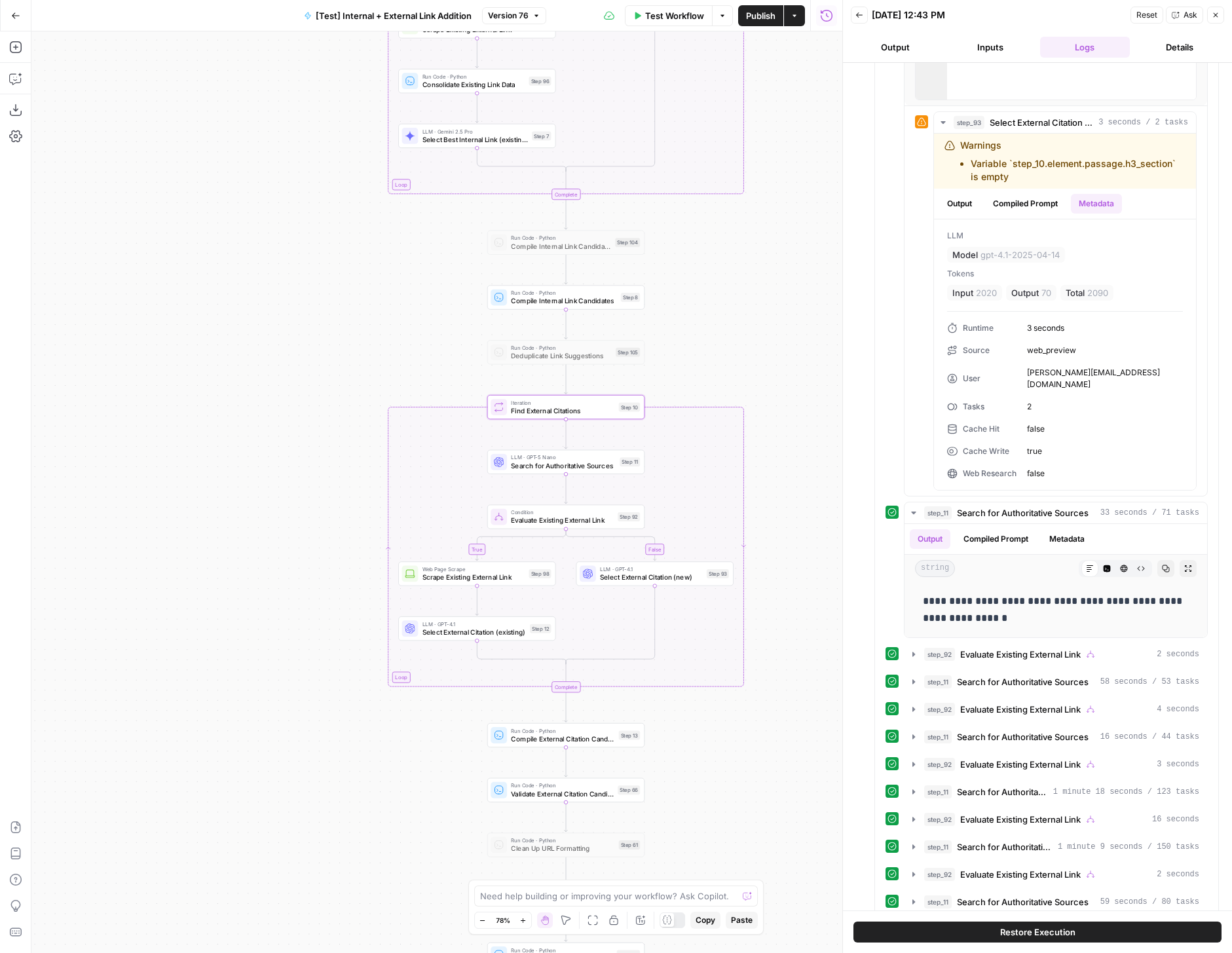
scroll to position [1220, 0]
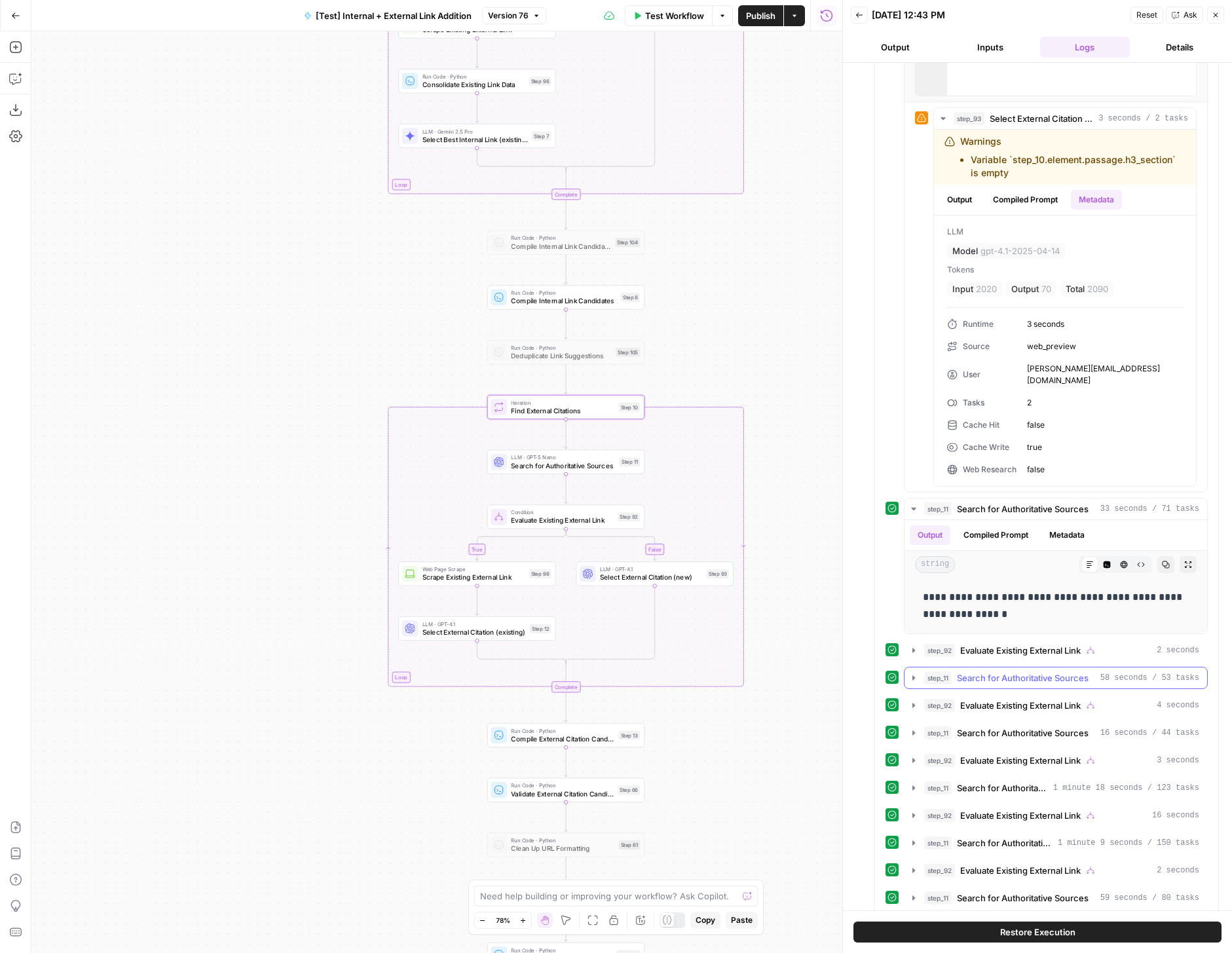
click at [914, 673] on icon "button" at bounding box center [914, 678] width 11 height 11
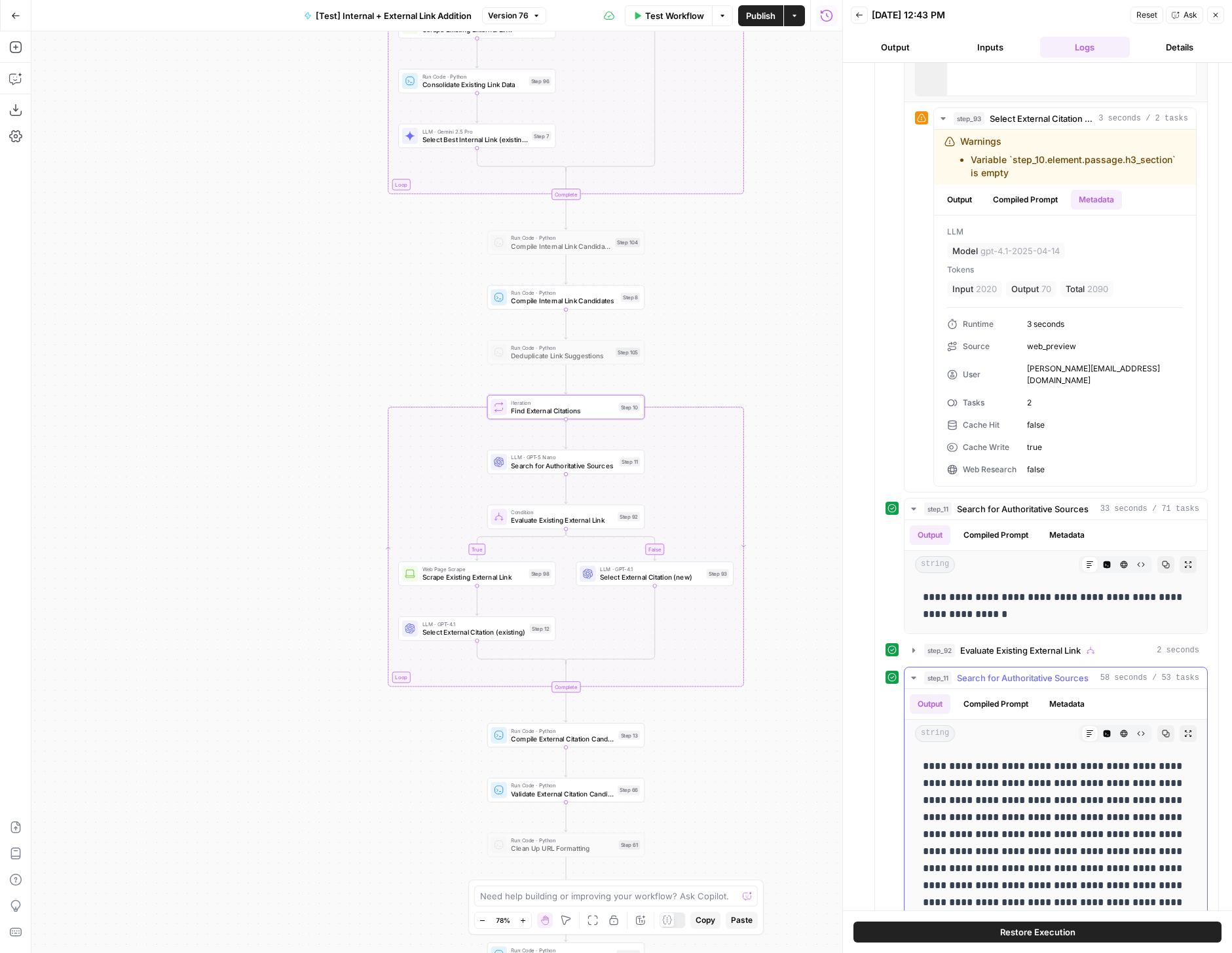
click at [1073, 694] on button "Metadata" at bounding box center [1067, 704] width 51 height 20
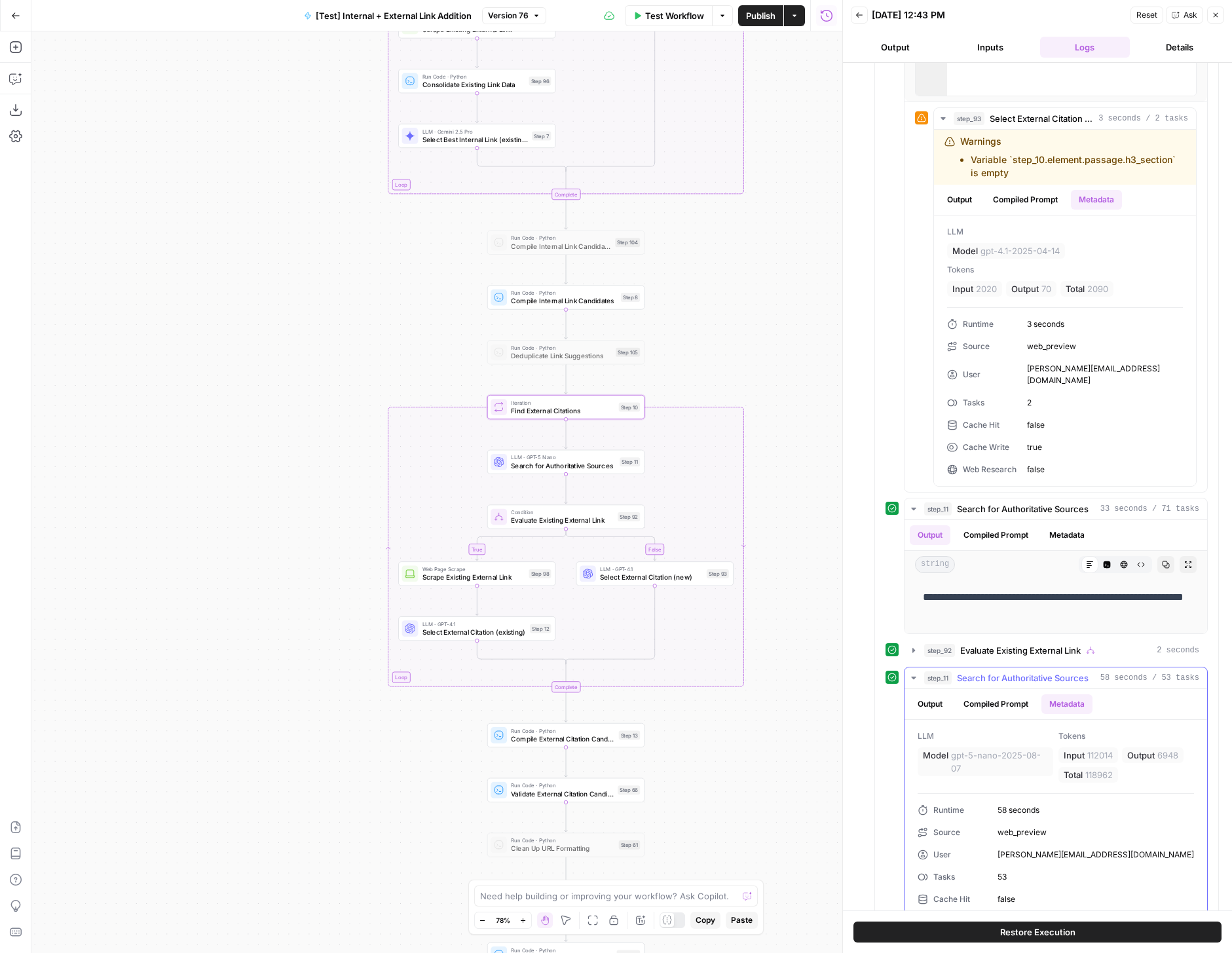
click at [915, 673] on icon "button" at bounding box center [914, 678] width 11 height 11
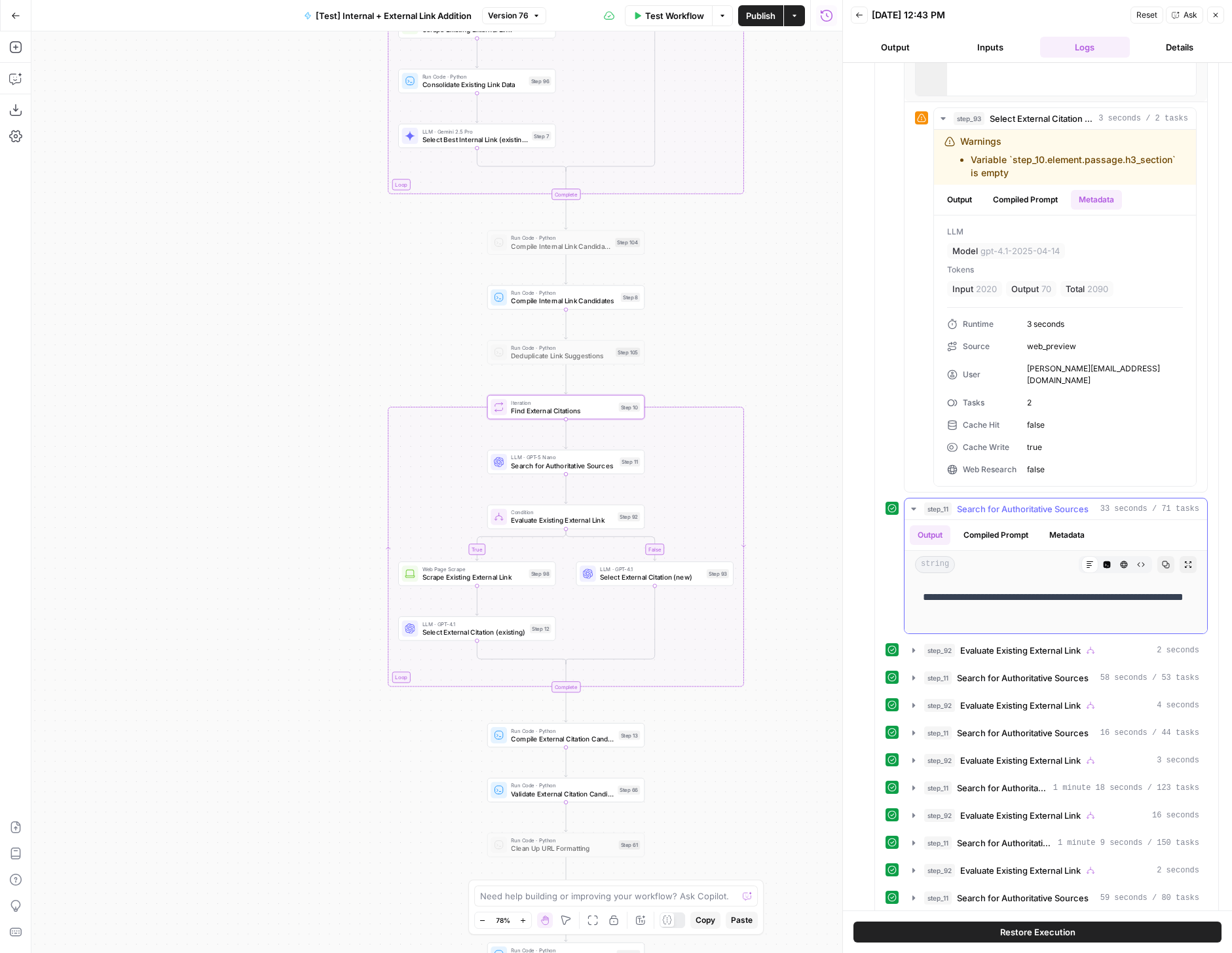
click at [913, 503] on icon "button" at bounding box center [914, 508] width 11 height 11
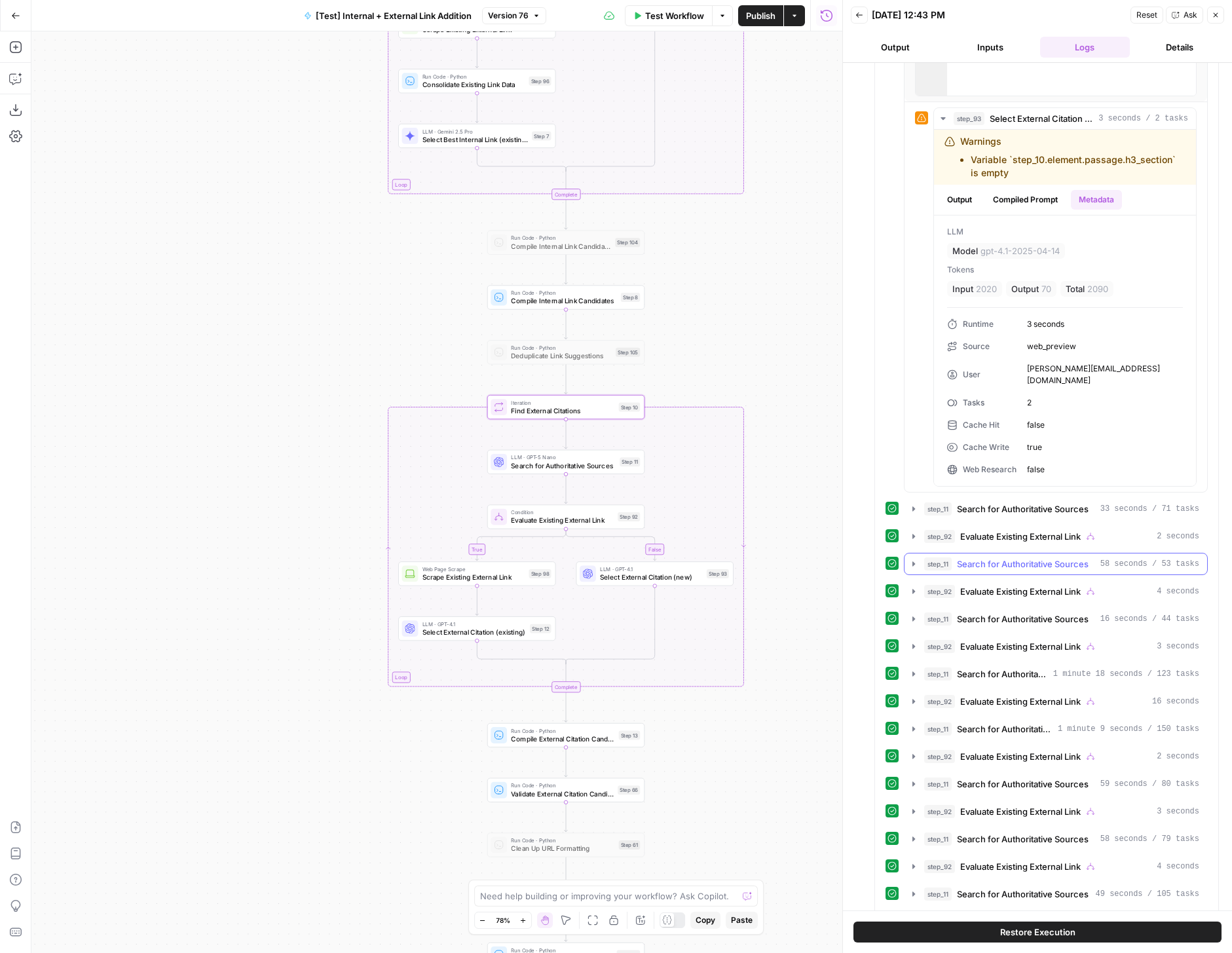
click at [915, 558] on icon "button" at bounding box center [914, 563] width 11 height 11
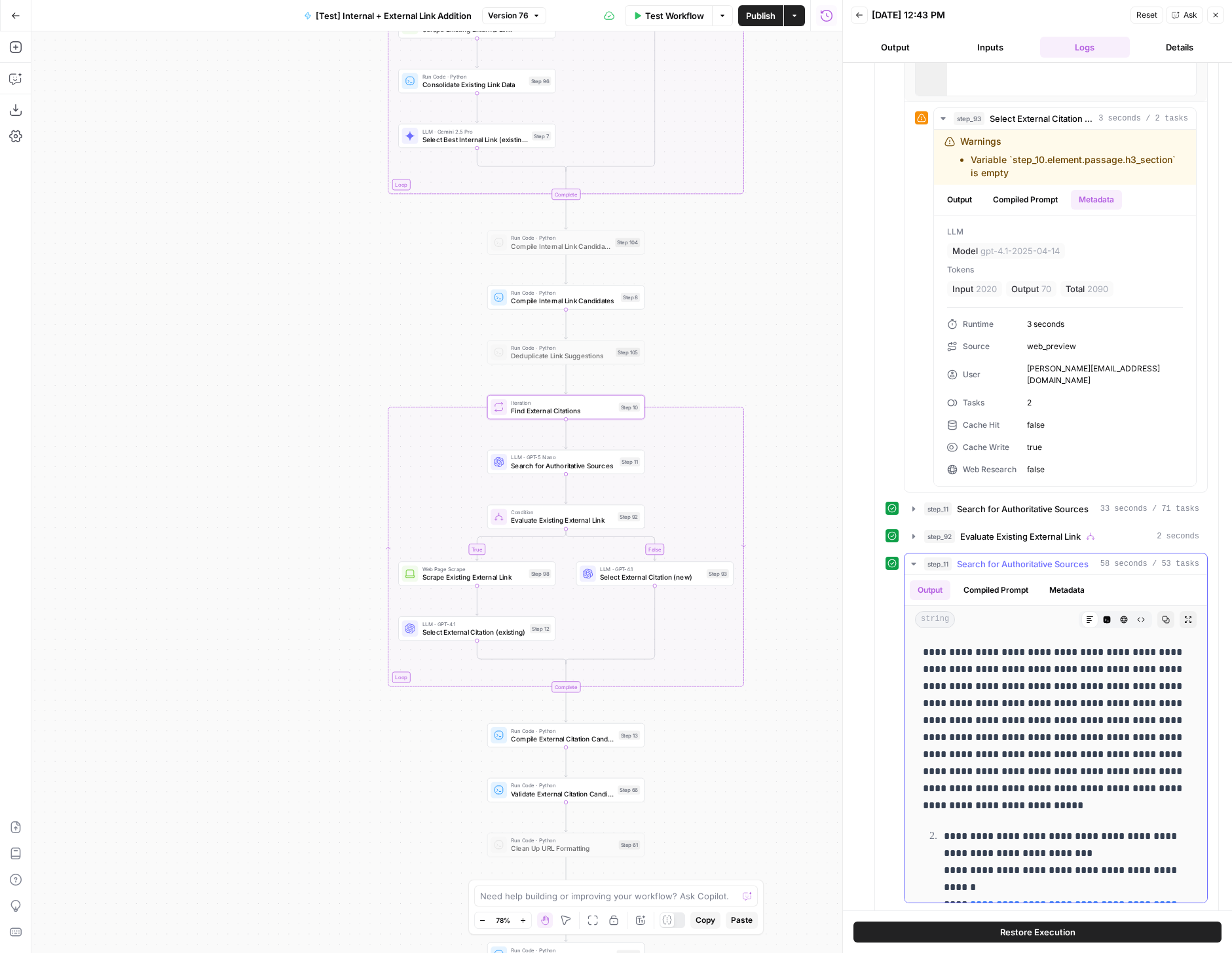
click at [1073, 581] on button "Metadata" at bounding box center [1067, 590] width 51 height 20
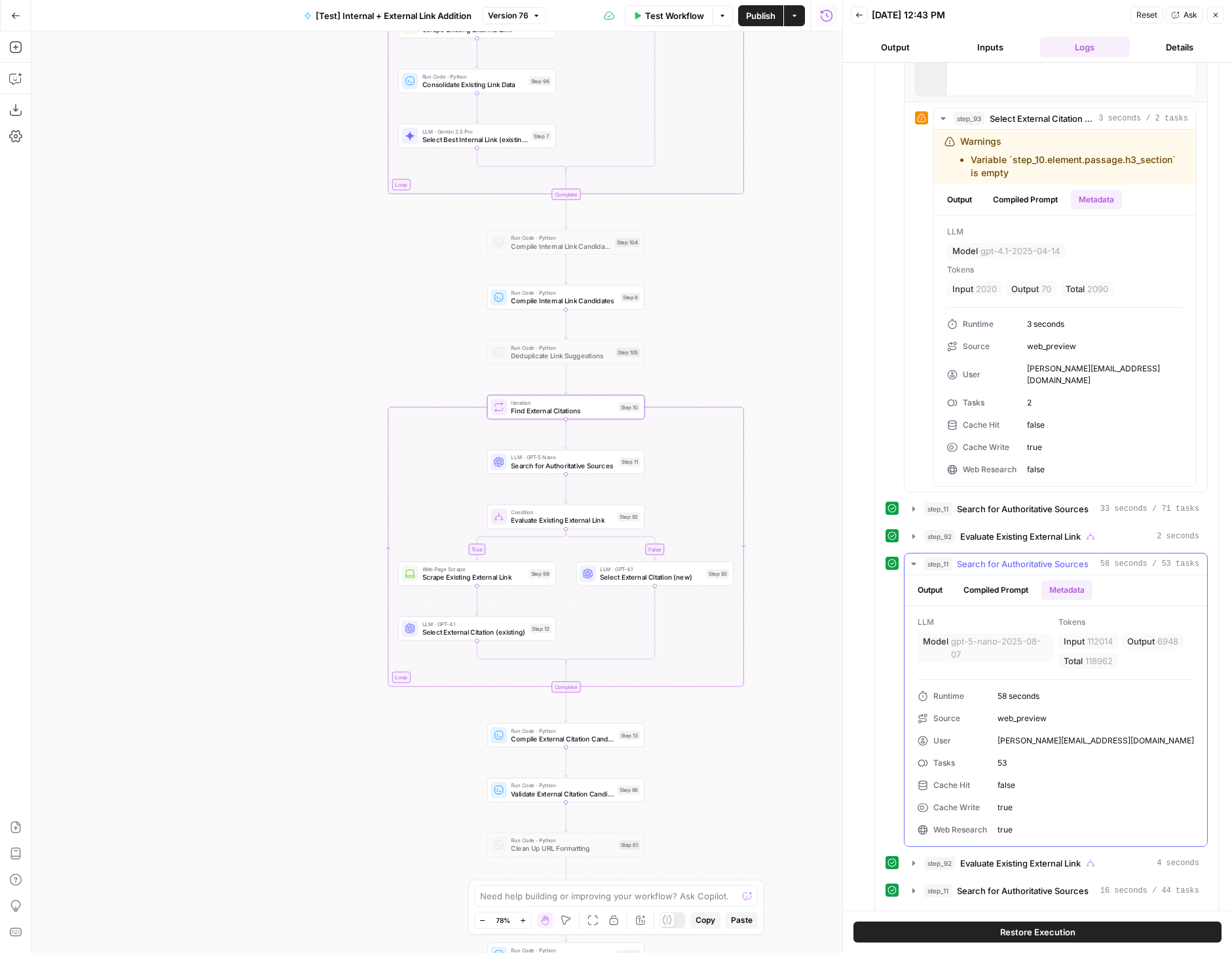
click at [914, 558] on icon "button" at bounding box center [914, 563] width 11 height 11
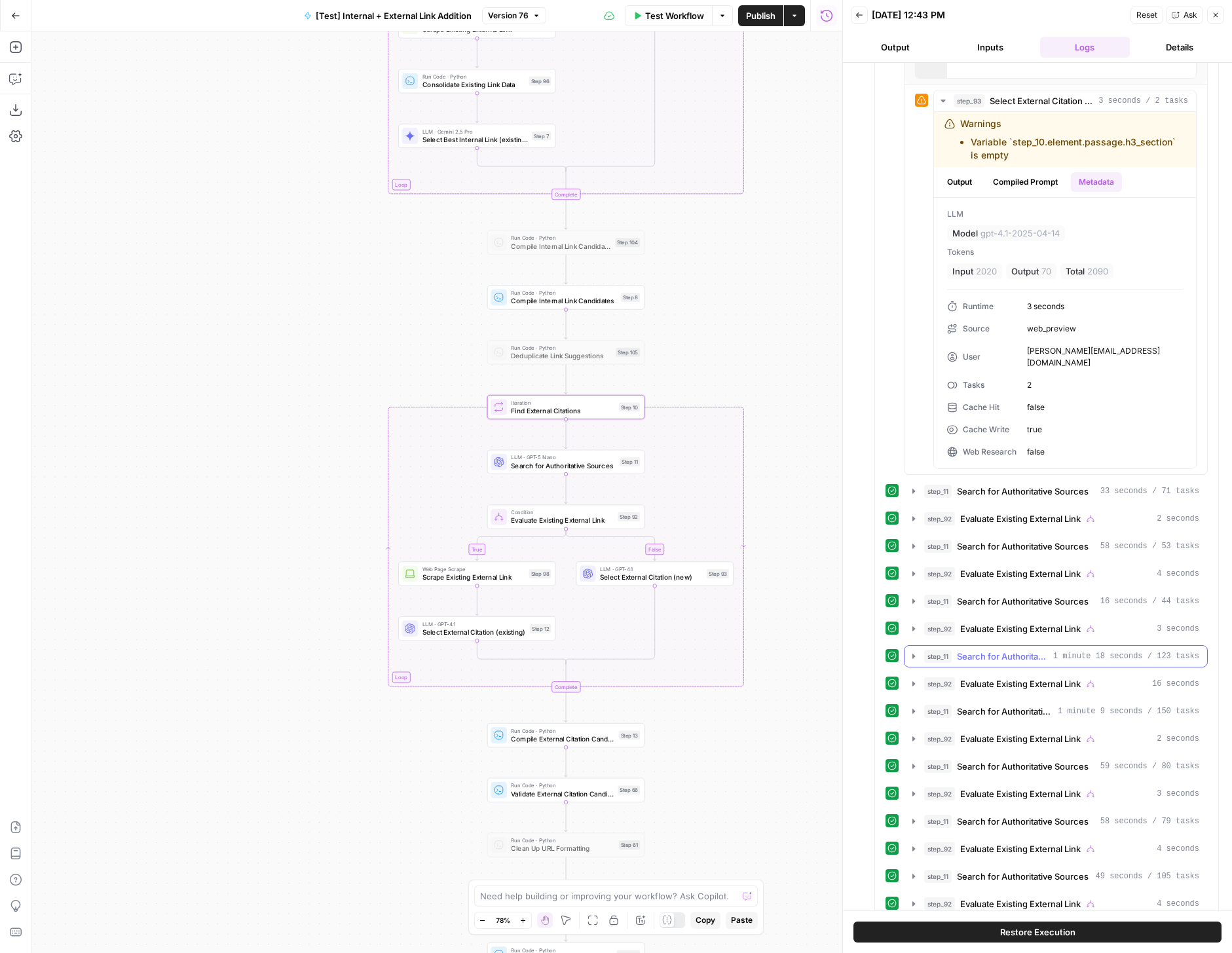
scroll to position [1241, 0]
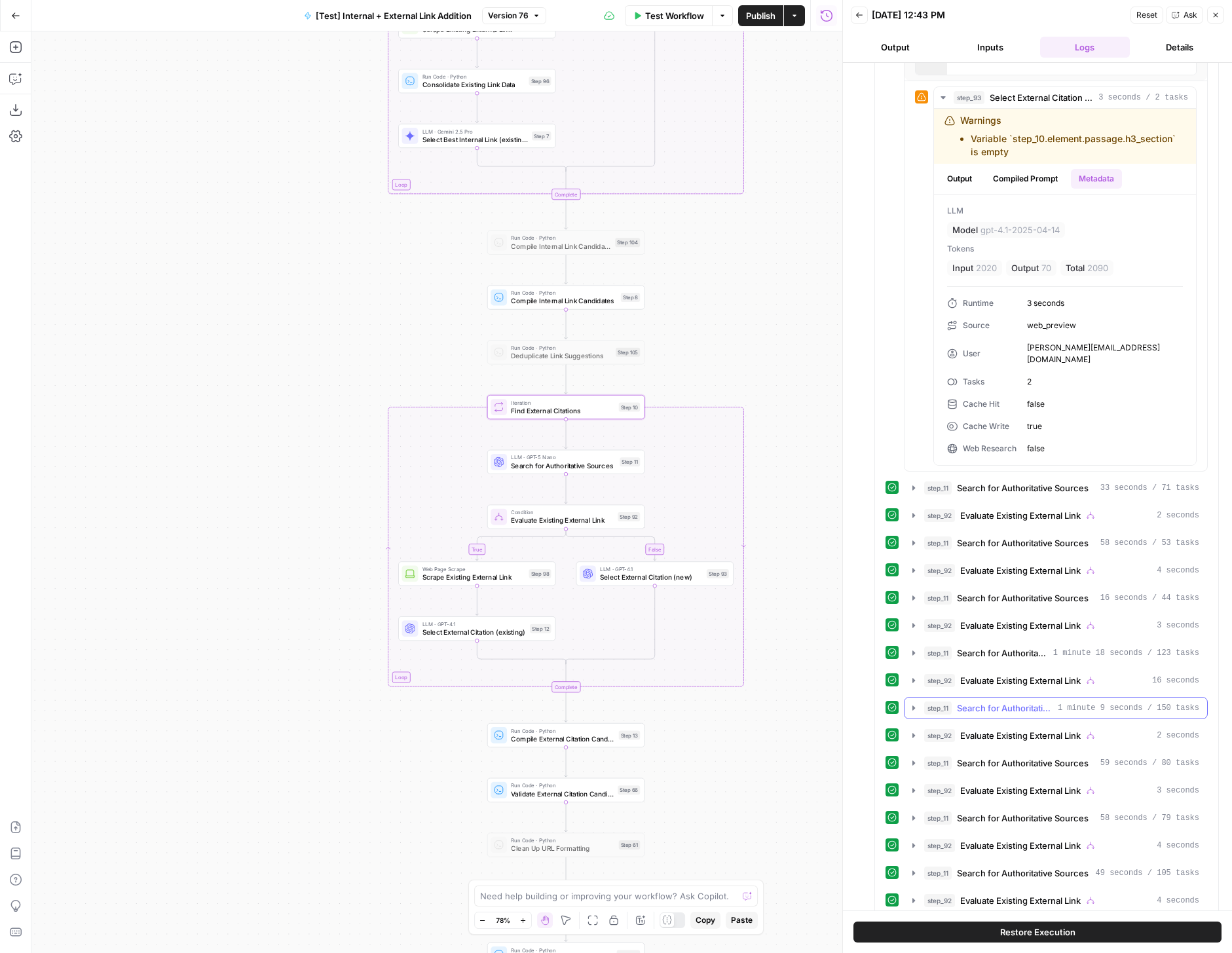
click at [913, 703] on icon "button" at bounding box center [914, 708] width 11 height 11
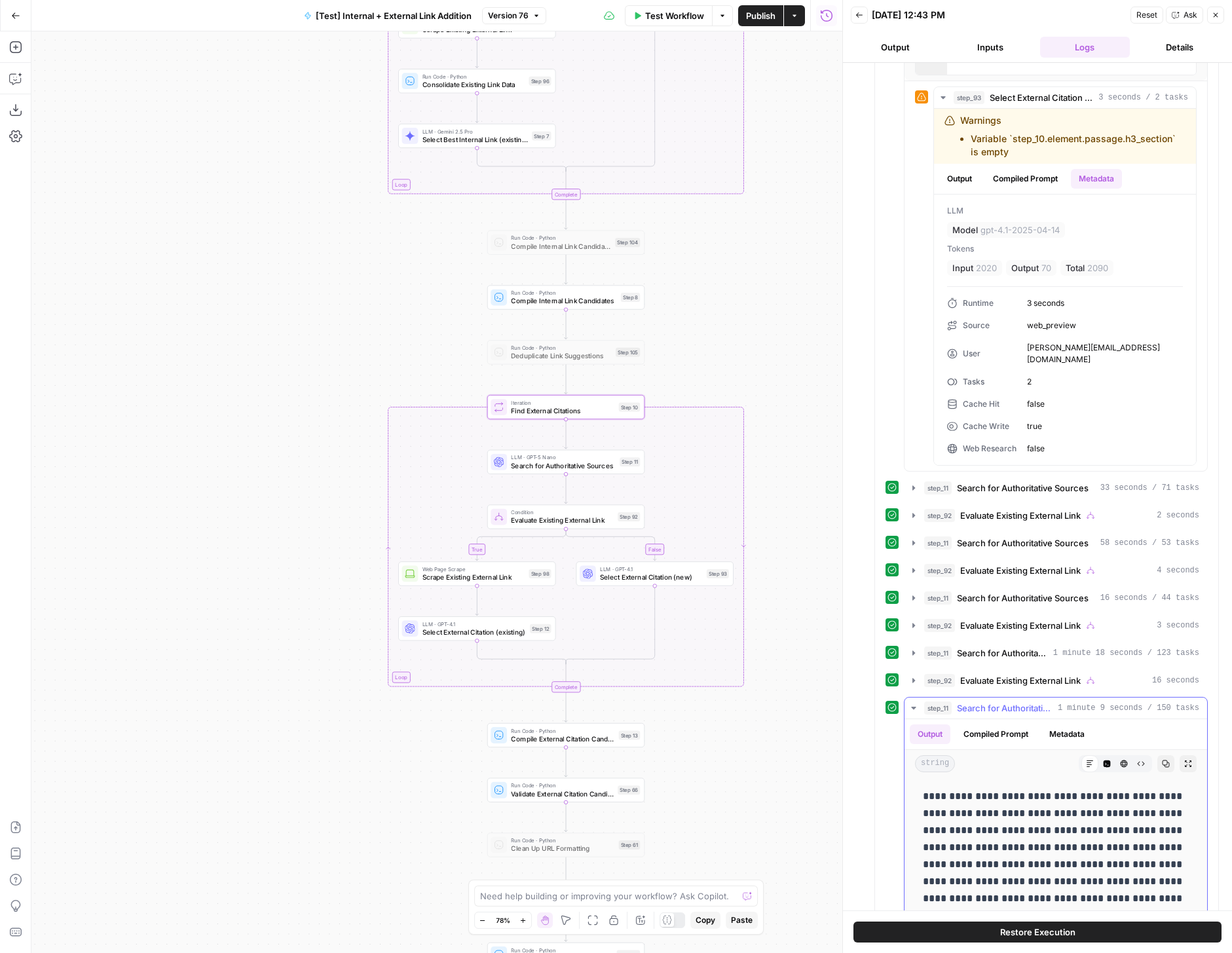
click at [1070, 724] on button "Metadata" at bounding box center [1067, 734] width 51 height 20
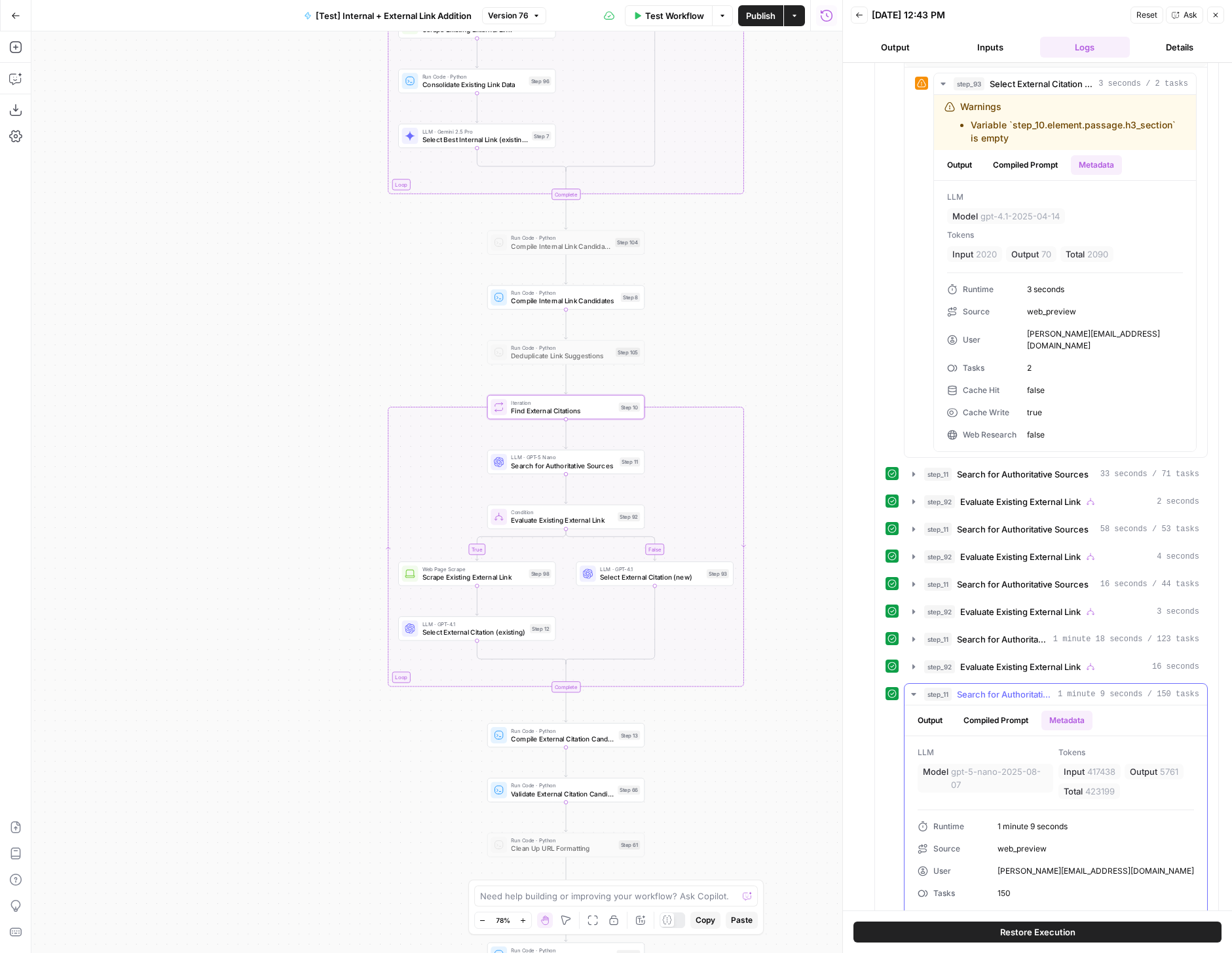
click at [915, 689] on icon "button" at bounding box center [914, 694] width 11 height 11
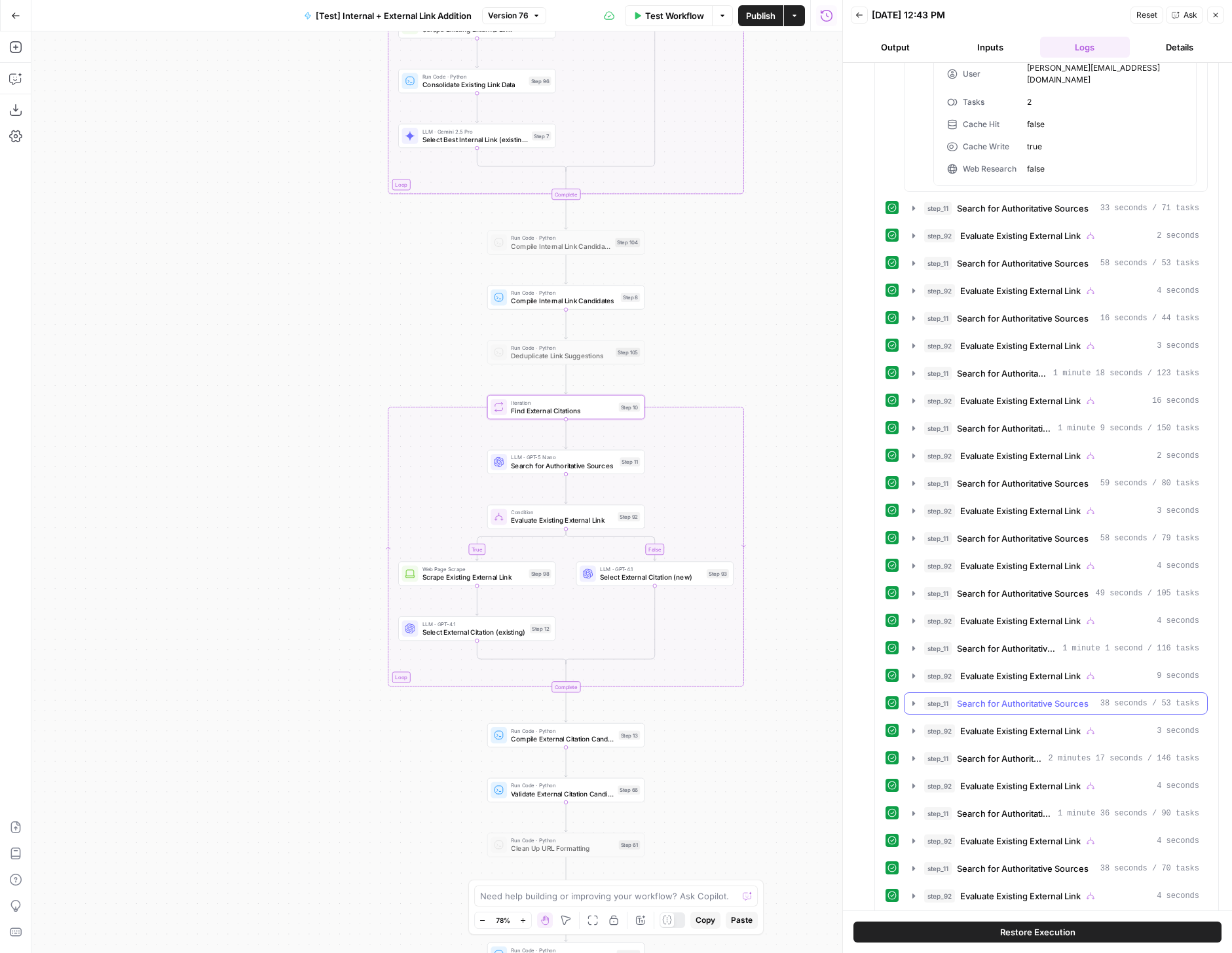
scroll to position [1562, 0]
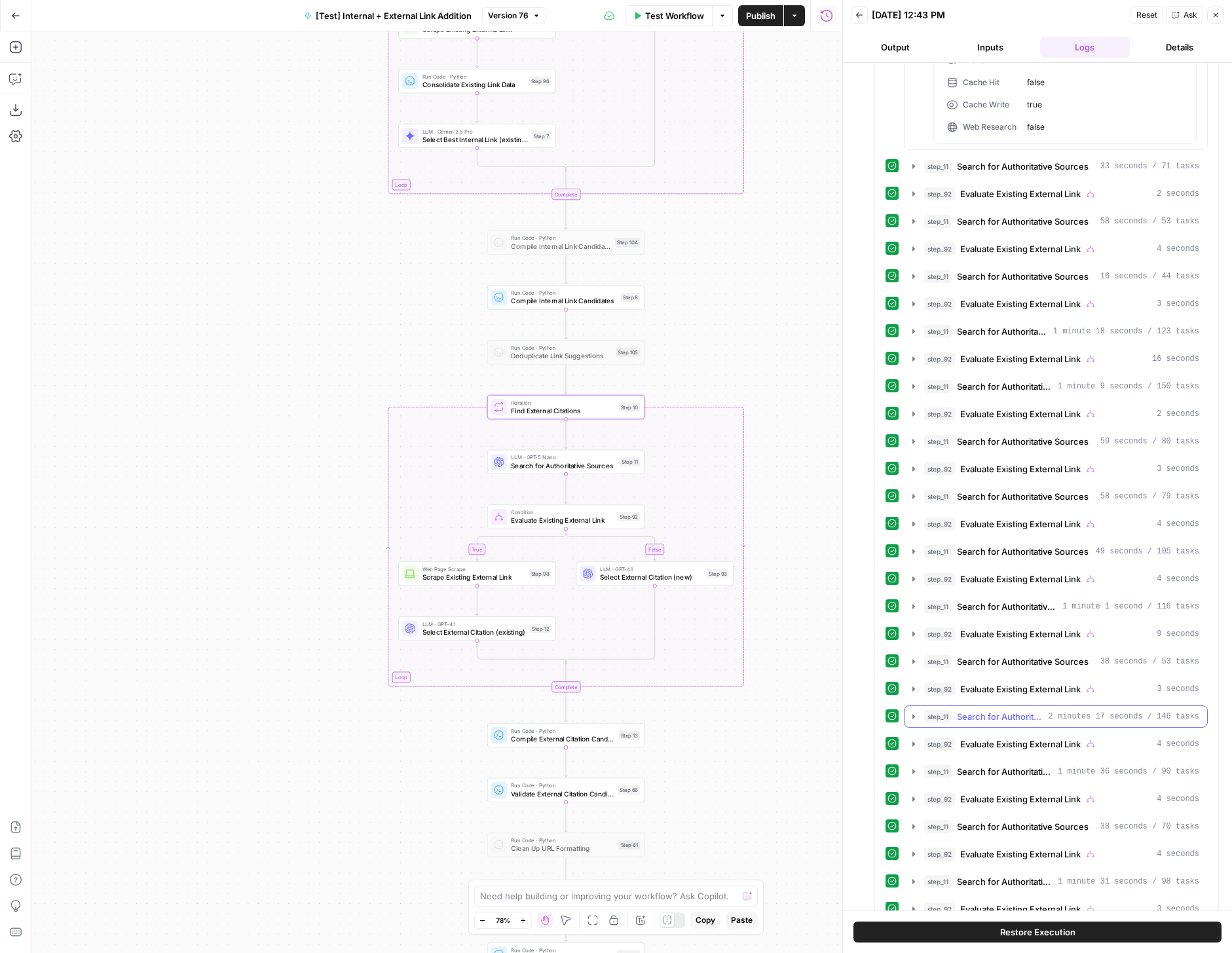
click at [910, 711] on icon "button" at bounding box center [914, 716] width 11 height 11
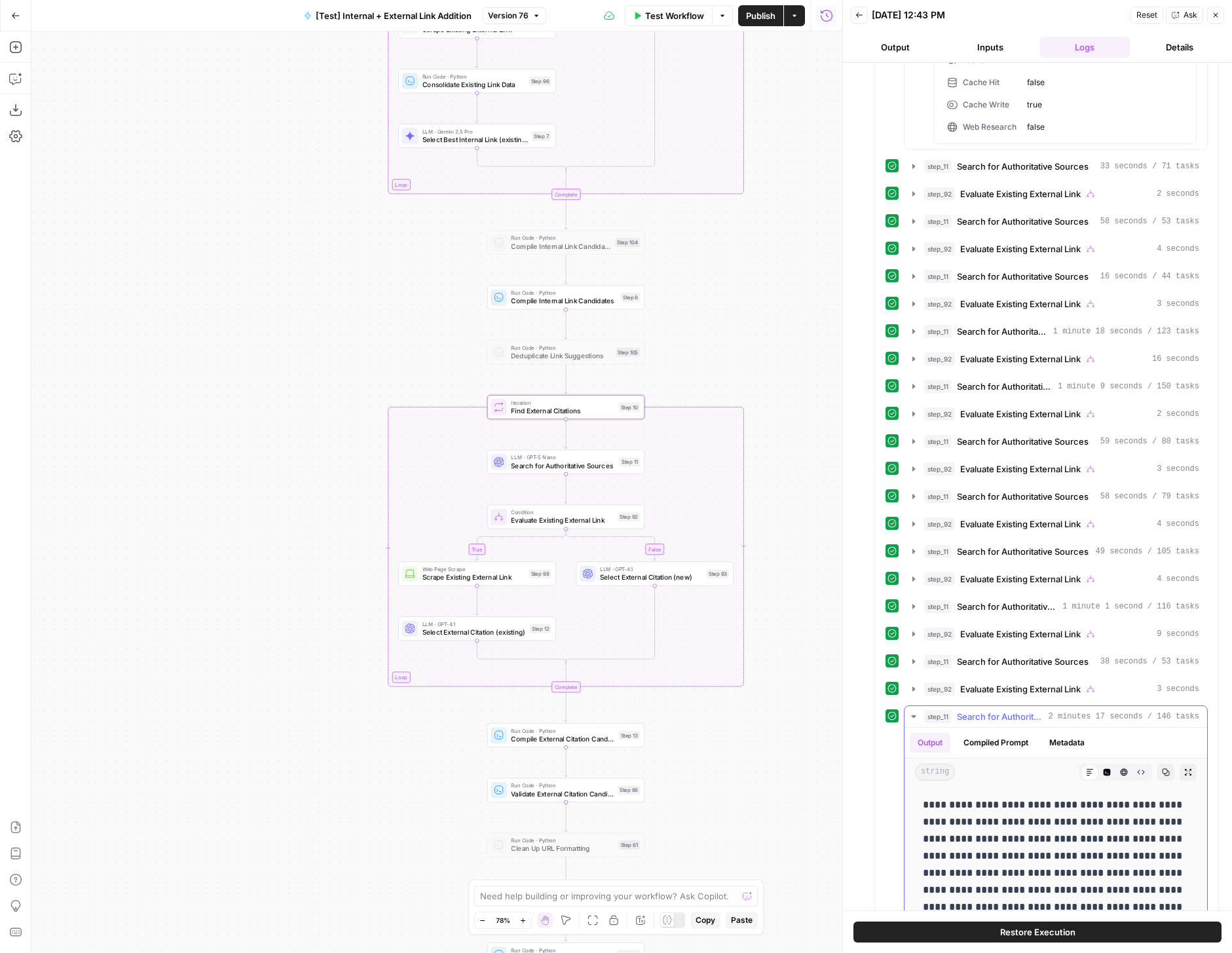
click at [1059, 733] on button "Metadata" at bounding box center [1067, 743] width 51 height 20
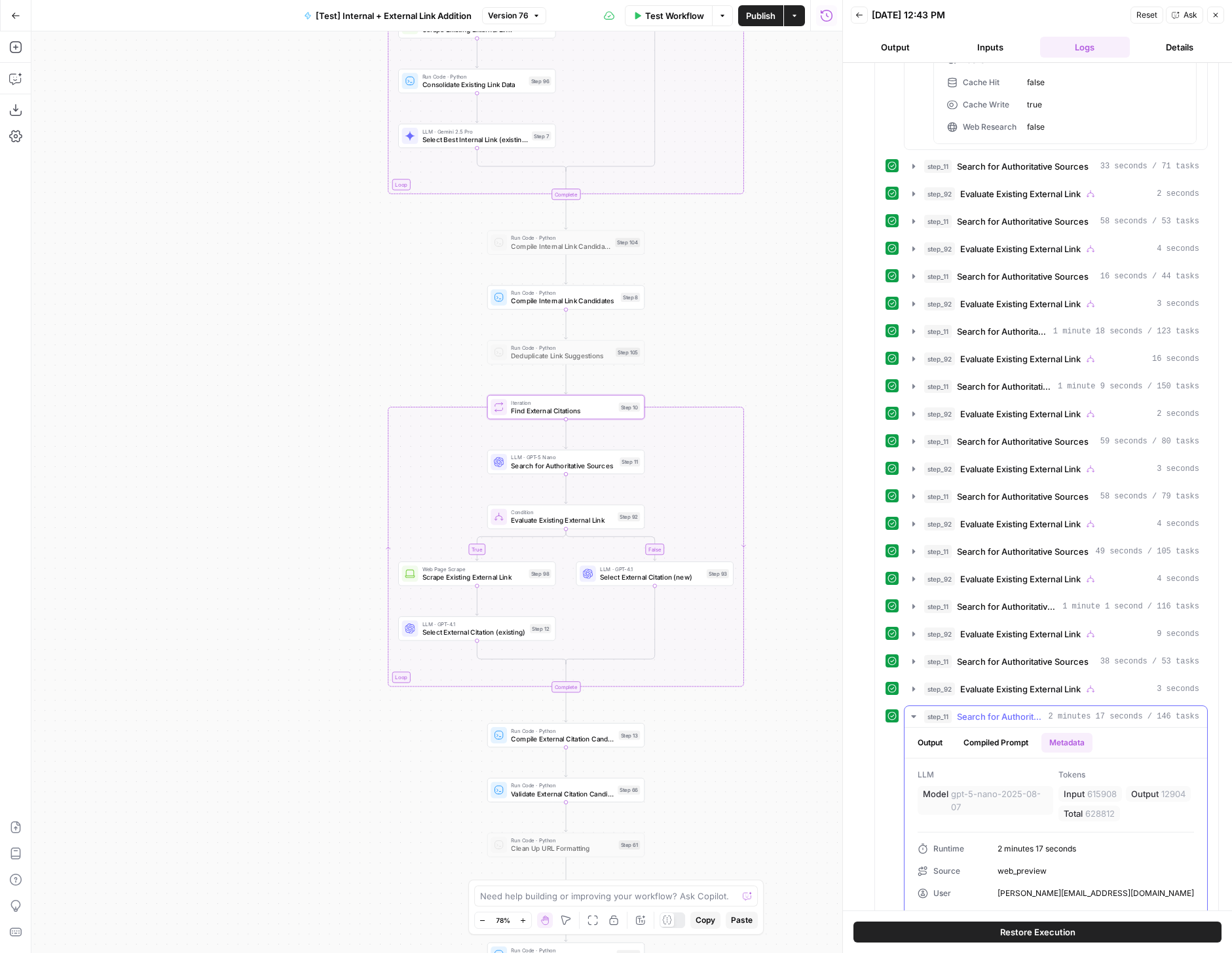
scroll to position [1658, 0]
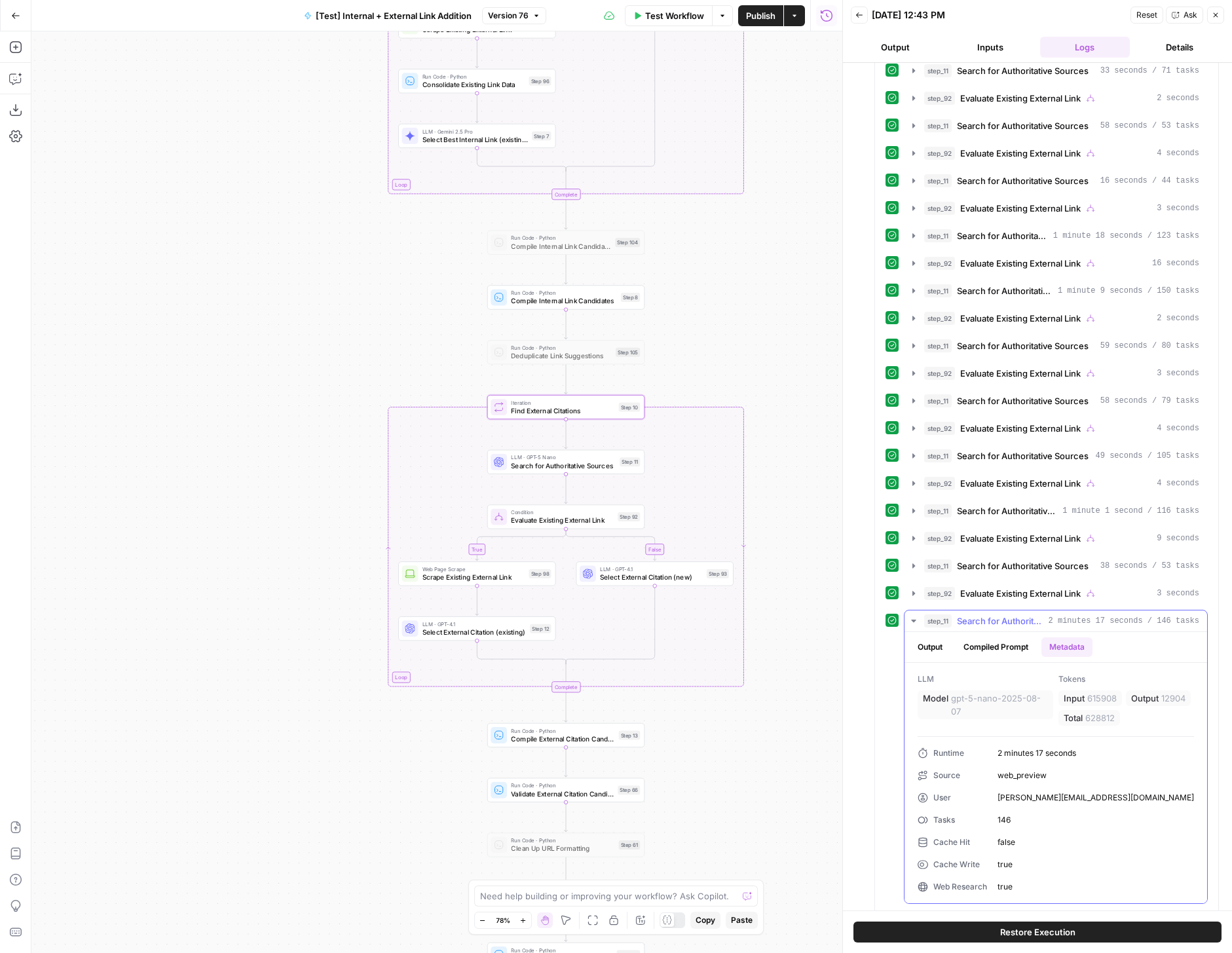
click at [916, 616] on icon "button" at bounding box center [914, 621] width 11 height 11
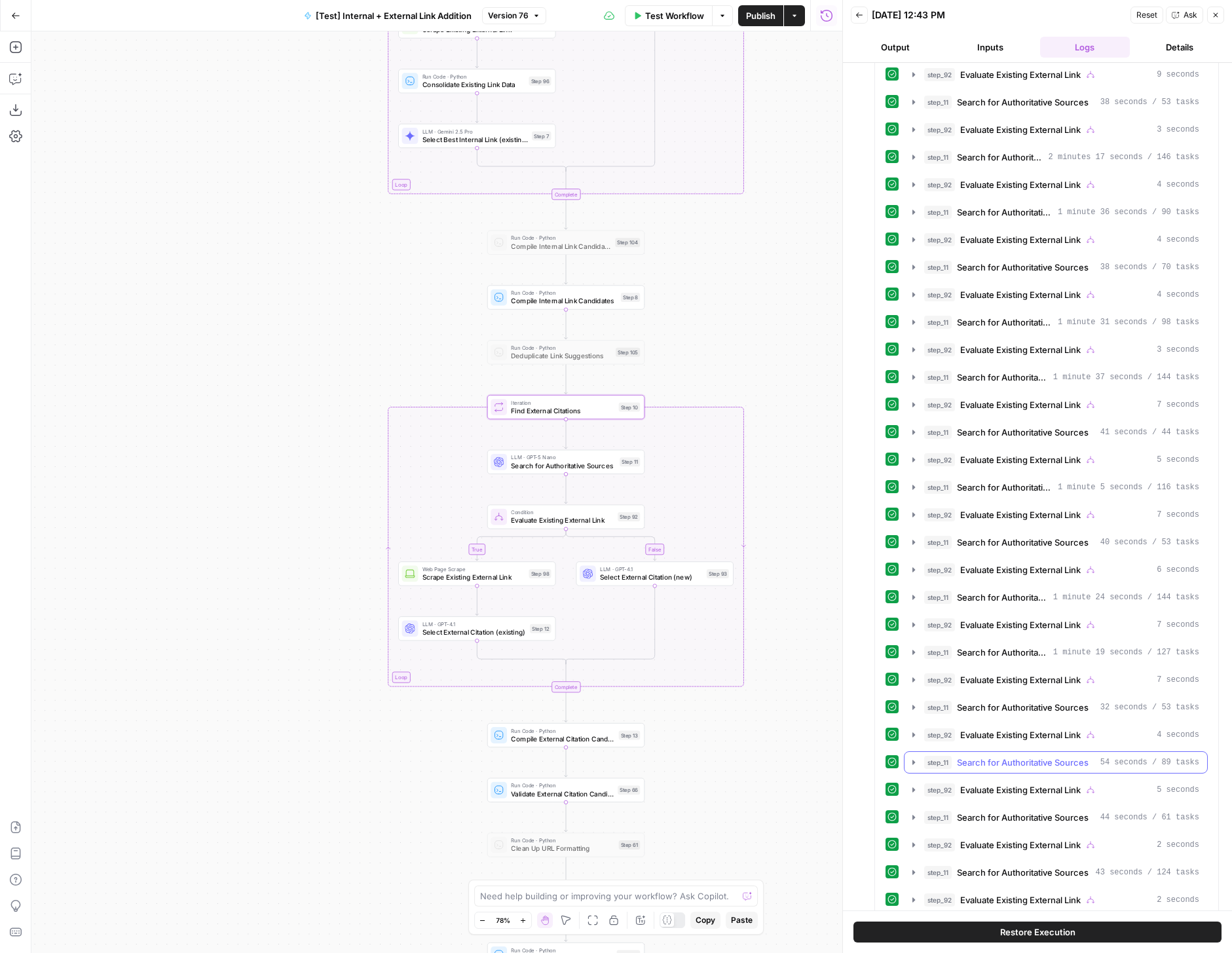
scroll to position [2123, 0]
click at [919, 641] on button "step_11 Search for Authoritative Sources 1 minute 19 seconds / 127 tasks" at bounding box center [1056, 650] width 303 height 21
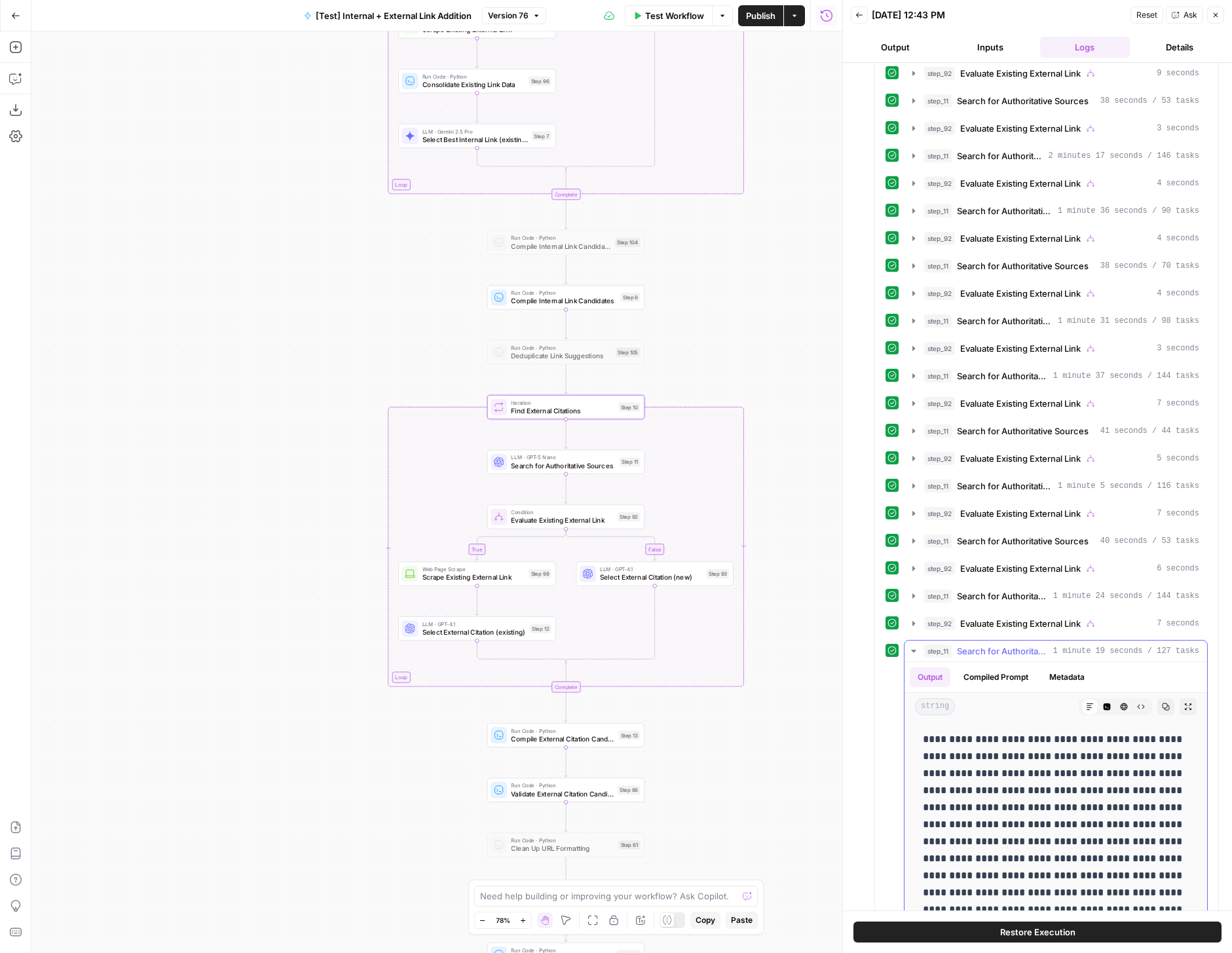
click at [1058, 668] on button "Metadata" at bounding box center [1067, 678] width 51 height 20
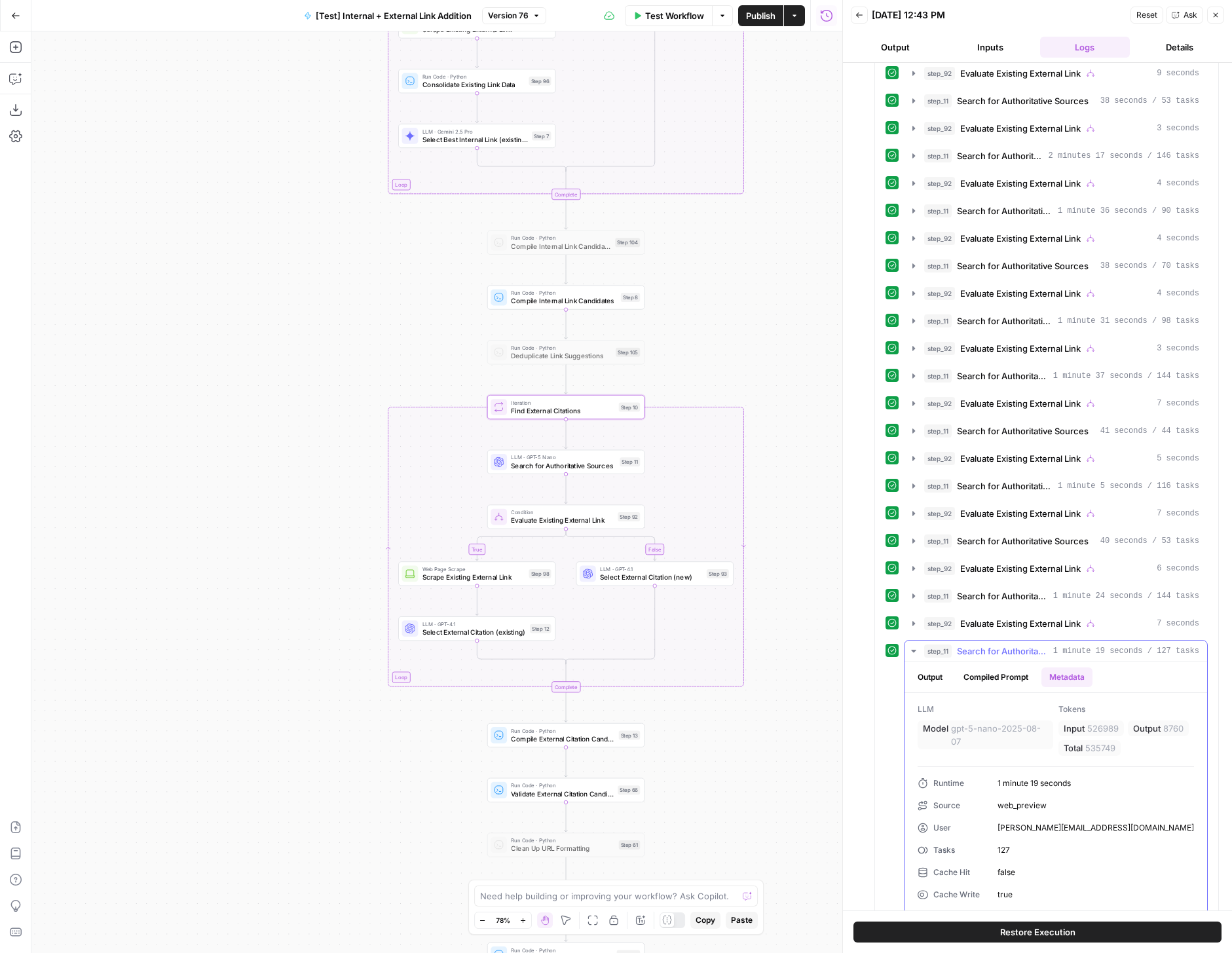
click at [913, 650] on icon "button" at bounding box center [914, 650] width 5 height 2
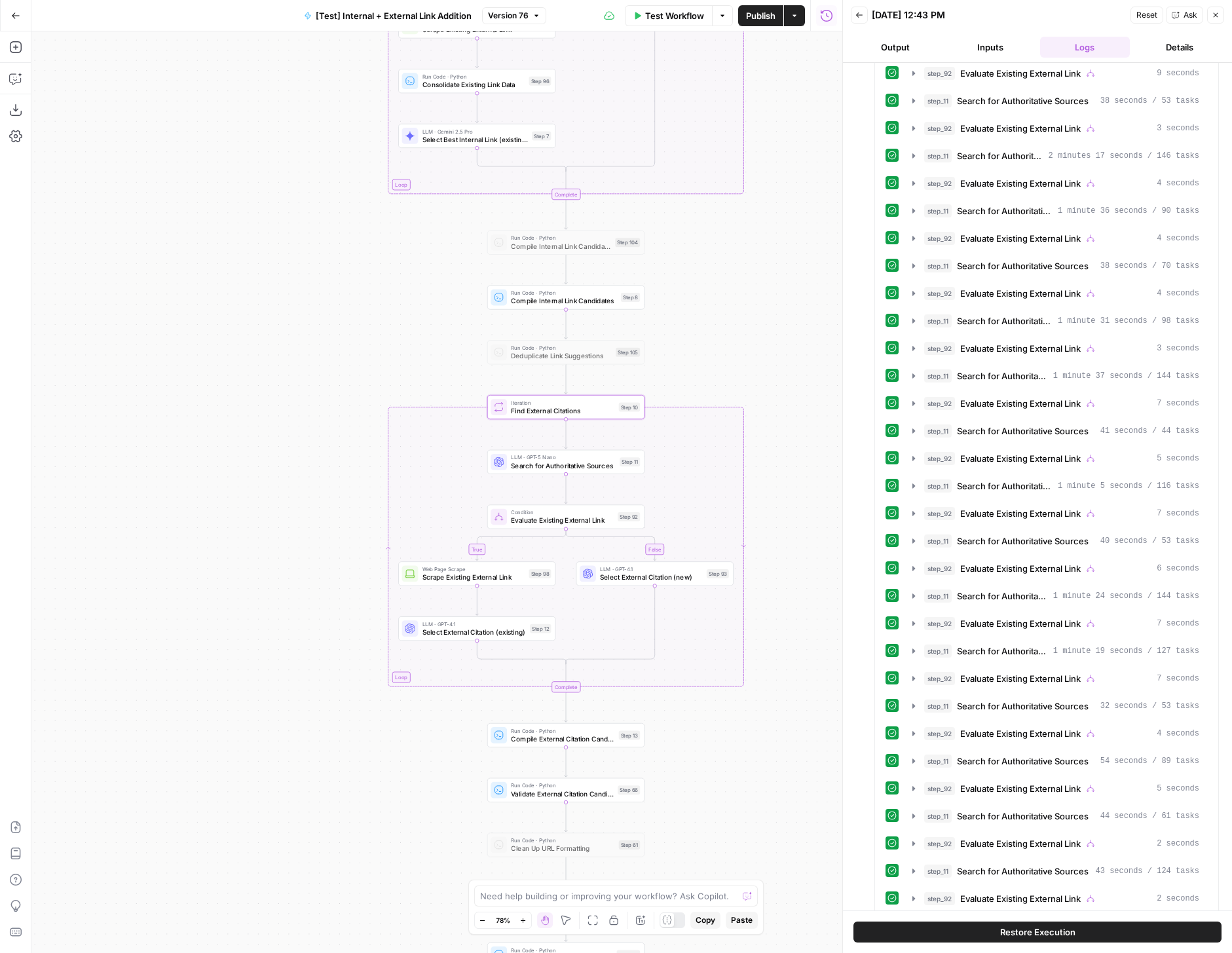
click at [1213, 19] on button "Close" at bounding box center [1216, 15] width 17 height 17
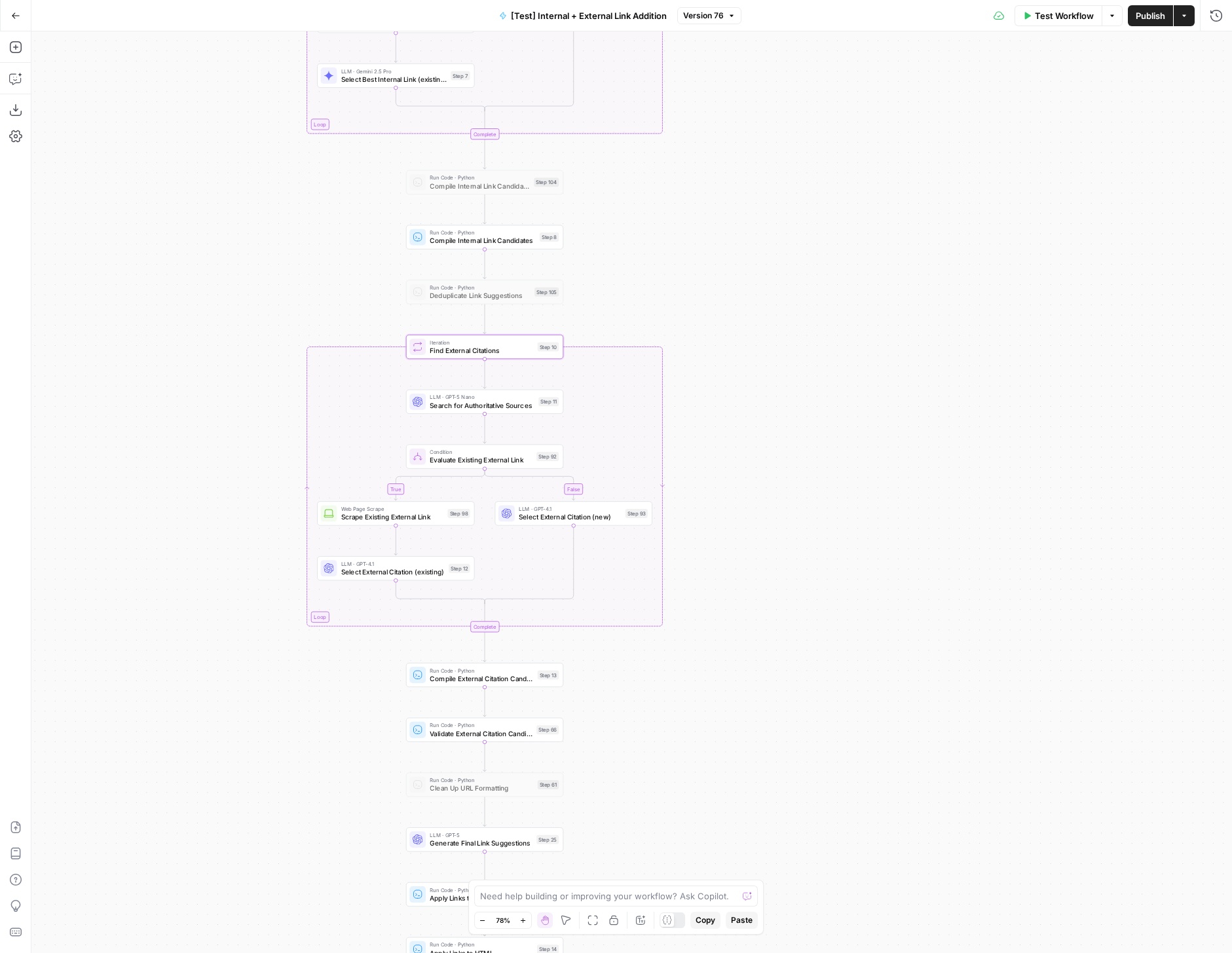
drag, startPoint x: 909, startPoint y: 409, endPoint x: 815, endPoint y: 345, distance: 113.7
click at [815, 345] on div "true false true false true false Workflow Set Inputs Inputs Run Code · Python R…" at bounding box center [632, 492] width 1201 height 922
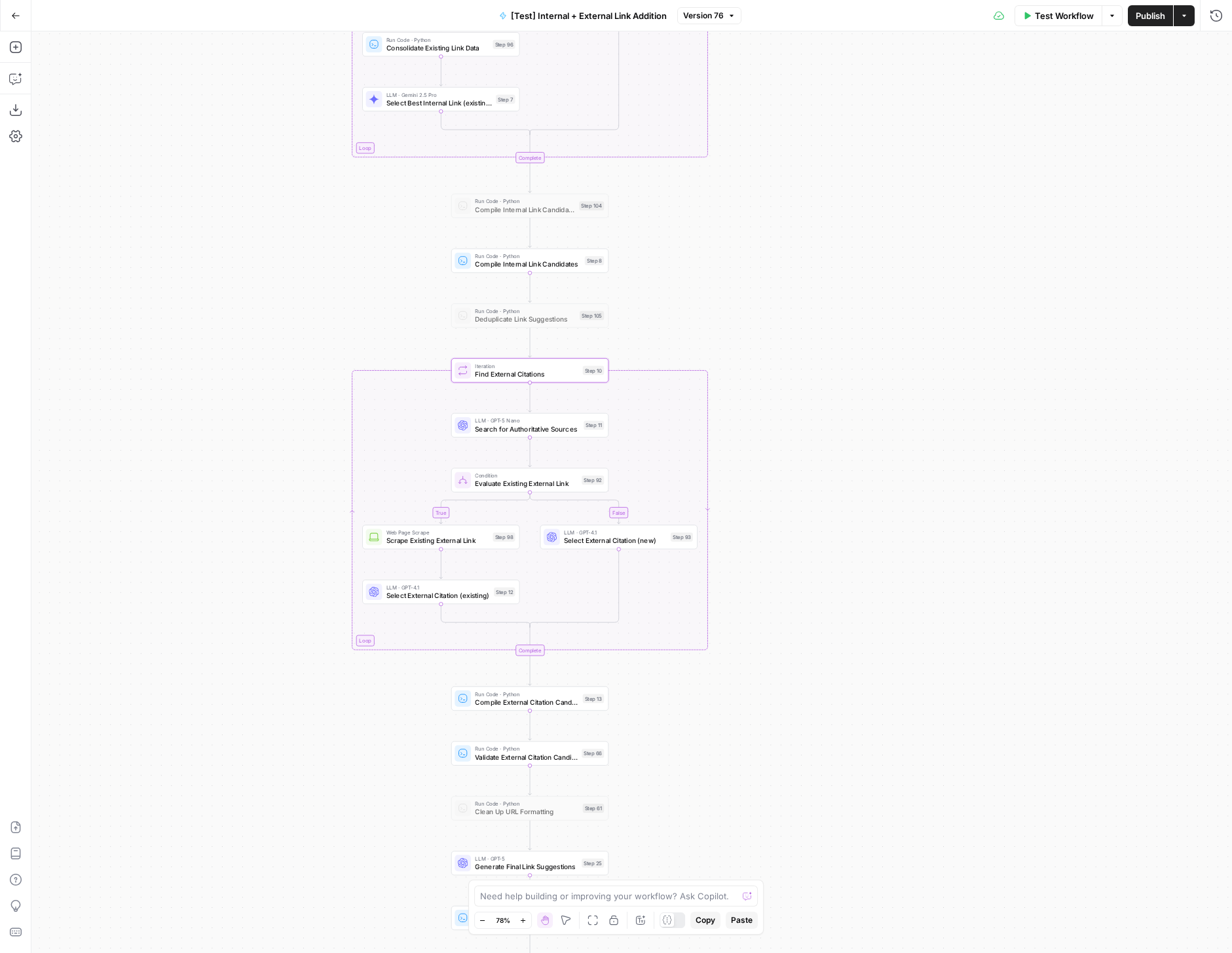
drag, startPoint x: 658, startPoint y: 277, endPoint x: 796, endPoint y: 367, distance: 164.8
click at [796, 367] on div "true false true false true false Workflow Set Inputs Inputs Run Code · Python R…" at bounding box center [632, 492] width 1201 height 922
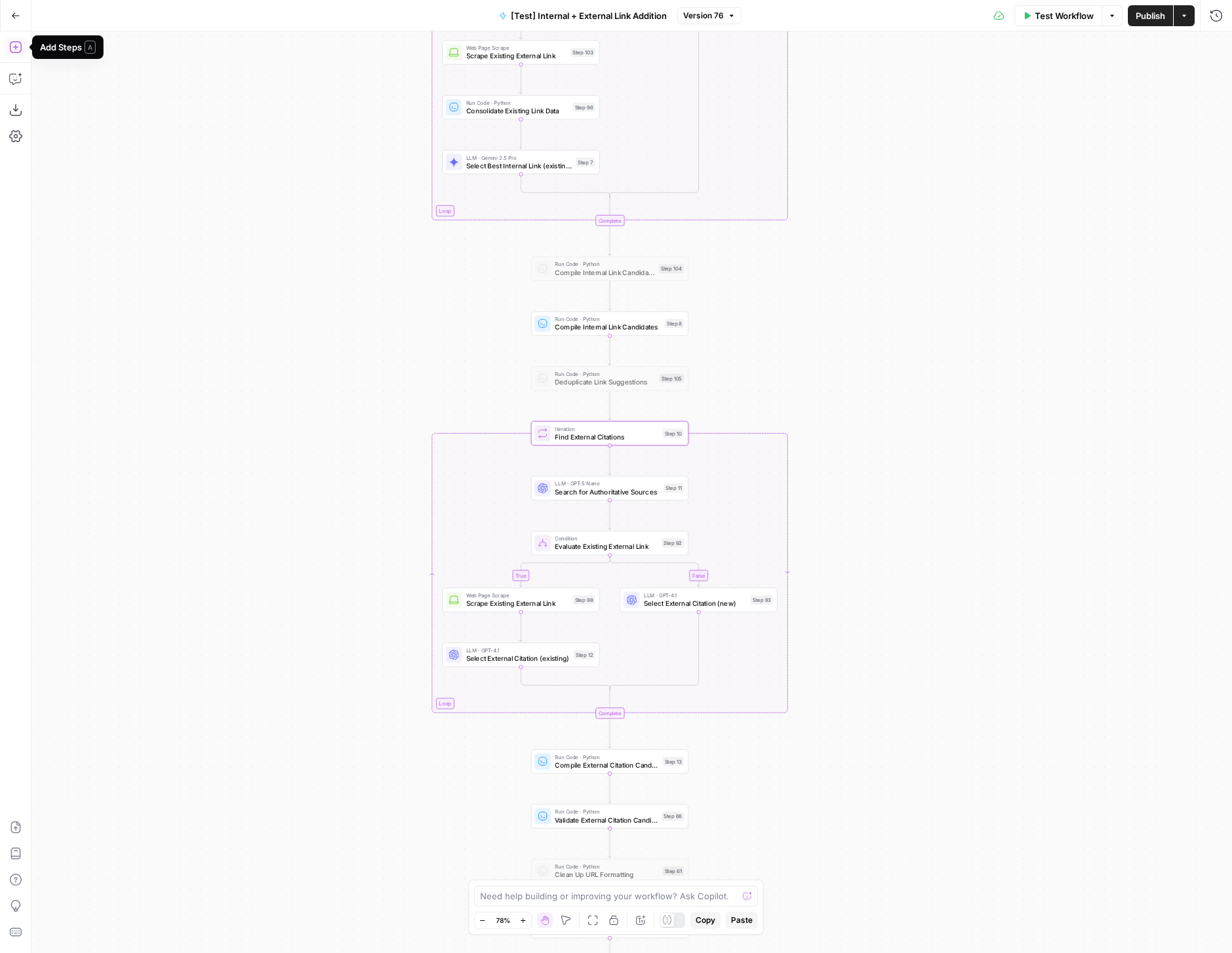
click at [21, 47] on icon "button" at bounding box center [15, 47] width 12 height 12
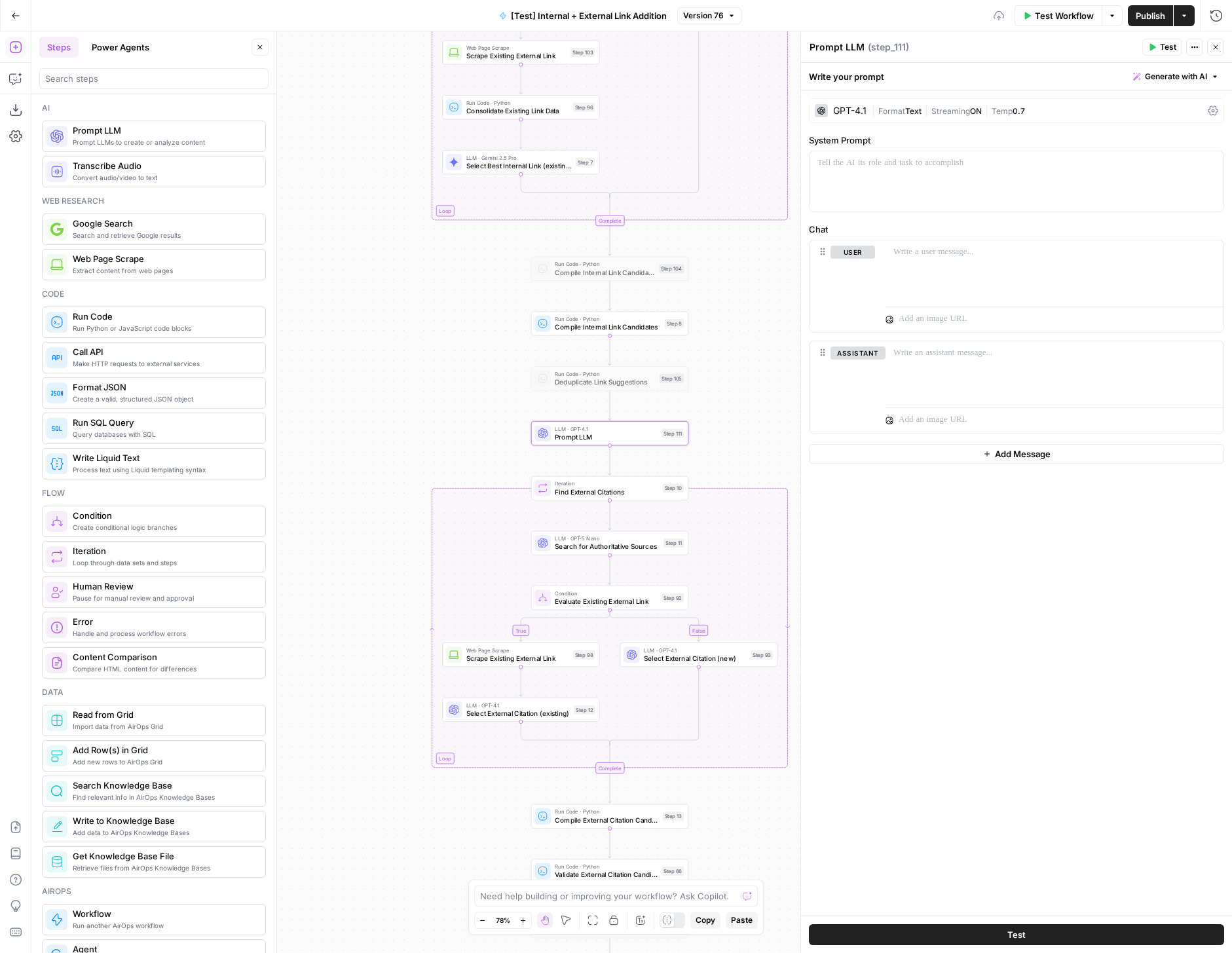
click at [264, 43] on button "Close" at bounding box center [260, 47] width 17 height 17
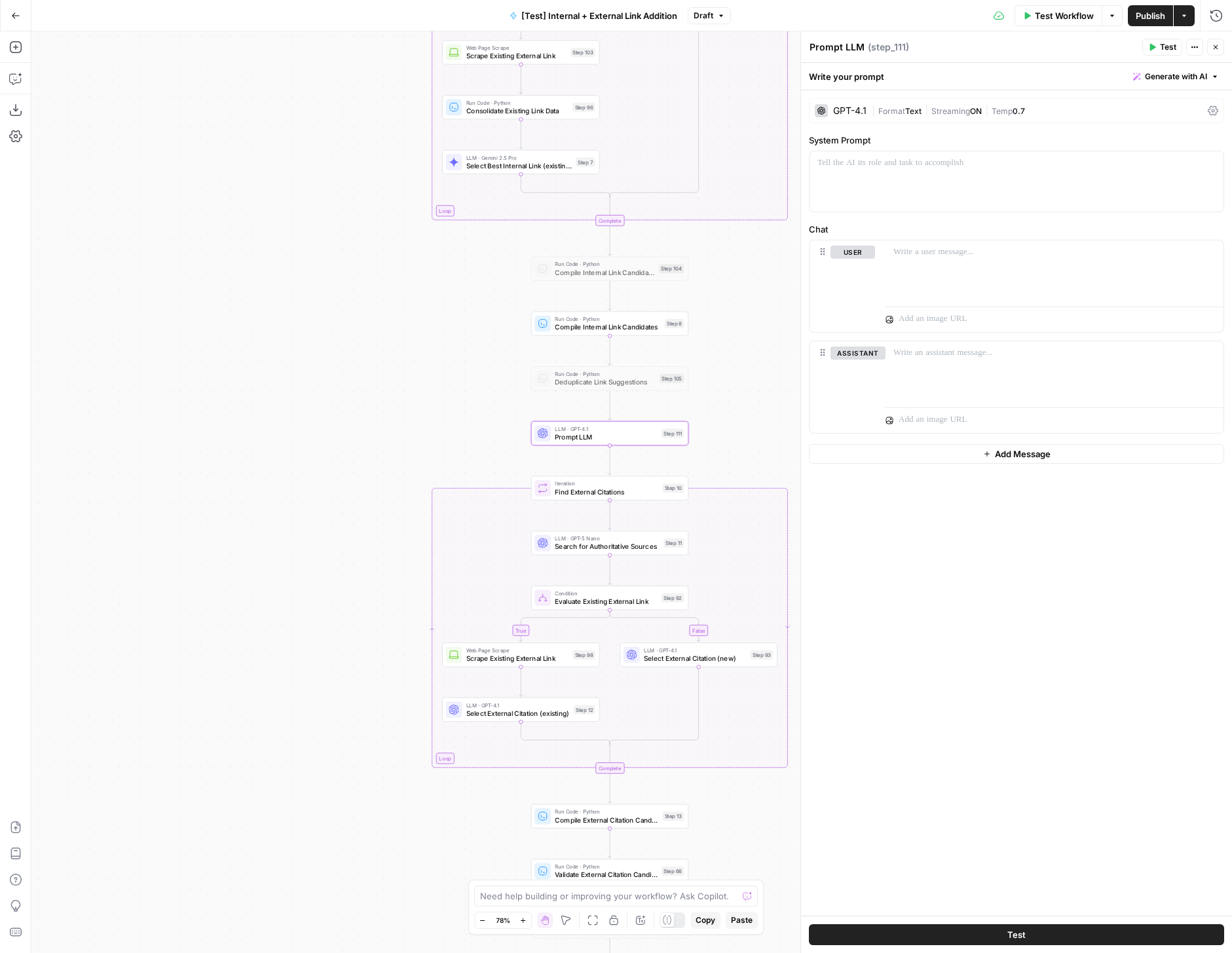
click at [1173, 71] on span "Generate with AI" at bounding box center [1176, 76] width 63 height 12
click at [1162, 102] on span "Generate" at bounding box center [1158, 105] width 95 height 13
click at [976, 164] on input "Task Type" at bounding box center [1054, 159] width 271 height 13
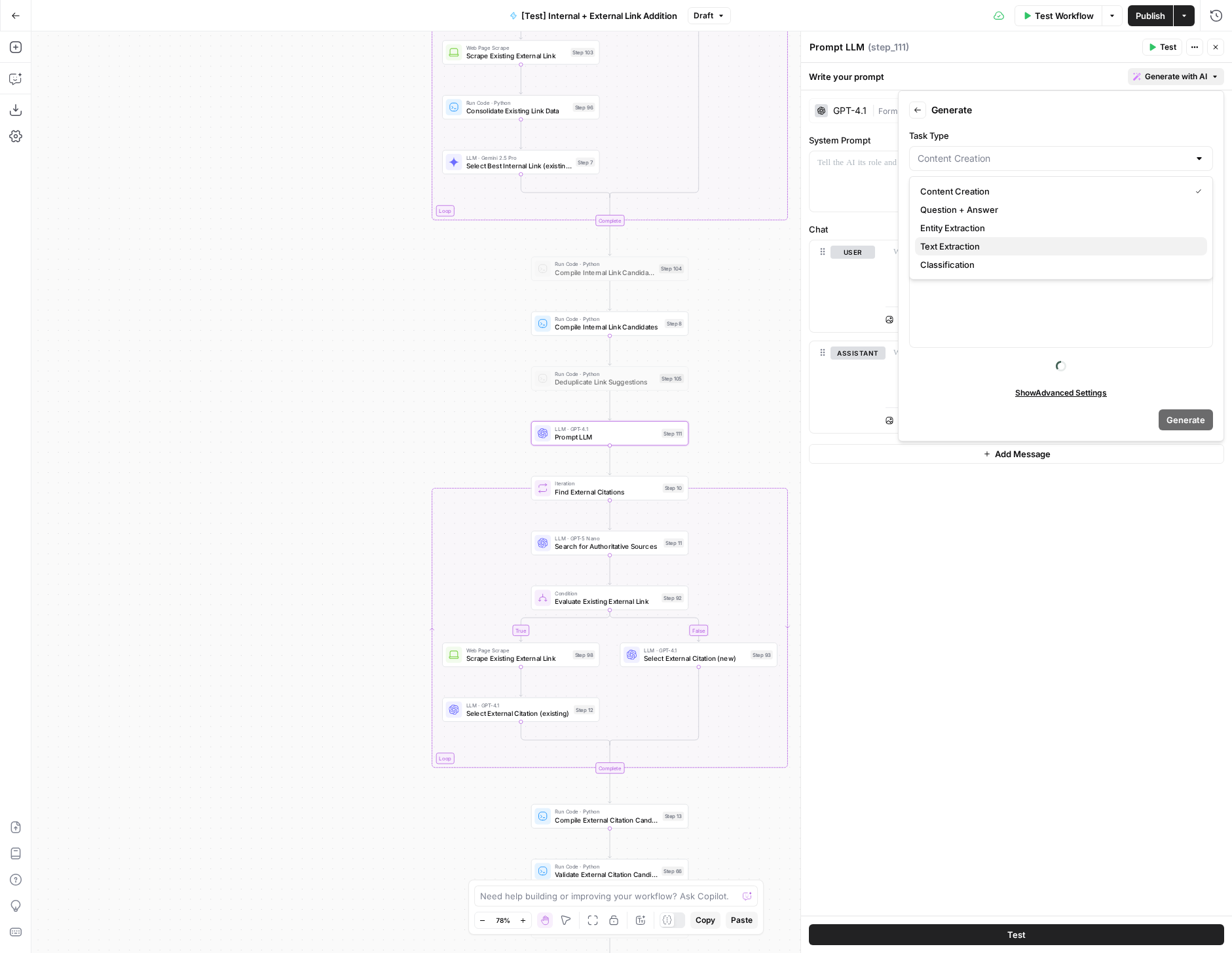
click at [974, 243] on span "Text Extraction" at bounding box center [1058, 247] width 276 height 13
type input "Text Extraction"
click at [982, 275] on div at bounding box center [1061, 299] width 303 height 95
click at [992, 217] on input "Output Type" at bounding box center [1054, 210] width 271 height 13
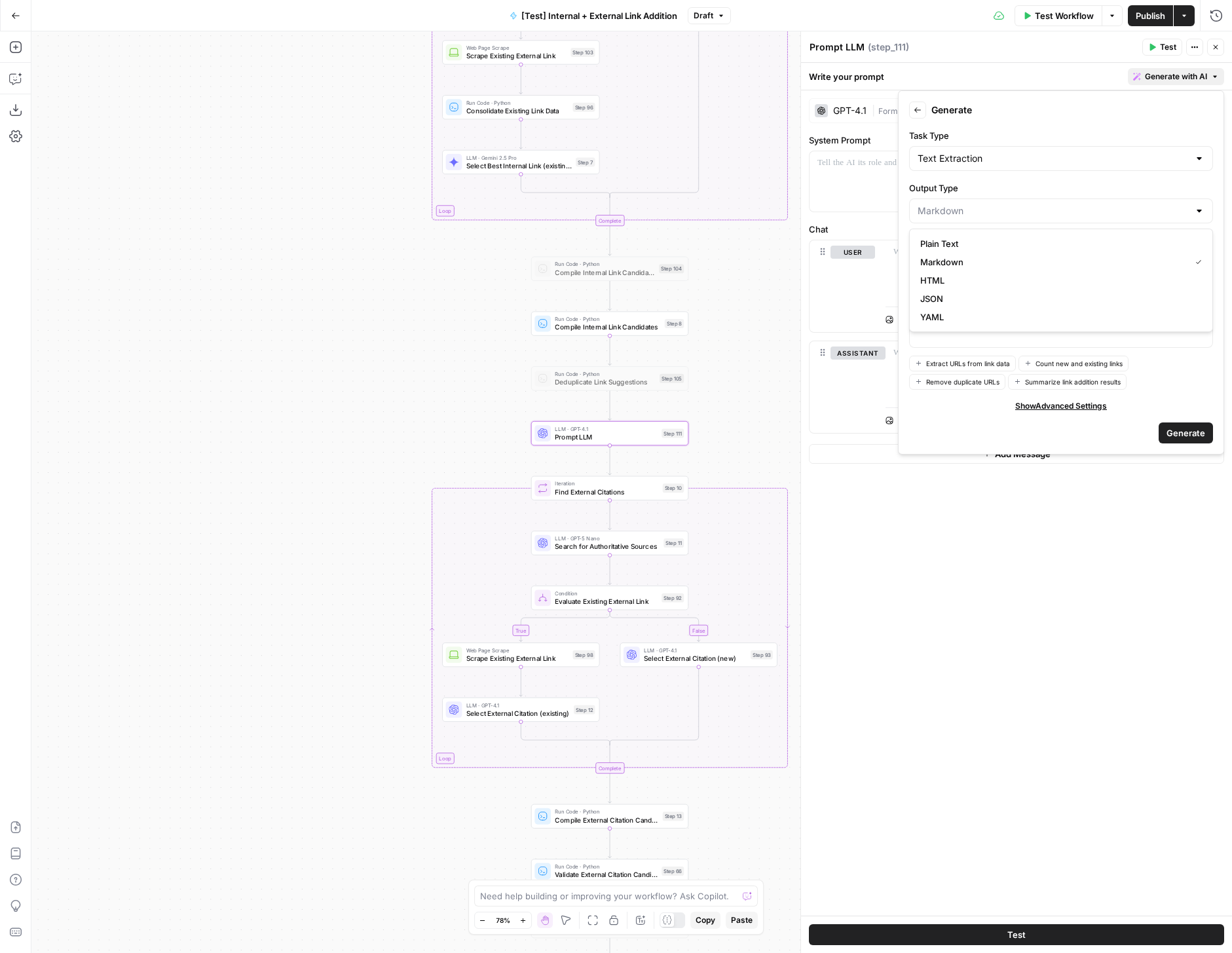
type input "Markdown"
click at [992, 192] on label "Output Type" at bounding box center [1061, 188] width 304 height 13
click at [992, 204] on input "Markdown" at bounding box center [1054, 210] width 271 height 13
type input "Markdown"
click at [998, 190] on label "Output Type" at bounding box center [1061, 188] width 304 height 13
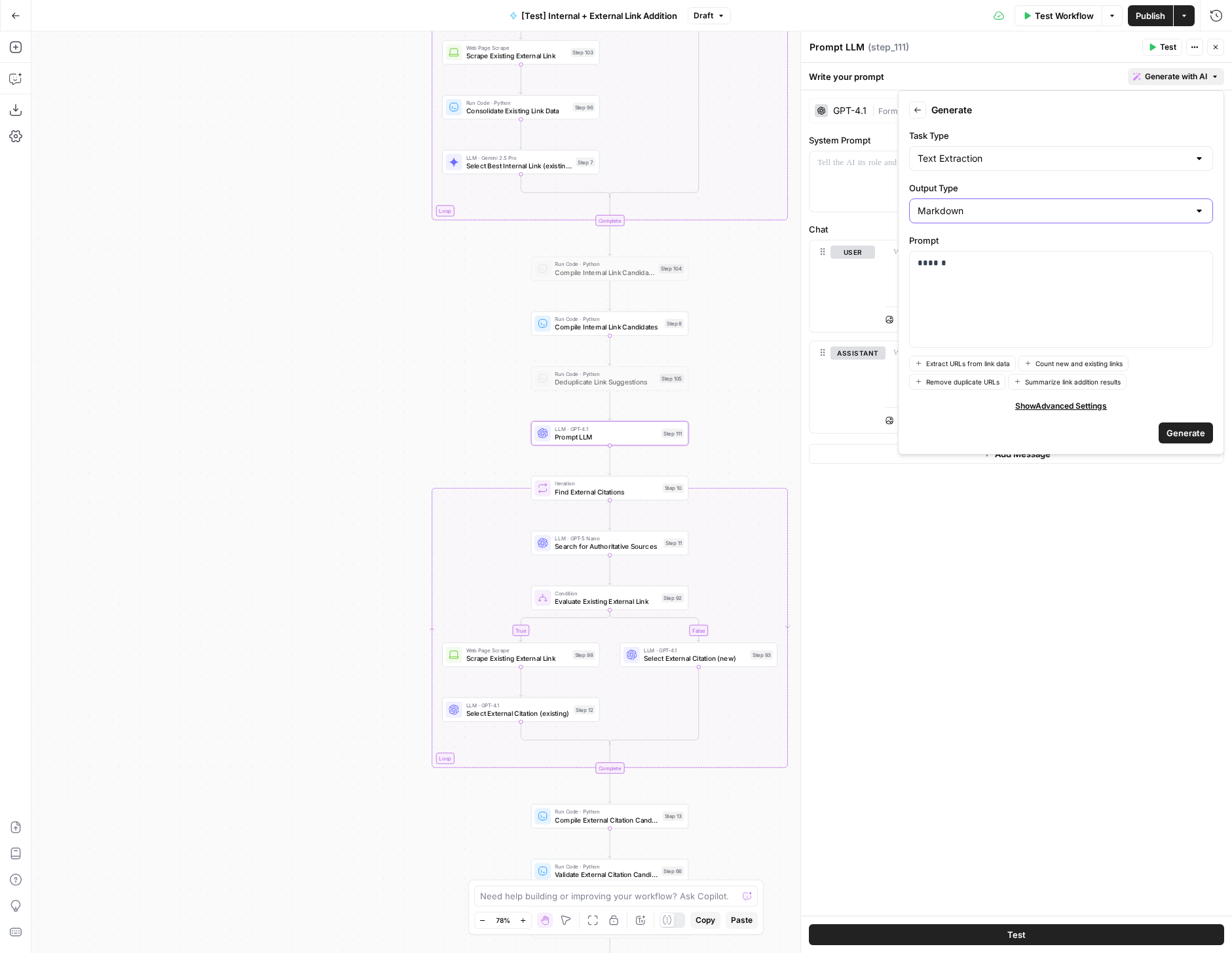
click at [998, 204] on input "Markdown" at bounding box center [1054, 210] width 271 height 13
type input "Markdown"
click at [920, 179] on form "Back Generate Task Type Text Extraction Output Type Markdown Prompt ****** Extr…" at bounding box center [1061, 272] width 314 height 352
click at [960, 266] on p "******" at bounding box center [1061, 263] width 287 height 13
click at [1034, 271] on div "**********" at bounding box center [1061, 299] width 303 height 95
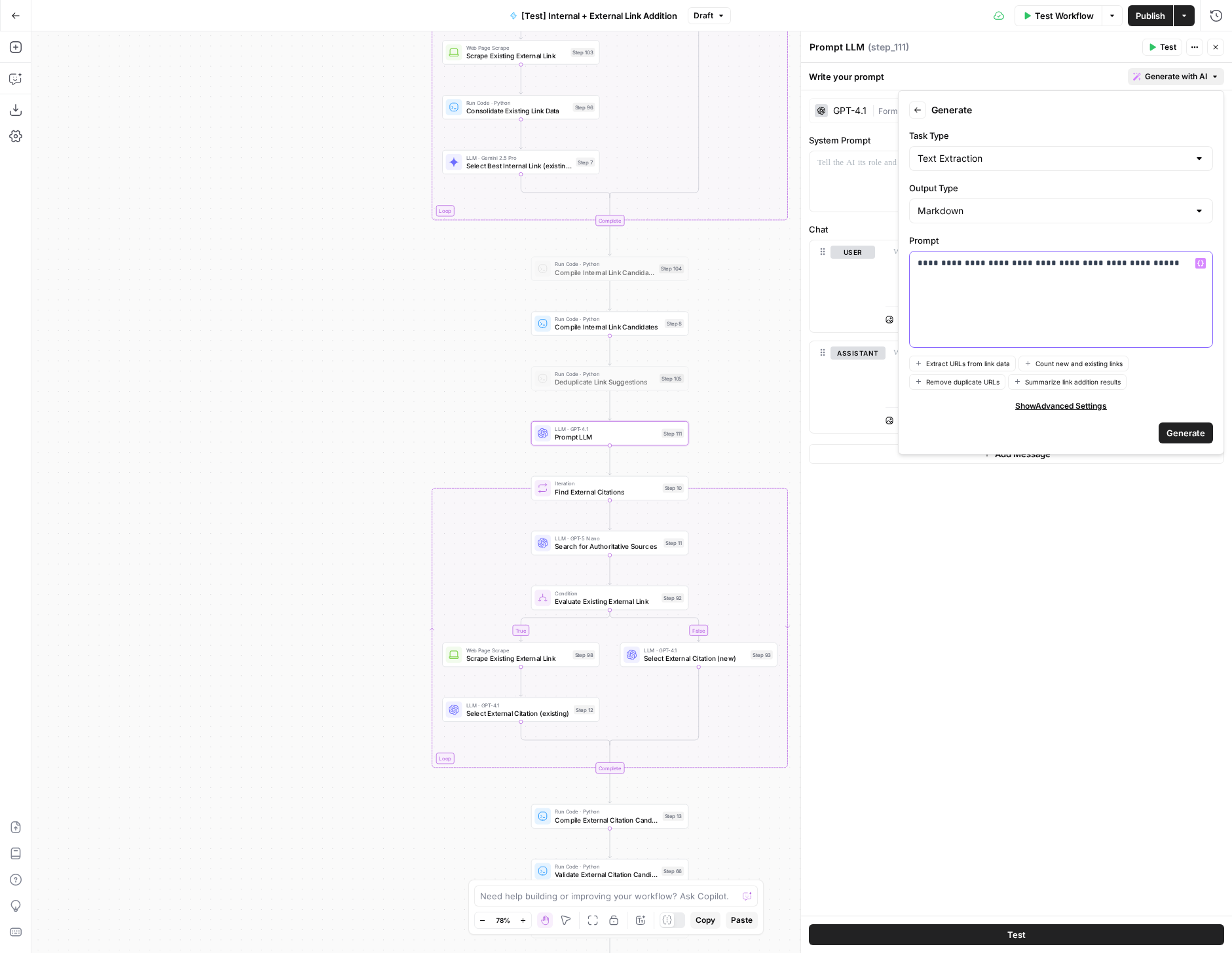
click at [1082, 266] on p "**********" at bounding box center [1061, 263] width 287 height 13
click at [1091, 269] on p "**********" at bounding box center [1061, 270] width 287 height 26
click at [1060, 276] on p "**********" at bounding box center [1061, 270] width 287 height 26
drag, startPoint x: 402, startPoint y: 261, endPoint x: 365, endPoint y: 590, distance: 331.1
click at [365, 590] on div "true false true false true false Workflow Set Inputs Inputs Run Code · Python R…" at bounding box center [632, 492] width 1201 height 922
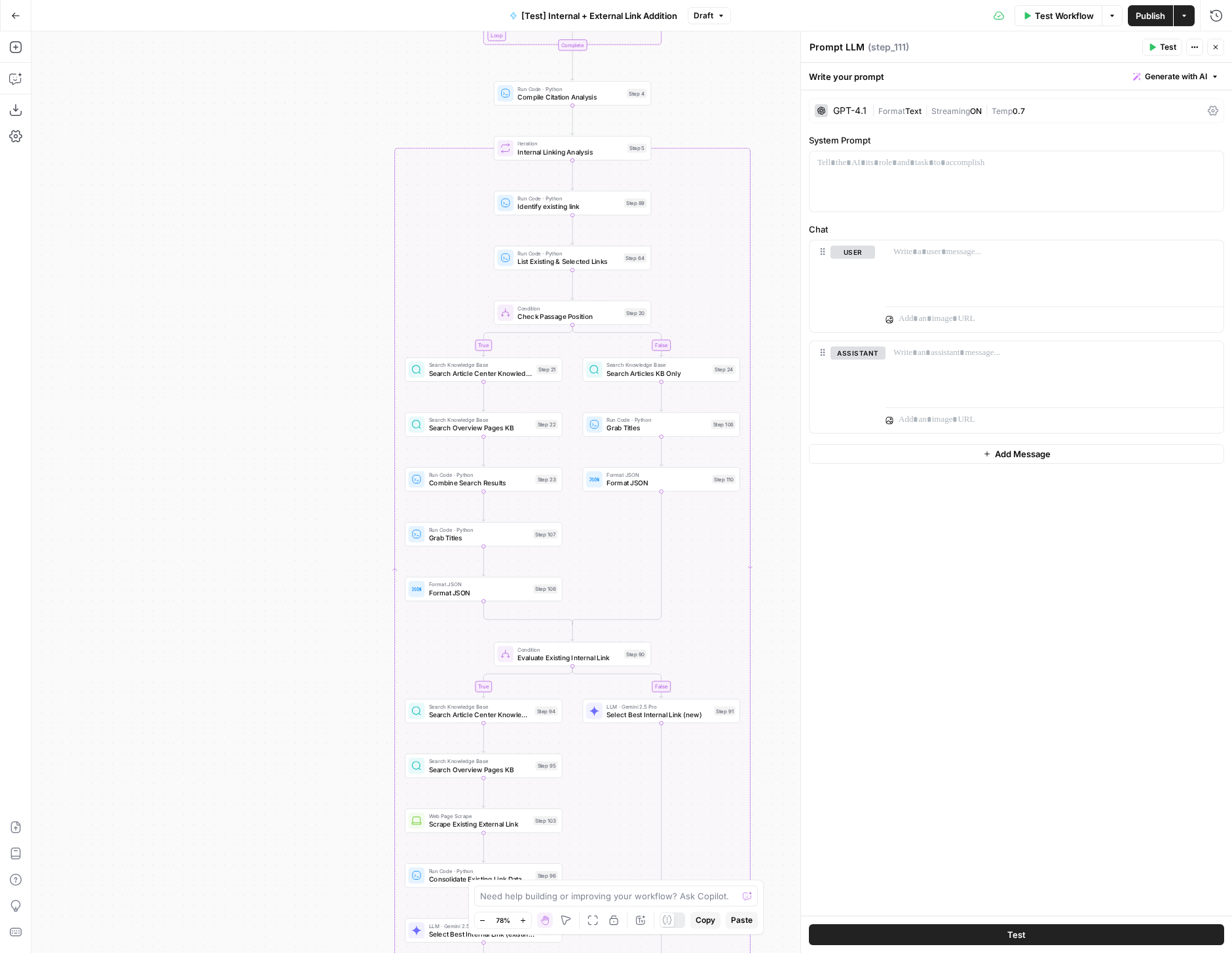
drag, startPoint x: 314, startPoint y: 548, endPoint x: 314, endPoint y: 691, distance: 143.0
click at [314, 691] on div "true false true false true false Workflow Set Inputs Inputs Run Code · Python R…" at bounding box center [632, 492] width 1201 height 922
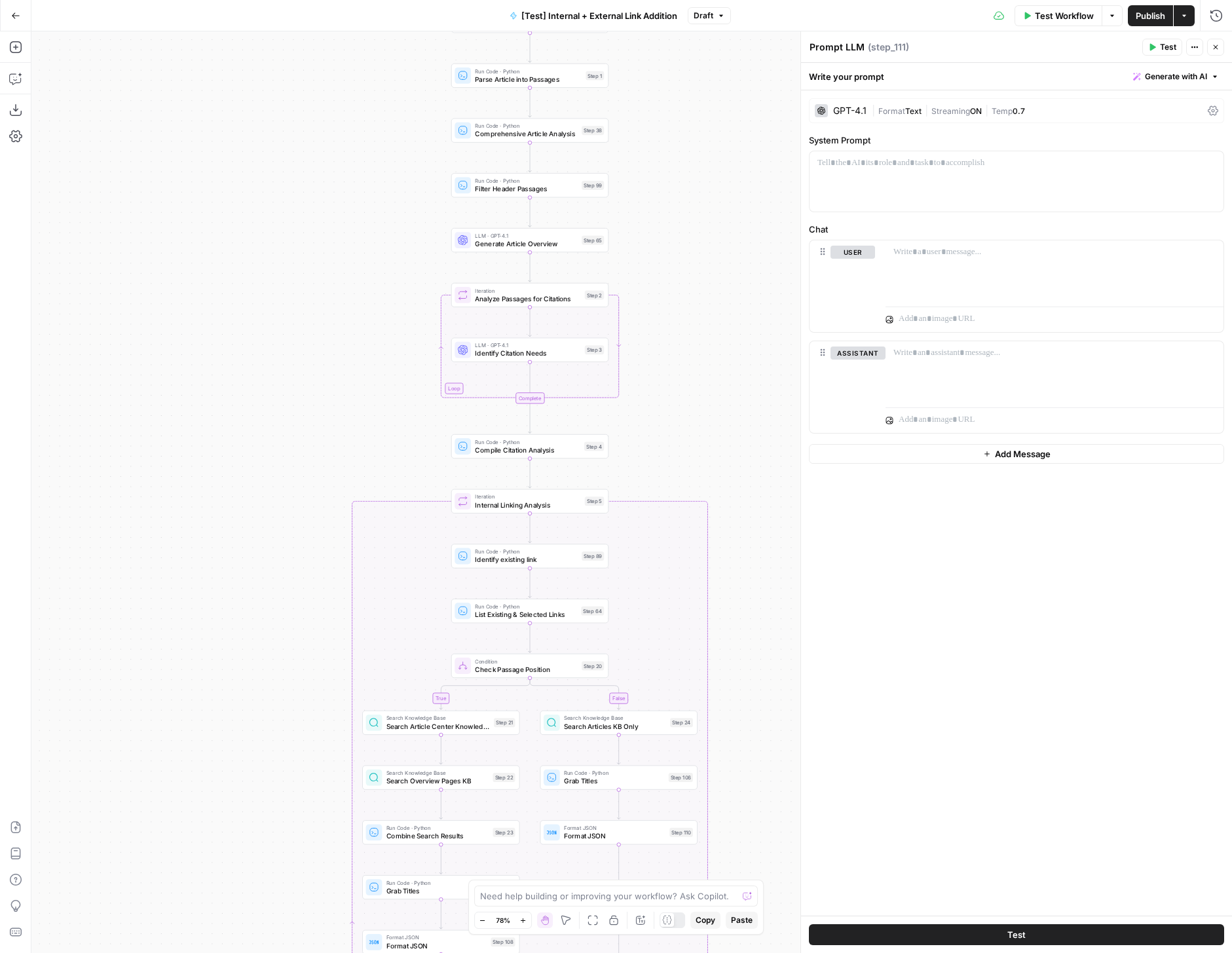
drag, startPoint x: 331, startPoint y: 224, endPoint x: 285, endPoint y: 655, distance: 433.4
click at [285, 655] on div "true false true false true false Workflow Set Inputs Inputs Run Code · Python R…" at bounding box center [632, 492] width 1201 height 922
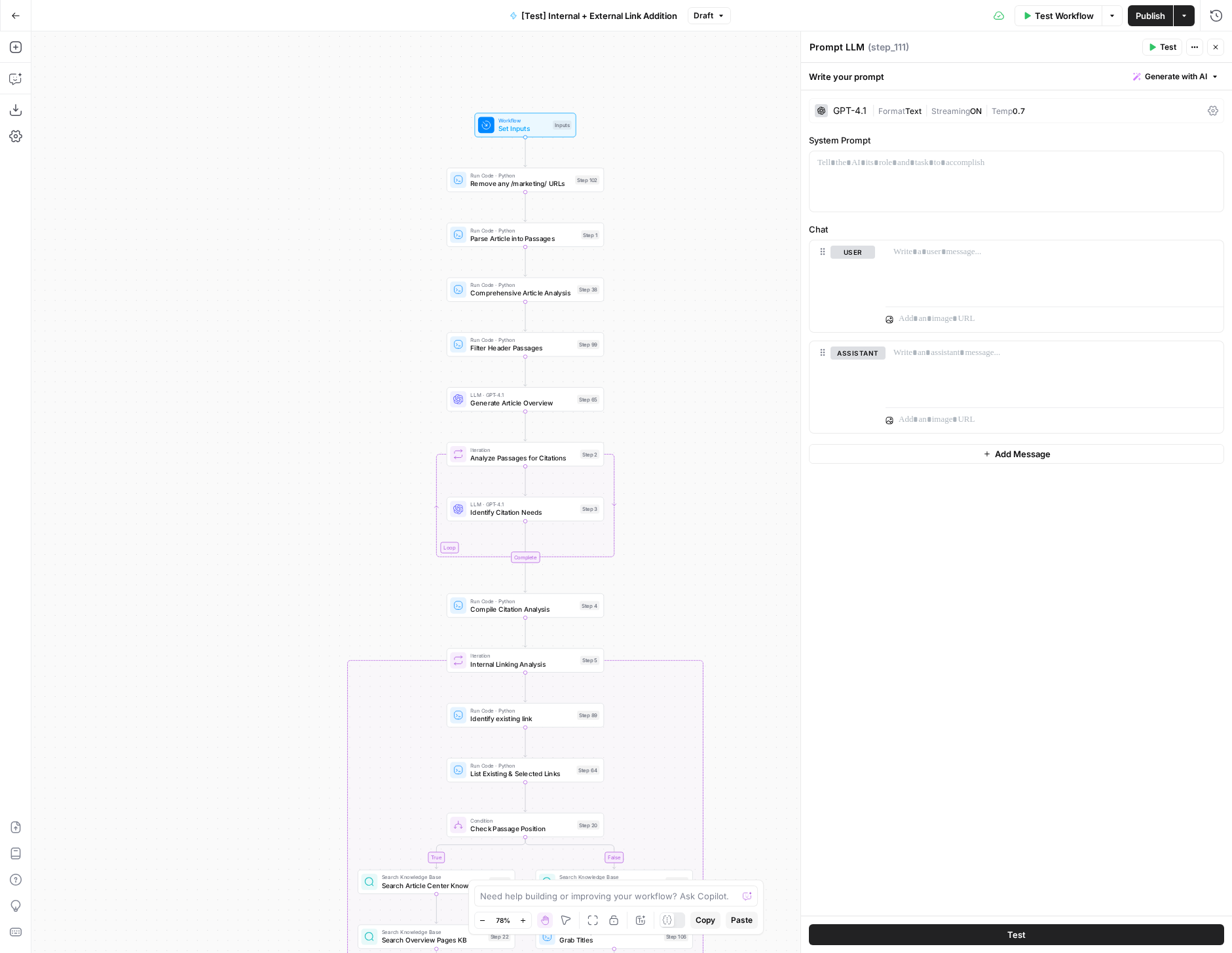
drag, startPoint x: 285, startPoint y: 454, endPoint x: 285, endPoint y: 468, distance: 14.0
click at [285, 468] on div "true false true false true false Workflow Set Inputs Inputs Run Code · Python R…" at bounding box center [632, 492] width 1201 height 922
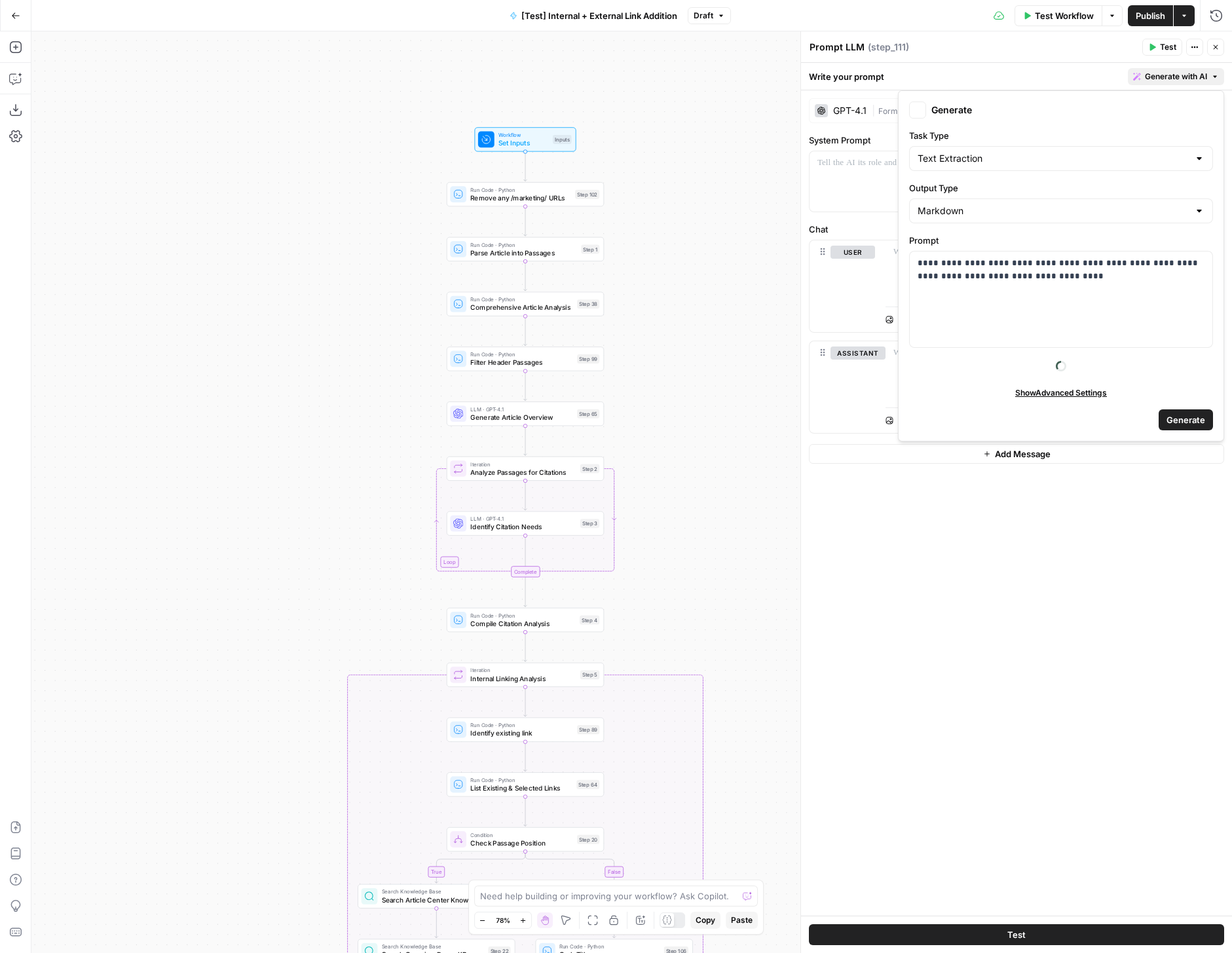
click at [1198, 84] on button "Generate with AI" at bounding box center [1176, 76] width 96 height 17
click at [1098, 292] on div "**********" at bounding box center [1061, 299] width 303 height 95
click at [1182, 430] on span "Generate" at bounding box center [1185, 433] width 39 height 13
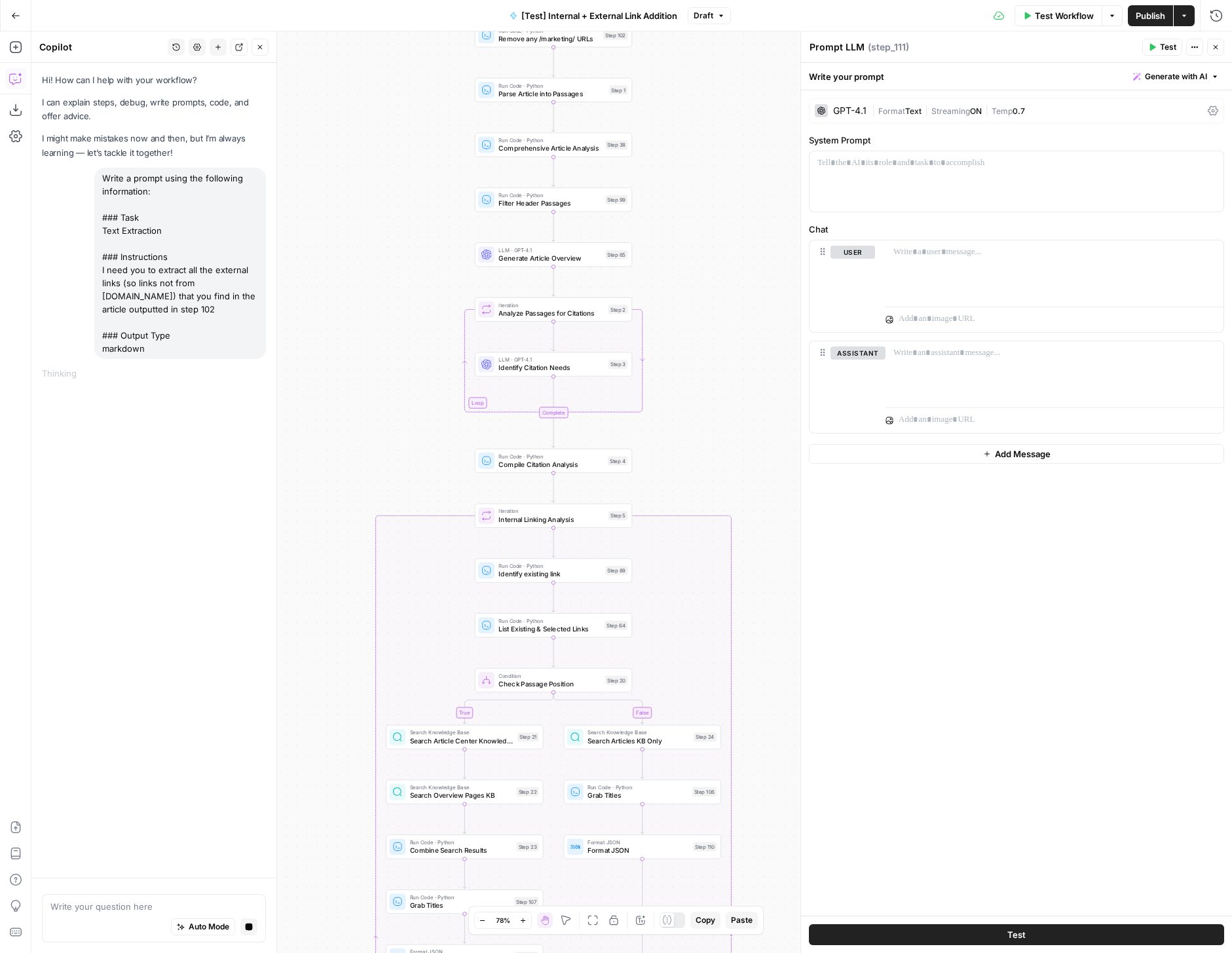
drag, startPoint x: 726, startPoint y: 449, endPoint x: 755, endPoint y: 263, distance: 188.2
click at [755, 263] on div "true false true false true false Workflow Set Inputs Inputs Run Code · Python R…" at bounding box center [632, 492] width 1201 height 922
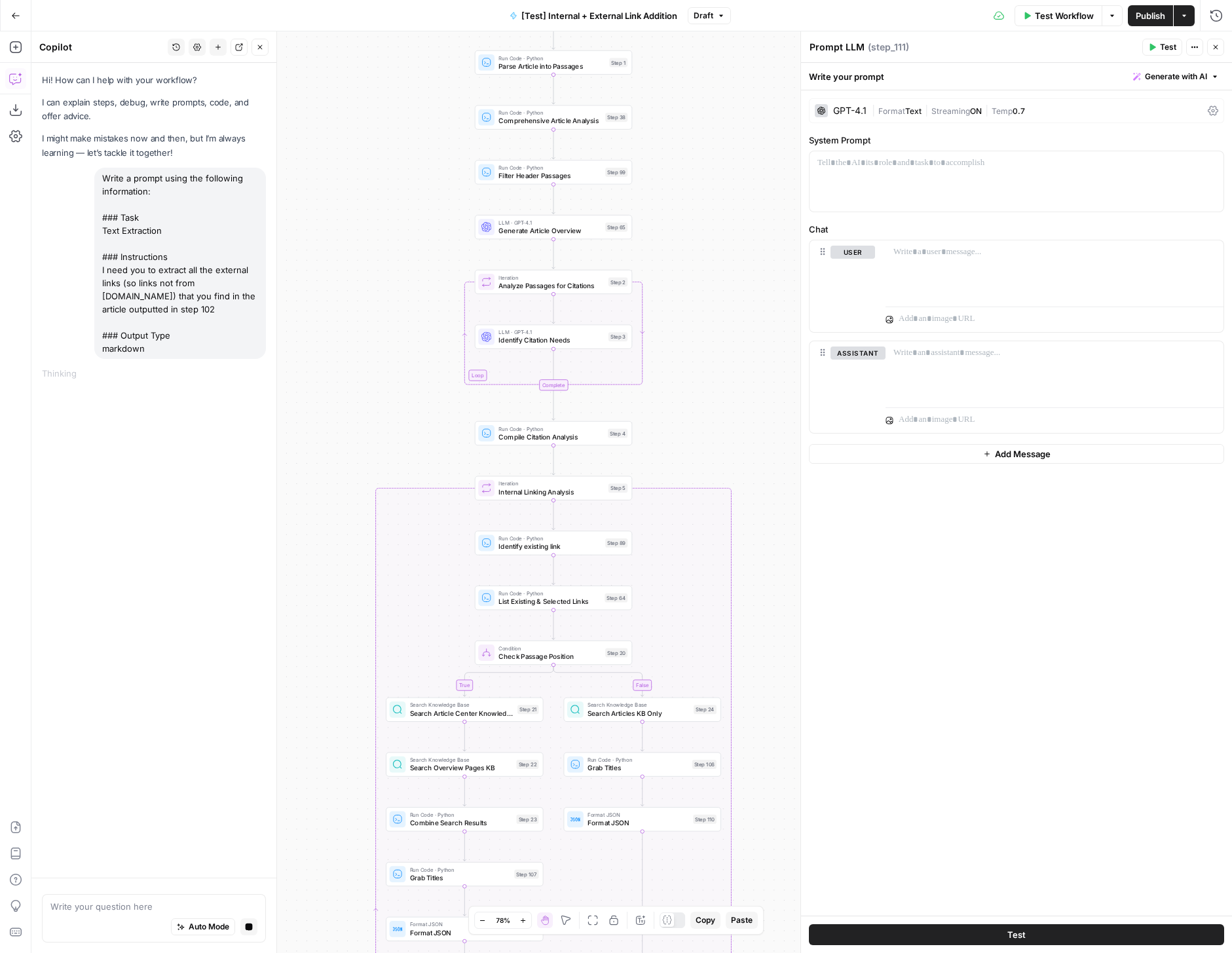
drag, startPoint x: 752, startPoint y: 449, endPoint x: 702, endPoint y: 134, distance: 318.9
click at [702, 134] on div "true false true false true false Workflow Set Inputs Inputs Run Code · Python R…" at bounding box center [632, 492] width 1201 height 922
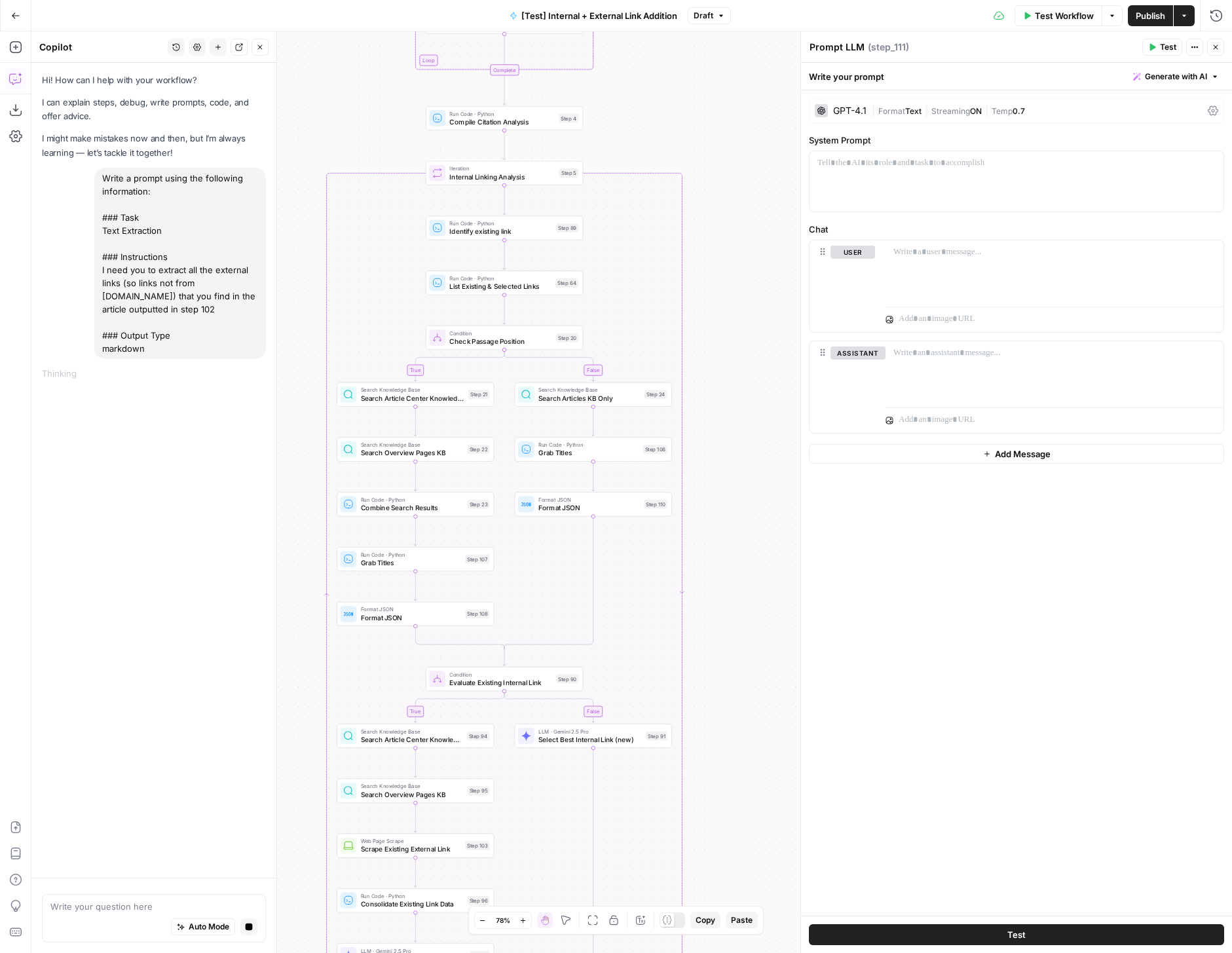
drag, startPoint x: 710, startPoint y: 536, endPoint x: 710, endPoint y: 234, distance: 302.0
click at [710, 236] on div "true false true false true false Workflow Set Inputs Inputs Run Code · Python R…" at bounding box center [632, 492] width 1201 height 922
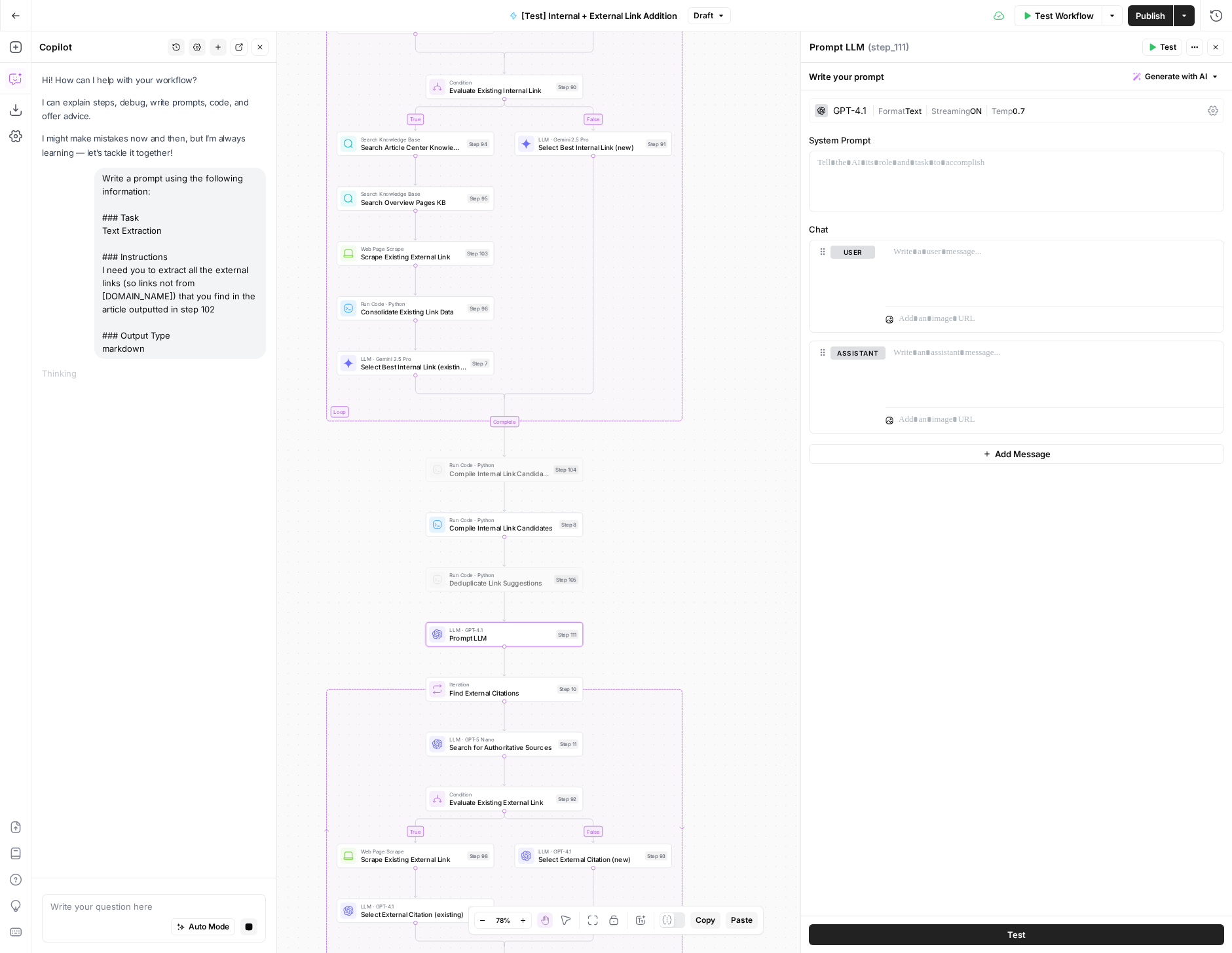
drag, startPoint x: 745, startPoint y: 584, endPoint x: 752, endPoint y: 386, distance: 198.1
click at [752, 386] on div "true false true false true false Workflow Set Inputs Inputs Run Code · Python R…" at bounding box center [632, 492] width 1201 height 922
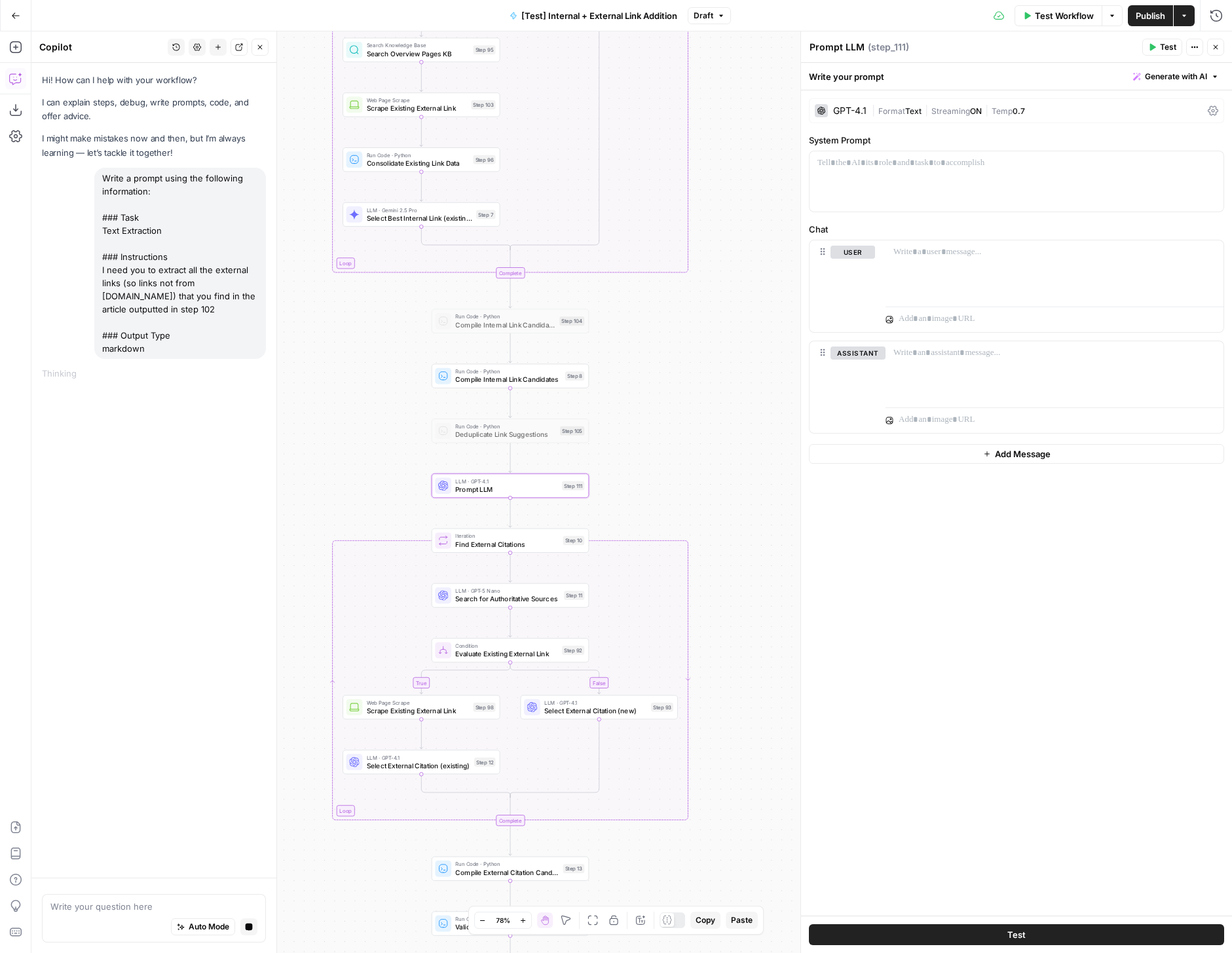
drag, startPoint x: 715, startPoint y: 614, endPoint x: 715, endPoint y: 442, distance: 172.0
click at [715, 442] on div "true false true false true false Workflow Set Inputs Inputs Run Code · Python R…" at bounding box center [632, 492] width 1201 height 922
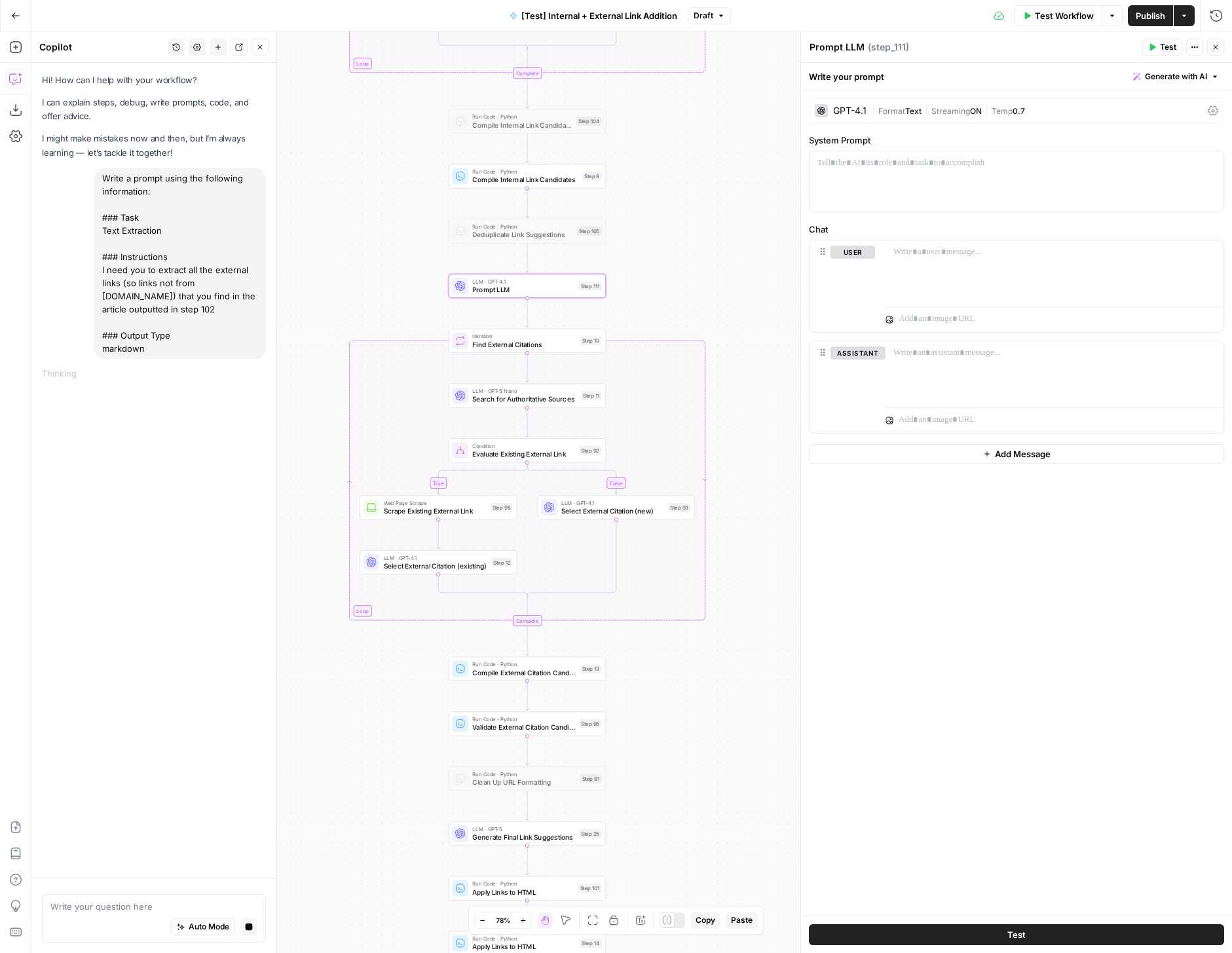
drag, startPoint x: 709, startPoint y: 447, endPoint x: 725, endPoint y: 298, distance: 149.9
click at [725, 298] on div "true false true false true false Workflow Set Inputs Inputs Run Code · Python R…" at bounding box center [632, 492] width 1201 height 922
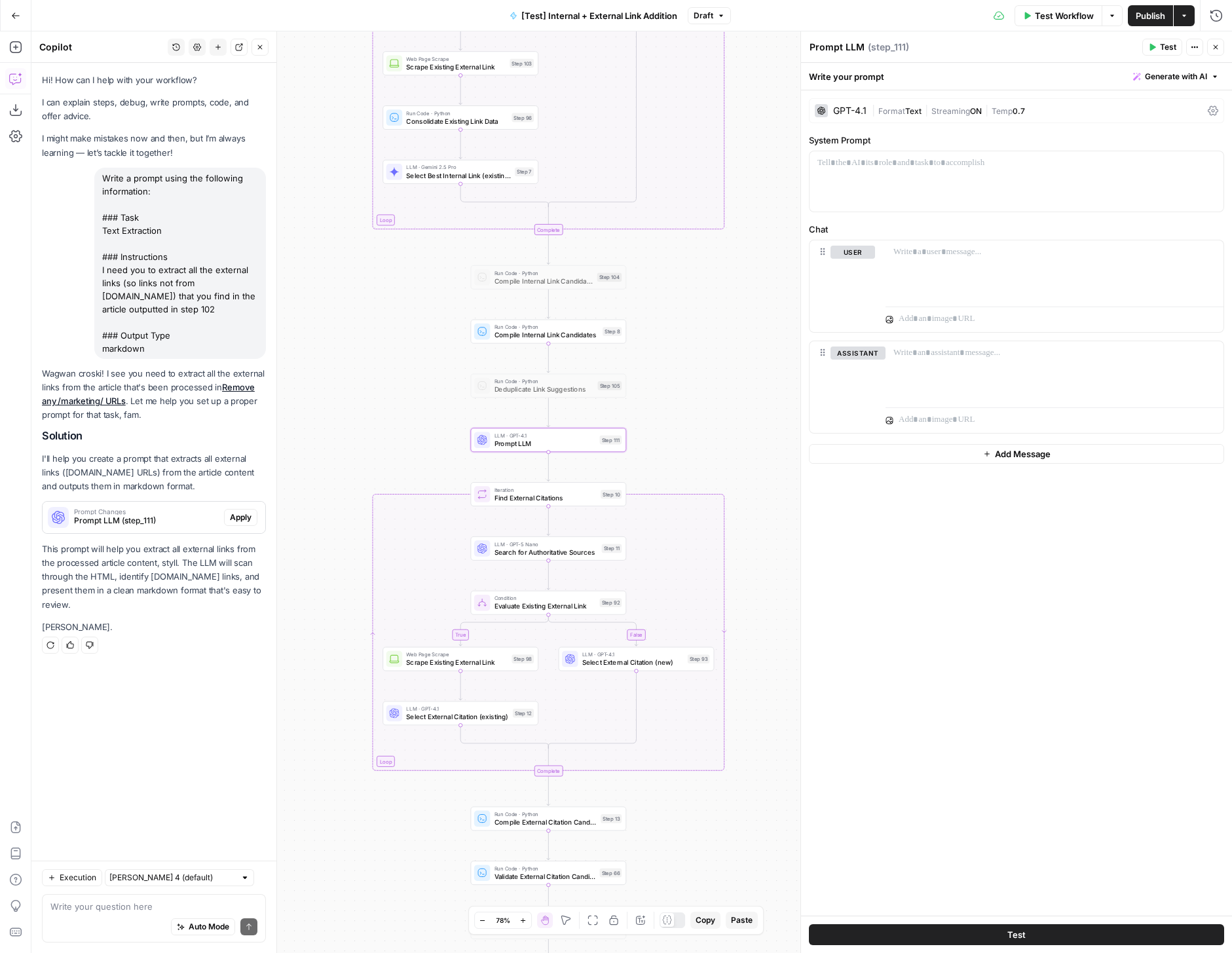
click at [230, 523] on span "Apply" at bounding box center [241, 517] width 21 height 12
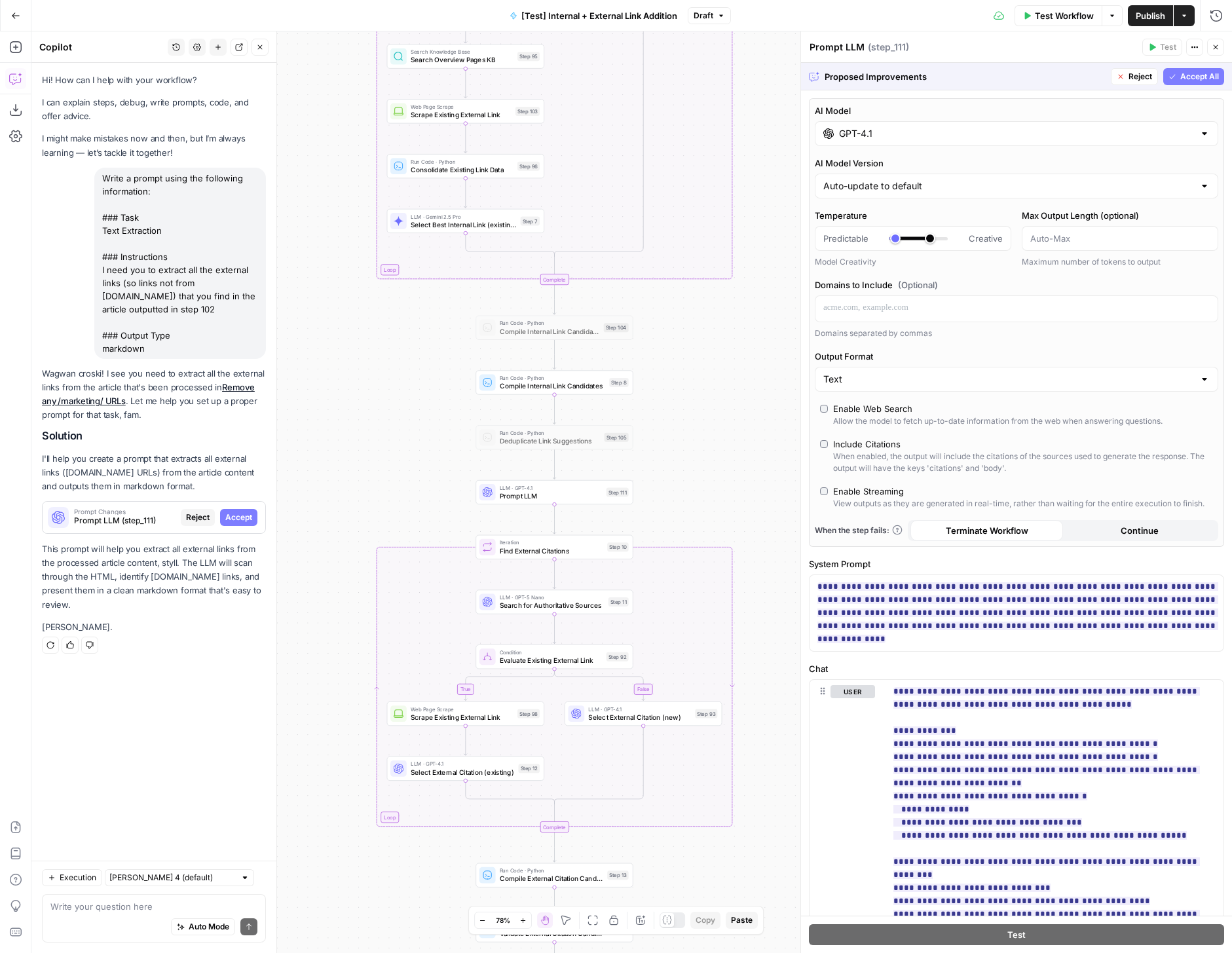
click at [1187, 76] on span "Accept All" at bounding box center [1199, 76] width 39 height 12
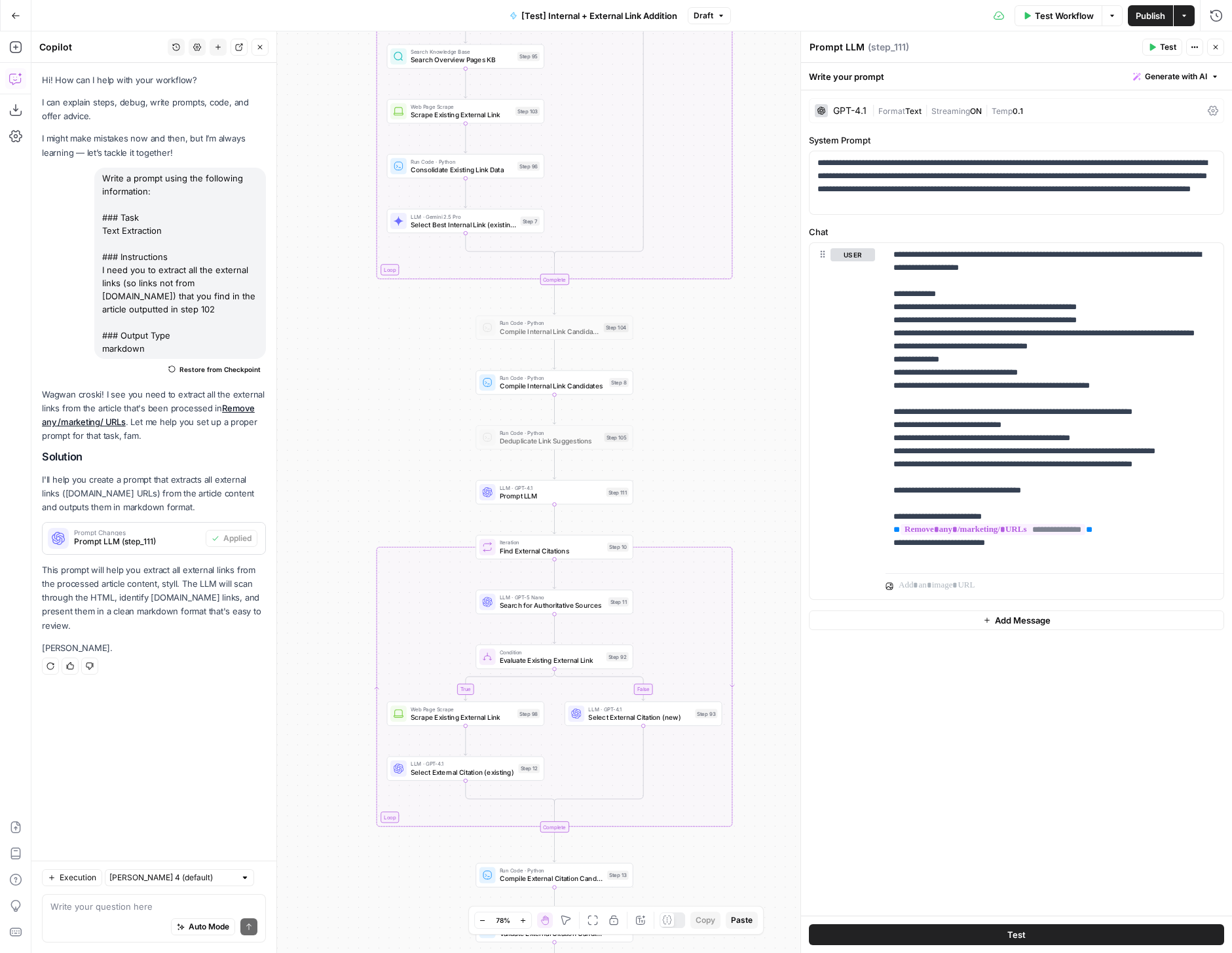
click at [258, 49] on icon "button" at bounding box center [260, 48] width 8 height 8
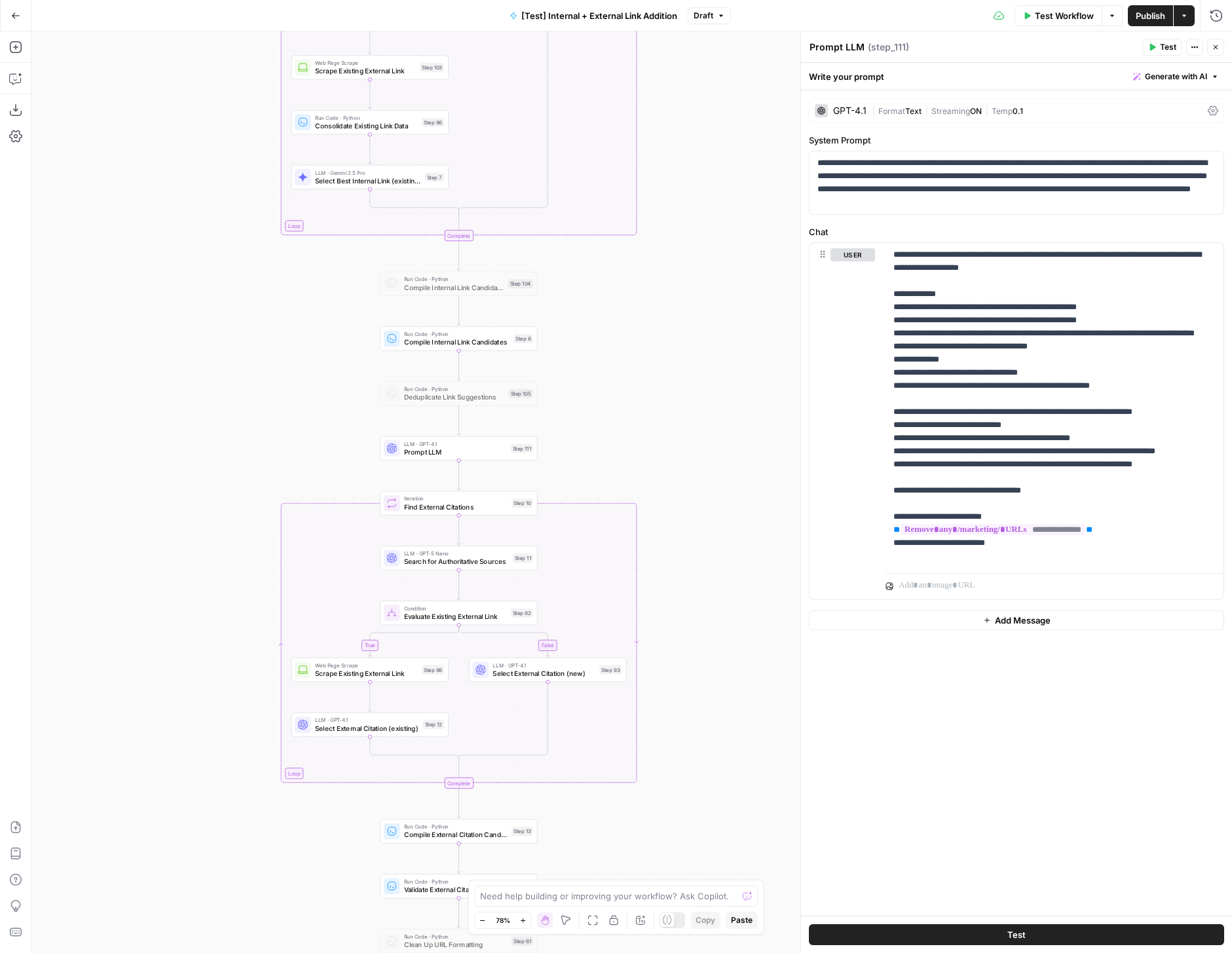
drag, startPoint x: 283, startPoint y: 425, endPoint x: 188, endPoint y: 382, distance: 104.3
click at [188, 382] on div "true false true false true false Workflow Set Inputs Inputs Run Code · Python R…" at bounding box center [632, 492] width 1201 height 922
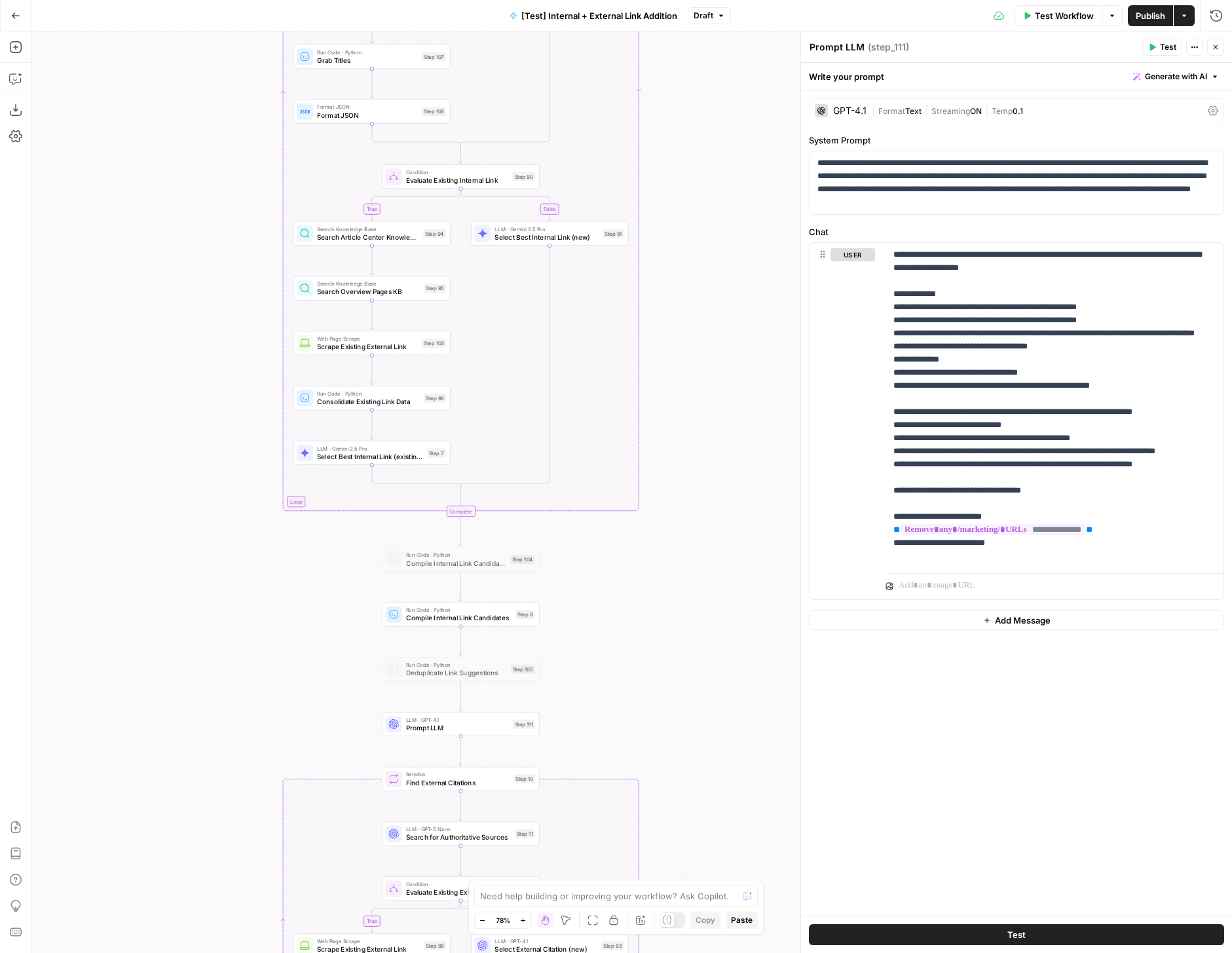
drag, startPoint x: 621, startPoint y: 371, endPoint x: 623, endPoint y: 659, distance: 288.0
click at [623, 655] on div "true false true false true false Workflow Set Inputs Inputs Run Code · Python R…" at bounding box center [632, 492] width 1201 height 922
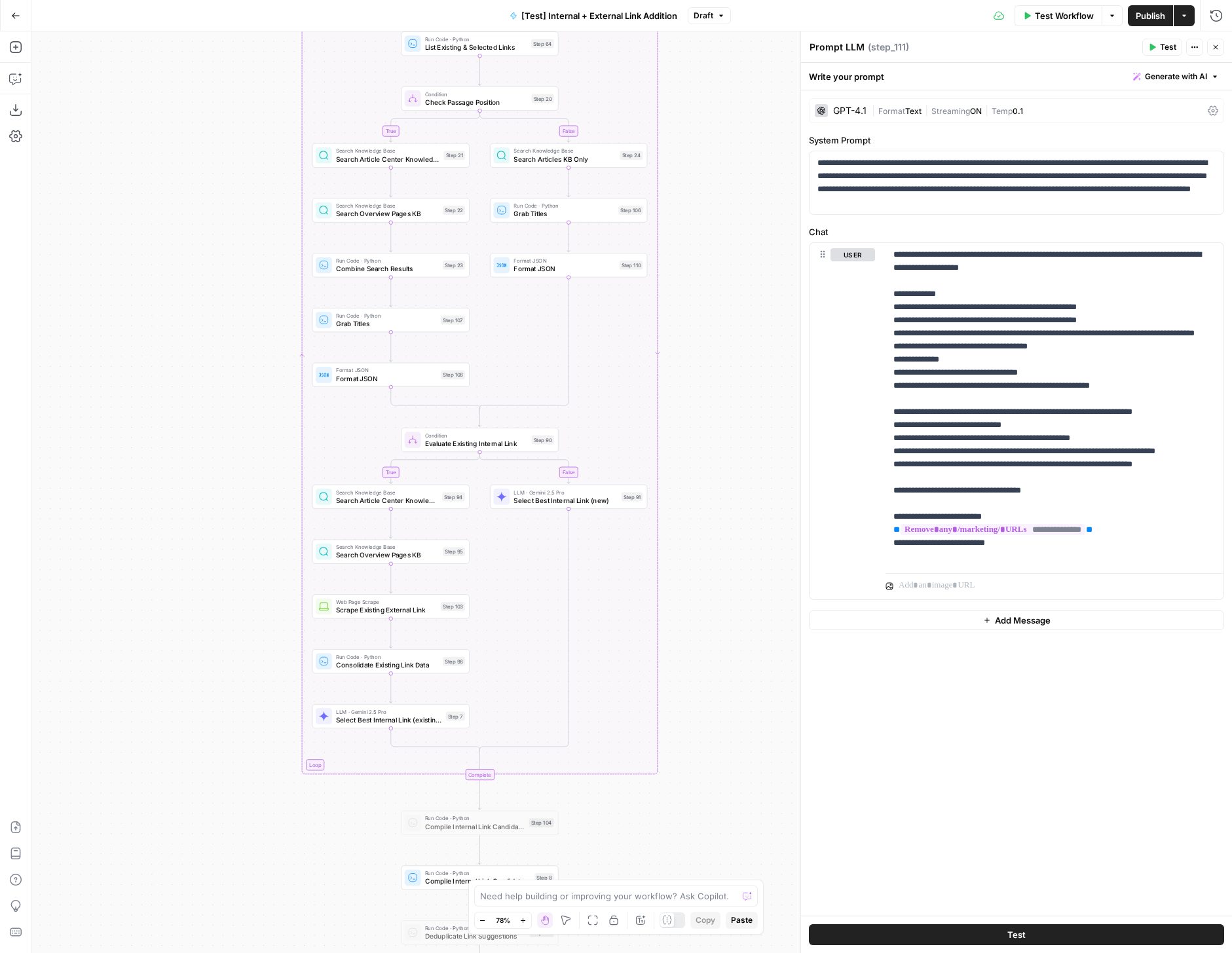
drag, startPoint x: 678, startPoint y: 525, endPoint x: 694, endPoint y: 705, distance: 180.7
click at [697, 703] on div "true false true false true false Workflow Set Inputs Inputs Run Code · Python R…" at bounding box center [632, 492] width 1201 height 922
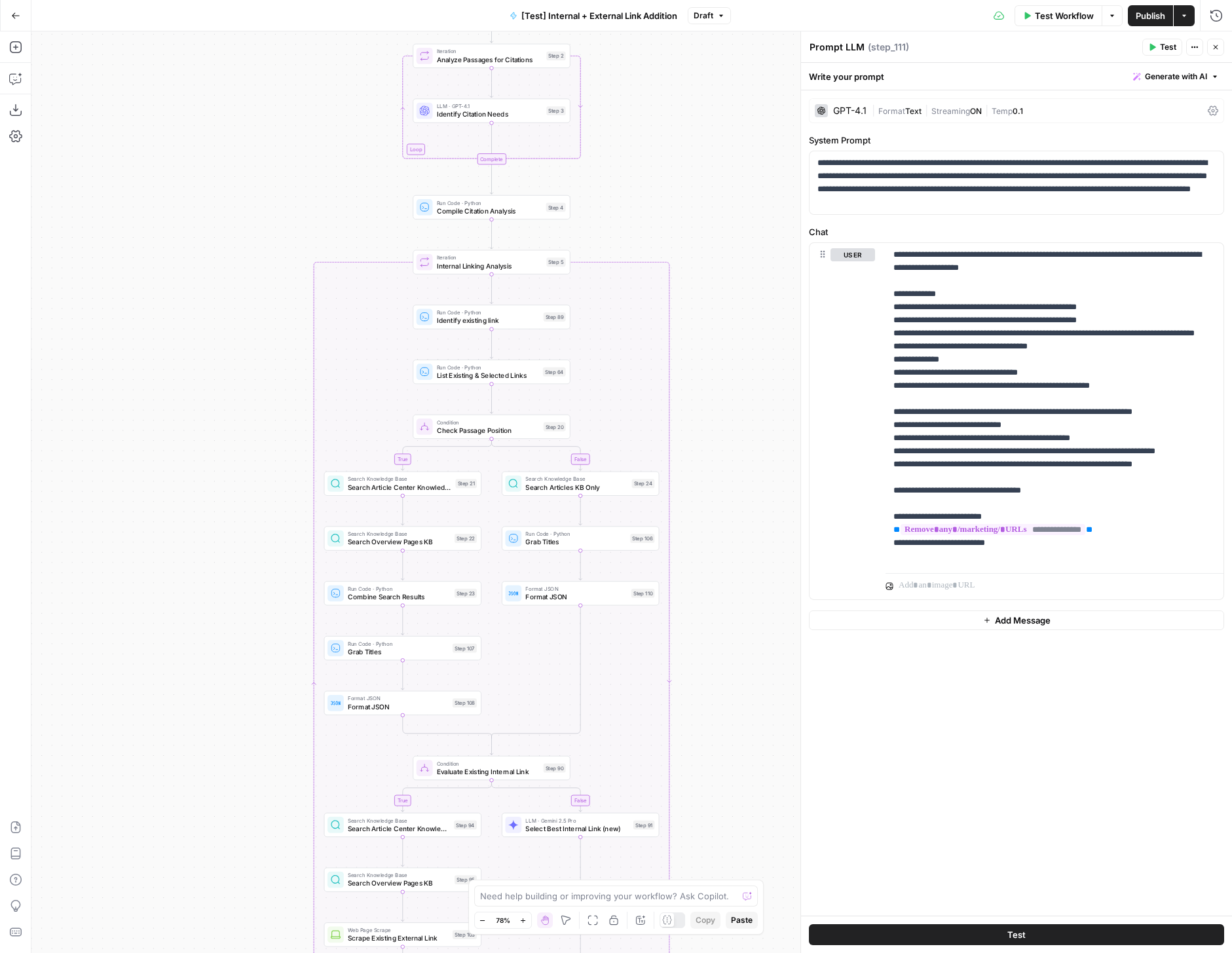
drag, startPoint x: 693, startPoint y: 431, endPoint x: 700, endPoint y: 719, distance: 288.1
click at [700, 719] on div "true false true false true false Workflow Set Inputs Inputs Run Code · Python R…" at bounding box center [632, 492] width 1201 height 922
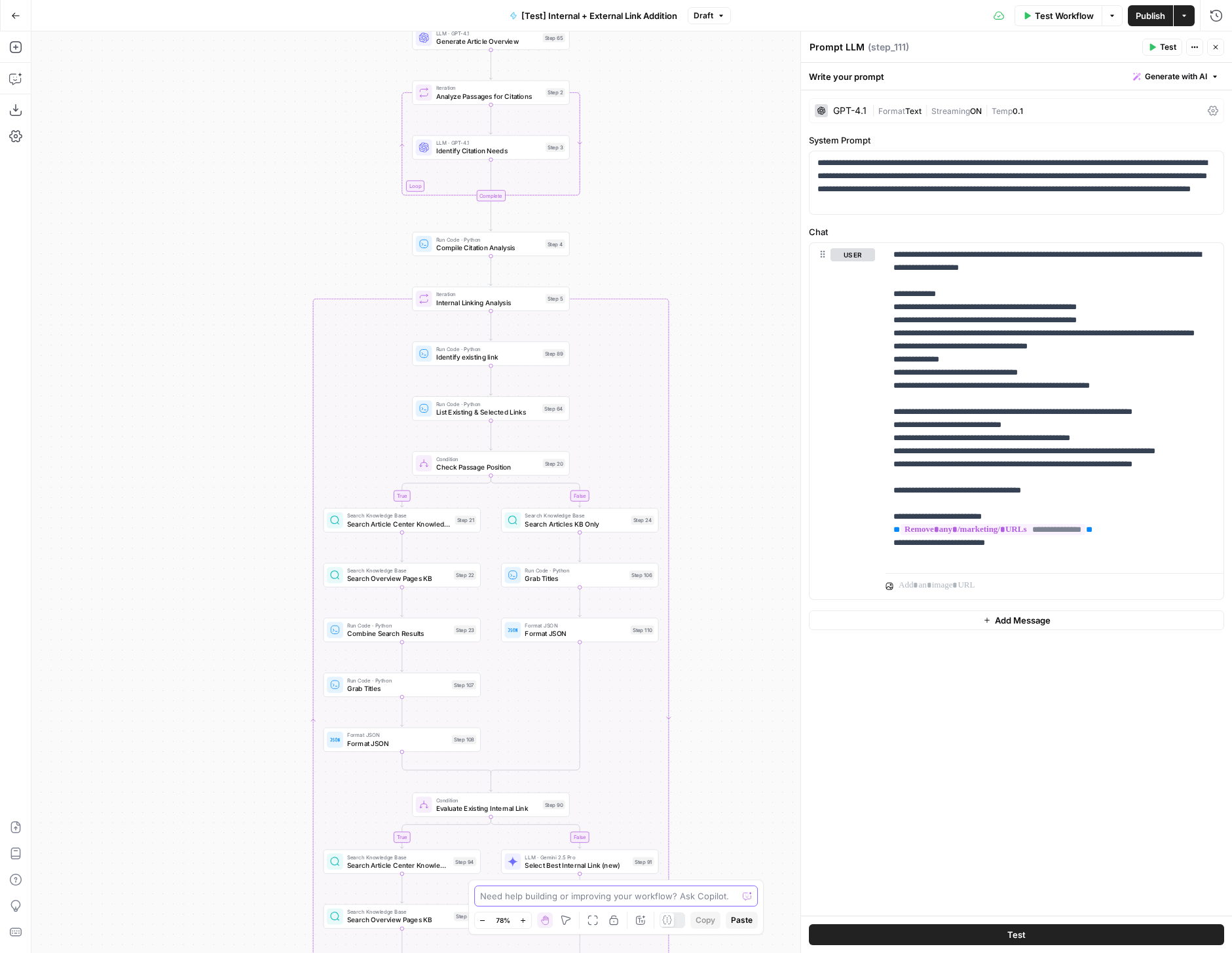
drag, startPoint x: 732, startPoint y: 604, endPoint x: 722, endPoint y: 898, distance: 294.2
click at [722, 898] on body "LegalZoom New Home Browse Insights Opportunities Your Data Recent Grids Article…" at bounding box center [616, 476] width 1232 height 953
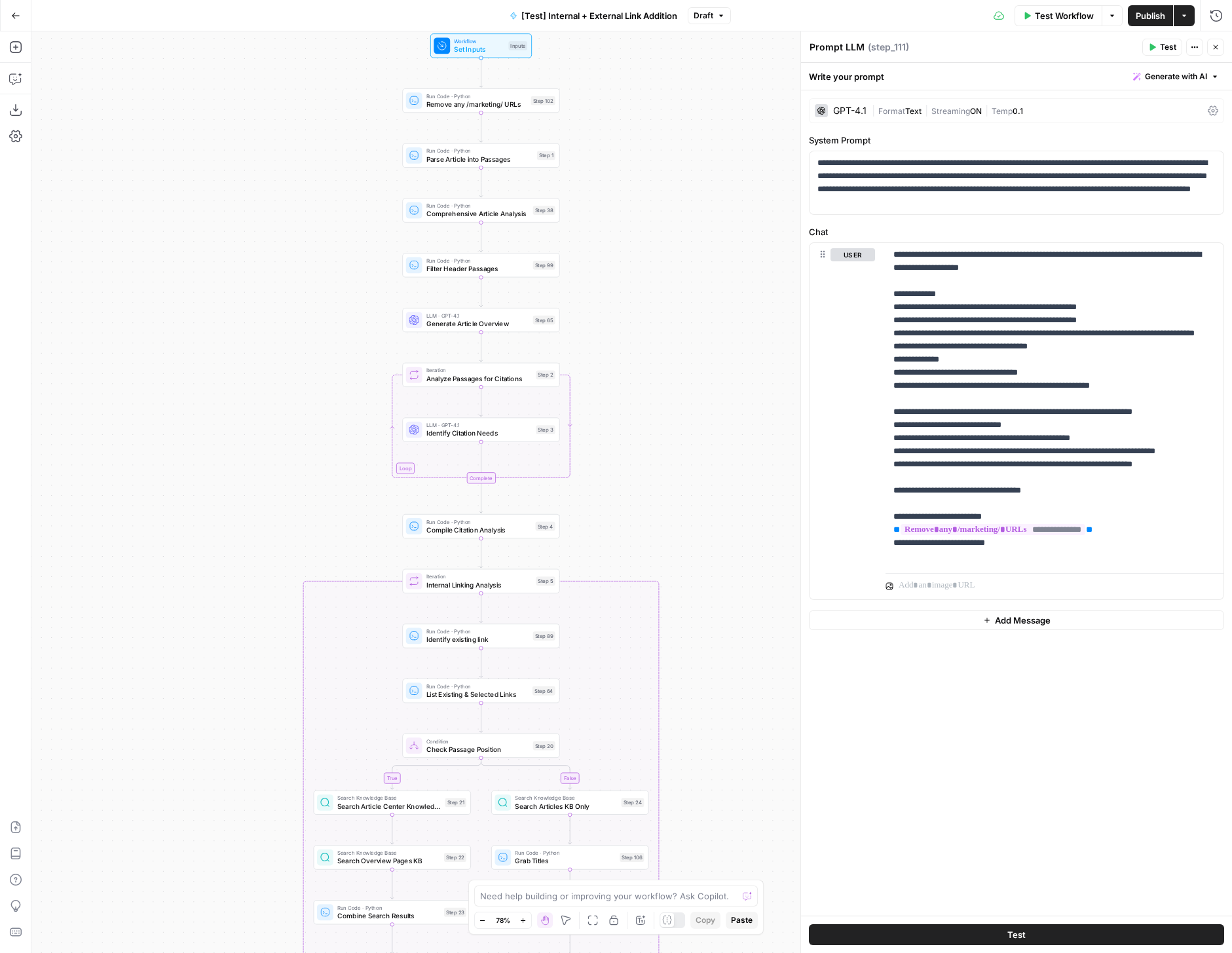
drag, startPoint x: 714, startPoint y: 740, endPoint x: 714, endPoint y: 391, distance: 349.0
click at [714, 396] on div "true false true false true false Workflow Set Inputs Inputs Run Code · Python R…" at bounding box center [632, 492] width 1201 height 922
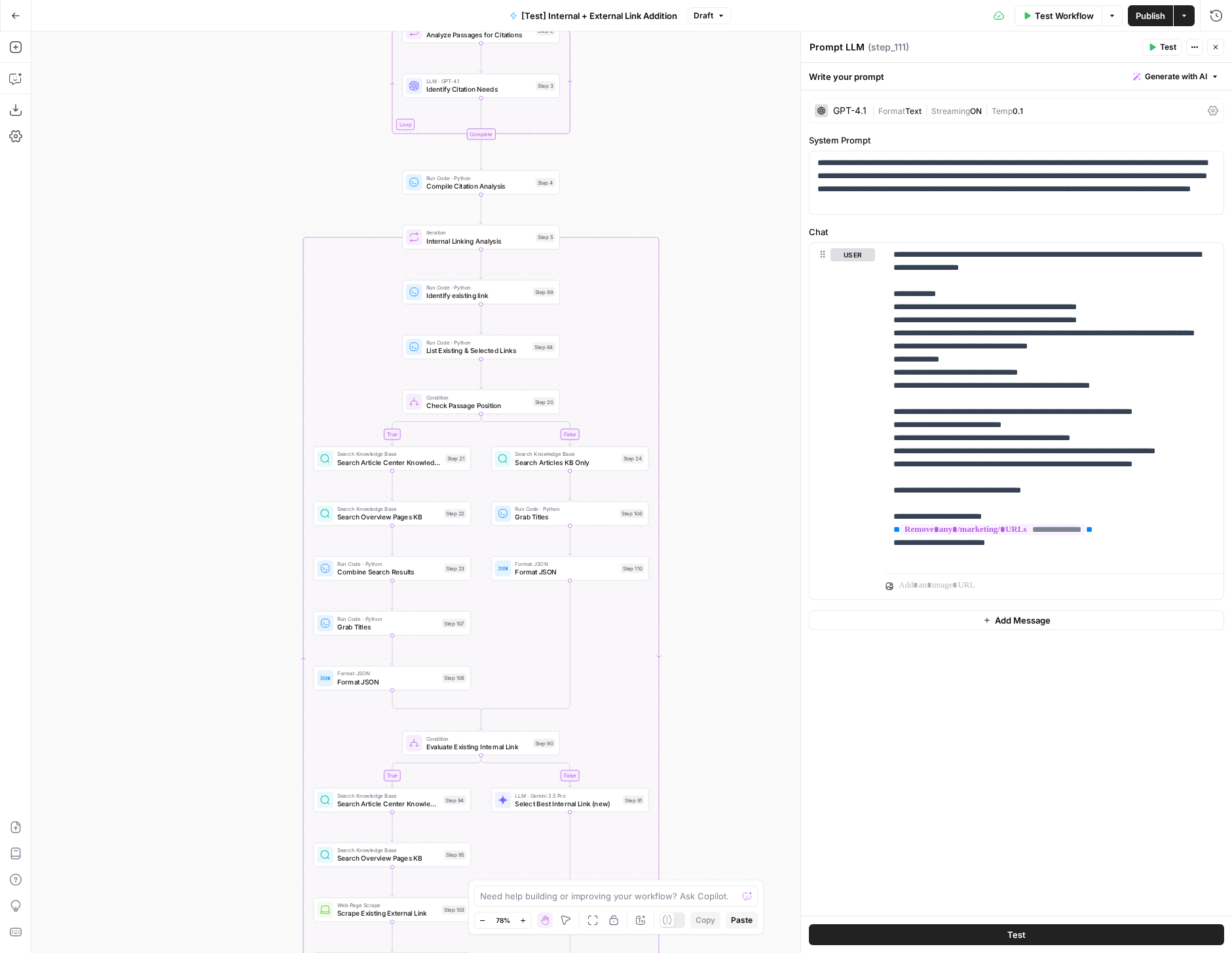
drag, startPoint x: 702, startPoint y: 695, endPoint x: 702, endPoint y: 249, distance: 446.0
click at [702, 252] on div "true false true false true false Workflow Set Inputs Inputs Run Code · Python R…" at bounding box center [632, 492] width 1201 height 922
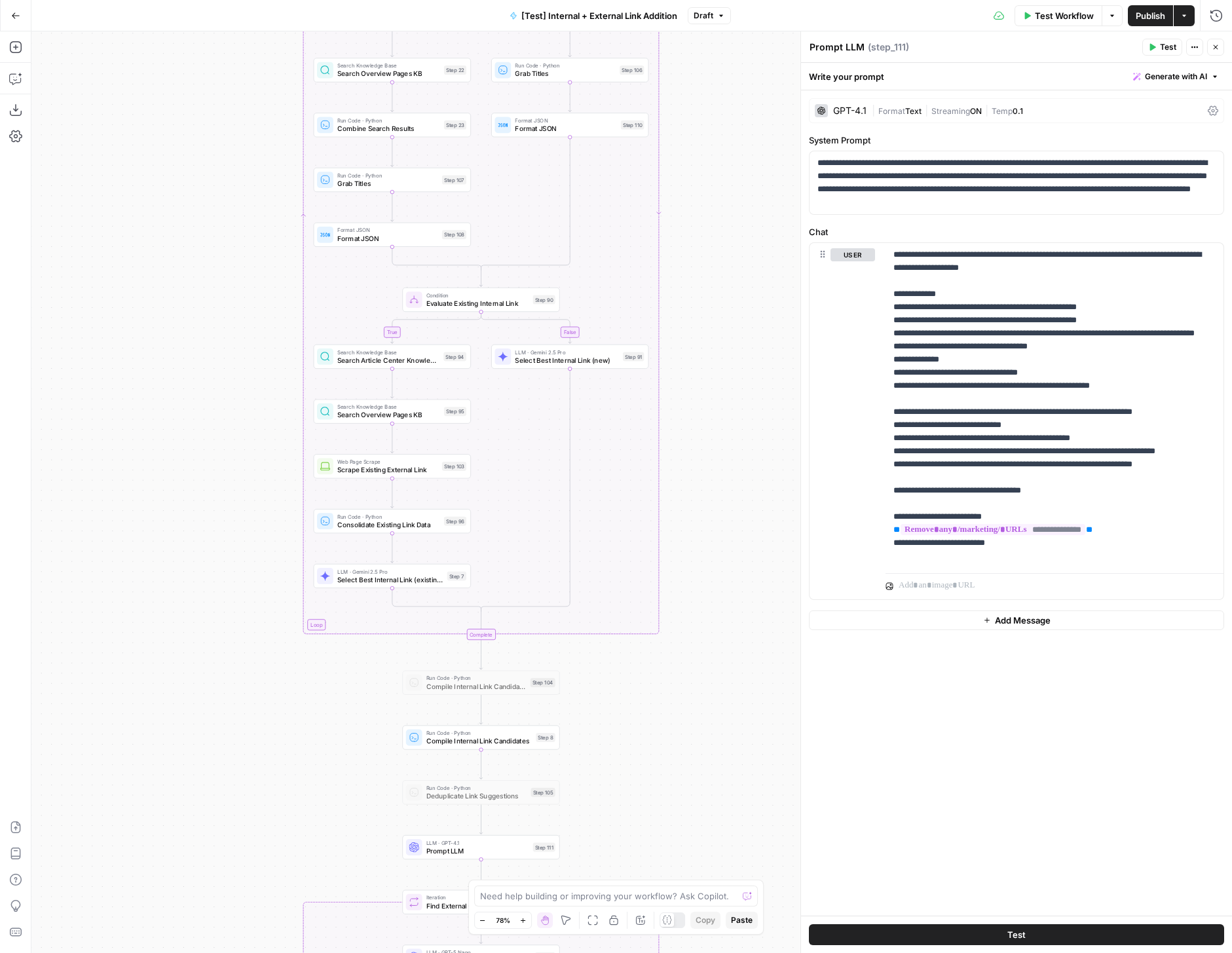
drag, startPoint x: 691, startPoint y: 548, endPoint x: 691, endPoint y: 229, distance: 319.0
click at [691, 229] on div "true false true false true false Workflow Set Inputs Inputs Run Code · Python R…" at bounding box center [632, 492] width 1201 height 922
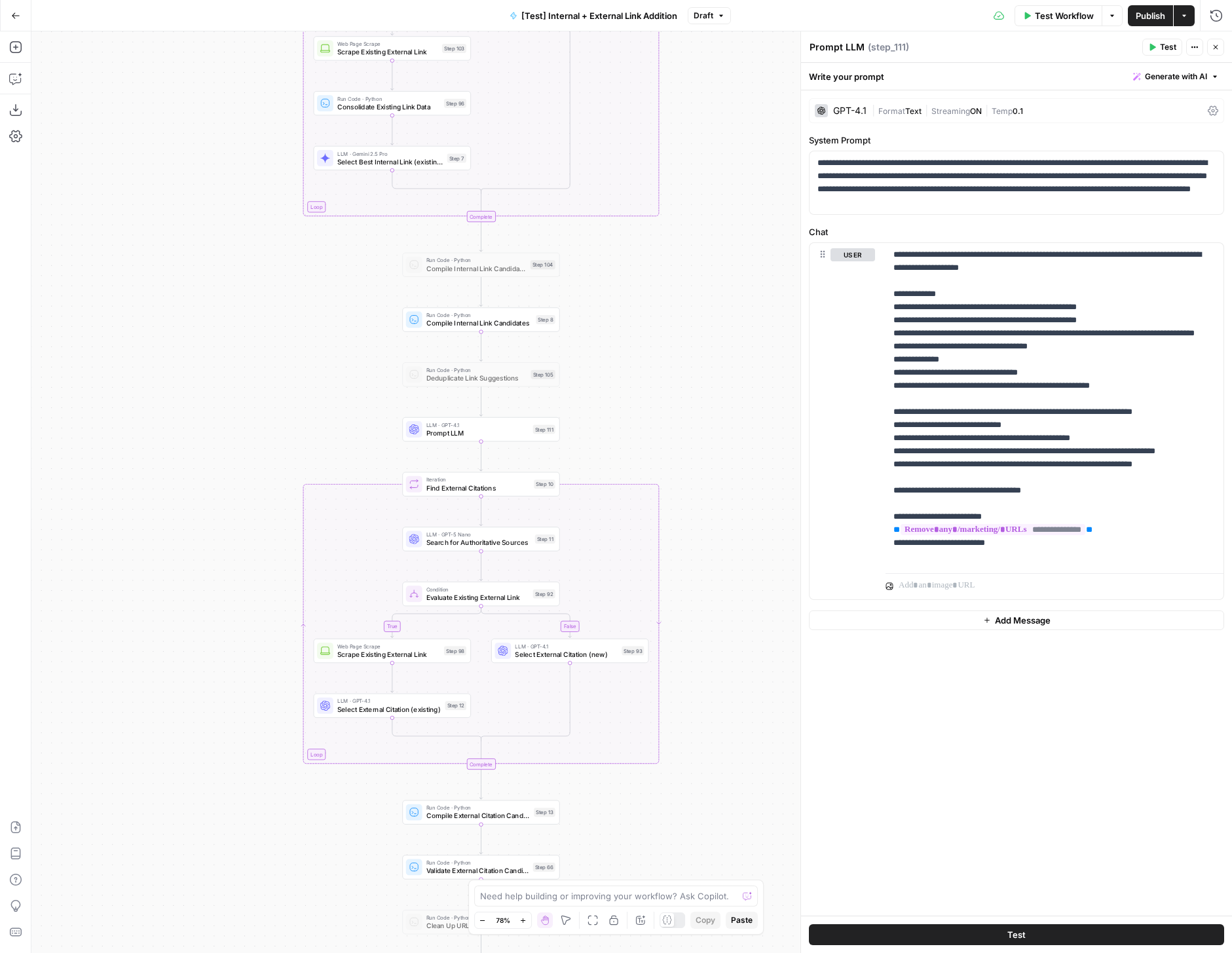
click at [520, 436] on span "Prompt LLM" at bounding box center [477, 433] width 103 height 11
click at [14, 41] on icon "button" at bounding box center [15, 47] width 12 height 12
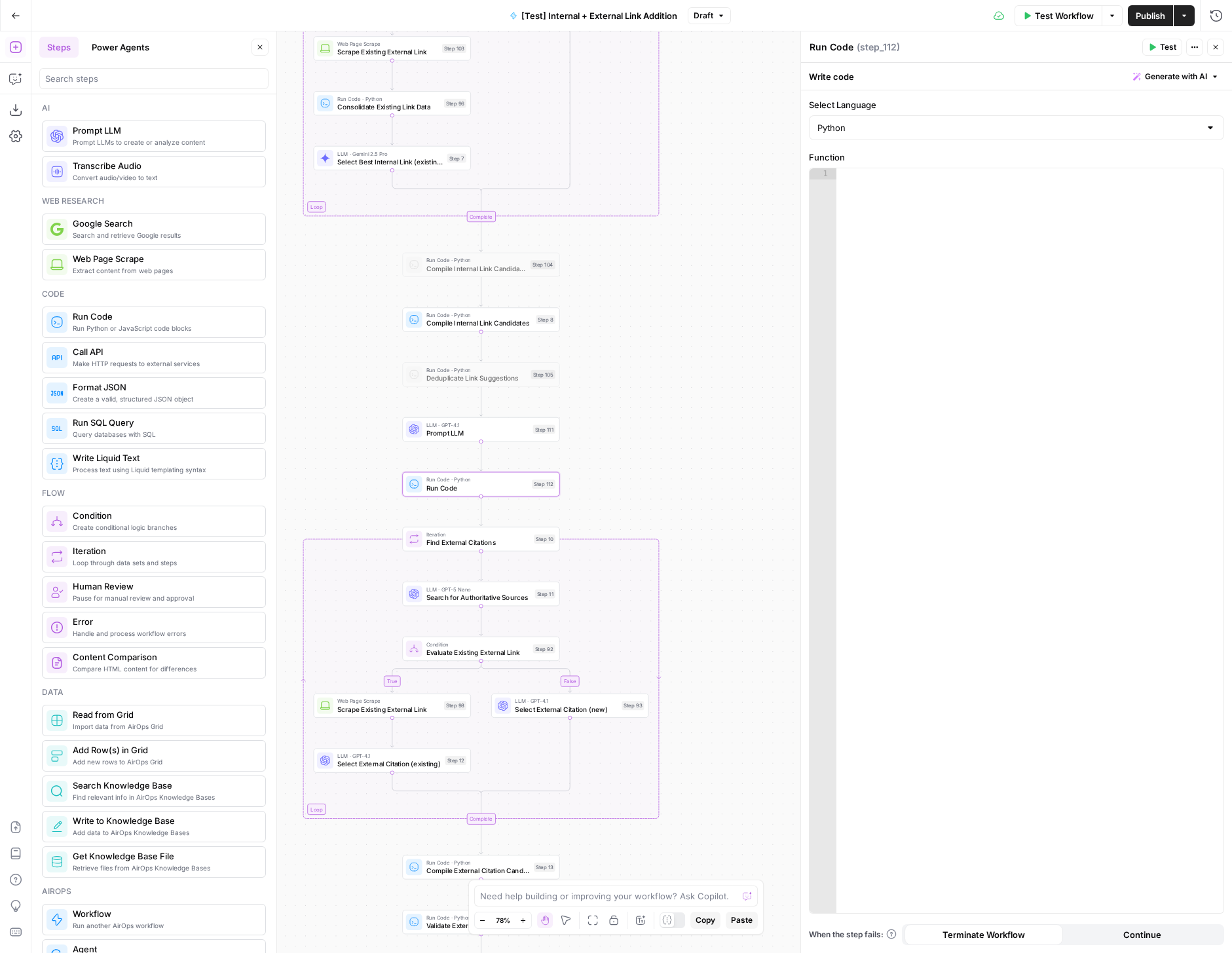
click at [258, 49] on icon "button" at bounding box center [260, 48] width 8 height 8
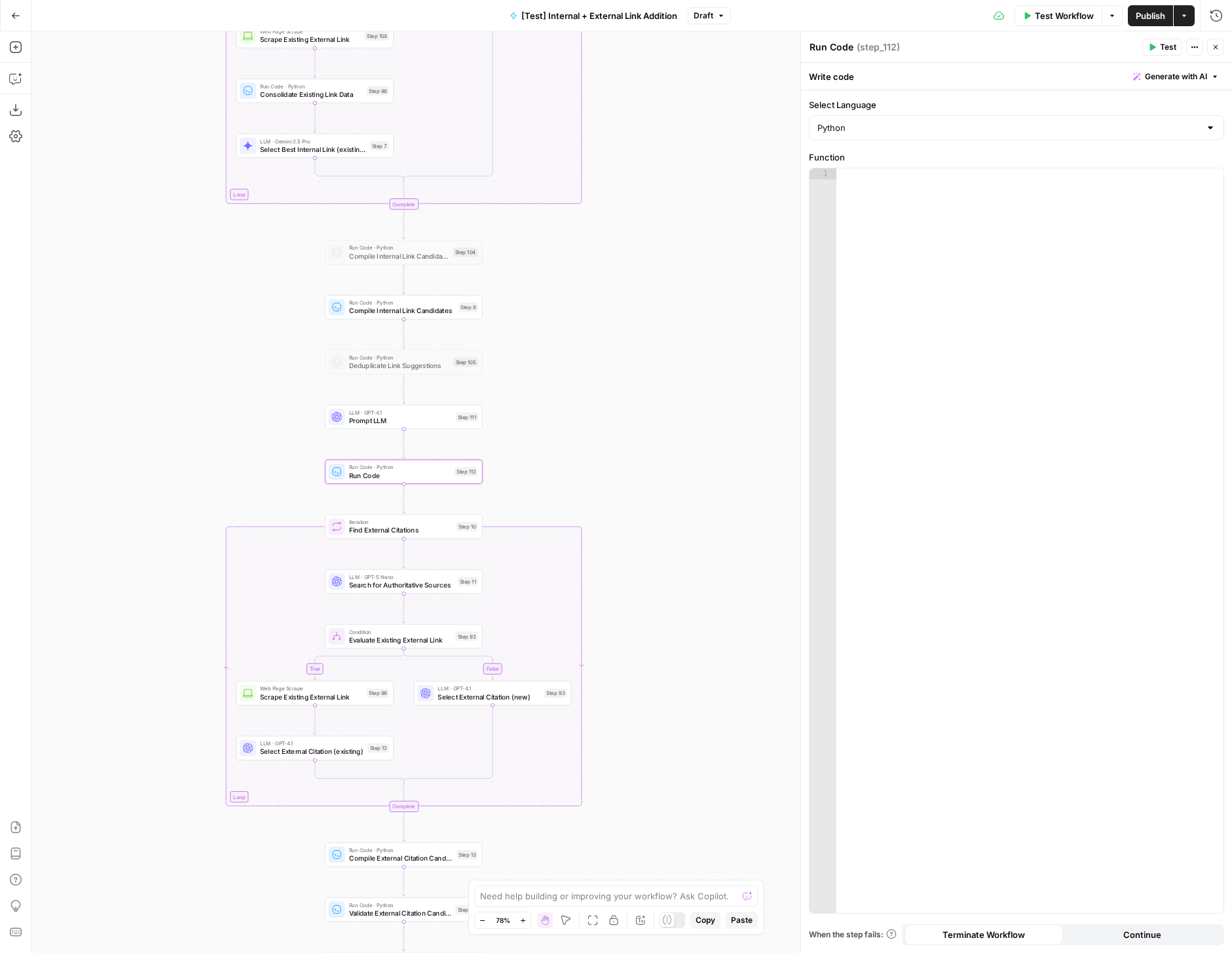
drag, startPoint x: 280, startPoint y: 576, endPoint x: 203, endPoint y: 563, distance: 78.1
click at [203, 563] on div "true false true false true false Workflow Set Inputs Inputs Run Code · Python R…" at bounding box center [632, 492] width 1201 height 922
click at [920, 233] on div at bounding box center [1030, 552] width 387 height 767
paste textarea "**********"
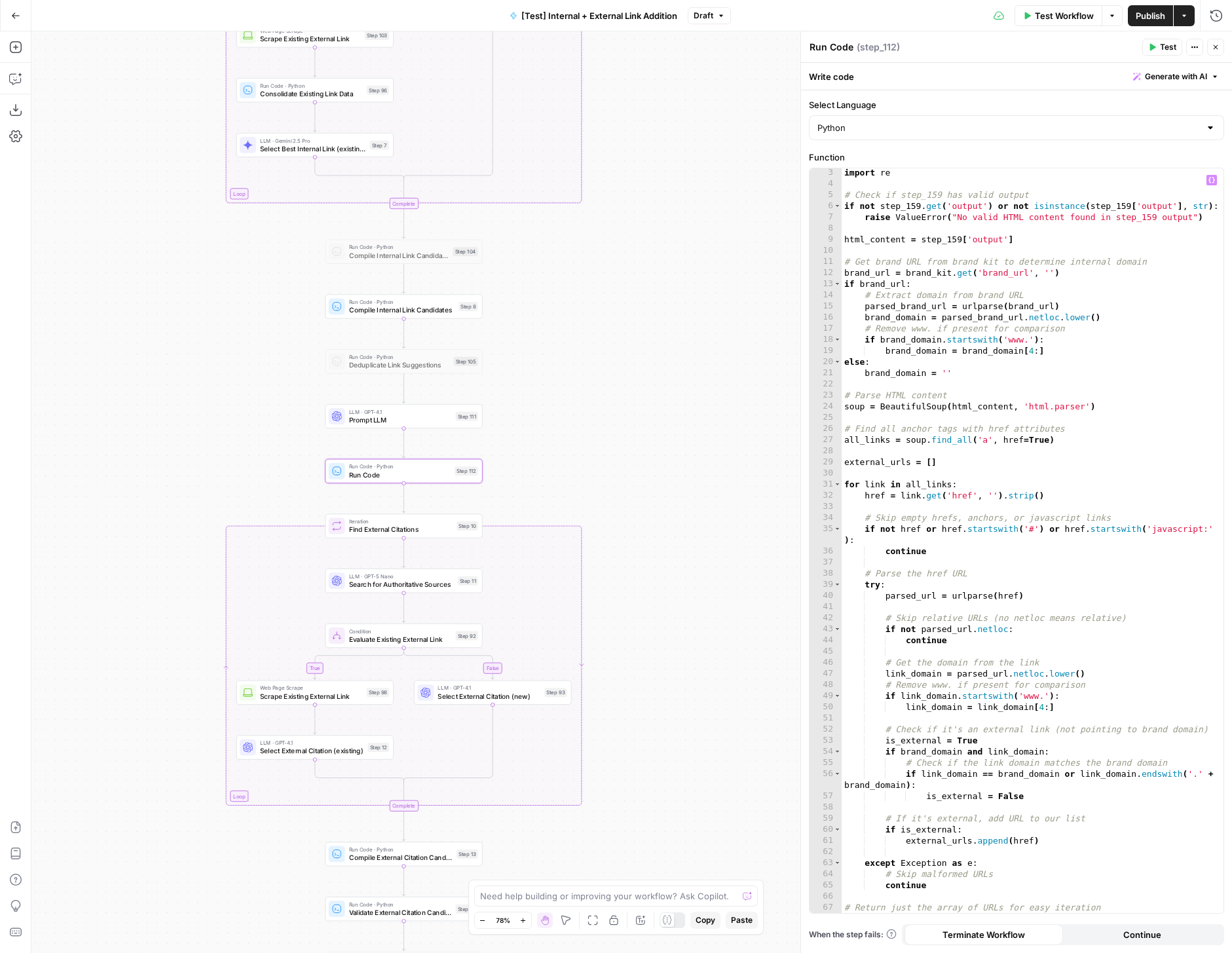
scroll to position [0, 0]
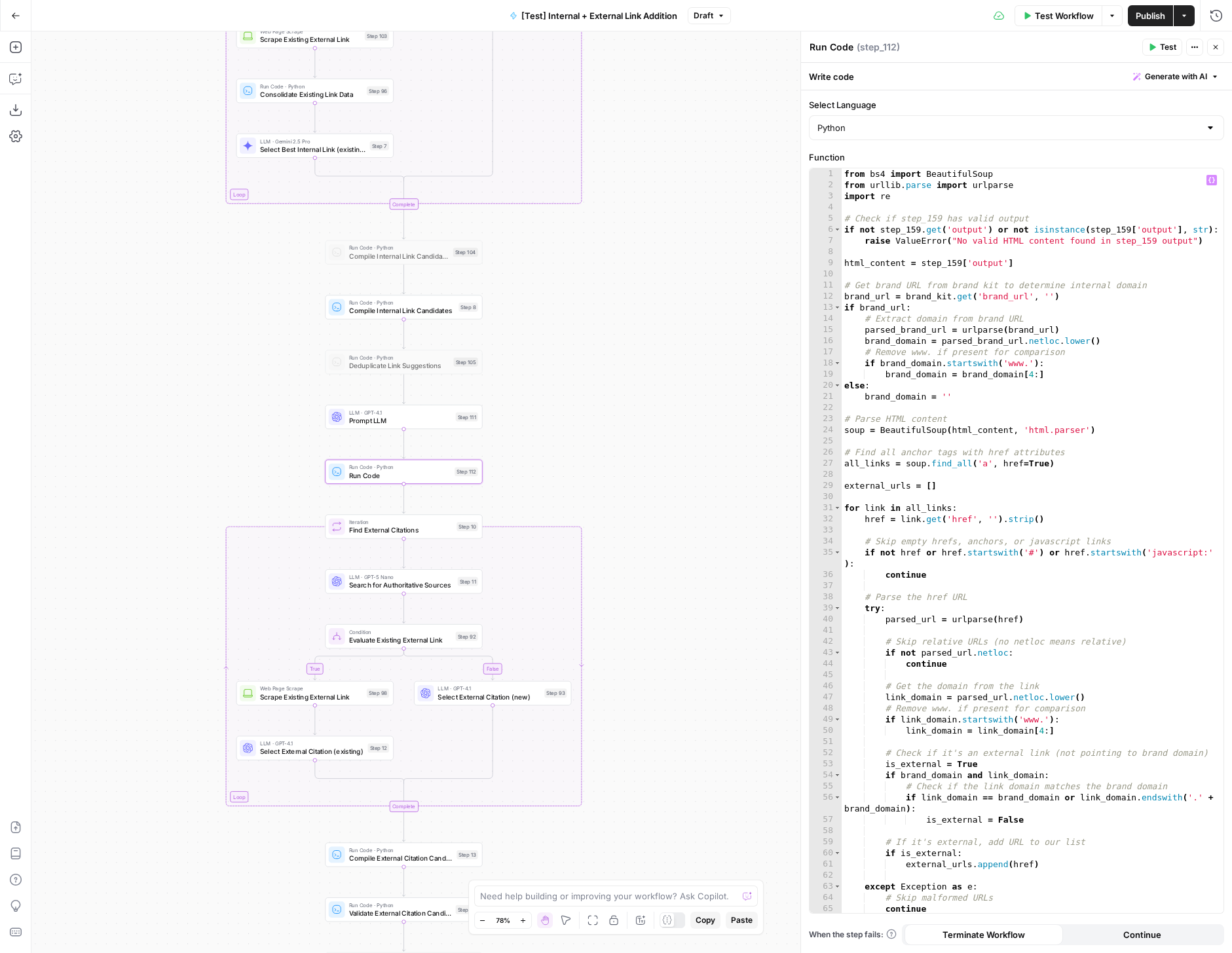
drag, startPoint x: 660, startPoint y: 282, endPoint x: 688, endPoint y: 566, distance: 285.4
click at [688, 564] on div "true false true false true false Workflow Set Inputs Inputs Run Code · Python R…" at bounding box center [632, 492] width 1201 height 922
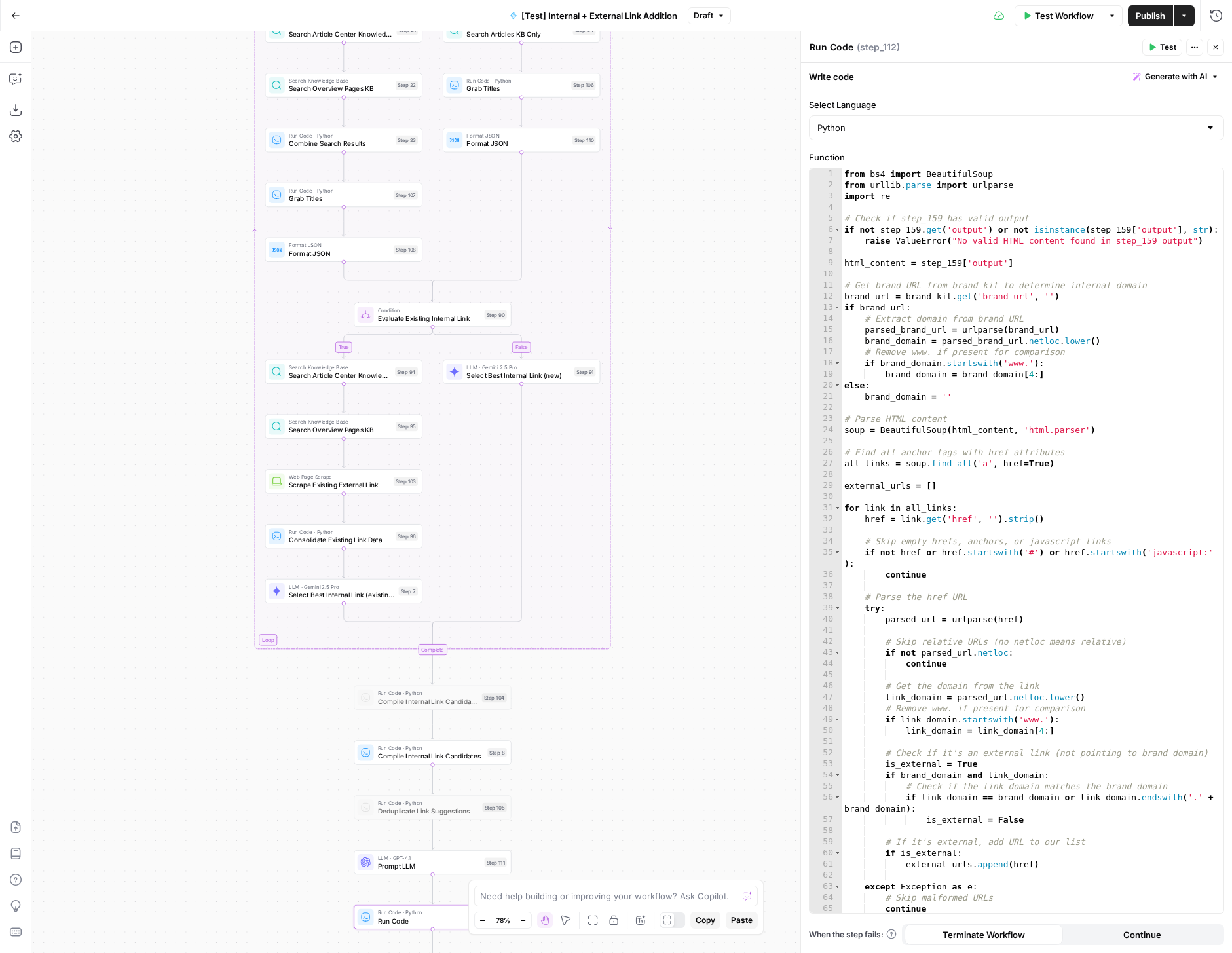
drag, startPoint x: 689, startPoint y: 220, endPoint x: 688, endPoint y: 634, distance: 414.0
click at [689, 633] on div "true false true false true false Workflow Set Inputs Inputs Run Code · Python R…" at bounding box center [632, 492] width 1201 height 922
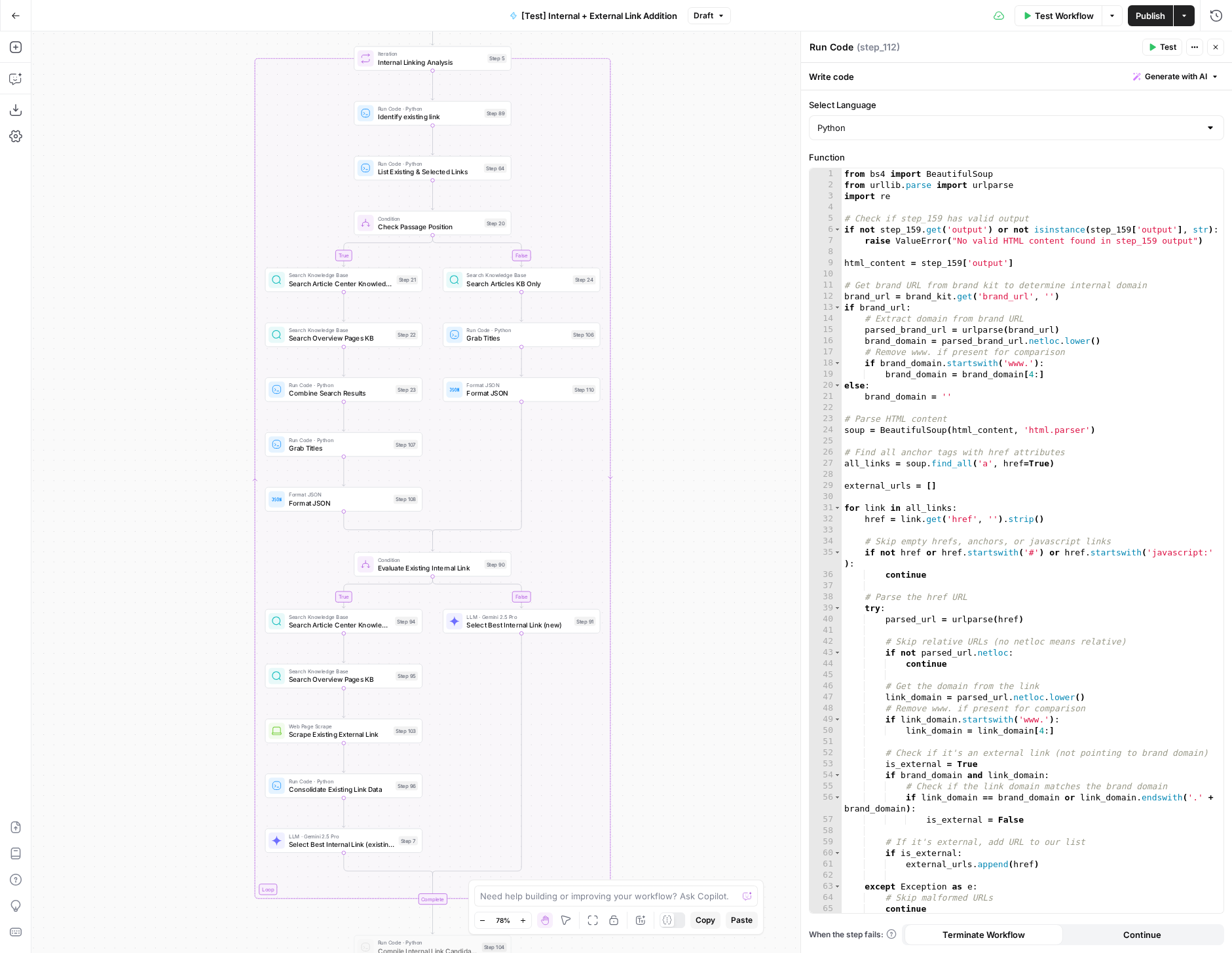
drag, startPoint x: 688, startPoint y: 257, endPoint x: 688, endPoint y: 603, distance: 346.0
click at [688, 600] on div "true false true false true false Workflow Set Inputs Inputs Run Code · Python R…" at bounding box center [632, 492] width 1201 height 922
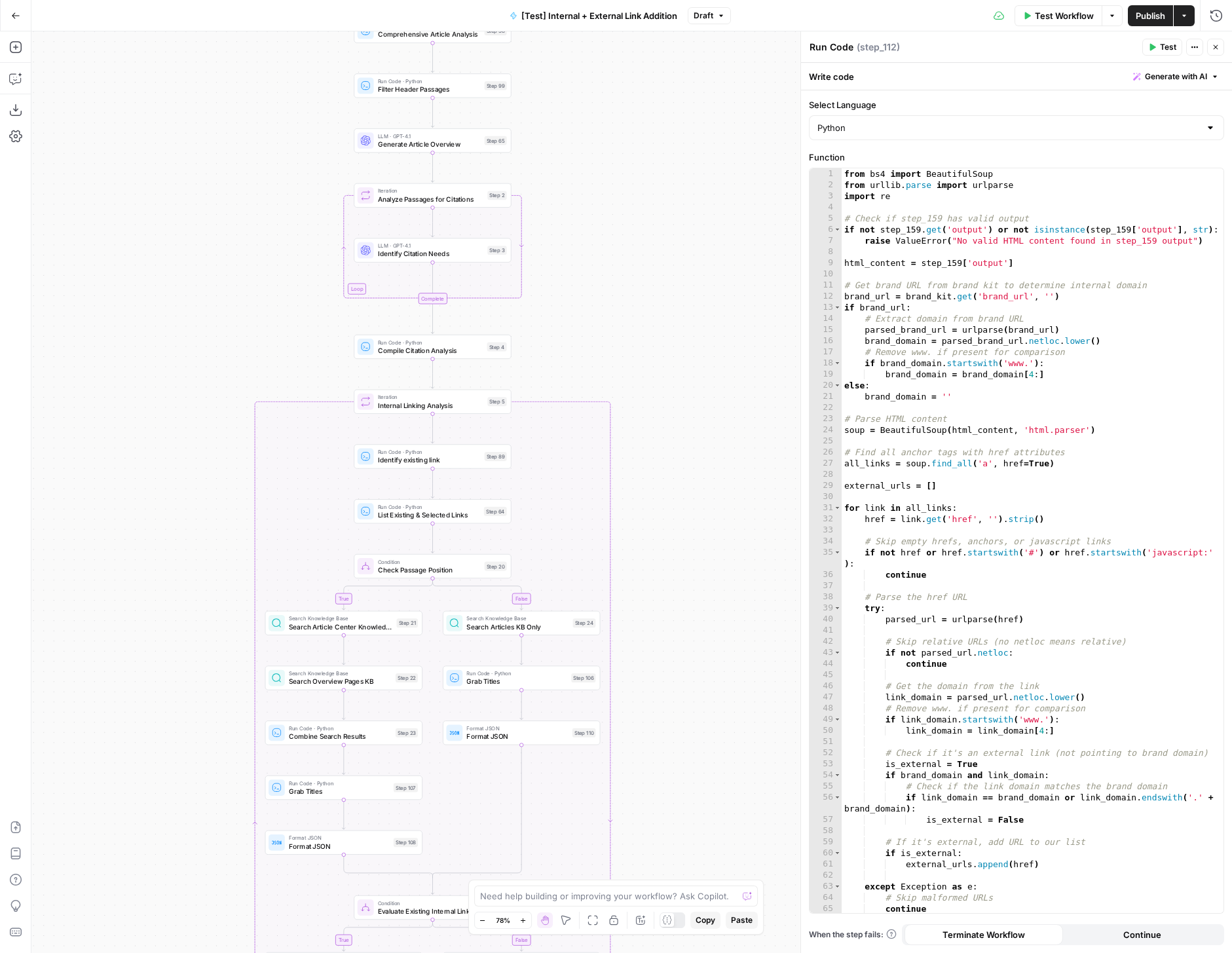
drag, startPoint x: 669, startPoint y: 286, endPoint x: 669, endPoint y: 664, distance: 378.0
click at [669, 664] on div "true false true false true false Workflow Set Inputs Inputs Run Code · Python R…" at bounding box center [632, 492] width 1201 height 922
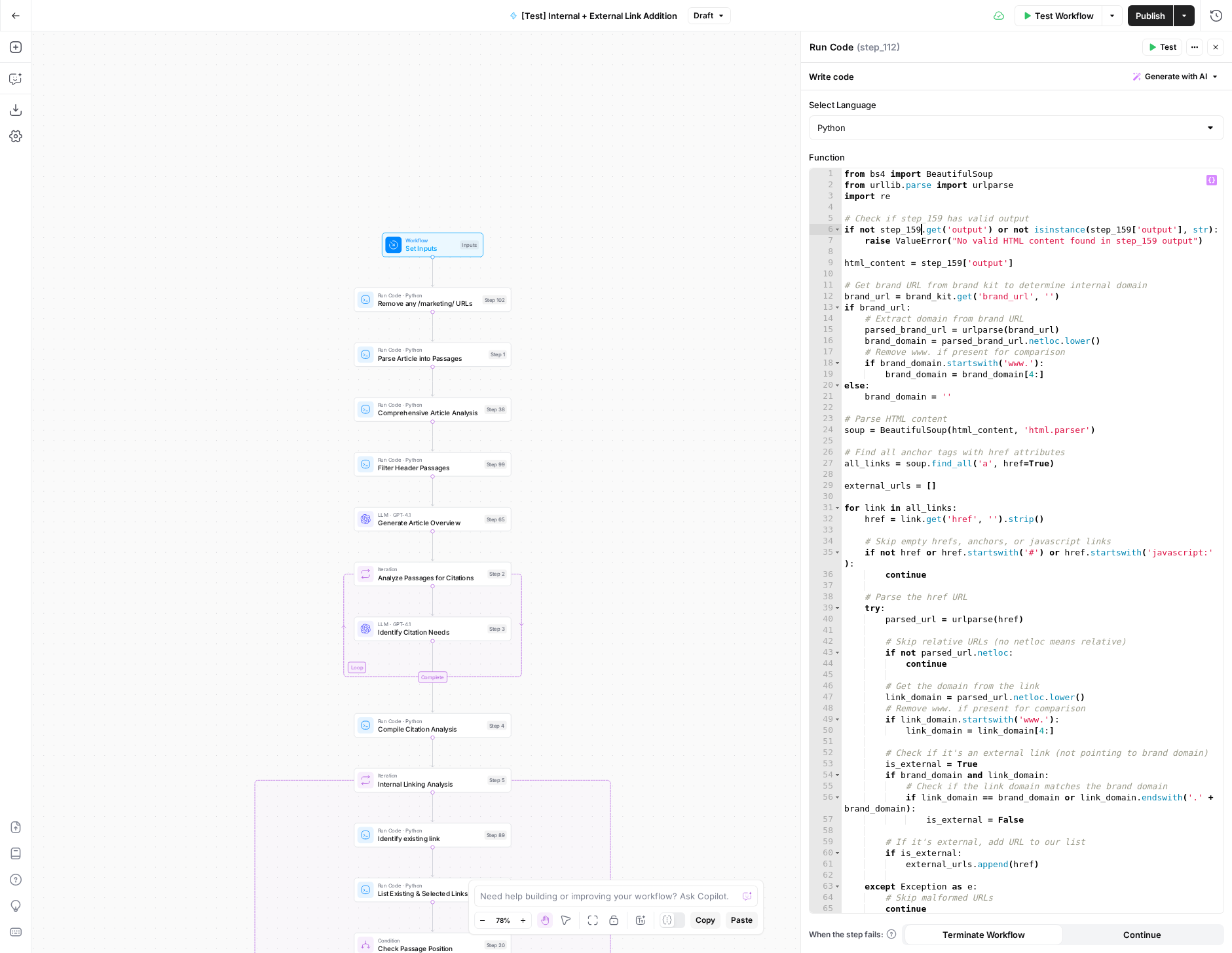
click at [919, 228] on div "from bs4 import BeautifulSoup from urllib . parse import urlparse import re # C…" at bounding box center [1032, 552] width 382 height 767
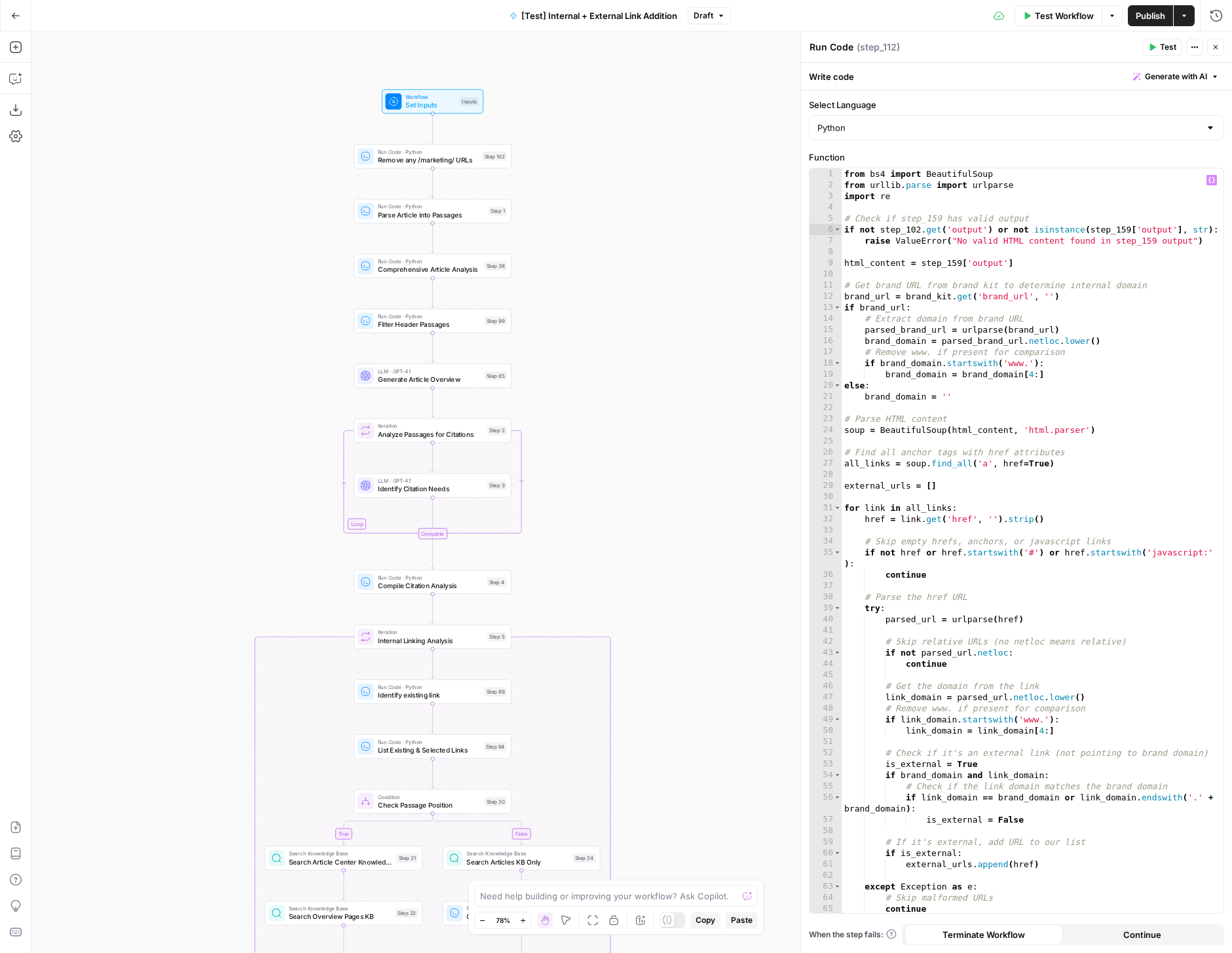
drag, startPoint x: 691, startPoint y: 543, endPoint x: 691, endPoint y: 304, distance: 239.0
click at [691, 304] on div "true false true false true false Workflow Set Inputs Inputs Run Code · Python R…" at bounding box center [632, 492] width 1201 height 922
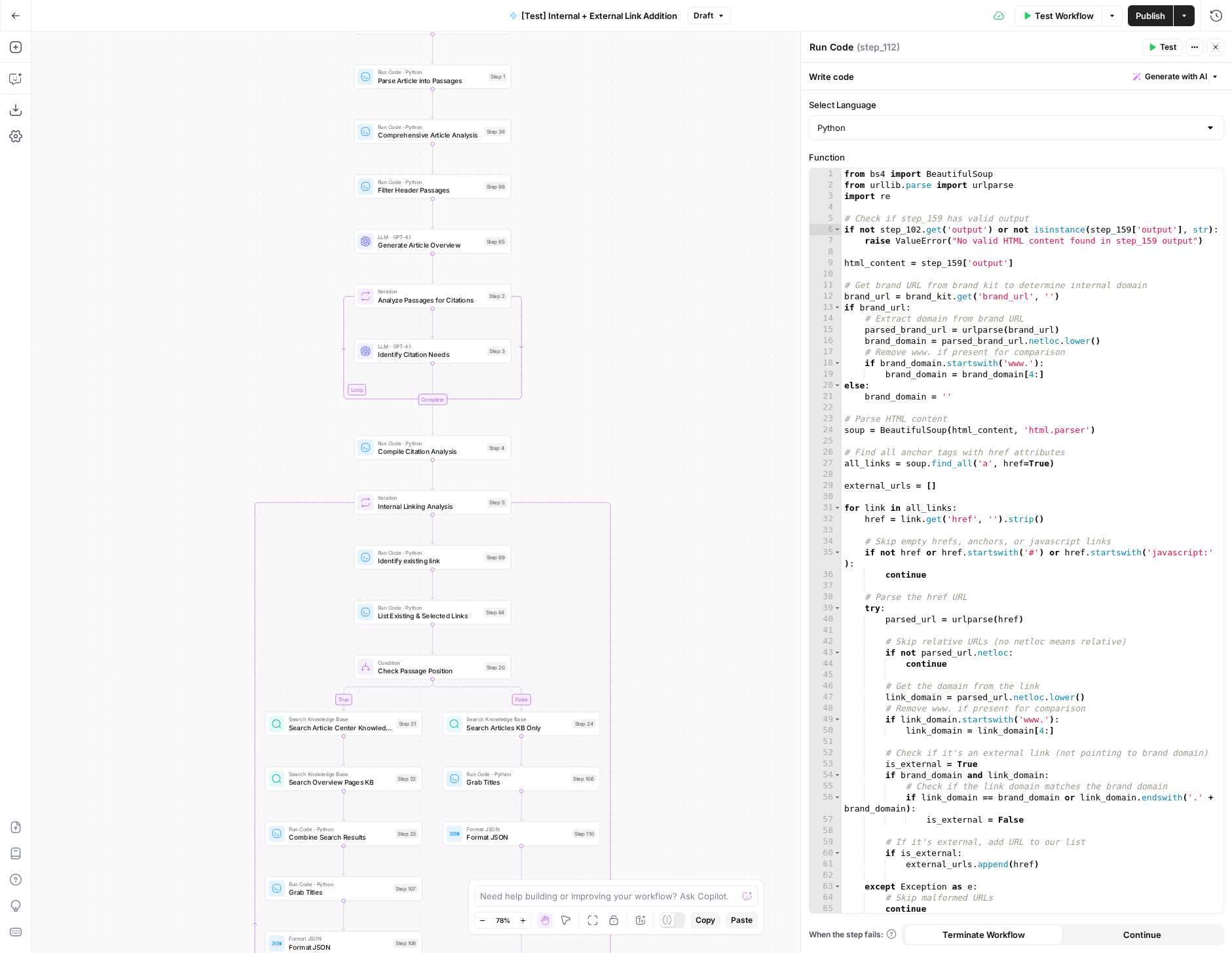
drag, startPoint x: 712, startPoint y: 445, endPoint x: 712, endPoint y: 291, distance: 154.0
click at [712, 291] on div "true false true false true false Workflow Set Inputs Inputs Run Code · Python R…" at bounding box center [632, 492] width 1201 height 922
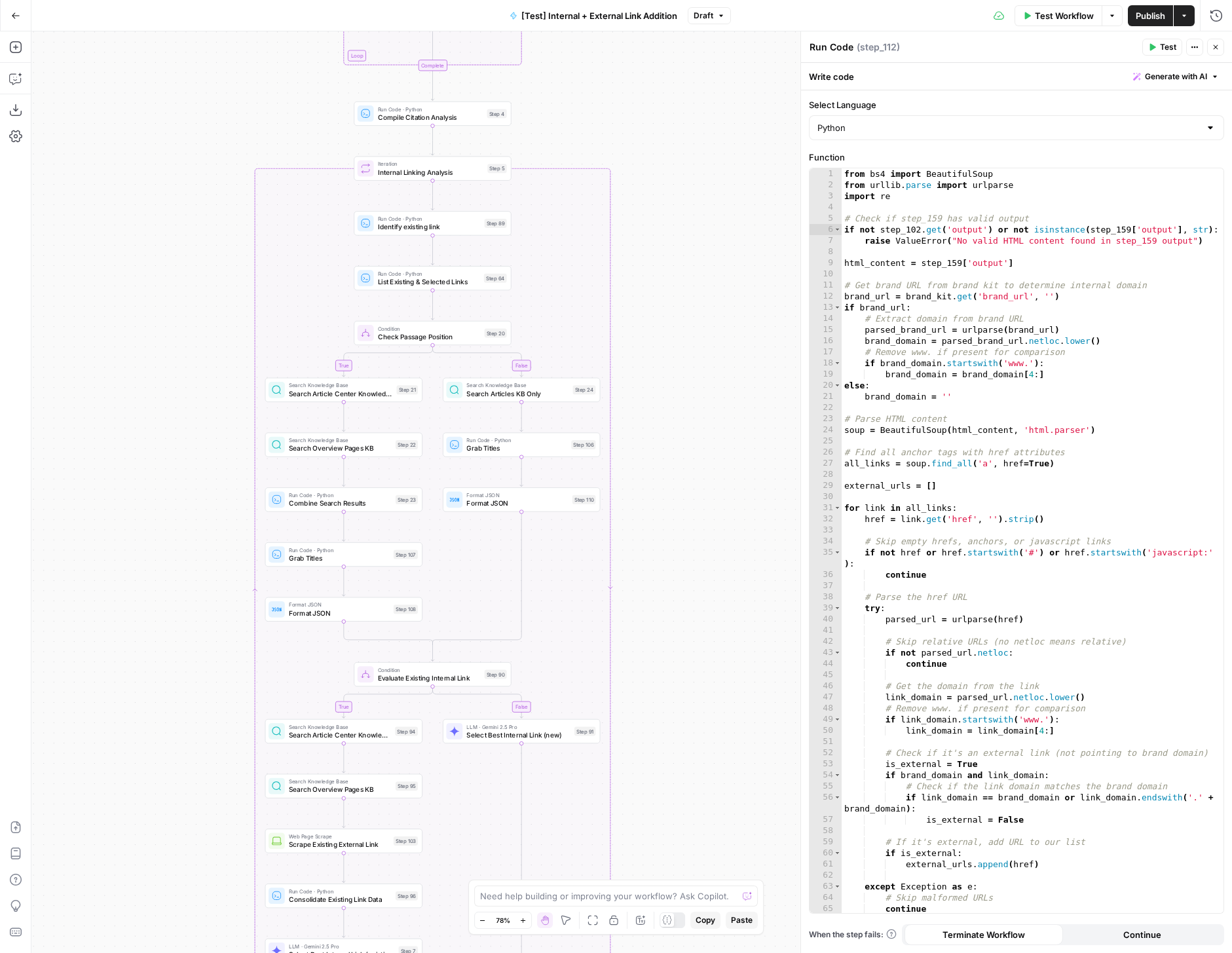
drag, startPoint x: 718, startPoint y: 325, endPoint x: 718, endPoint y: 202, distance: 123.0
click at [718, 202] on div "true false true false true false Workflow Set Inputs Inputs Run Code · Python R…" at bounding box center [632, 492] width 1201 height 922
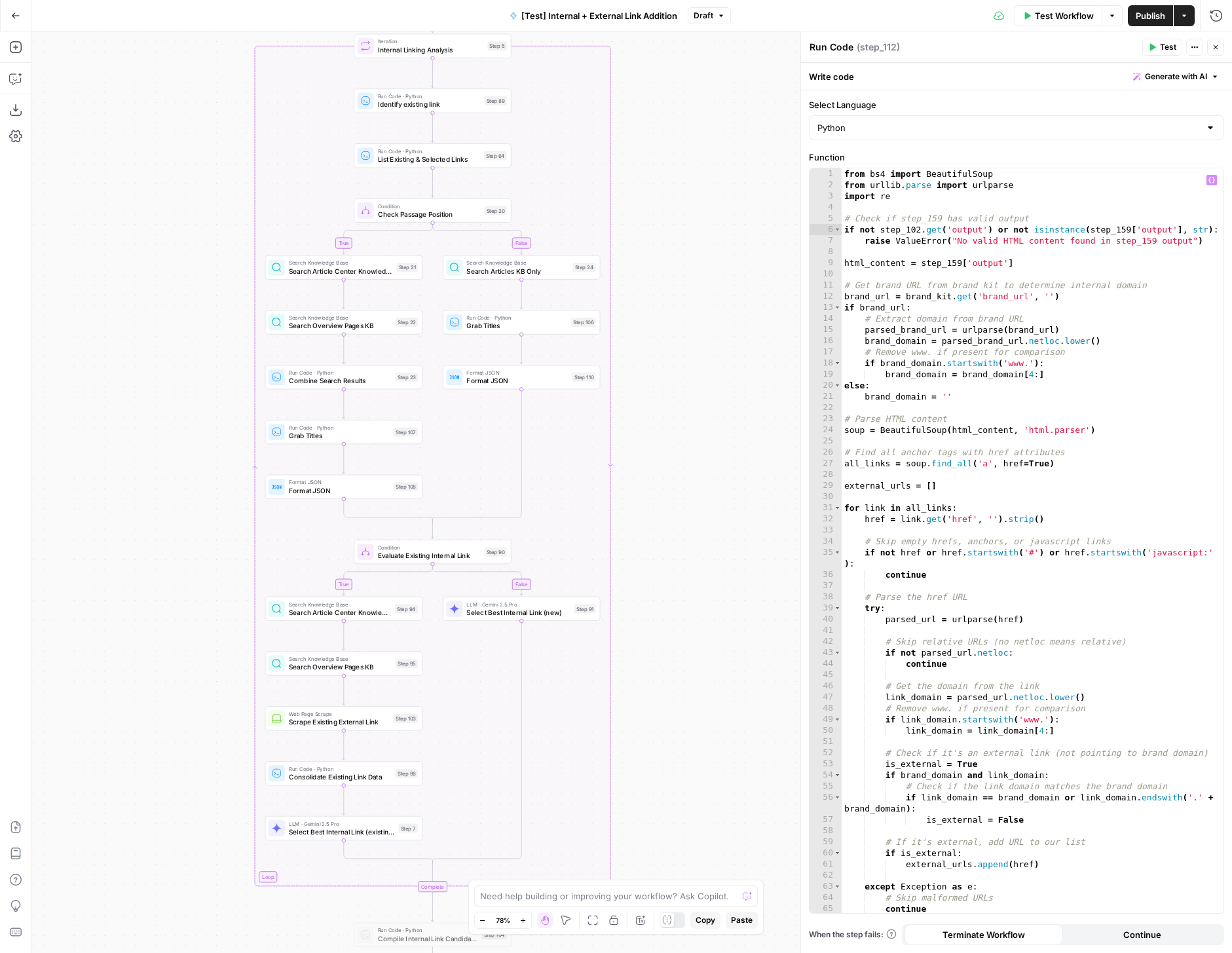
click at [943, 217] on div "from bs4 import BeautifulSoup from urllib . parse import urlparse import re # C…" at bounding box center [1032, 552] width 382 height 767
click at [1130, 230] on div "from bs4 import BeautifulSoup from urllib . parse import urlparse import re # C…" at bounding box center [1032, 552] width 382 height 767
click at [1156, 243] on div "from bs4 import BeautifulSoup from urllib . parse import urlparse import re # C…" at bounding box center [1032, 552] width 382 height 767
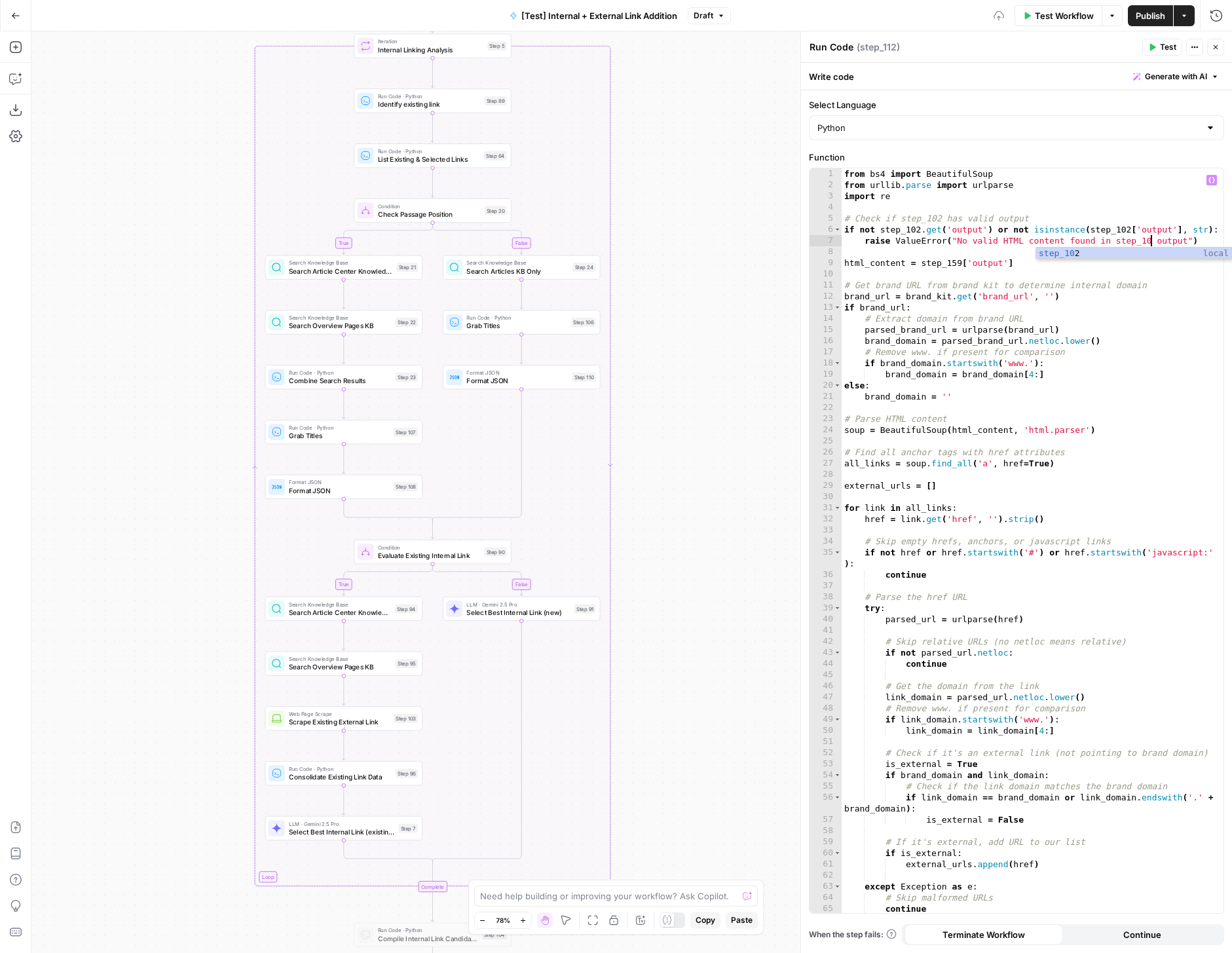
scroll to position [0, 24]
click at [959, 260] on div "from bs4 import BeautifulSoup from urllib . parse import urlparse import re # C…" at bounding box center [1032, 552] width 382 height 767
click at [964, 302] on div "from bs4 import BeautifulSoup from urllib . parse import urlparse import re # C…" at bounding box center [1032, 552] width 382 height 767
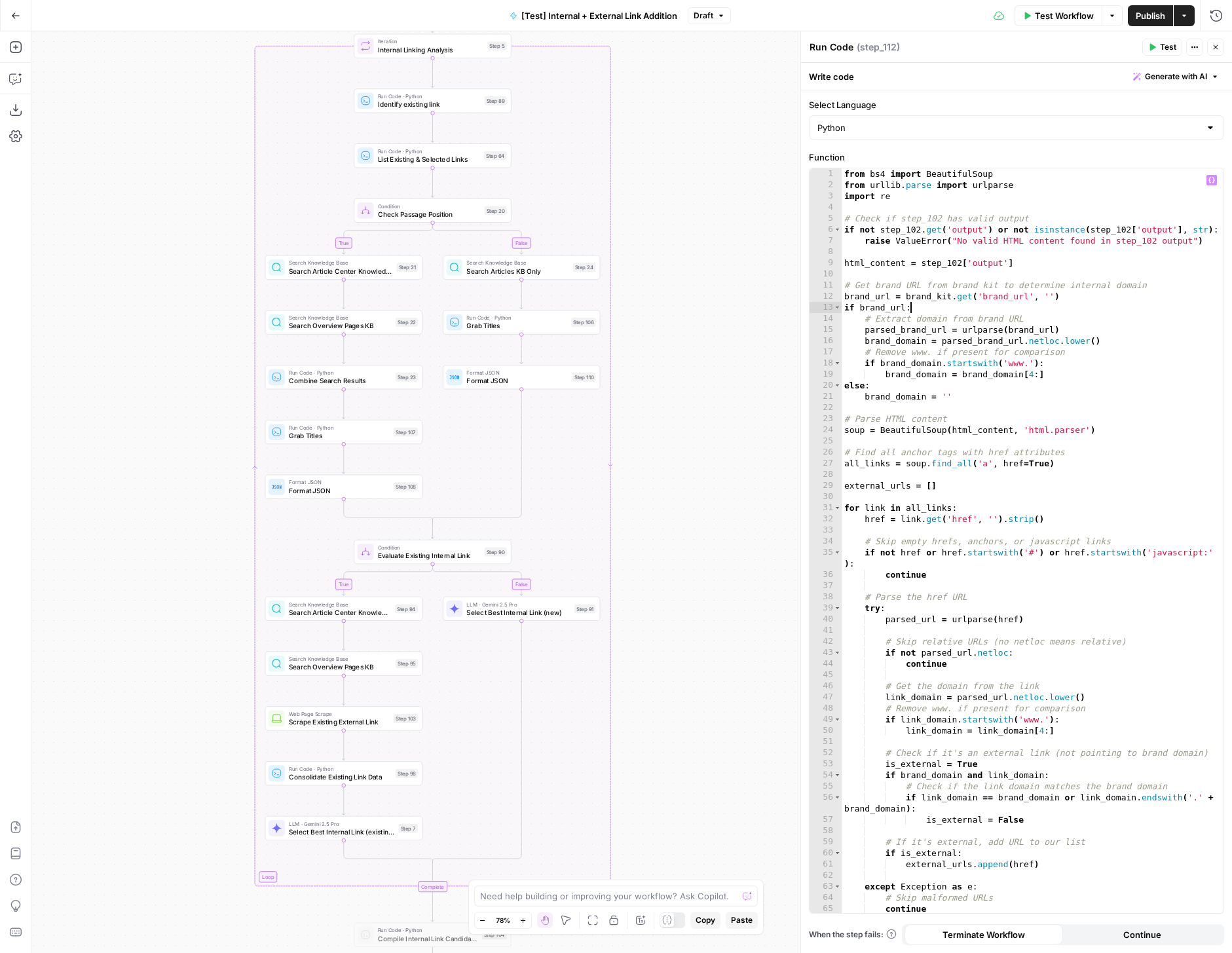
type textarea "**********"
type input "***"
click at [1212, 175] on span at bounding box center [1214, 178] width 9 height 9
type textarea "**********"
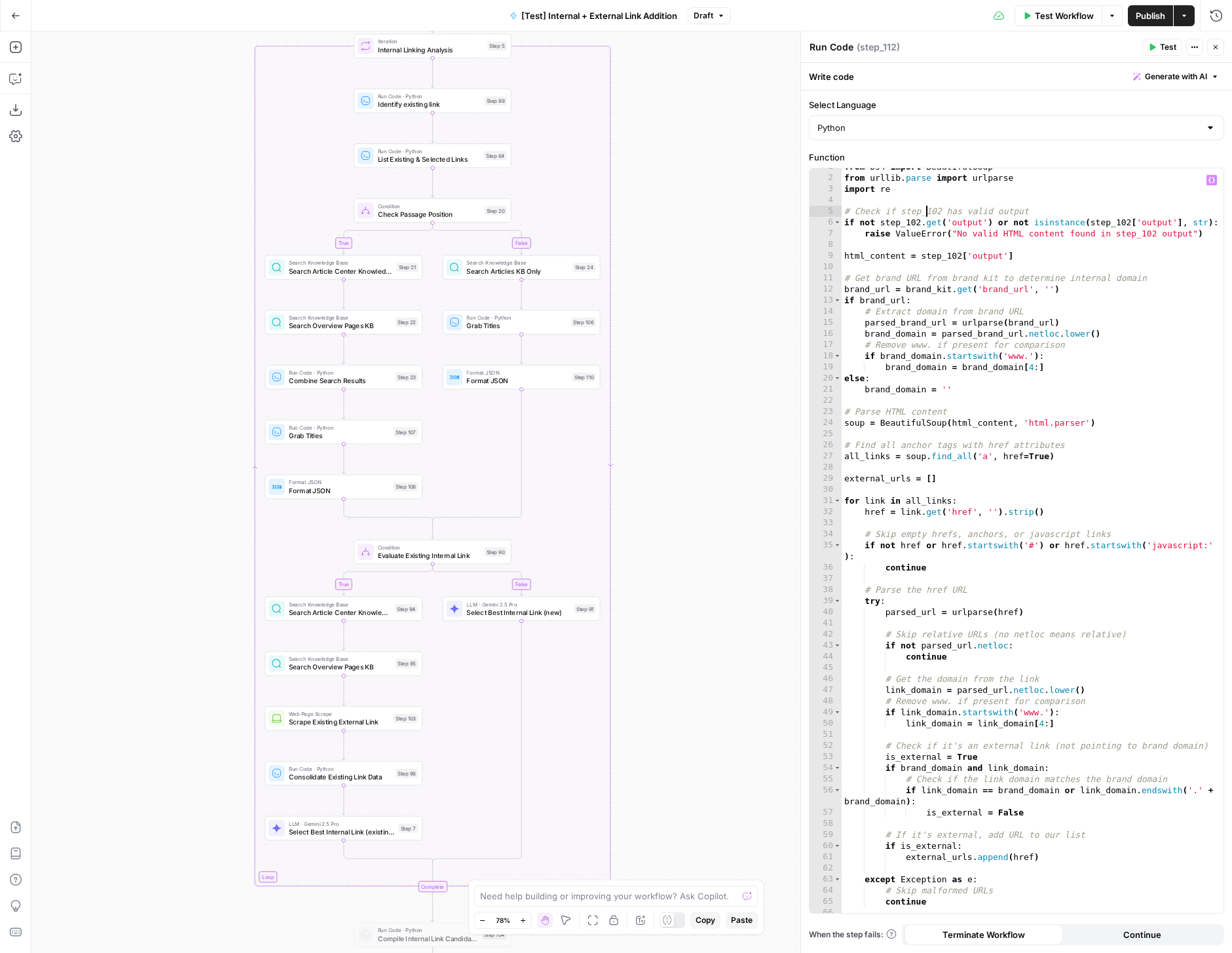
scroll to position [35, 0]
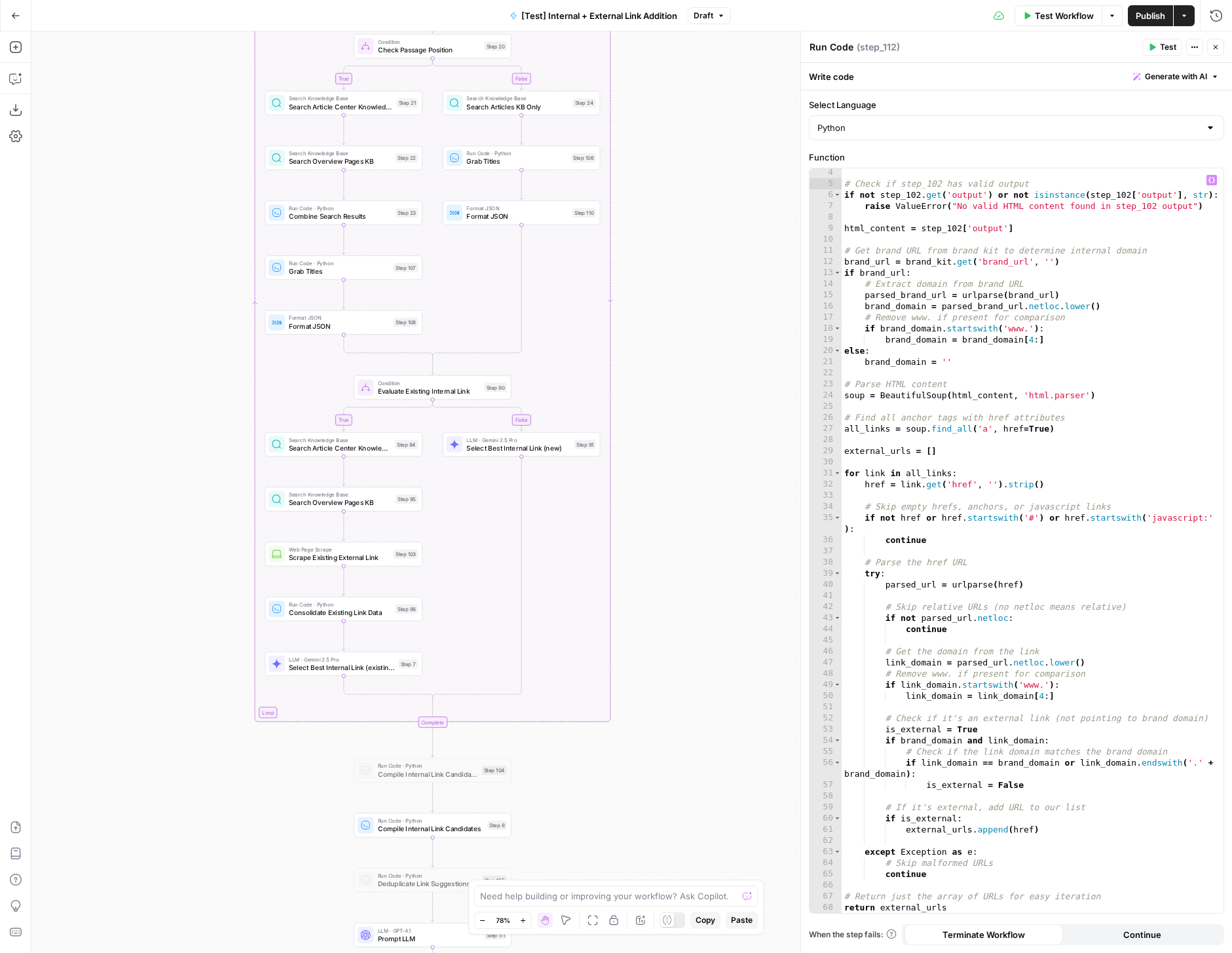
drag, startPoint x: 720, startPoint y: 652, endPoint x: 720, endPoint y: 406, distance: 246.0
click at [720, 406] on div "true false true false true false Workflow Set Inputs Inputs Run Code · Python R…" at bounding box center [632, 492] width 1201 height 922
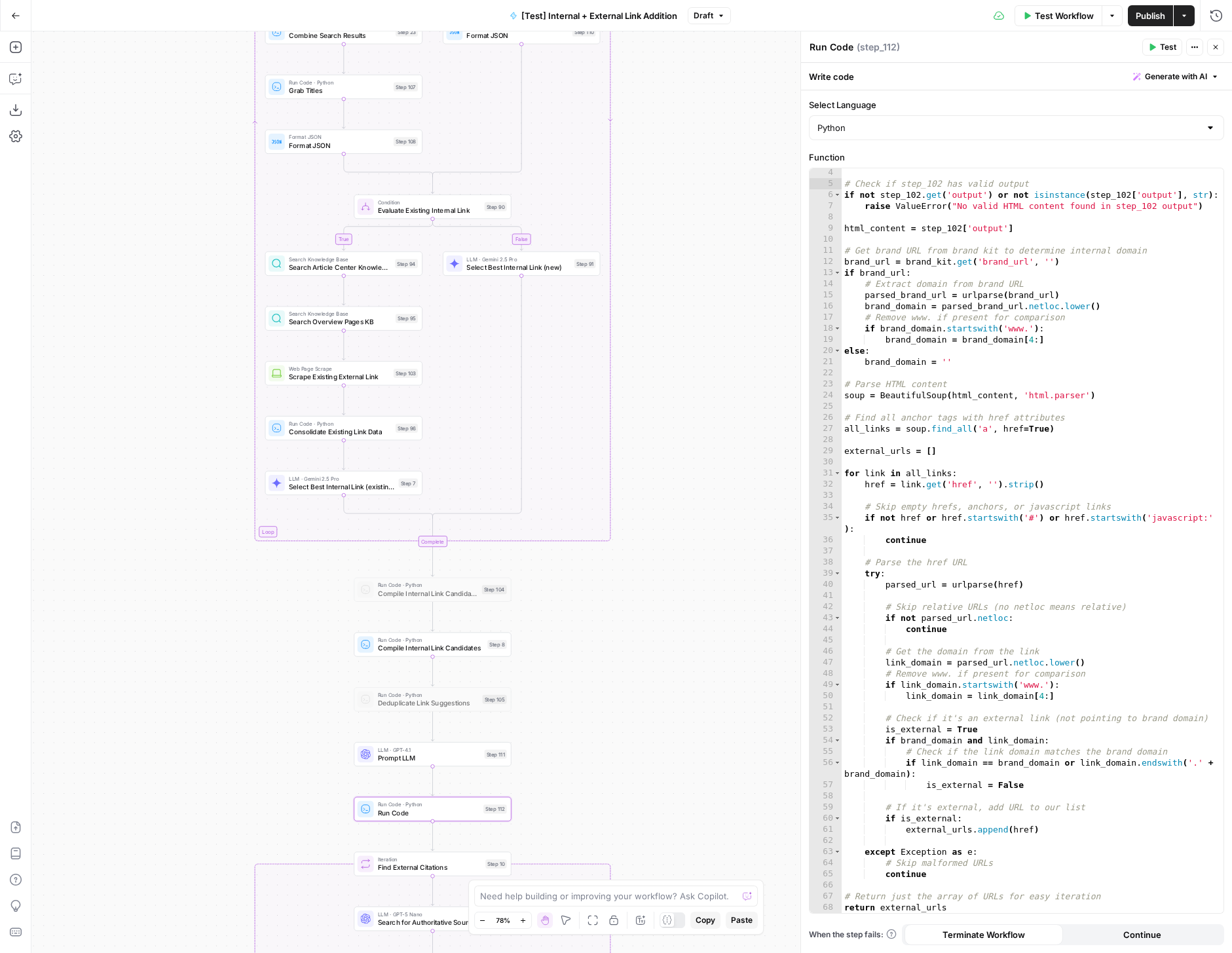
drag, startPoint x: 697, startPoint y: 596, endPoint x: 697, endPoint y: 429, distance: 167.0
click at [697, 429] on div "true false true false true false Workflow Set Inputs Inputs Run Code · Python R…" at bounding box center [632, 492] width 1201 height 922
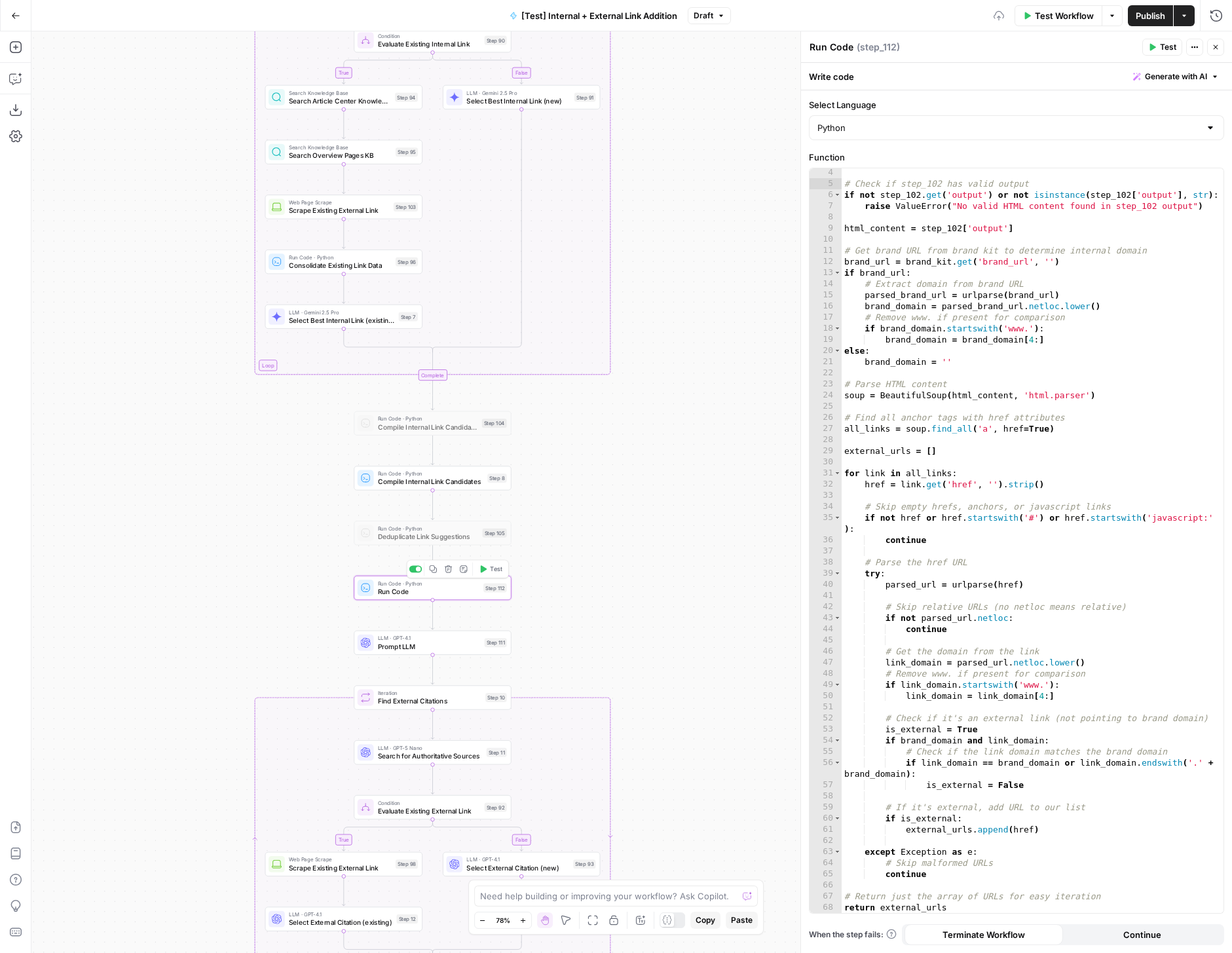
click at [496, 562] on div "Copy step Delete step Add Note Test" at bounding box center [458, 569] width 102 height 18
click at [496, 569] on span "Test" at bounding box center [496, 569] width 12 height 9
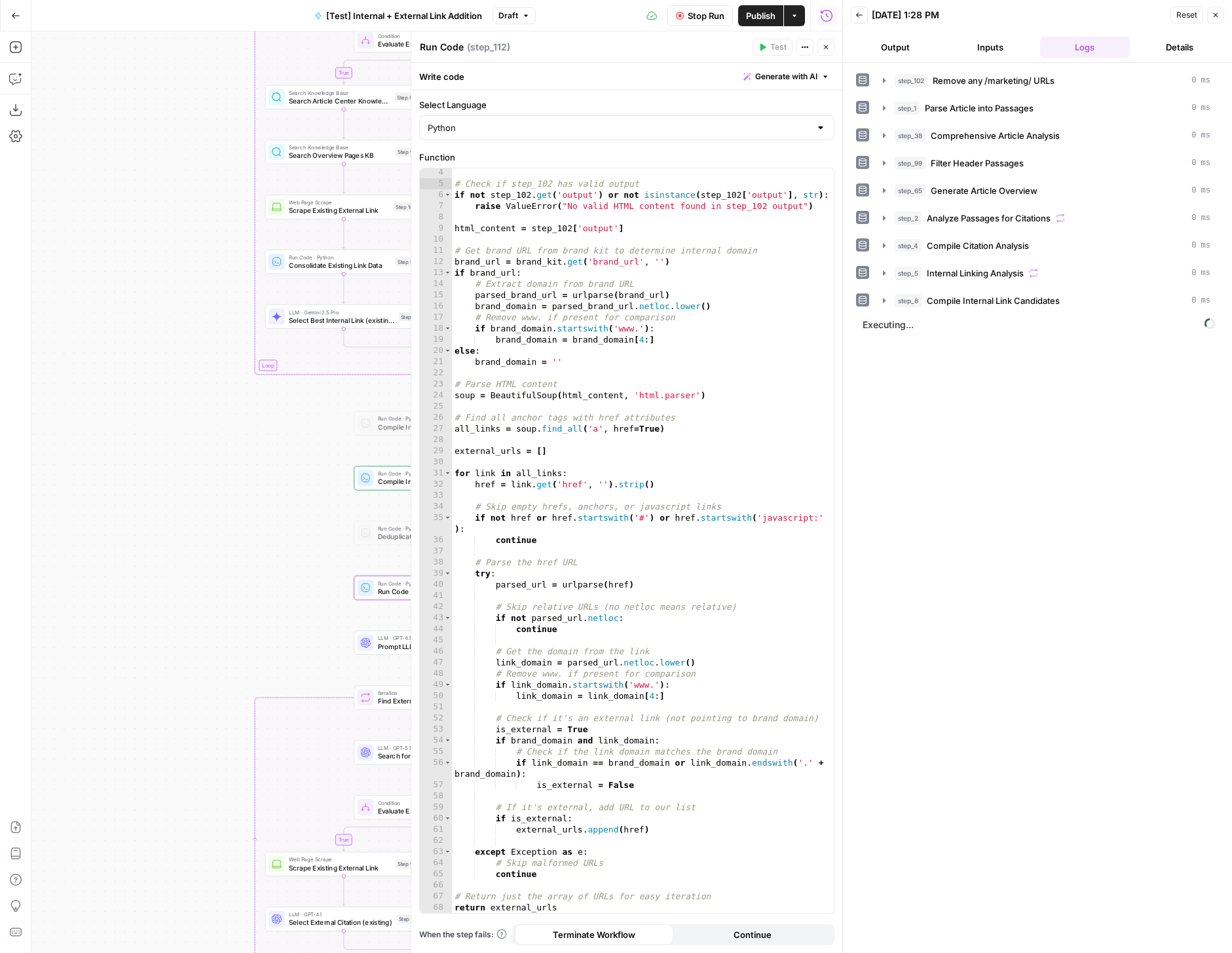
click at [829, 49] on icon "button" at bounding box center [827, 48] width 8 height 8
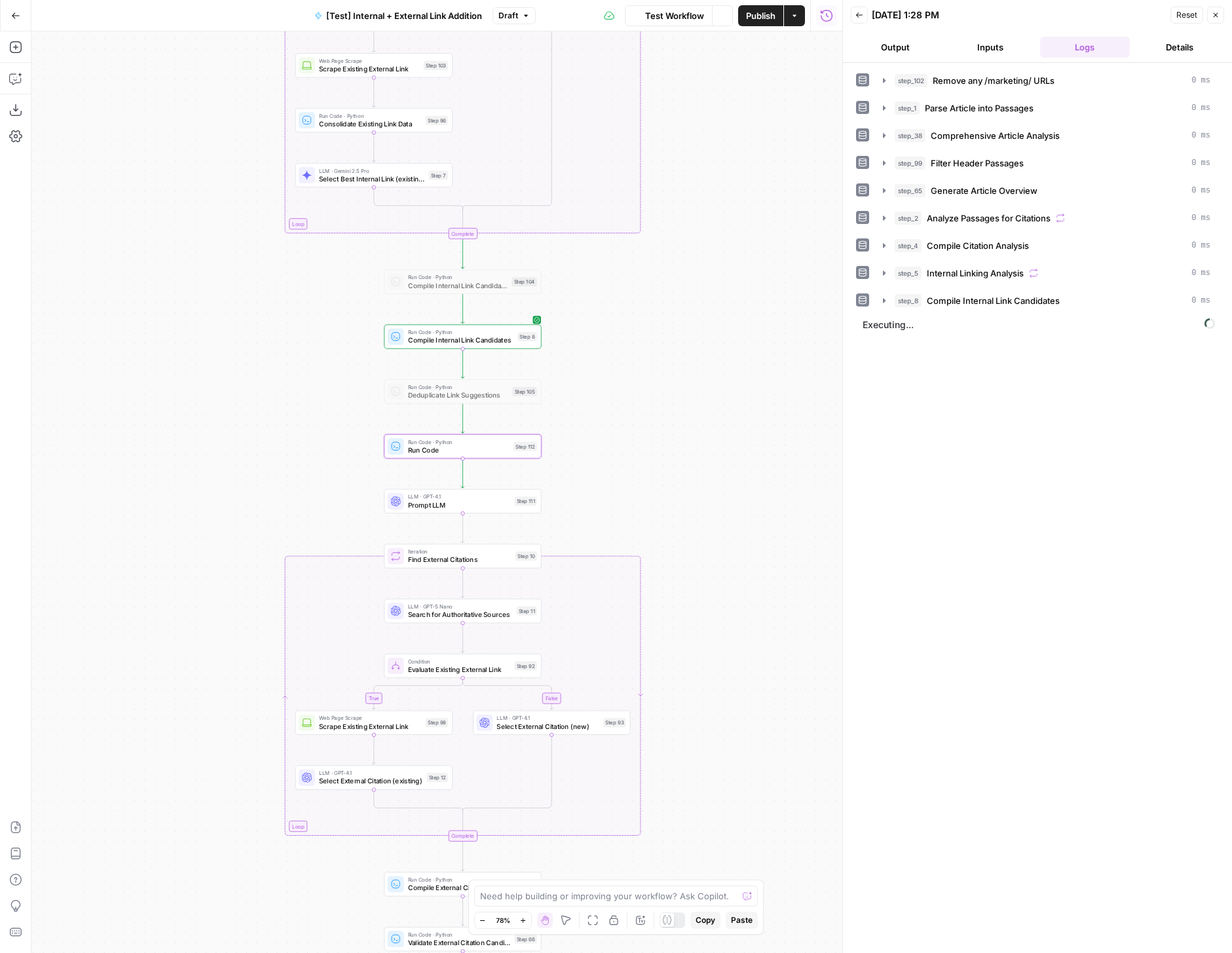
drag, startPoint x: 686, startPoint y: 544, endPoint x: 716, endPoint y: 409, distance: 138.3
click at [716, 409] on div "true false true false true false Workflow Set Inputs Inputs Run Code · Python R…" at bounding box center [437, 492] width 811 height 922
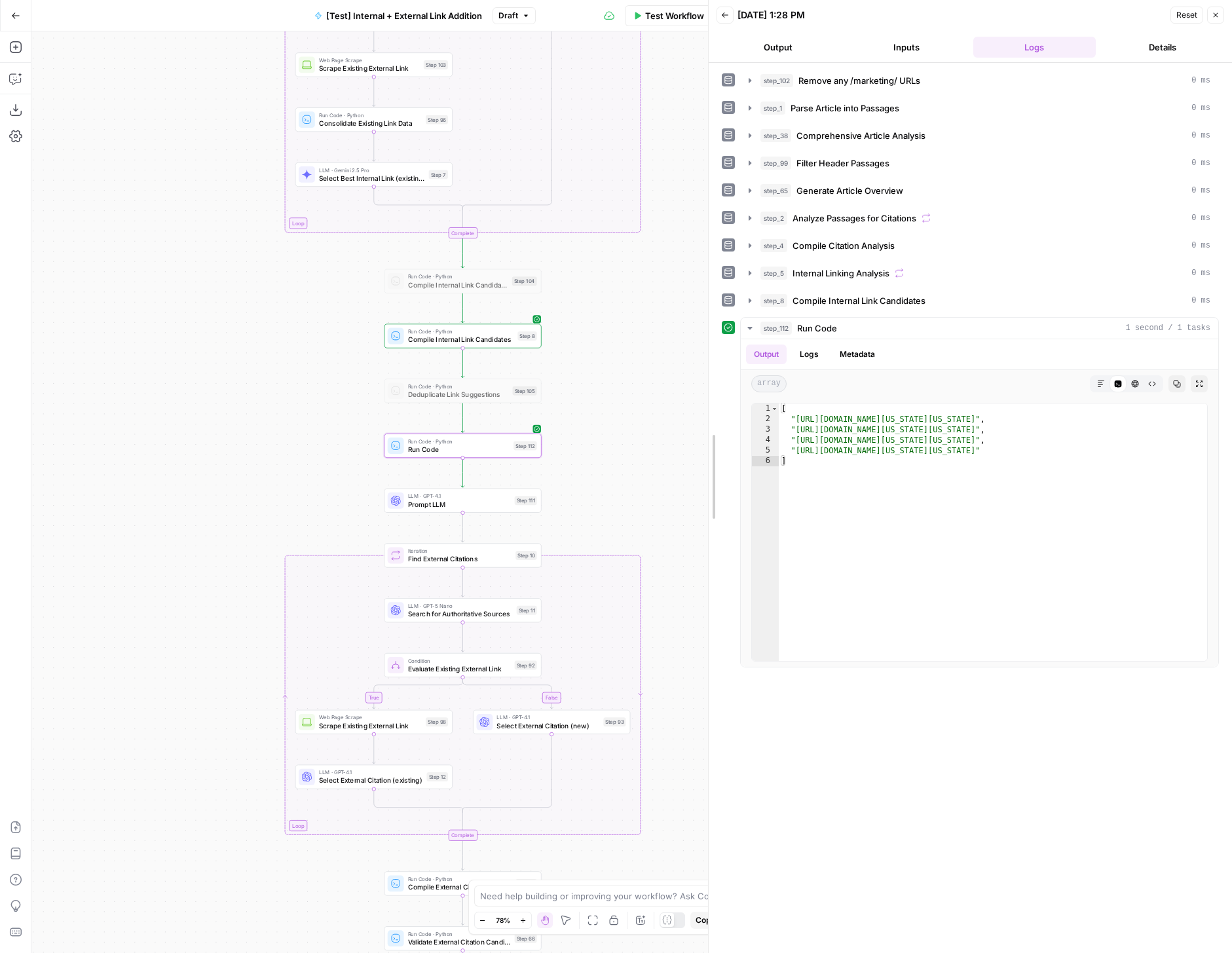
drag, startPoint x: 848, startPoint y: 432, endPoint x: 693, endPoint y: 431, distance: 155.0
click at [693, 431] on body "LegalZoom New Home Browse Insights Opportunities Your Data Recent Grids Article…" at bounding box center [616, 476] width 1232 height 953
drag, startPoint x: 640, startPoint y: 382, endPoint x: 622, endPoint y: 595, distance: 213.8
click at [622, 594] on div "true false true false true false Workflow Set Inputs Inputs Run Code · Python R…" at bounding box center [369, 492] width 677 height 922
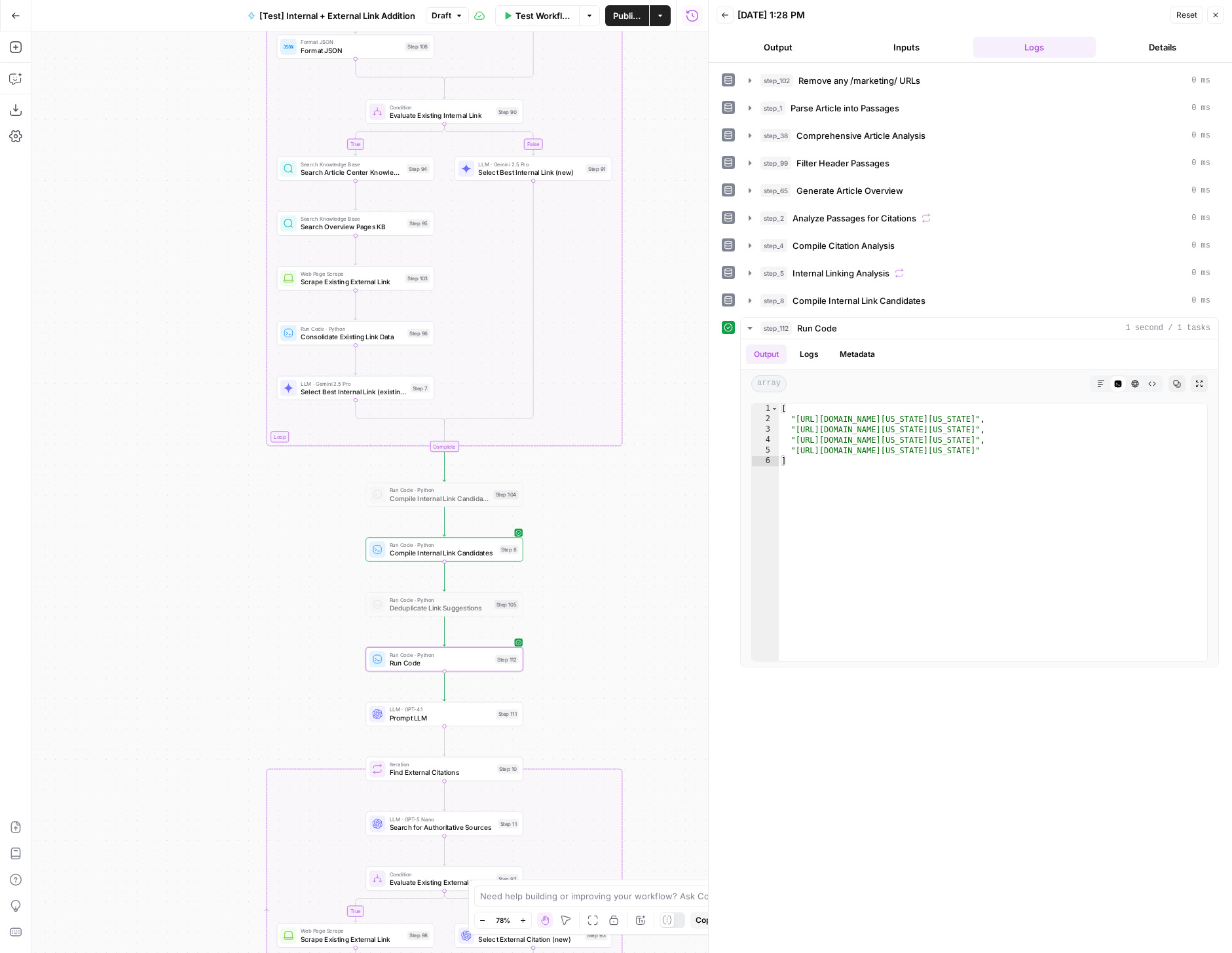
click at [896, 49] on button "Inputs" at bounding box center [906, 47] width 123 height 21
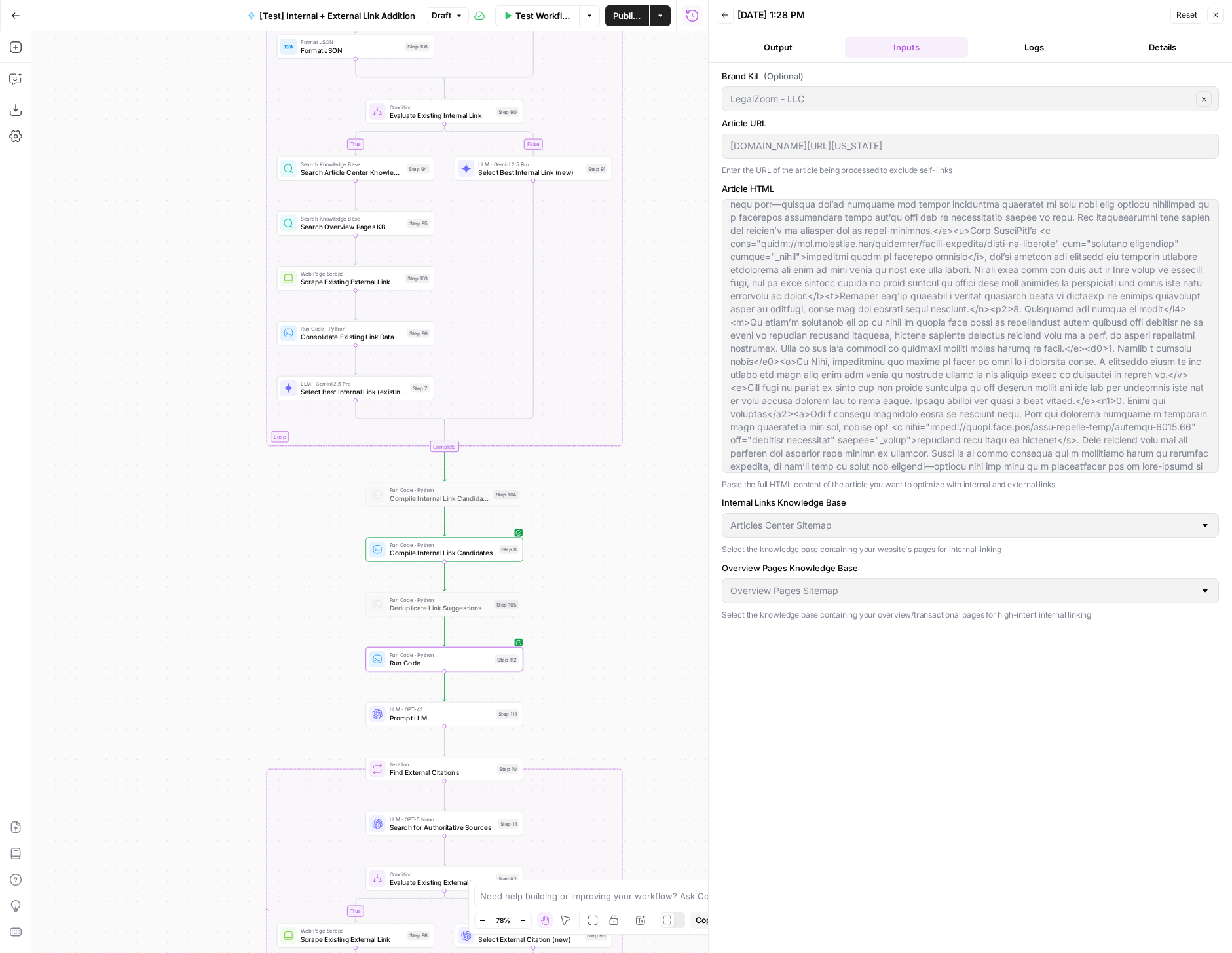
scroll to position [1756, 0]
click at [1119, 467] on div at bounding box center [970, 335] width 498 height 274
click at [1218, 15] on icon "button" at bounding box center [1216, 16] width 8 height 8
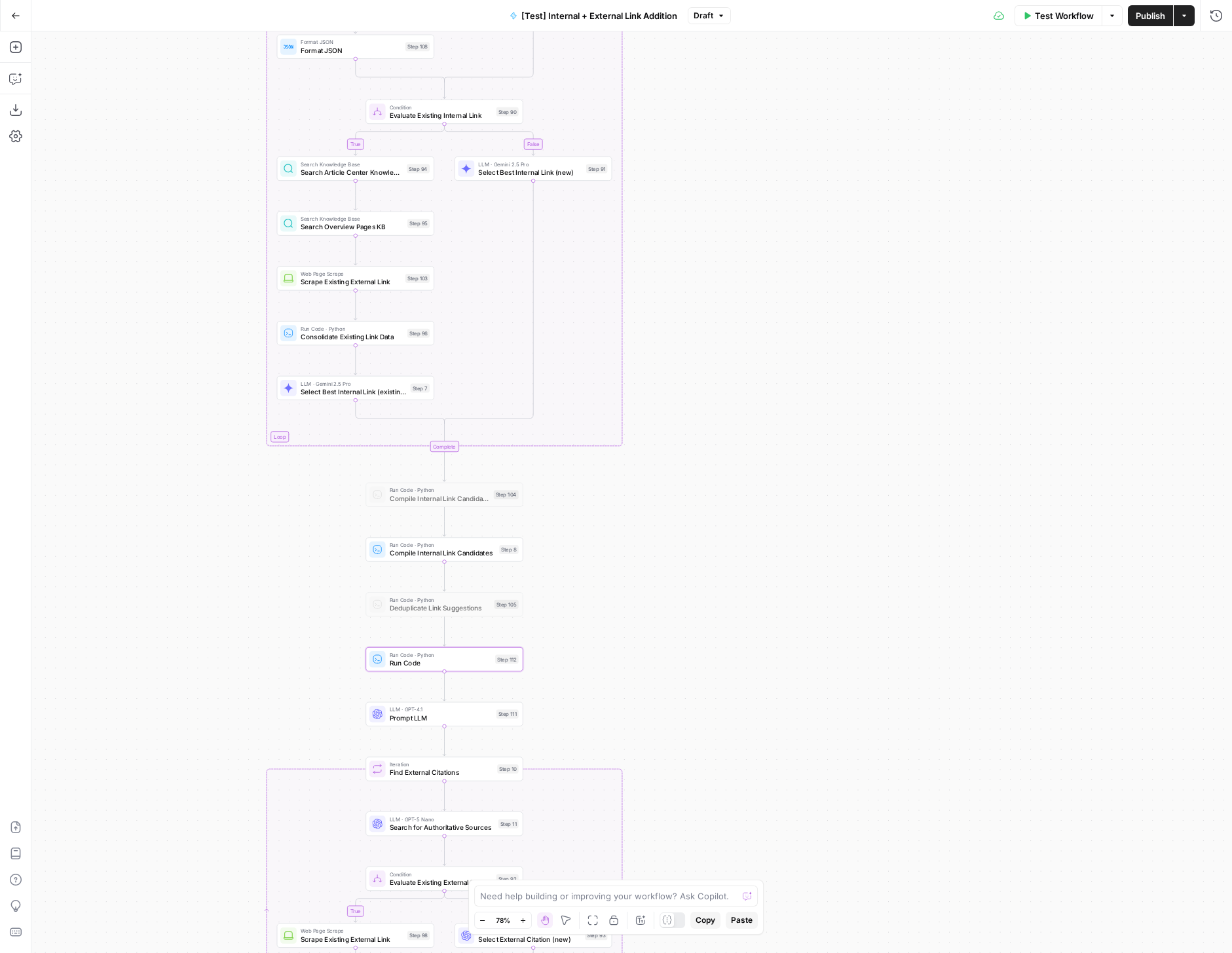
click at [1060, 29] on div "Test Workflow Options Publish Actions Run History" at bounding box center [982, 15] width 502 height 30
click at [1055, 20] on span "Test Workflow" at bounding box center [1064, 16] width 59 height 13
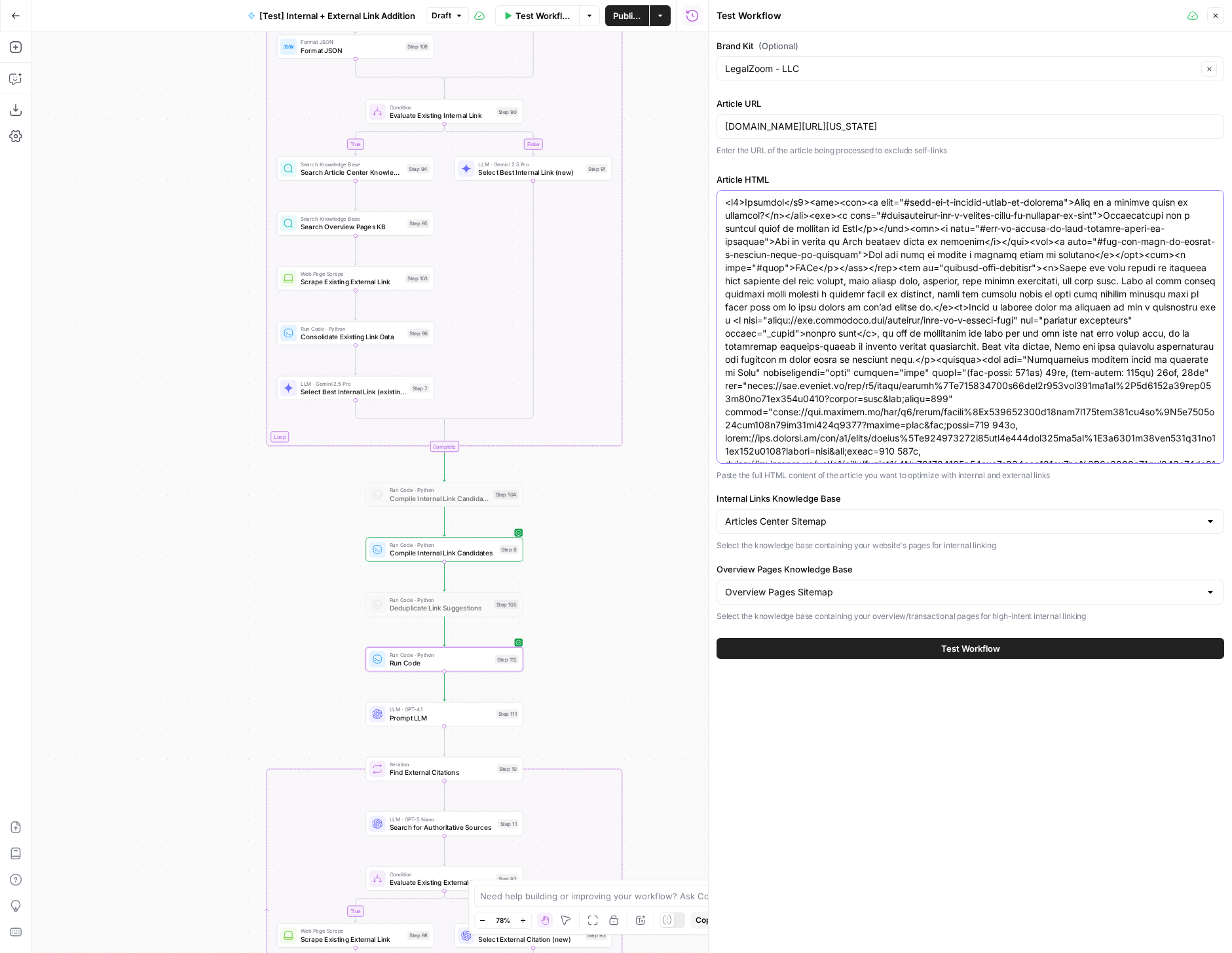
paste textarea "div builder-id="builder-a25c84c48aad40e2a0c79946ff312c80"><div><div builder-id=…"
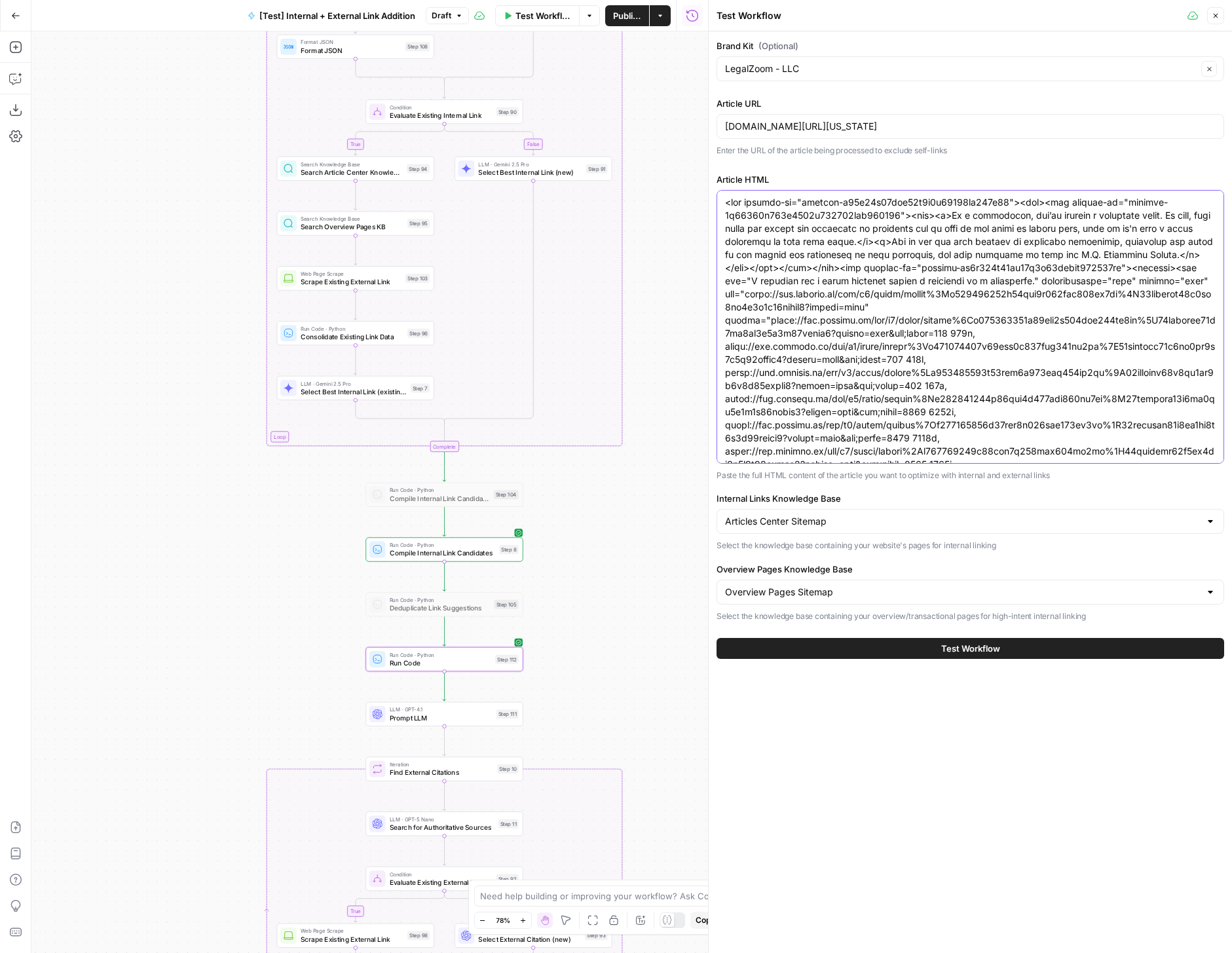
scroll to position [1788, 0]
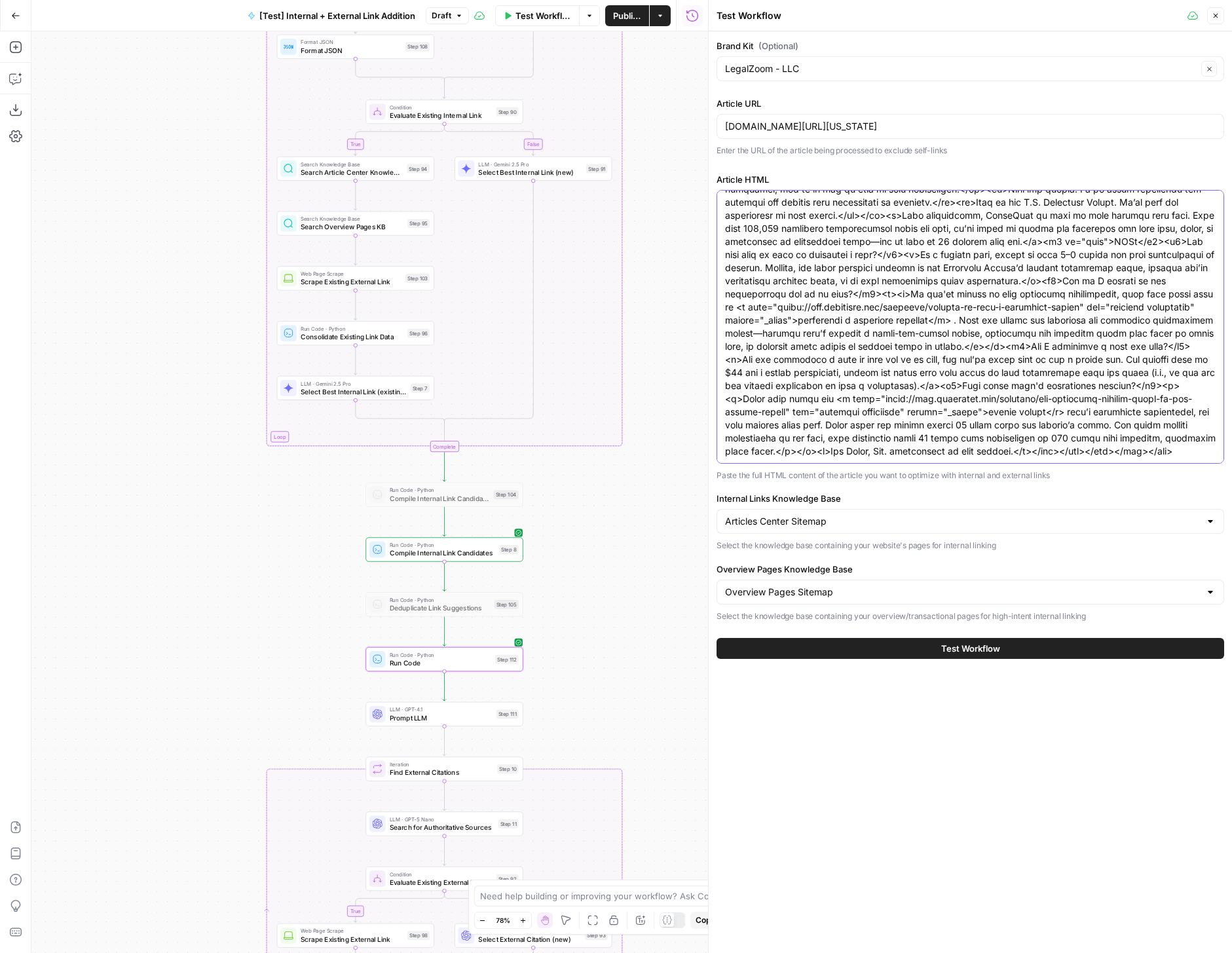
type textarea "<div builder-id="builder-a25c84c48aad40e2a0c79946ff312c80"><div><div builder-id…"
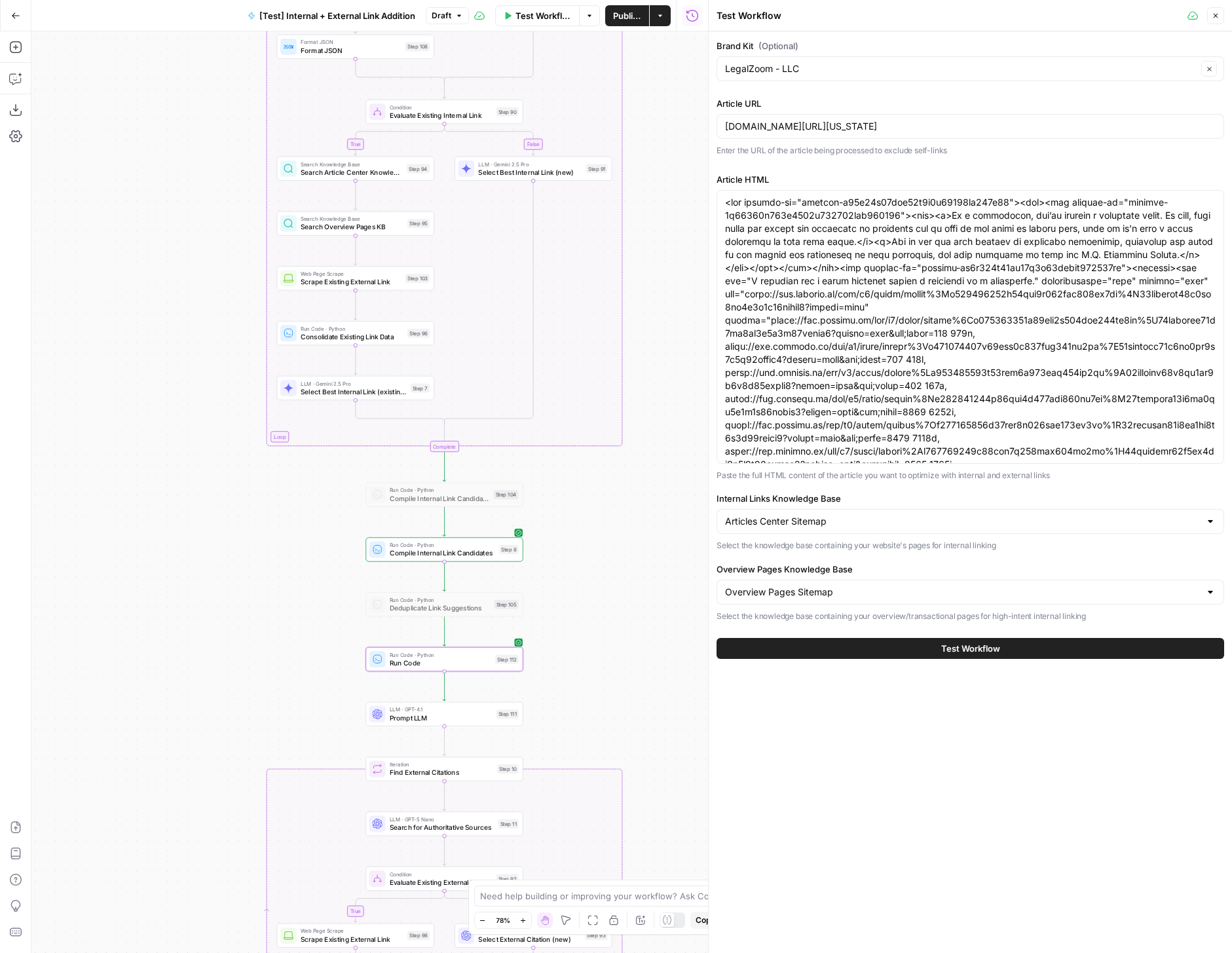
drag, startPoint x: 1001, startPoint y: 133, endPoint x: 712, endPoint y: 122, distance: 289.2
click at [712, 122] on div "Test Workflow Close Brand Kit (Optional) LegalZoom - LLC Clear Article URL lega…" at bounding box center [970, 476] width 524 height 953
click at [965, 130] on input "legalzoom.com/articles/durable-power-of-attorney-ohio" at bounding box center [970, 127] width 491 height 13
click at [1004, 124] on input "legalzoom.com/articles/durable-power-of-attorney-ohio" at bounding box center [970, 127] width 491 height 13
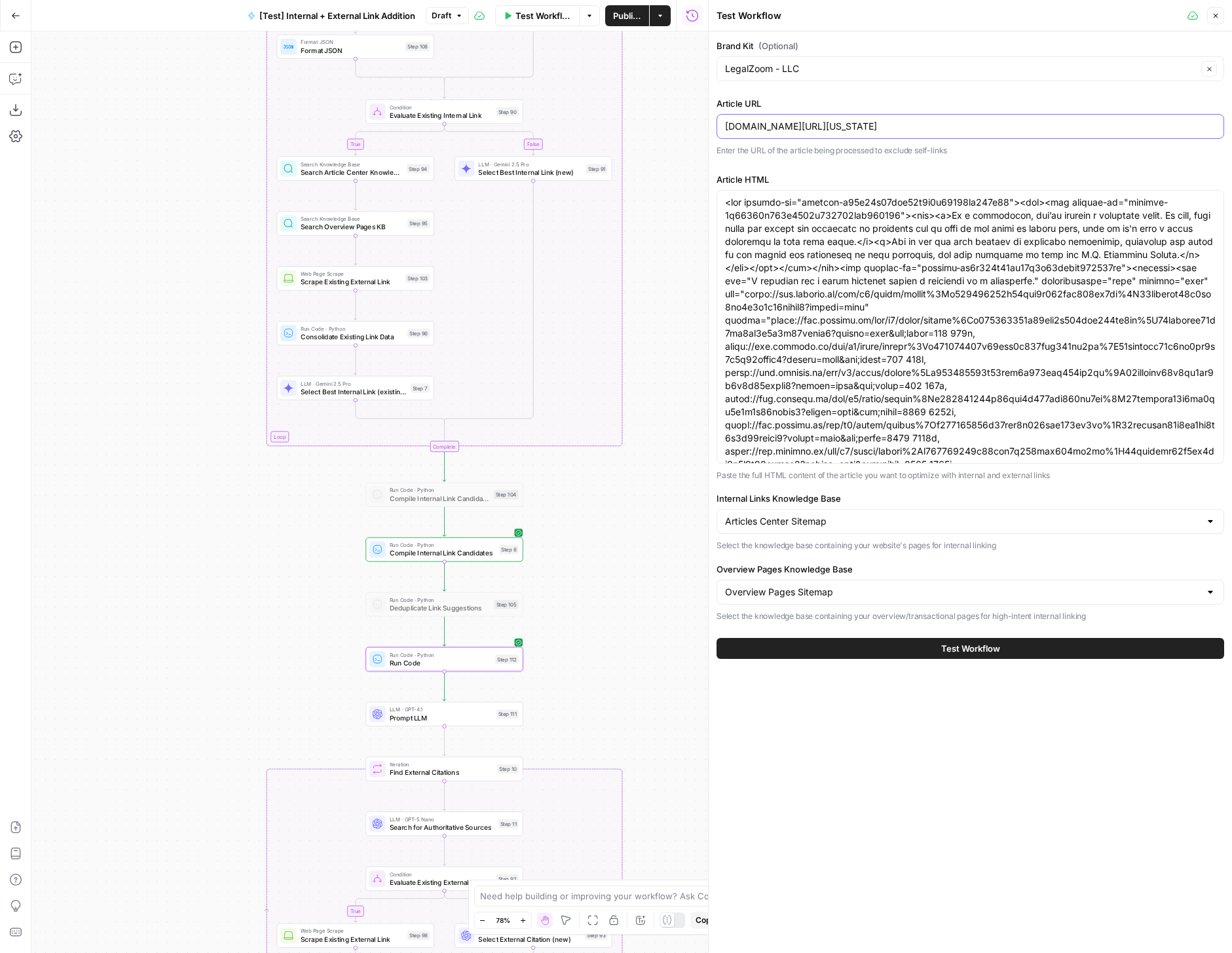
click at [1004, 124] on input "legalzoom.com/articles/durable-power-of-attorney-ohio" at bounding box center [970, 127] width 491 height 13
paste input "how-to-copyright-a-song"
type input "[DOMAIN_NAME][URL]"
click at [966, 150] on p "Enter the URL of the article being processed to exclude self-links" at bounding box center [970, 150] width 507 height 13
click at [923, 650] on button "Test Workflow" at bounding box center [970, 648] width 507 height 21
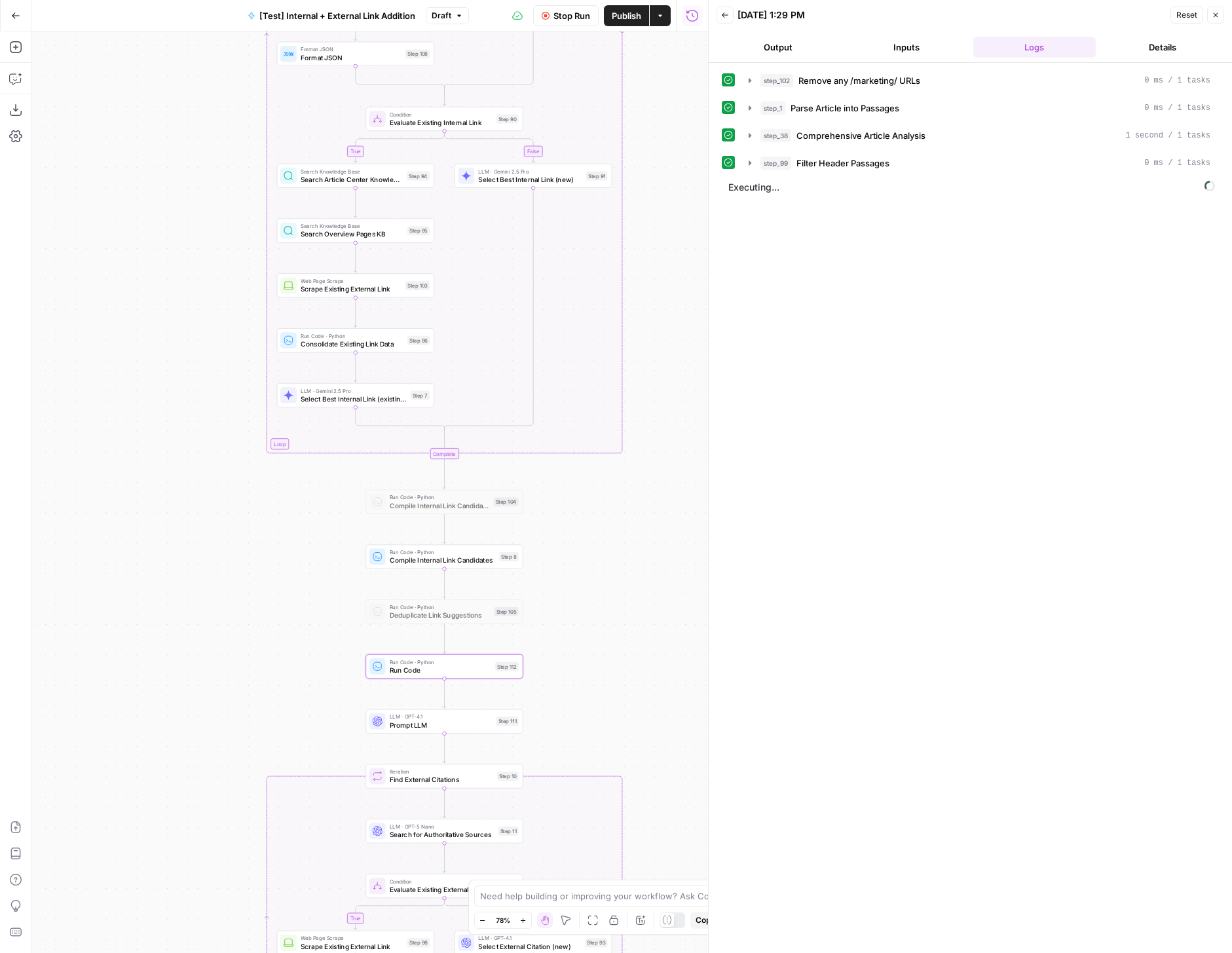
drag, startPoint x: 689, startPoint y: 188, endPoint x: 689, endPoint y: 452, distance: 264.0
click at [689, 452] on div "true false true false true false Workflow Set Inputs Inputs Run Code · Python R…" at bounding box center [369, 492] width 677 height 922
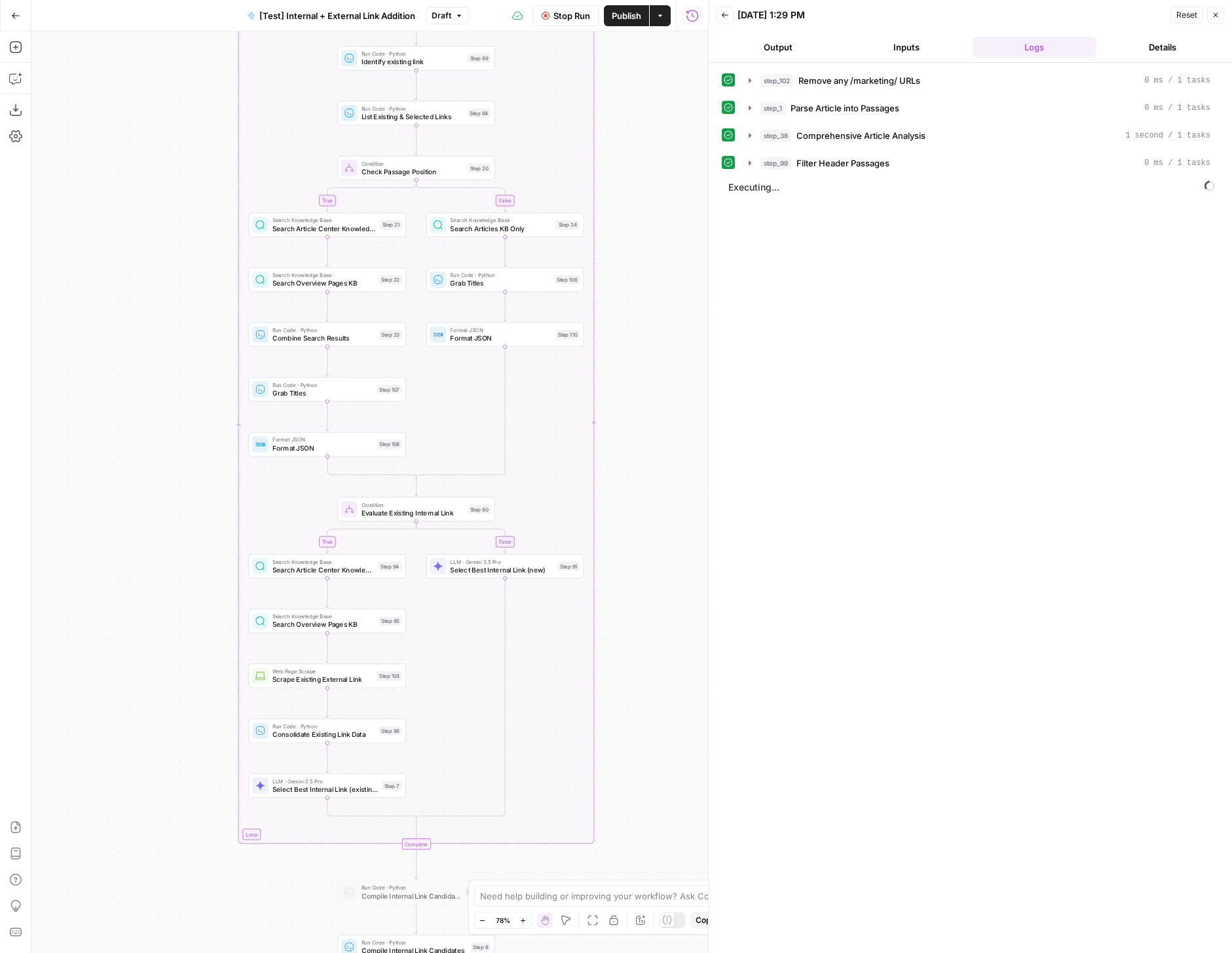
drag, startPoint x: 669, startPoint y: 278, endPoint x: 641, endPoint y: 412, distance: 136.9
click at [641, 412] on div "true false true false true false Workflow Set Inputs Inputs Run Code · Python R…" at bounding box center [369, 492] width 677 height 922
click at [574, 10] on span "Stop Run" at bounding box center [572, 16] width 37 height 13
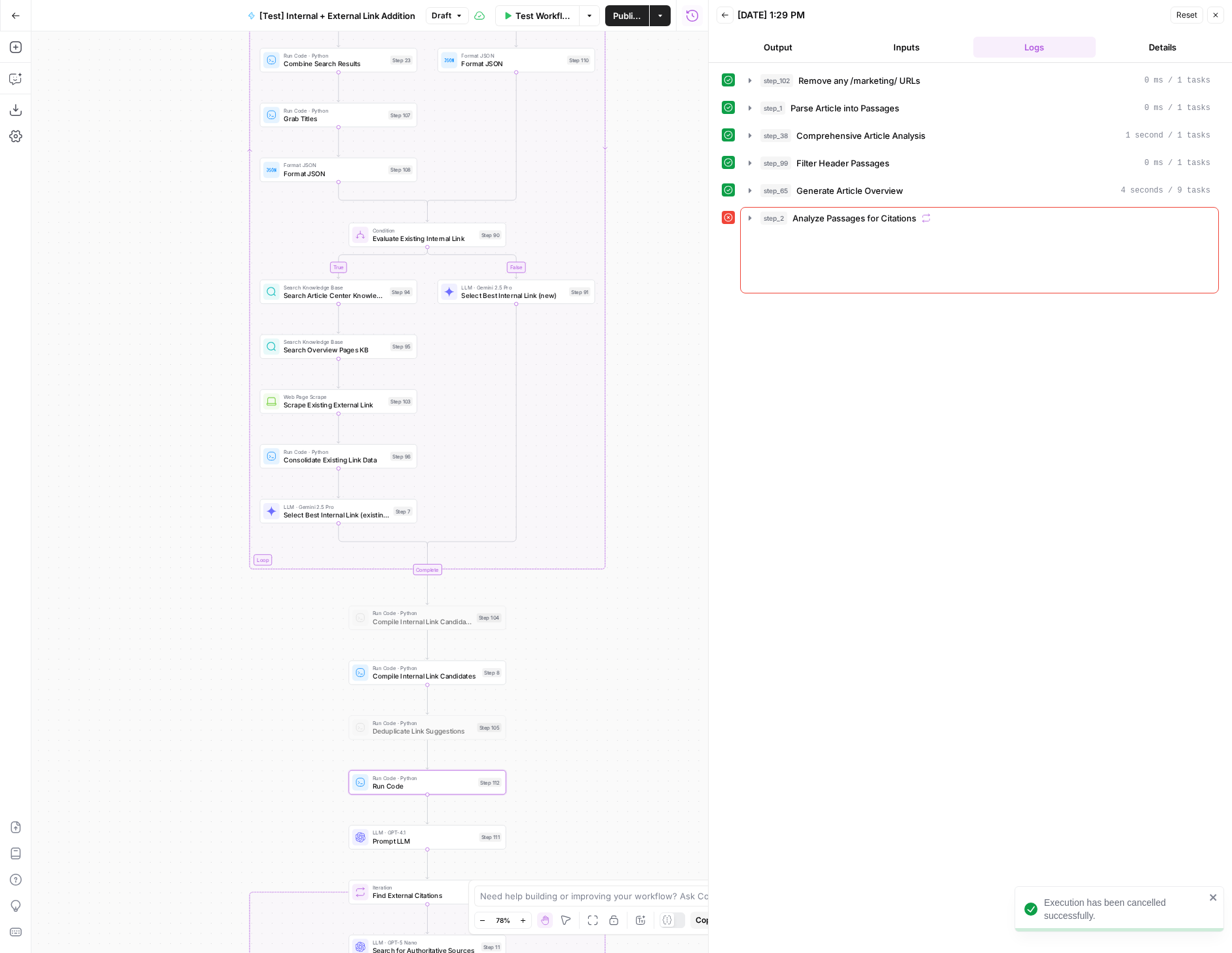
drag, startPoint x: 665, startPoint y: 391, endPoint x: 671, endPoint y: 188, distance: 203.1
click at [677, 113] on div "true false true false true false Workflow Set Inputs Inputs Run Code · Python R…" at bounding box center [369, 492] width 677 height 922
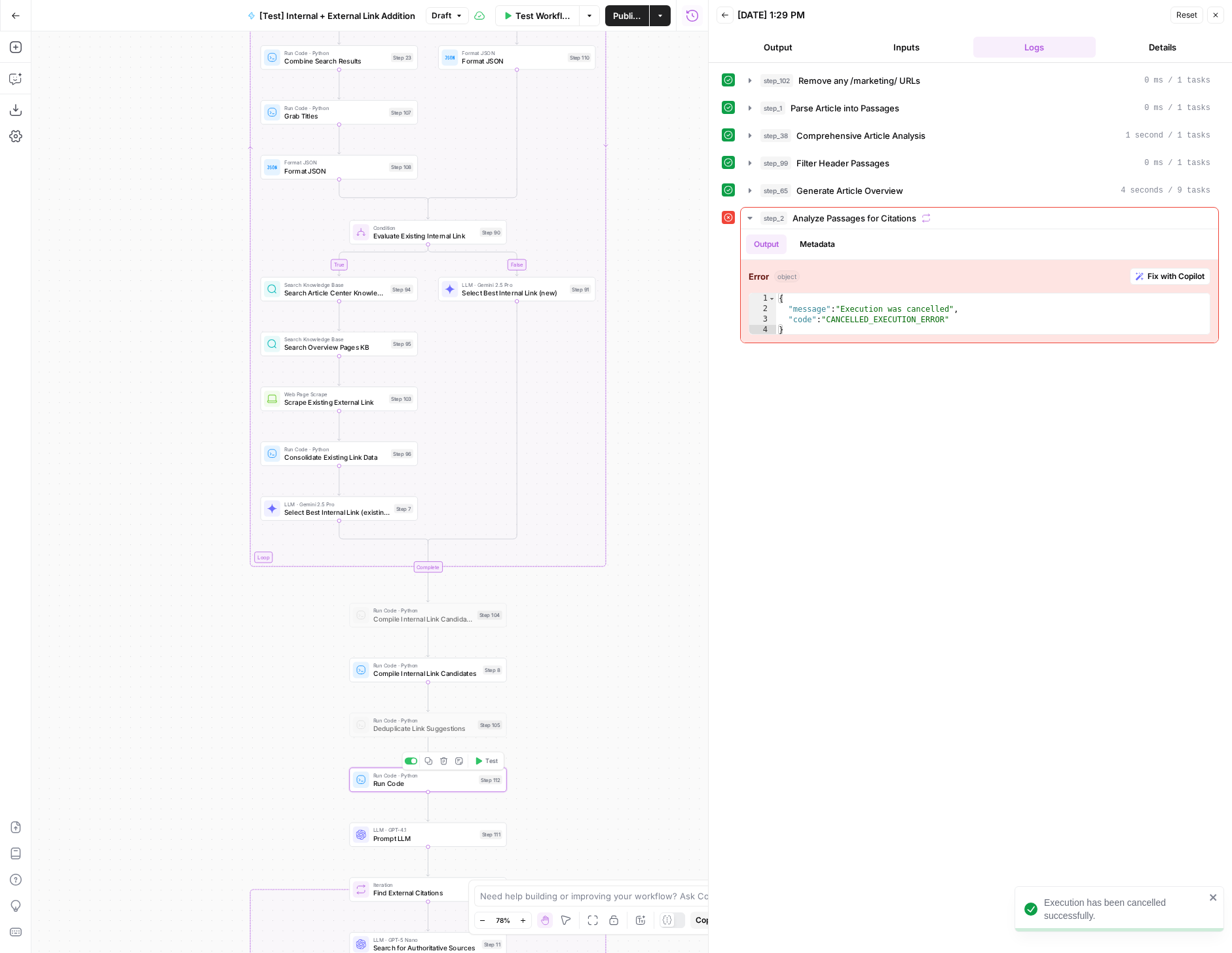
click at [481, 758] on icon "button" at bounding box center [479, 761] width 8 height 8
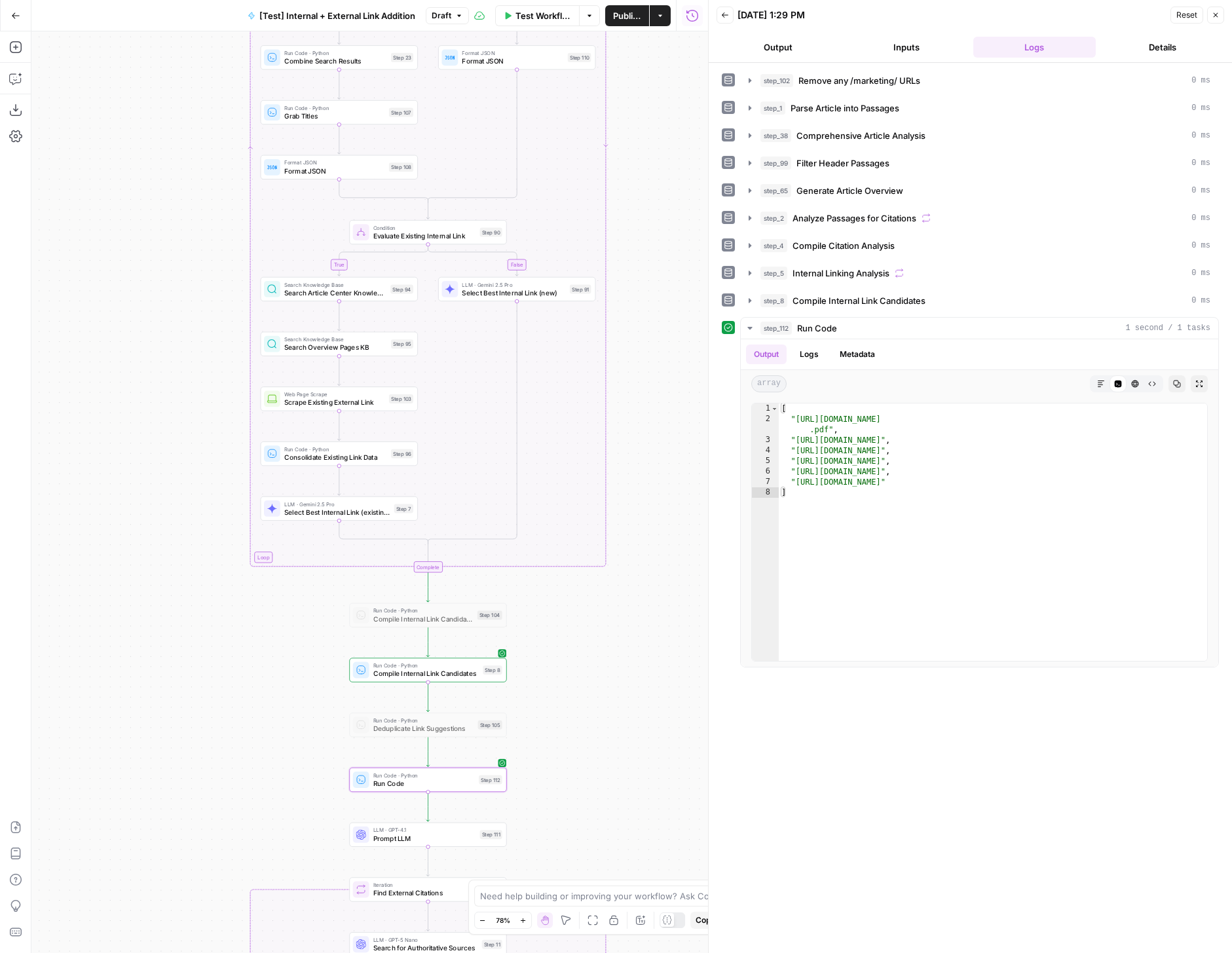
type textarea "*"
click at [980, 494] on div "[ "[URL][DOMAIN_NAME] .pdf" , "[URL][DOMAIN_NAME]" , "[URL][DOMAIN_NAME]" , "[U…" at bounding box center [993, 543] width 428 height 278
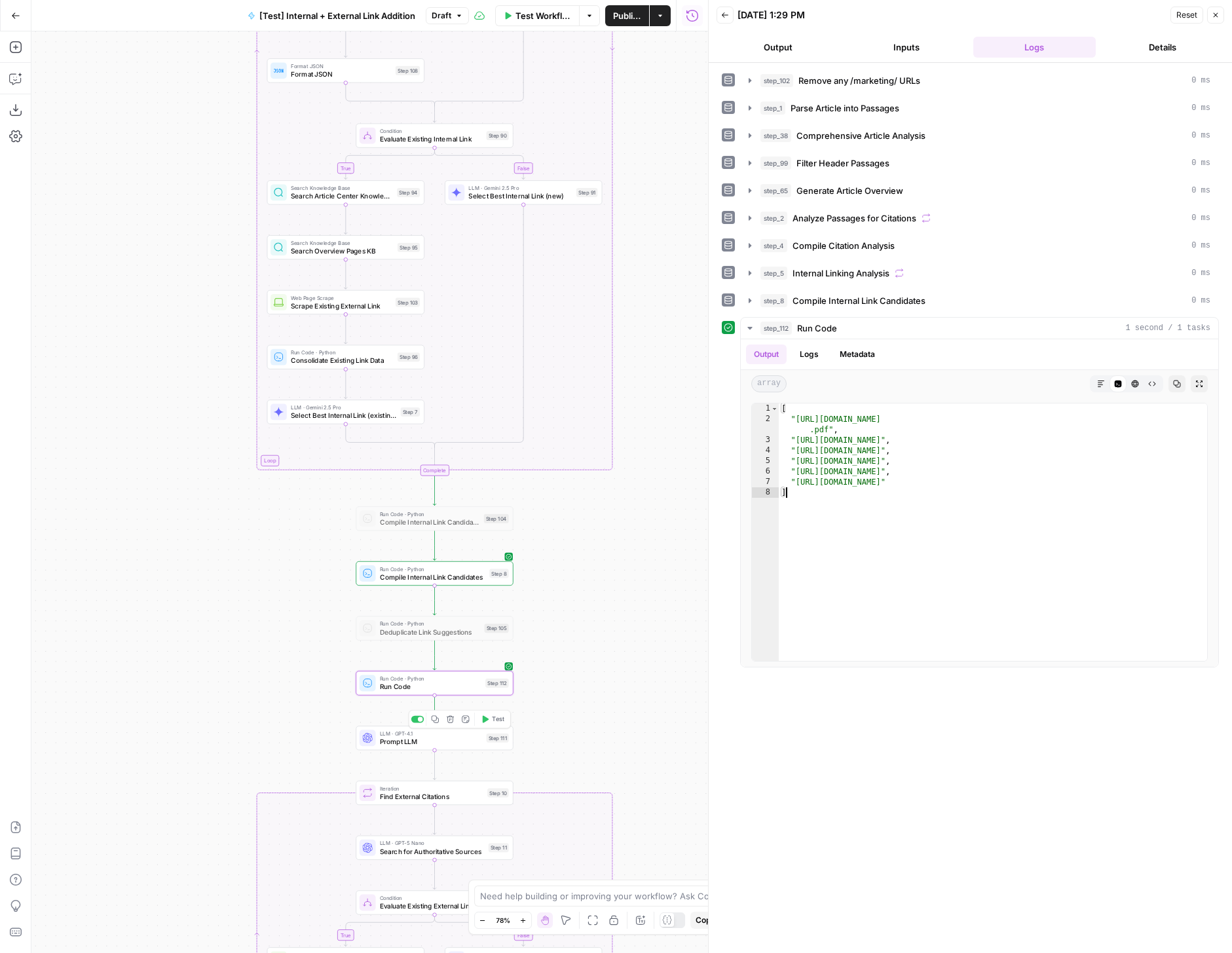
click at [449, 719] on icon "button" at bounding box center [450, 719] width 8 height 8
click at [526, 160] on span "Cancel" at bounding box center [513, 167] width 30 height 13
click at [446, 741] on span "Prompt LLM" at bounding box center [431, 741] width 103 height 11
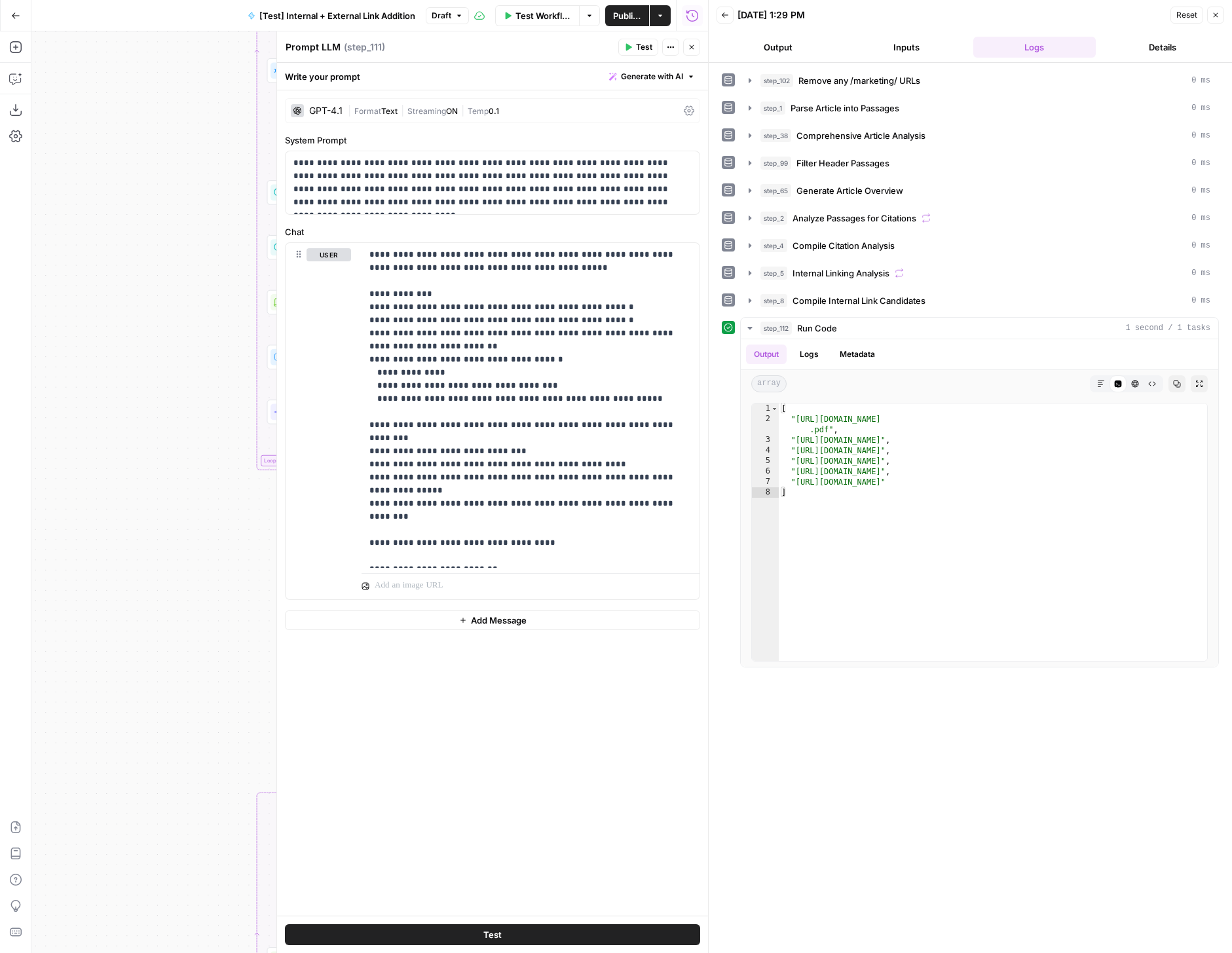
click at [336, 104] on div "GPT-4.1" at bounding box center [317, 111] width 52 height 13
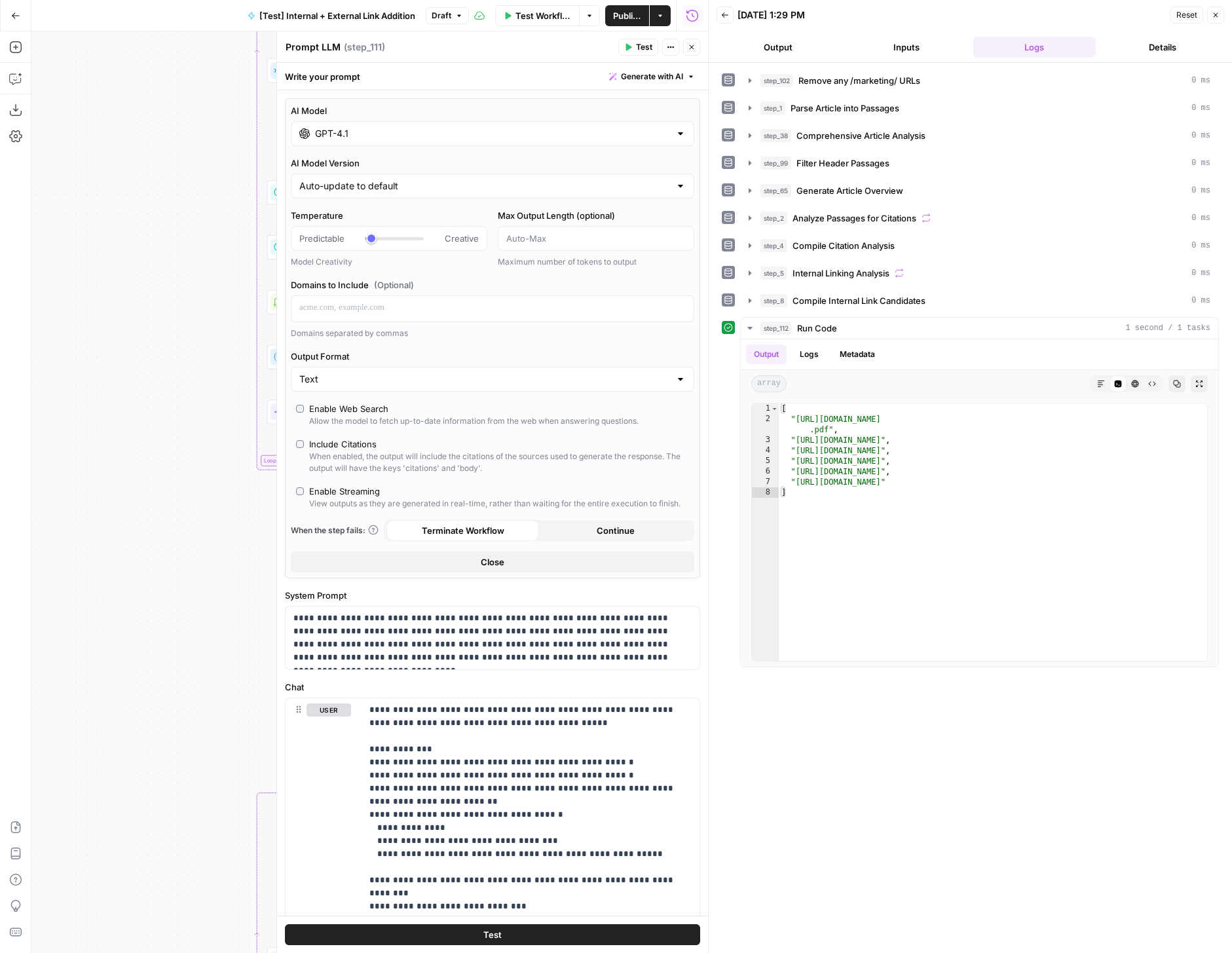
click at [371, 141] on div "GPT-4.1" at bounding box center [493, 133] width 404 height 25
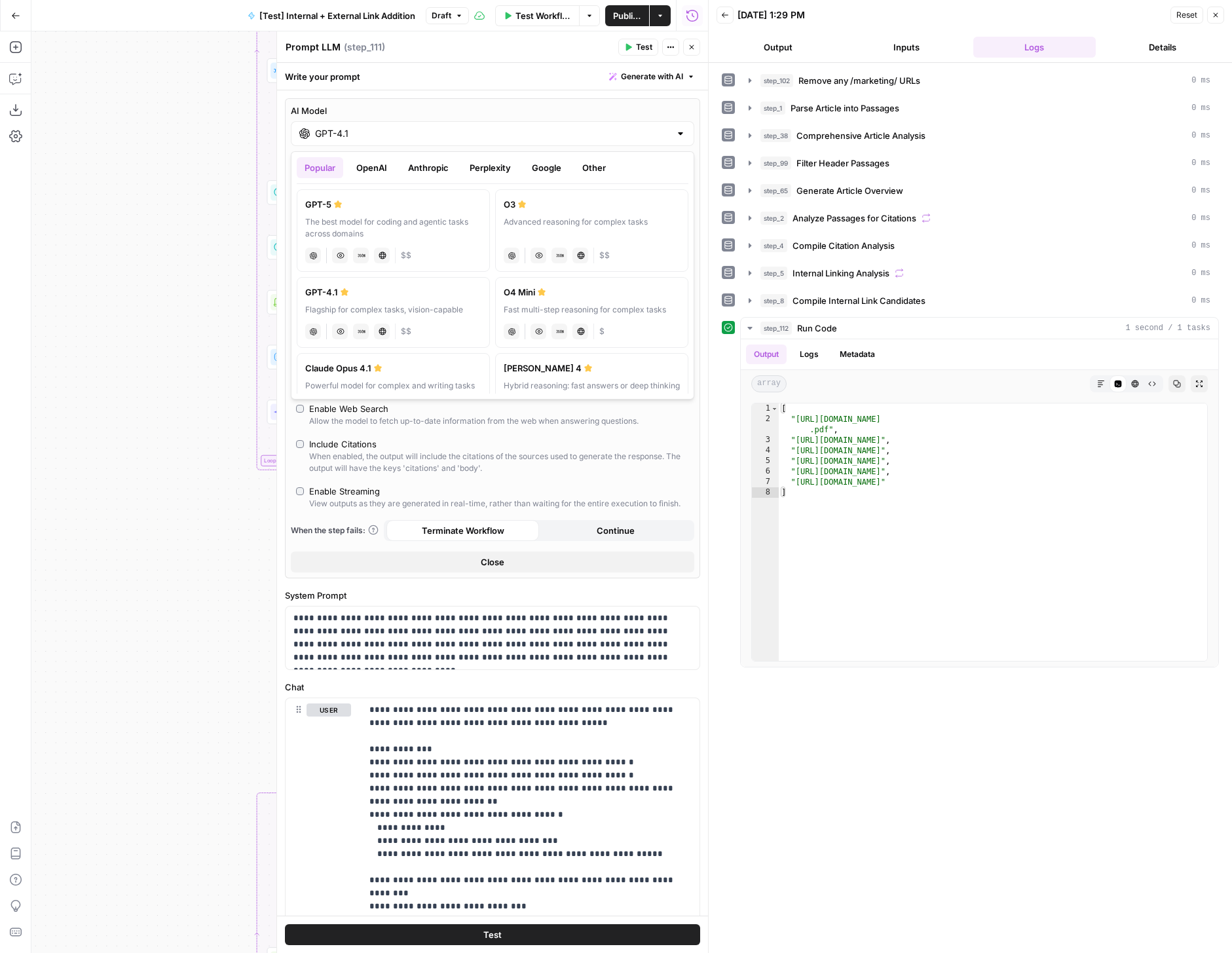
click at [401, 210] on div "GPT-5" at bounding box center [393, 205] width 176 height 13
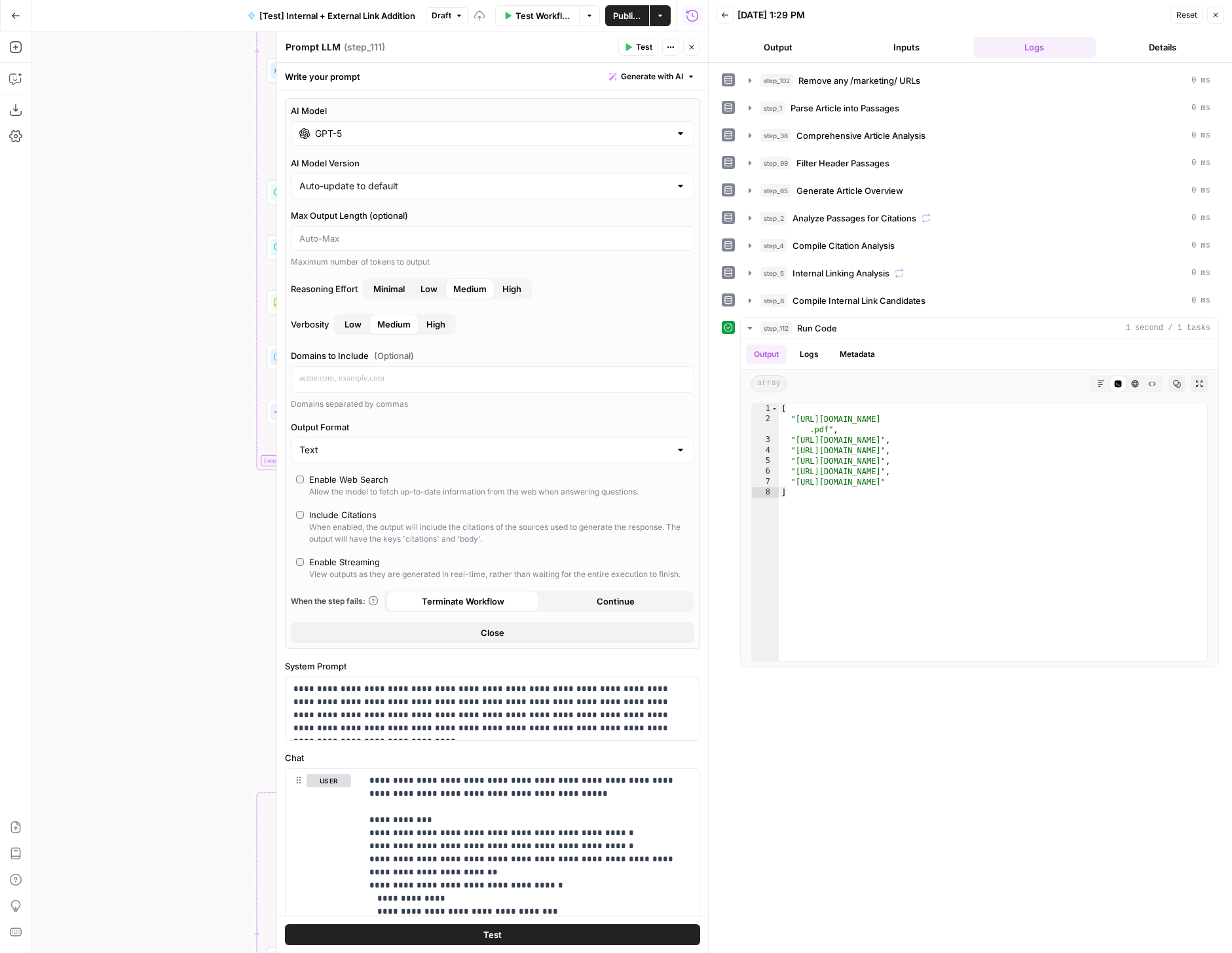
click at [350, 127] on input "GPT-5" at bounding box center [493, 134] width 355 height 13
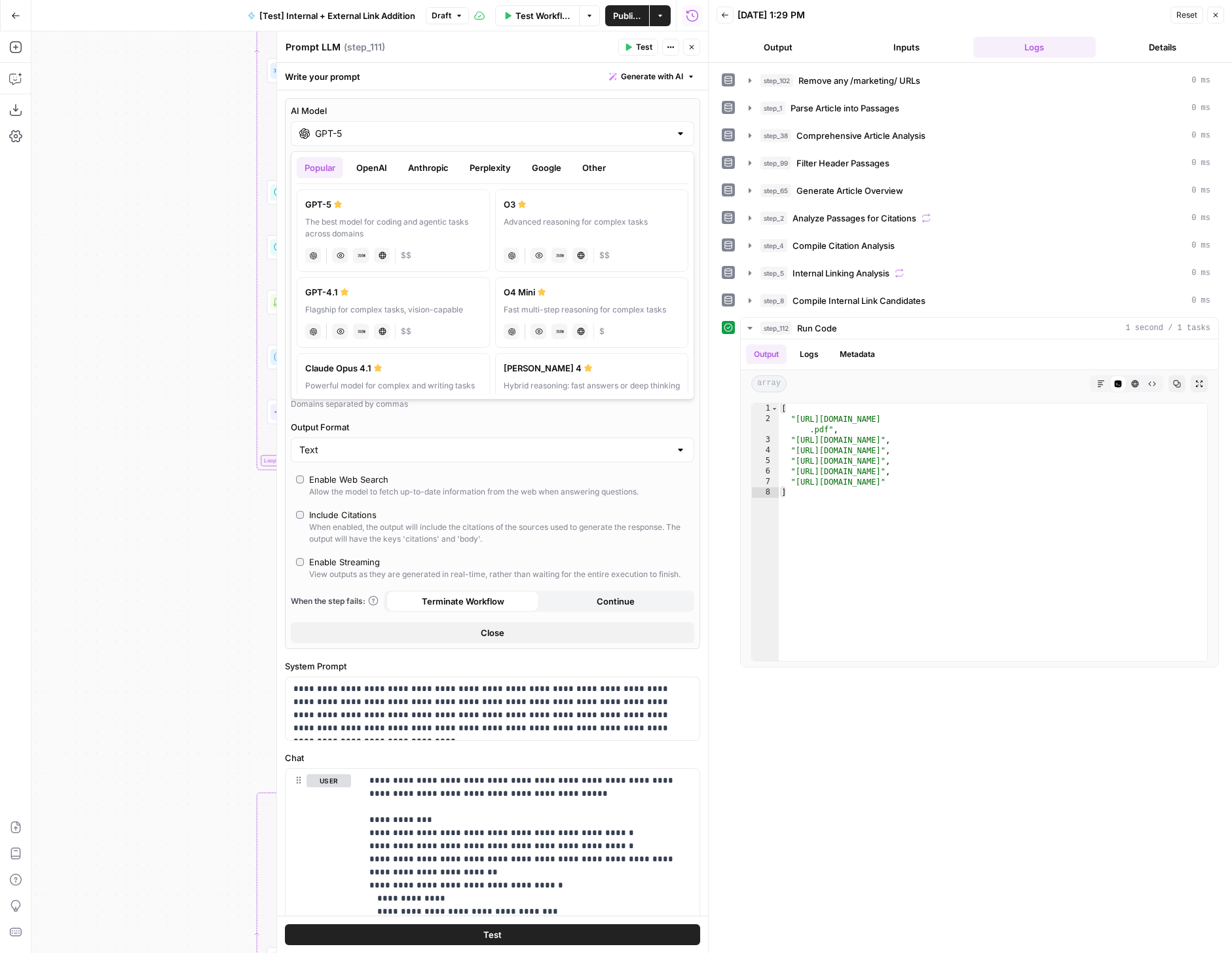
click at [448, 167] on button "Anthropic" at bounding box center [428, 167] width 56 height 21
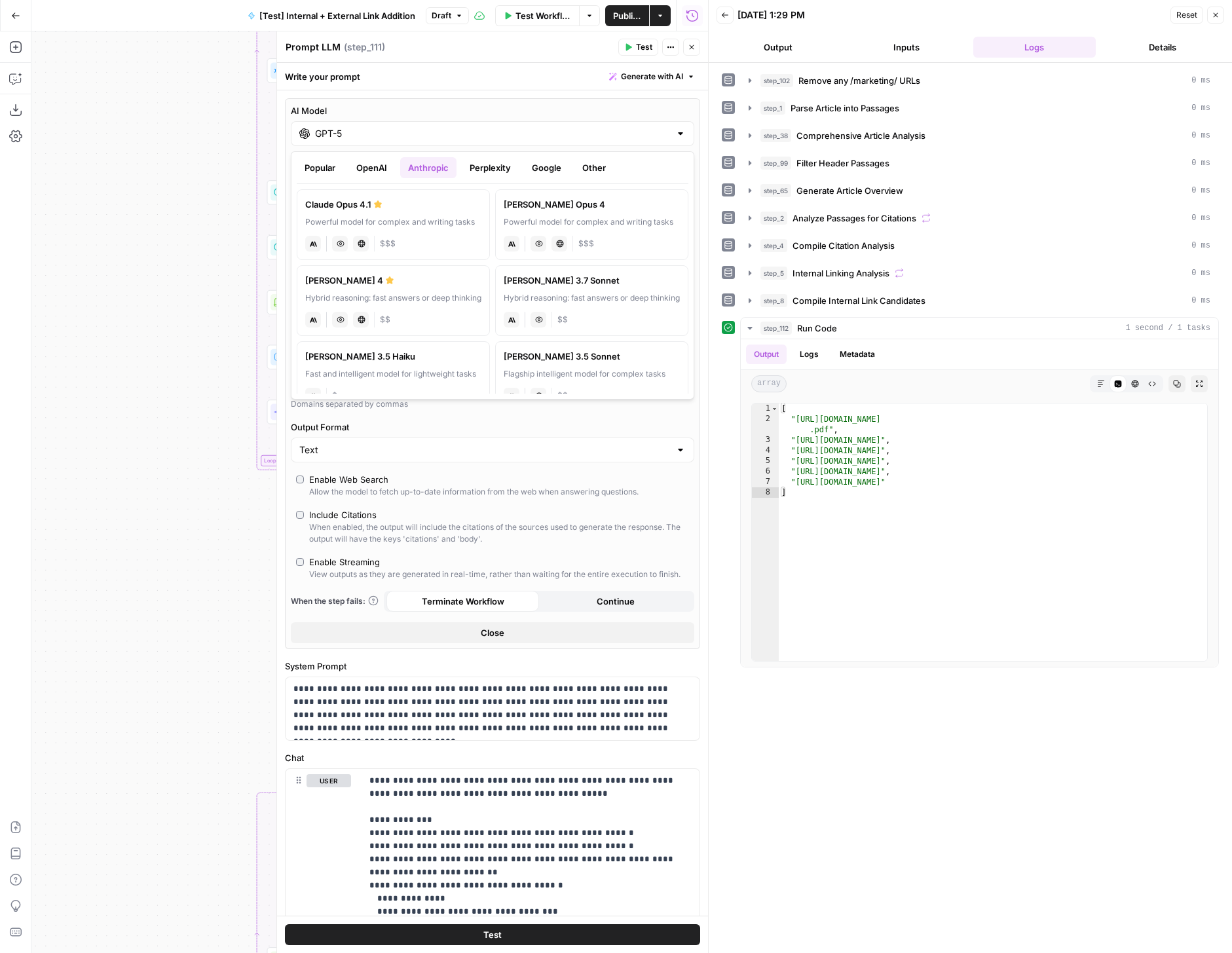
click at [465, 241] on div "anthropic Vision Capabilities Live Web Research $$$" at bounding box center [393, 243] width 176 height 18
type input "Claude Opus 4.1"
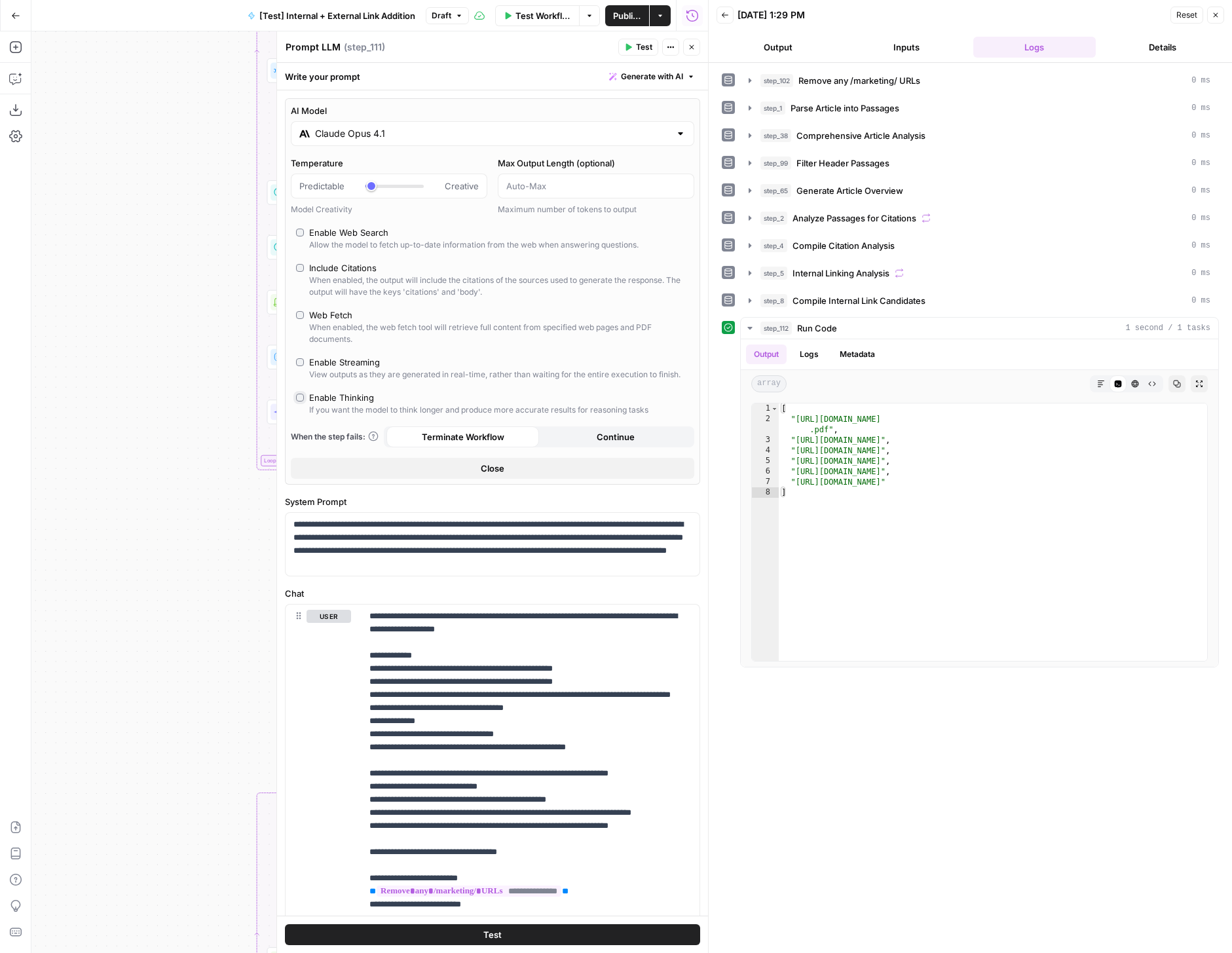
type input "*"
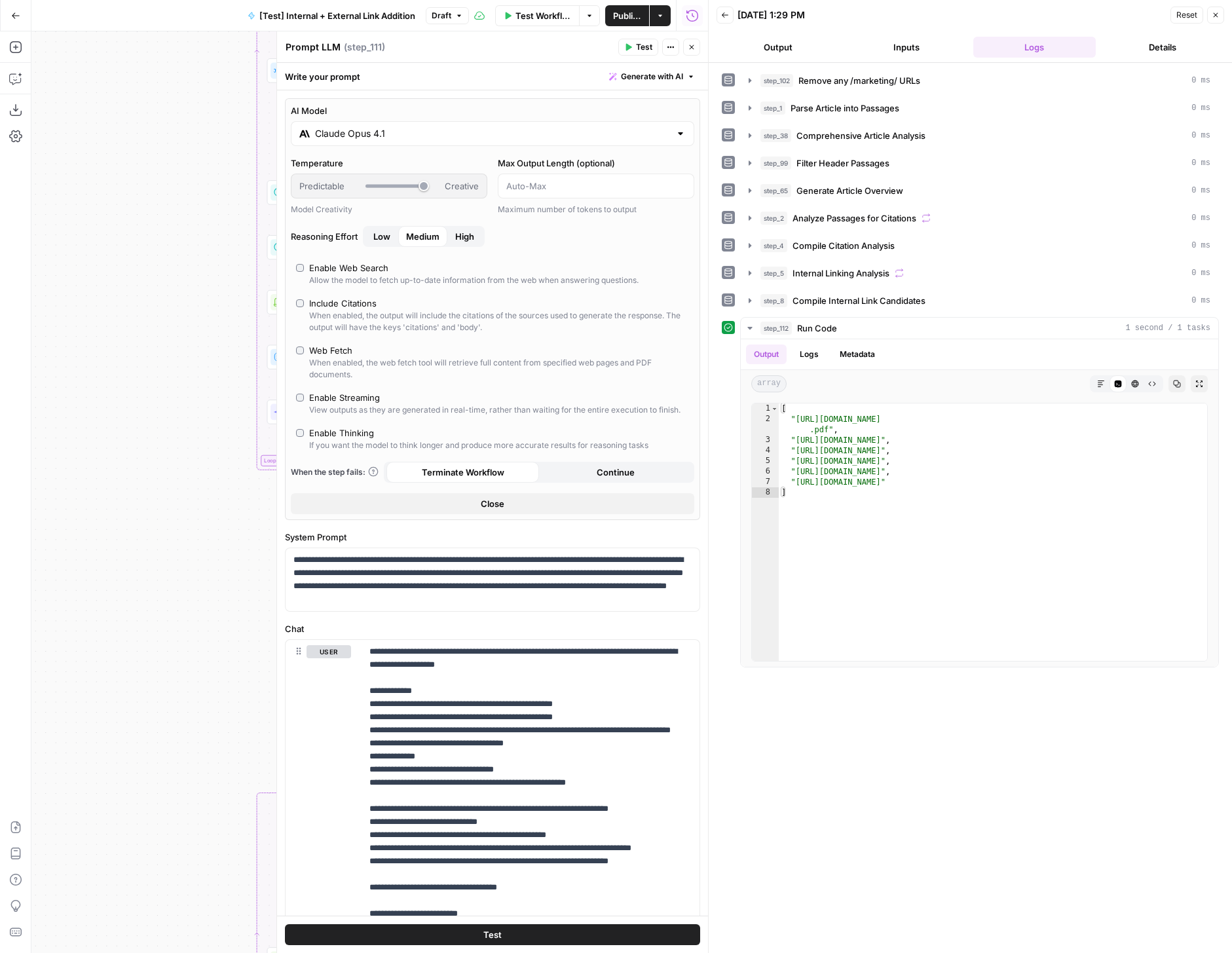
click at [1212, 21] on button "Close" at bounding box center [1216, 15] width 17 height 17
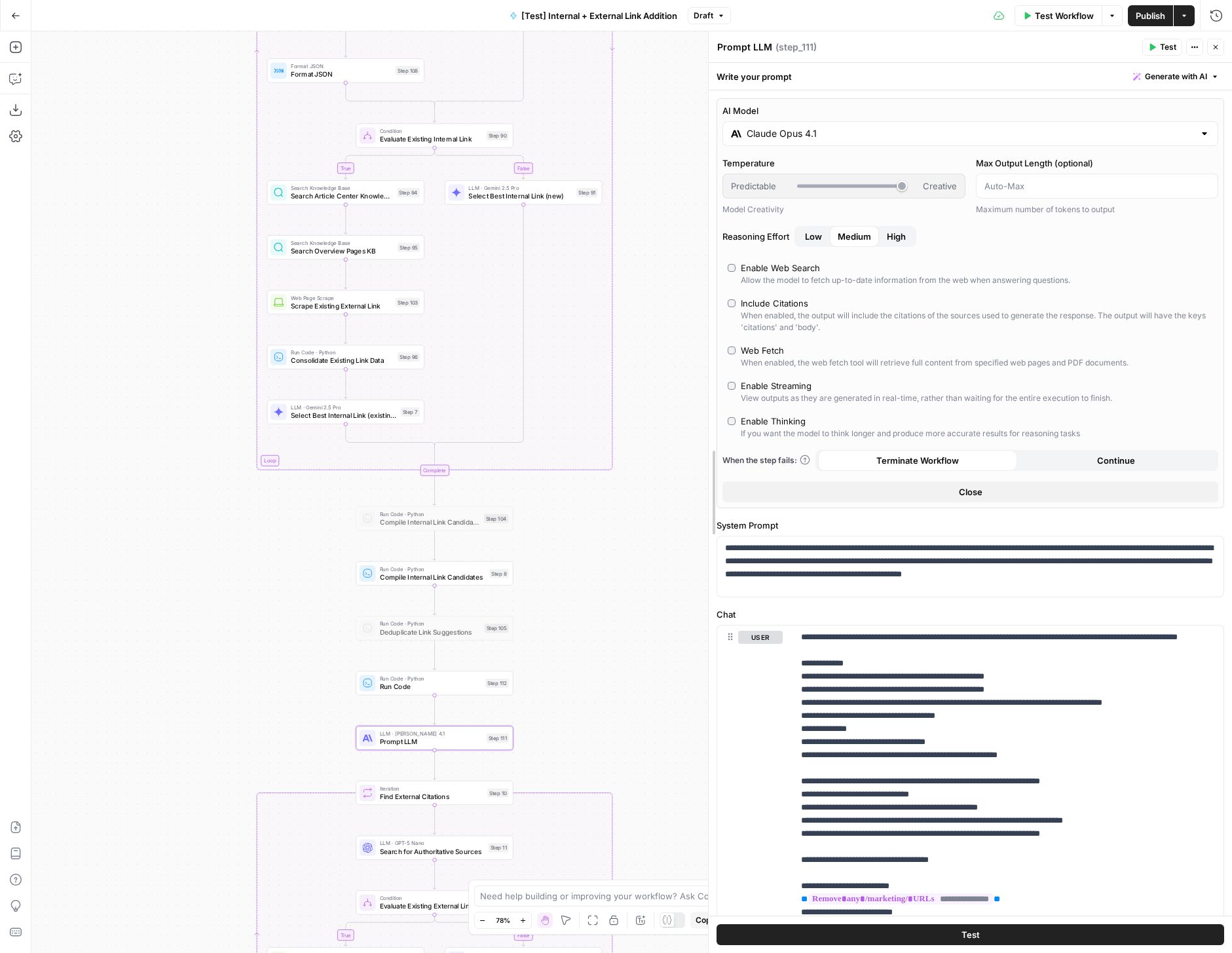
drag, startPoint x: 802, startPoint y: 290, endPoint x: 640, endPoint y: 289, distance: 162.0
click at [640, 289] on body "LegalZoom New Home Browse Insights Opportunities Your Data Recent Grids Article…" at bounding box center [616, 476] width 1232 height 953
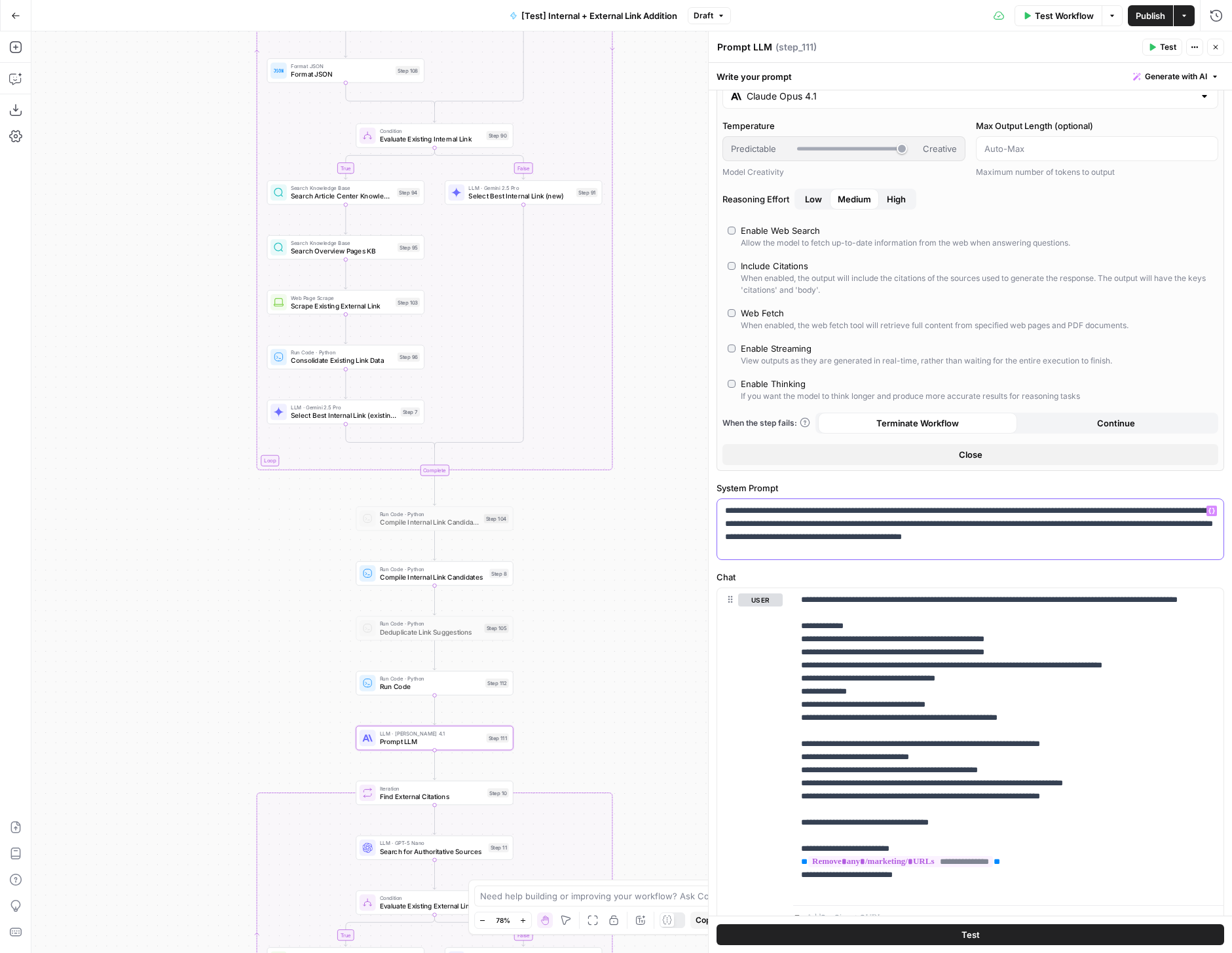
drag, startPoint x: 958, startPoint y: 550, endPoint x: 716, endPoint y: 512, distance: 245.0
click at [716, 512] on div "**********" at bounding box center [970, 511] width 523 height 917
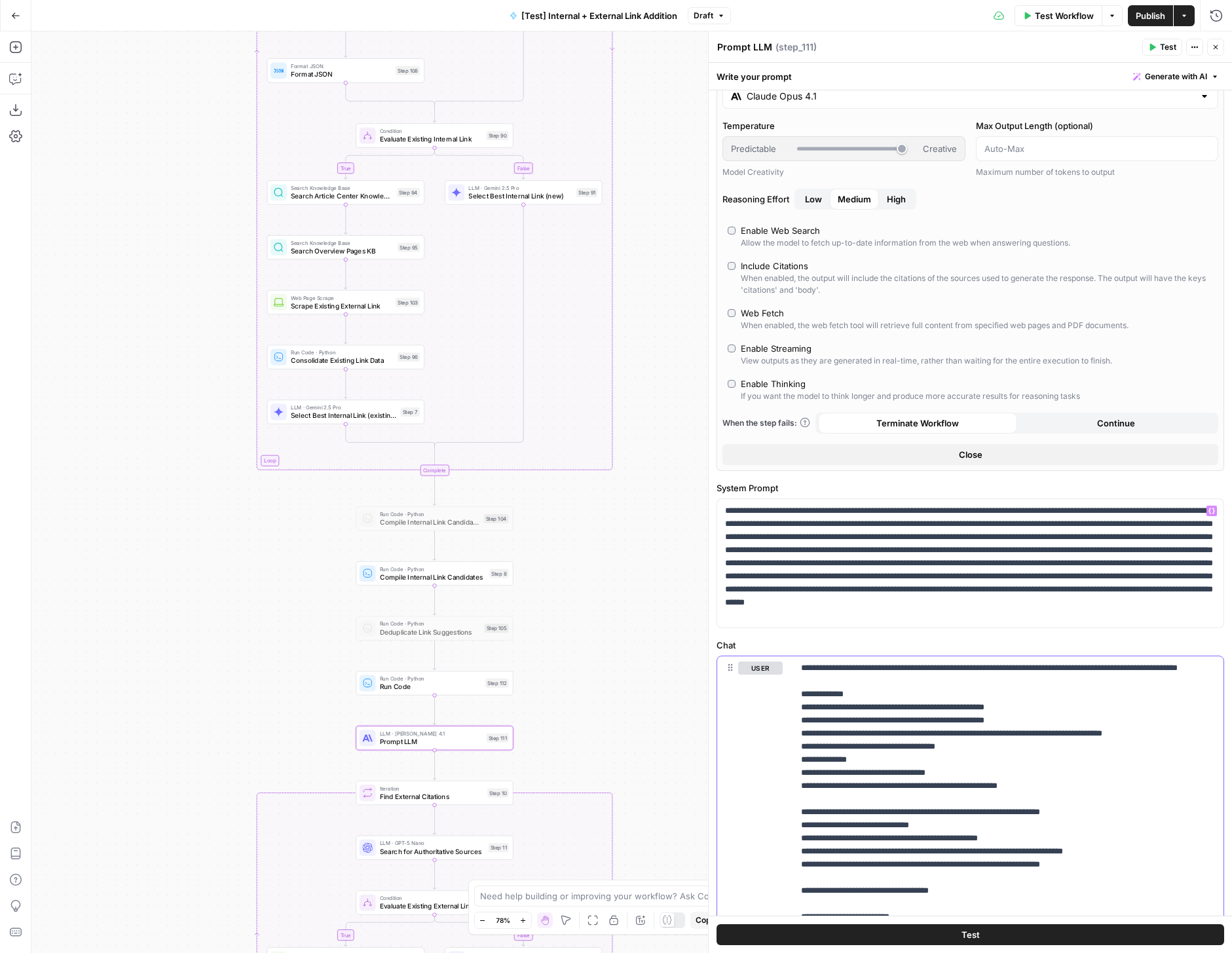
click at [970, 688] on p "**********" at bounding box center [1008, 812] width 415 height 301
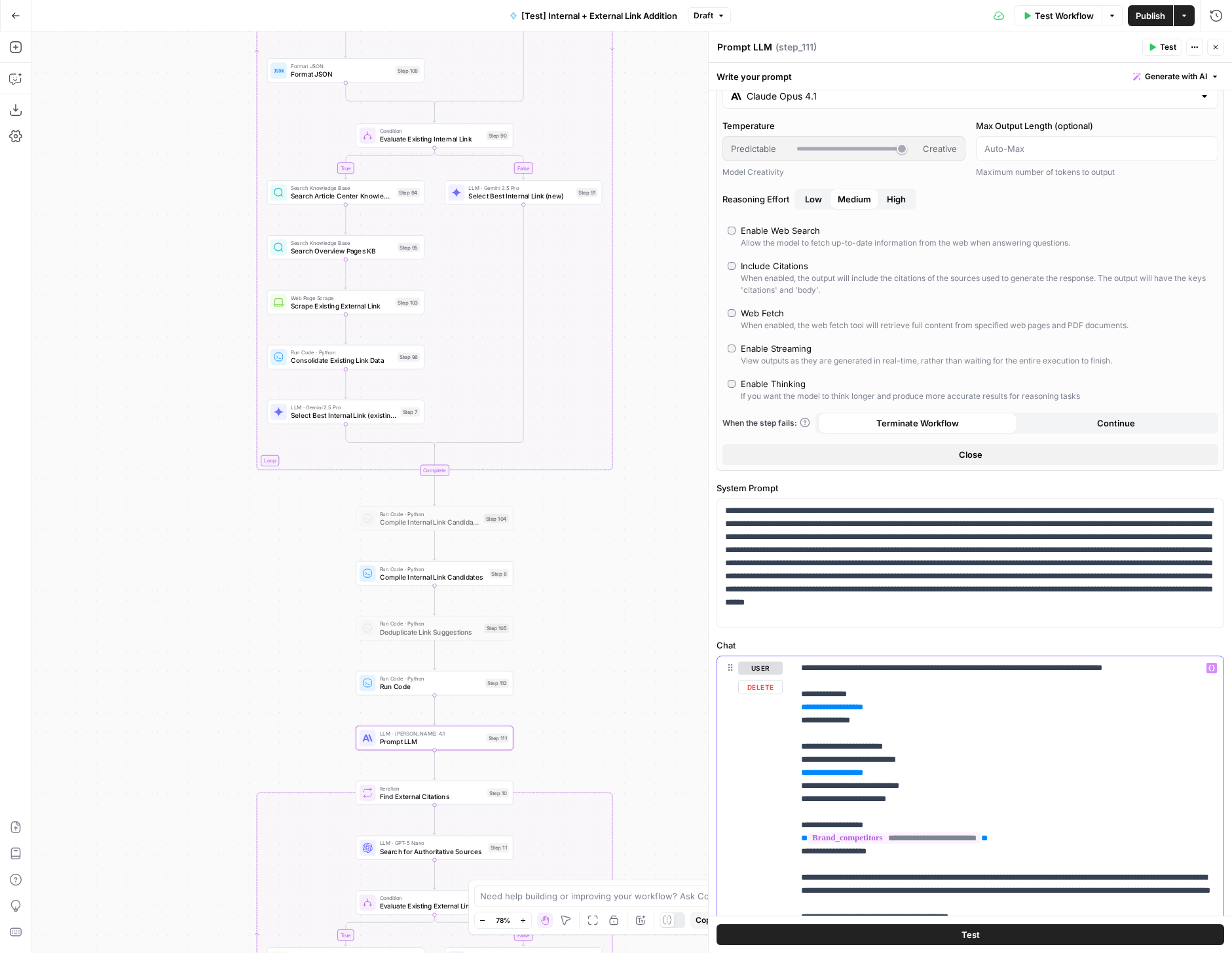
click at [841, 706] on span "**********" at bounding box center [832, 707] width 49 height 8
click at [841, 774] on span "**********" at bounding box center [832, 772] width 49 height 8
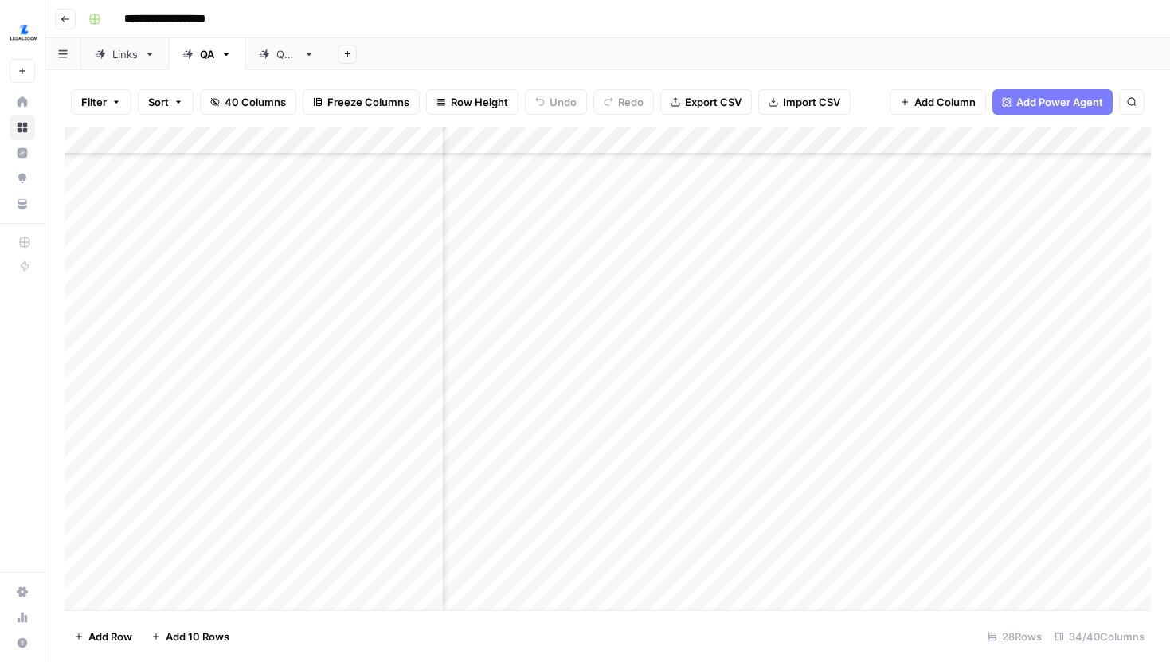
scroll to position [284, 1133]
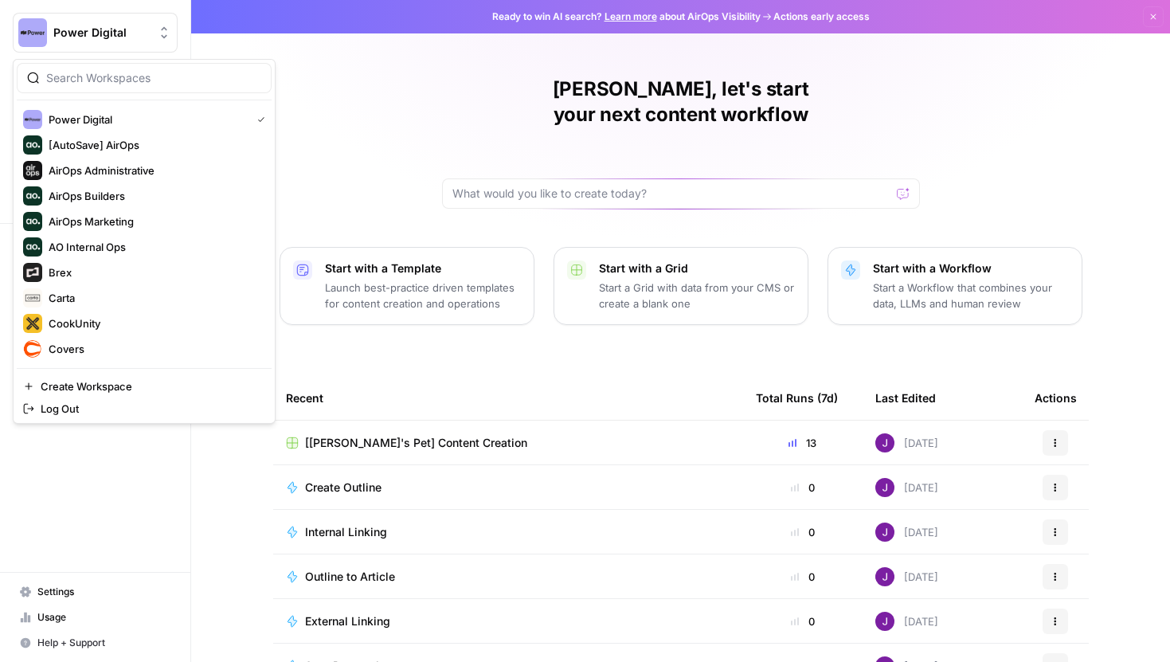
click at [108, 28] on span "Power Digital" at bounding box center [101, 33] width 96 height 16
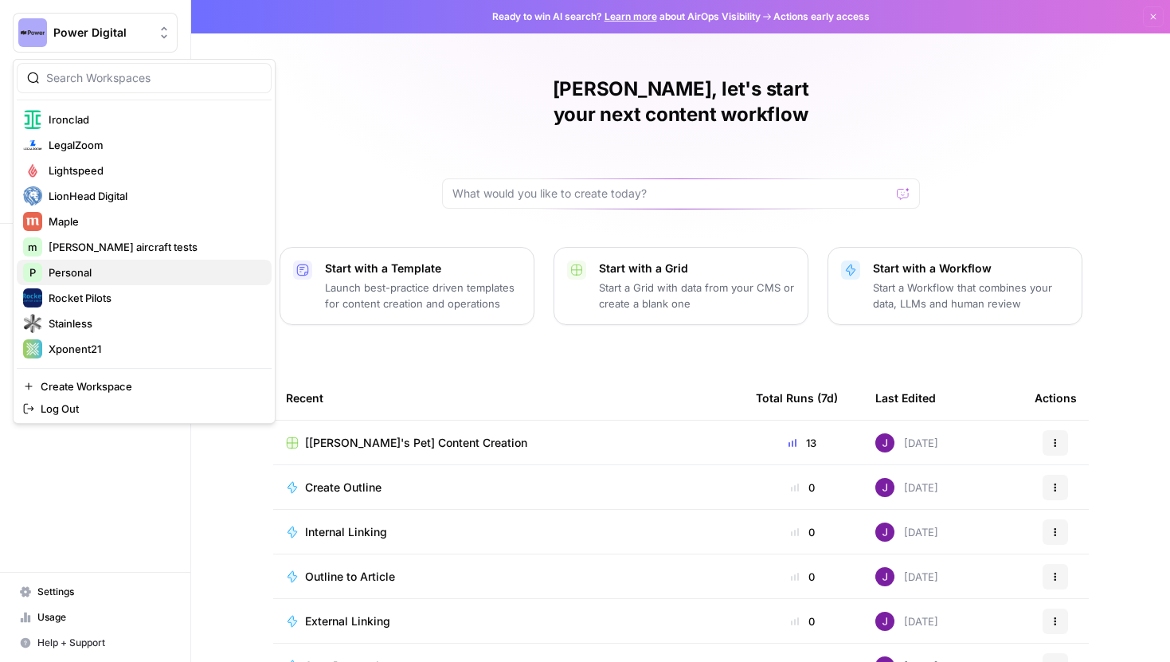
click at [94, 270] on span "Personal" at bounding box center [154, 272] width 210 height 16
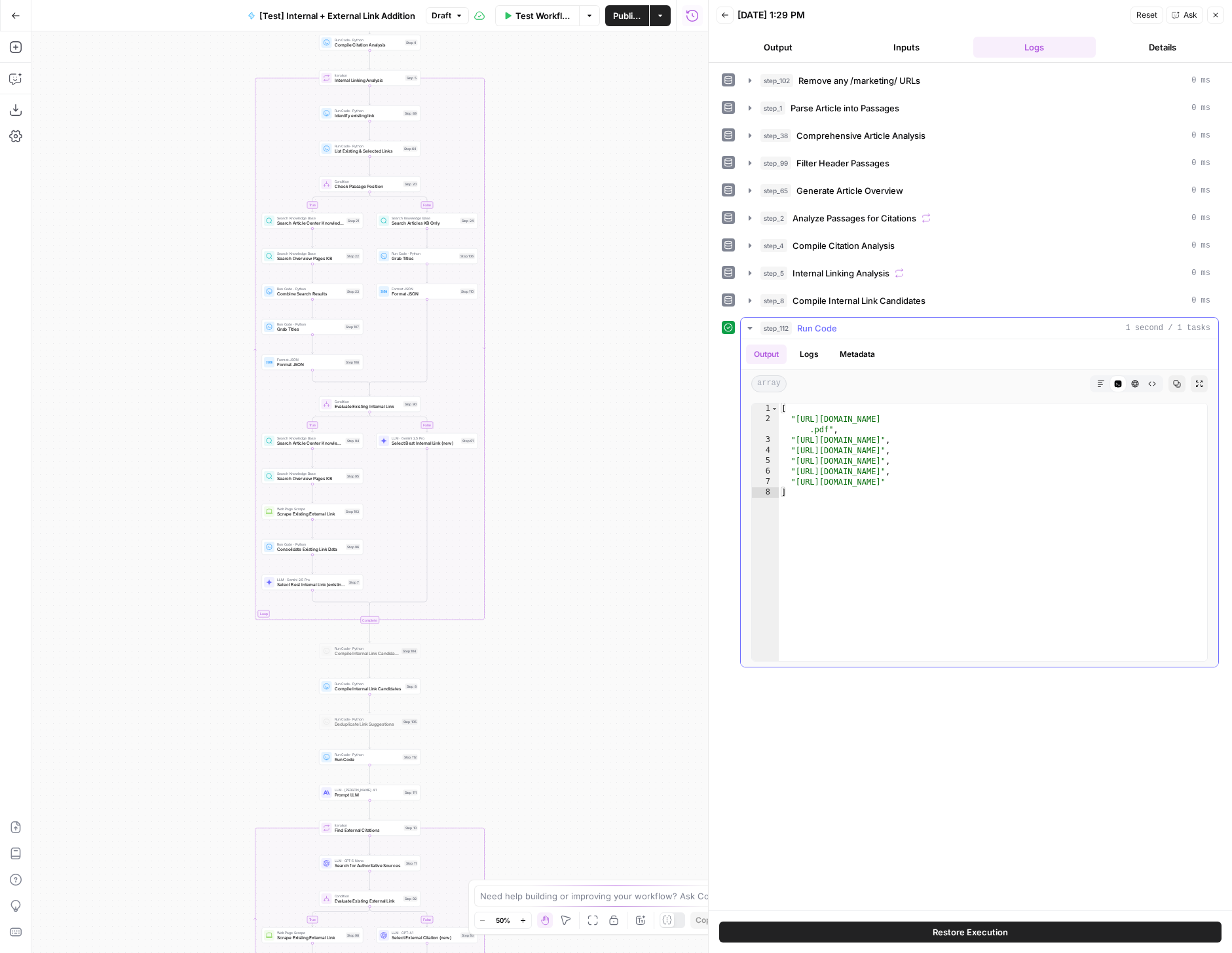
type textarea "**********"
drag, startPoint x: 790, startPoint y: 419, endPoint x: 871, endPoint y: 428, distance: 81.5
click at [871, 429] on div "[ "[URL][DOMAIN_NAME] .pdf" , "[URL][DOMAIN_NAME]" , "[URL][DOMAIN_NAME]" , "[U…" at bounding box center [993, 543] width 428 height 278
click at [871, 428] on div "[ "[URL][DOMAIN_NAME] .pdf" , "[URL][DOMAIN_NAME]" , "[URL][DOMAIN_NAME]" , "[U…" at bounding box center [993, 543] width 428 height 278
click at [385, 793] on span "Prompt LLM" at bounding box center [368, 795] width 66 height 7
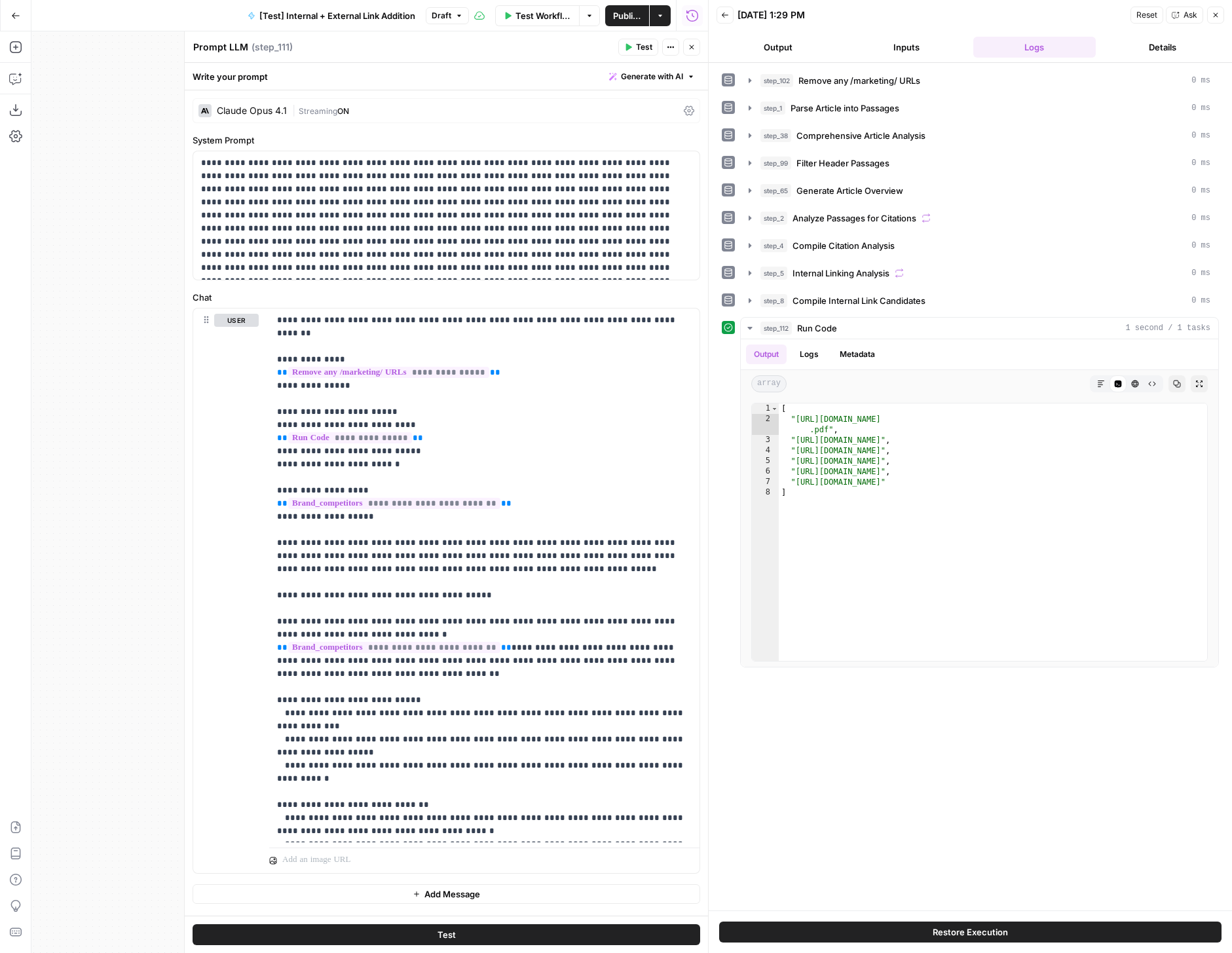
click at [535, 932] on button "Test" at bounding box center [446, 934] width 507 height 21
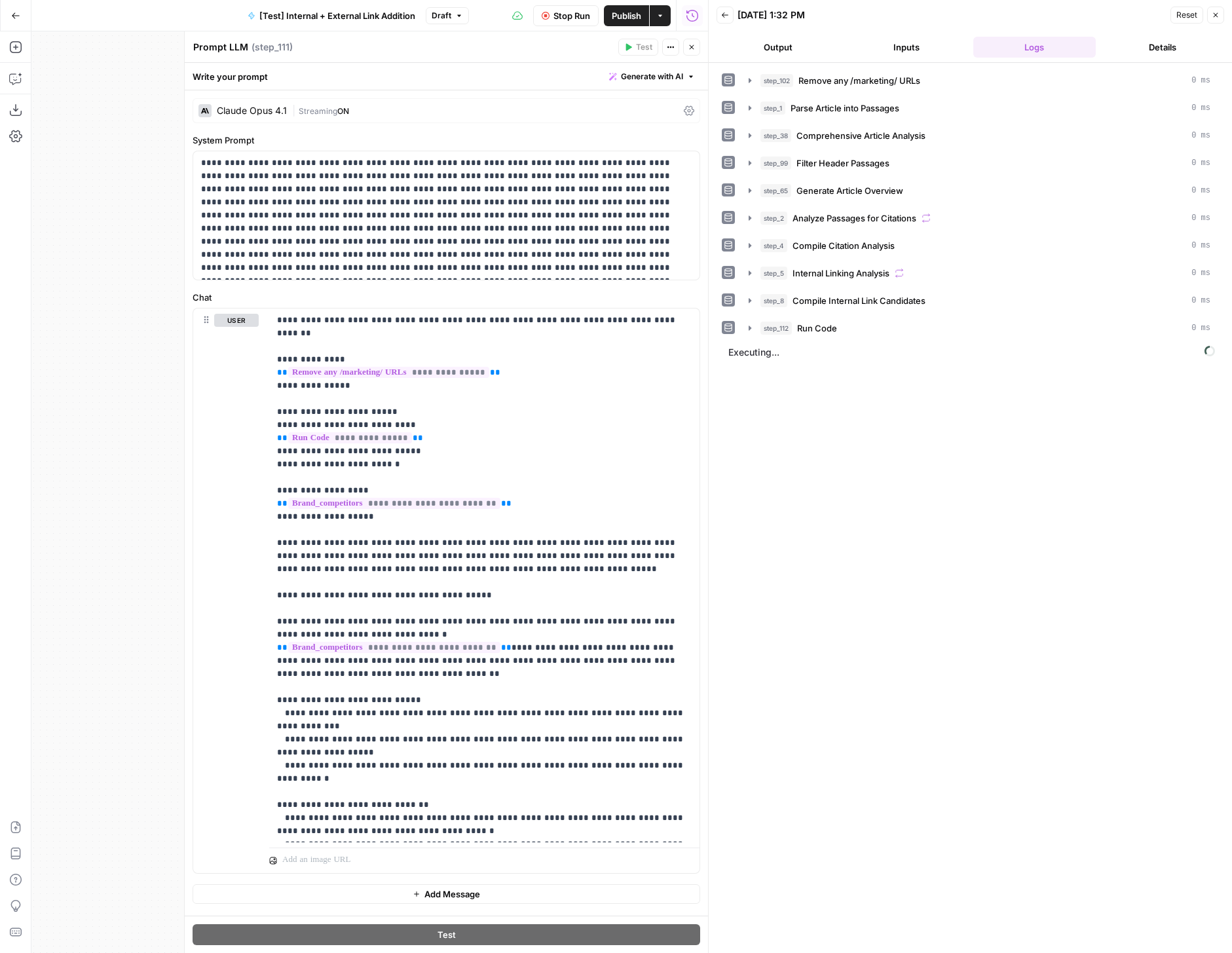
click at [693, 52] on button "Close" at bounding box center [692, 47] width 17 height 17
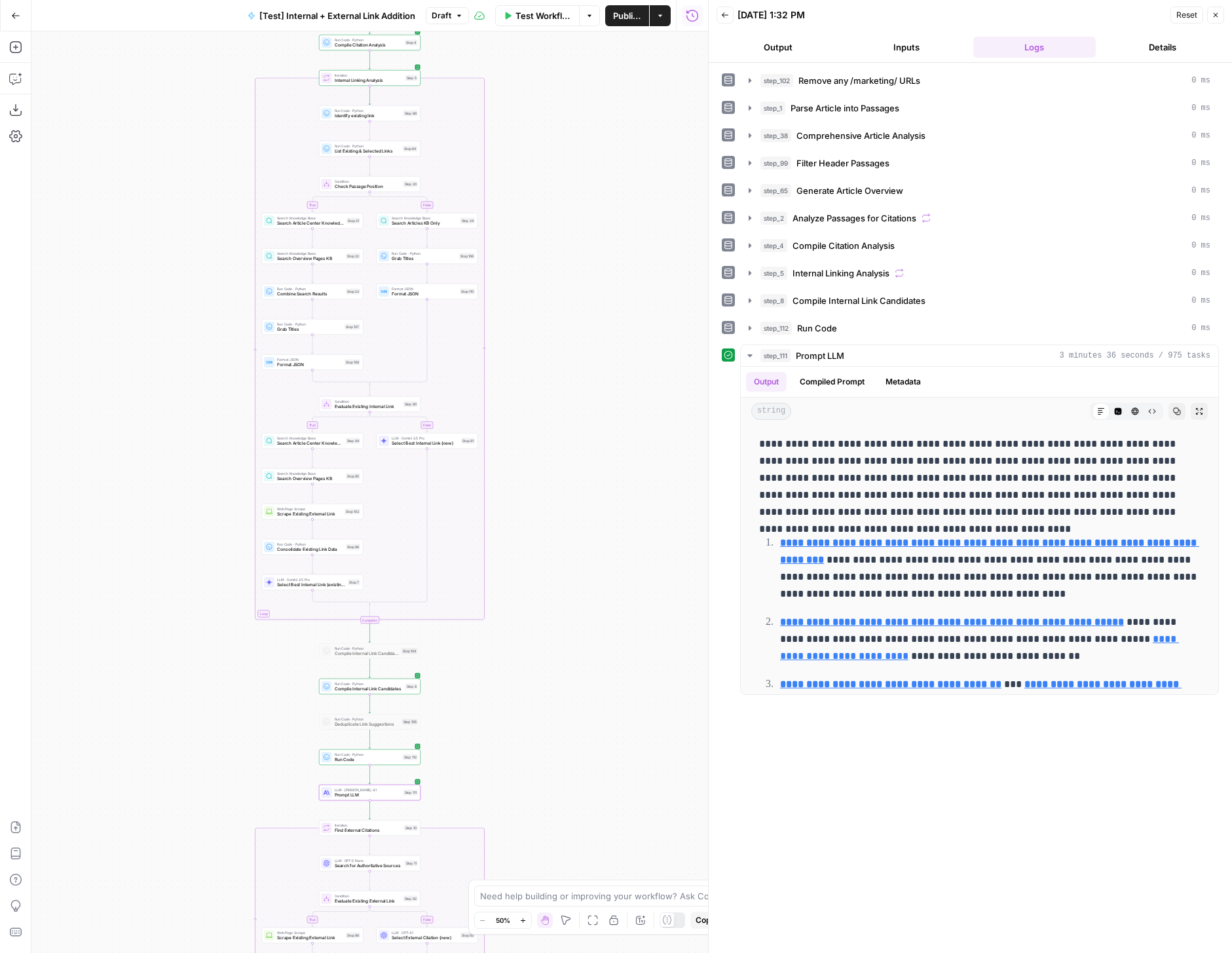
click at [516, 919] on button "Zoom In" at bounding box center [523, 919] width 16 height 16
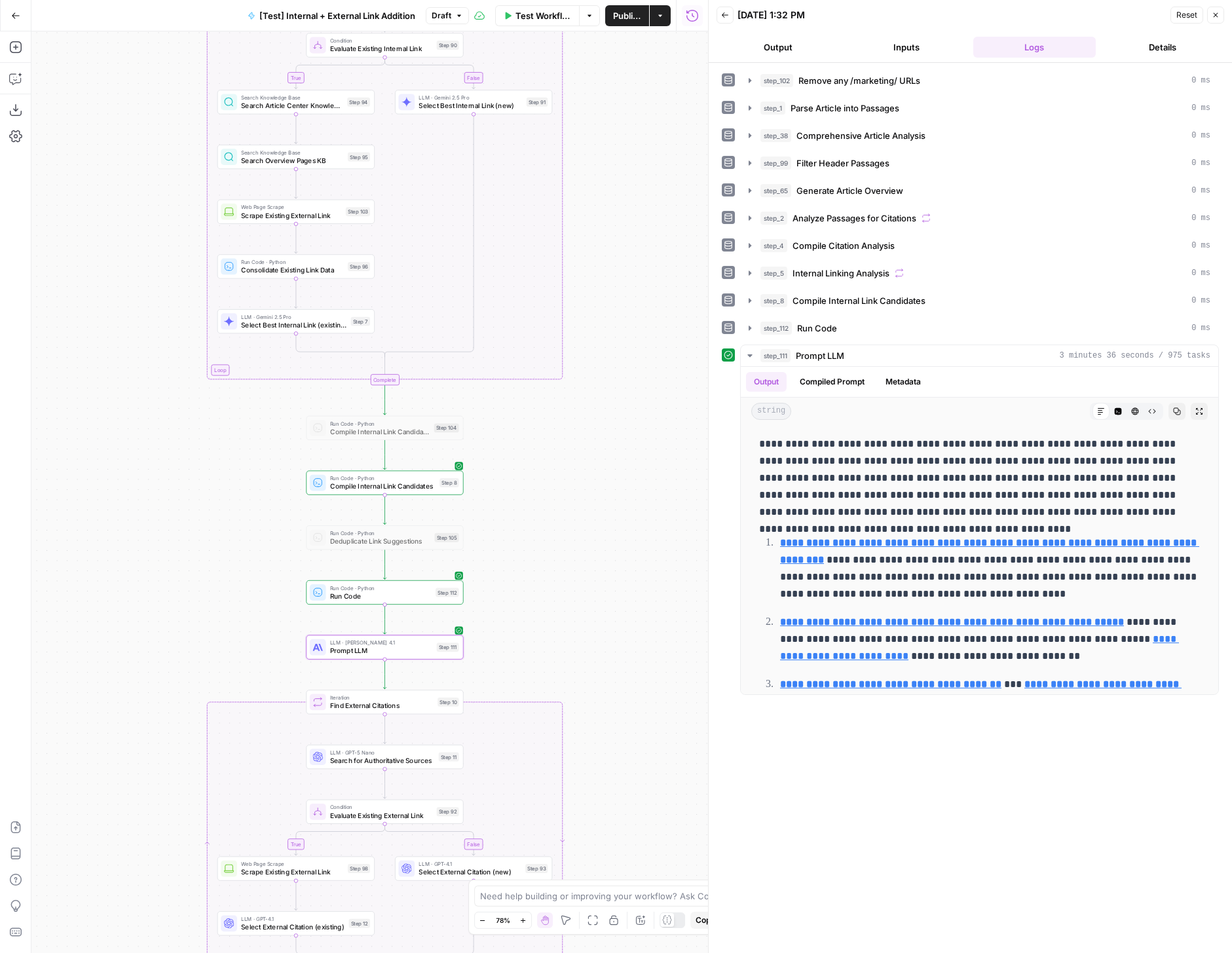
drag, startPoint x: 535, startPoint y: 764, endPoint x: 550, endPoint y: 454, distance: 310.4
click at [550, 454] on div "true false true false true false Workflow Set Inputs Inputs Run Code · Python R…" at bounding box center [369, 492] width 677 height 922
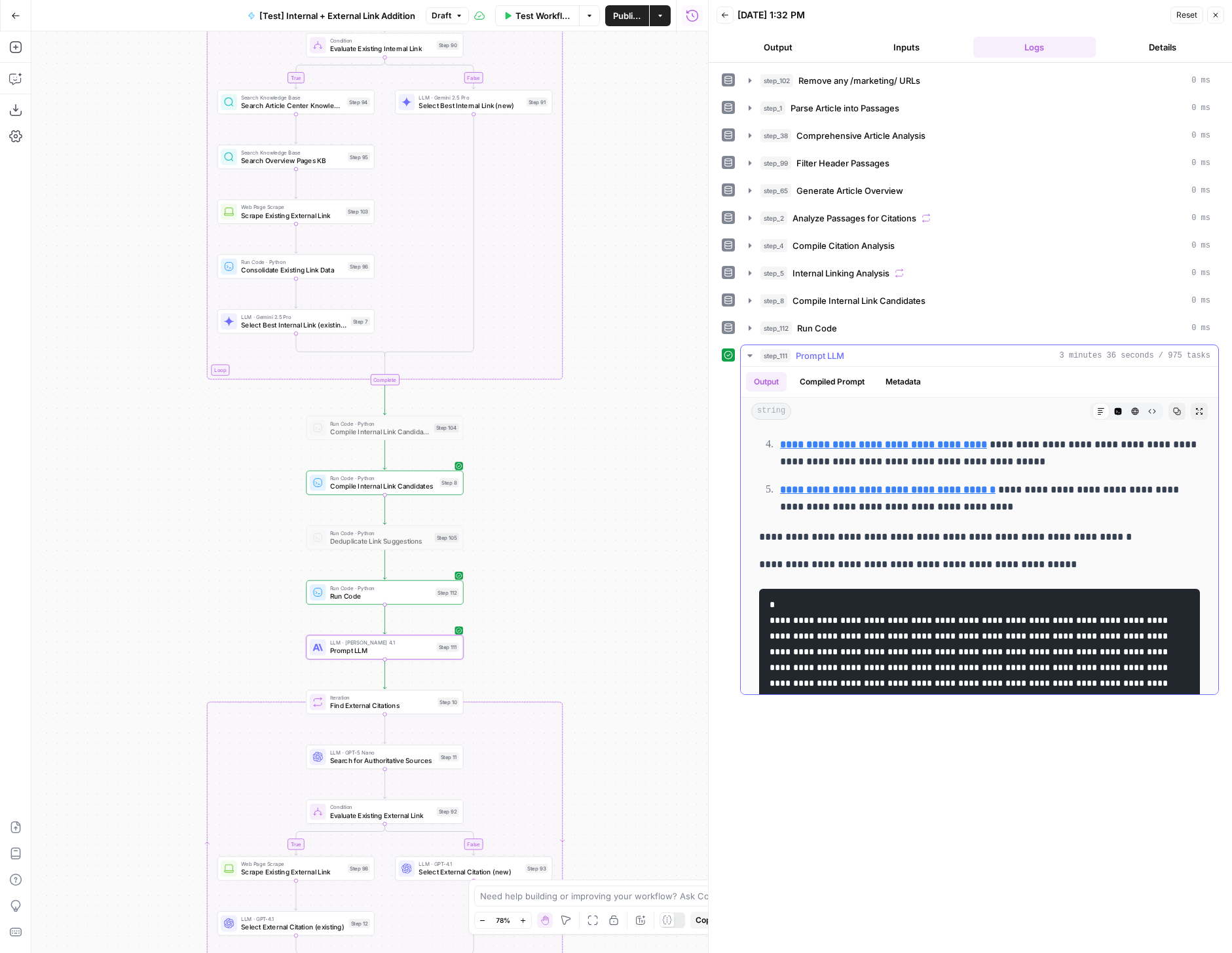
scroll to position [312, 0]
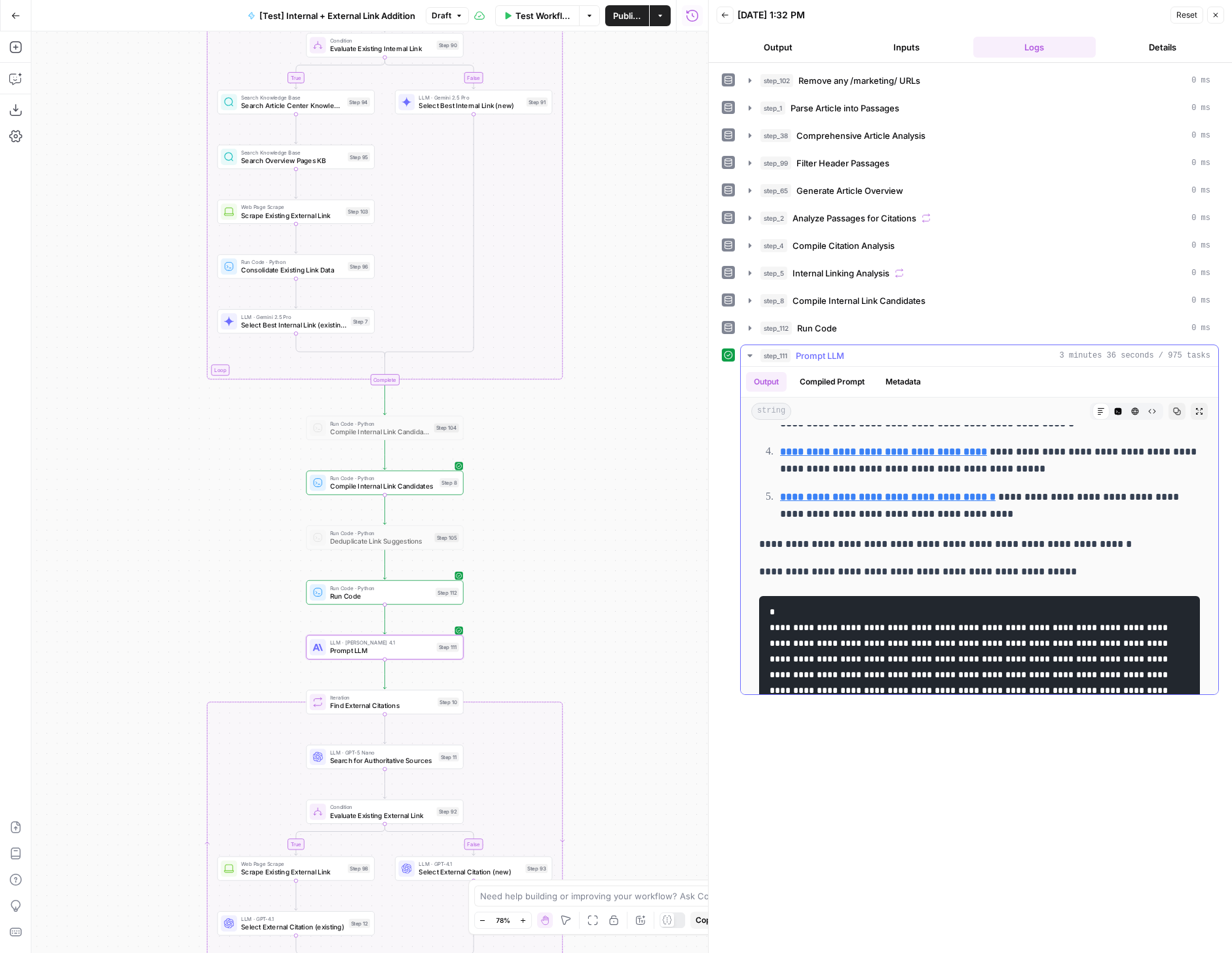
click at [1117, 401] on div "string Markdown Code Editor HTML Viewer Raw Output Copy Expand Output" at bounding box center [980, 410] width 478 height 27
click at [1117, 410] on icon "button" at bounding box center [1119, 411] width 7 height 7
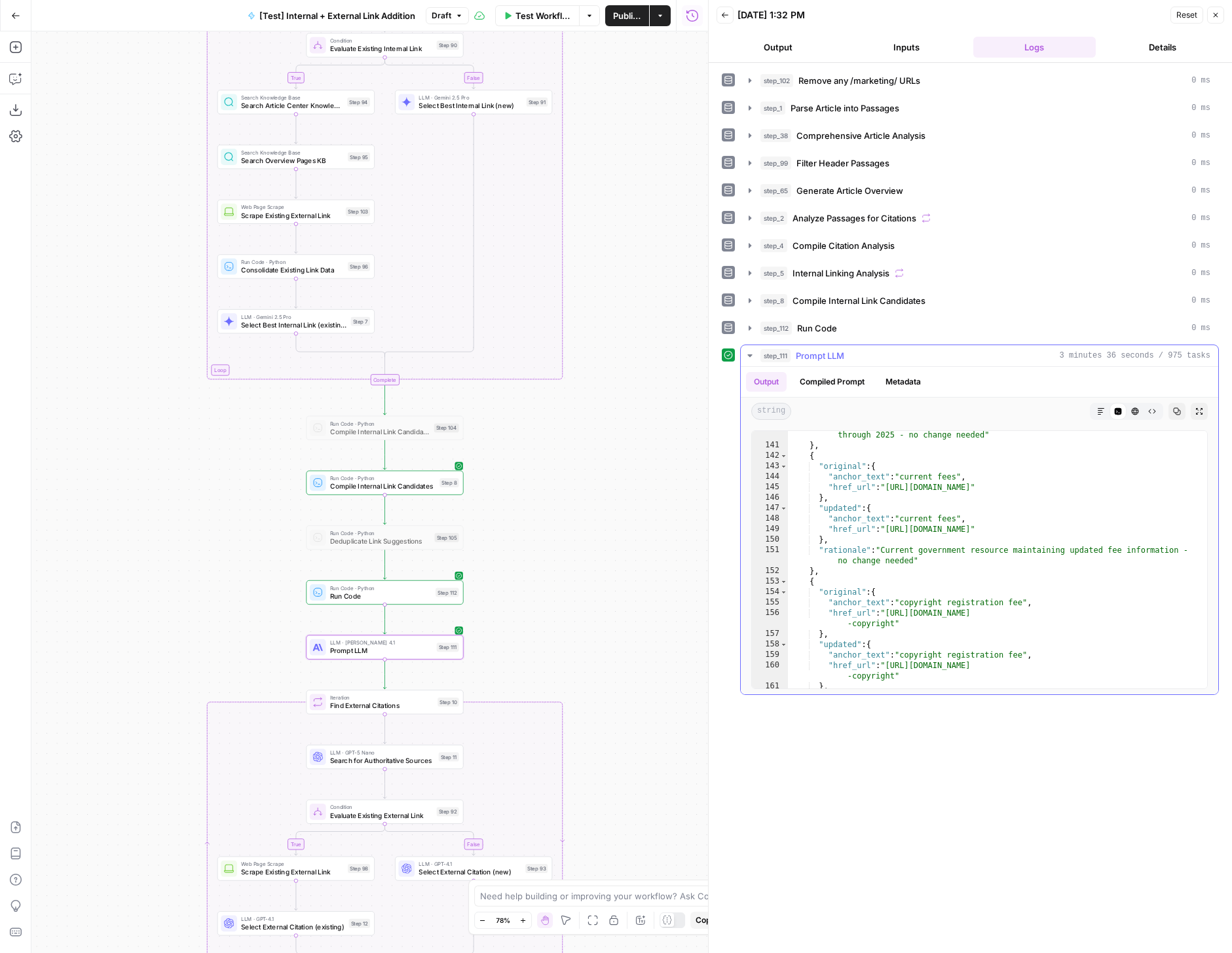
scroll to position [4199, 0]
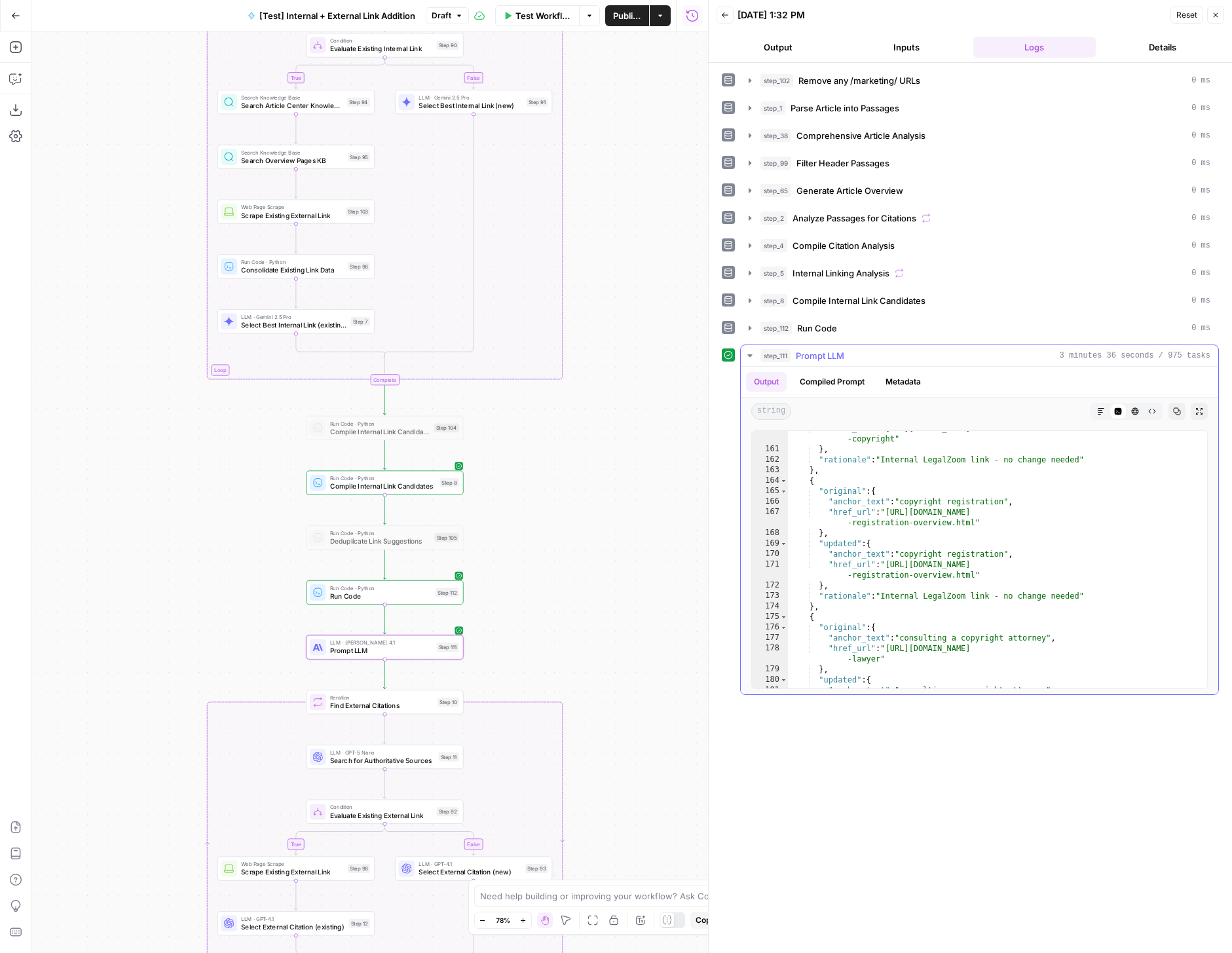
click at [1100, 407] on icon "button" at bounding box center [1101, 411] width 8 height 8
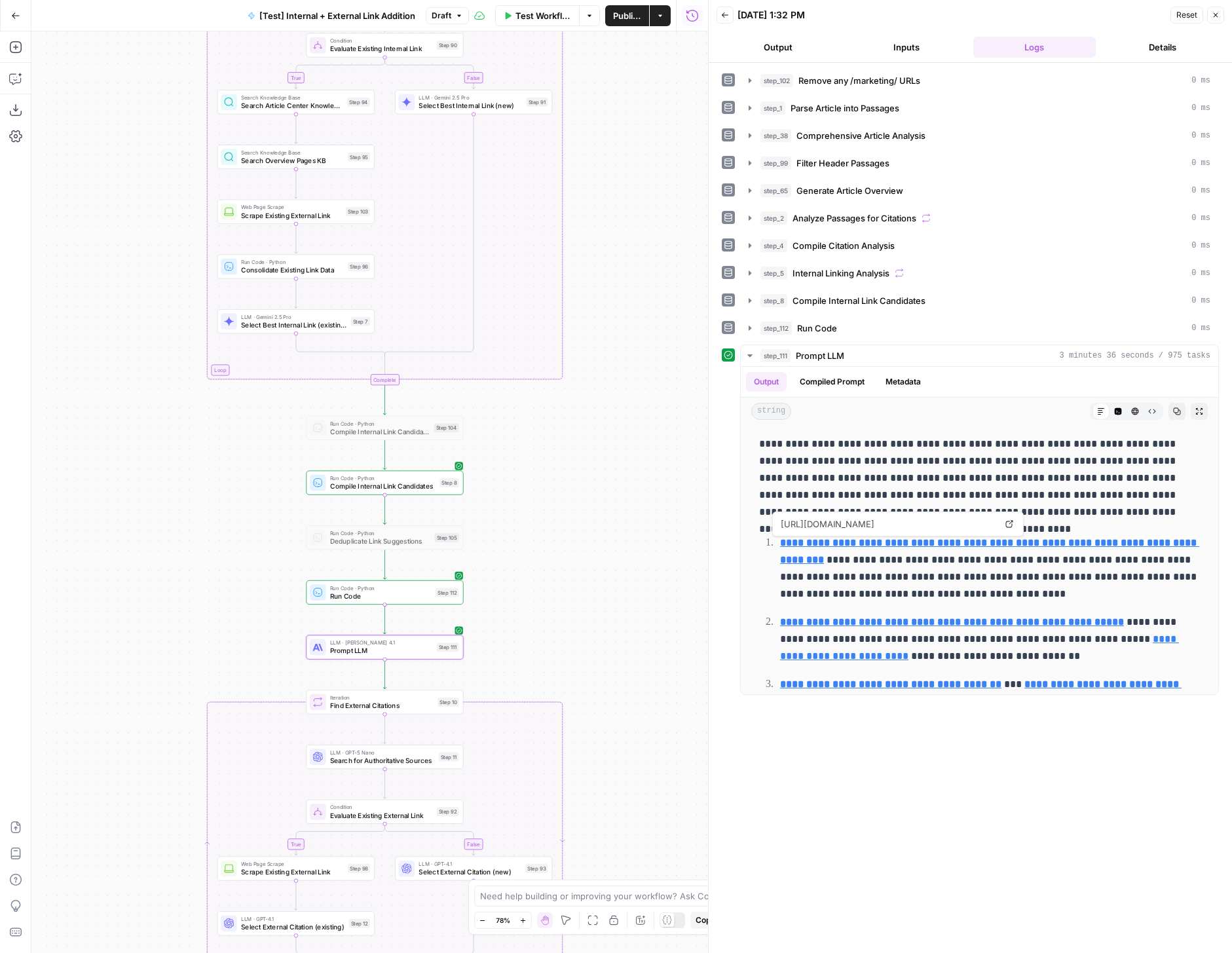
click at [412, 655] on span "Prompt LLM" at bounding box center [381, 650] width 103 height 11
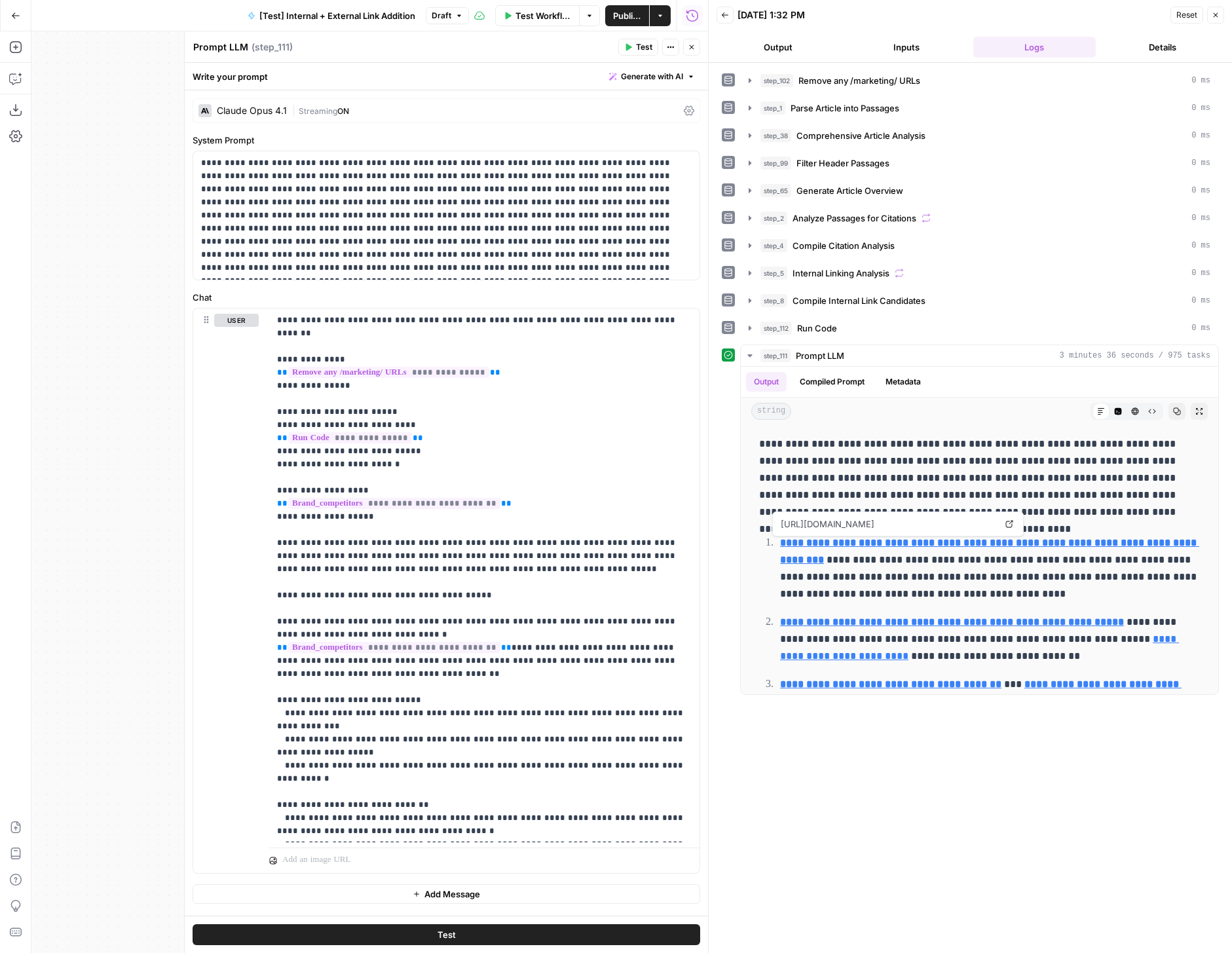
click at [377, 113] on div "| Streaming ON" at bounding box center [485, 110] width 387 height 12
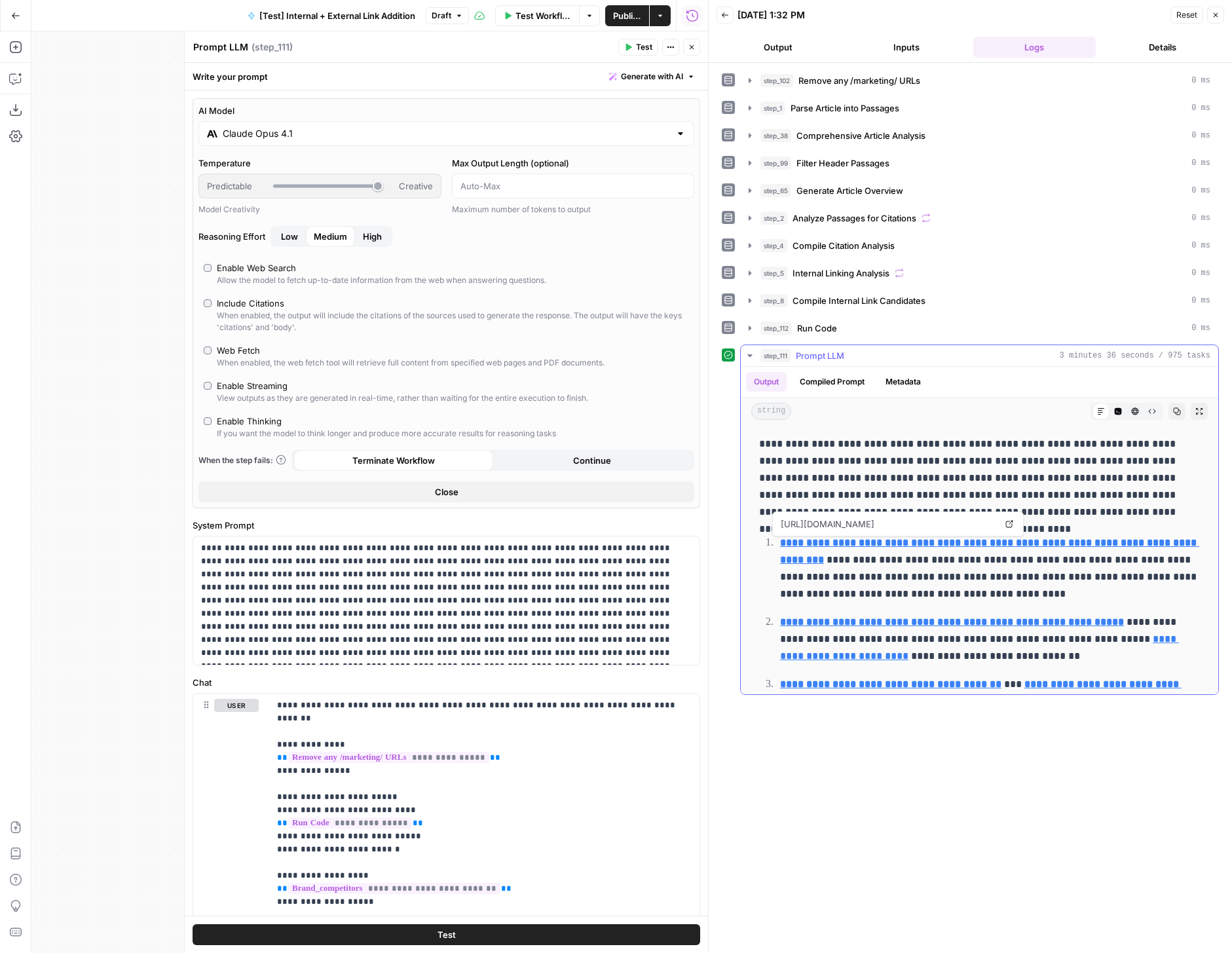
click at [859, 471] on p "**********" at bounding box center [980, 479] width 441 height 86
drag, startPoint x: 777, startPoint y: 446, endPoint x: 963, endPoint y: 445, distance: 186.0
click at [965, 445] on p "**********" at bounding box center [980, 479] width 441 height 86
click at [963, 445] on p "**********" at bounding box center [980, 479] width 441 height 86
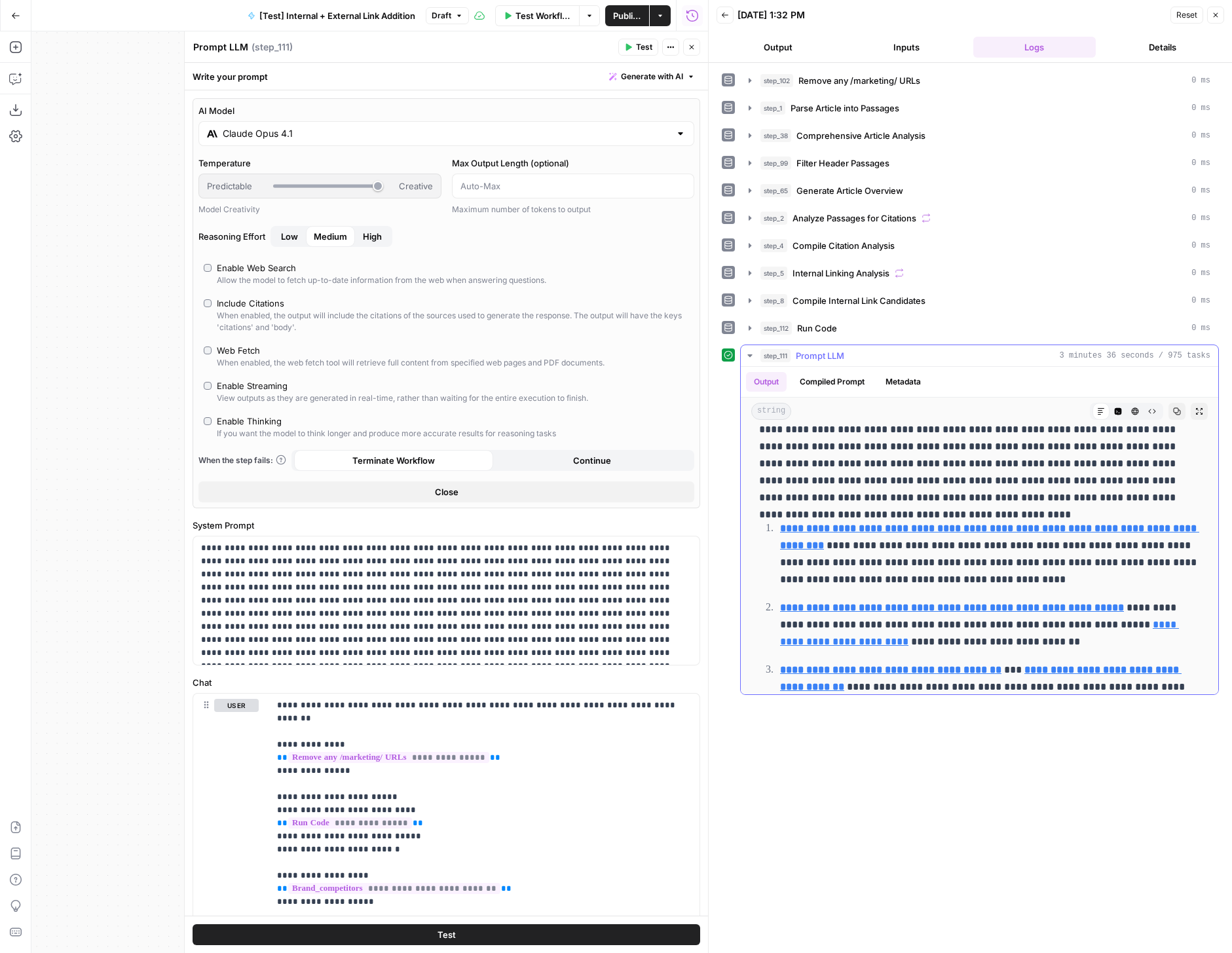
scroll to position [16, 0]
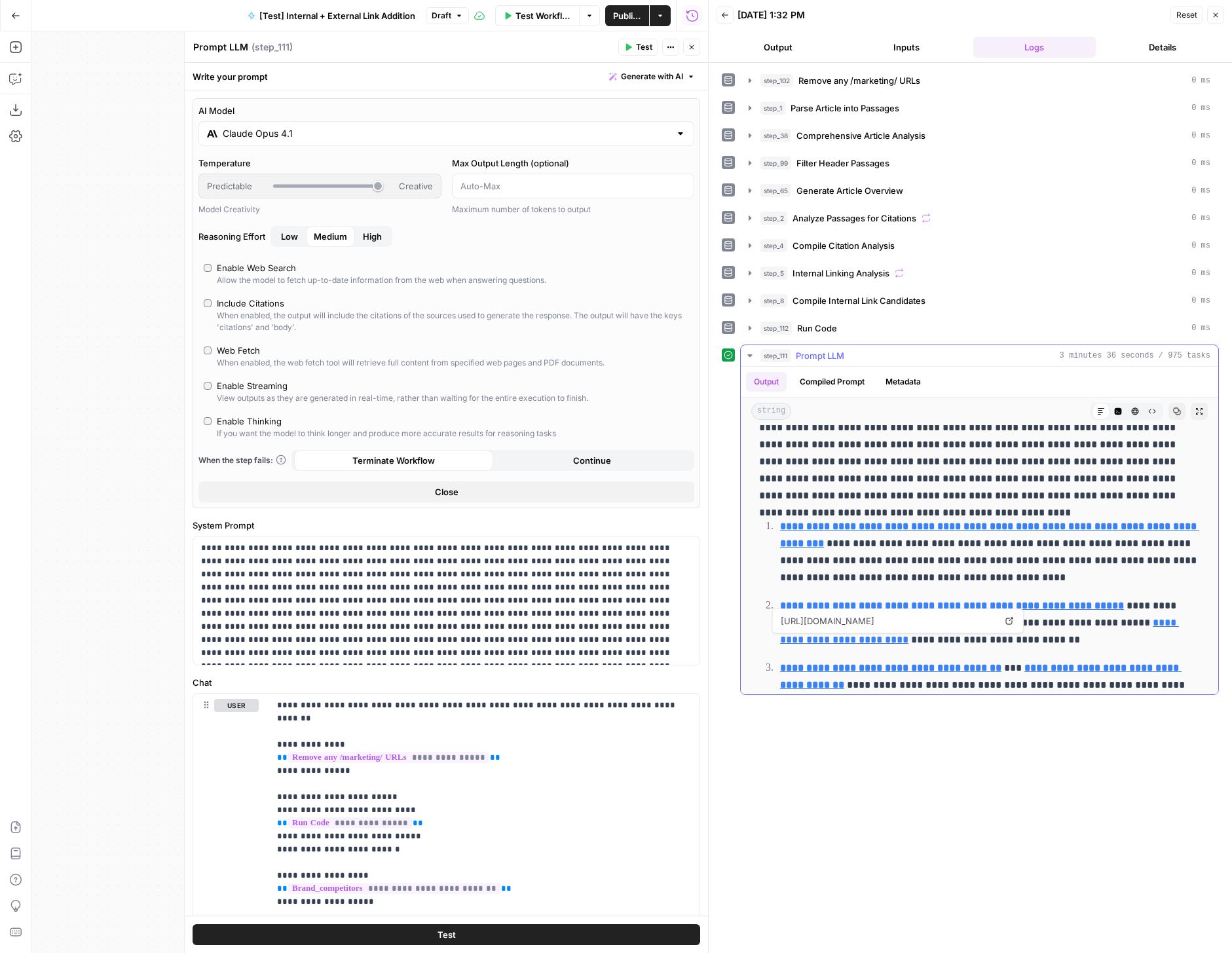
click at [1009, 619] on icon at bounding box center [1010, 621] width 8 height 8
click at [916, 586] on ol "**********" at bounding box center [980, 668] width 441 height 301
drag, startPoint x: 1031, startPoint y: 583, endPoint x: 850, endPoint y: 539, distance: 186.3
click at [850, 539] on p "**********" at bounding box center [990, 552] width 420 height 68
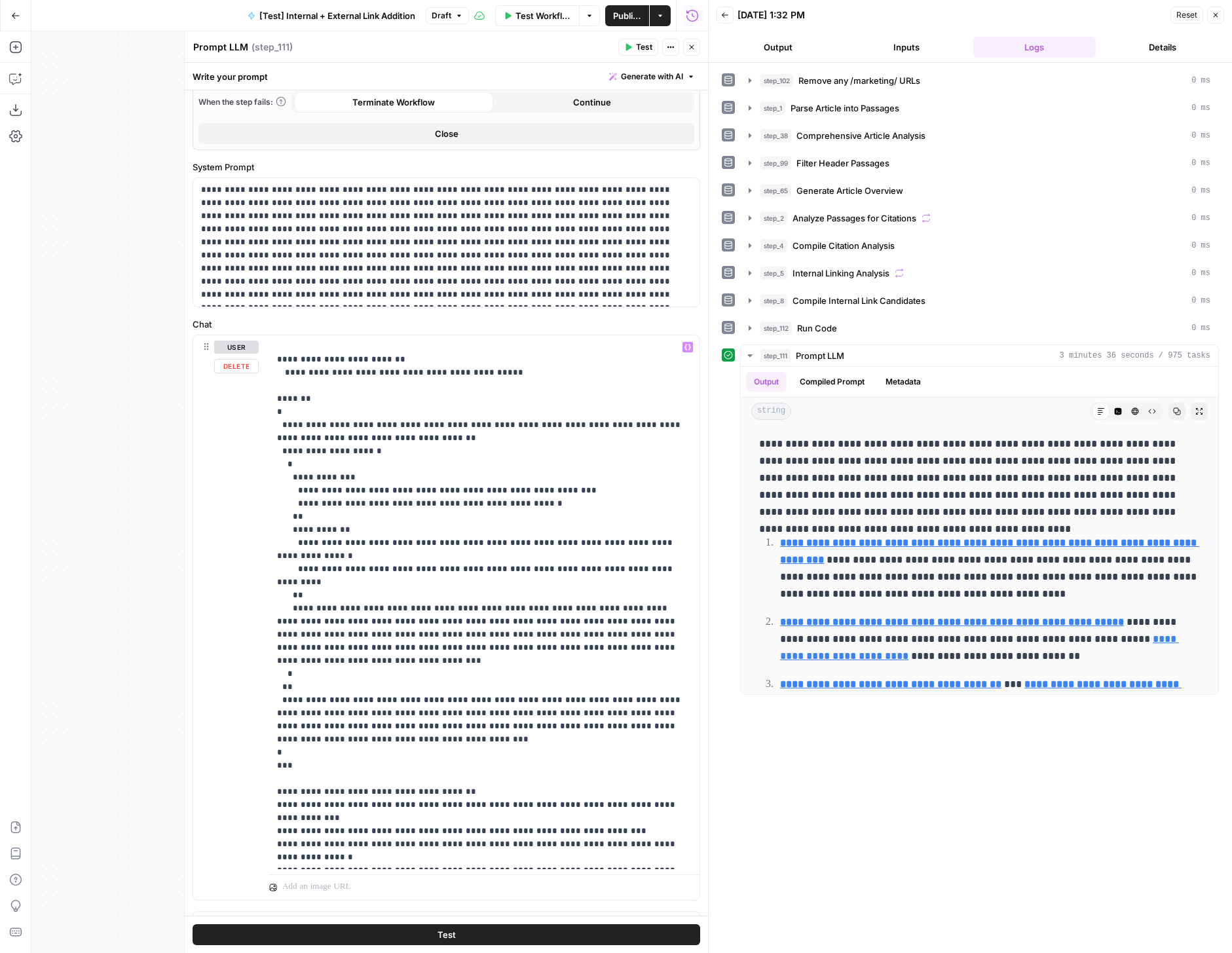
scroll to position [382, 0]
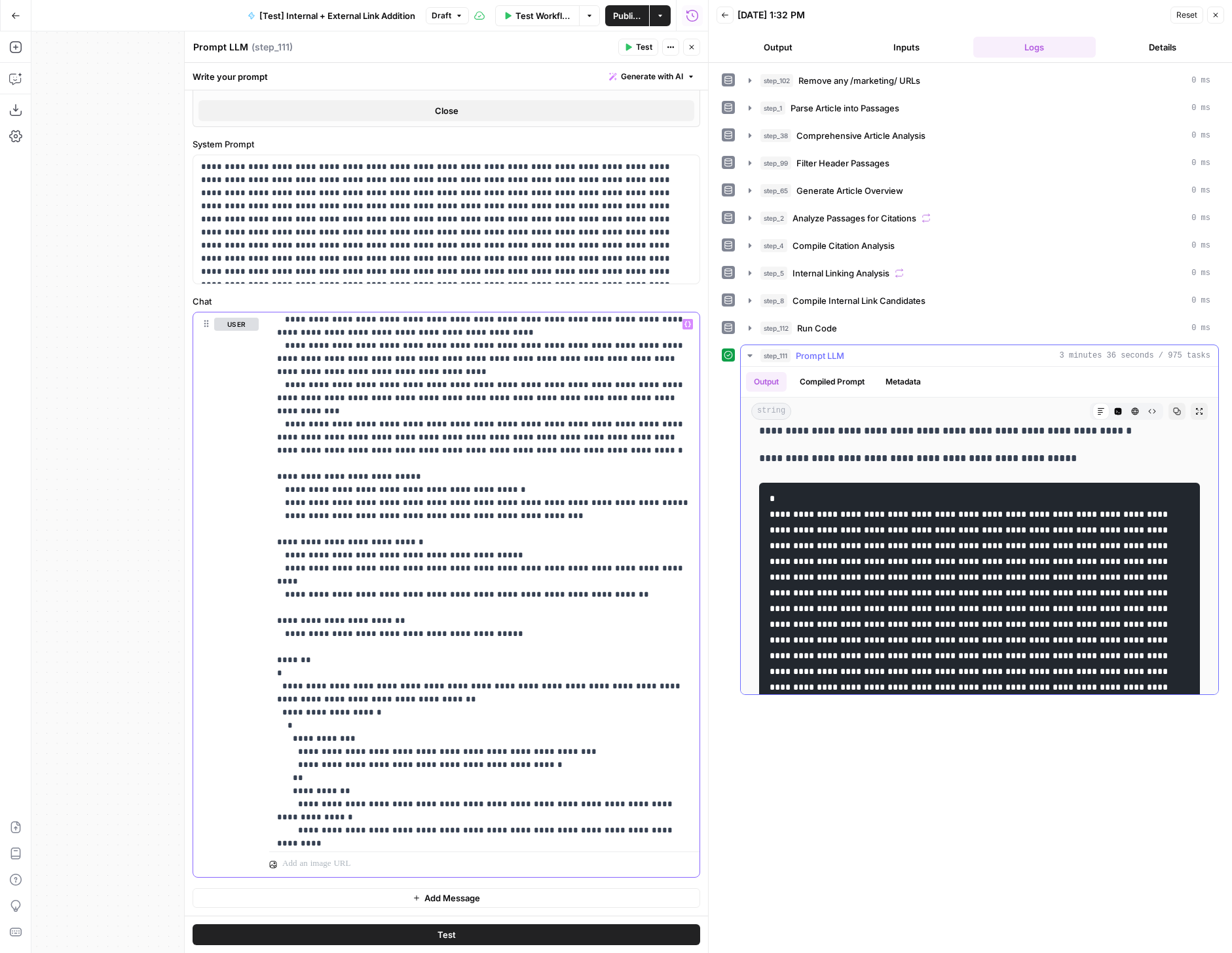
scroll to position [428, 0]
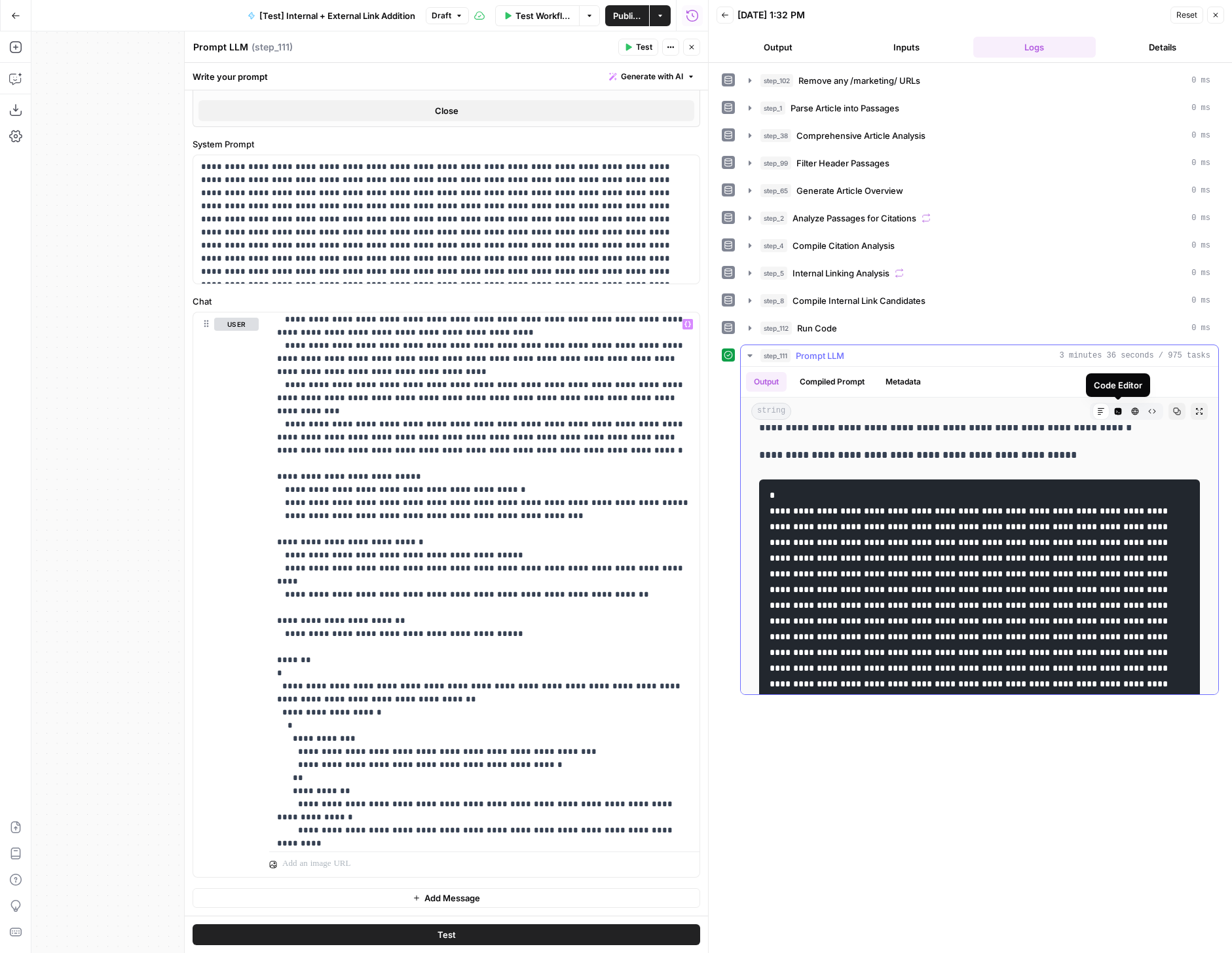
click at [1122, 409] on icon "button" at bounding box center [1119, 411] width 7 height 7
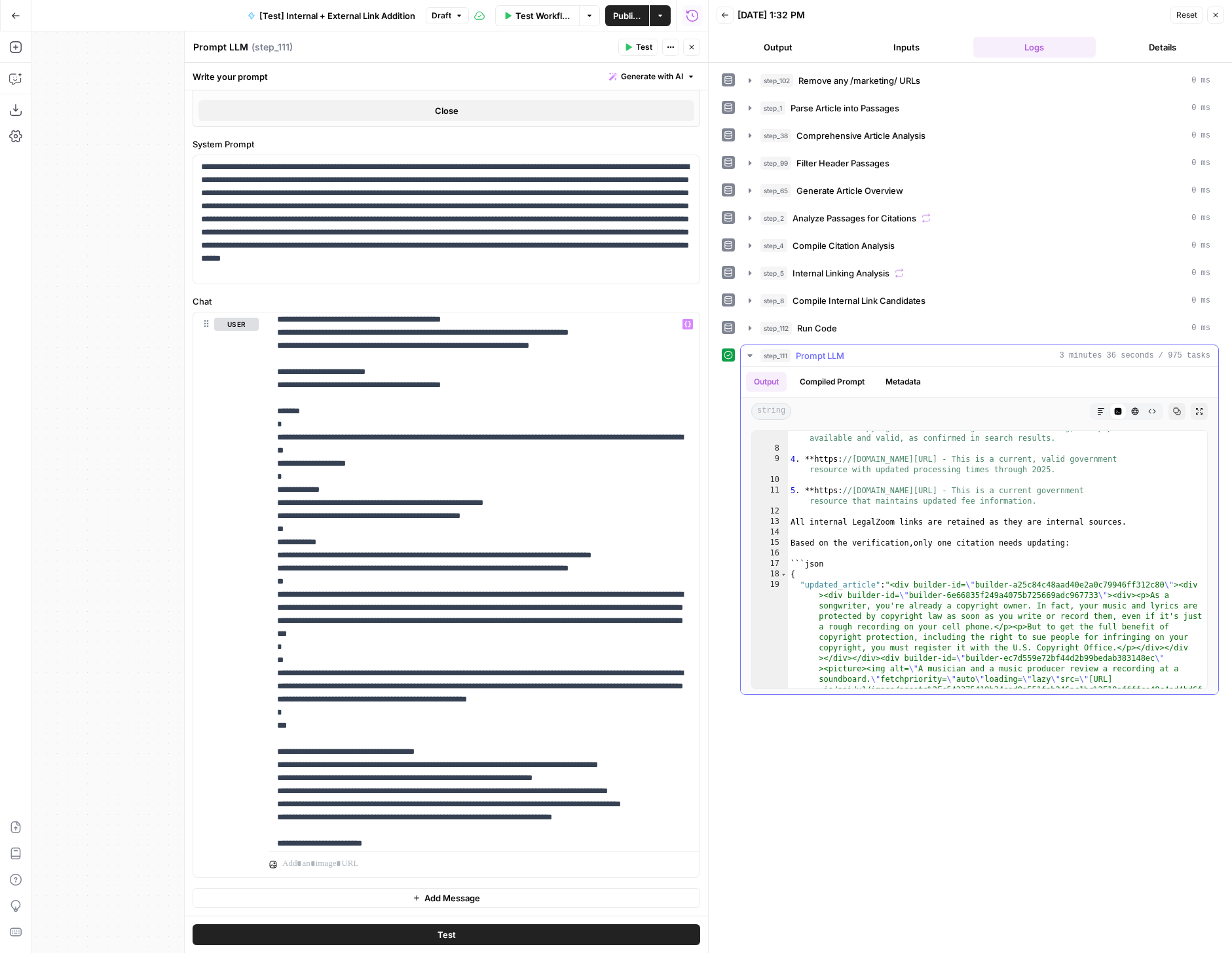
scroll to position [197, 0]
click at [1148, 417] on button "Raw Output" at bounding box center [1152, 411] width 17 height 17
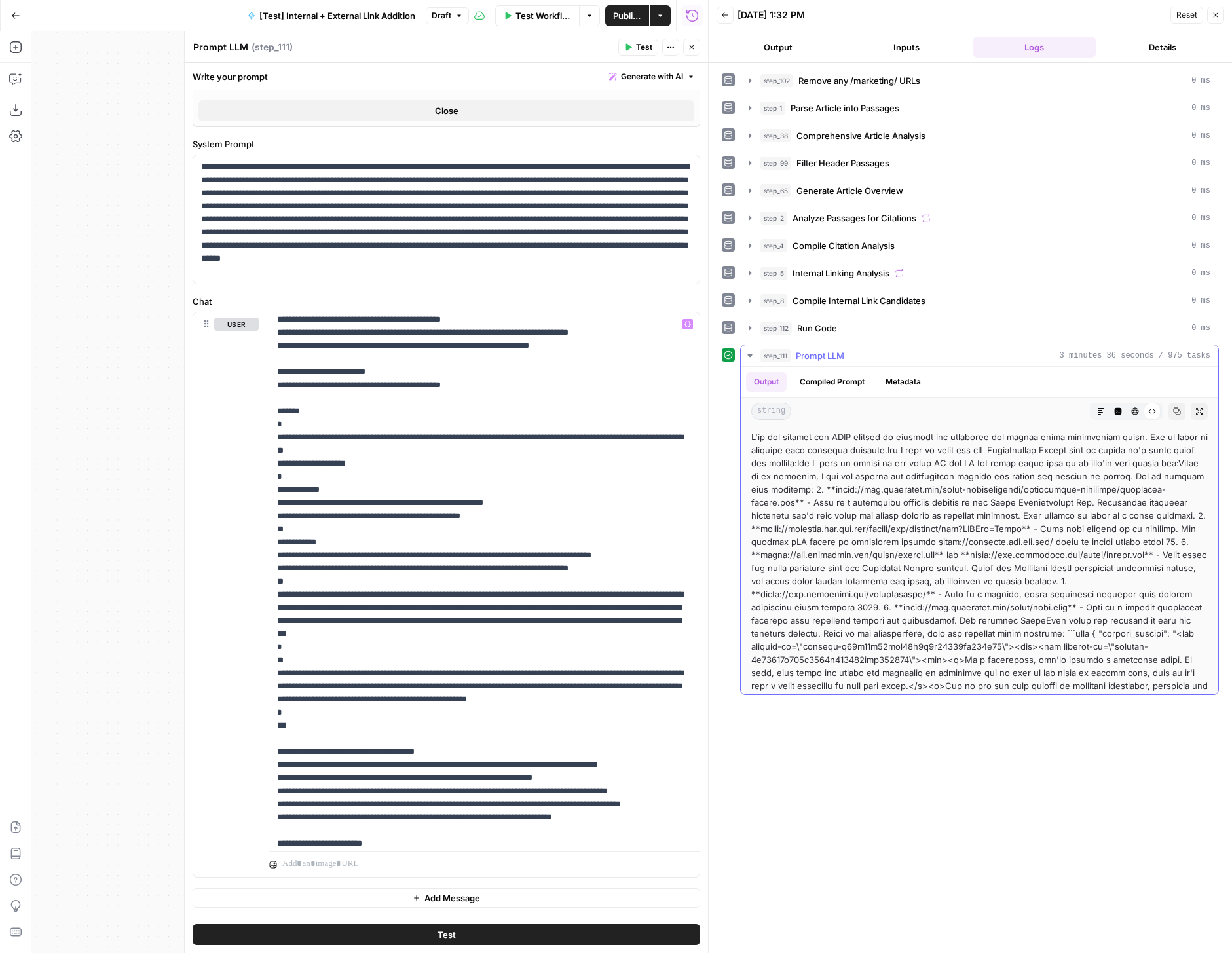
click at [1133, 410] on icon "button" at bounding box center [1135, 411] width 8 height 8
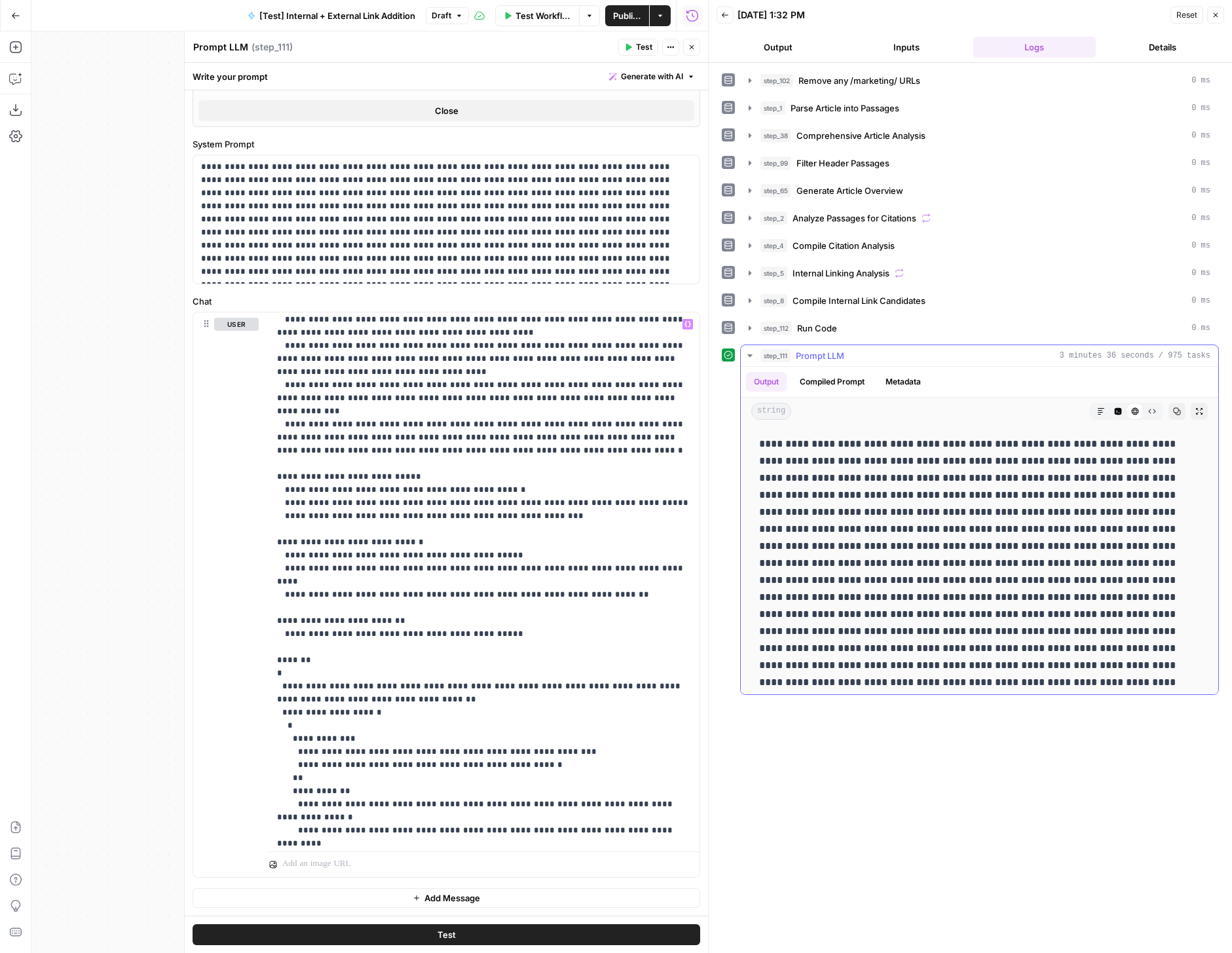
click at [1100, 410] on icon "button" at bounding box center [1101, 411] width 7 height 7
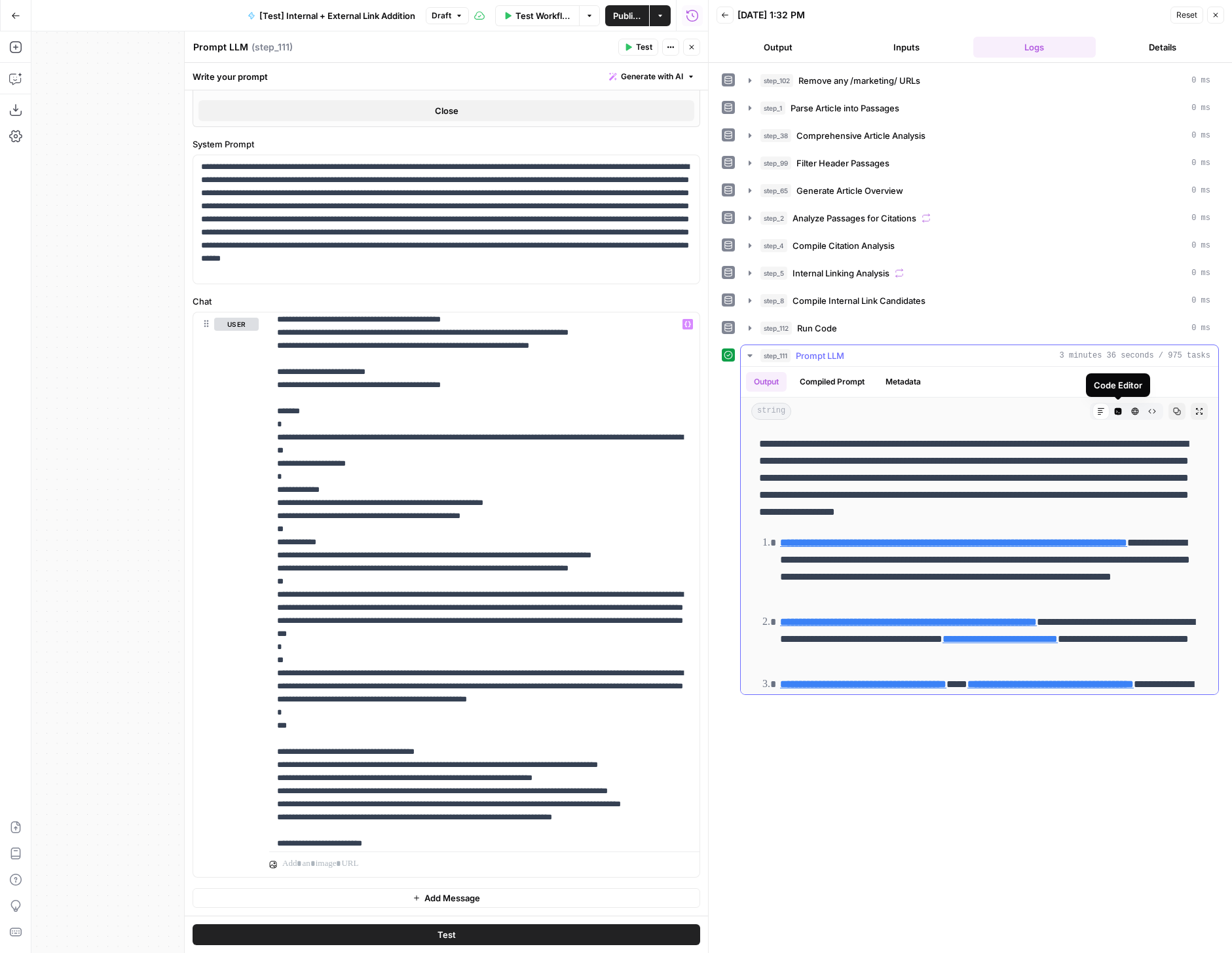
click at [1116, 410] on icon "button" at bounding box center [1119, 411] width 7 height 7
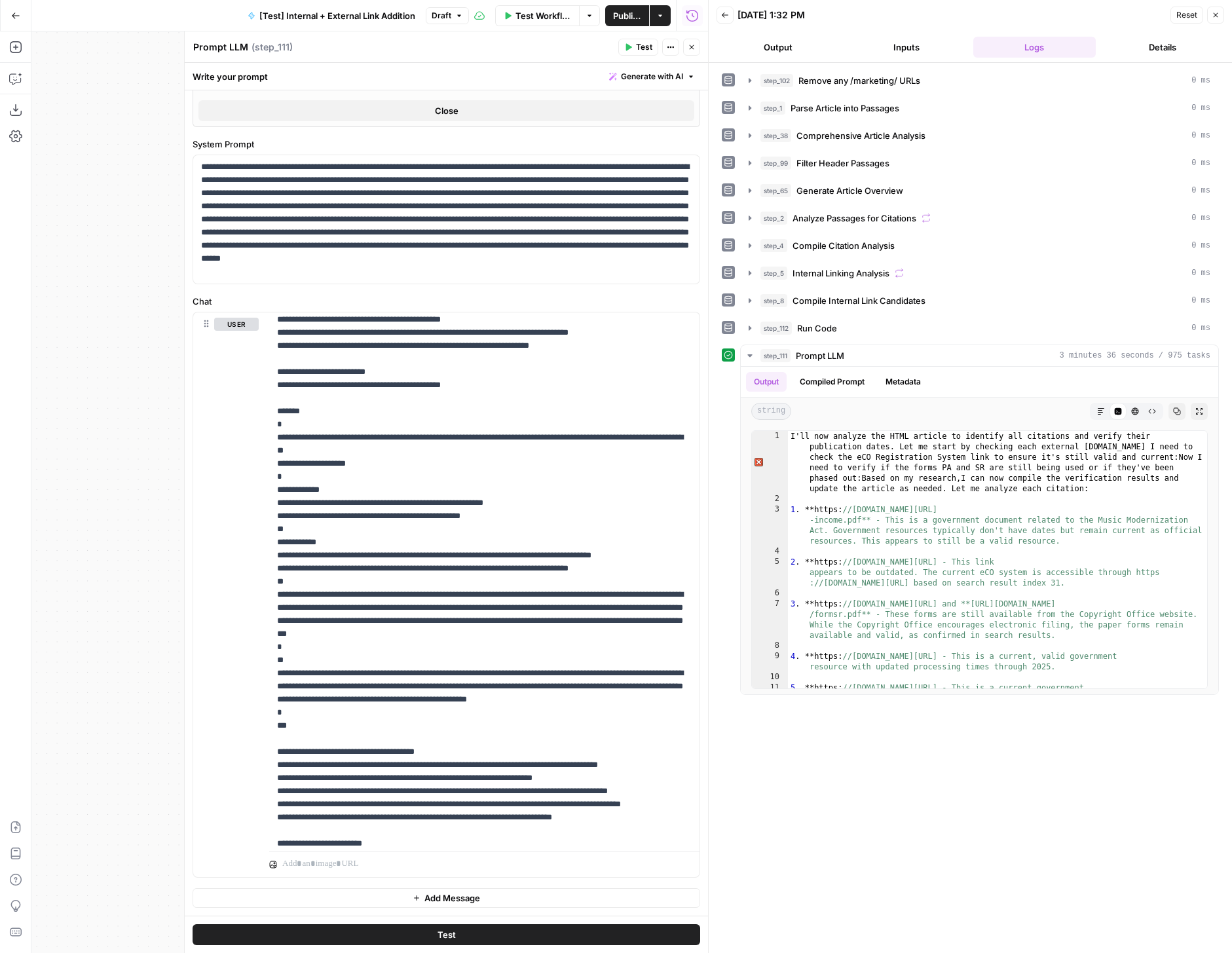
click at [684, 47] on button "Close" at bounding box center [692, 47] width 17 height 17
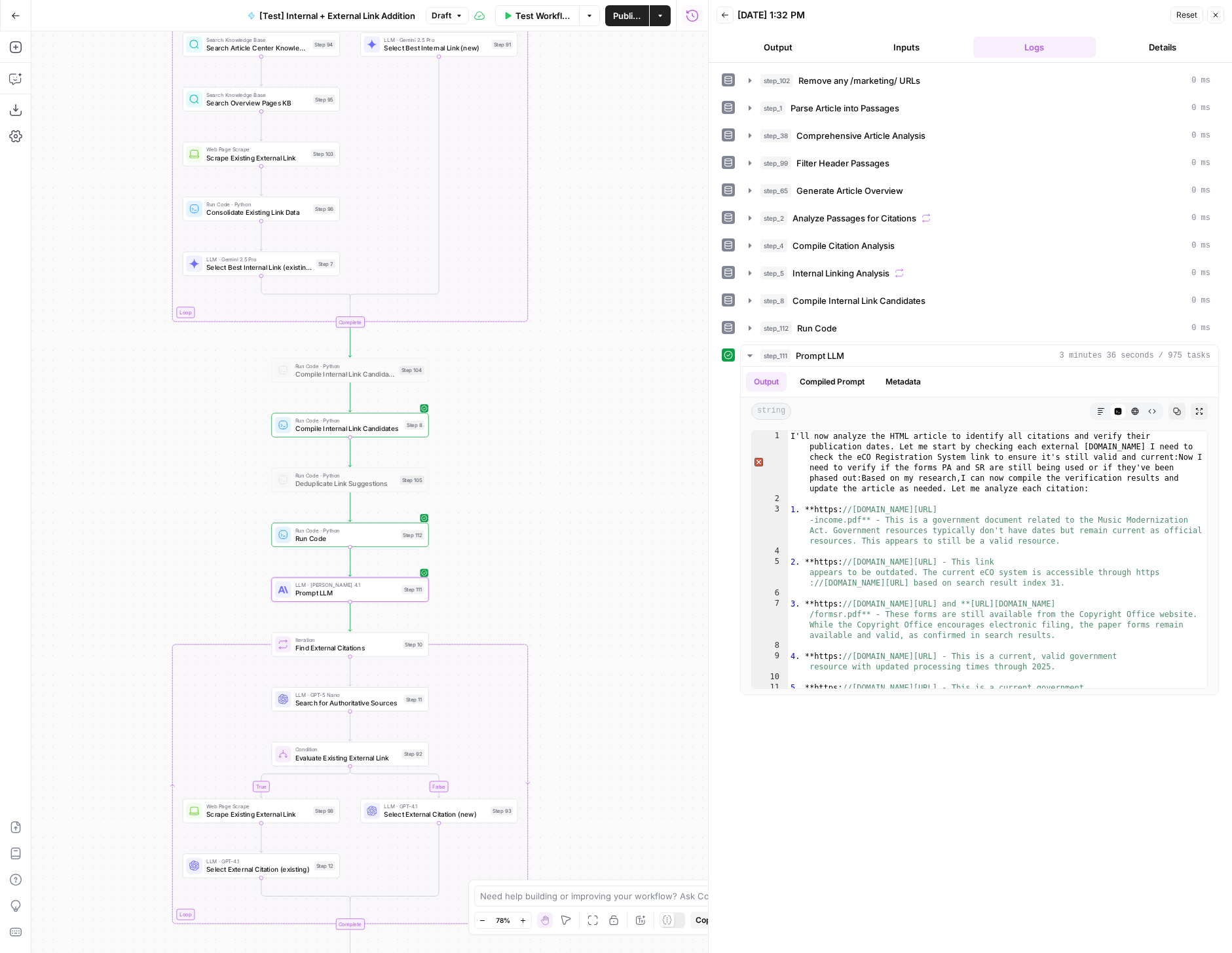
drag, startPoint x: 484, startPoint y: 510, endPoint x: 377, endPoint y: 320, distance: 218.1
click at [377, 320] on div "true false true false true false Workflow Set Inputs Inputs Run Code · Python R…" at bounding box center [369, 492] width 677 height 922
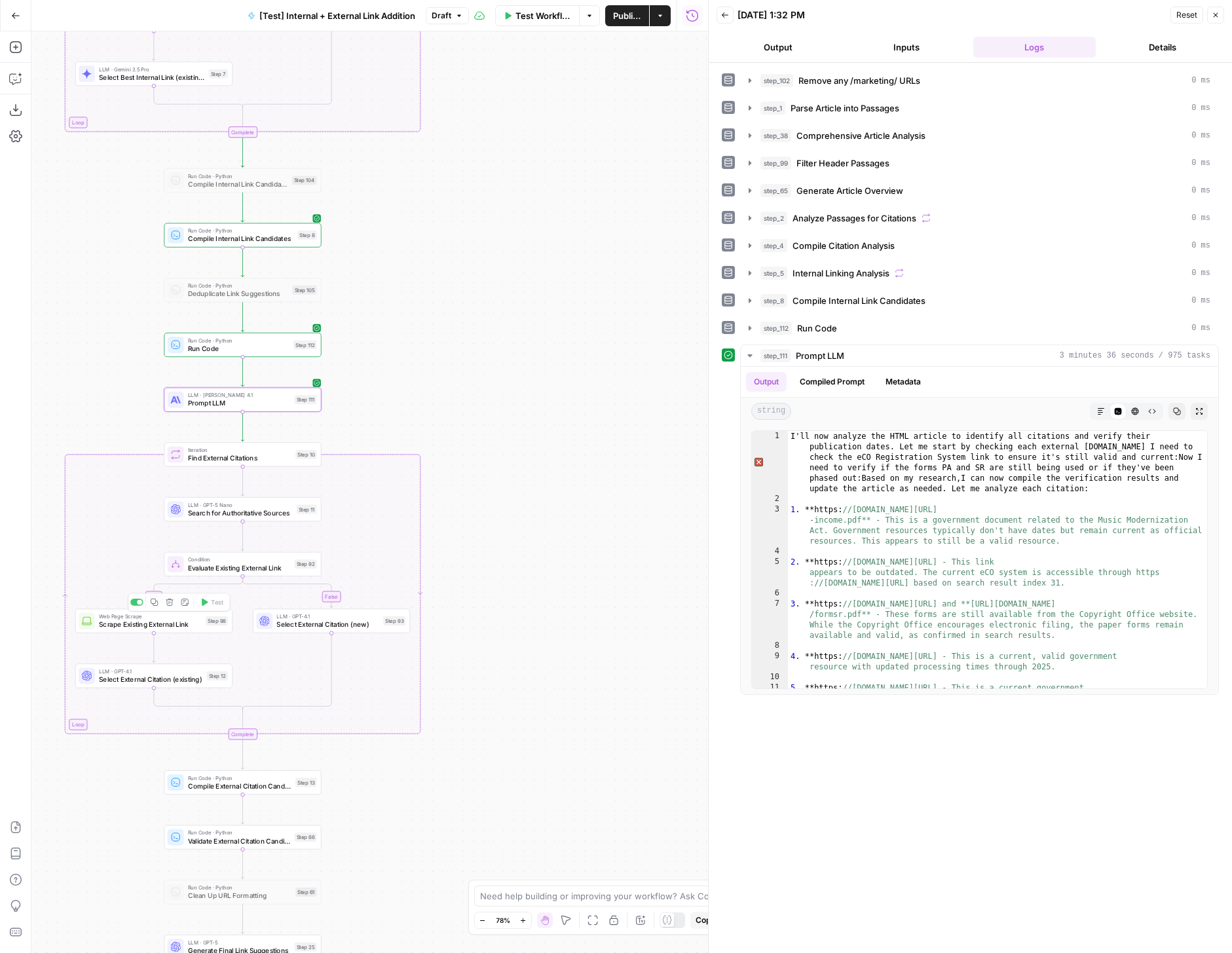
click at [175, 677] on span "Select External Citation (existing)" at bounding box center [151, 679] width 104 height 11
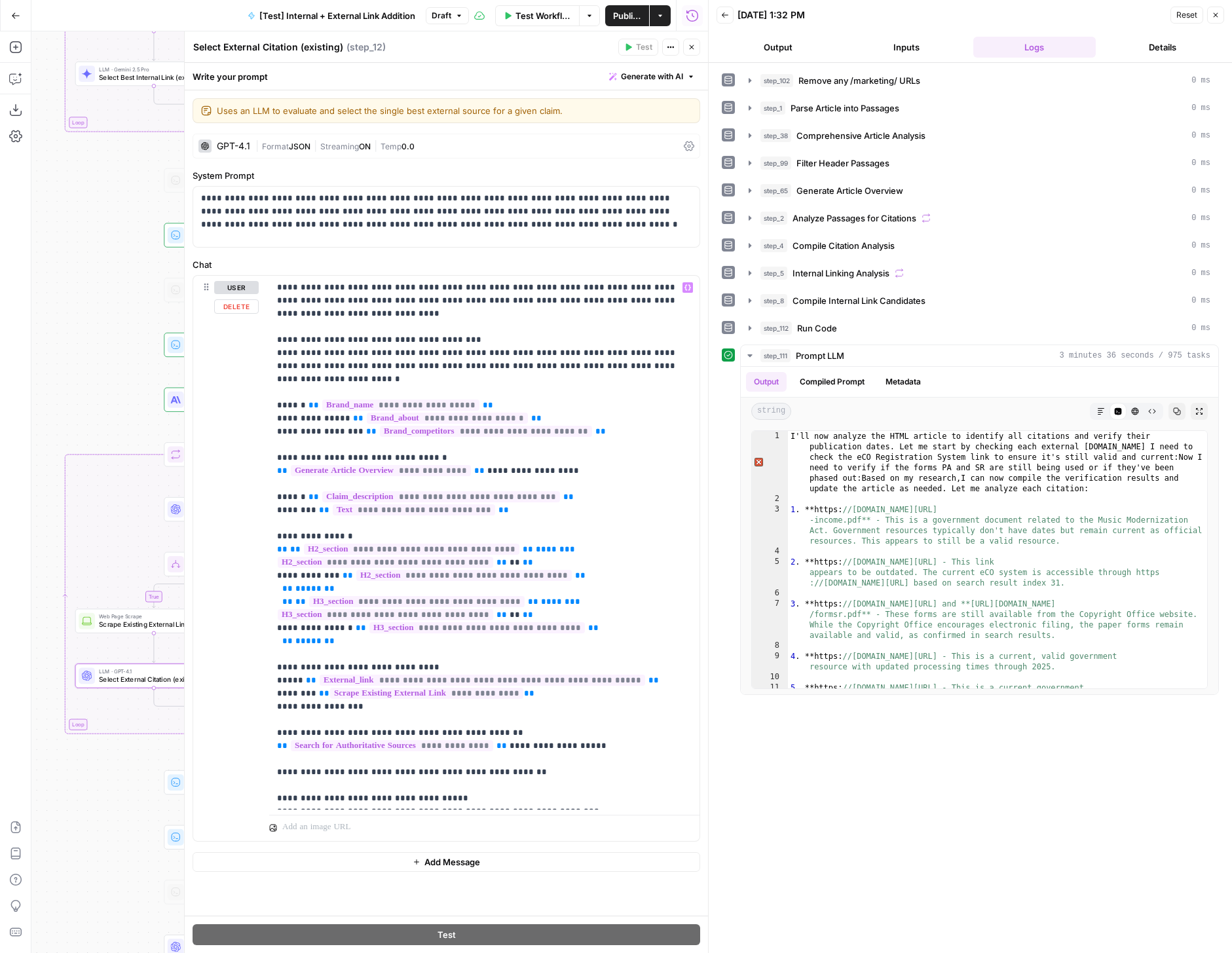
scroll to position [1258, 0]
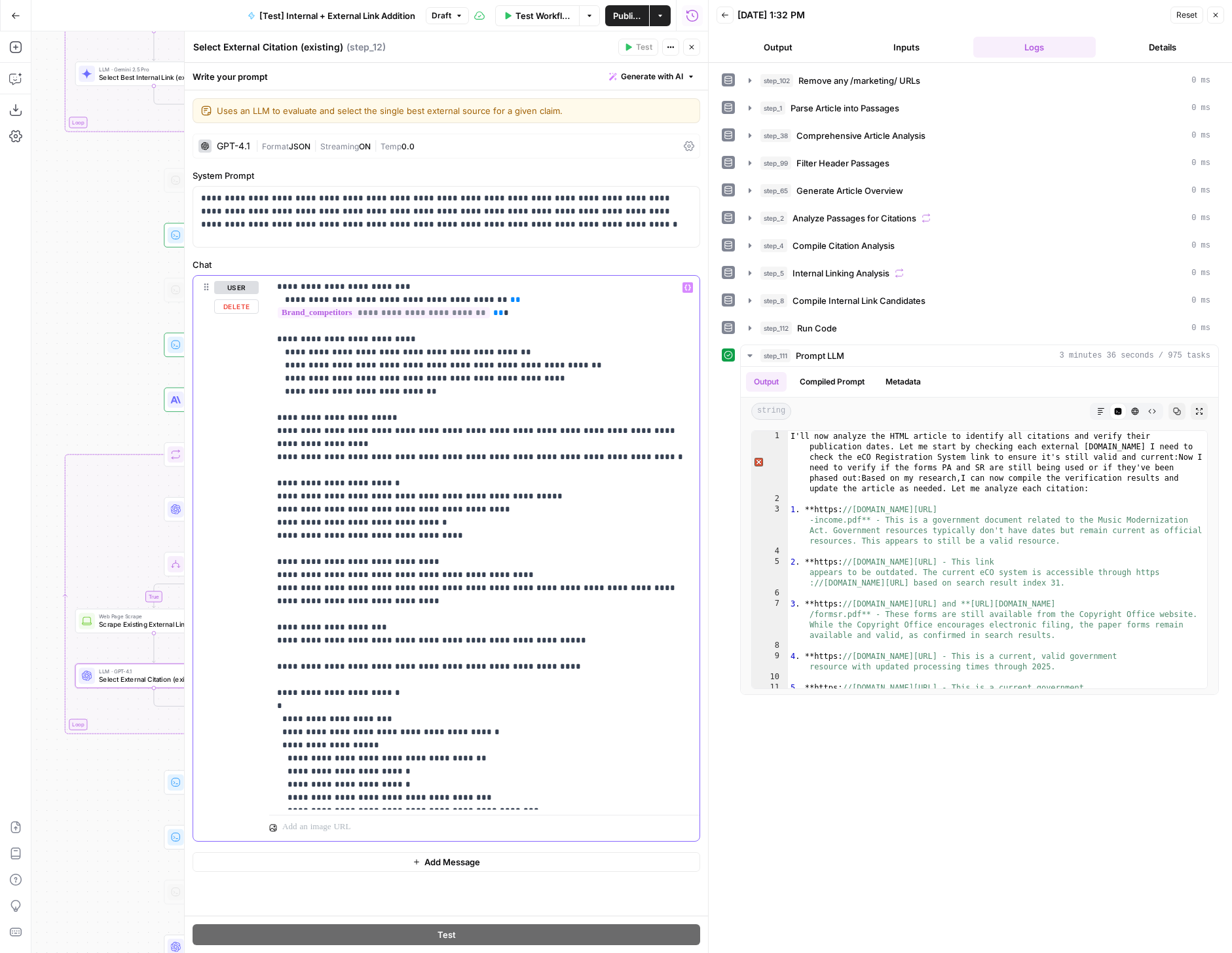
click at [687, 288] on icon "button" at bounding box center [688, 288] width 7 height 7
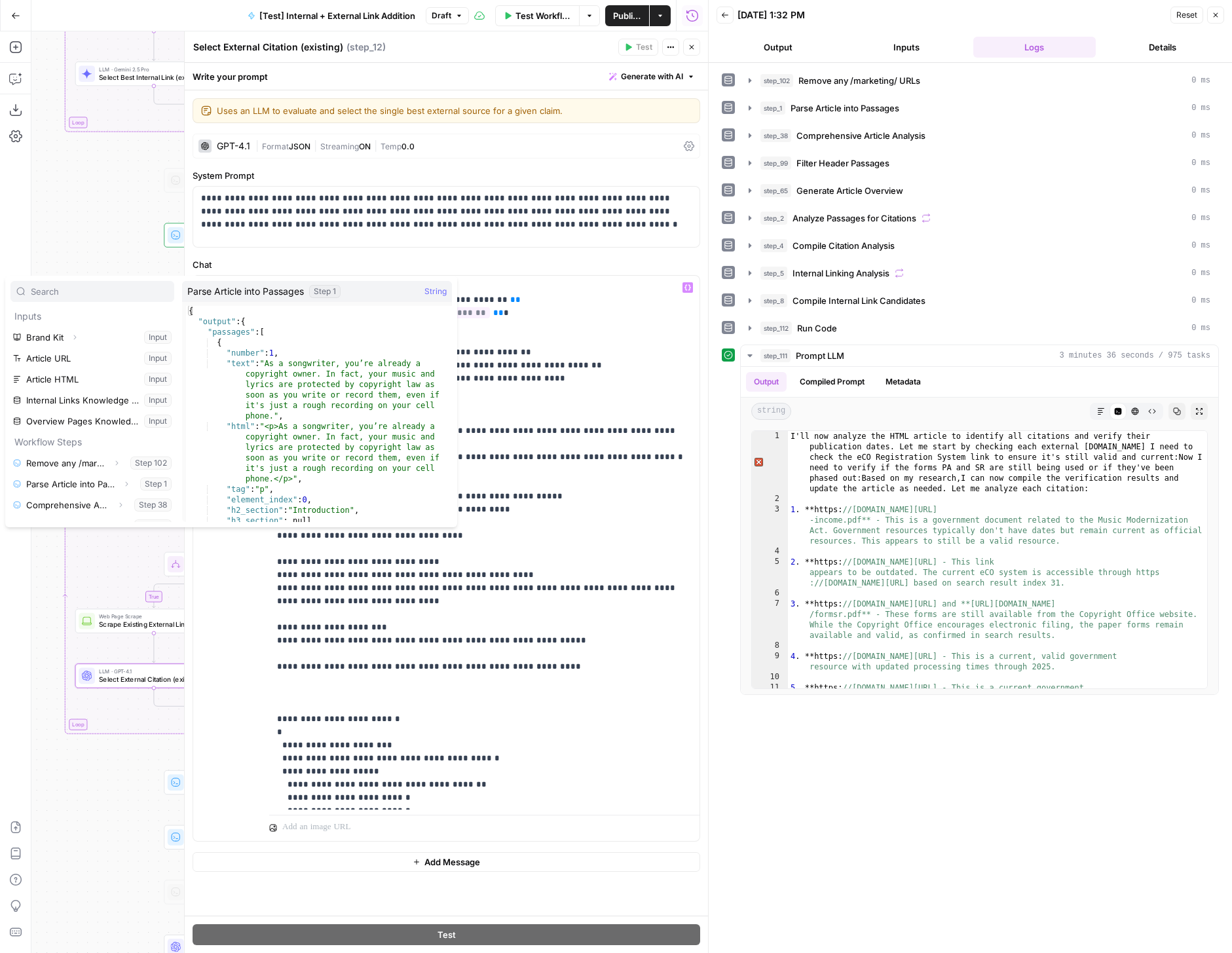
scroll to position [329, 0]
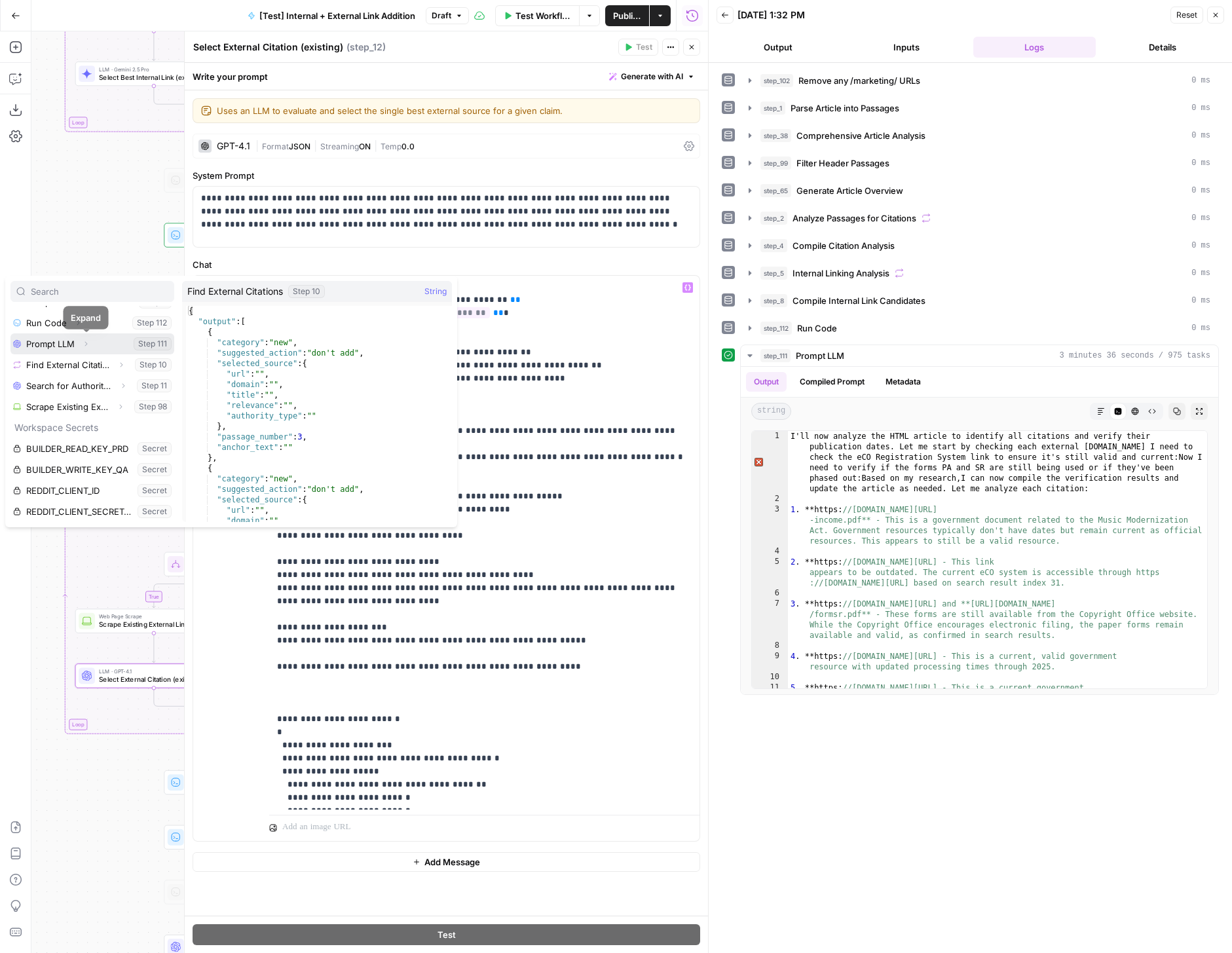
click at [86, 343] on icon "button" at bounding box center [86, 344] width 8 height 8
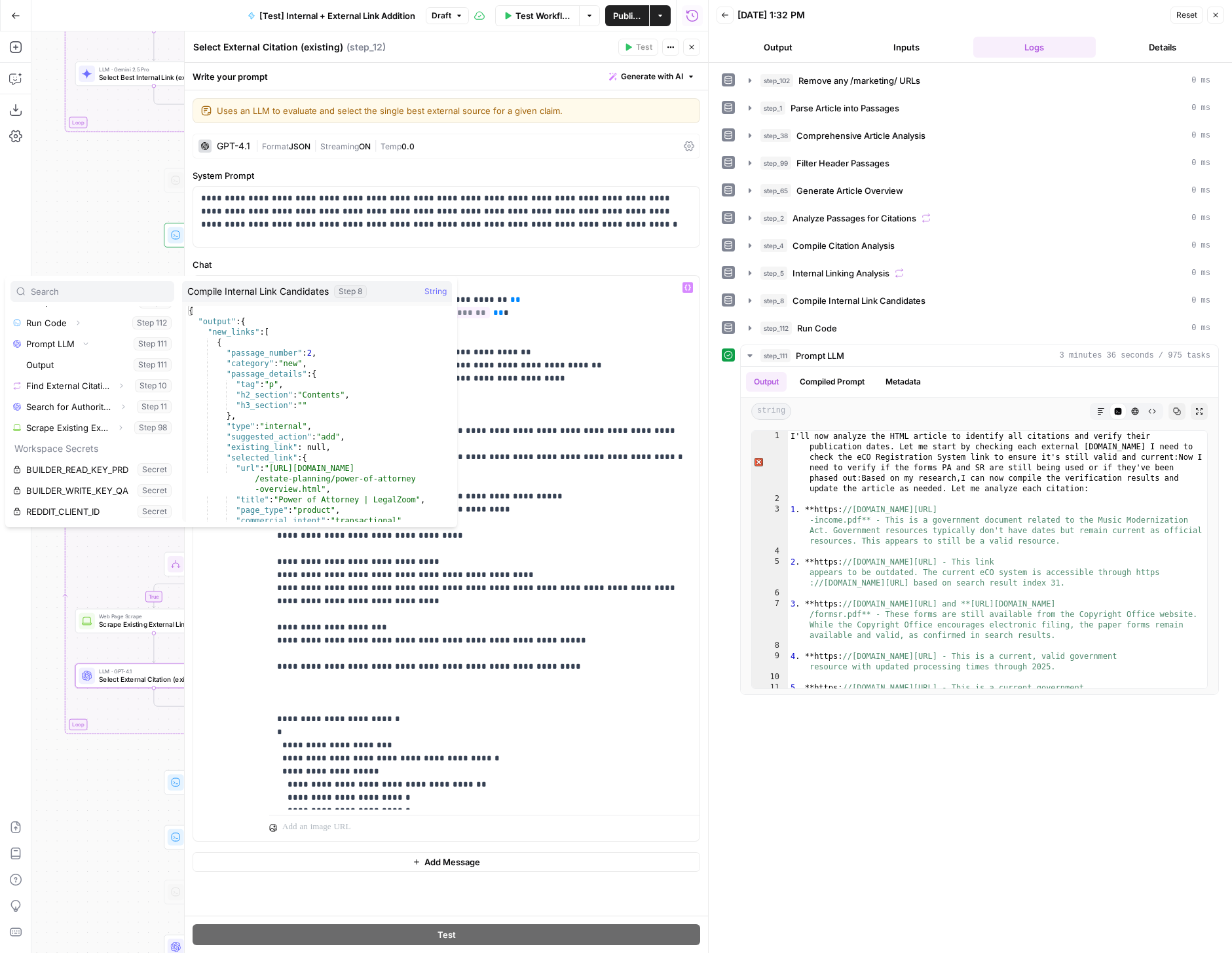
click at [584, 267] on label "Chat" at bounding box center [446, 265] width 507 height 13
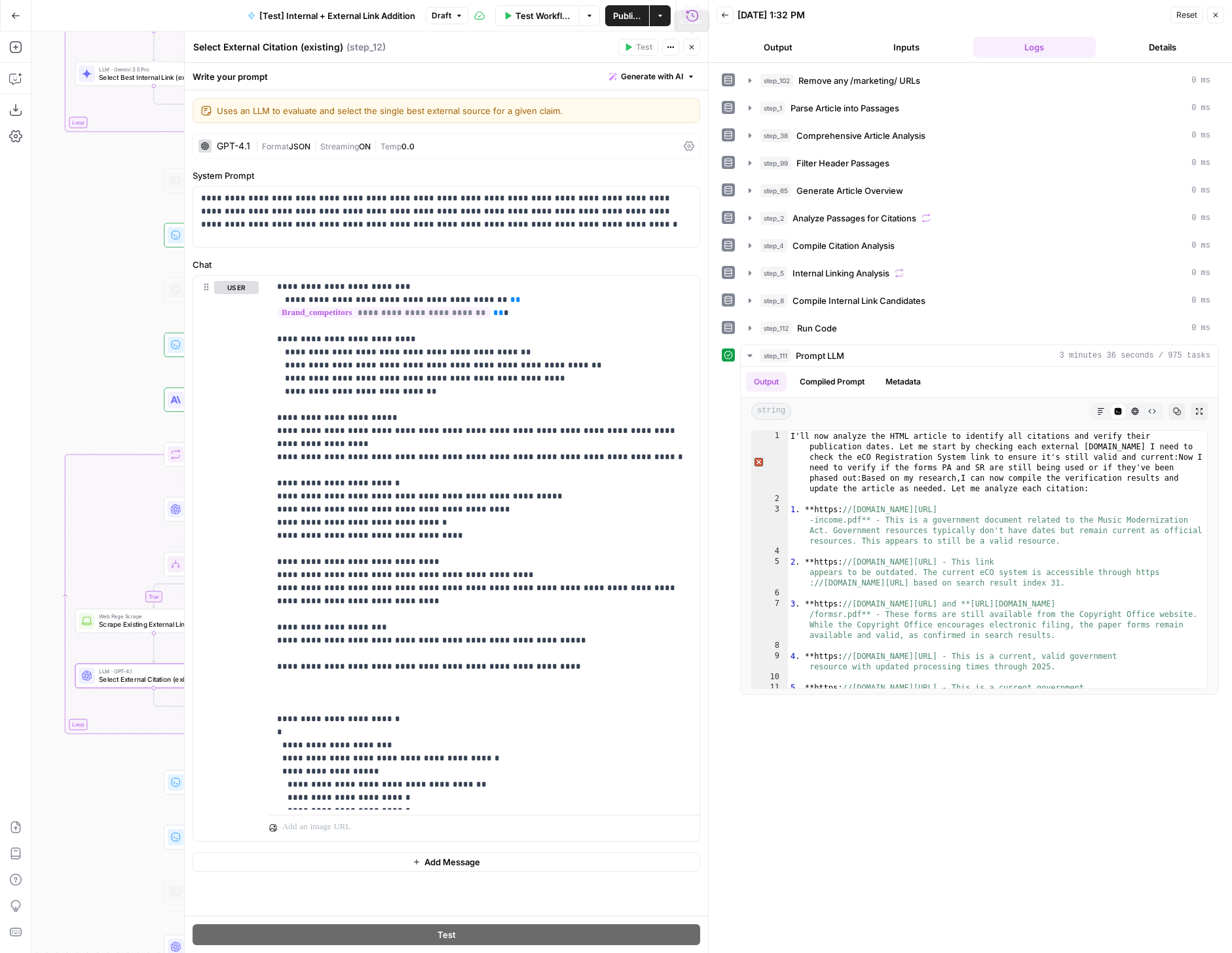
click at [695, 47] on button "Close" at bounding box center [692, 47] width 17 height 17
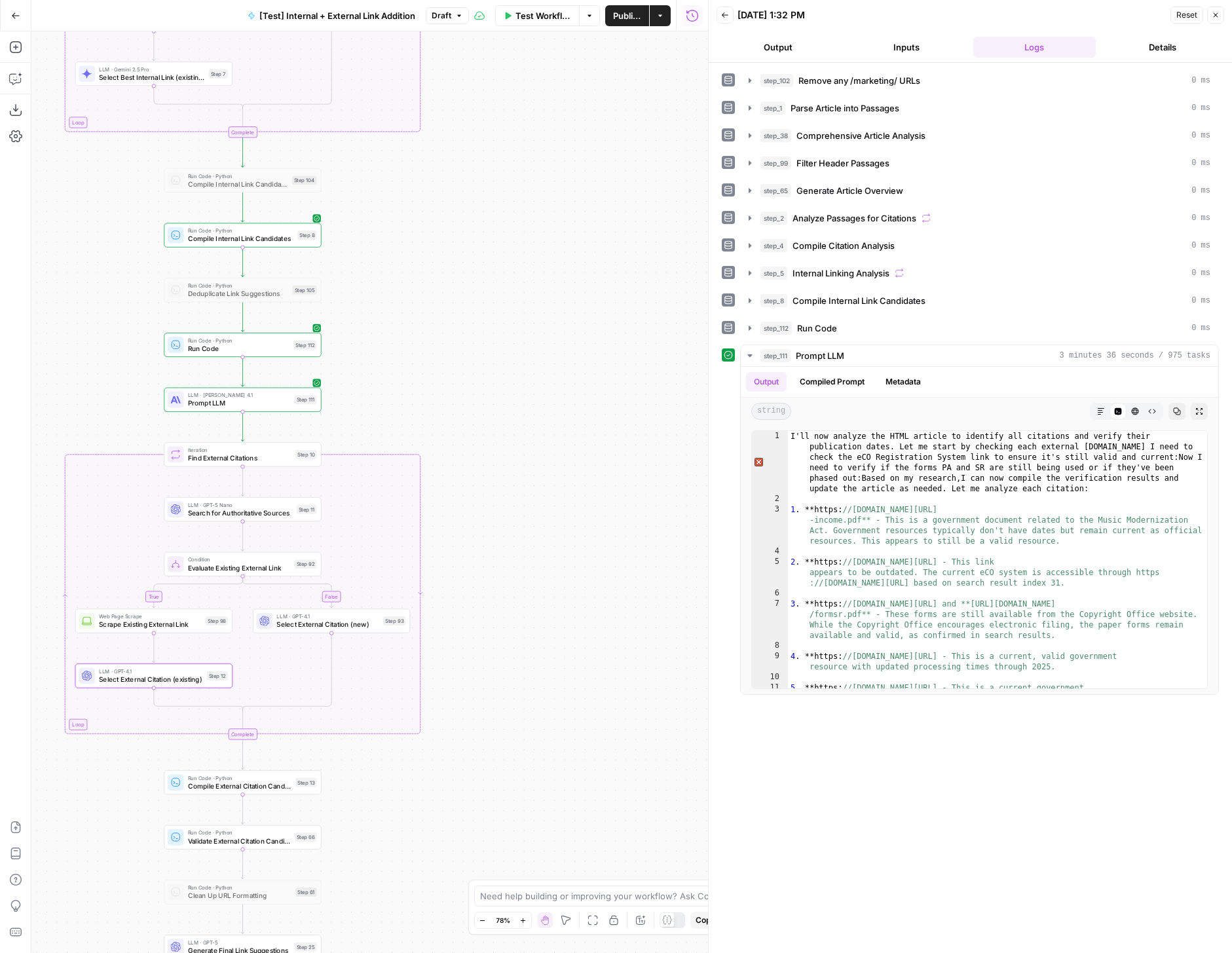
drag, startPoint x: 433, startPoint y: 316, endPoint x: 488, endPoint y: 368, distance: 75.7
click at [488, 368] on div "true false true false true false Workflow Set Inputs Inputs Run Code · Python R…" at bounding box center [369, 492] width 677 height 922
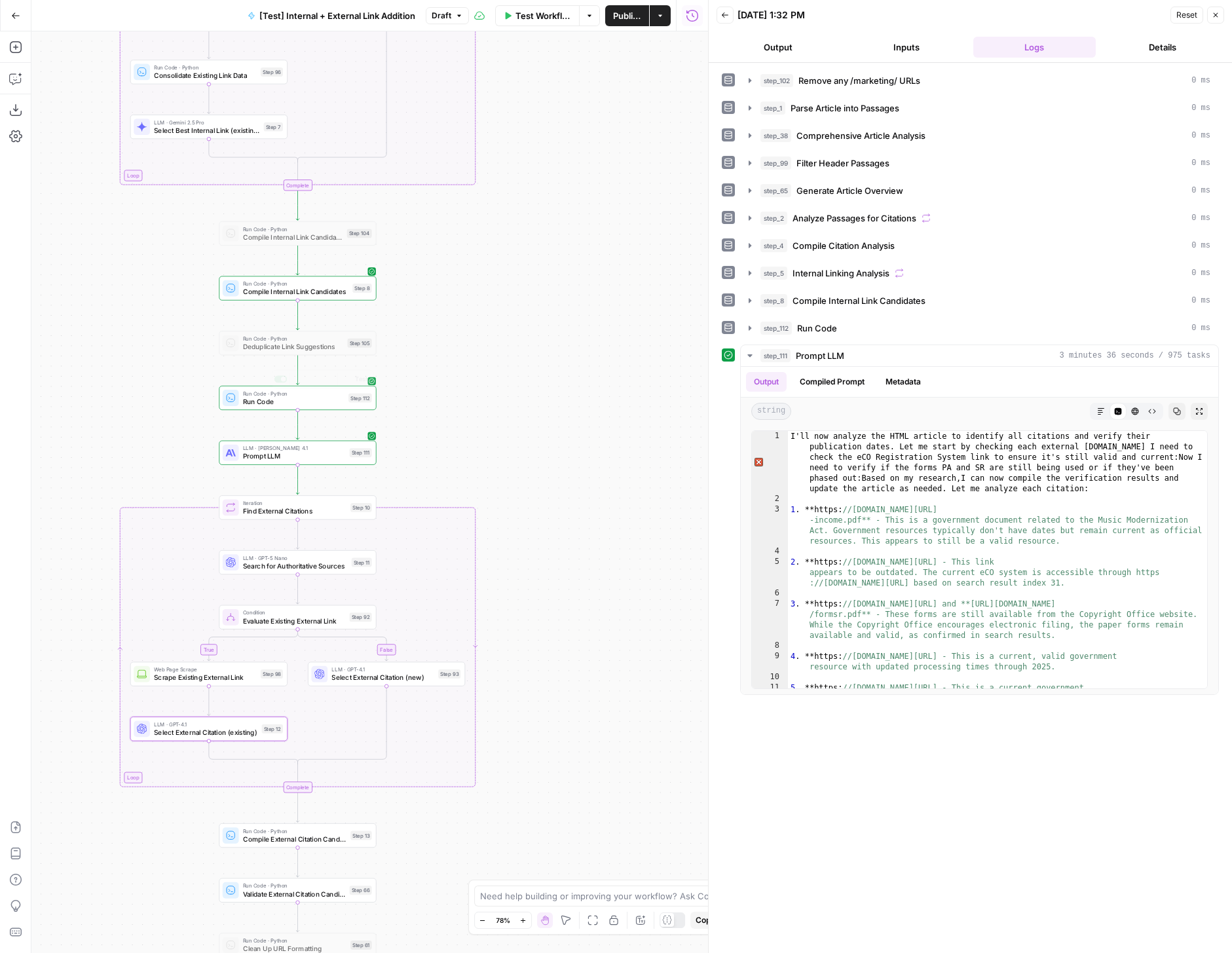
click at [328, 459] on span "Prompt LLM" at bounding box center [294, 456] width 103 height 11
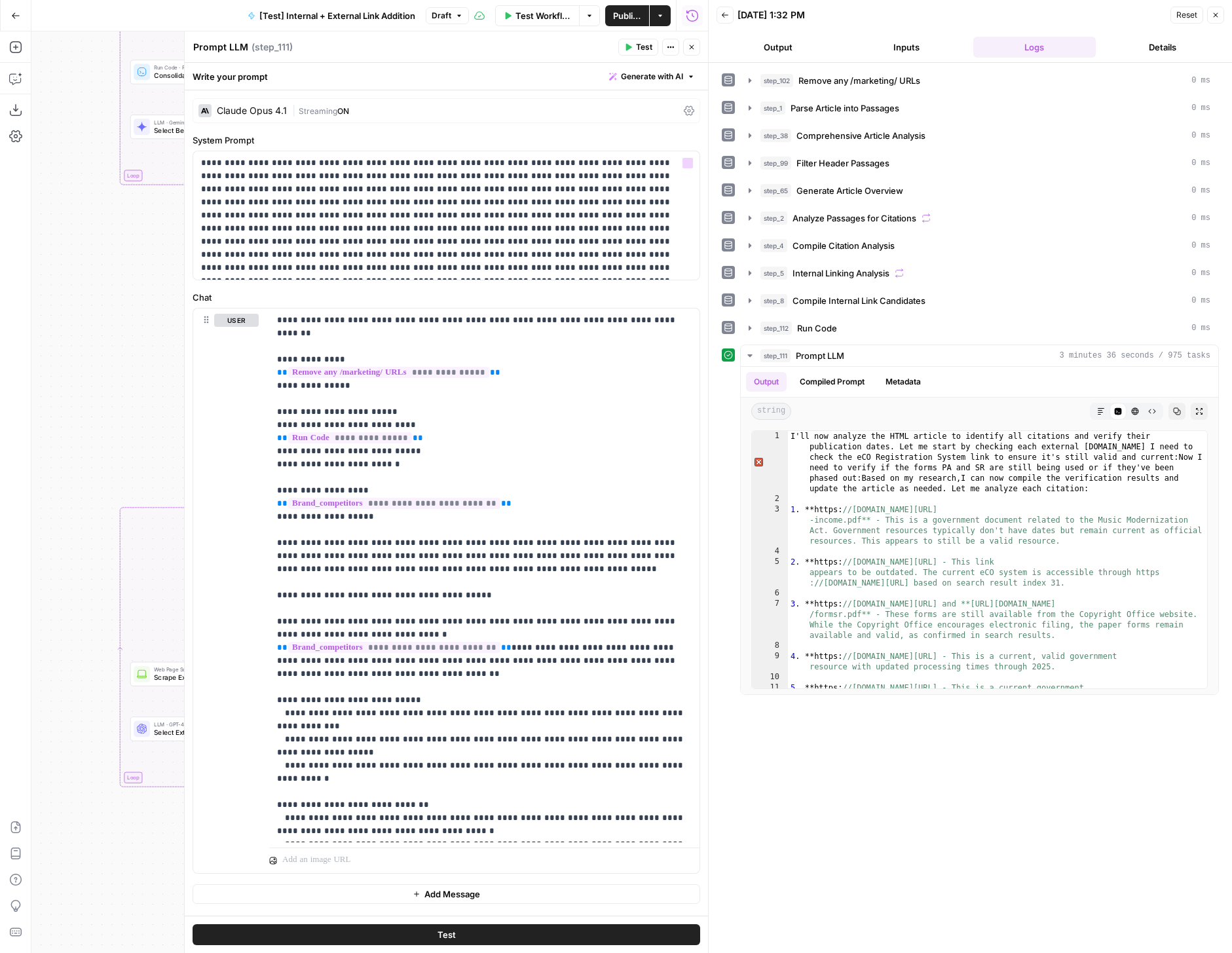
click at [266, 101] on div "Claude Opus 4.1 | Streaming ON" at bounding box center [446, 110] width 507 height 25
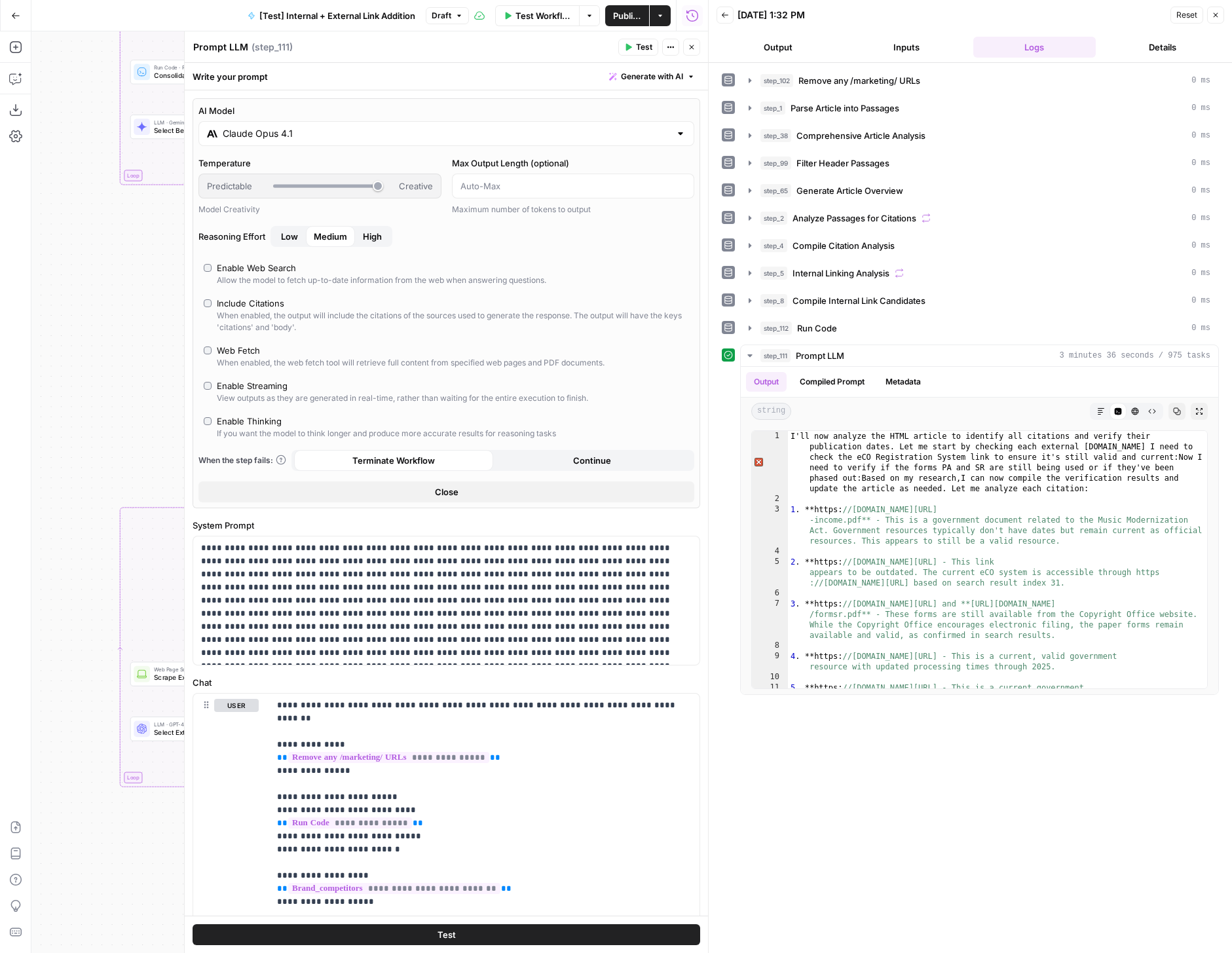
click at [271, 141] on div "Claude Opus 4.1" at bounding box center [446, 133] width 496 height 25
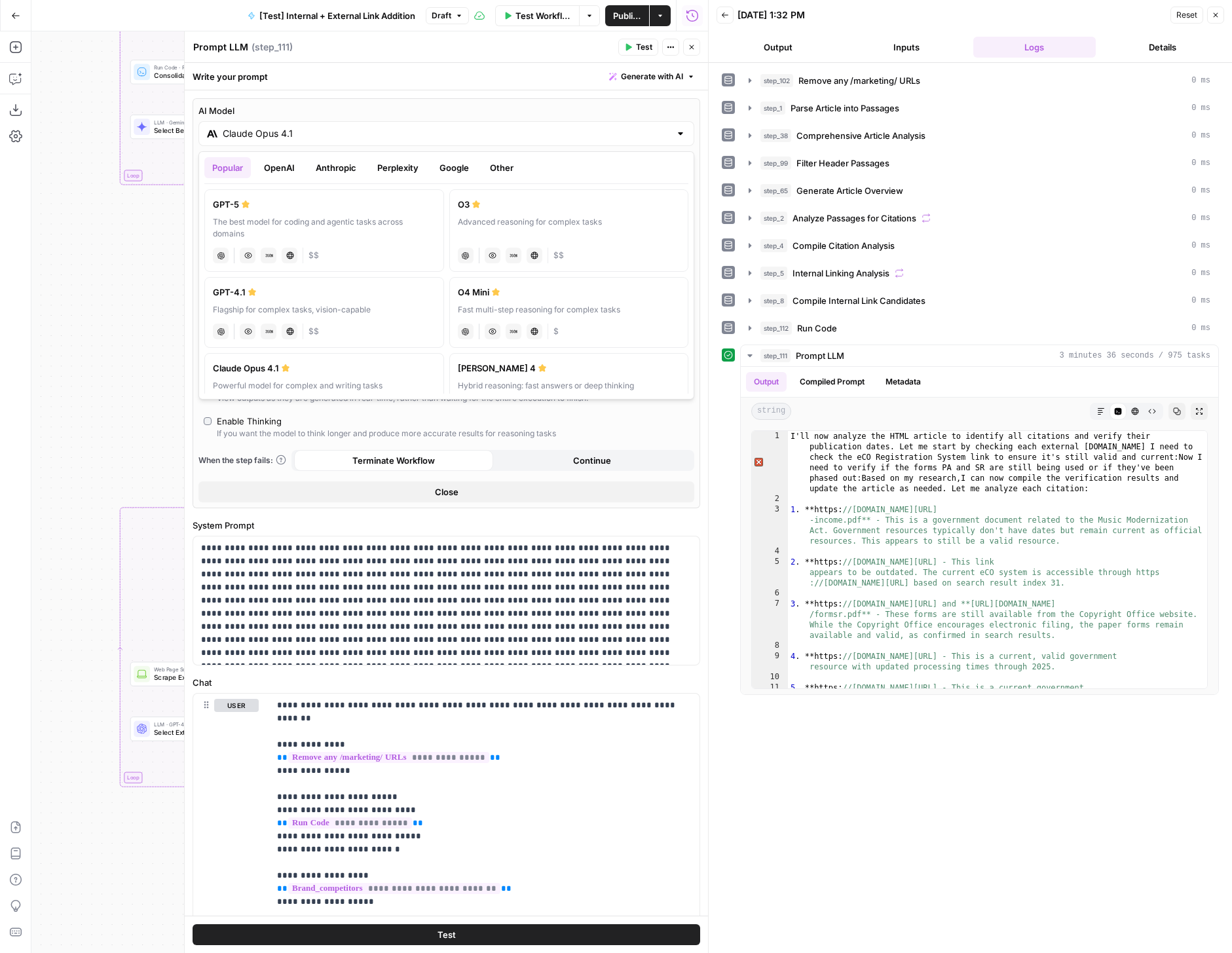
click at [388, 227] on div "The best model for coding and agentic tasks across domains" at bounding box center [324, 228] width 223 height 24
type input "GPT-5"
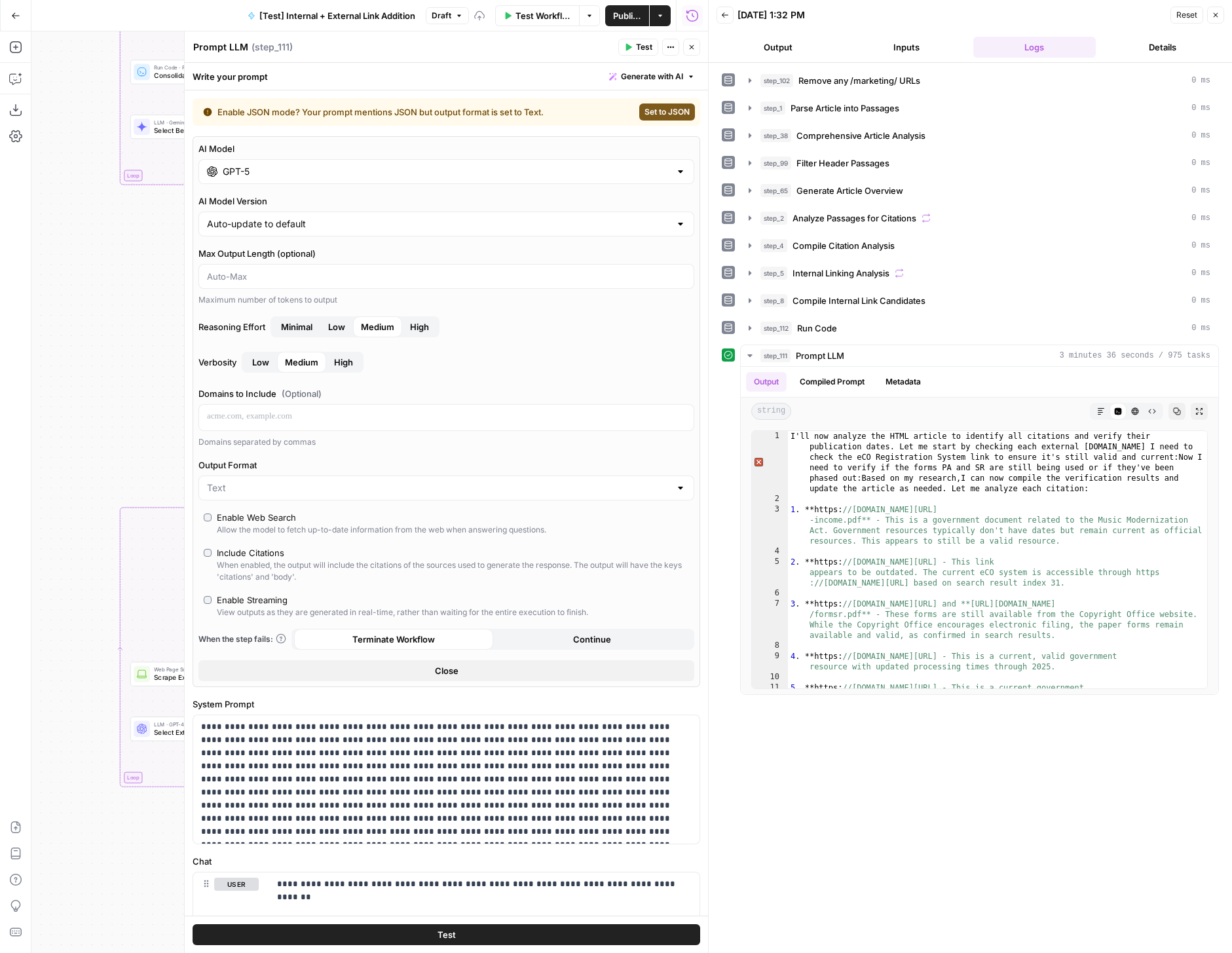
click at [658, 118] on button "Set to JSON" at bounding box center [667, 112] width 56 height 17
type input "JSON"
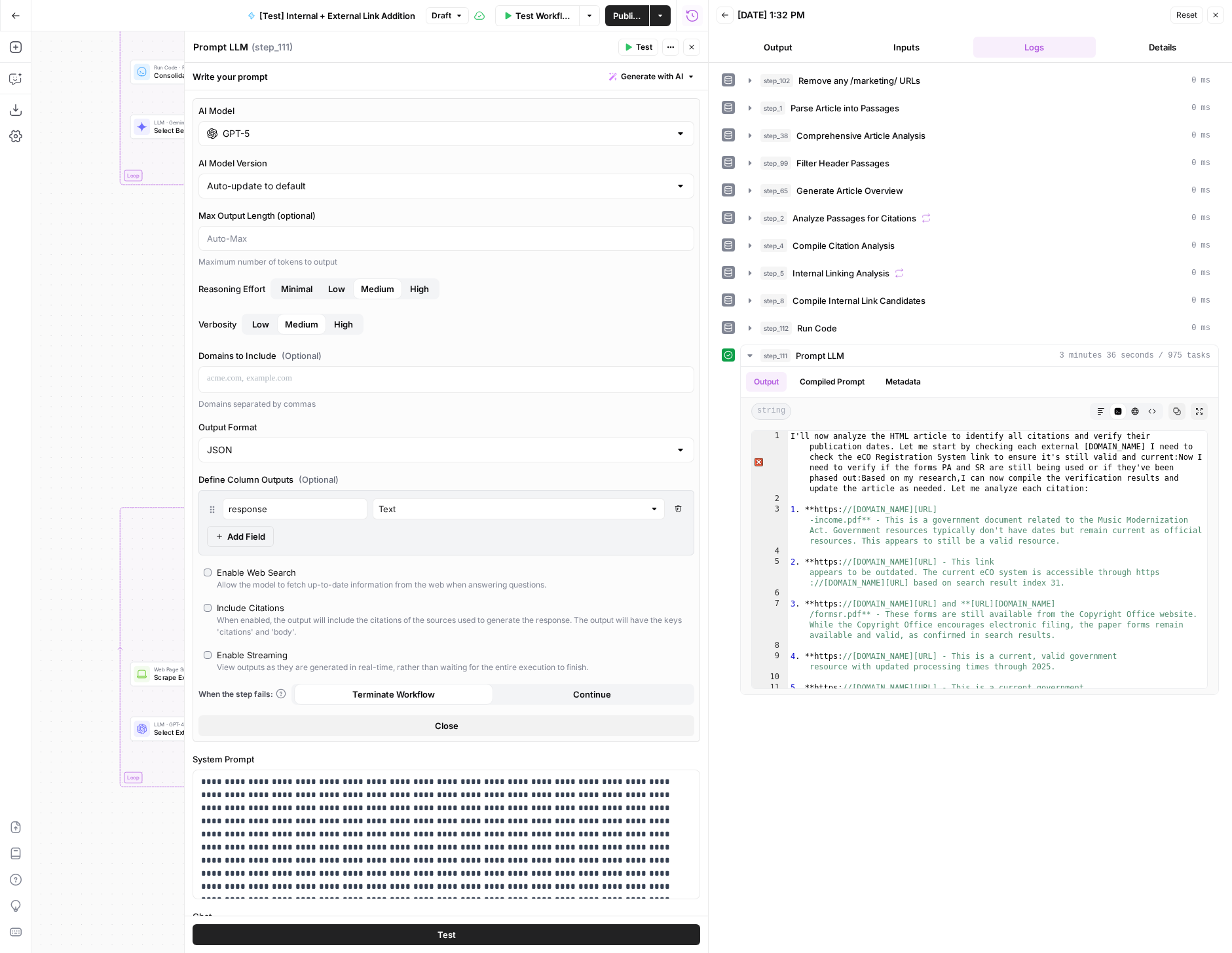
click at [449, 933] on span "Test" at bounding box center [447, 935] width 18 height 13
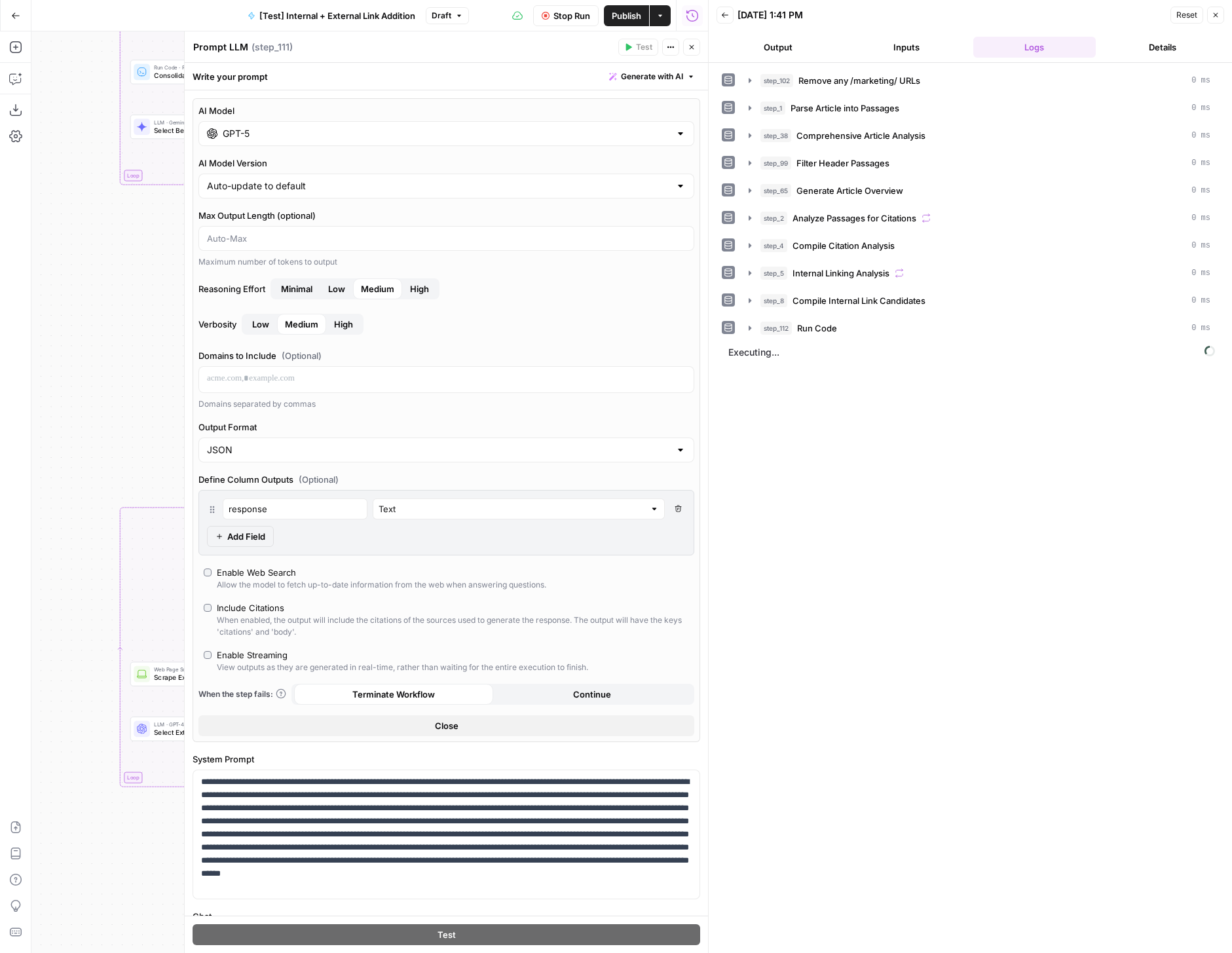
click at [697, 44] on button "Close" at bounding box center [692, 47] width 17 height 17
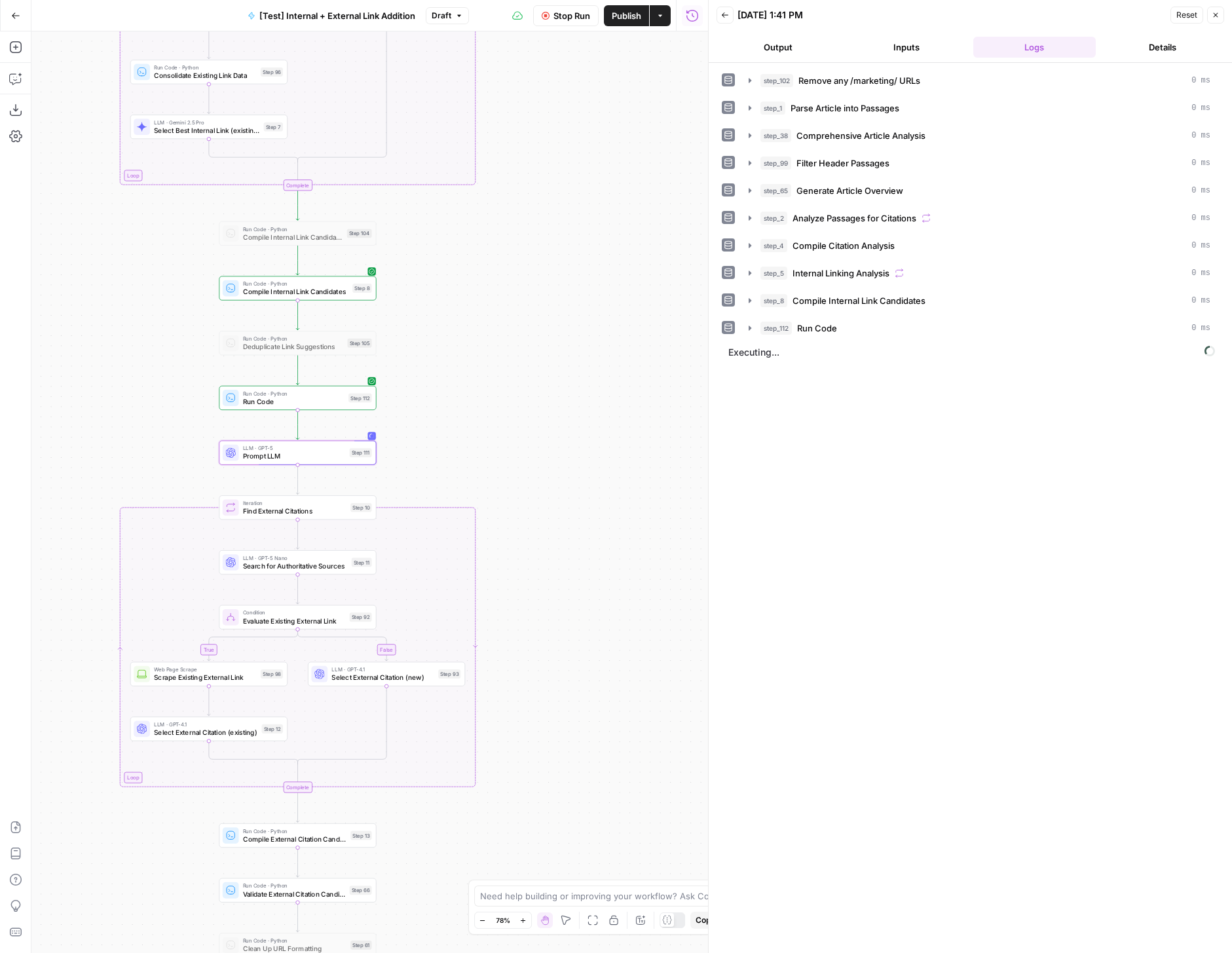
click at [731, 18] on button "Back" at bounding box center [725, 15] width 17 height 17
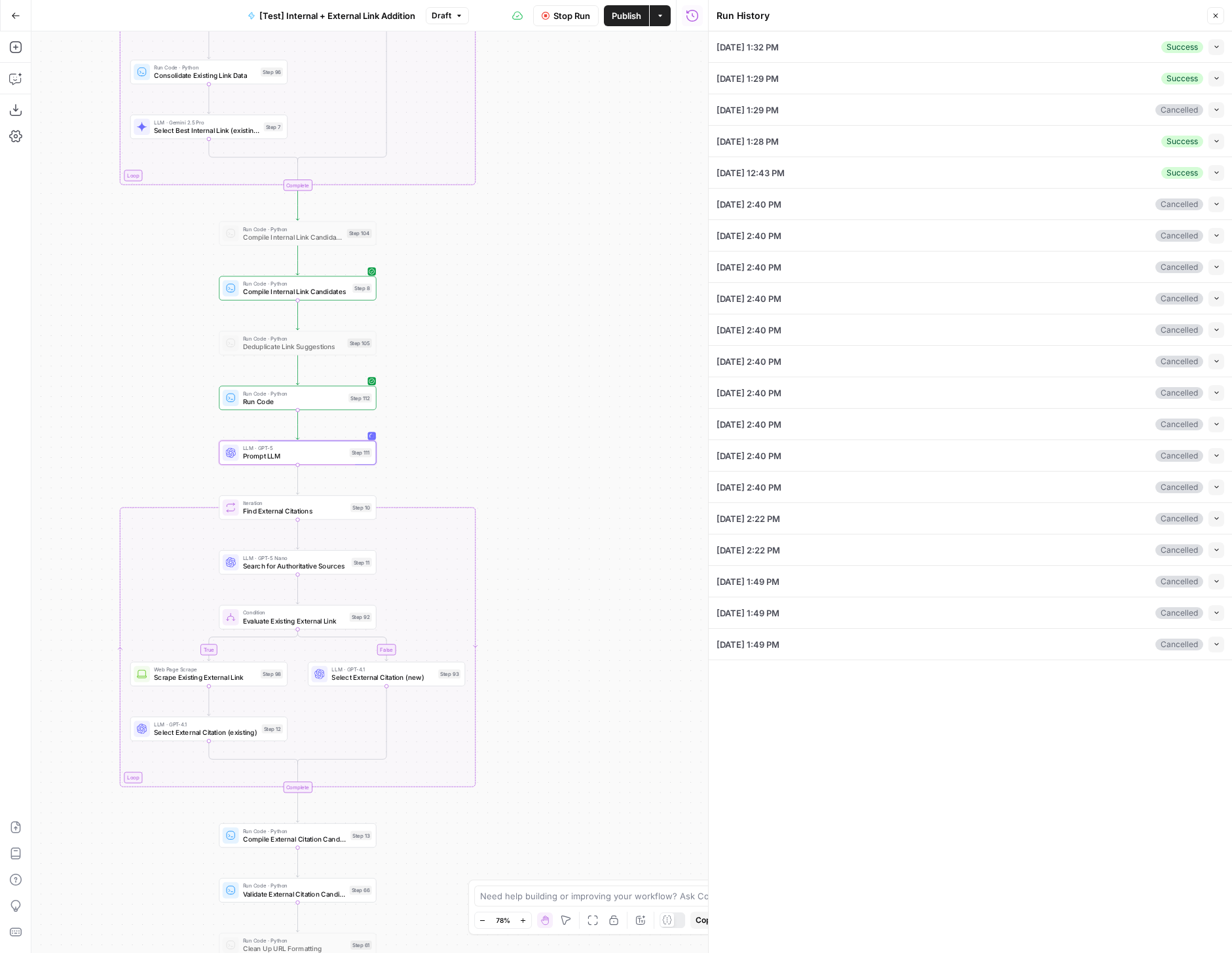
click at [1218, 53] on button "Collapse" at bounding box center [1216, 47] width 16 height 16
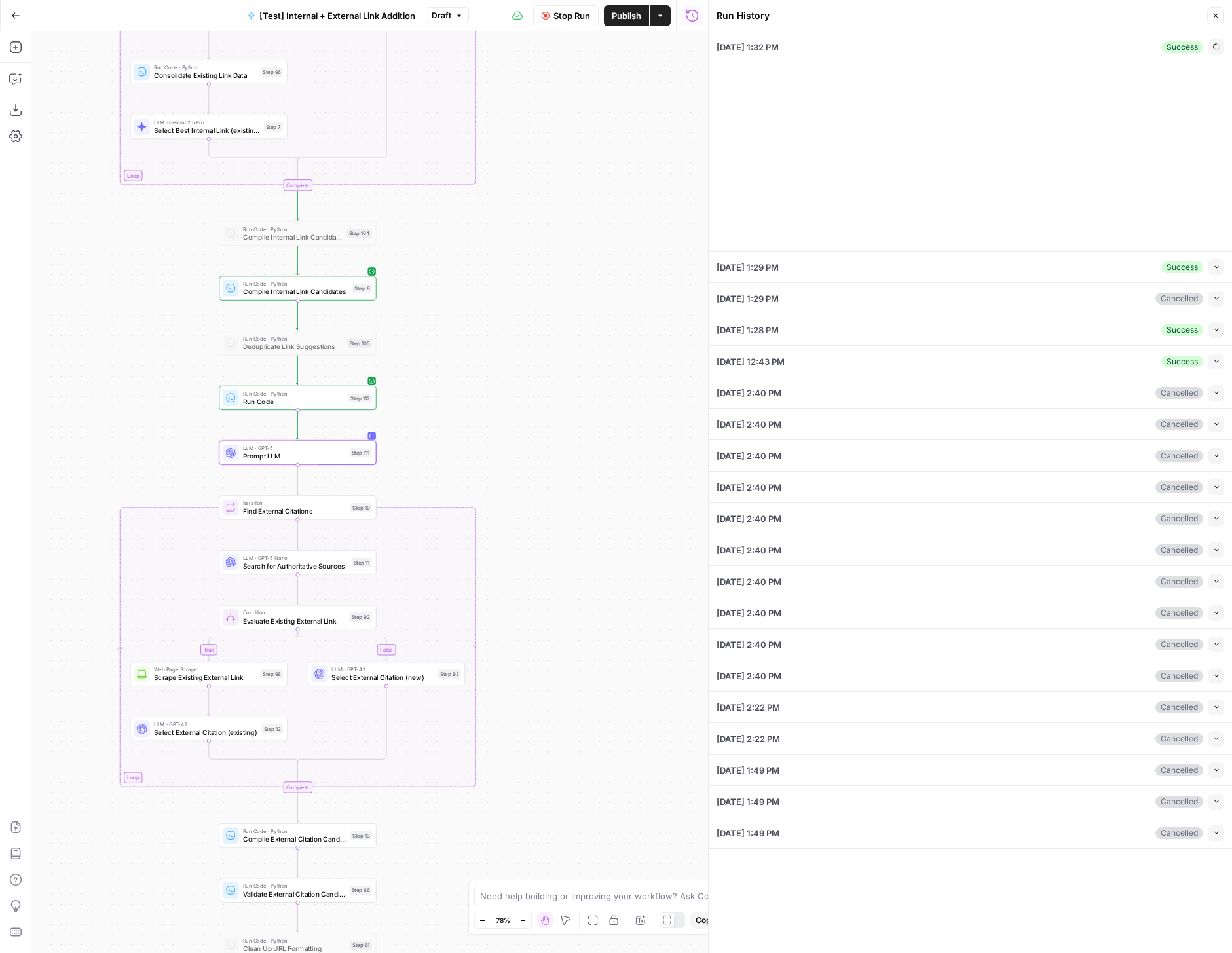
type input "LegalZoom - LLC"
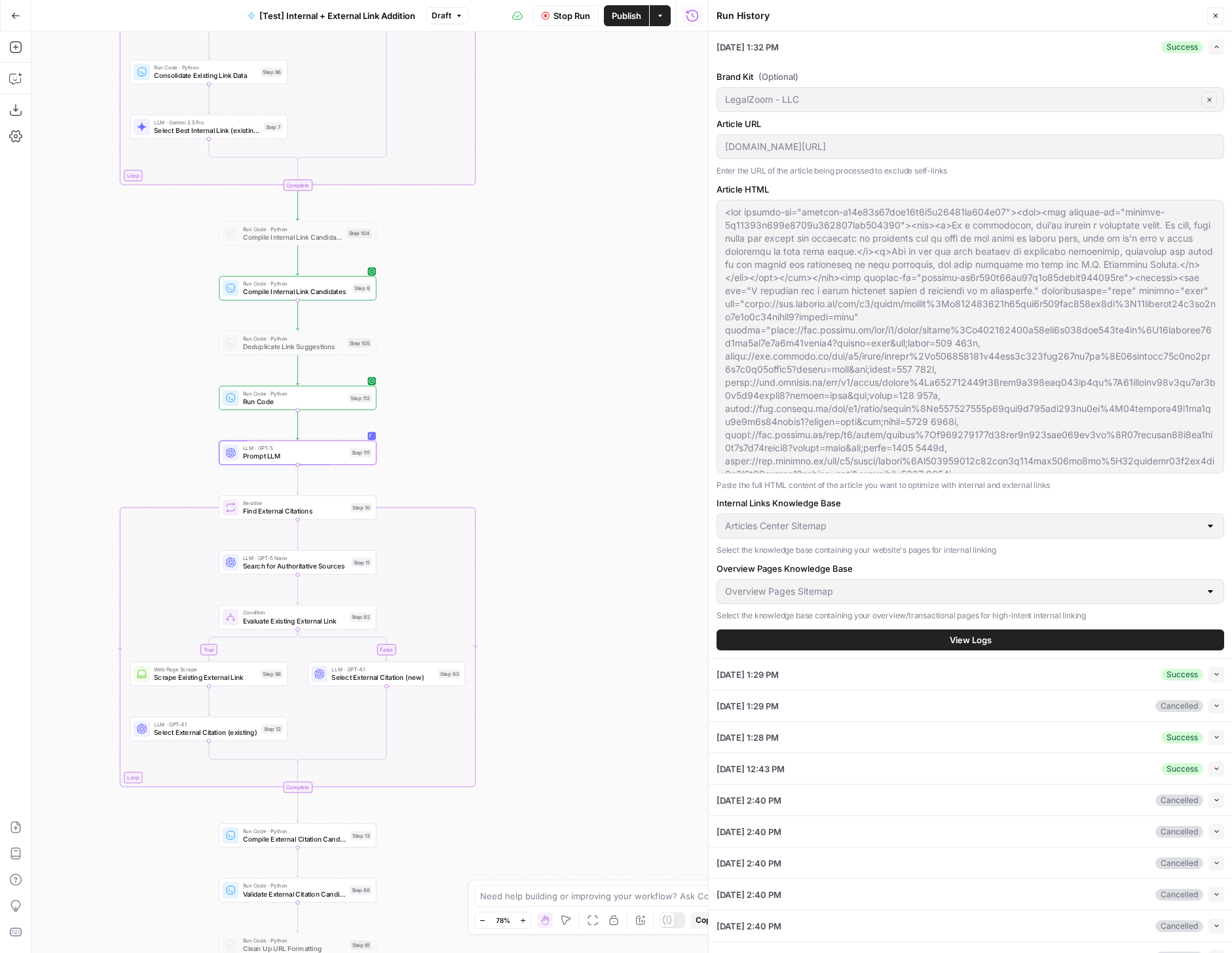
click at [919, 639] on button "View Logs" at bounding box center [970, 639] width 507 height 21
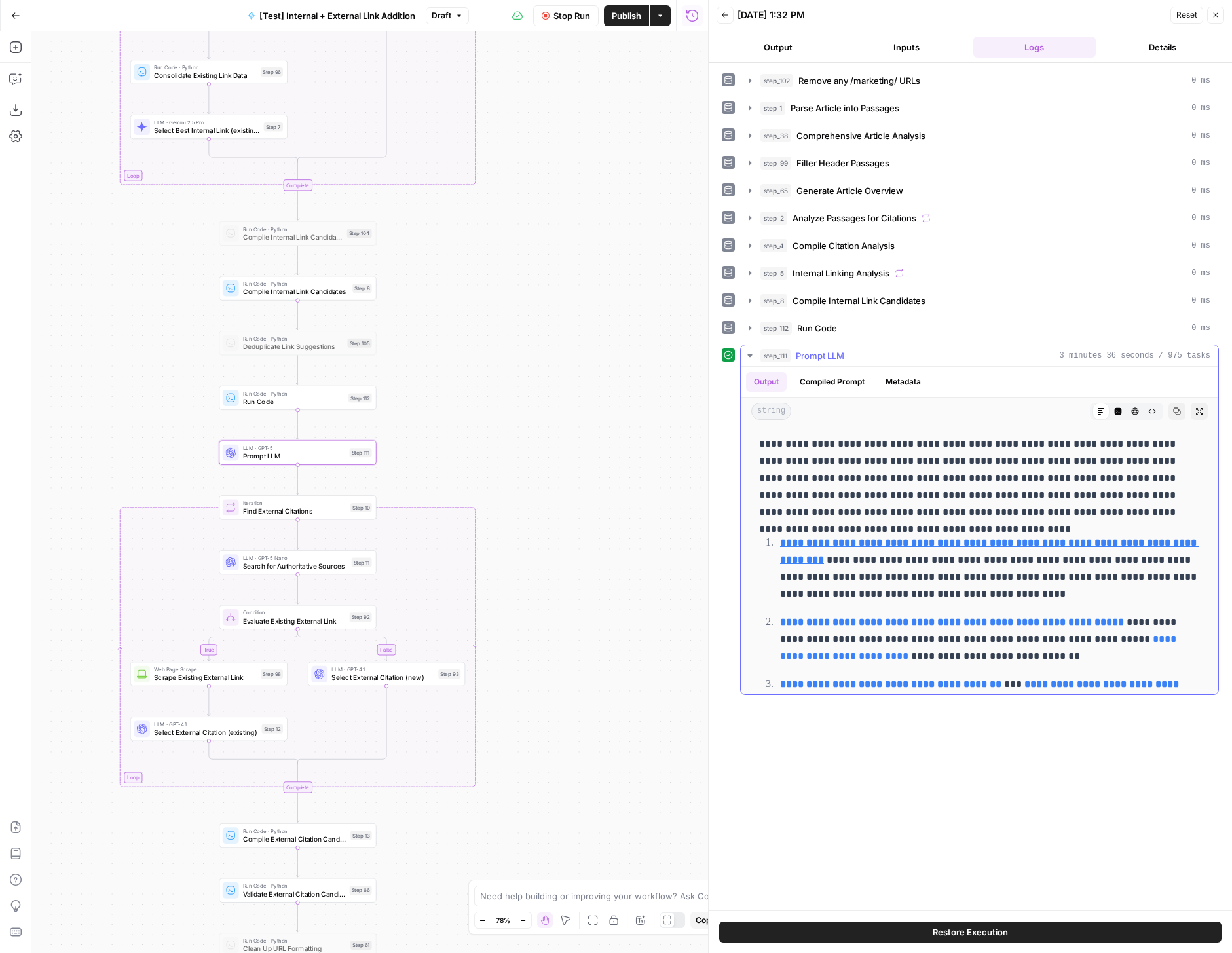
click at [912, 385] on button "Metadata" at bounding box center [903, 382] width 51 height 20
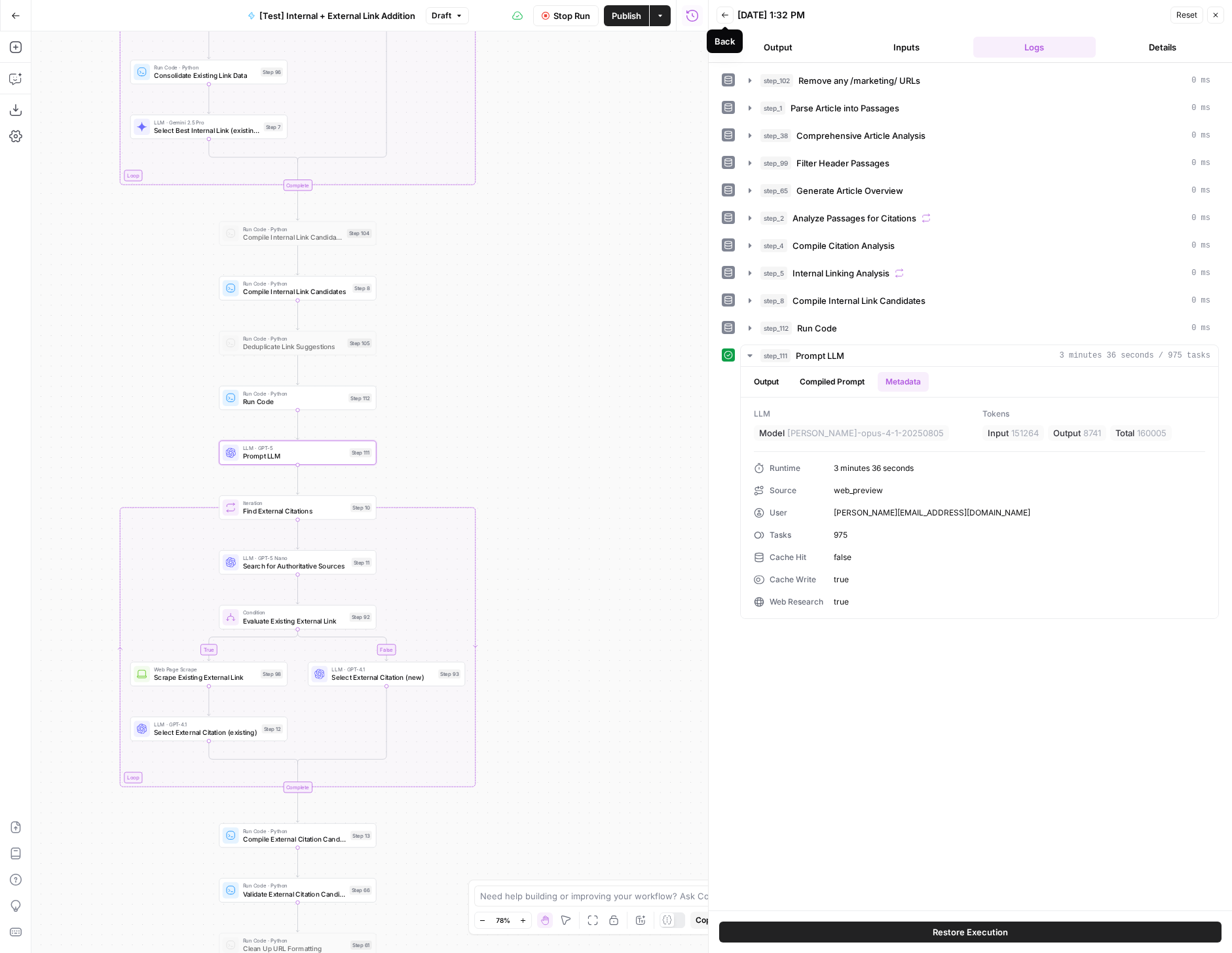
click at [725, 18] on icon "button" at bounding box center [725, 16] width 8 height 8
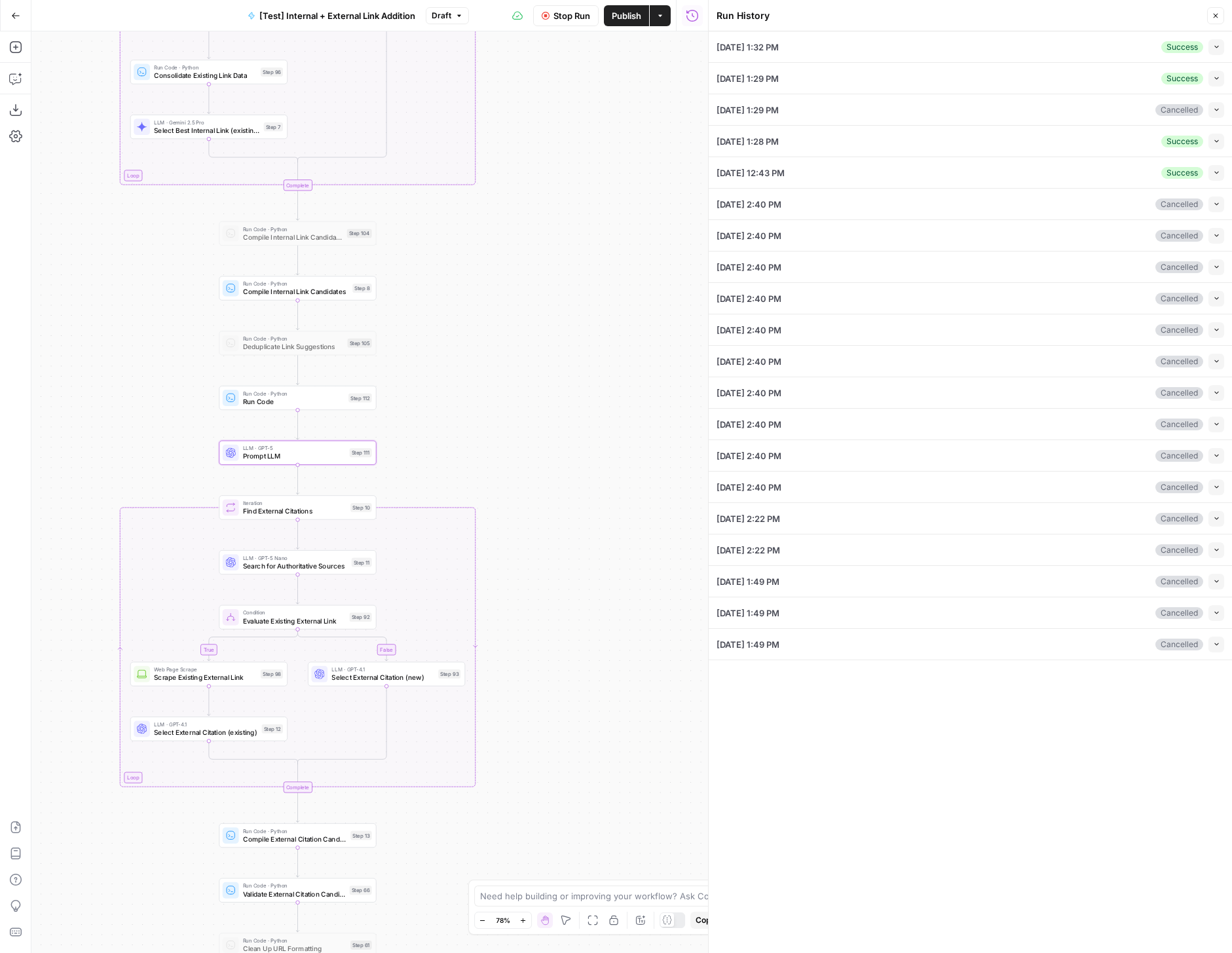
click at [1209, 16] on button "Close" at bounding box center [1216, 16] width 17 height 17
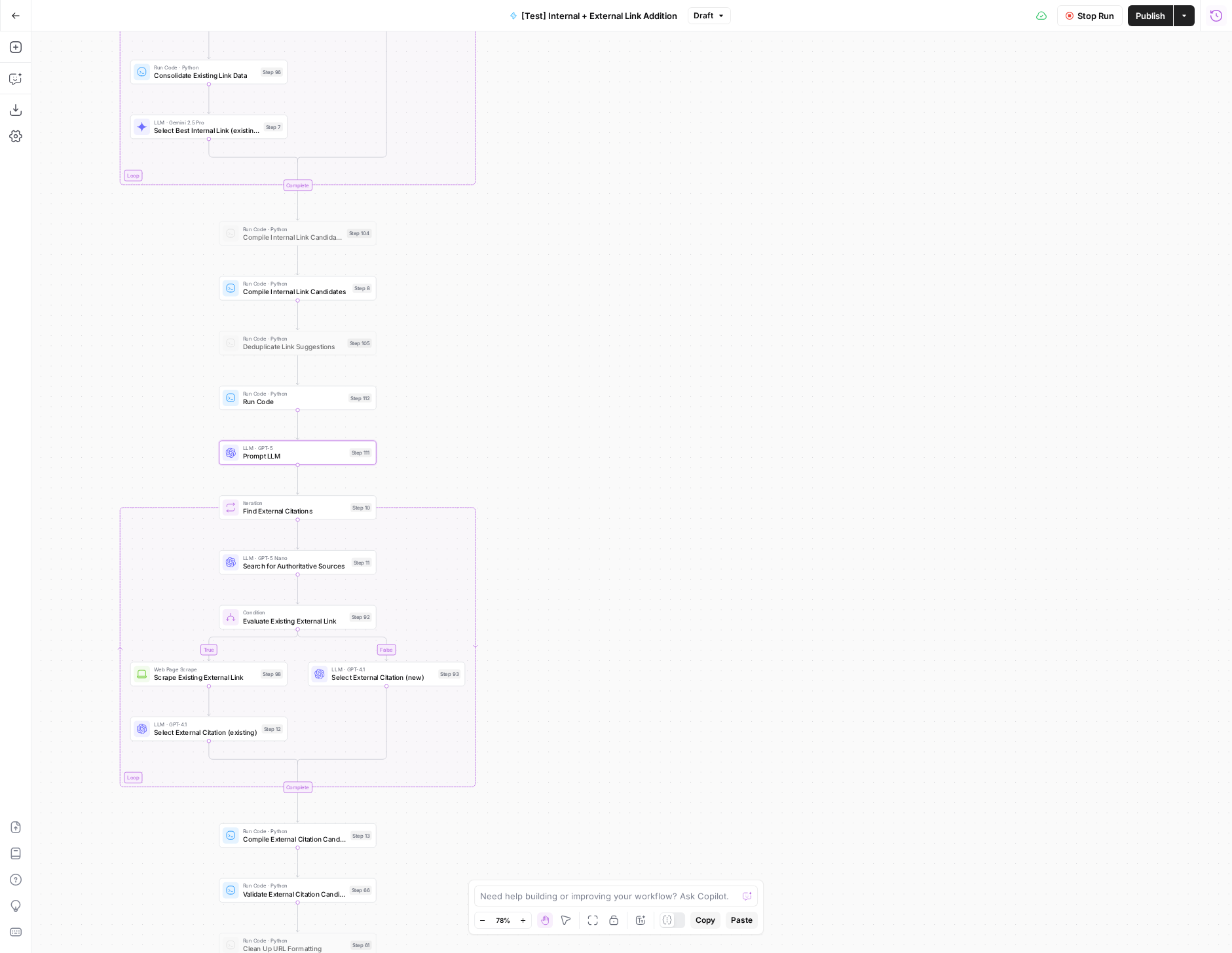
click at [1222, 19] on icon "button" at bounding box center [1216, 16] width 13 height 13
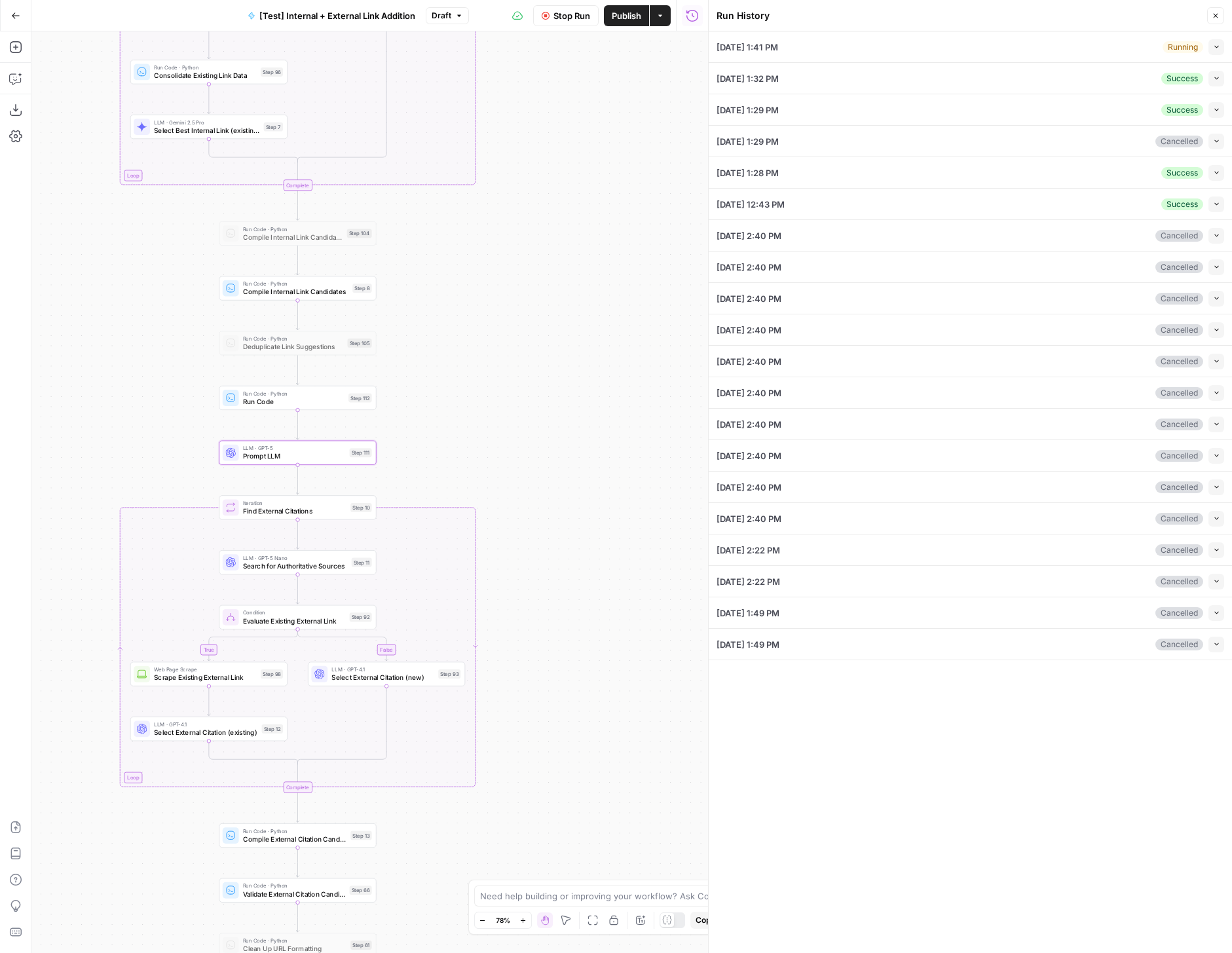
click at [1218, 49] on icon "button" at bounding box center [1216, 47] width 7 height 7
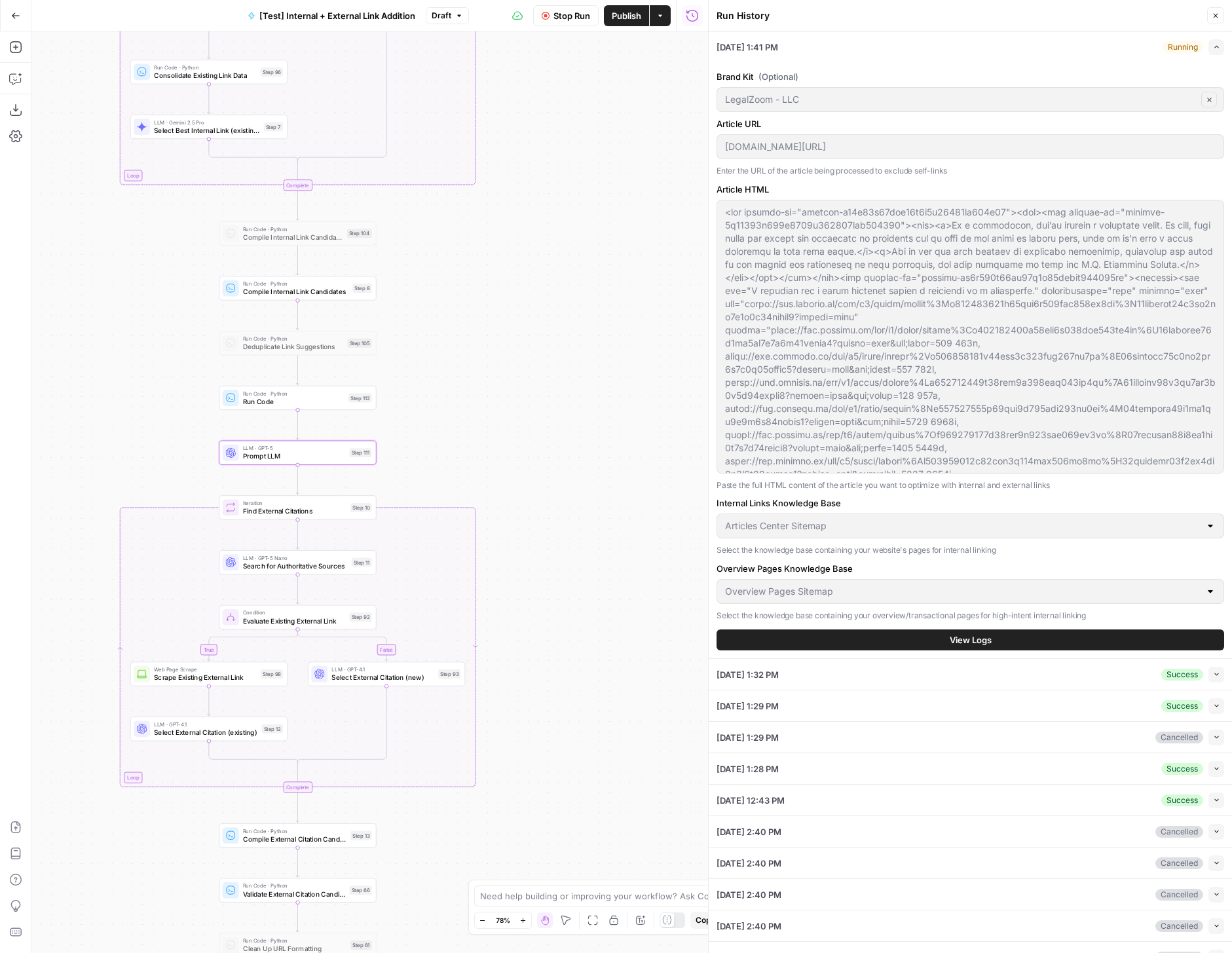
click at [944, 636] on button "View Logs" at bounding box center [970, 639] width 507 height 21
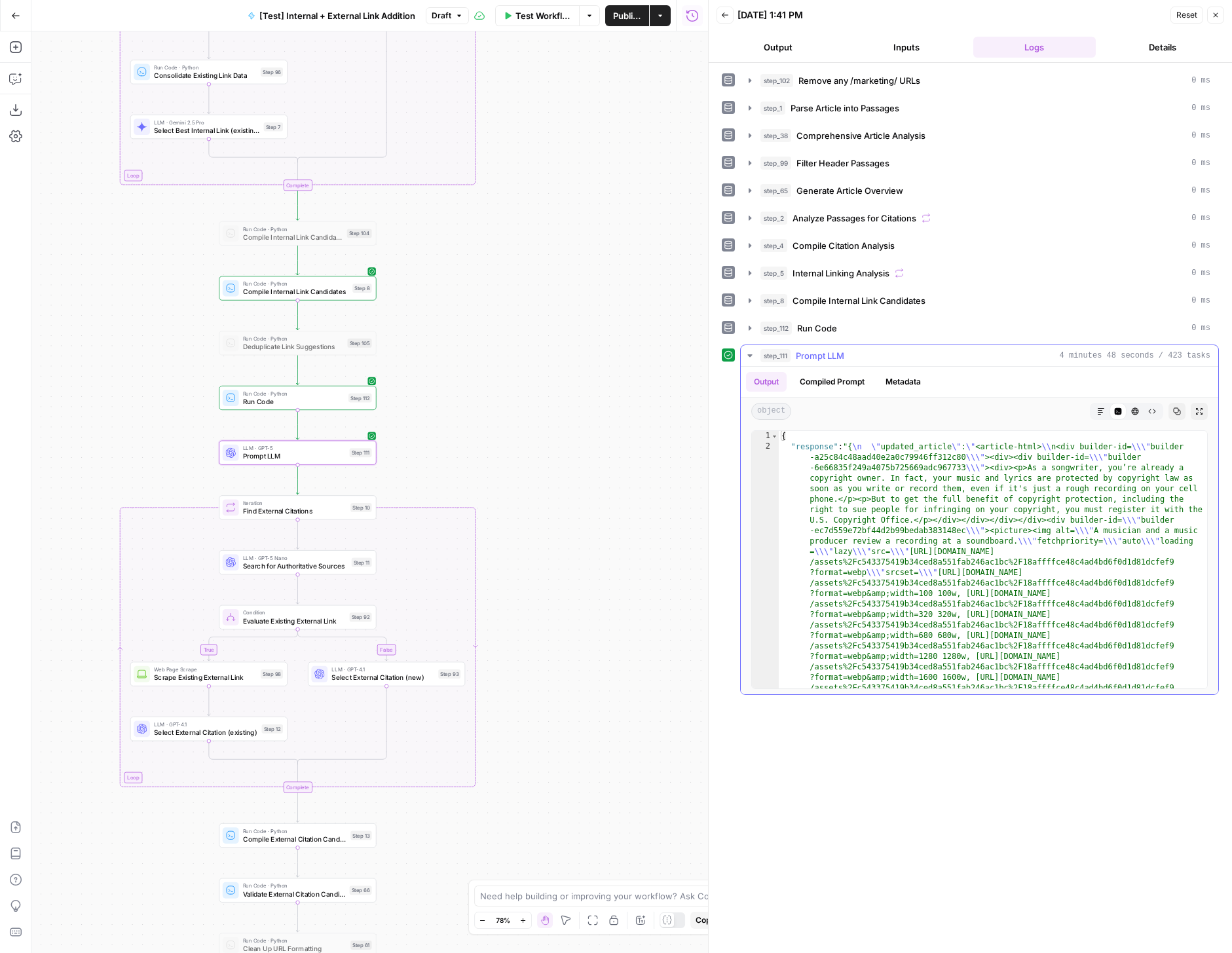
click at [1106, 409] on button "Markdown" at bounding box center [1100, 411] width 17 height 17
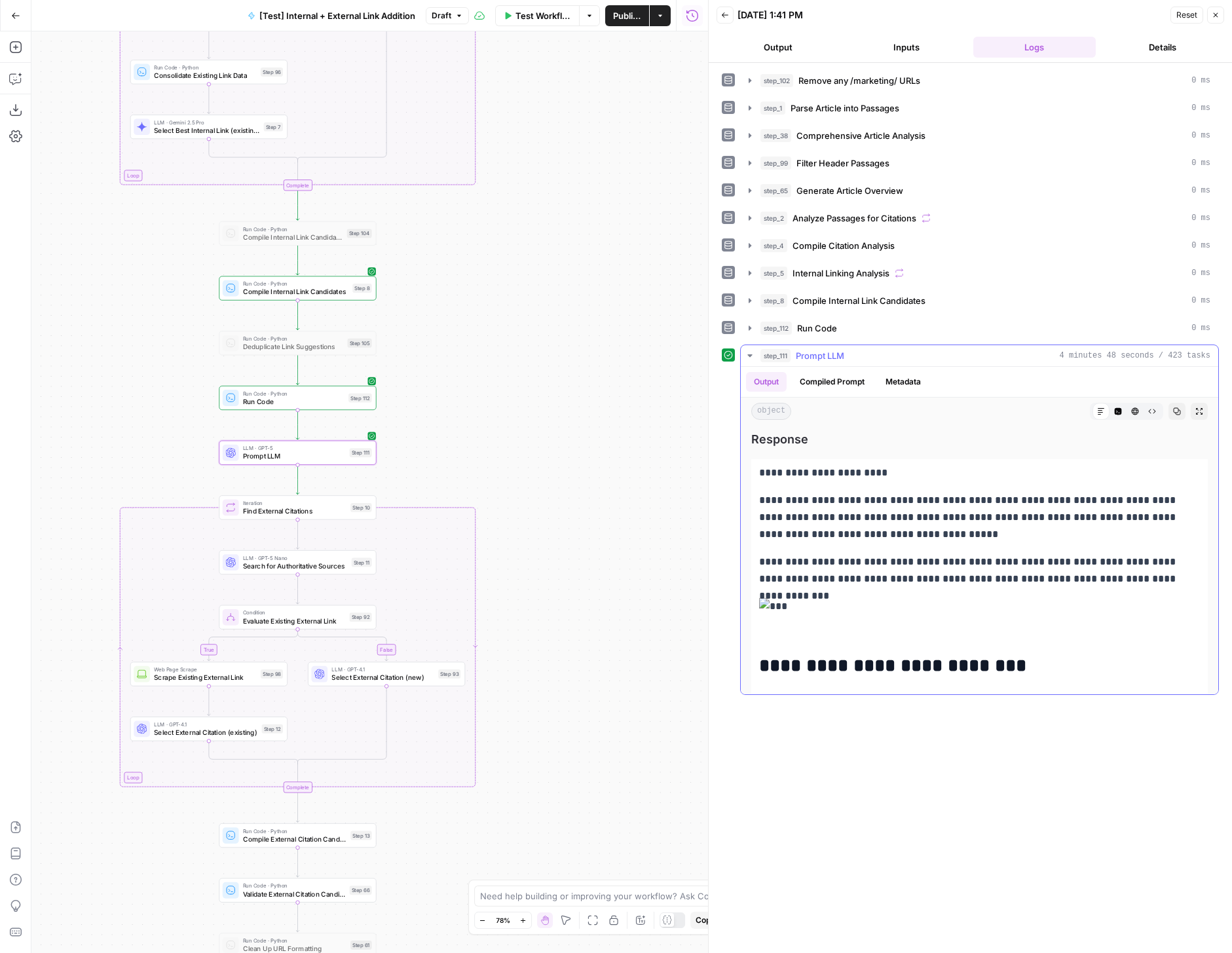
click at [1124, 413] on button "Code Editor" at bounding box center [1118, 411] width 17 height 17
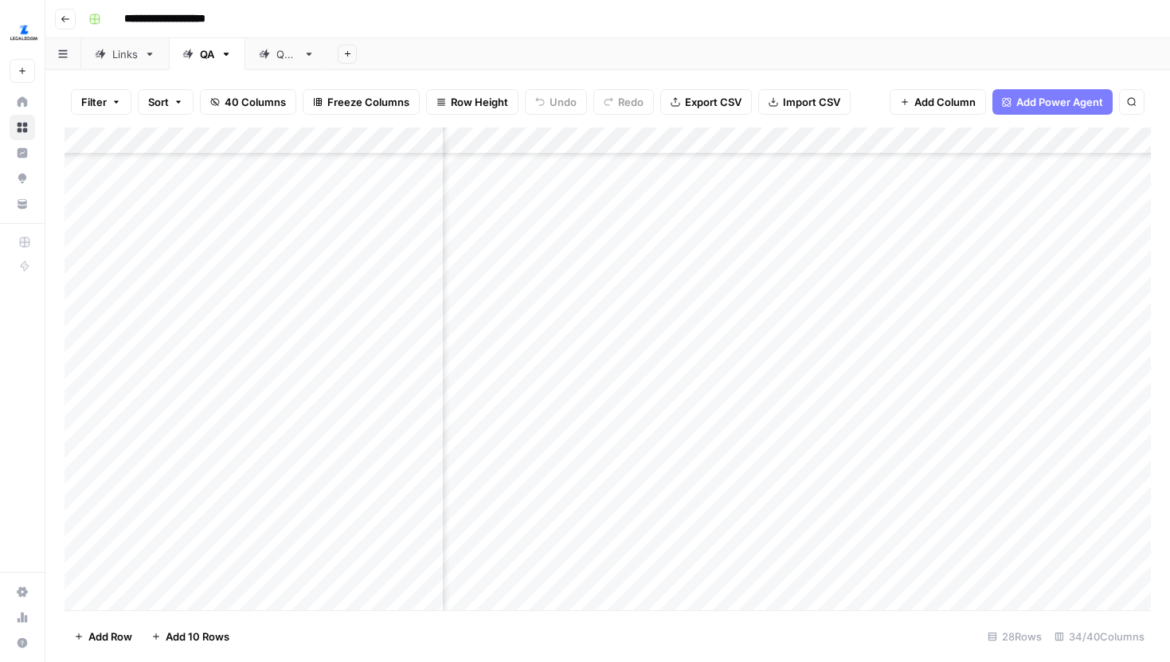
scroll to position [284, 1133]
